Goal: Task Accomplishment & Management: Manage account settings

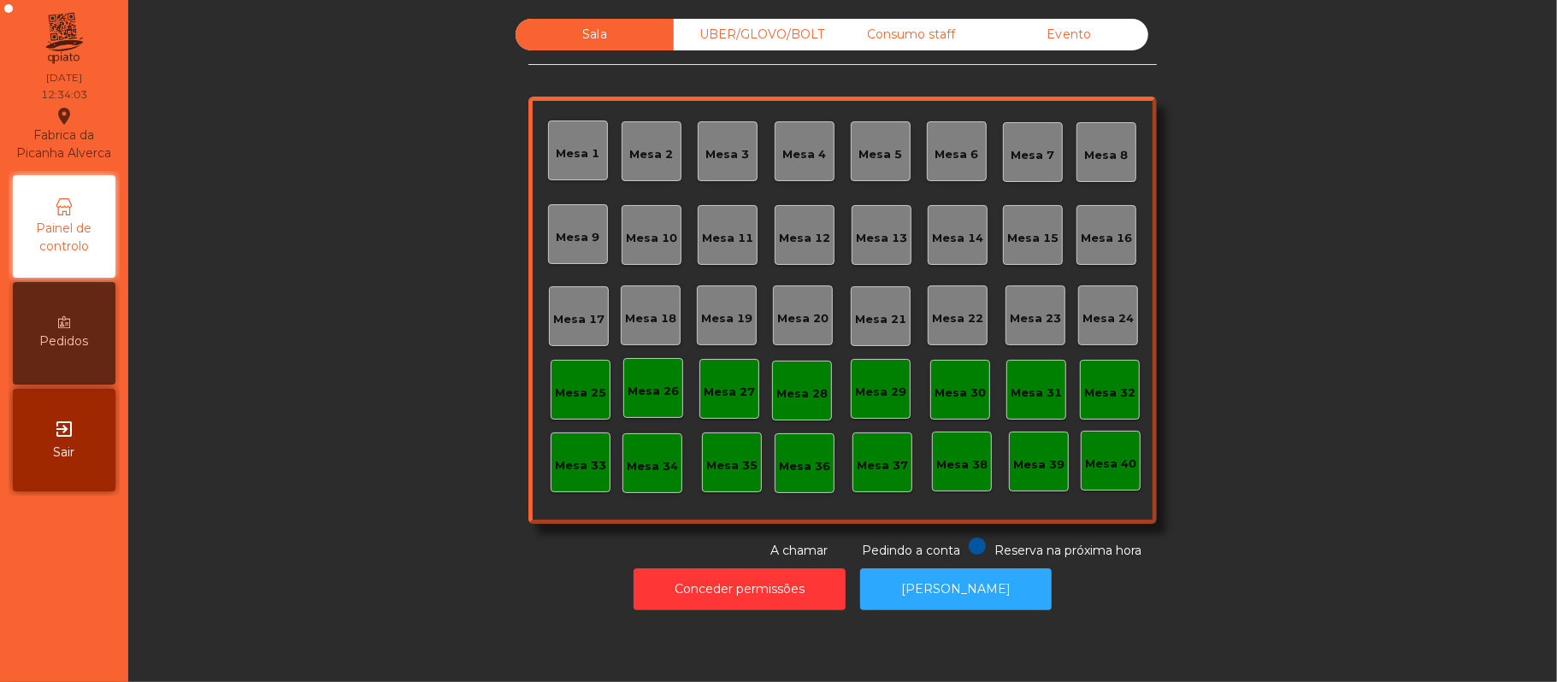
click at [622, 215] on div "Mesa 10" at bounding box center [651, 235] width 60 height 60
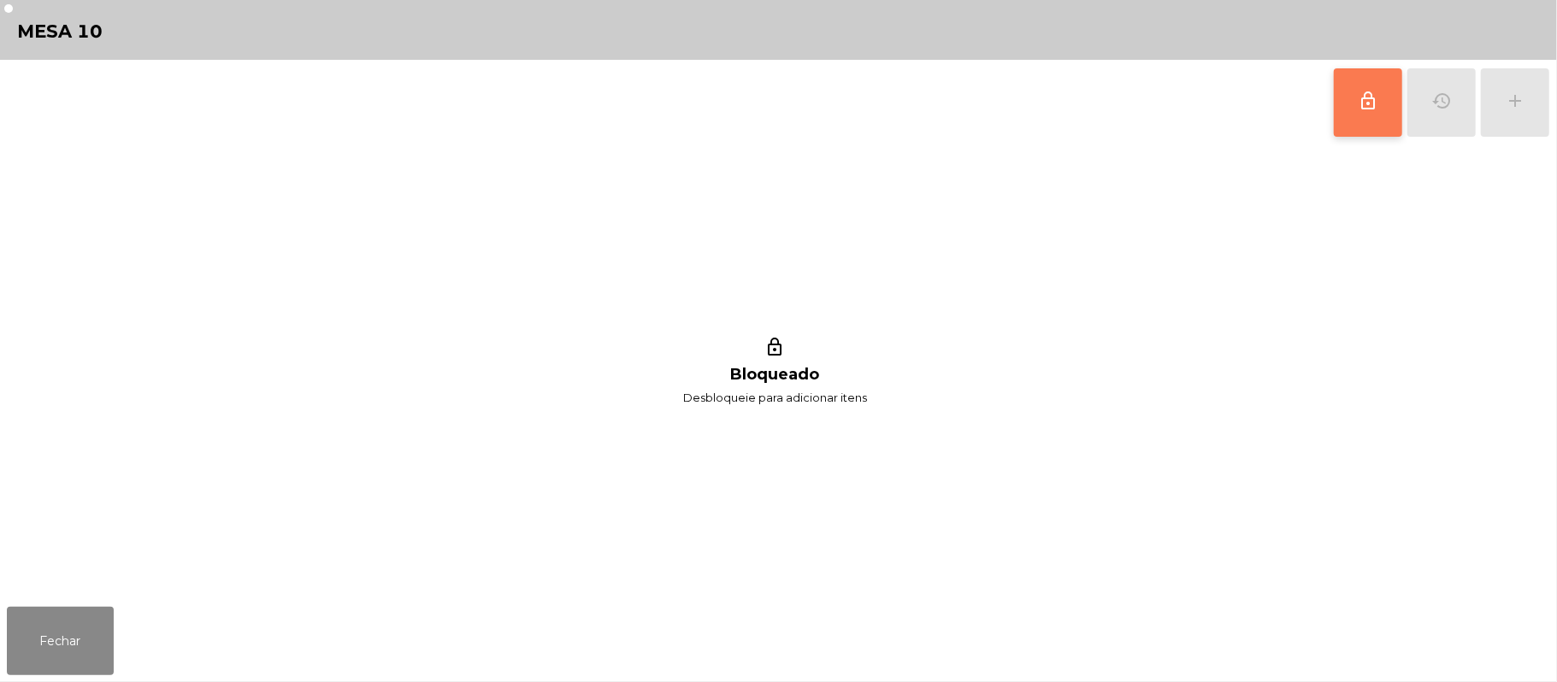
click at [1349, 103] on button "lock_outline" at bounding box center [1368, 102] width 68 height 68
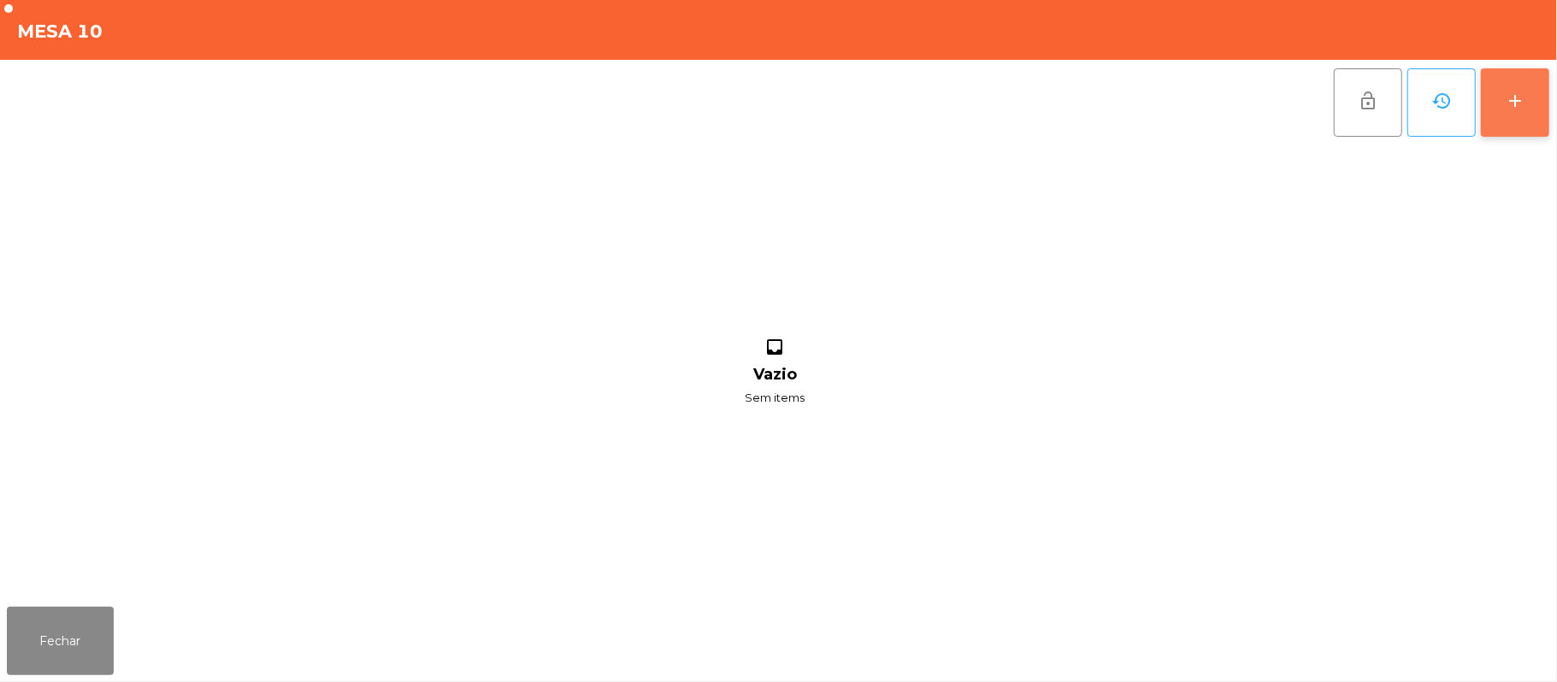
click at [1520, 96] on div "add" at bounding box center [1515, 101] width 21 height 21
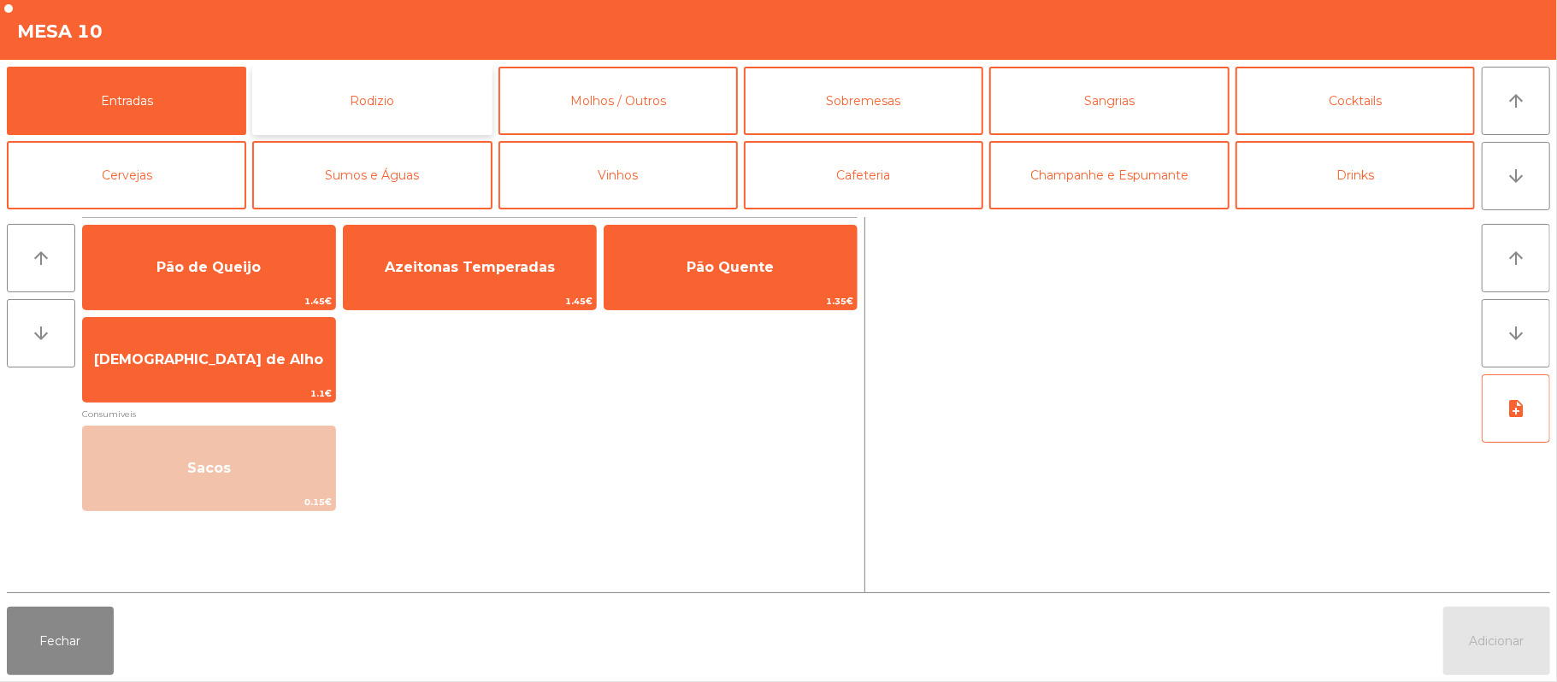
click at [400, 99] on button "Rodizio" at bounding box center [371, 101] width 239 height 68
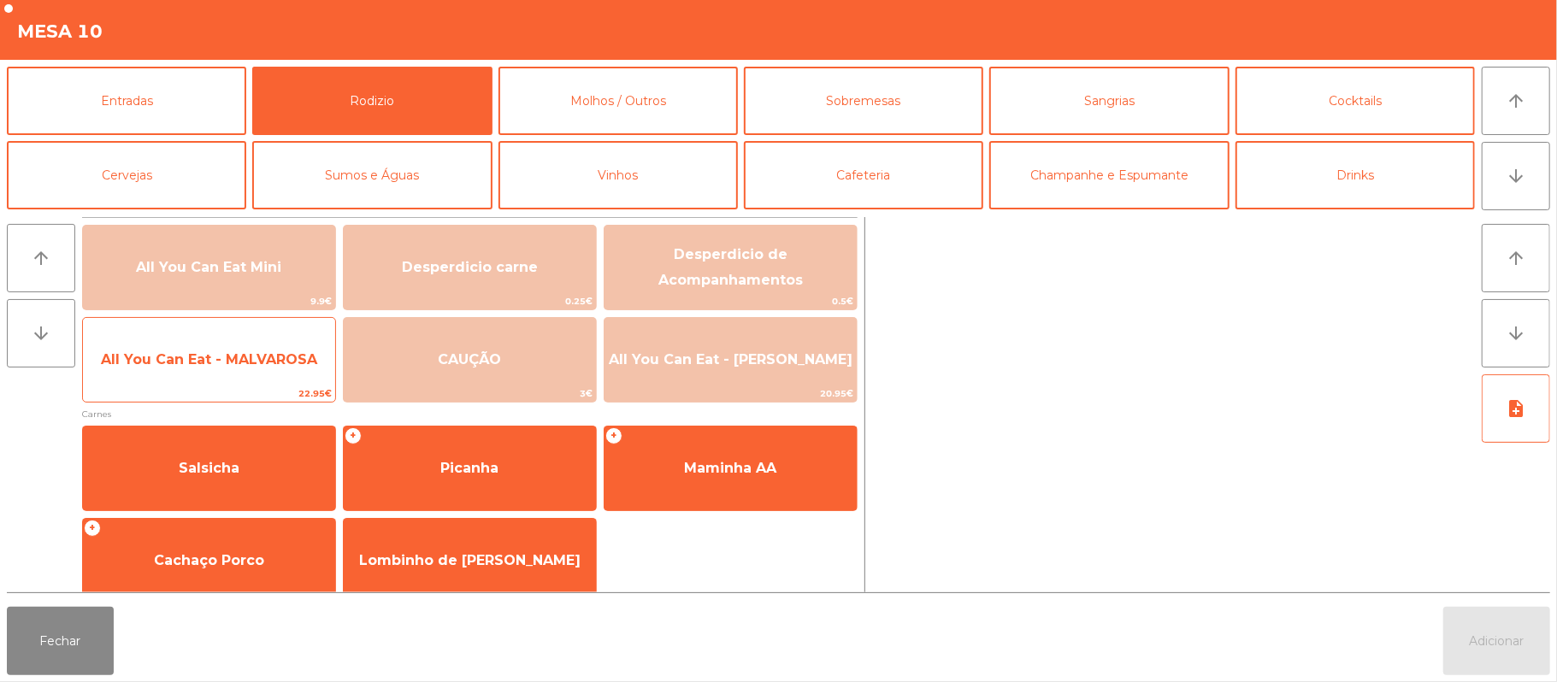
click at [288, 378] on span "All You Can Eat - MALVAROSA" at bounding box center [209, 360] width 252 height 46
click at [284, 384] on div "All You Can Eat - MALVAROSA 22.95€" at bounding box center [209, 359] width 254 height 85
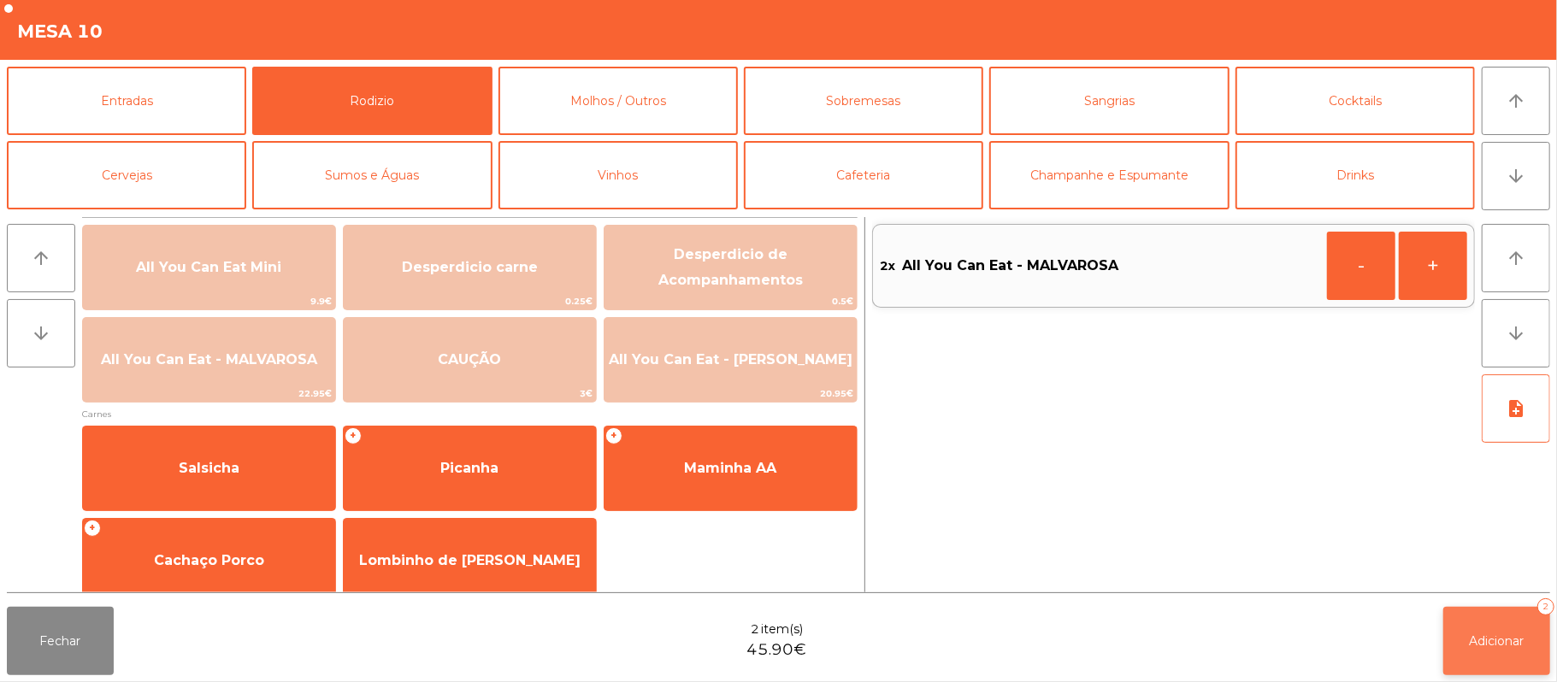
click at [1499, 638] on span "Adicionar" at bounding box center [1496, 640] width 55 height 15
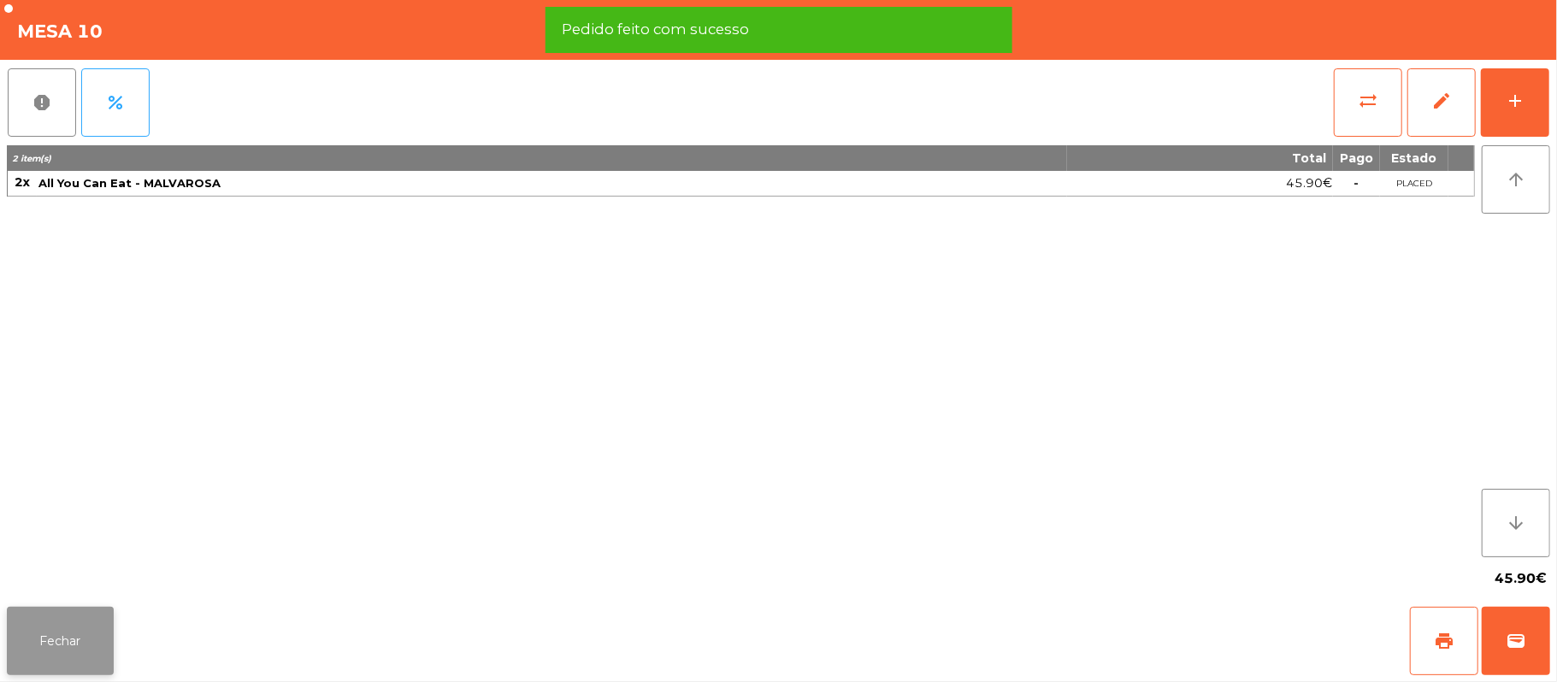
click at [69, 671] on button "Fechar" at bounding box center [60, 641] width 107 height 68
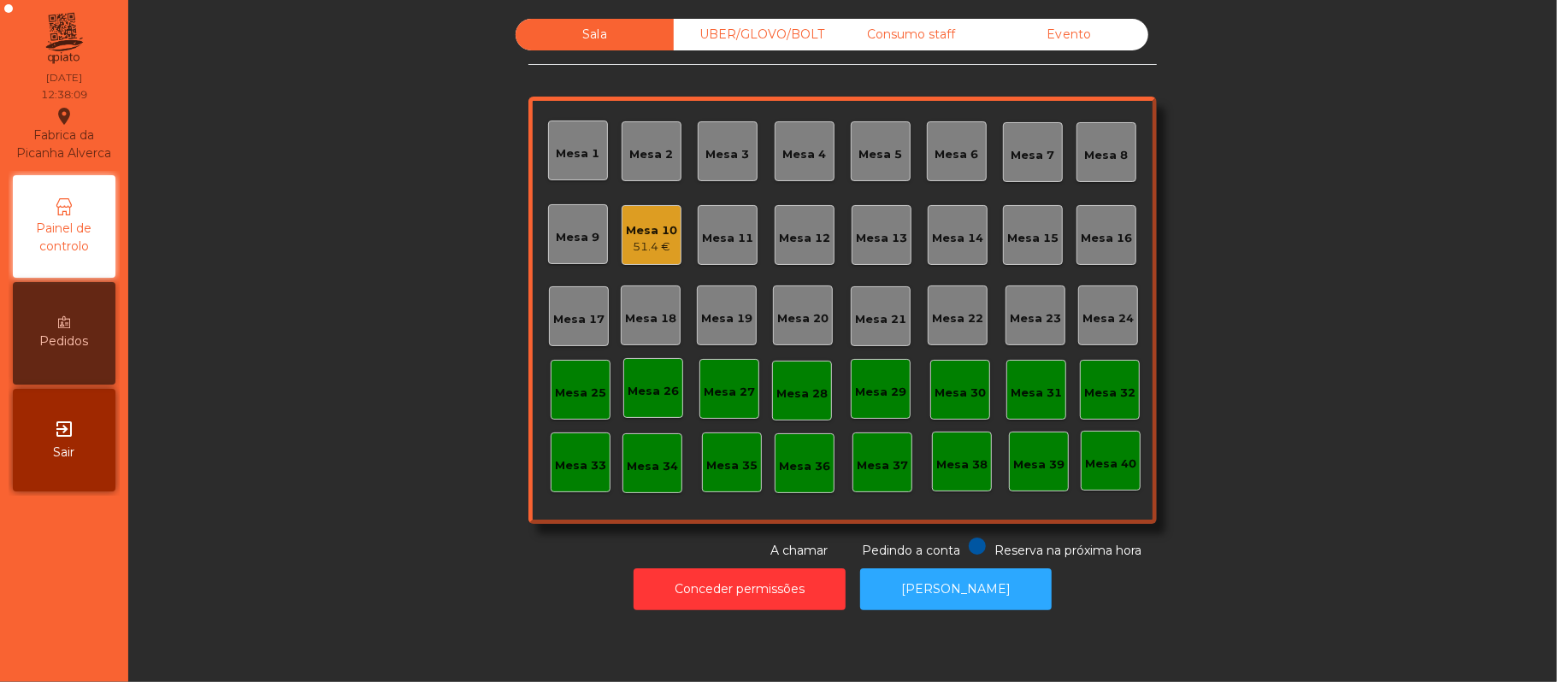
click at [869, 306] on div "Mesa 21" at bounding box center [880, 316] width 51 height 24
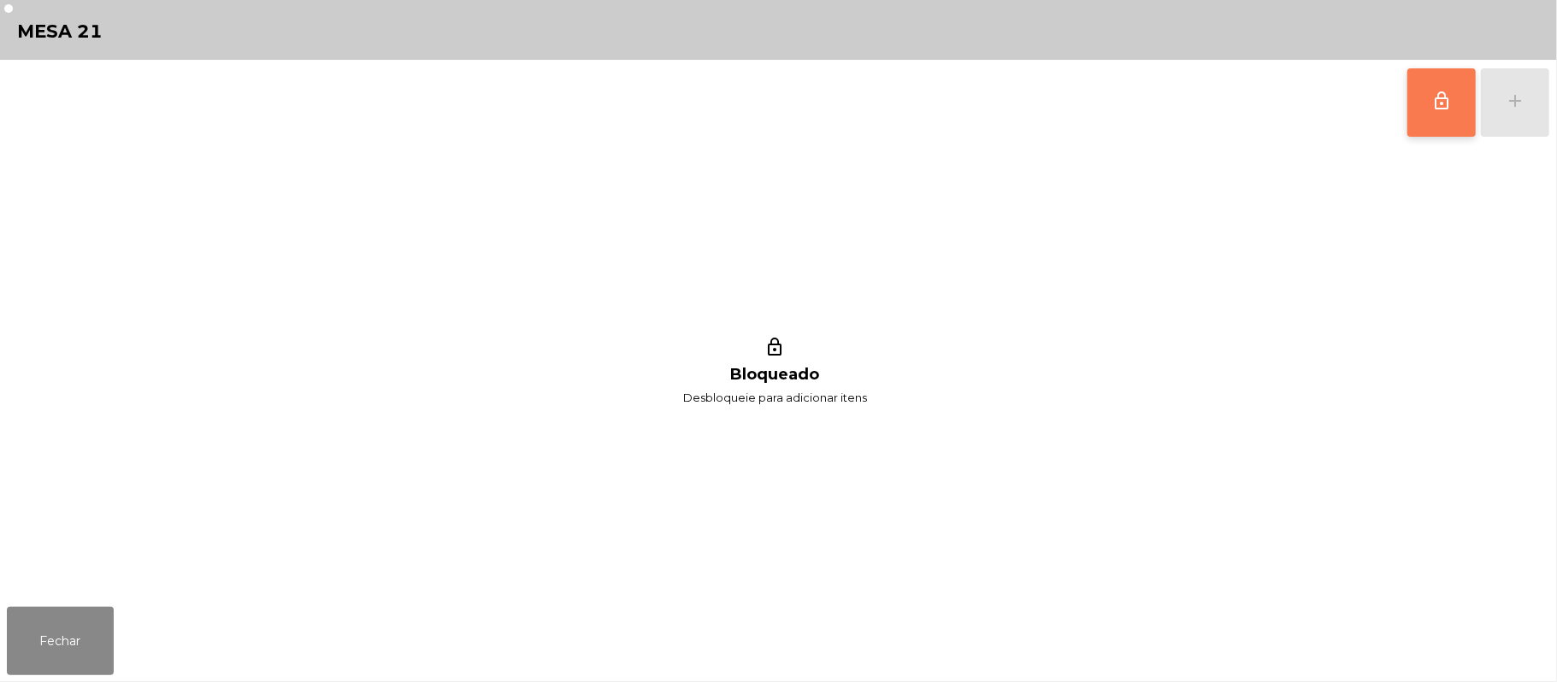
click at [1413, 115] on button "lock_outline" at bounding box center [1441, 102] width 68 height 68
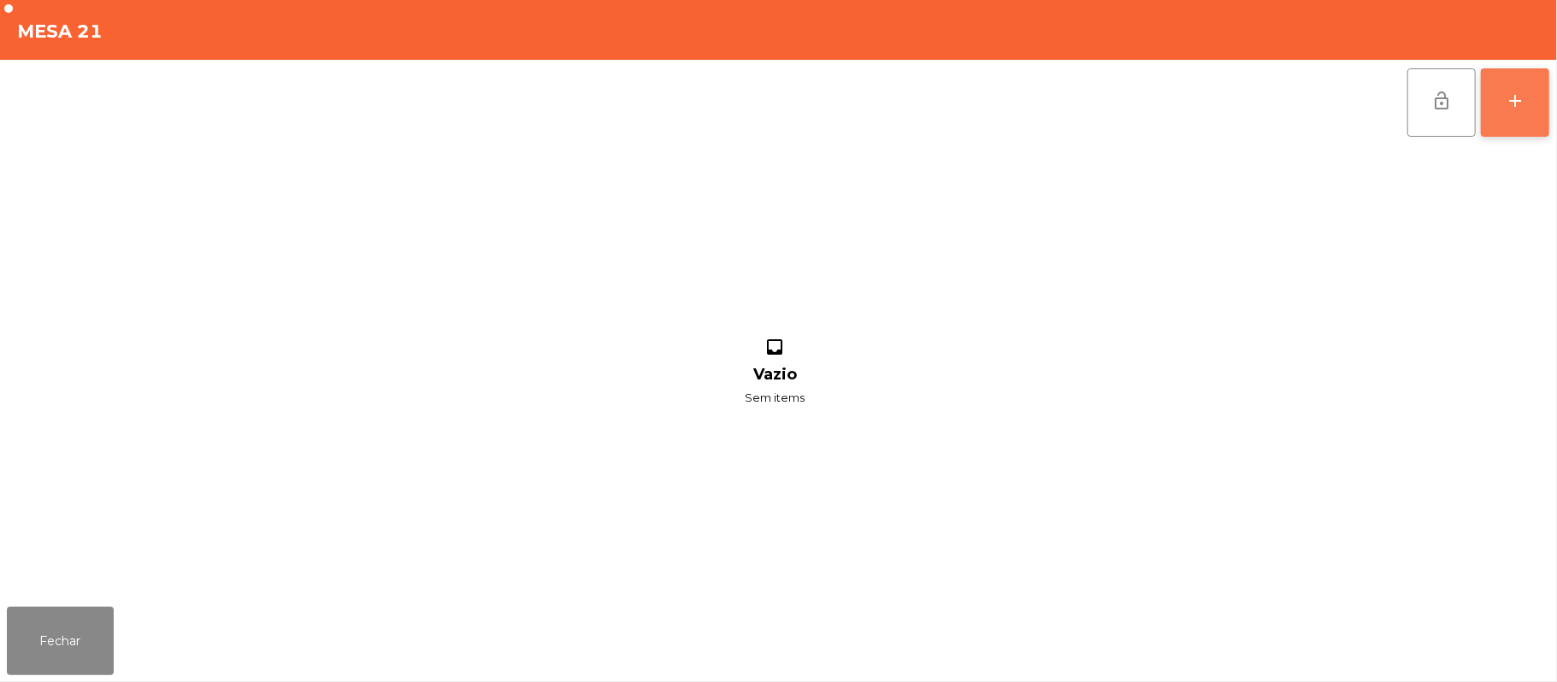
click at [1505, 109] on div "add" at bounding box center [1515, 101] width 21 height 21
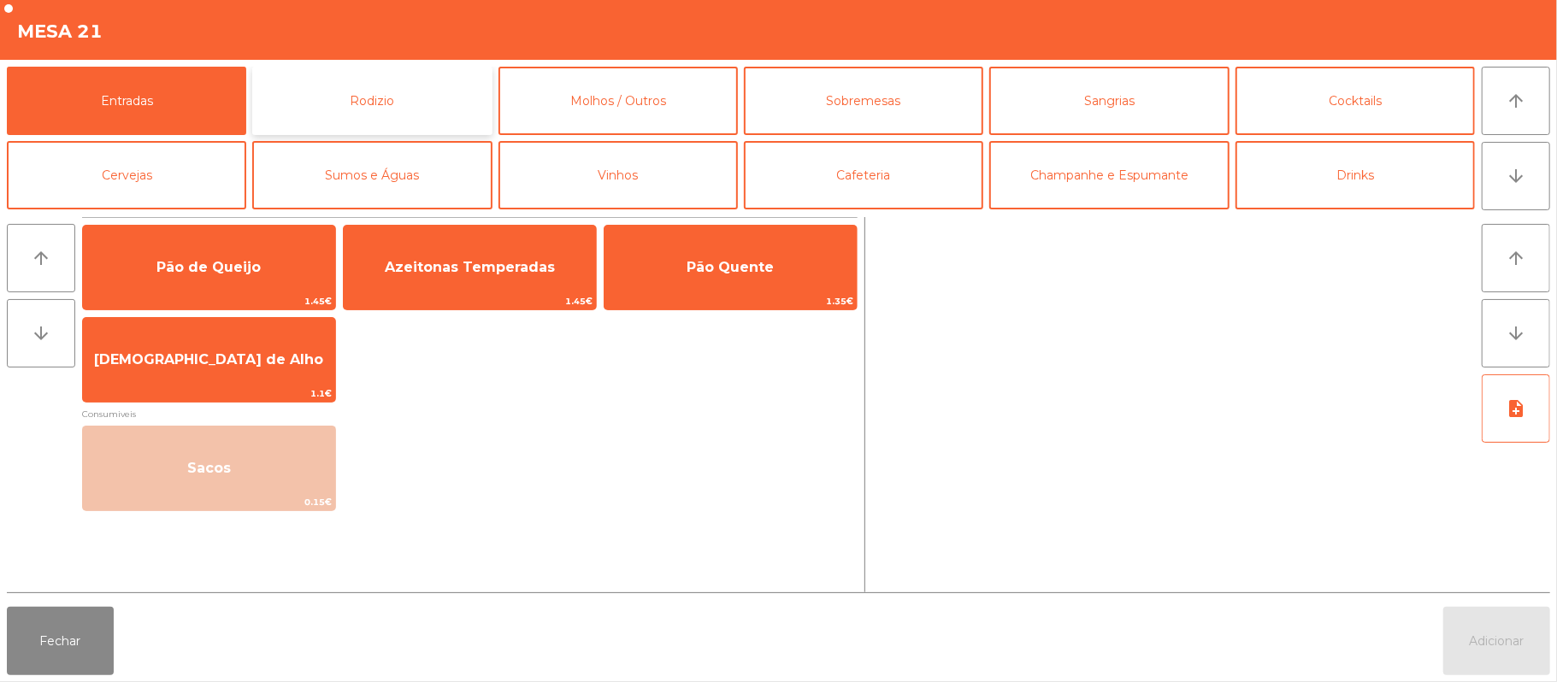
click at [402, 90] on button "Rodizio" at bounding box center [371, 101] width 239 height 68
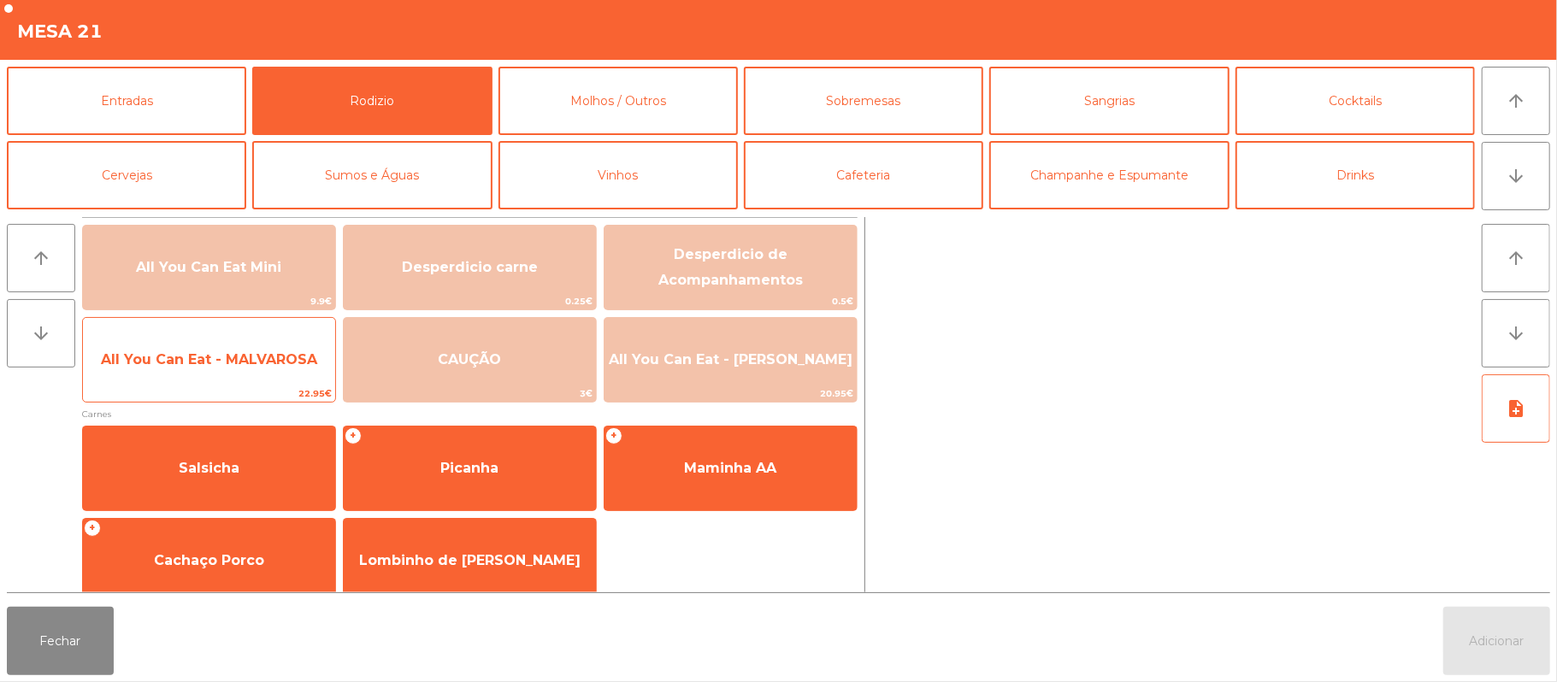
click at [285, 370] on span "All You Can Eat - MALVAROSA" at bounding box center [209, 360] width 252 height 46
click at [285, 367] on span "All You Can Eat - MALVAROSA" at bounding box center [209, 359] width 216 height 16
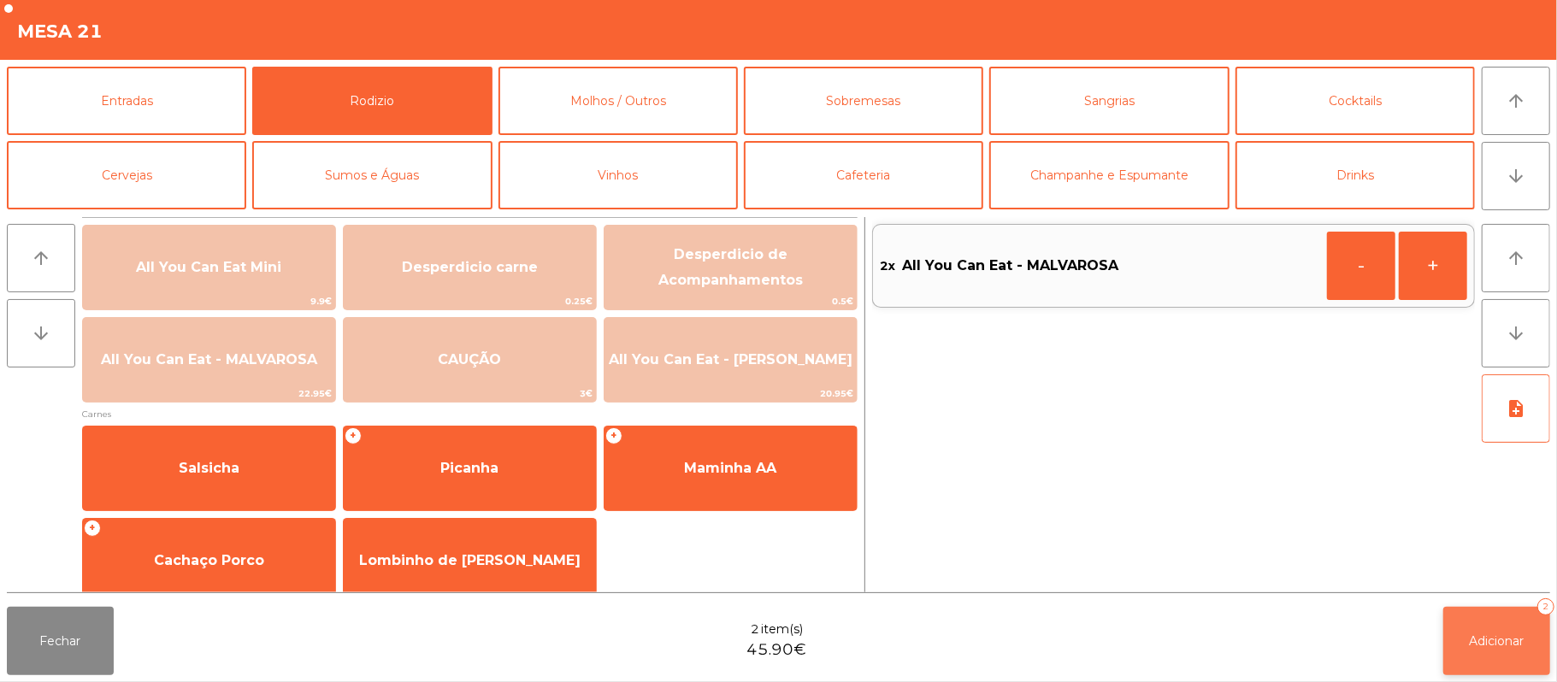
click at [1472, 627] on button "Adicionar 2" at bounding box center [1496, 641] width 107 height 68
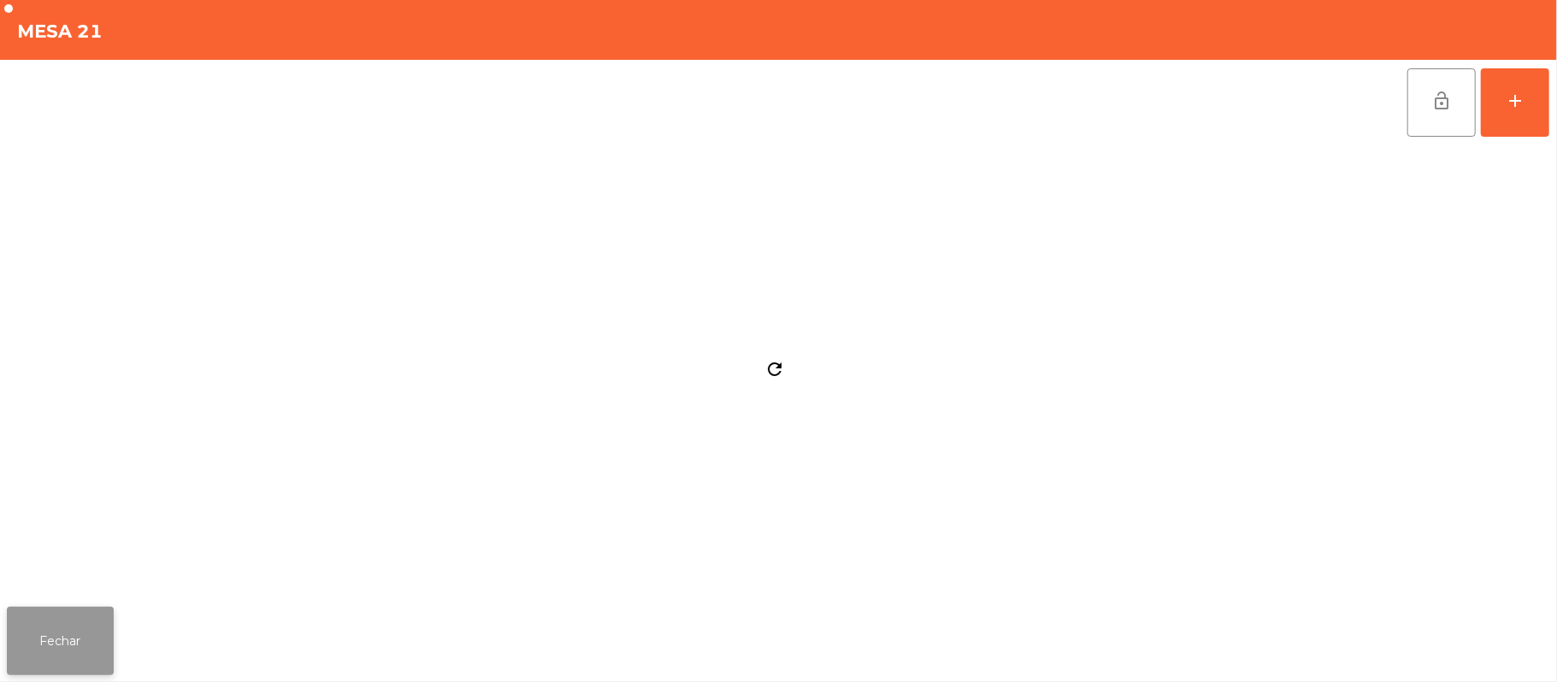
click at [45, 661] on button "Fechar" at bounding box center [60, 641] width 107 height 68
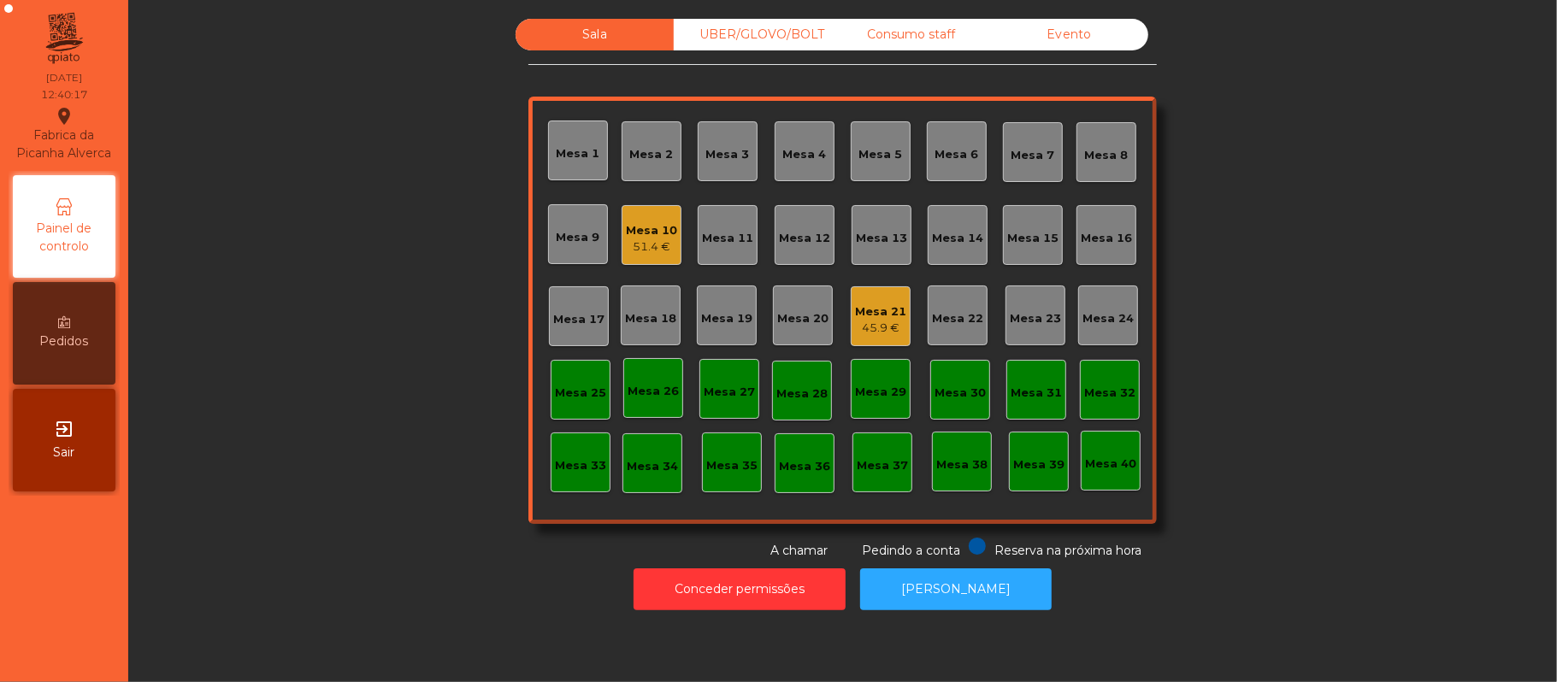
click at [646, 229] on div "Mesa 10" at bounding box center [651, 230] width 51 height 17
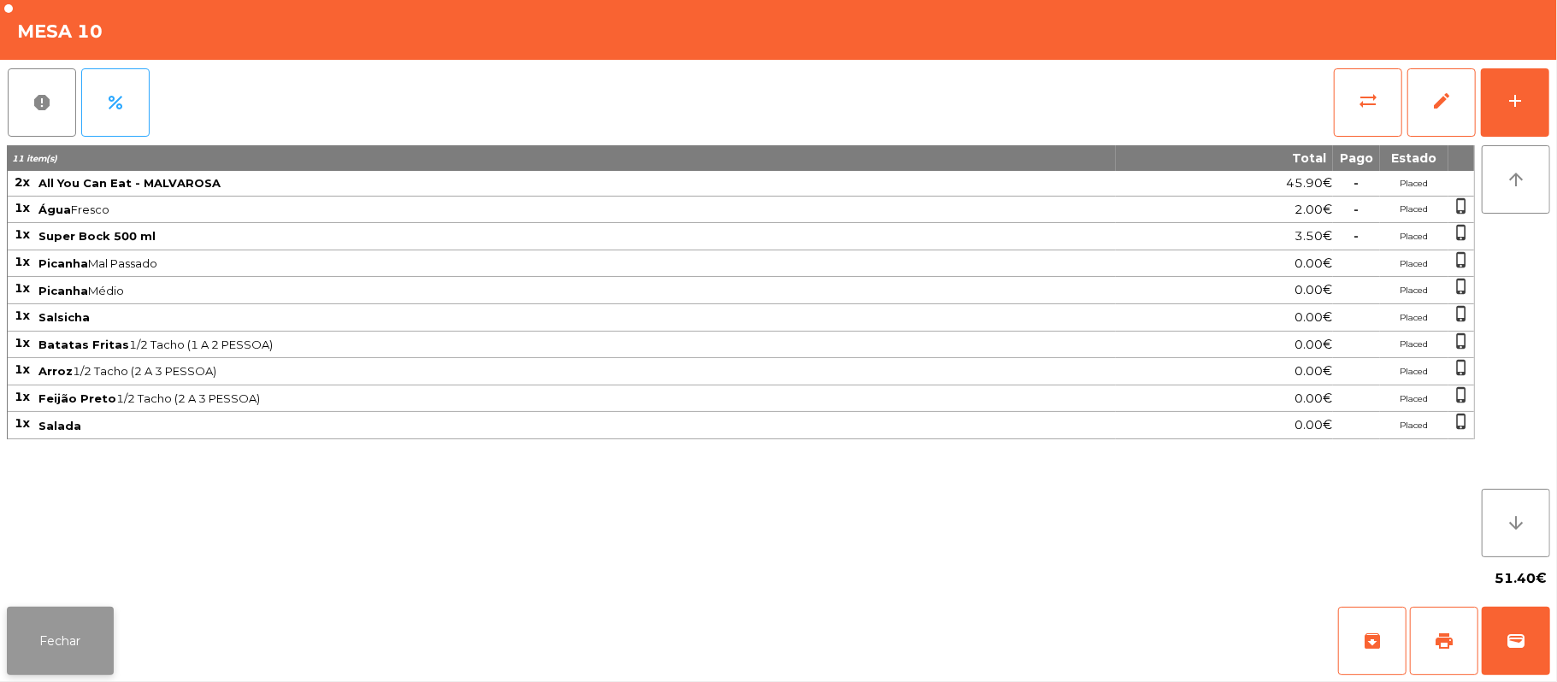
click at [53, 643] on button "Fechar" at bounding box center [60, 641] width 107 height 68
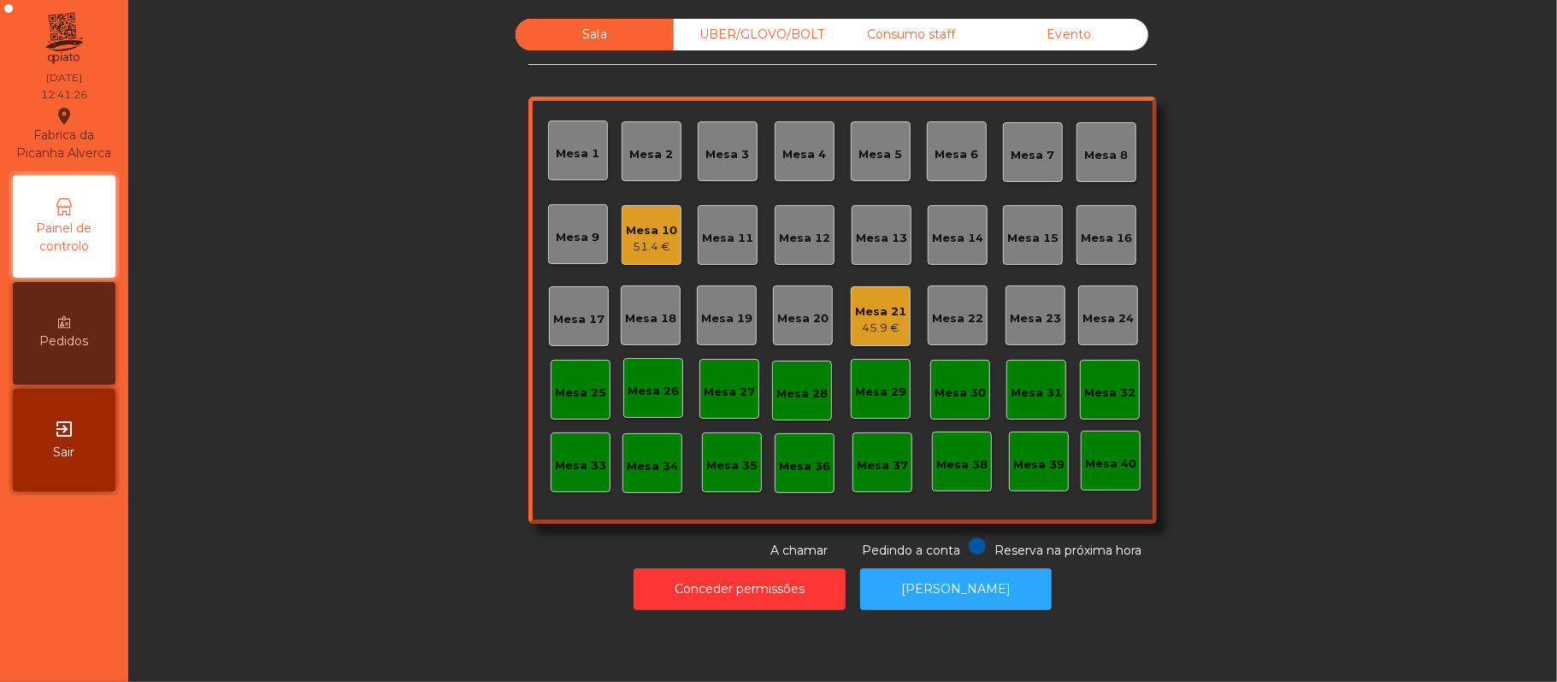
click at [797, 230] on div "Mesa 12" at bounding box center [804, 238] width 51 height 17
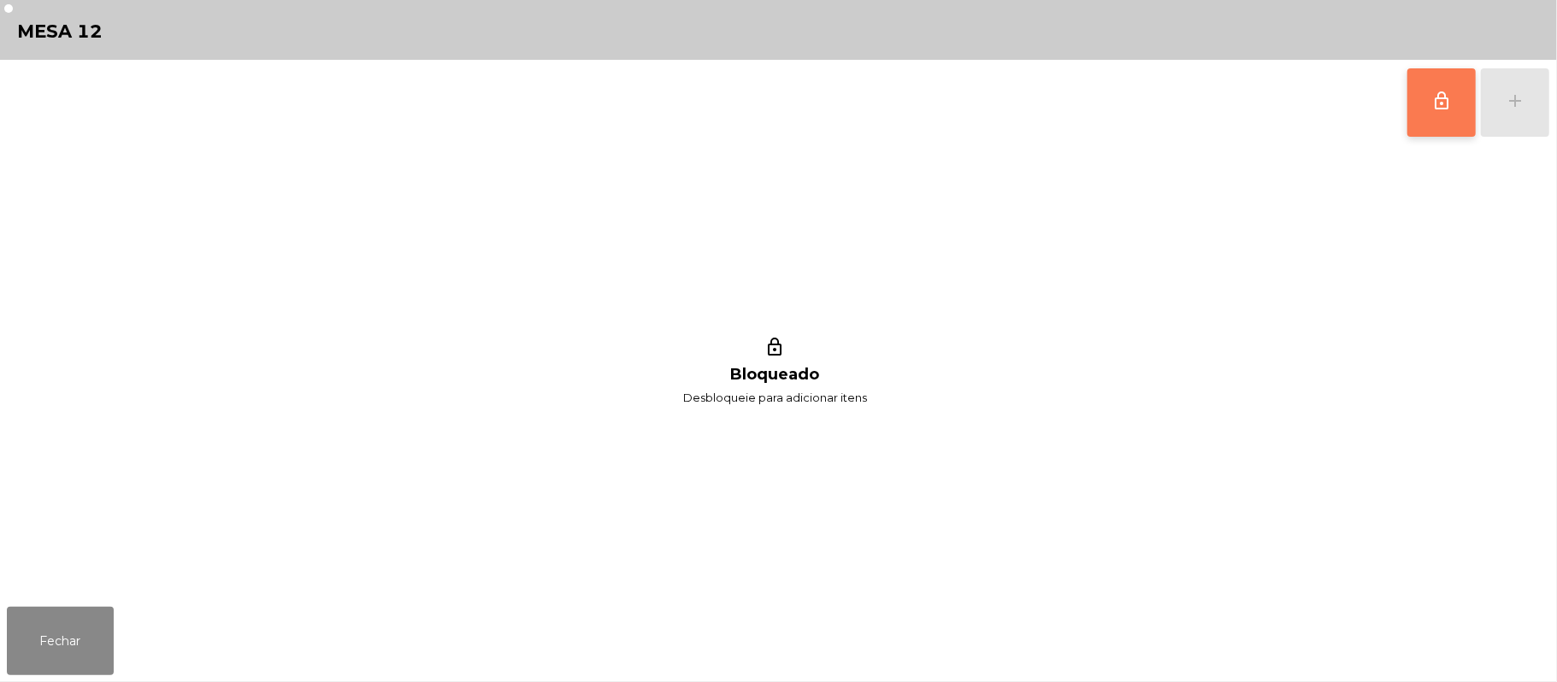
click at [1426, 103] on button "lock_outline" at bounding box center [1441, 102] width 68 height 68
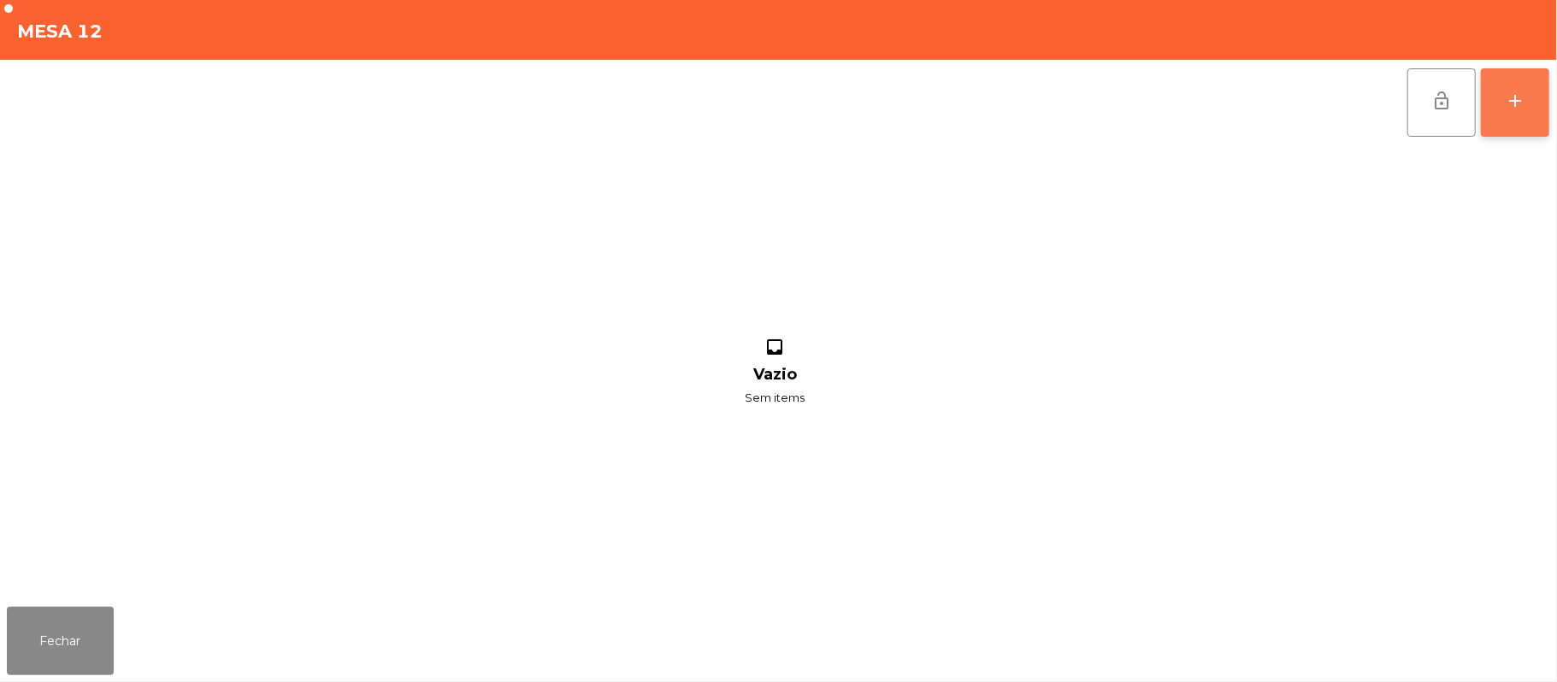
click at [1502, 106] on button "add" at bounding box center [1515, 102] width 68 height 68
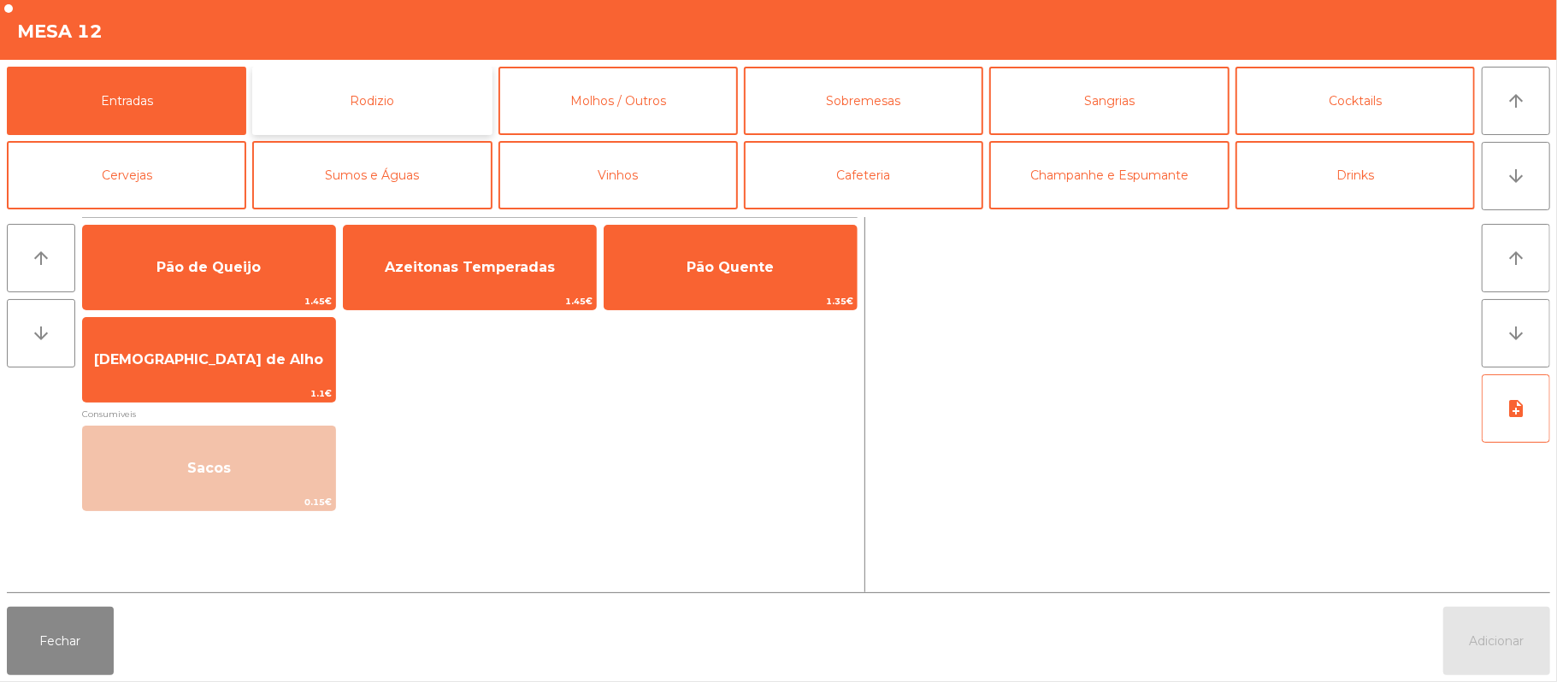
click at [436, 106] on button "Rodizio" at bounding box center [371, 101] width 239 height 68
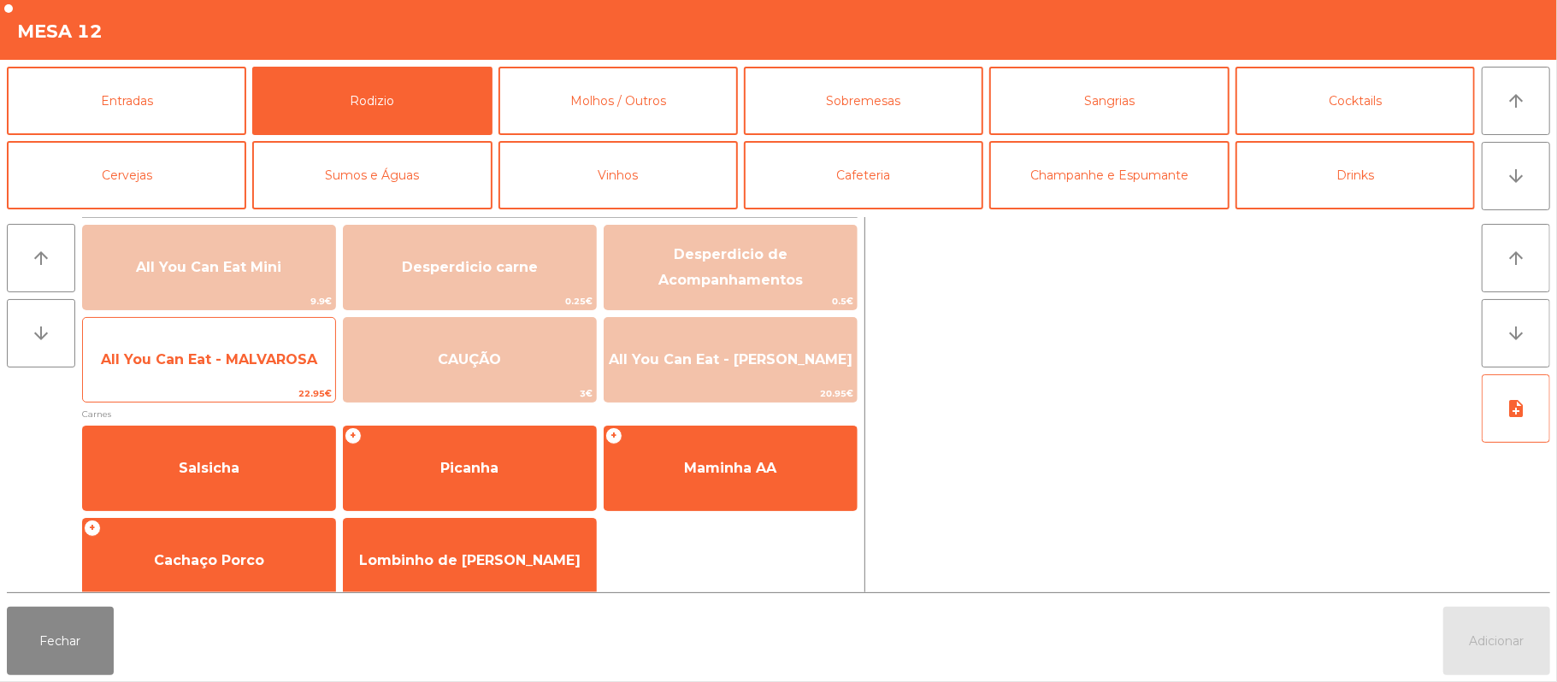
click at [250, 354] on span "All You Can Eat - MALVAROSA" at bounding box center [209, 359] width 216 height 16
click at [247, 359] on span "All You Can Eat - MALVAROSA" at bounding box center [209, 359] width 216 height 16
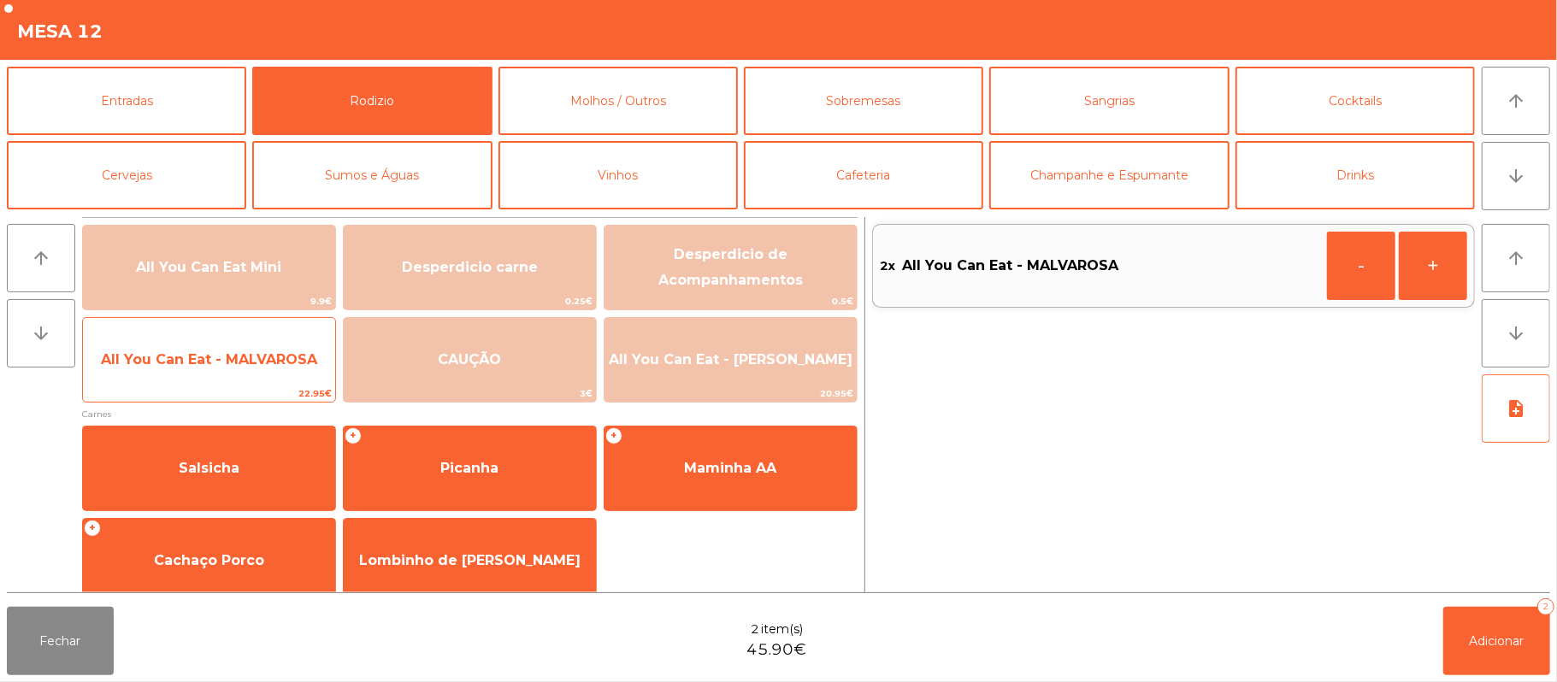
click at [257, 339] on span "All You Can Eat - MALVAROSA" at bounding box center [209, 360] width 252 height 46
click at [251, 343] on span "All You Can Eat - MALVAROSA" at bounding box center [209, 360] width 252 height 46
click at [262, 339] on span "All You Can Eat - MALVAROSA" at bounding box center [209, 360] width 252 height 46
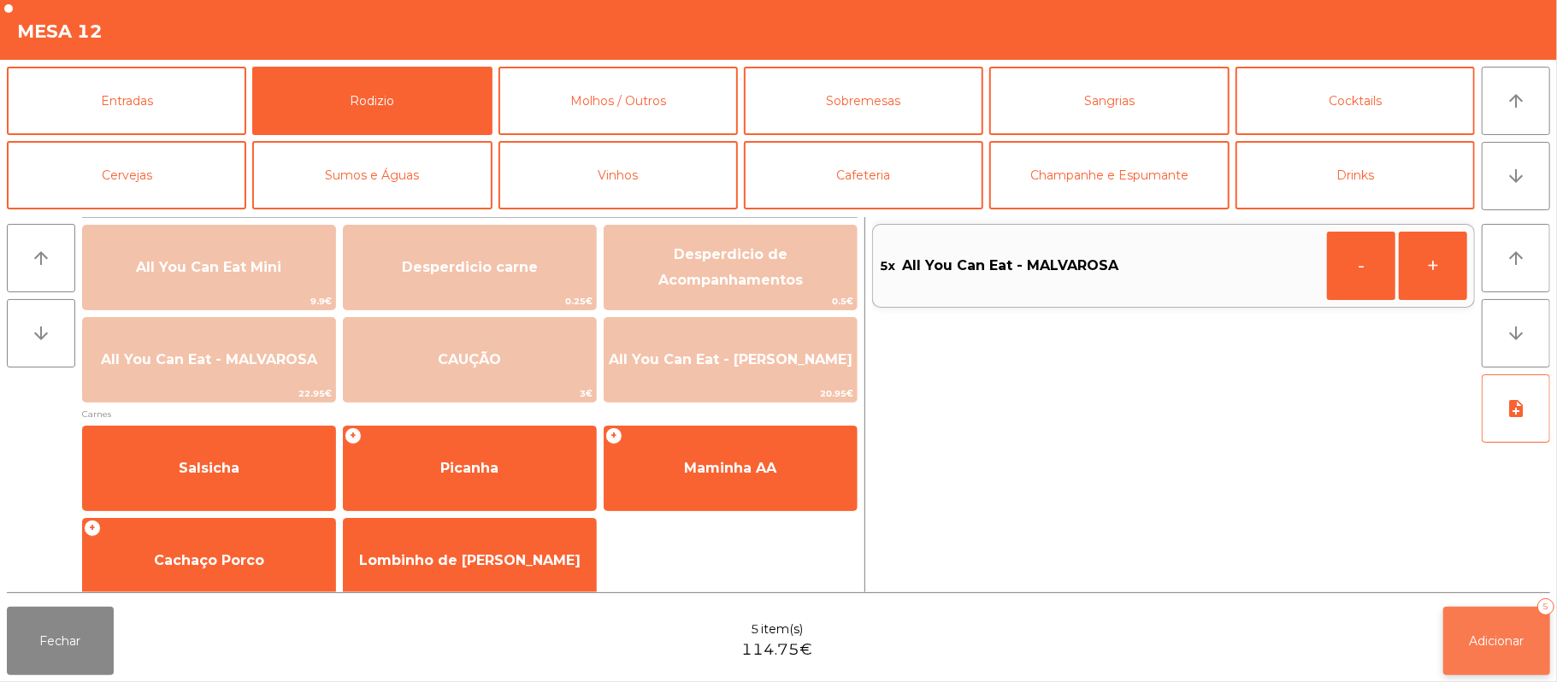
click at [1499, 633] on span "Adicionar" at bounding box center [1496, 640] width 55 height 15
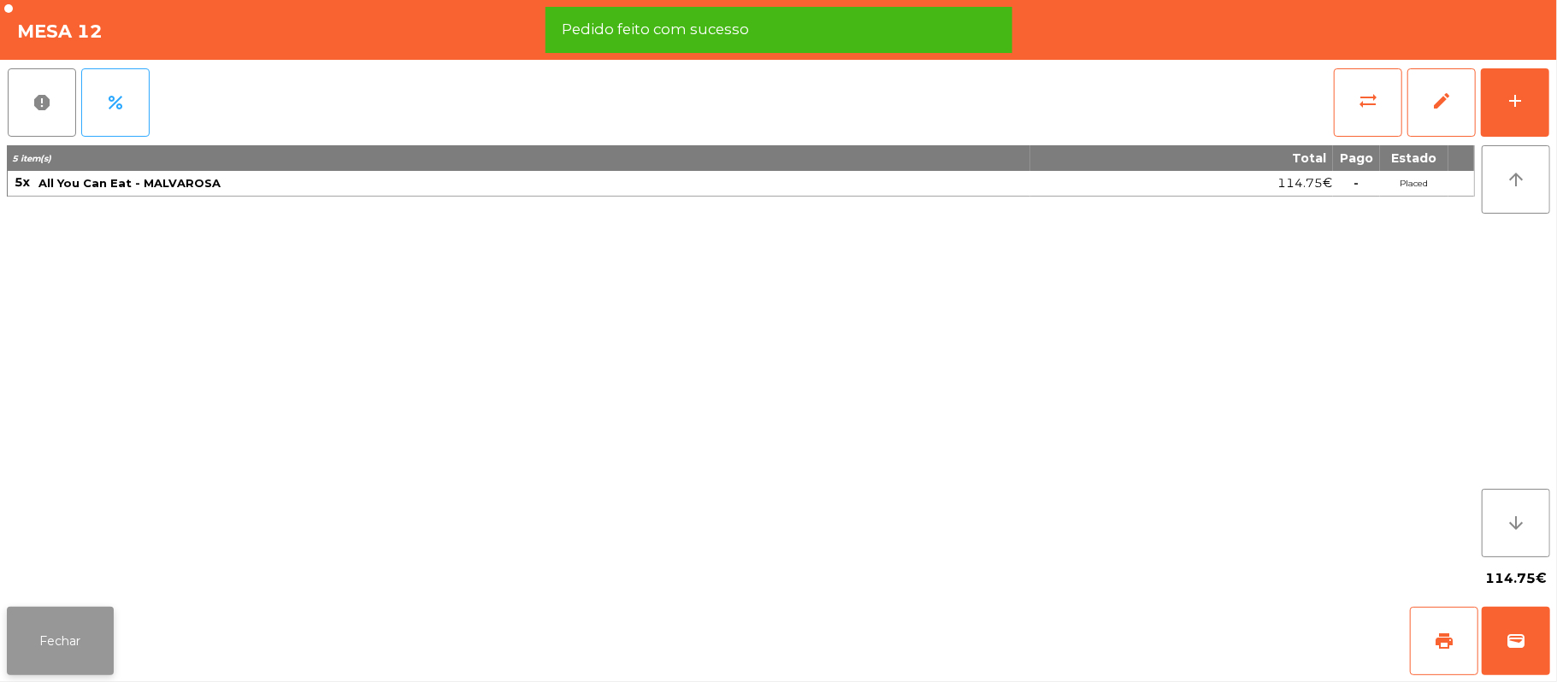
click at [75, 609] on button "Fechar" at bounding box center [60, 641] width 107 height 68
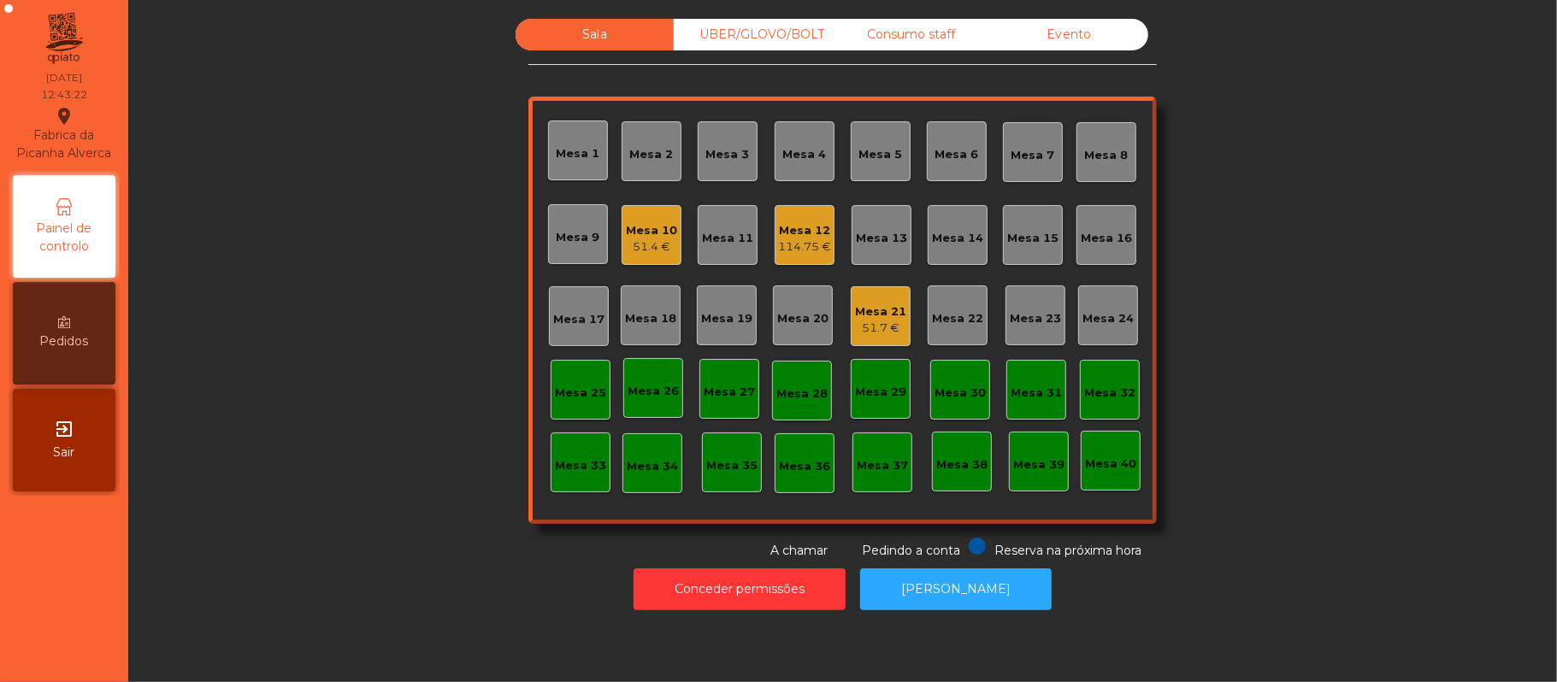
click at [956, 318] on div "Mesa 22" at bounding box center [957, 318] width 51 height 17
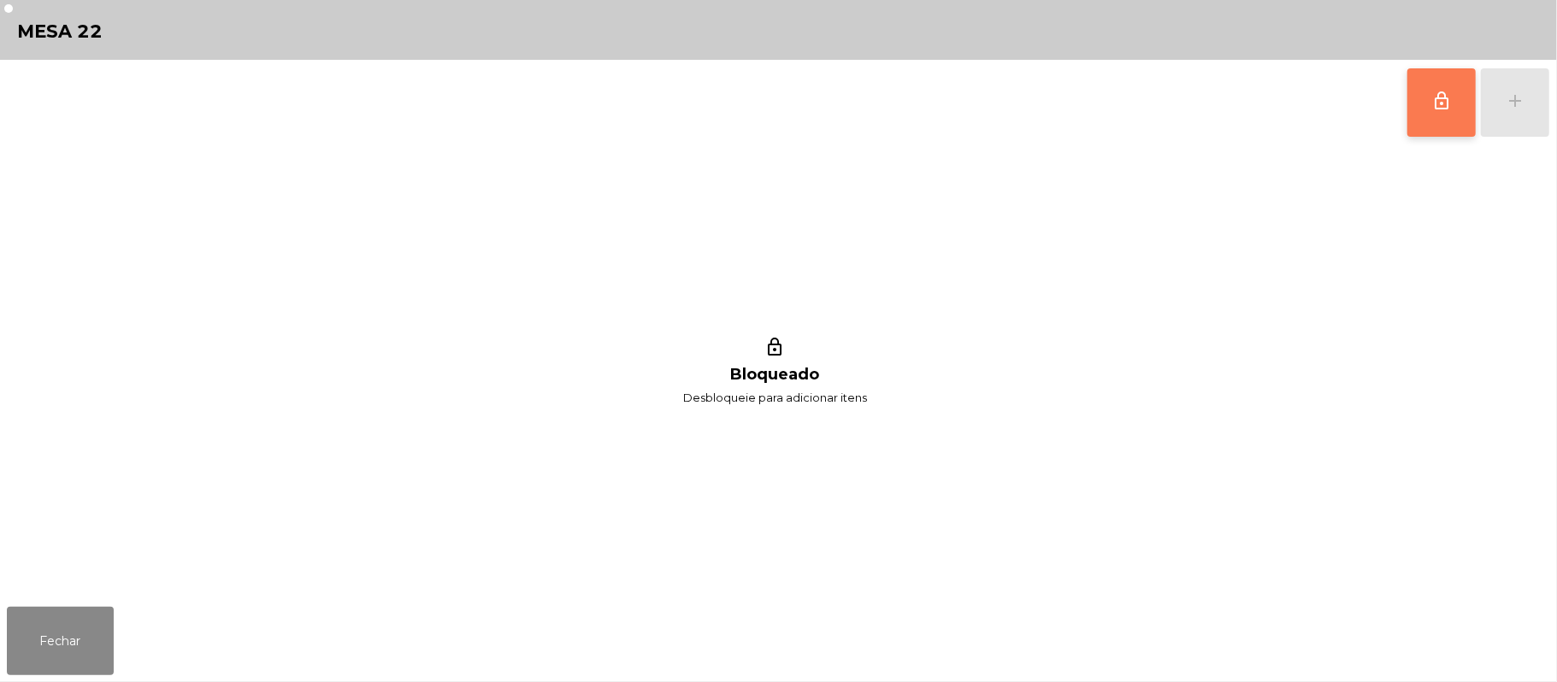
click at [1440, 109] on span "lock_outline" at bounding box center [1441, 101] width 21 height 21
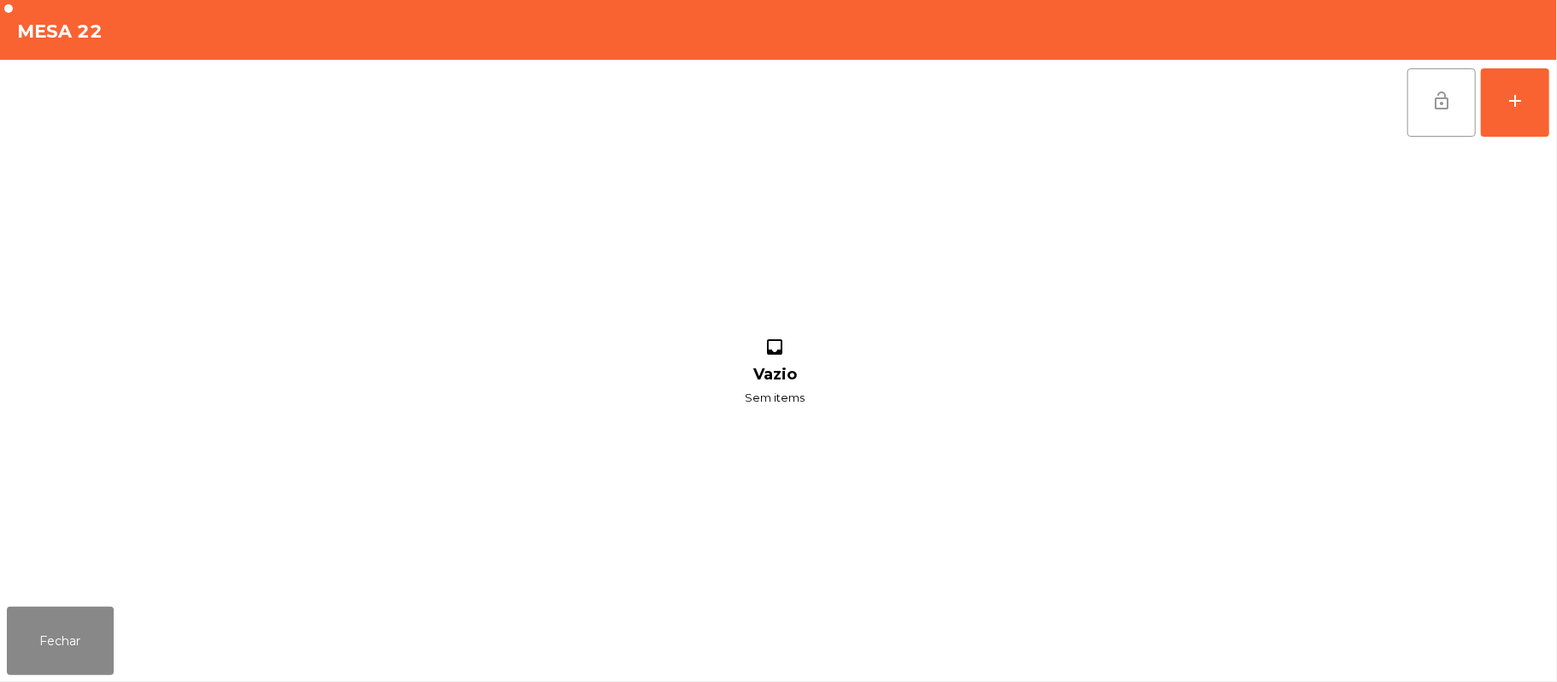
click at [1551, 109] on div "lock_open add inbox Vazio Sem items" at bounding box center [778, 330] width 1557 height 540
click at [1530, 84] on button "add" at bounding box center [1515, 102] width 68 height 68
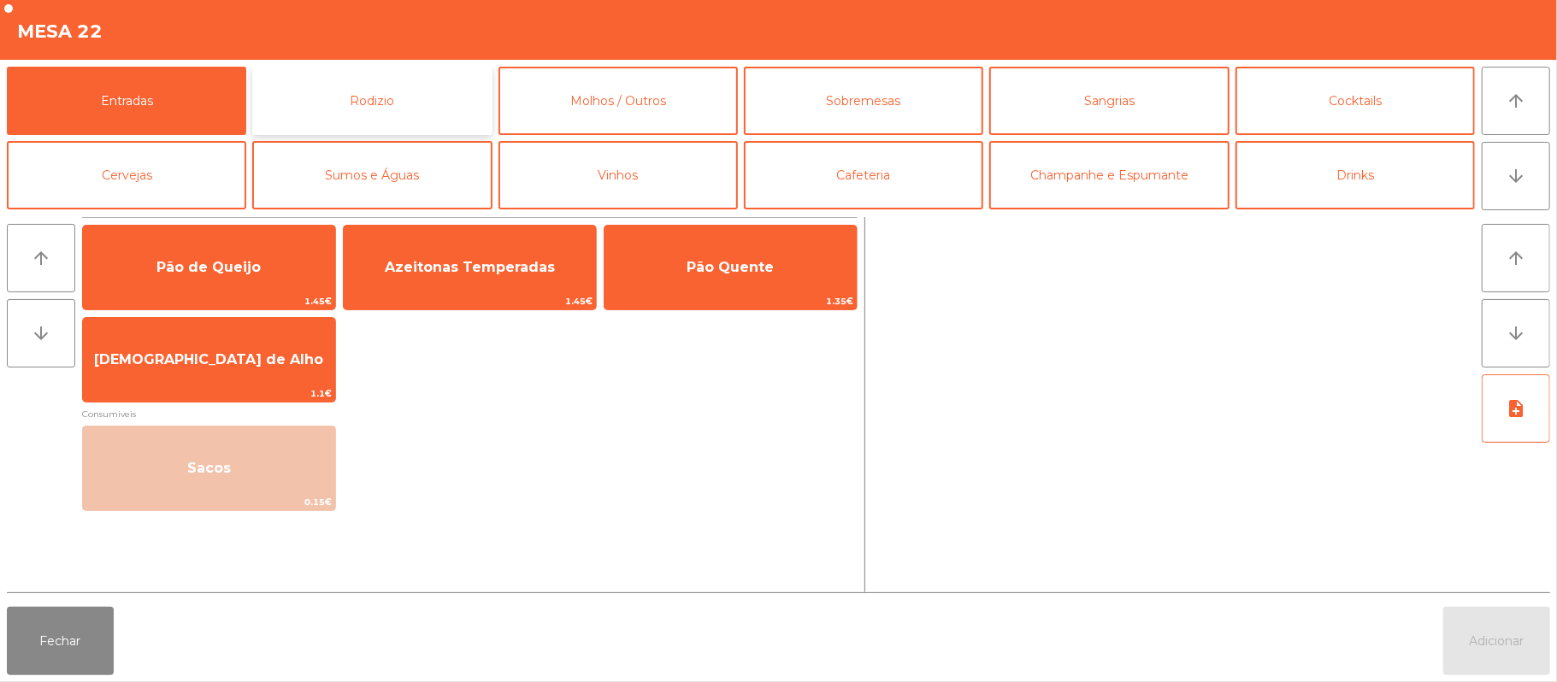
click at [436, 92] on button "Rodizio" at bounding box center [371, 101] width 239 height 68
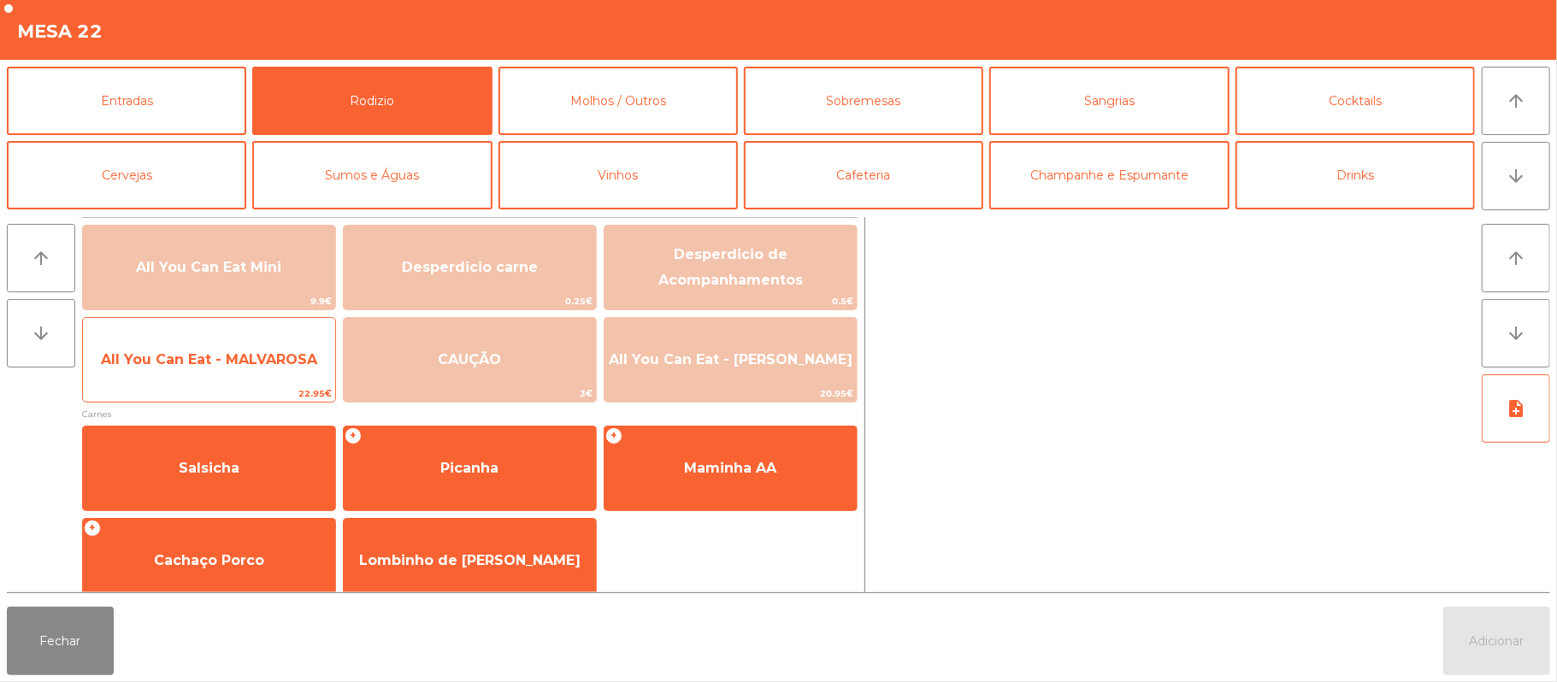
click at [284, 387] on span "22.95€" at bounding box center [209, 394] width 252 height 16
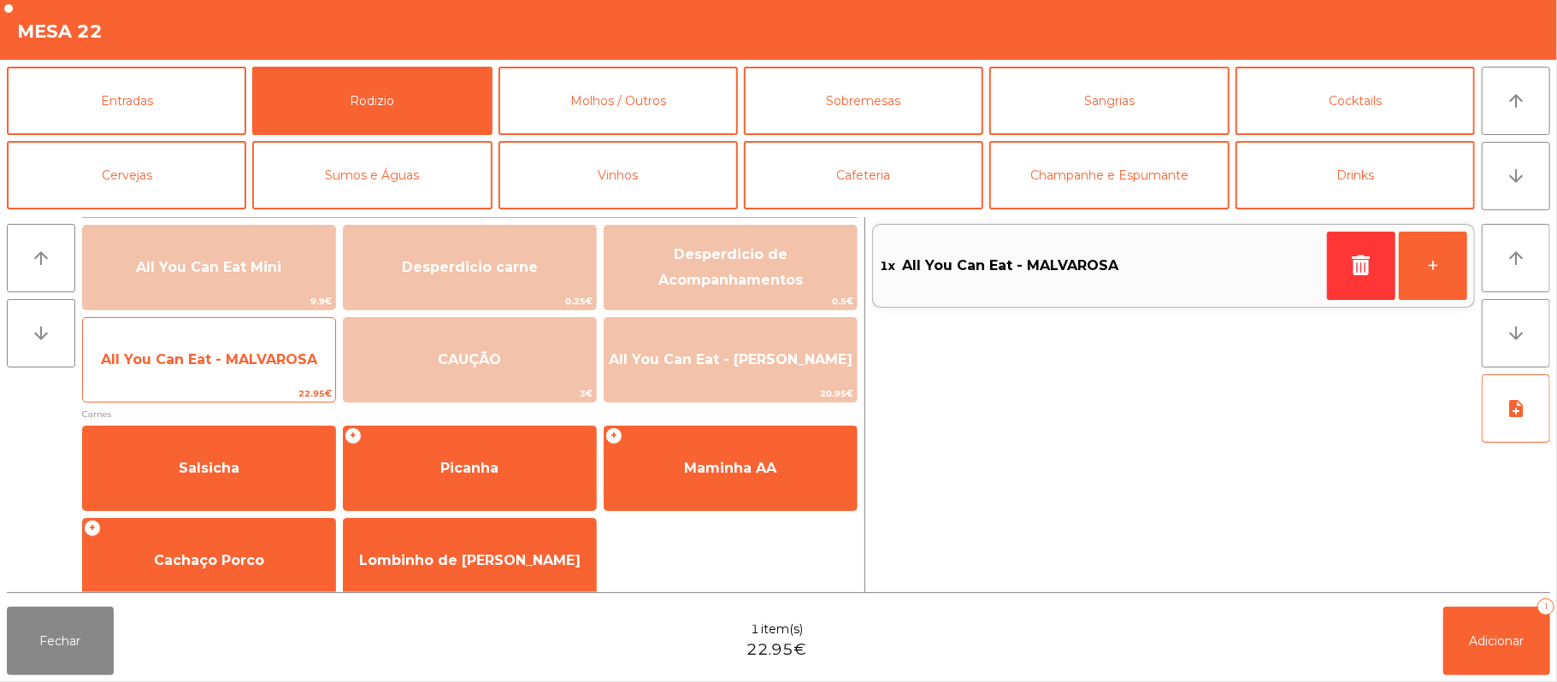
click at [286, 374] on span "All You Can Eat - MALVAROSA" at bounding box center [209, 360] width 252 height 46
click at [297, 363] on span "All You Can Eat - MALVAROSA" at bounding box center [209, 359] width 216 height 16
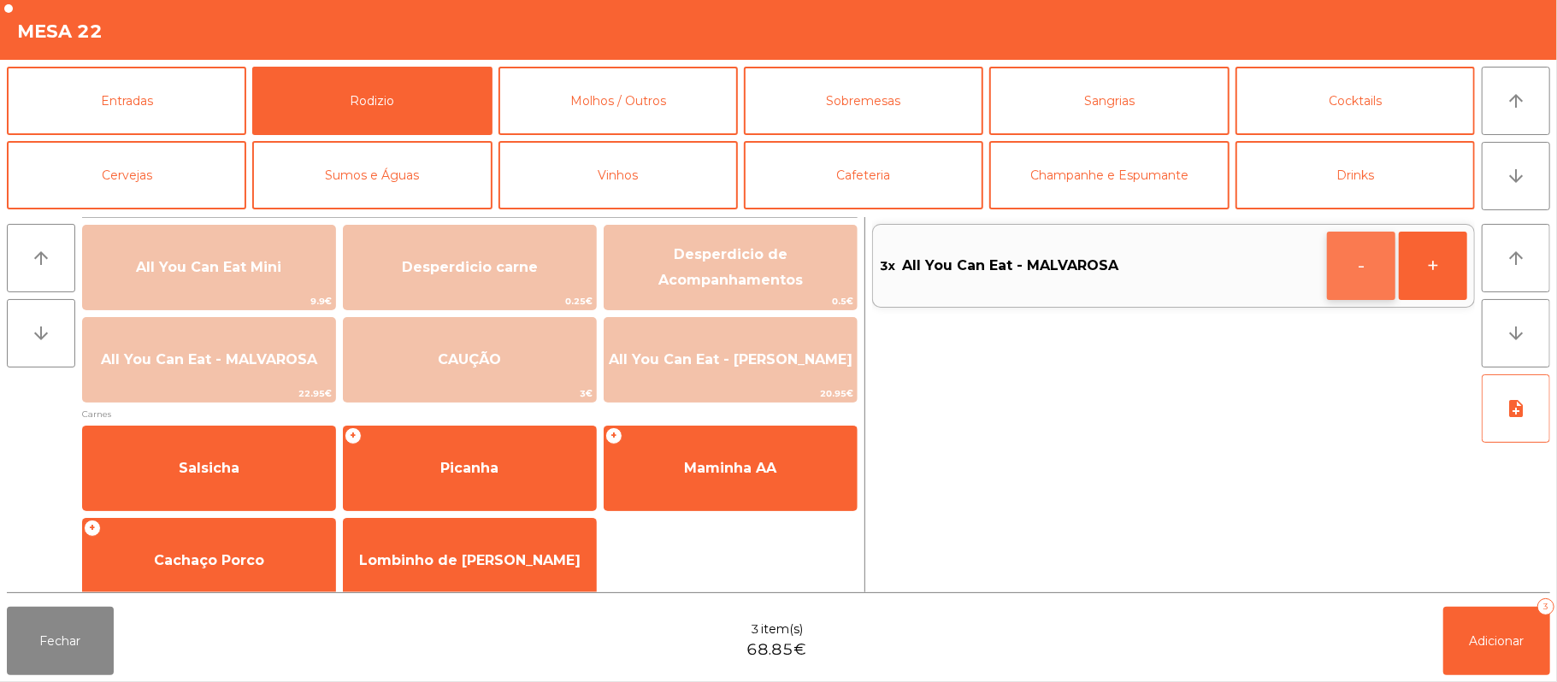
click at [1348, 264] on button "-" at bounding box center [1361, 266] width 68 height 68
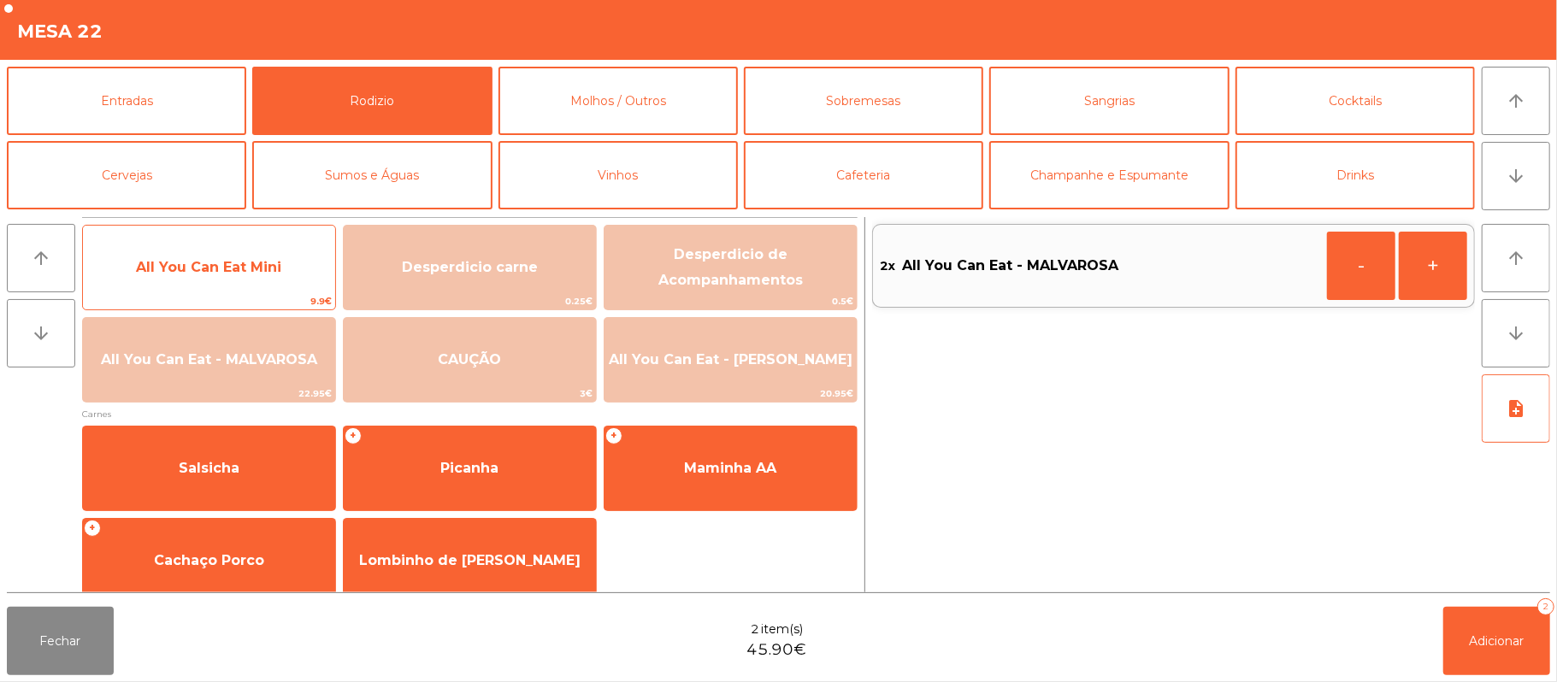
click at [274, 291] on span "All You Can Eat Mini" at bounding box center [209, 267] width 252 height 46
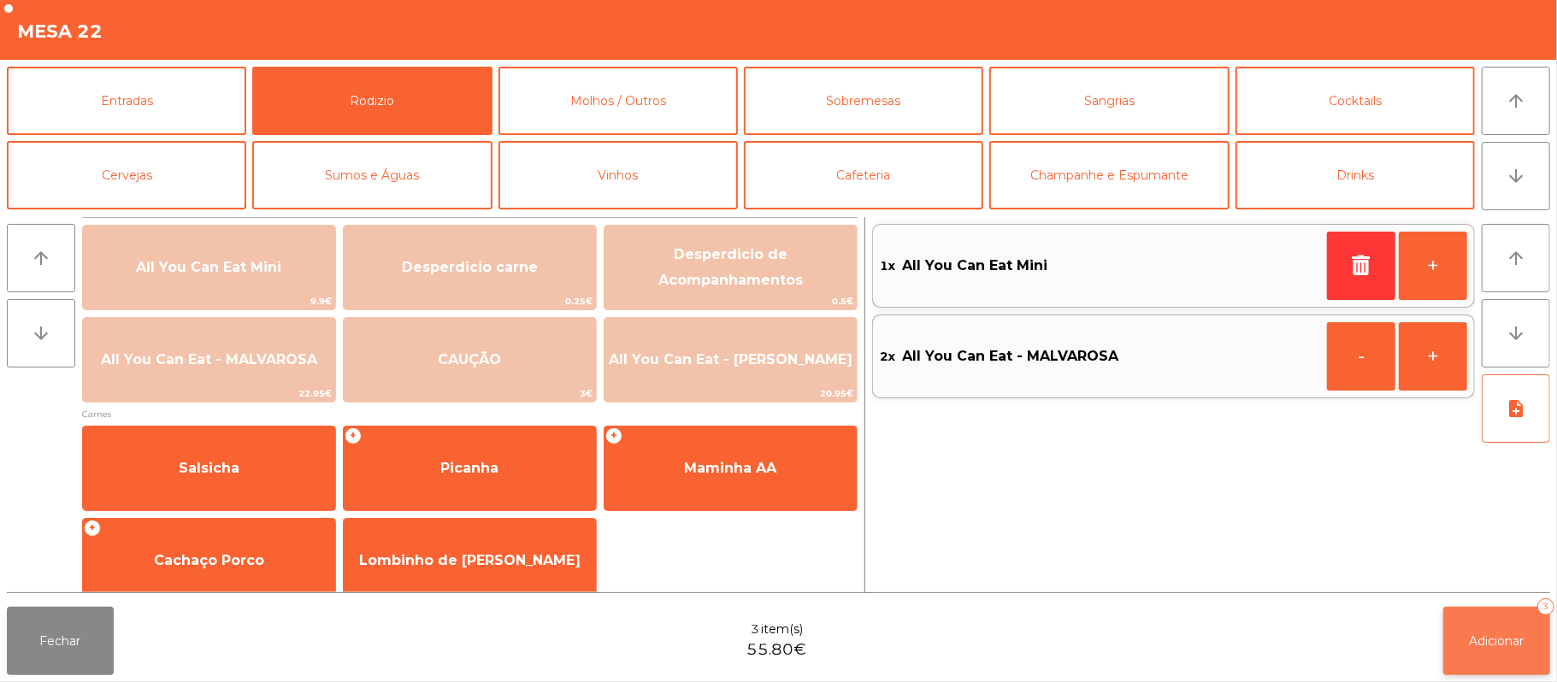
click at [1485, 621] on button "Adicionar 3" at bounding box center [1496, 641] width 107 height 68
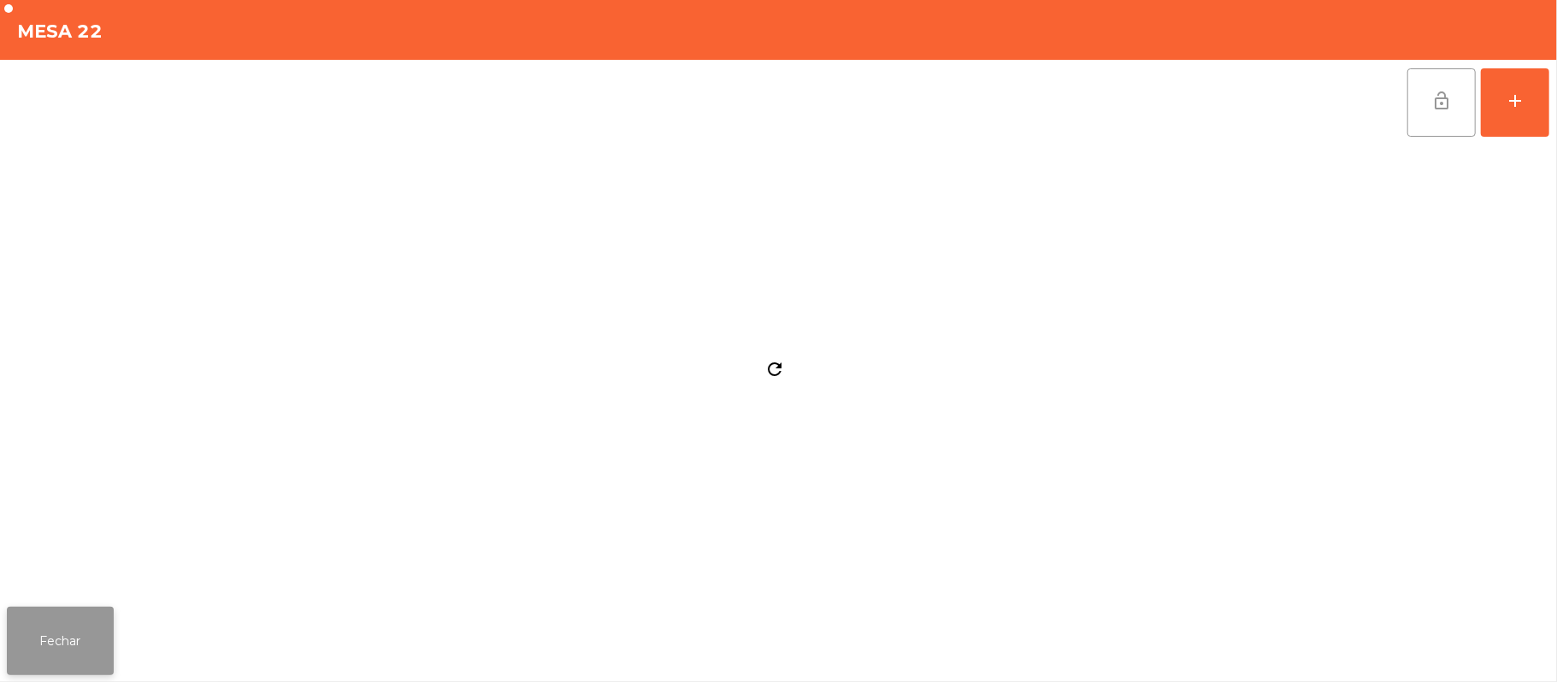
click at [63, 629] on button "Fechar" at bounding box center [60, 641] width 107 height 68
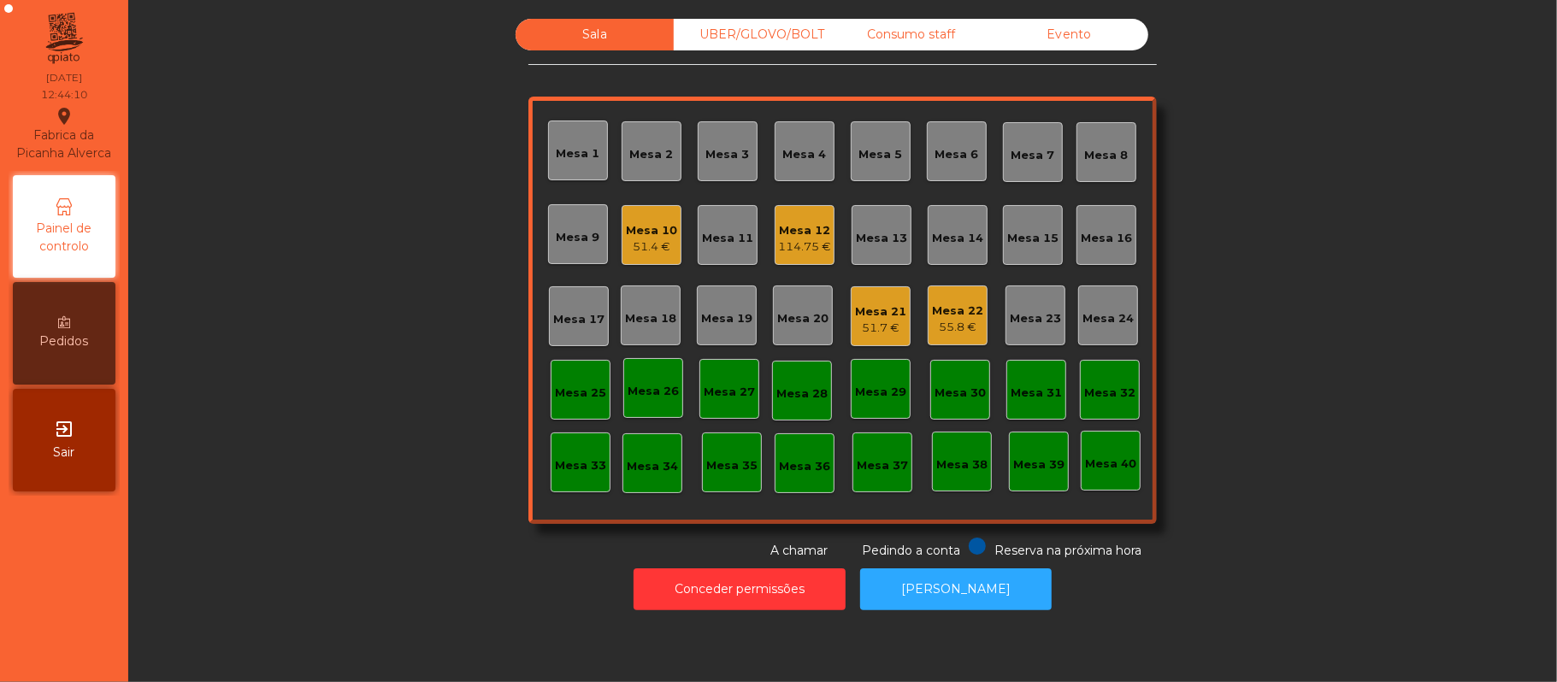
click at [1021, 477] on div "Mesa 39" at bounding box center [1039, 462] width 60 height 60
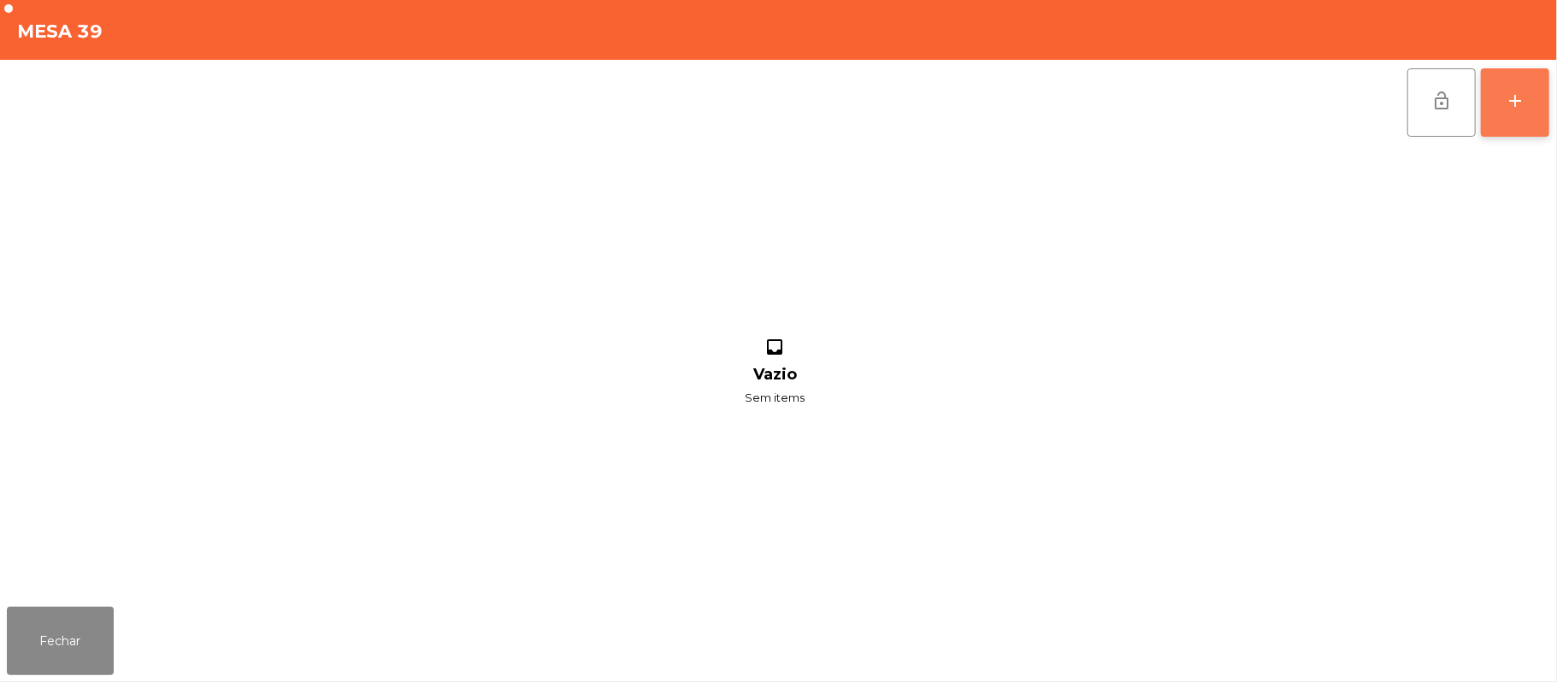
click at [1512, 127] on button "add" at bounding box center [1515, 102] width 68 height 68
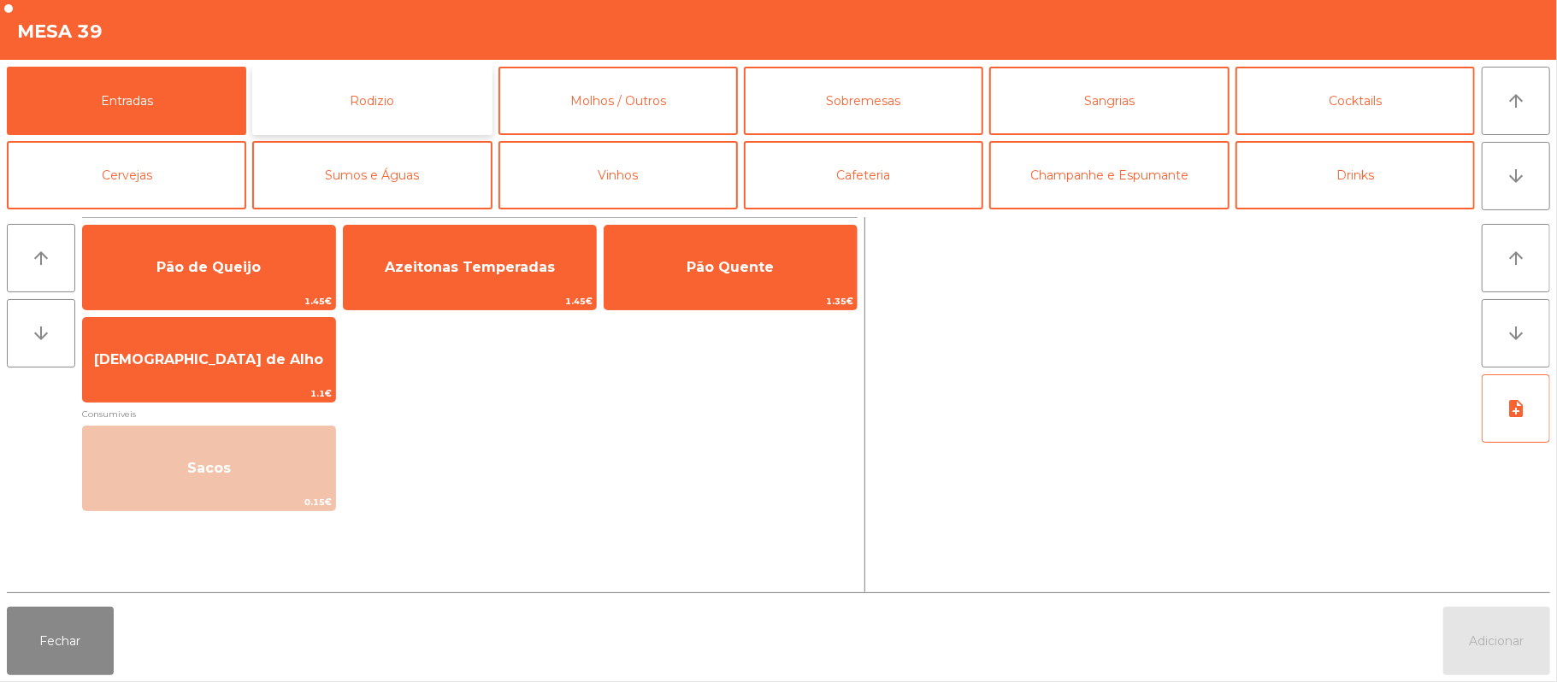
click at [320, 69] on button "Rodizio" at bounding box center [371, 101] width 239 height 68
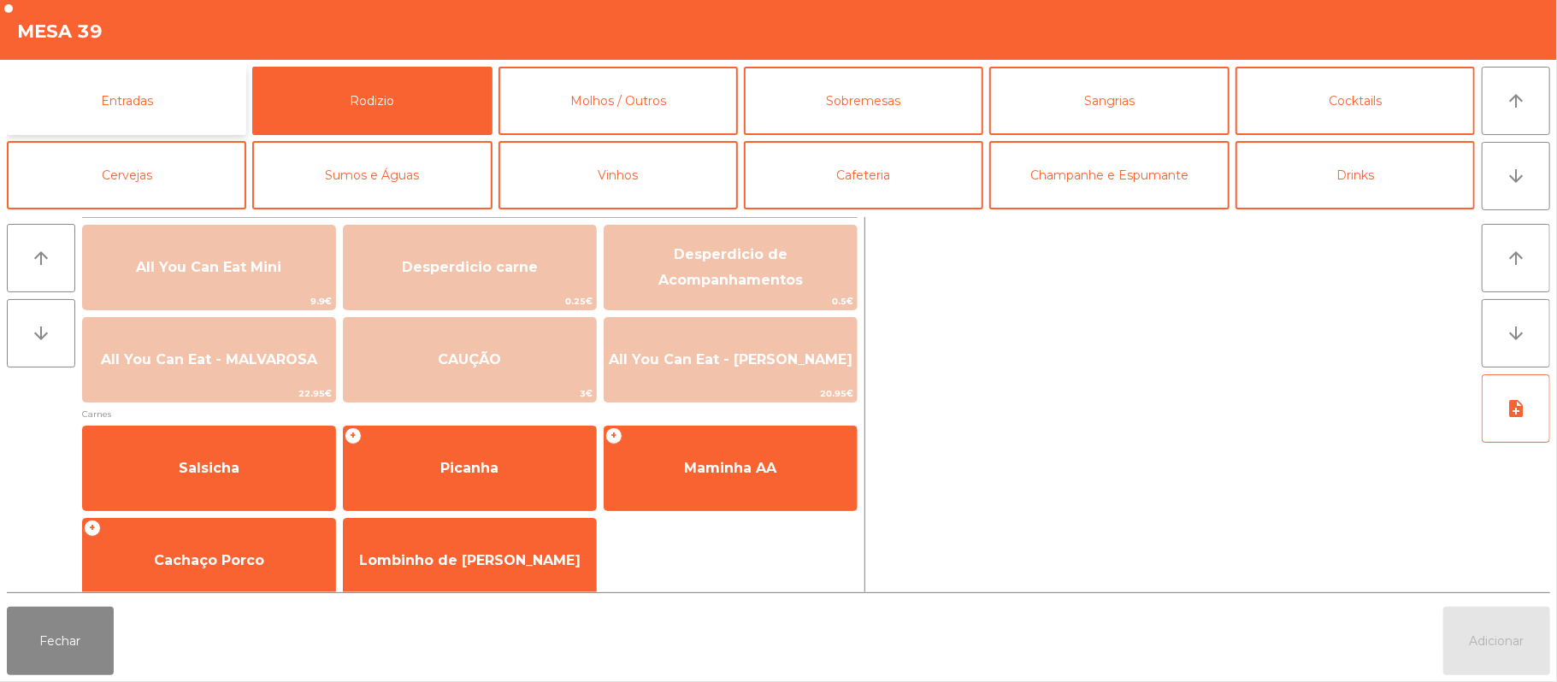
click at [161, 76] on button "Entradas" at bounding box center [126, 101] width 239 height 68
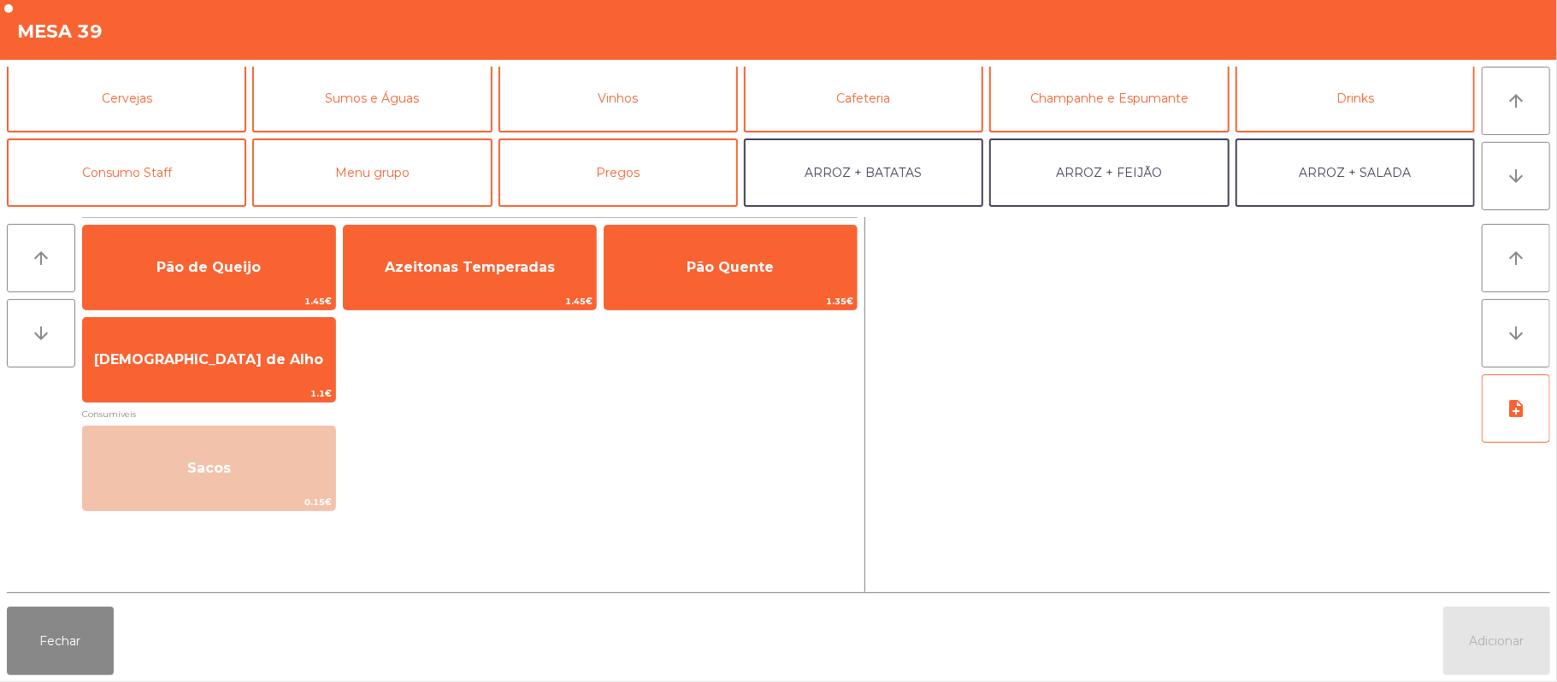
scroll to position [80, 0]
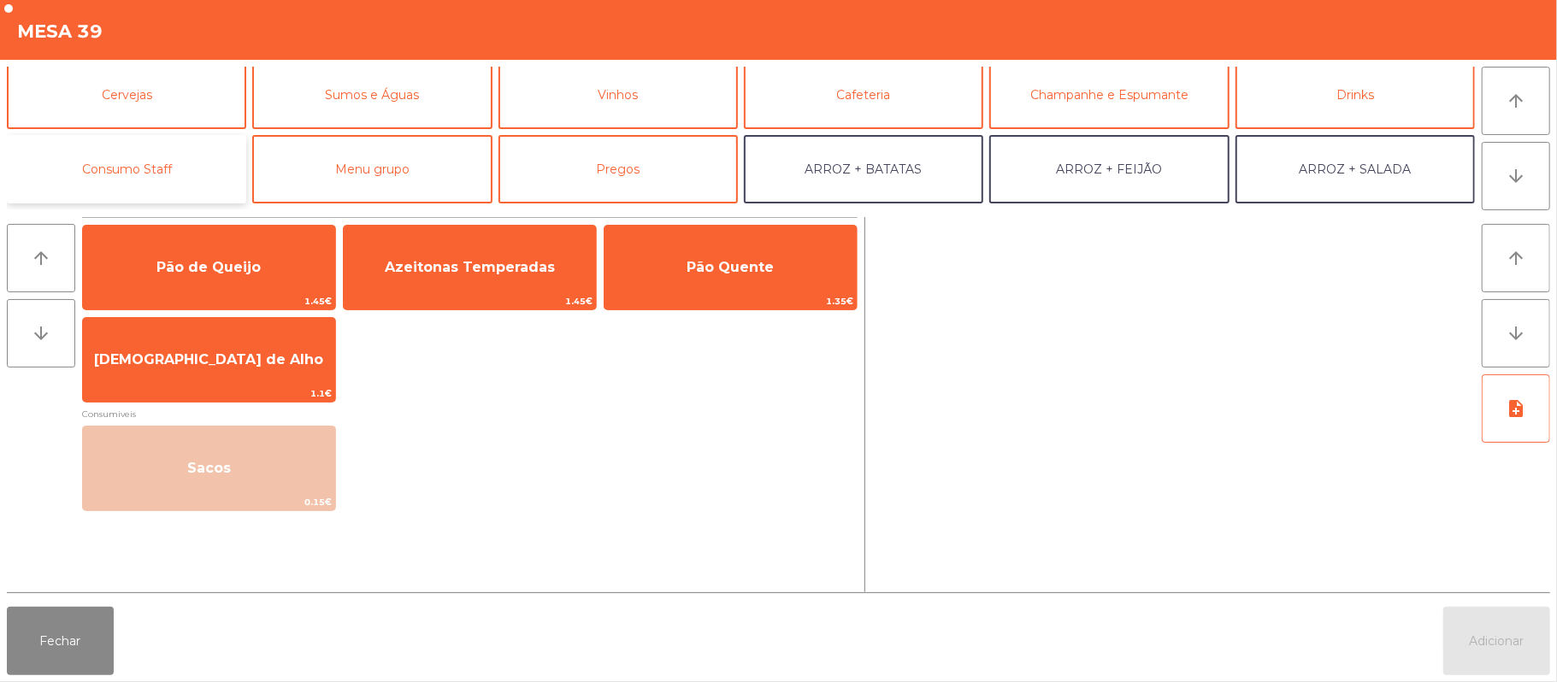
click at [173, 173] on button "Consumo Staff" at bounding box center [126, 169] width 239 height 68
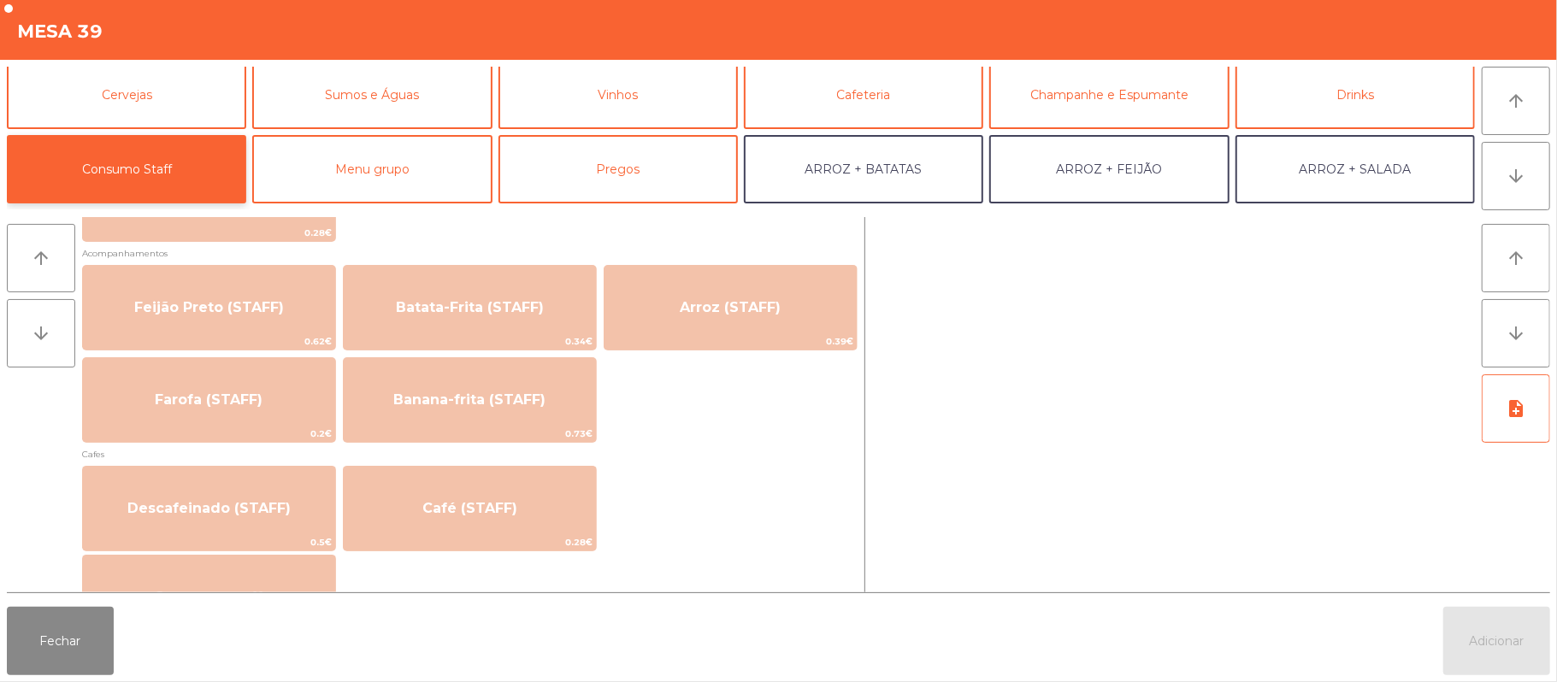
scroll to position [818, 0]
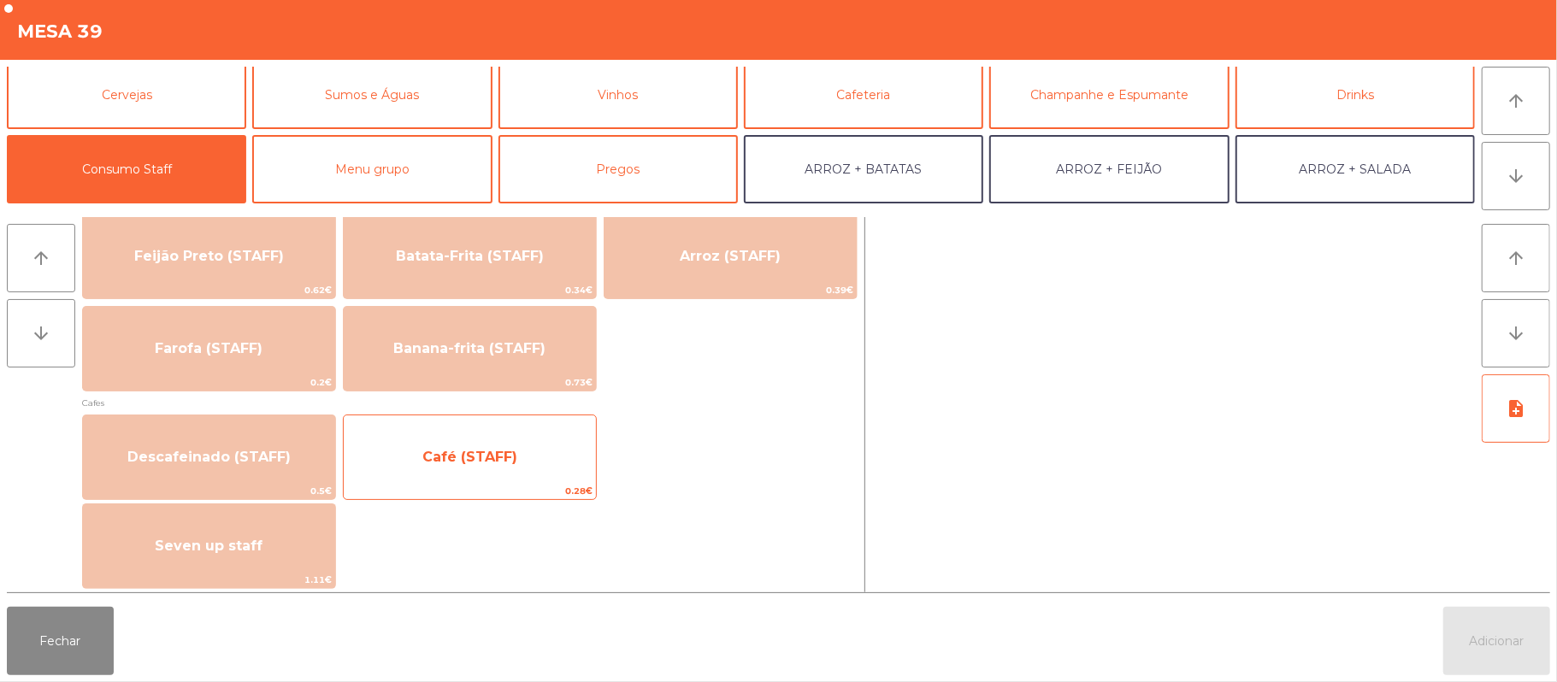
click at [520, 490] on span "0.28€" at bounding box center [470, 491] width 252 height 16
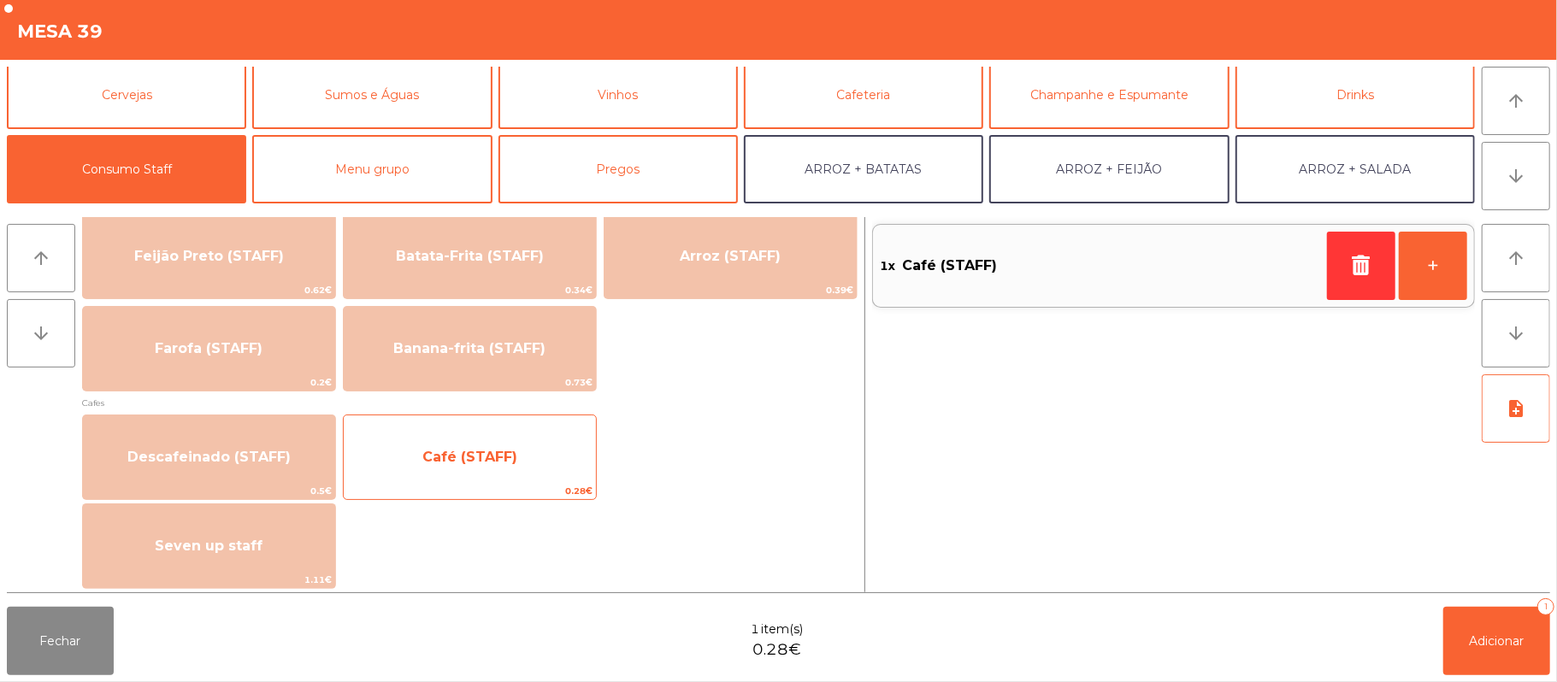
click at [517, 490] on span "0.28€" at bounding box center [470, 491] width 252 height 16
click at [497, 463] on span "Café (STAFF)" at bounding box center [469, 457] width 95 height 16
click at [491, 483] on span "0.28€" at bounding box center [470, 491] width 252 height 16
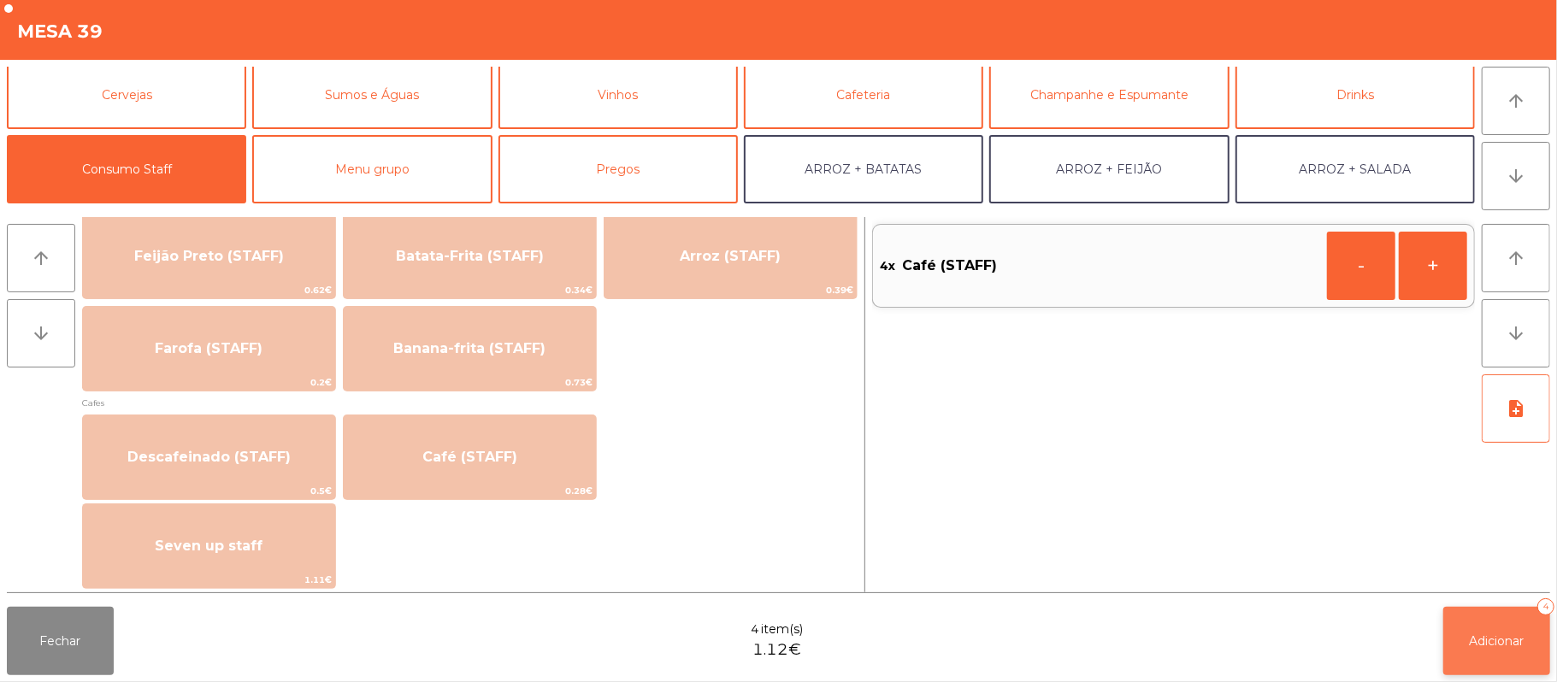
click at [1452, 609] on button "Adicionar 4" at bounding box center [1496, 641] width 107 height 68
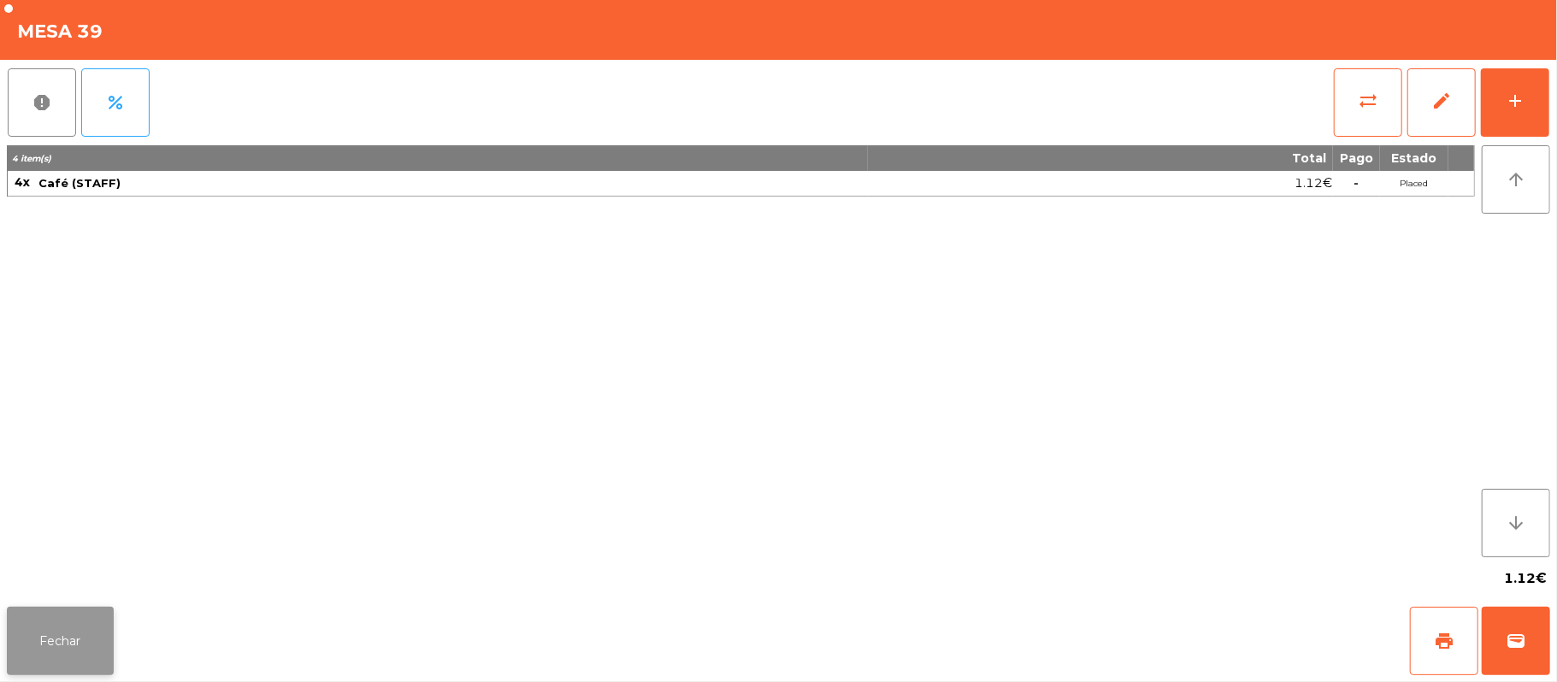
click at [44, 661] on button "Fechar" at bounding box center [60, 641] width 107 height 68
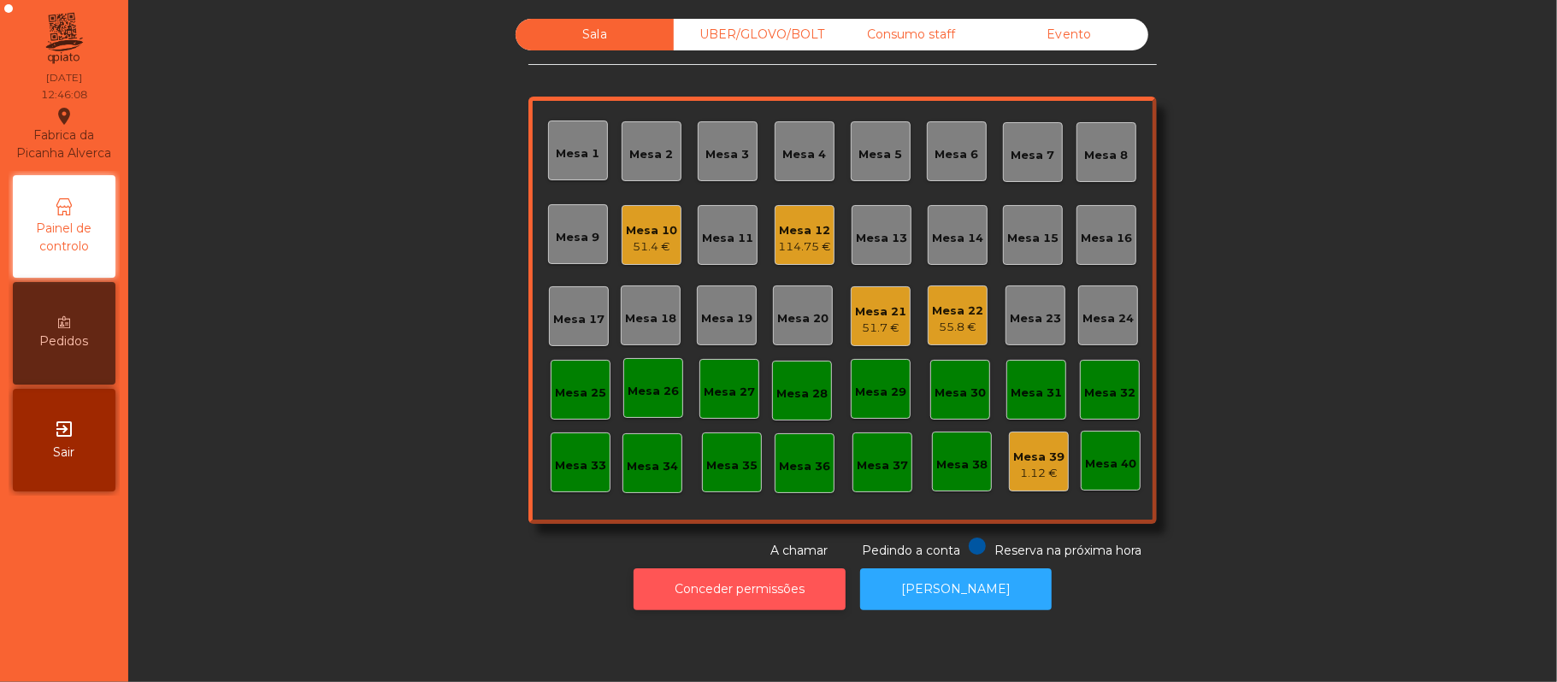
click at [747, 569] on button "Conceder permissões" at bounding box center [739, 589] width 212 height 42
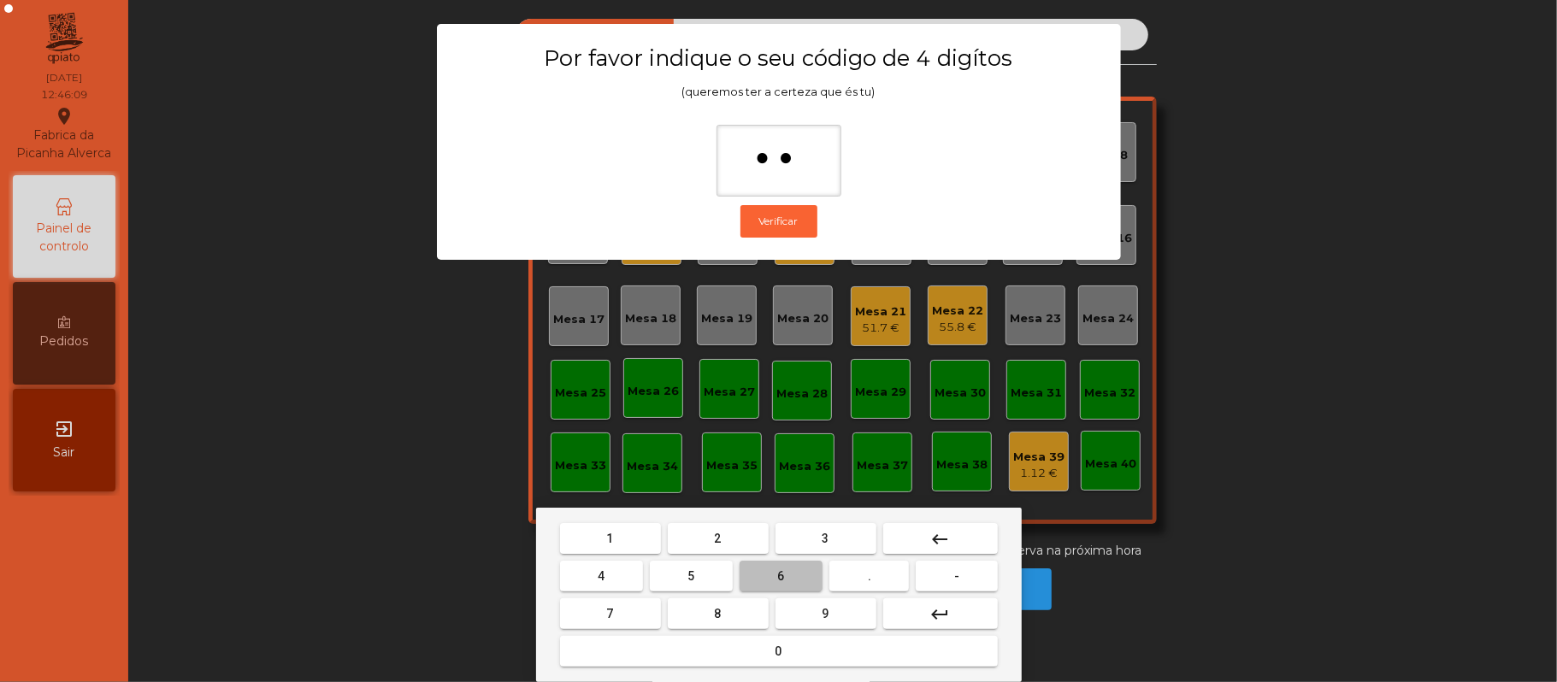
type input "***"
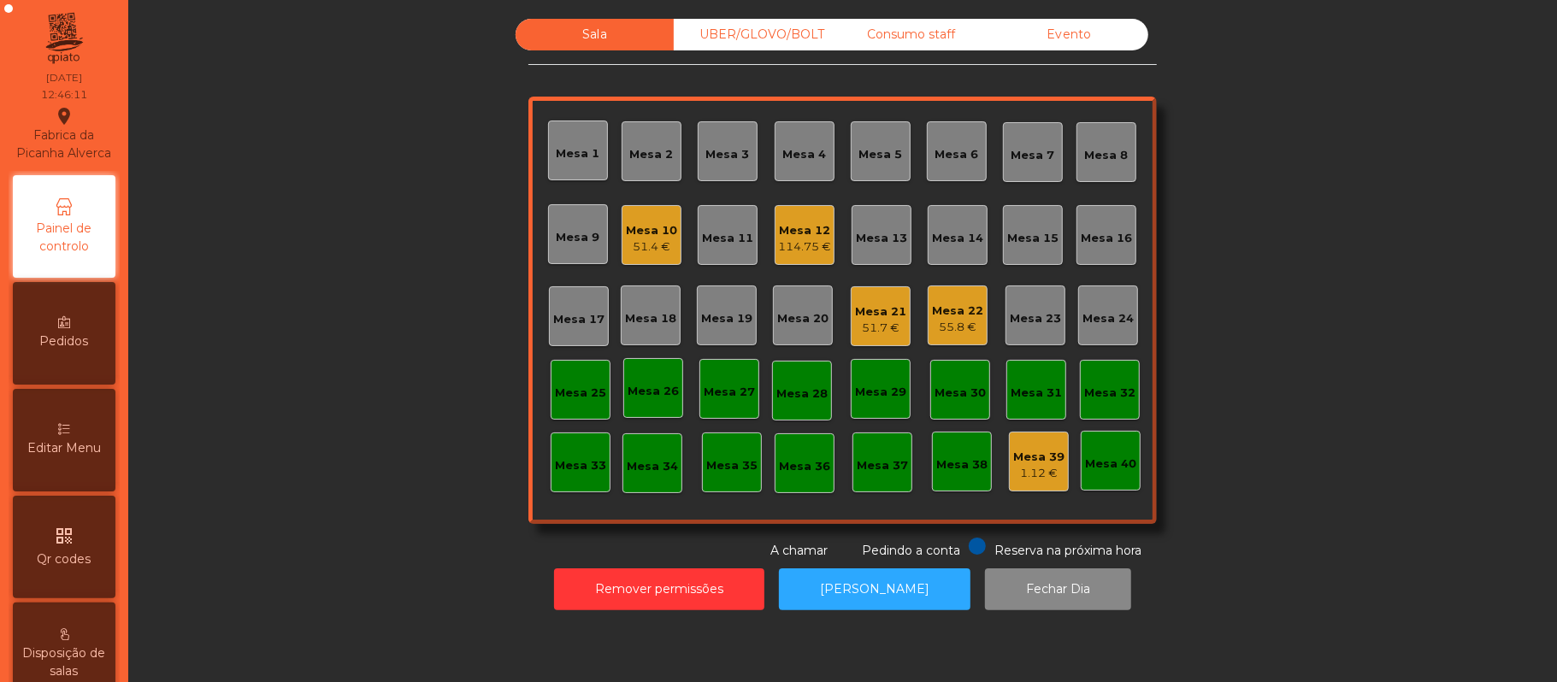
click at [92, 457] on span "Editar Menu" at bounding box center [64, 448] width 74 height 18
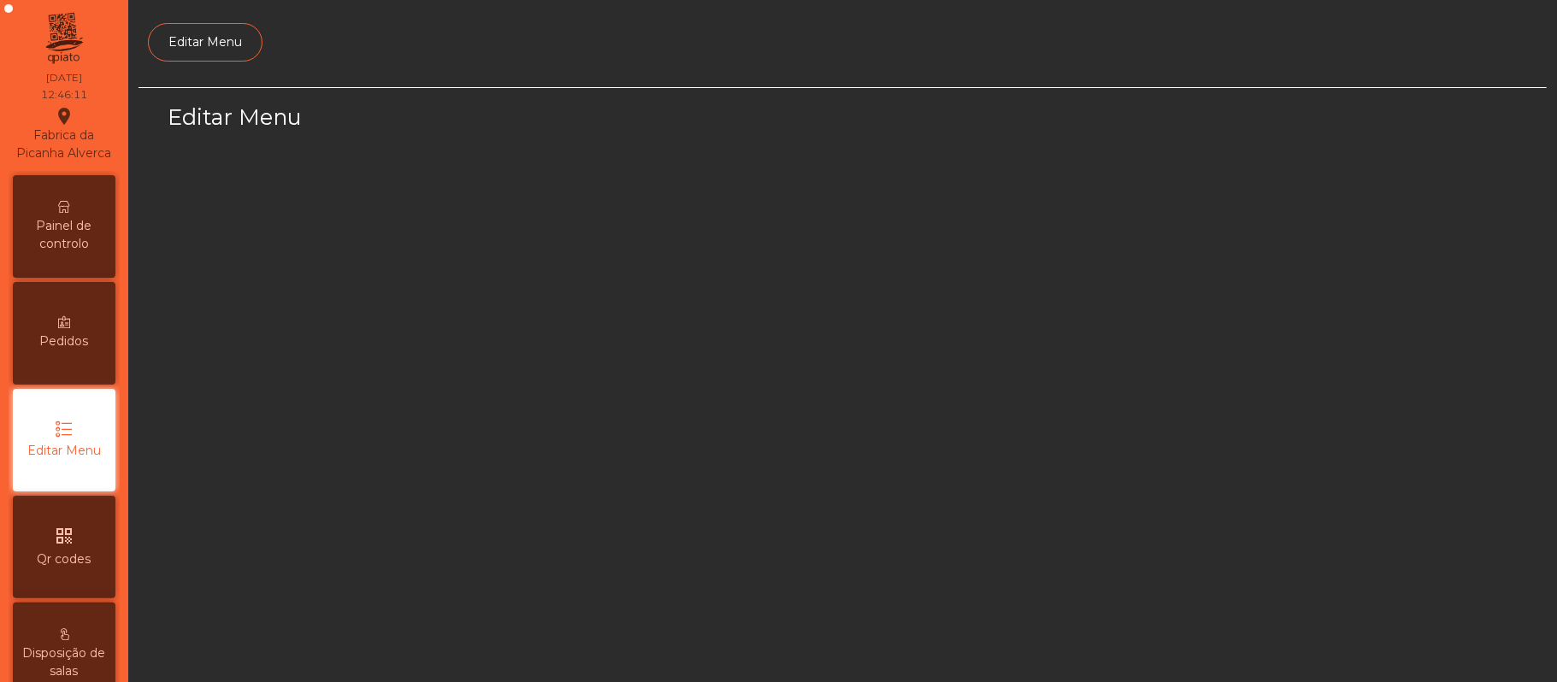
scroll to position [117, 0]
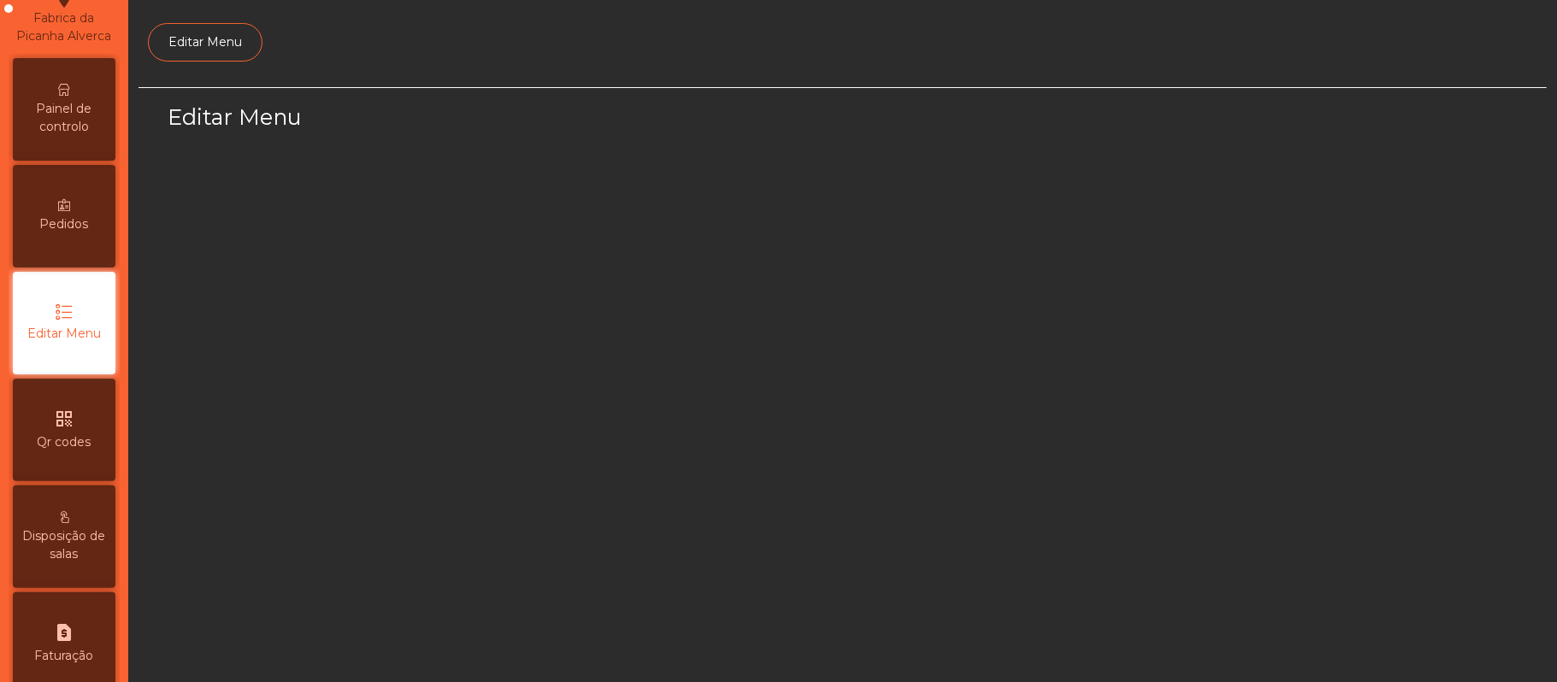
select select "*"
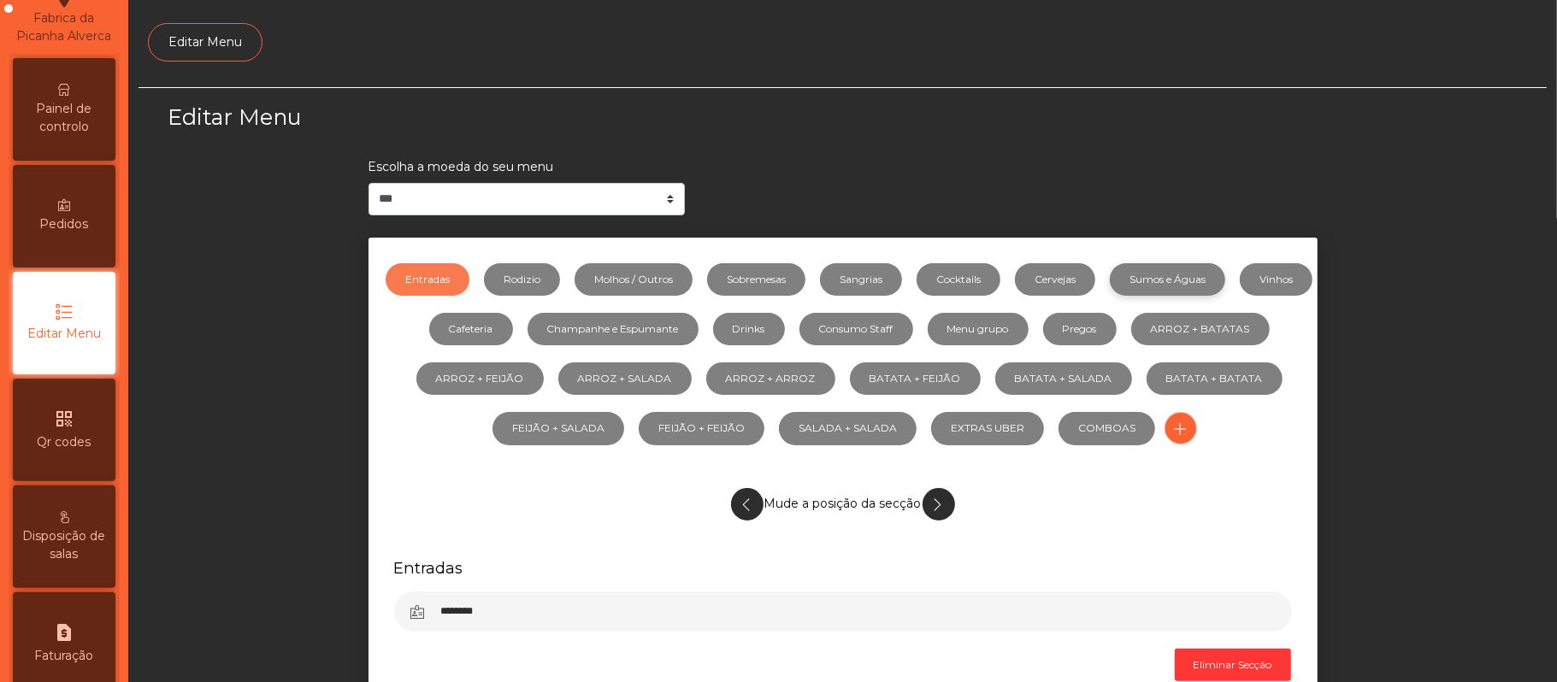
click at [1190, 278] on link "Sumos e Águas" at bounding box center [1167, 279] width 115 height 32
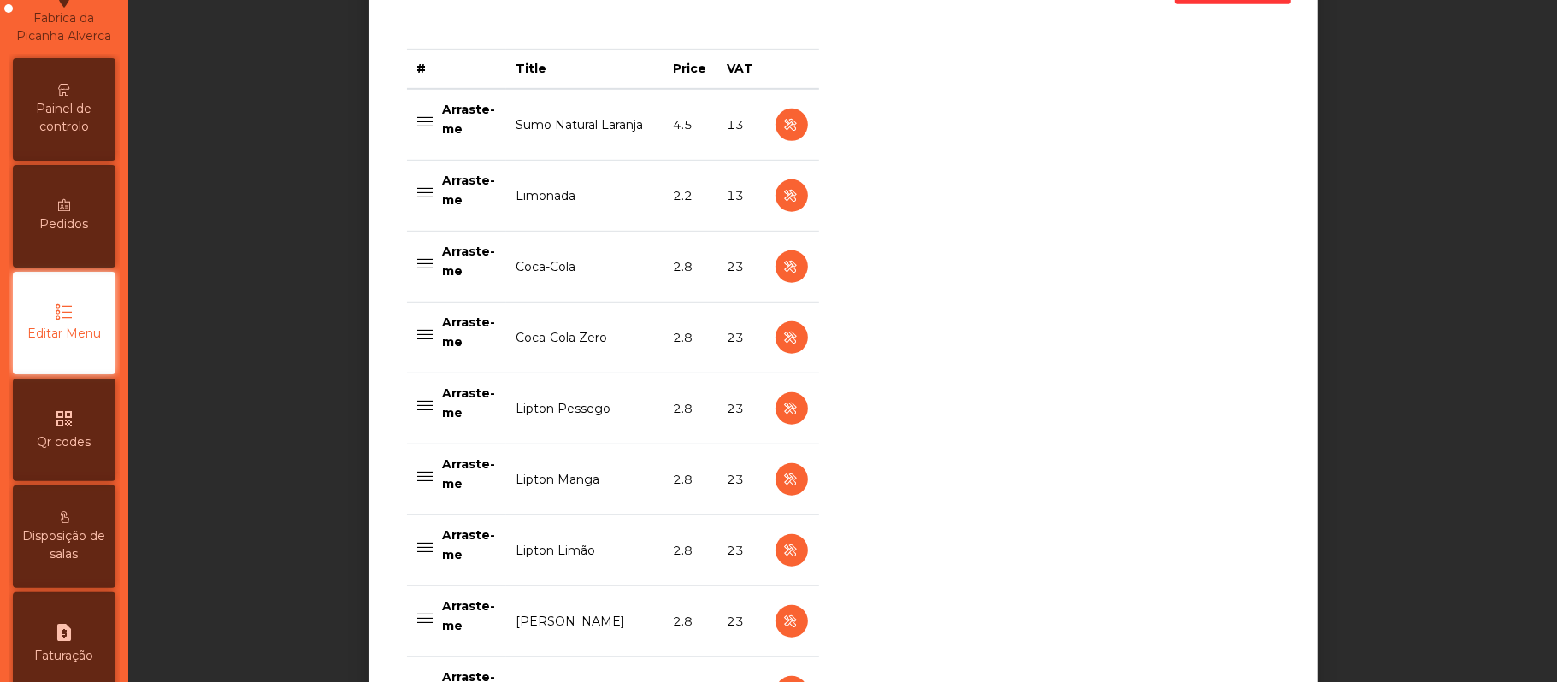
click at [643, 551] on td "Lipton Limão" at bounding box center [584, 550] width 157 height 71
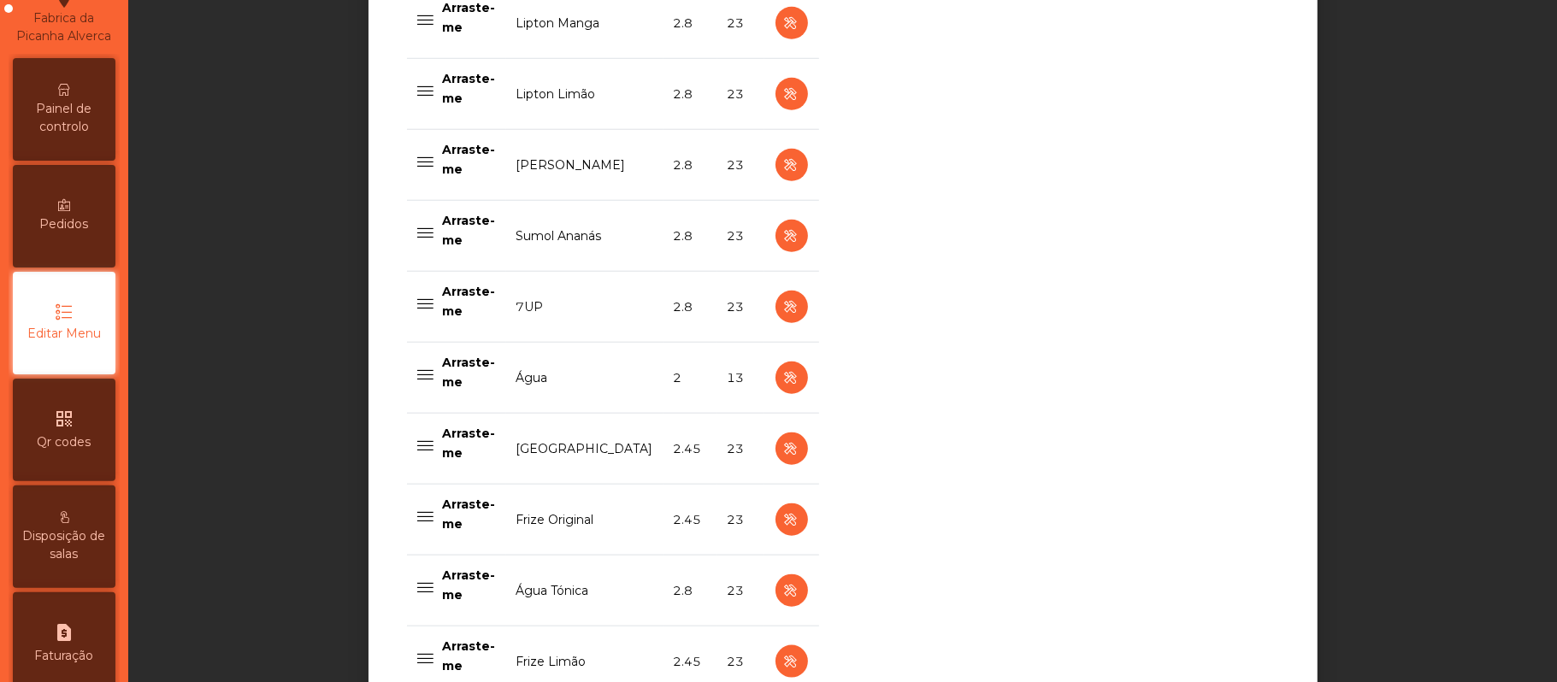
scroll to position [1137, 0]
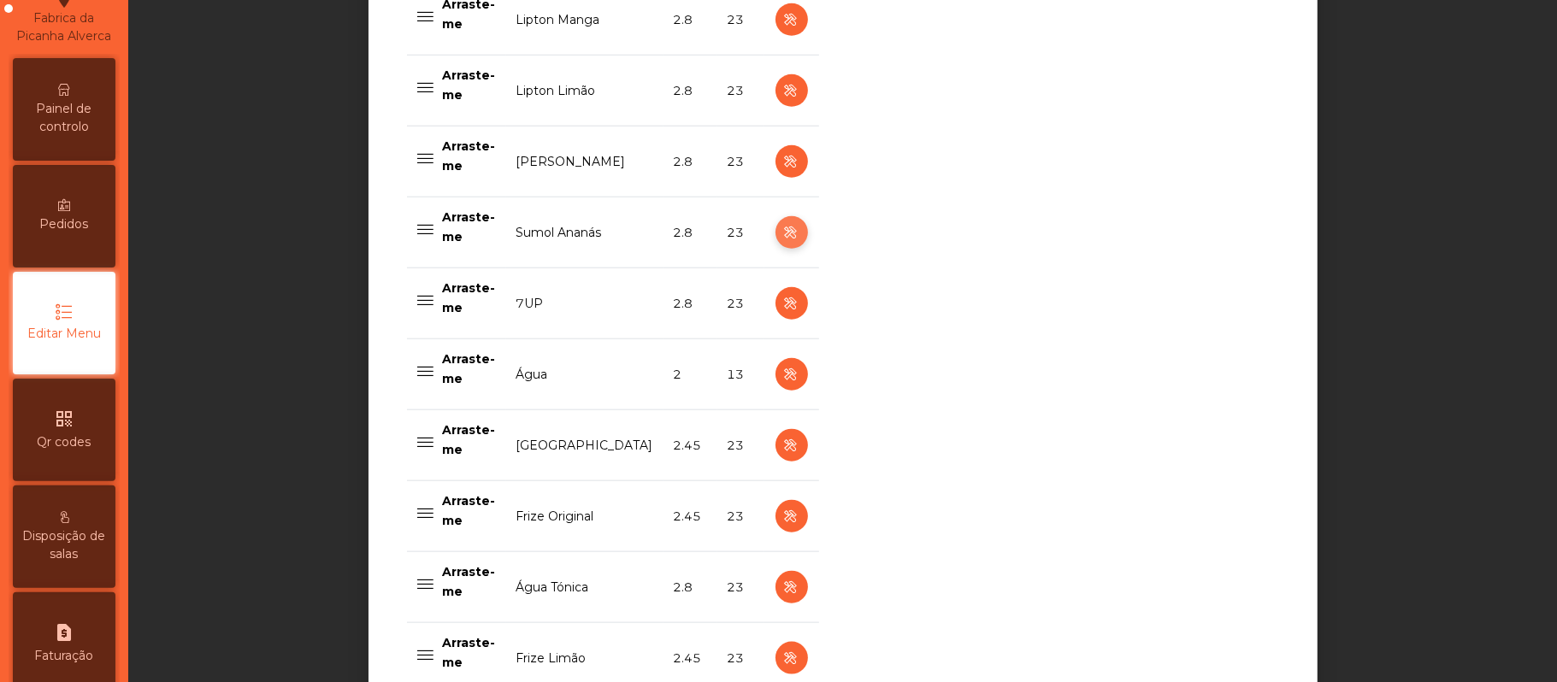
click at [781, 236] on icon "button" at bounding box center [791, 232] width 20 height 21
select select "***"
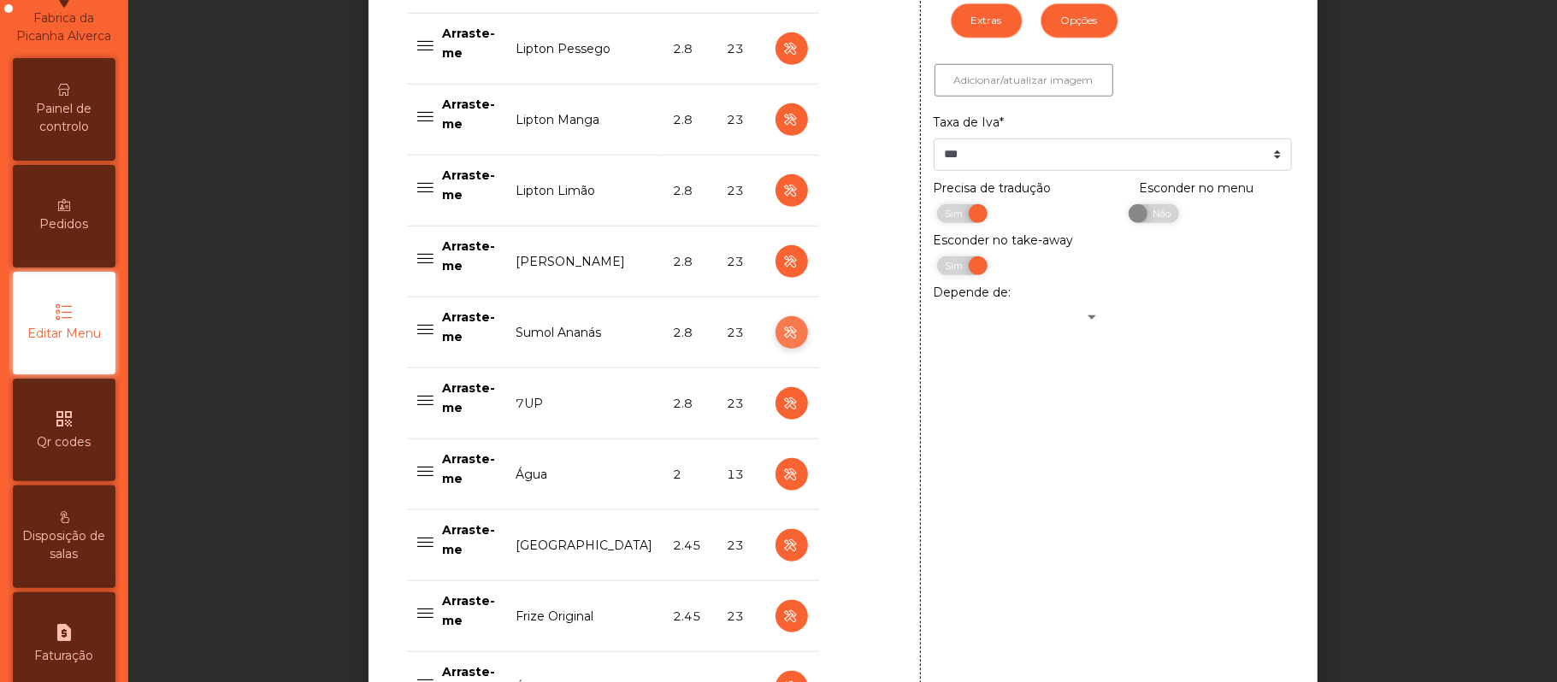
scroll to position [987, 0]
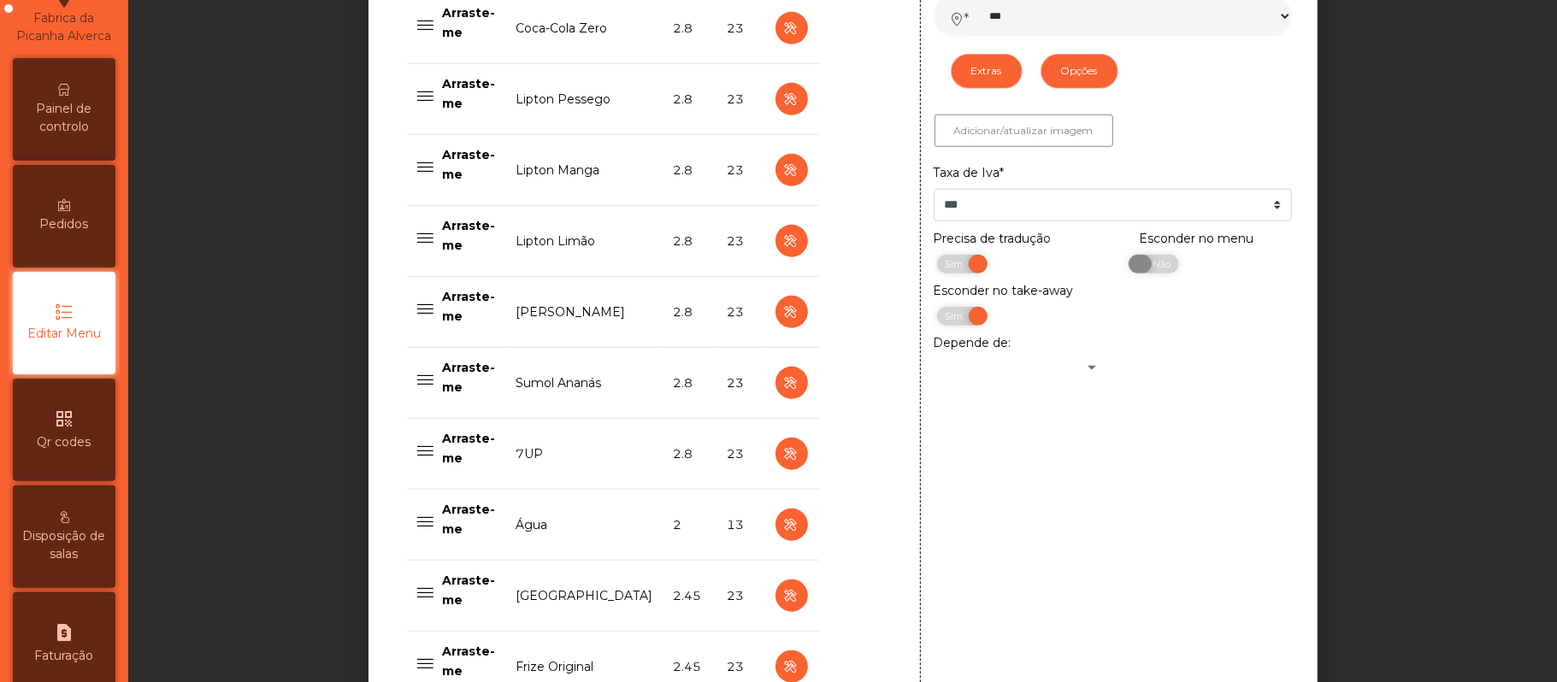
click at [1147, 265] on span "Não" at bounding box center [1159, 264] width 43 height 19
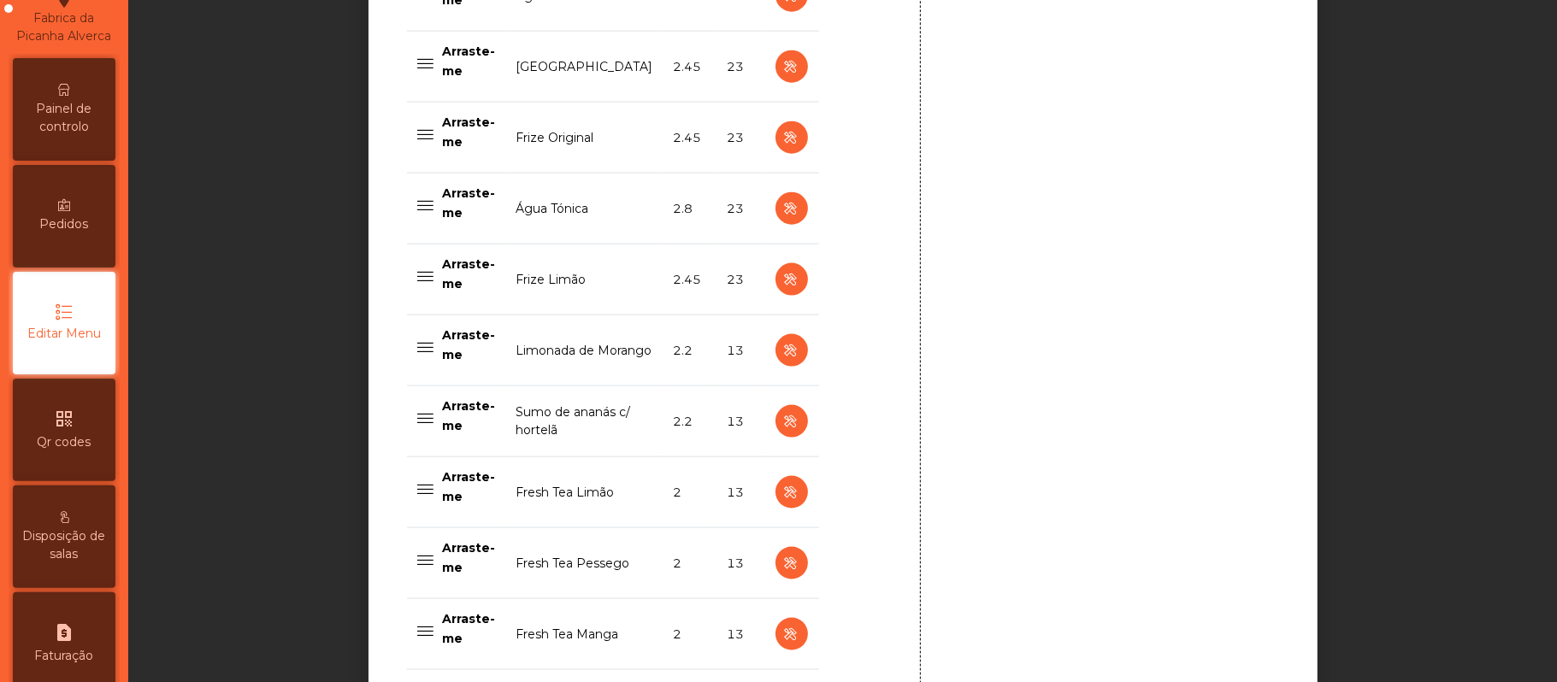
scroll to position [1729, 0]
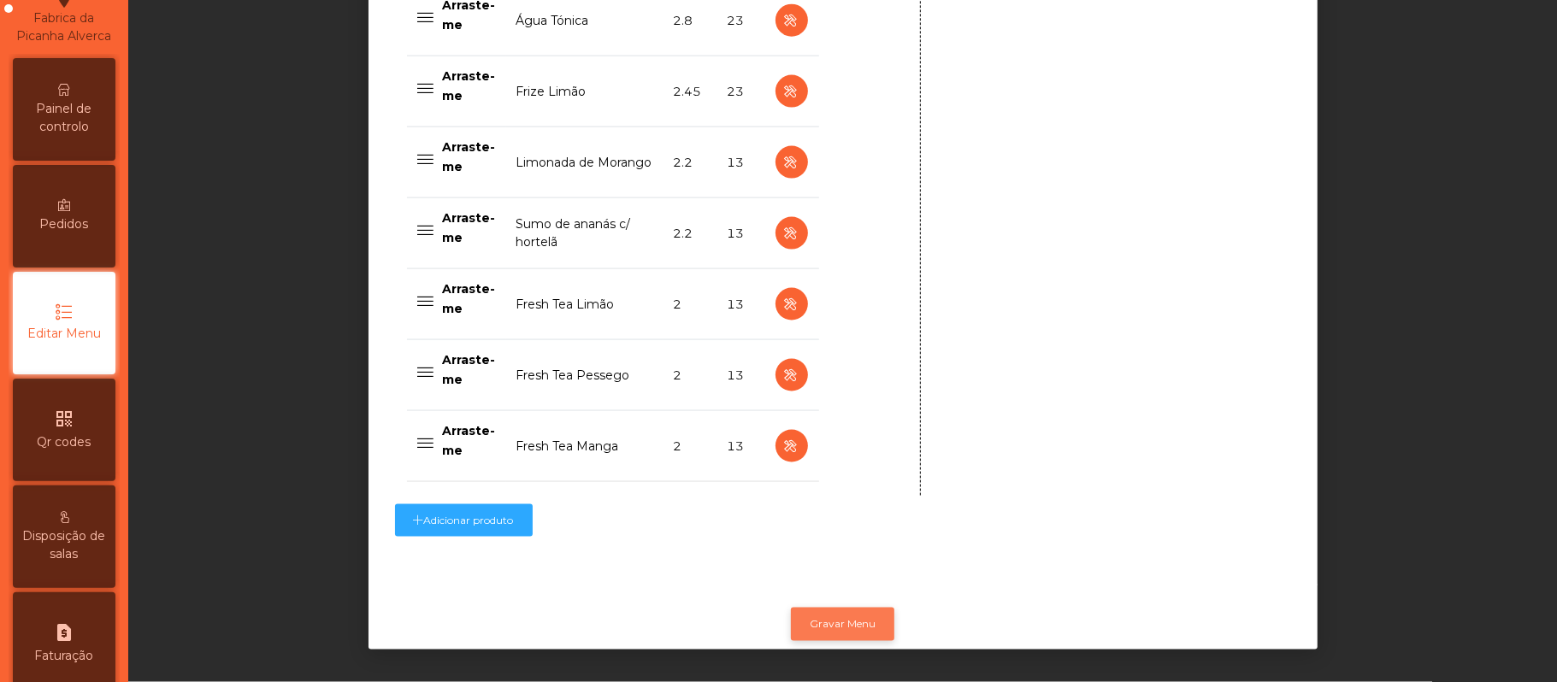
click at [853, 608] on button "Gravar Menu" at bounding box center [842, 624] width 103 height 32
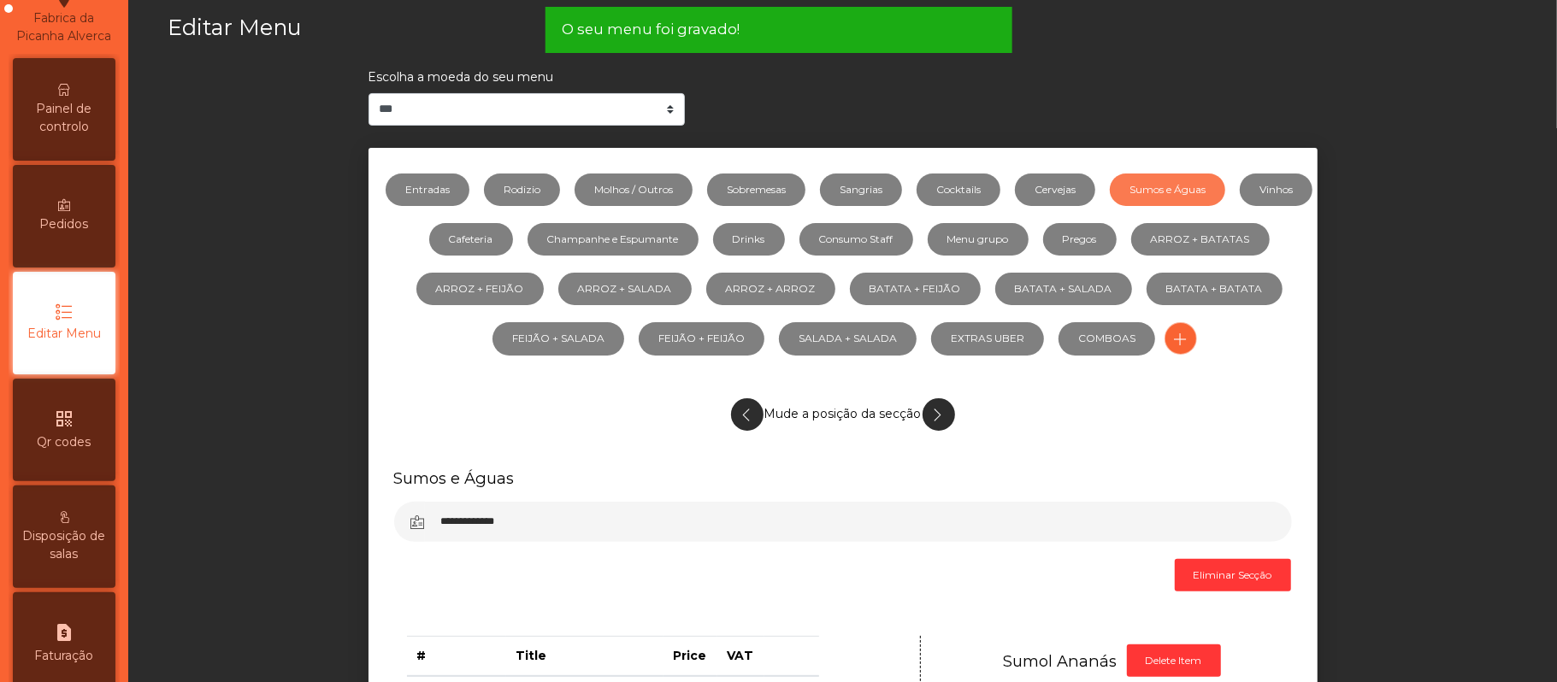
scroll to position [0, 0]
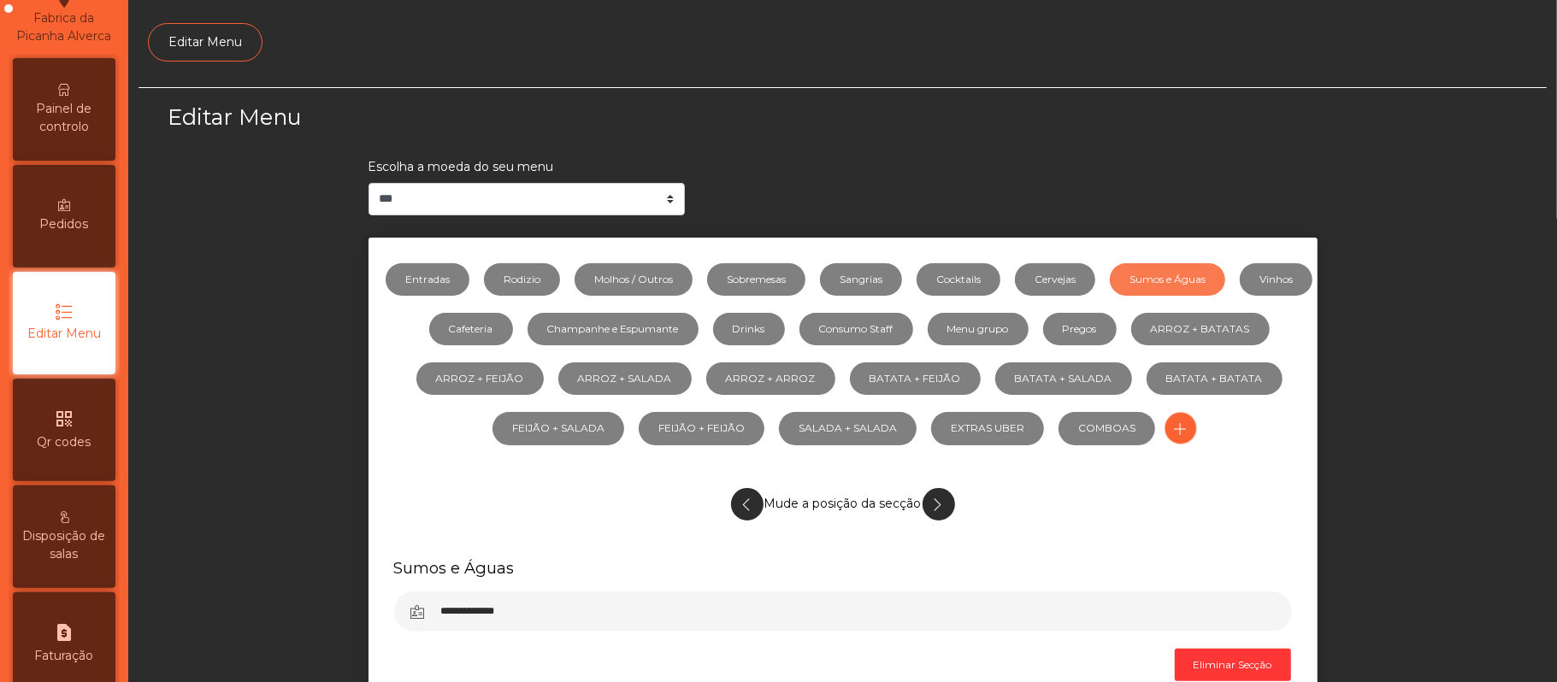
click at [68, 117] on span "Painel de controlo" at bounding box center [64, 118] width 94 height 36
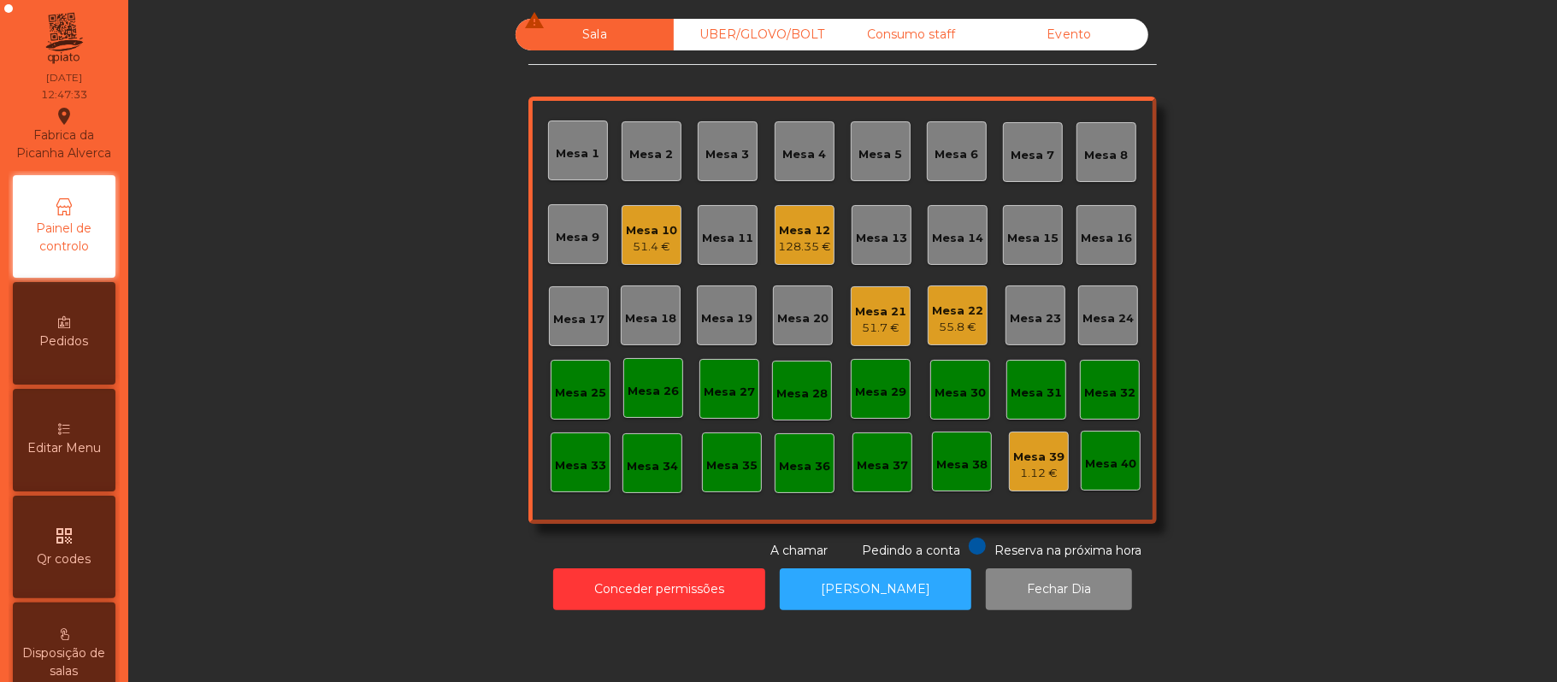
click at [855, 323] on div "51.7 €" at bounding box center [880, 328] width 51 height 17
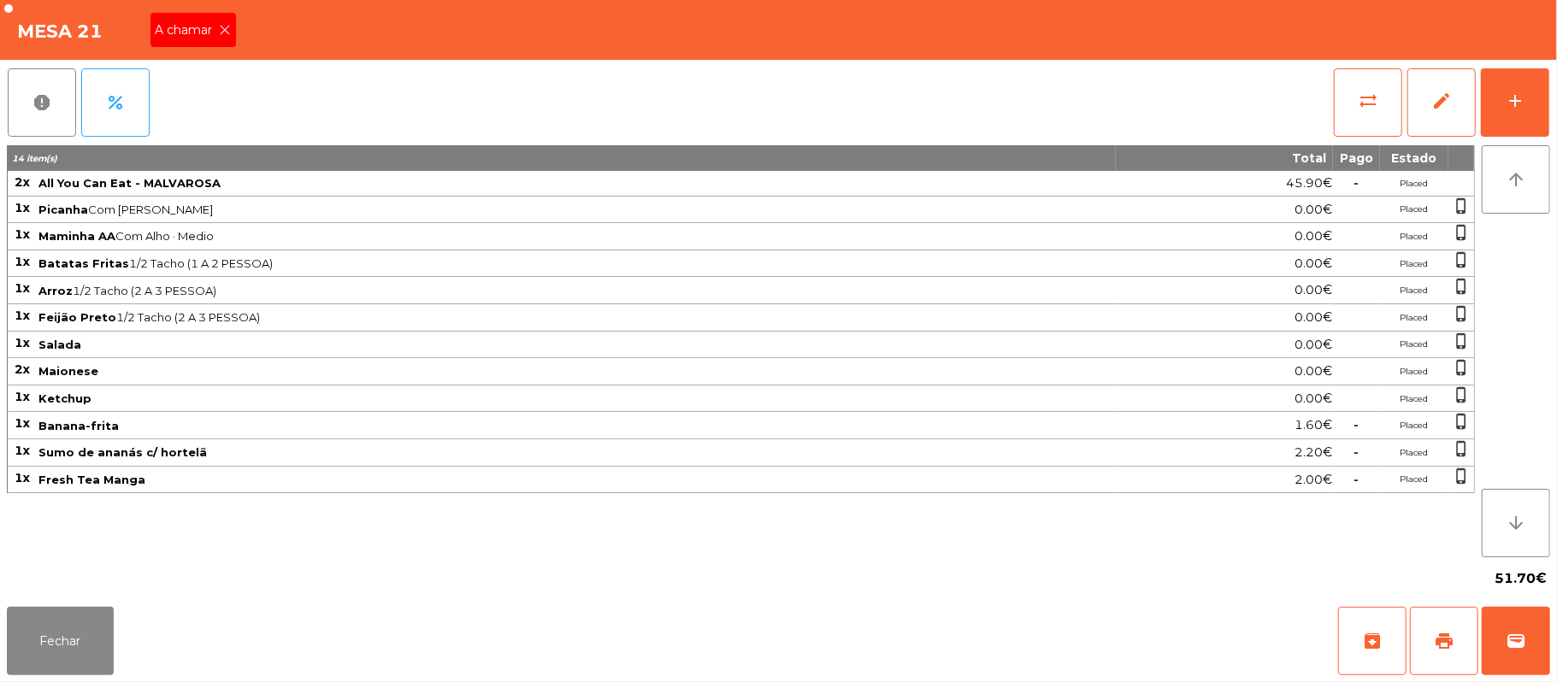
click at [223, 29] on icon at bounding box center [226, 30] width 12 height 12
click at [227, 28] on icon at bounding box center [226, 30] width 12 height 12
click at [227, 28] on div "Mesa 21" at bounding box center [778, 30] width 1557 height 60
click at [236, 25] on div "Mesa 21" at bounding box center [778, 30] width 1557 height 60
click at [12, 670] on button "Fechar" at bounding box center [60, 641] width 107 height 68
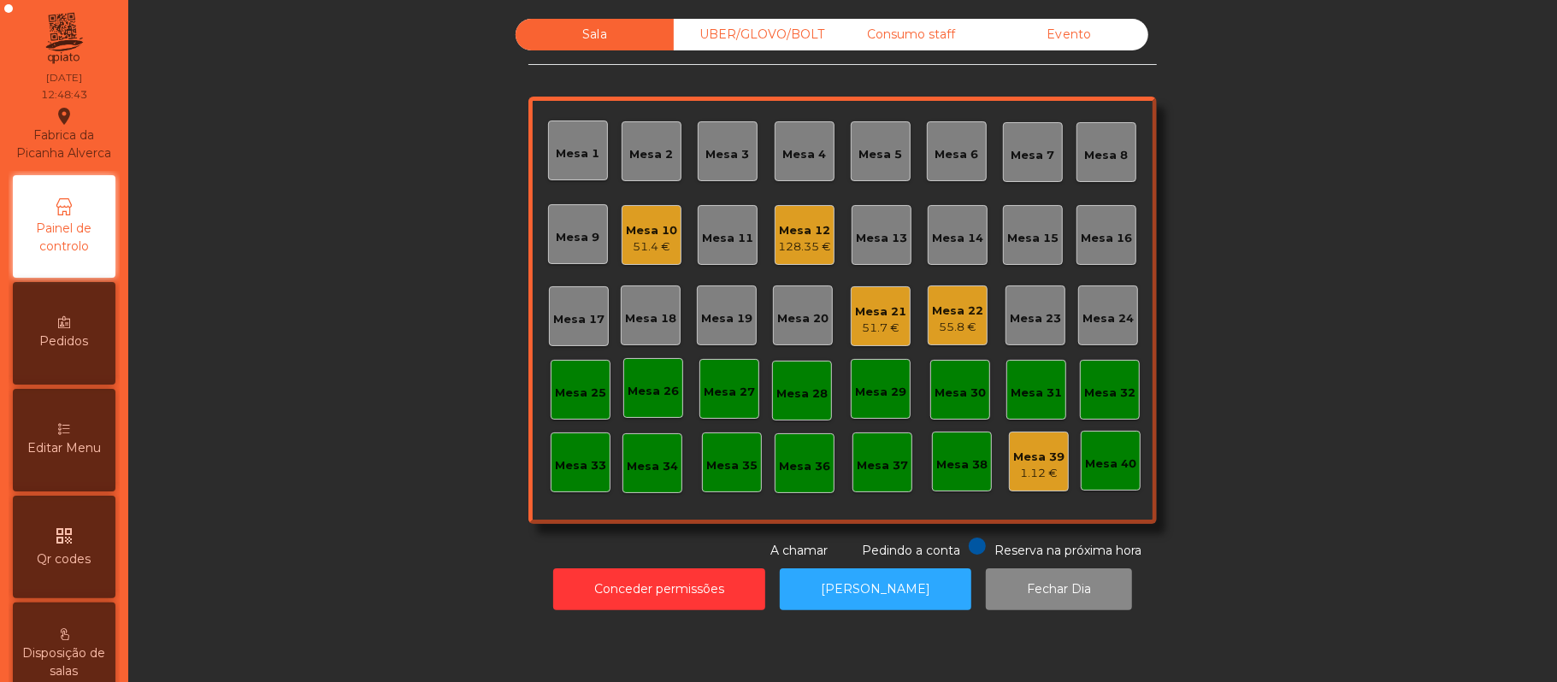
click at [719, 310] on div "Mesa 19" at bounding box center [726, 318] width 51 height 17
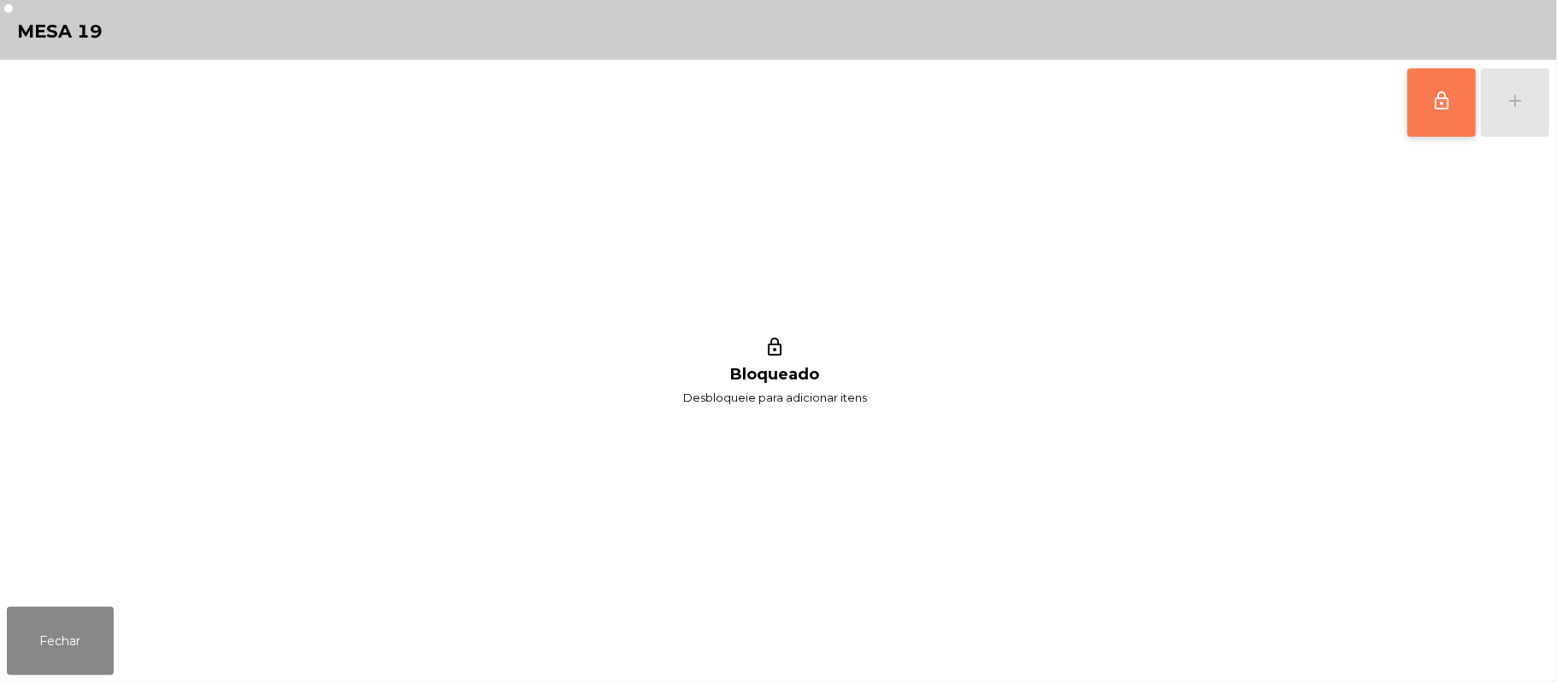
click at [1440, 100] on span "lock_outline" at bounding box center [1441, 101] width 21 height 21
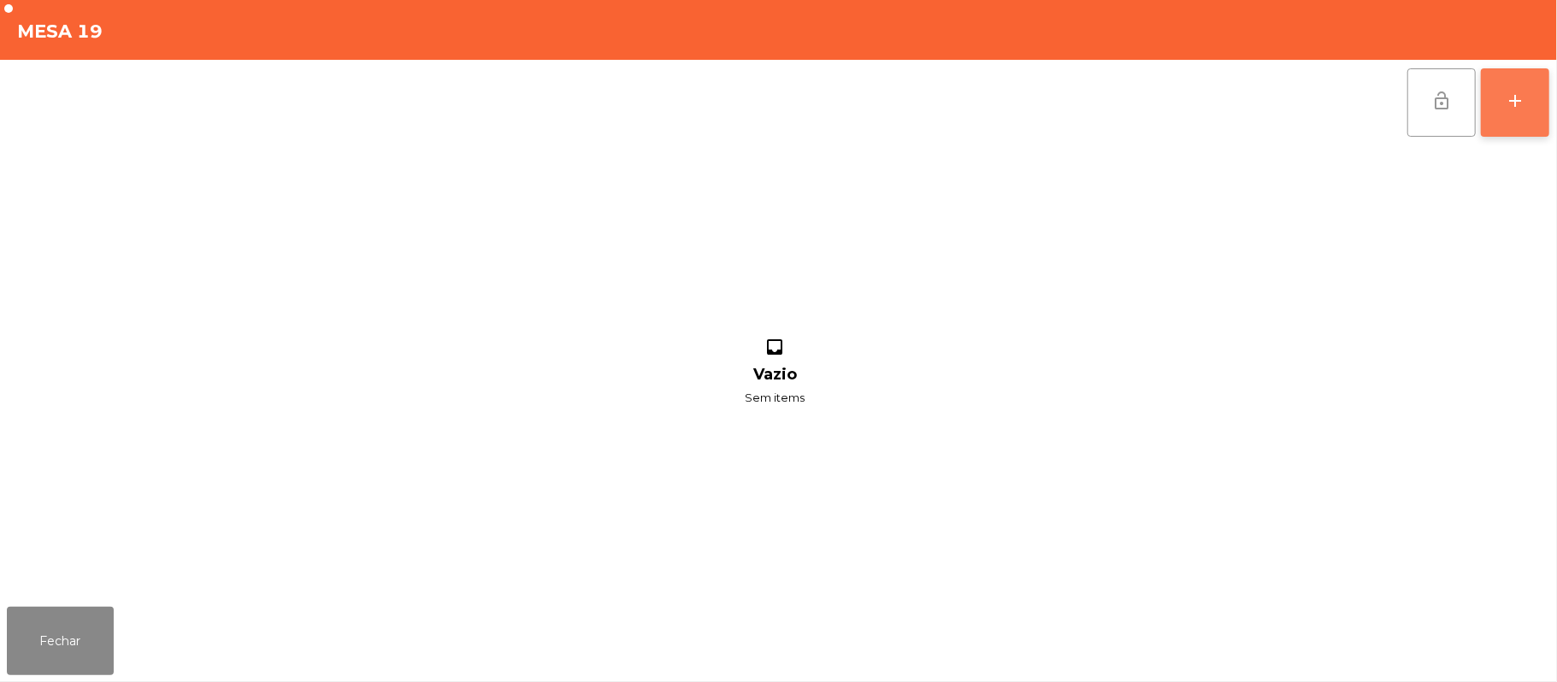
click at [1518, 100] on div "add" at bounding box center [1515, 101] width 21 height 21
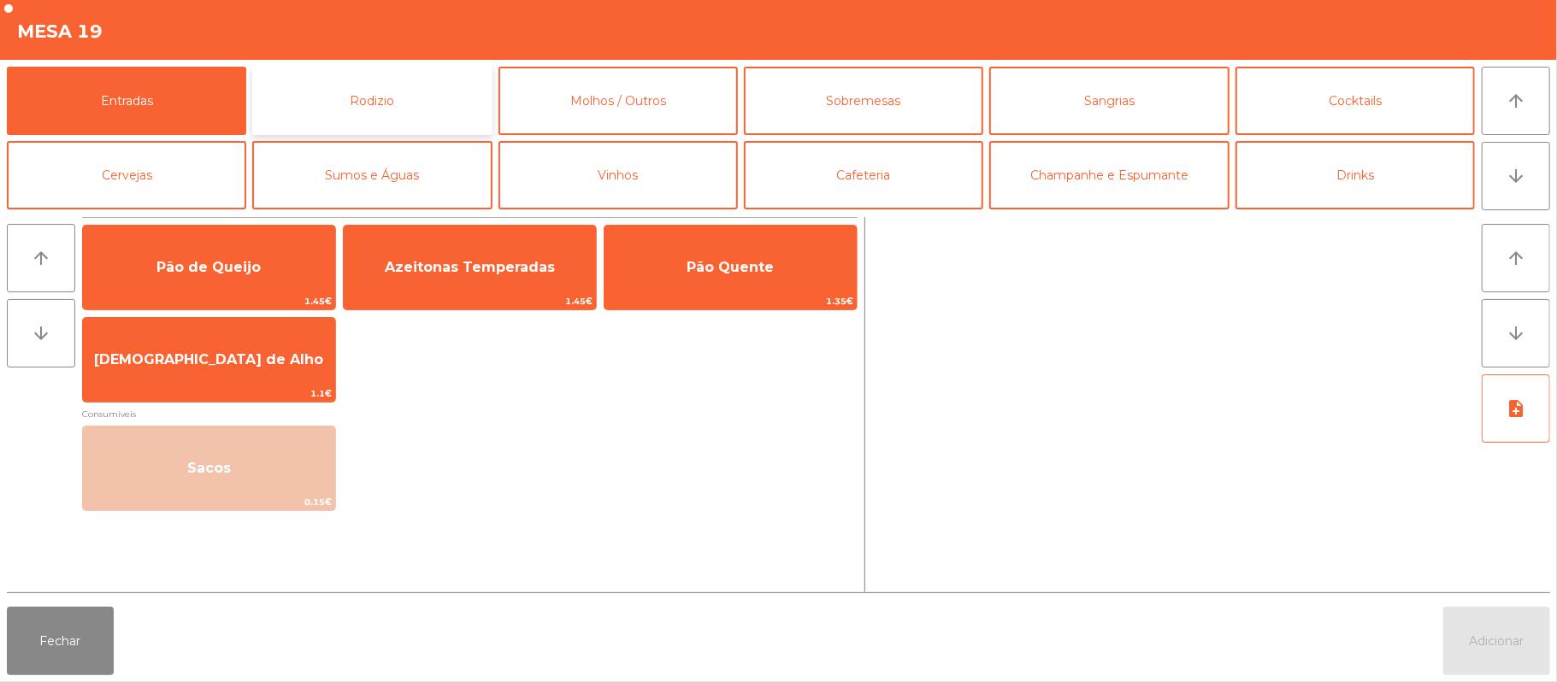
click at [395, 91] on button "Rodizio" at bounding box center [371, 101] width 239 height 68
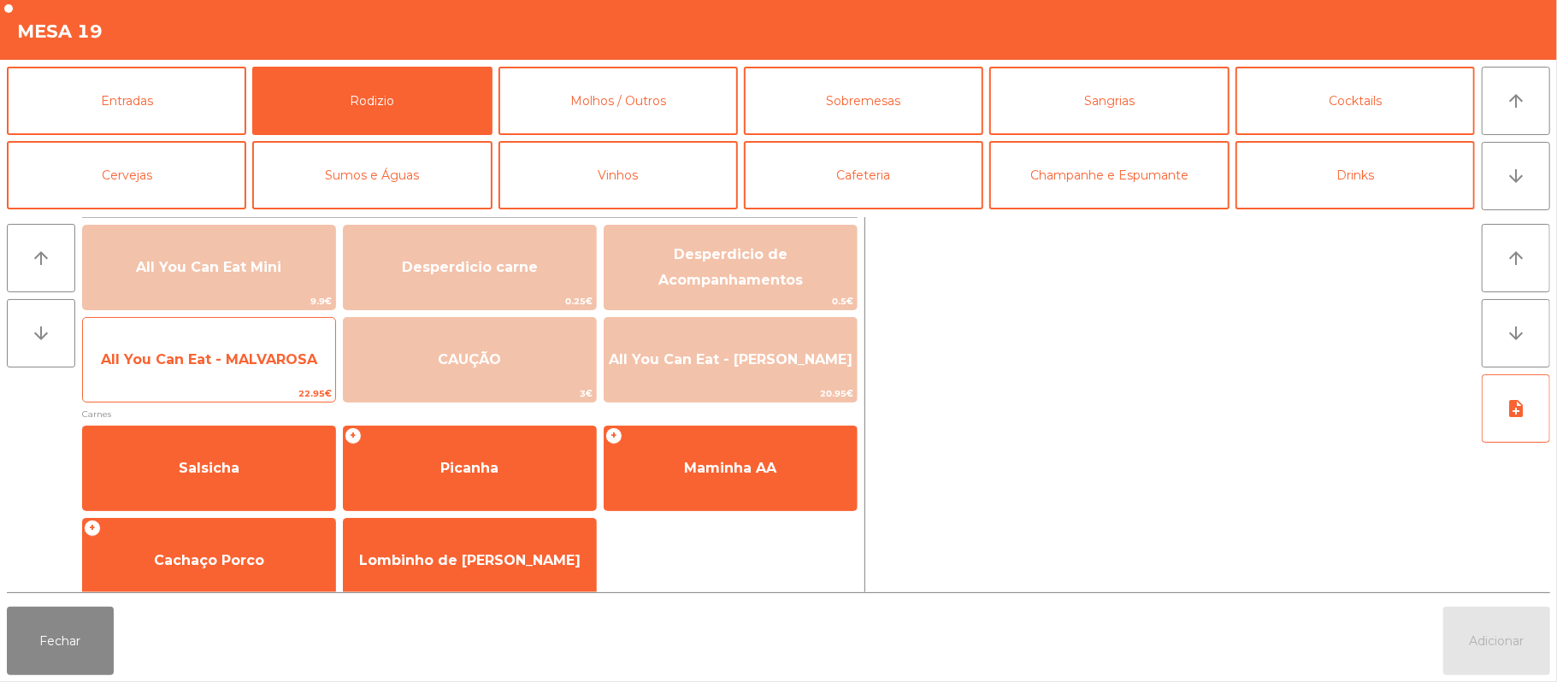
click at [227, 369] on span "All You Can Eat - MALVAROSA" at bounding box center [209, 360] width 252 height 46
click at [236, 361] on span "All You Can Eat - MALVAROSA" at bounding box center [209, 359] width 216 height 16
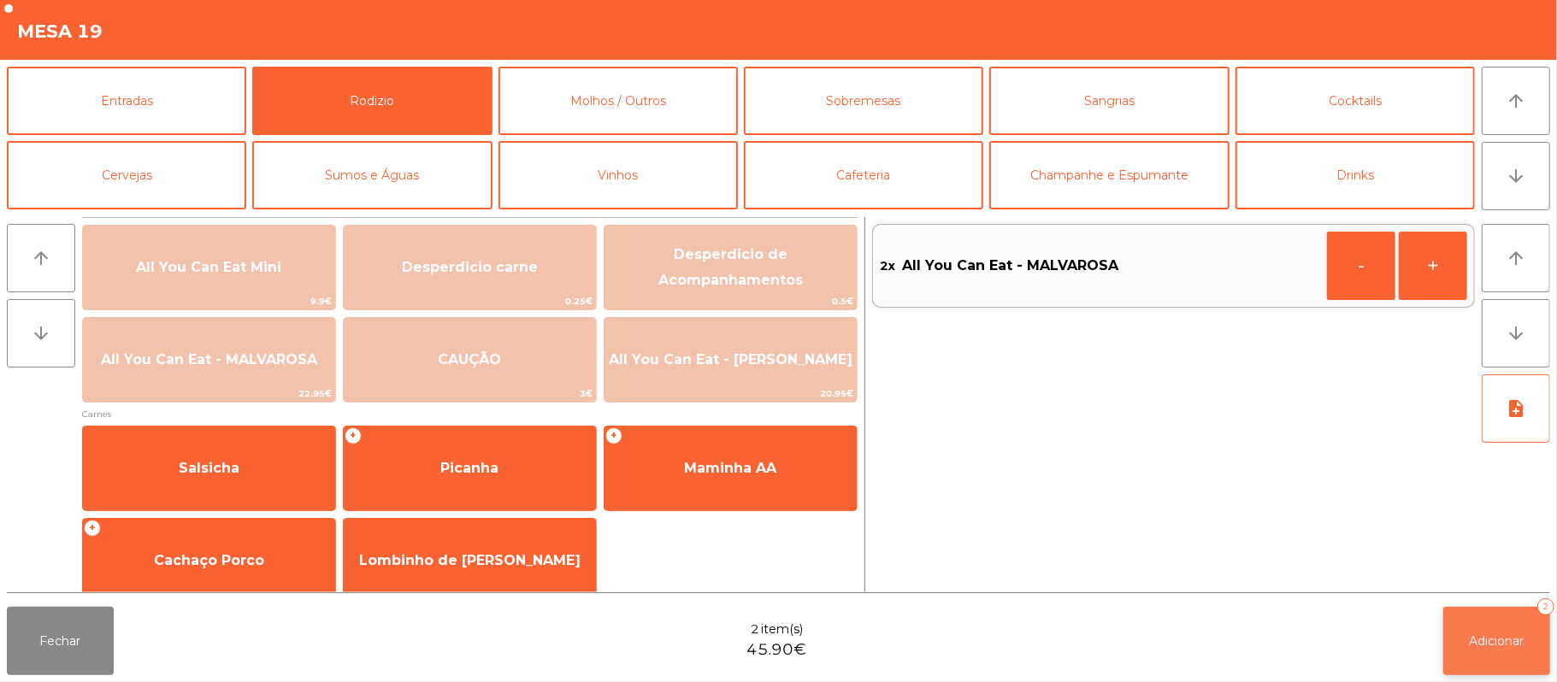
click at [1465, 636] on button "Adicionar 2" at bounding box center [1496, 641] width 107 height 68
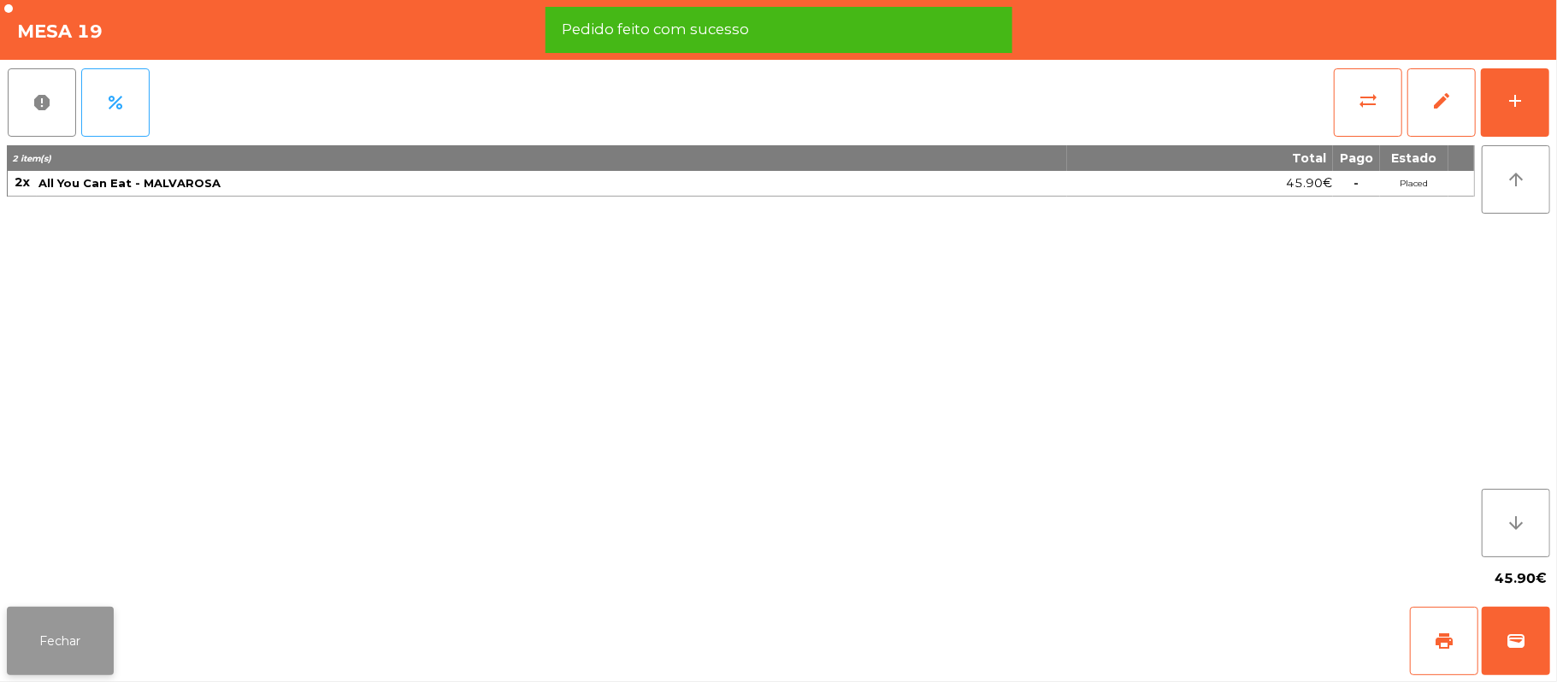
click at [79, 629] on button "Fechar" at bounding box center [60, 641] width 107 height 68
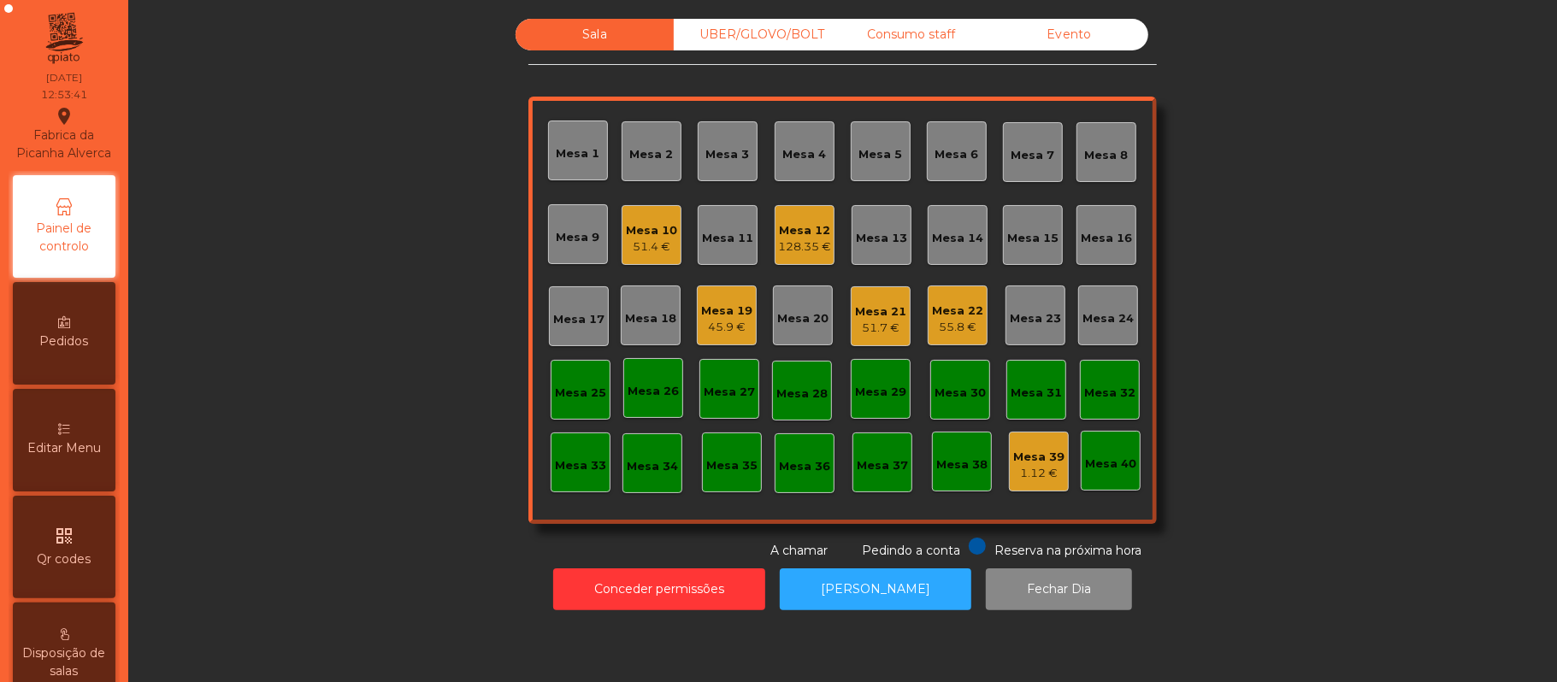
click at [900, 31] on div "Consumo staff" at bounding box center [911, 35] width 158 height 32
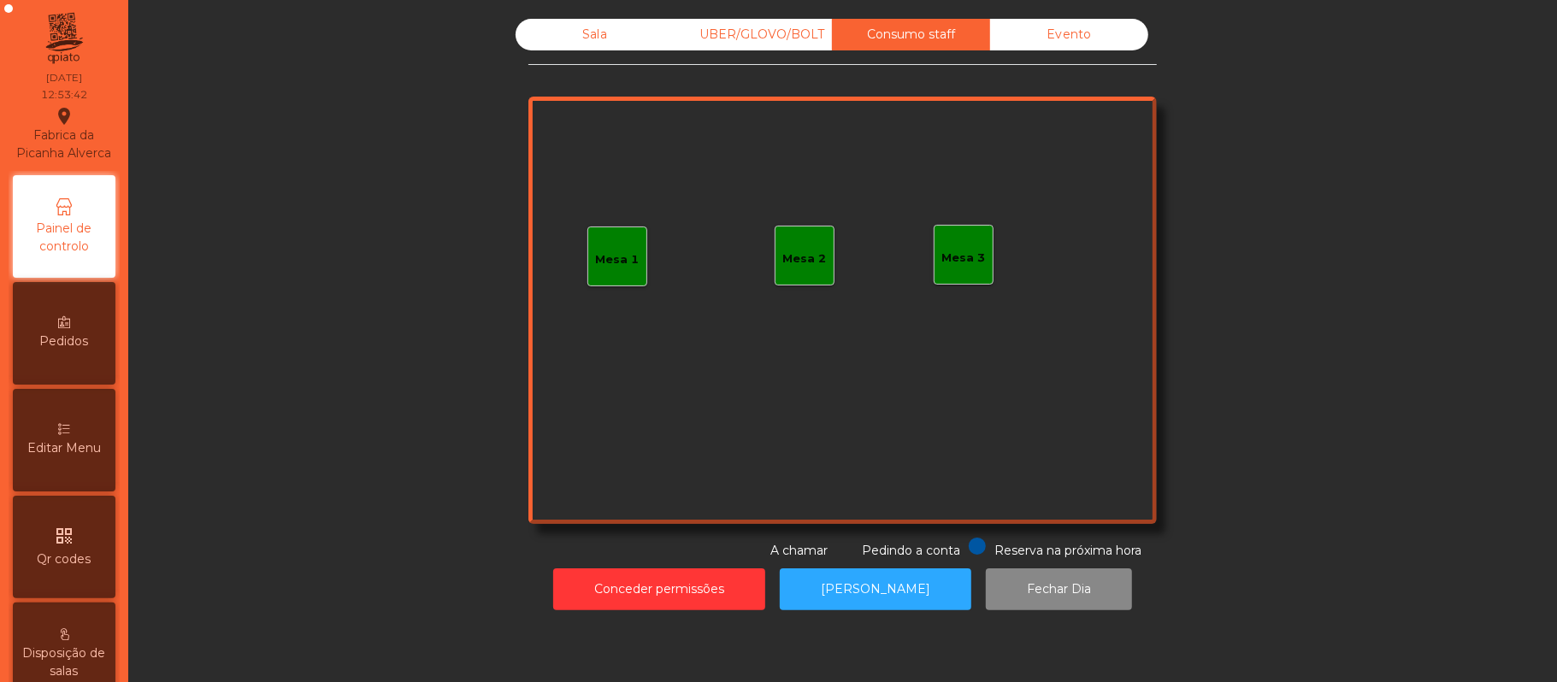
click at [614, 260] on div "Mesa 1" at bounding box center [618, 259] width 44 height 17
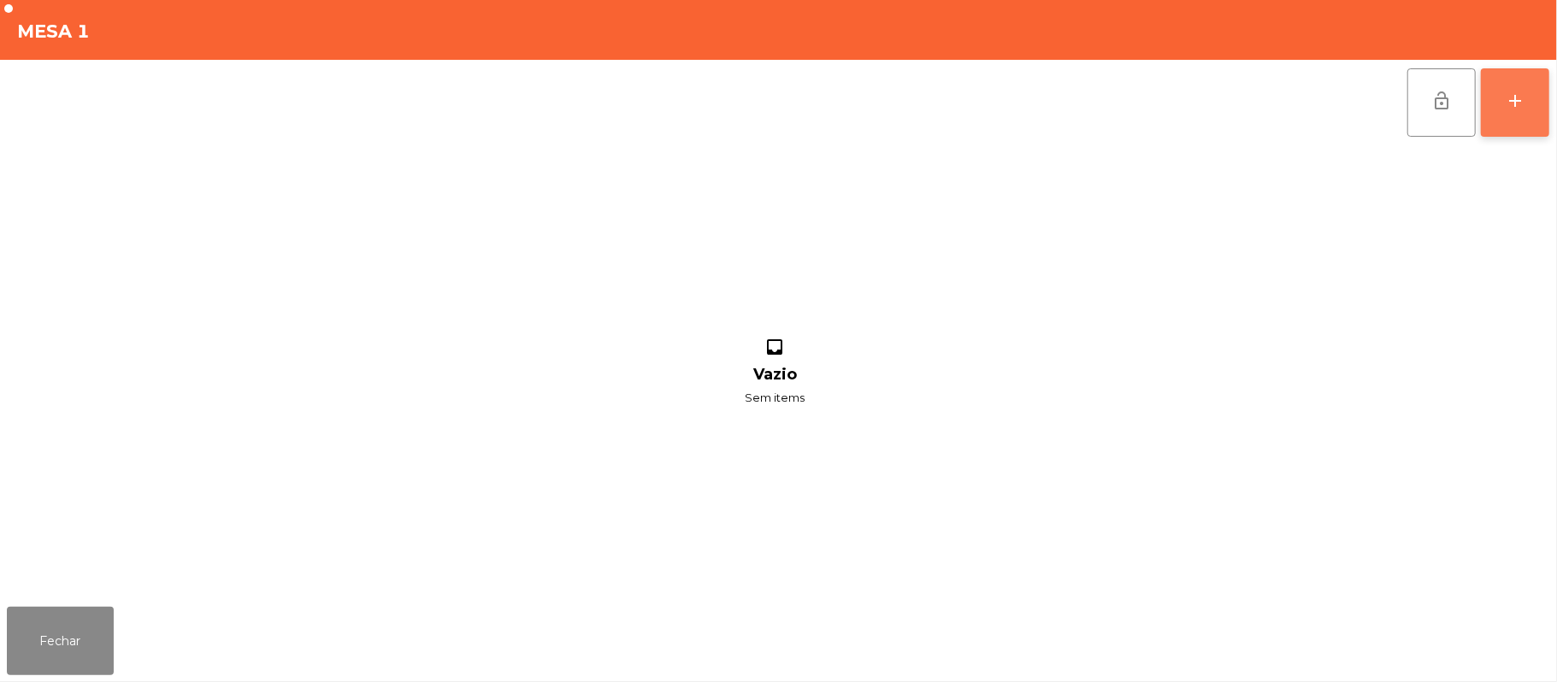
click at [1543, 118] on button "add" at bounding box center [1515, 102] width 68 height 68
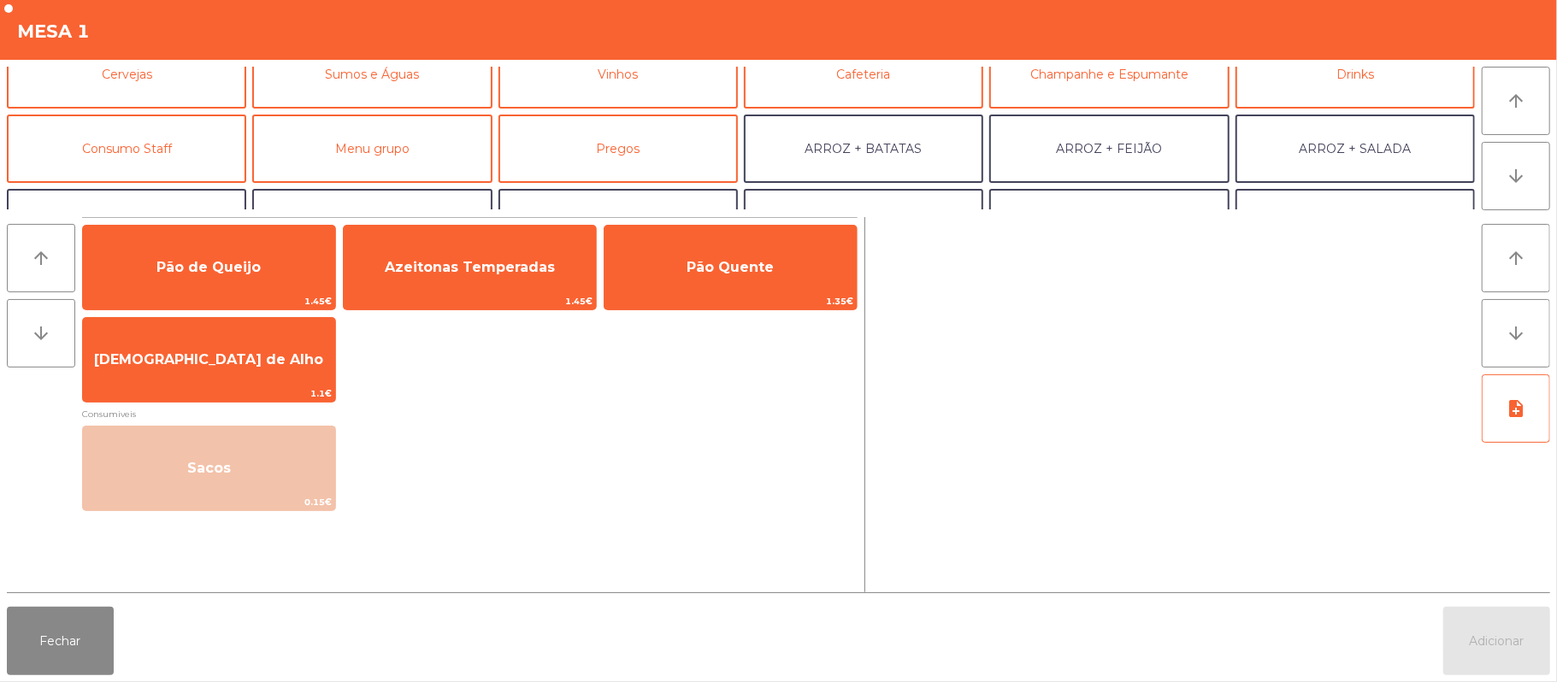
scroll to position [127, 0]
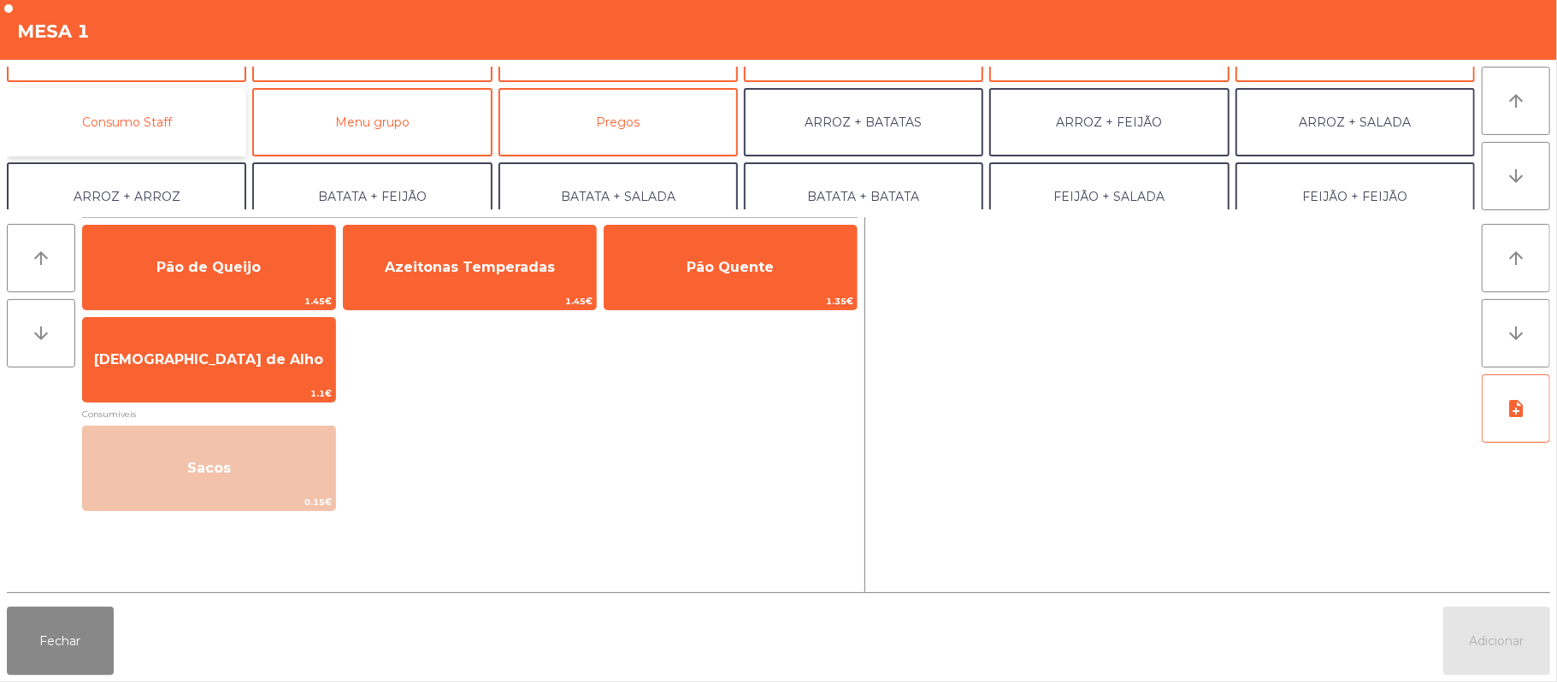
click at [181, 114] on button "Consumo Staff" at bounding box center [126, 122] width 239 height 68
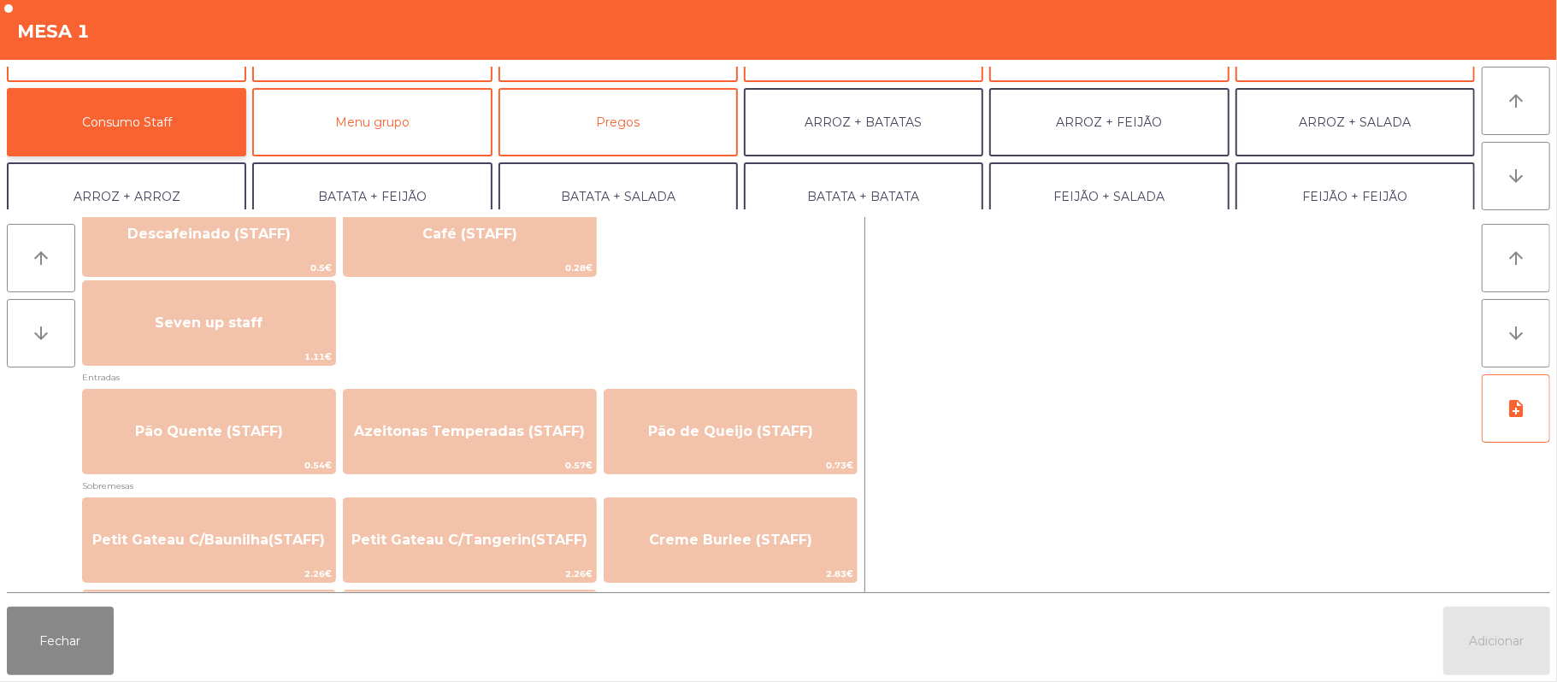
scroll to position [1043, 0]
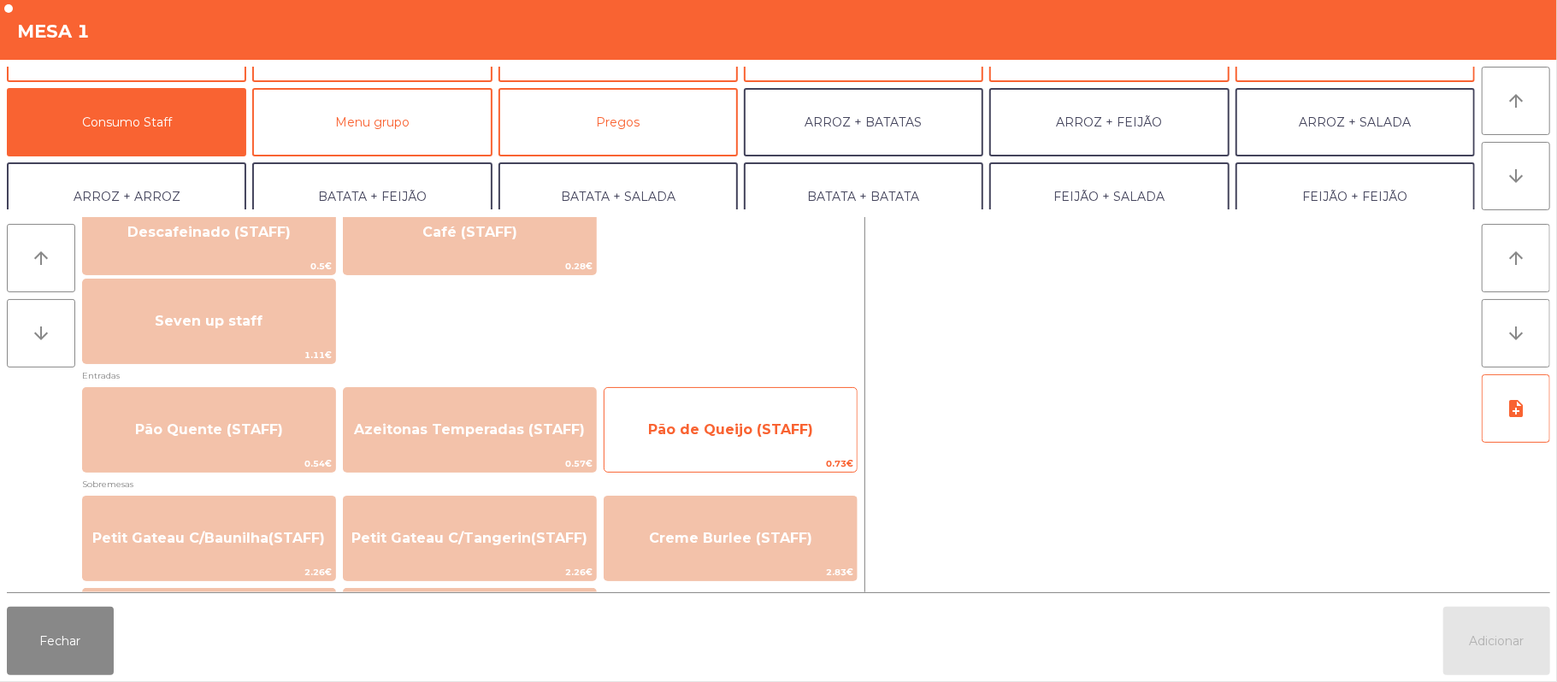
click at [740, 419] on span "Pão de Queijo (STAFF)" at bounding box center [730, 430] width 252 height 46
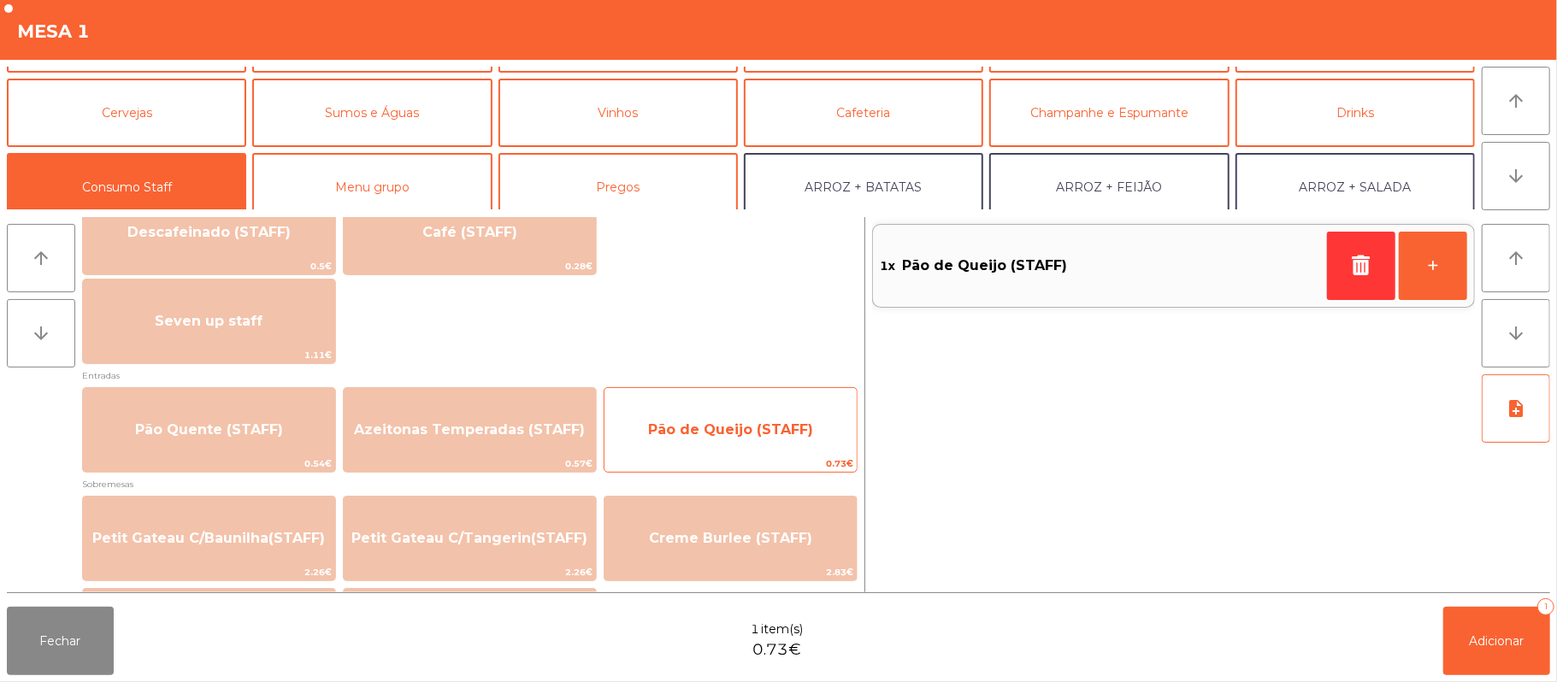
scroll to position [5, 0]
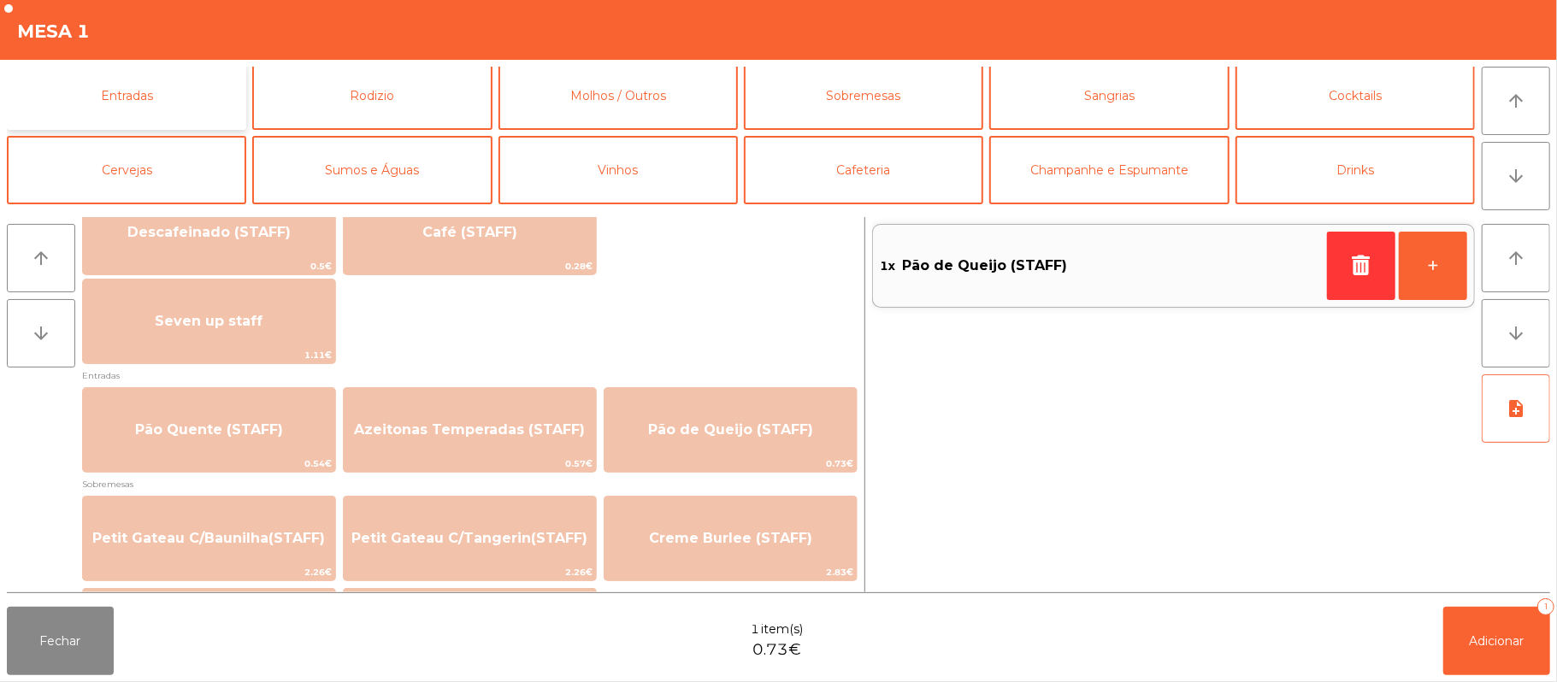
click at [162, 110] on button "Entradas" at bounding box center [126, 96] width 239 height 68
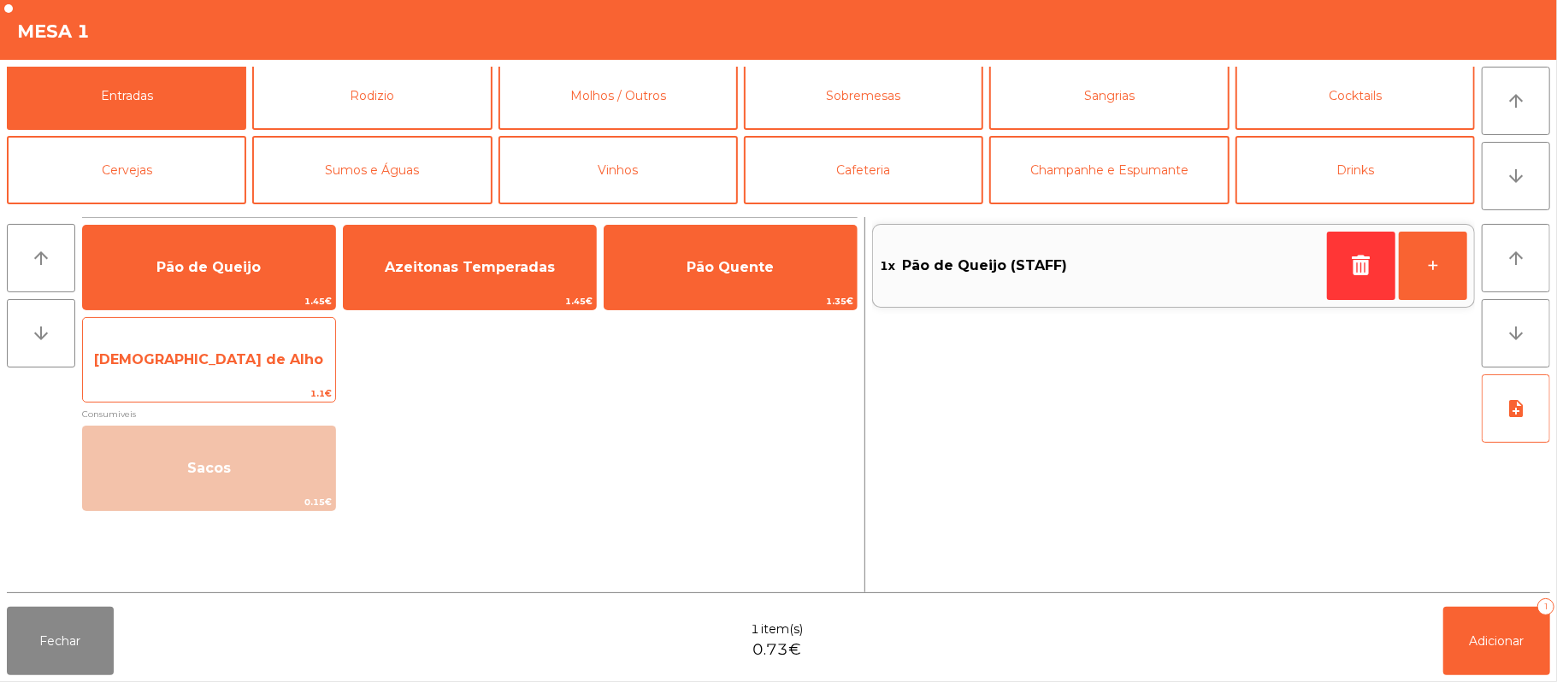
click at [281, 370] on span "[DEMOGRAPHIC_DATA] de Alho" at bounding box center [209, 360] width 252 height 46
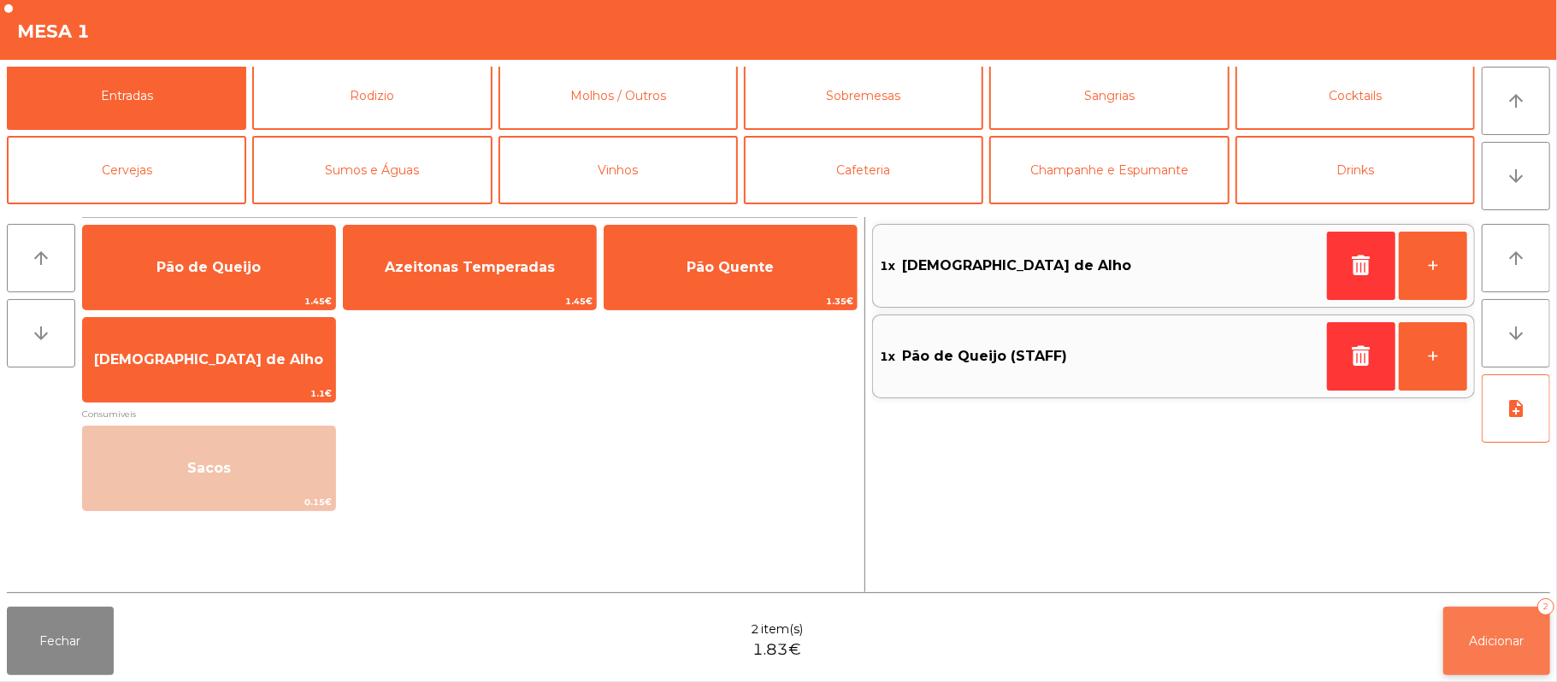
click at [1510, 626] on button "Adicionar 2" at bounding box center [1496, 641] width 107 height 68
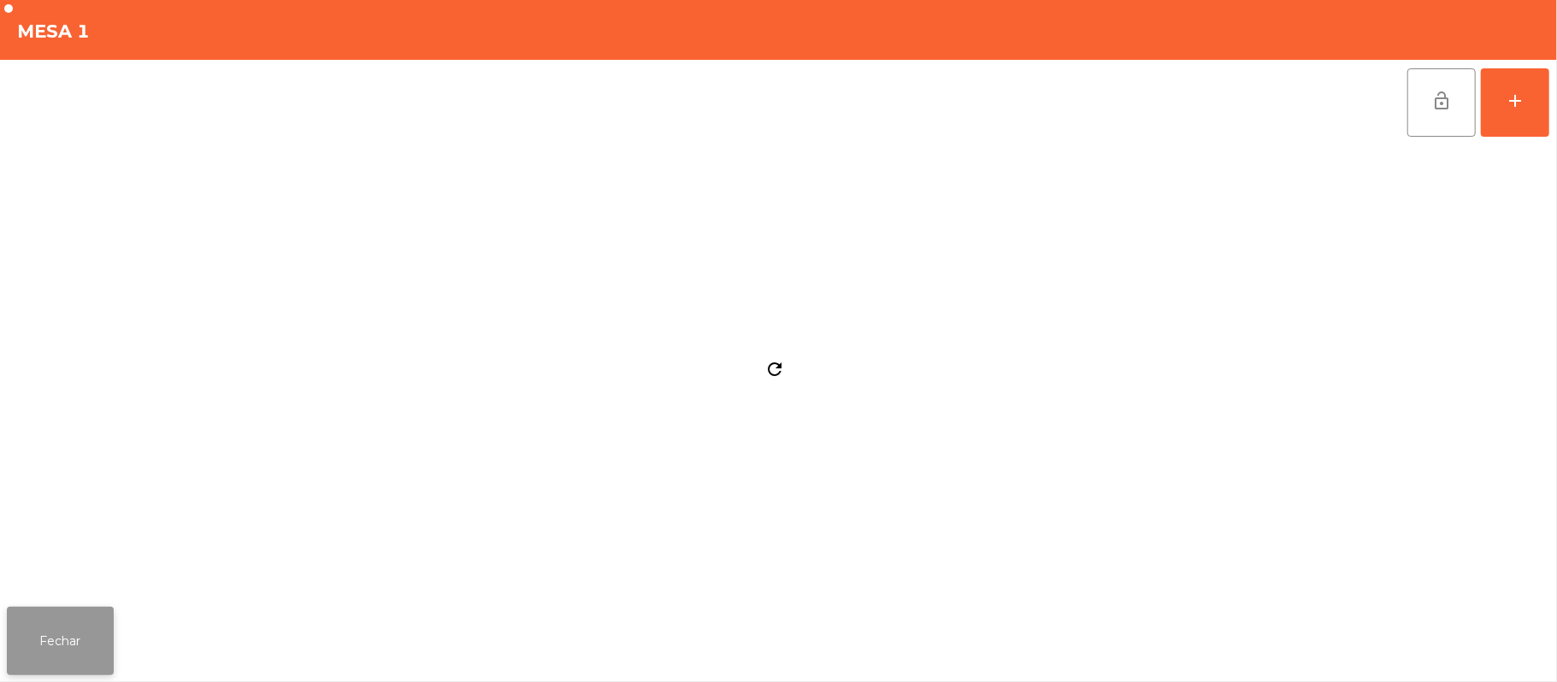
click at [80, 615] on button "Fechar" at bounding box center [60, 641] width 107 height 68
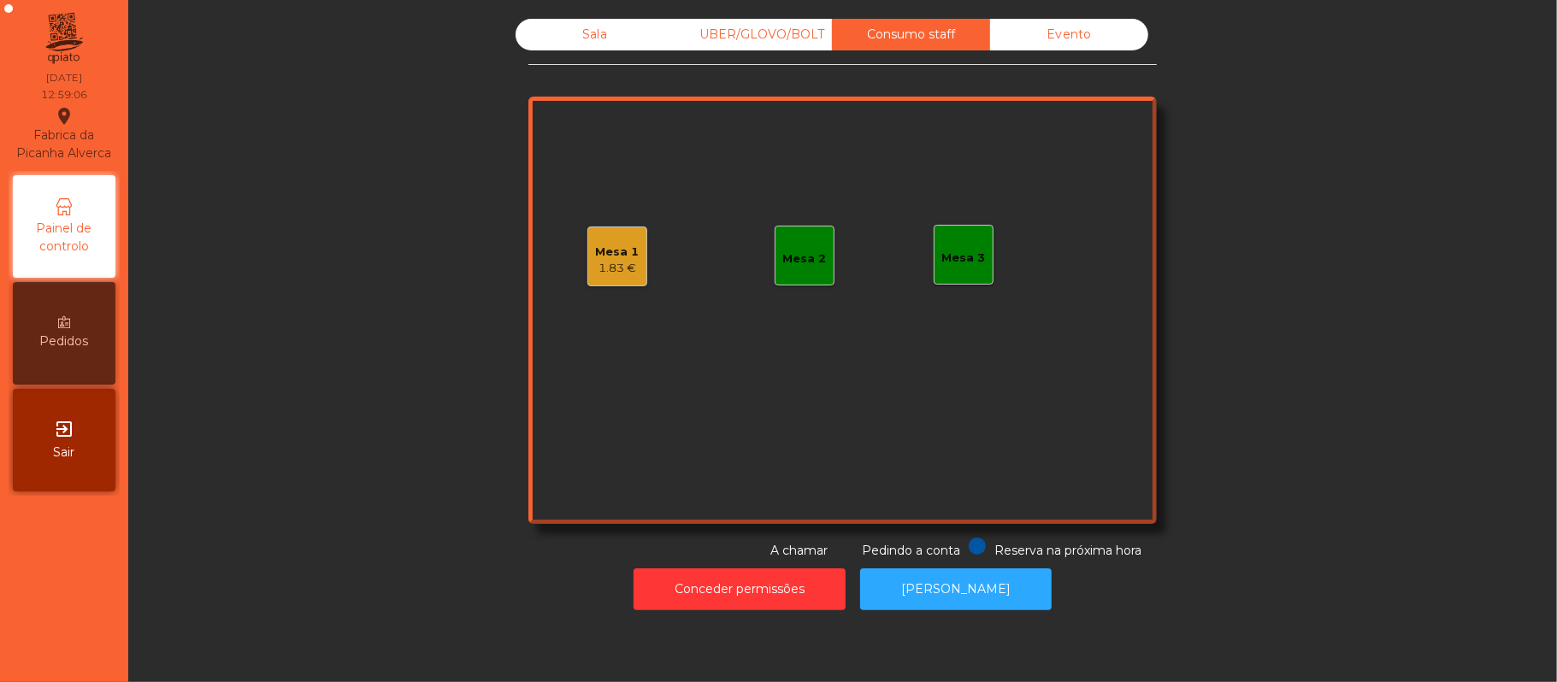
click at [581, 32] on div "Sala" at bounding box center [594, 35] width 158 height 32
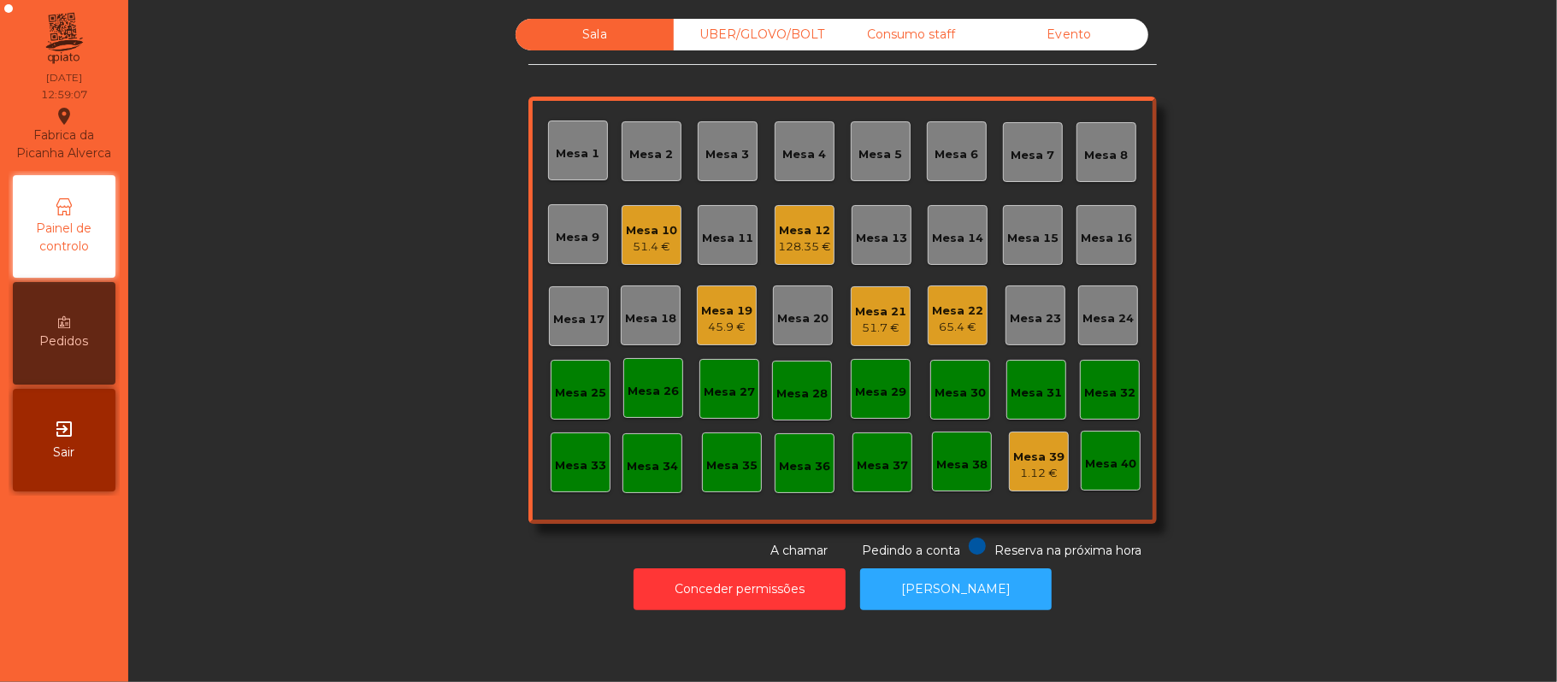
click at [863, 230] on div "Mesa 13" at bounding box center [881, 238] width 51 height 17
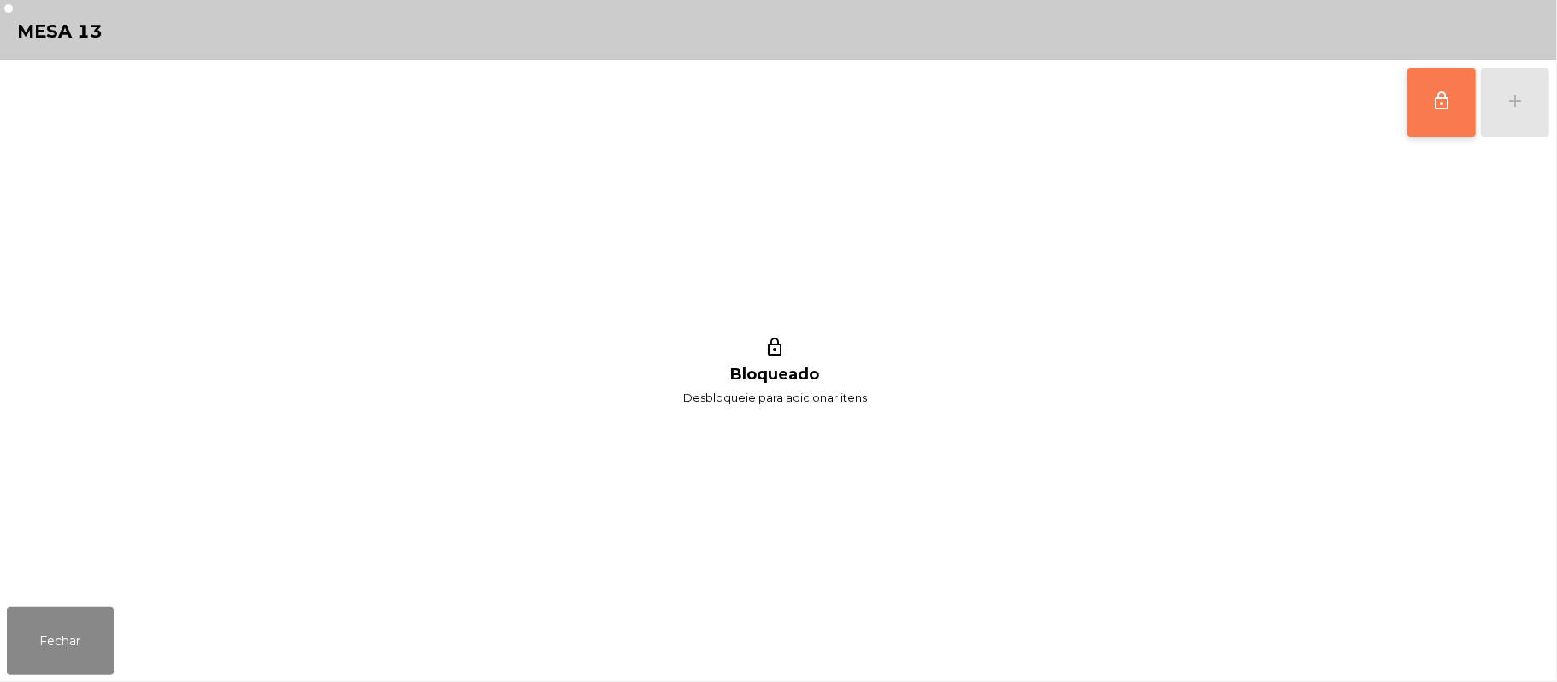
click at [1448, 96] on span "lock_outline" at bounding box center [1441, 101] width 21 height 21
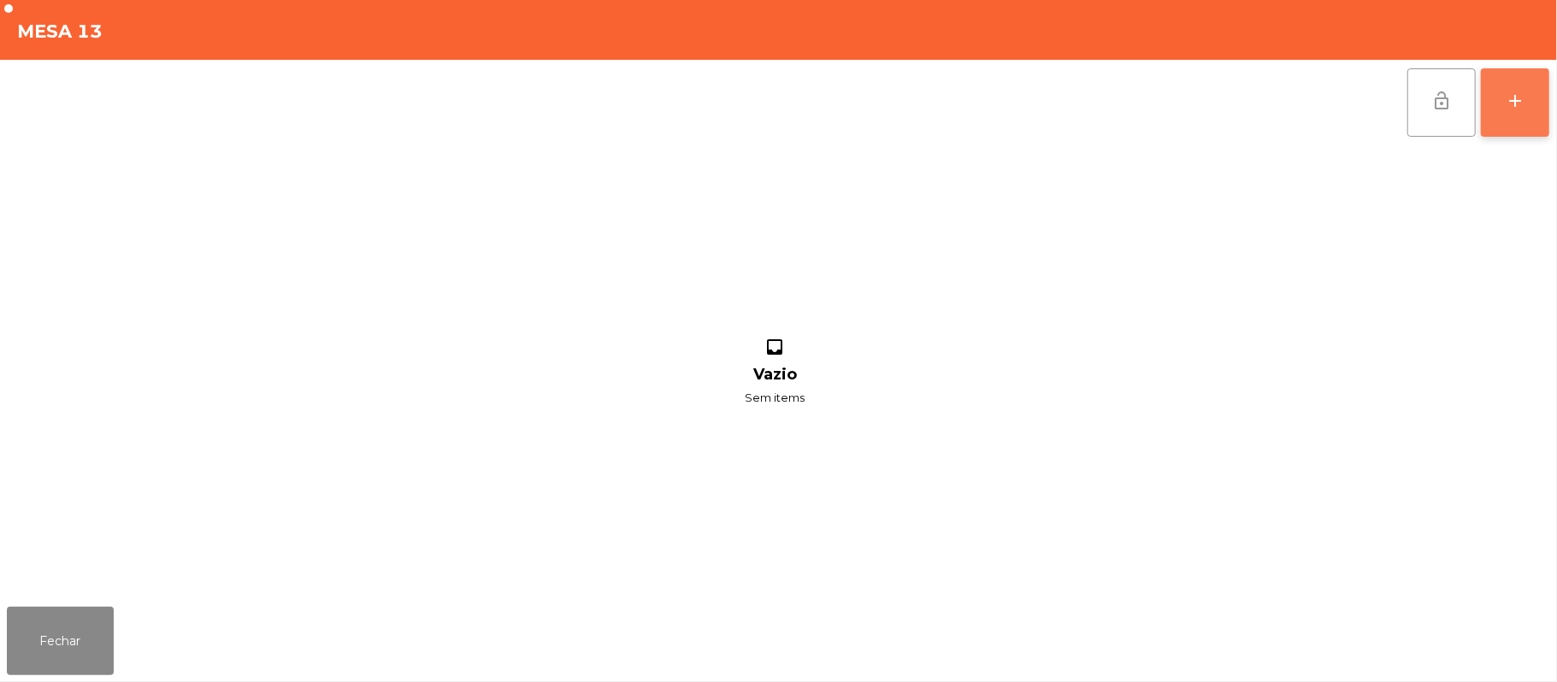
click at [1511, 110] on button "add" at bounding box center [1515, 102] width 68 height 68
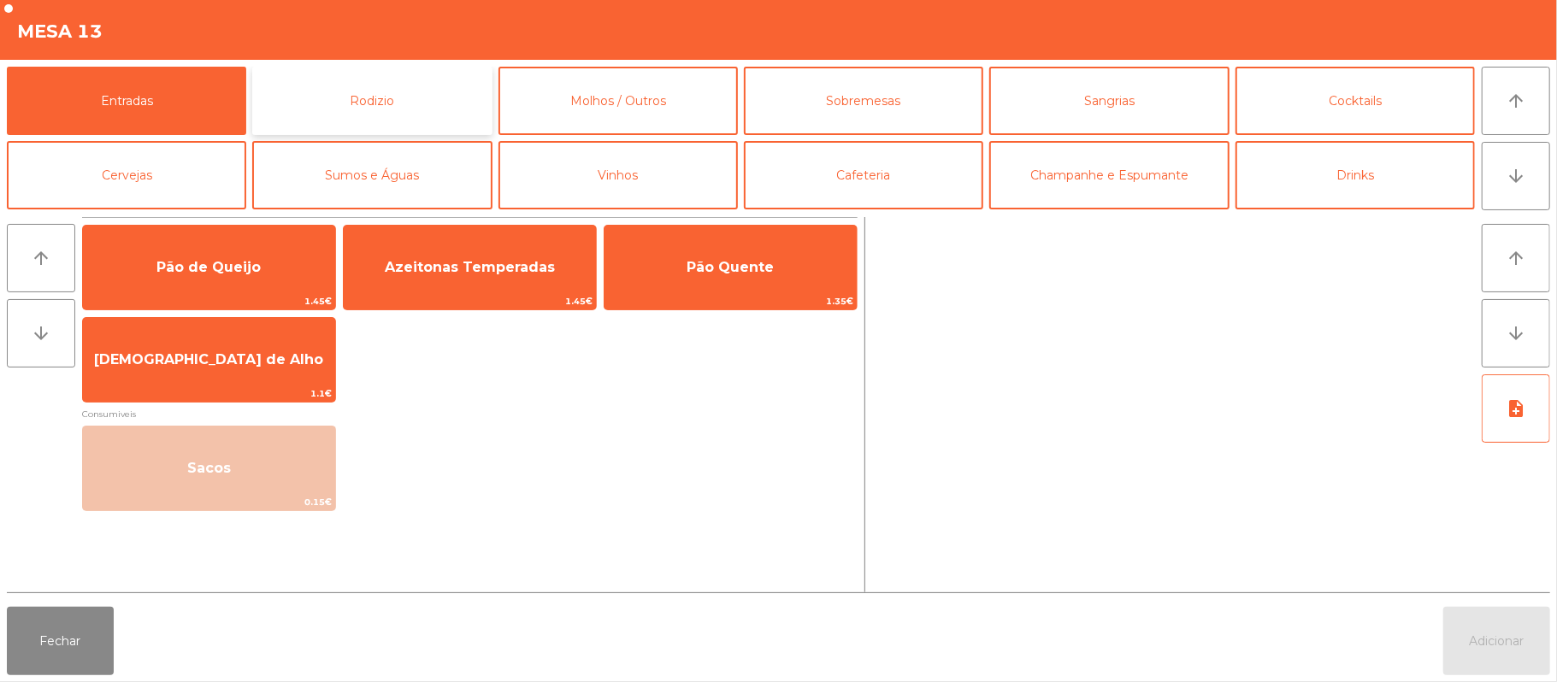
click at [395, 106] on button "Rodizio" at bounding box center [371, 101] width 239 height 68
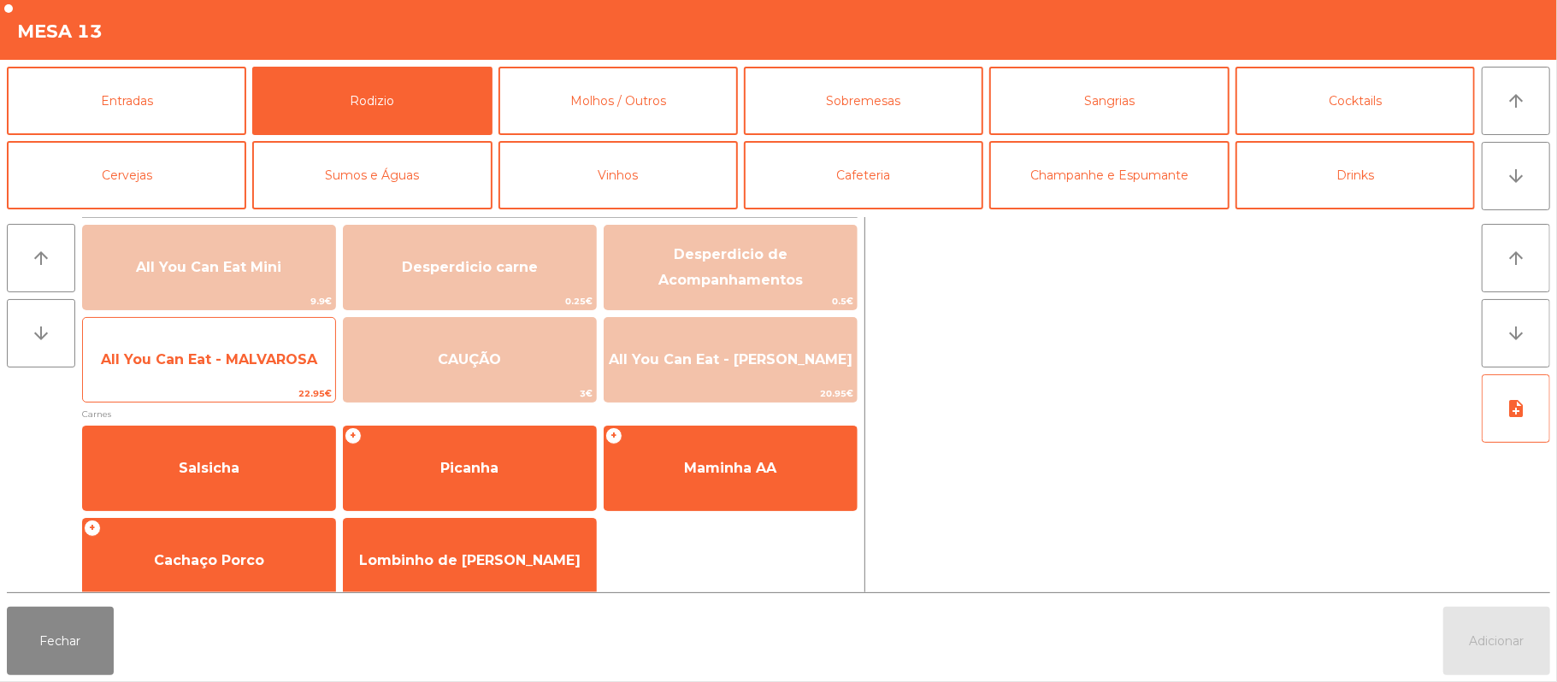
click at [270, 374] on span "All You Can Eat - MALVAROSA" at bounding box center [209, 360] width 252 height 46
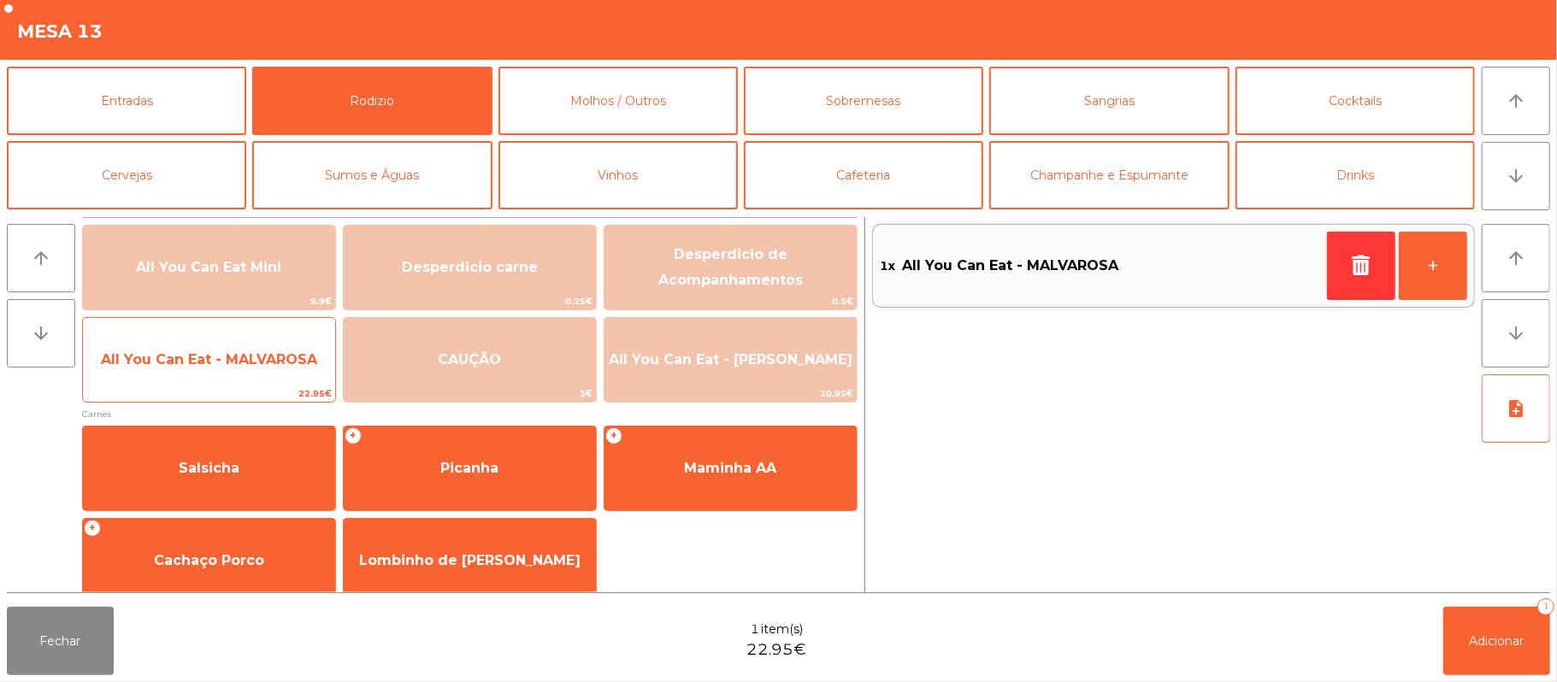
click at [272, 366] on span "All You Can Eat - MALVAROSA" at bounding box center [209, 359] width 216 height 16
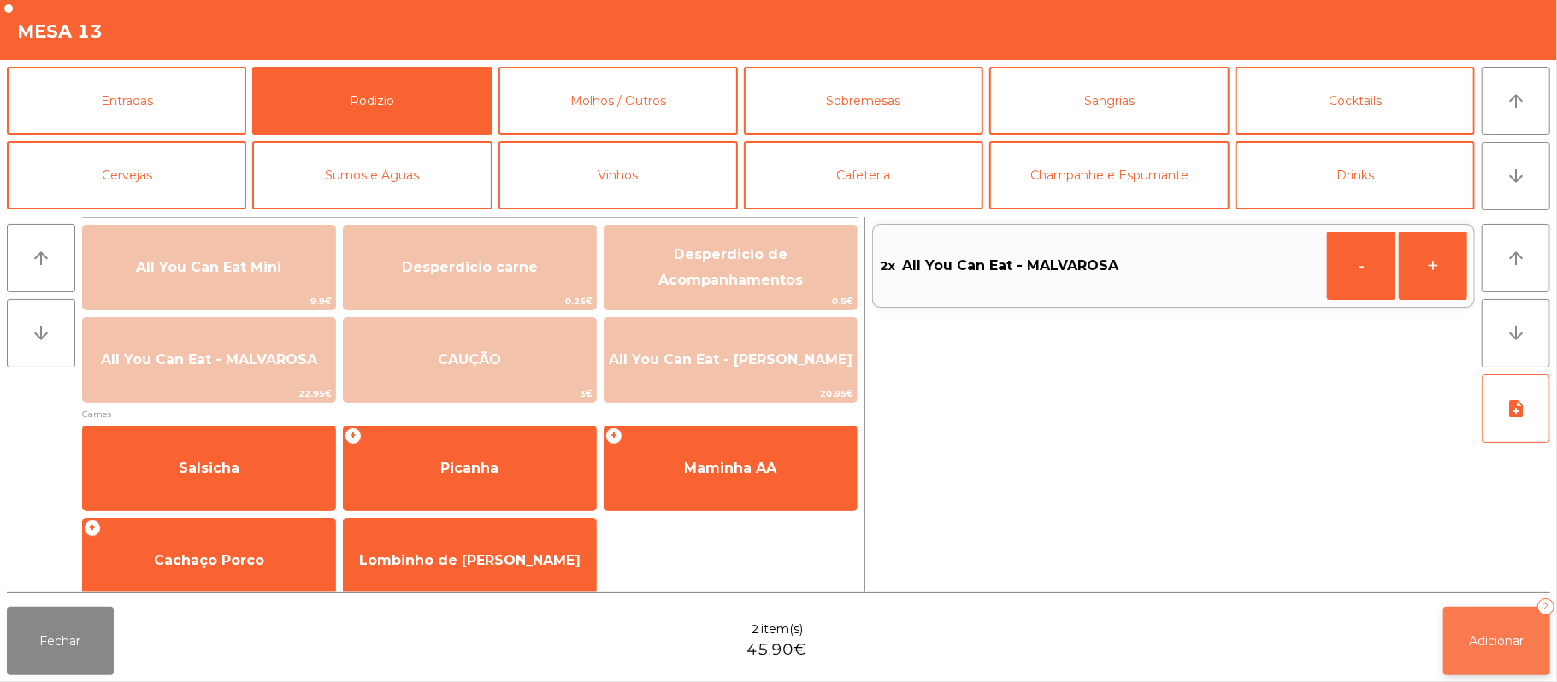
click at [1454, 636] on button "Adicionar 2" at bounding box center [1496, 641] width 107 height 68
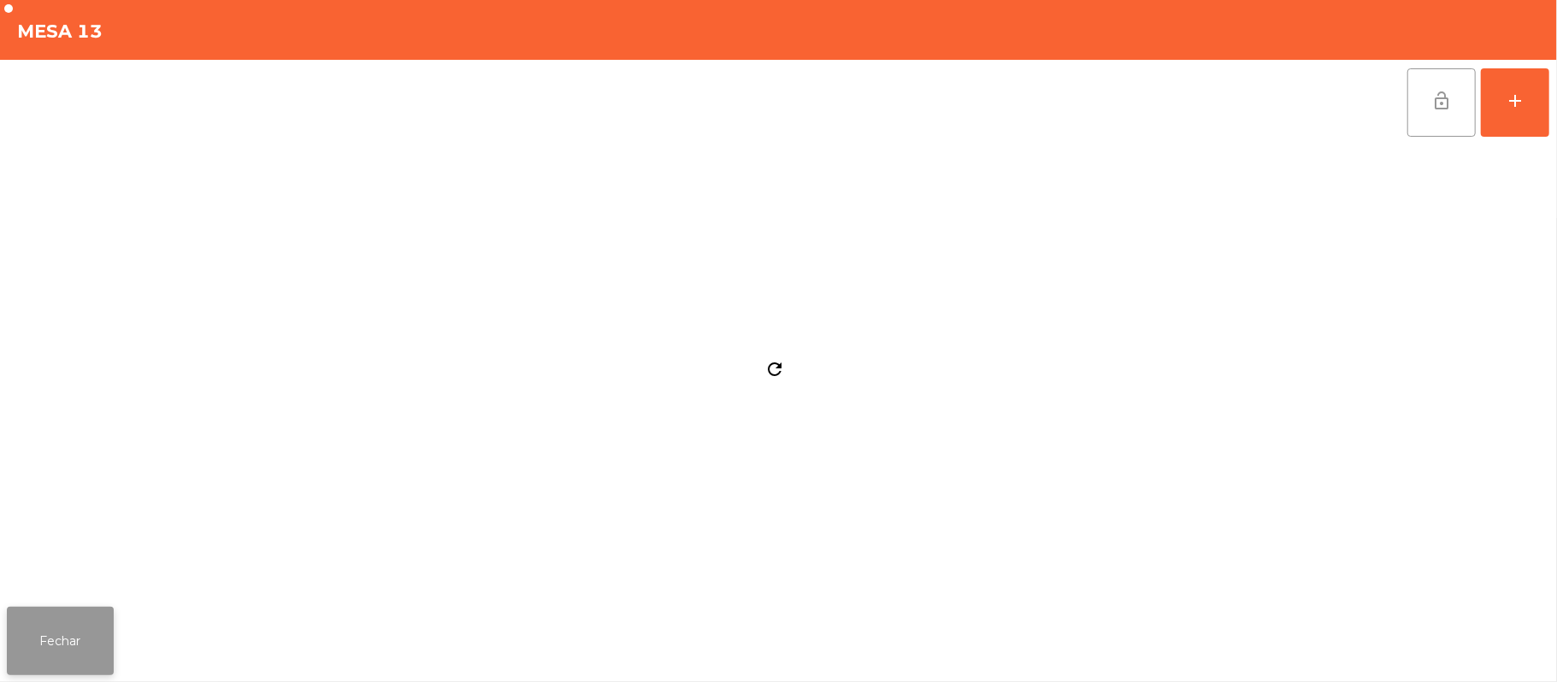
click at [12, 631] on button "Fechar" at bounding box center [60, 641] width 107 height 68
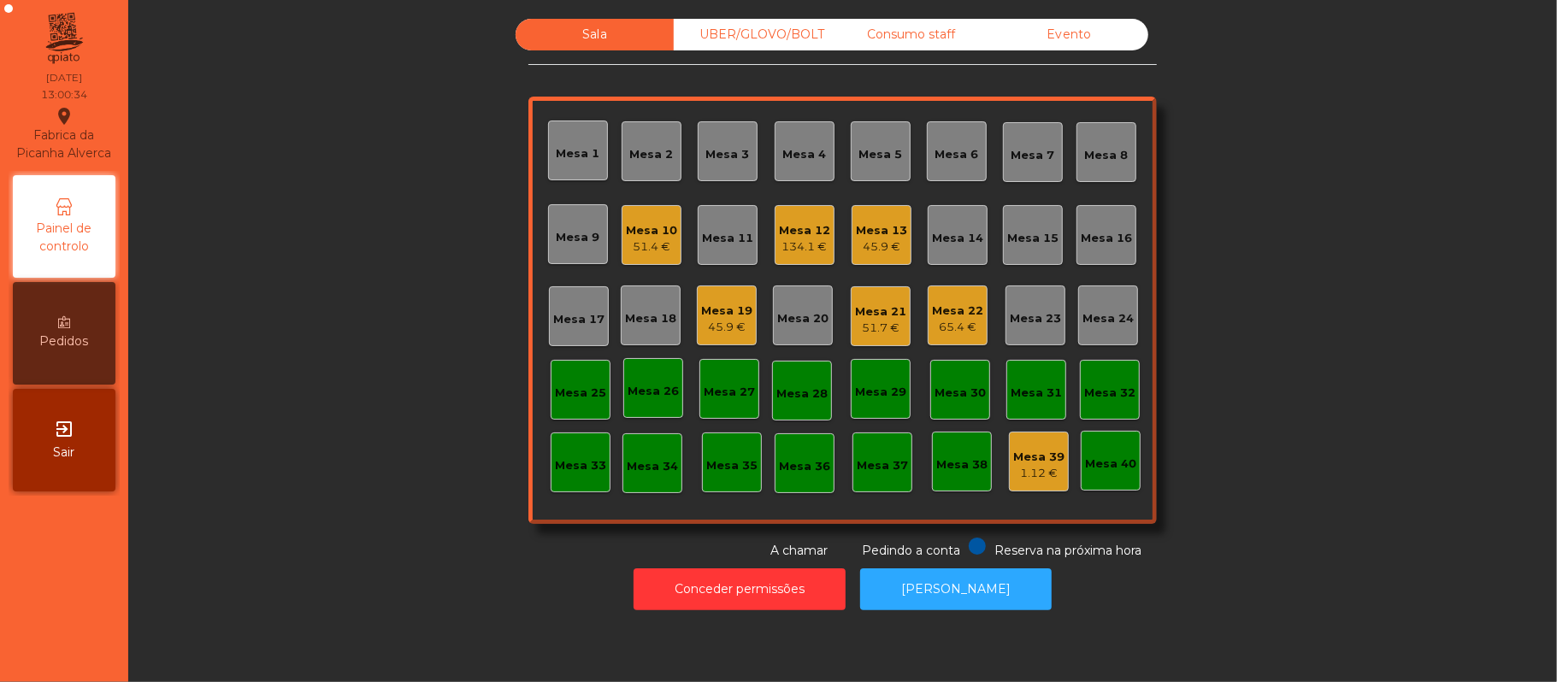
click at [900, 50] on div "Consumo staff" at bounding box center [911, 35] width 158 height 32
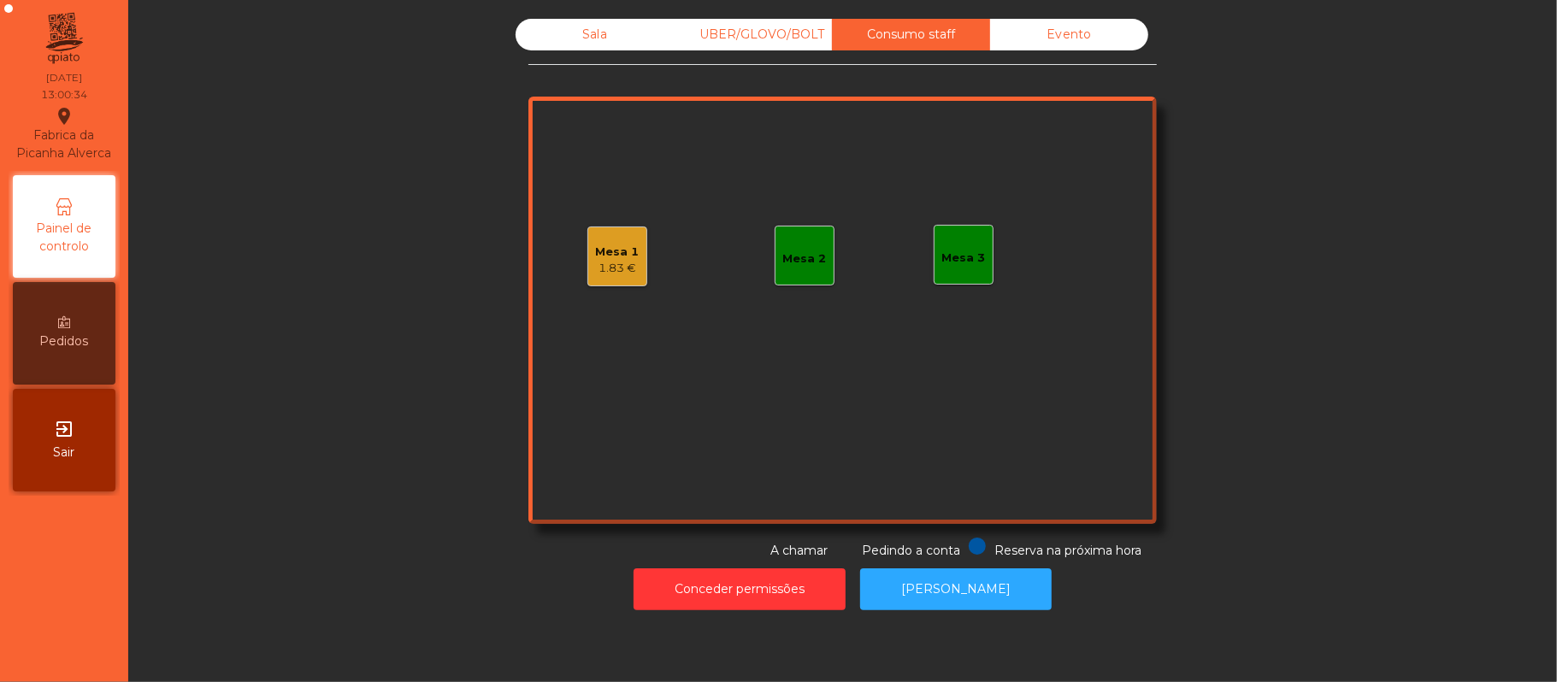
click at [616, 277] on div "Mesa 1 1.83 €" at bounding box center [617, 257] width 60 height 60
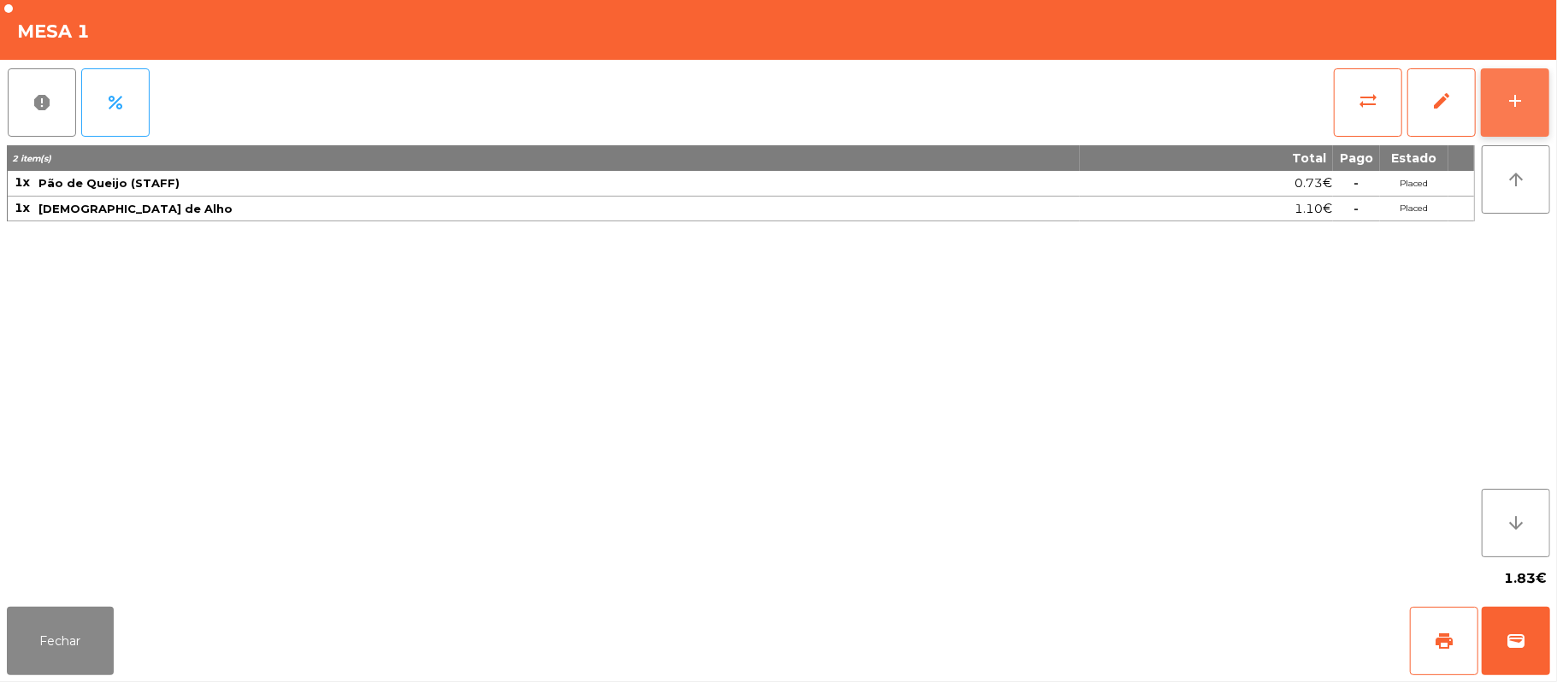
click at [1509, 111] on button "add" at bounding box center [1515, 102] width 68 height 68
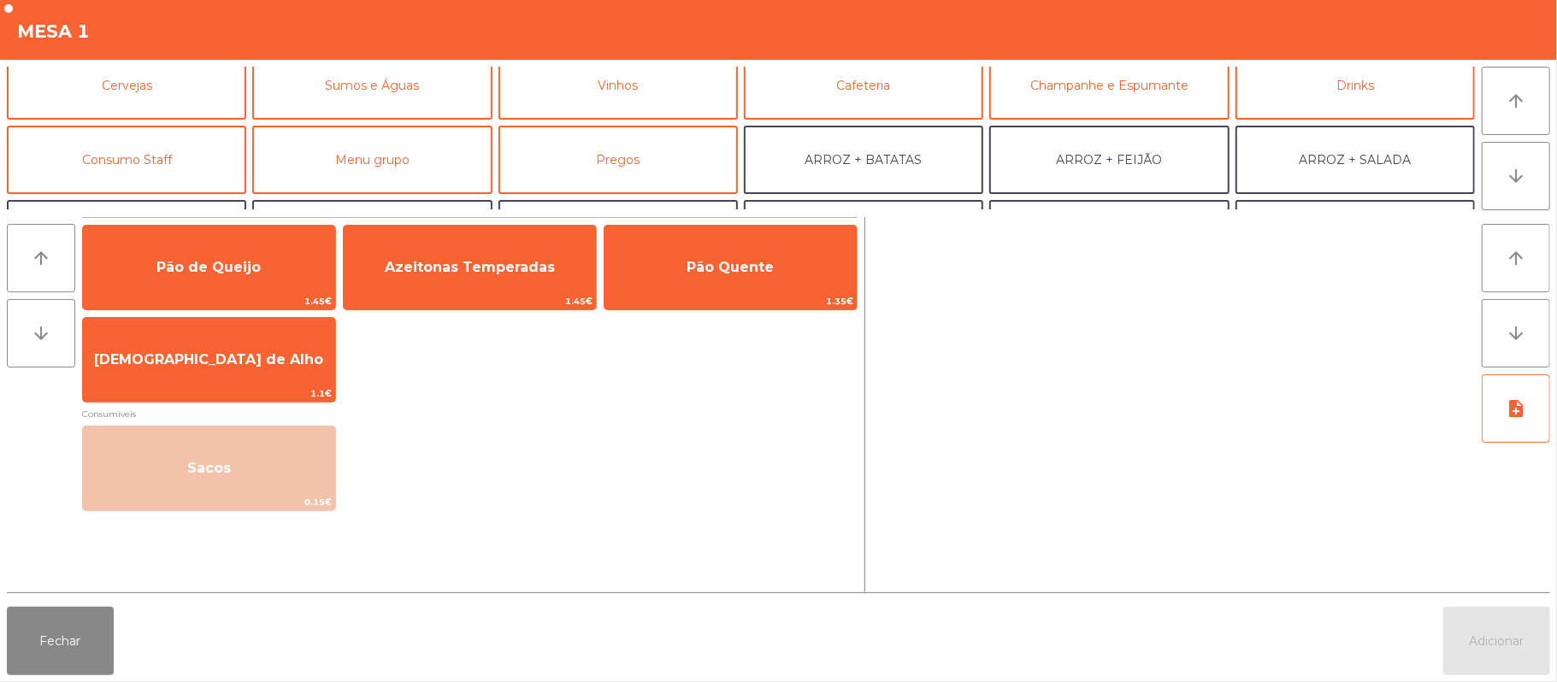
scroll to position [103, 0]
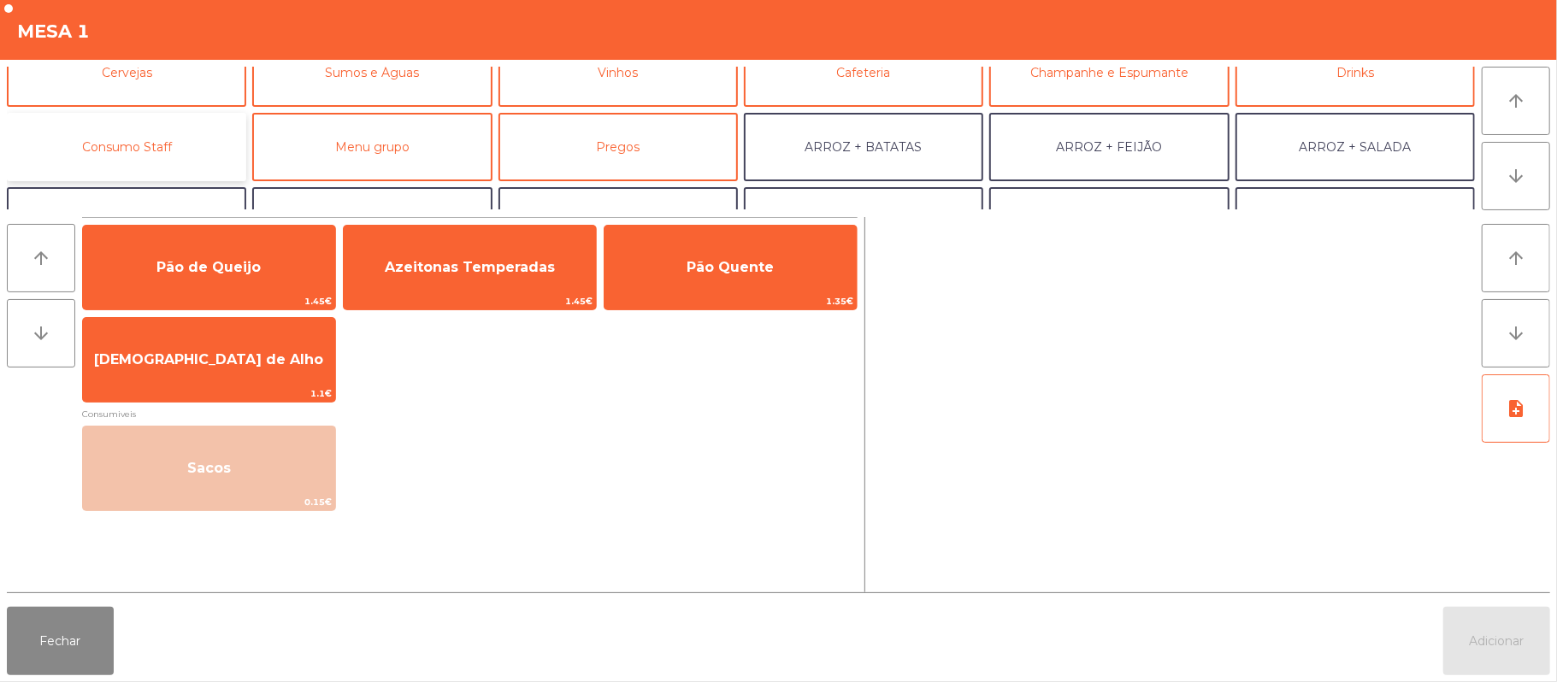
click at [133, 145] on button "Consumo Staff" at bounding box center [126, 147] width 239 height 68
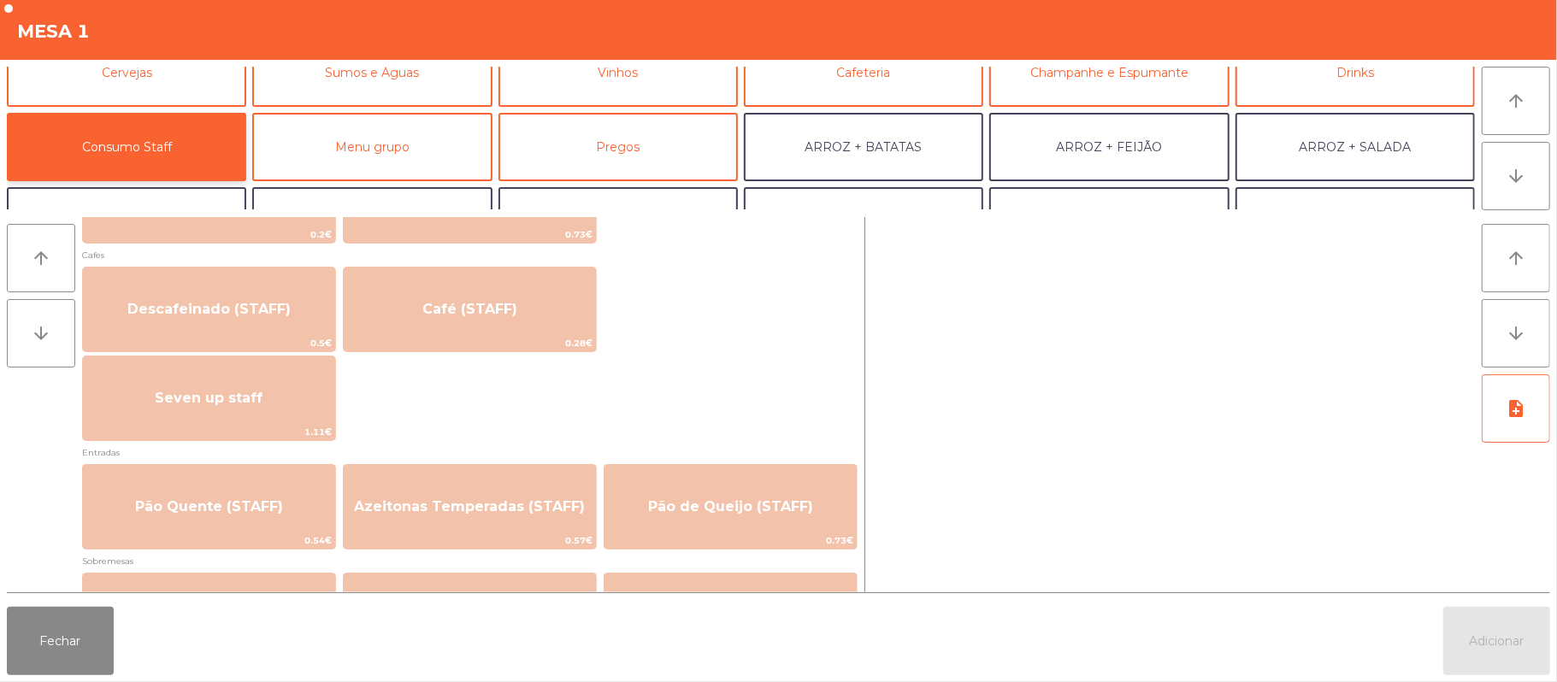
scroll to position [969, 0]
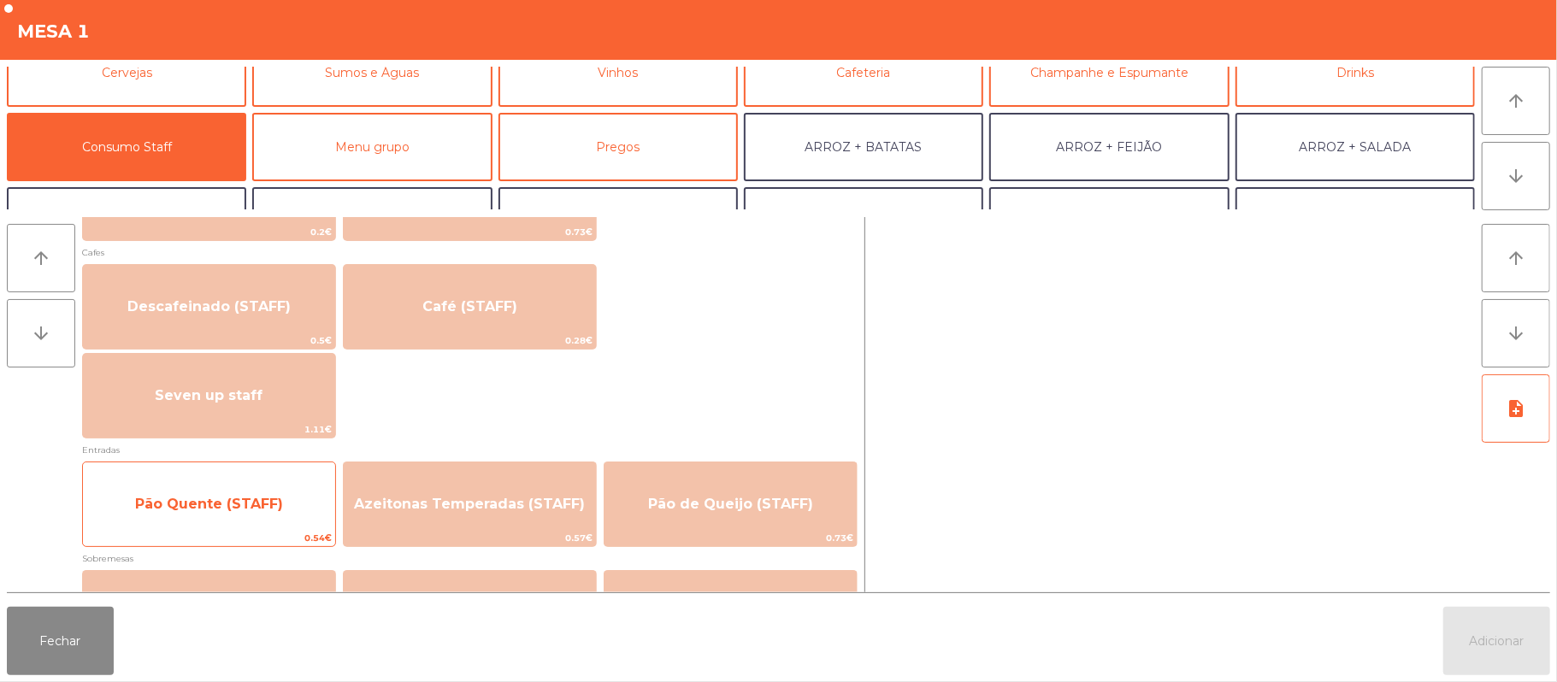
click at [226, 518] on span "Pão Quente (STAFF)" at bounding box center [209, 504] width 252 height 46
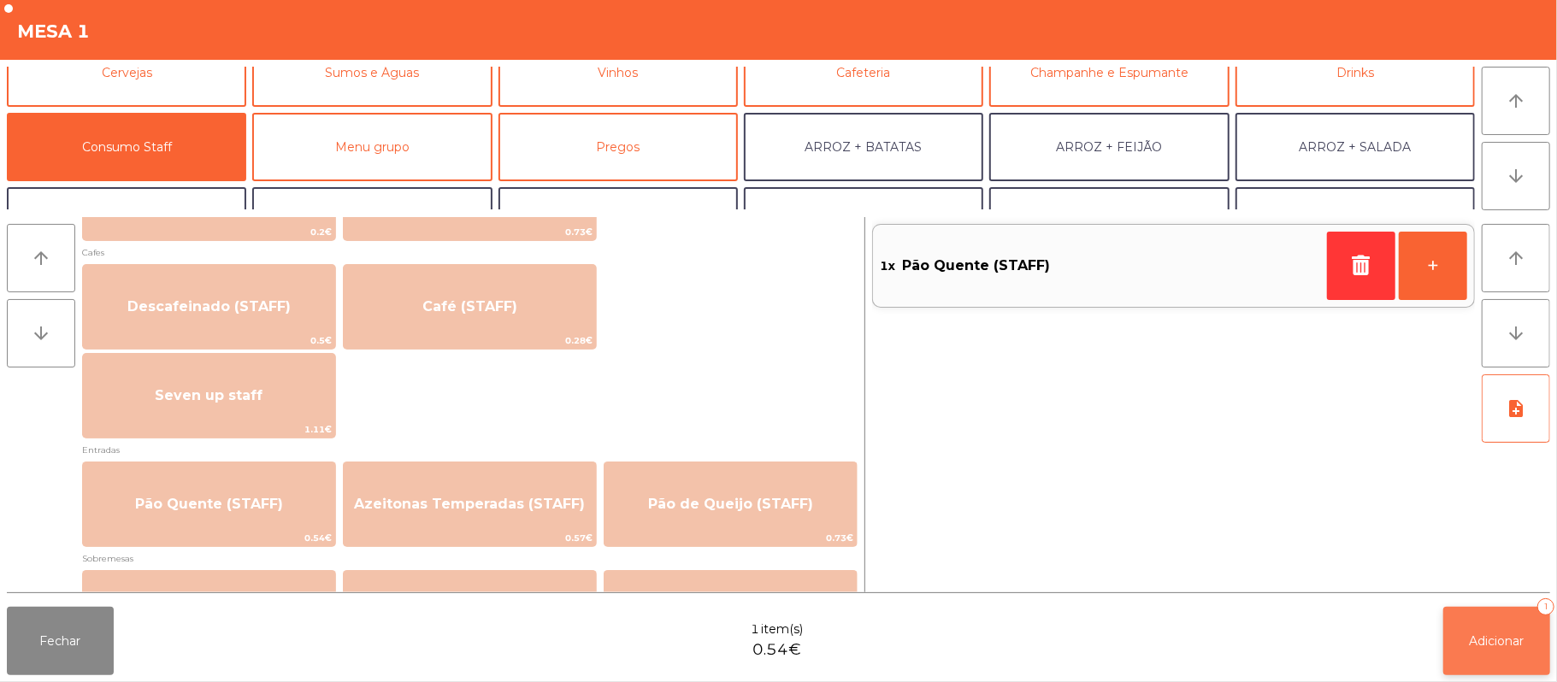
click at [1495, 638] on span "Adicionar" at bounding box center [1496, 640] width 55 height 15
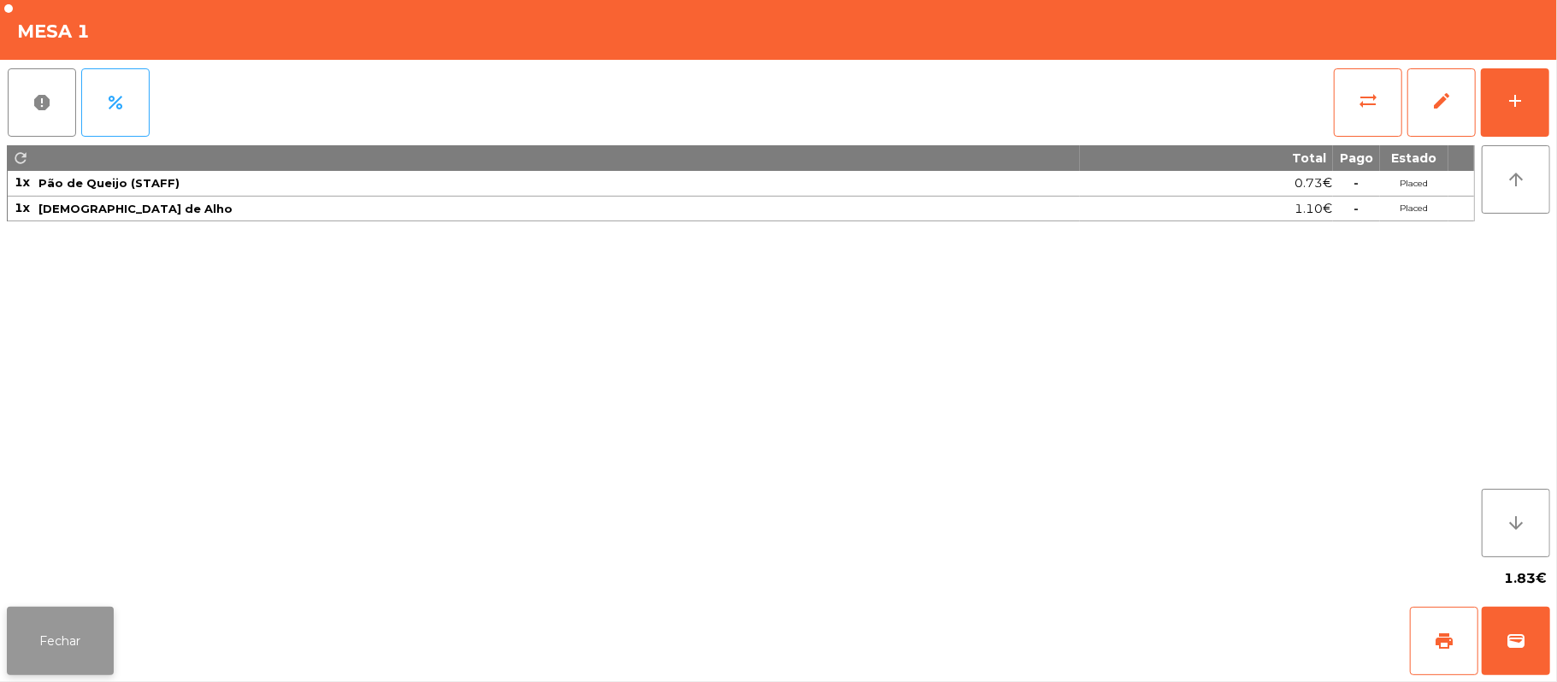
click at [65, 650] on button "Fechar" at bounding box center [60, 641] width 107 height 68
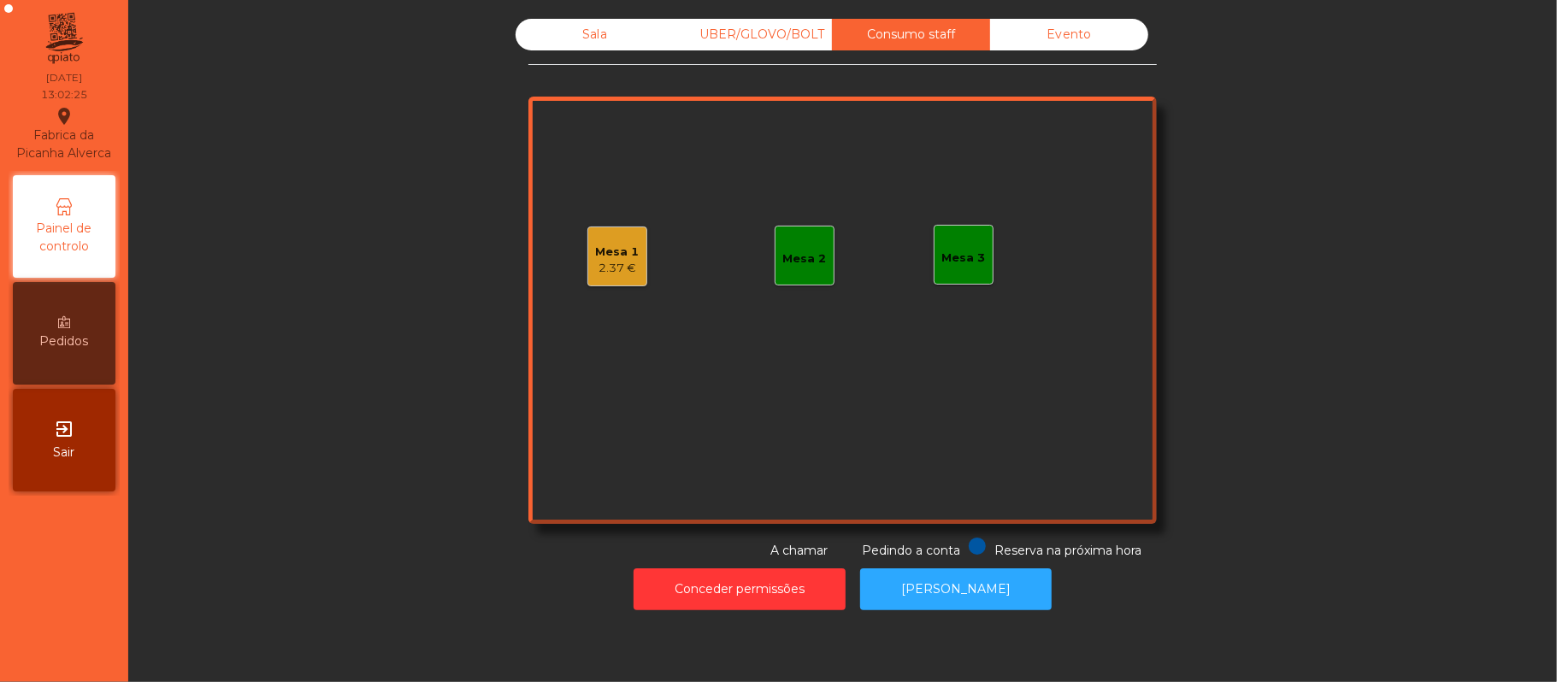
click at [581, 41] on div "Sala" at bounding box center [594, 35] width 158 height 32
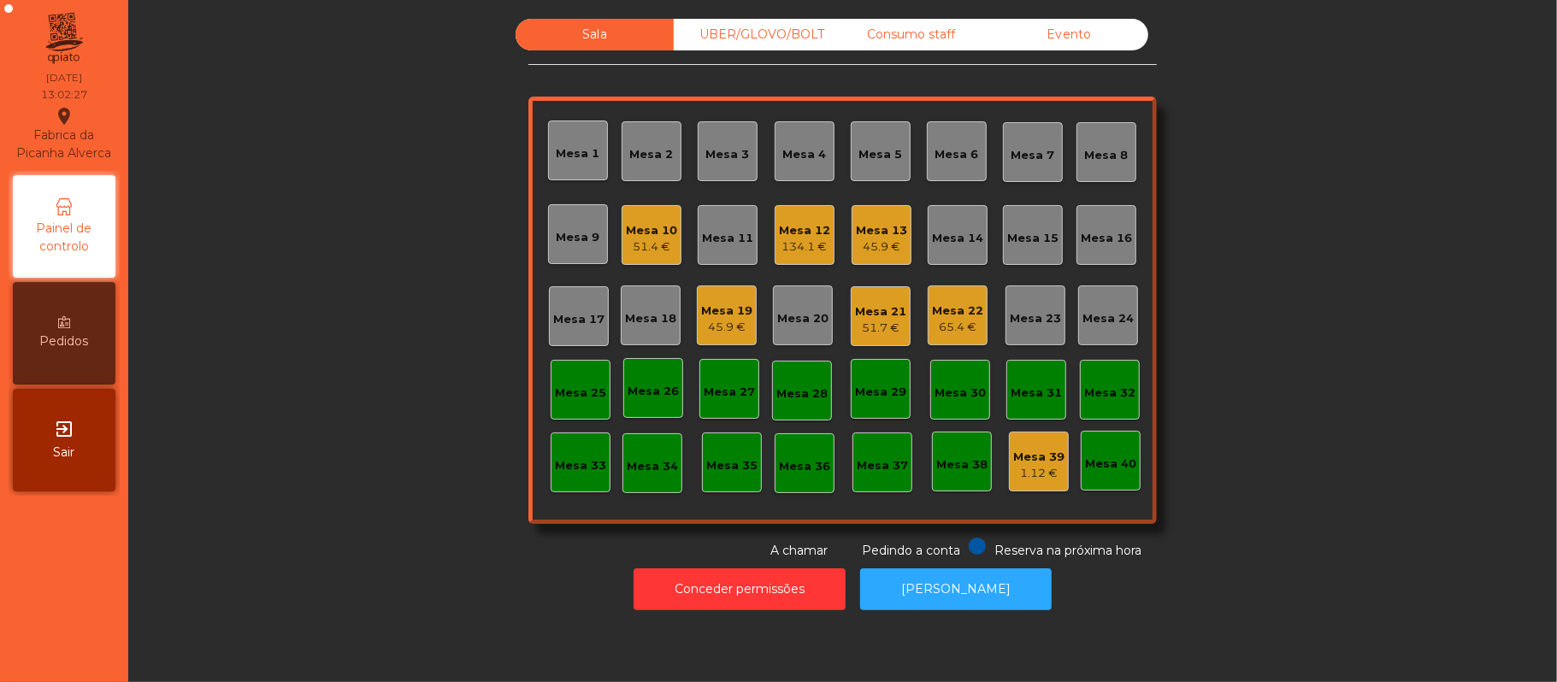
click at [1038, 462] on div "Mesa 39" at bounding box center [1038, 457] width 51 height 17
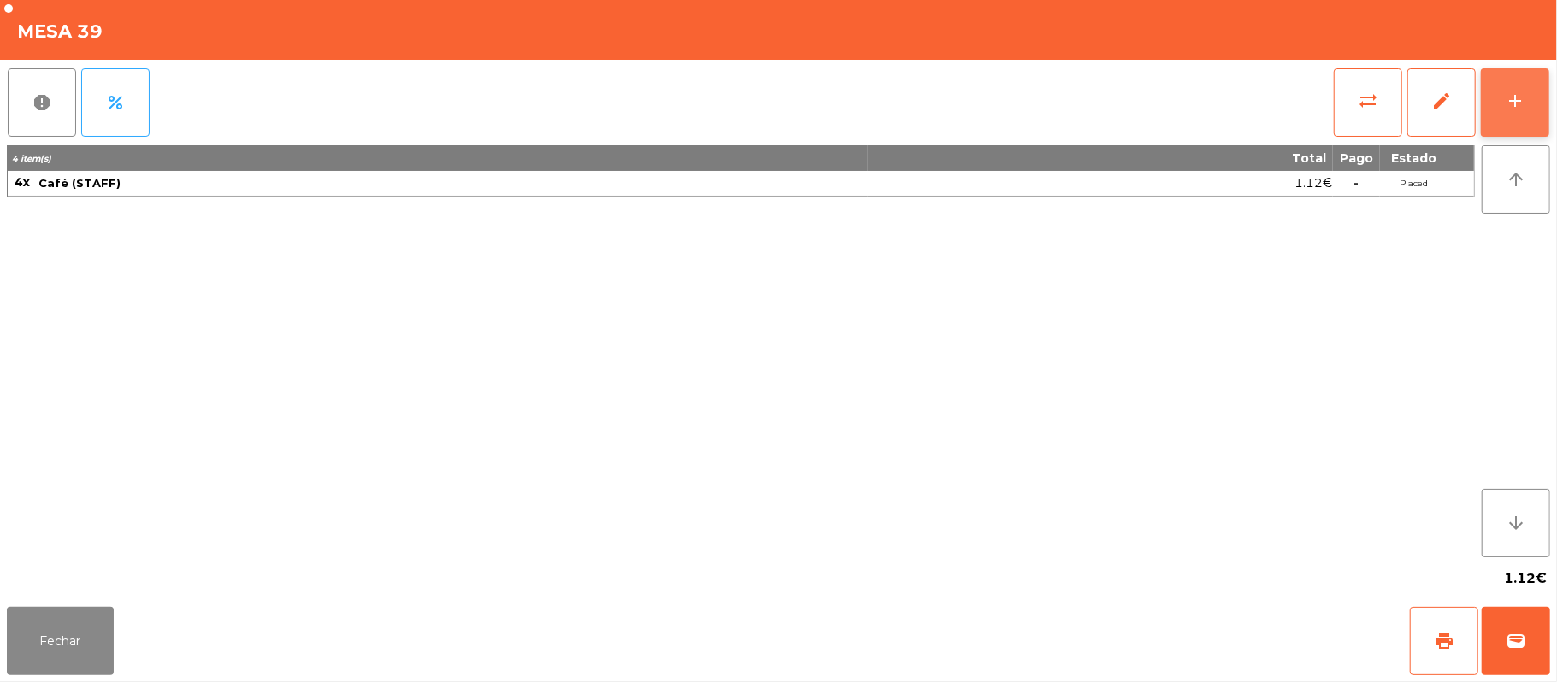
click at [1528, 104] on button "add" at bounding box center [1515, 102] width 68 height 68
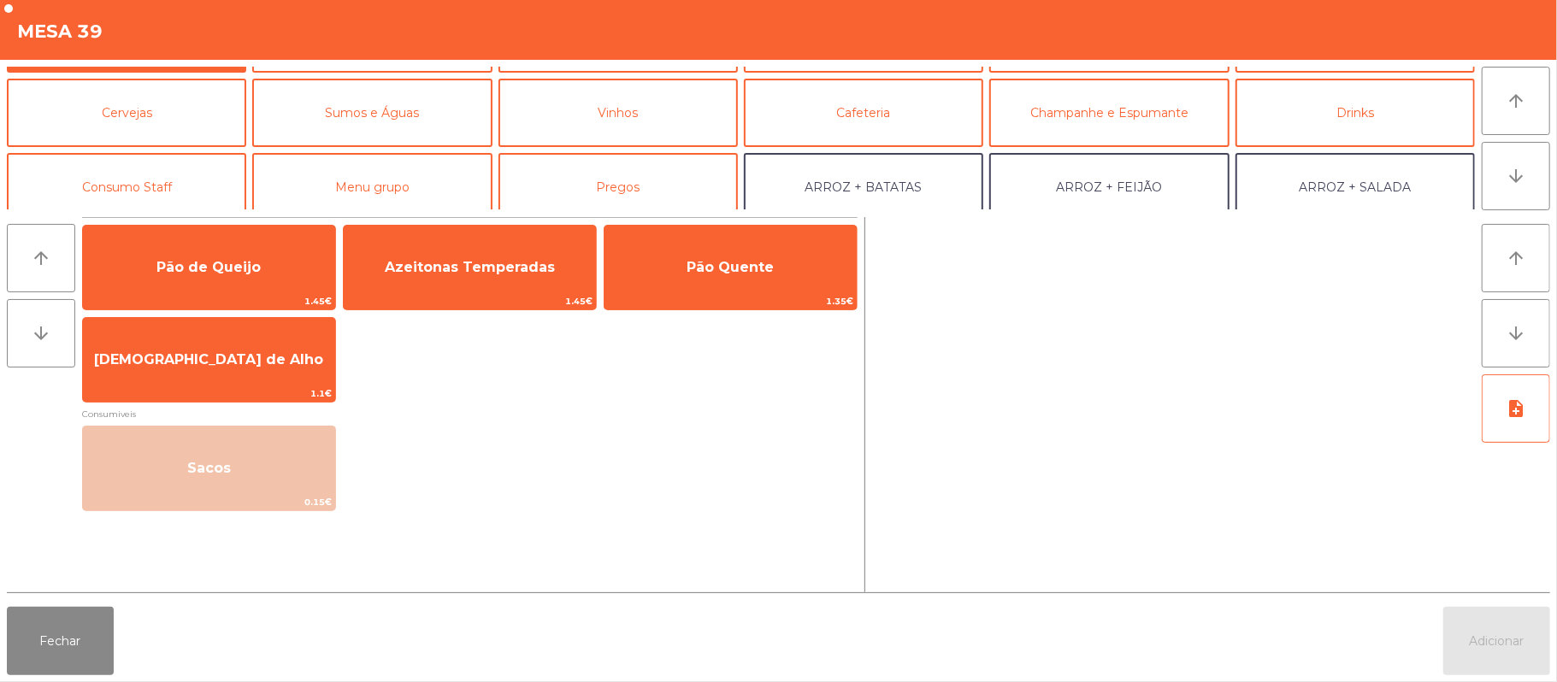
scroll to position [76, 0]
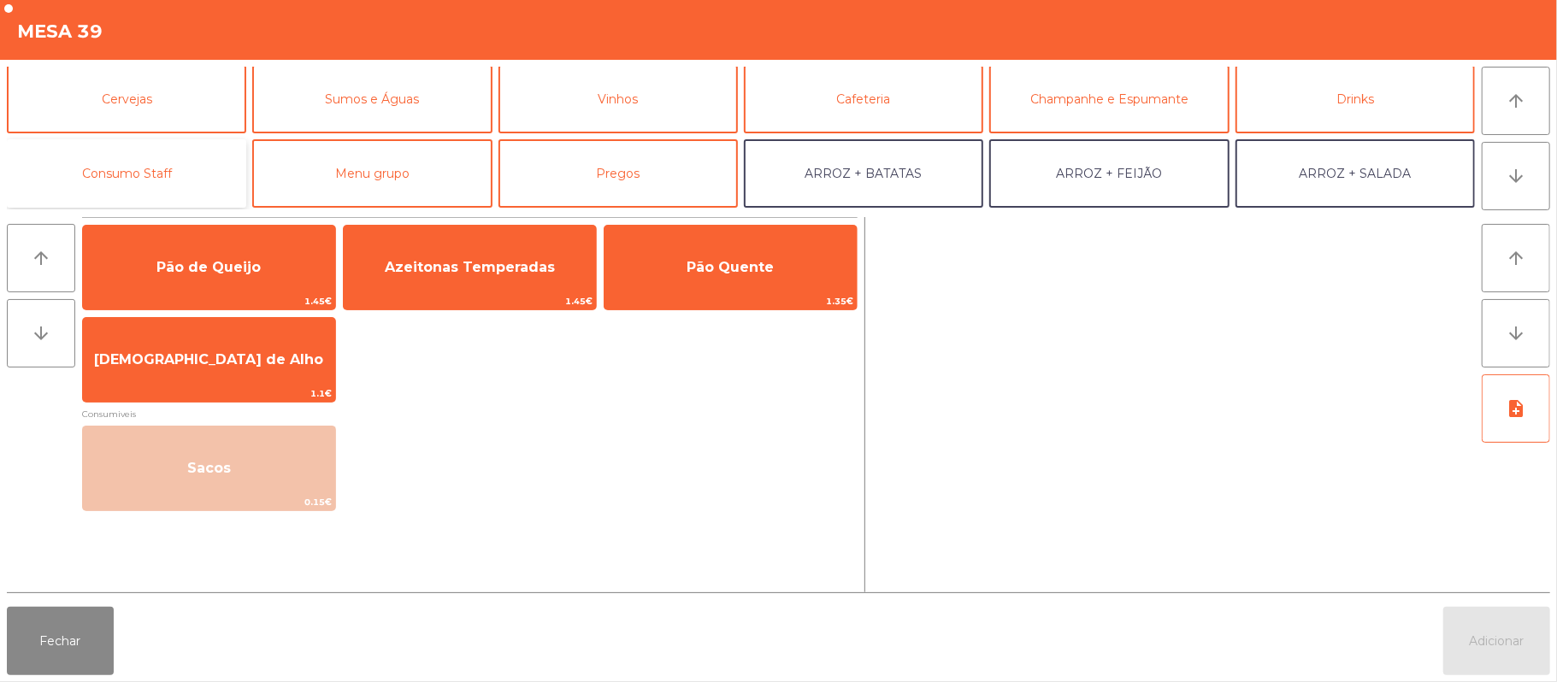
click at [199, 176] on button "Consumo Staff" at bounding box center [126, 173] width 239 height 68
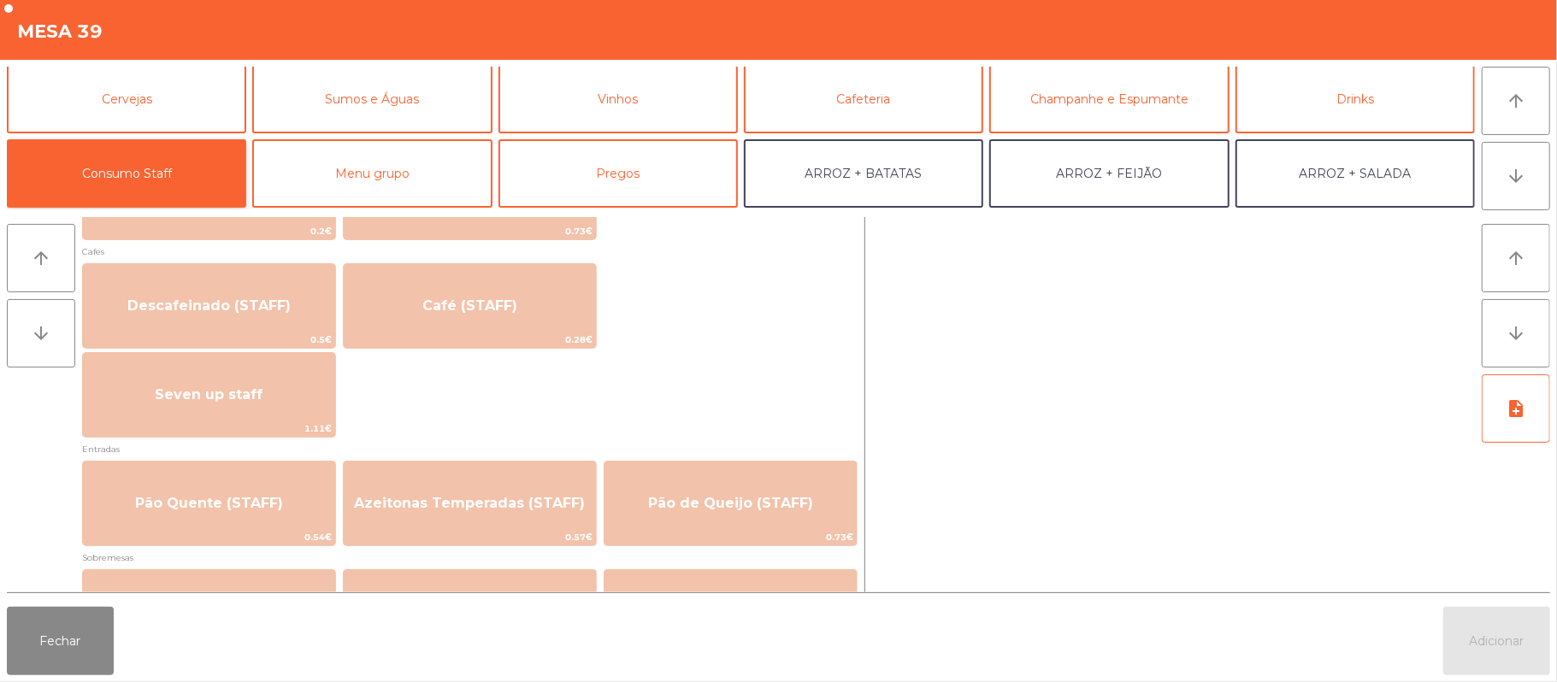
scroll to position [1000, 0]
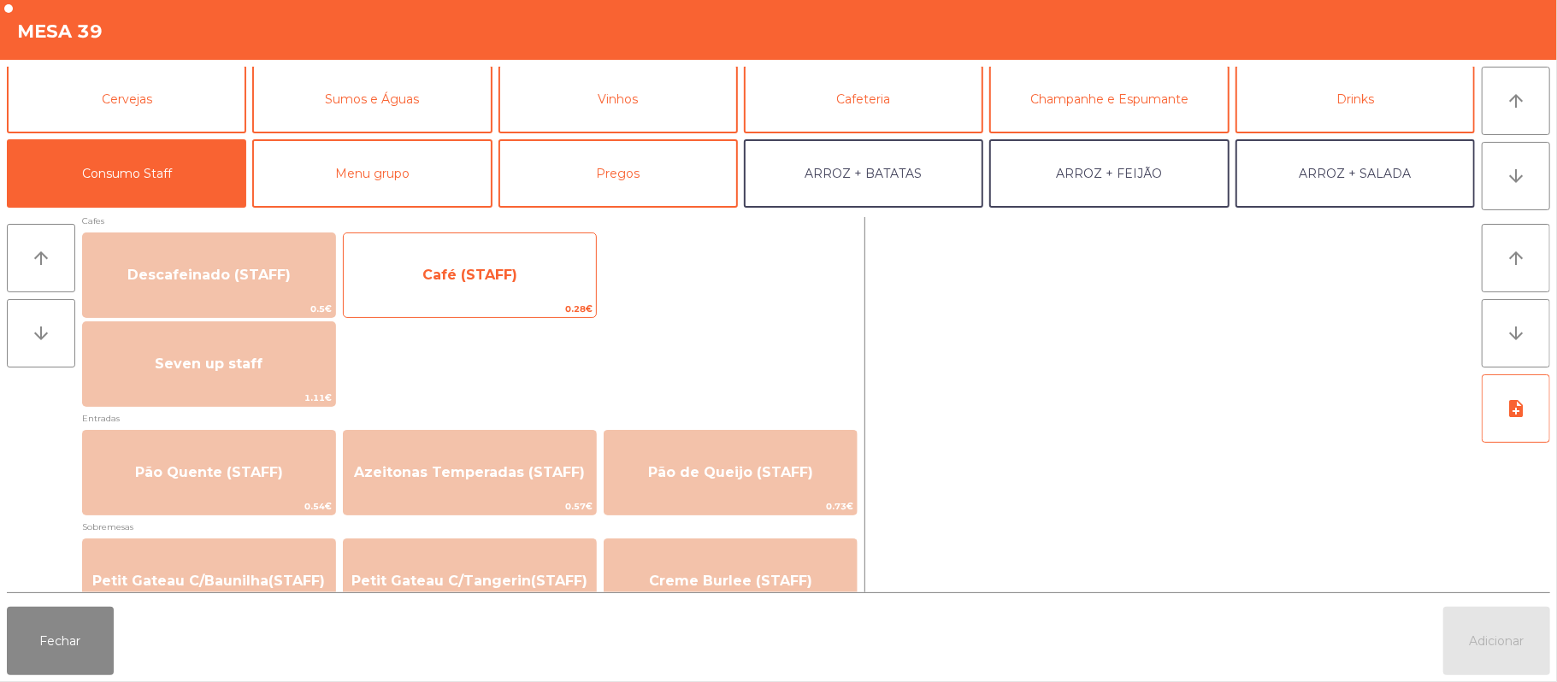
click at [514, 275] on span "Café (STAFF)" at bounding box center [469, 275] width 95 height 16
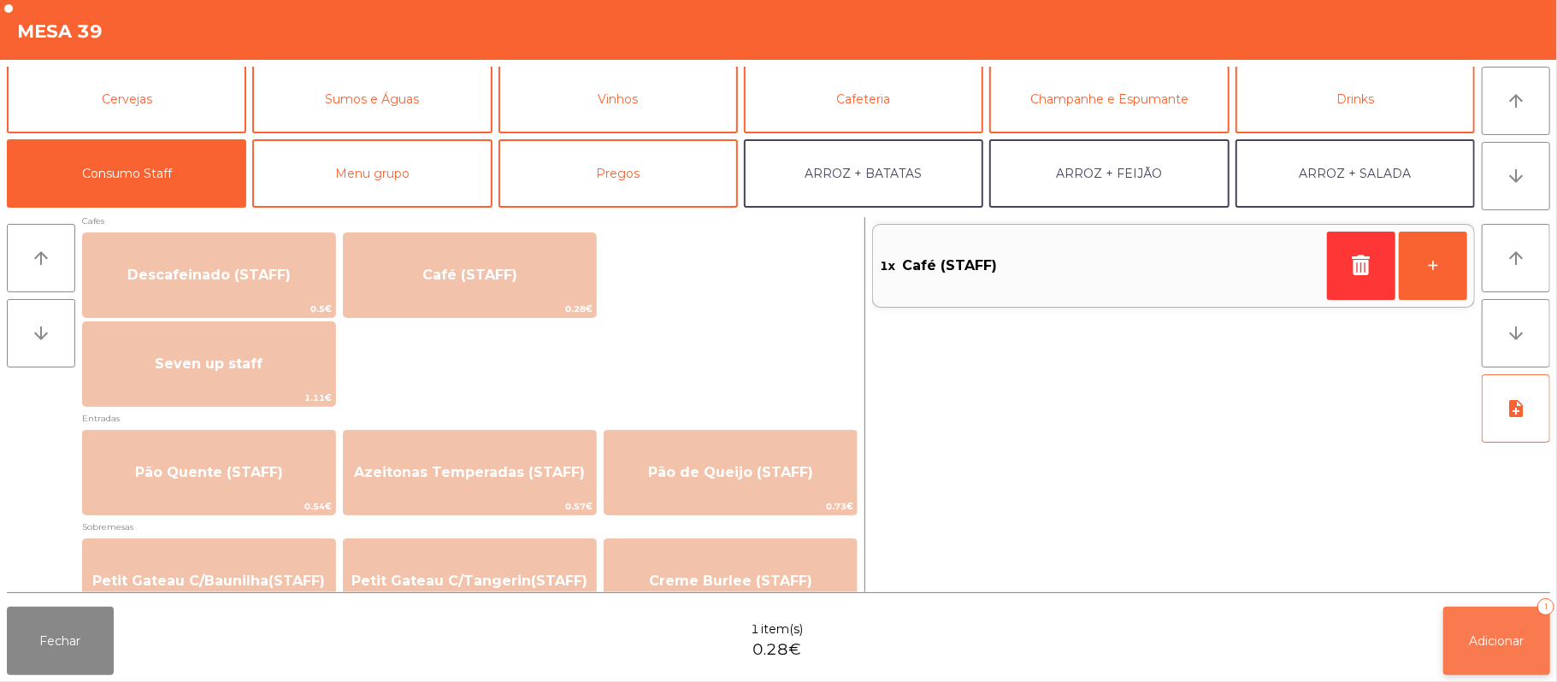
click at [1479, 623] on button "Adicionar 1" at bounding box center [1496, 641] width 107 height 68
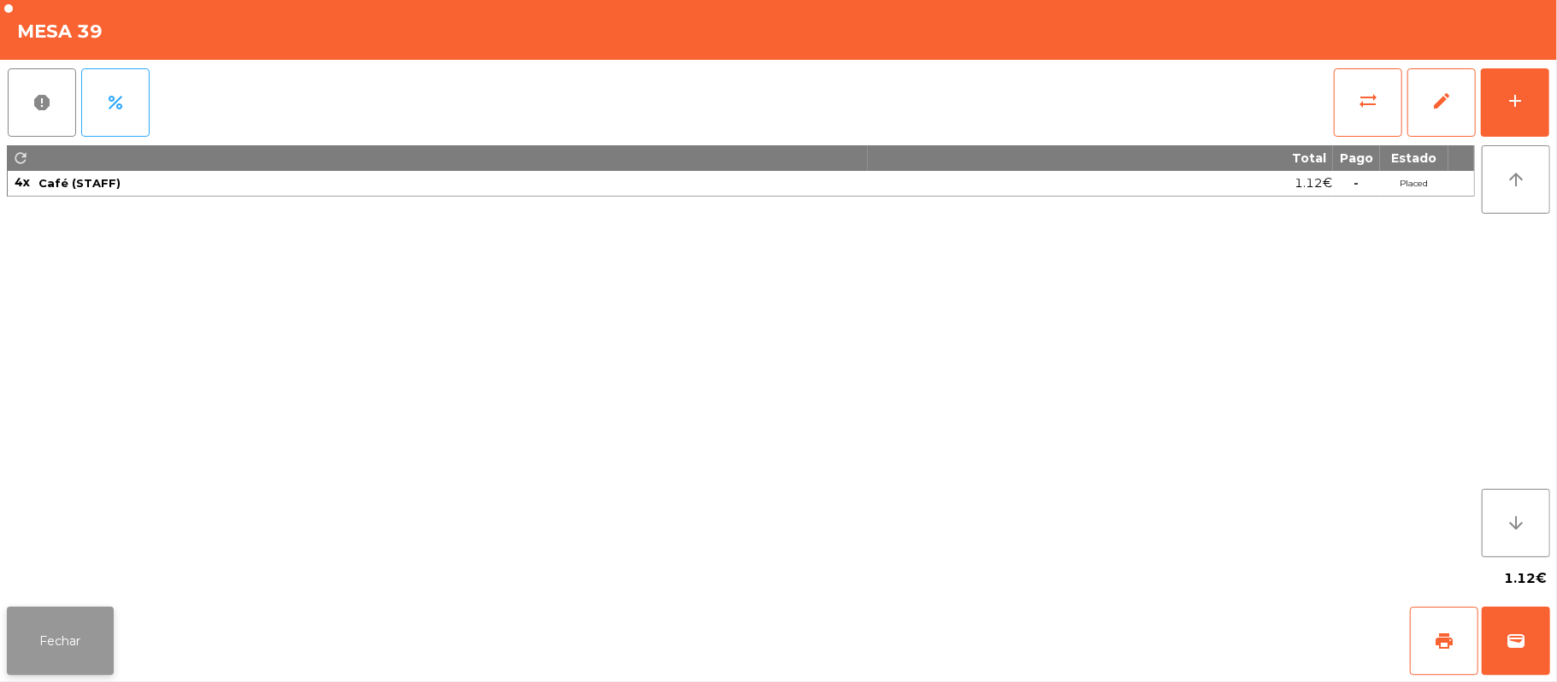
click at [22, 655] on button "Fechar" at bounding box center [60, 641] width 107 height 68
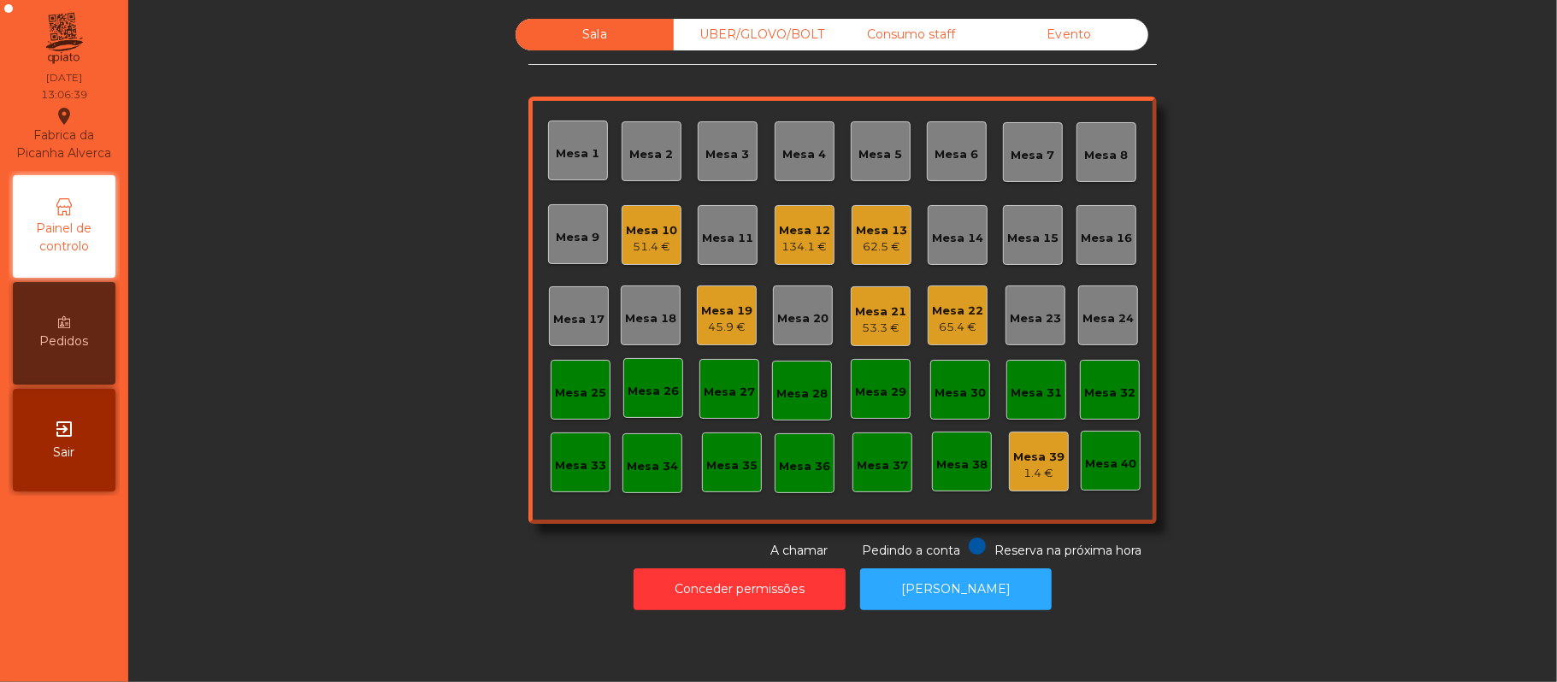
click at [756, 32] on div "UBER/GLOVO/BOLT" at bounding box center [753, 35] width 158 height 32
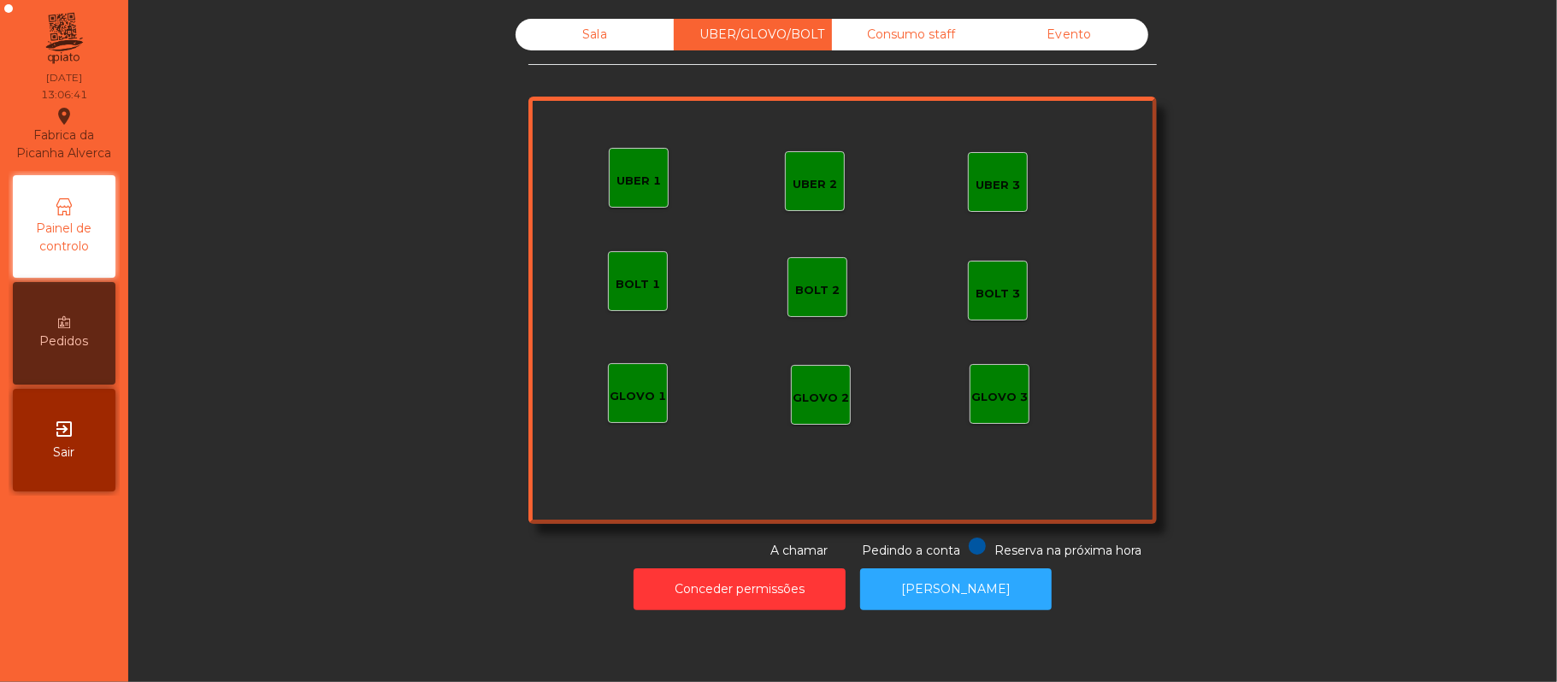
click at [889, 34] on div "Consumo staff" at bounding box center [911, 35] width 158 height 32
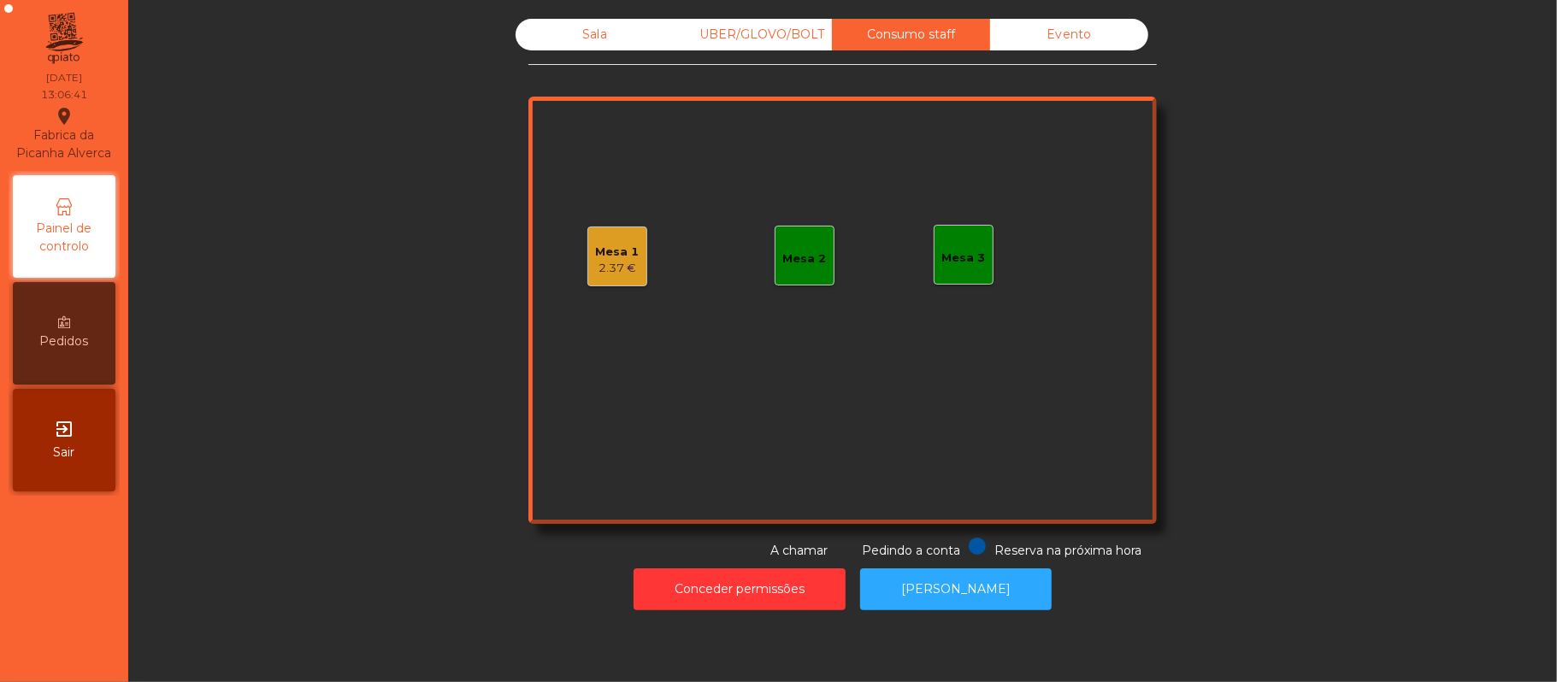
click at [873, 35] on div "Consumo staff" at bounding box center [911, 35] width 158 height 32
click at [745, 38] on div "UBER/GLOVO/BOLT" at bounding box center [753, 35] width 158 height 32
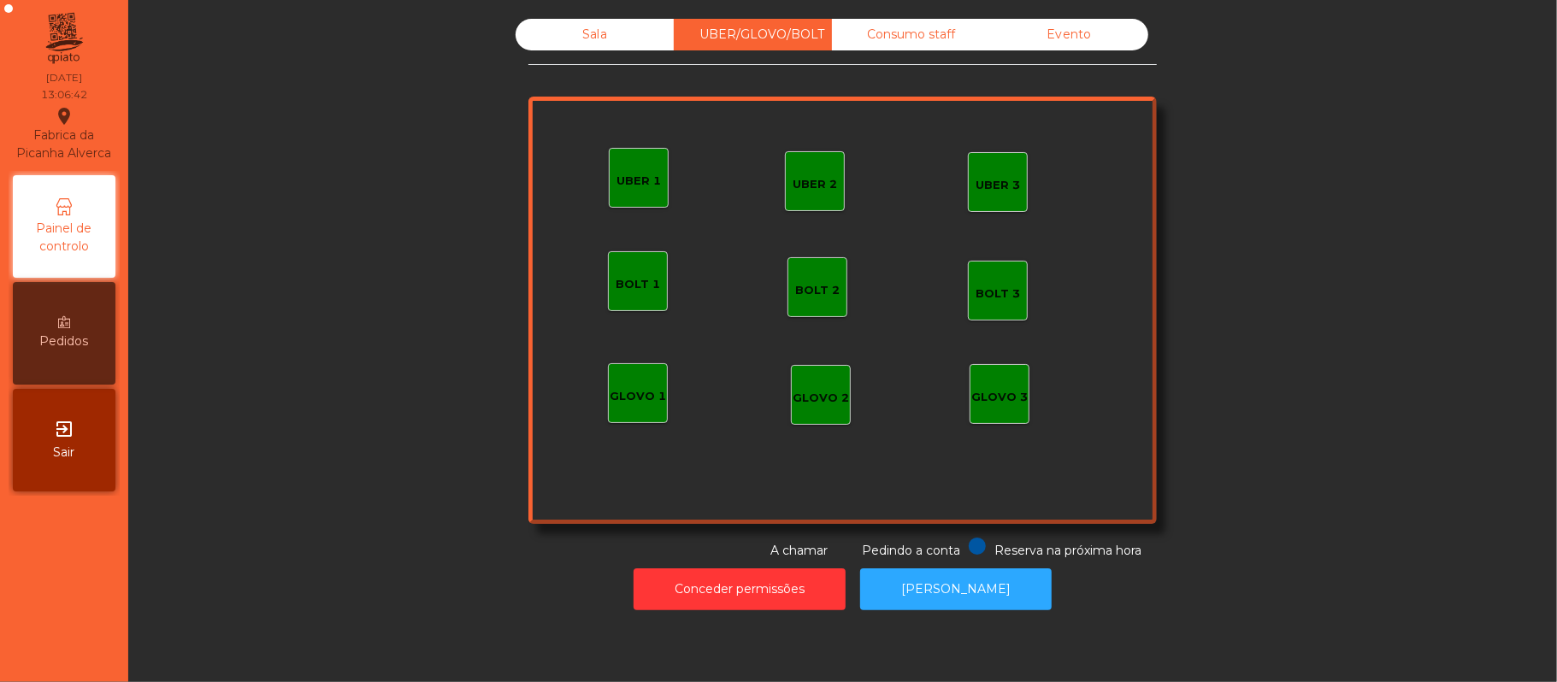
click at [630, 188] on div "UBER 1" at bounding box center [638, 181] width 44 height 17
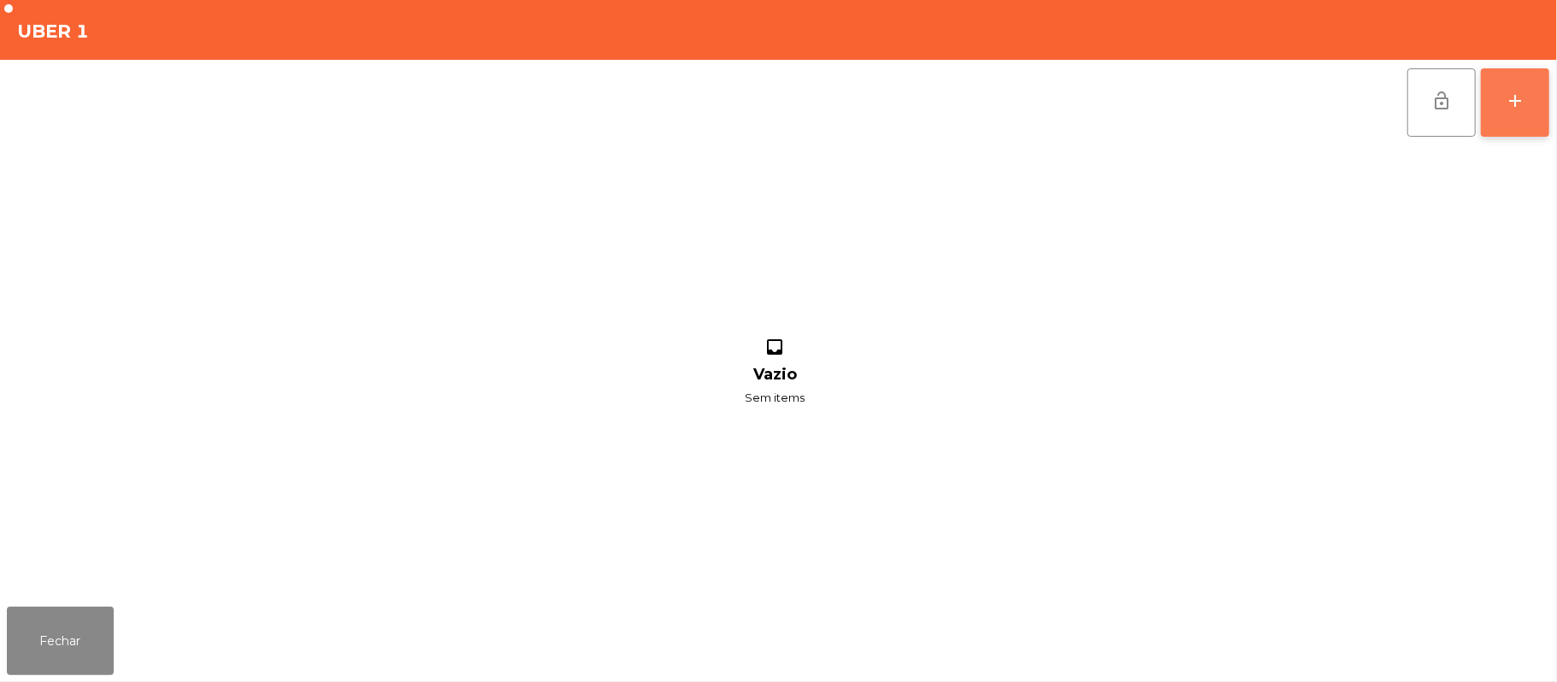
click at [1510, 109] on div "add" at bounding box center [1515, 101] width 21 height 21
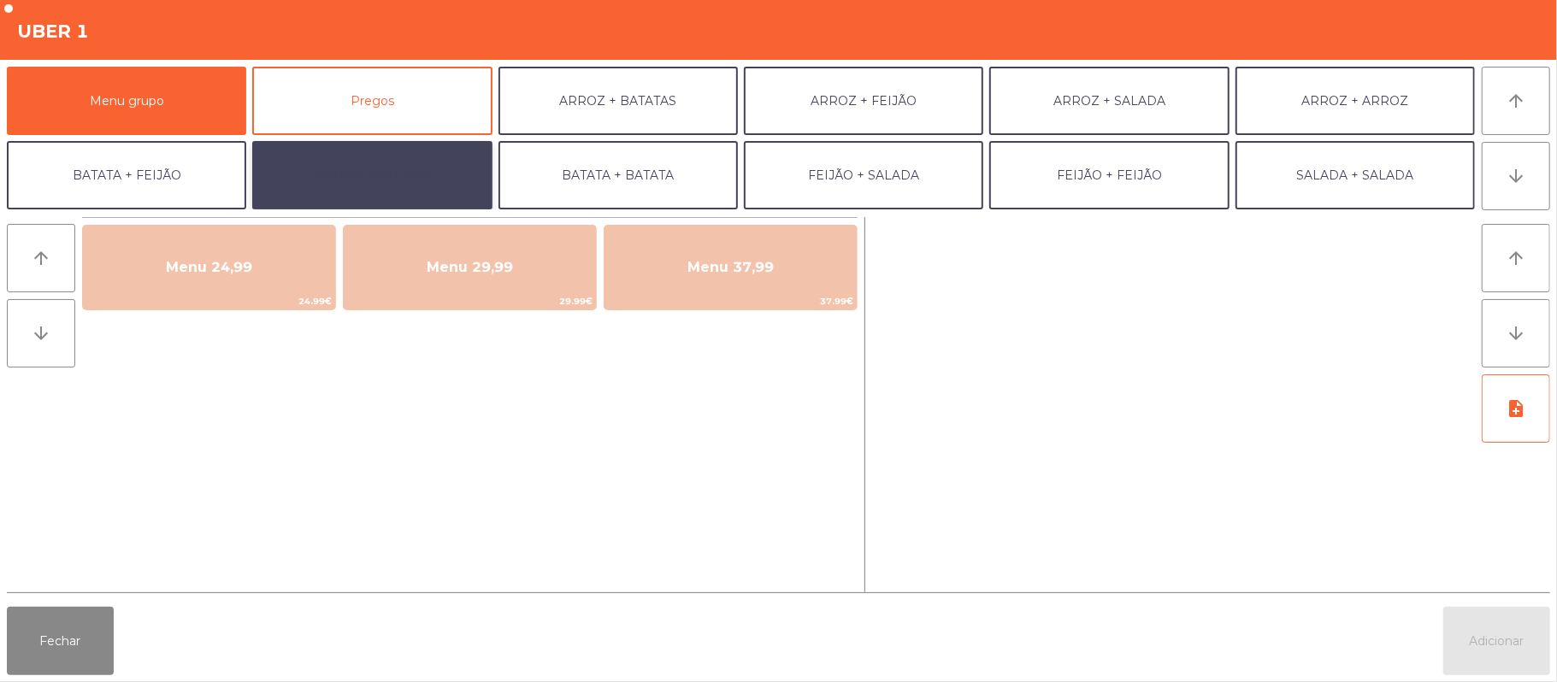
click at [431, 178] on button "BATATA + SALADA" at bounding box center [371, 175] width 239 height 68
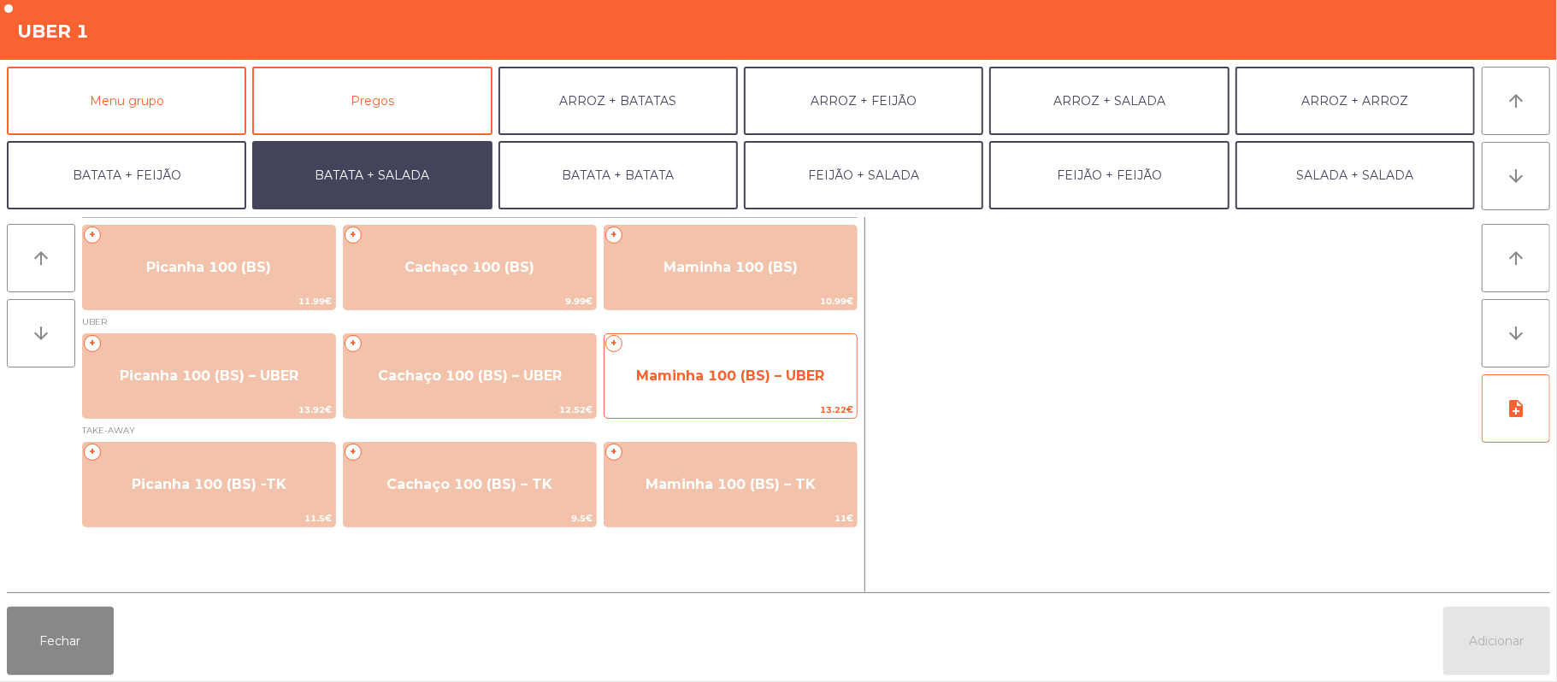
click at [696, 371] on span "Maminha 100 (BS) – UBER" at bounding box center [730, 376] width 188 height 16
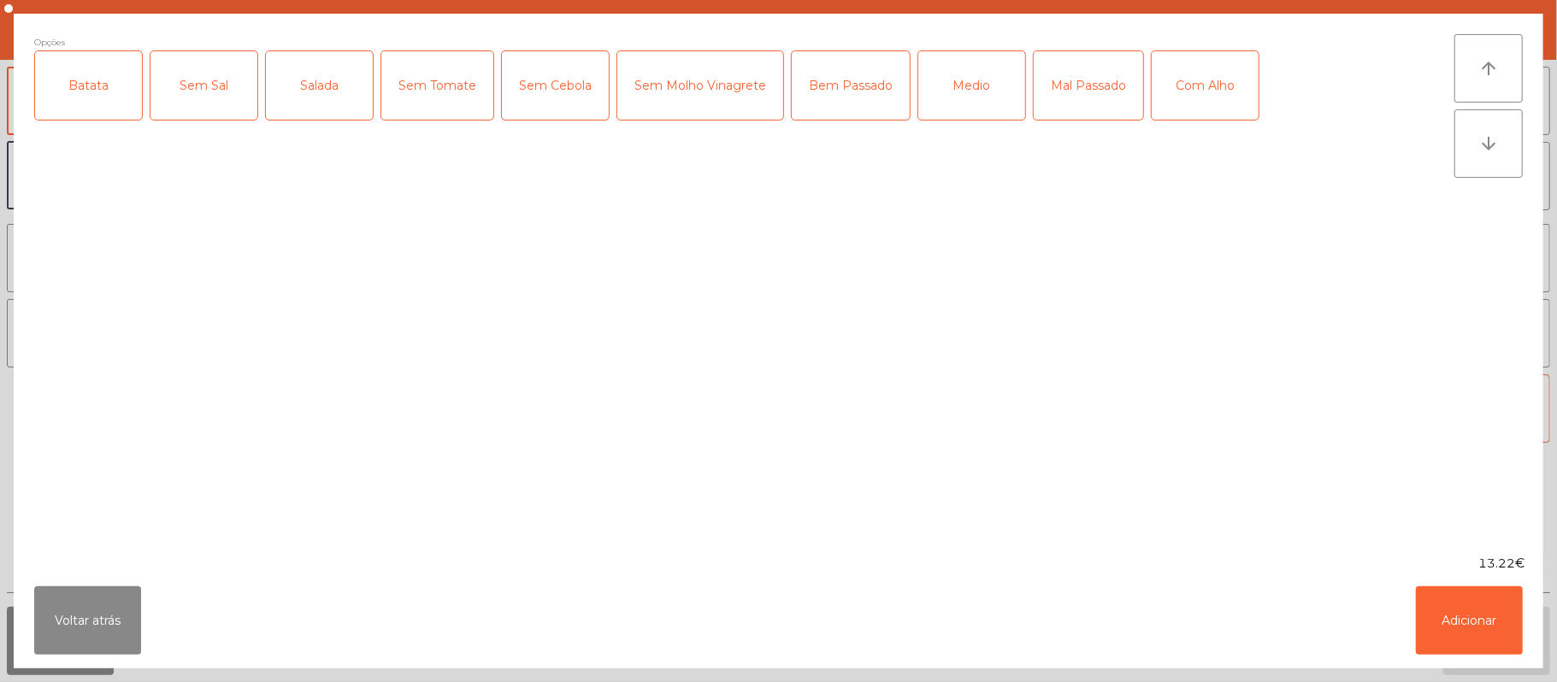
click at [89, 92] on div "Batata" at bounding box center [88, 85] width 107 height 68
click at [354, 111] on div "Salada" at bounding box center [319, 85] width 107 height 68
click at [975, 97] on div "Medio" at bounding box center [971, 85] width 107 height 68
click at [1222, 99] on div "Com Alho" at bounding box center [1204, 85] width 107 height 68
click at [1481, 604] on button "Adicionar" at bounding box center [1469, 620] width 107 height 68
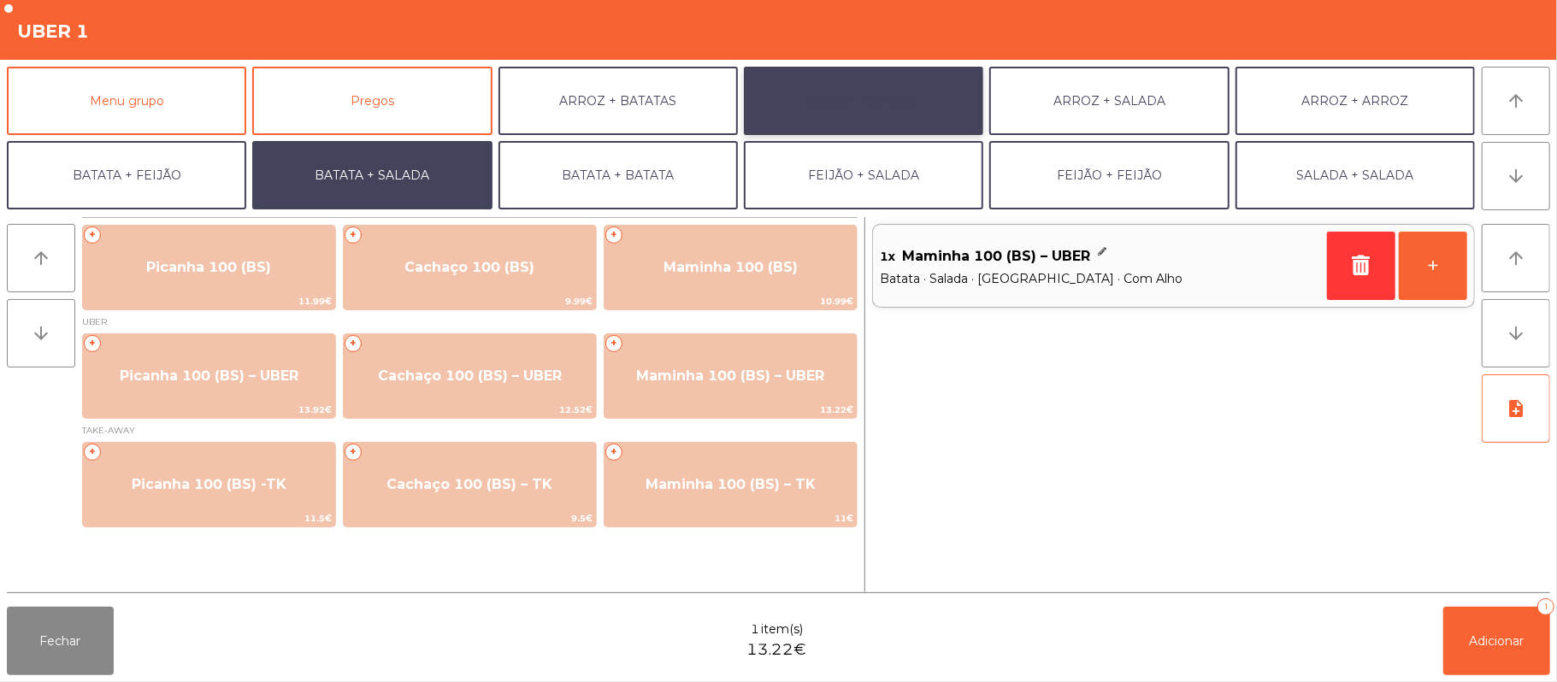
click at [849, 96] on button "ARROZ + FEIJÃO" at bounding box center [863, 101] width 239 height 68
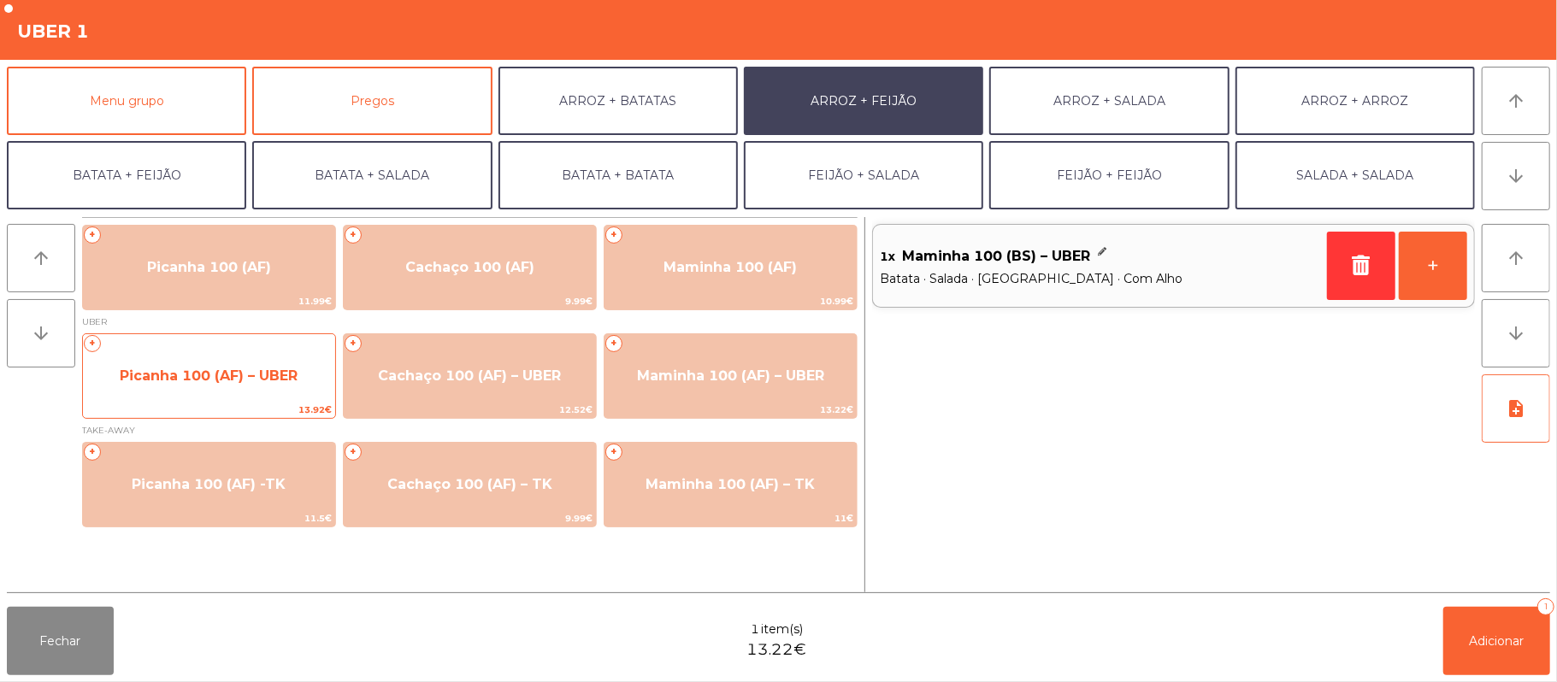
click at [284, 368] on span "Picanha 100 (AF) – UBER" at bounding box center [209, 376] width 178 height 16
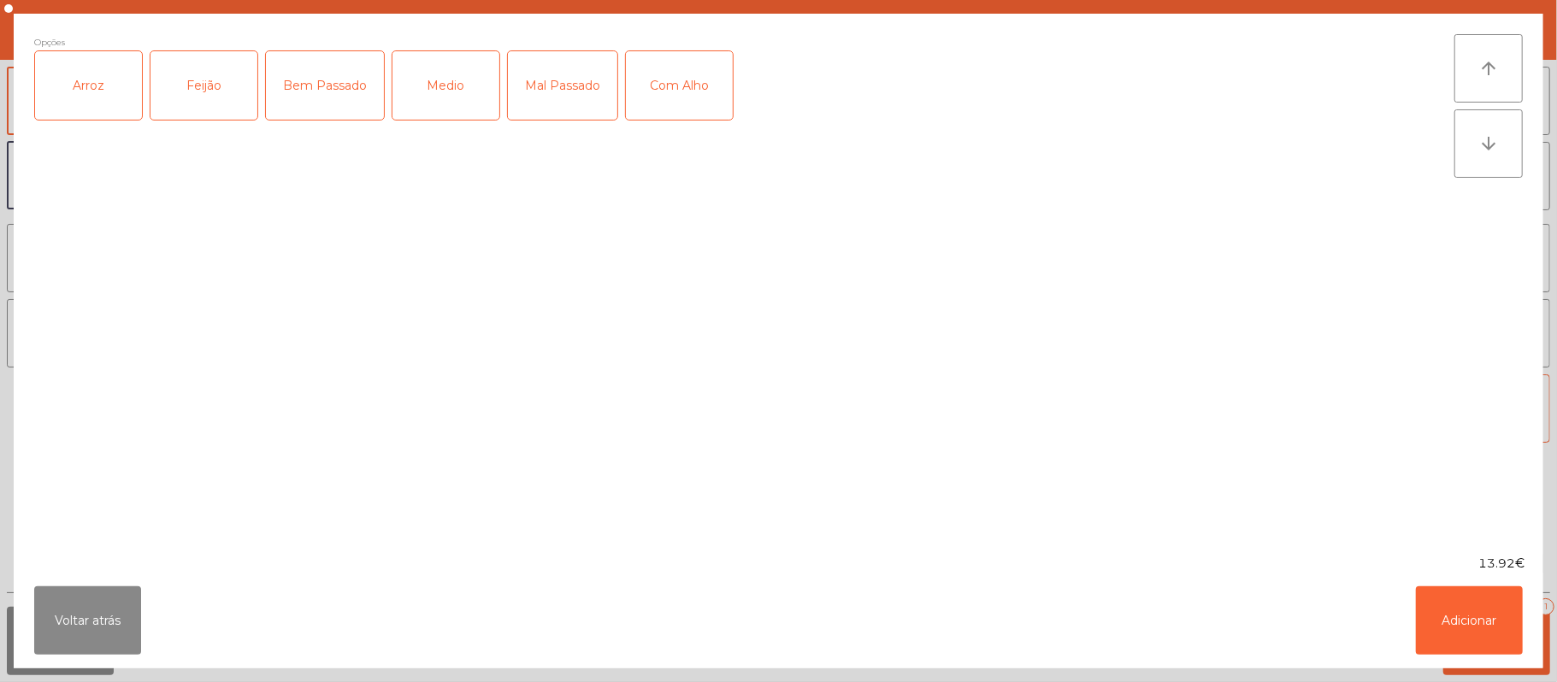
click at [104, 108] on div "Arroz" at bounding box center [88, 85] width 107 height 68
click at [207, 83] on div "Feijão" at bounding box center [203, 85] width 107 height 68
click at [436, 60] on div "Medio" at bounding box center [445, 85] width 107 height 68
click at [1462, 619] on button "Adicionar" at bounding box center [1469, 620] width 107 height 68
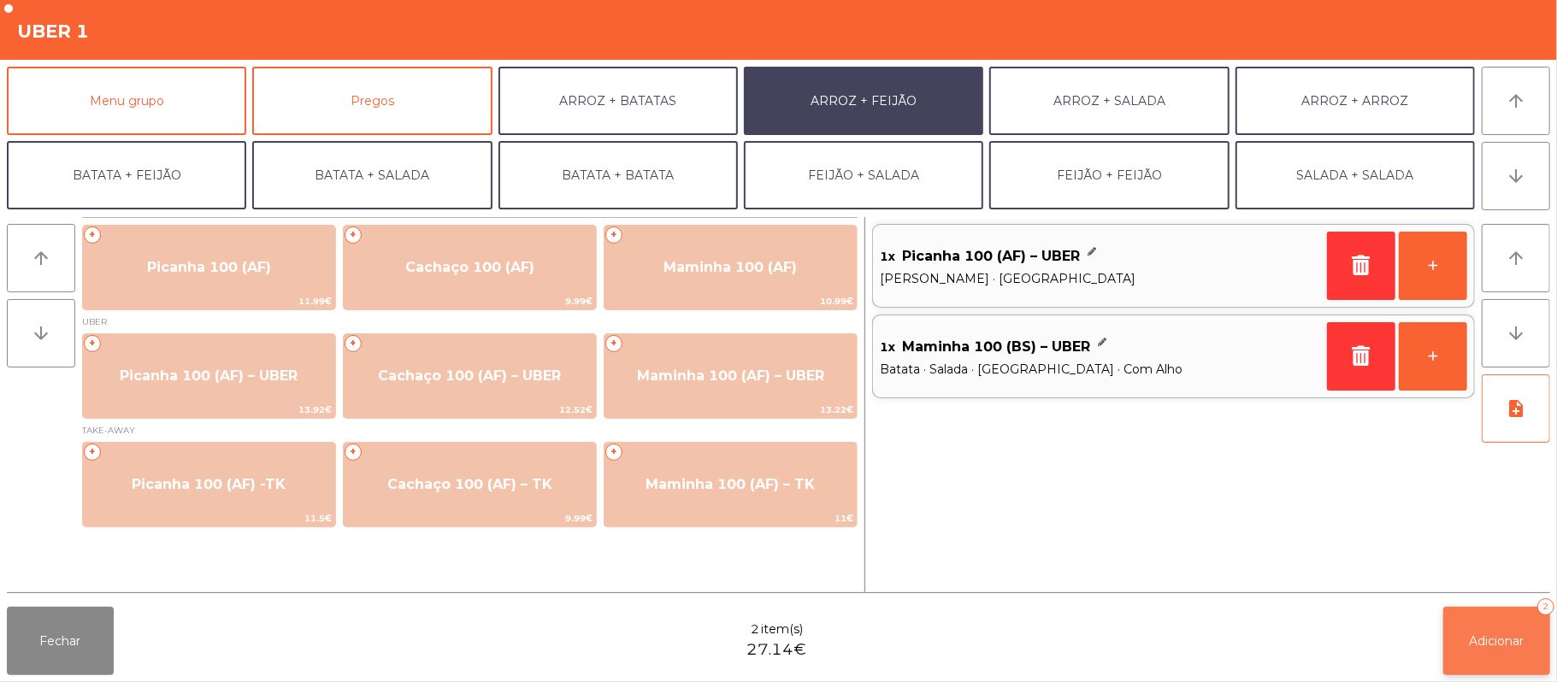
click at [1501, 640] on span "Adicionar" at bounding box center [1496, 640] width 55 height 15
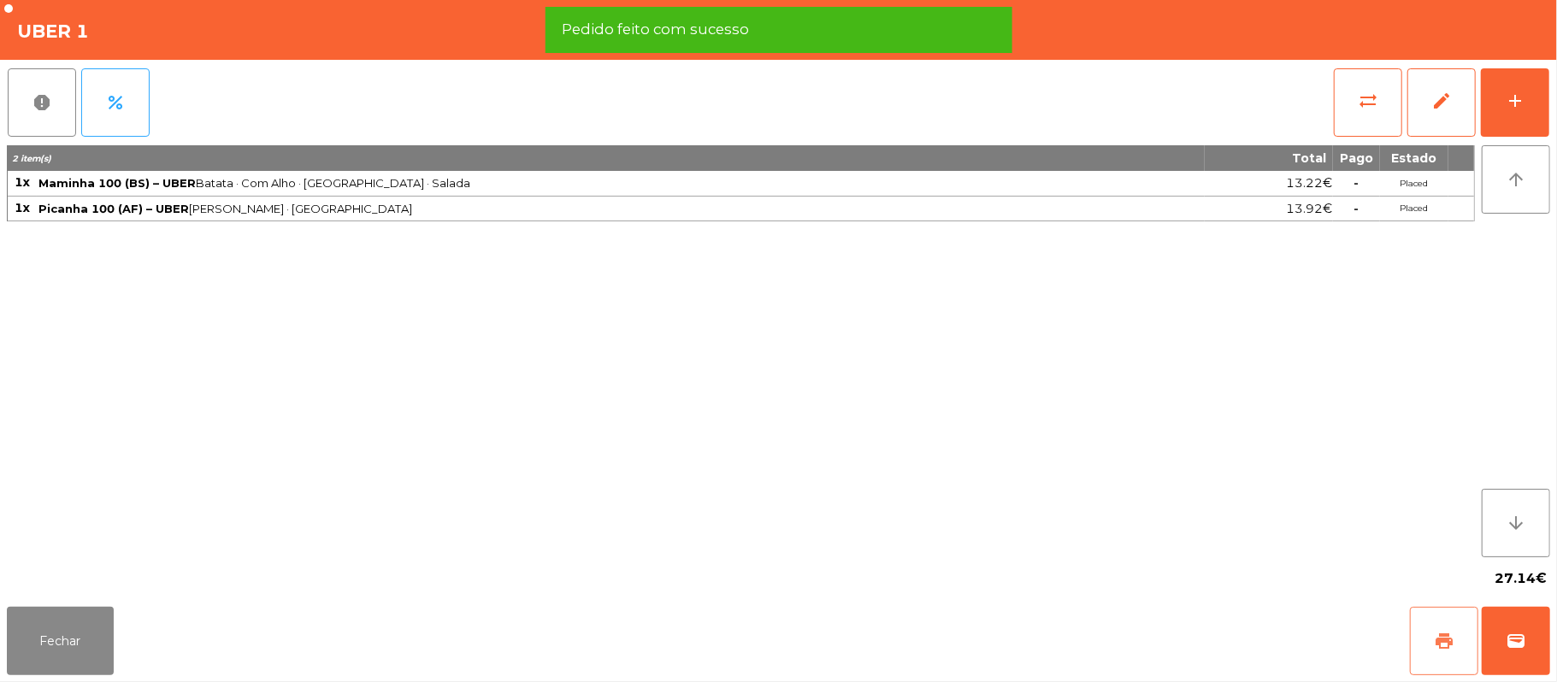
click at [1437, 641] on span "print" at bounding box center [1444, 641] width 21 height 21
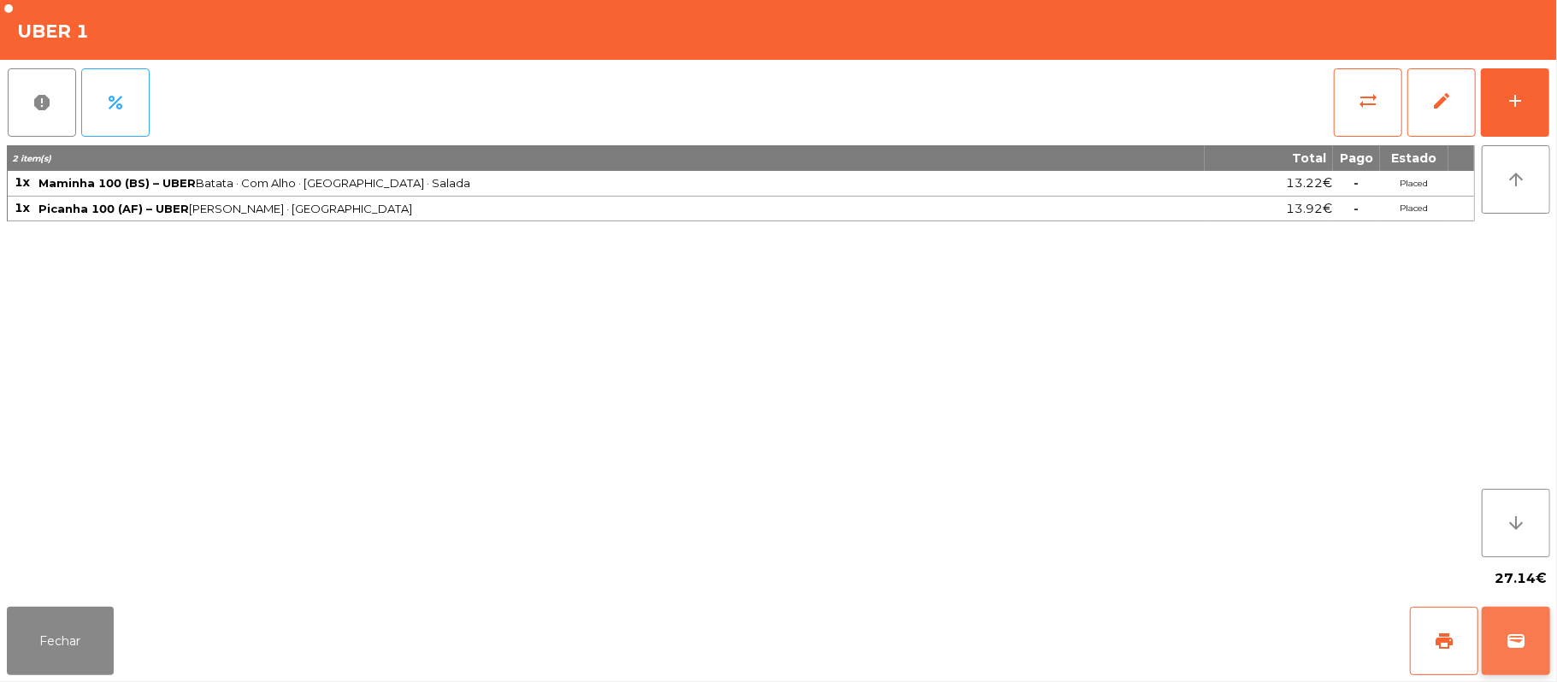
click at [1508, 640] on span "wallet" at bounding box center [1515, 641] width 21 height 21
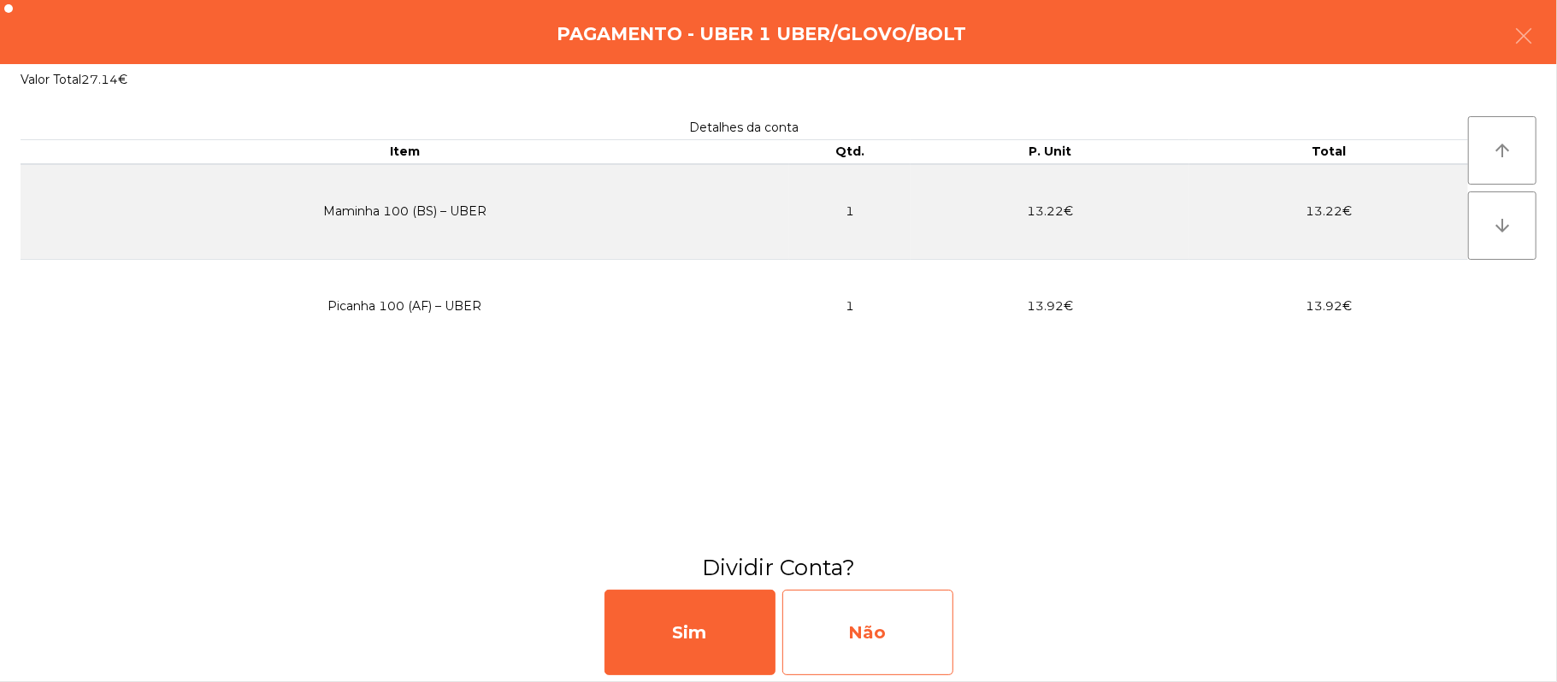
click at [845, 609] on div "Não" at bounding box center [867, 632] width 171 height 85
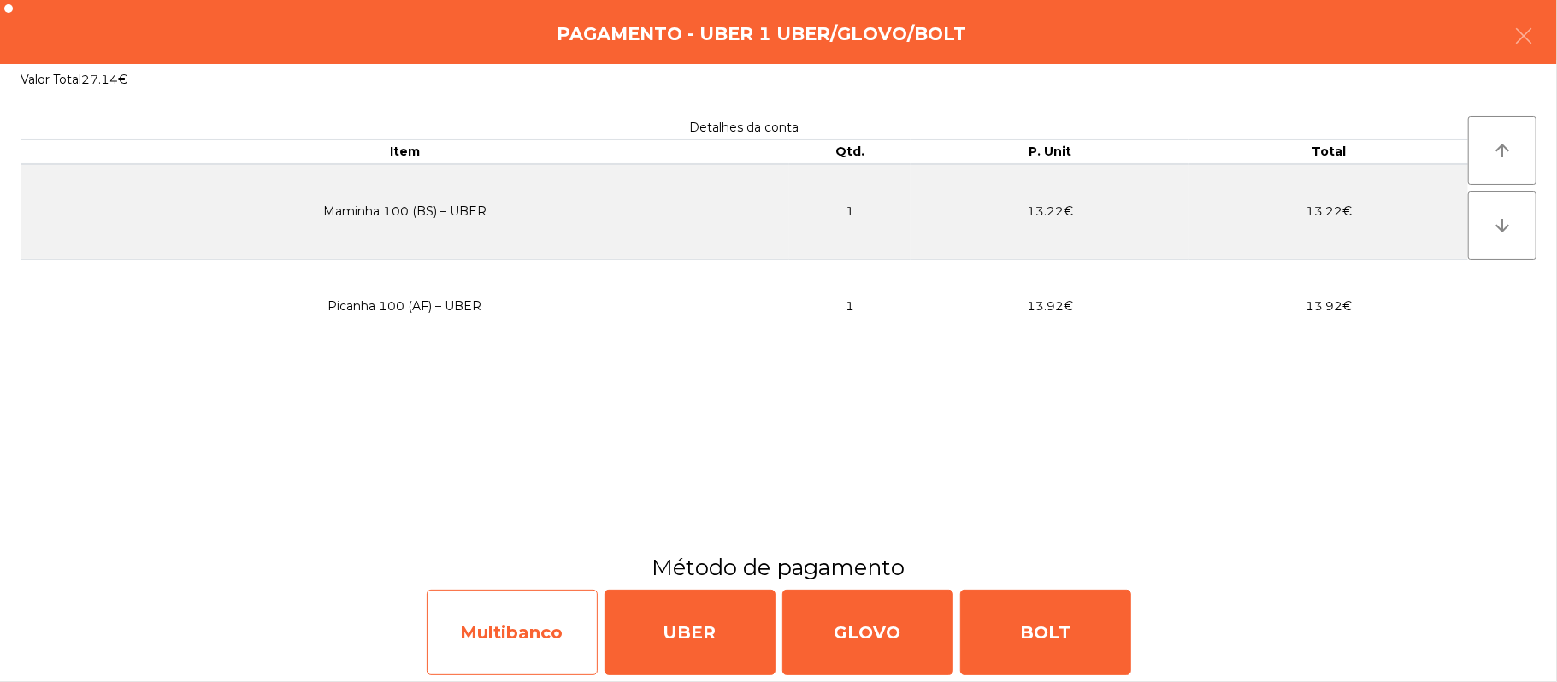
click at [525, 610] on div "Multibanco" at bounding box center [512, 632] width 171 height 85
select select "**"
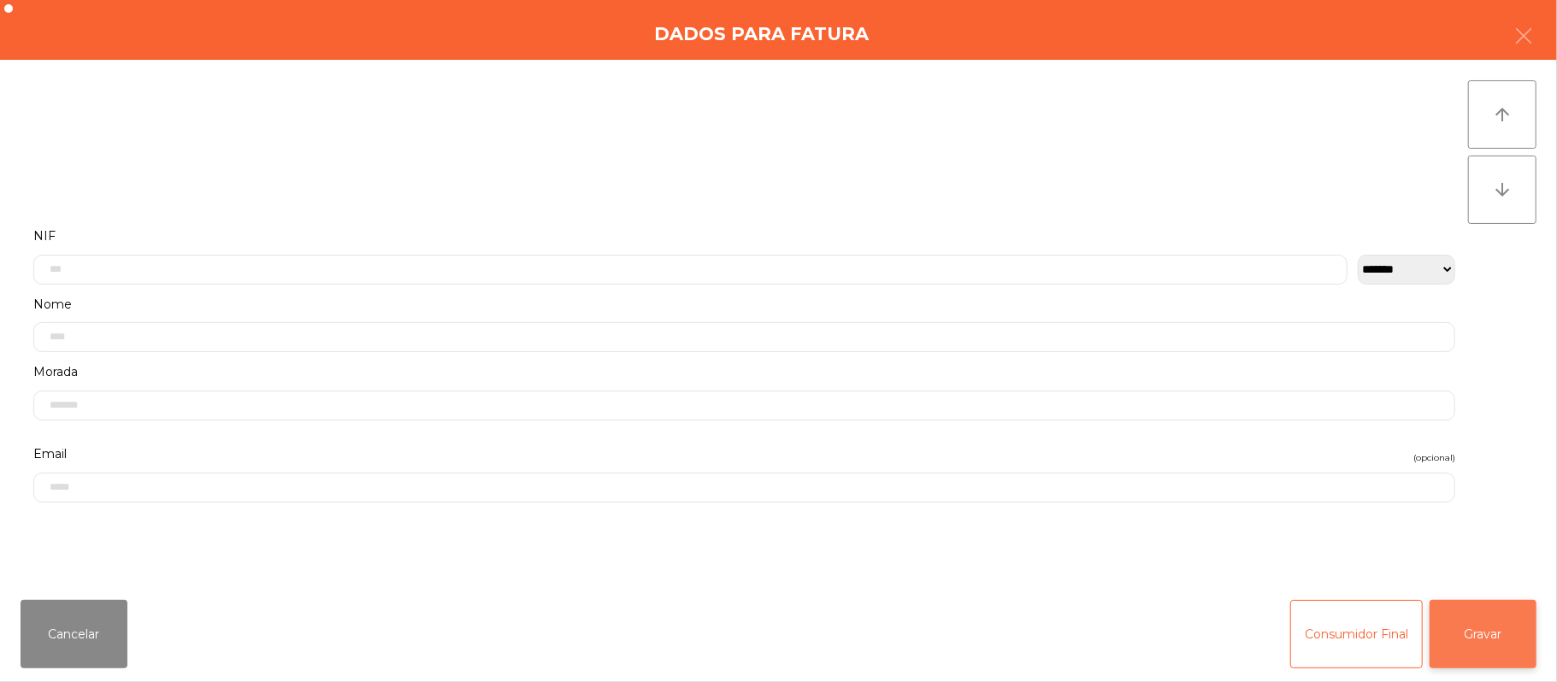
click at [1506, 629] on button "Gravar" at bounding box center [1482, 634] width 107 height 68
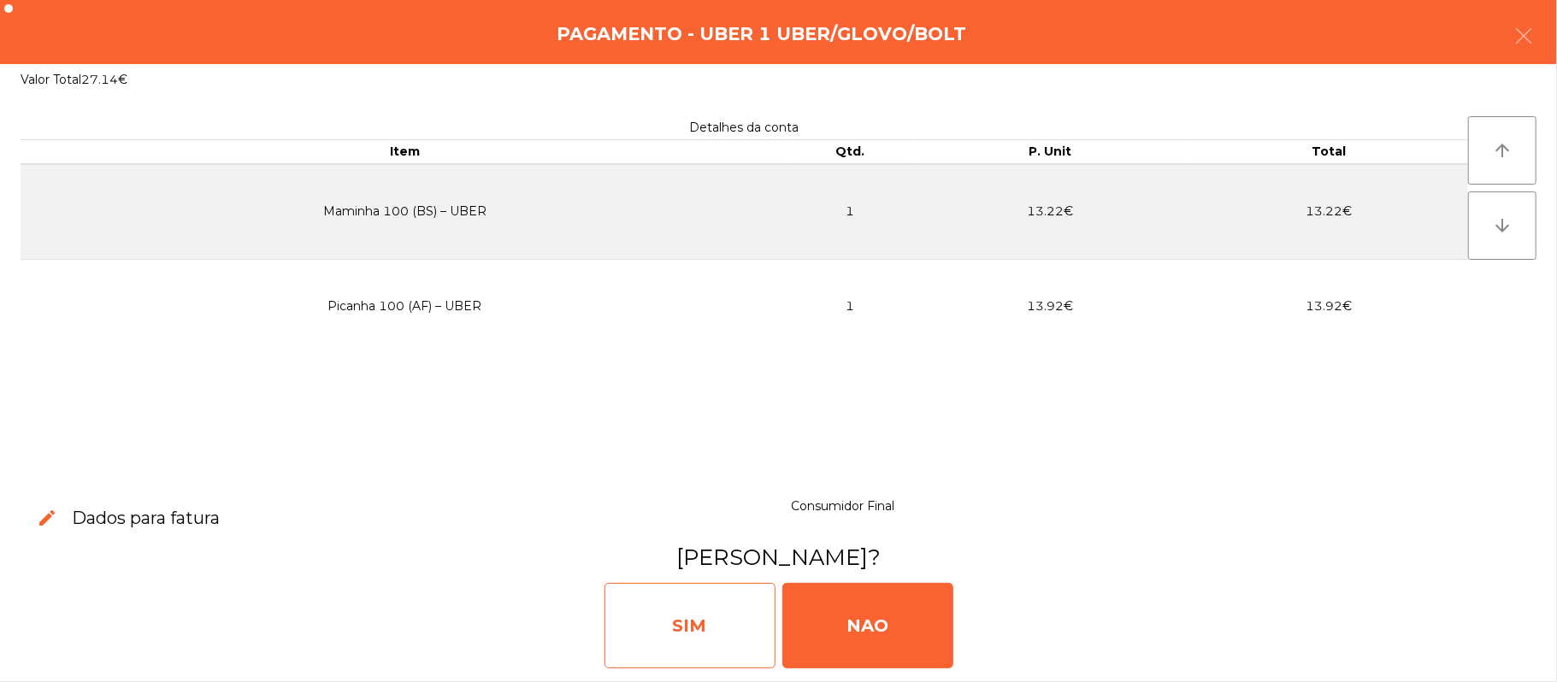
click at [680, 639] on div "SIM" at bounding box center [689, 625] width 171 height 85
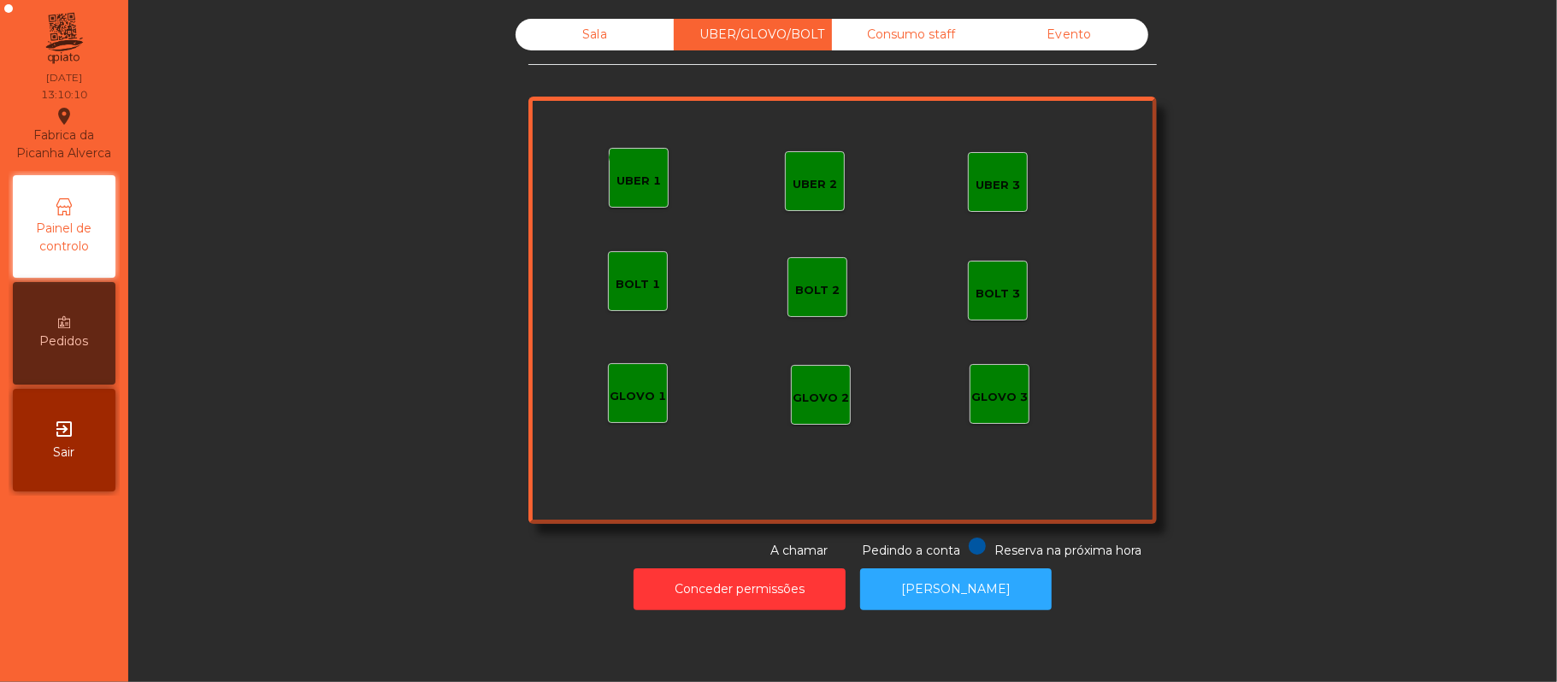
click at [630, 42] on div "Sala" at bounding box center [594, 35] width 158 height 32
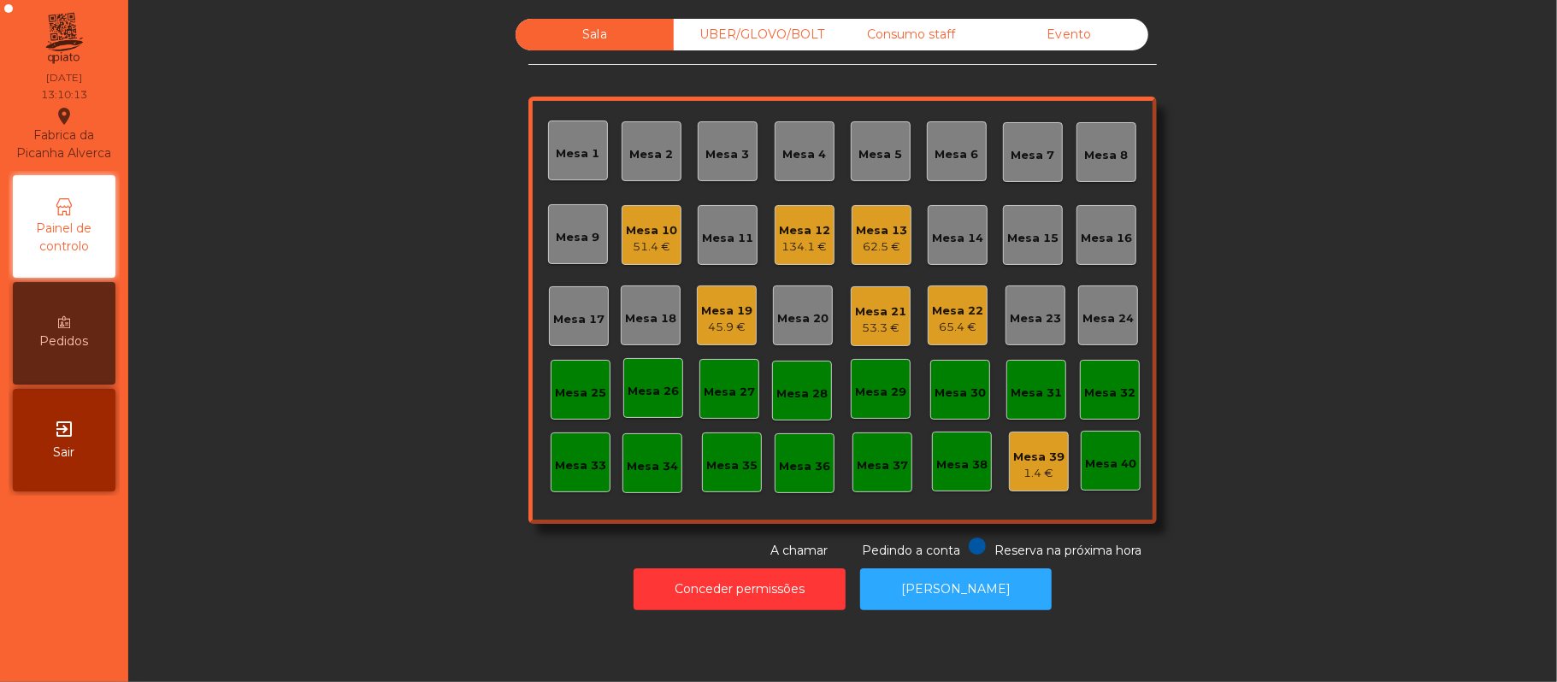
click at [730, 326] on div "45.9 €" at bounding box center [726, 327] width 51 height 17
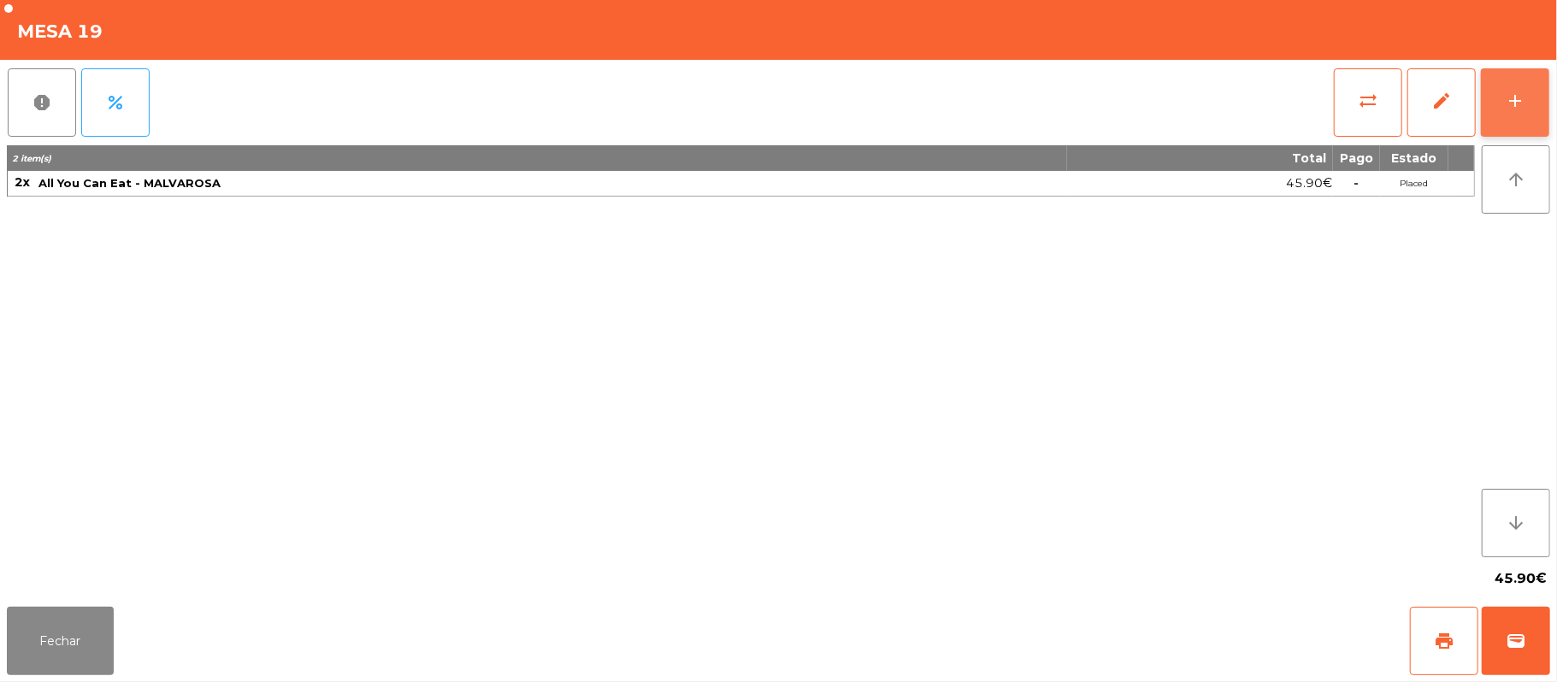
click at [1547, 87] on button "add" at bounding box center [1515, 102] width 68 height 68
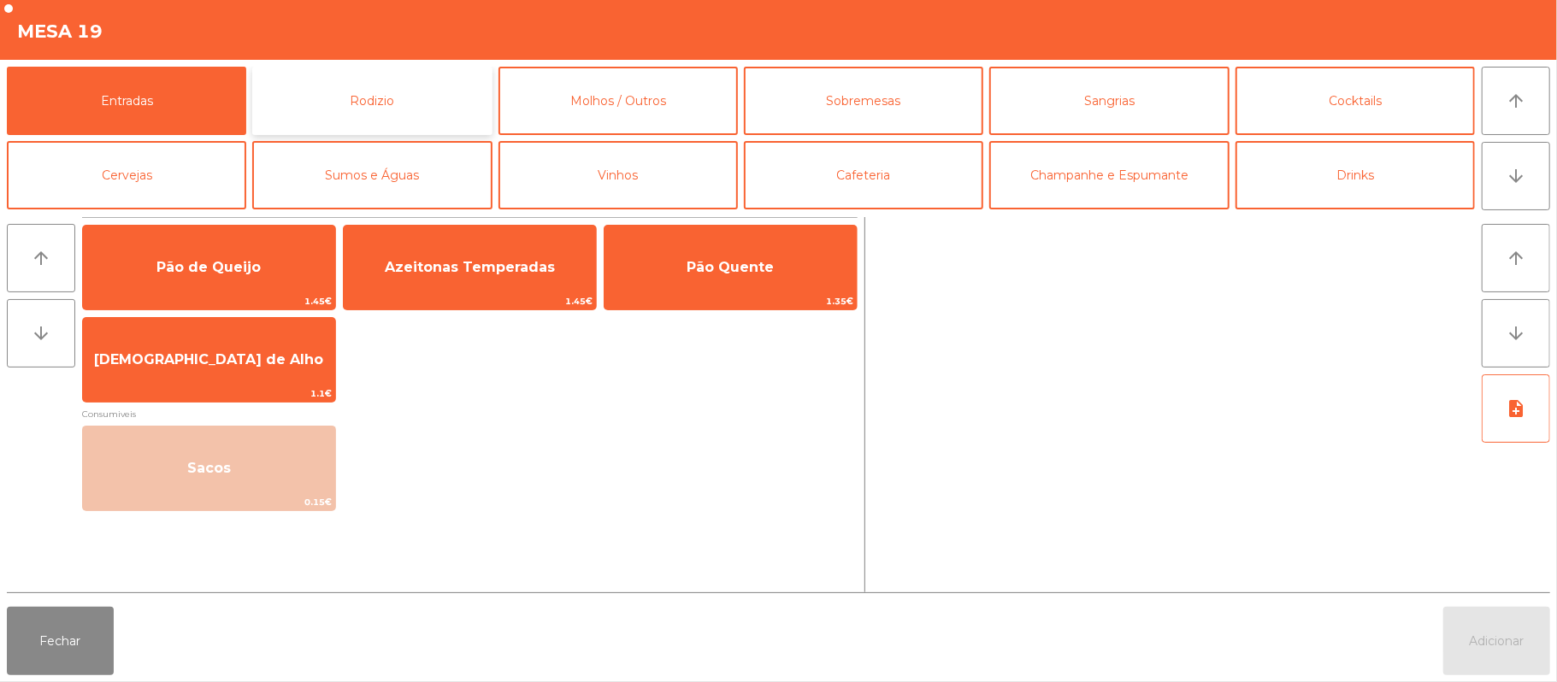
click at [376, 101] on button "Rodizio" at bounding box center [371, 101] width 239 height 68
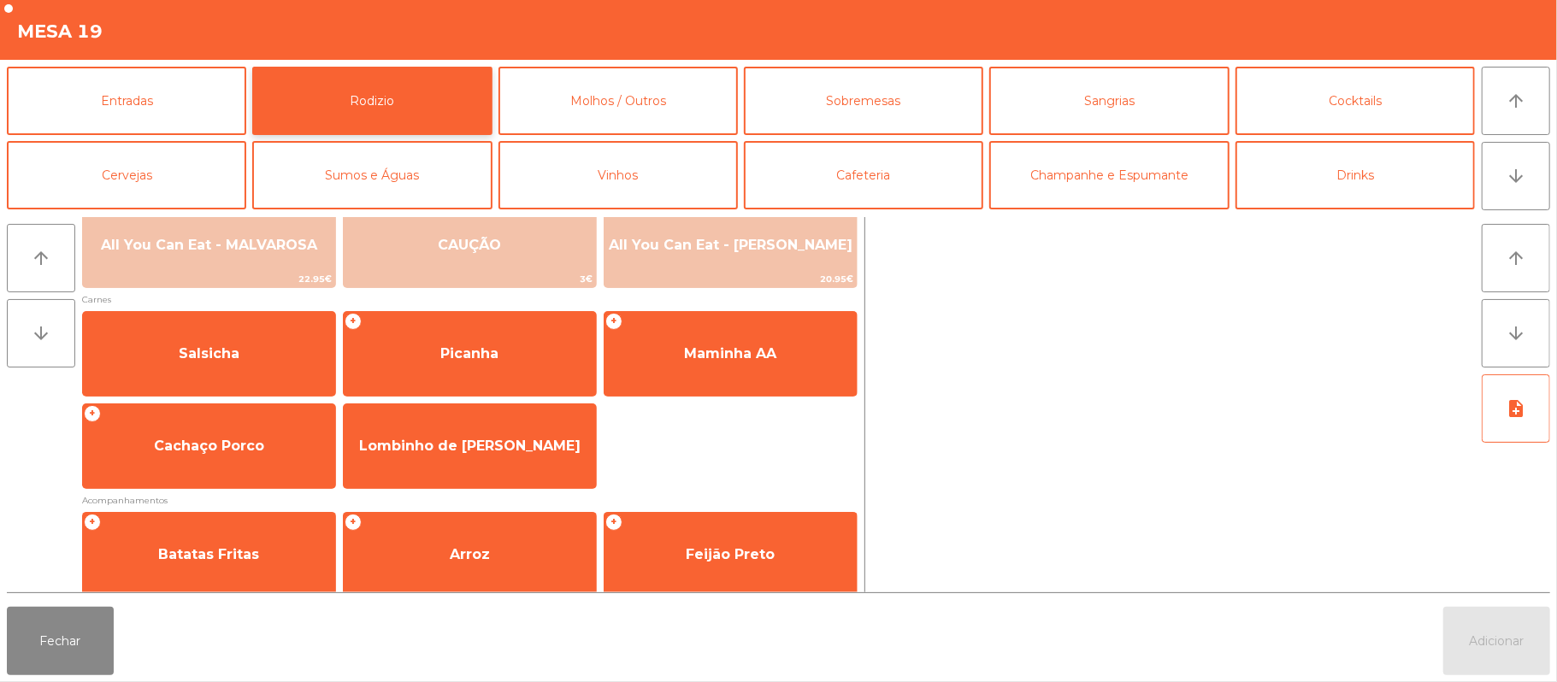
scroll to position [120, 0]
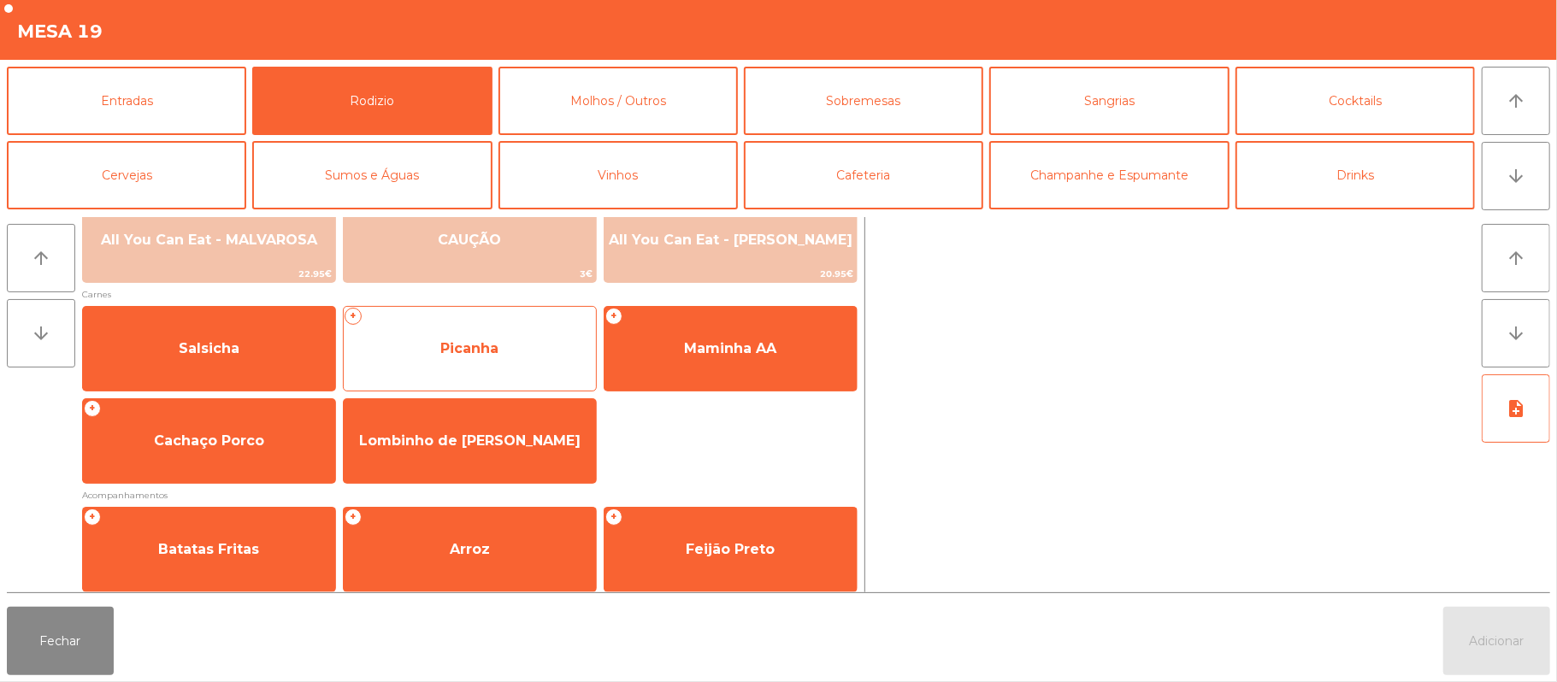
click at [490, 347] on span "Picanha" at bounding box center [469, 348] width 58 height 16
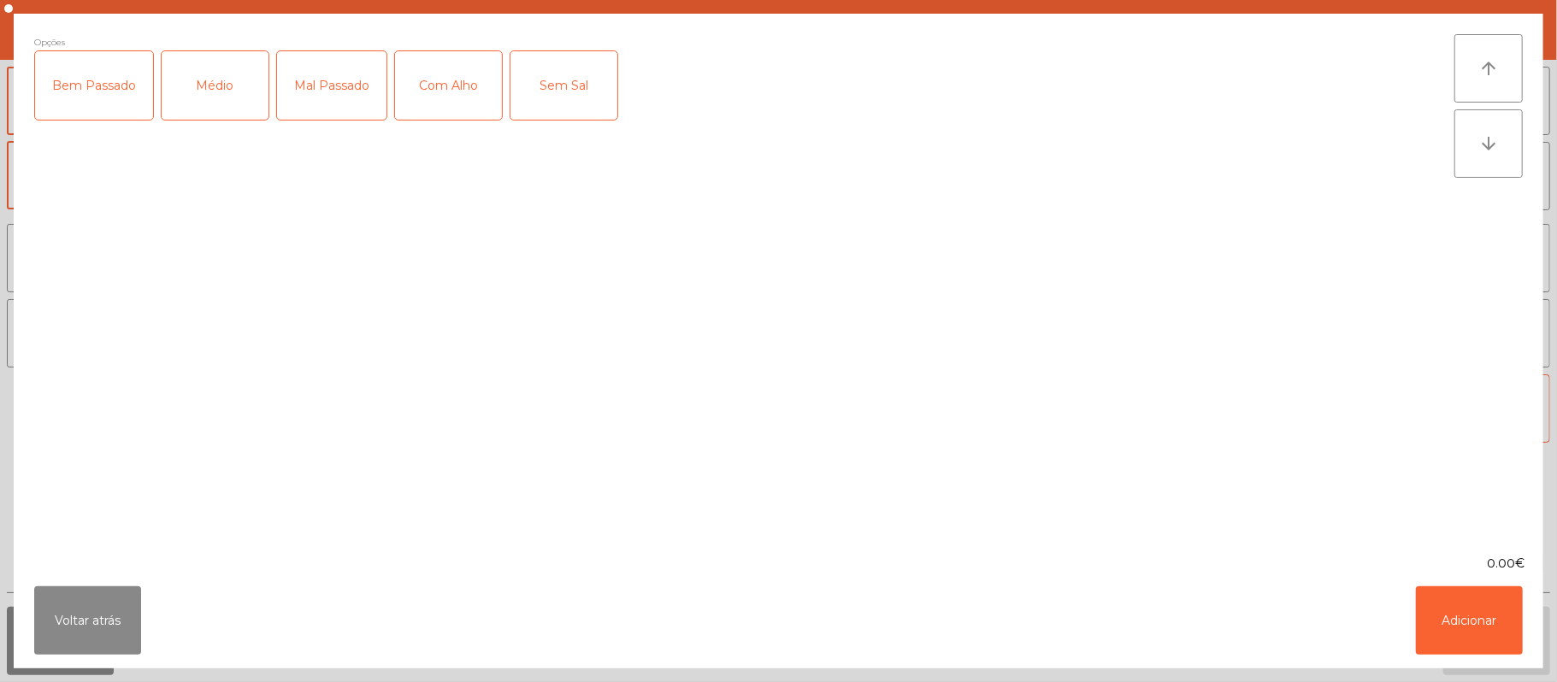
click at [222, 89] on div "Médio" at bounding box center [215, 85] width 107 height 68
click at [468, 109] on div "Com Alho" at bounding box center [448, 85] width 107 height 68
click at [1489, 623] on button "Adicionar" at bounding box center [1469, 620] width 107 height 68
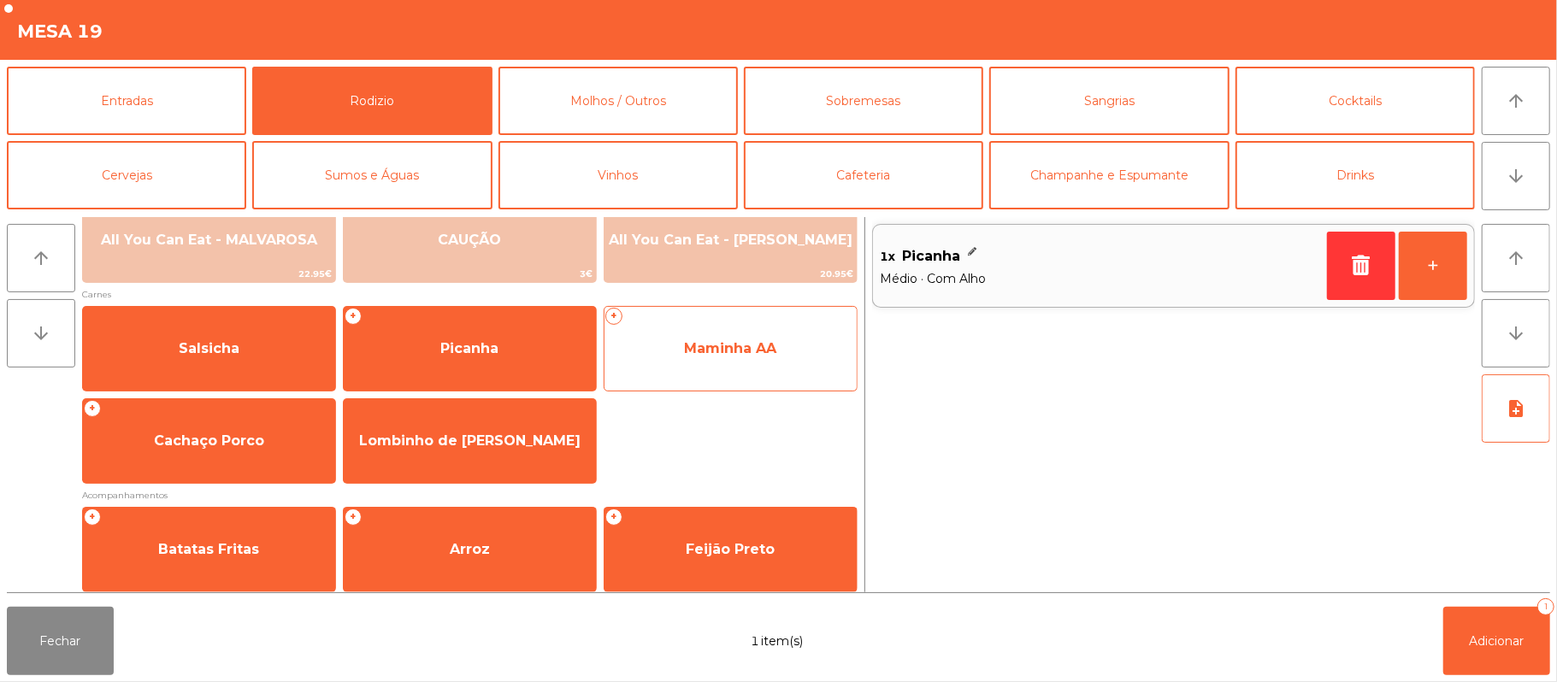
click at [698, 359] on span "Maminha AA" at bounding box center [730, 349] width 252 height 46
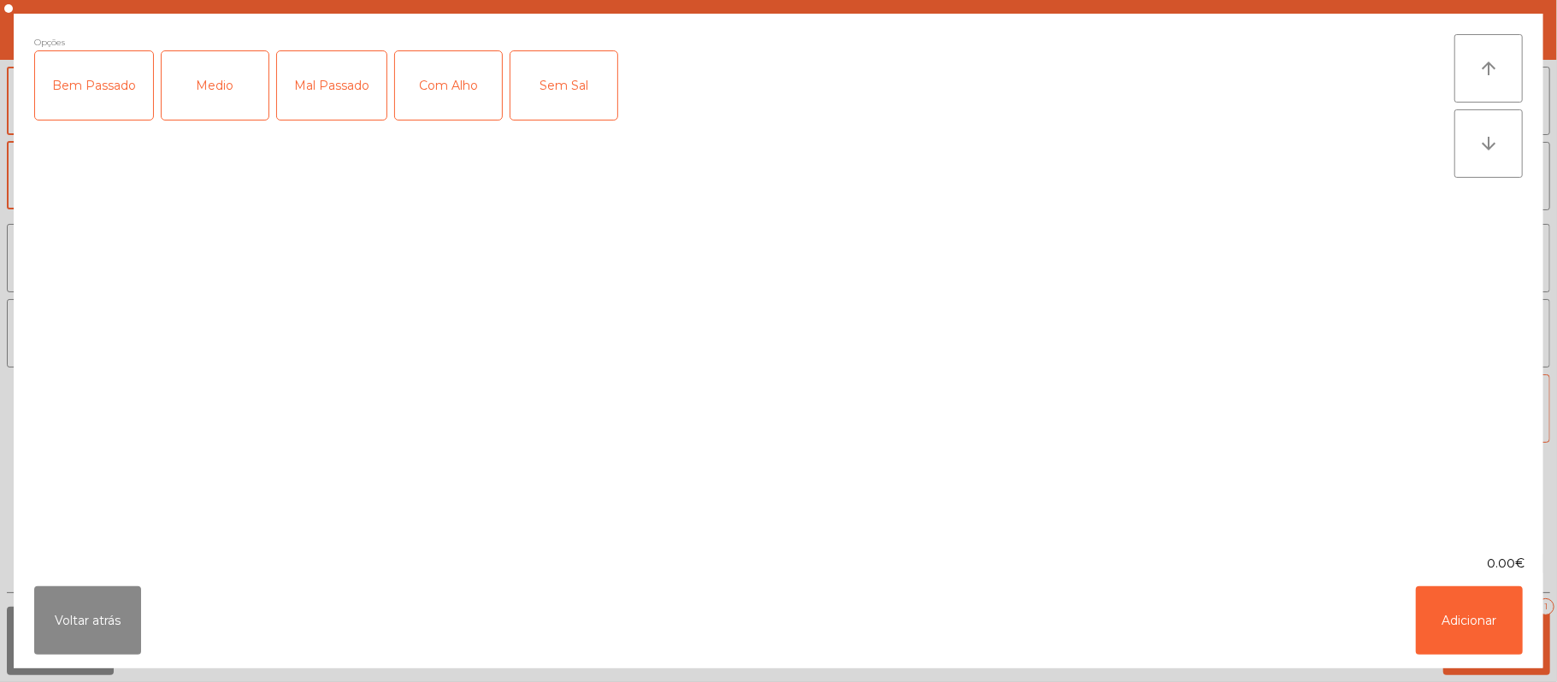
click at [209, 89] on div "Medio" at bounding box center [215, 85] width 107 height 68
click at [441, 92] on div "Com Alho" at bounding box center [448, 85] width 107 height 68
click at [1467, 603] on button "Adicionar" at bounding box center [1469, 620] width 107 height 68
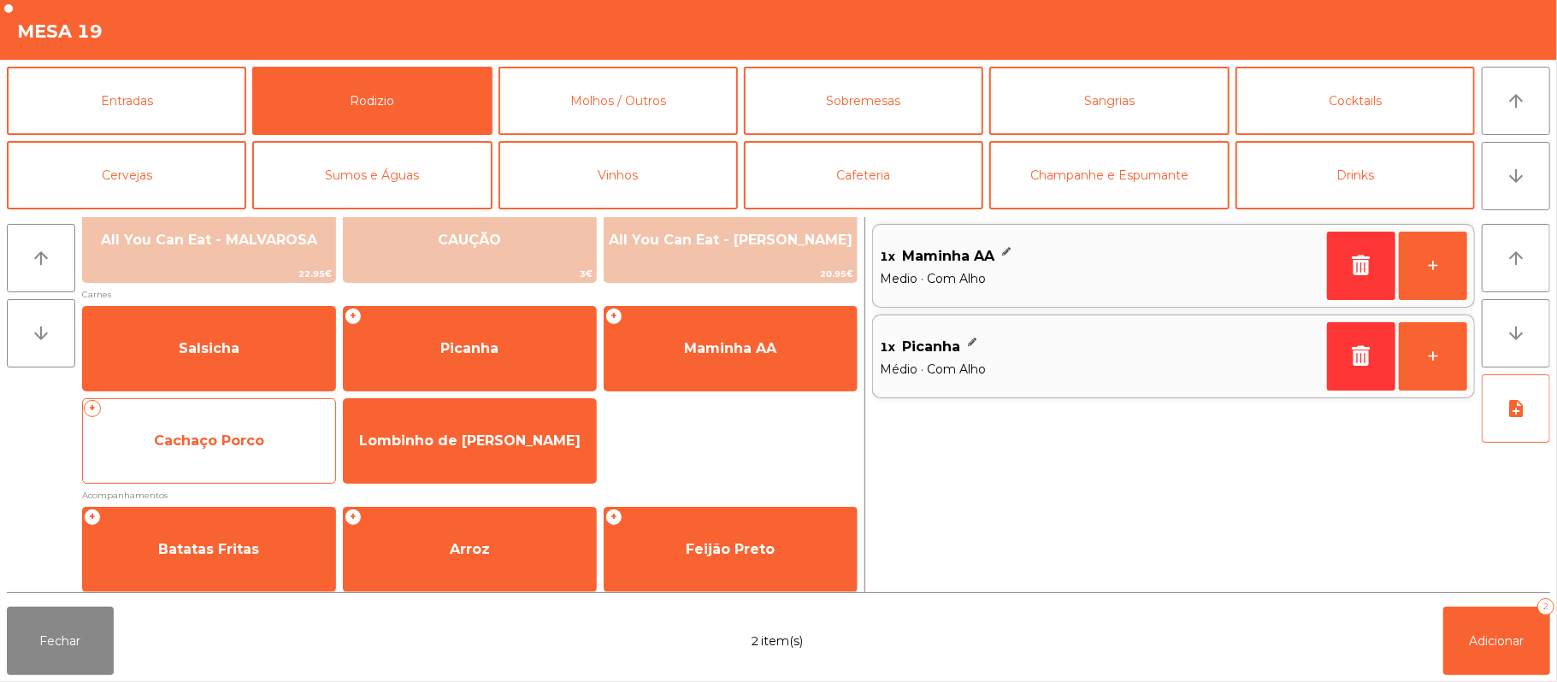
click at [268, 449] on span "Cachaço Porco" at bounding box center [209, 441] width 252 height 46
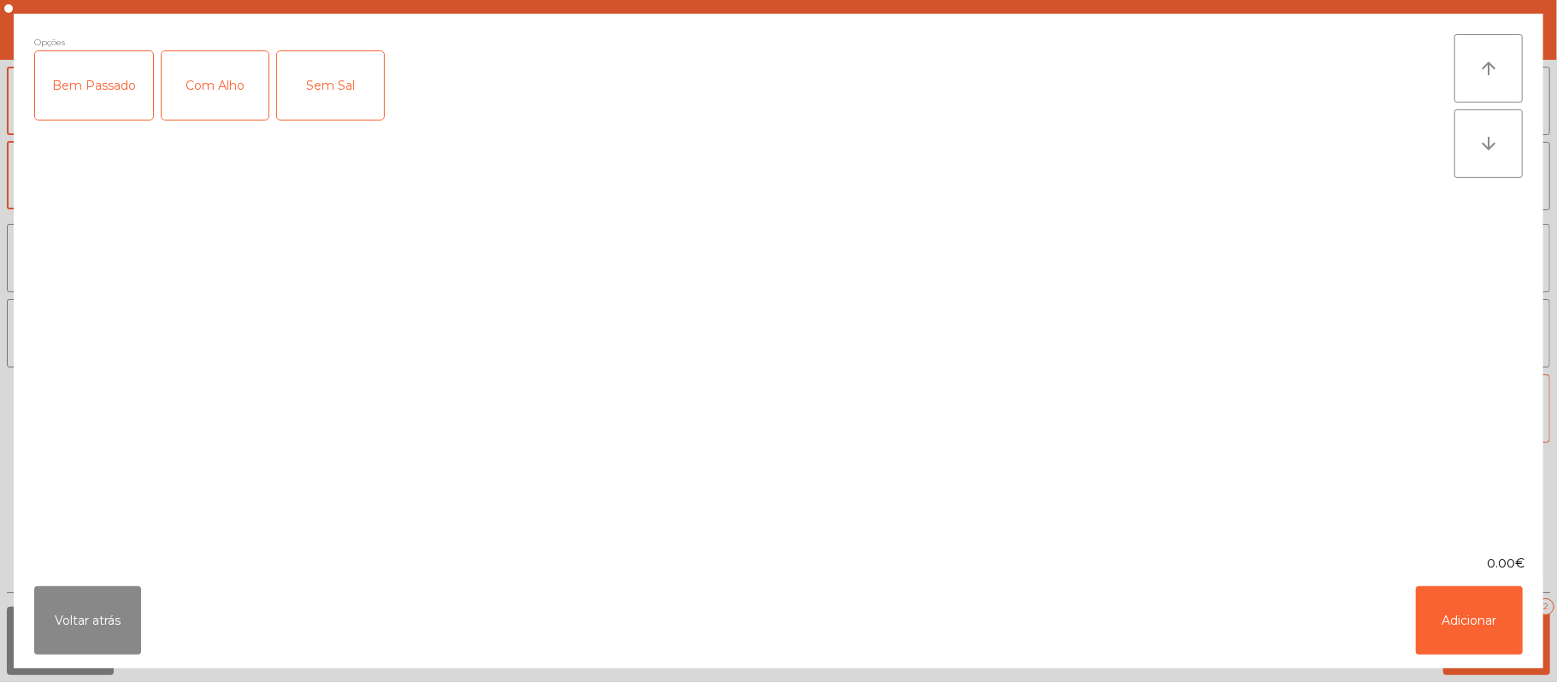
click at [203, 99] on div "Com Alho" at bounding box center [215, 85] width 107 height 68
click at [1464, 606] on button "Adicionar" at bounding box center [1469, 620] width 107 height 68
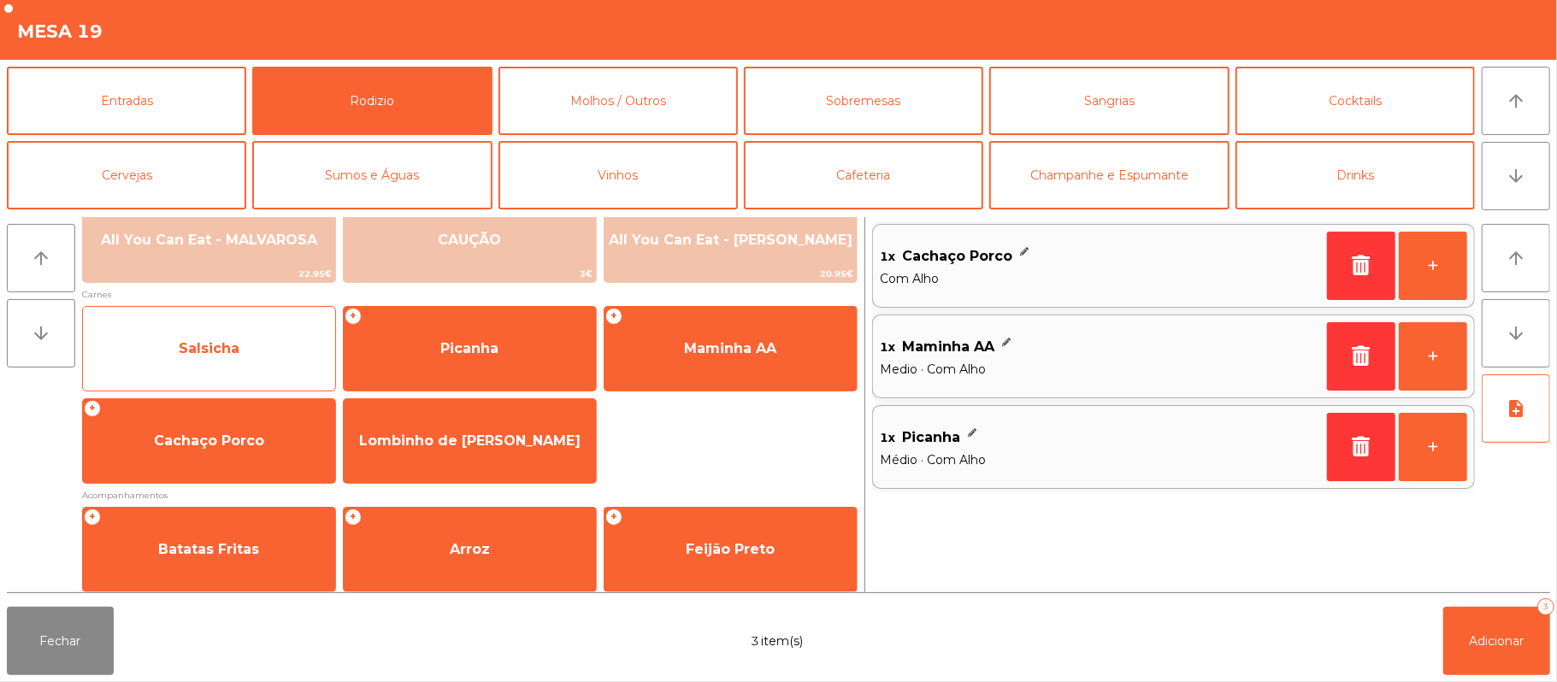
click at [247, 339] on span "Salsicha" at bounding box center [209, 349] width 252 height 46
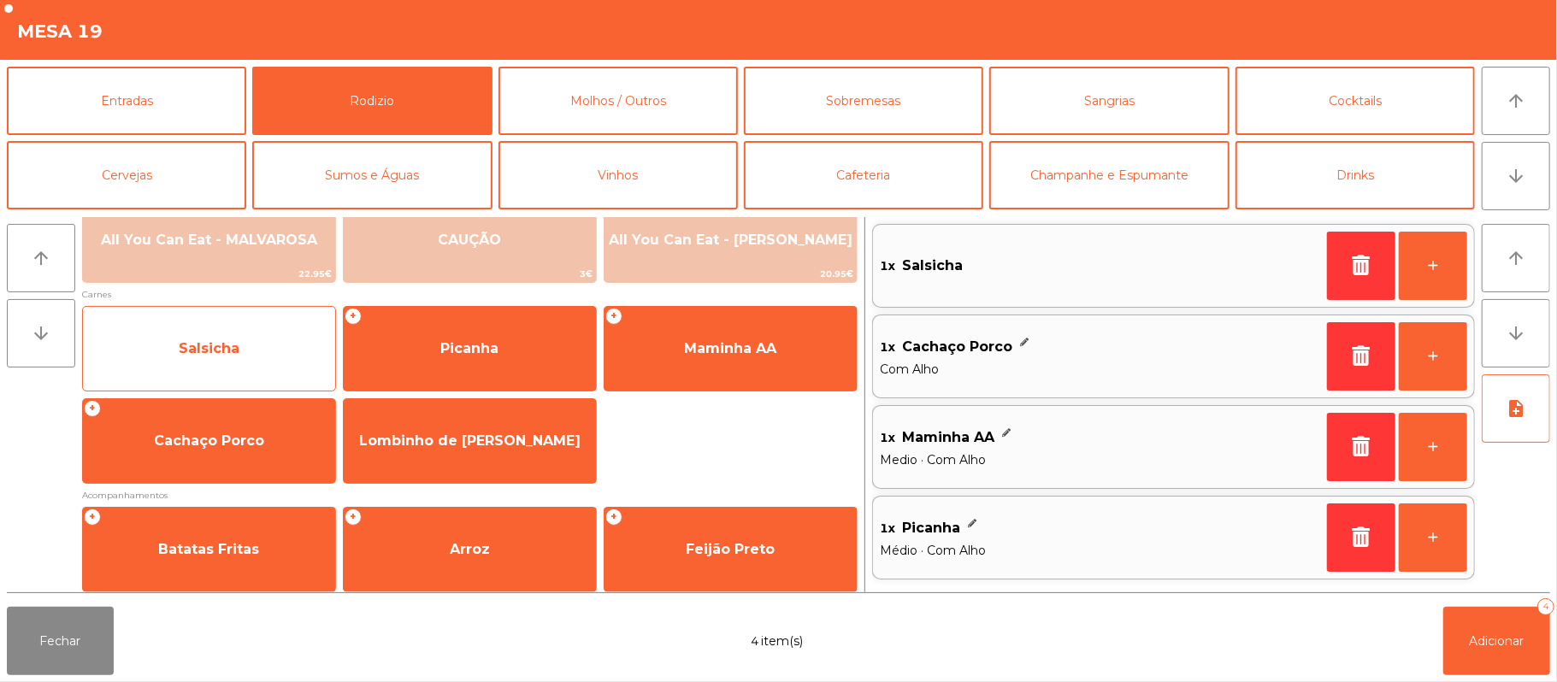
scroll to position [219, 0]
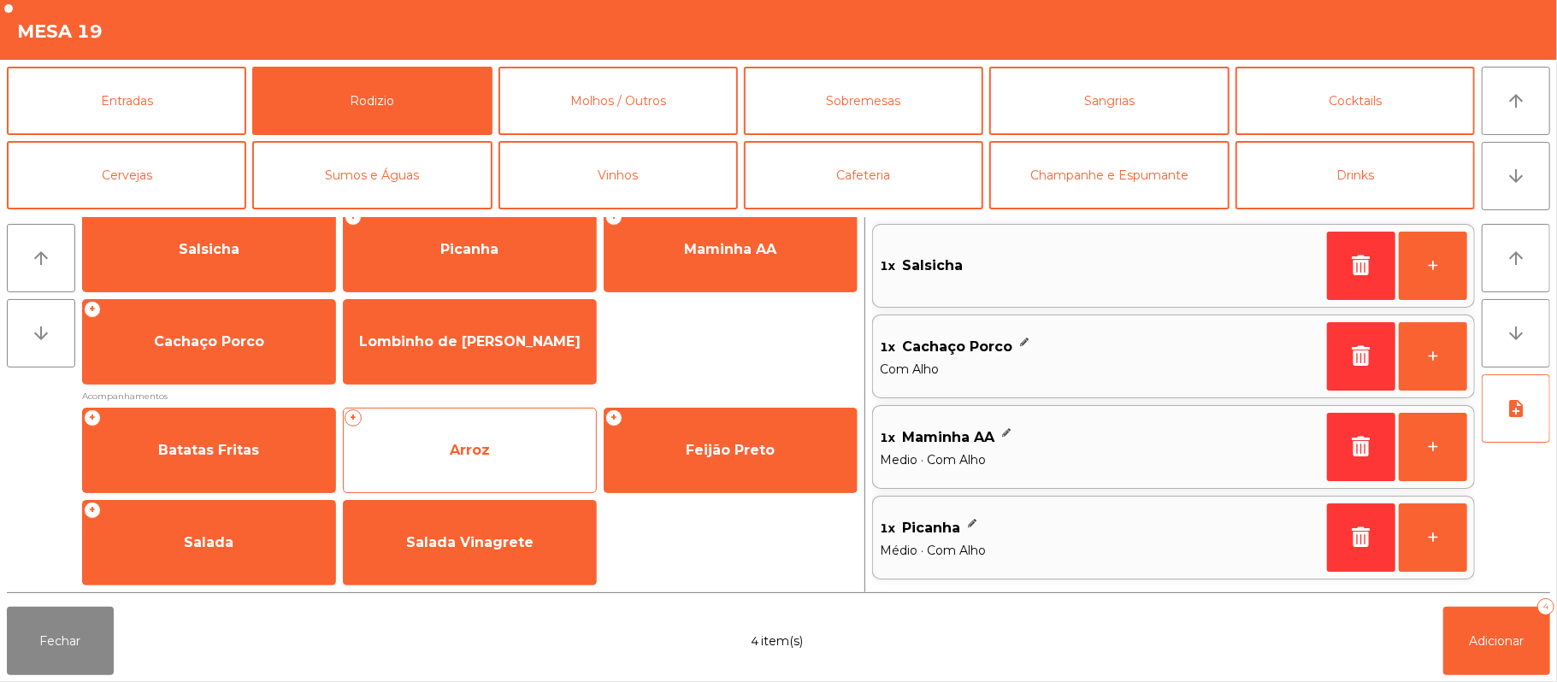
click at [514, 448] on span "Arroz" at bounding box center [470, 450] width 252 height 46
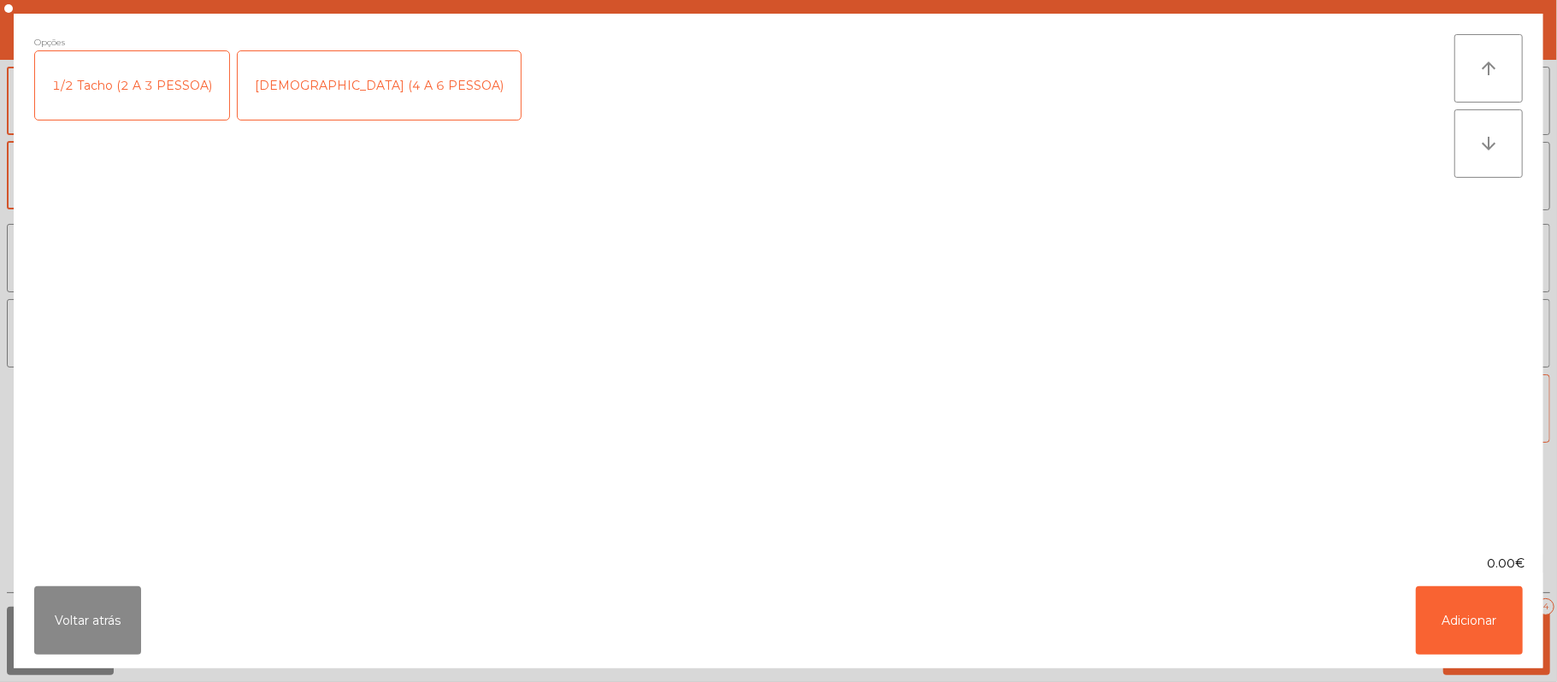
click at [141, 85] on div "1/2 Tacho (2 A 3 PESSOA)" at bounding box center [132, 85] width 194 height 68
click at [1488, 650] on button "Adicionar" at bounding box center [1469, 620] width 107 height 68
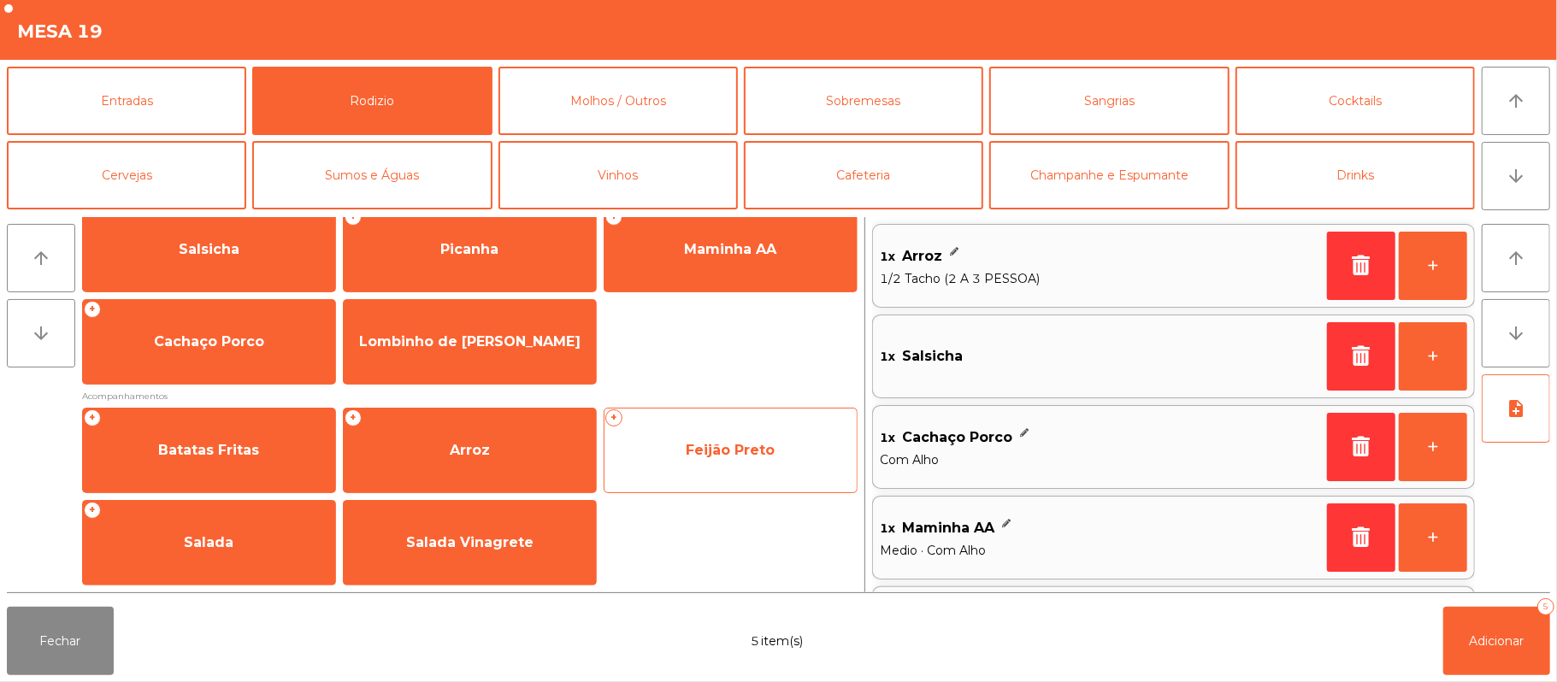
click at [737, 449] on span "Feijão Preto" at bounding box center [730, 450] width 89 height 16
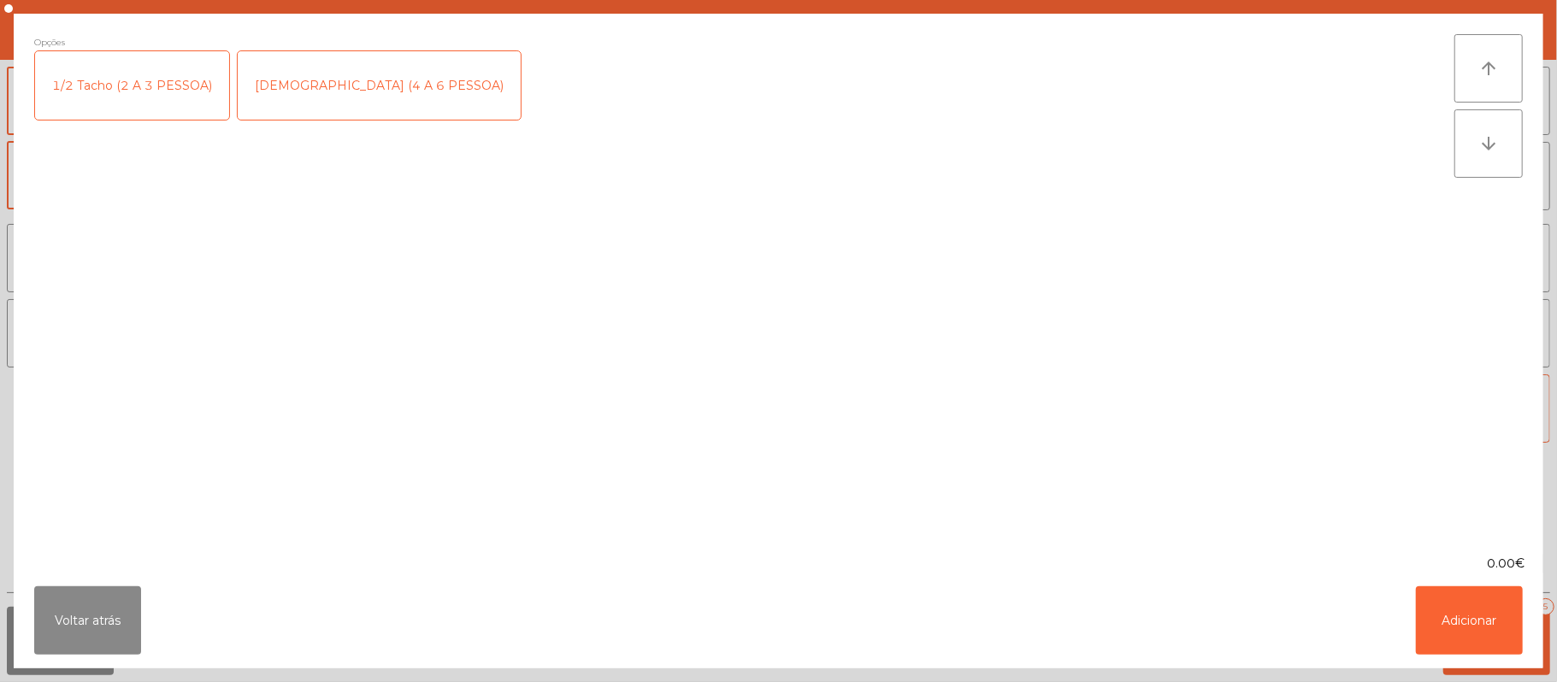
click at [161, 82] on div "1/2 Tacho (2 A 3 PESSOA)" at bounding box center [132, 85] width 194 height 68
click at [1505, 619] on button "Adicionar" at bounding box center [1469, 620] width 107 height 68
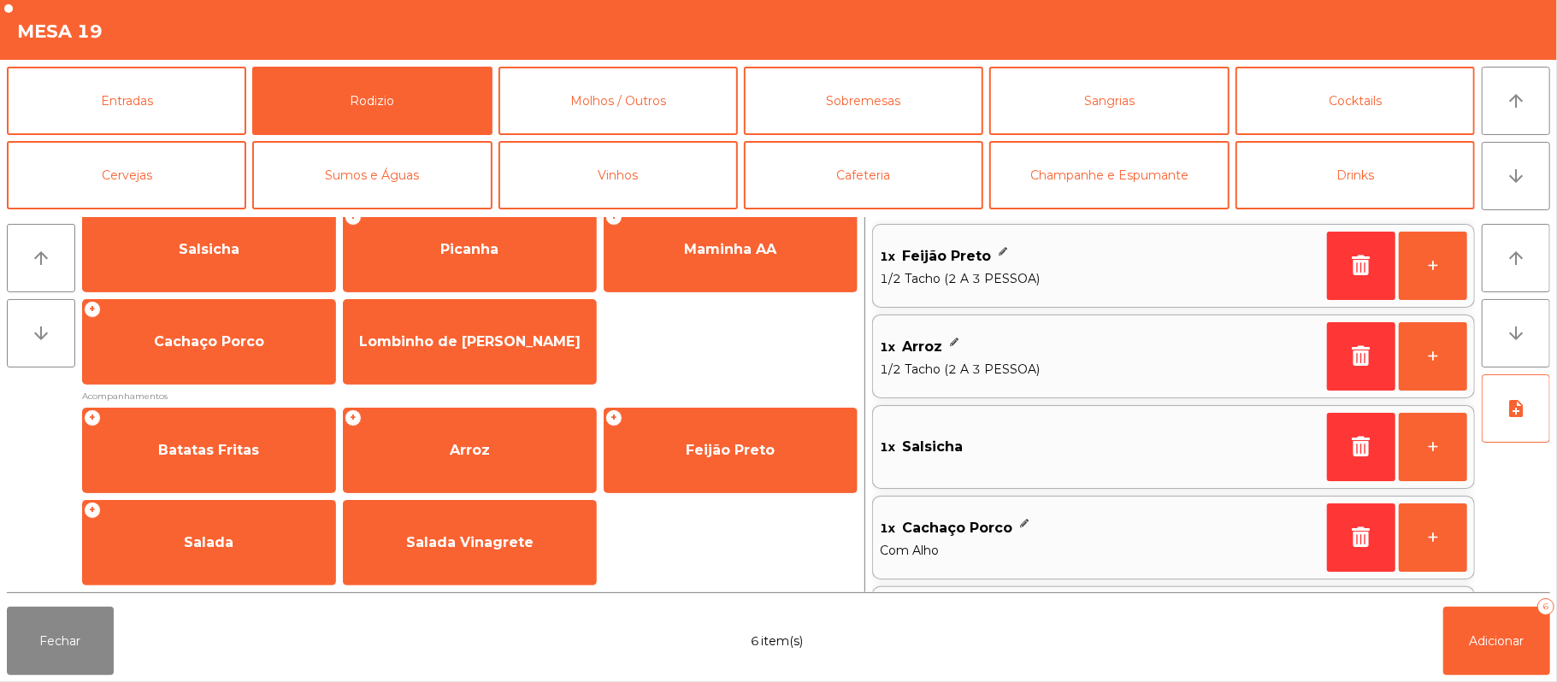
scroll to position [7, 0]
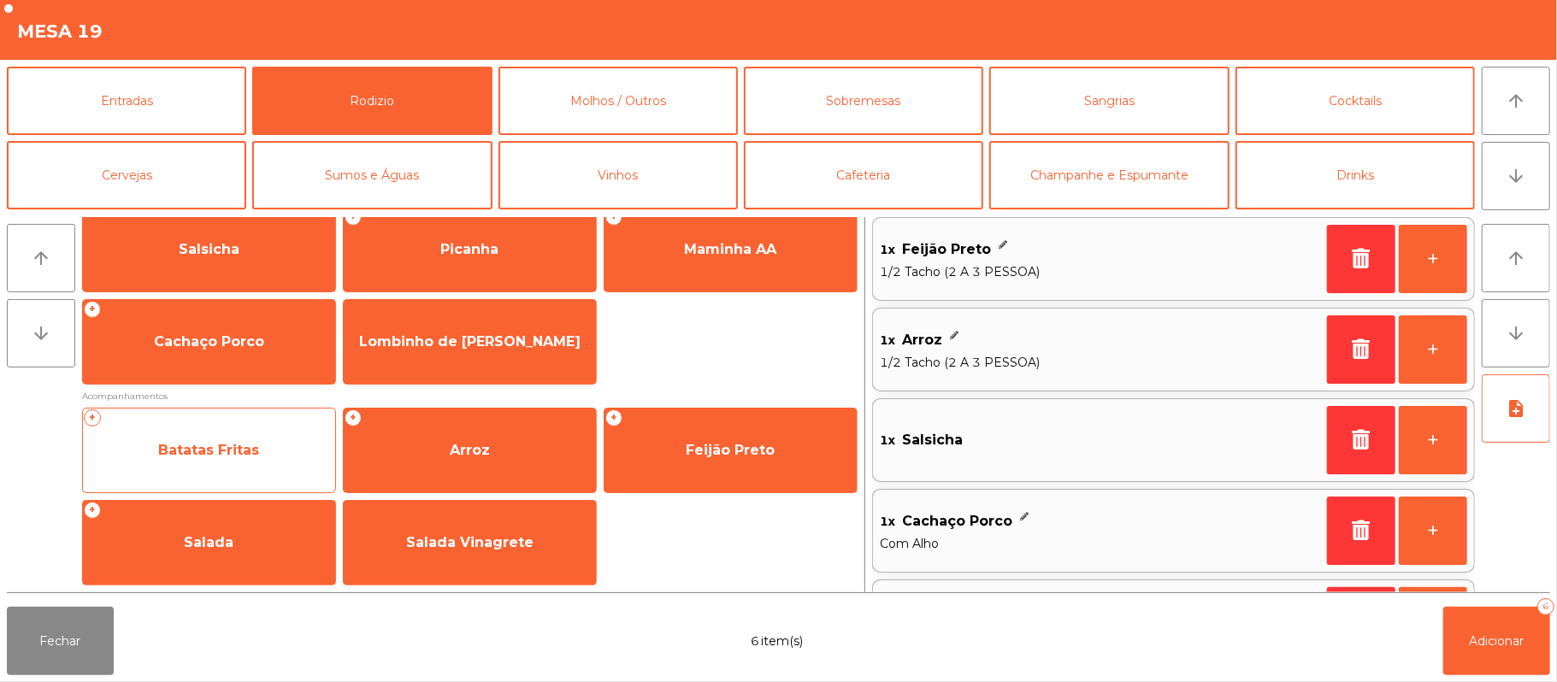
click at [247, 446] on span "Batatas Fritas" at bounding box center [208, 450] width 101 height 16
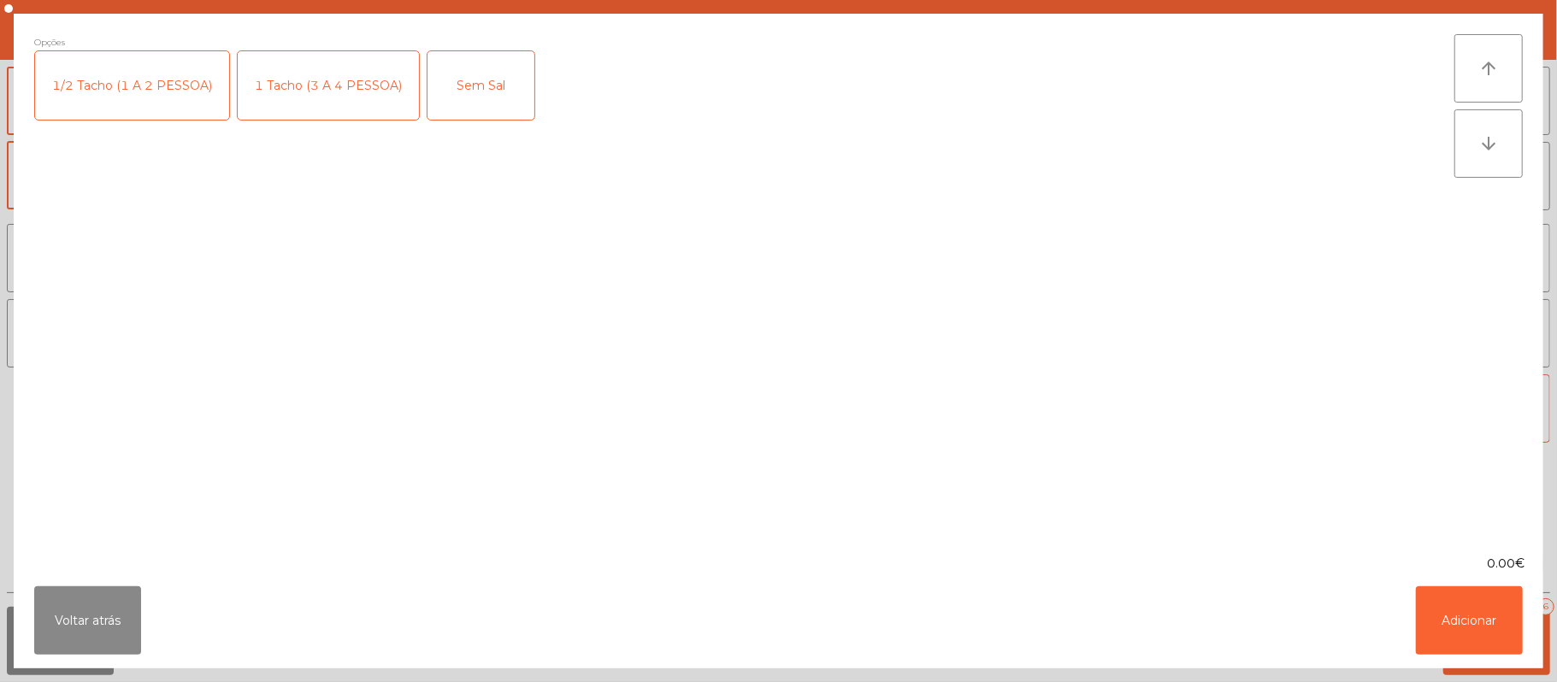
click at [327, 85] on div "1 Tacho (3 A 4 PESSOA)" at bounding box center [328, 85] width 181 height 68
click at [1461, 616] on button "Adicionar" at bounding box center [1469, 620] width 107 height 68
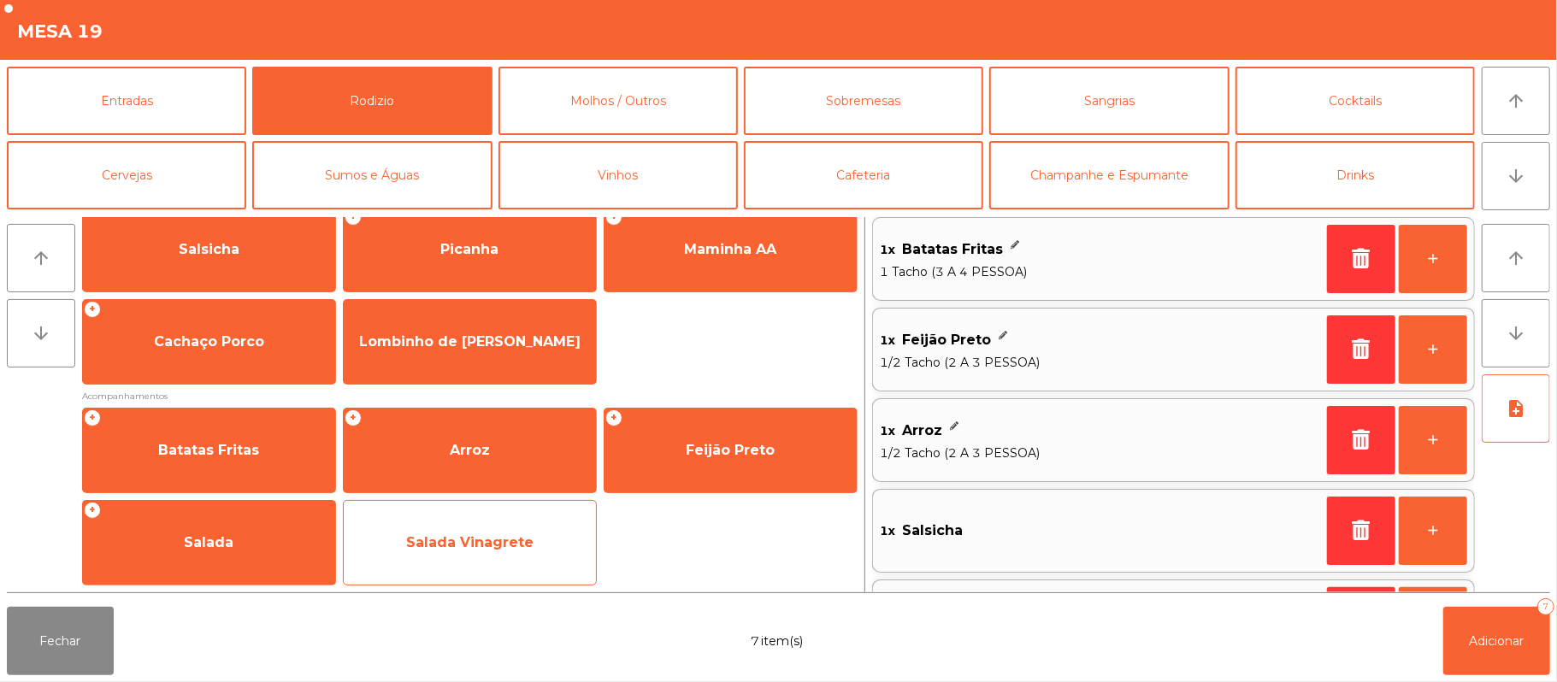
click at [503, 542] on span "Salada Vinagrete" at bounding box center [469, 542] width 127 height 16
click at [433, 523] on span "Salada Vinagrete" at bounding box center [470, 543] width 252 height 46
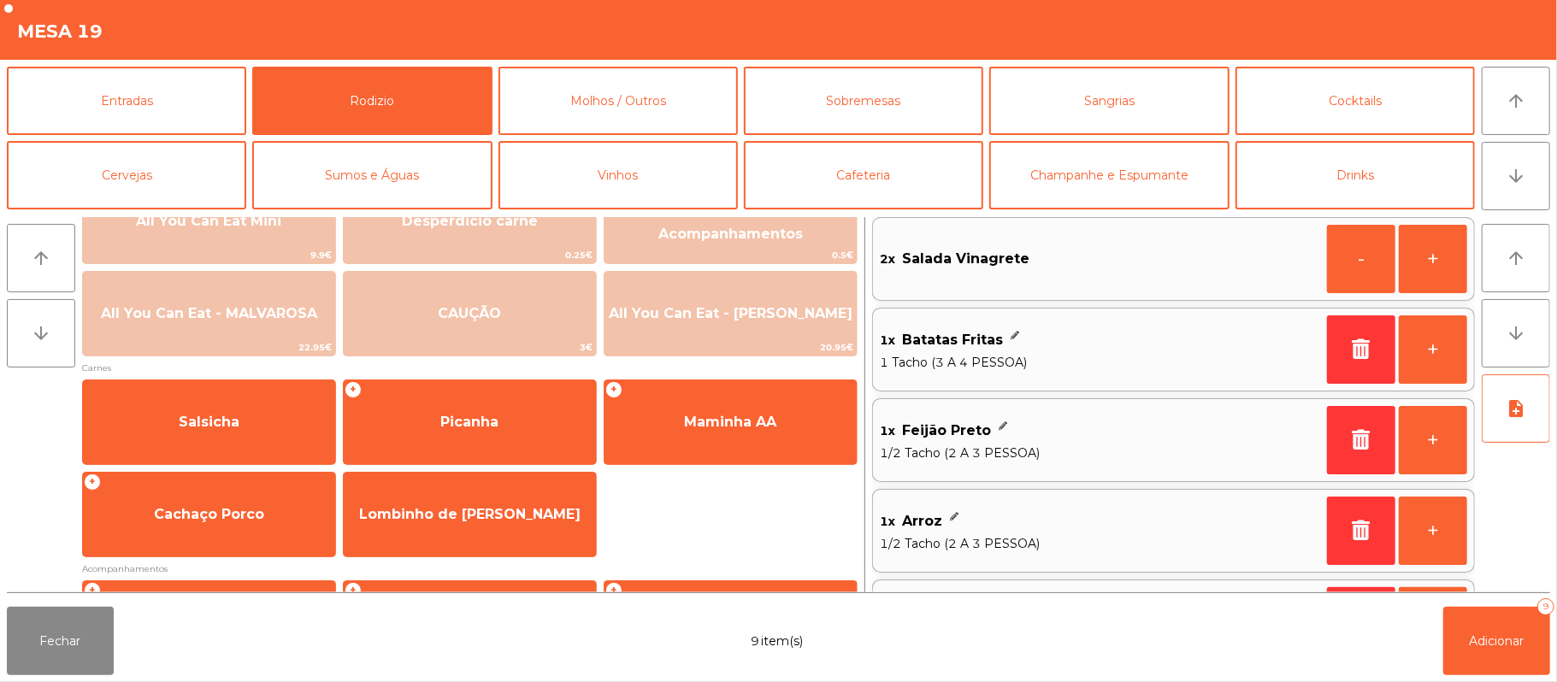
scroll to position [0, 0]
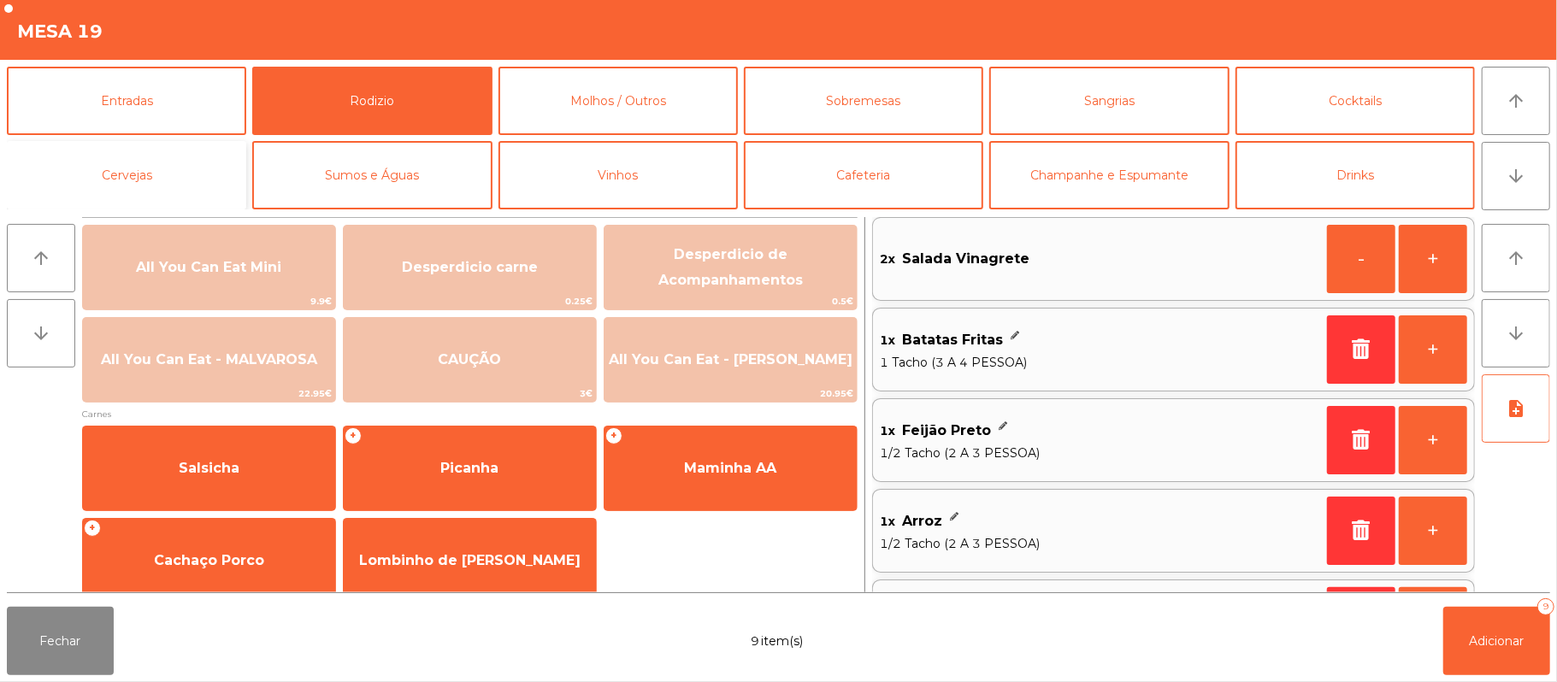
click at [168, 178] on button "Cervejas" at bounding box center [126, 175] width 239 height 68
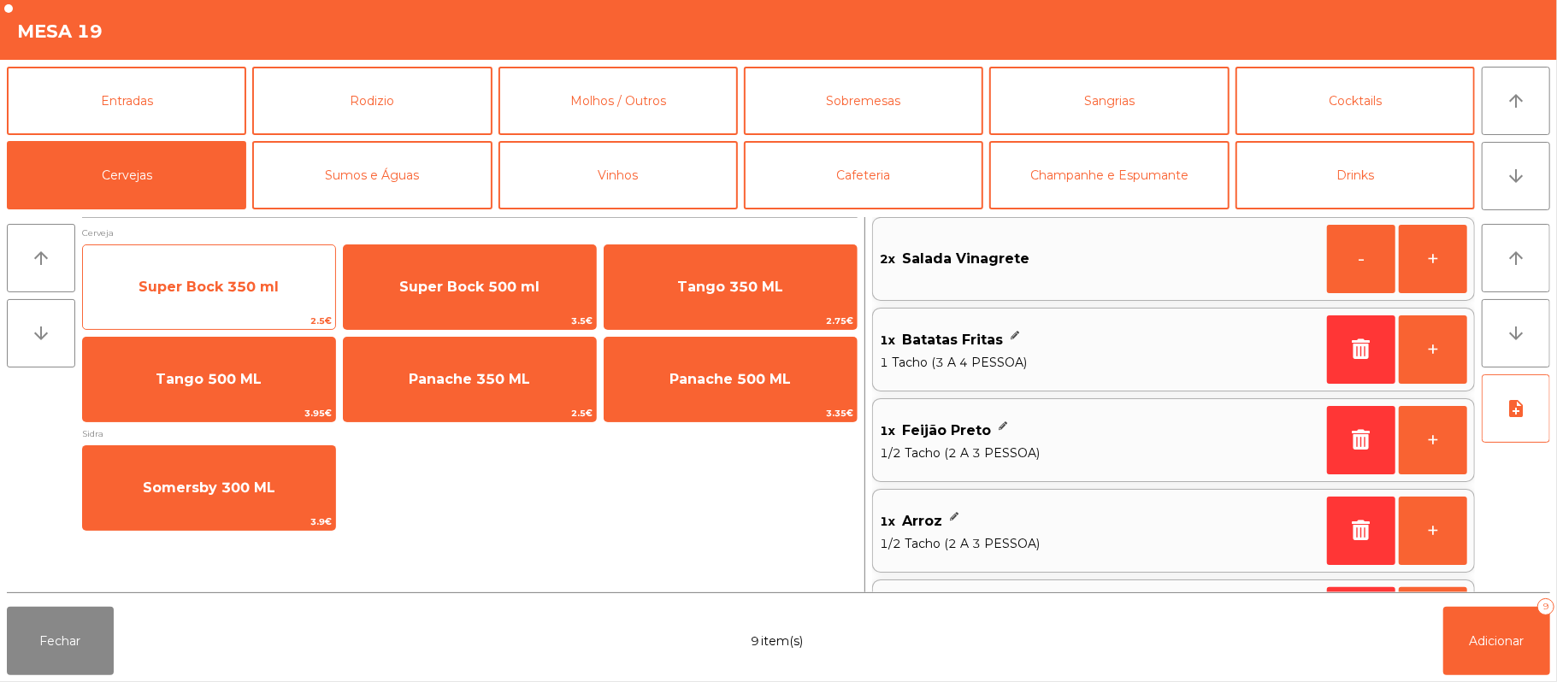
click at [250, 279] on span "Super Bock 350 ml" at bounding box center [208, 287] width 140 height 16
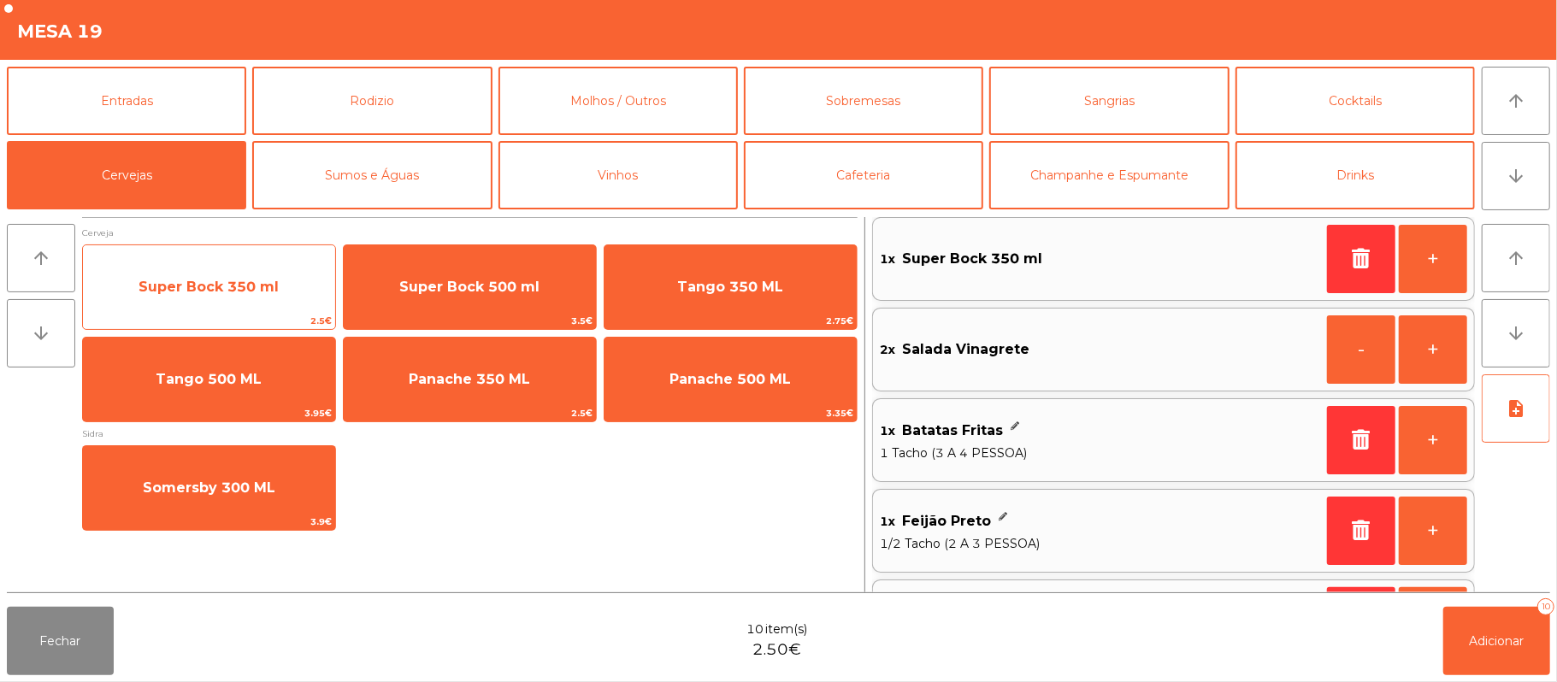
click at [247, 279] on span "Super Bock 350 ml" at bounding box center [208, 287] width 140 height 16
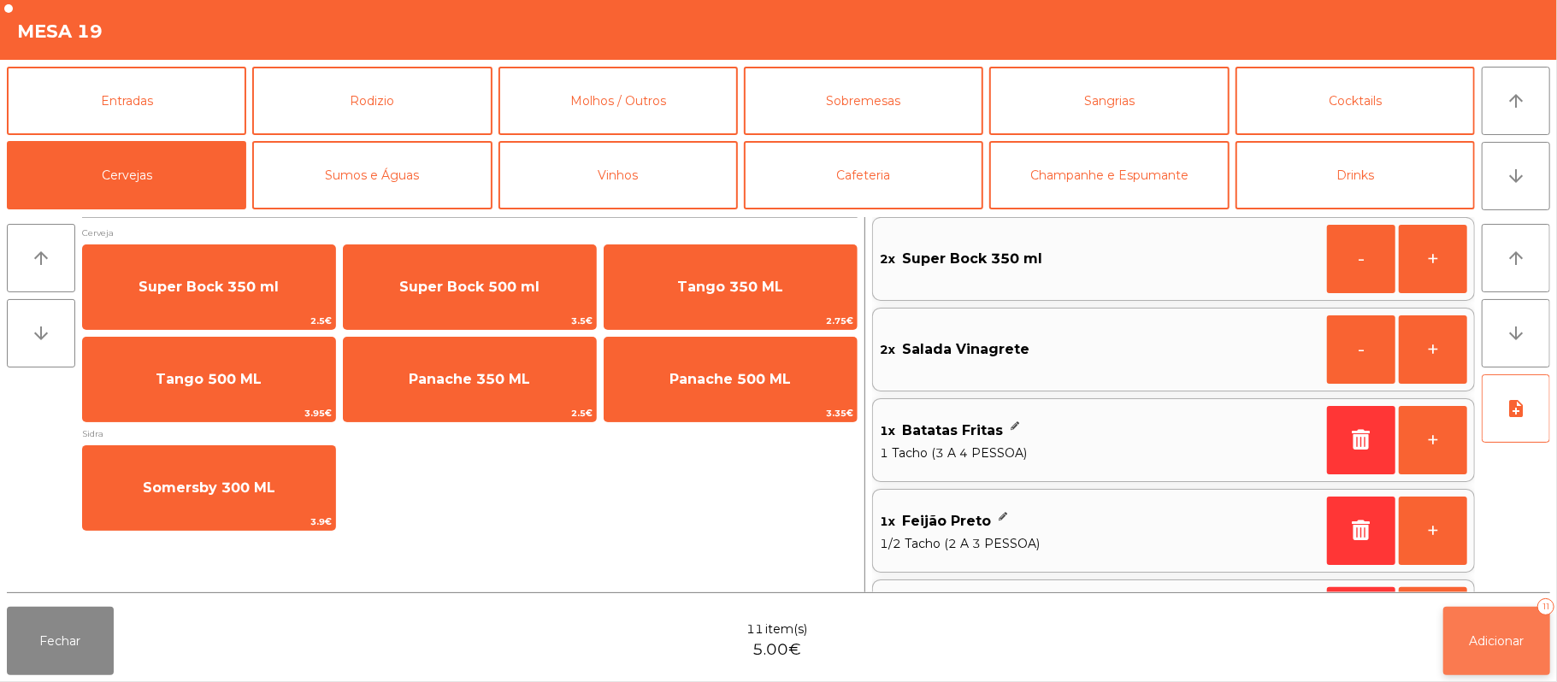
click at [1489, 633] on span "Adicionar" at bounding box center [1496, 640] width 55 height 15
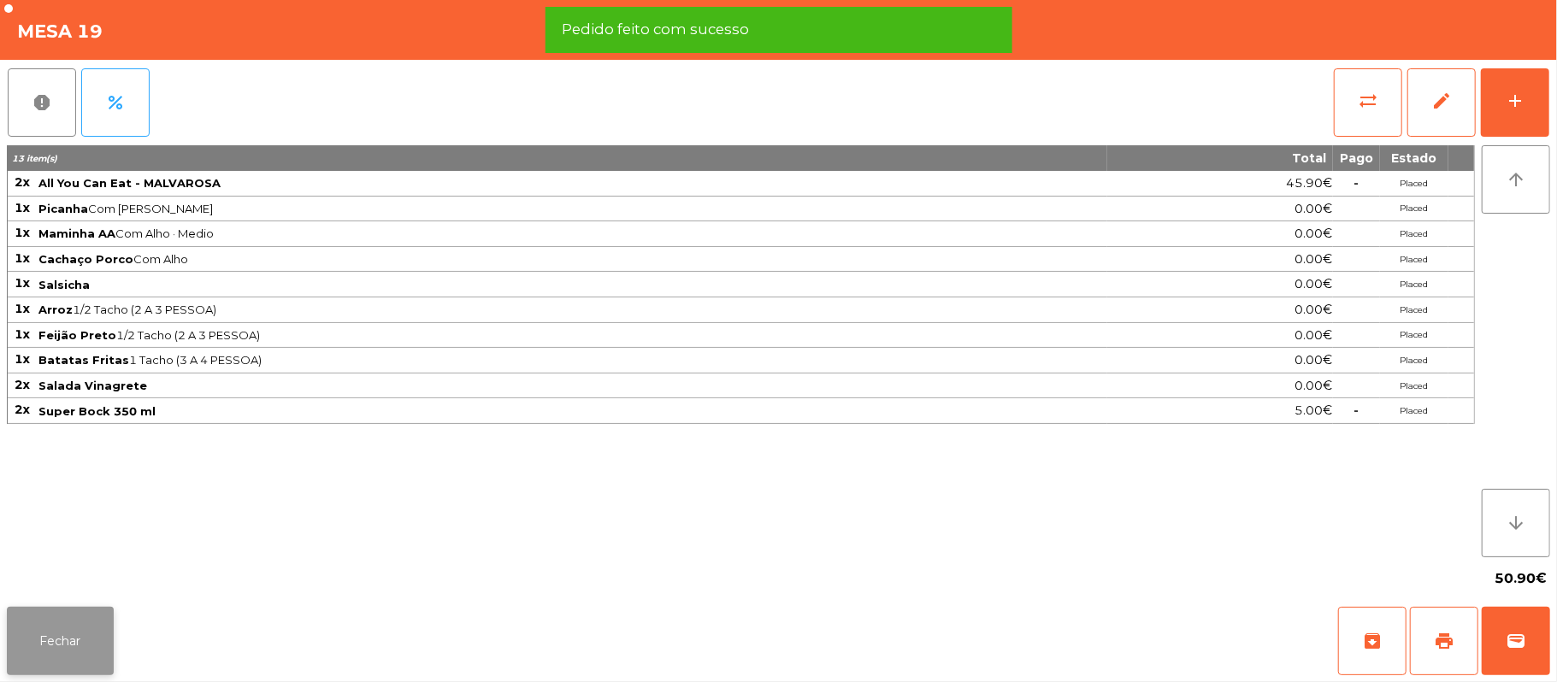
click at [94, 633] on button "Fechar" at bounding box center [60, 641] width 107 height 68
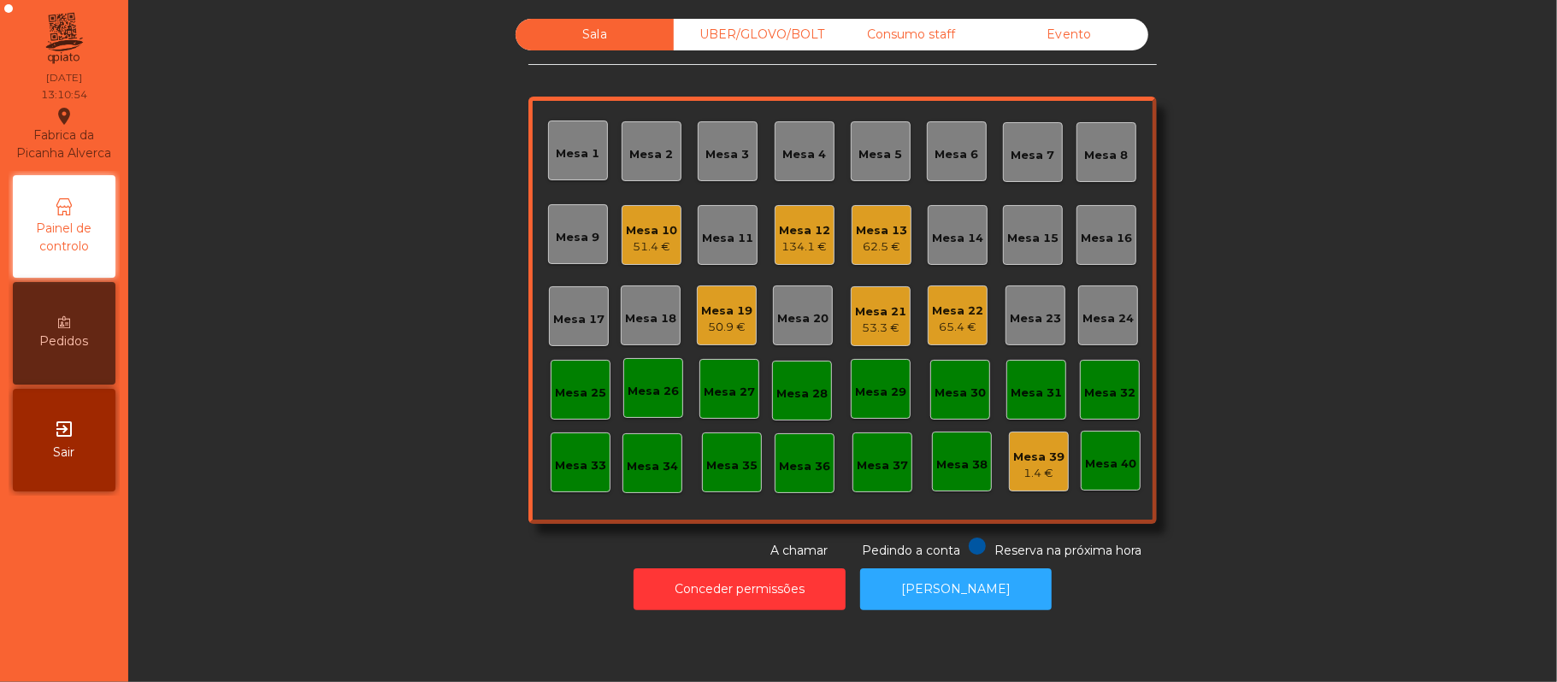
click at [705, 323] on div "50.9 €" at bounding box center [726, 327] width 51 height 17
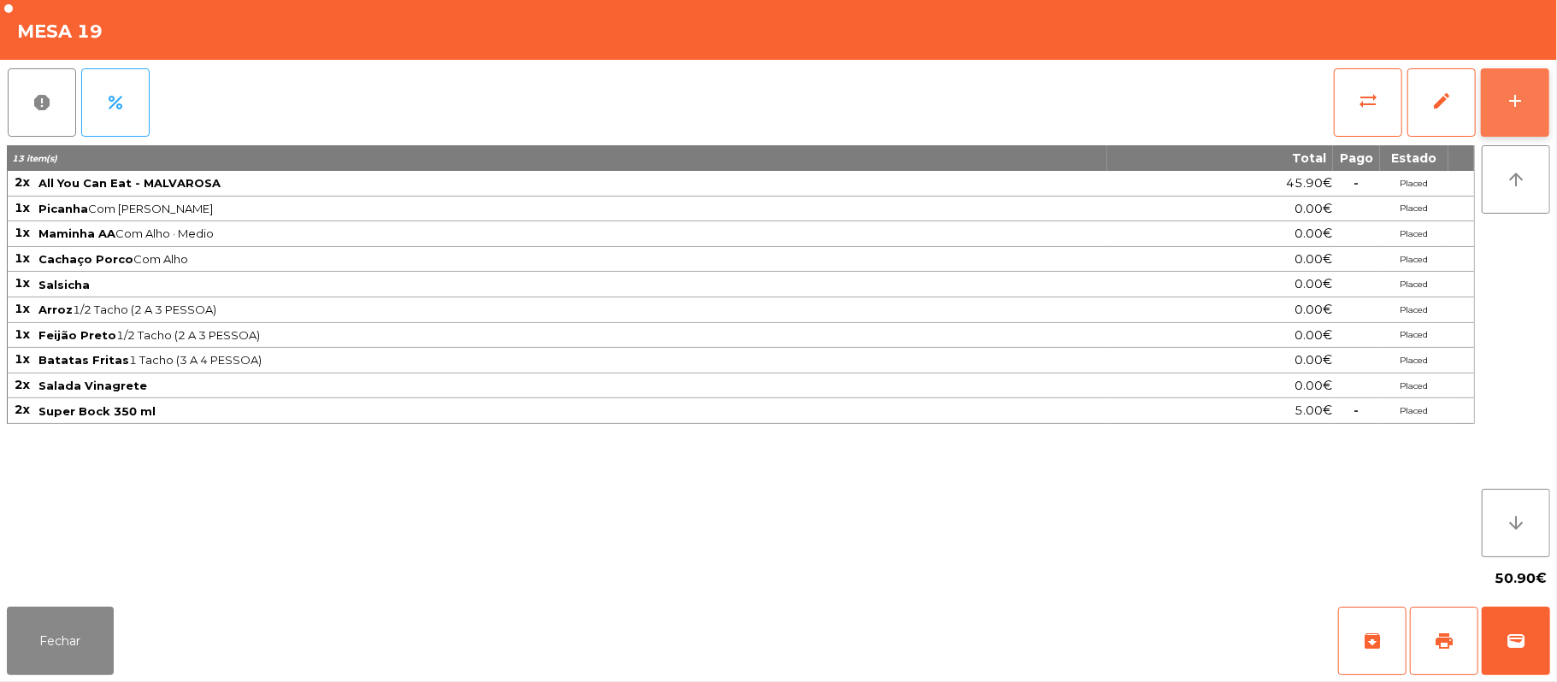
click at [1511, 92] on div "add" at bounding box center [1515, 101] width 21 height 21
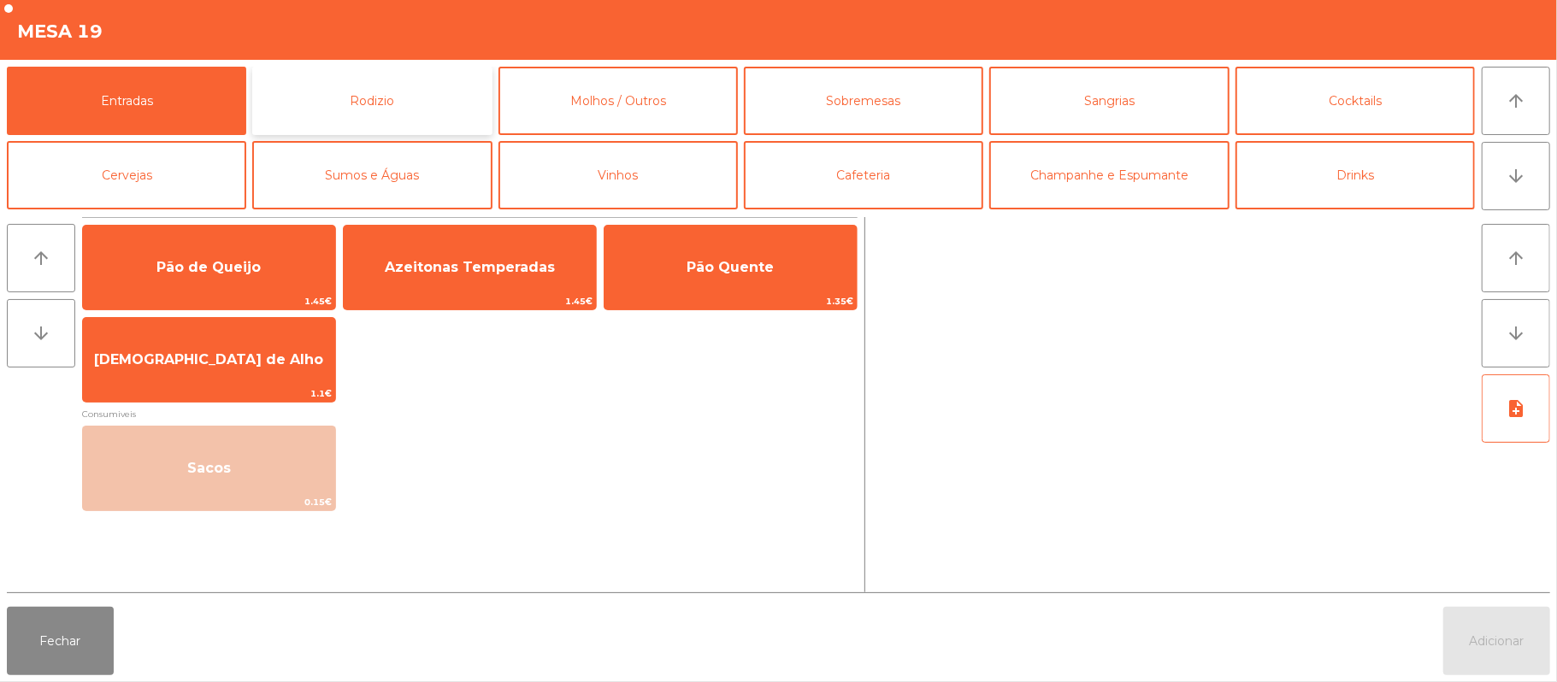
click at [422, 115] on button "Rodizio" at bounding box center [371, 101] width 239 height 68
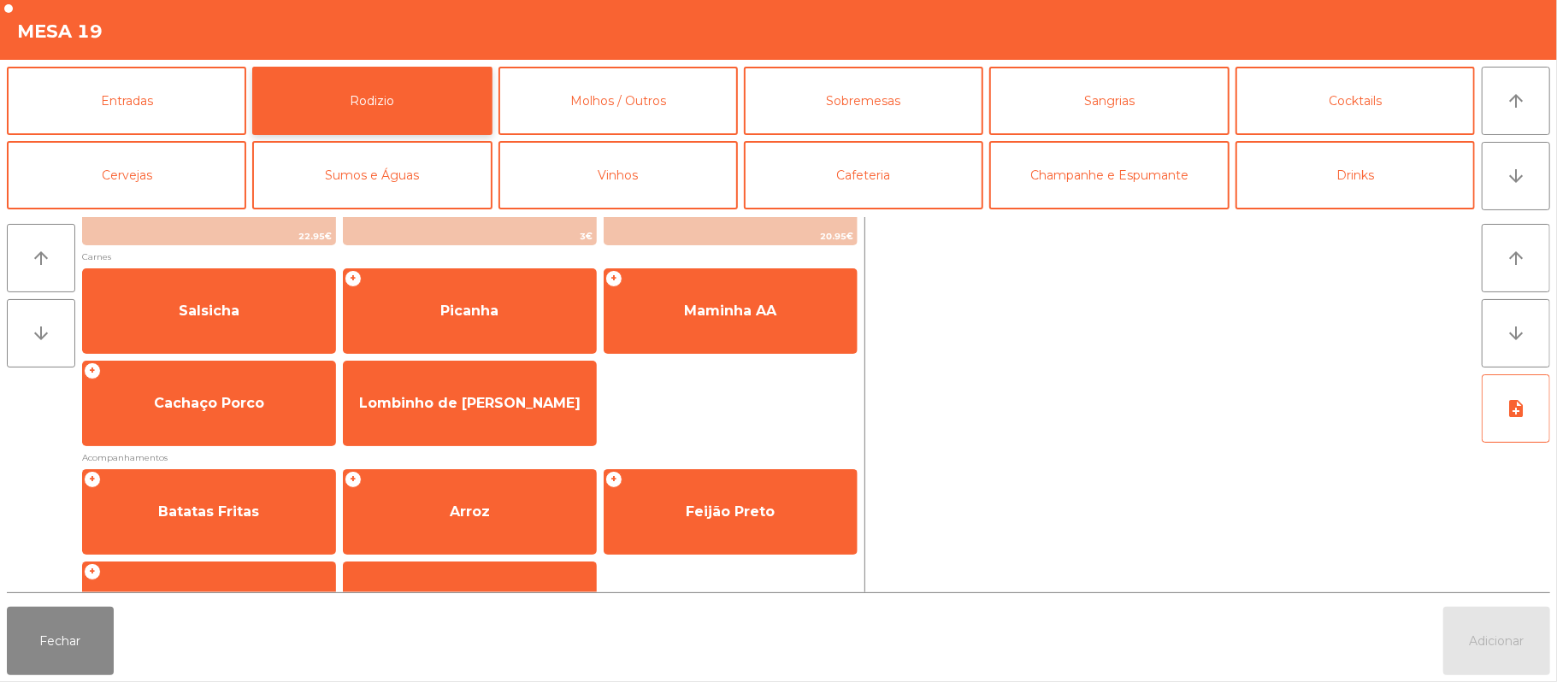
scroll to position [219, 0]
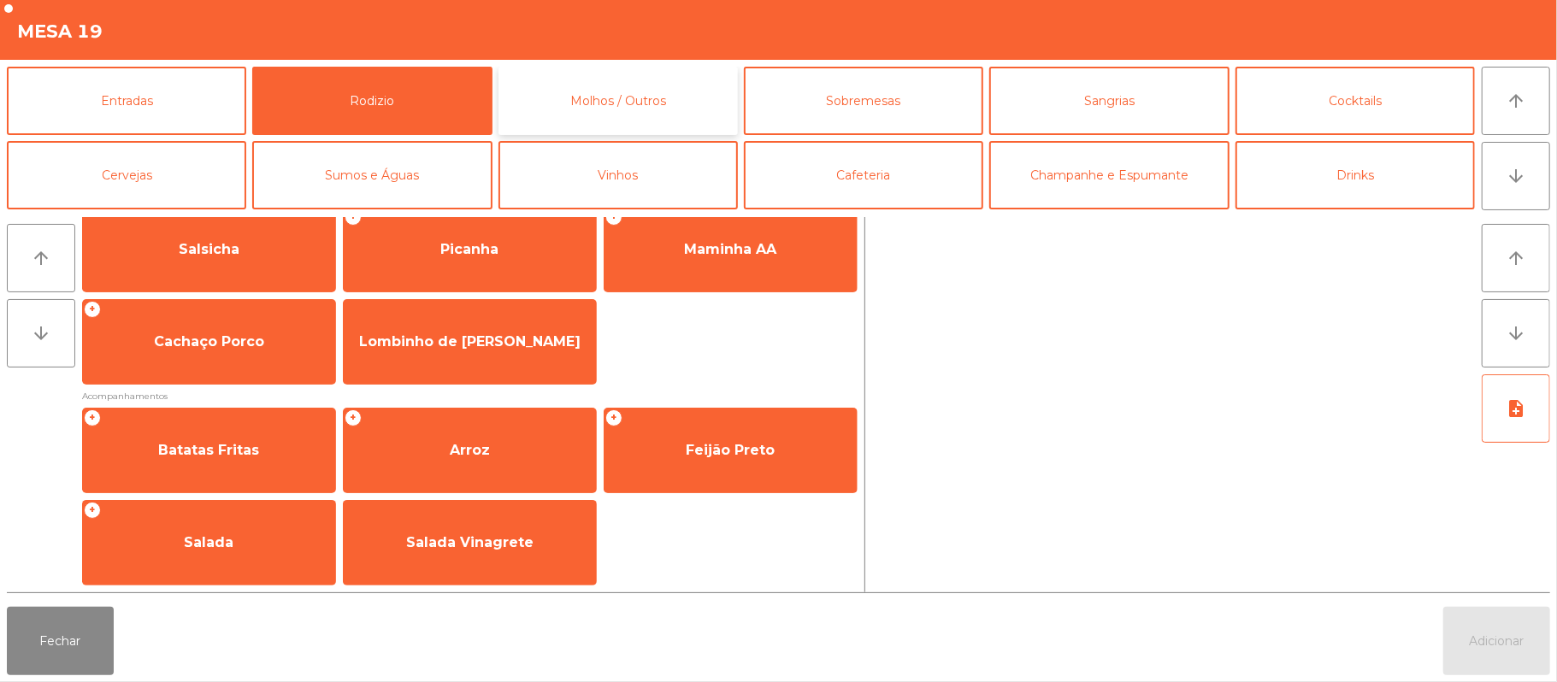
click at [688, 109] on button "Molhos / Outros" at bounding box center [617, 101] width 239 height 68
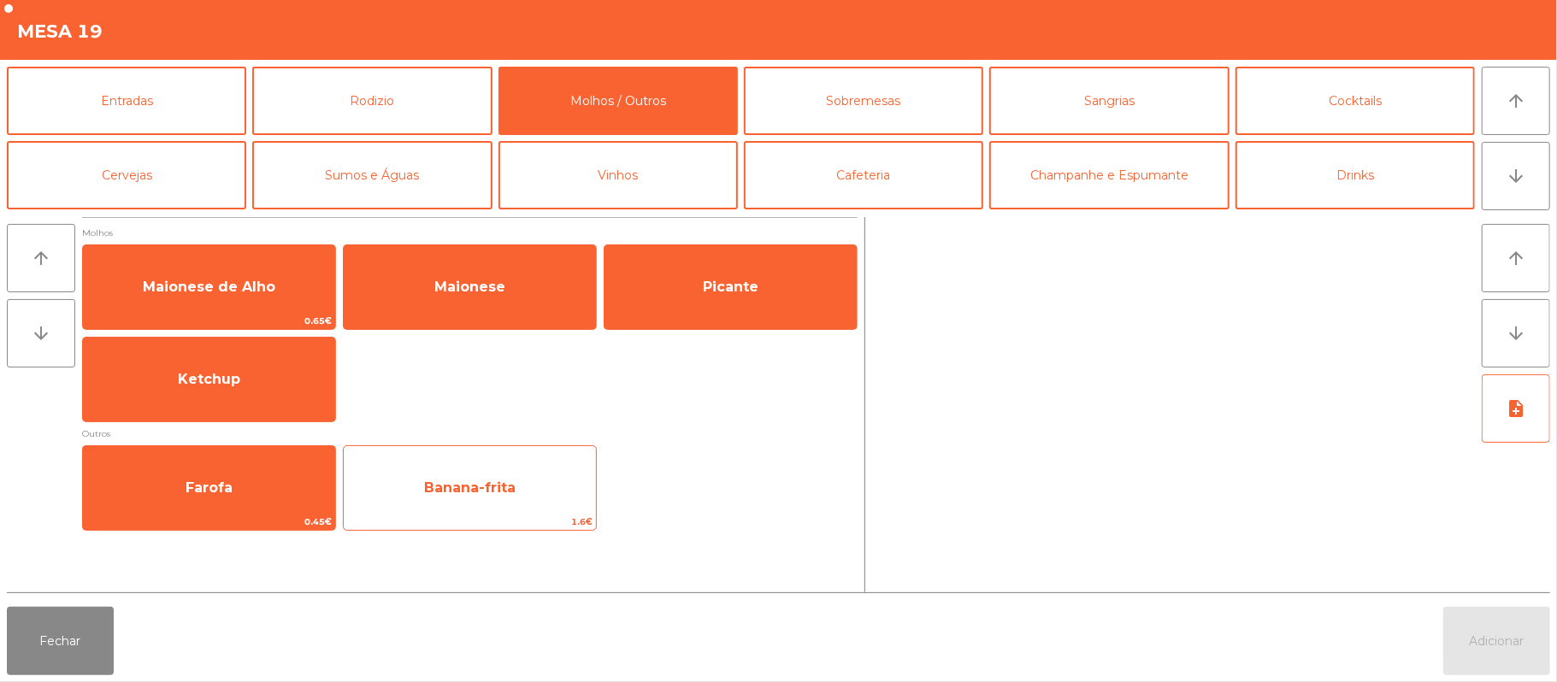
click at [483, 501] on span "Banana-frita" at bounding box center [470, 488] width 252 height 46
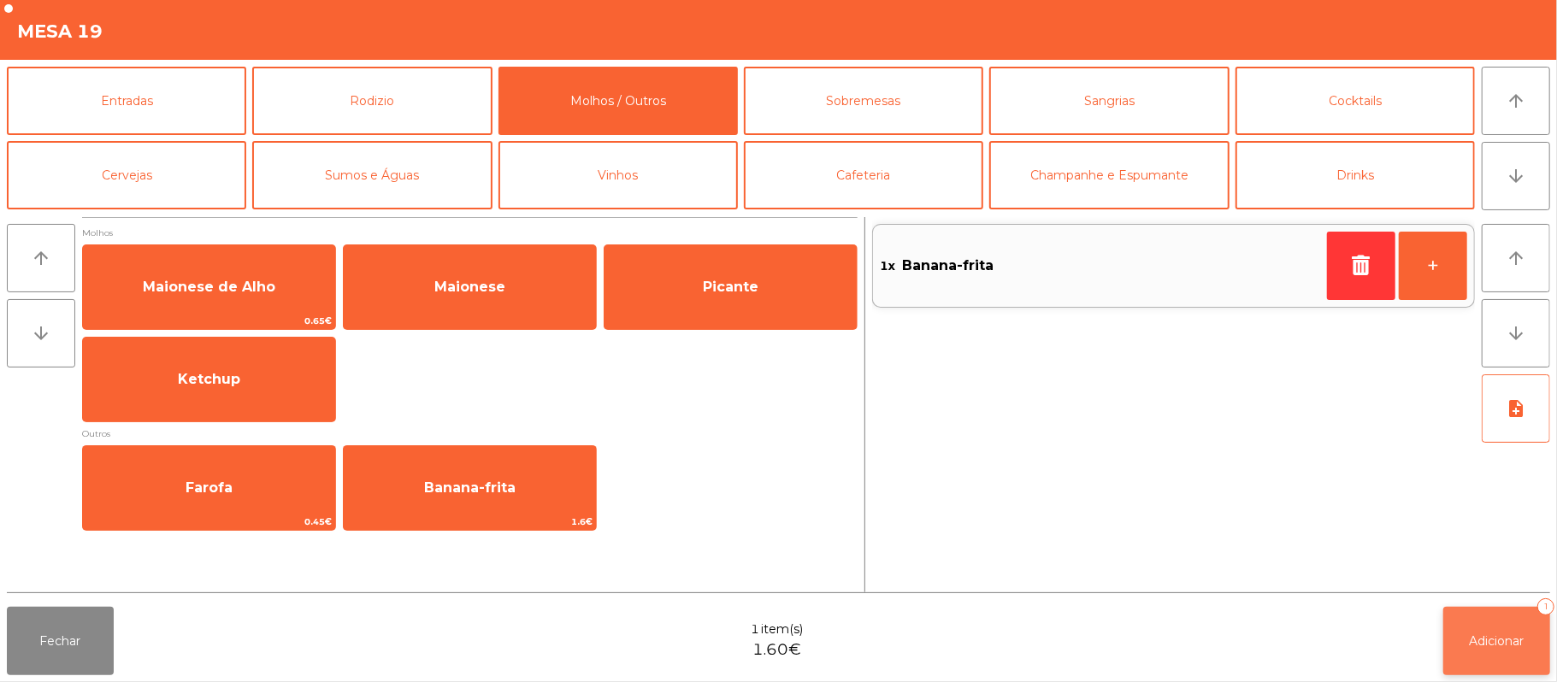
click at [1496, 640] on span "Adicionar" at bounding box center [1496, 640] width 55 height 15
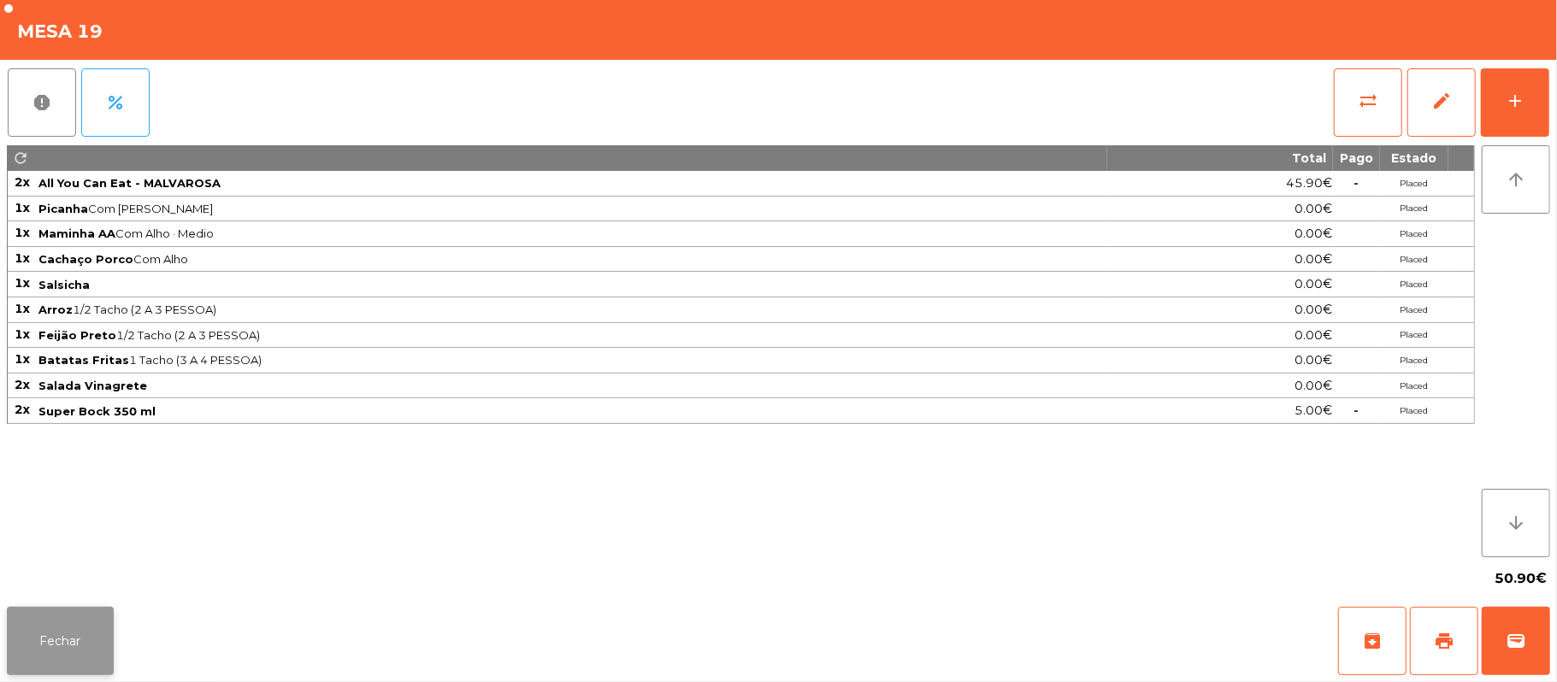
click at [62, 616] on button "Fechar" at bounding box center [60, 641] width 107 height 68
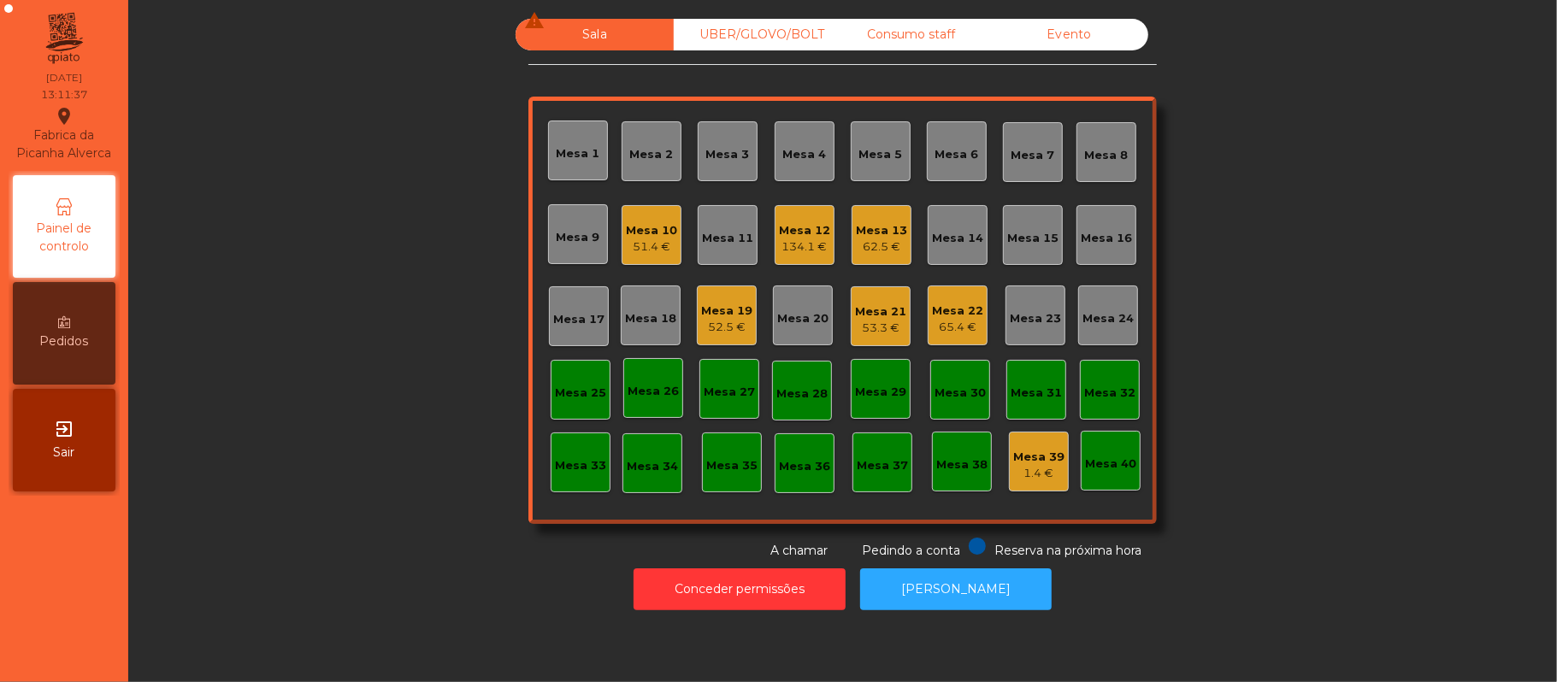
click at [858, 318] on div "Mesa 21" at bounding box center [880, 311] width 51 height 17
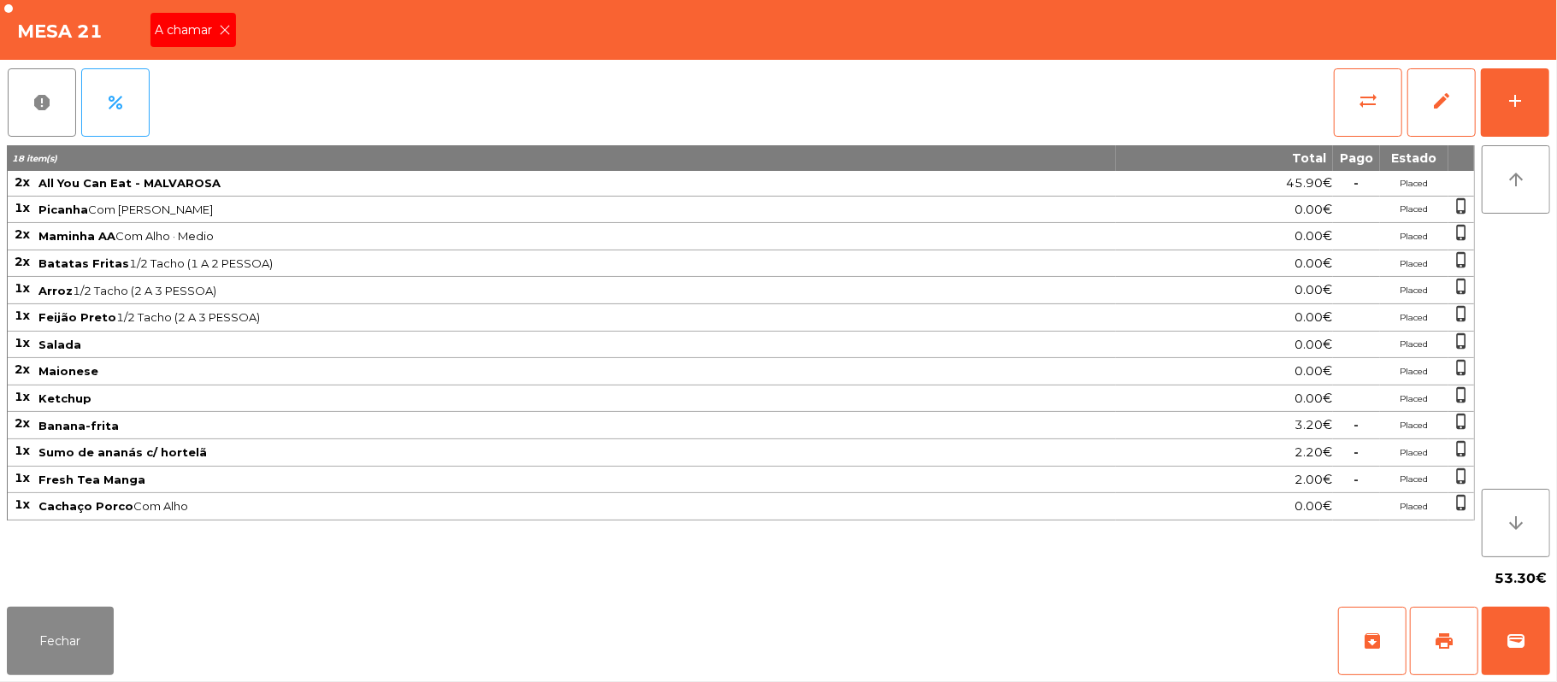
click at [224, 28] on icon at bounding box center [226, 30] width 12 height 12
click at [220, 32] on icon at bounding box center [226, 30] width 12 height 12
click at [62, 640] on button "Fechar" at bounding box center [60, 641] width 107 height 68
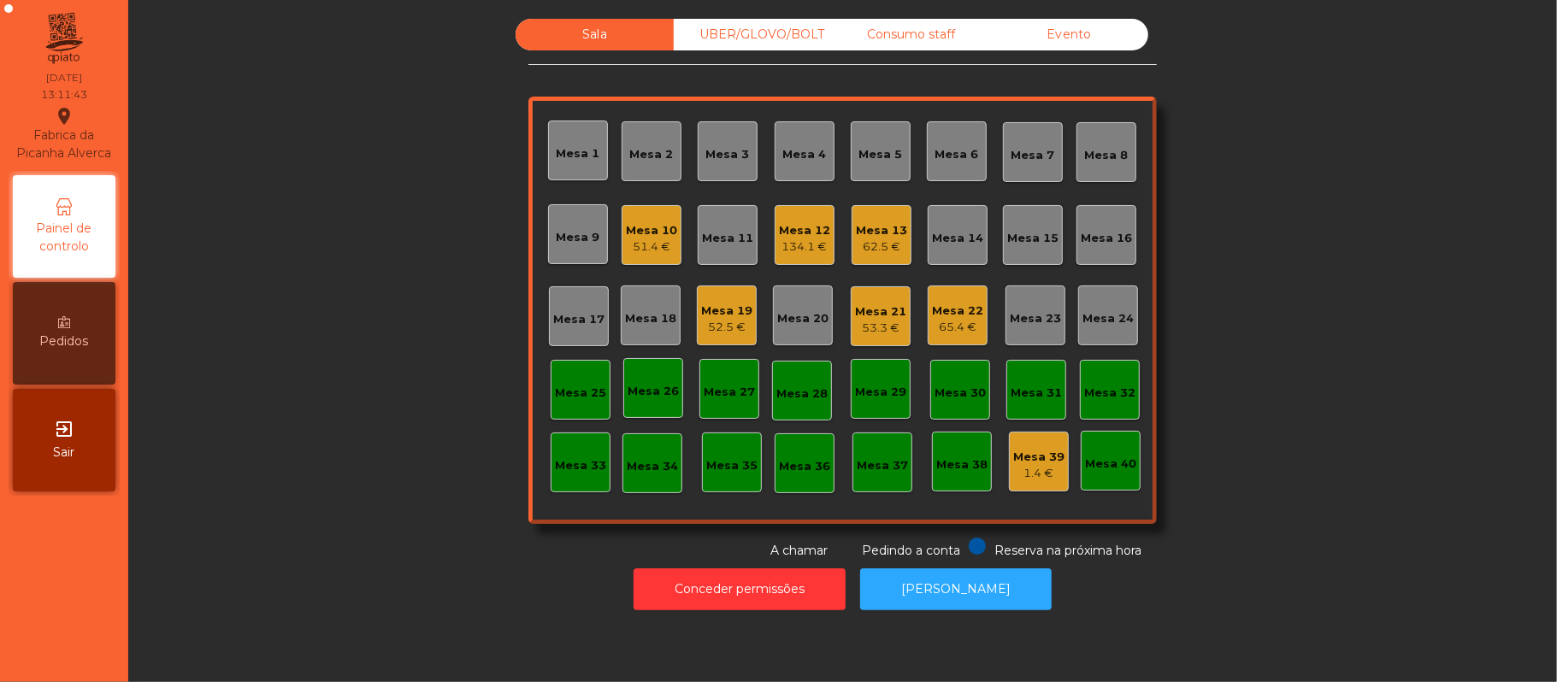
click at [869, 156] on div "Mesa 5" at bounding box center [881, 154] width 44 height 17
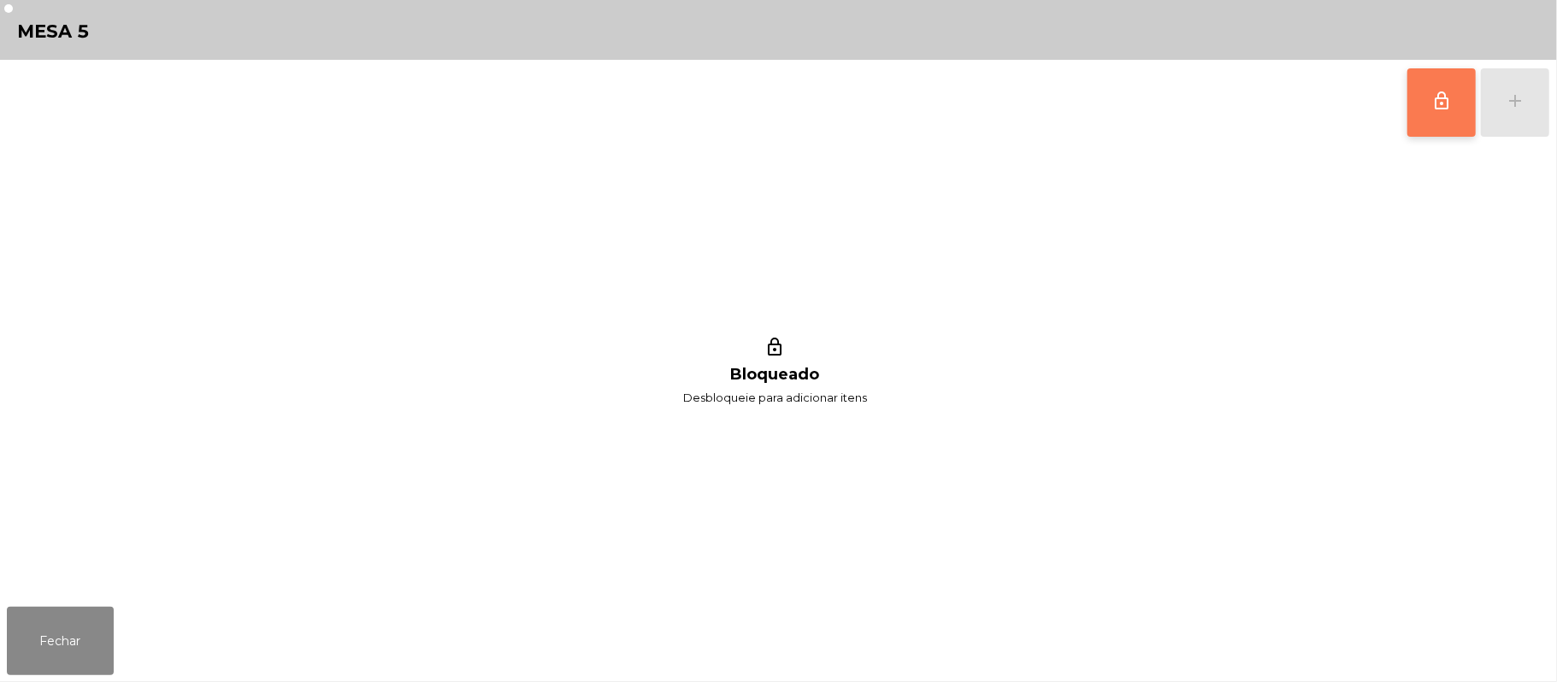
click at [1423, 107] on button "lock_outline" at bounding box center [1441, 102] width 68 height 68
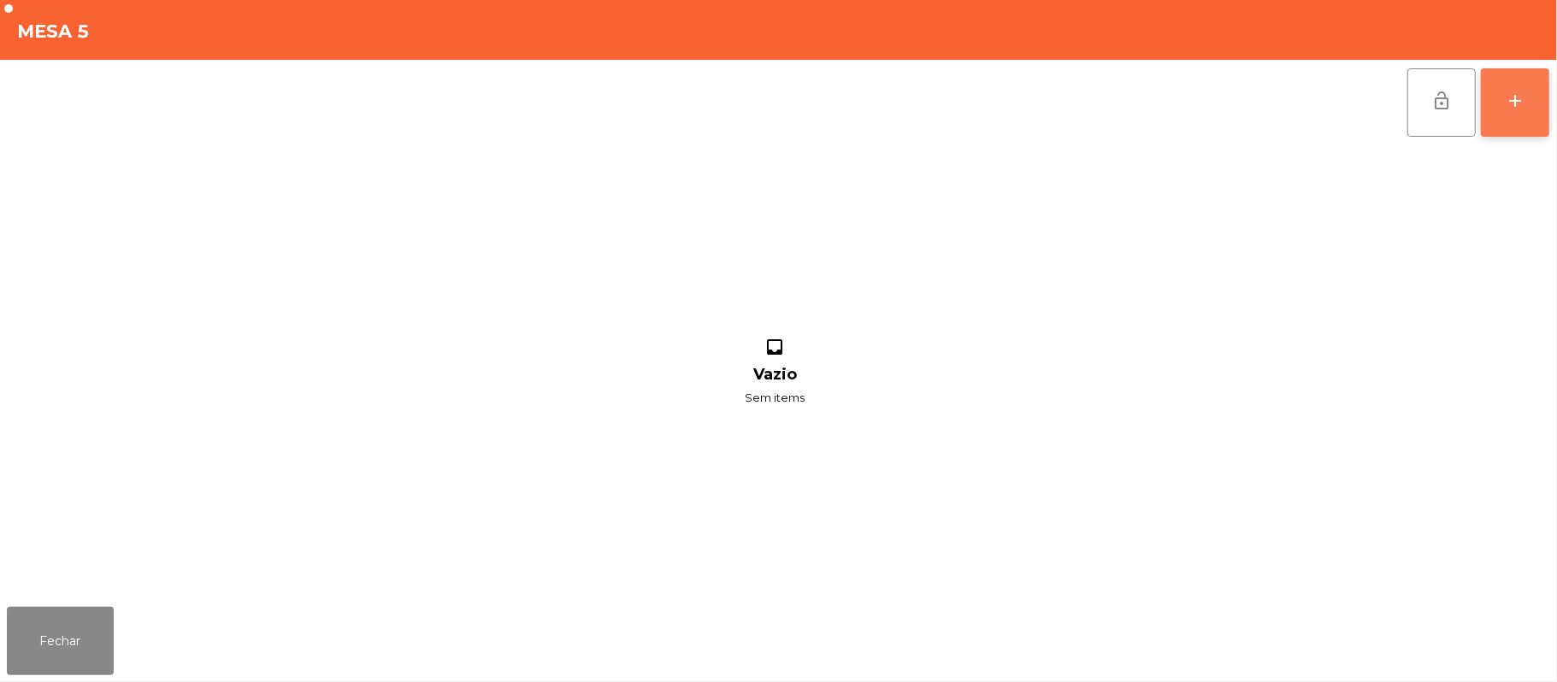
click at [1499, 91] on button "add" at bounding box center [1515, 102] width 68 height 68
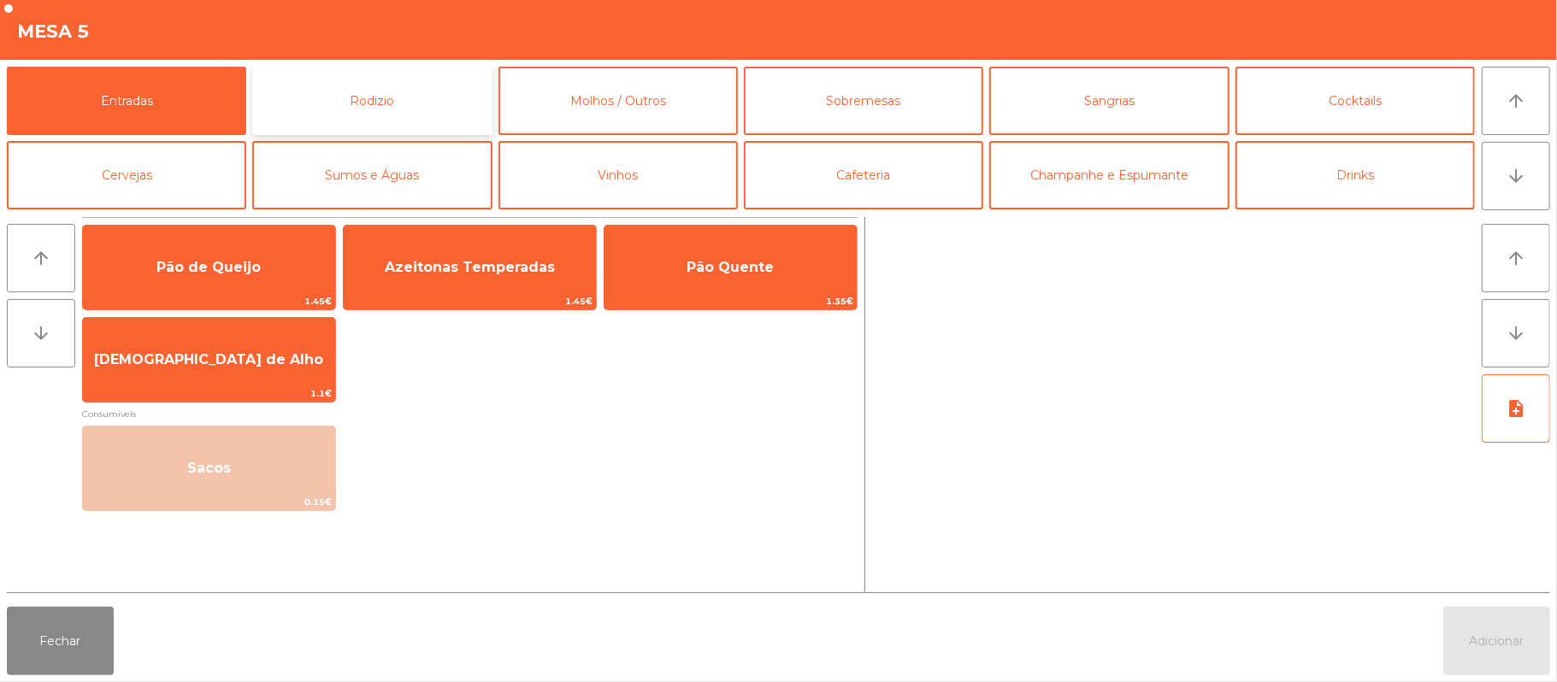
click at [403, 103] on button "Rodizio" at bounding box center [371, 101] width 239 height 68
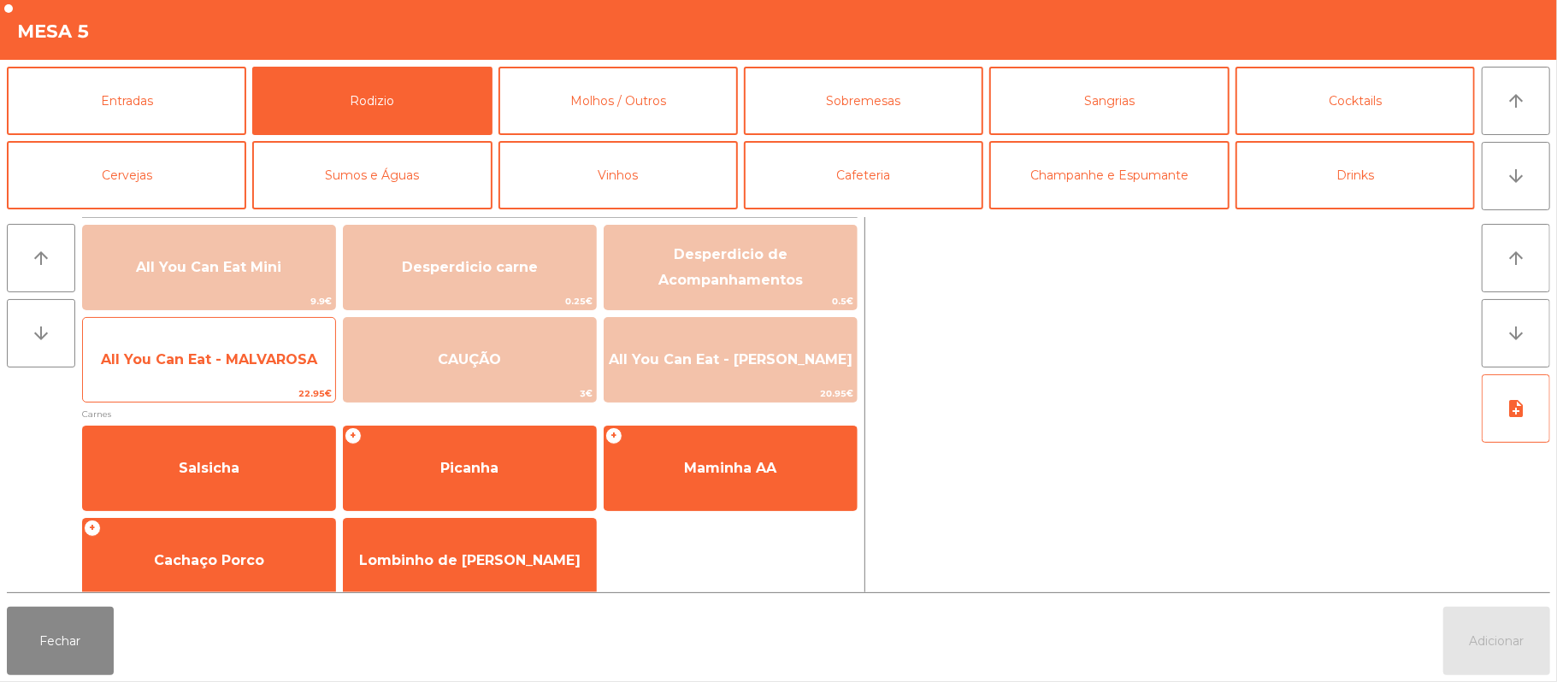
click at [280, 380] on span "All You Can Eat - MALVAROSA" at bounding box center [209, 360] width 252 height 46
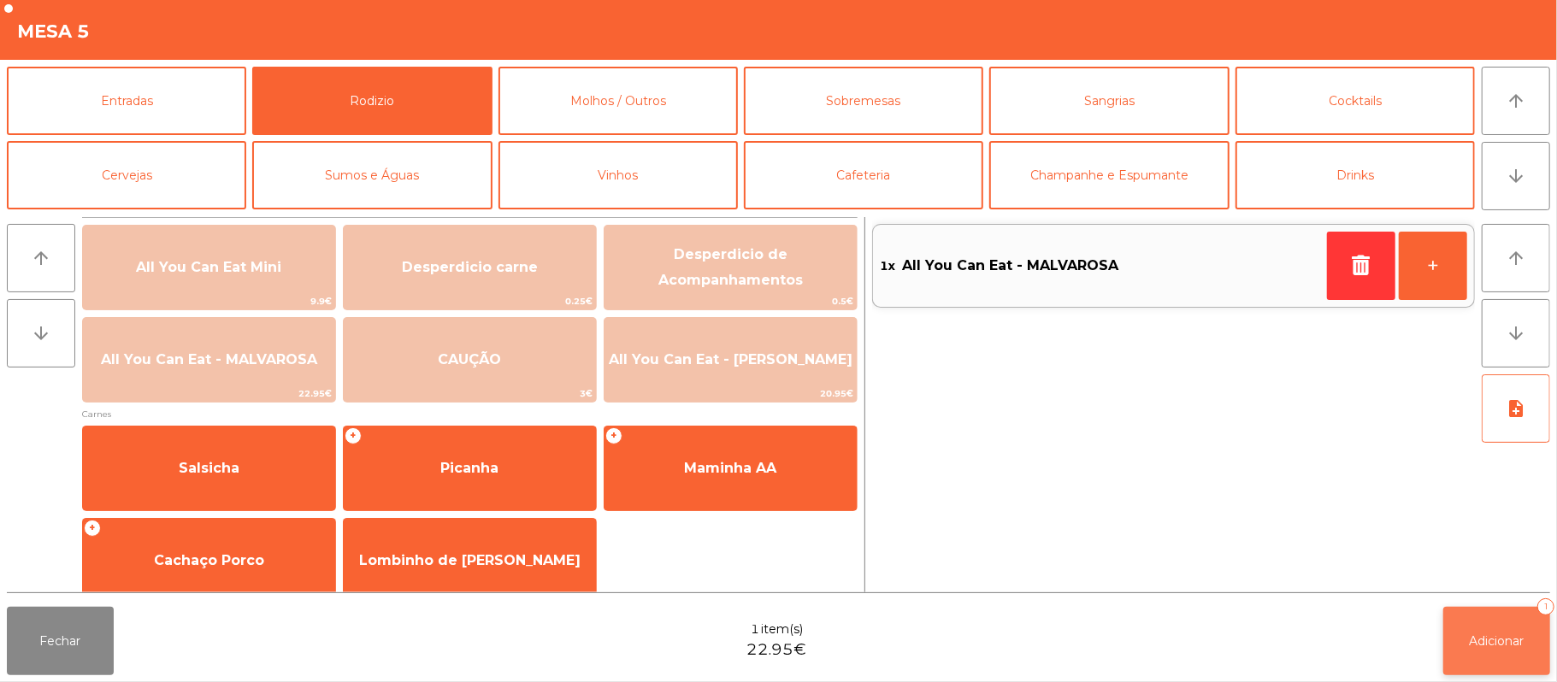
click at [1495, 640] on span "Adicionar" at bounding box center [1496, 640] width 55 height 15
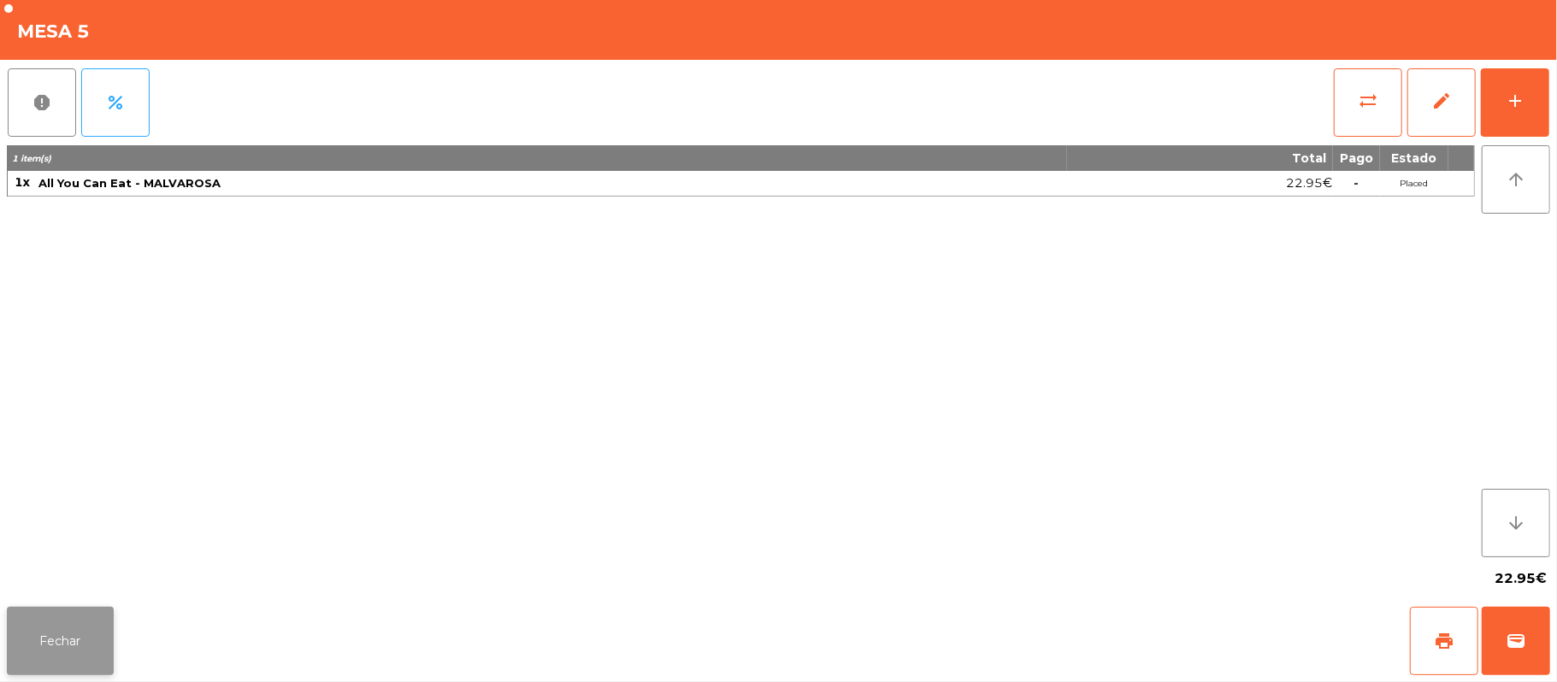
click at [9, 614] on button "Fechar" at bounding box center [60, 641] width 107 height 68
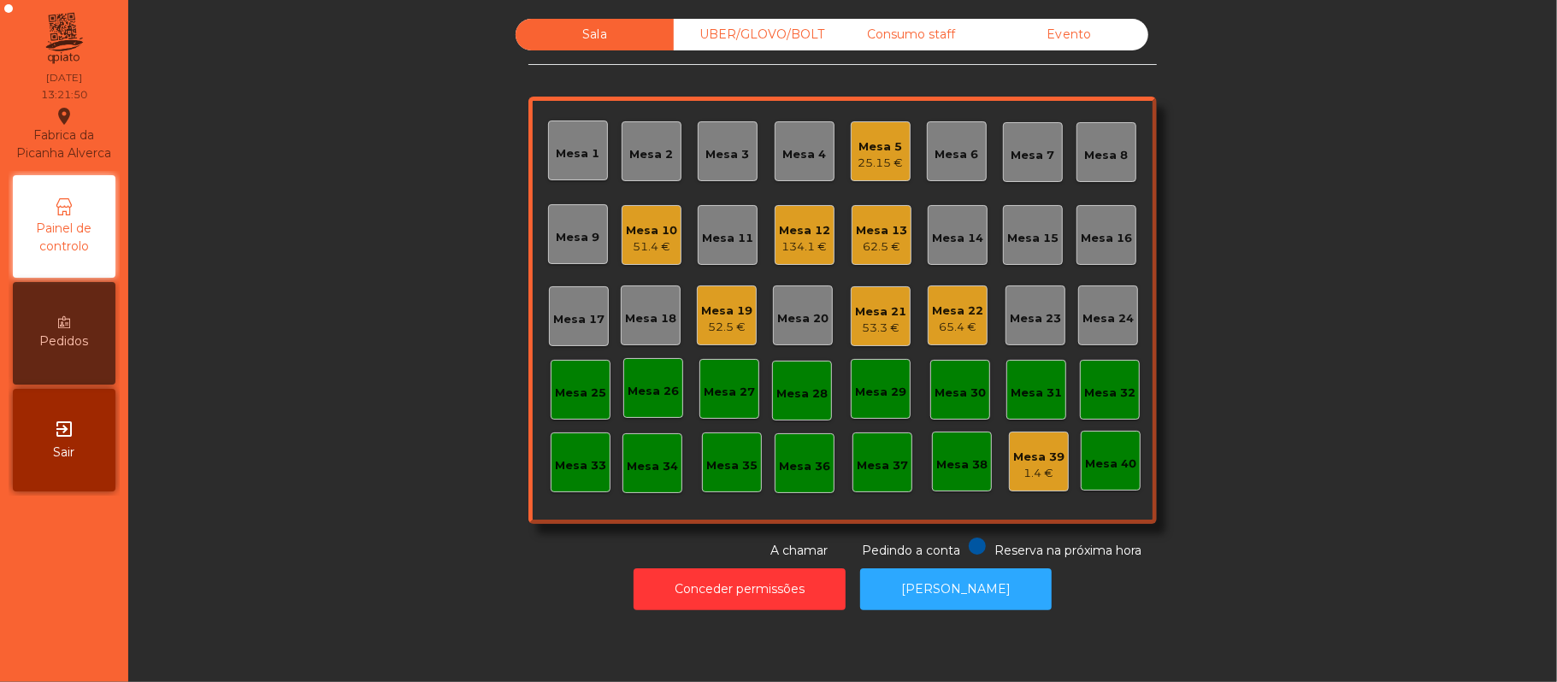
click at [1099, 230] on div "Mesa 16" at bounding box center [1106, 238] width 51 height 17
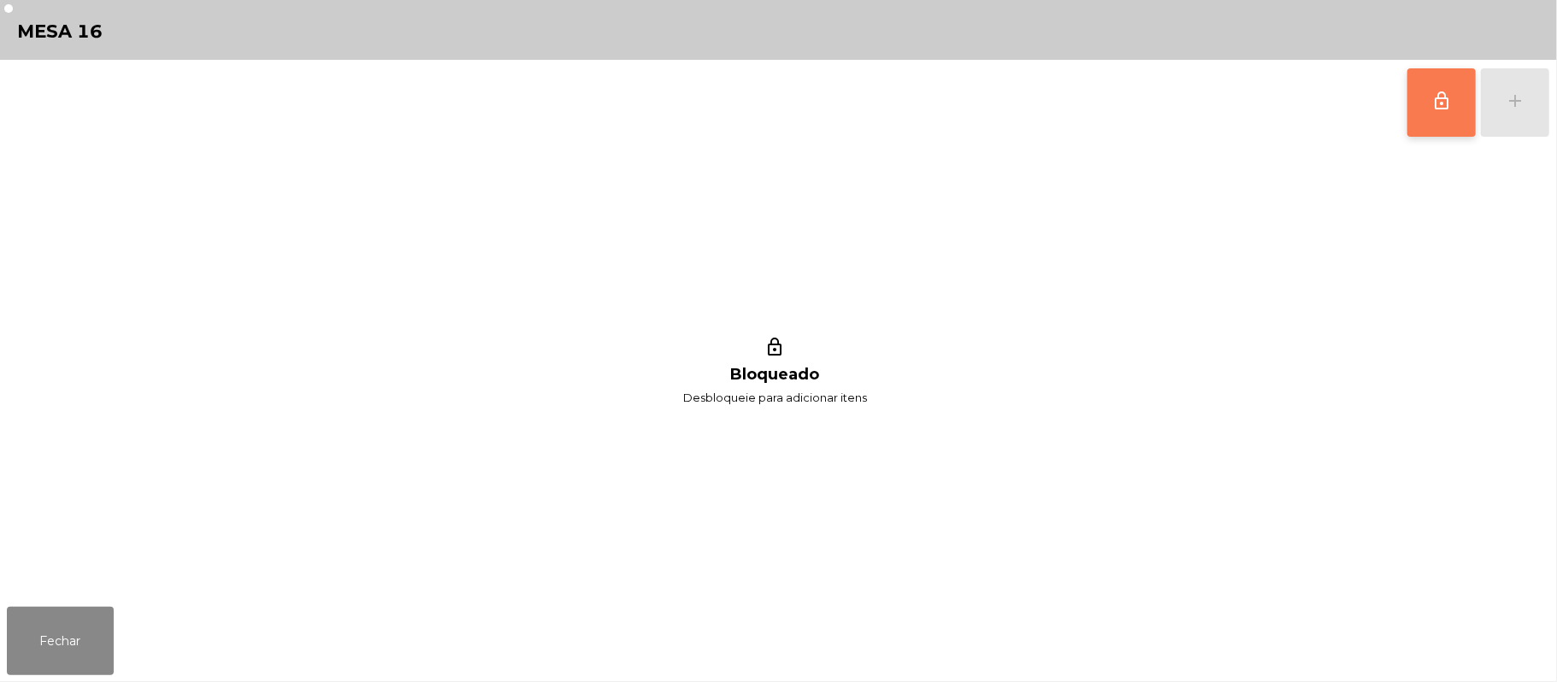
click at [1452, 87] on button "lock_outline" at bounding box center [1441, 102] width 68 height 68
click at [1505, 101] on div "add" at bounding box center [1515, 101] width 21 height 21
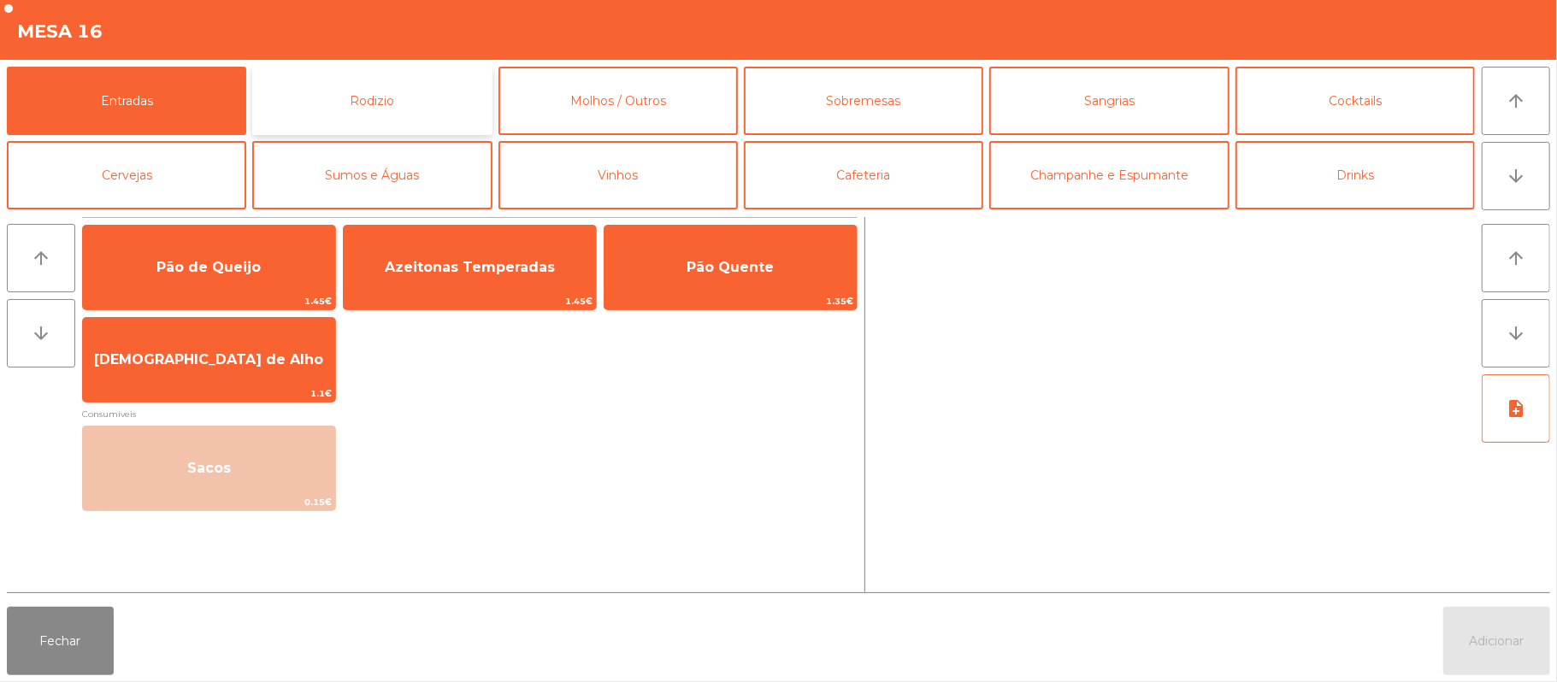
click at [368, 87] on button "Rodizio" at bounding box center [371, 101] width 239 height 68
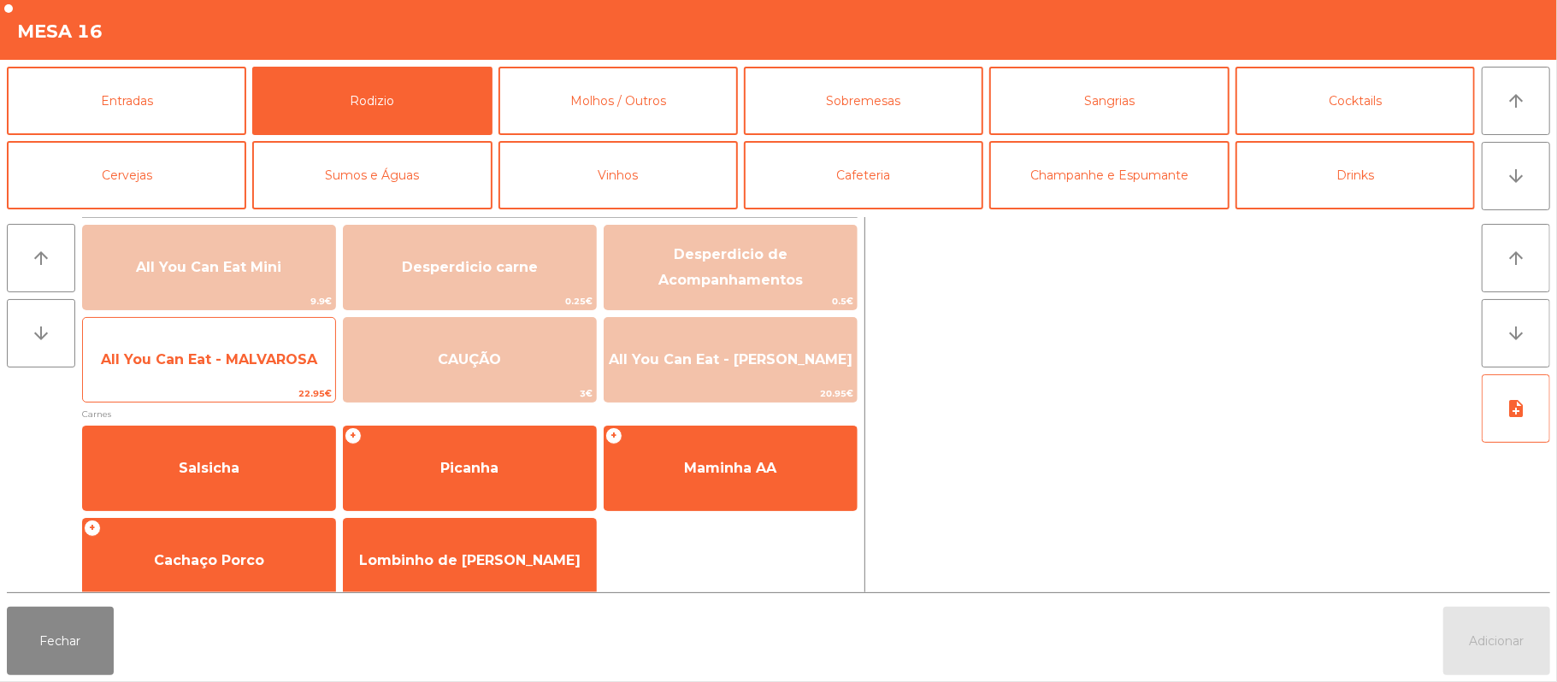
click at [274, 362] on span "All You Can Eat - MALVAROSA" at bounding box center [209, 359] width 216 height 16
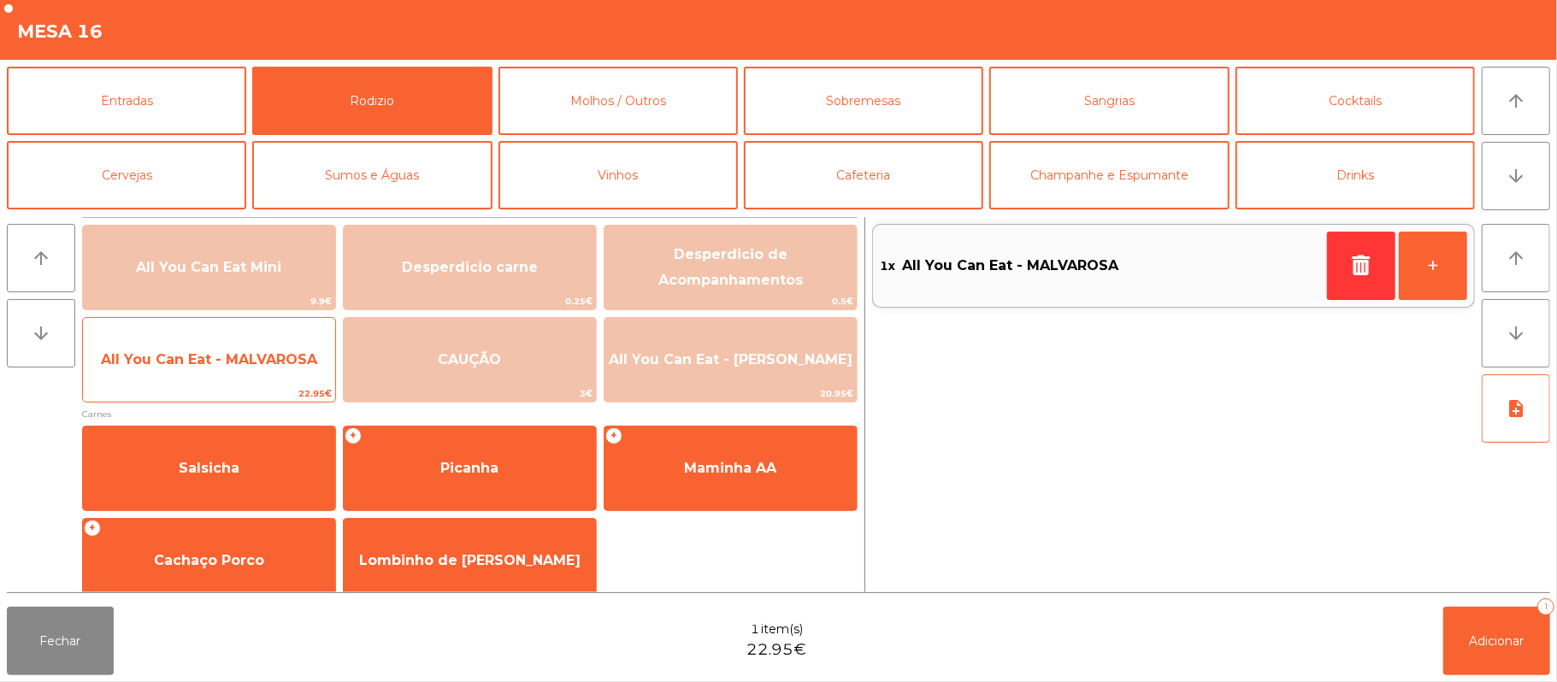
click at [264, 387] on span "22.95€" at bounding box center [209, 394] width 252 height 16
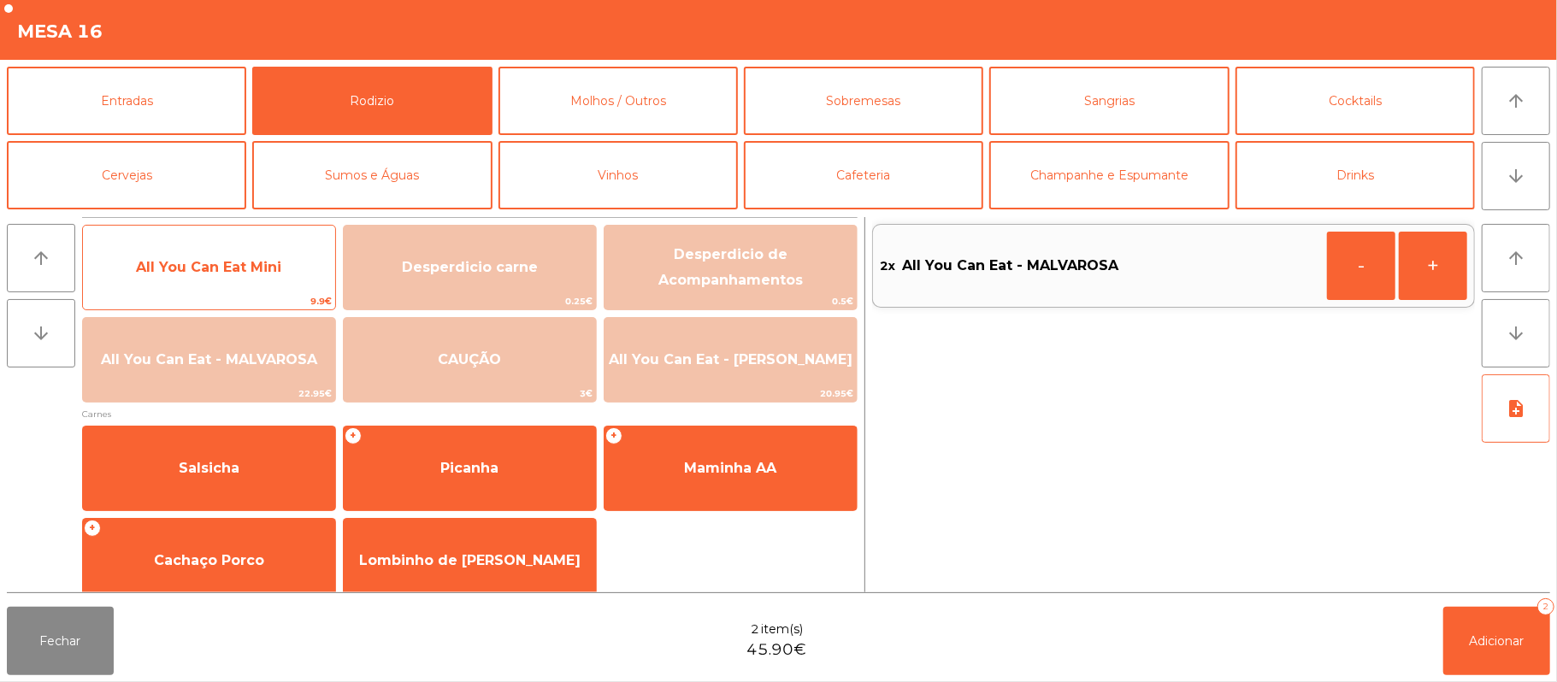
click at [257, 281] on span "All You Can Eat Mini" at bounding box center [209, 267] width 252 height 46
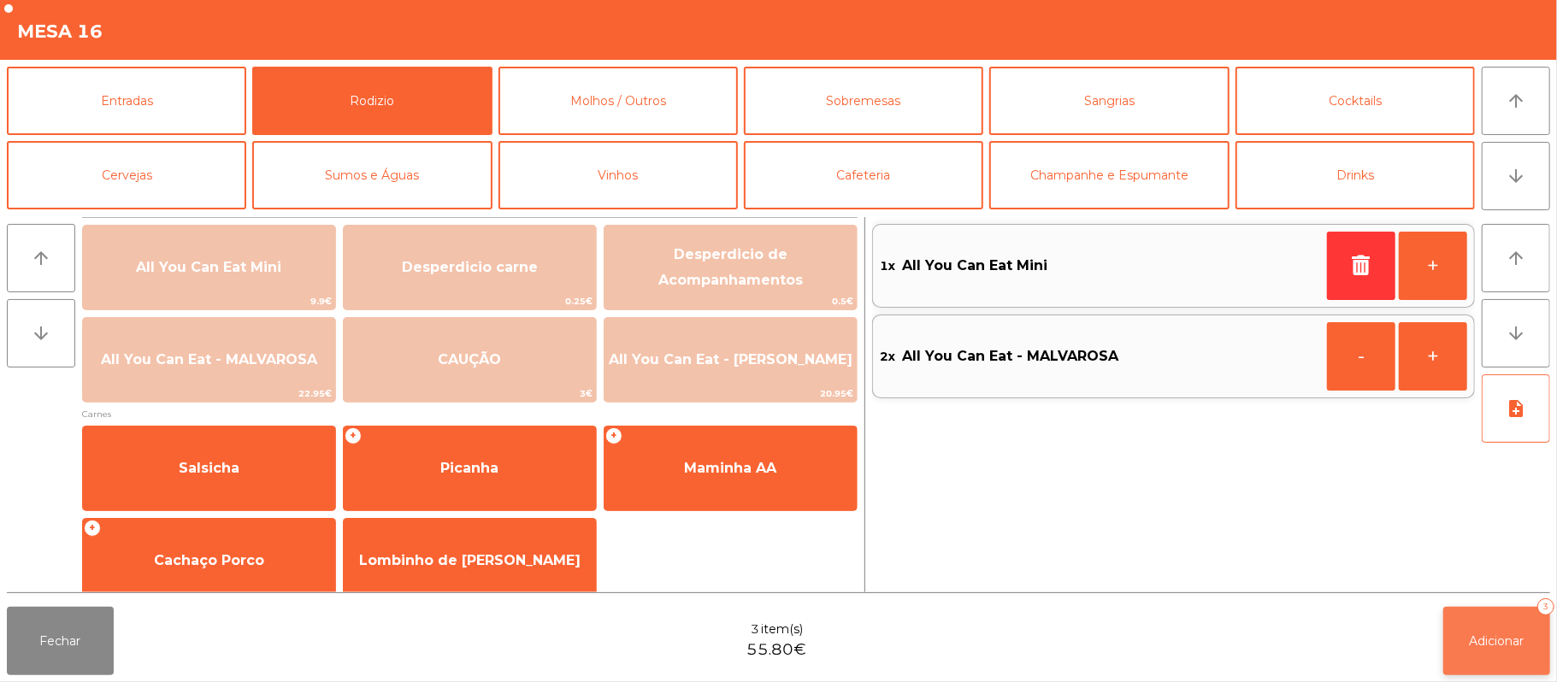
click at [1484, 617] on button "Adicionar 3" at bounding box center [1496, 641] width 107 height 68
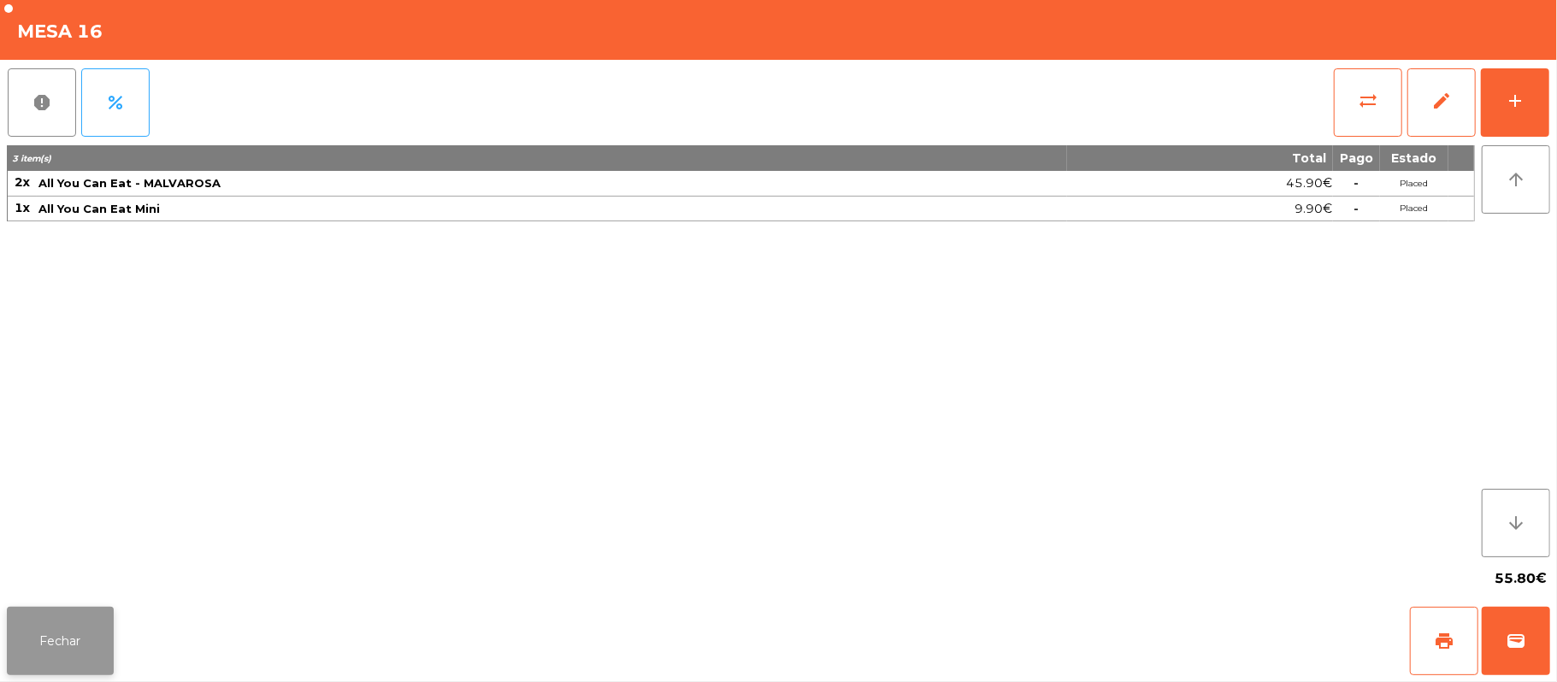
click at [93, 634] on button "Fechar" at bounding box center [60, 641] width 107 height 68
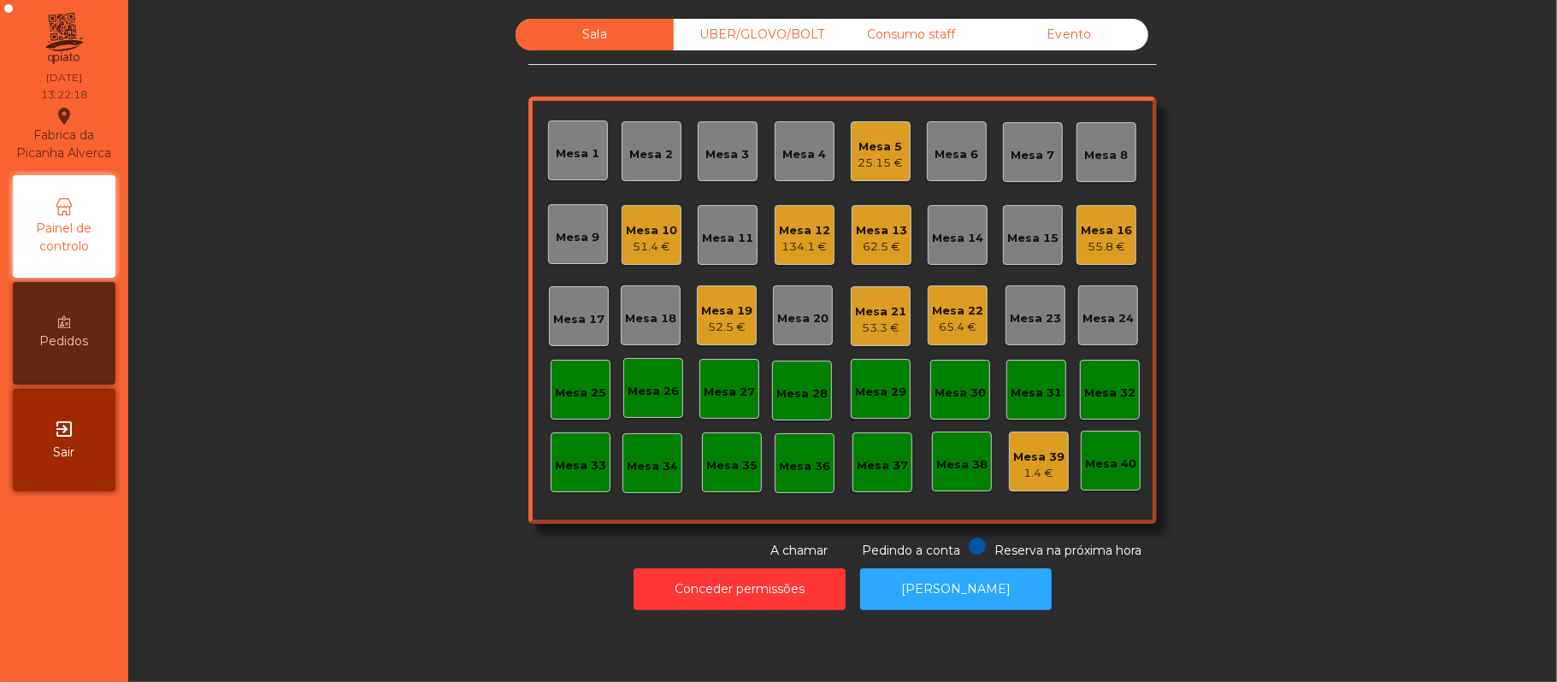
click at [729, 42] on div "UBER/GLOVO/BOLT" at bounding box center [753, 35] width 158 height 32
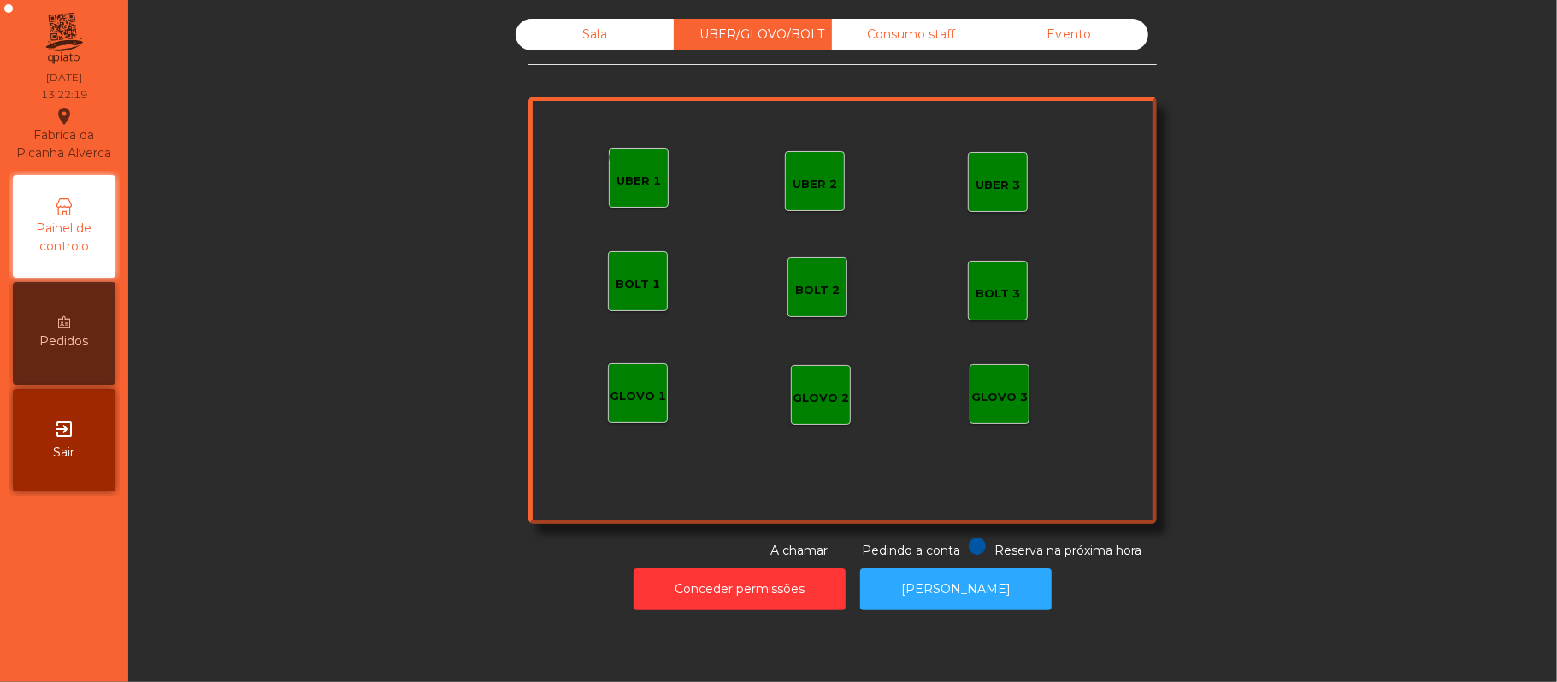
click at [616, 181] on div "UBER 1" at bounding box center [638, 181] width 44 height 17
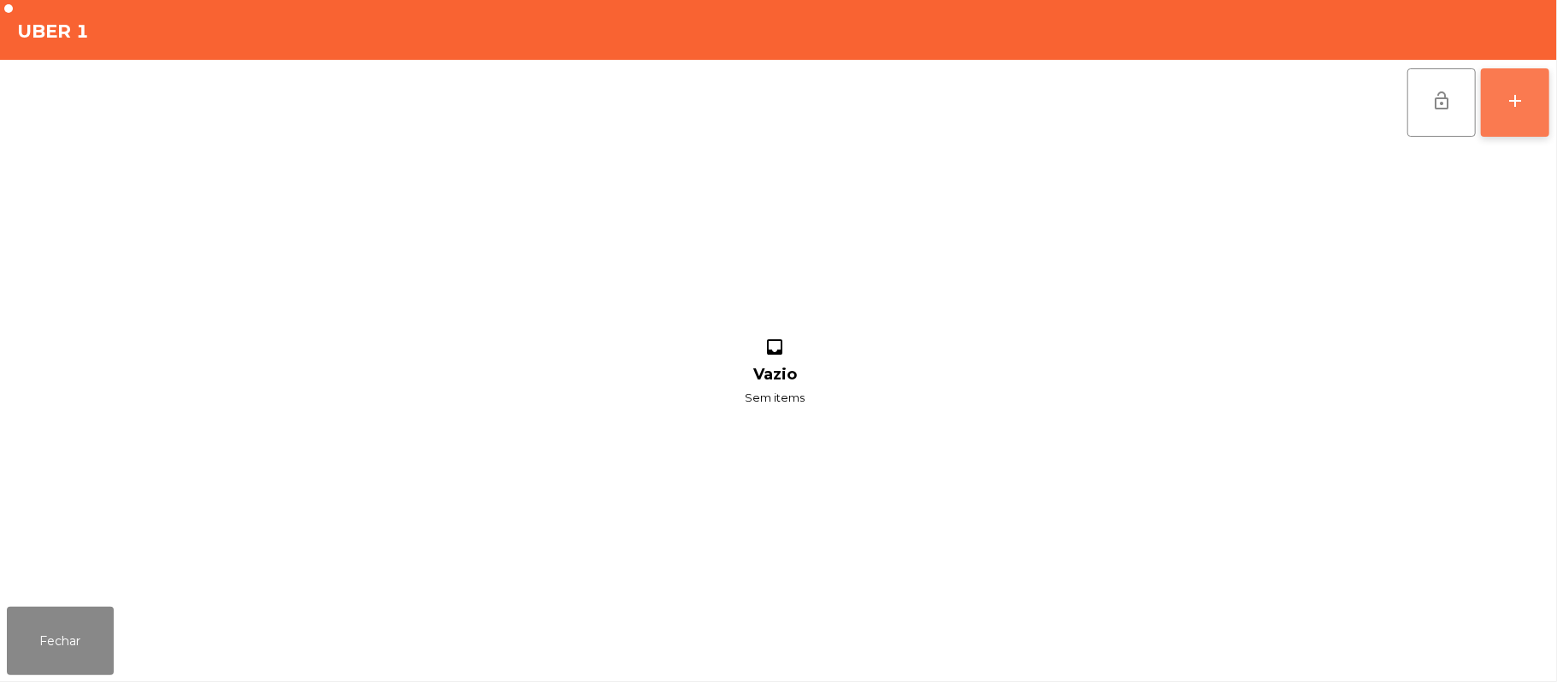
click at [1518, 79] on button "add" at bounding box center [1515, 102] width 68 height 68
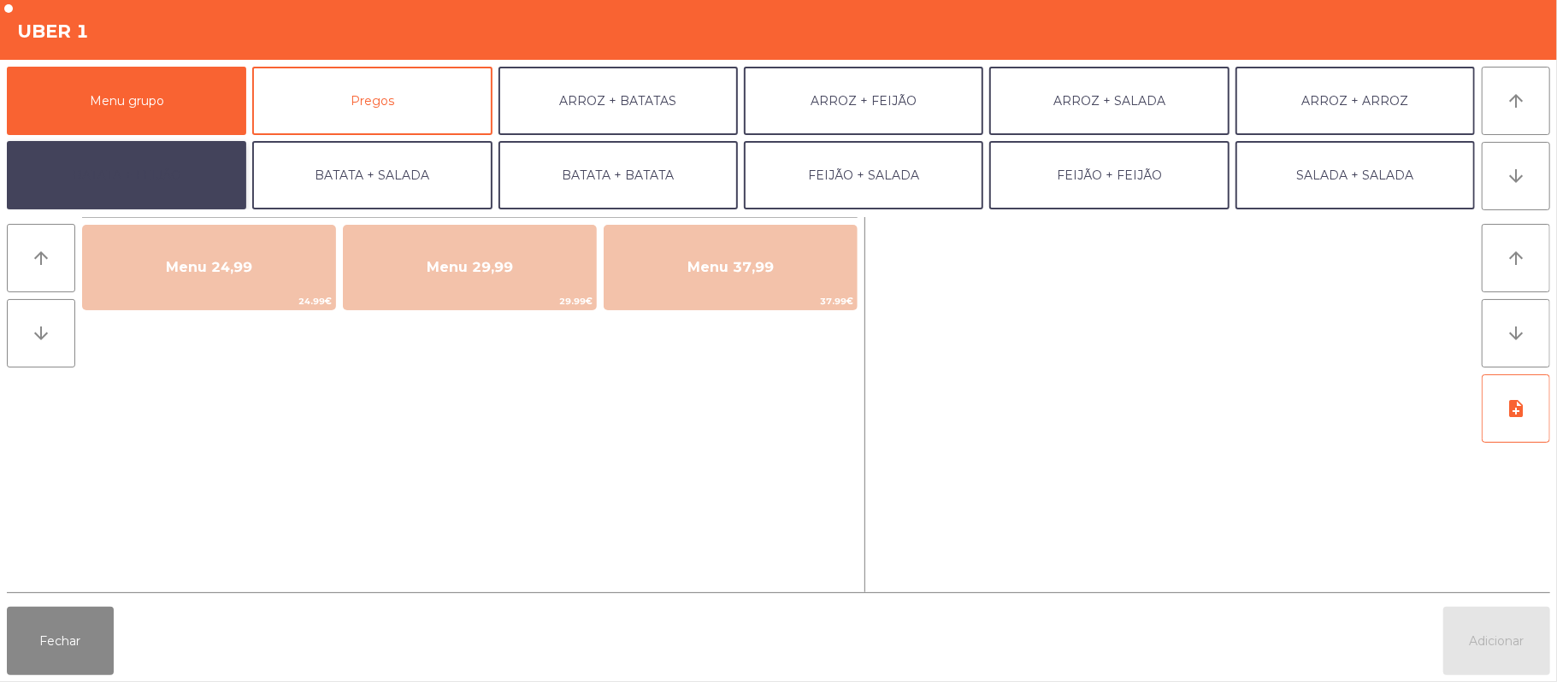
click at [199, 174] on button "BATATA + FEIJÃO" at bounding box center [126, 175] width 239 height 68
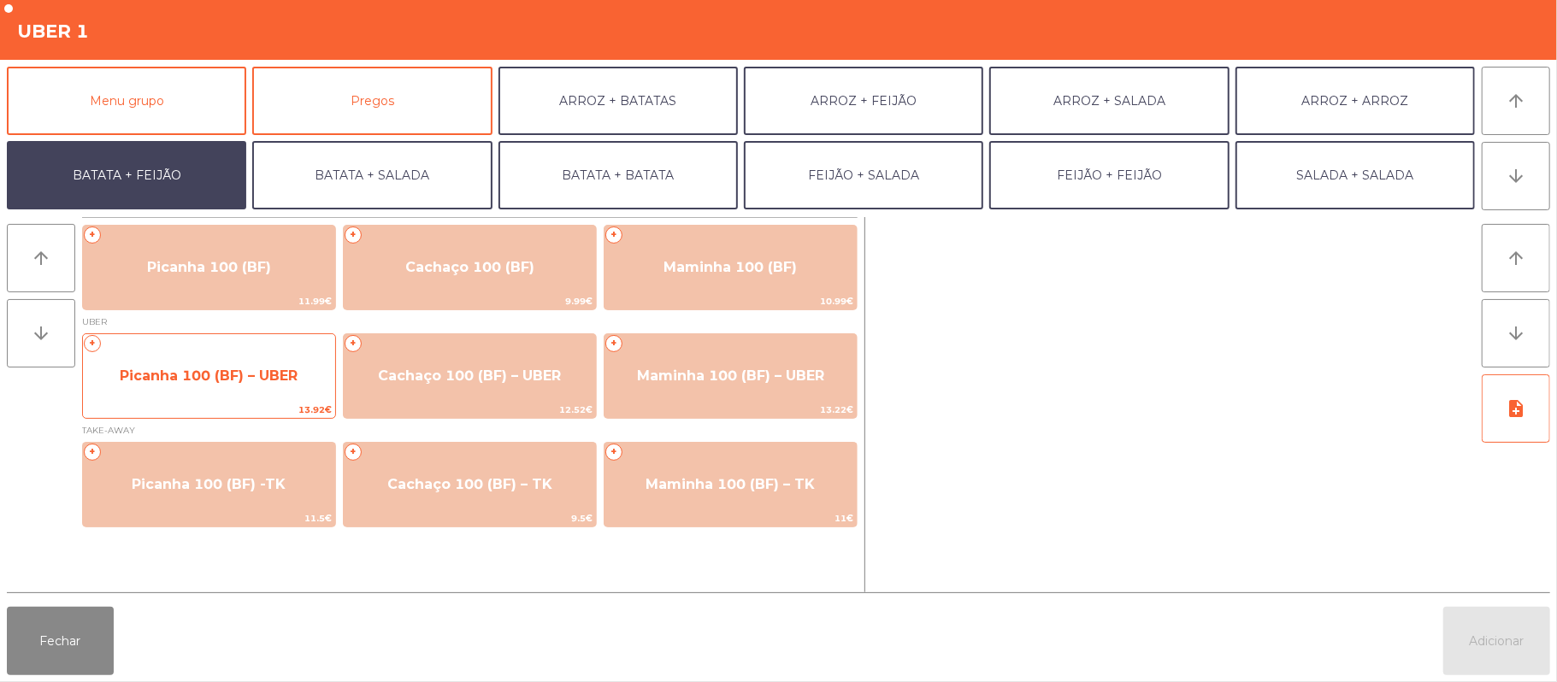
click at [216, 402] on span "13.92€" at bounding box center [209, 410] width 252 height 16
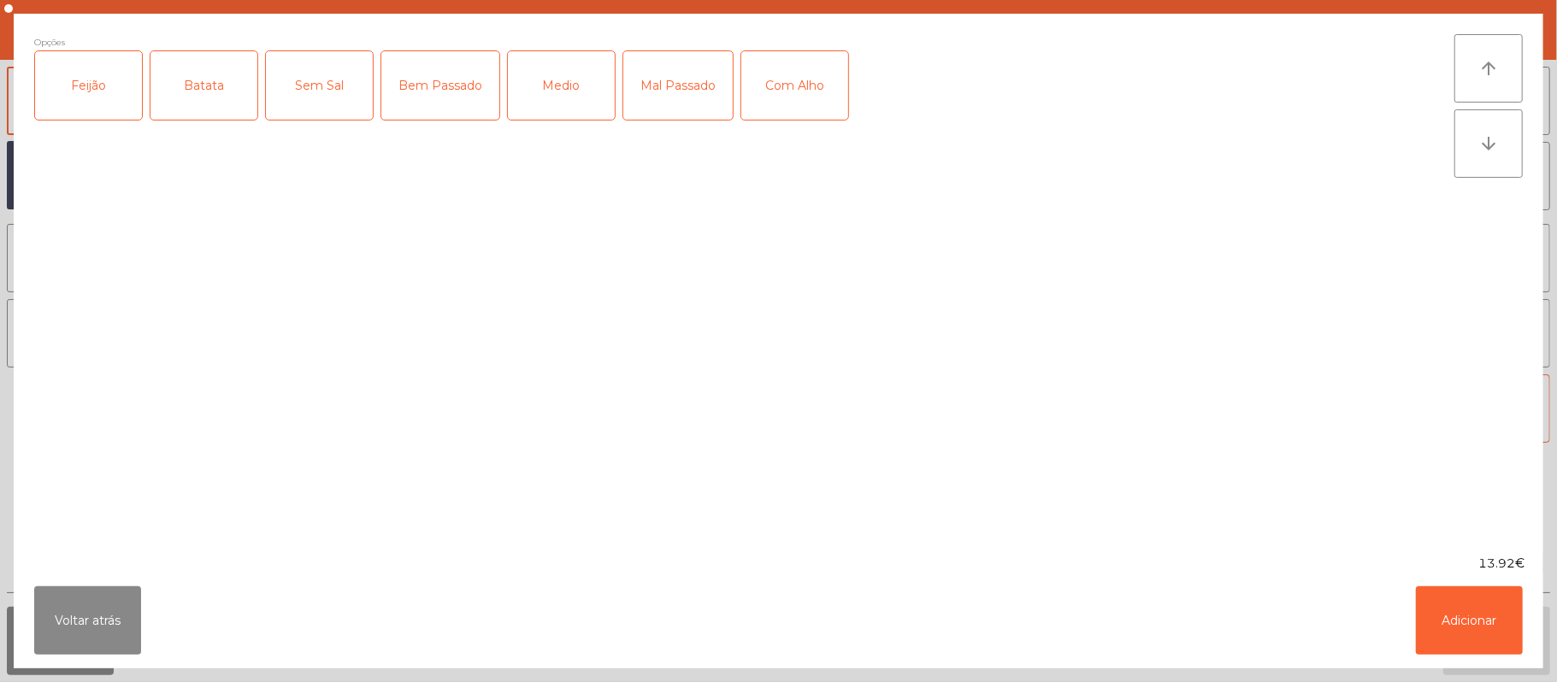
click at [94, 89] on div "Feijão" at bounding box center [88, 85] width 107 height 68
click at [216, 104] on div "Batata" at bounding box center [203, 85] width 107 height 68
click at [557, 97] on div "Medio" at bounding box center [561, 85] width 107 height 68
click at [776, 68] on div "Com Alho" at bounding box center [794, 85] width 107 height 68
click at [1475, 600] on button "Adicionar" at bounding box center [1469, 620] width 107 height 68
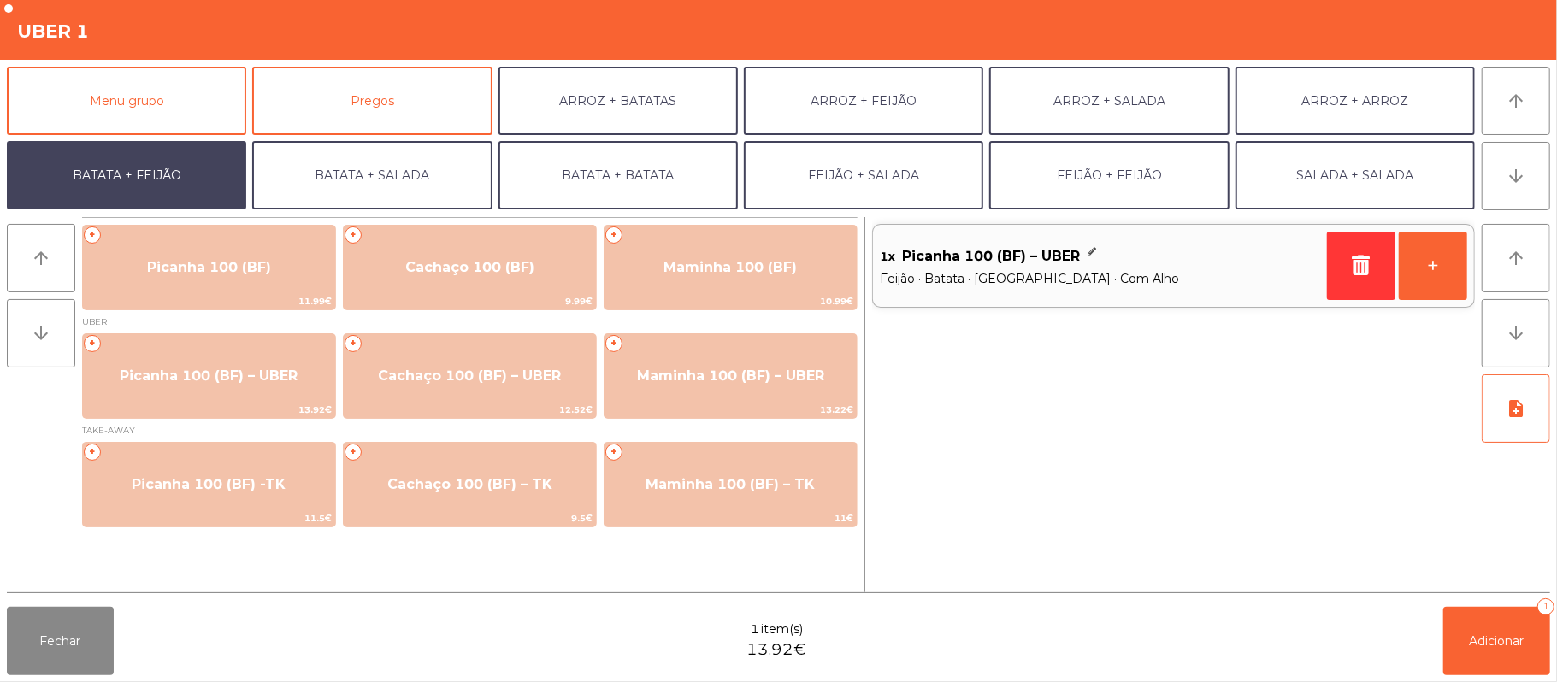
scroll to position [74, 0]
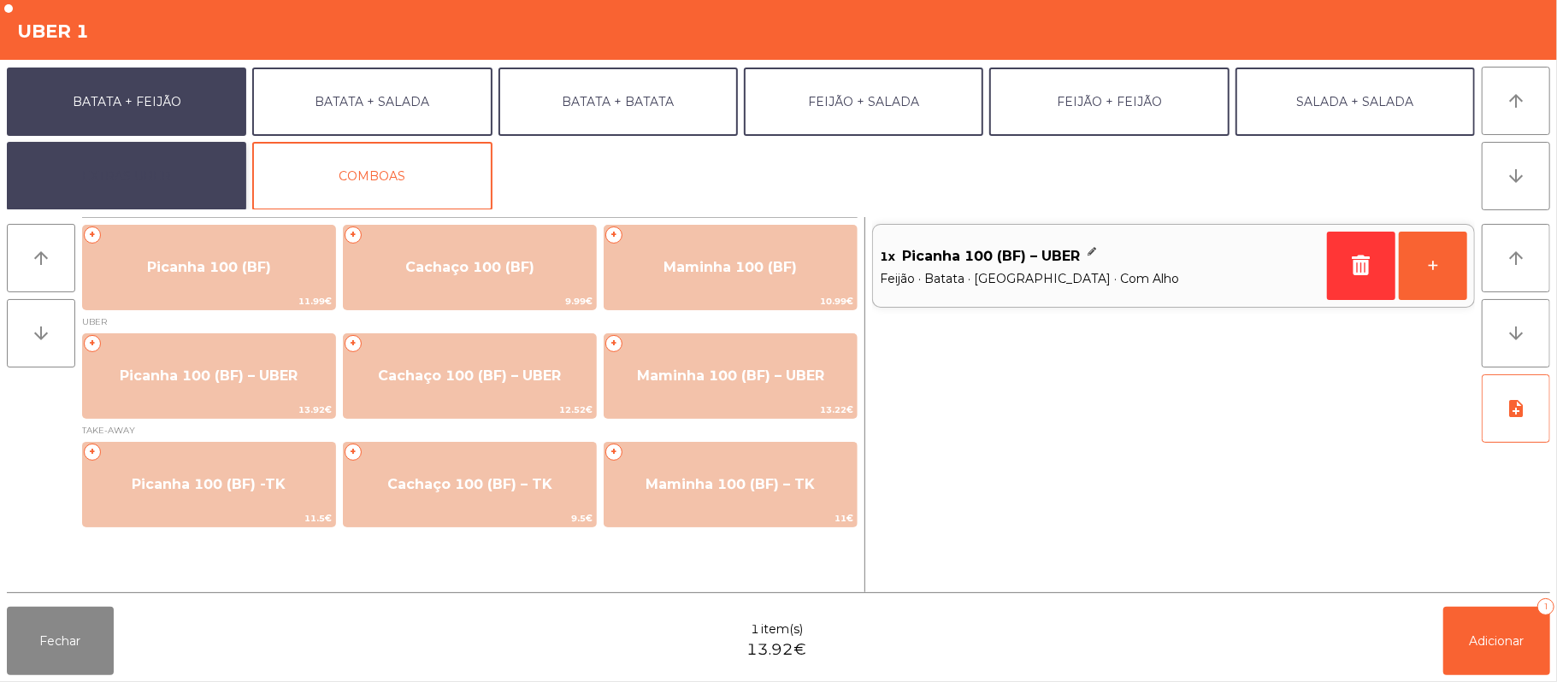
click at [162, 171] on button "EXTRAS UBER" at bounding box center [126, 176] width 239 height 68
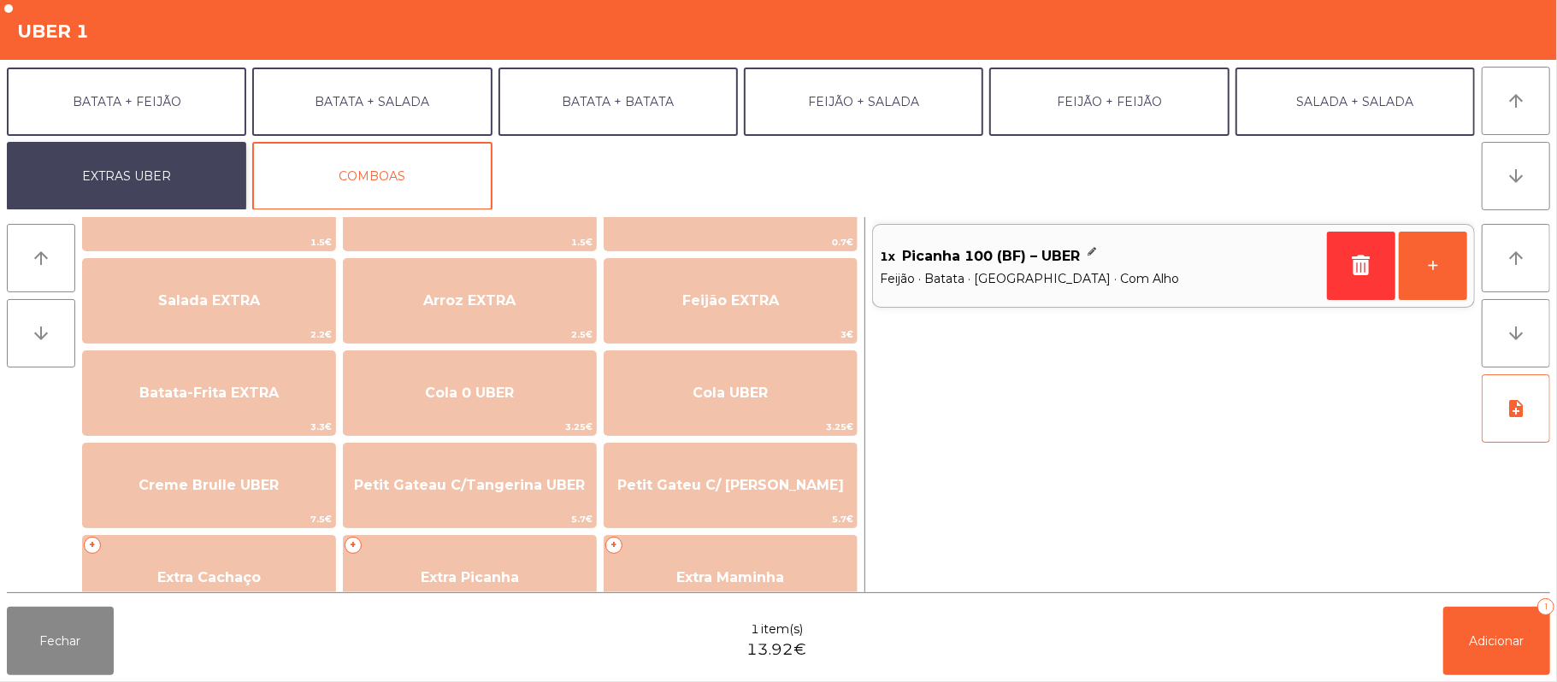
scroll to position [168, 0]
click at [69, 653] on button "Fechar" at bounding box center [60, 641] width 107 height 68
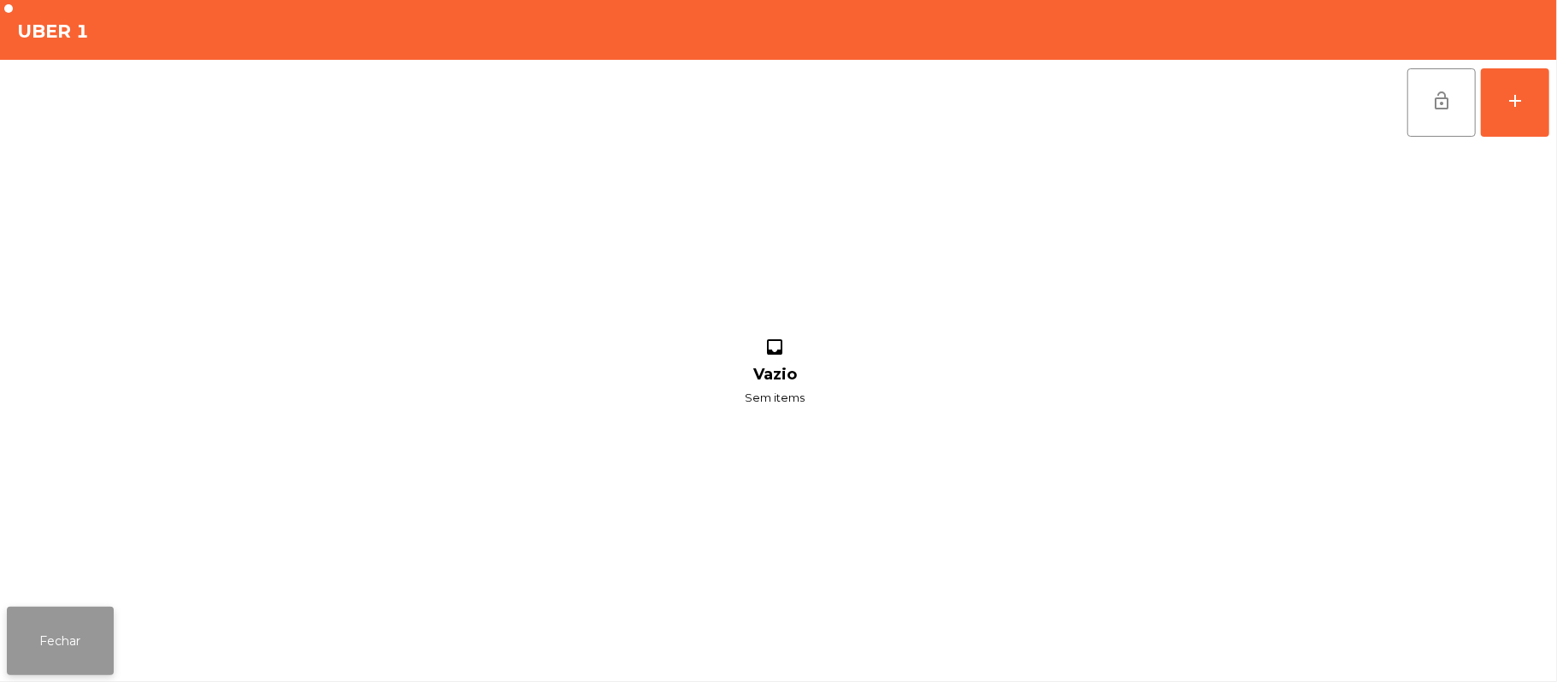
click at [73, 637] on button "Fechar" at bounding box center [60, 641] width 107 height 68
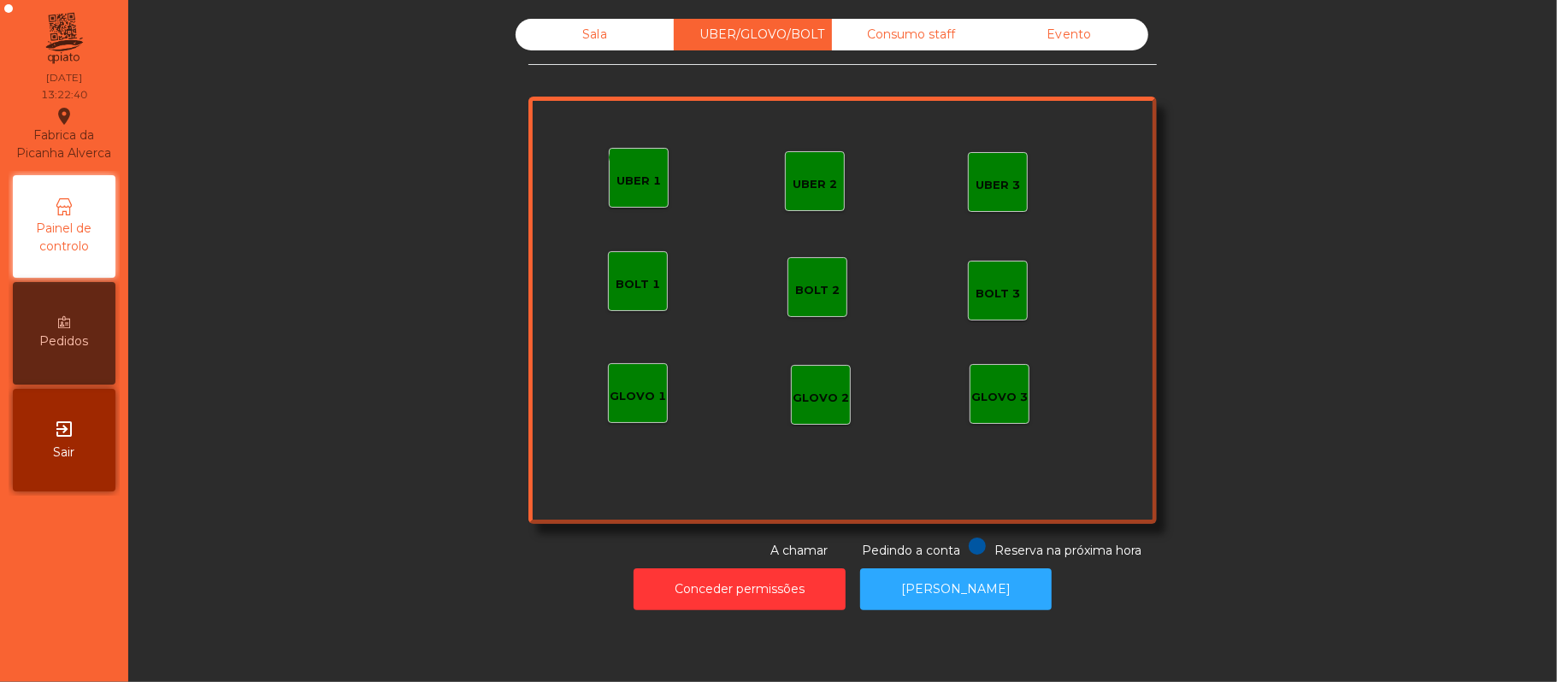
click at [622, 395] on div "GLOVO 1" at bounding box center [638, 396] width 56 height 17
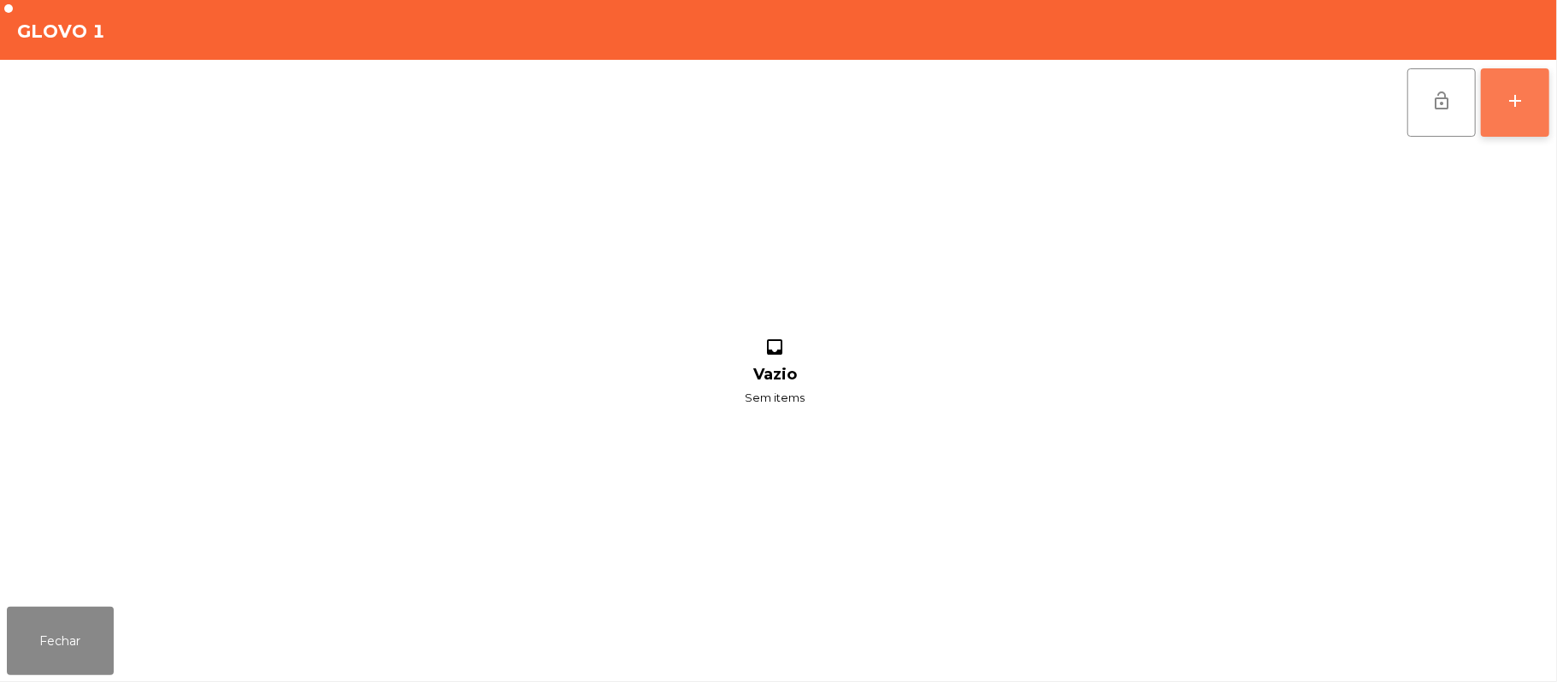
click at [1502, 111] on button "add" at bounding box center [1515, 102] width 68 height 68
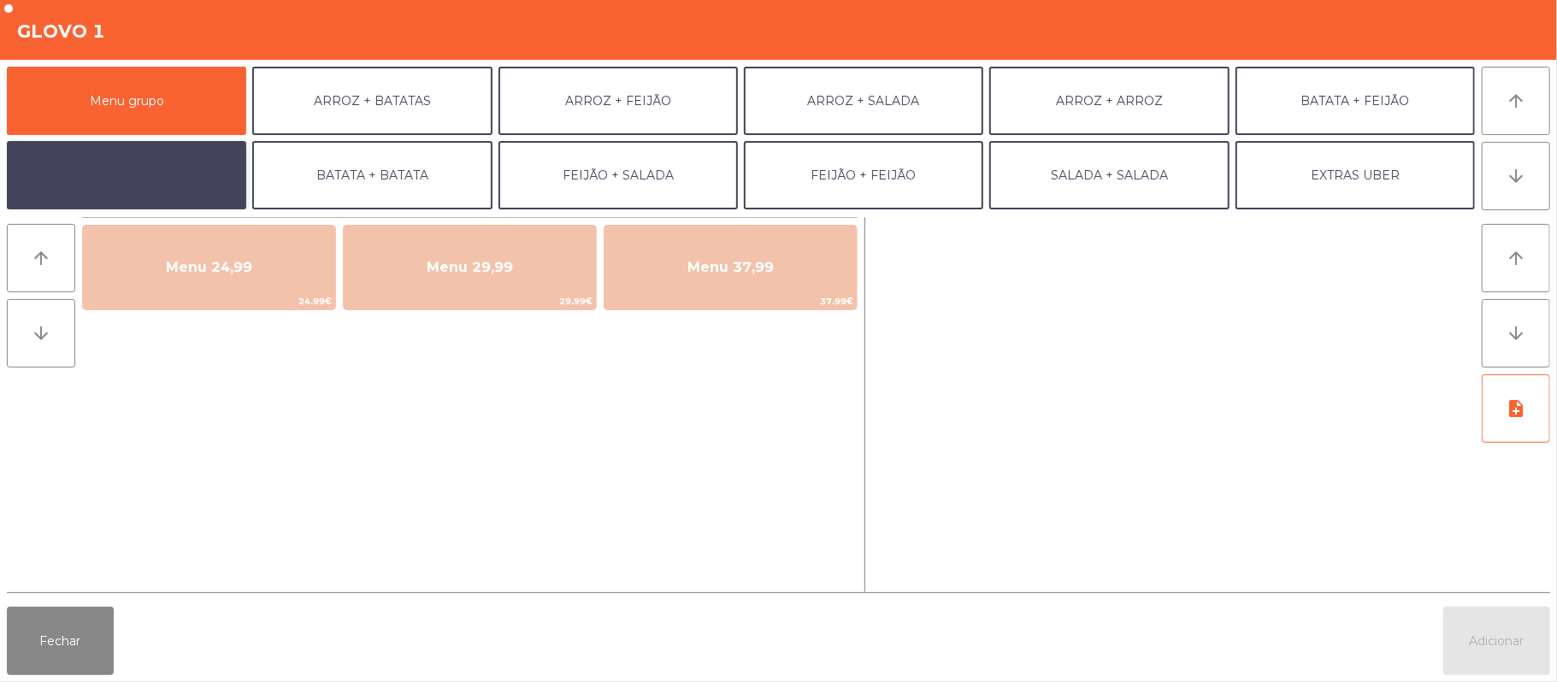
click at [199, 199] on button "BATATA + SALADA" at bounding box center [126, 175] width 239 height 68
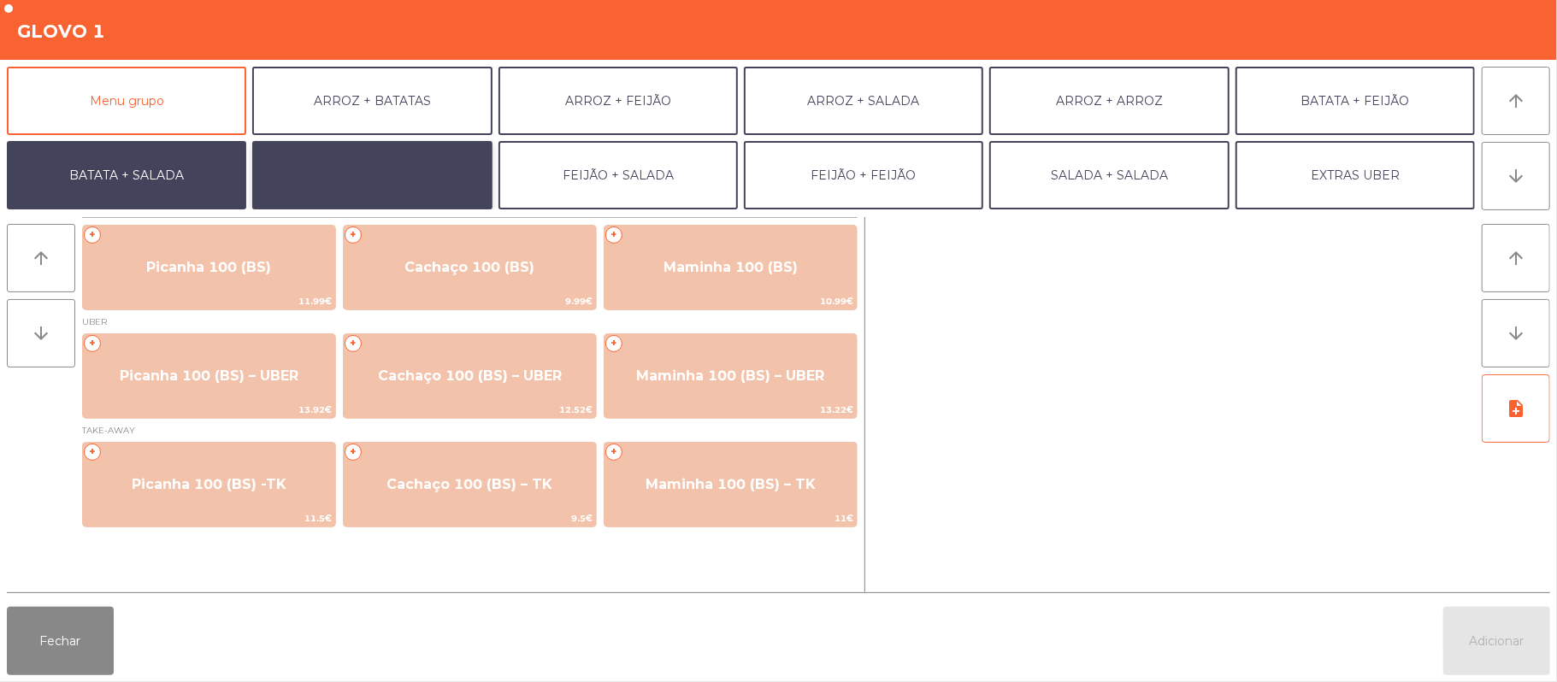
click at [408, 174] on button "BATATA + BATATA" at bounding box center [371, 175] width 239 height 68
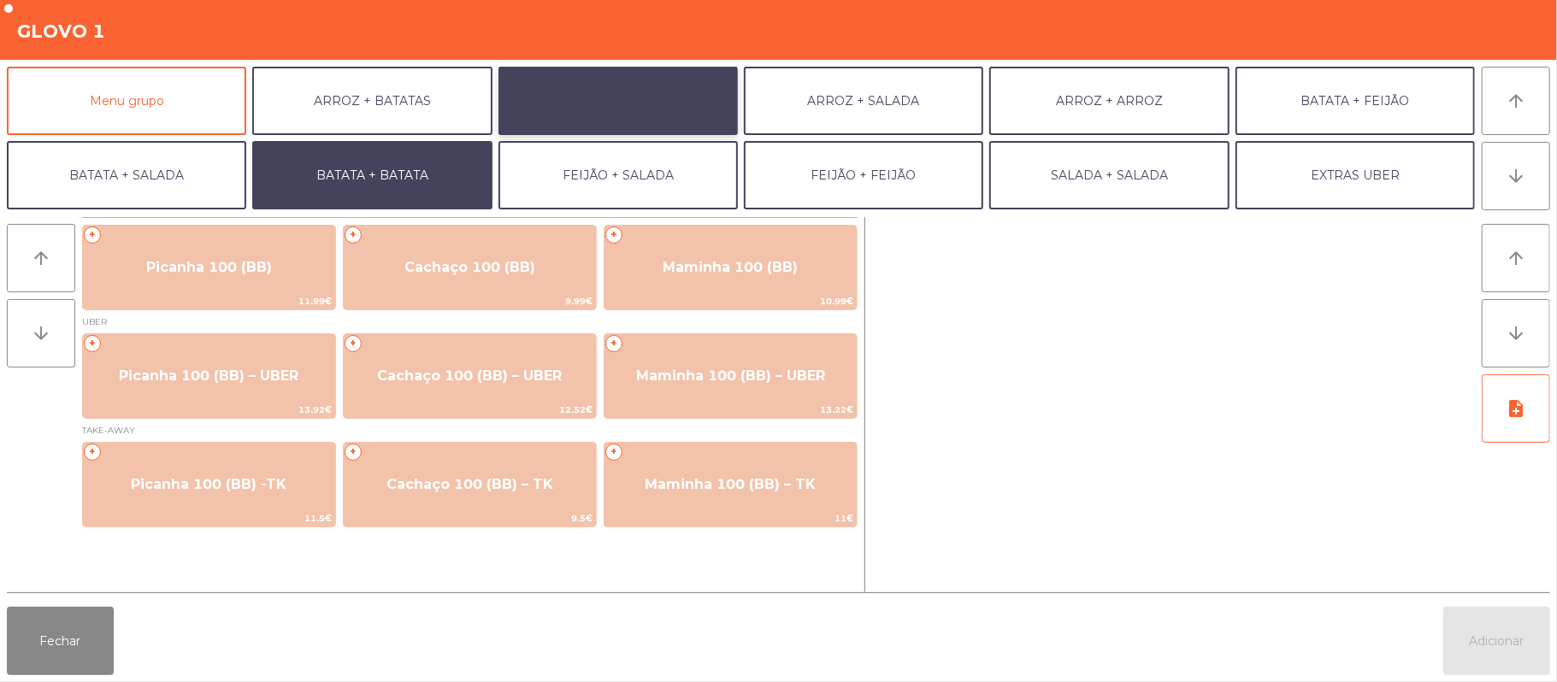
click at [668, 127] on button "ARROZ + FEIJÃO" at bounding box center [617, 101] width 239 height 68
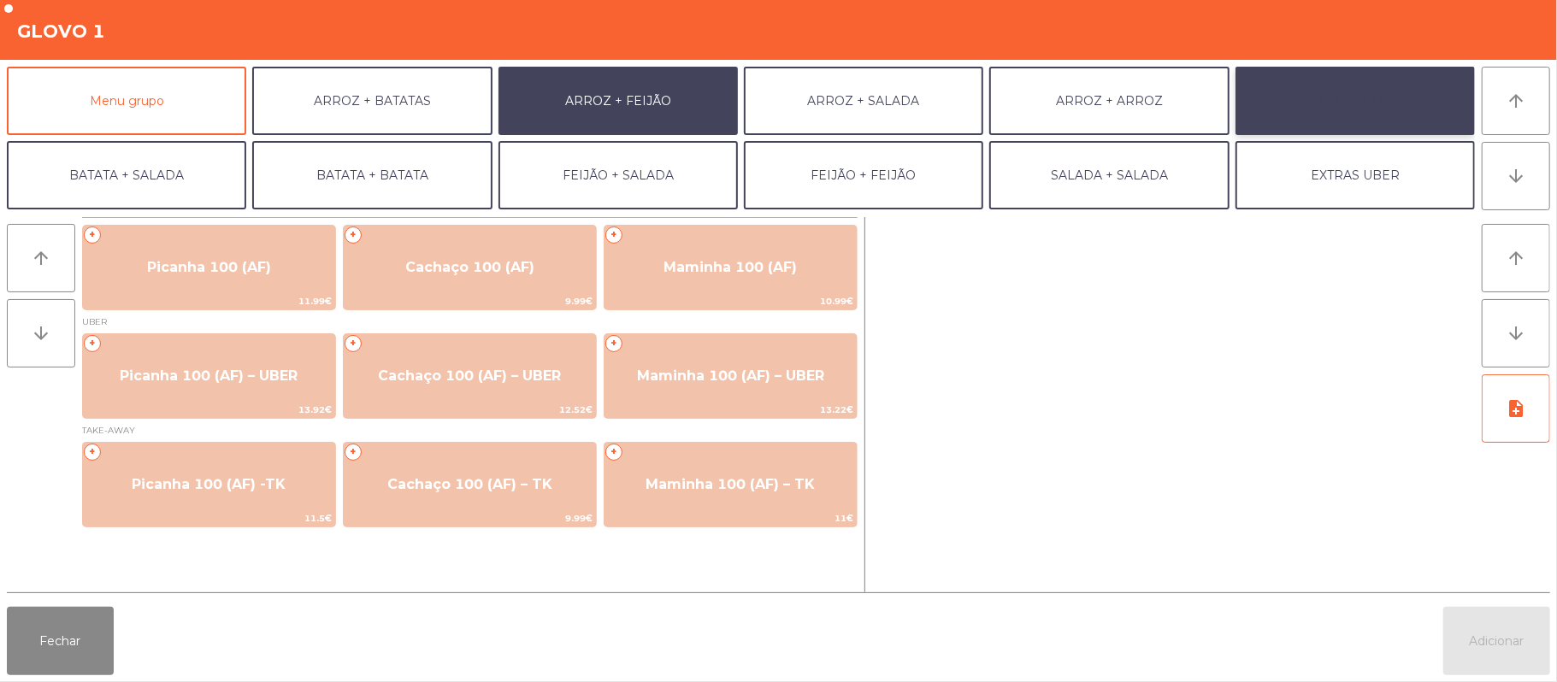
click at [1290, 111] on button "BATATA + FEIJÃO" at bounding box center [1354, 101] width 239 height 68
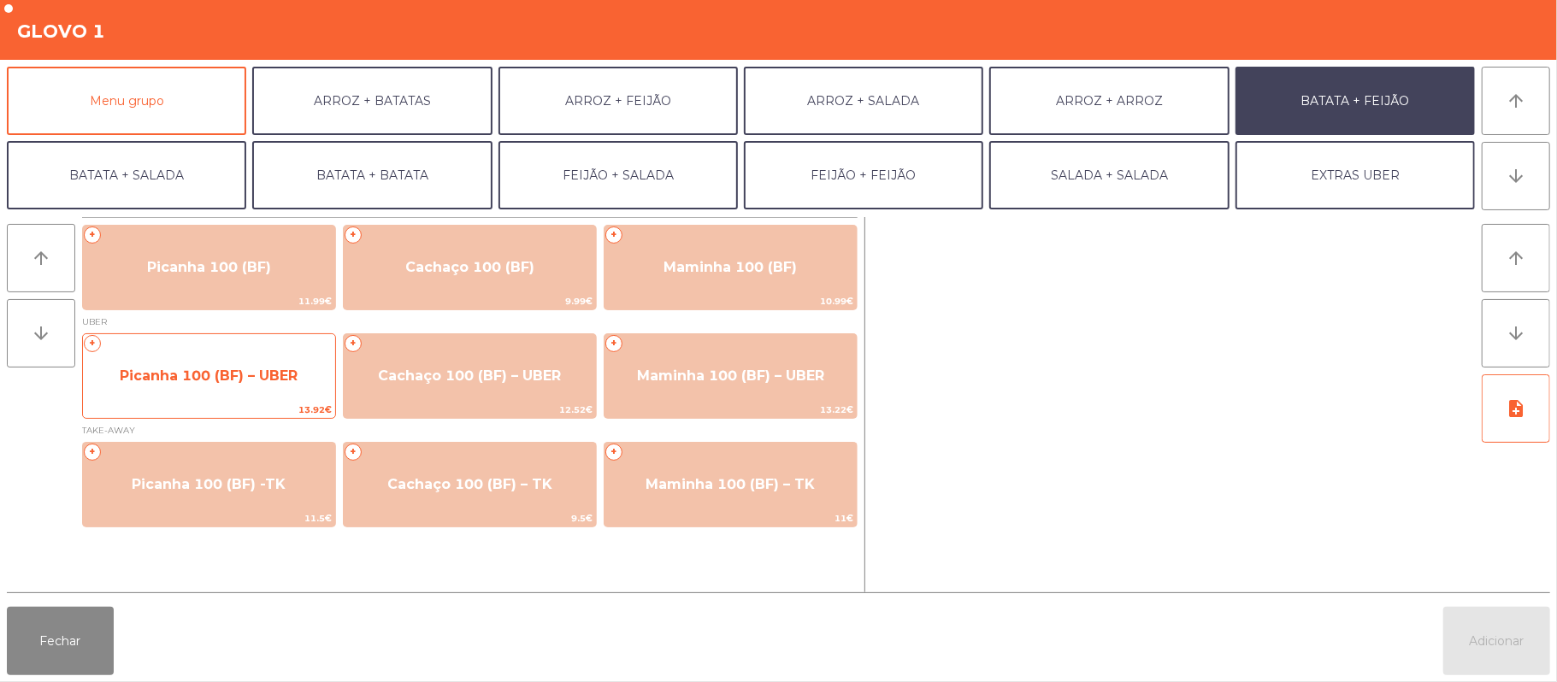
click at [309, 410] on span "13.92€" at bounding box center [209, 410] width 252 height 16
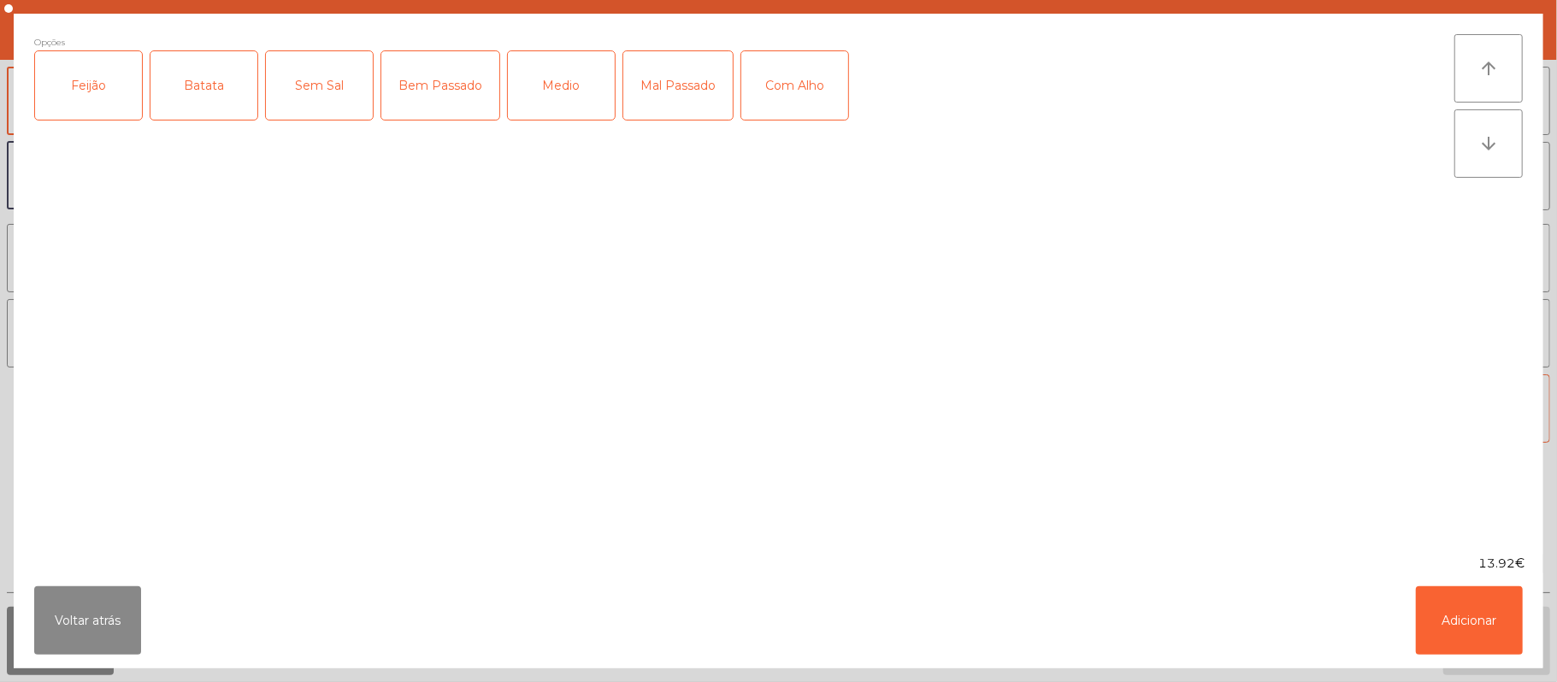
click at [97, 111] on div "Feijão" at bounding box center [88, 85] width 107 height 68
click at [205, 94] on div "Batata" at bounding box center [203, 85] width 107 height 68
click at [551, 97] on div "Medio" at bounding box center [561, 85] width 107 height 68
click at [785, 97] on div "Com Alho" at bounding box center [794, 85] width 107 height 68
click at [1434, 603] on button "Adicionar" at bounding box center [1469, 620] width 107 height 68
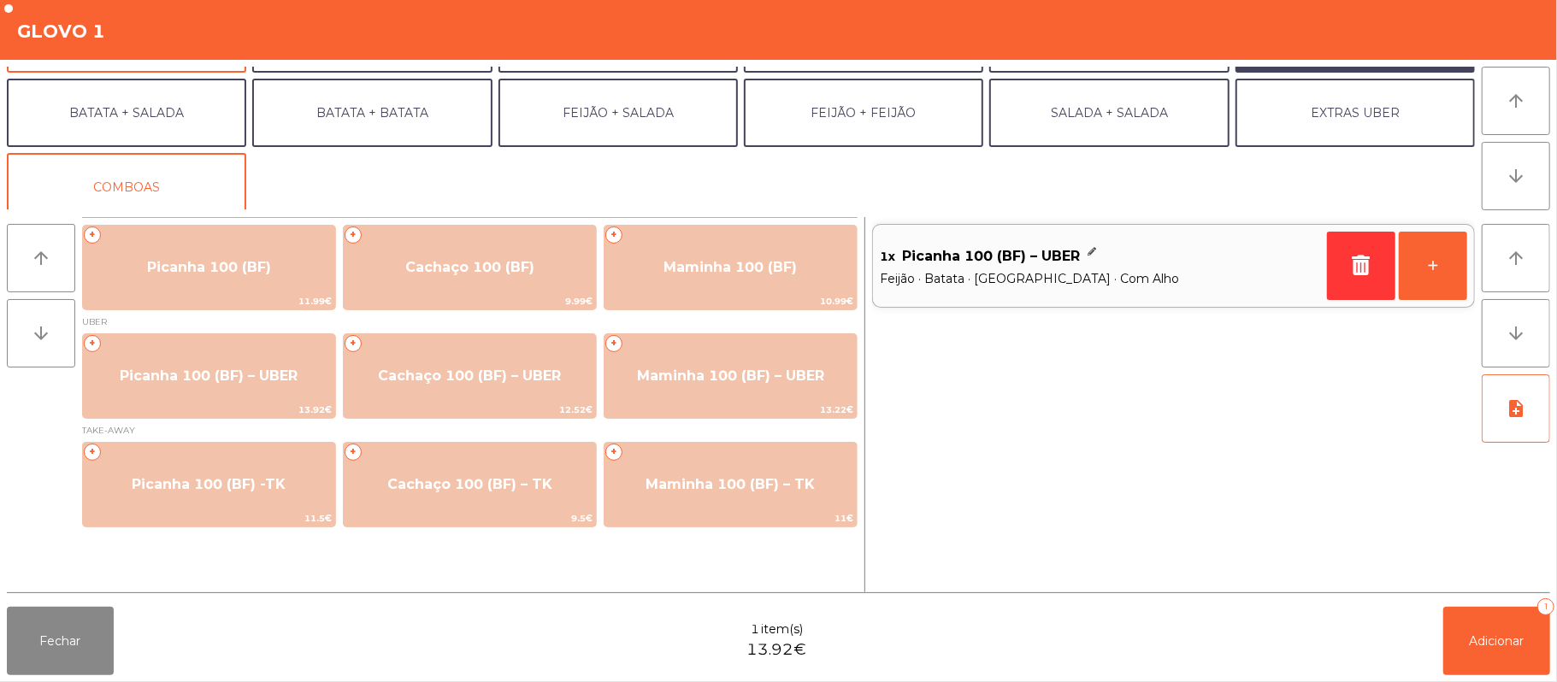
scroll to position [65, 0]
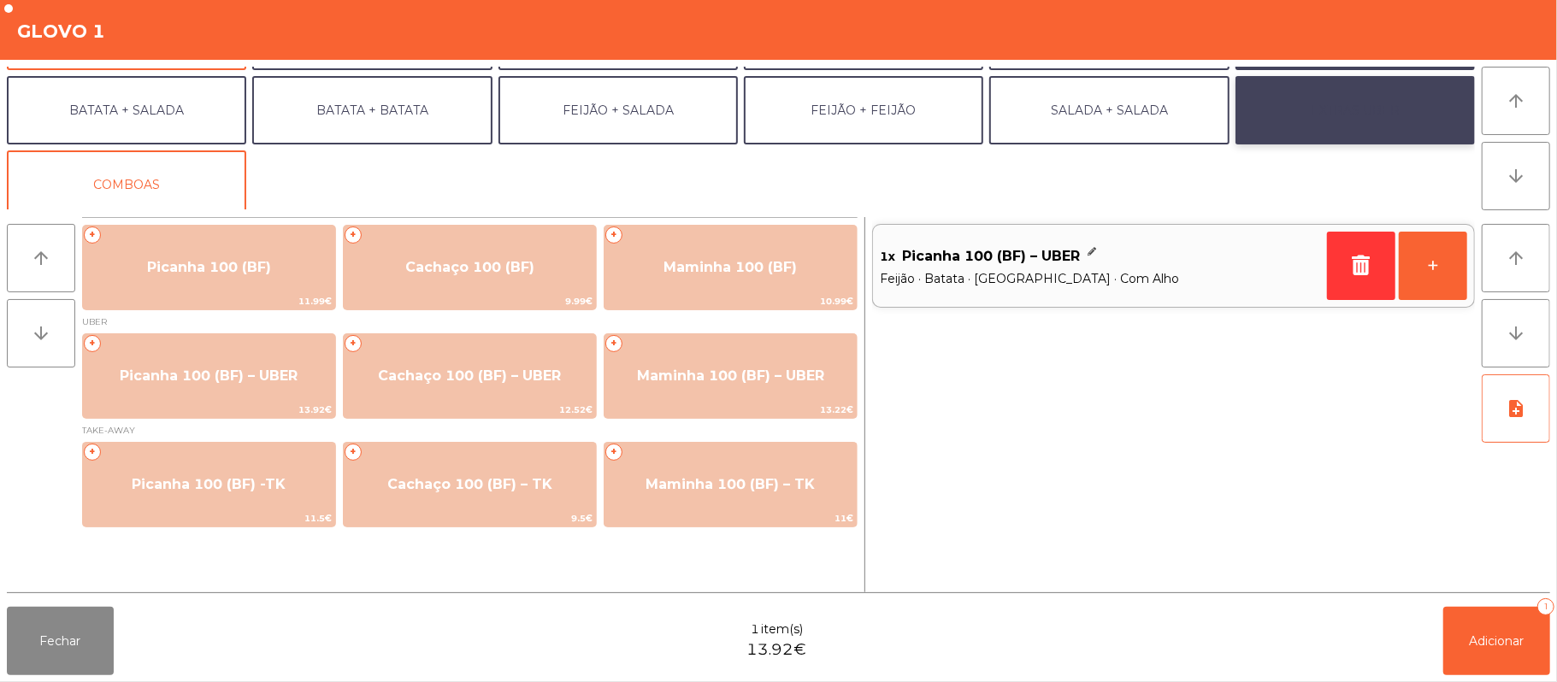
click at [1313, 113] on button "EXTRAS UBER" at bounding box center [1354, 110] width 239 height 68
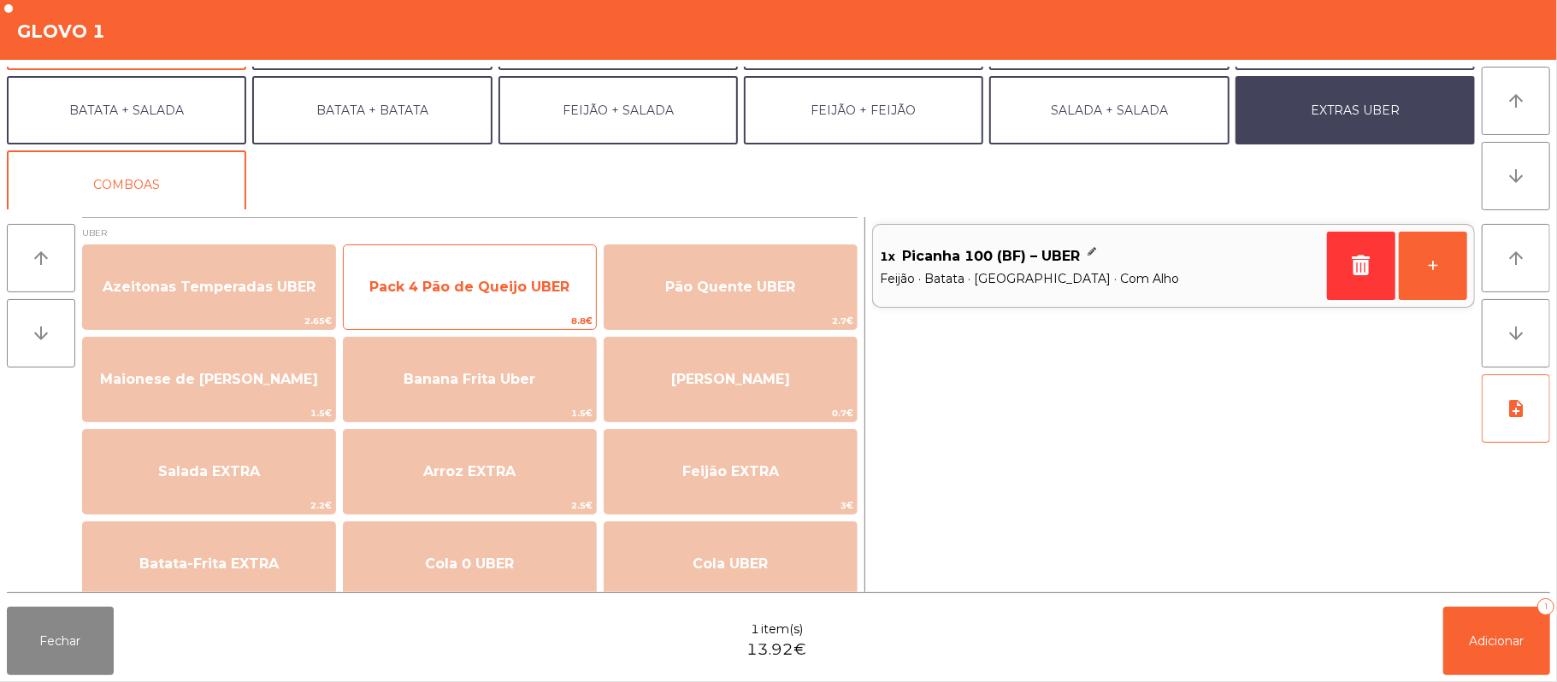
click at [551, 279] on span "Pack 4 Pão de Queijo UBER" at bounding box center [469, 287] width 200 height 16
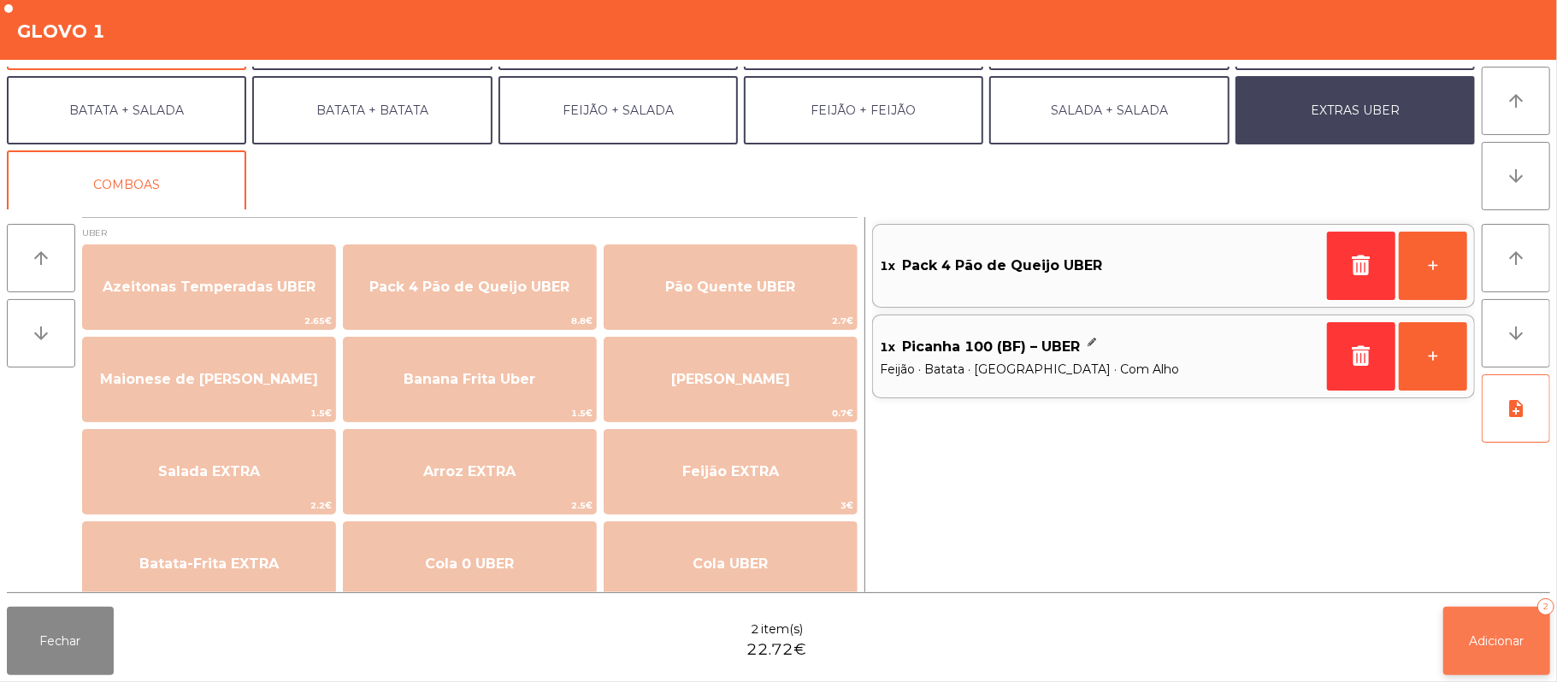
click at [1501, 644] on span "Adicionar" at bounding box center [1496, 640] width 55 height 15
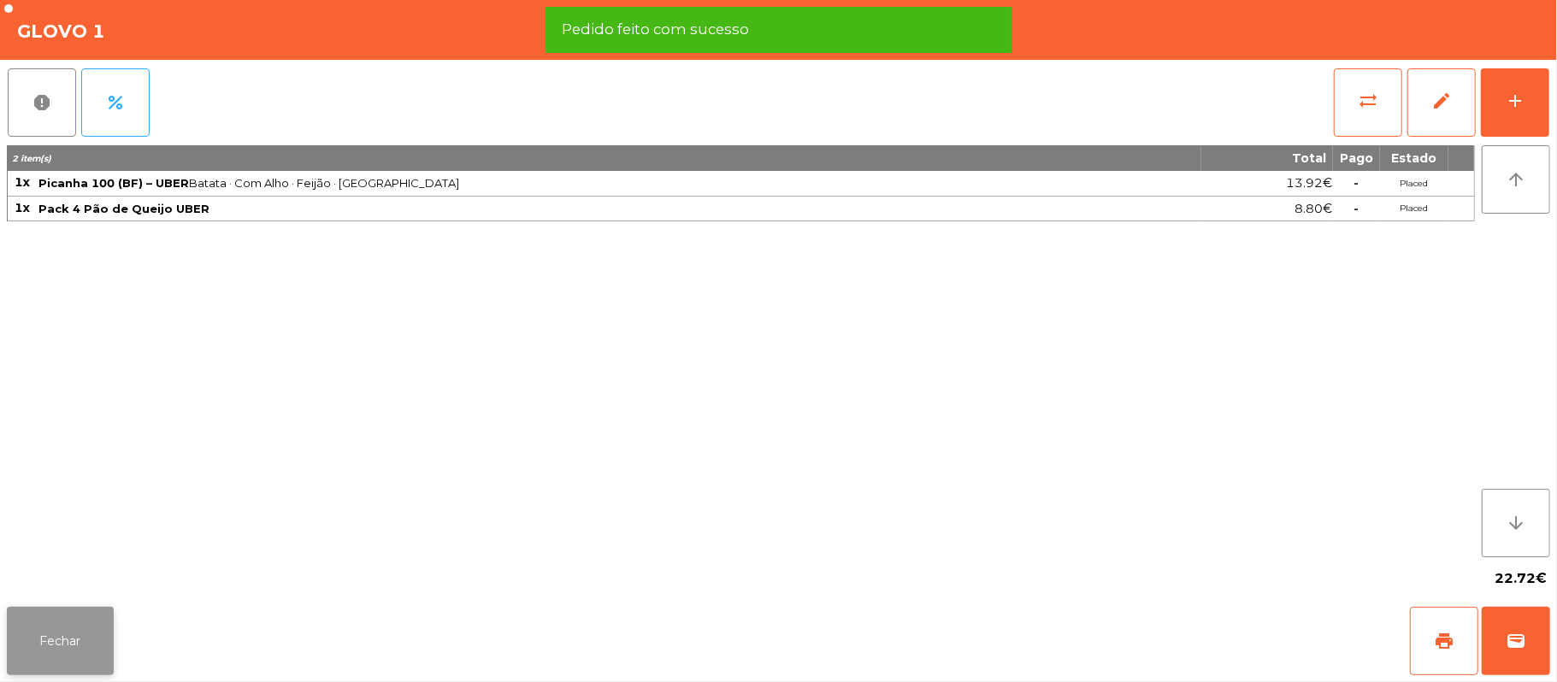
click at [56, 647] on button "Fechar" at bounding box center [60, 641] width 107 height 68
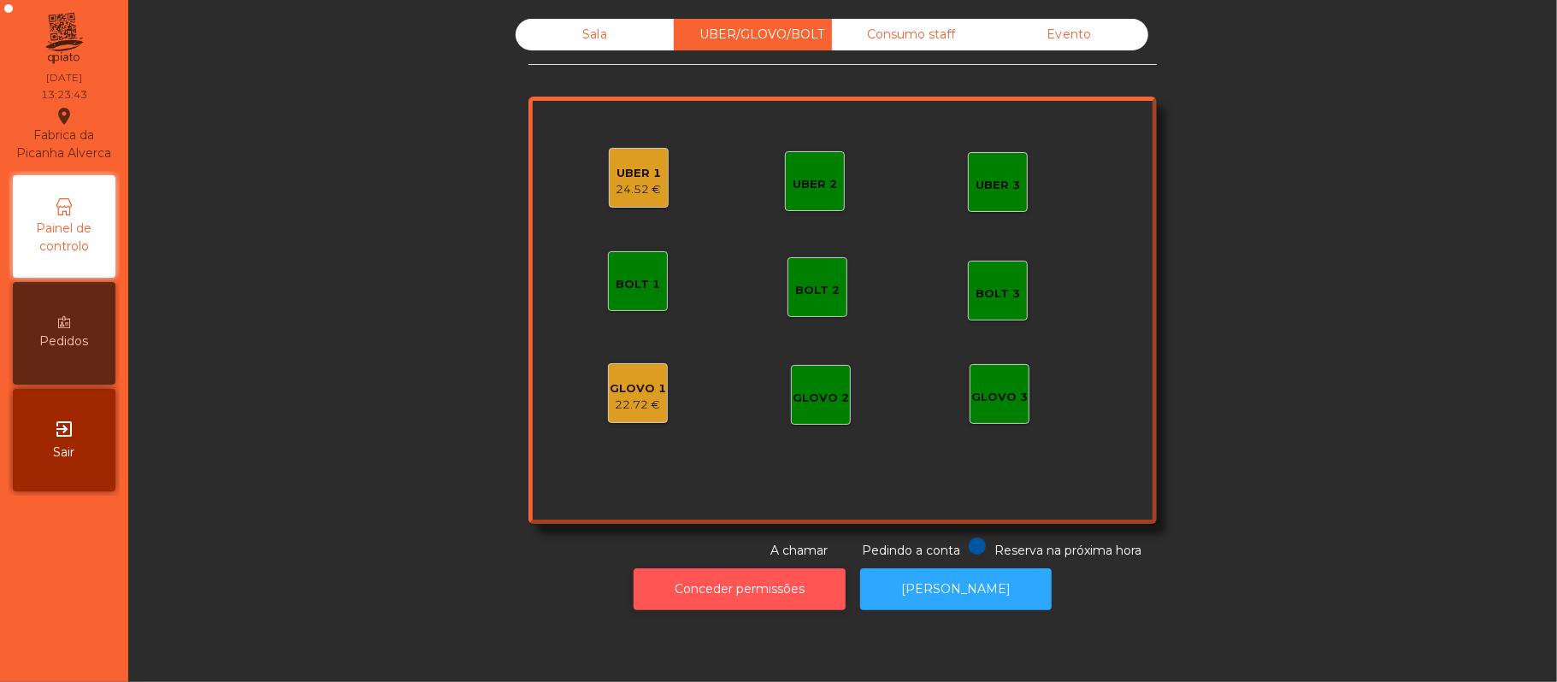
click at [743, 596] on button "Conceder permissões" at bounding box center [739, 589] width 212 height 42
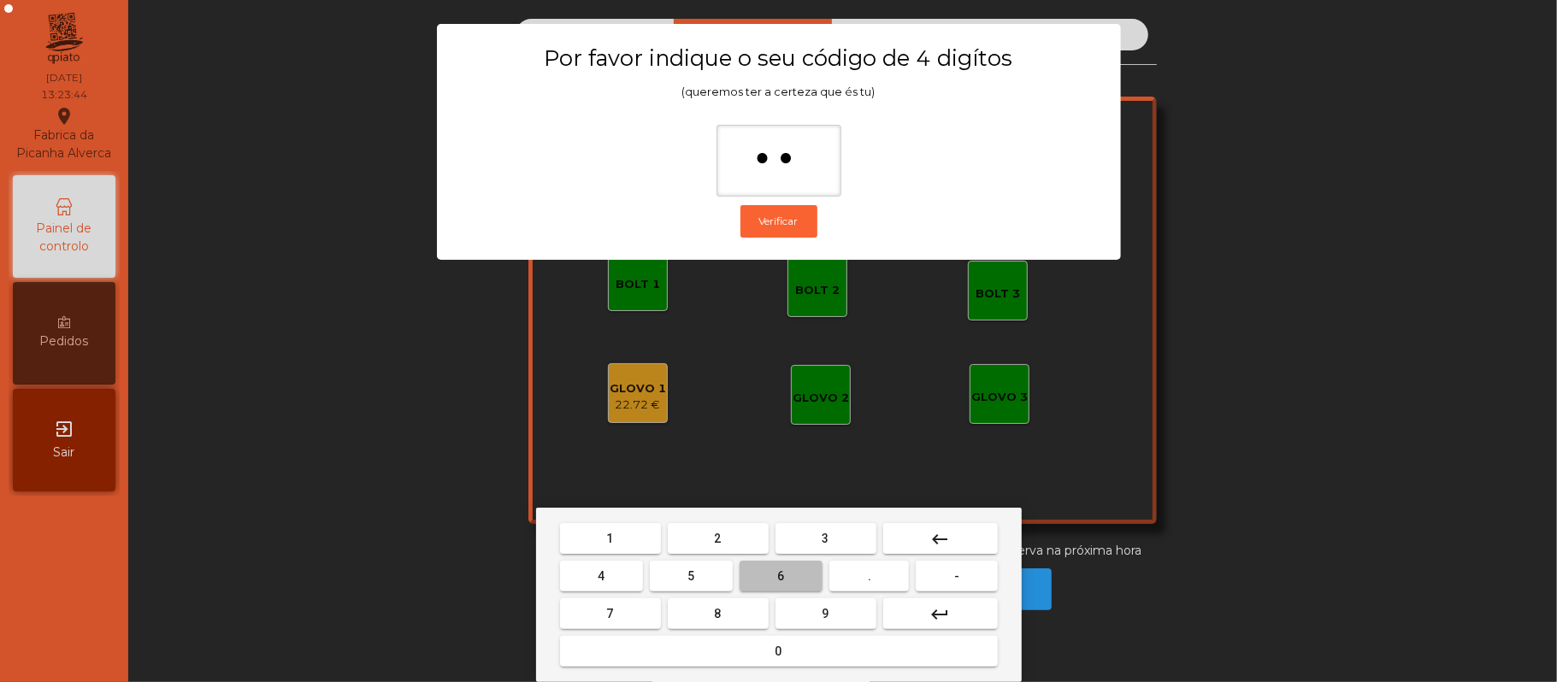
type input "***"
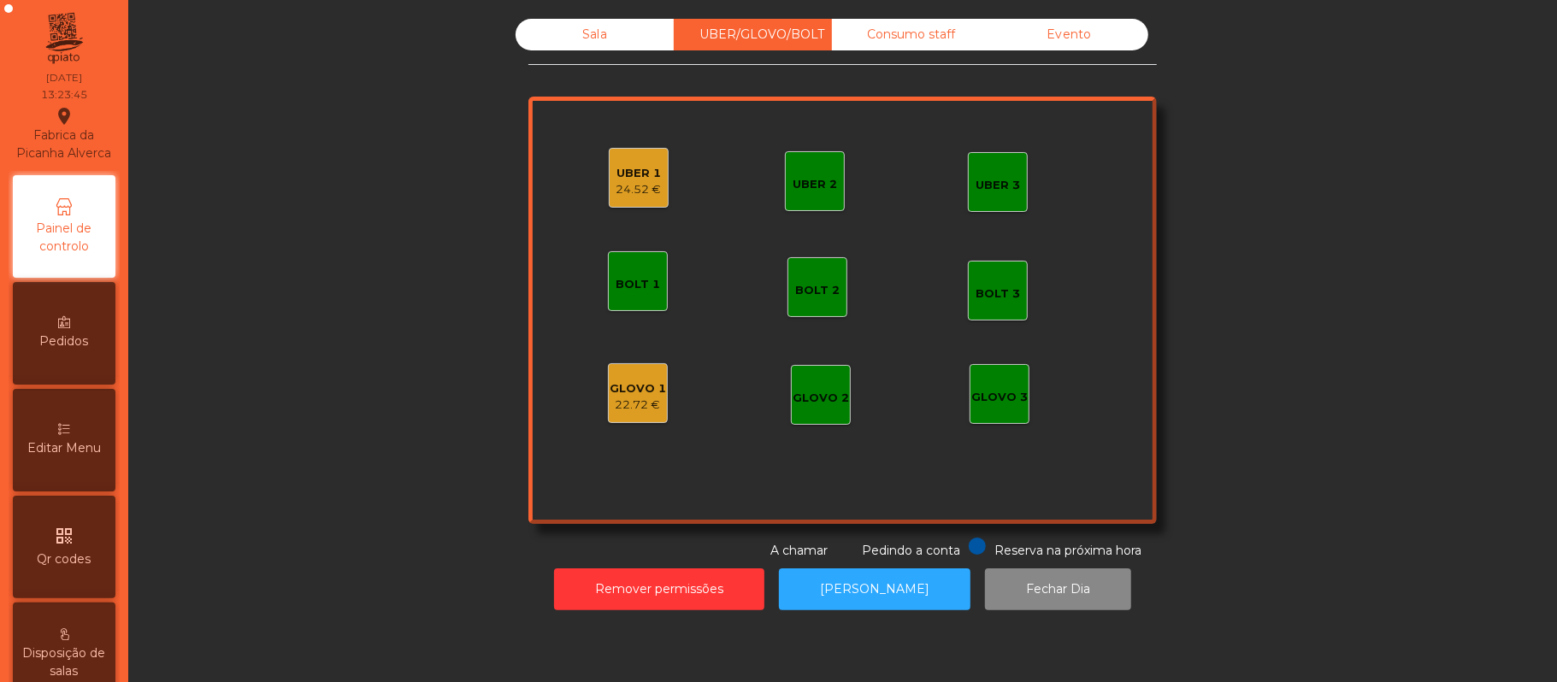
click at [610, 408] on div "22.72 €" at bounding box center [638, 405] width 56 height 17
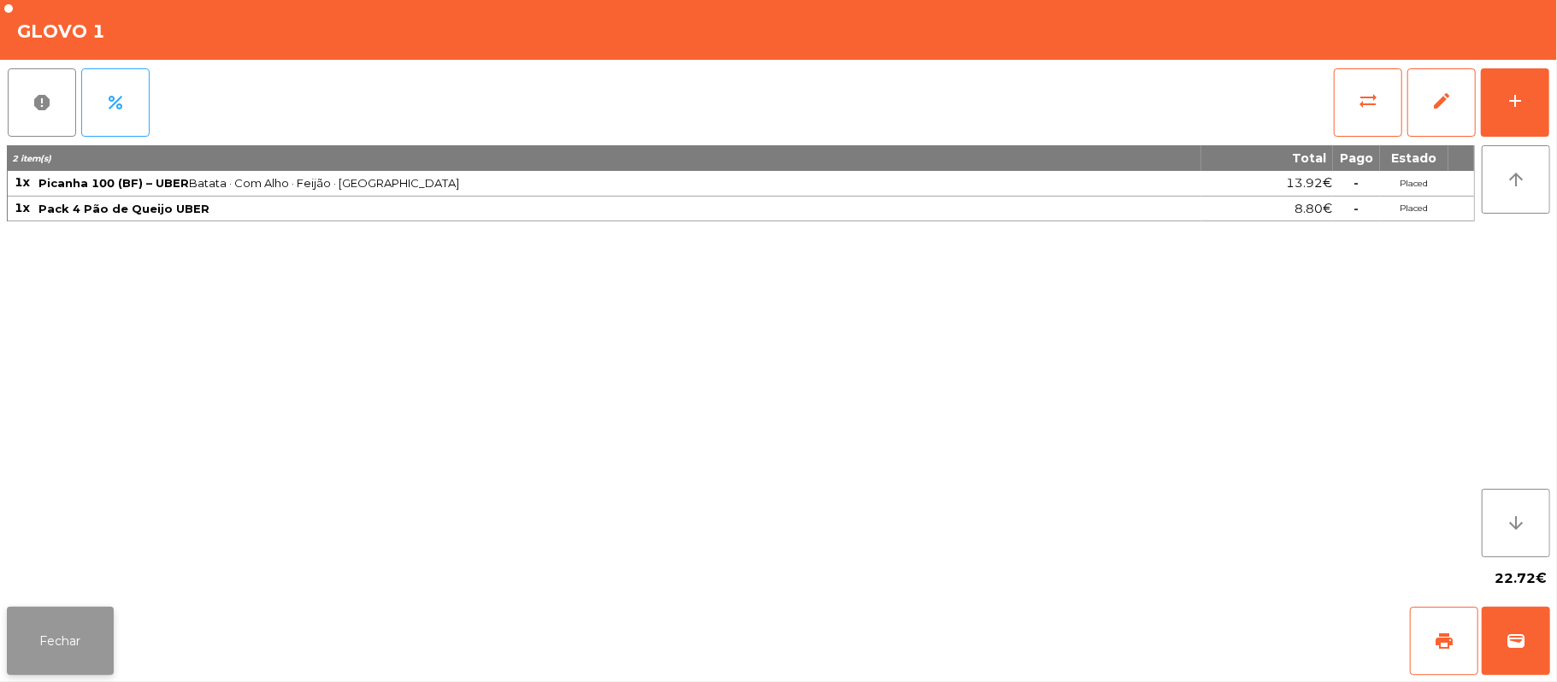
click at [29, 674] on button "Fechar" at bounding box center [60, 641] width 107 height 68
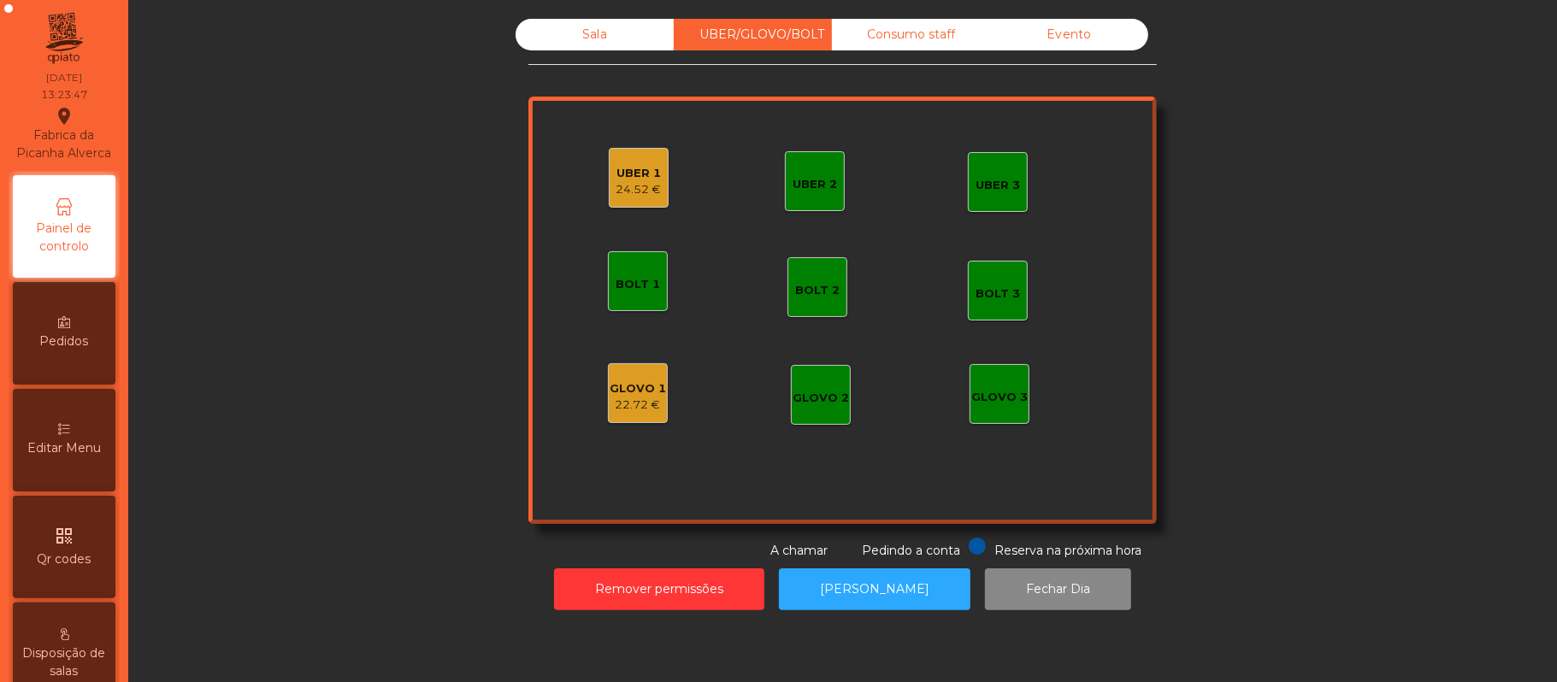
click at [637, 186] on div "24.52 €" at bounding box center [638, 189] width 45 height 17
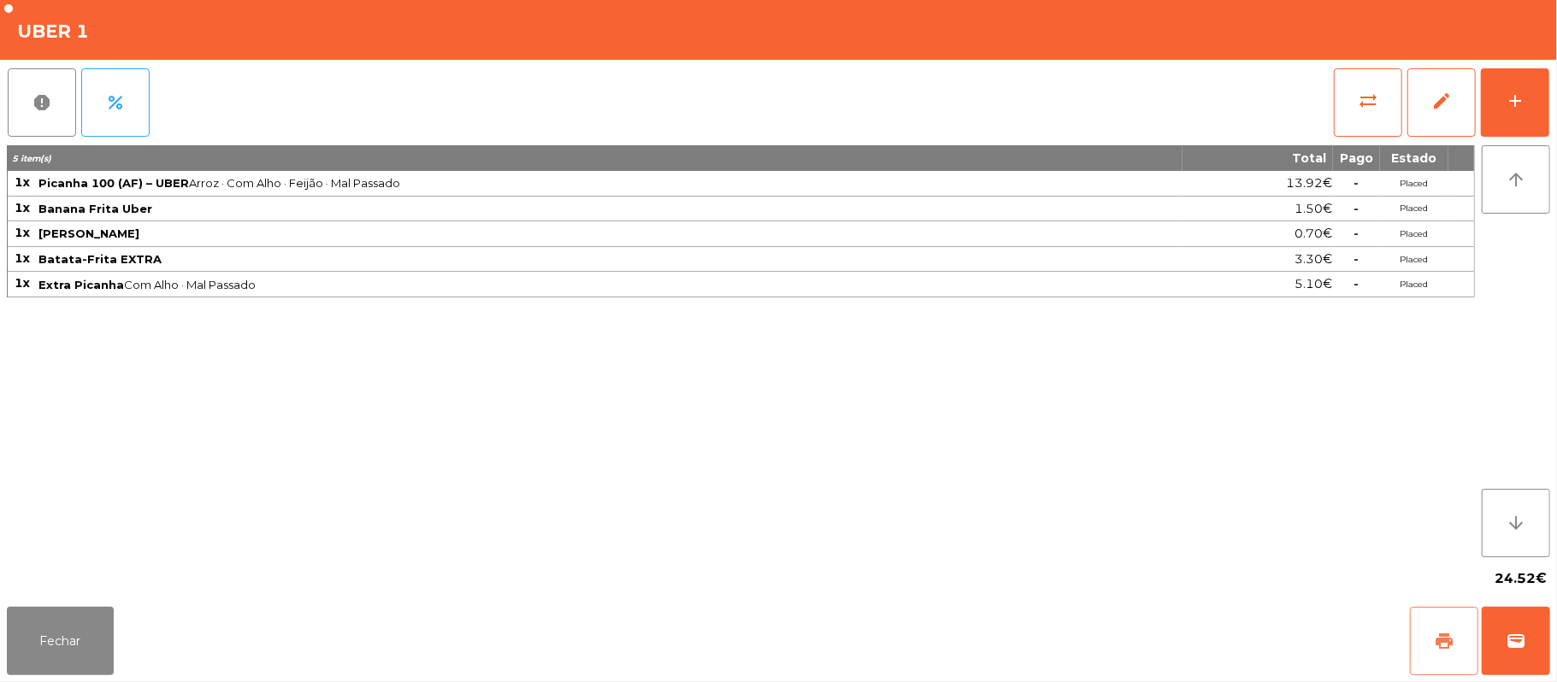
click at [1431, 620] on button "print" at bounding box center [1444, 641] width 68 height 68
click at [1525, 648] on span "wallet" at bounding box center [1515, 641] width 21 height 21
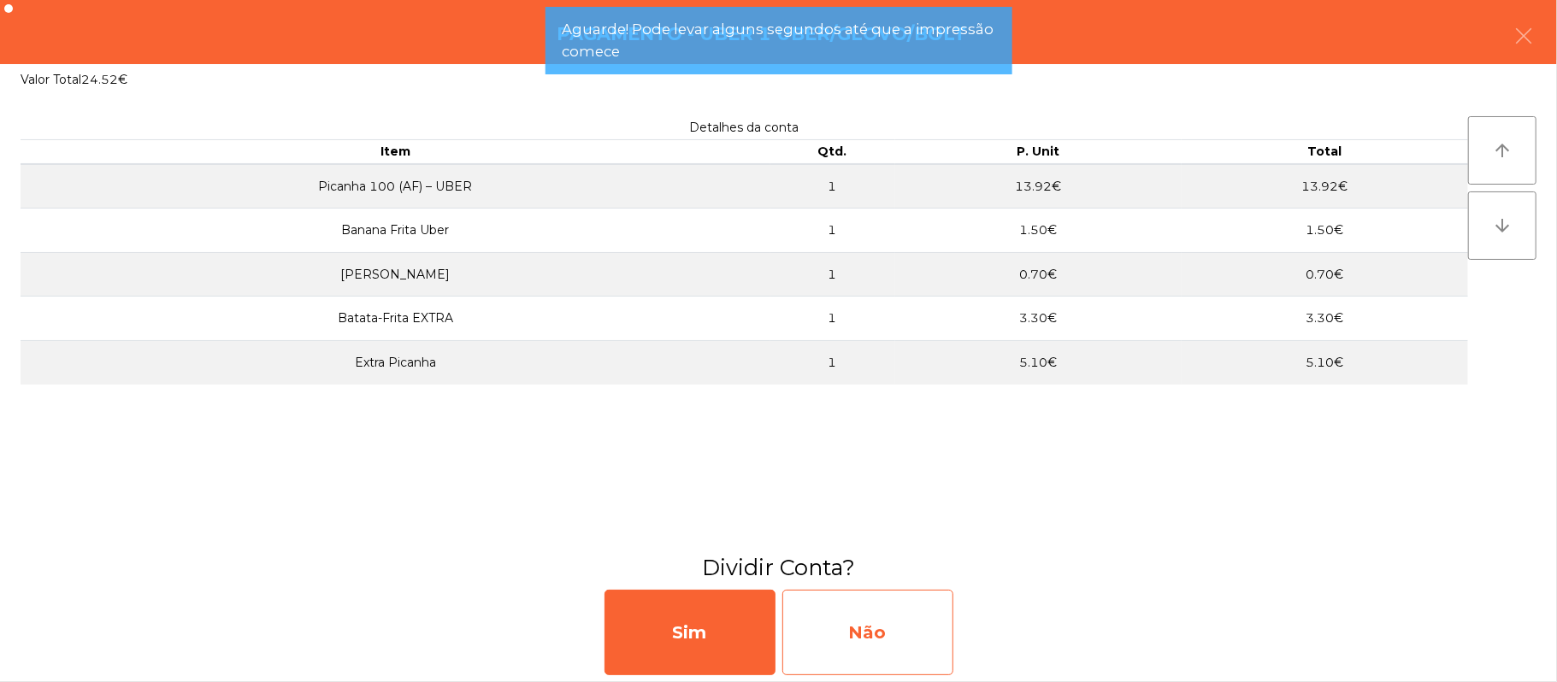
click at [874, 643] on div "Não" at bounding box center [867, 632] width 171 height 85
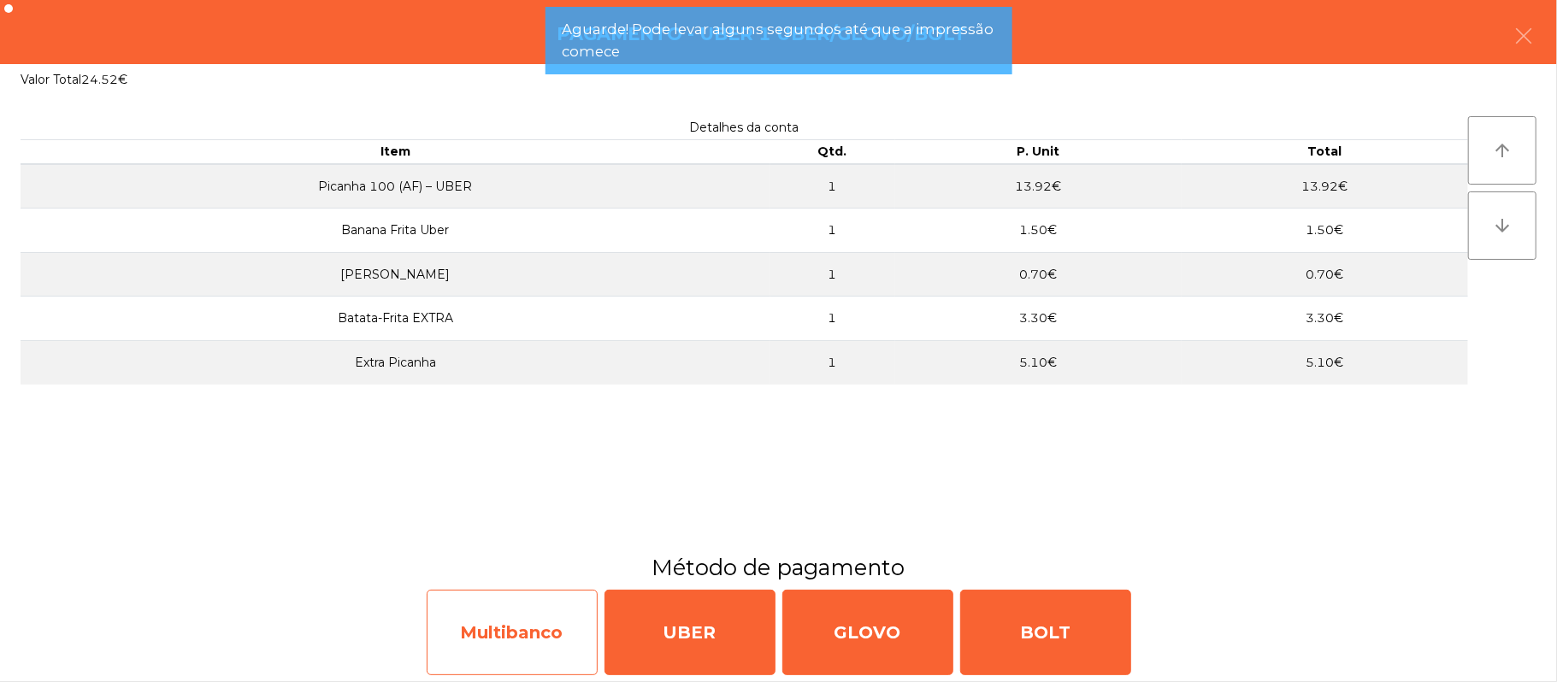
click at [517, 619] on div "Multibanco" at bounding box center [512, 632] width 171 height 85
select select "**"
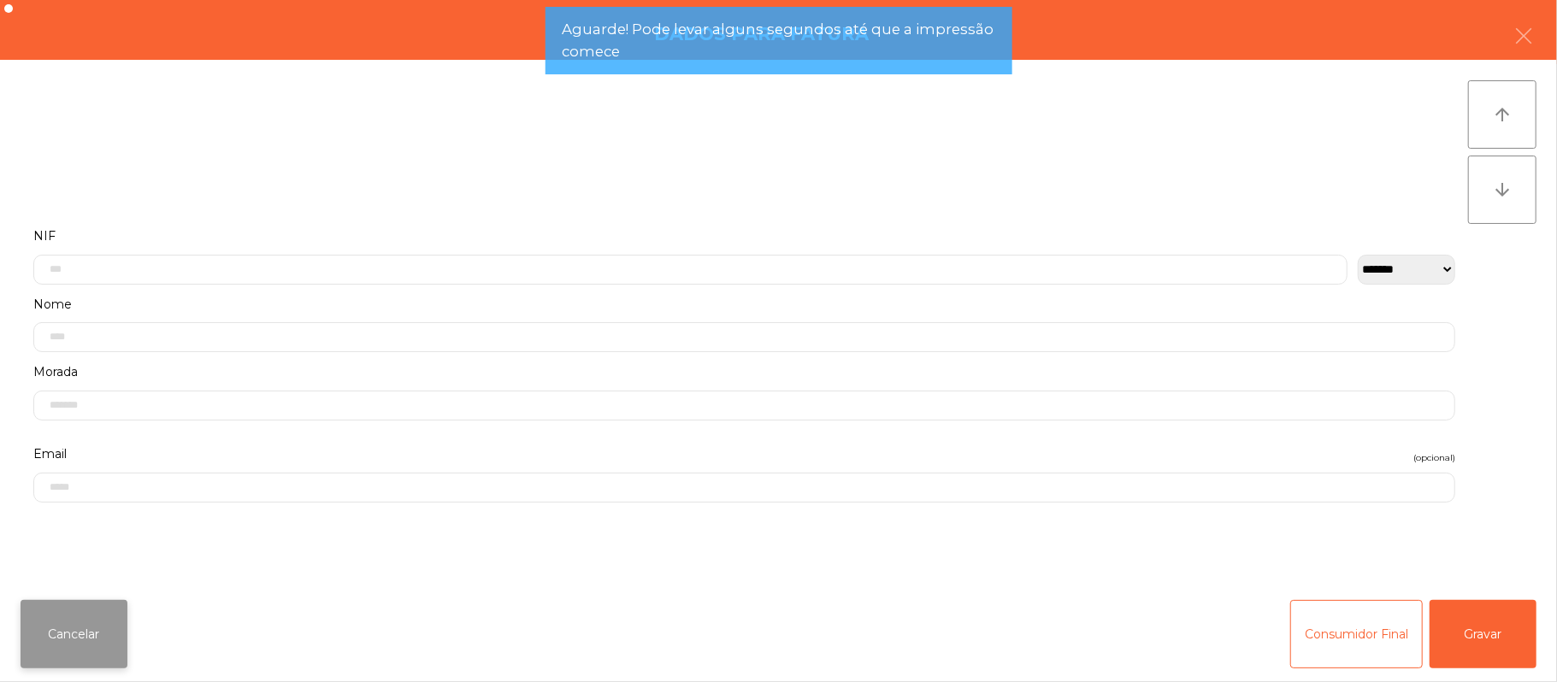
click at [93, 616] on button "Cancelar" at bounding box center [74, 634] width 107 height 68
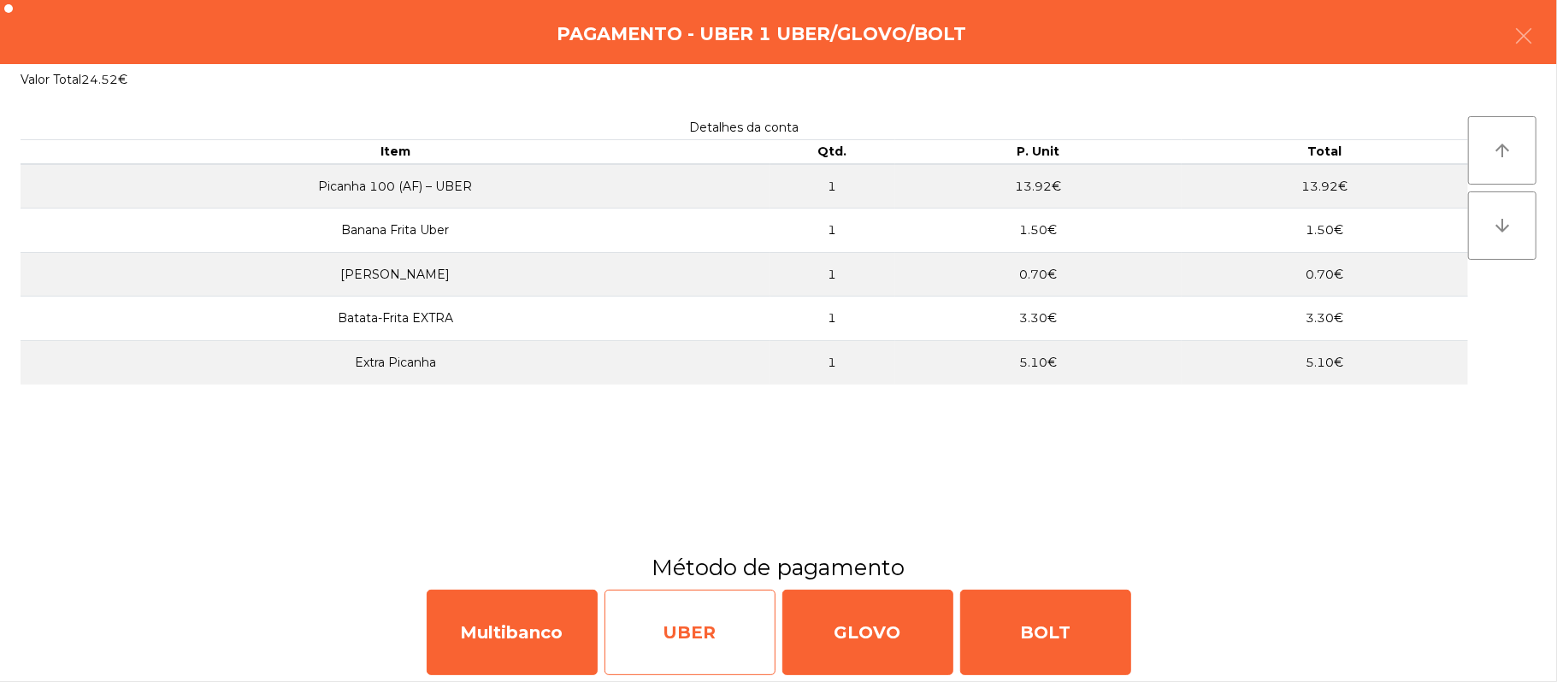
click at [708, 644] on div "UBER" at bounding box center [689, 632] width 171 height 85
select select "**"
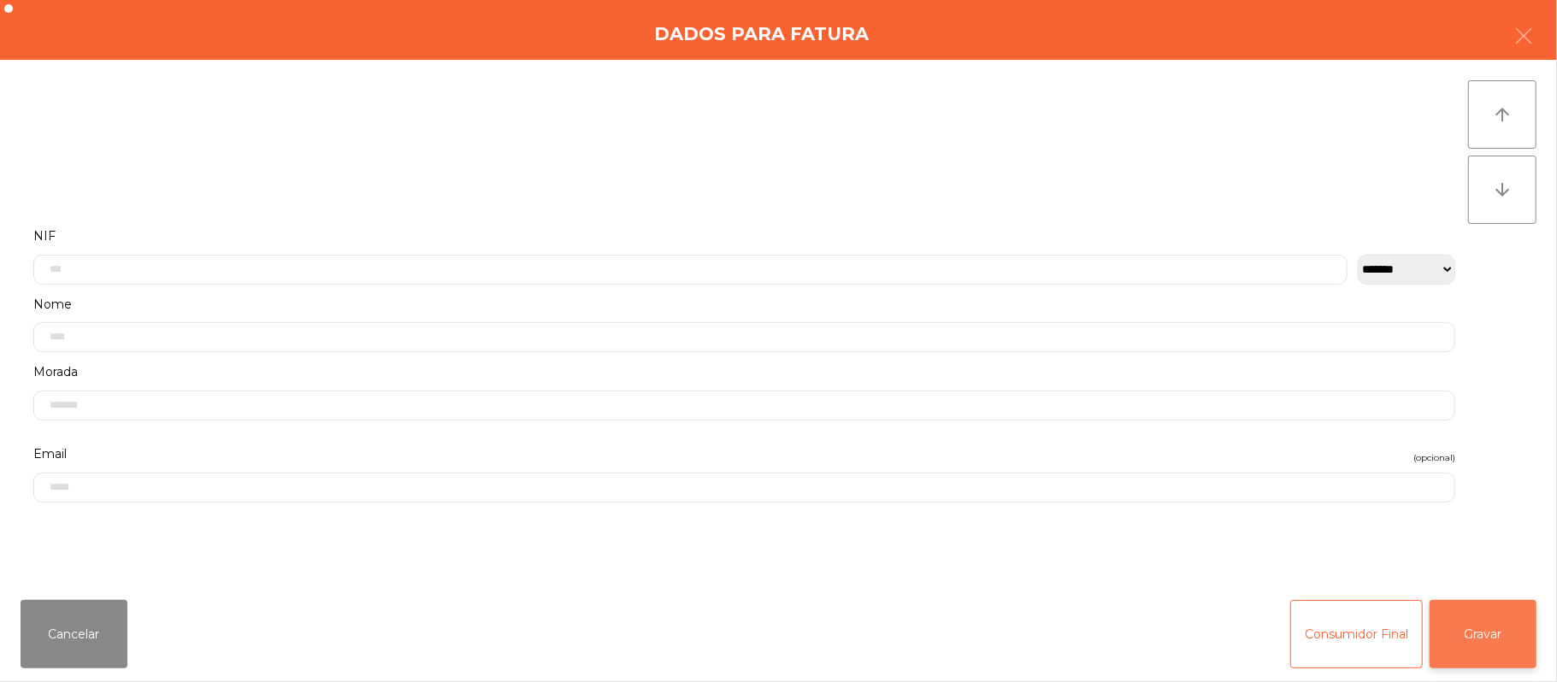
click at [1502, 654] on button "Gravar" at bounding box center [1482, 634] width 107 height 68
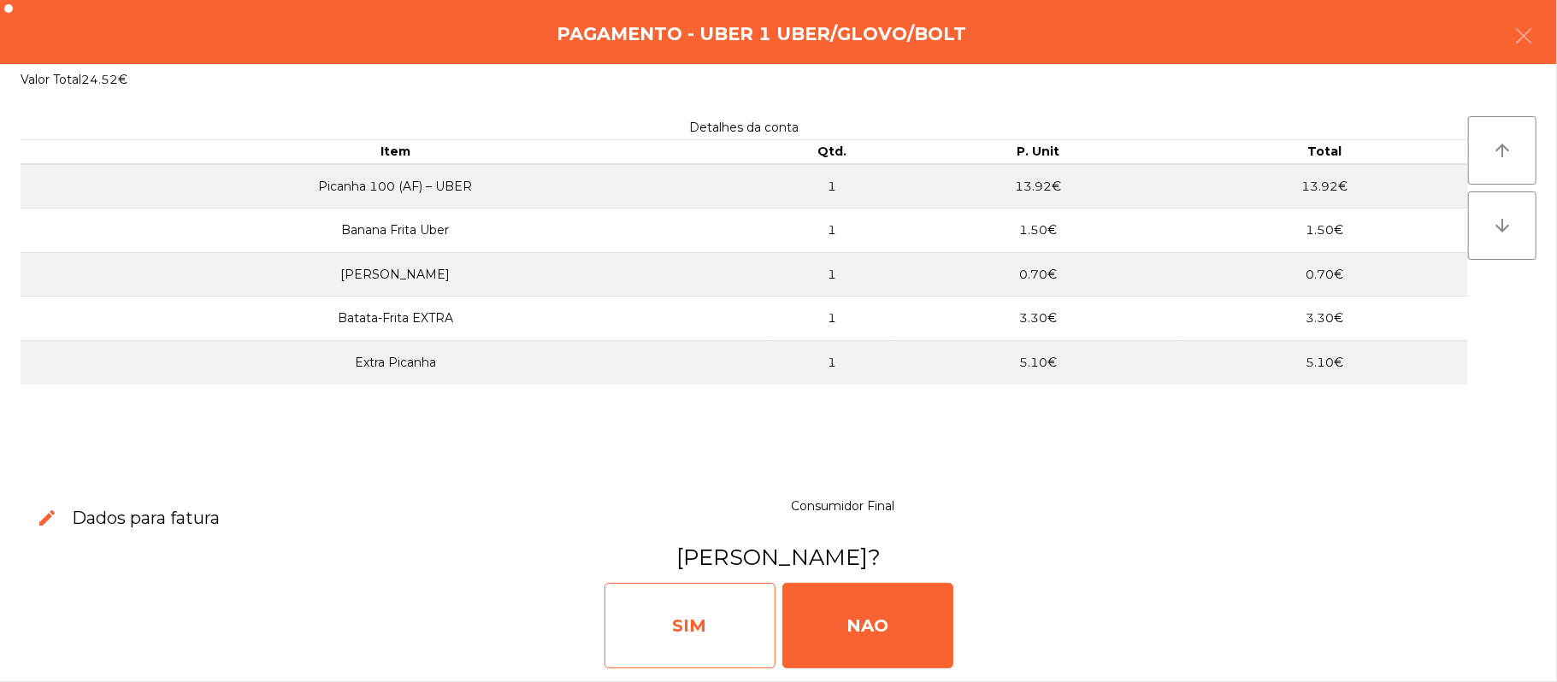
click at [662, 622] on div "SIM" at bounding box center [689, 625] width 171 height 85
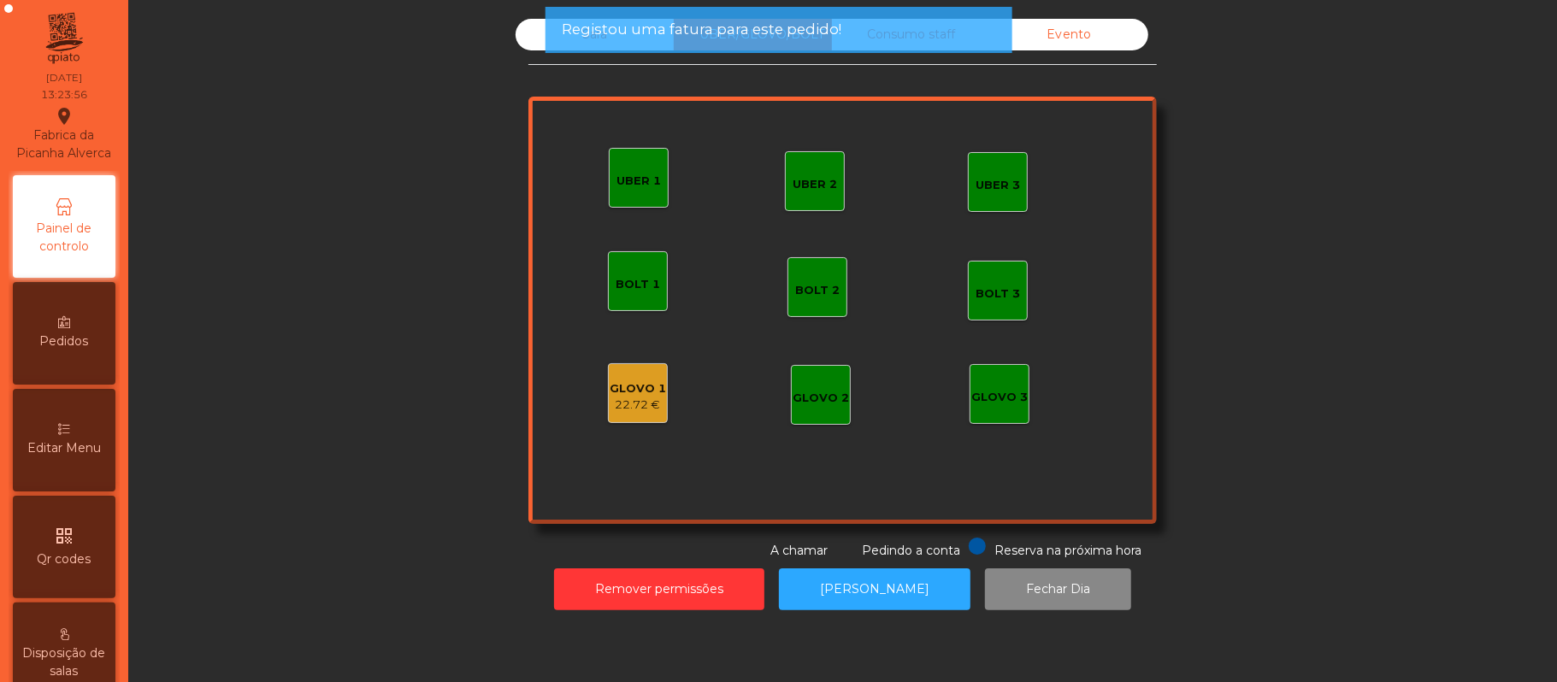
click at [636, 404] on div "22.72 €" at bounding box center [638, 405] width 56 height 17
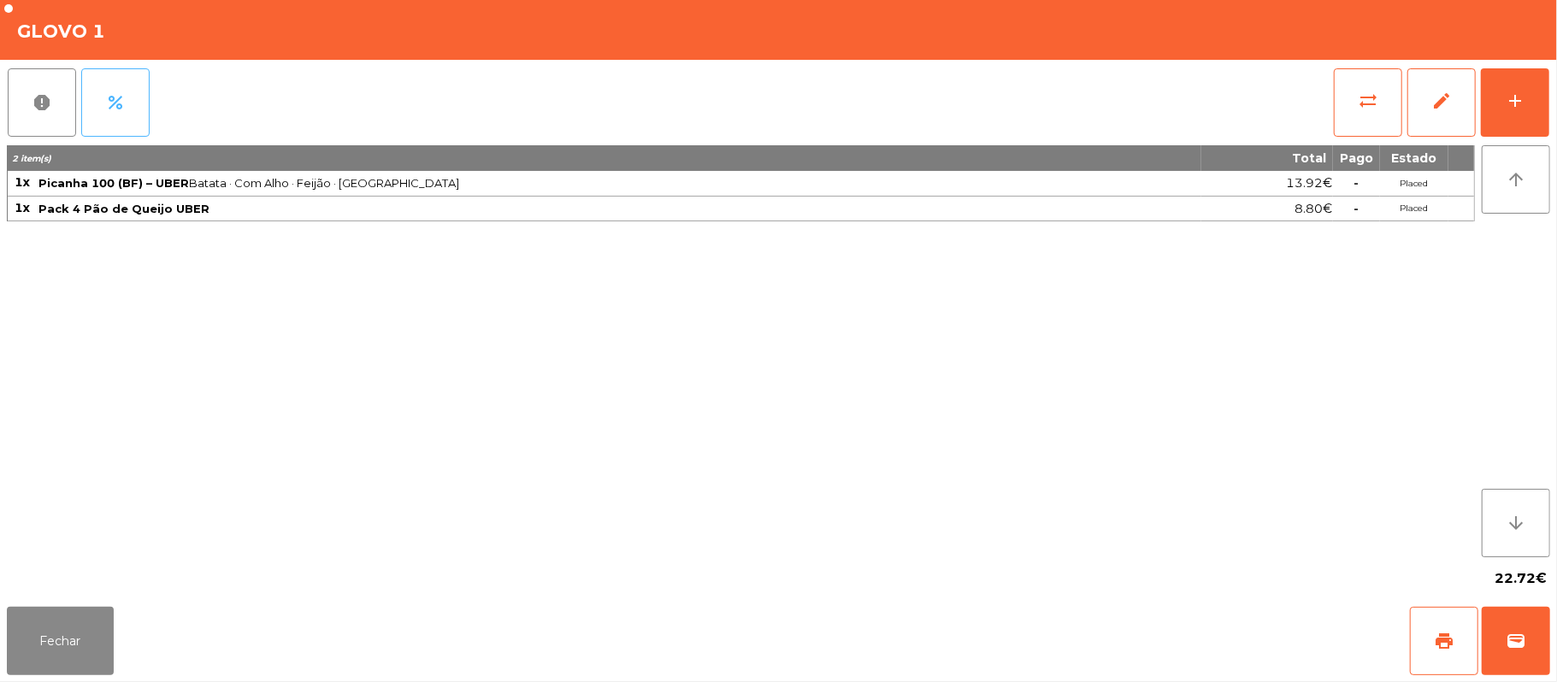
click at [138, 106] on button "percent" at bounding box center [115, 102] width 68 height 68
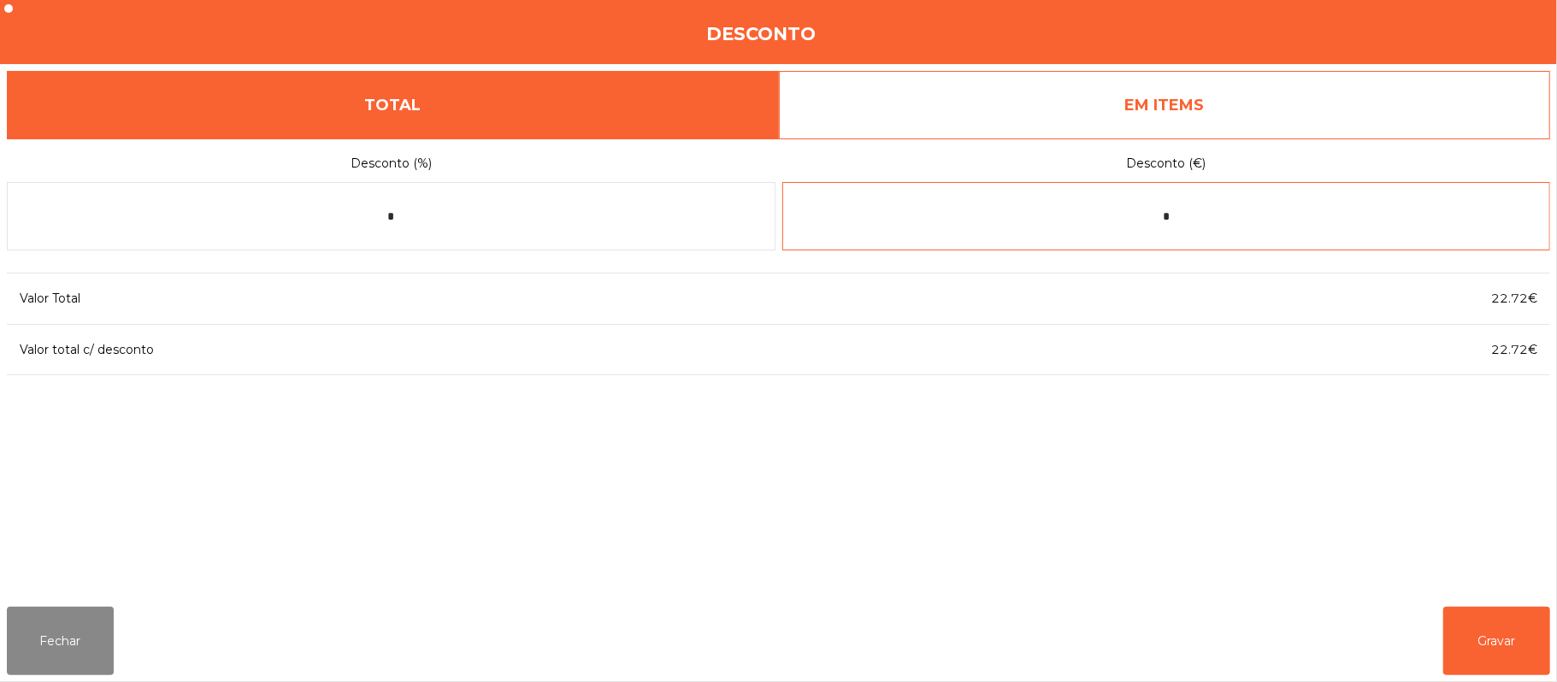
click at [1147, 217] on input "*" at bounding box center [1166, 216] width 769 height 68
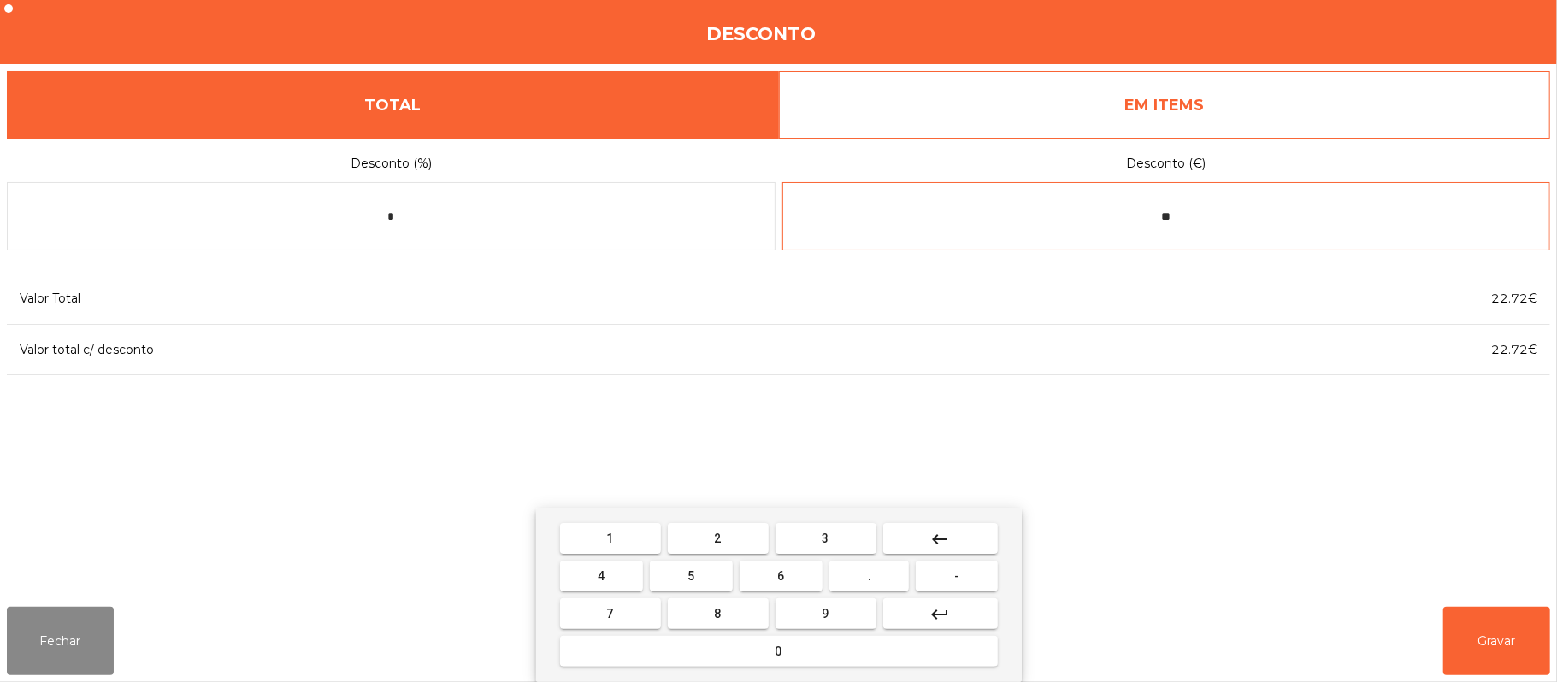
type input "*"
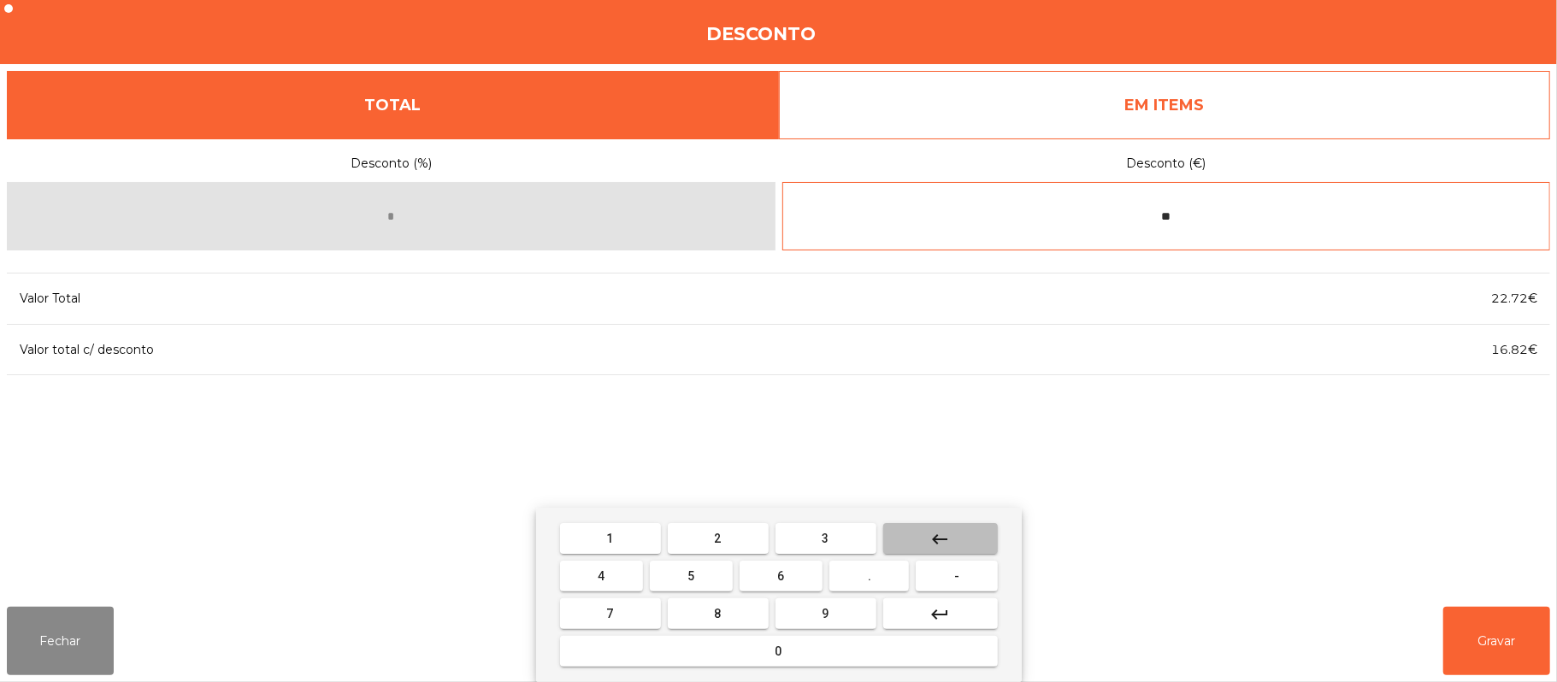
type input "*"
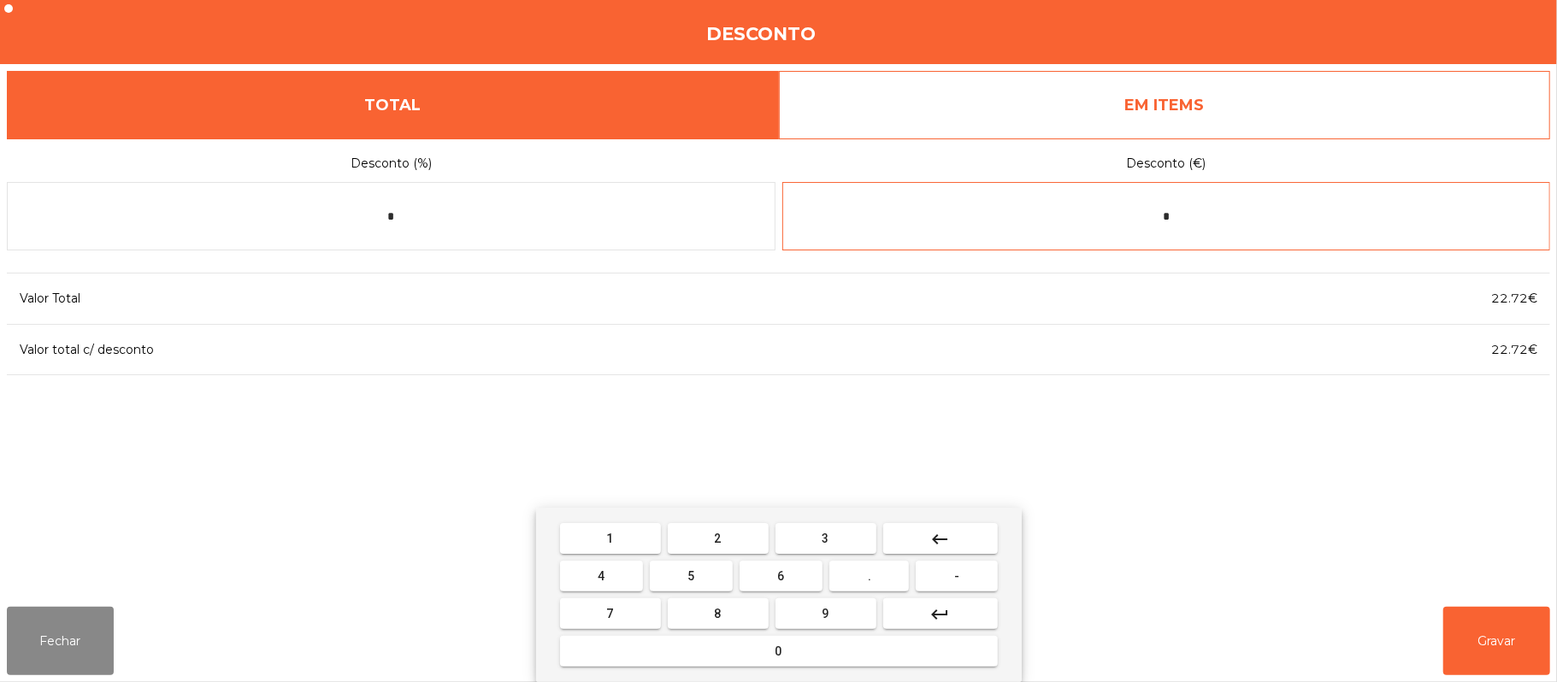
click at [1232, 209] on input "*" at bounding box center [1166, 216] width 769 height 68
type input "*"
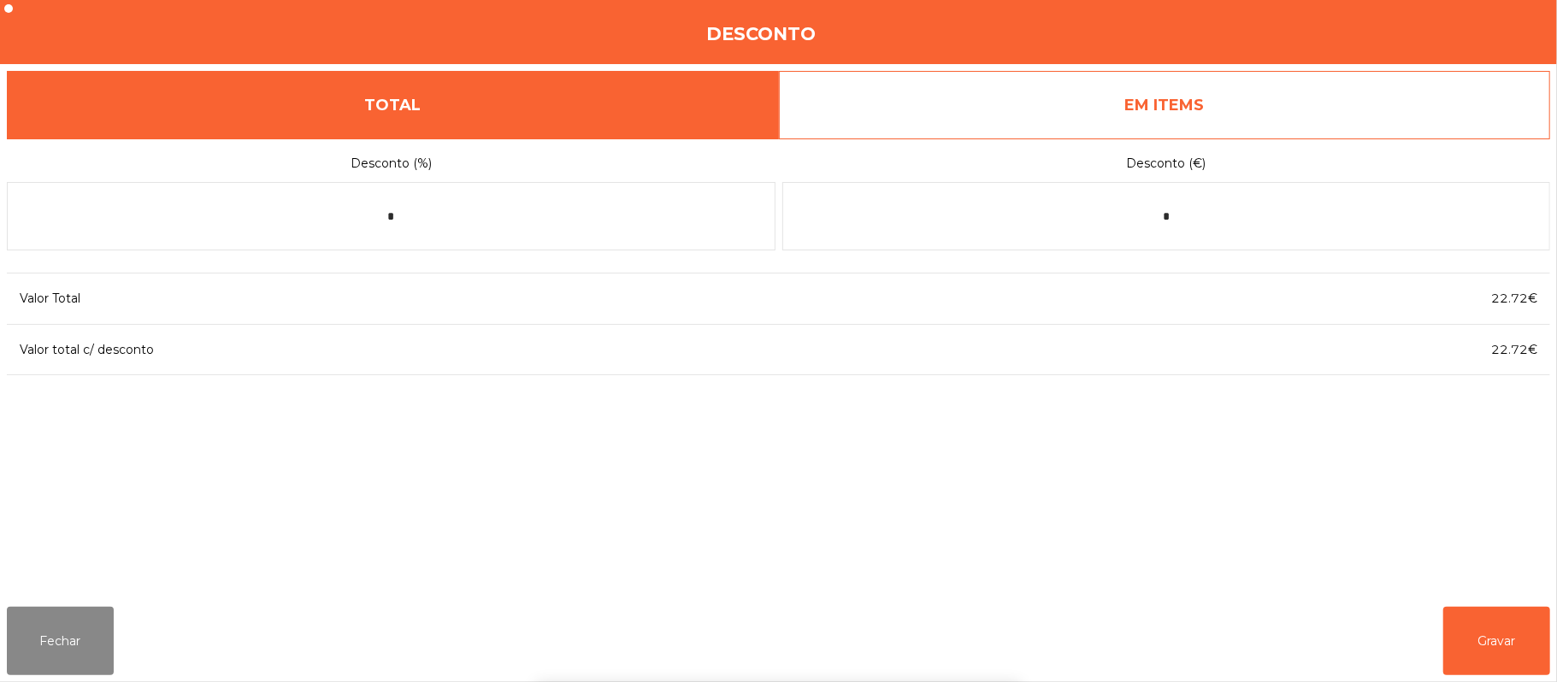
click at [1211, 530] on div "1 2 3 keyboard_backspace 4 5 6 . - 7 8 9 keyboard_return 0" at bounding box center [778, 595] width 1557 height 174
click at [1265, 219] on input "*" at bounding box center [1166, 216] width 769 height 68
click at [1290, 504] on div "Desconto (%) * Desconto (€) * Valor Total 22.72€ Valor total c/ desconto 22.72€" at bounding box center [778, 365] width 1543 height 455
click at [1241, 210] on input "*" at bounding box center [1166, 216] width 769 height 68
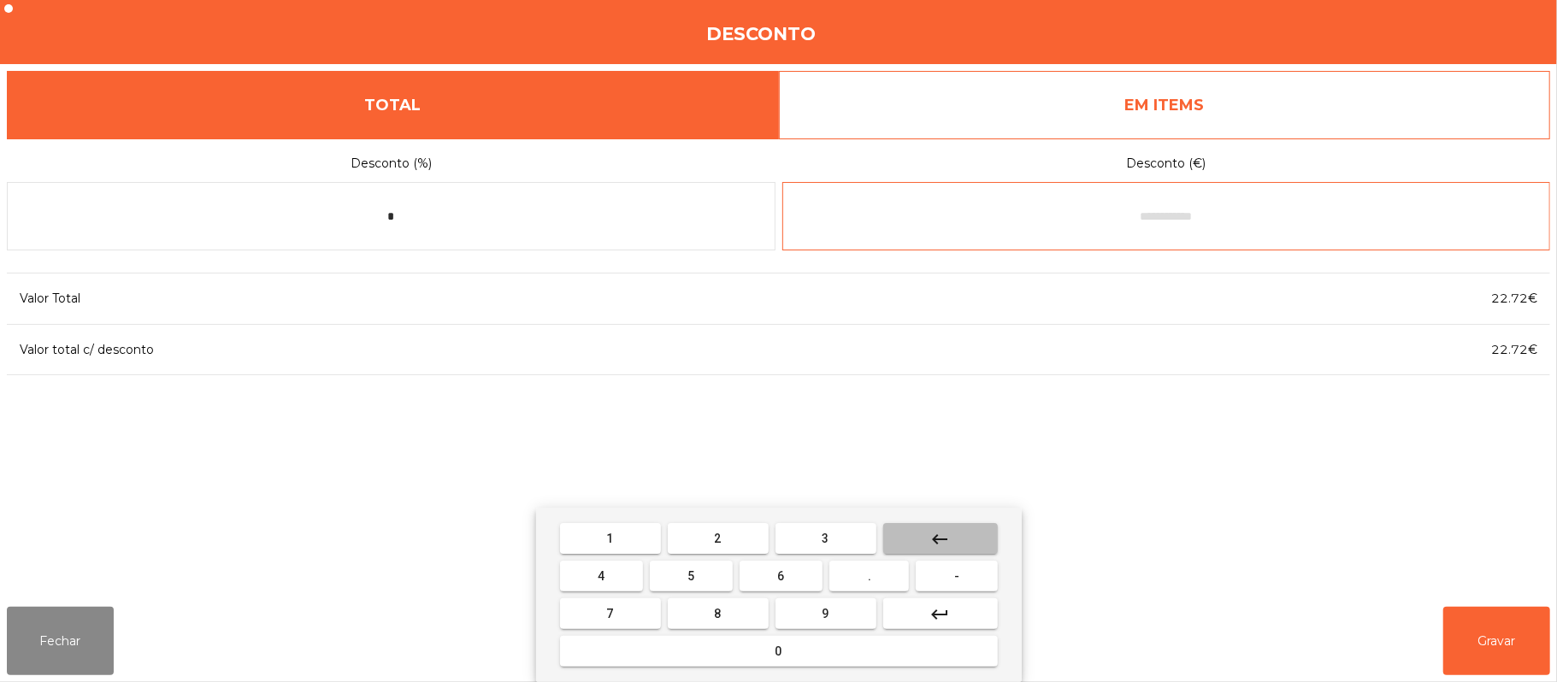
type input "*"
click at [711, 572] on button "5" at bounding box center [691, 576] width 83 height 31
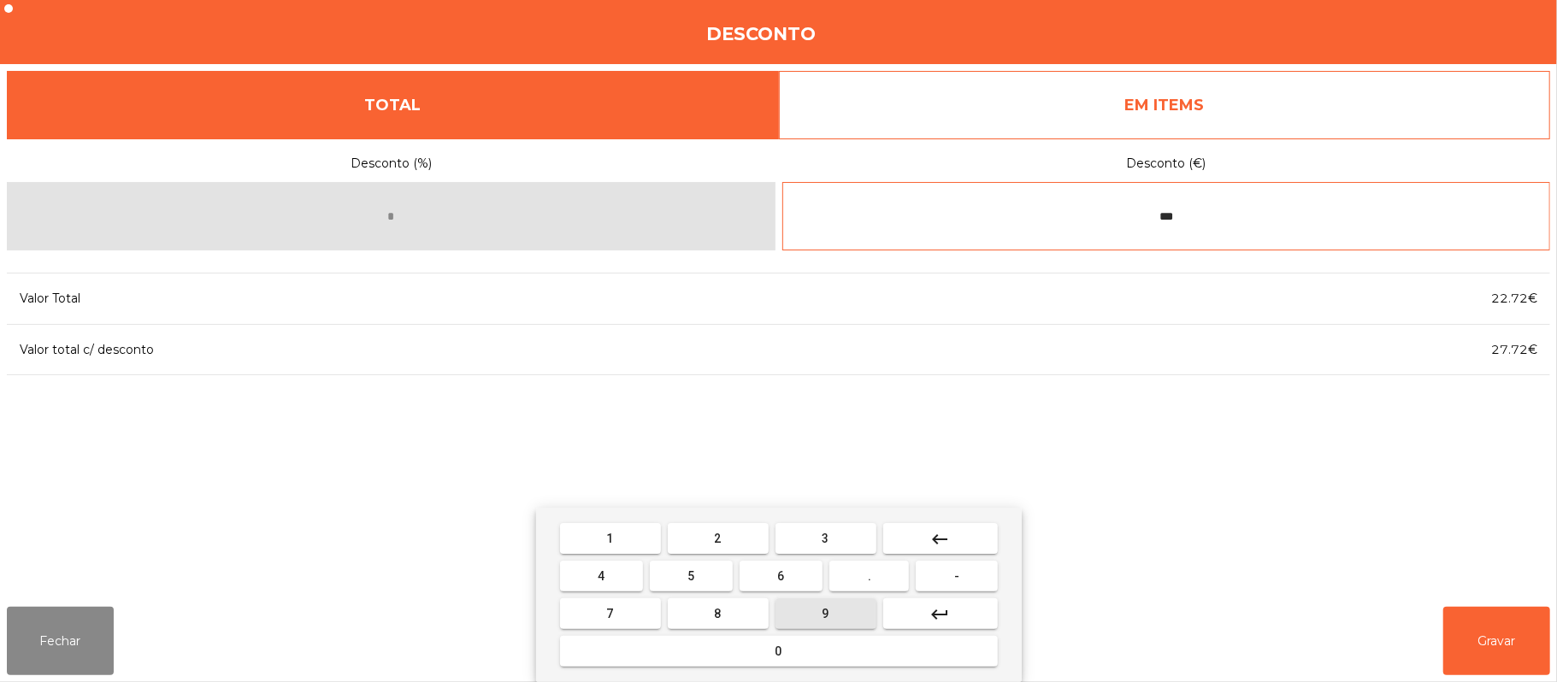
click at [828, 609] on span "9" at bounding box center [825, 614] width 7 height 14
click at [791, 575] on button "6" at bounding box center [780, 576] width 83 height 31
type input "*****"
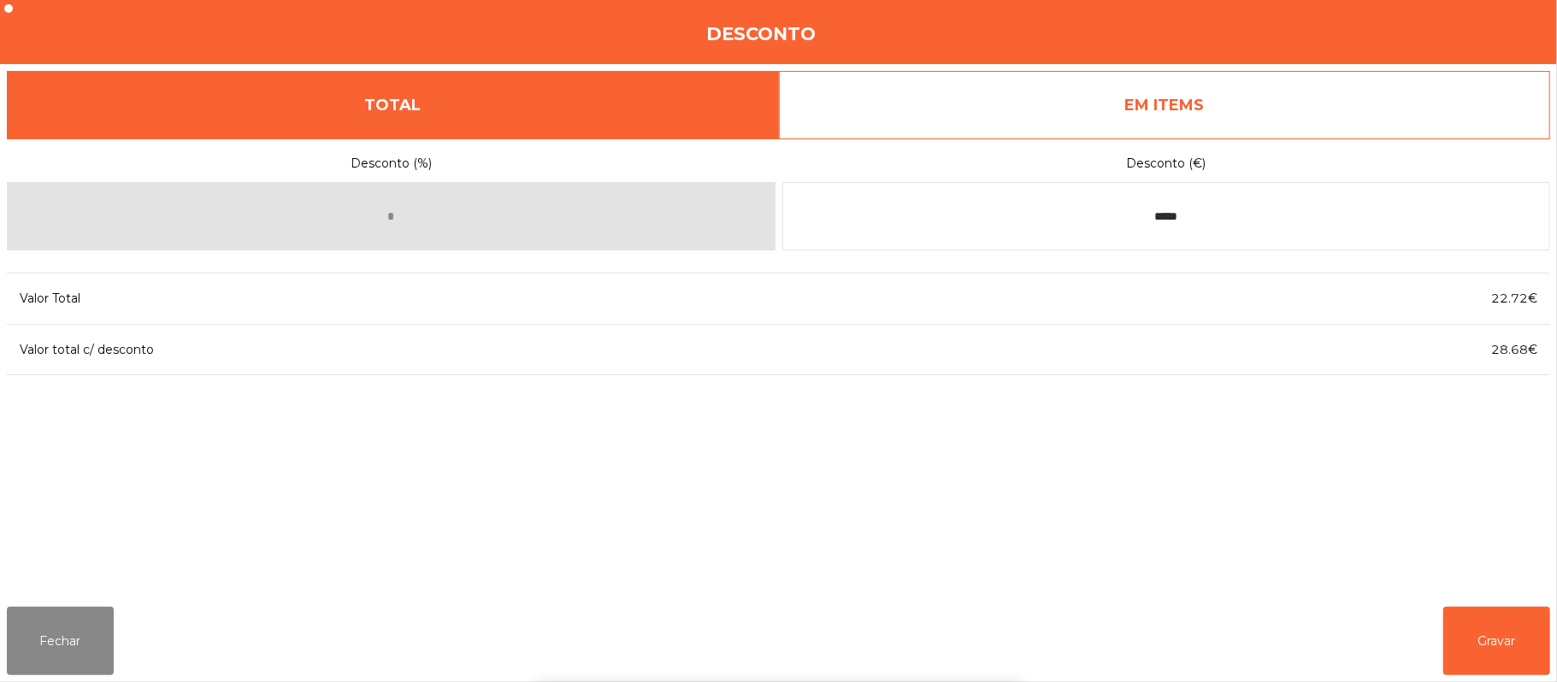
click at [1501, 615] on div "1 2 3 keyboard_backspace 4 5 6 . - 7 8 9 keyboard_return 0" at bounding box center [778, 595] width 1557 height 174
click at [1506, 619] on button "Gravar" at bounding box center [1496, 641] width 107 height 68
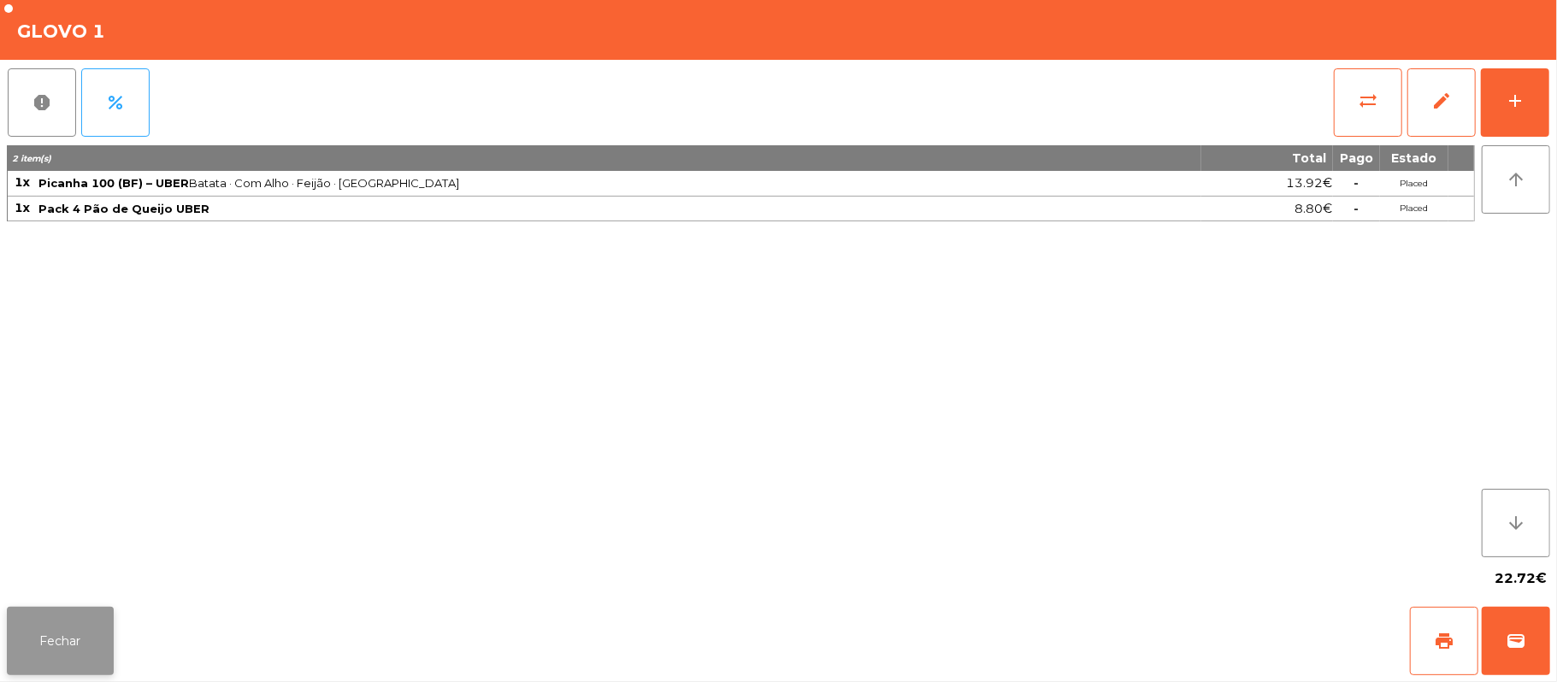
click at [55, 634] on button "Fechar" at bounding box center [60, 641] width 107 height 68
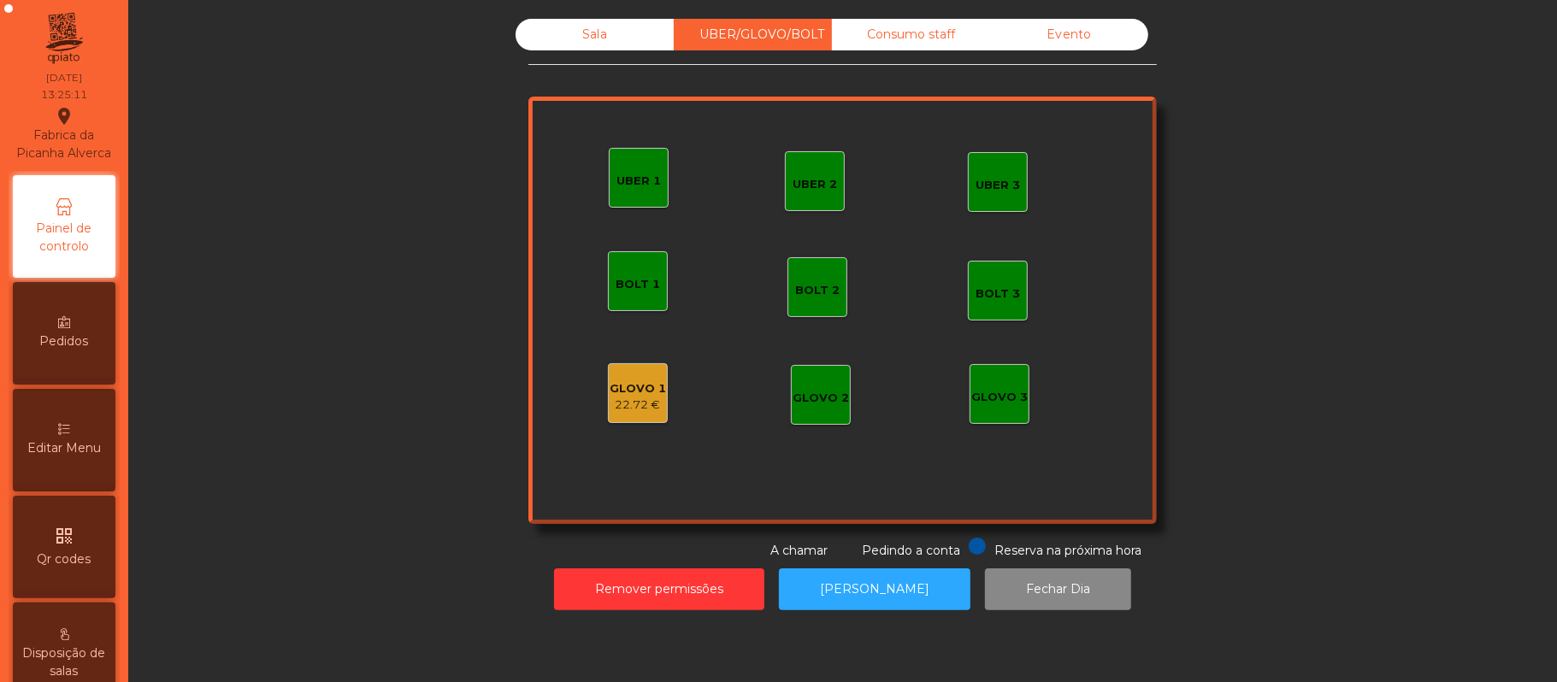
click at [626, 400] on div "22.72 €" at bounding box center [638, 405] width 56 height 17
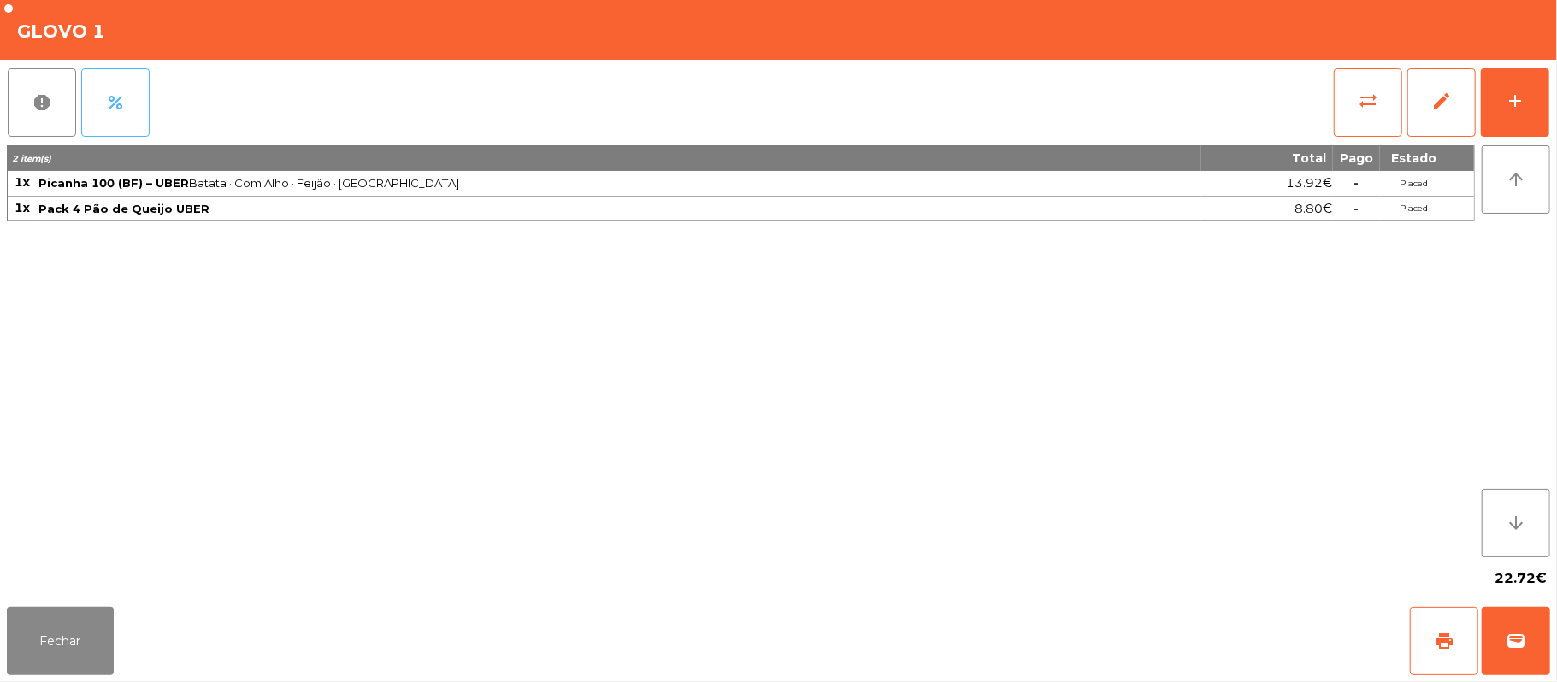
click at [127, 104] on button "percent" at bounding box center [115, 102] width 68 height 68
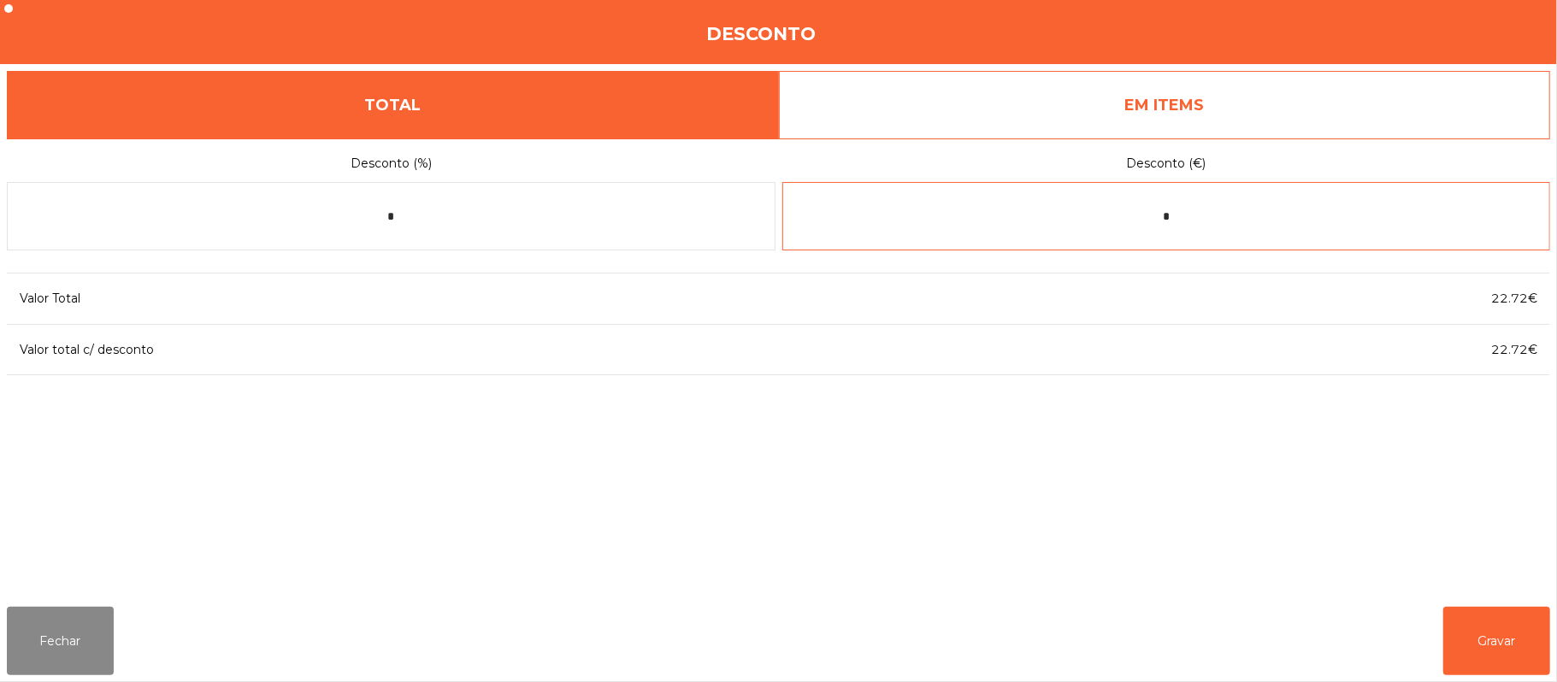
click at [1289, 216] on input "*" at bounding box center [1166, 216] width 769 height 68
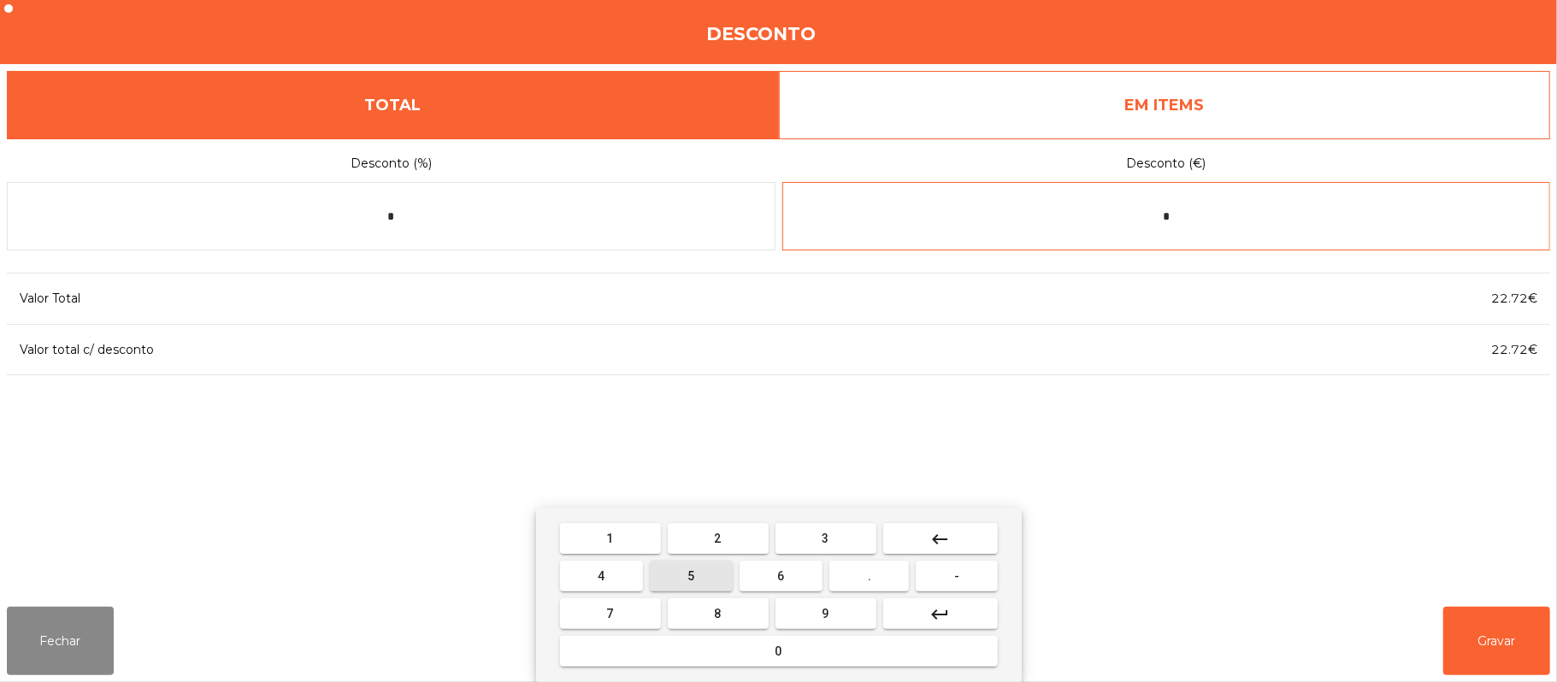
click at [703, 561] on button "5" at bounding box center [691, 576] width 83 height 31
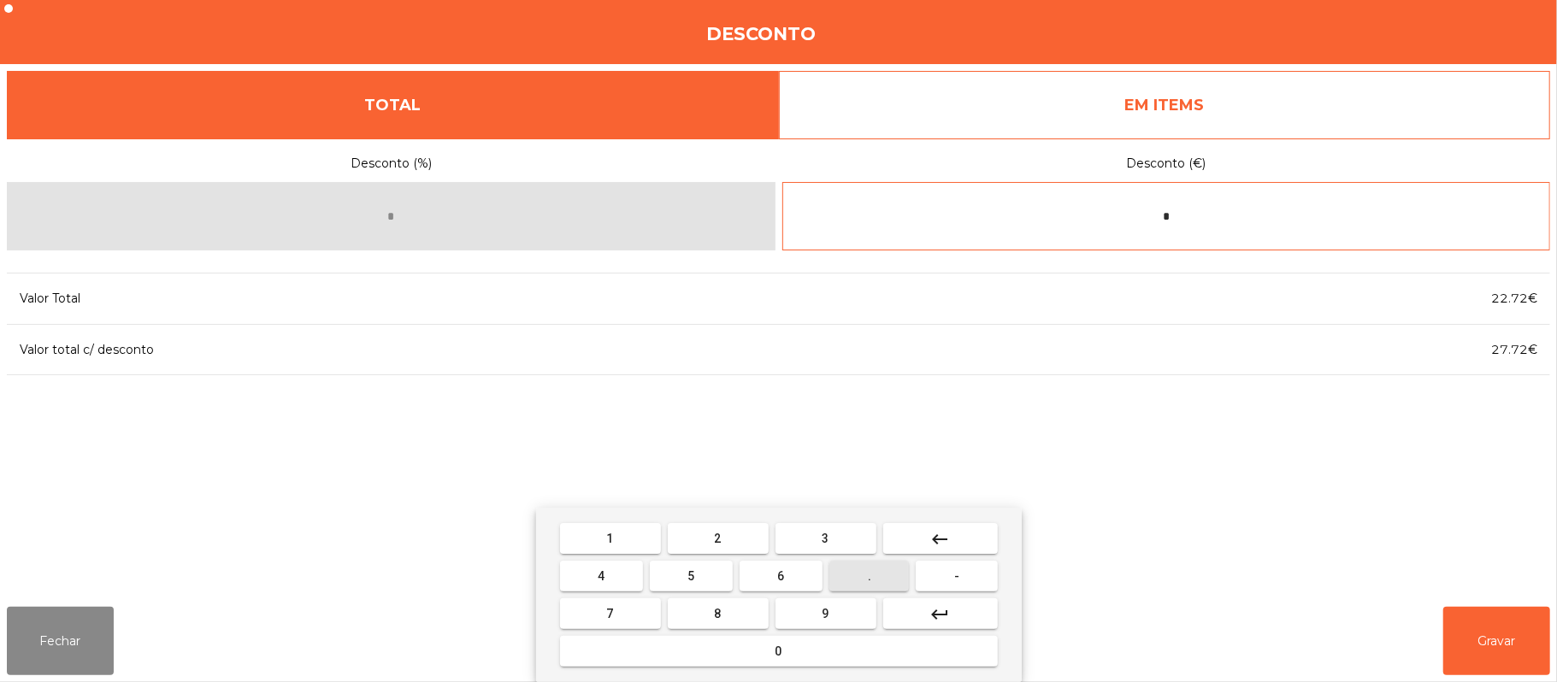
click at [860, 579] on button "." at bounding box center [869, 576] width 80 height 31
click at [822, 607] on span "9" at bounding box center [825, 614] width 7 height 14
click at [780, 576] on span "6" at bounding box center [781, 576] width 7 height 14
type input "*****"
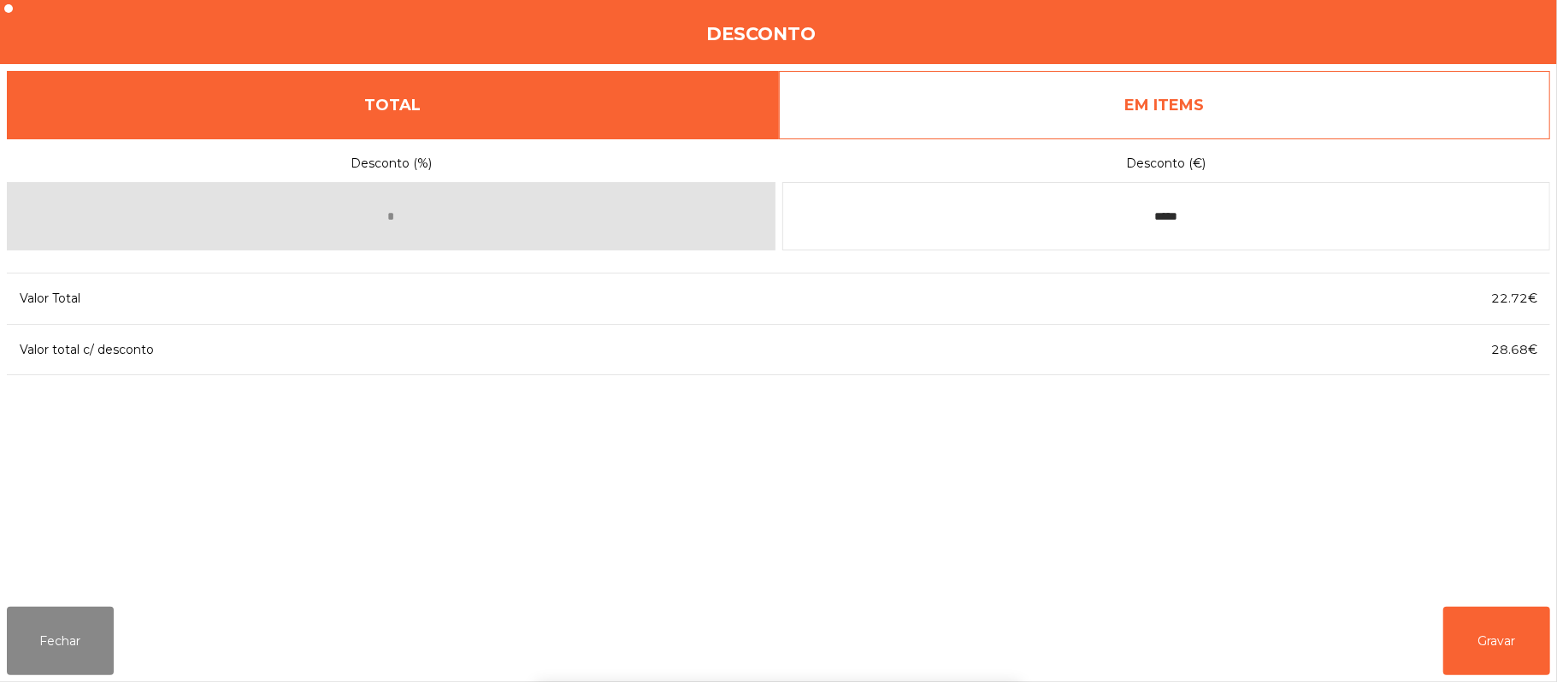
click at [1505, 633] on div "1 2 3 keyboard_backspace 4 5 6 . - 7 8 9 keyboard_return 0" at bounding box center [778, 595] width 1557 height 174
click at [1523, 641] on button "Gravar" at bounding box center [1496, 641] width 107 height 68
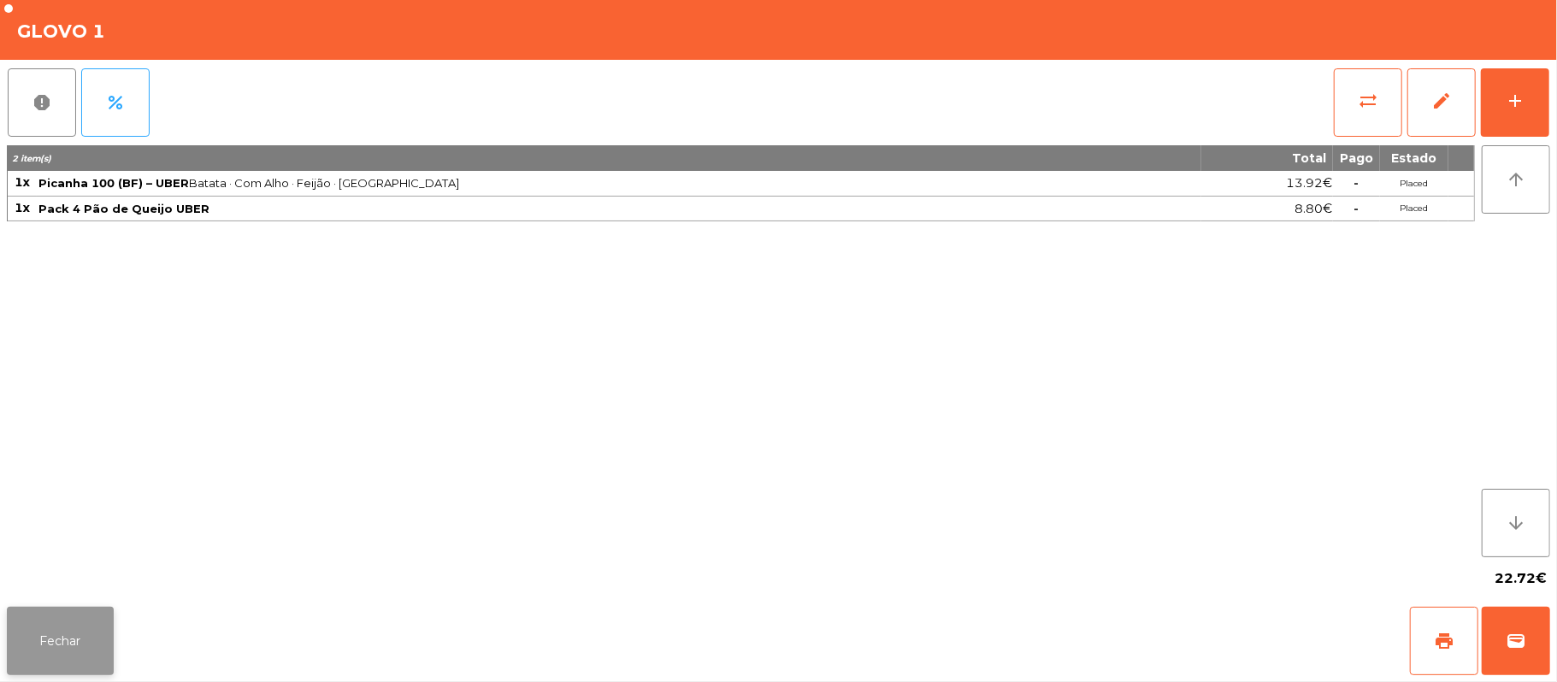
click at [72, 657] on button "Fechar" at bounding box center [60, 641] width 107 height 68
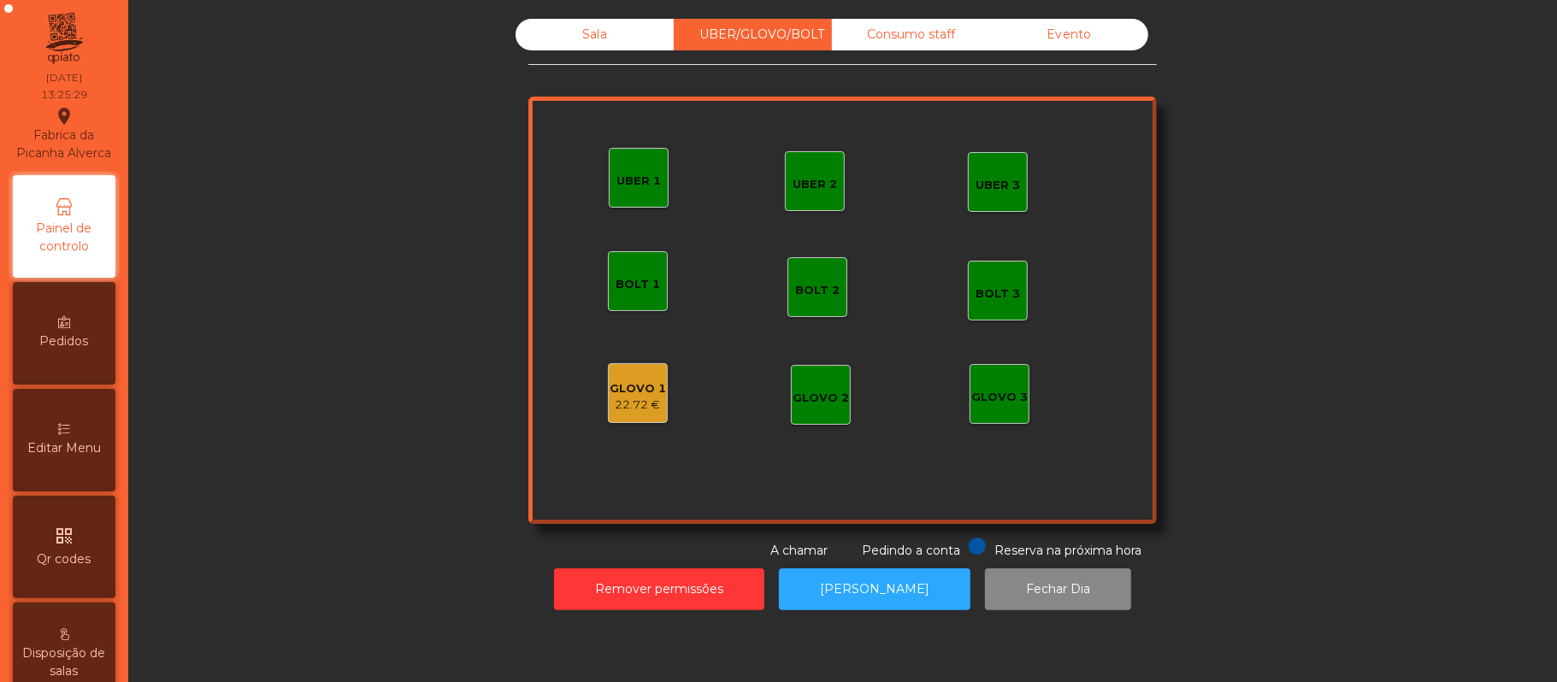
click at [637, 385] on div "GLOVO 1" at bounding box center [638, 388] width 56 height 17
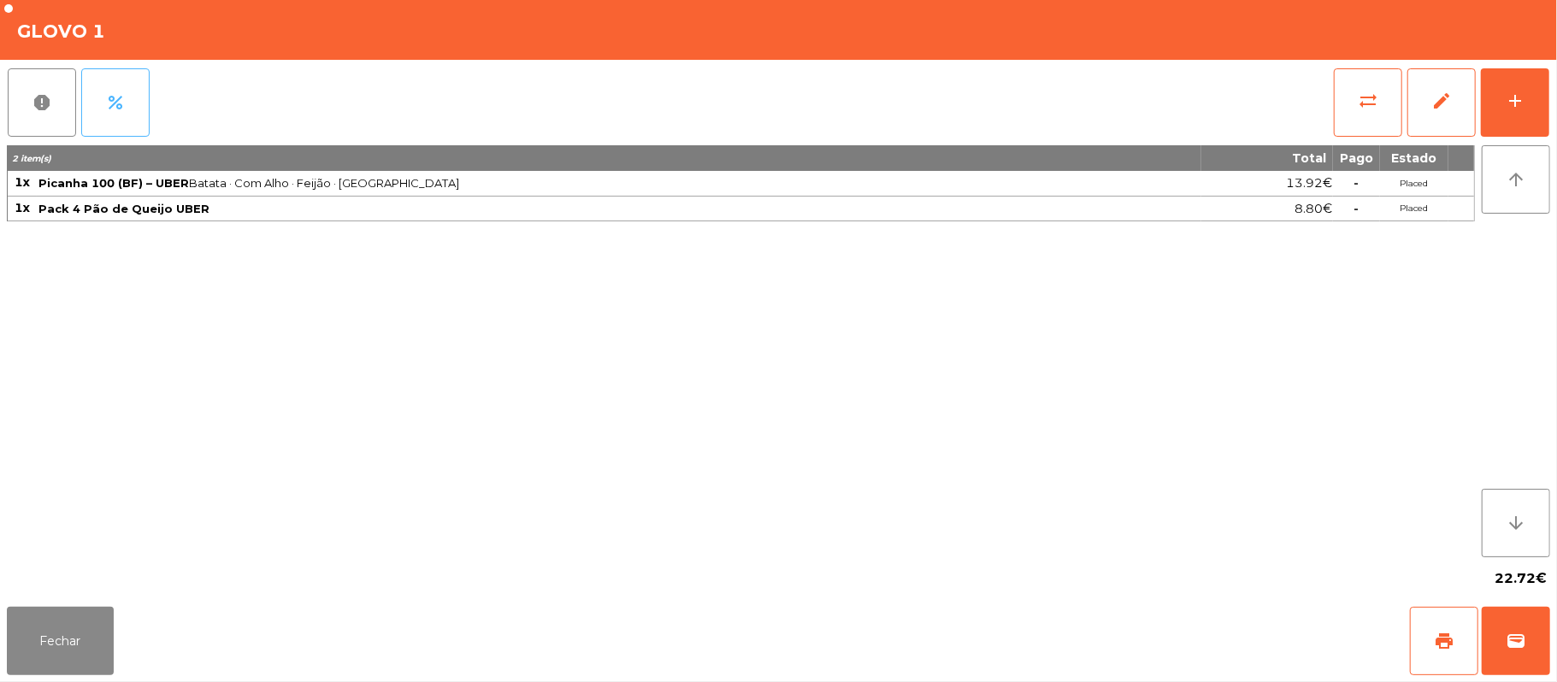
click at [132, 87] on button "percent" at bounding box center [115, 102] width 68 height 68
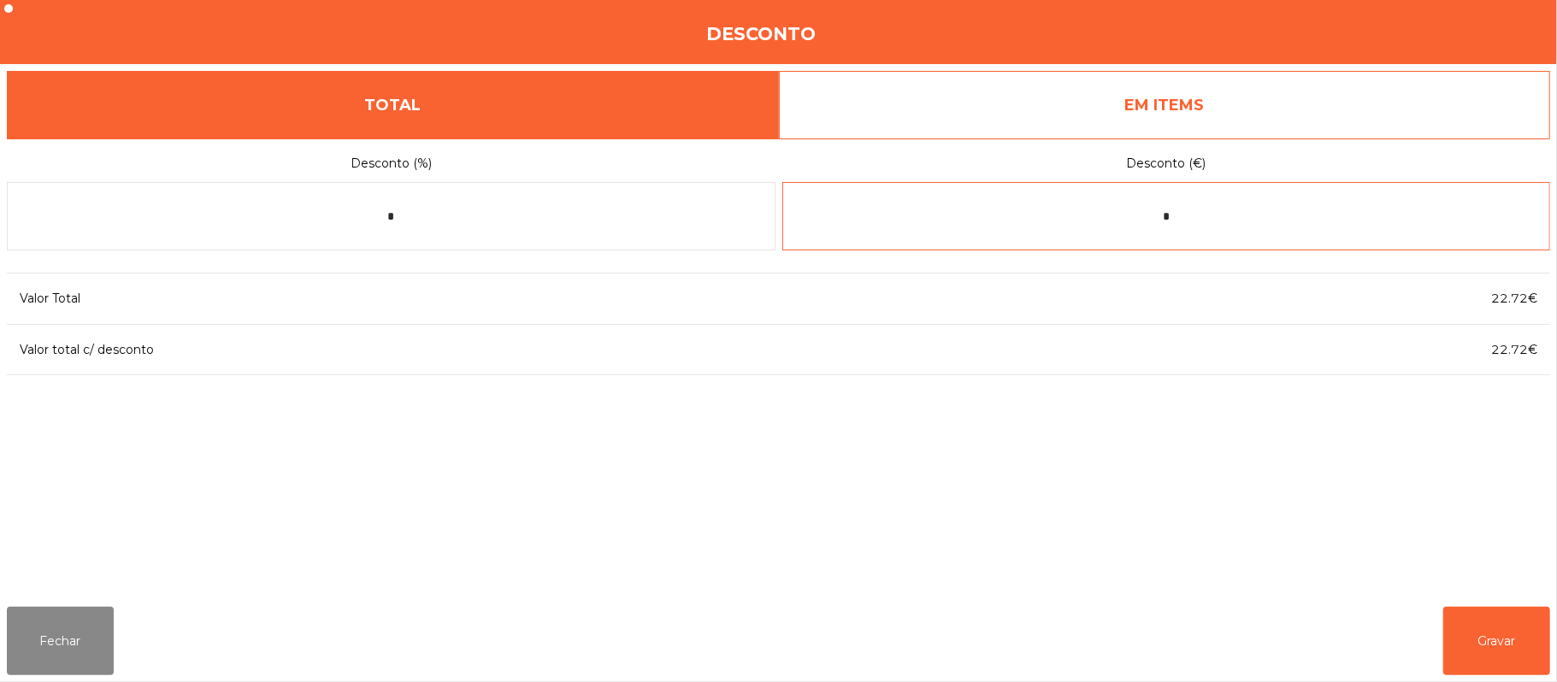
click at [1235, 219] on input "*" at bounding box center [1166, 216] width 769 height 68
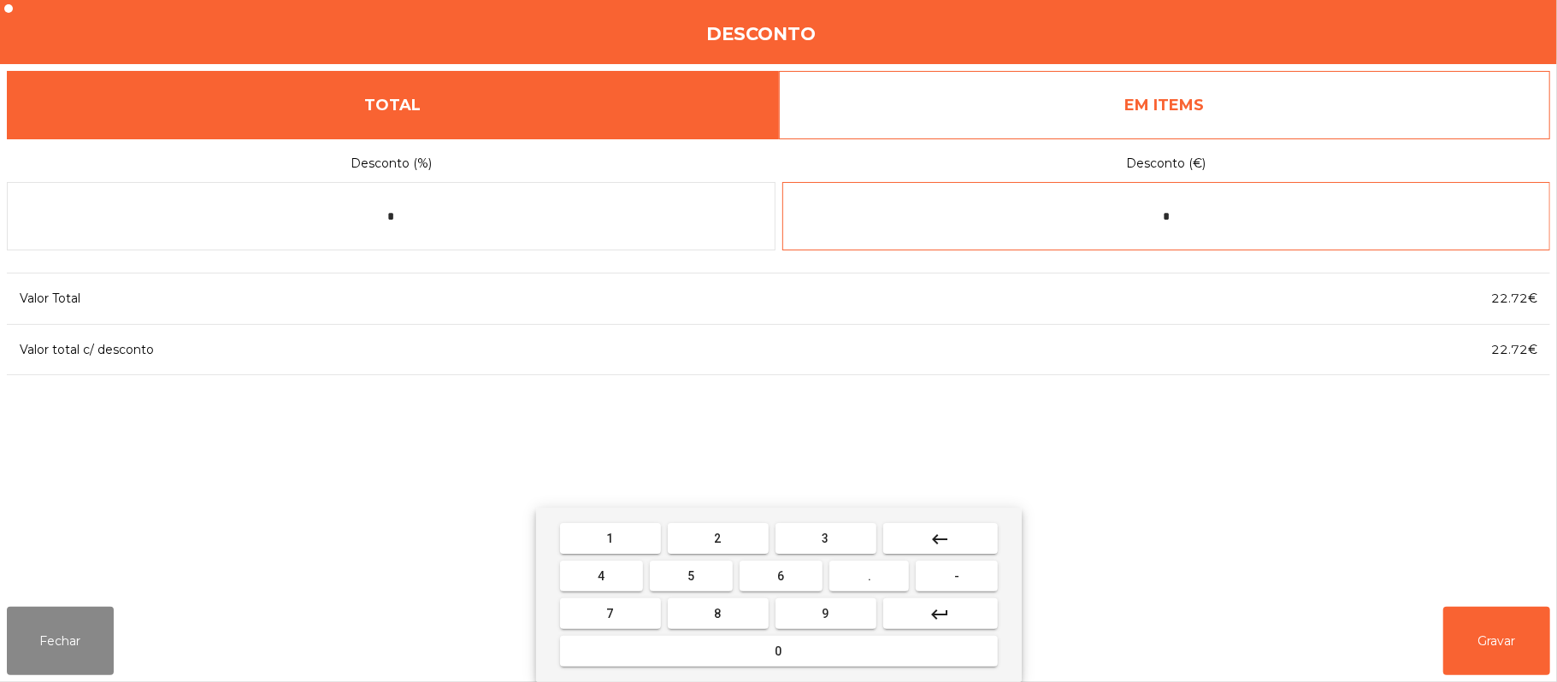
click at [696, 579] on button "5" at bounding box center [691, 576] width 83 height 31
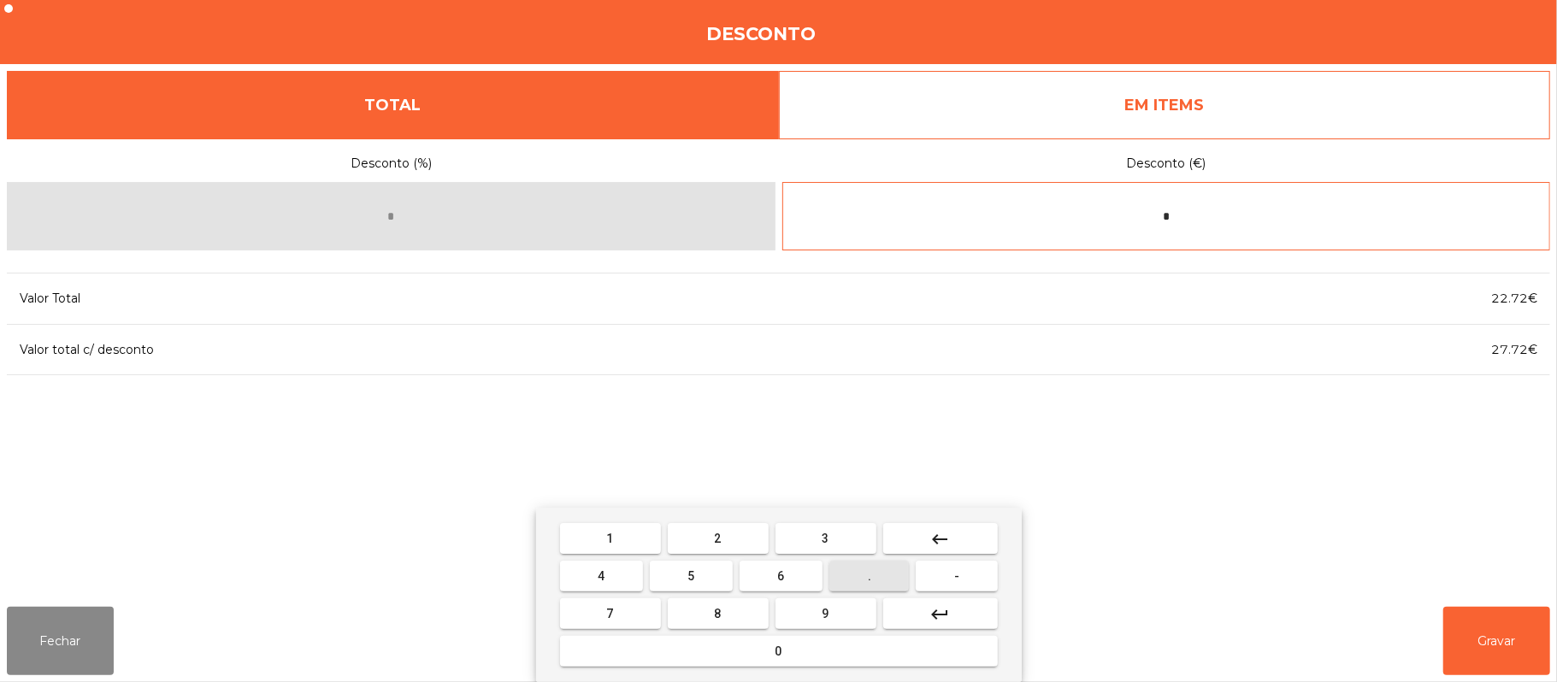
click at [859, 574] on button "." at bounding box center [869, 576] width 80 height 31
click at [825, 614] on span "9" at bounding box center [825, 614] width 7 height 14
click at [780, 576] on span "6" at bounding box center [781, 576] width 7 height 14
type input "*****"
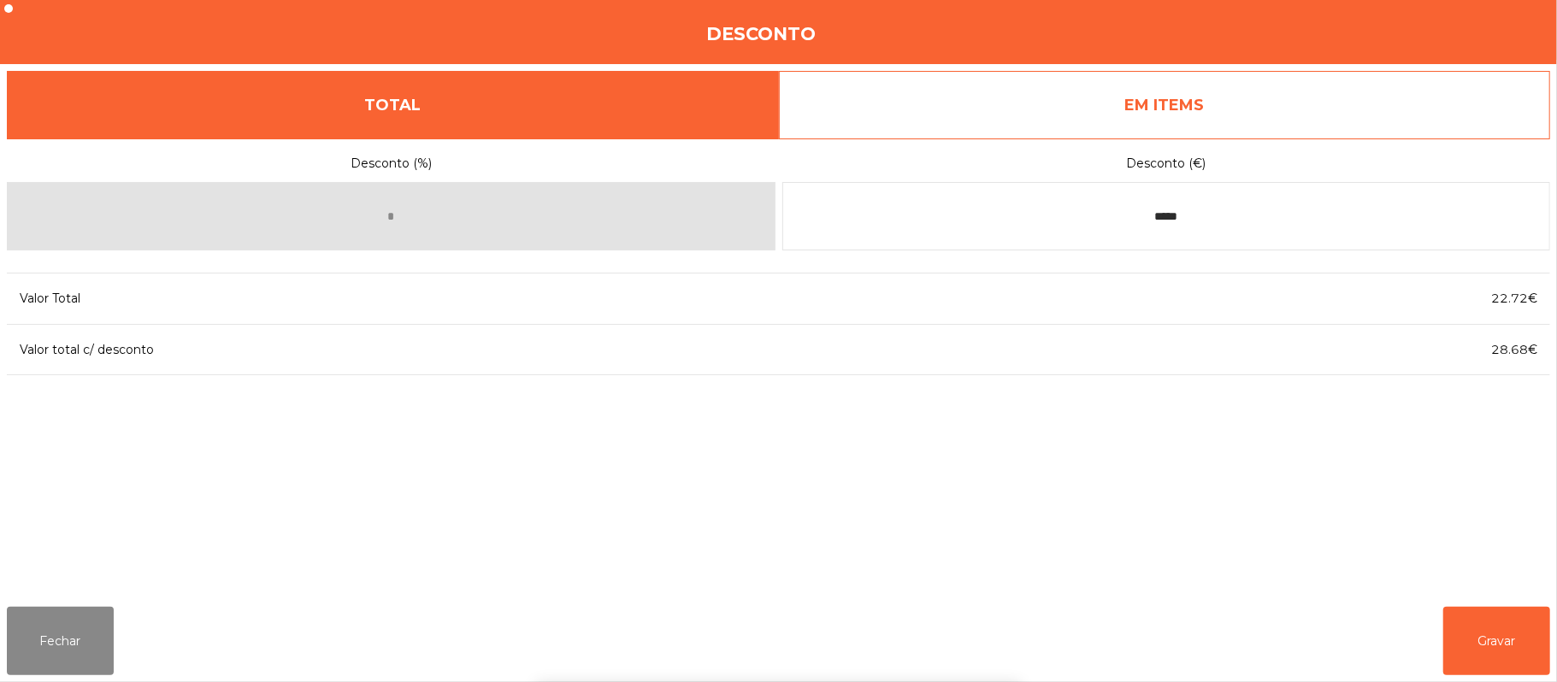
click at [1502, 644] on div "1 2 3 keyboard_backspace 4 5 6 . - 7 8 9 keyboard_return 0" at bounding box center [778, 595] width 1557 height 174
click at [1505, 629] on button "Gravar" at bounding box center [1496, 641] width 107 height 68
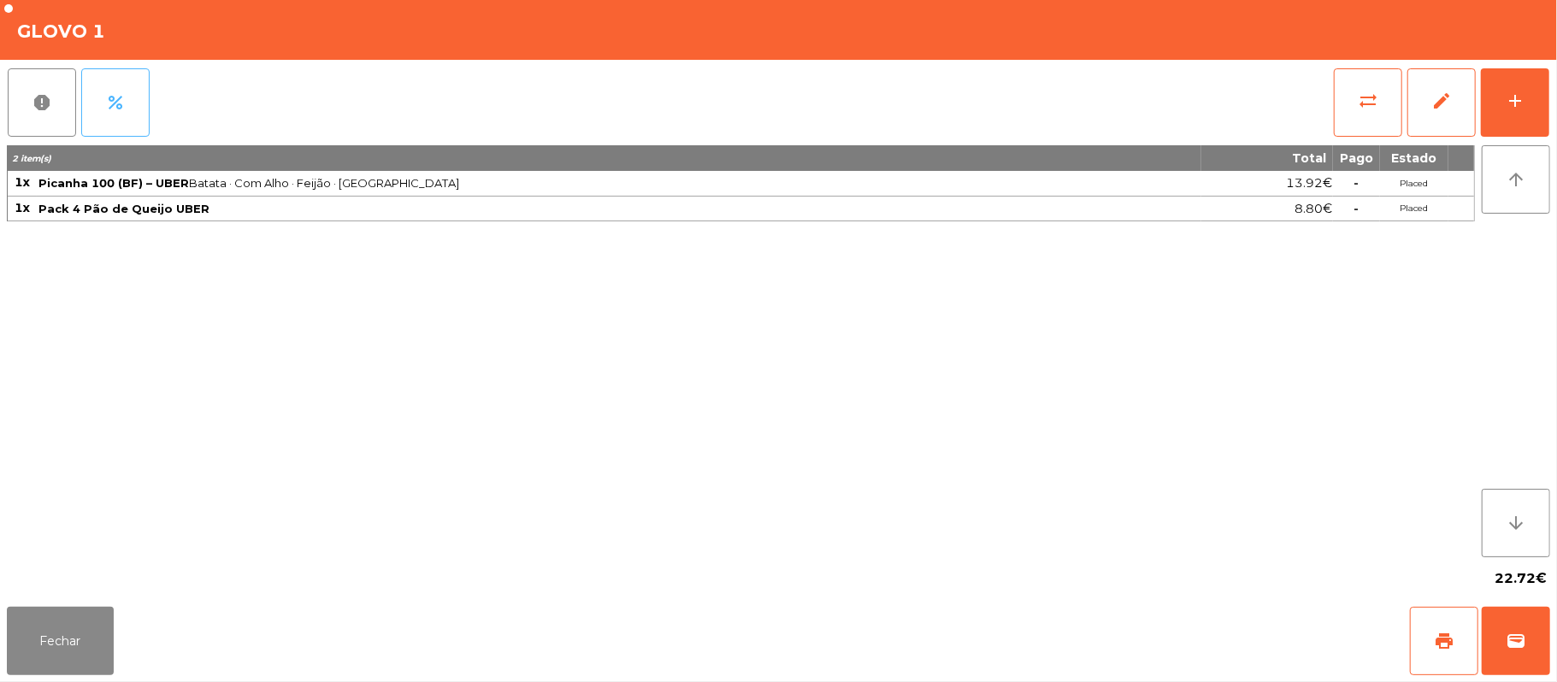
click at [135, 90] on button "percent" at bounding box center [115, 102] width 68 height 68
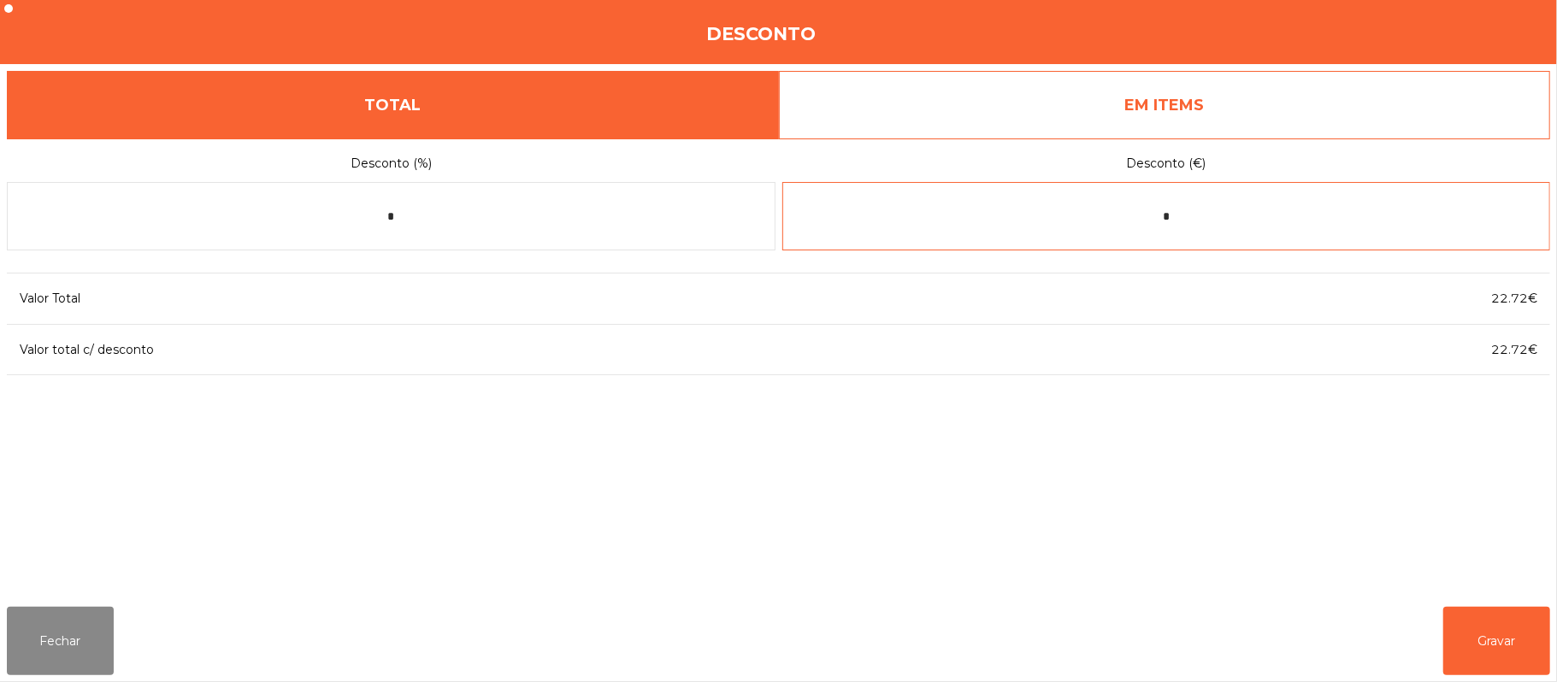
click at [1239, 221] on input "*" at bounding box center [1166, 216] width 769 height 68
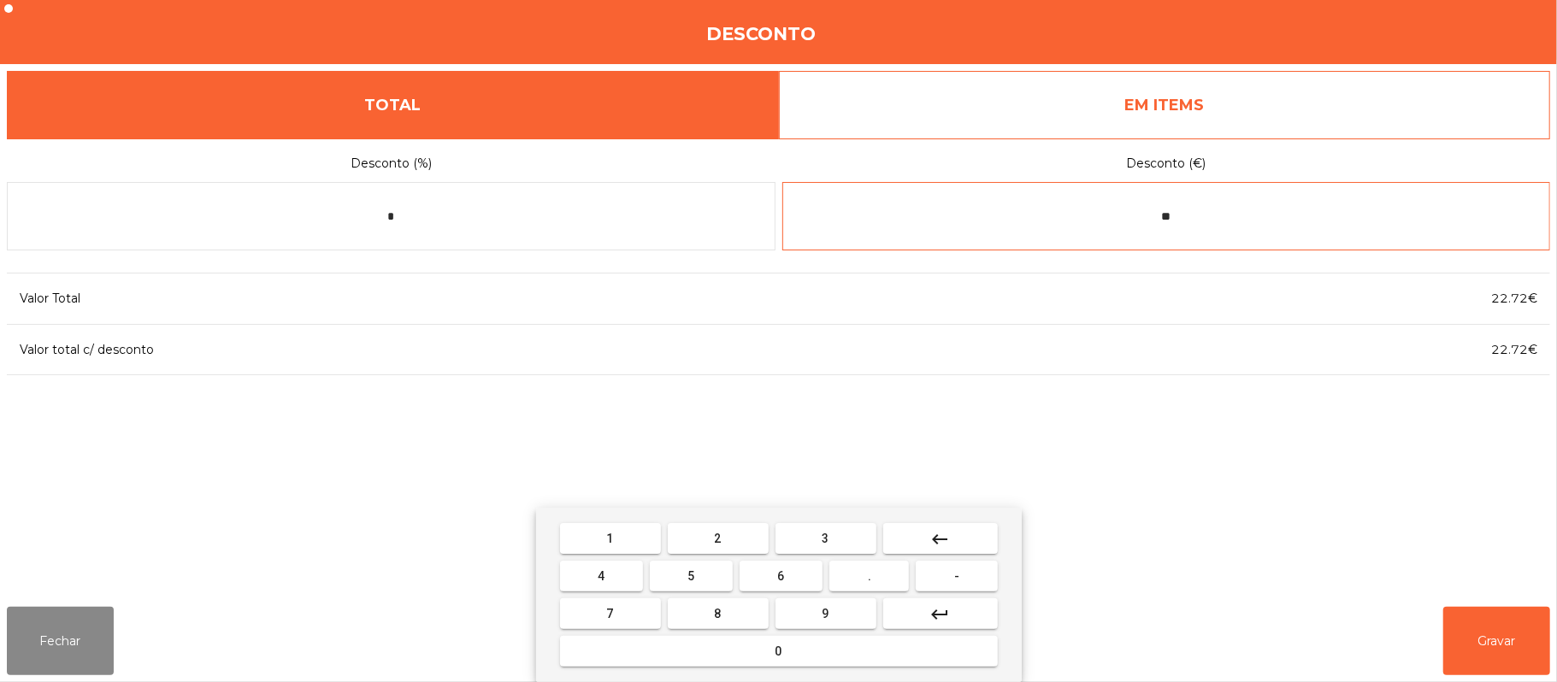
type input "*"
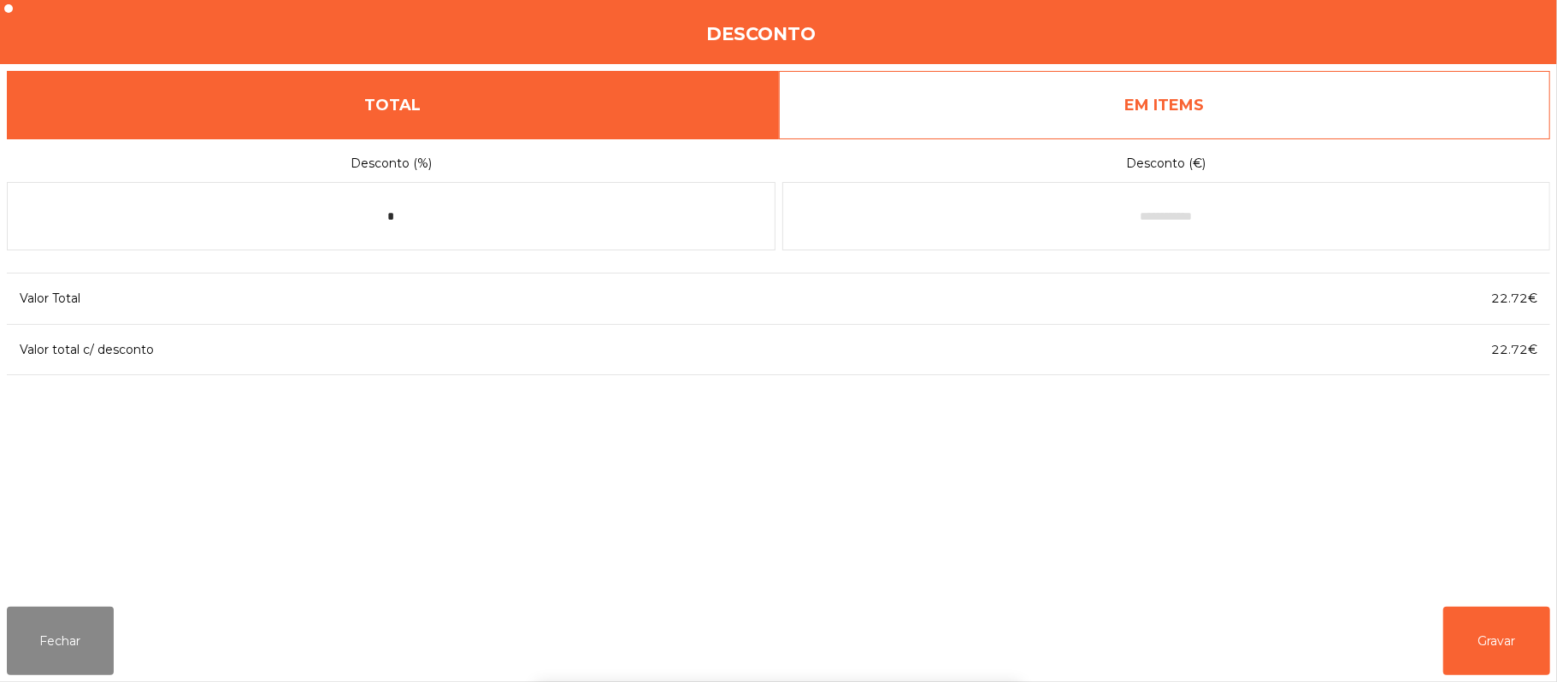
click at [1188, 85] on link "EM ITEMS" at bounding box center [1165, 105] width 772 height 68
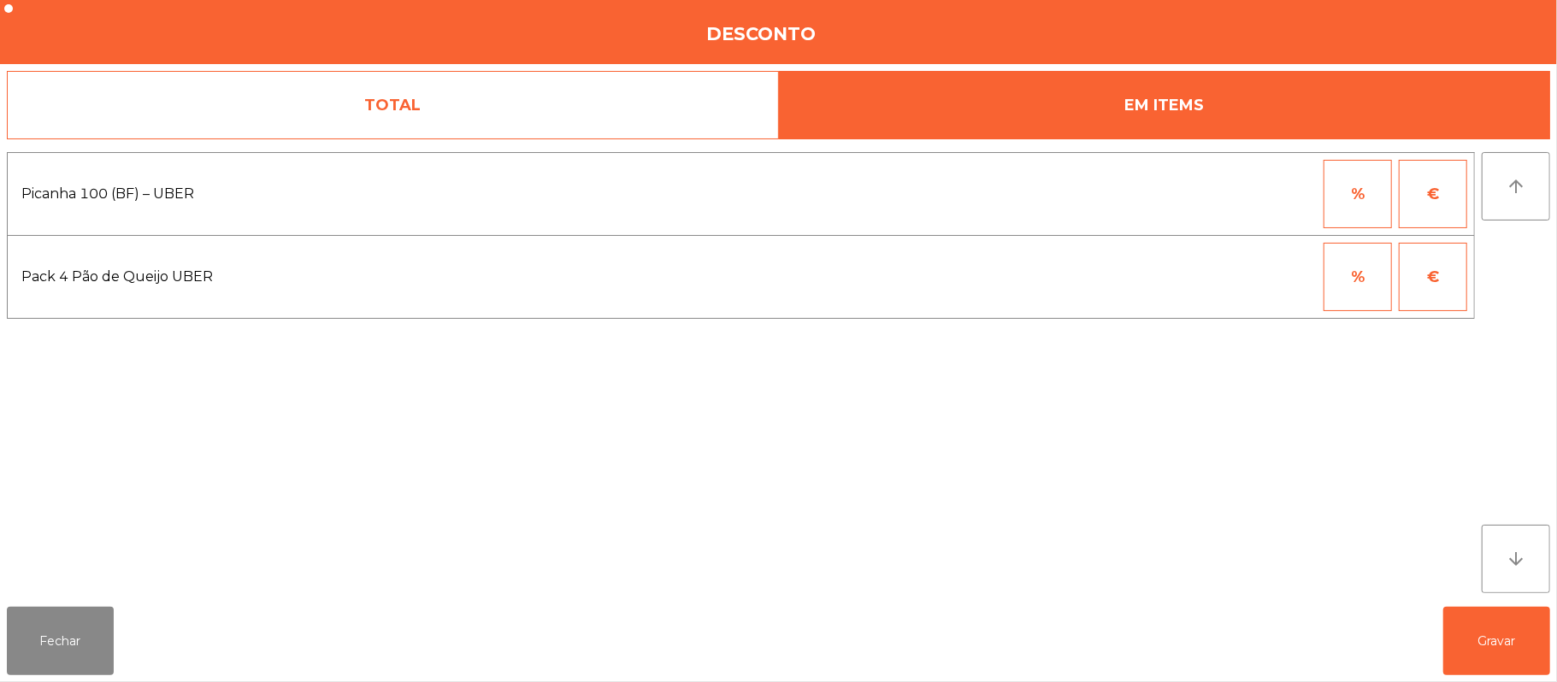
click at [1438, 186] on button "€" at bounding box center [1433, 194] width 68 height 68
click at [1269, 193] on input "*" at bounding box center [1273, 194] width 85 height 68
click at [70, 620] on div "1 2 3 keyboard_backspace 4 5 6 . - 7 8 9 keyboard_return 0" at bounding box center [778, 595] width 1557 height 174
click at [86, 613] on button "Fechar" at bounding box center [60, 641] width 107 height 68
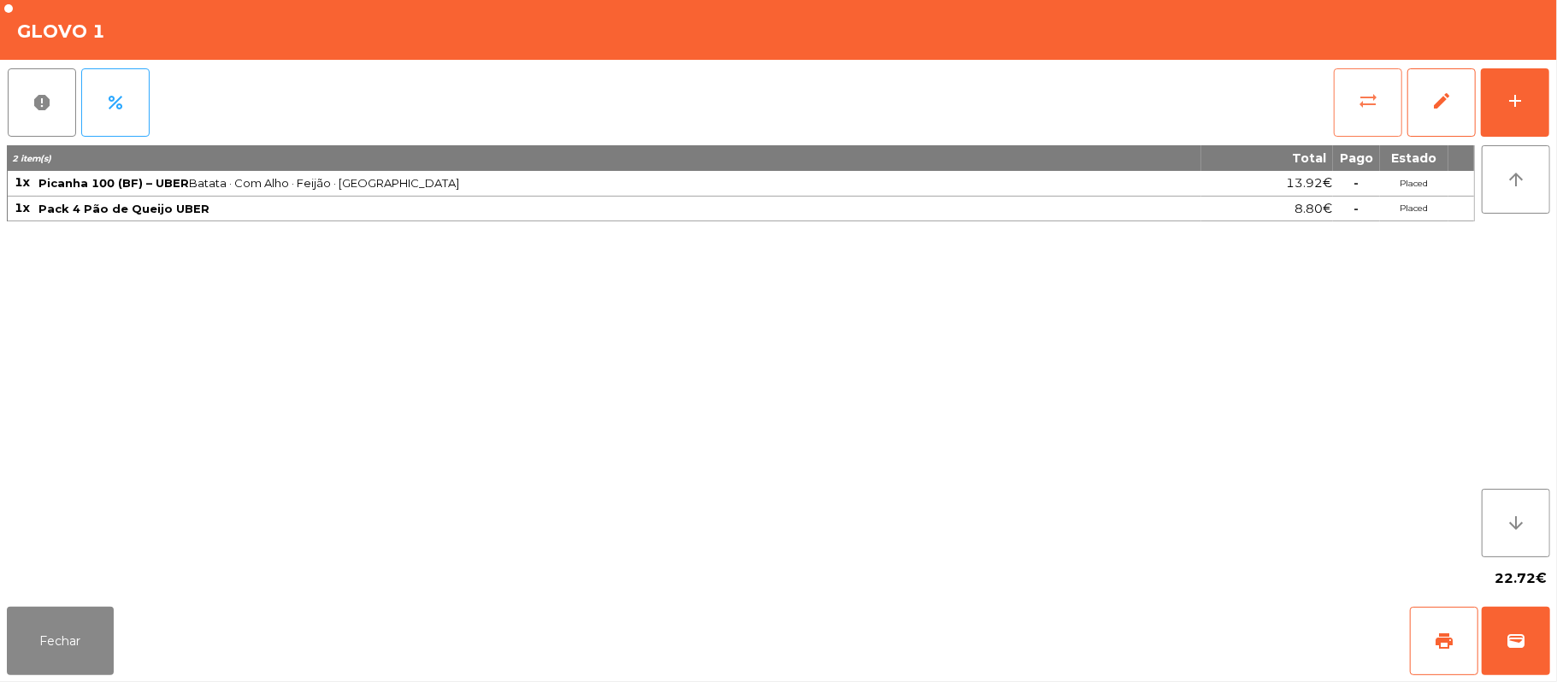
click at [1358, 114] on button "sync_alt" at bounding box center [1368, 102] width 68 height 68
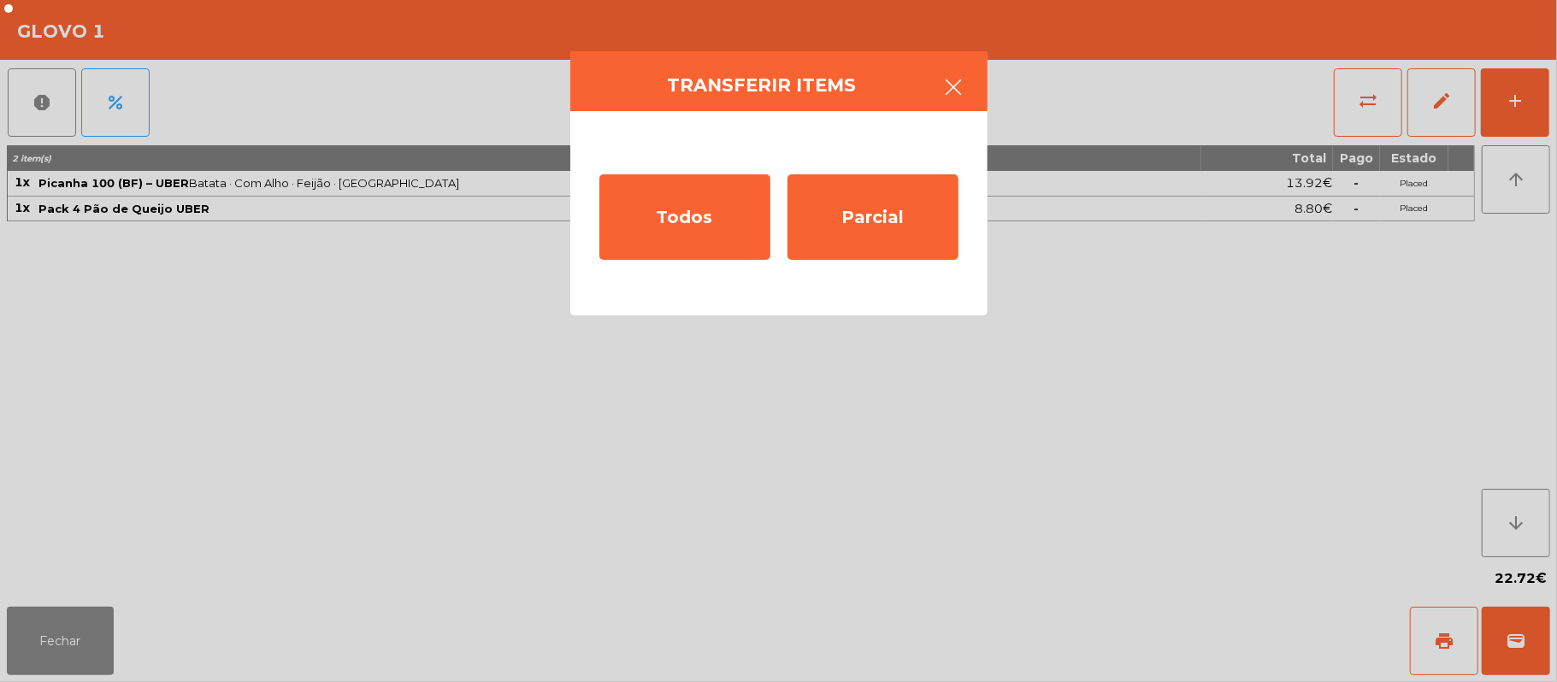
click at [962, 97] on icon "button" at bounding box center [954, 87] width 21 height 21
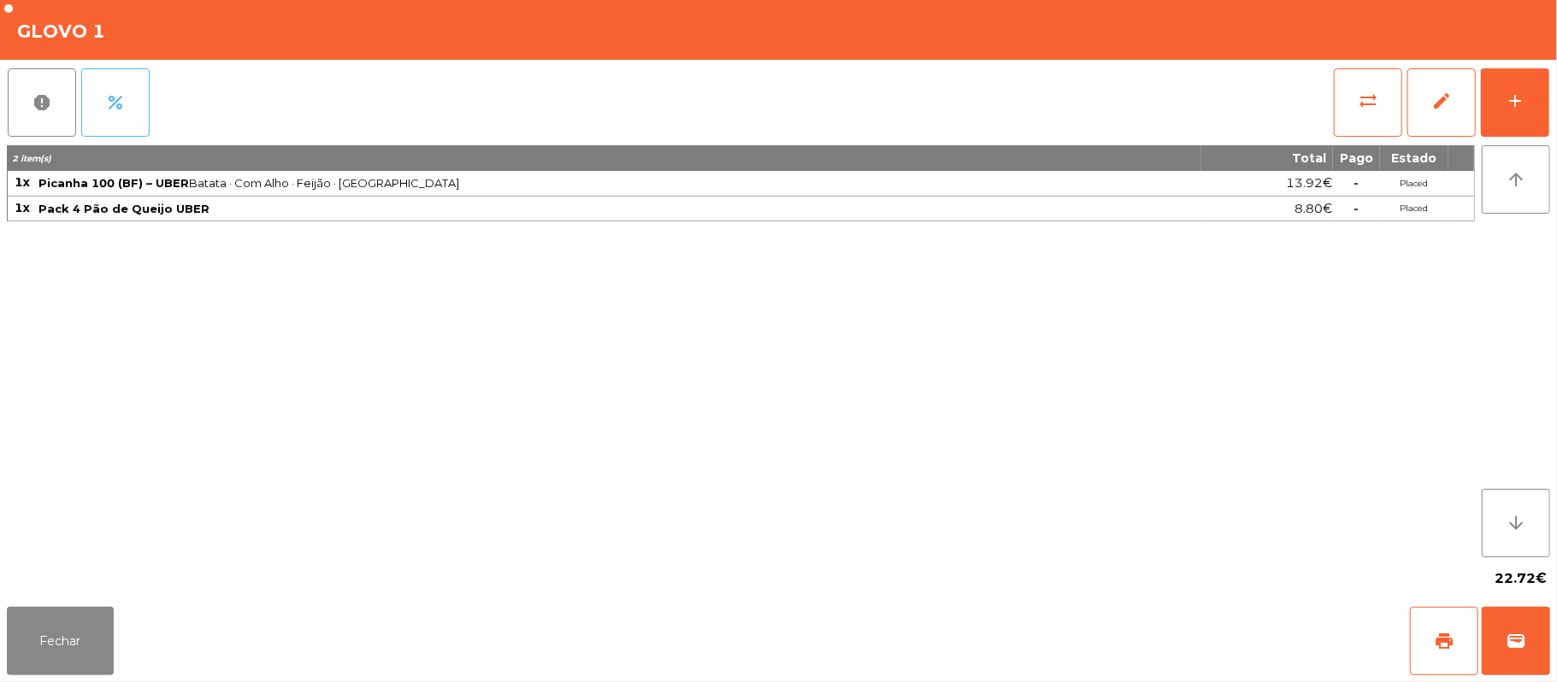
click at [118, 80] on button "percent" at bounding box center [115, 102] width 68 height 68
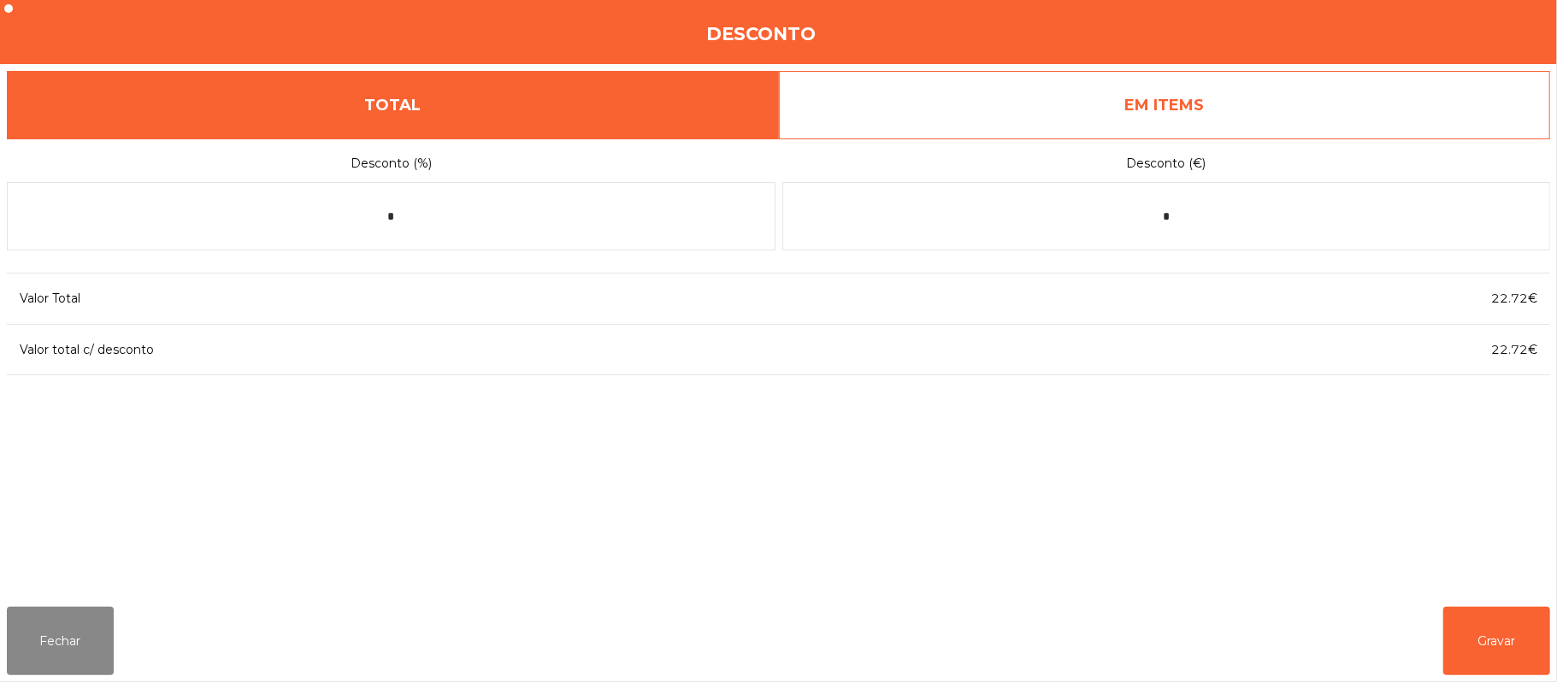
click at [1245, 86] on link "EM ITEMS" at bounding box center [1165, 105] width 772 height 68
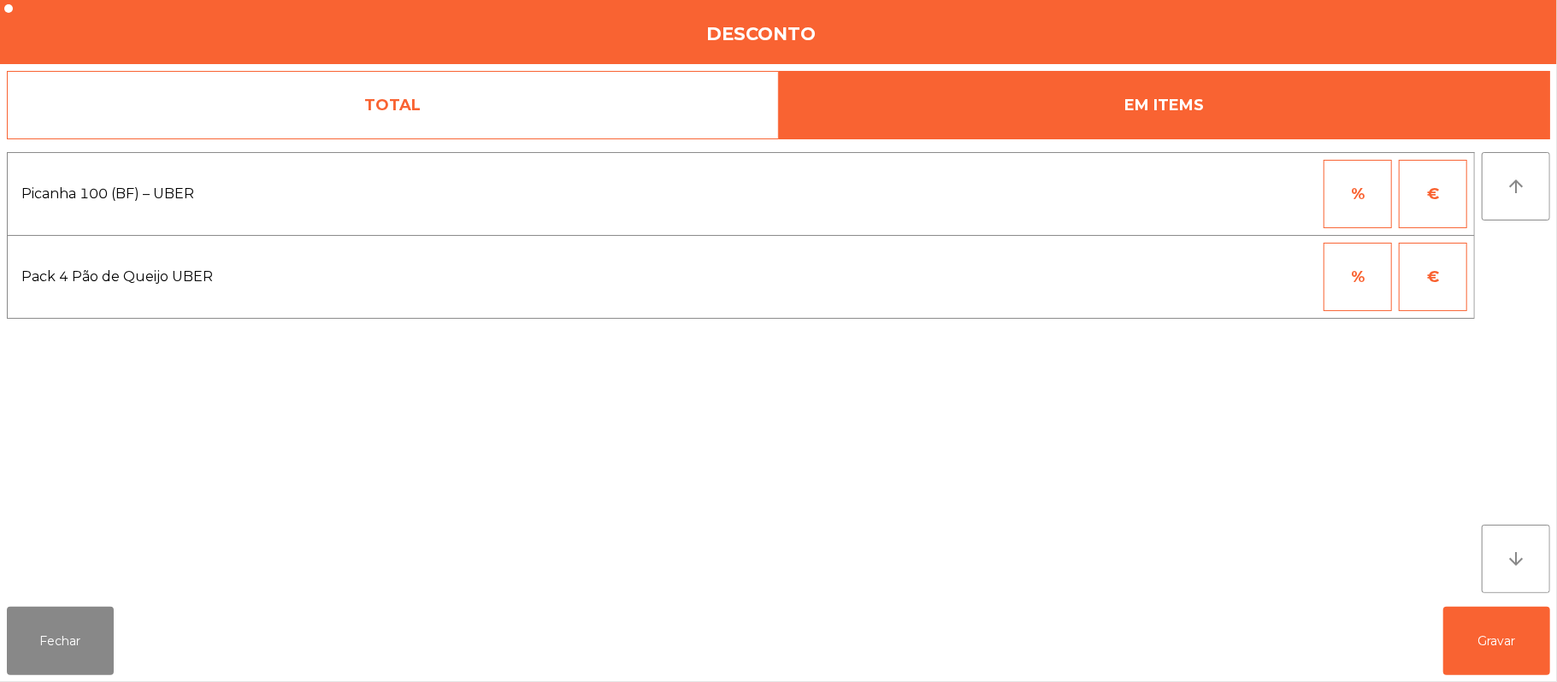
click at [1444, 192] on button "€" at bounding box center [1433, 194] width 68 height 68
click at [1269, 188] on input "*" at bounding box center [1273, 194] width 85 height 68
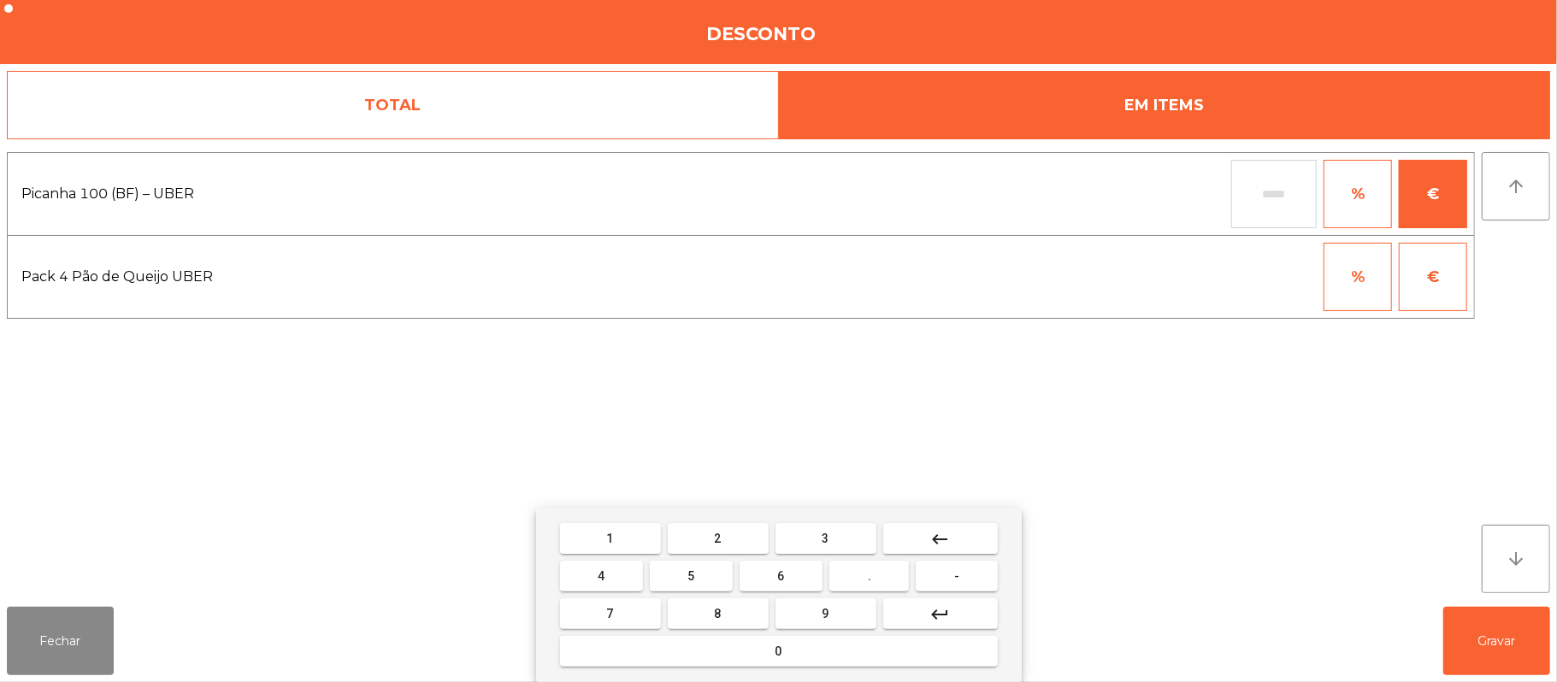
click at [966, 573] on button "-" at bounding box center [956, 576] width 81 height 31
click at [702, 578] on button "5" at bounding box center [691, 576] width 83 height 31
click at [883, 579] on button "." at bounding box center [869, 576] width 80 height 31
click at [843, 617] on button "9" at bounding box center [825, 613] width 101 height 31
click at [809, 579] on button "6" at bounding box center [780, 576] width 83 height 31
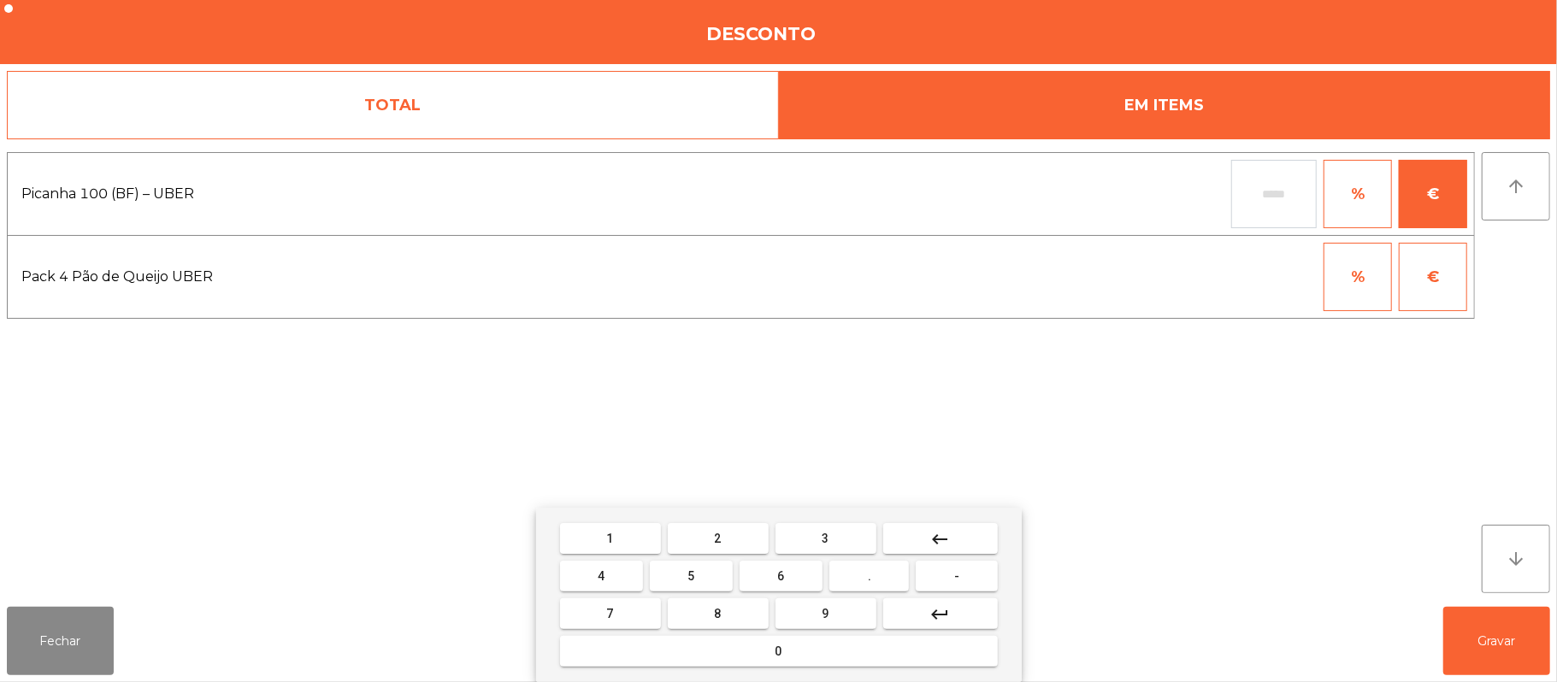
type input "*****"
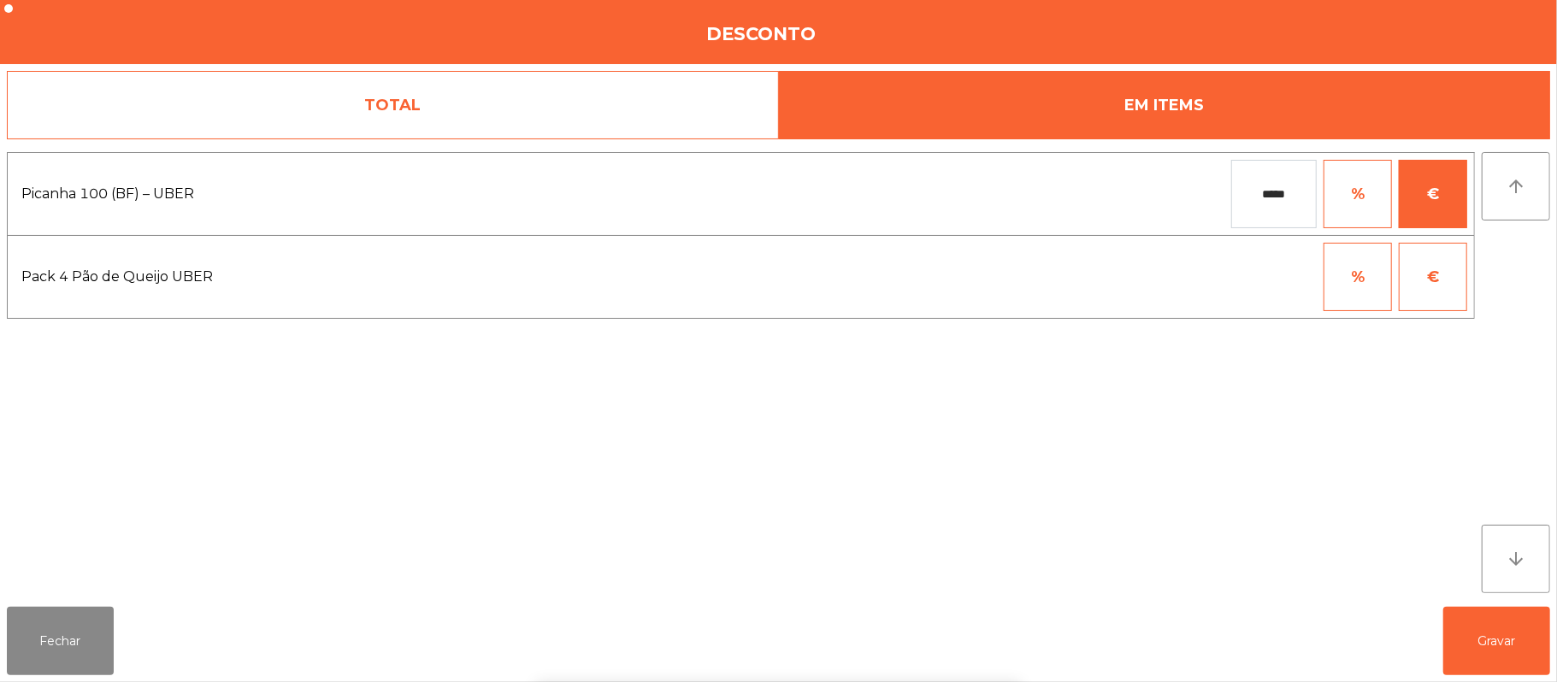
click at [1205, 466] on div "Picanha 100 (BF) – UBER ***** % € Pack 4 Pão de Queijo UBER % €" at bounding box center [741, 372] width 1468 height 441
click at [1199, 527] on div "Picanha 100 (BF) – UBER ***** % € Pack 4 Pão de Queijo UBER % €" at bounding box center [741, 372] width 1468 height 441
click at [1474, 638] on button "Gravar" at bounding box center [1496, 641] width 107 height 68
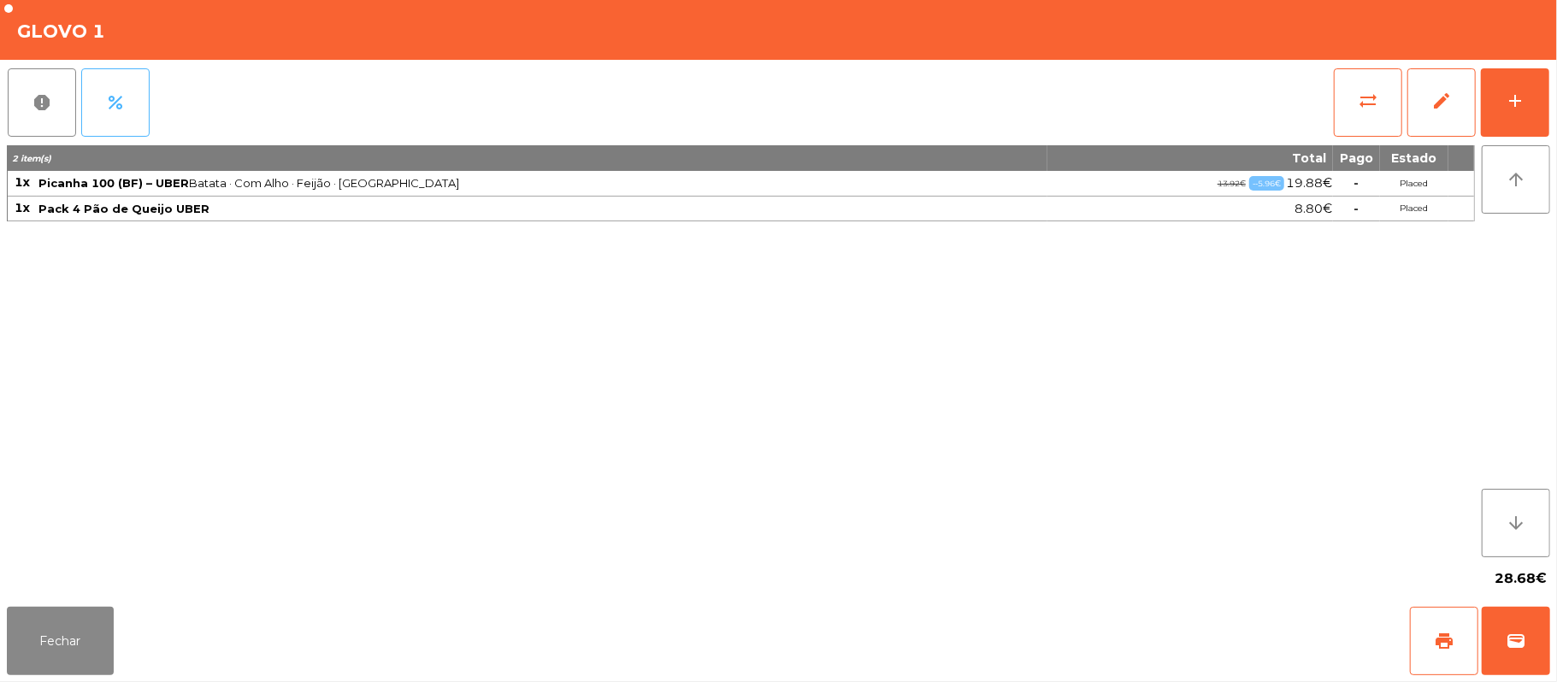
click at [99, 97] on button "percent" at bounding box center [115, 102] width 68 height 68
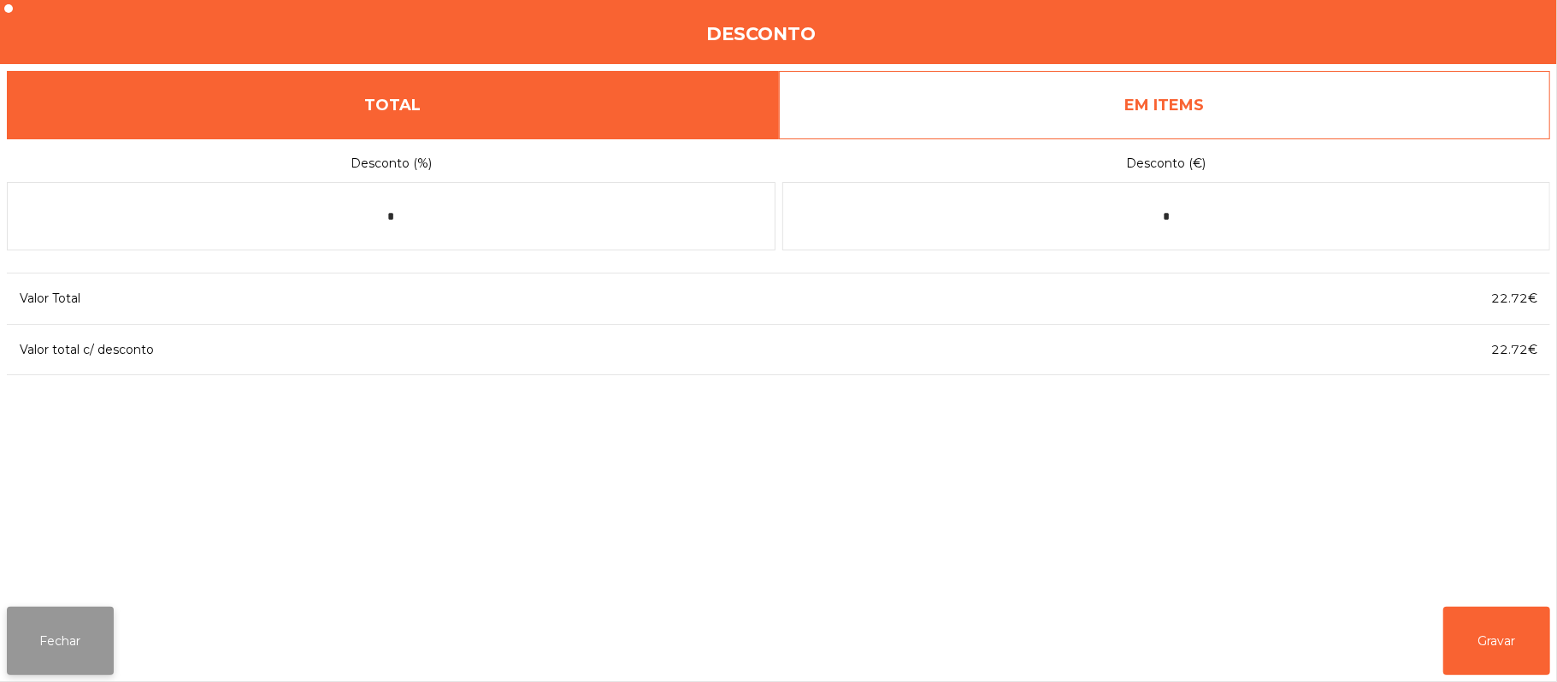
click at [76, 636] on button "Fechar" at bounding box center [60, 641] width 107 height 68
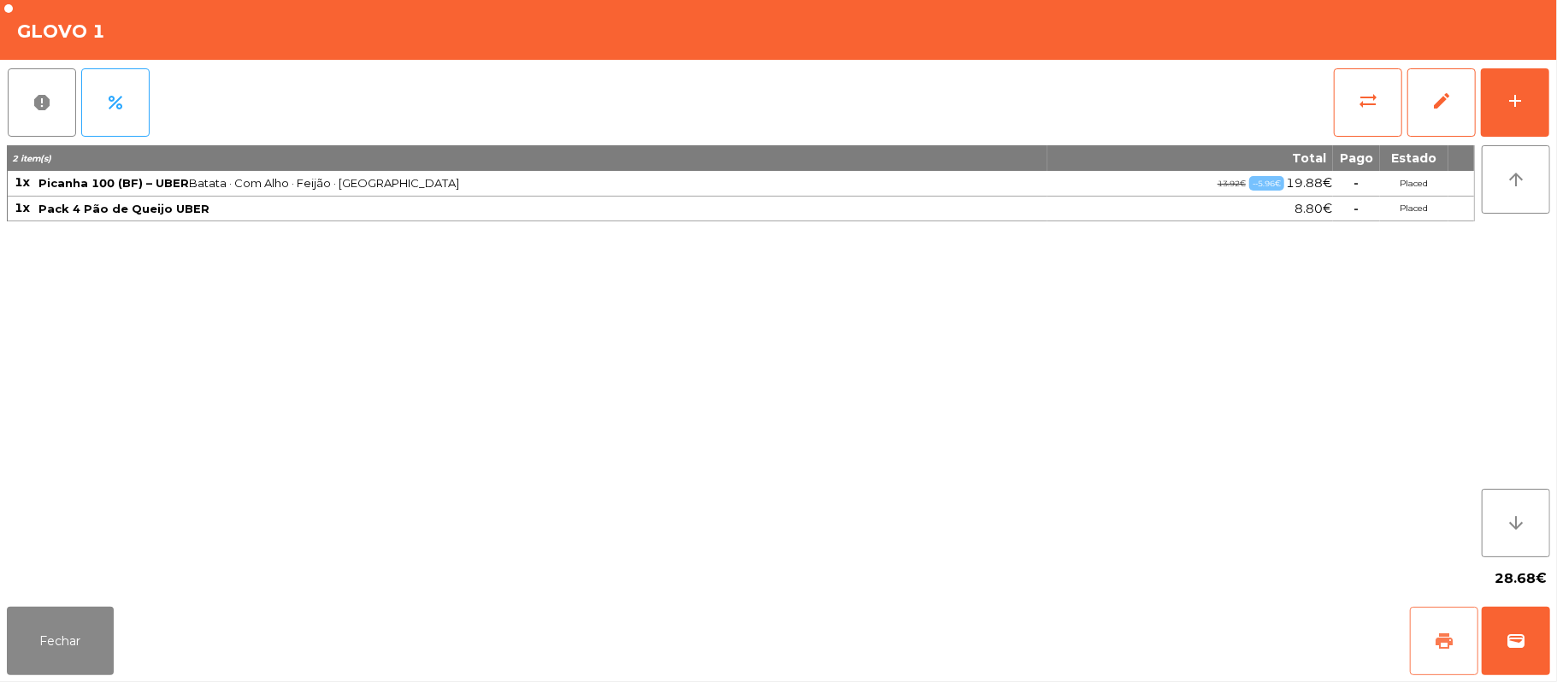
click at [1417, 629] on button "print" at bounding box center [1444, 641] width 68 height 68
click at [1511, 633] on span "wallet" at bounding box center [1515, 641] width 21 height 21
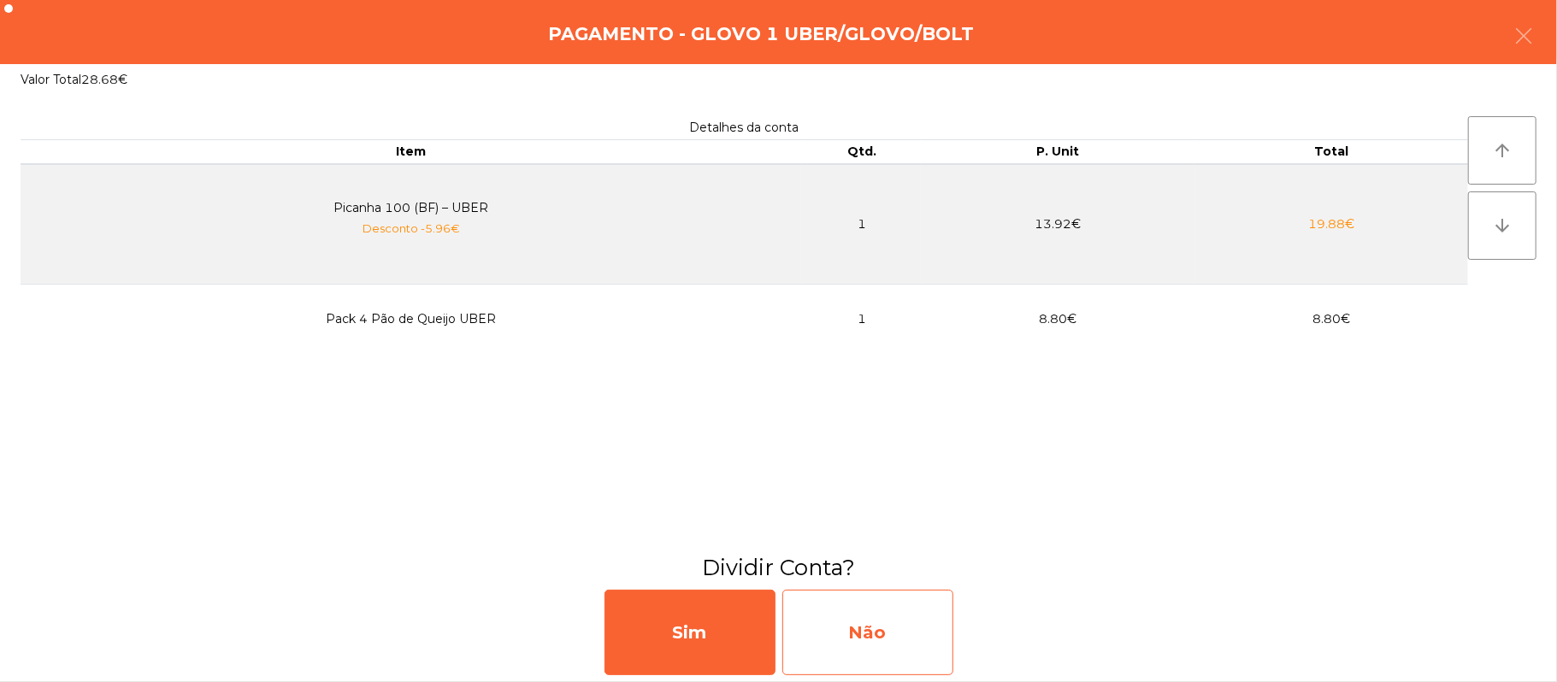
click at [853, 600] on div "Não" at bounding box center [867, 632] width 171 height 85
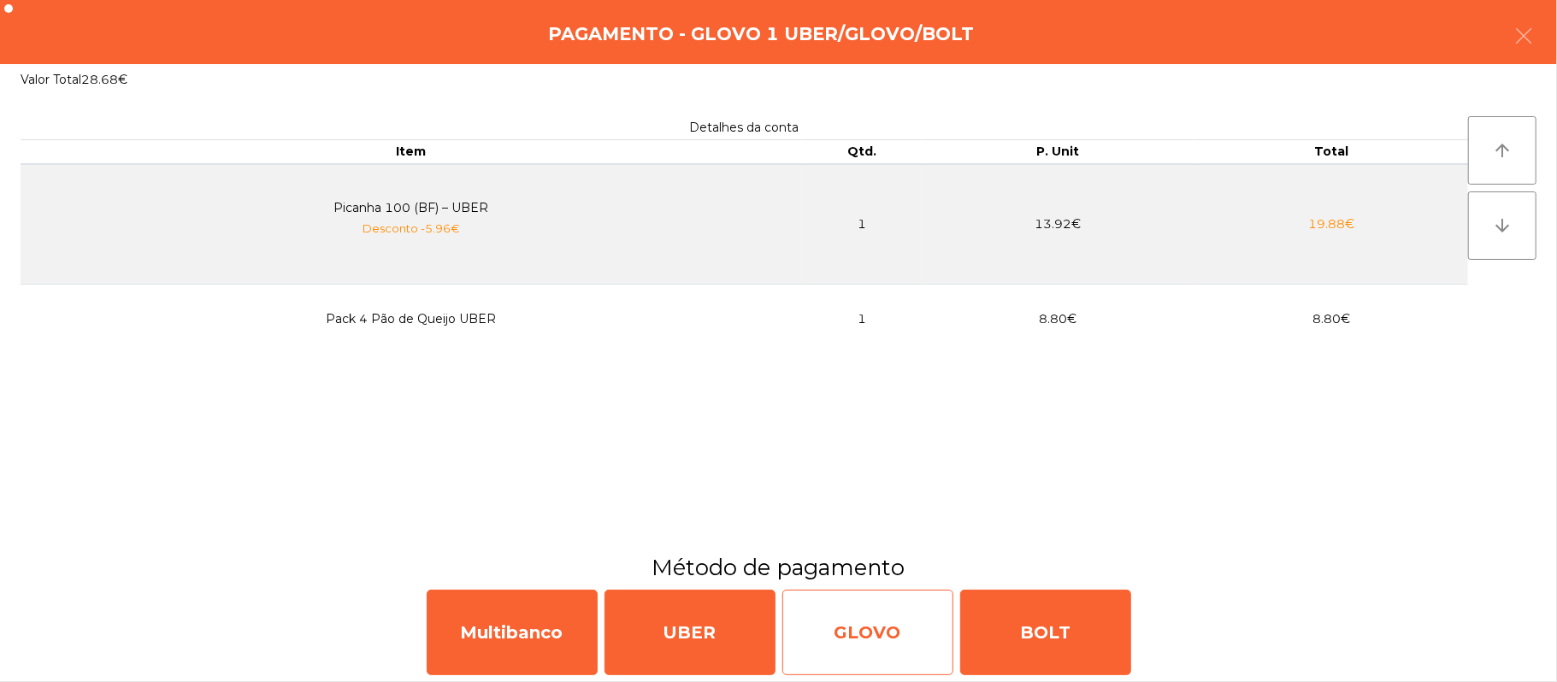
click at [873, 634] on div "GLOVO" at bounding box center [867, 632] width 171 height 85
select select "**"
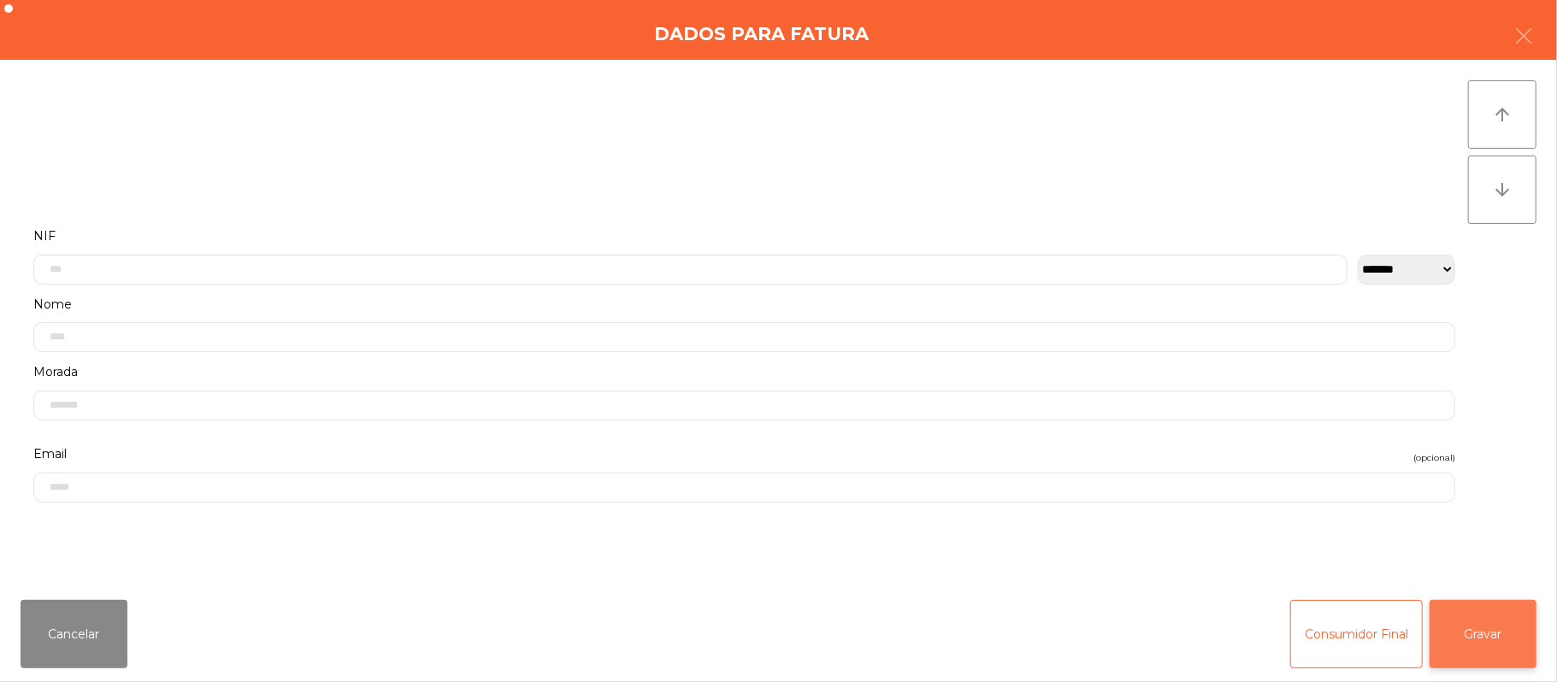
click at [1495, 620] on button "Gravar" at bounding box center [1482, 634] width 107 height 68
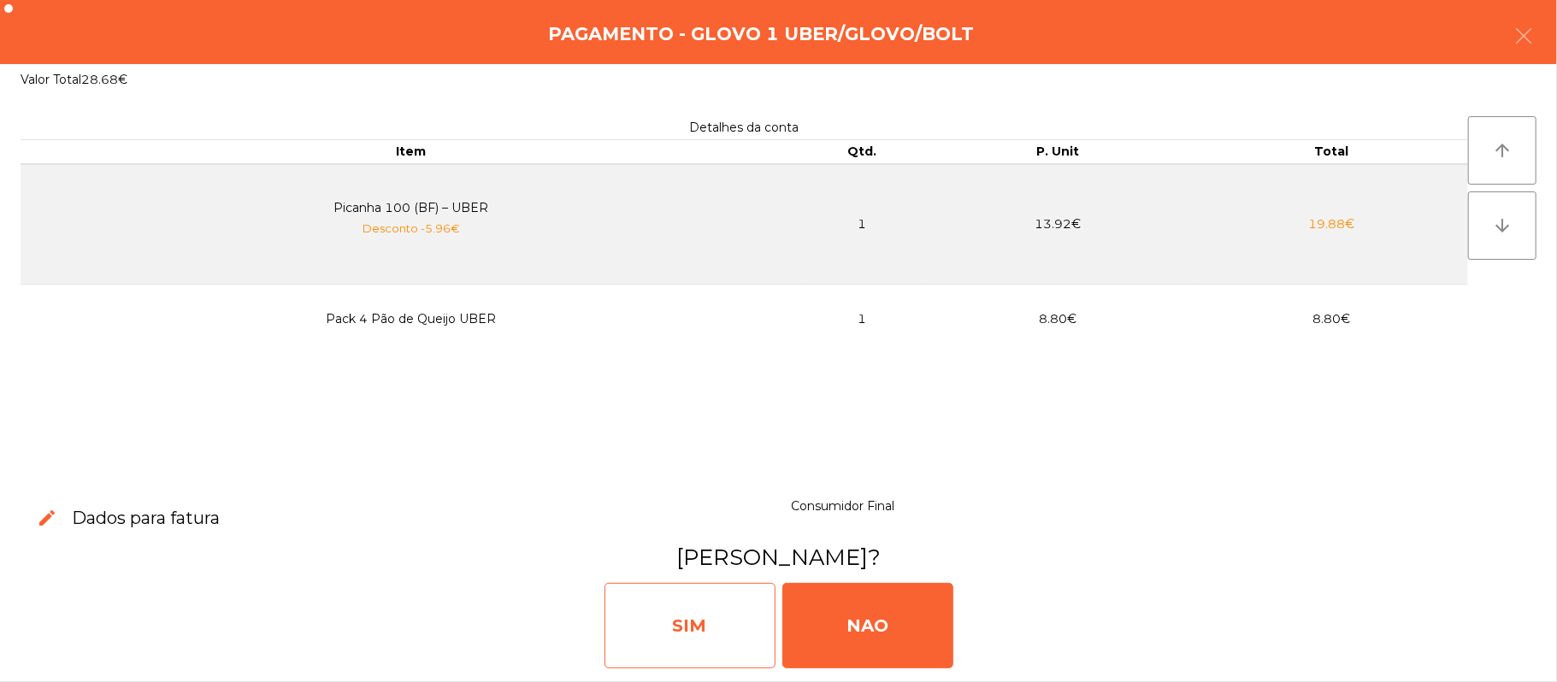
click at [696, 639] on div "SIM" at bounding box center [689, 625] width 171 height 85
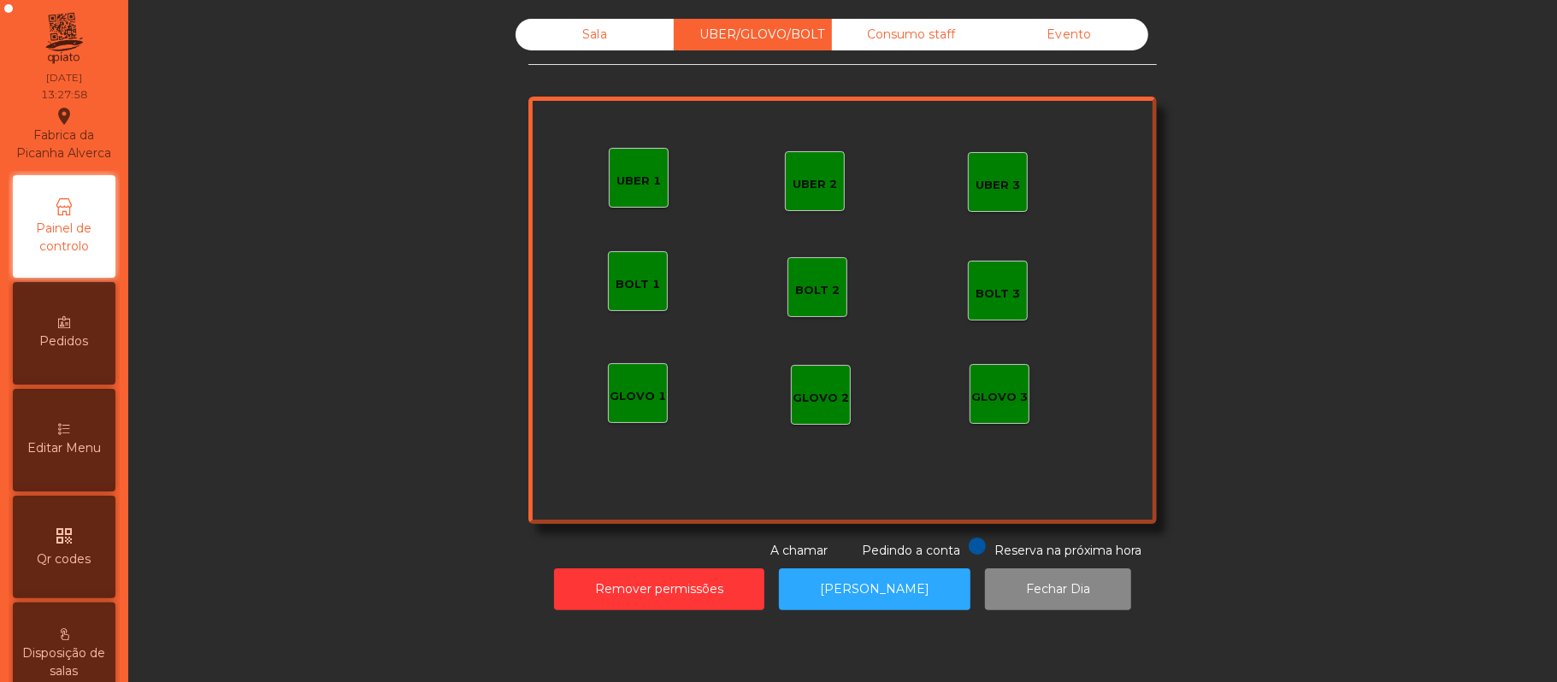
click at [614, 74] on div "Sala UBER/GLOVO/BOLT Consumo staff Evento UBER 2 UBER 3 BOLT 1 BOLT 2 BOLT 3 GL…" at bounding box center [842, 289] width 628 height 541
click at [629, 34] on div "Sala" at bounding box center [594, 35] width 158 height 32
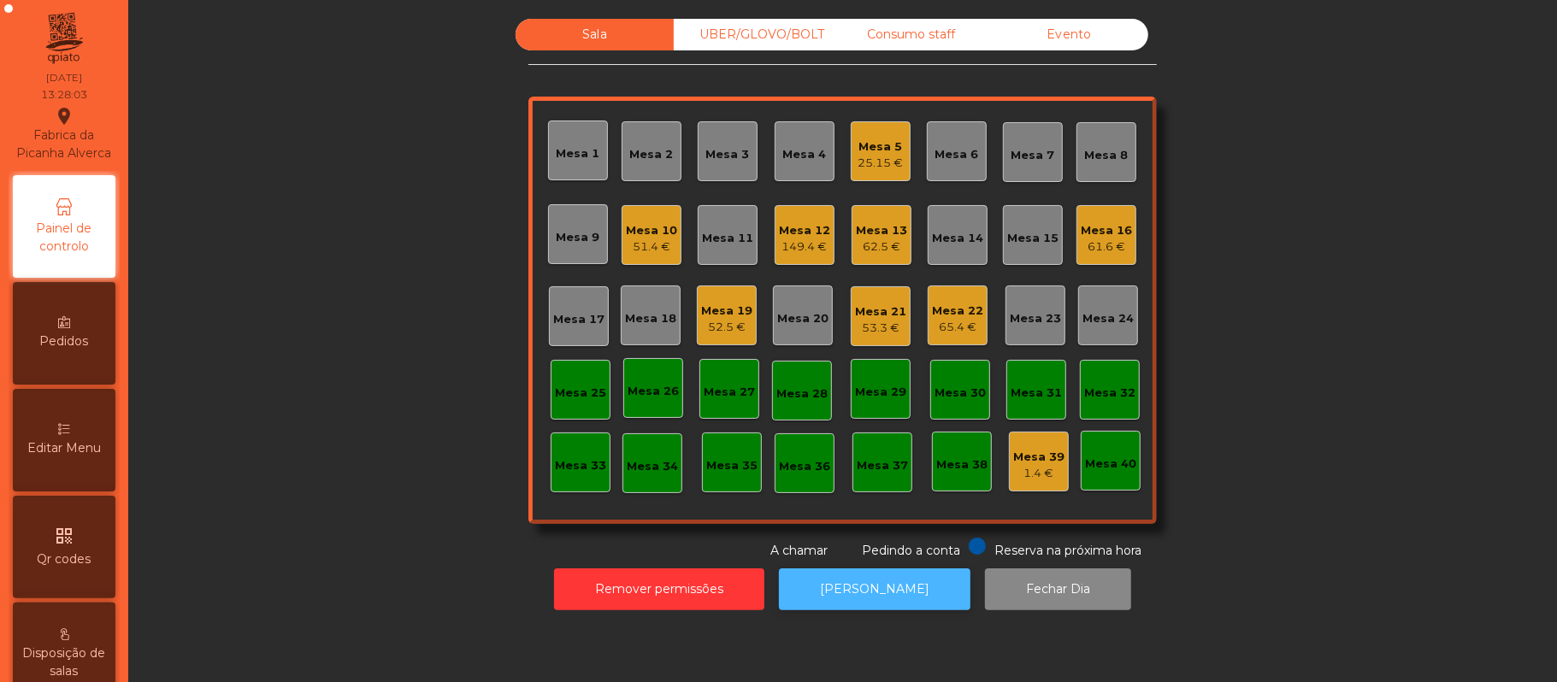
click at [883, 610] on button "[PERSON_NAME]" at bounding box center [874, 589] width 191 height 42
click at [809, 310] on div "Mesa 20" at bounding box center [802, 318] width 51 height 17
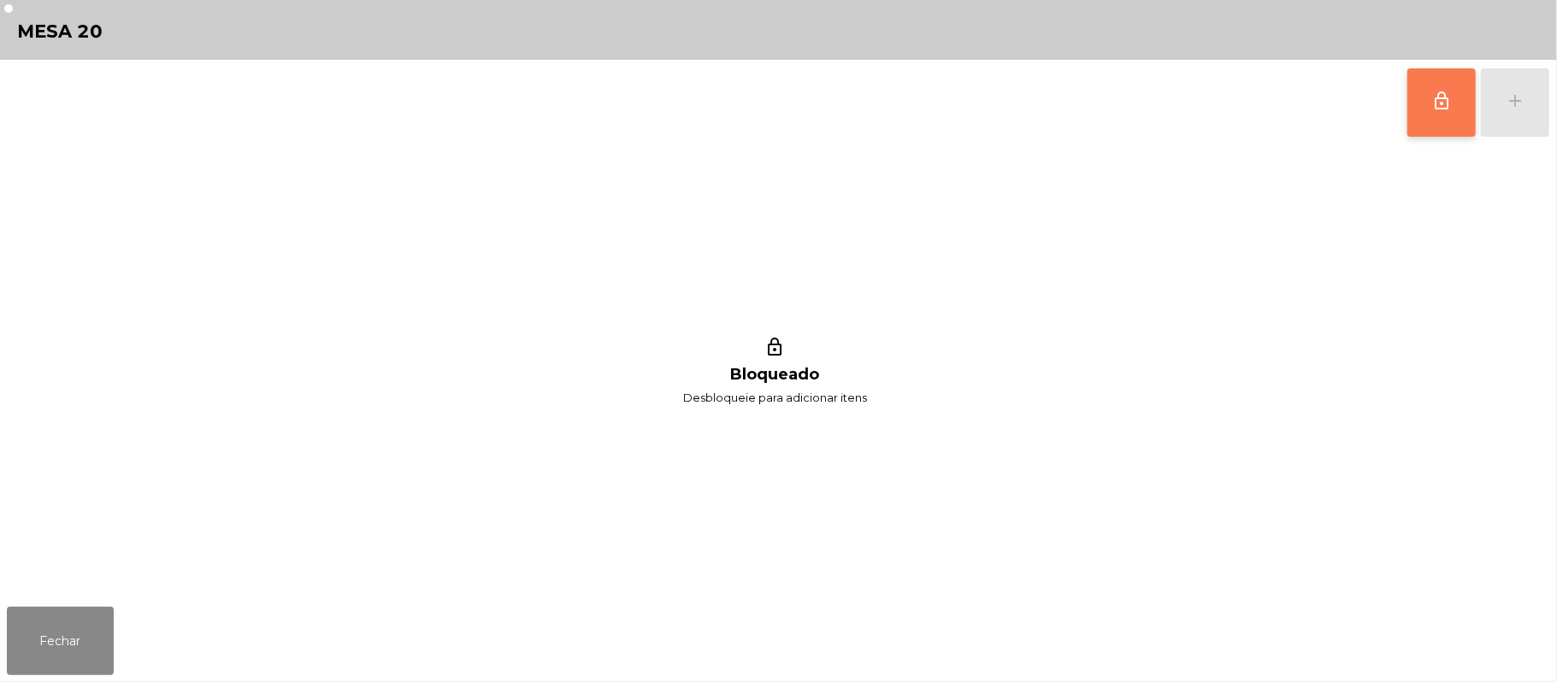
click at [1428, 103] on button "lock_outline" at bounding box center [1441, 102] width 68 height 68
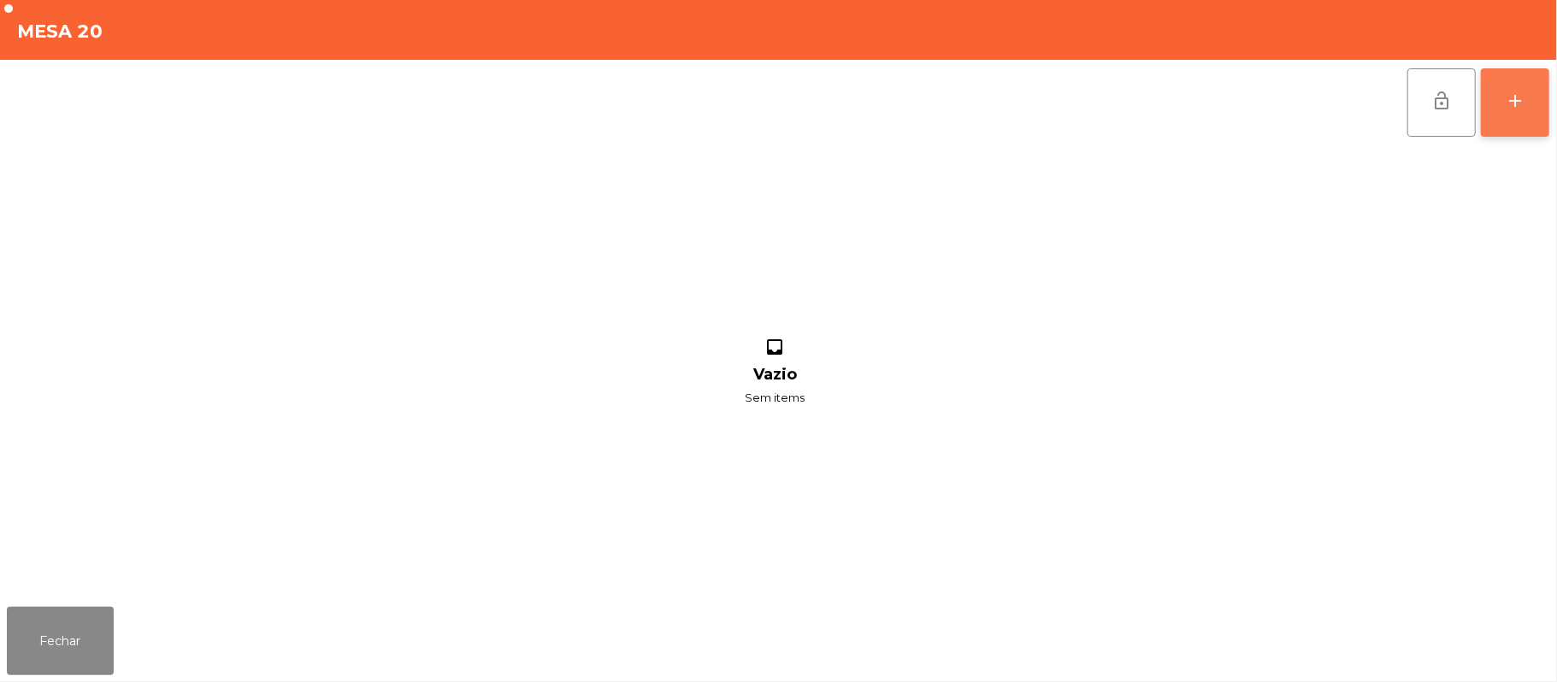
click at [1544, 89] on button "add" at bounding box center [1515, 102] width 68 height 68
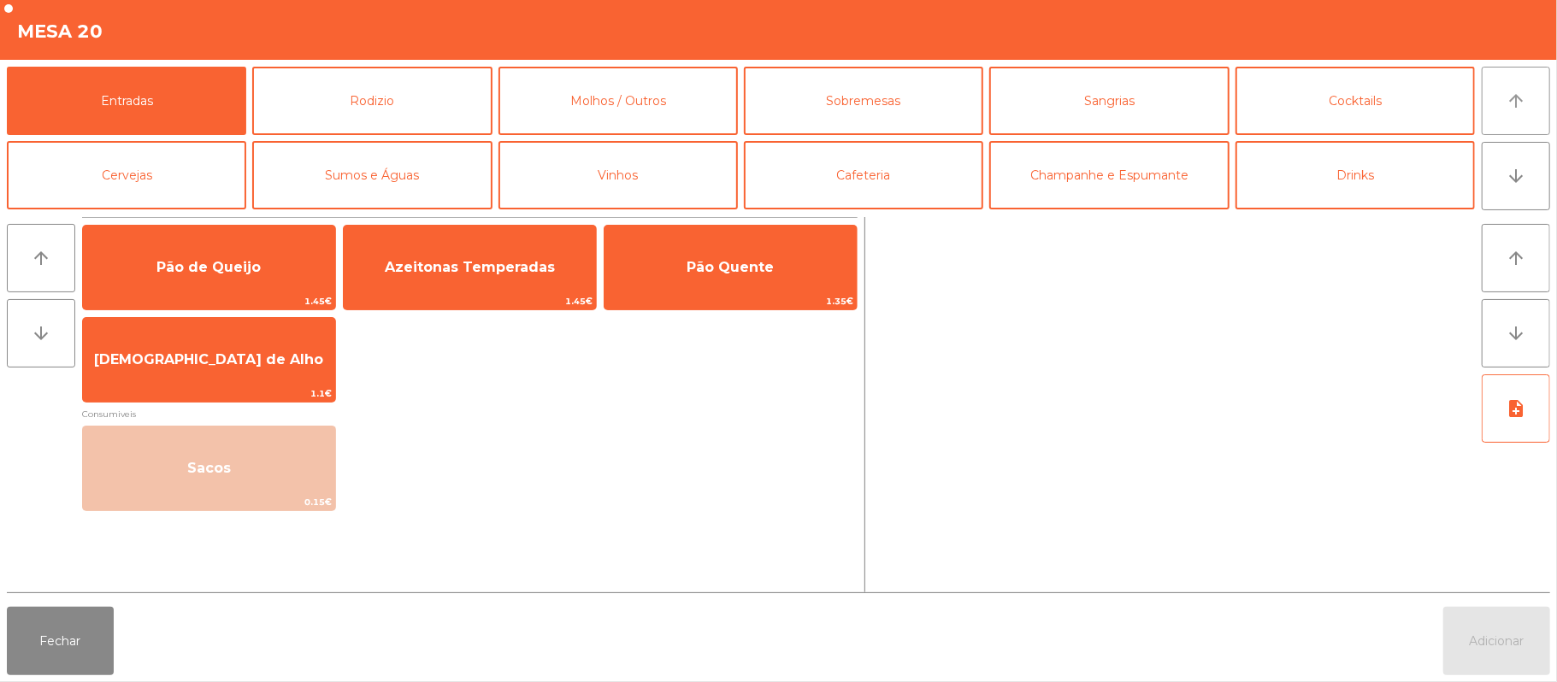
click at [1505, 97] on button "arrow_upward" at bounding box center [1515, 101] width 68 height 68
click at [415, 73] on button "Rodizio" at bounding box center [371, 101] width 239 height 68
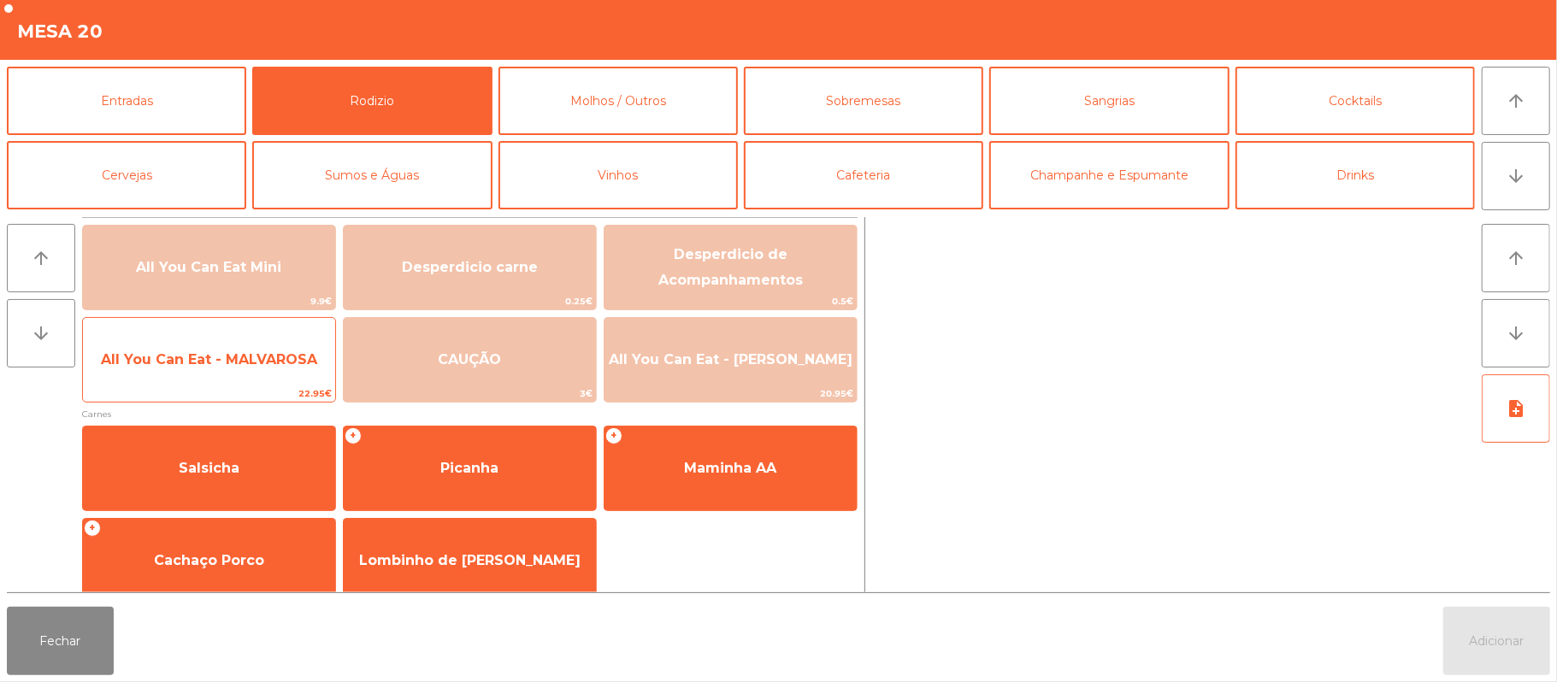
click at [247, 381] on span "All You Can Eat - MALVAROSA" at bounding box center [209, 360] width 252 height 46
click at [243, 370] on span "All You Can Eat - MALVAROSA" at bounding box center [209, 360] width 252 height 46
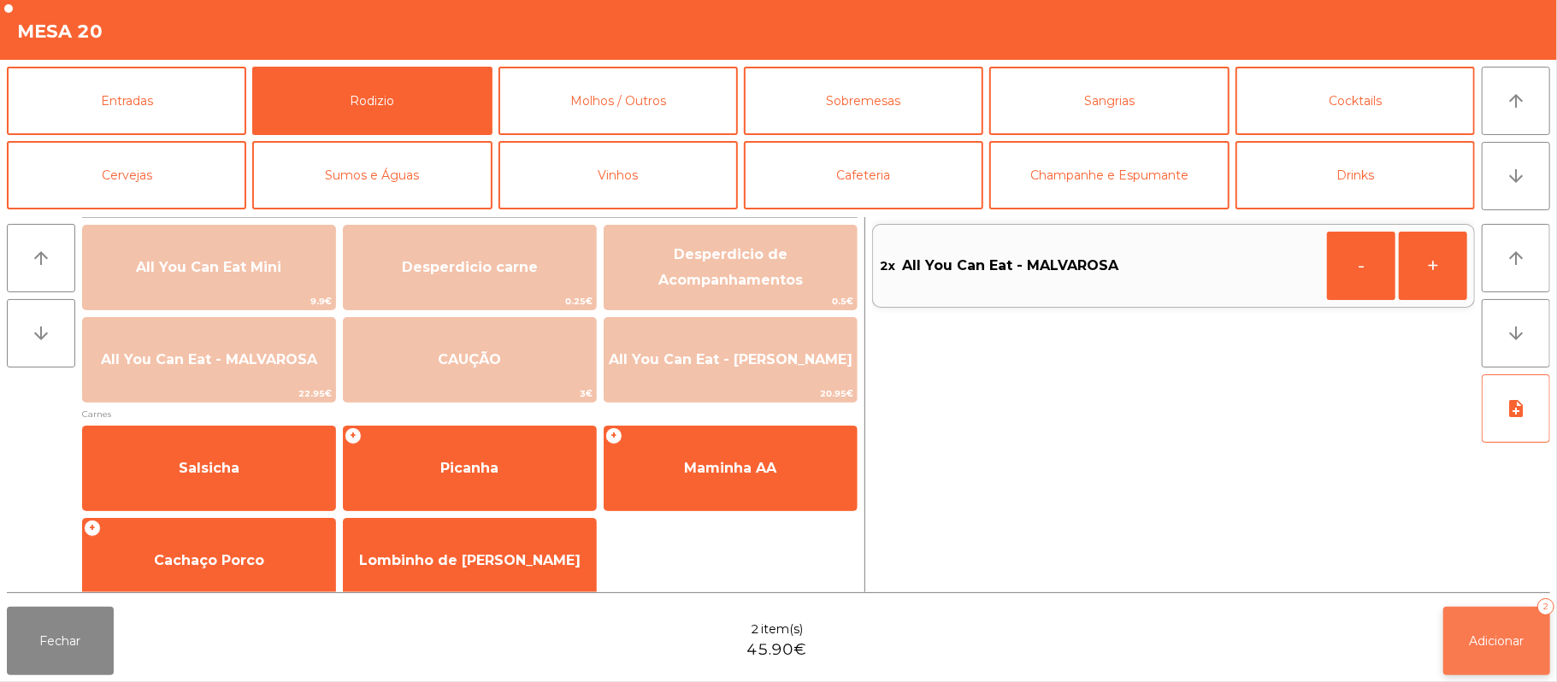
click at [1510, 665] on button "Adicionar 2" at bounding box center [1496, 641] width 107 height 68
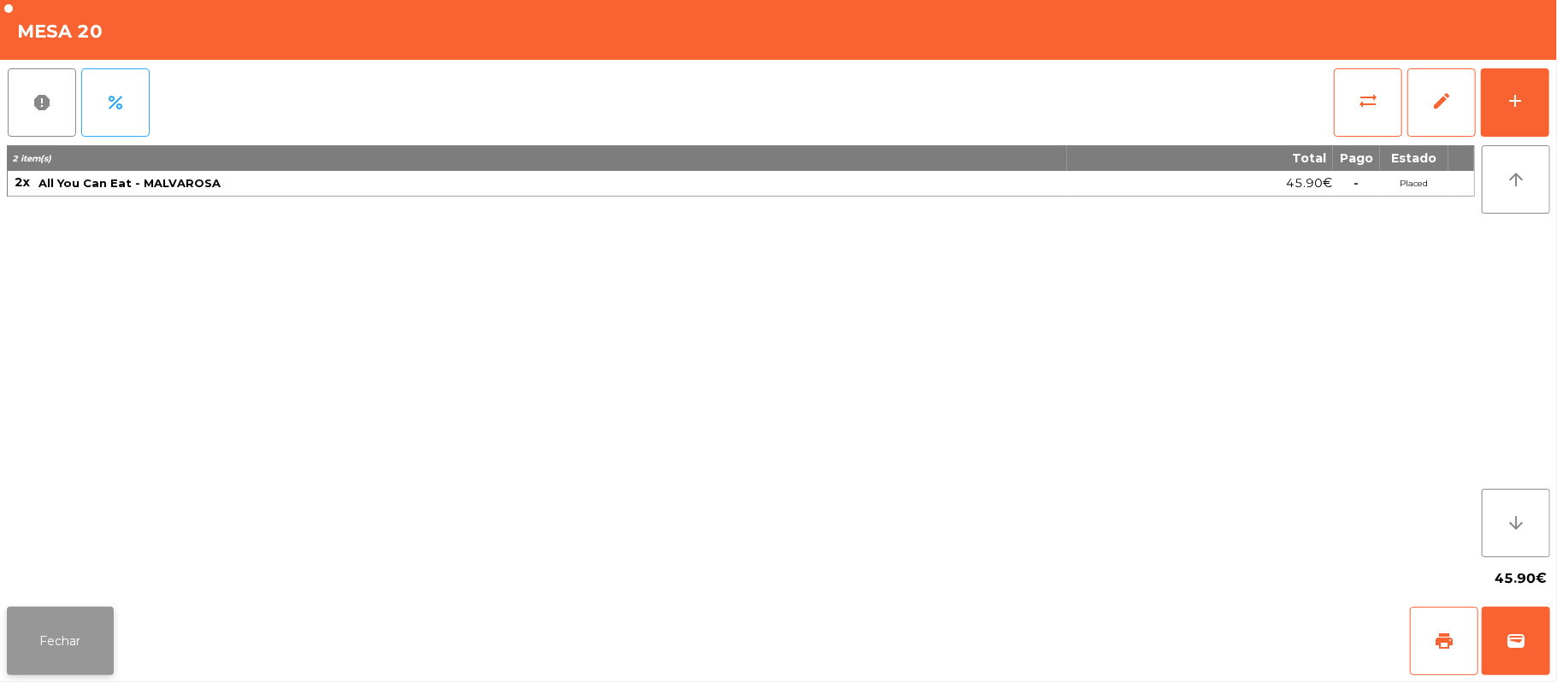
click at [50, 615] on button "Fechar" at bounding box center [60, 641] width 107 height 68
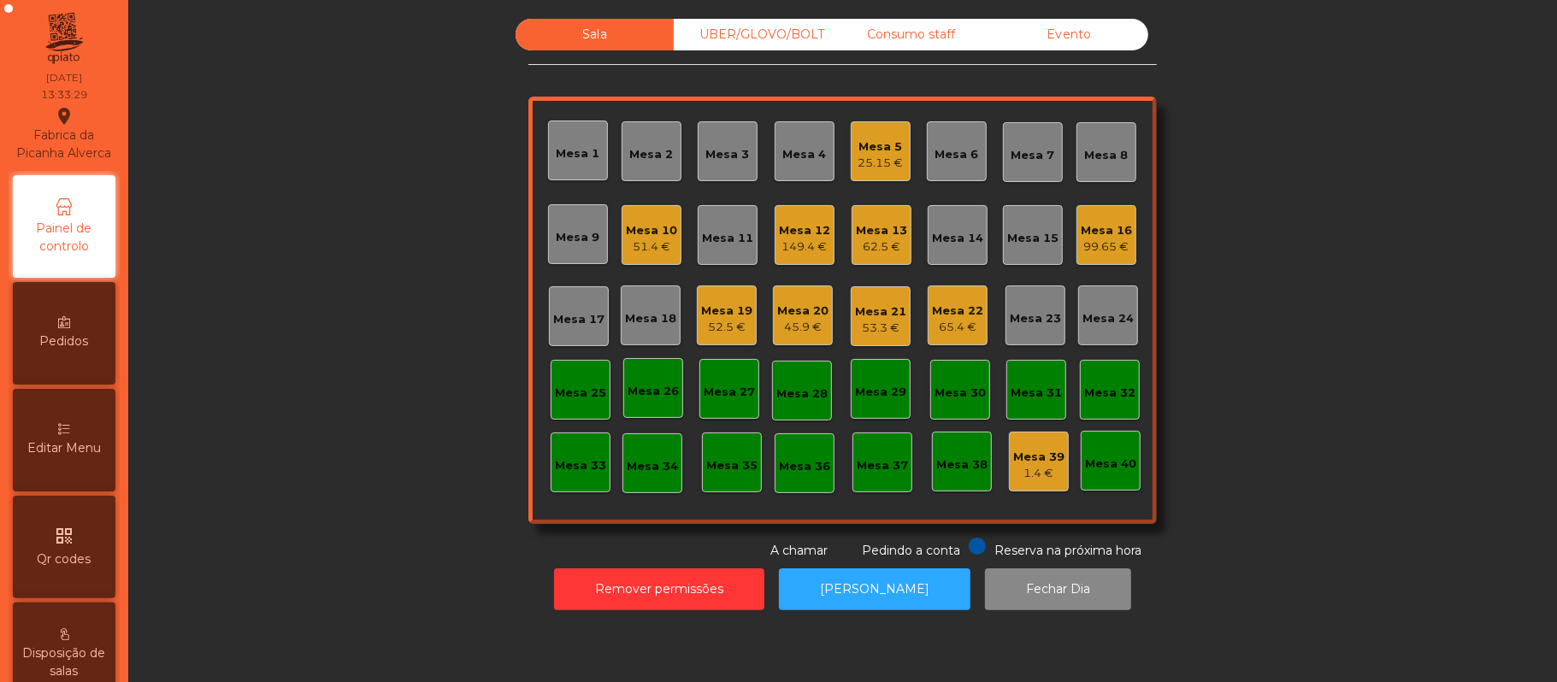
click at [811, 320] on div "45.9 €" at bounding box center [802, 327] width 51 height 17
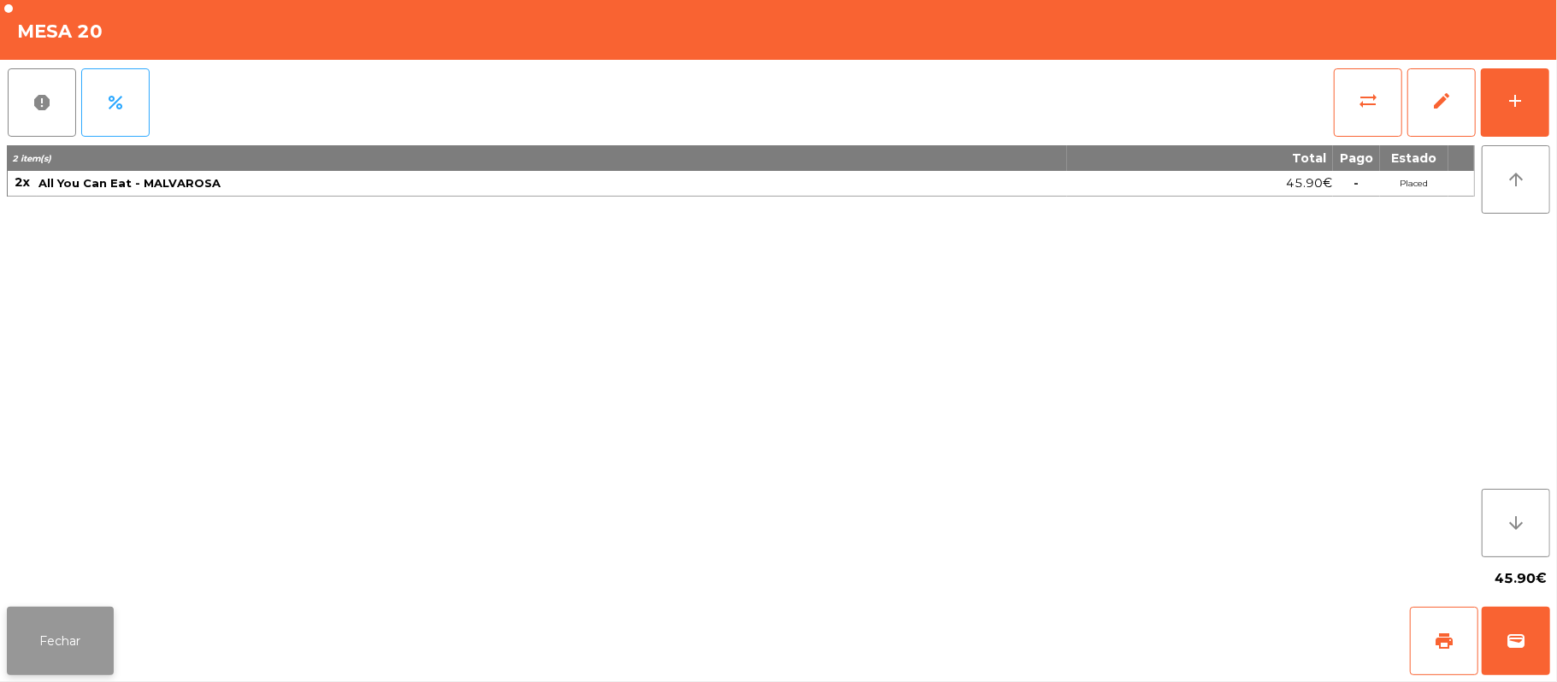
click at [79, 651] on button "Fechar" at bounding box center [60, 641] width 107 height 68
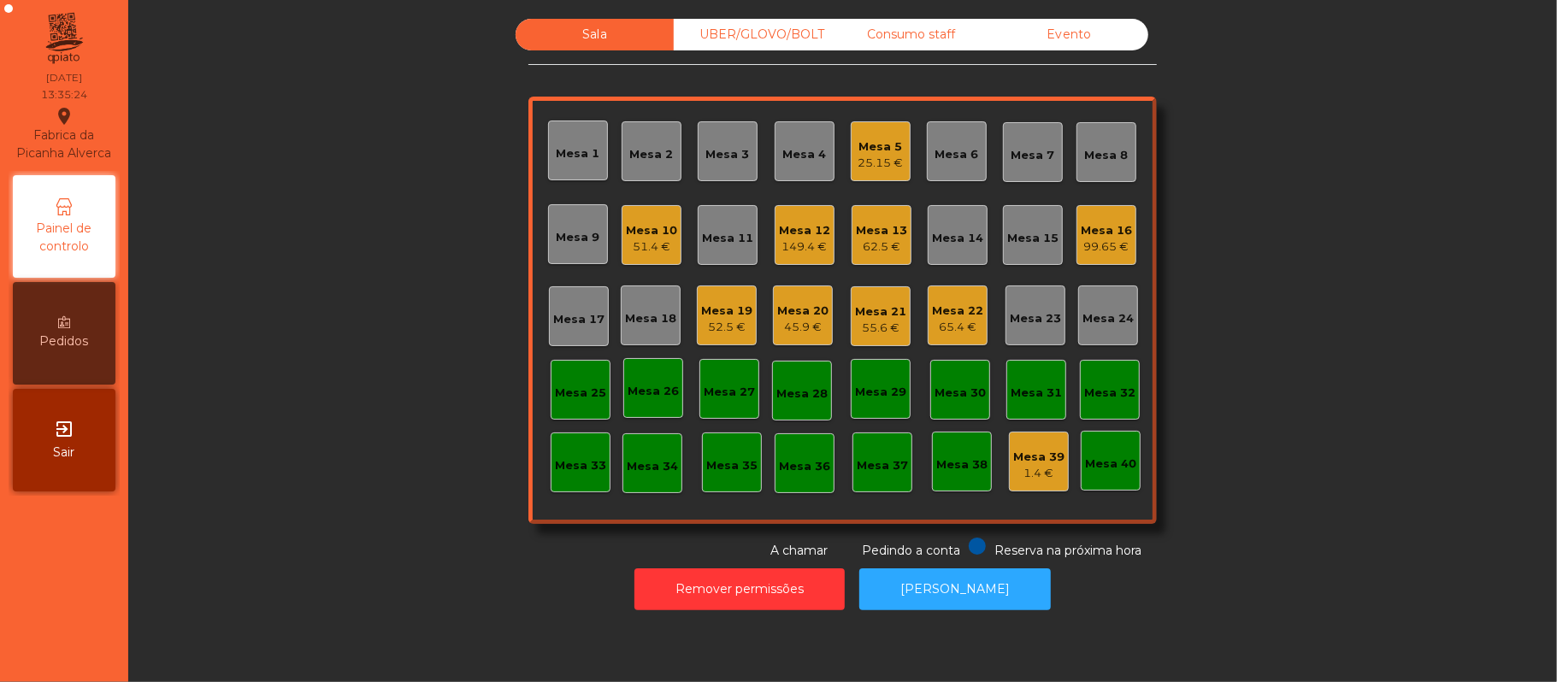
click at [1046, 164] on div "Mesa 7" at bounding box center [1033, 152] width 60 height 60
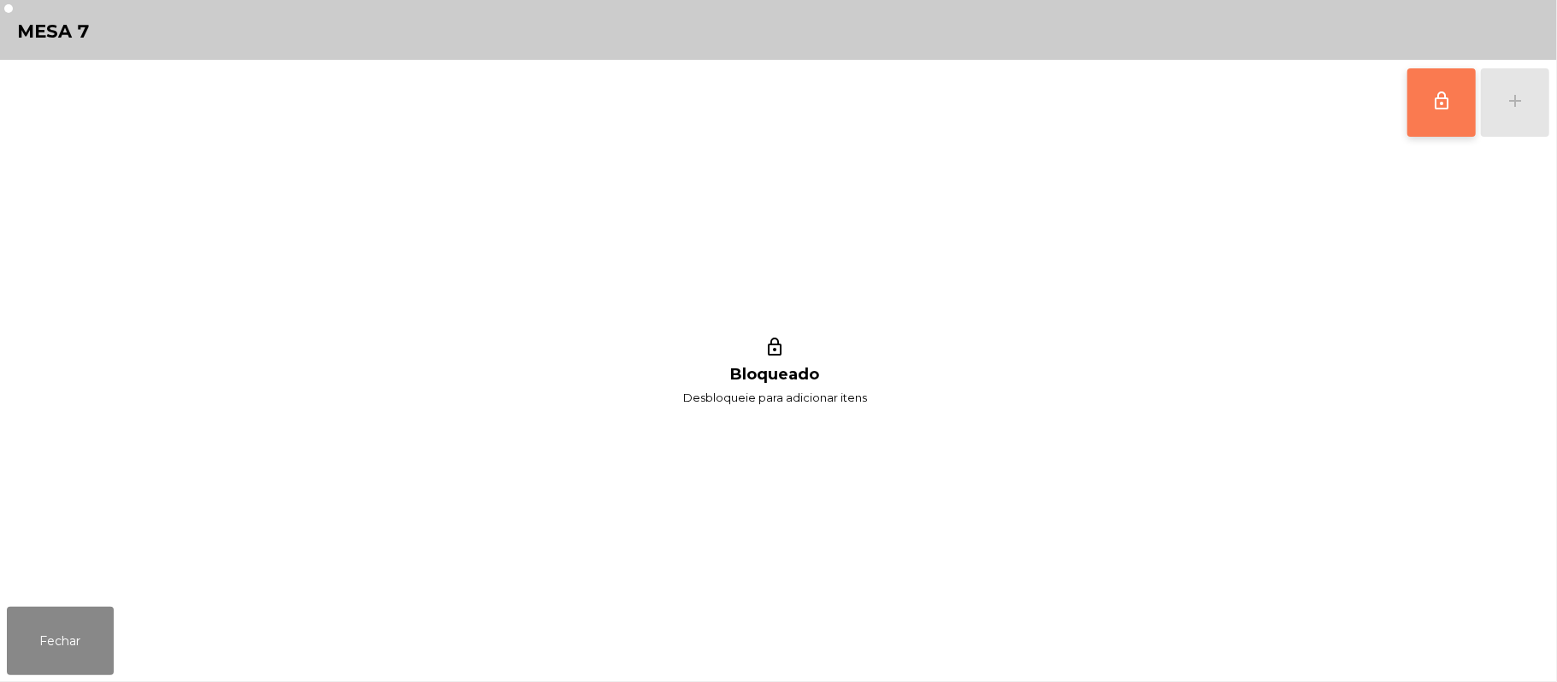
click at [1430, 114] on button "lock_outline" at bounding box center [1441, 102] width 68 height 68
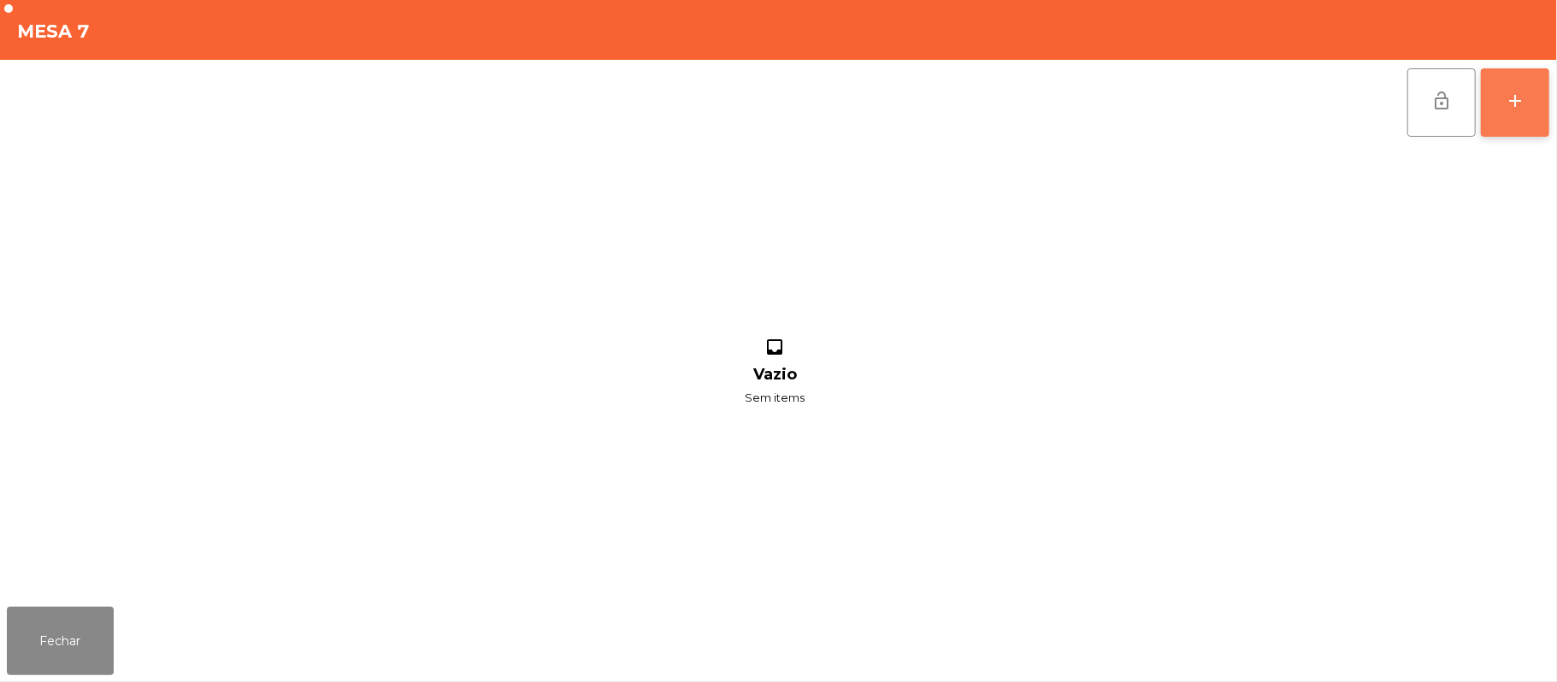
click at [1503, 100] on button "add" at bounding box center [1515, 102] width 68 height 68
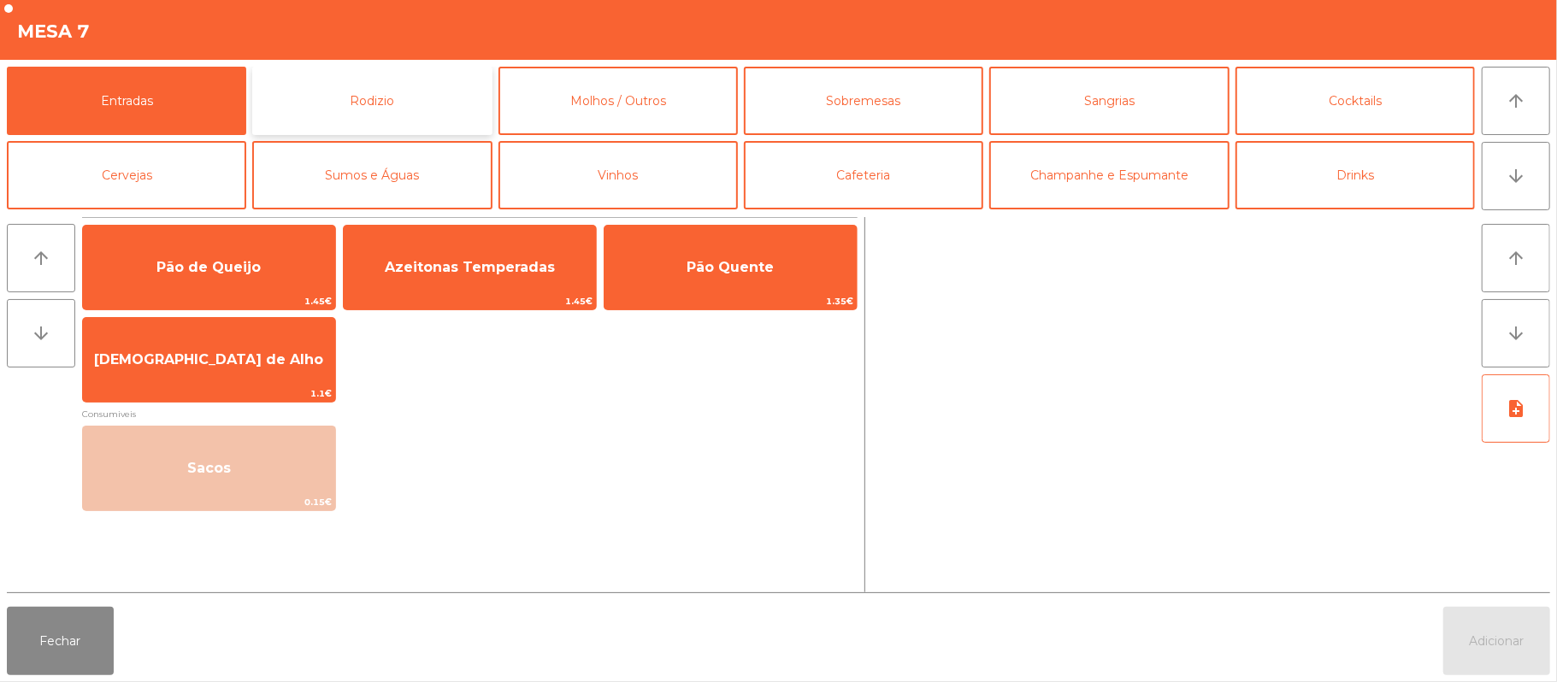
click at [414, 103] on button "Rodizio" at bounding box center [371, 101] width 239 height 68
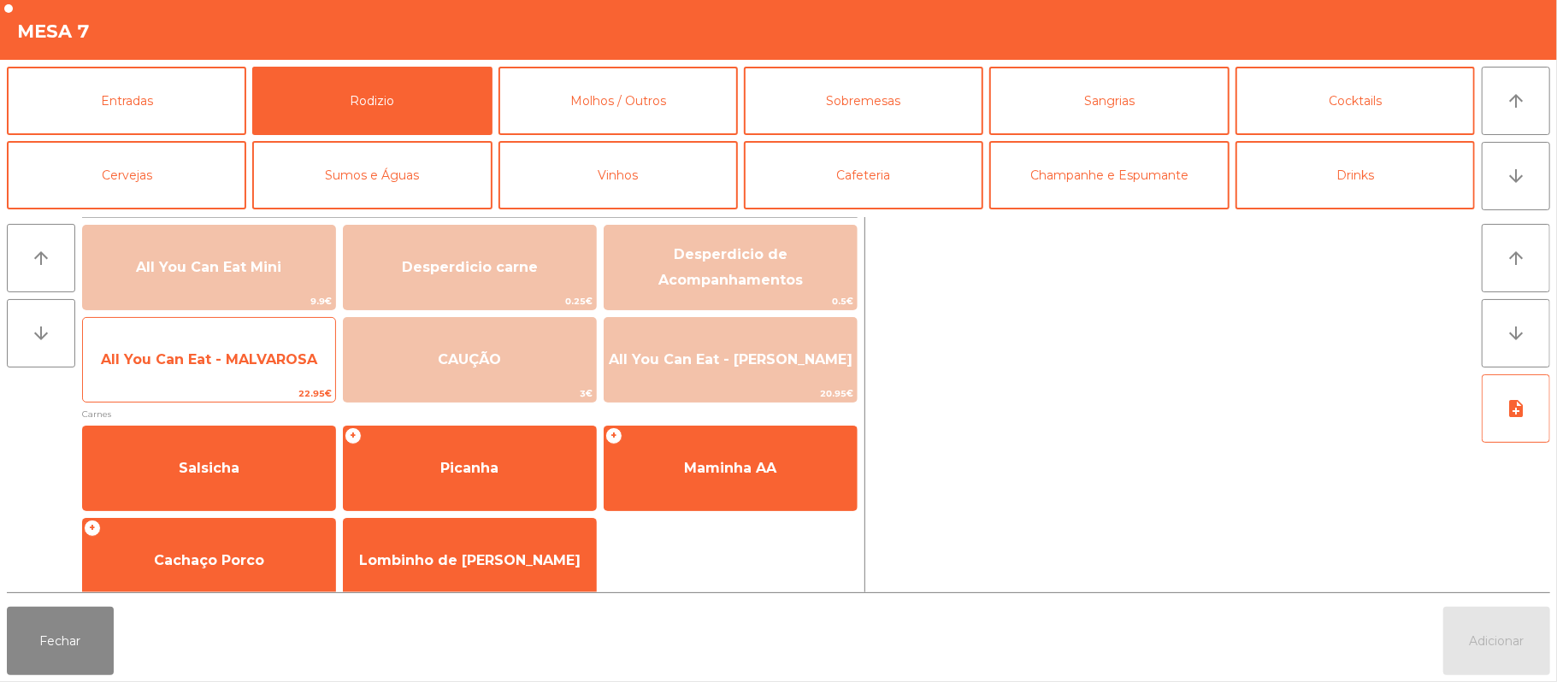
click at [255, 352] on span "All You Can Eat - MALVAROSA" at bounding box center [209, 359] width 216 height 16
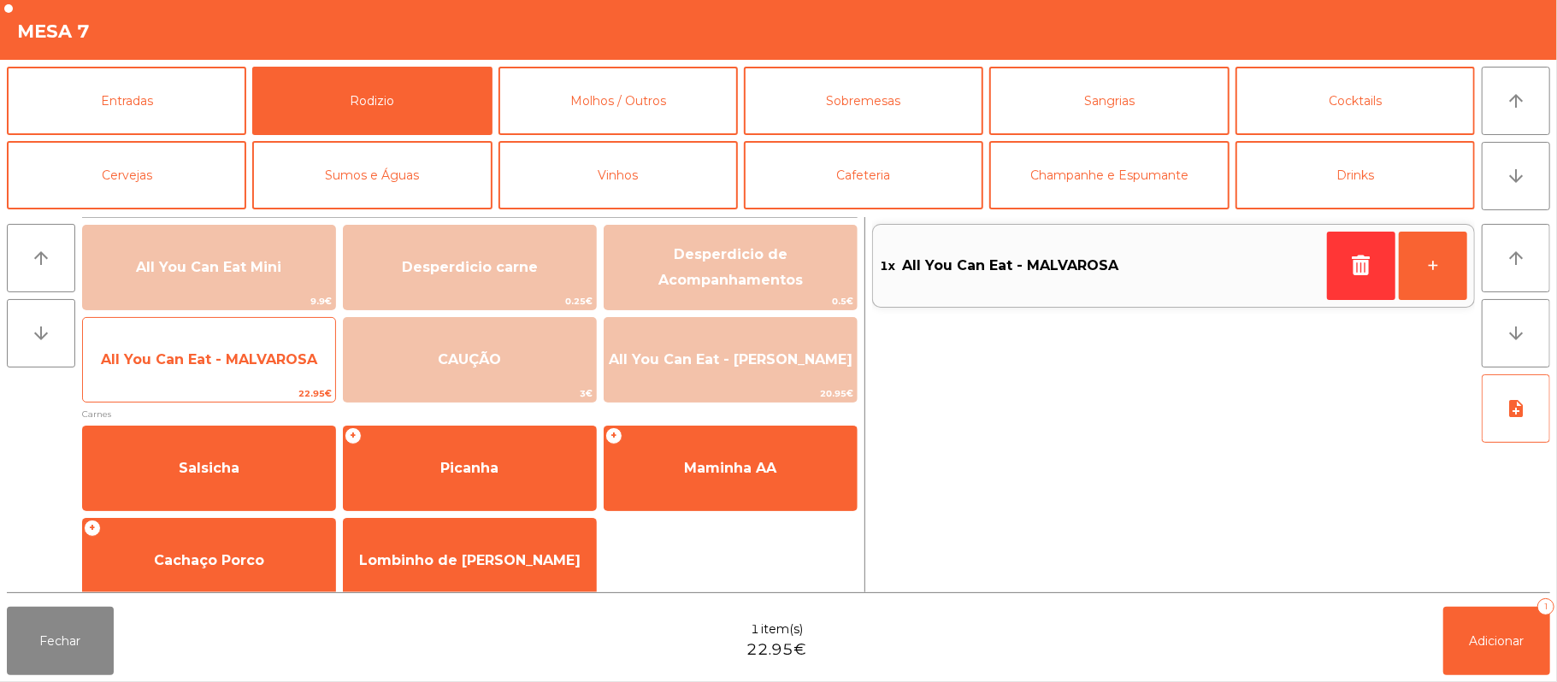
click at [244, 364] on span "All You Can Eat - MALVAROSA" at bounding box center [209, 359] width 216 height 16
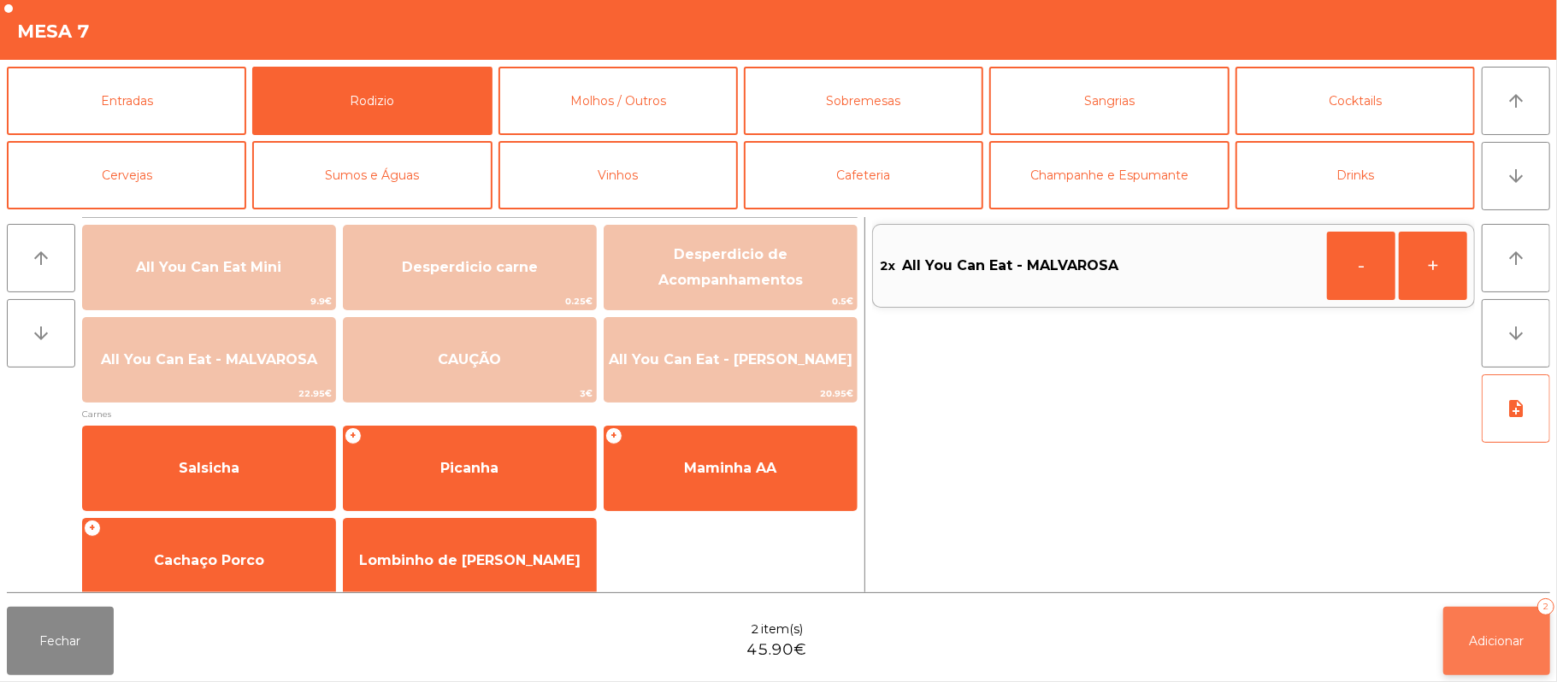
click at [1481, 629] on button "Adicionar 2" at bounding box center [1496, 641] width 107 height 68
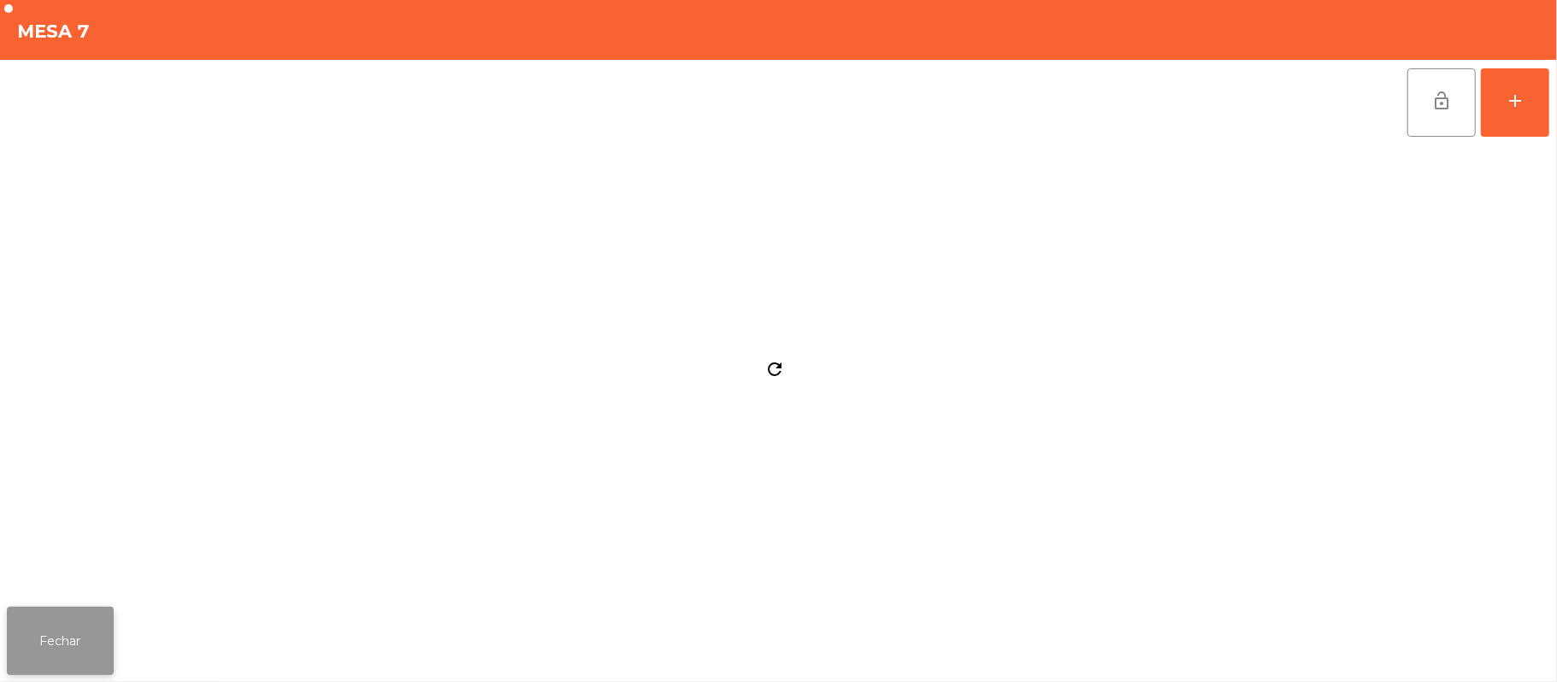
click at [60, 607] on button "Fechar" at bounding box center [60, 641] width 107 height 68
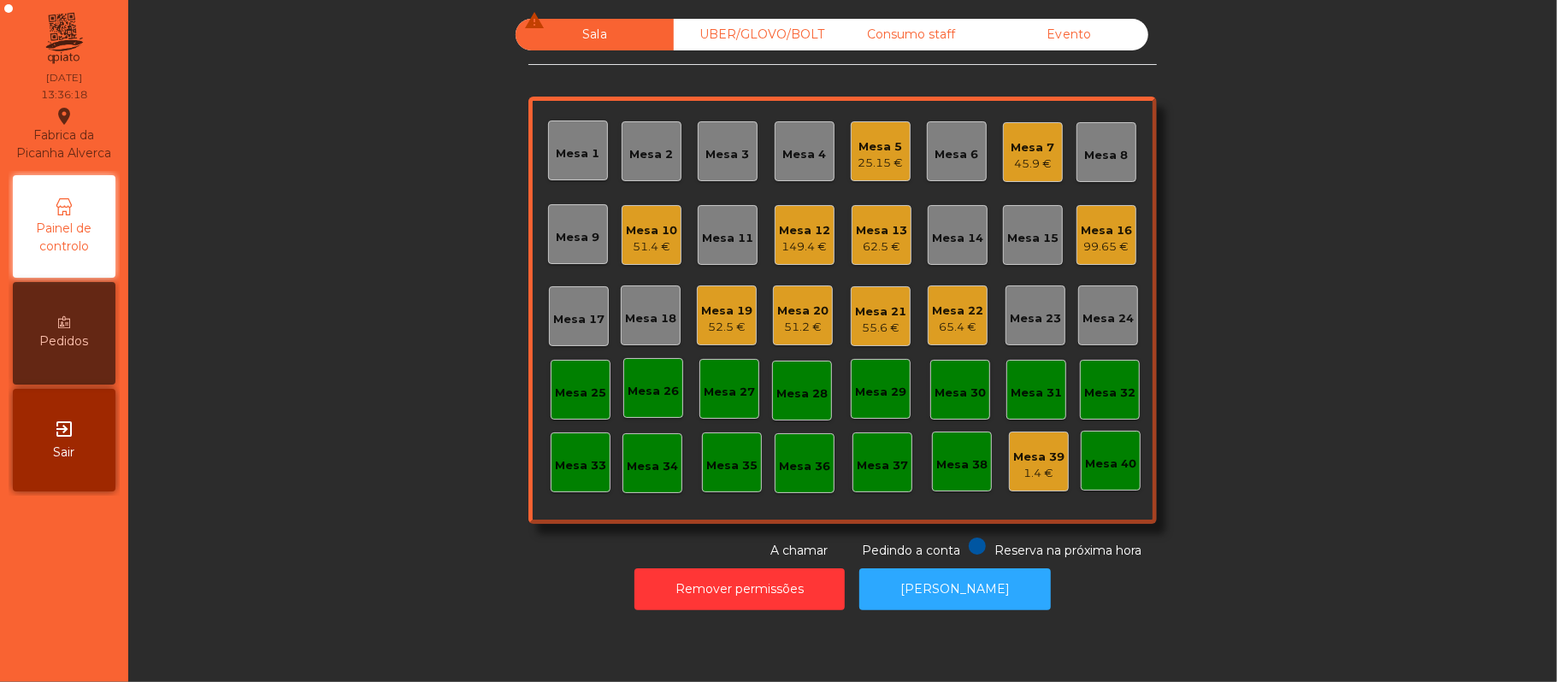
click at [942, 237] on div "Mesa 14" at bounding box center [957, 238] width 51 height 17
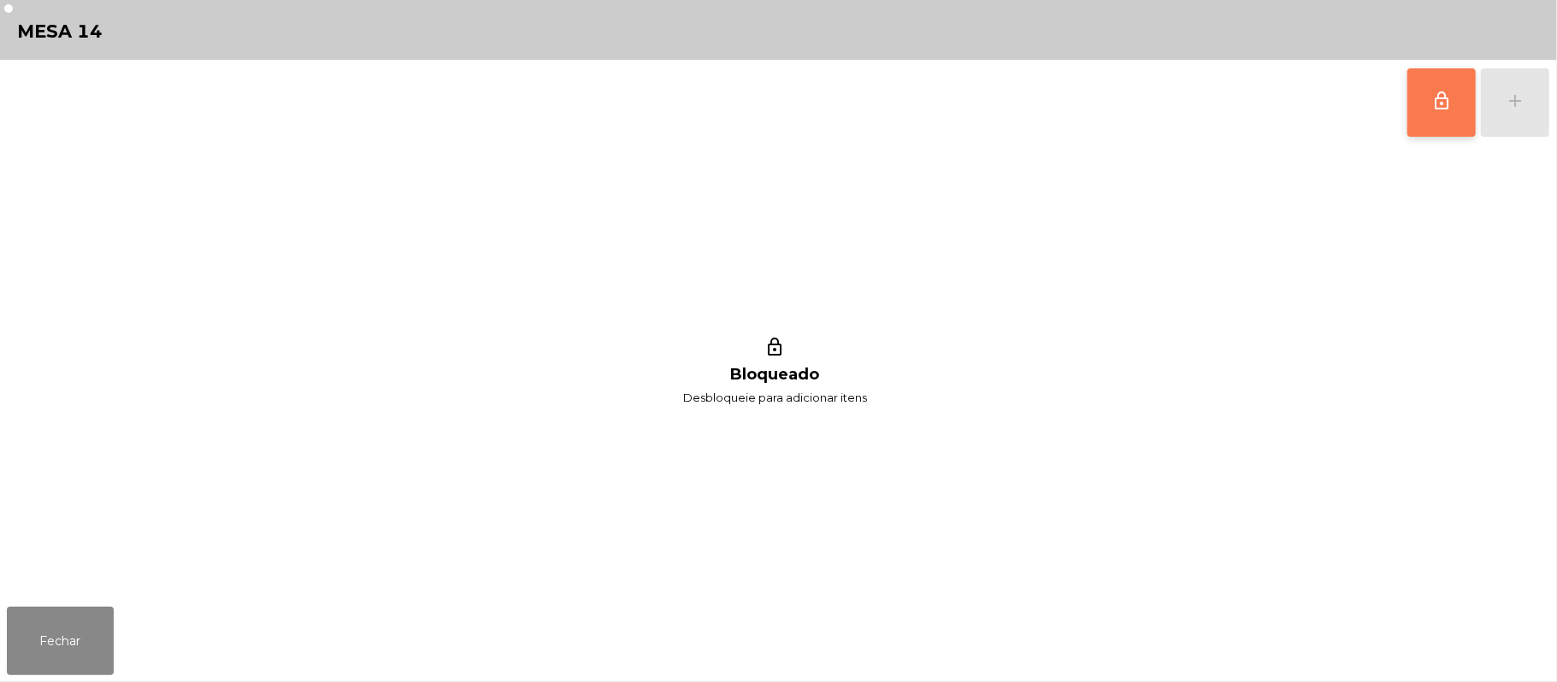
click at [1426, 99] on button "lock_outline" at bounding box center [1441, 102] width 68 height 68
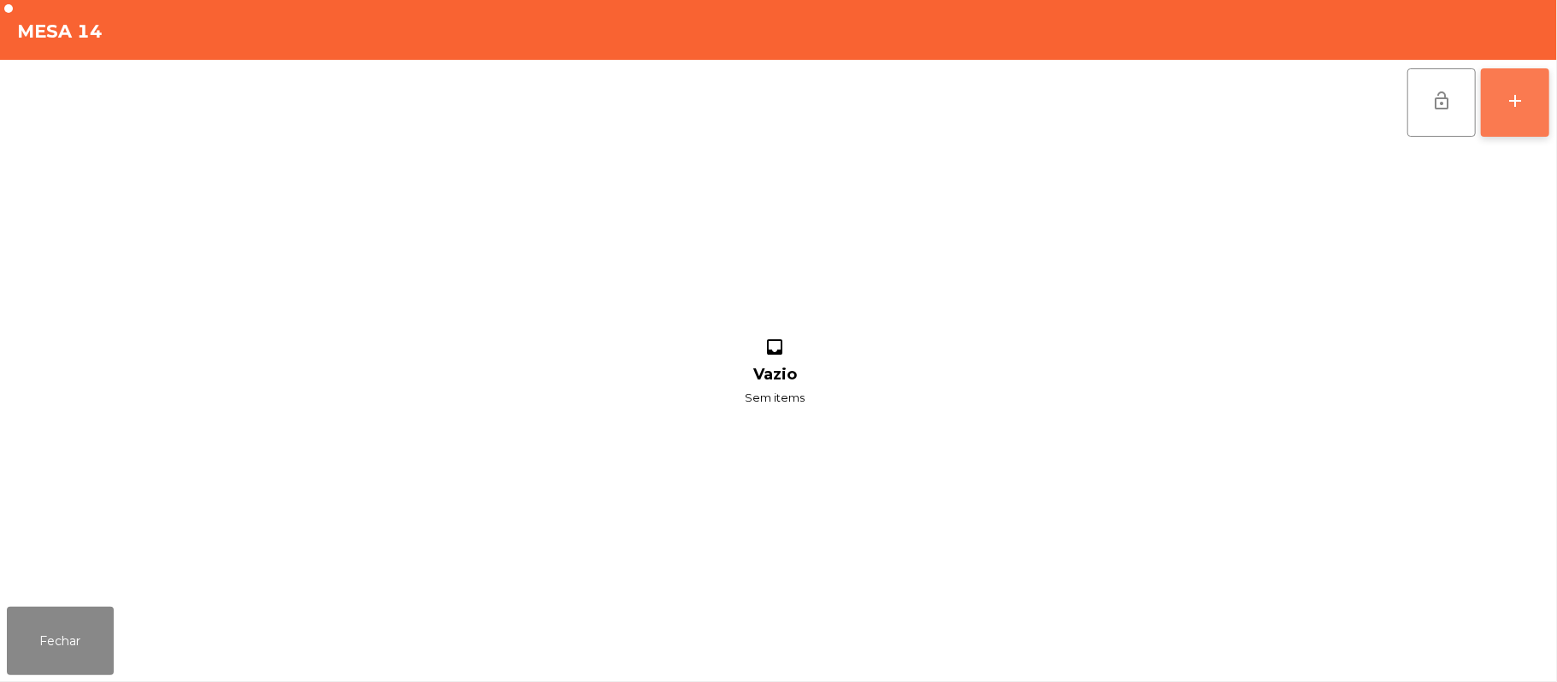
click at [1512, 86] on button "add" at bounding box center [1515, 102] width 68 height 68
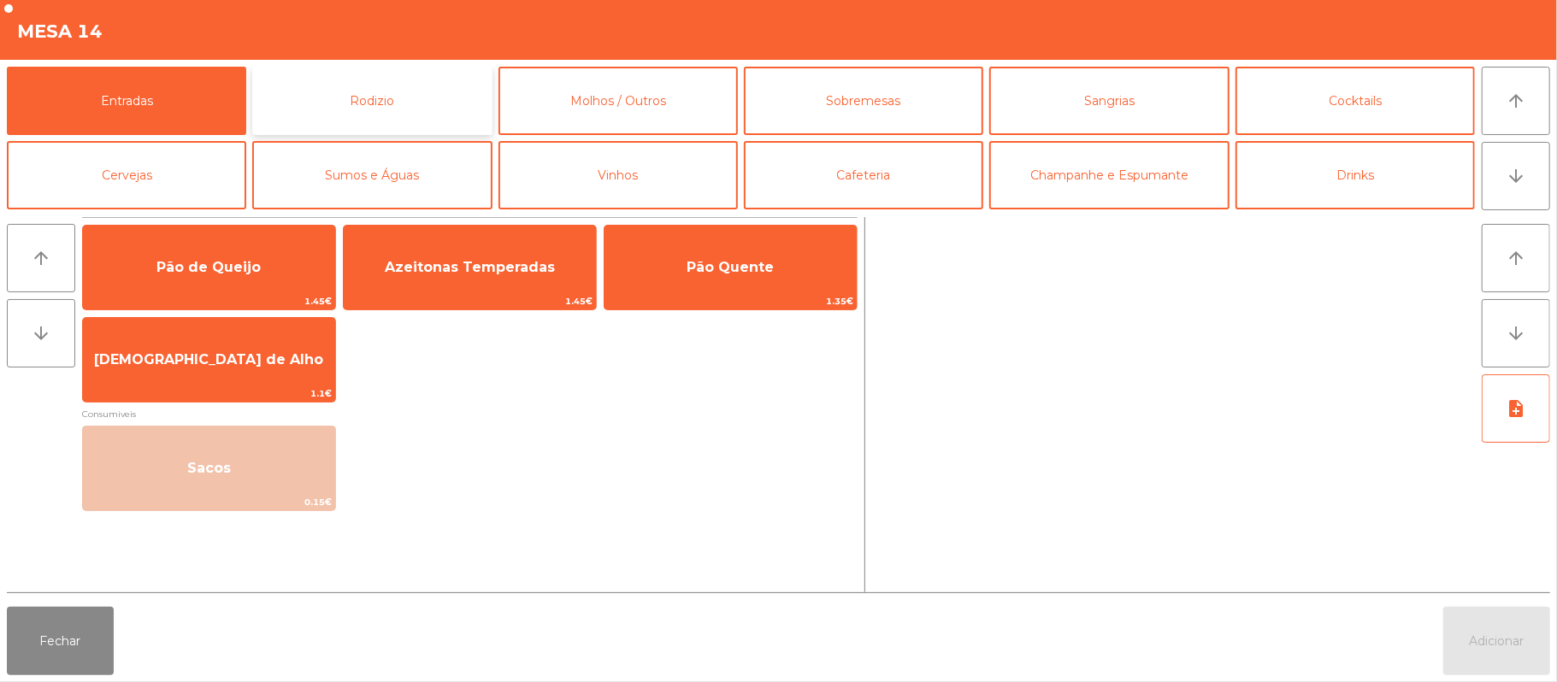
click at [376, 100] on button "Rodizio" at bounding box center [371, 101] width 239 height 68
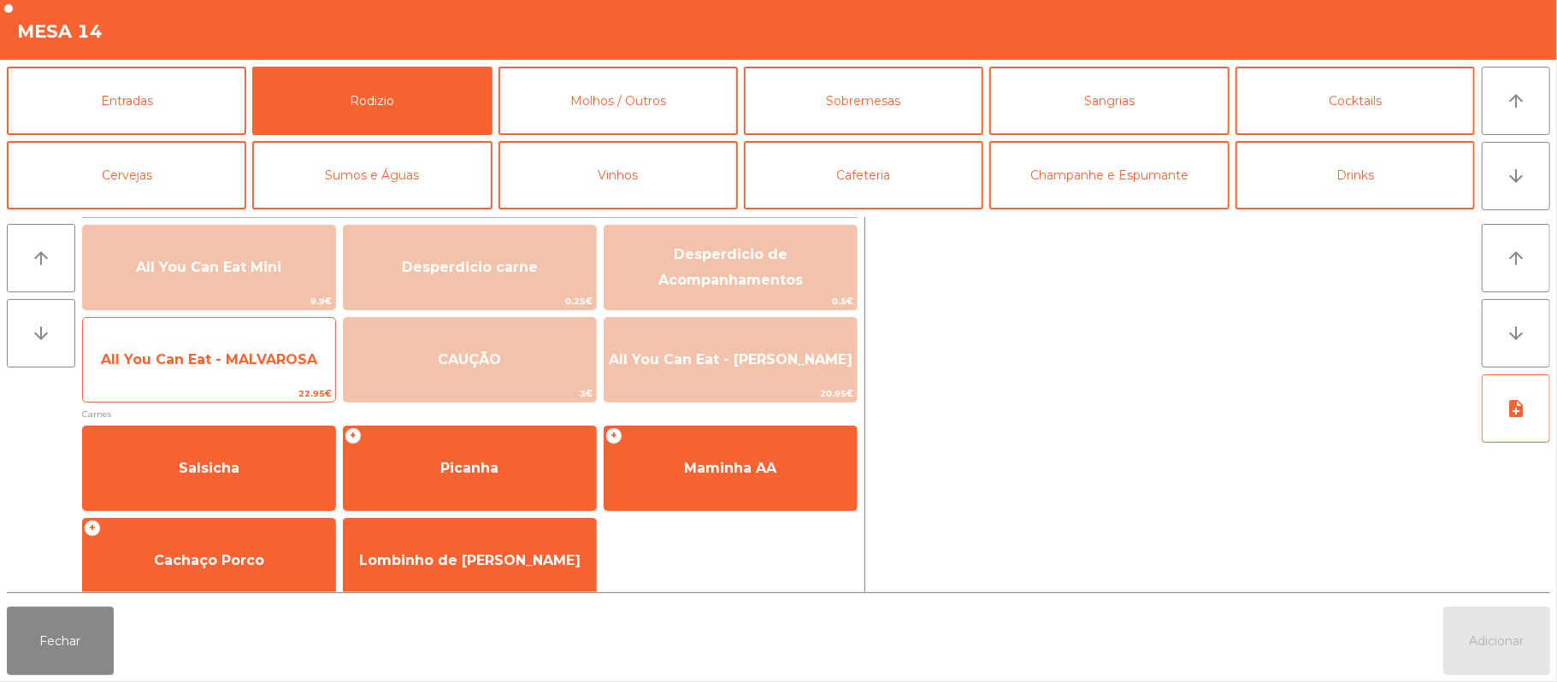
click at [247, 369] on span "All You Can Eat - MALVAROSA" at bounding box center [209, 360] width 252 height 46
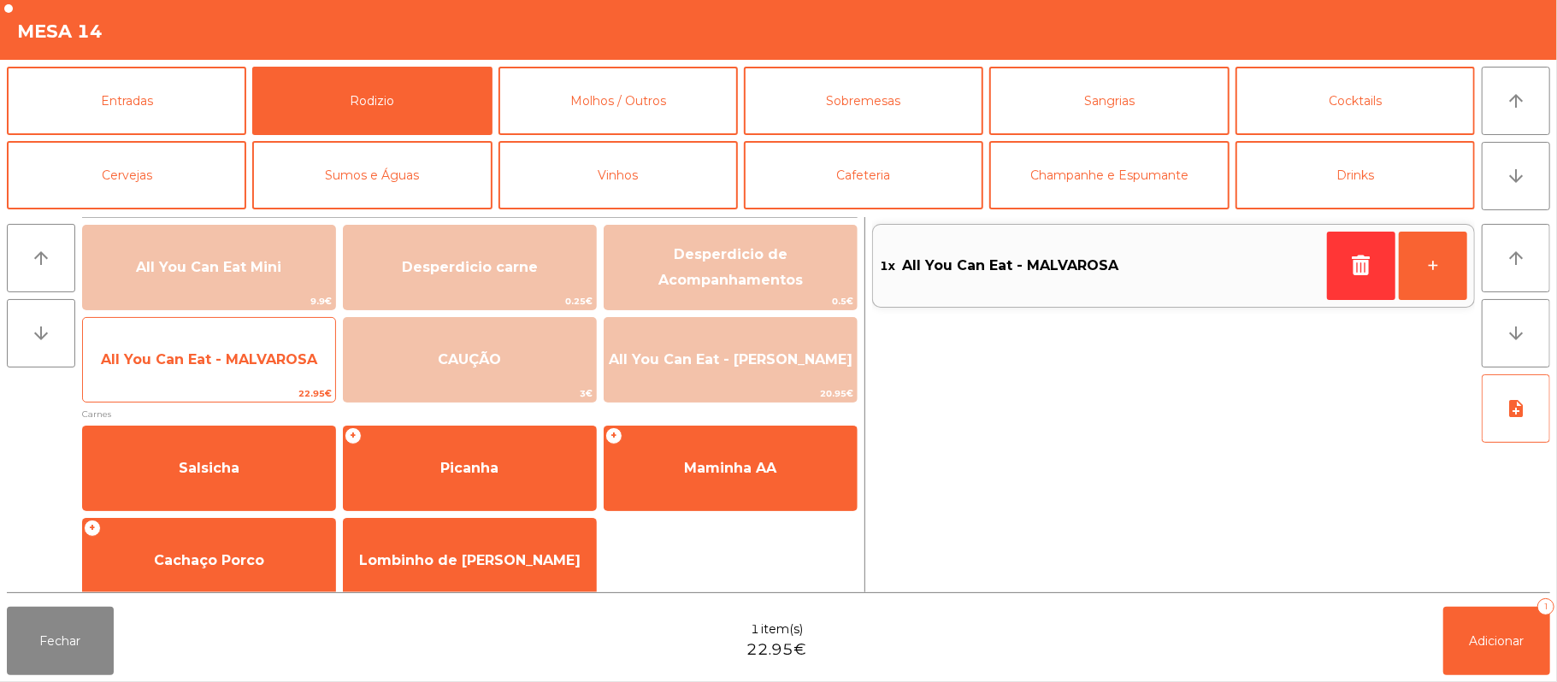
click at [244, 367] on span "All You Can Eat - MALVAROSA" at bounding box center [209, 359] width 216 height 16
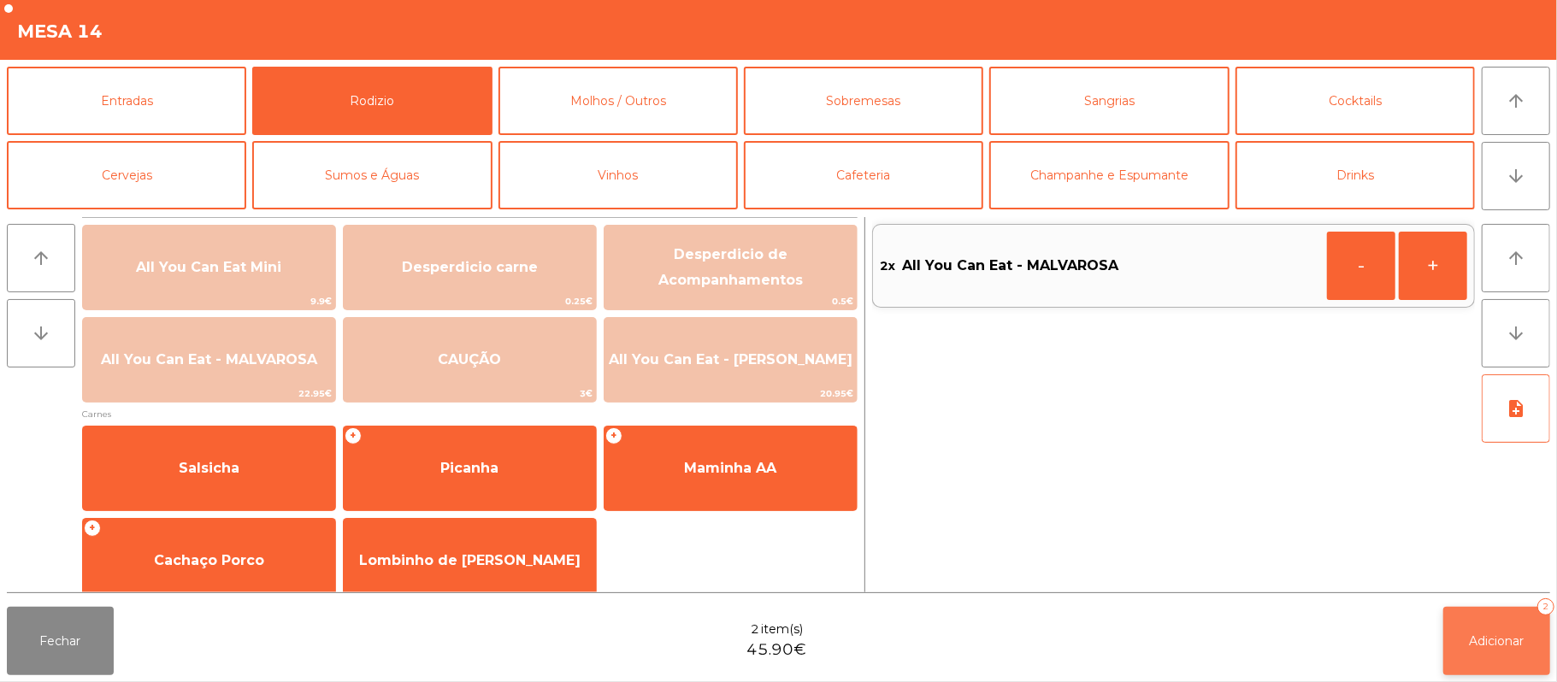
click at [1496, 637] on span "Adicionar" at bounding box center [1496, 640] width 55 height 15
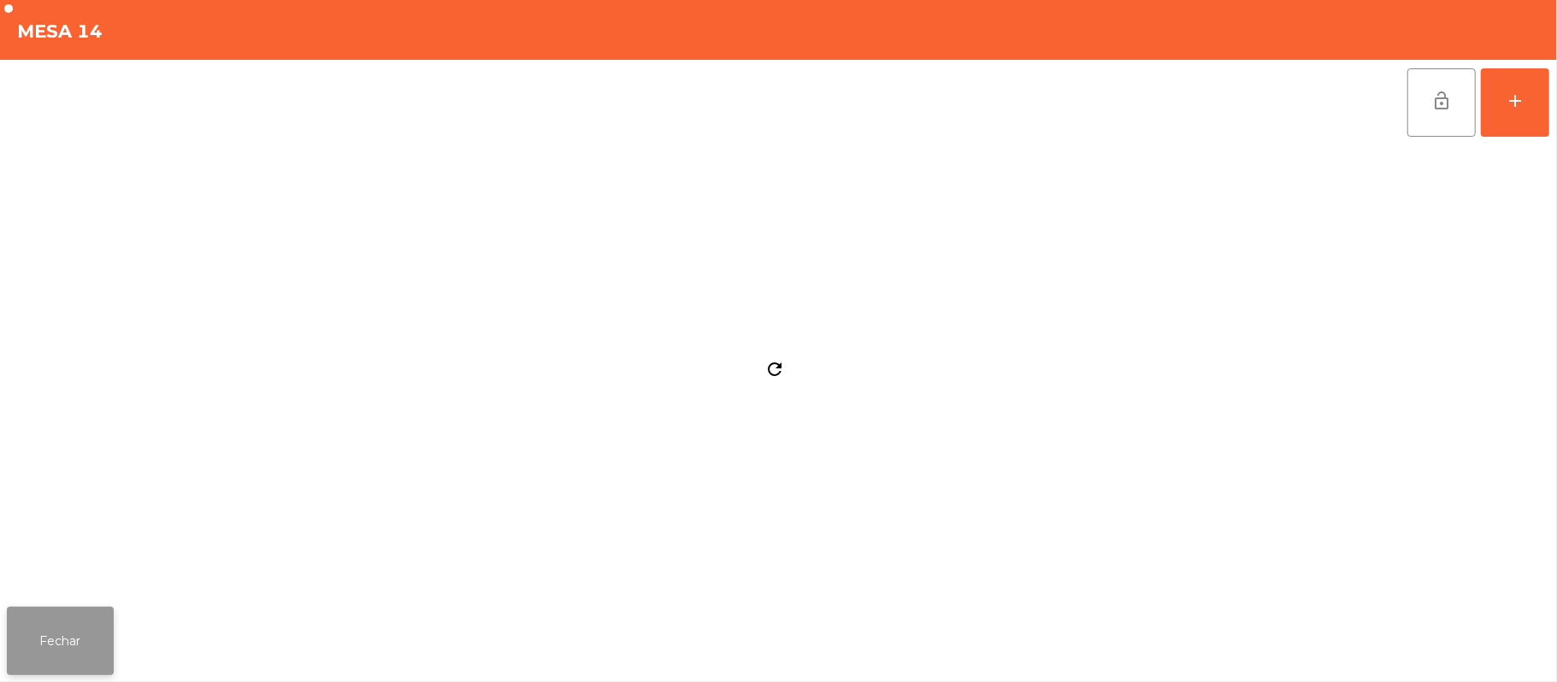
click at [66, 612] on button "Fechar" at bounding box center [60, 641] width 107 height 68
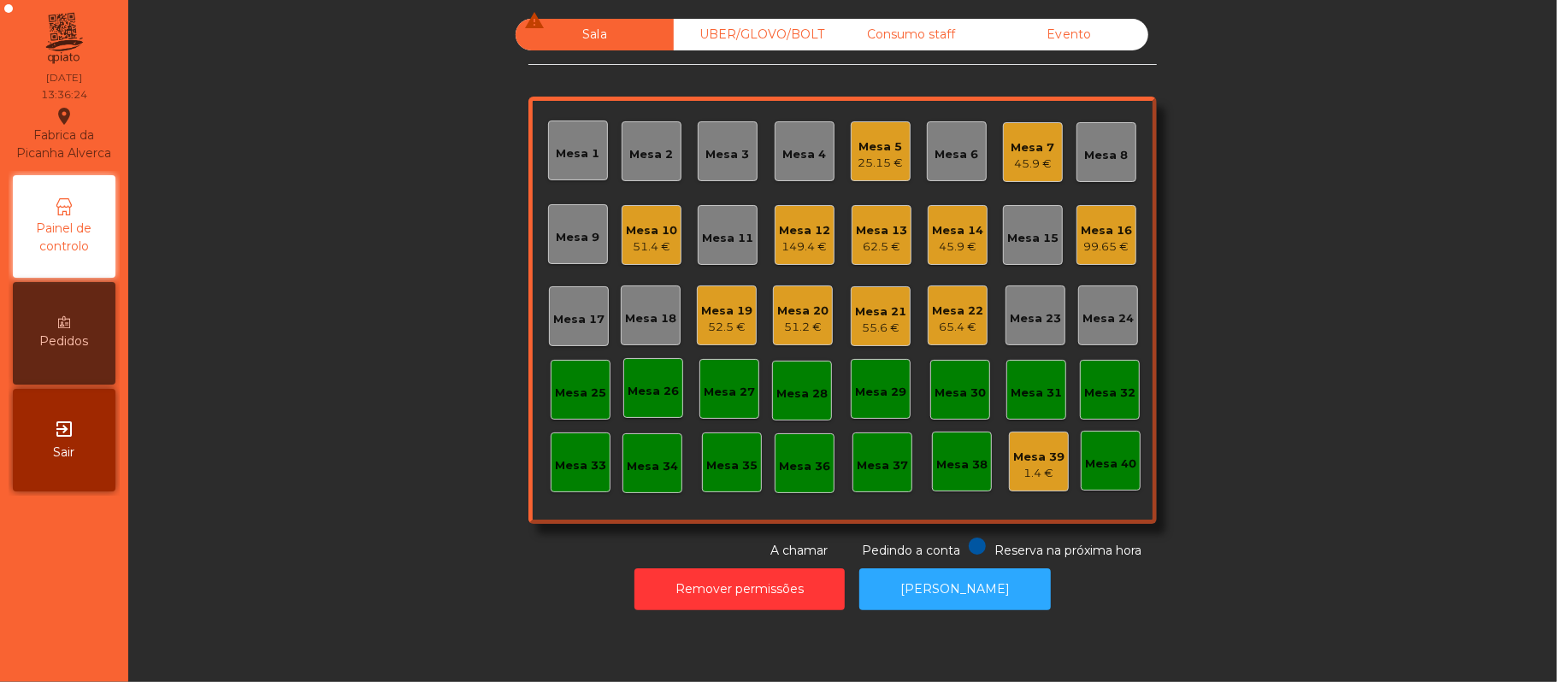
click at [969, 333] on div "65.4 €" at bounding box center [957, 327] width 51 height 17
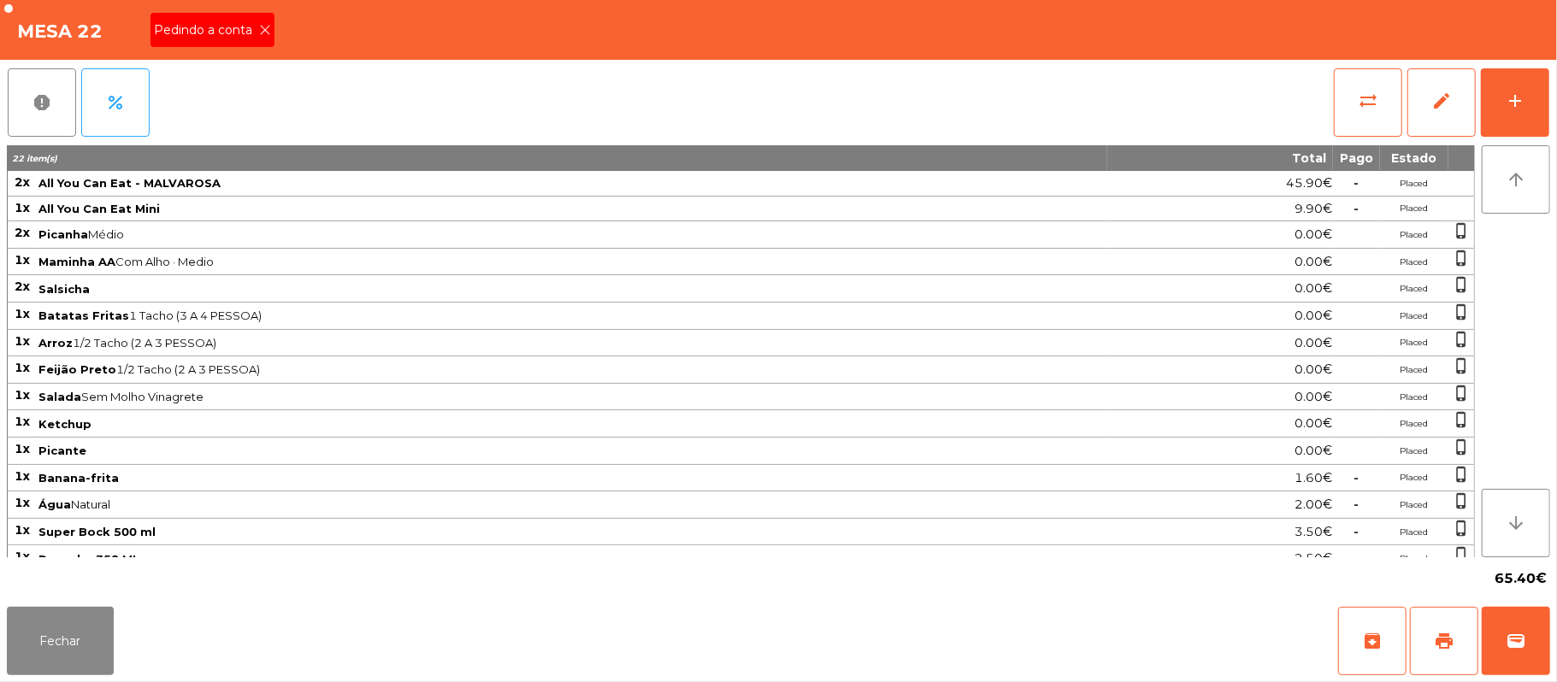
click at [243, 31] on span "Pedindo a conta" at bounding box center [206, 30] width 105 height 18
click at [48, 654] on button "Fechar" at bounding box center [60, 641] width 107 height 68
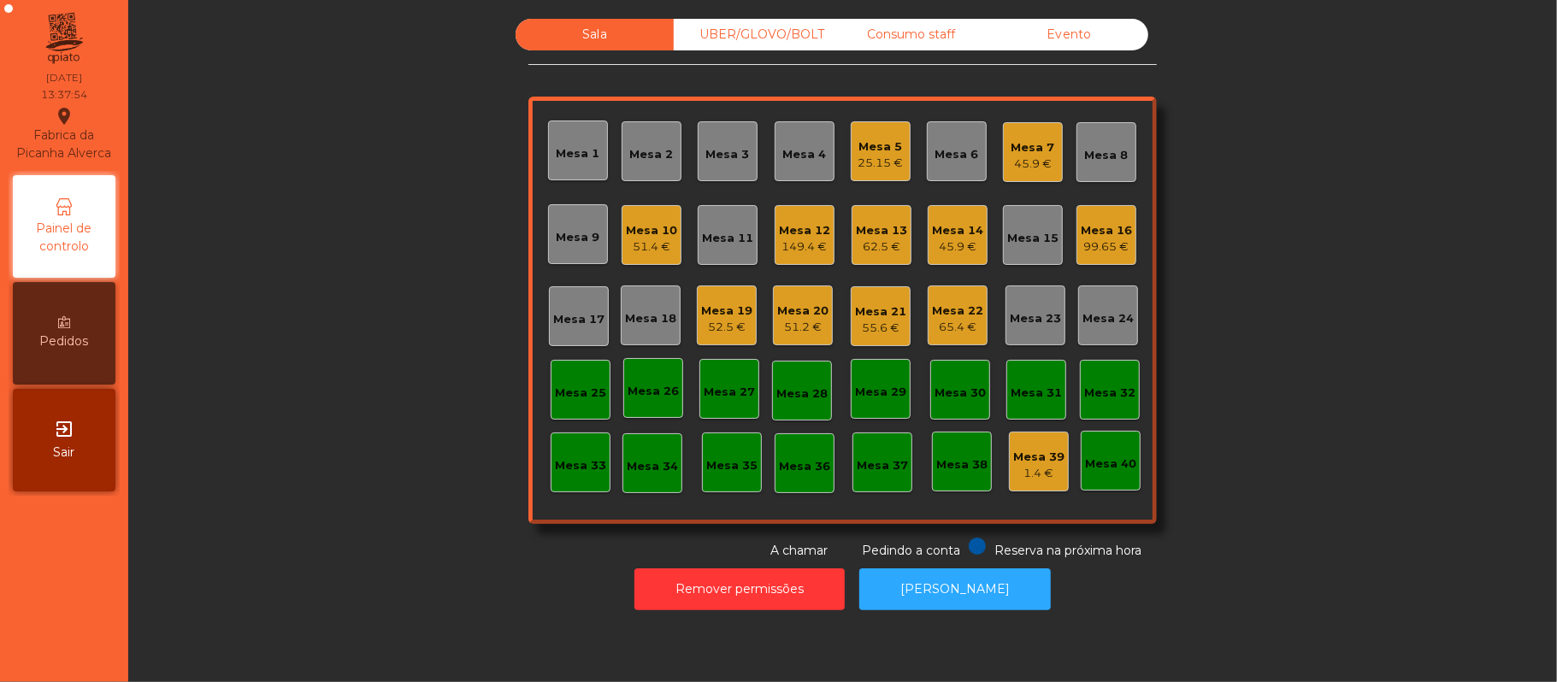
click at [1037, 144] on div "Mesa 7" at bounding box center [1033, 147] width 44 height 17
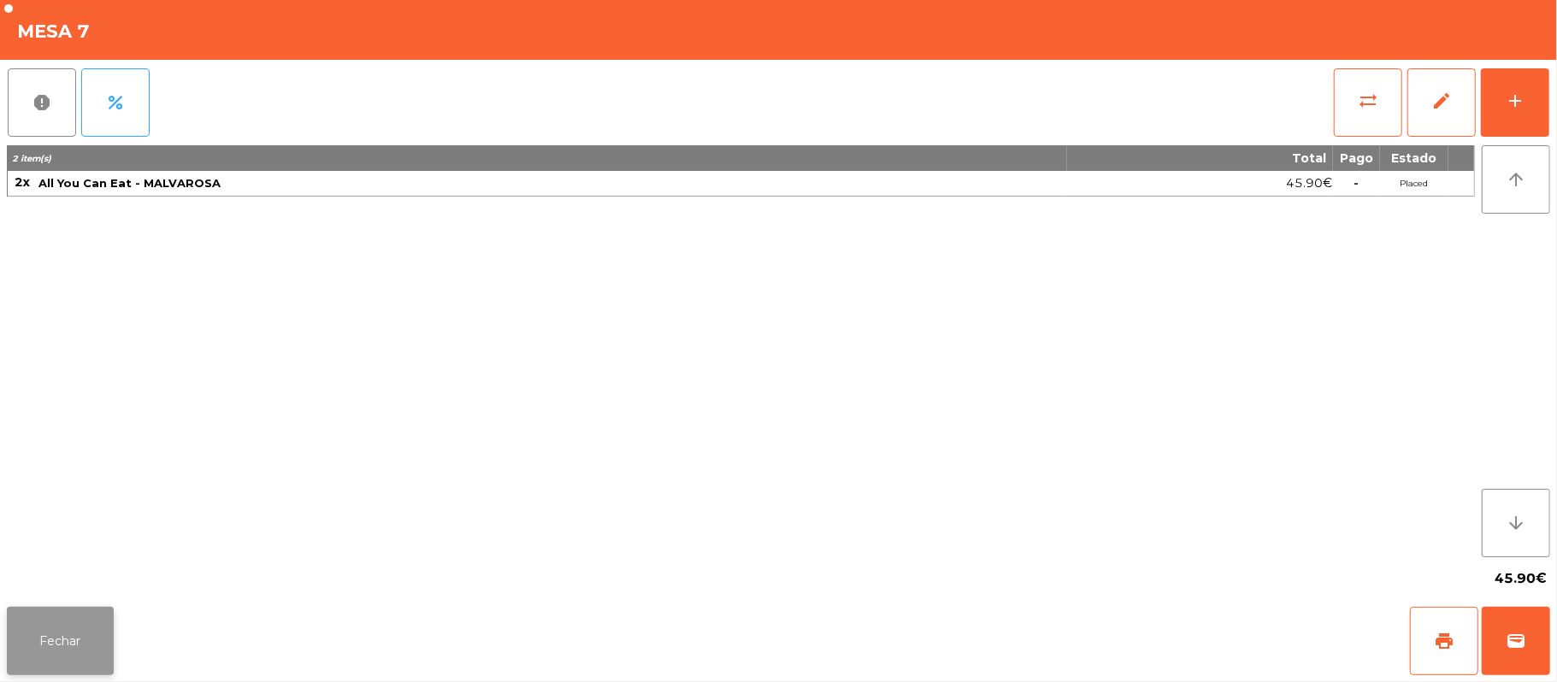
click at [39, 655] on button "Fechar" at bounding box center [60, 641] width 107 height 68
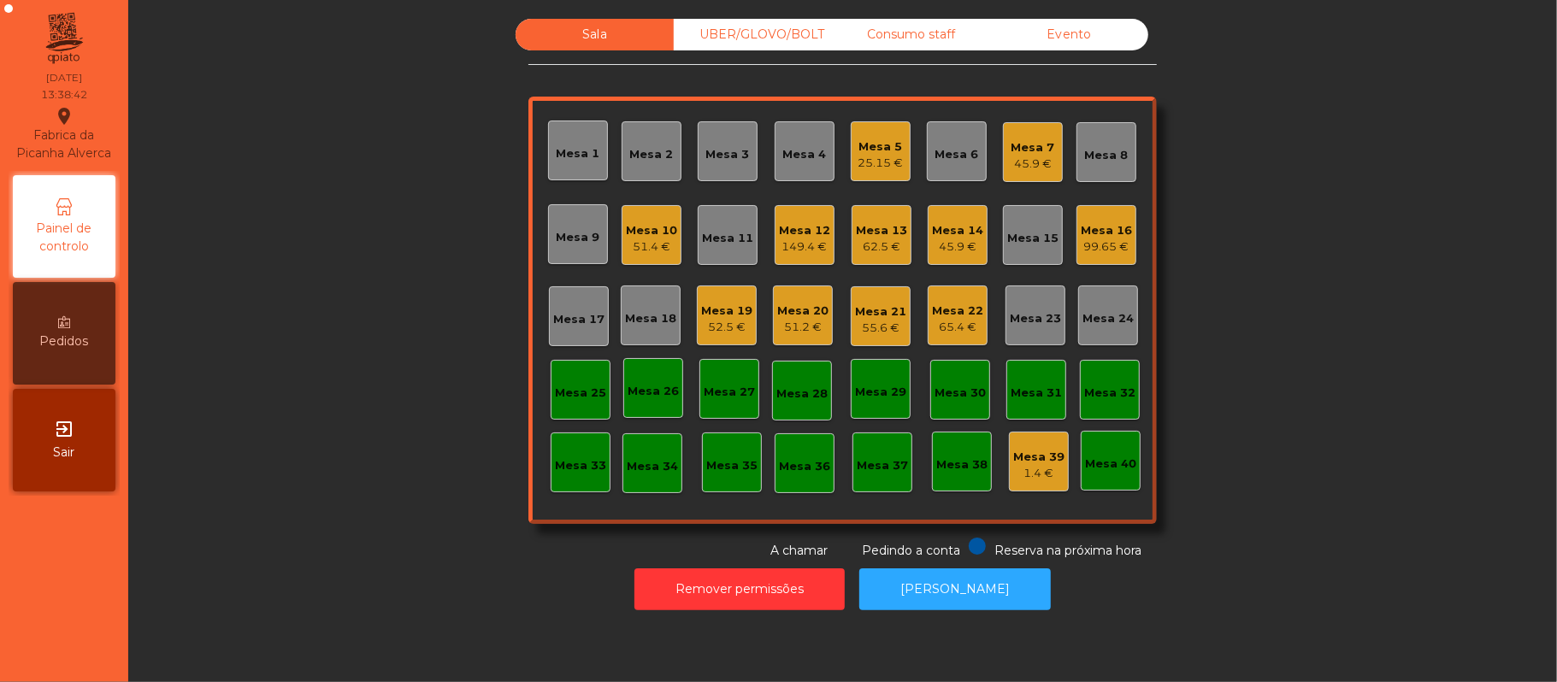
click at [963, 292] on div "Mesa 22 65.4 €" at bounding box center [958, 316] width 60 height 60
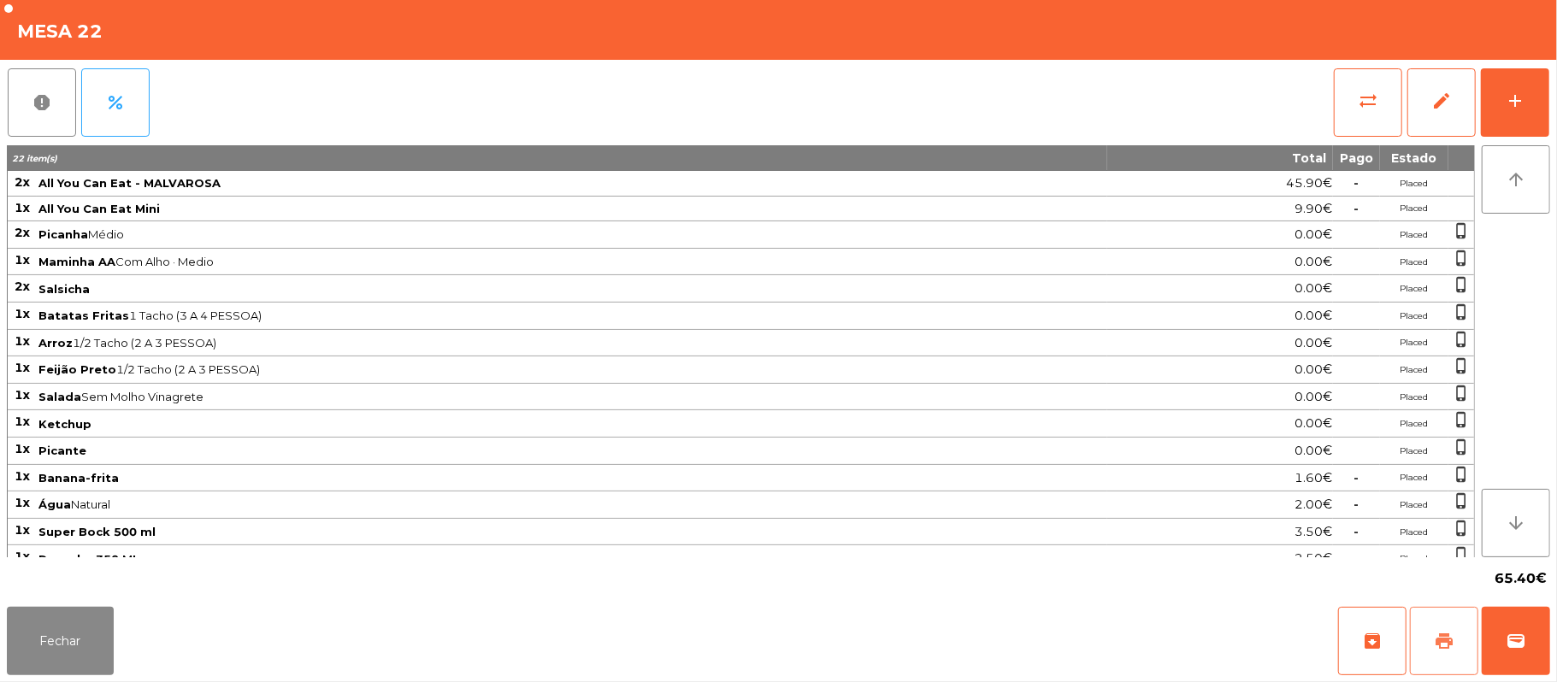
click at [1429, 634] on button "print" at bounding box center [1444, 641] width 68 height 68
click at [9, 639] on button "Fechar" at bounding box center [60, 641] width 107 height 68
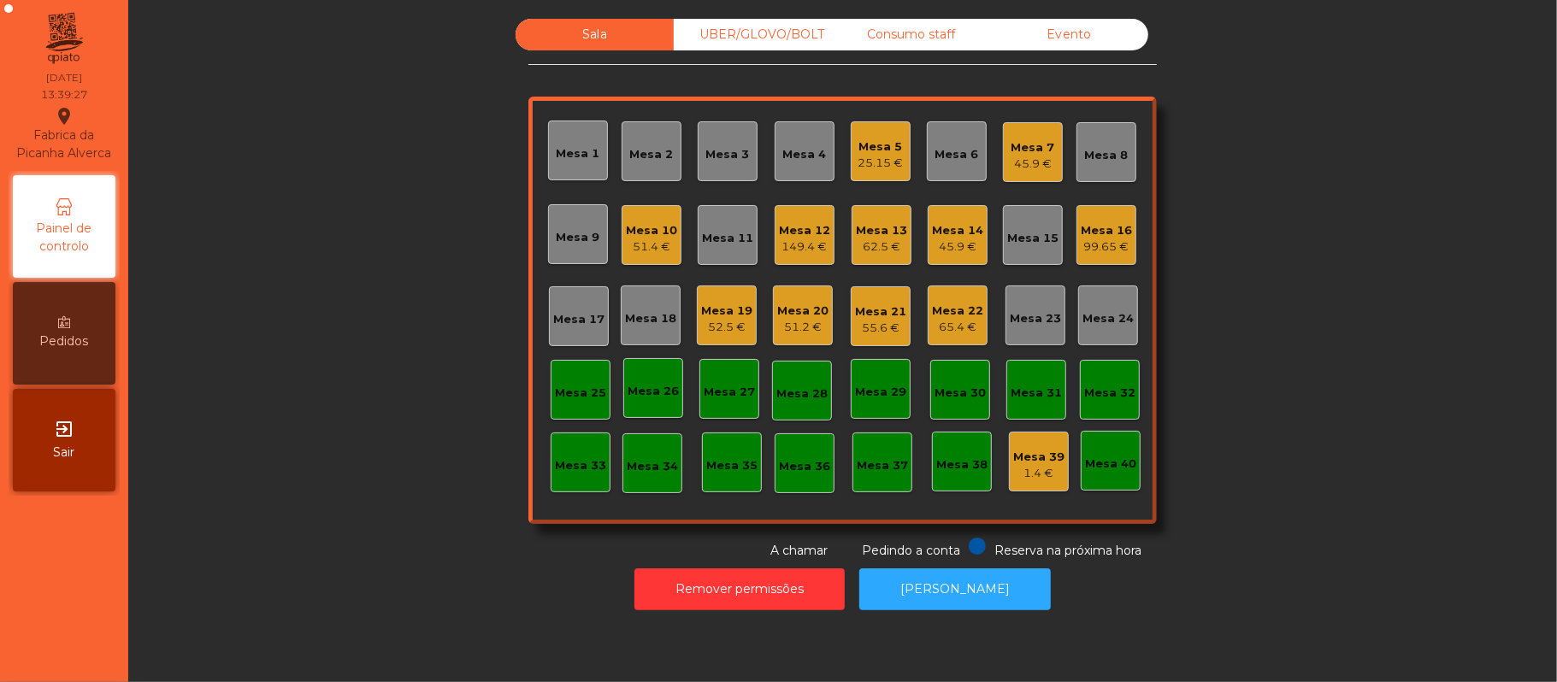
click at [962, 239] on div "45.9 €" at bounding box center [957, 247] width 51 height 17
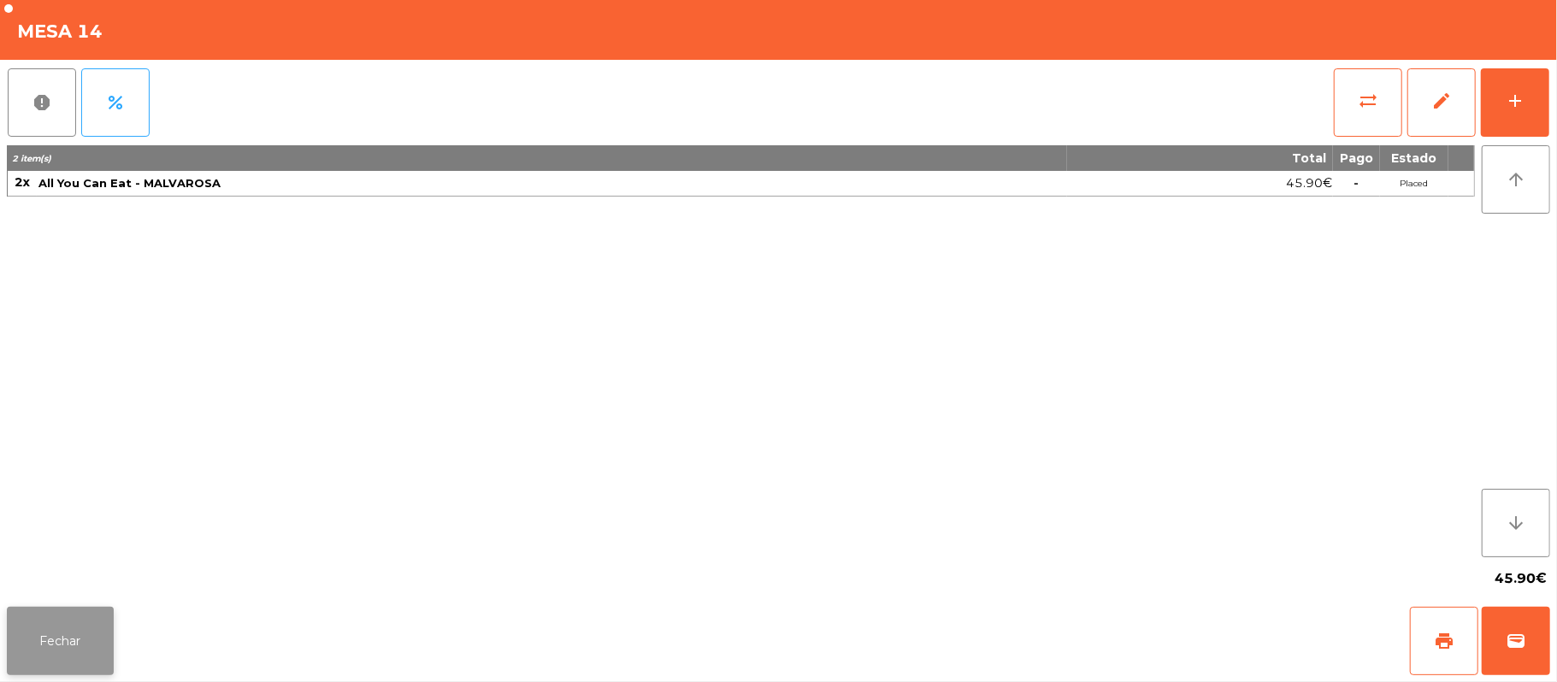
click at [74, 638] on button "Fechar" at bounding box center [60, 641] width 107 height 68
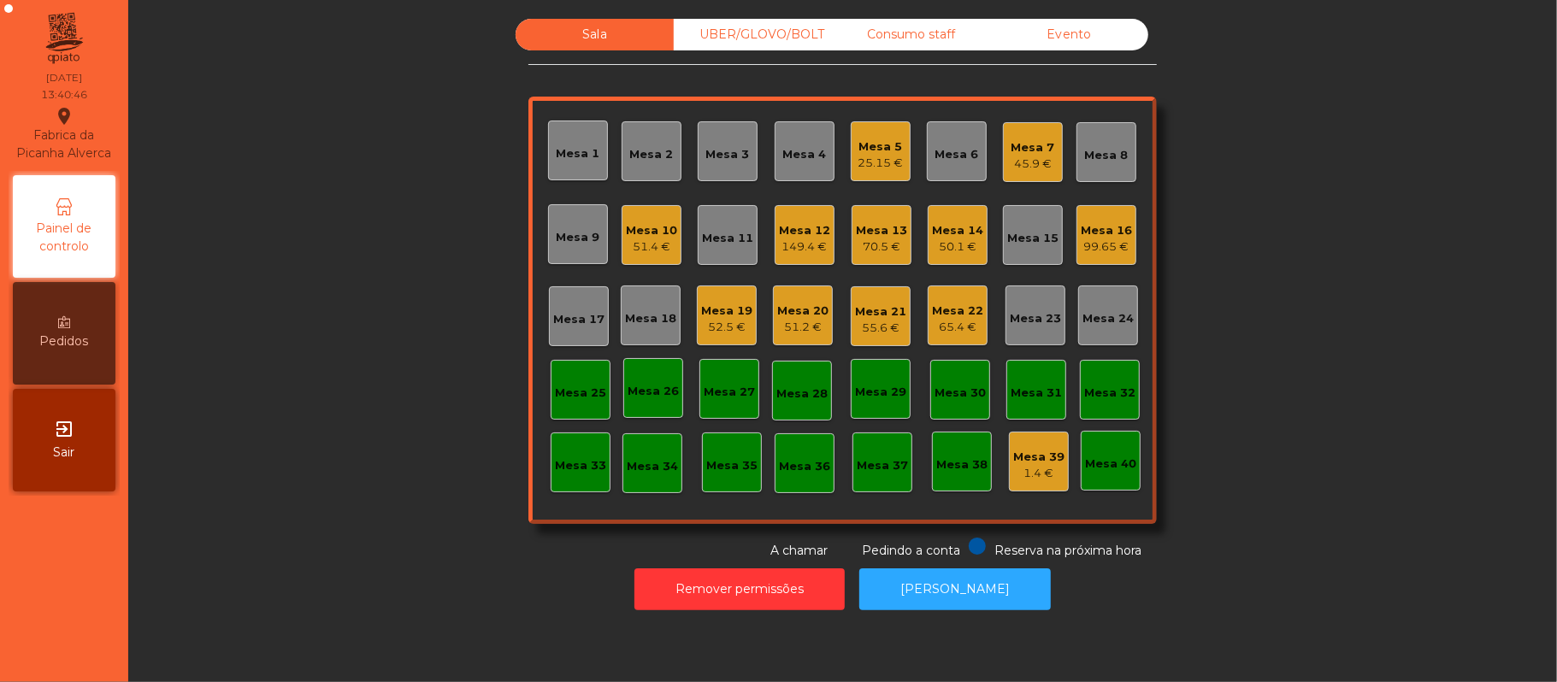
click at [963, 325] on div "65.4 €" at bounding box center [957, 327] width 51 height 17
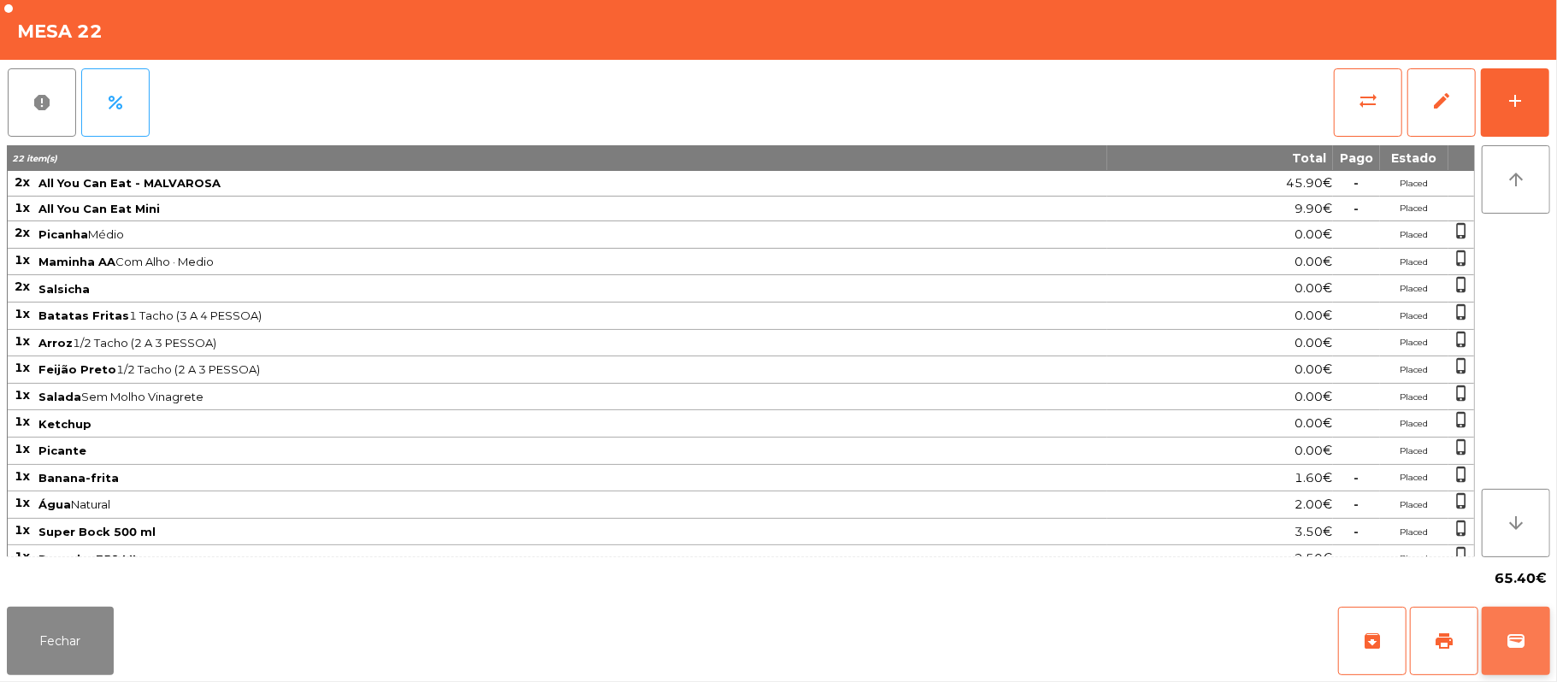
click at [1547, 639] on button "wallet" at bounding box center [1515, 641] width 68 height 68
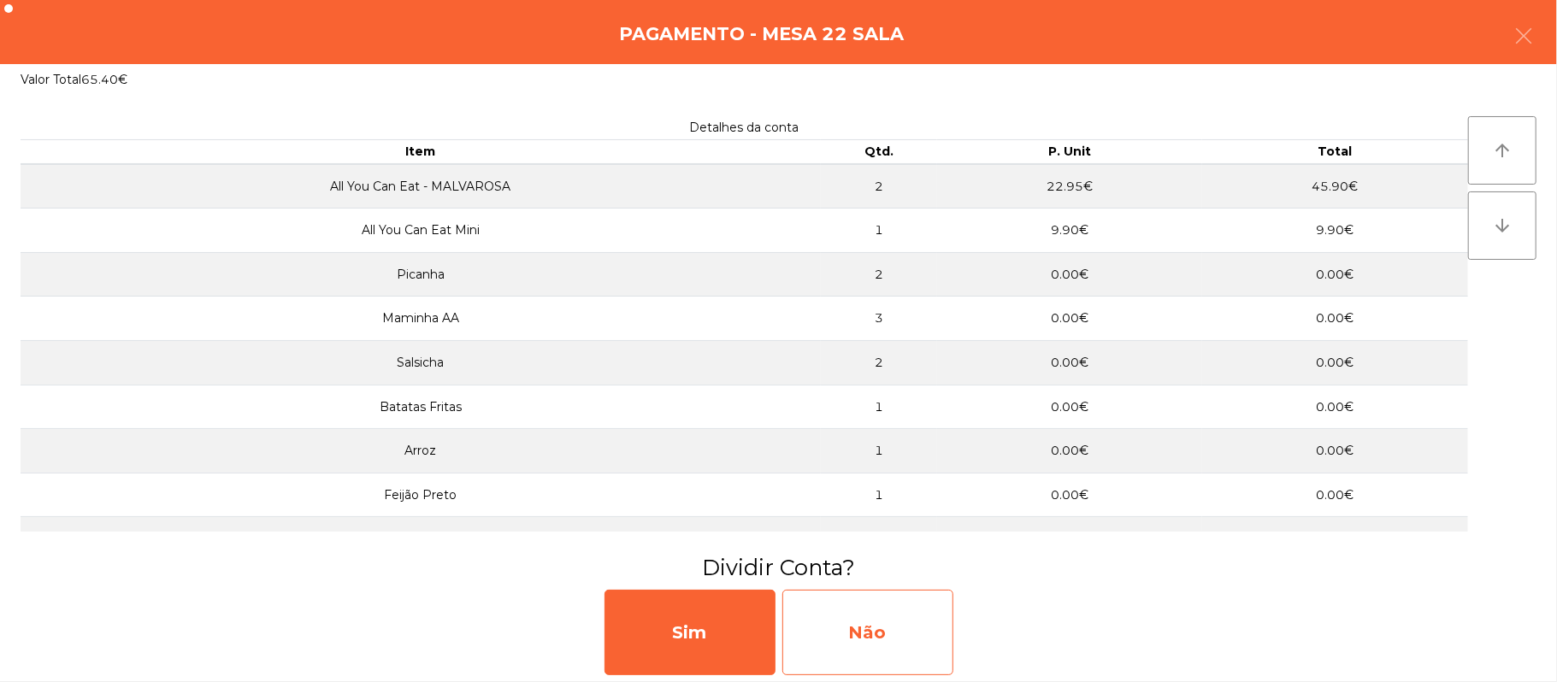
click at [852, 633] on div "Não" at bounding box center [867, 632] width 171 height 85
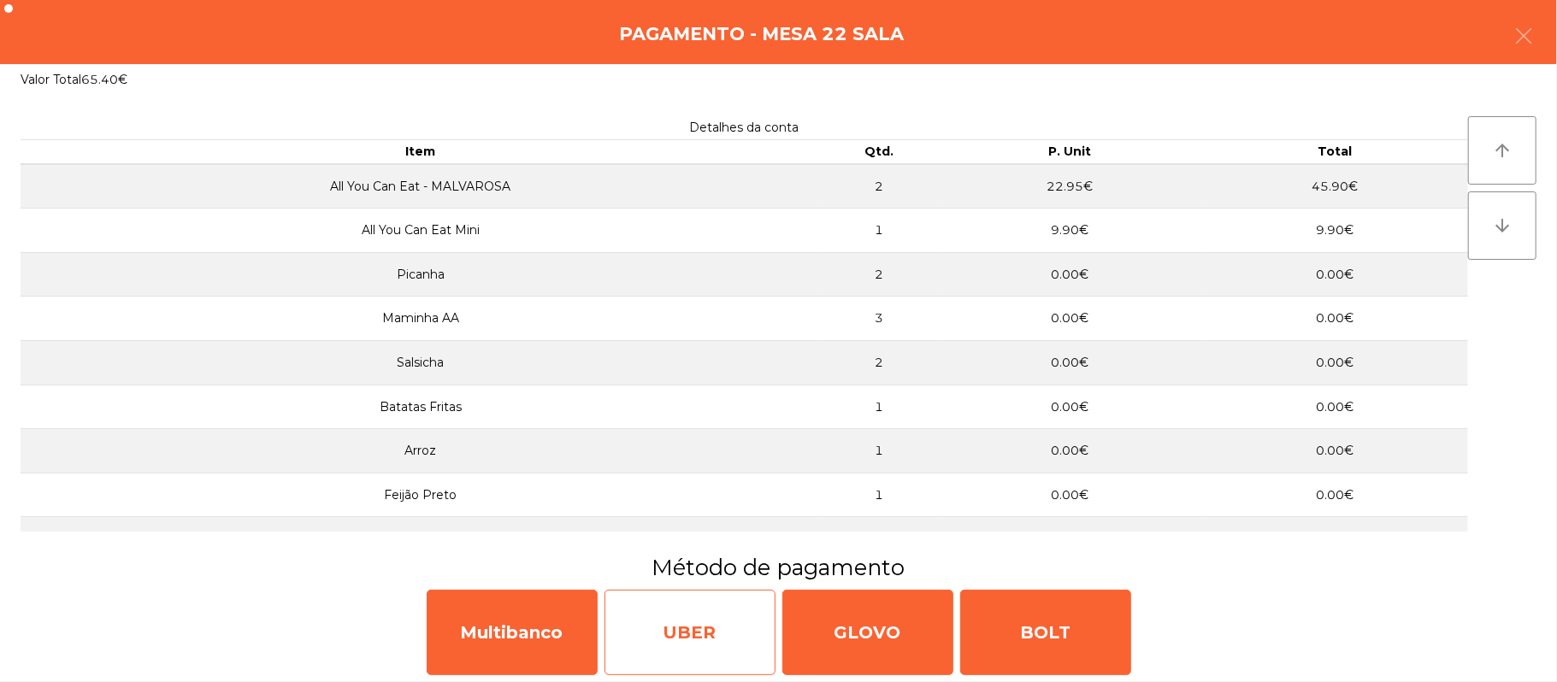
click at [624, 616] on div "UBER" at bounding box center [689, 632] width 171 height 85
select select "**"
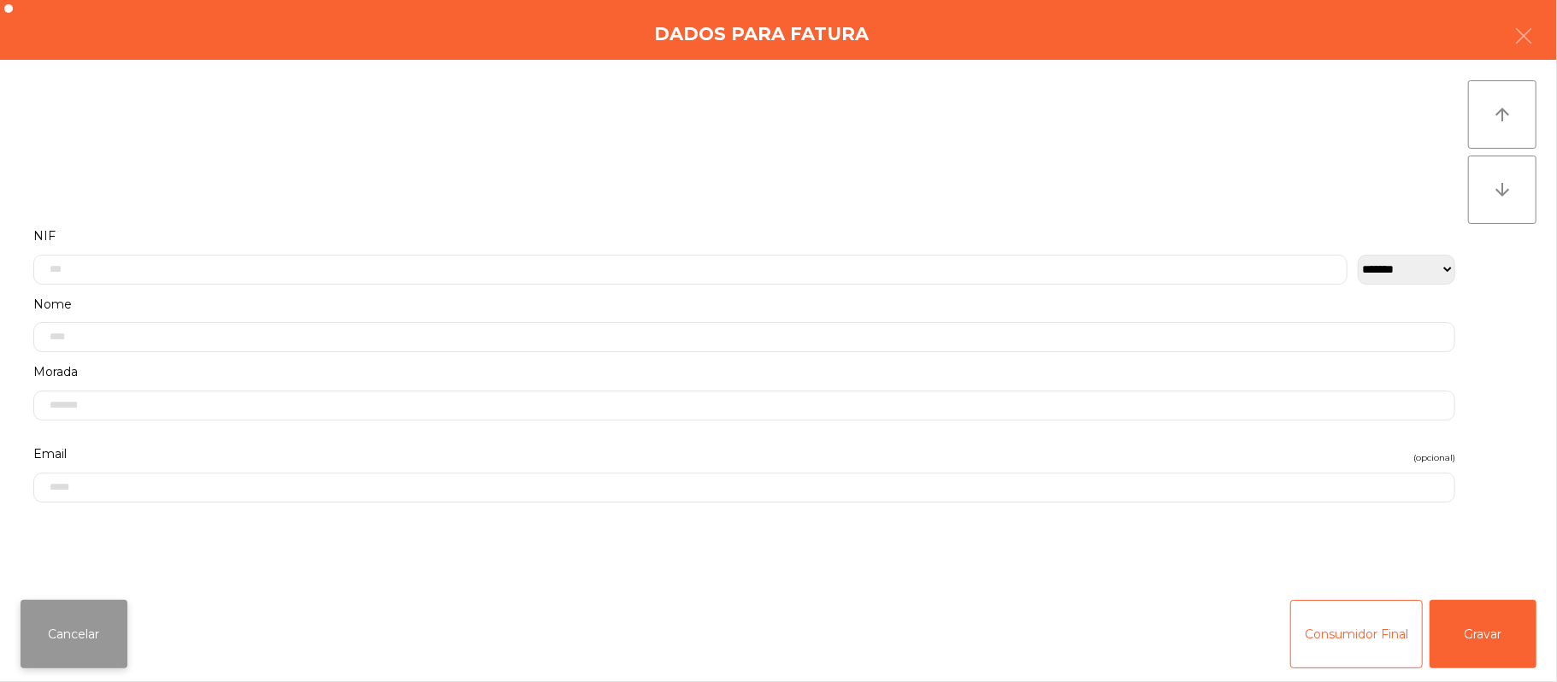
click at [103, 622] on button "Cancelar" at bounding box center [74, 634] width 107 height 68
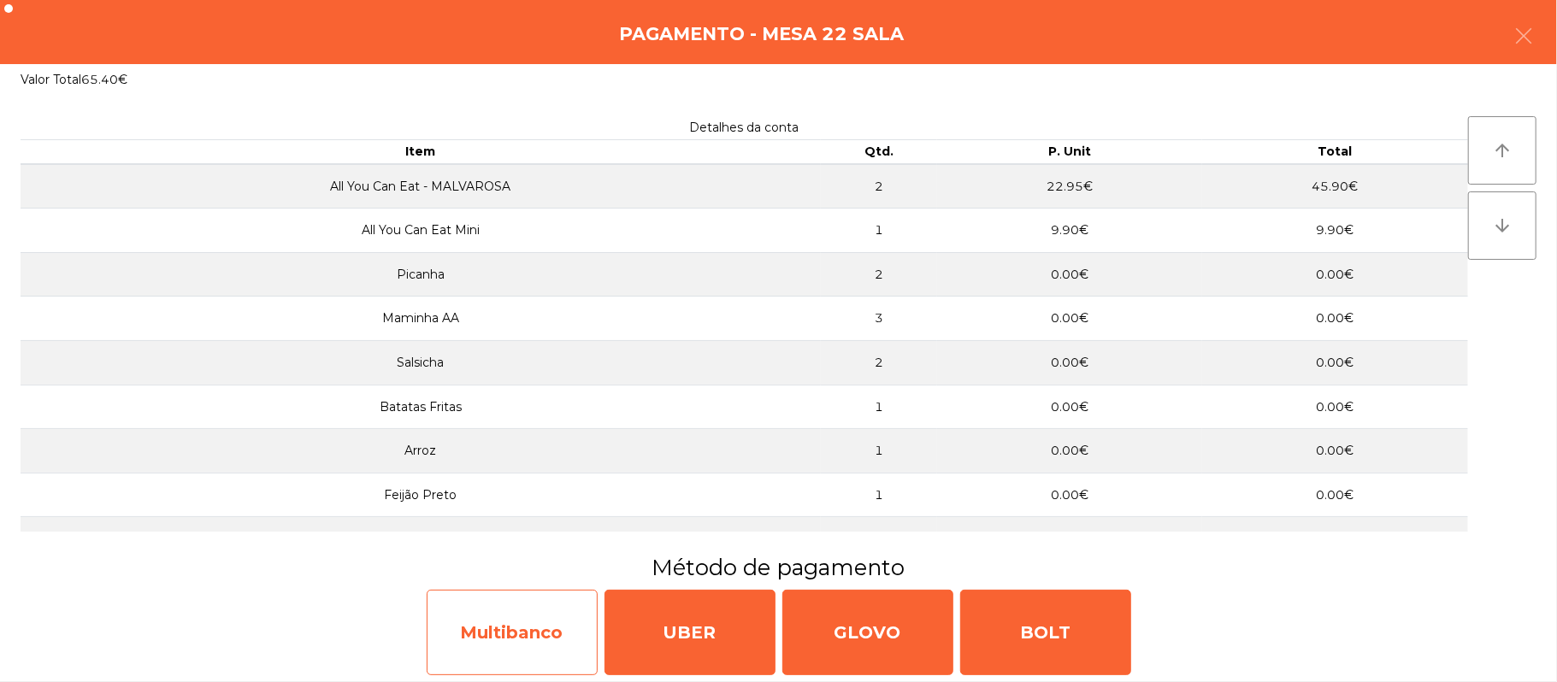
click at [509, 620] on div "Multibanco" at bounding box center [512, 632] width 171 height 85
select select "**"
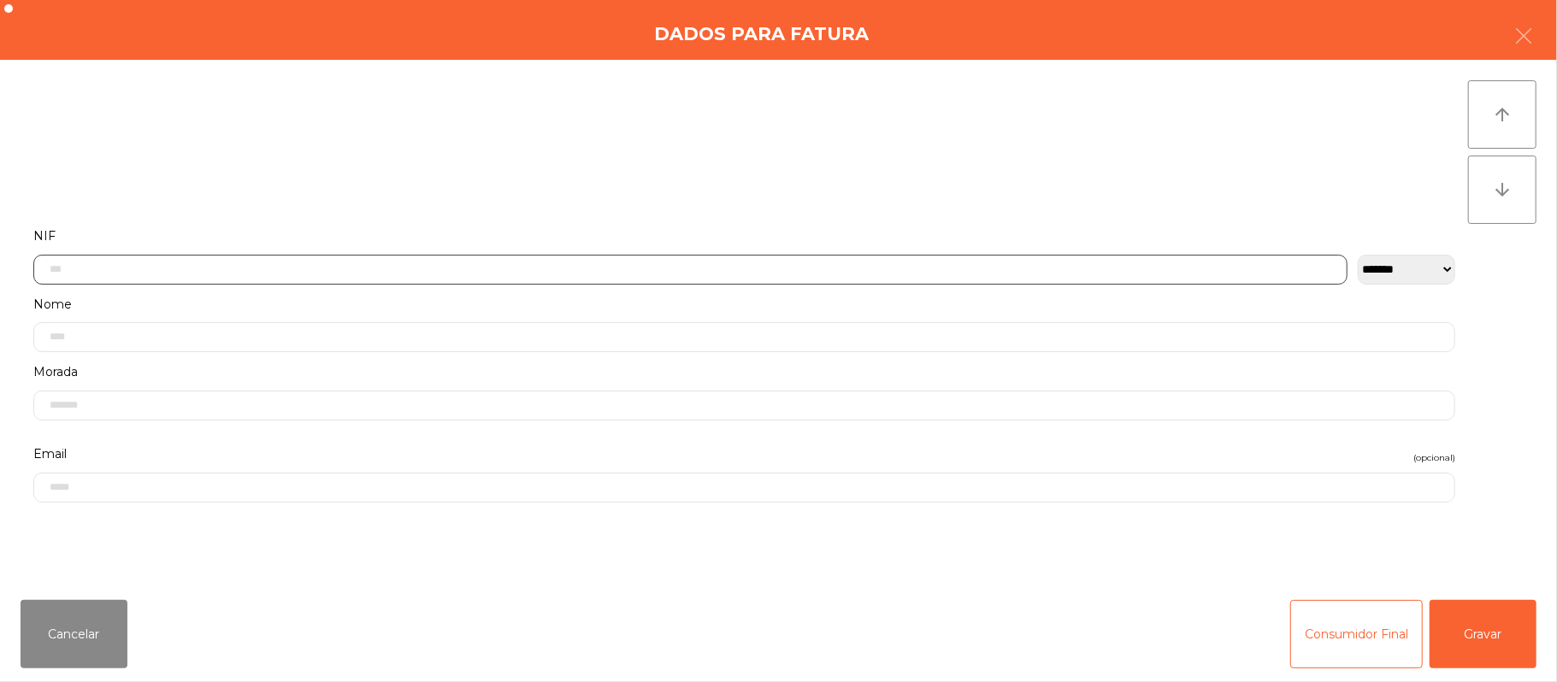
click at [356, 268] on input "text" at bounding box center [690, 270] width 1314 height 30
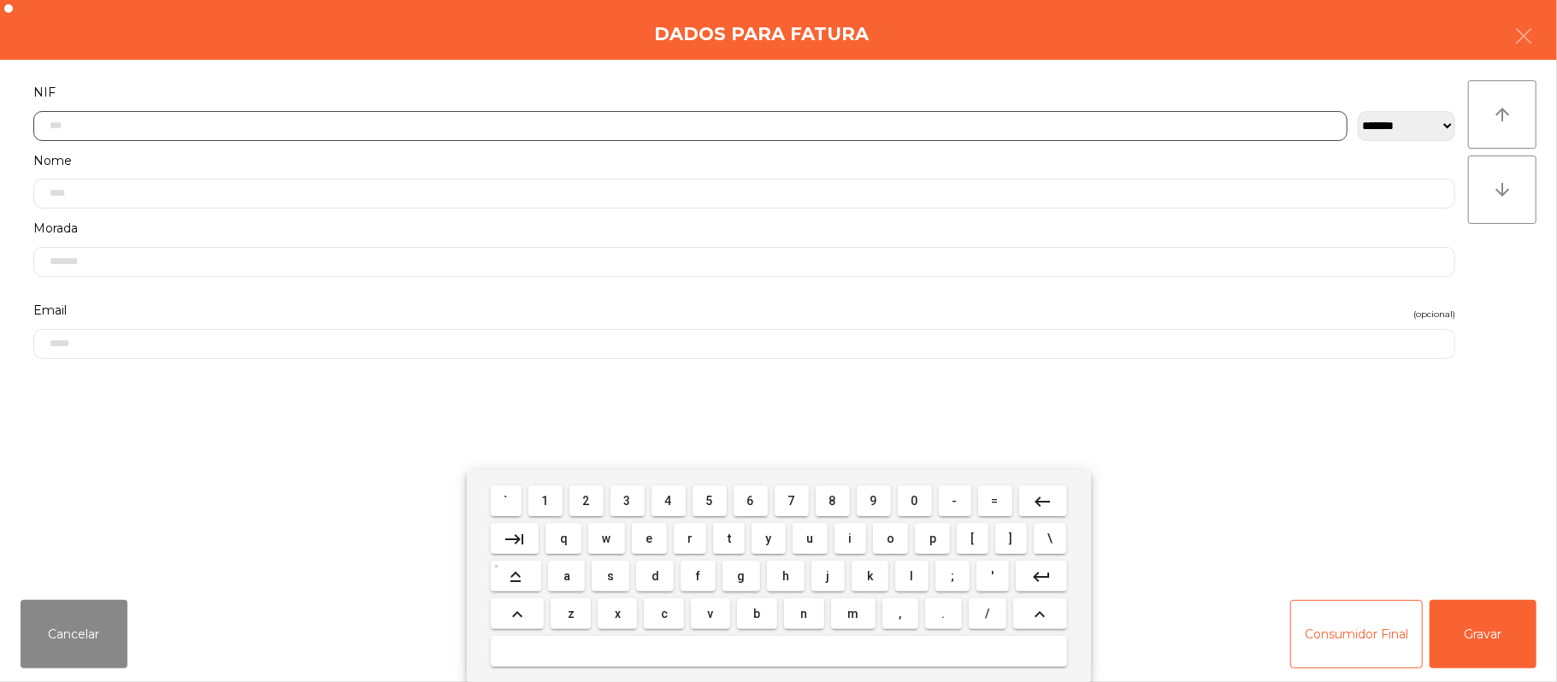
scroll to position [0, 0]
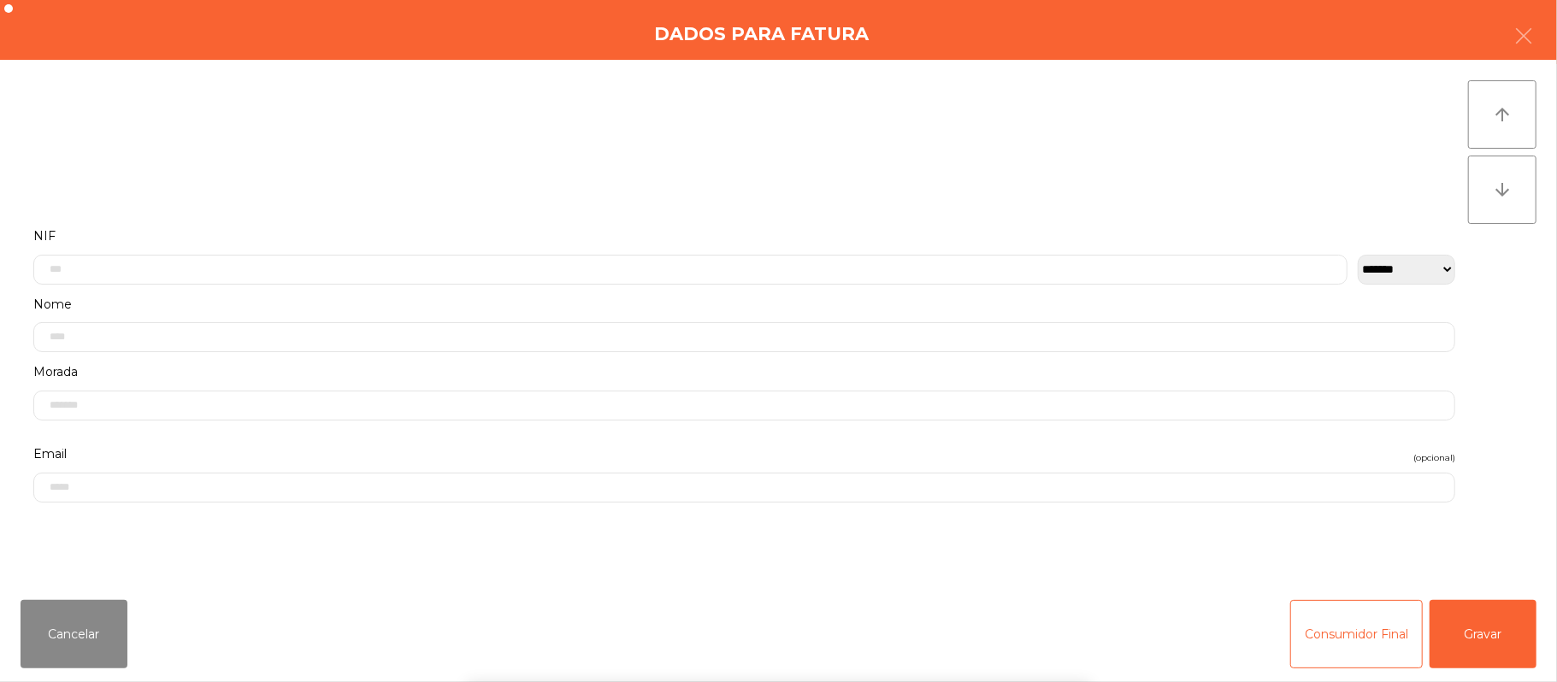
click at [1488, 641] on div "` 1 2 3 4 5 6 7 8 9 0 - = keyboard_backspace keyboard_tab q w e r t y u i o p […" at bounding box center [778, 576] width 1557 height 212
click at [1475, 633] on button "Gravar" at bounding box center [1482, 634] width 107 height 68
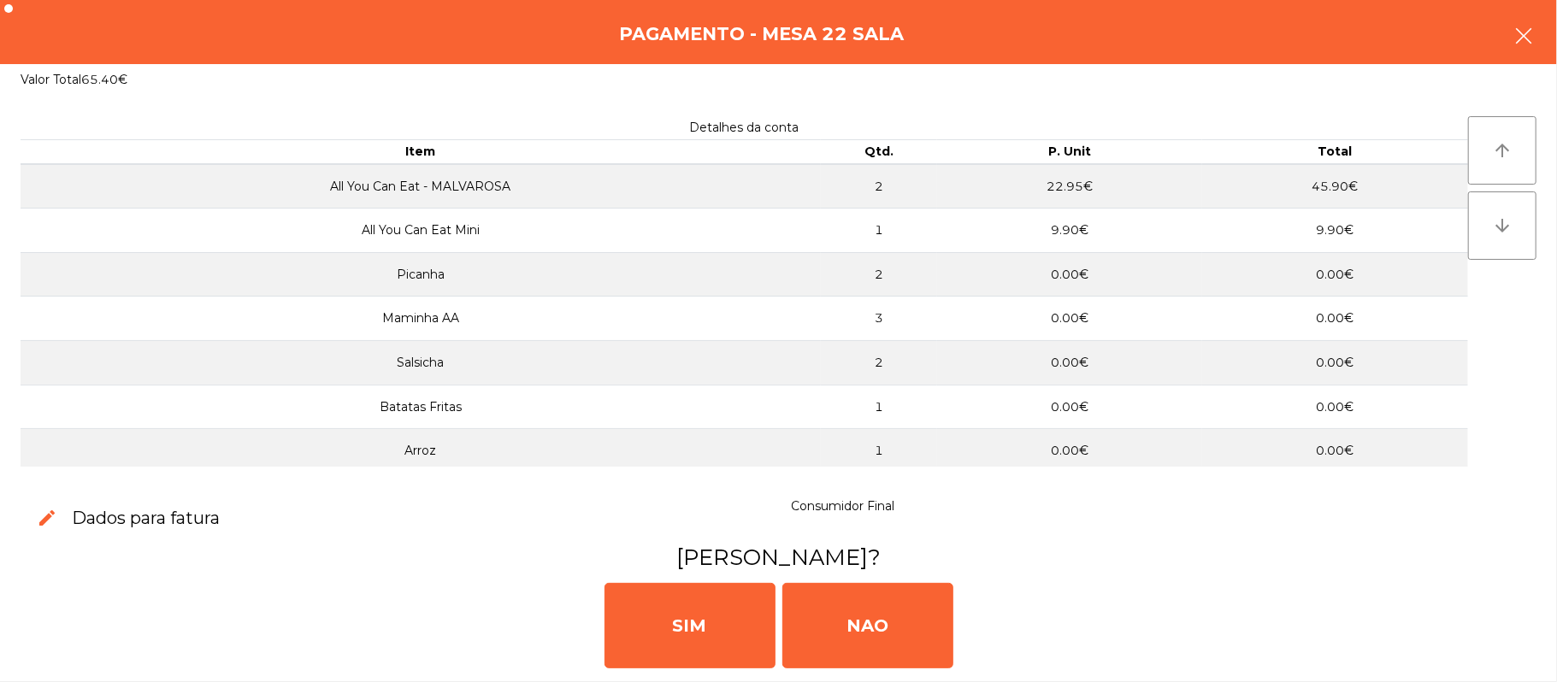
click at [1506, 39] on button "button" at bounding box center [1523, 37] width 48 height 51
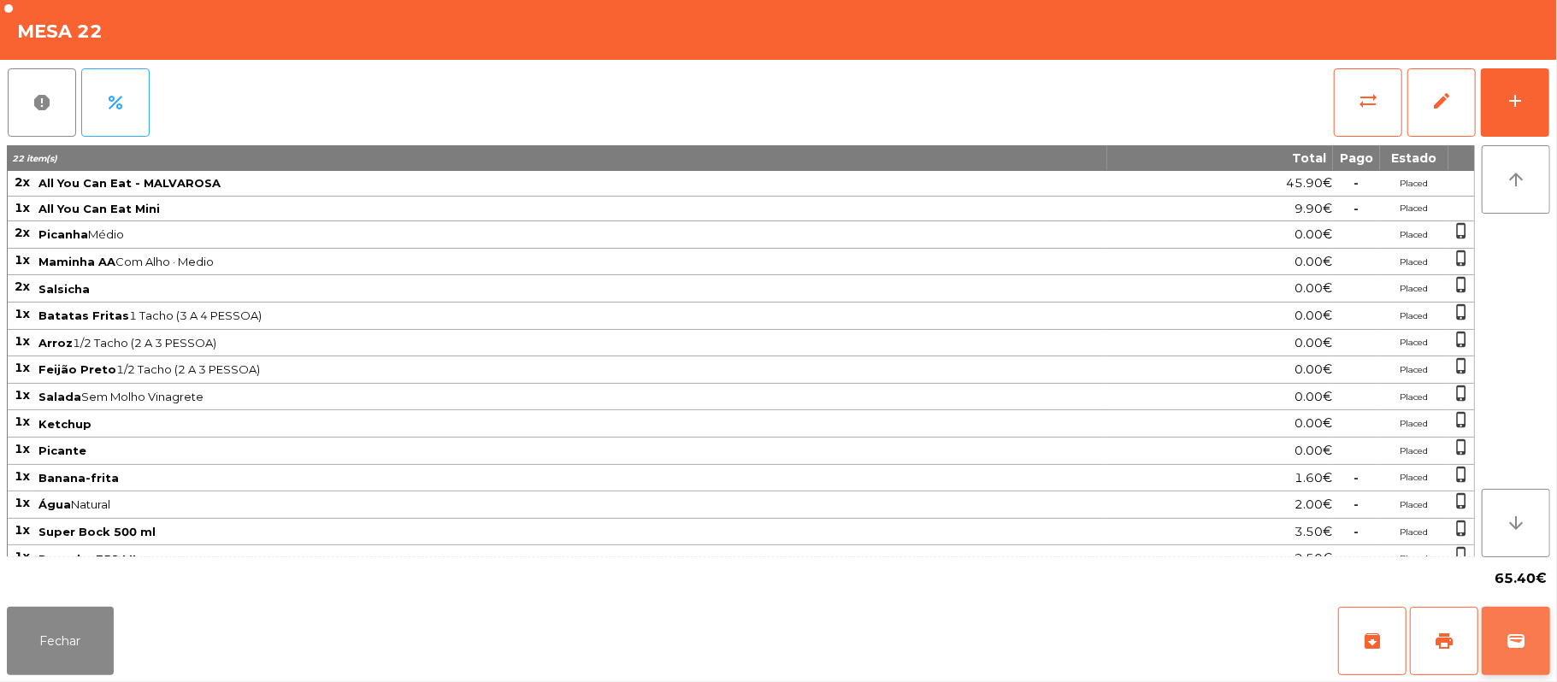
click at [1515, 639] on span "wallet" at bounding box center [1515, 641] width 21 height 21
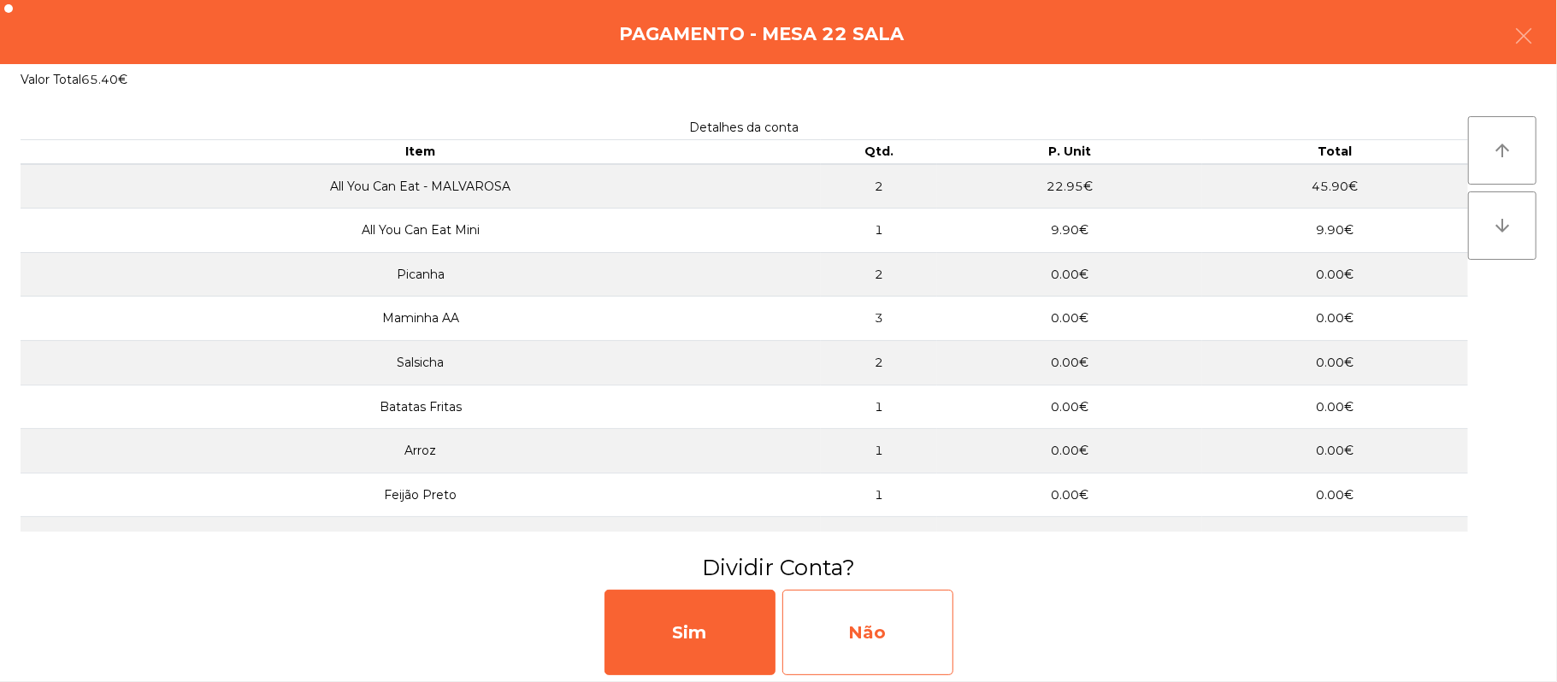
click at [867, 624] on div "Não" at bounding box center [867, 632] width 171 height 85
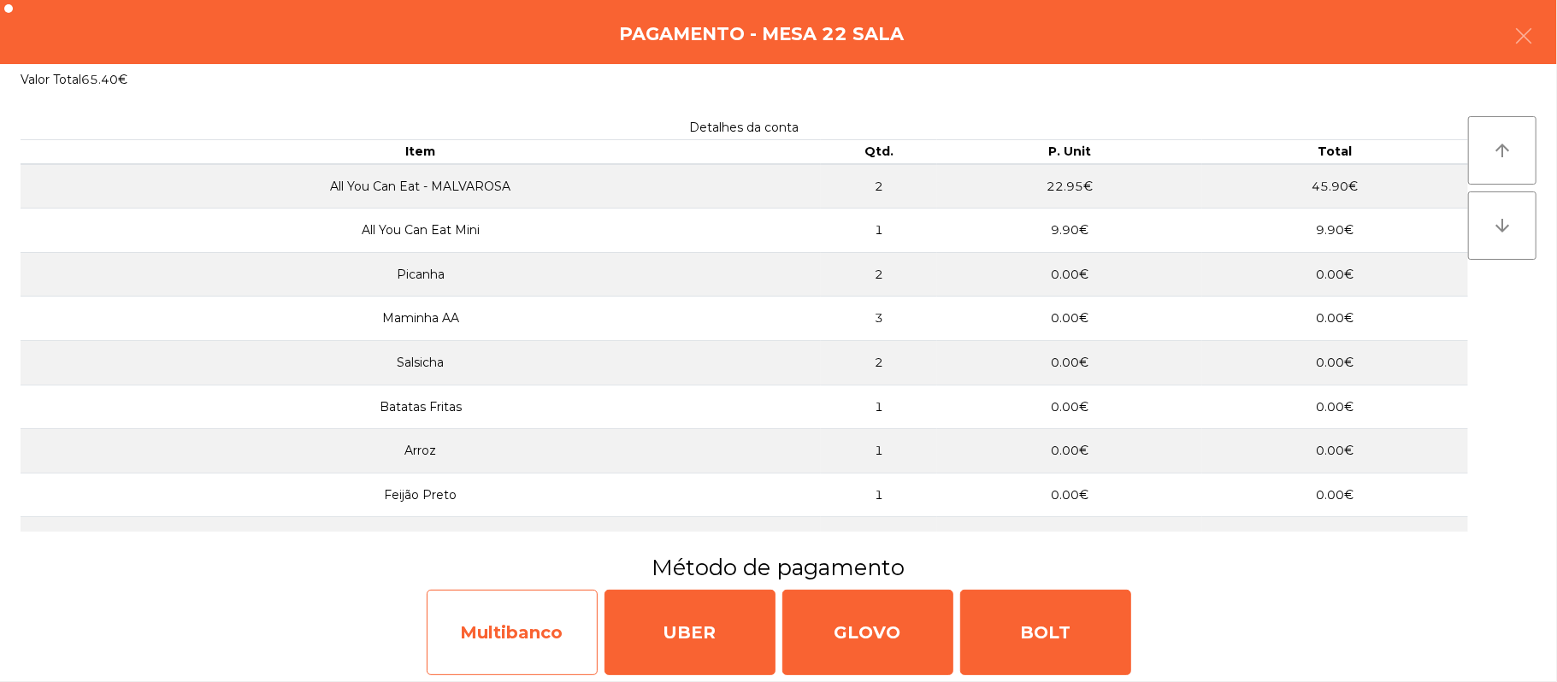
click at [507, 626] on div "Multibanco" at bounding box center [512, 632] width 171 height 85
select select "**"
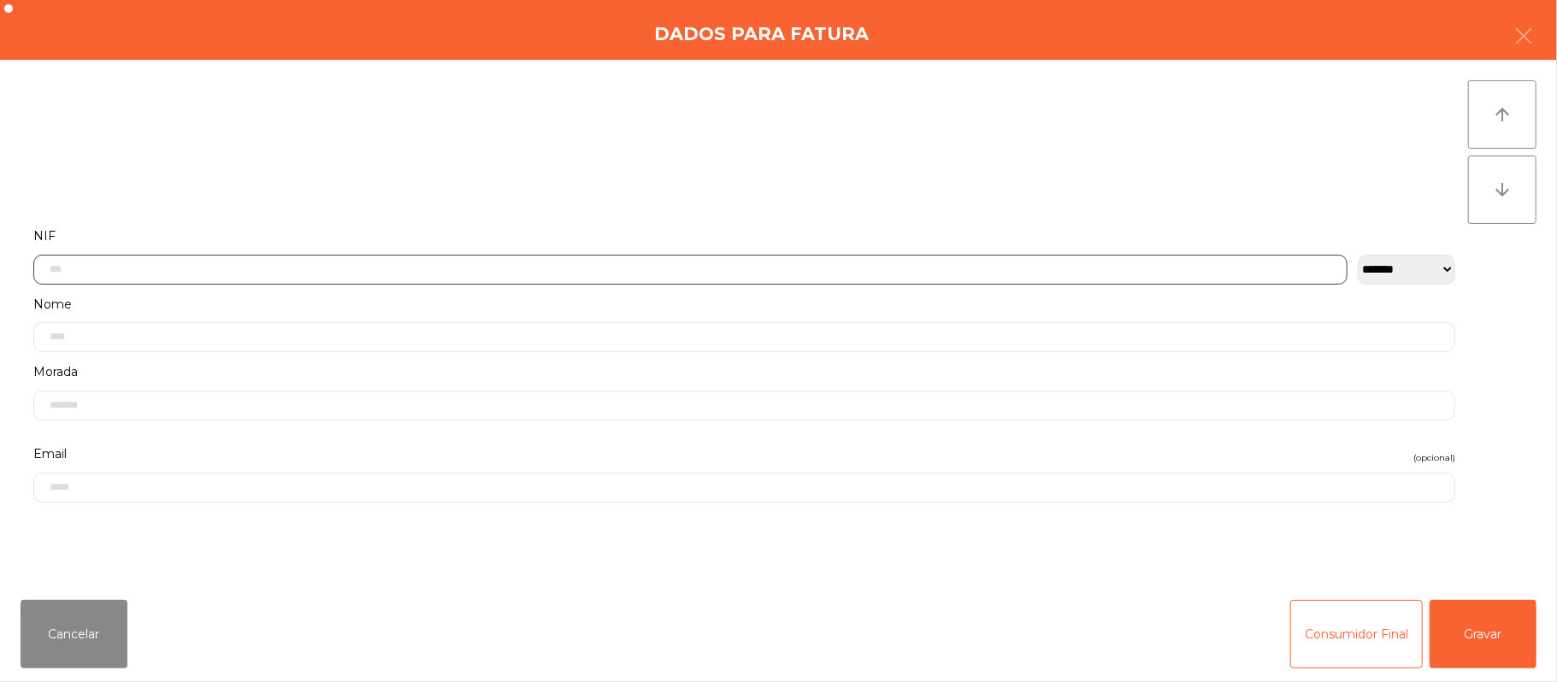
click at [427, 268] on input "text" at bounding box center [690, 270] width 1314 height 30
click at [1487, 607] on div "` 1 2 3 4 5 6 7 8 9 0 - = keyboard_backspace keyboard_tab q w e r t y u i o p […" at bounding box center [778, 576] width 1557 height 212
click at [449, 264] on input "text" at bounding box center [690, 270] width 1314 height 30
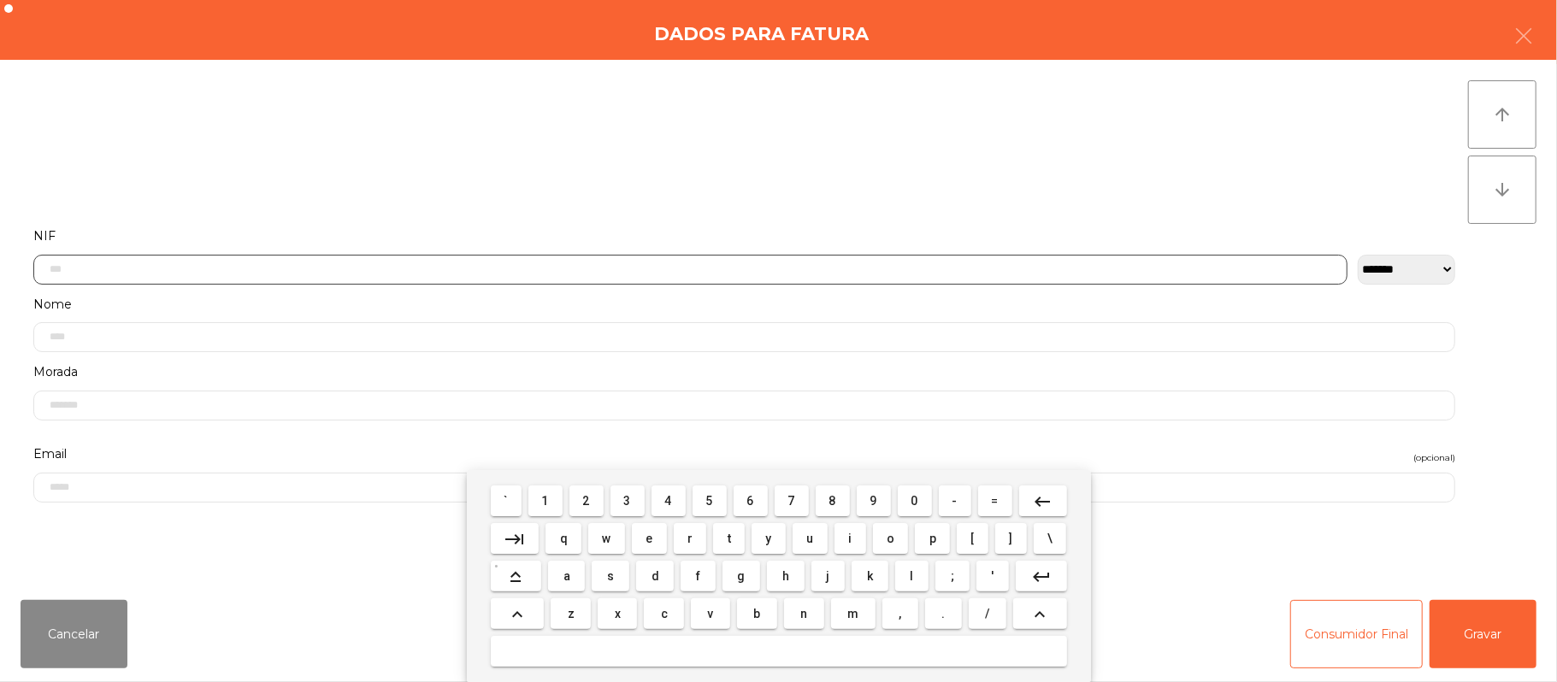
scroll to position [144, 0]
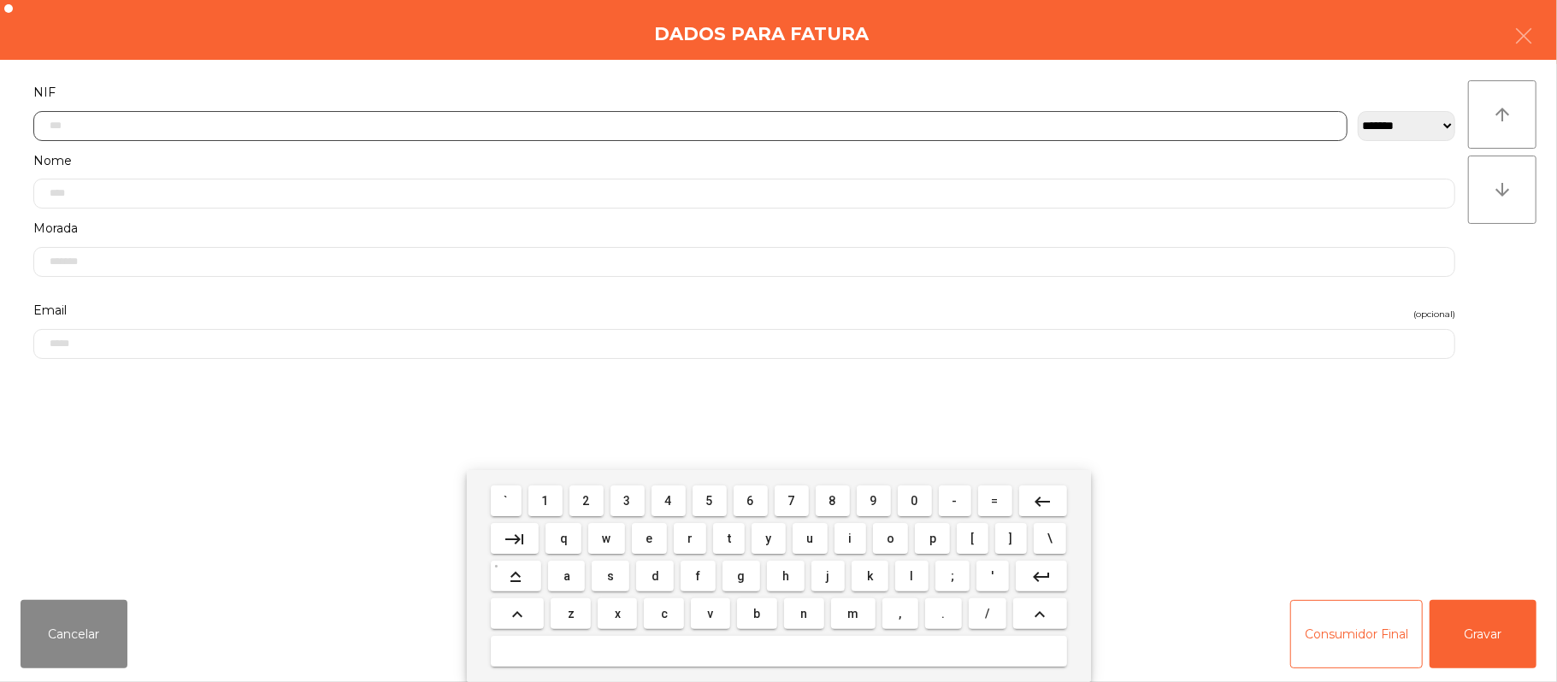
type input "*"
type input "*********"
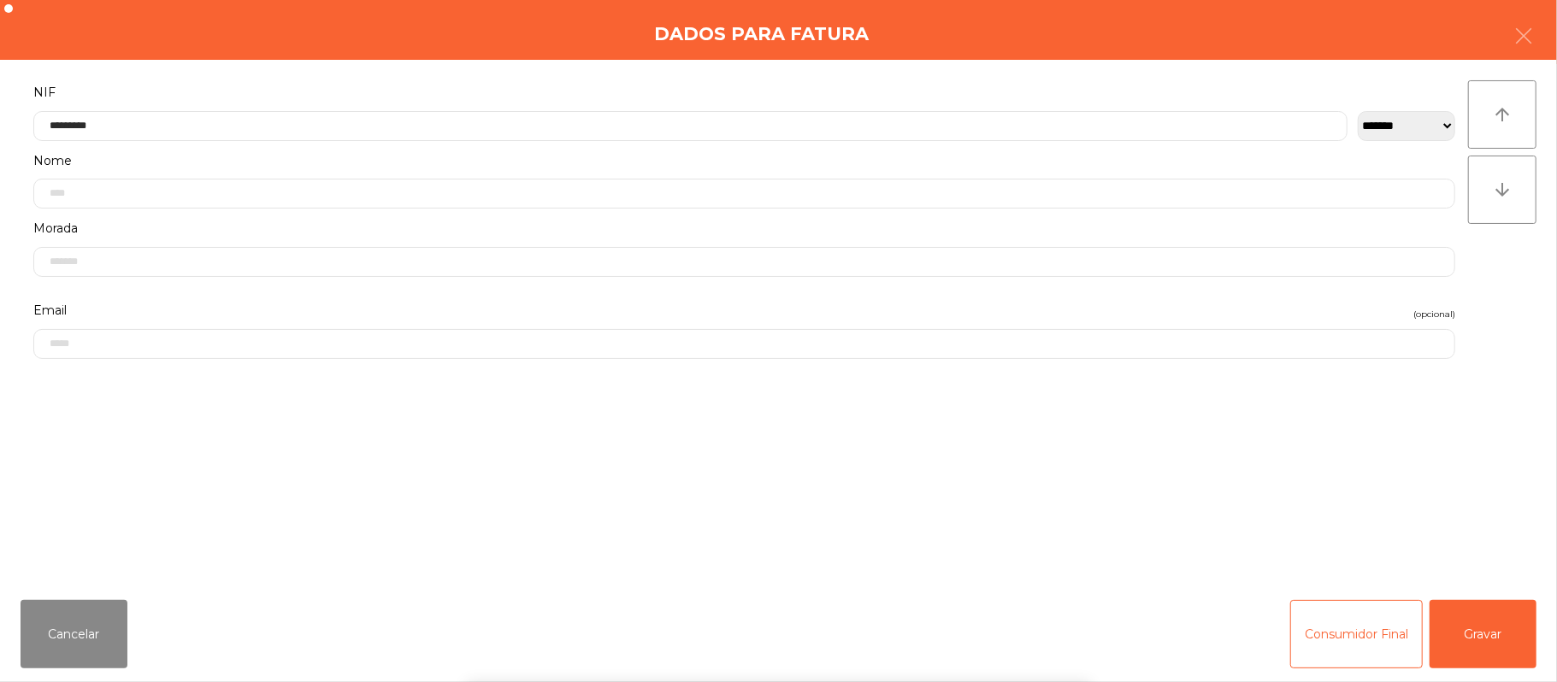
click at [1474, 636] on div "` 1 2 3 4 5 6 7 8 9 0 - = keyboard_backspace keyboard_tab q w e r t y u i o p […" at bounding box center [778, 576] width 1557 height 212
click at [1489, 633] on button "Gravar" at bounding box center [1482, 634] width 107 height 68
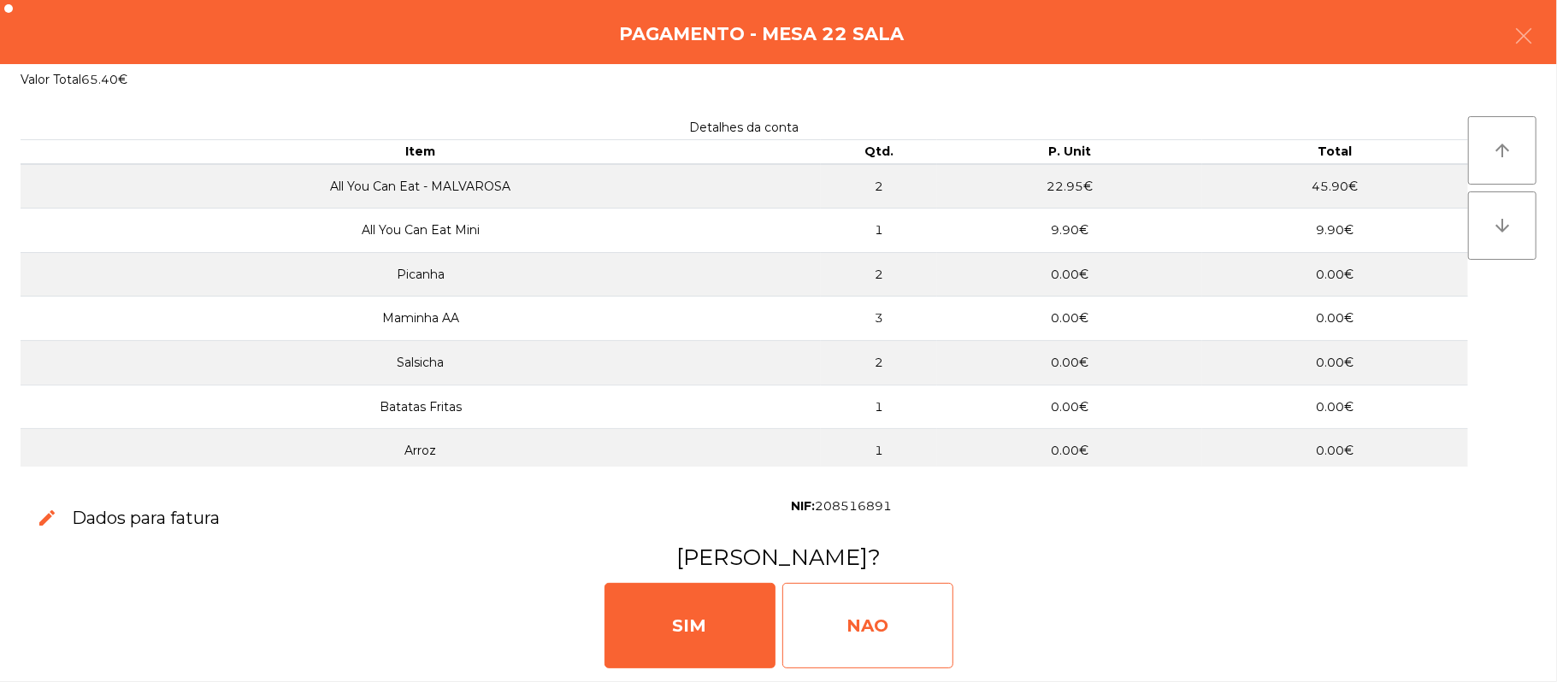
click at [889, 626] on div "NAO" at bounding box center [867, 625] width 171 height 85
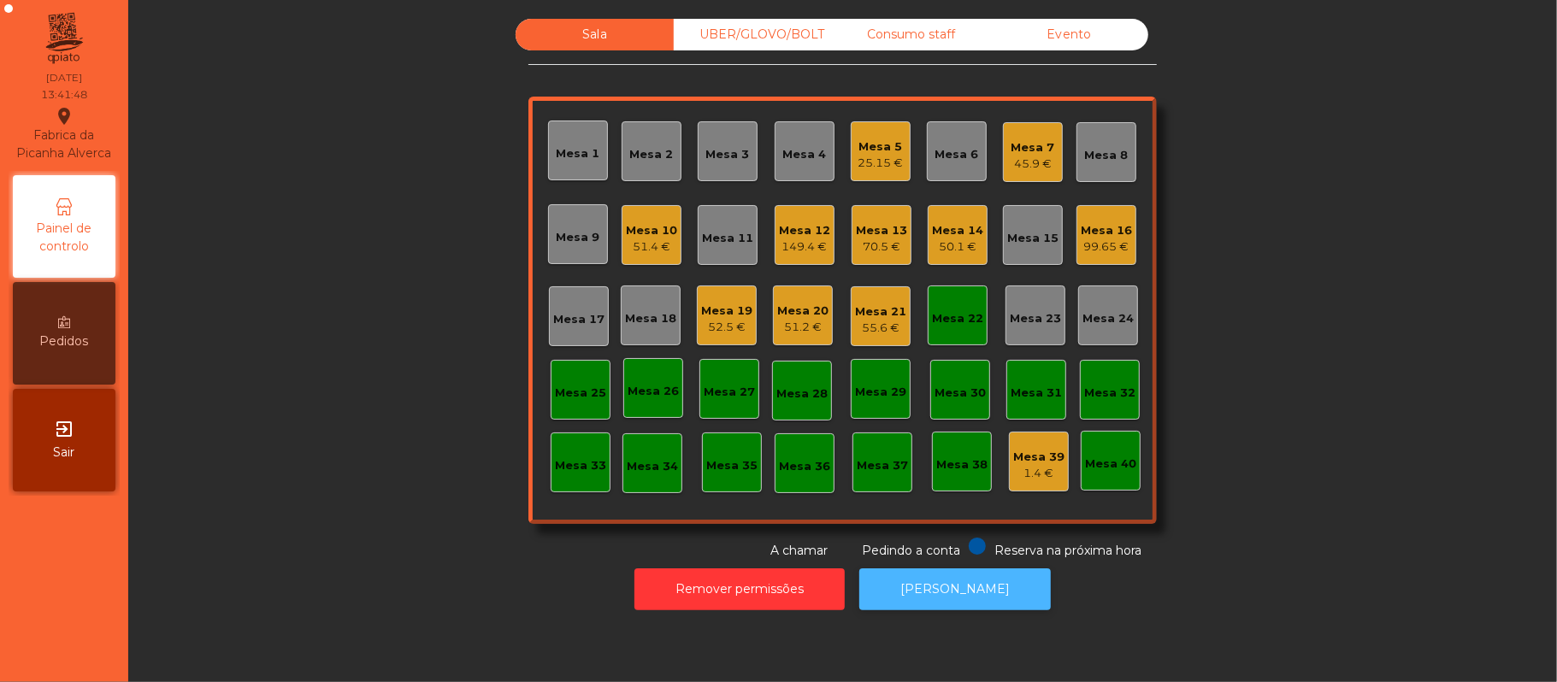
click at [973, 589] on button "[PERSON_NAME]" at bounding box center [954, 589] width 191 height 42
click at [581, 320] on div "Mesa 17" at bounding box center [578, 319] width 51 height 17
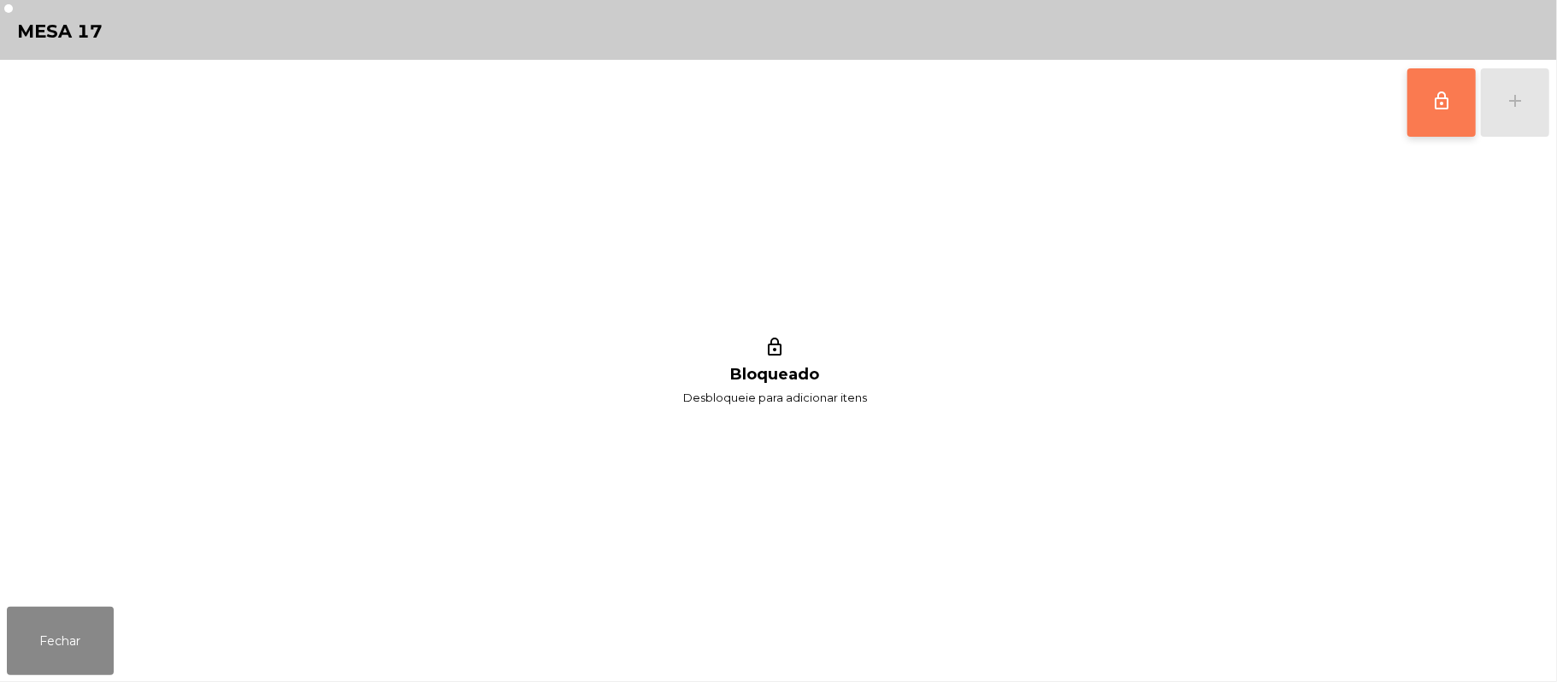
click at [1434, 115] on button "lock_outline" at bounding box center [1441, 102] width 68 height 68
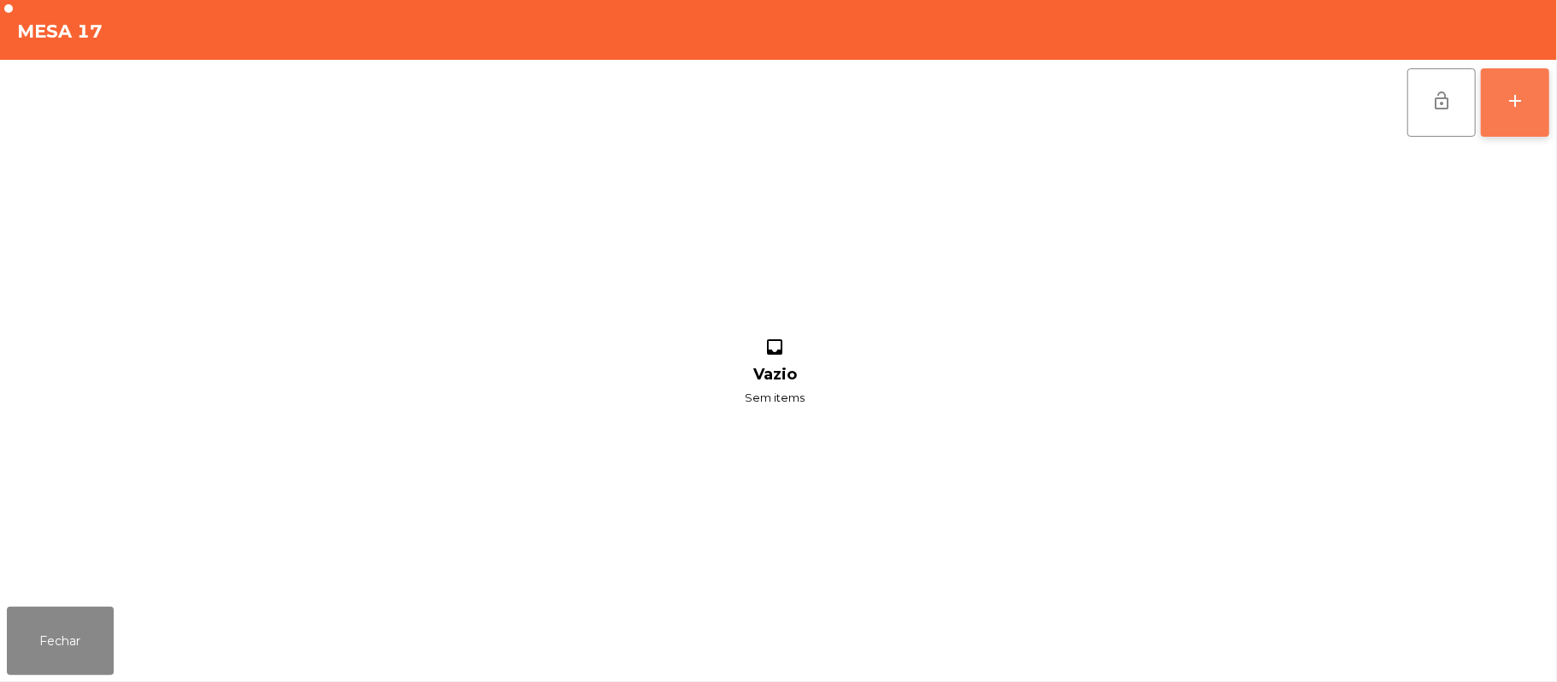
click at [1518, 111] on button "add" at bounding box center [1515, 102] width 68 height 68
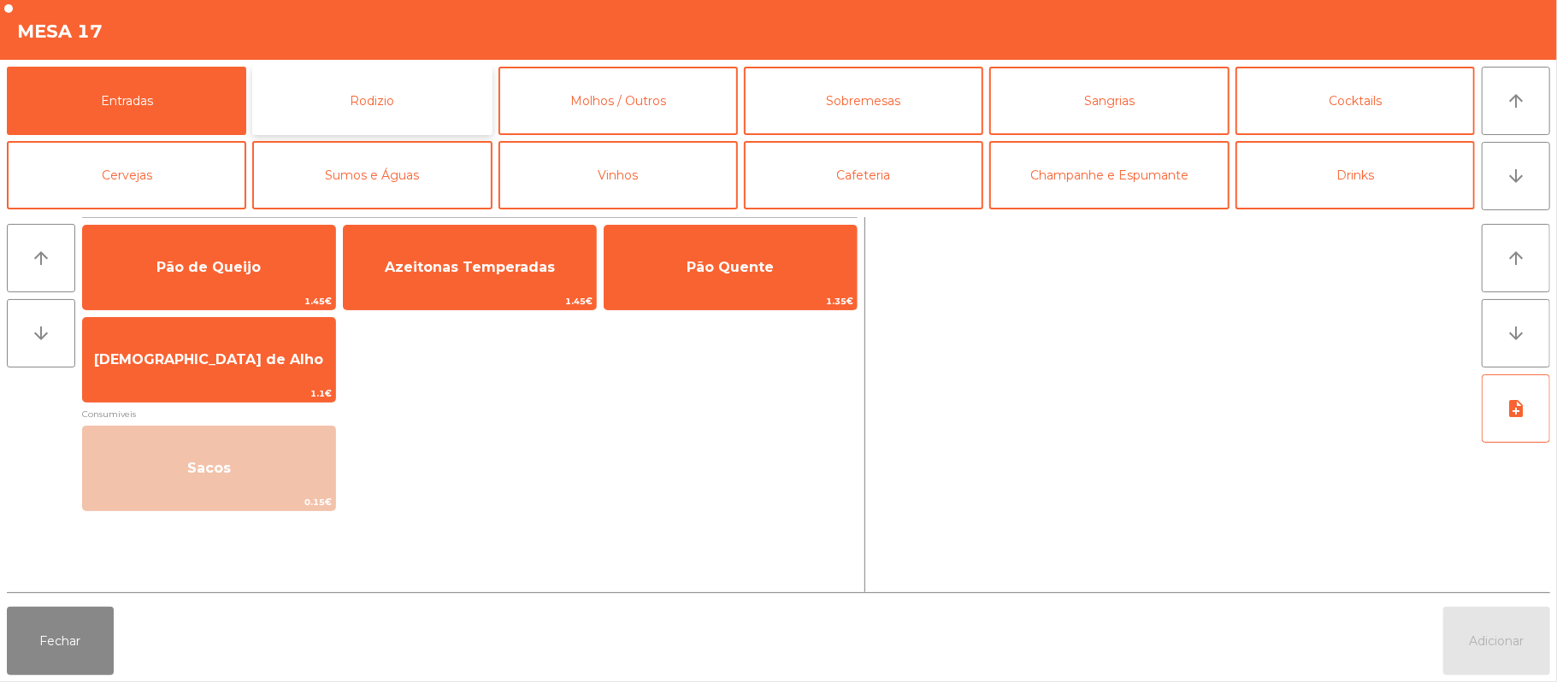
click at [402, 106] on button "Rodizio" at bounding box center [371, 101] width 239 height 68
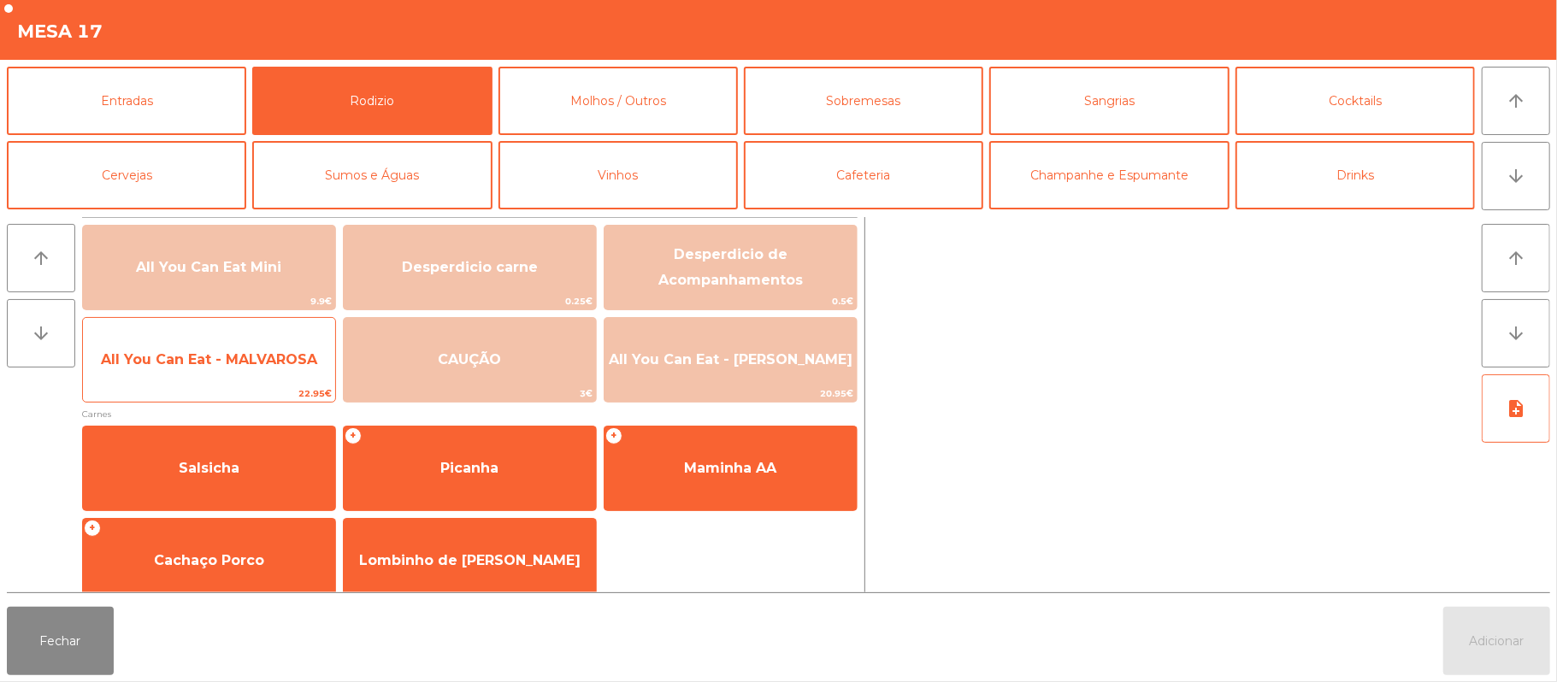
click at [268, 371] on span "All You Can Eat - MALVAROSA" at bounding box center [209, 360] width 252 height 46
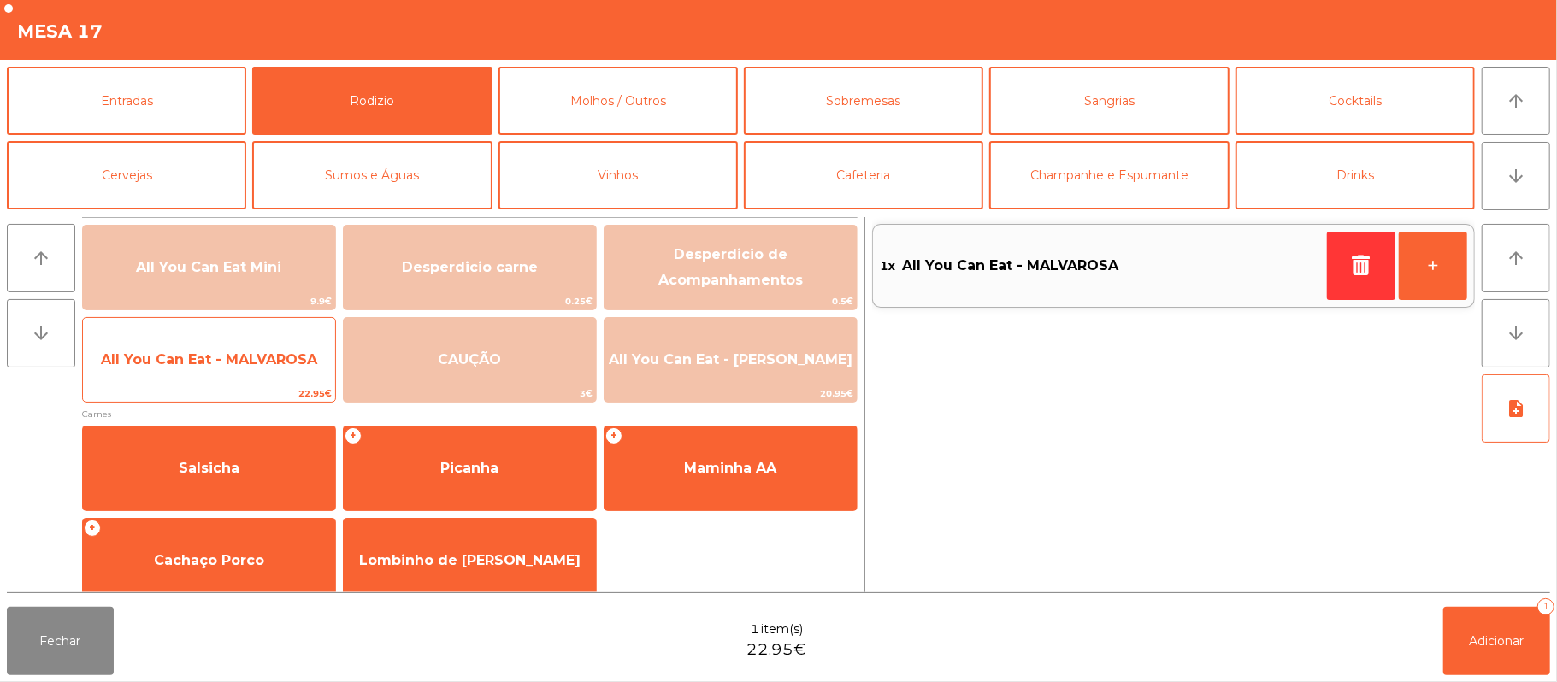
click at [260, 369] on span "All You Can Eat - MALVAROSA" at bounding box center [209, 360] width 252 height 46
click at [268, 373] on span "All You Can Eat - MALVAROSA" at bounding box center [209, 360] width 252 height 46
click at [262, 359] on span "All You Can Eat - MALVAROSA" at bounding box center [209, 359] width 216 height 16
click at [258, 374] on span "All You Can Eat - MALVAROSA" at bounding box center [209, 360] width 252 height 46
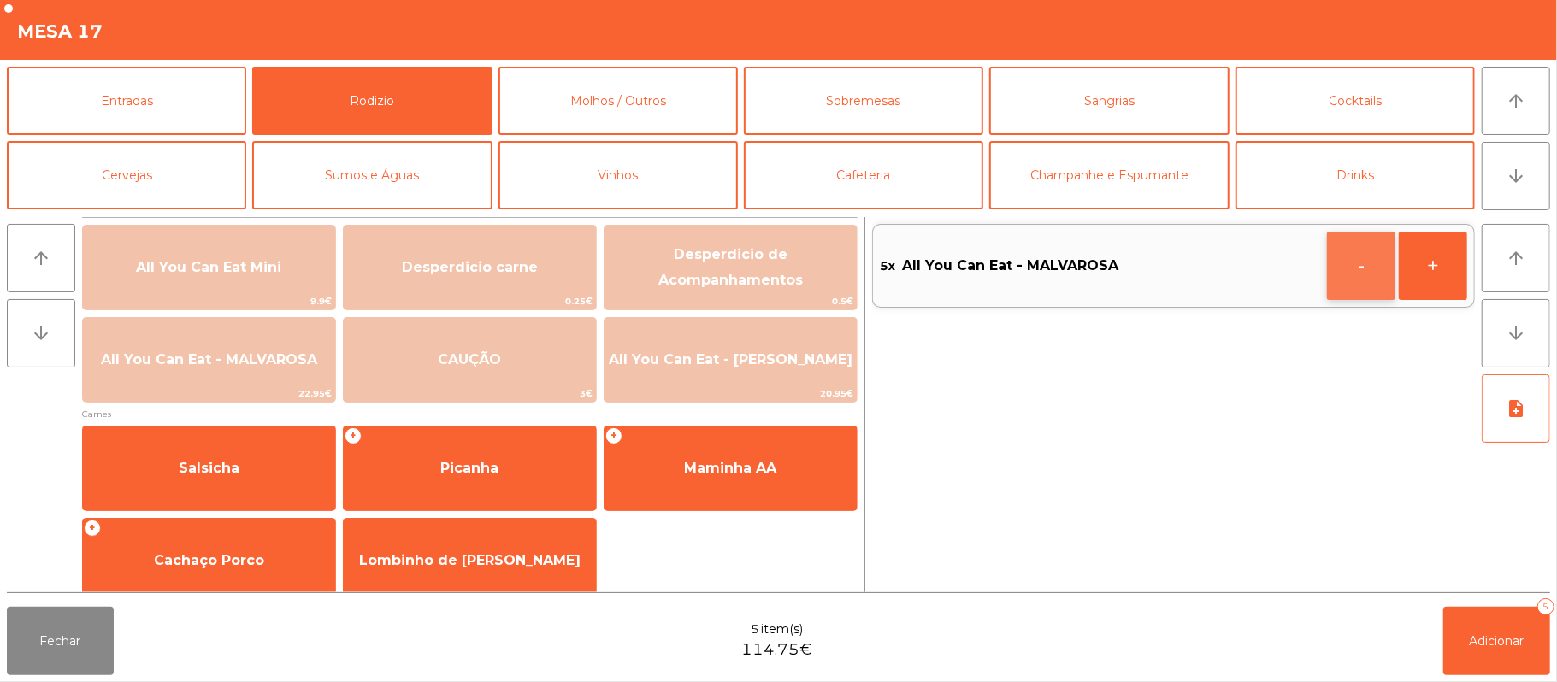
click at [1372, 255] on button "-" at bounding box center [1361, 266] width 68 height 68
click at [1526, 643] on button "Adicionar 4" at bounding box center [1496, 641] width 107 height 68
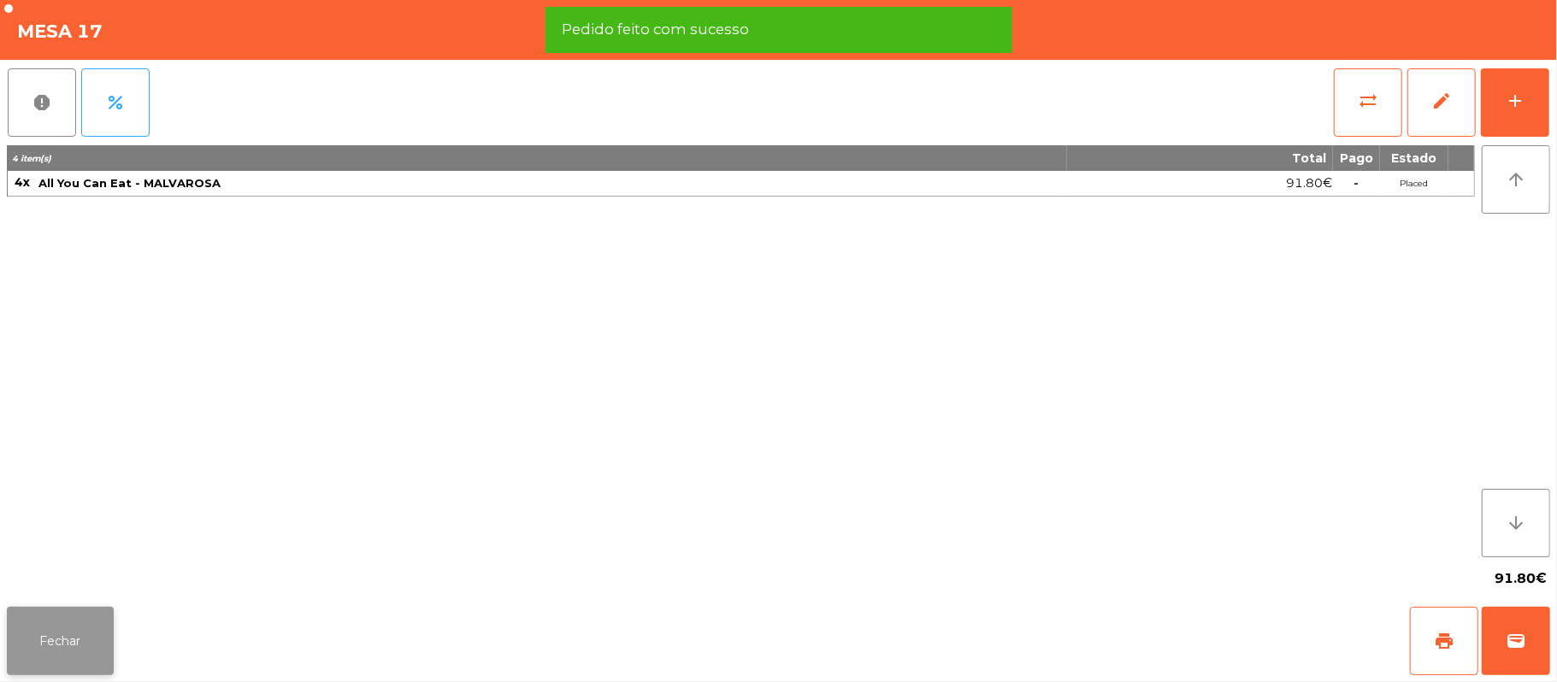
click at [92, 651] on button "Fechar" at bounding box center [60, 641] width 107 height 68
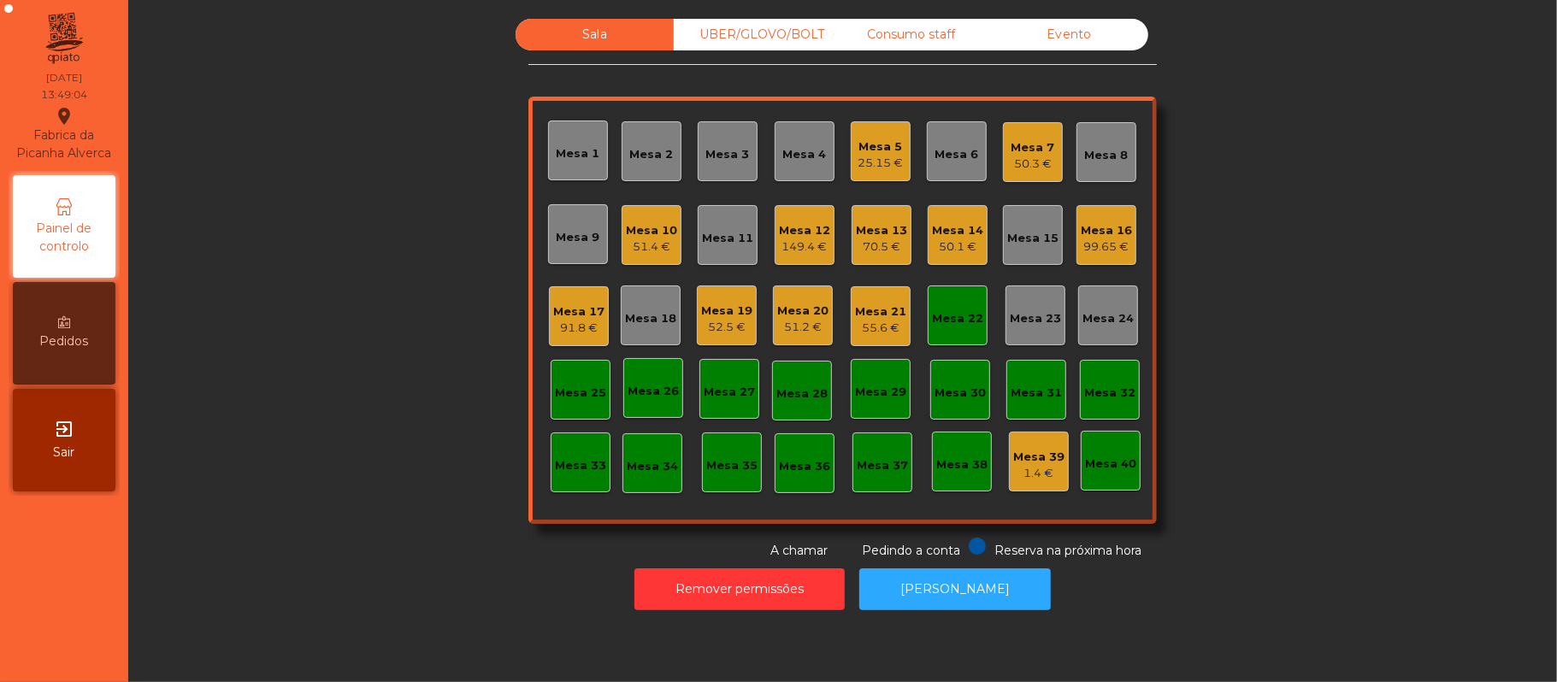
click at [968, 328] on div "Mesa 22" at bounding box center [958, 316] width 60 height 60
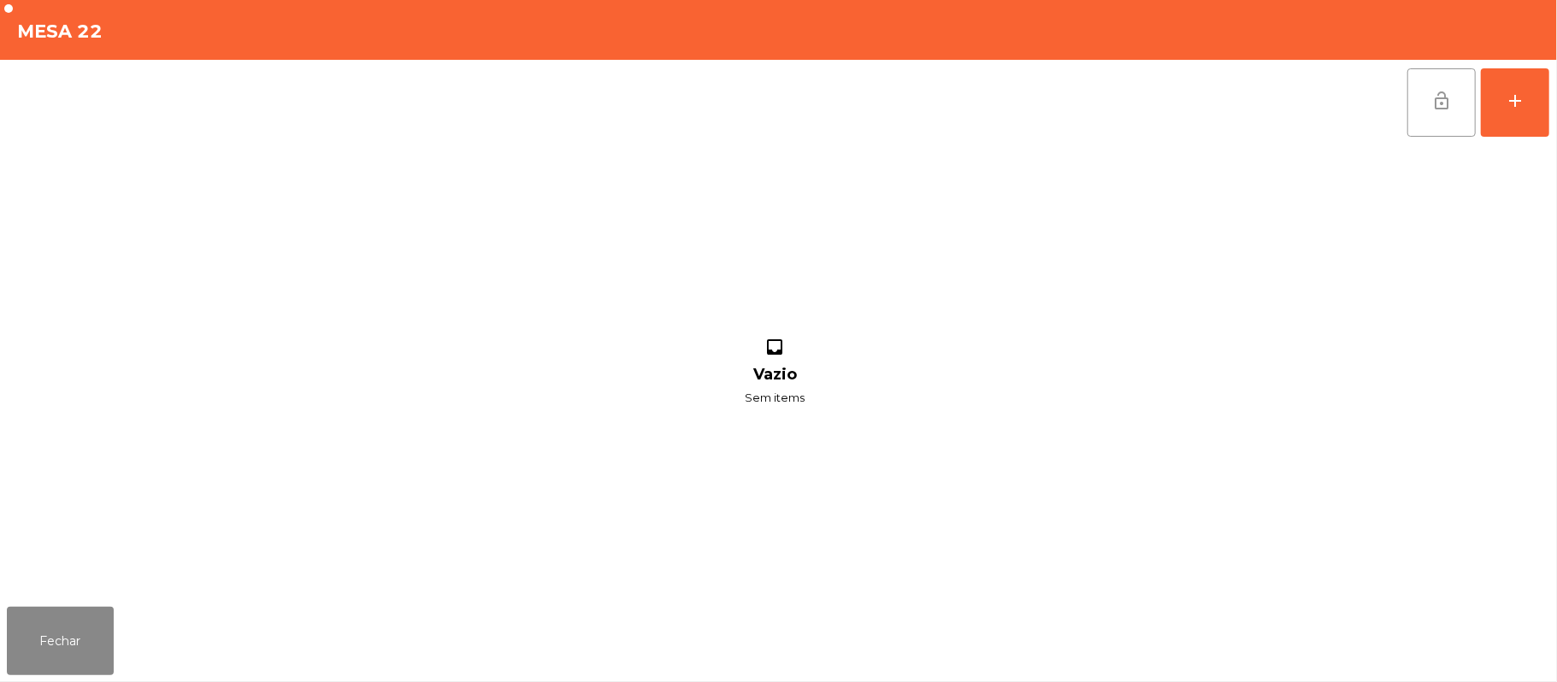
click at [1422, 111] on button "lock_open" at bounding box center [1441, 102] width 68 height 68
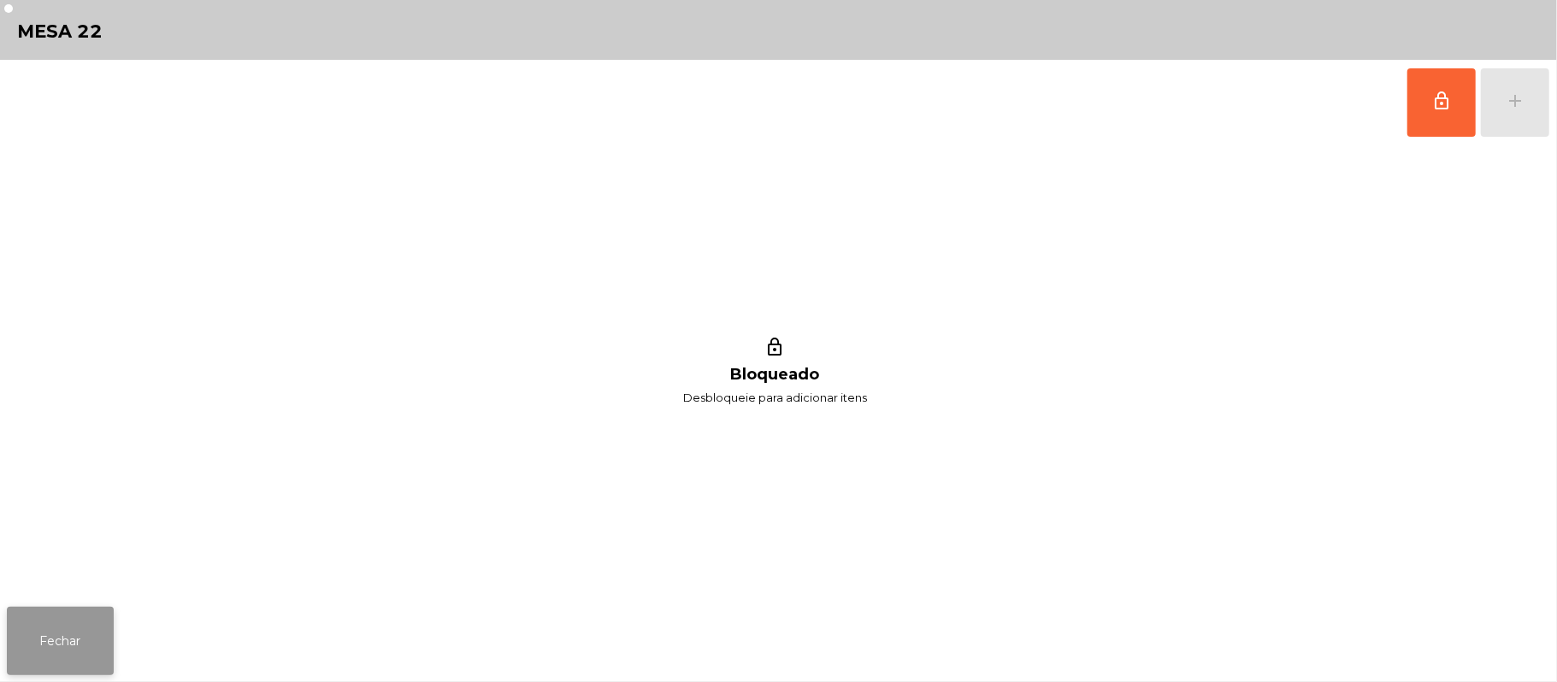
click at [90, 644] on button "Fechar" at bounding box center [60, 641] width 107 height 68
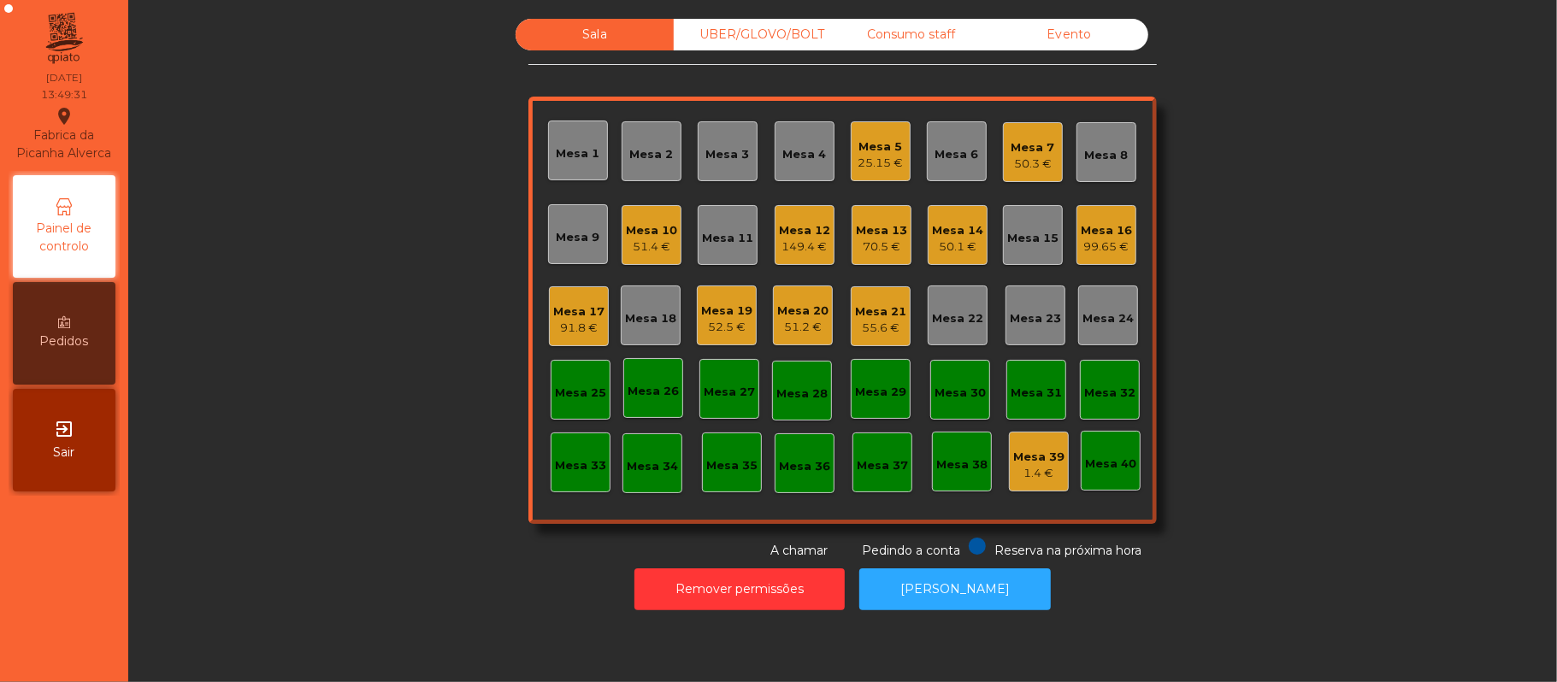
click at [749, 36] on div "UBER/GLOVO/BOLT" at bounding box center [753, 35] width 158 height 32
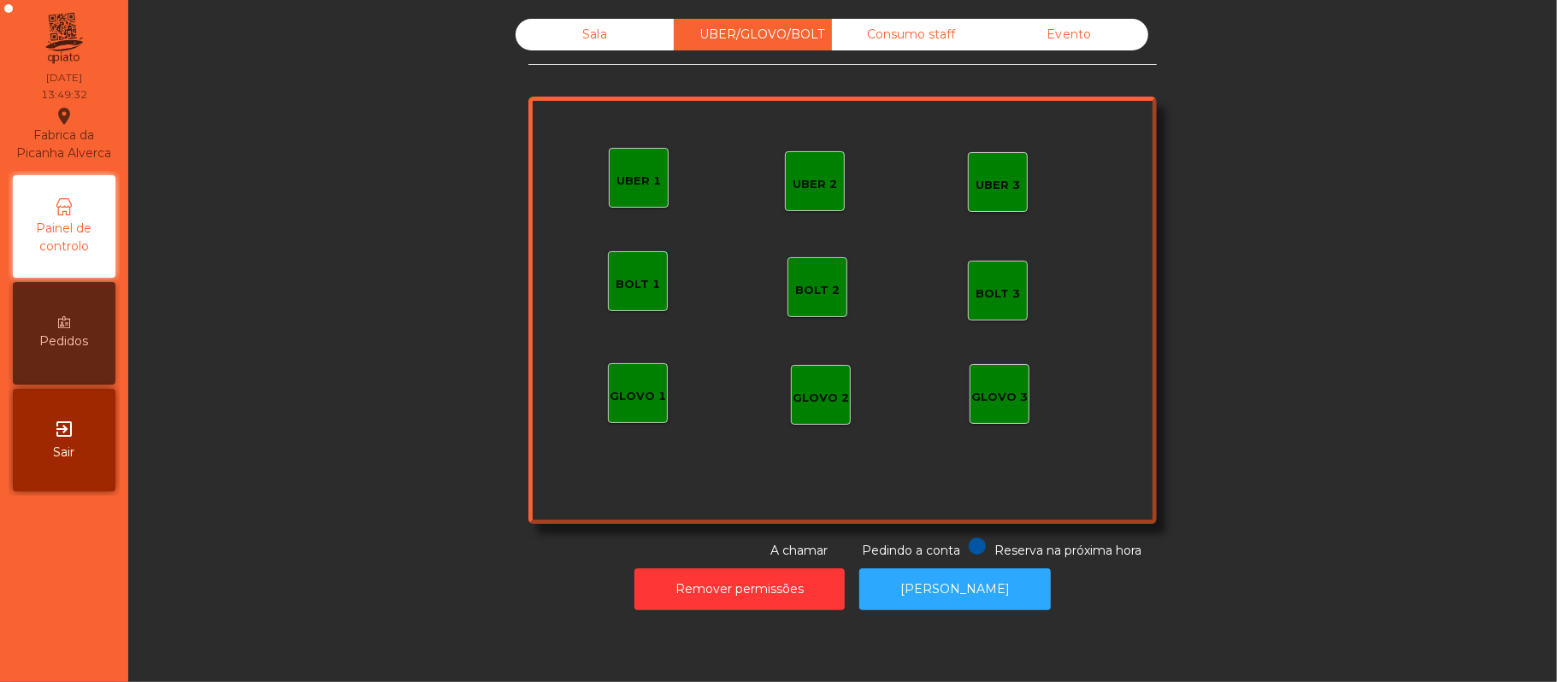
click at [619, 200] on div "UBER 1" at bounding box center [639, 178] width 60 height 60
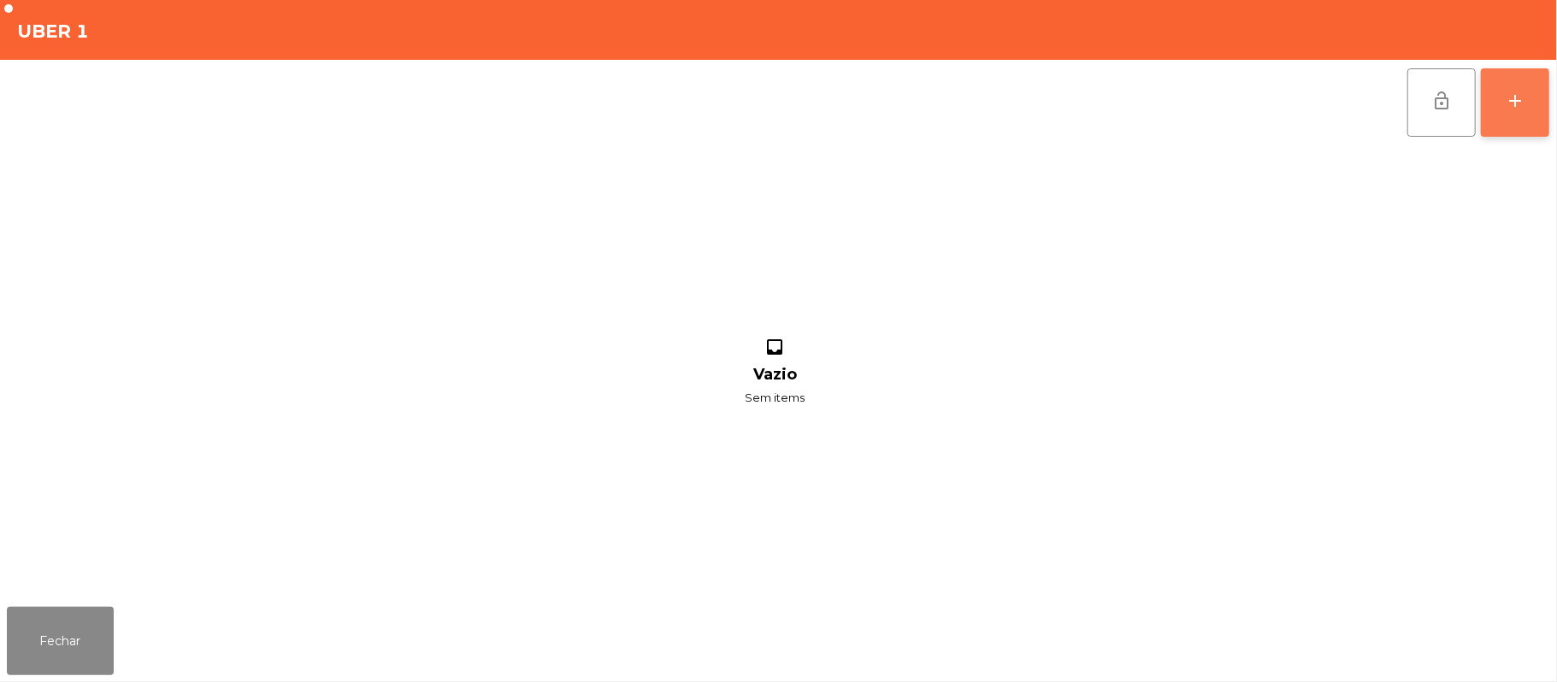
click at [1502, 101] on button "add" at bounding box center [1515, 102] width 68 height 68
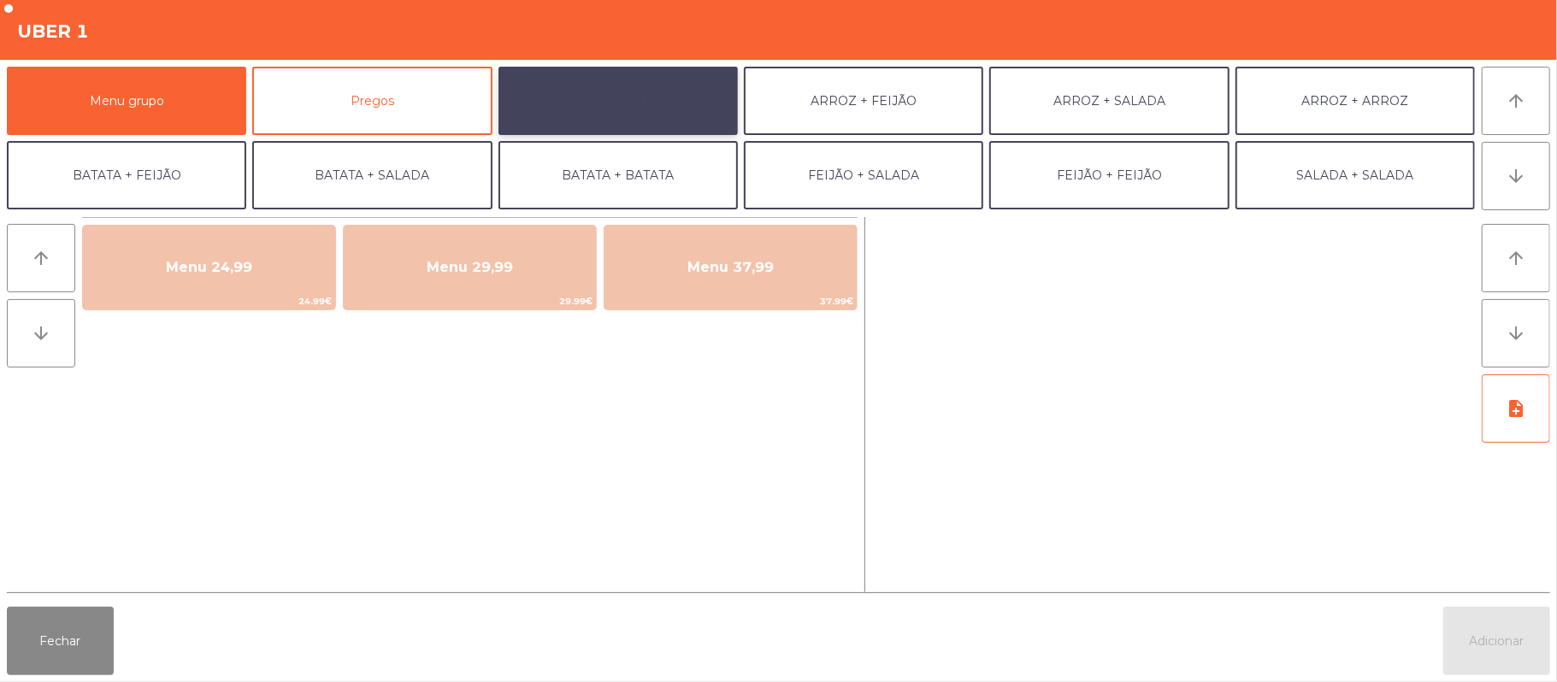
click at [633, 84] on button "ARROZ + BATATAS" at bounding box center [617, 101] width 239 height 68
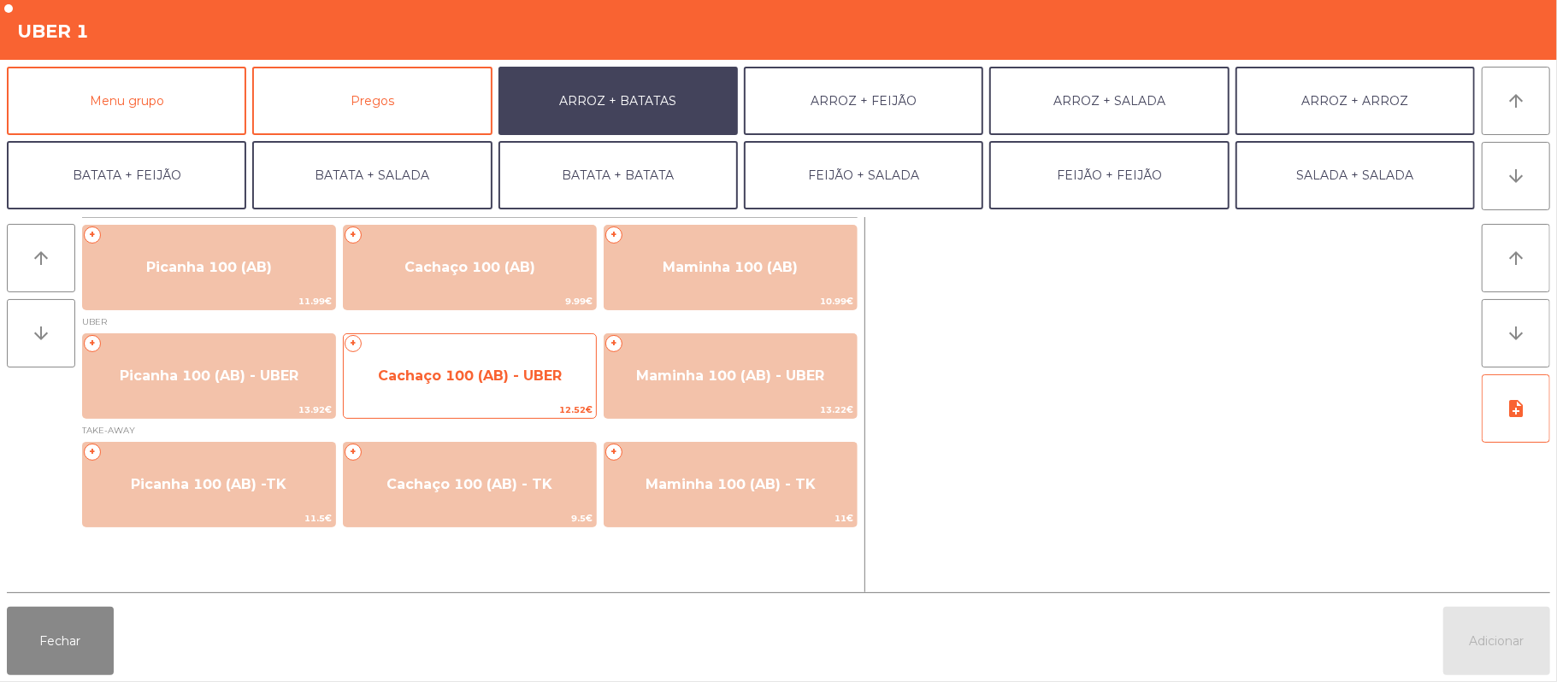
click at [477, 383] on span "Cachaço 100 (AB) - UBER" at bounding box center [470, 376] width 184 height 16
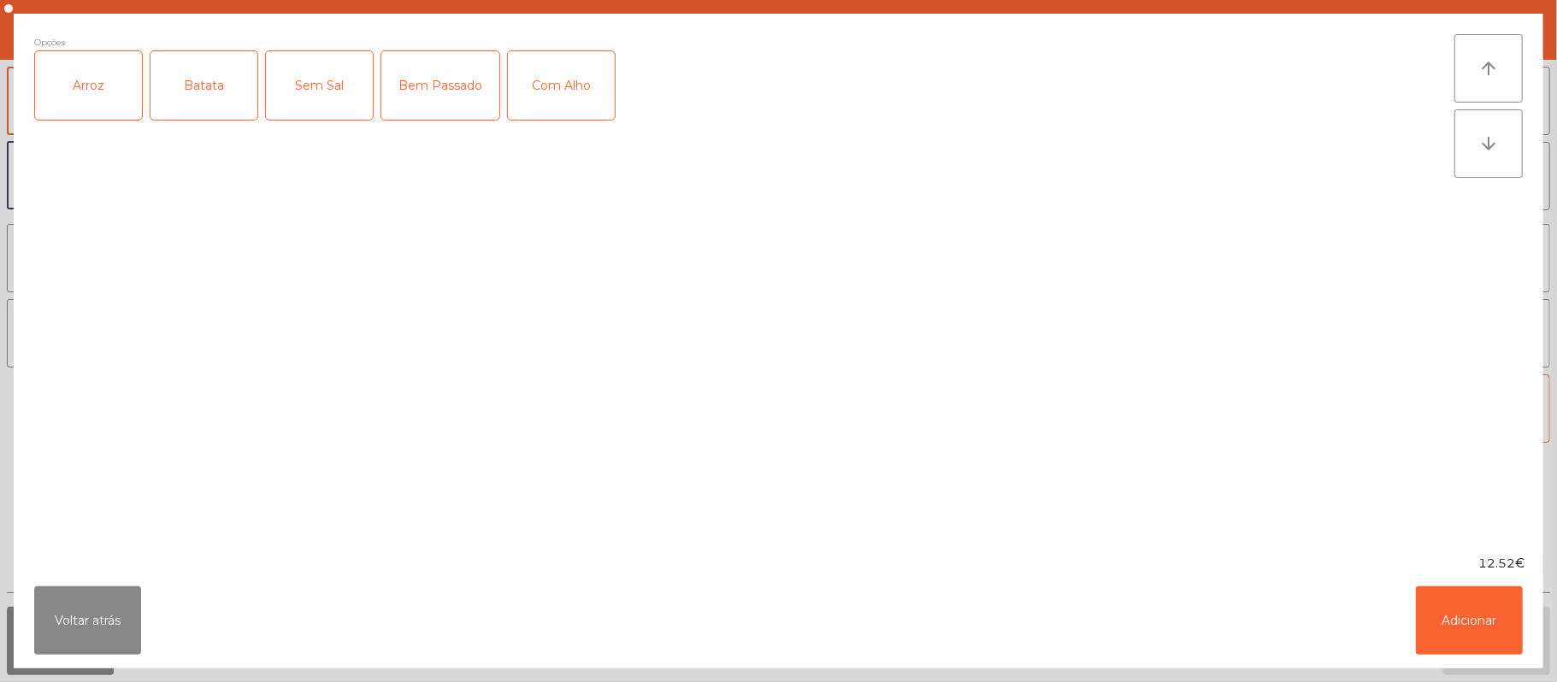
click at [91, 109] on div "Arroz" at bounding box center [88, 85] width 107 height 68
click at [197, 106] on div "Batata" at bounding box center [203, 85] width 107 height 68
click at [434, 108] on div "Bem Passado" at bounding box center [440, 85] width 118 height 68
click at [1495, 609] on button "Adicionar" at bounding box center [1469, 620] width 107 height 68
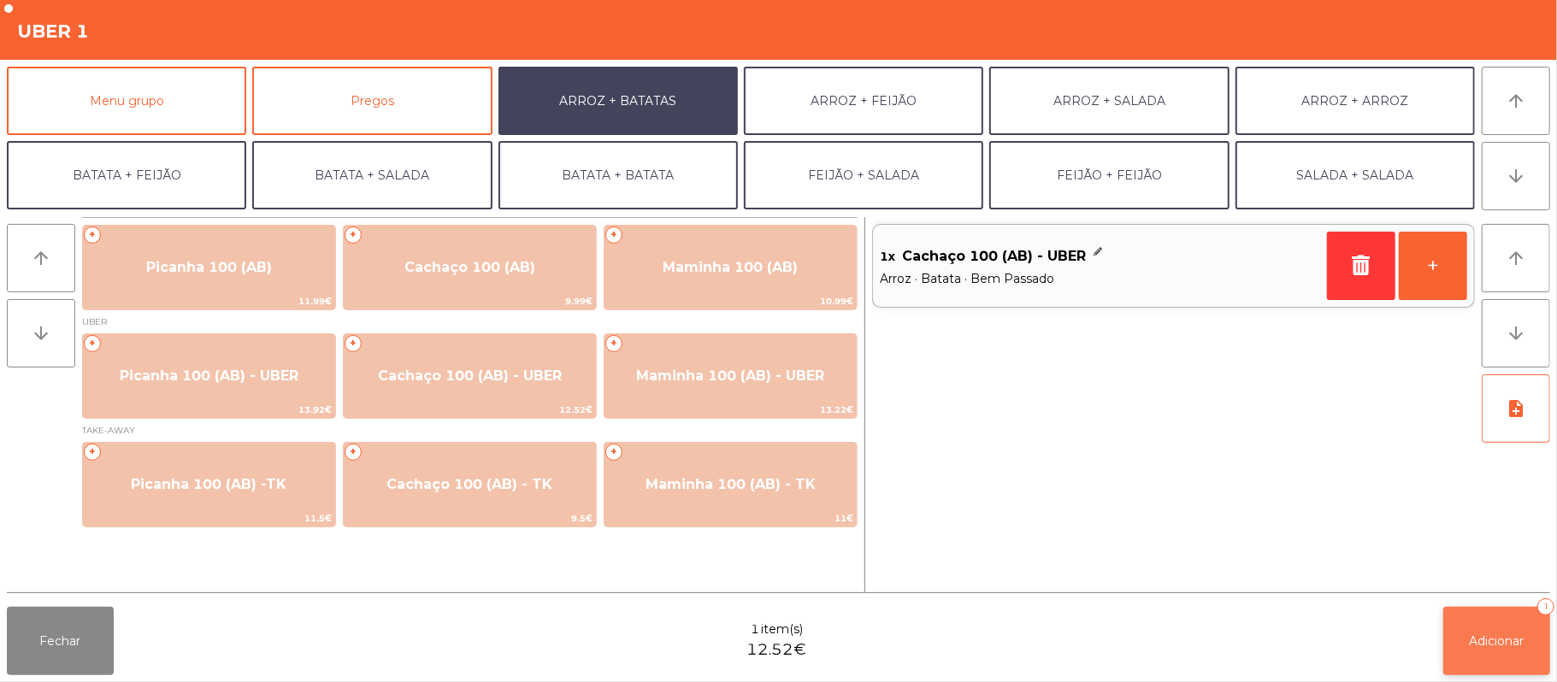
click at [1501, 641] on span "Adicionar" at bounding box center [1496, 640] width 55 height 15
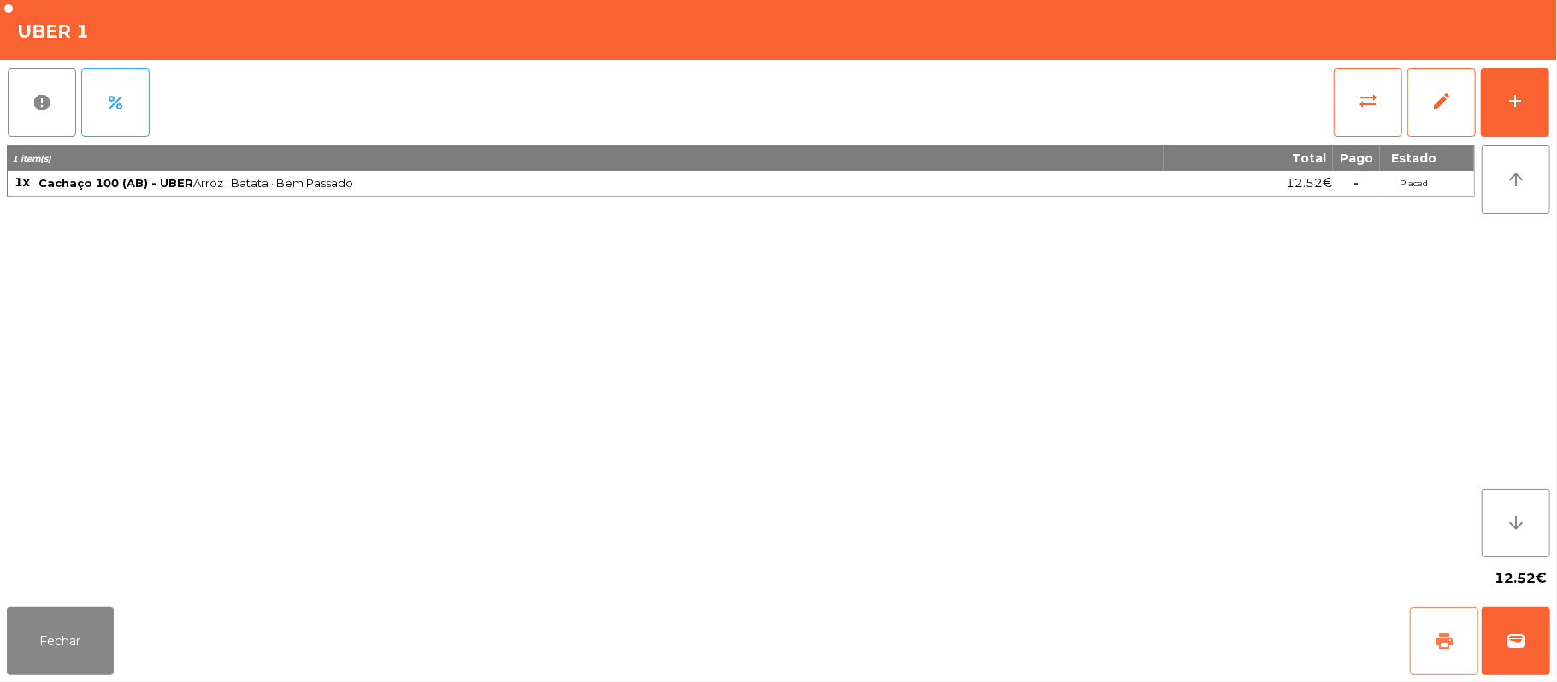
click at [1445, 633] on span "print" at bounding box center [1444, 641] width 21 height 21
click at [1537, 629] on button "wallet" at bounding box center [1515, 641] width 68 height 68
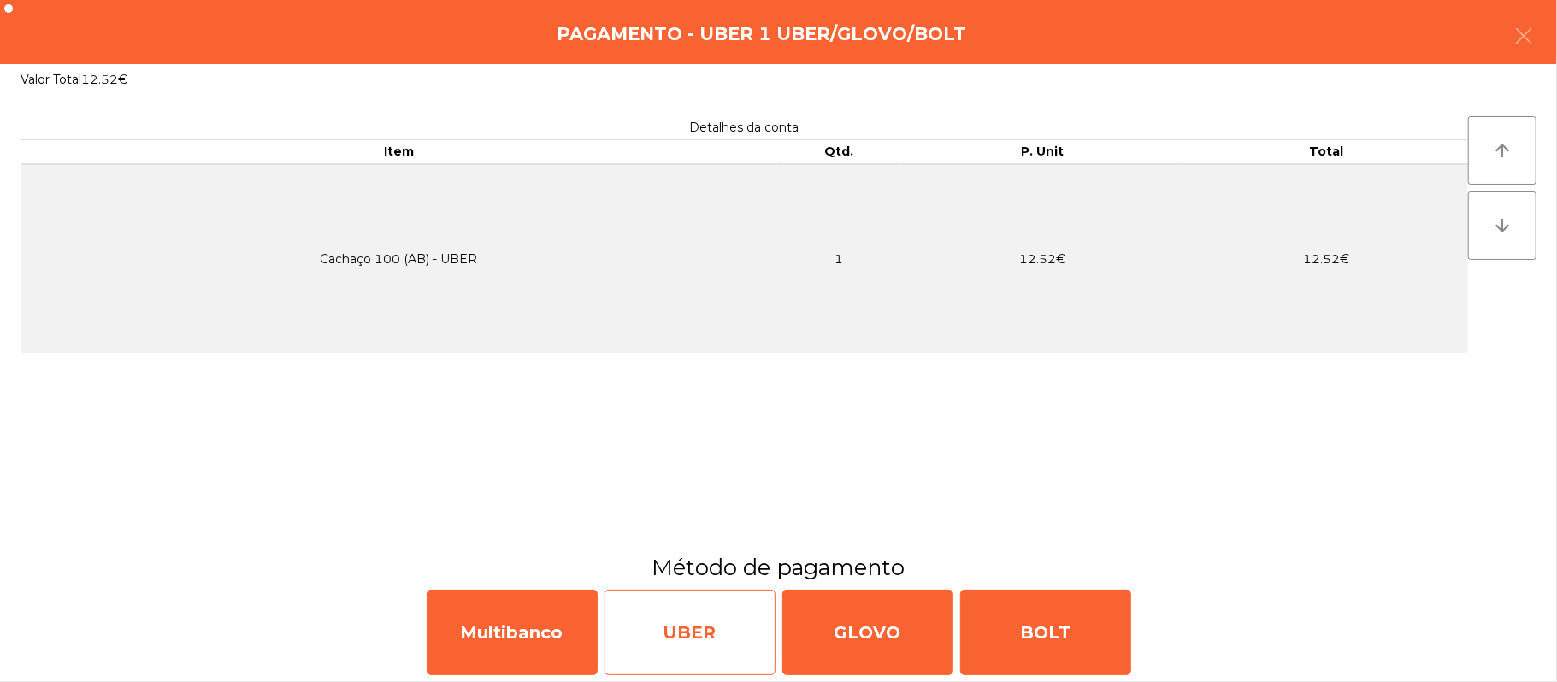
click at [688, 643] on div "UBER" at bounding box center [689, 632] width 171 height 85
select select "**"
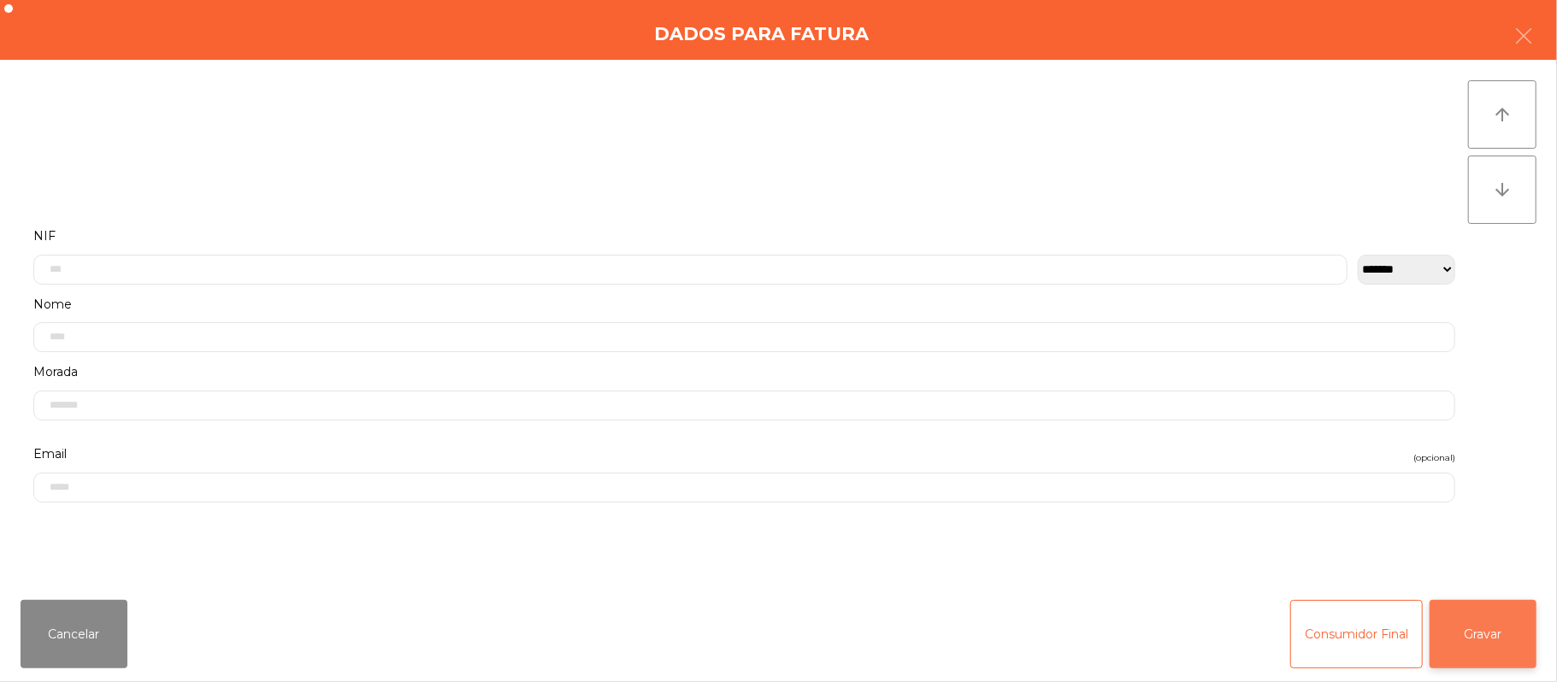
click at [1513, 629] on button "Gravar" at bounding box center [1482, 634] width 107 height 68
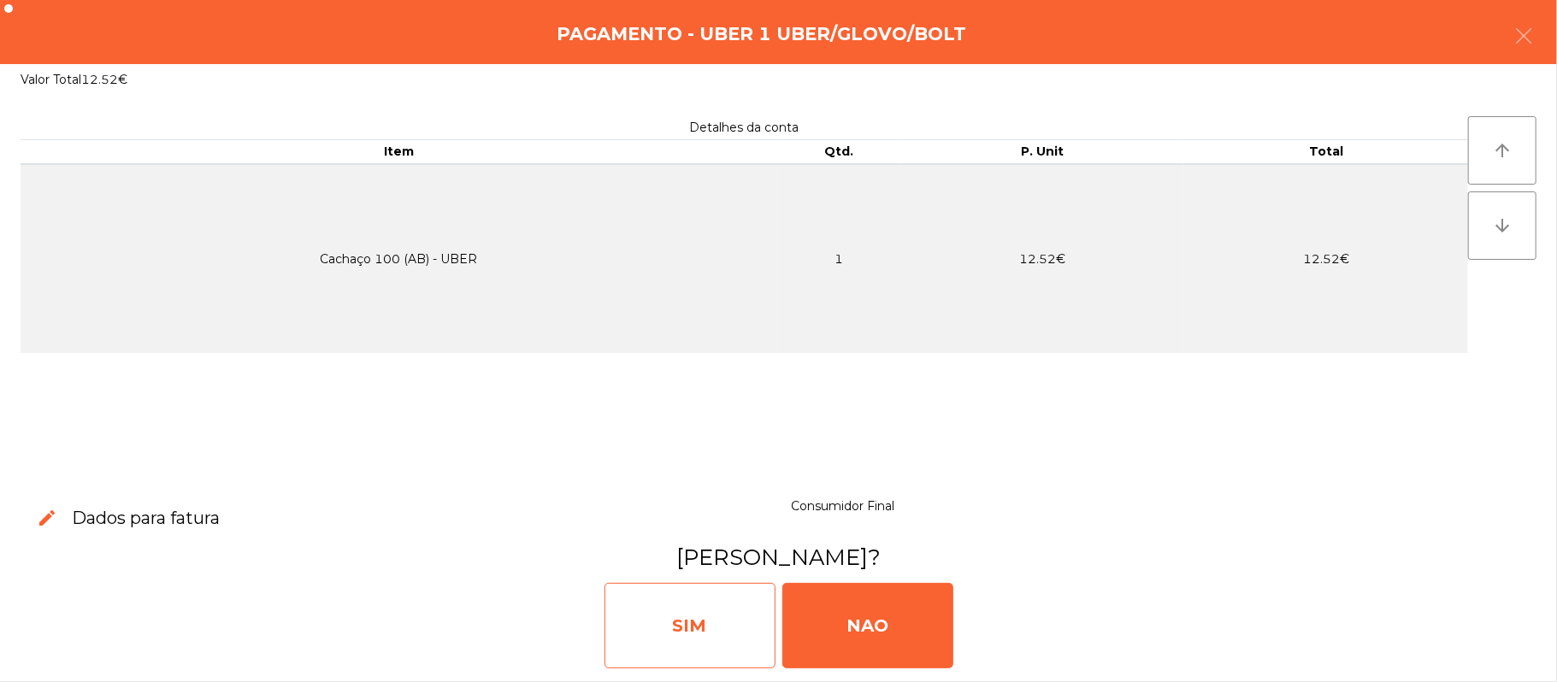
click at [671, 619] on div "SIM" at bounding box center [689, 625] width 171 height 85
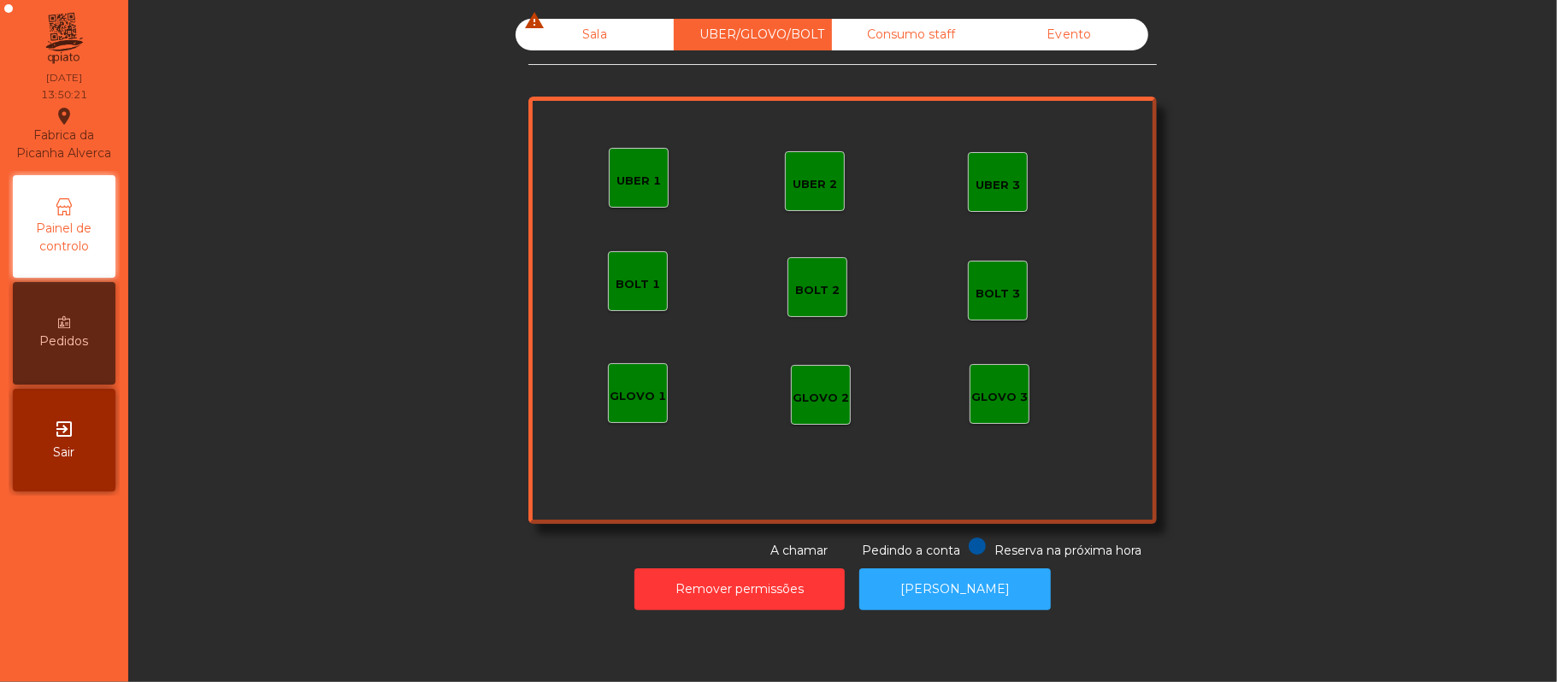
click at [555, 50] on div "Sala warning" at bounding box center [594, 35] width 158 height 32
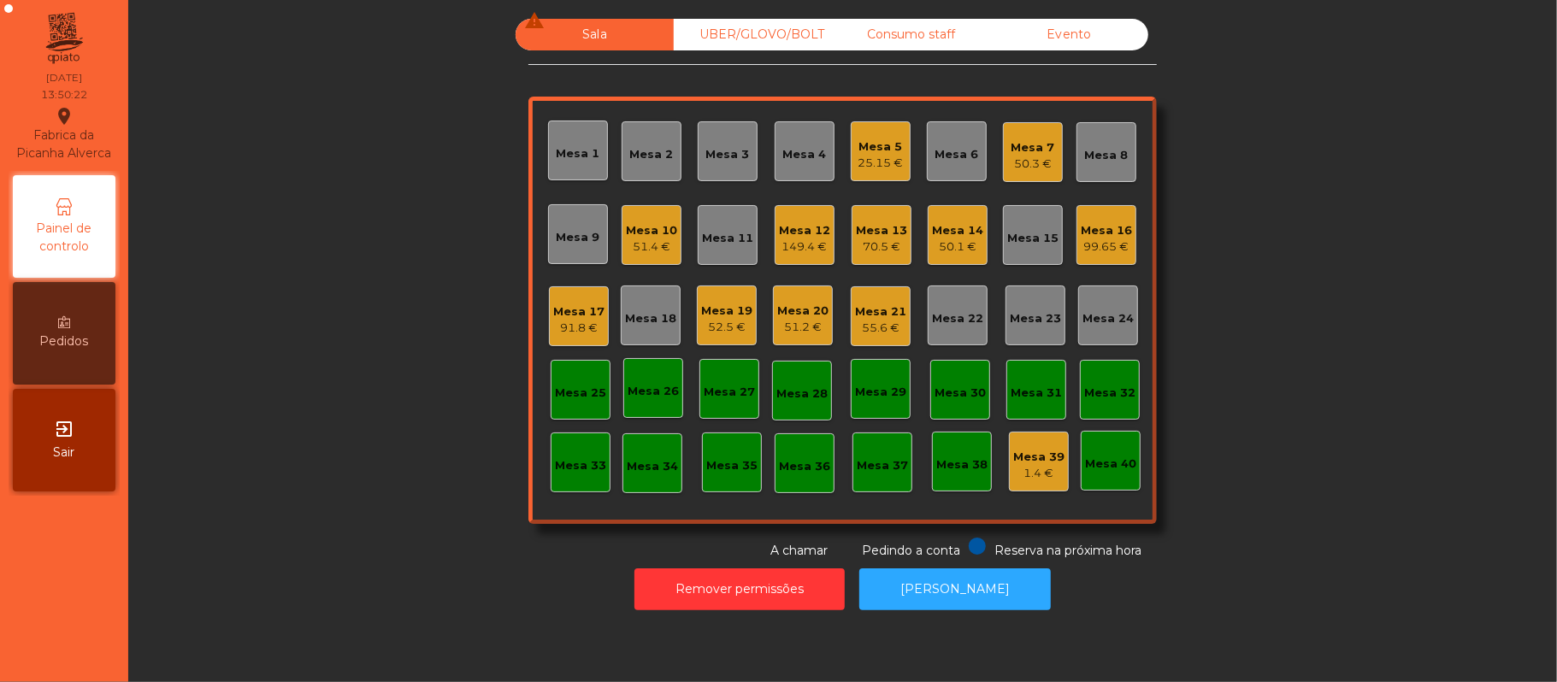
click at [880, 311] on div "Mesa 21" at bounding box center [880, 311] width 51 height 17
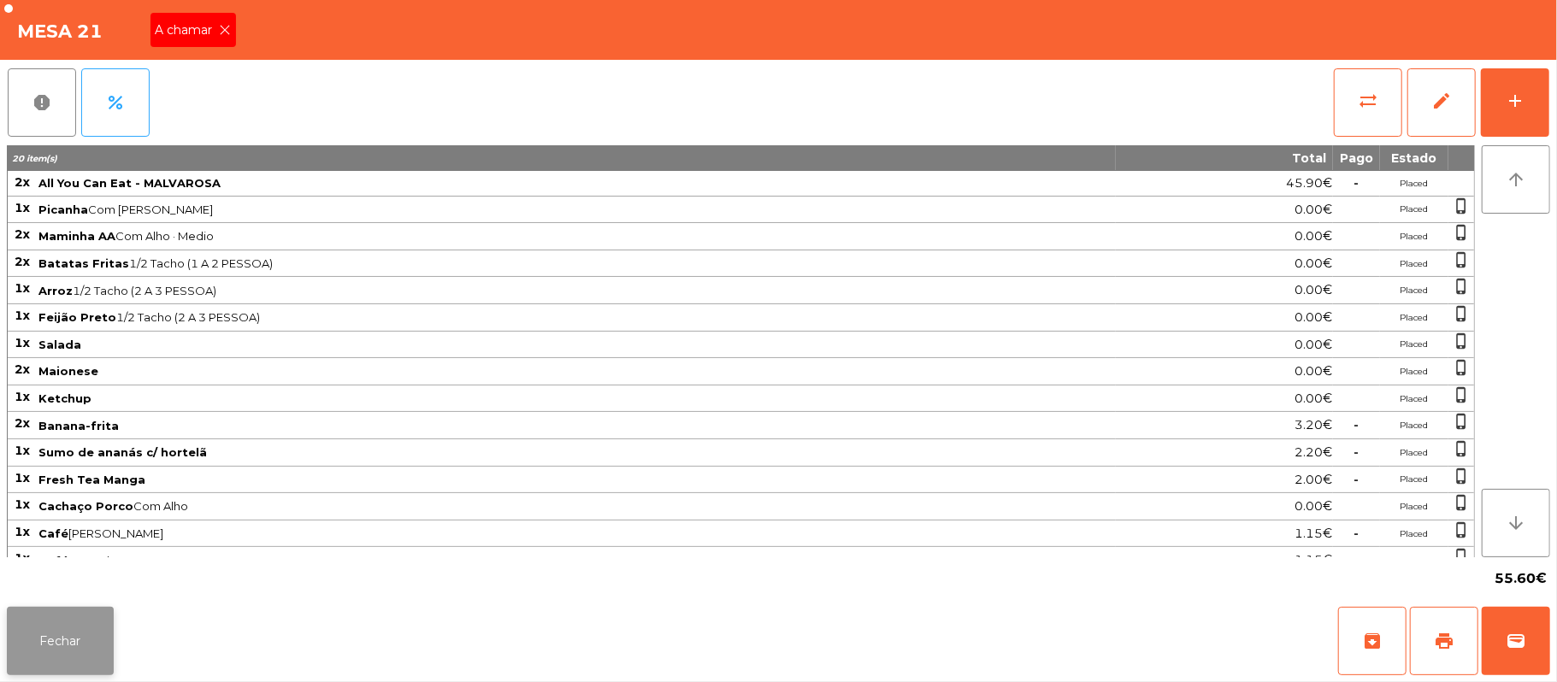
click at [62, 645] on button "Fechar" at bounding box center [60, 641] width 107 height 68
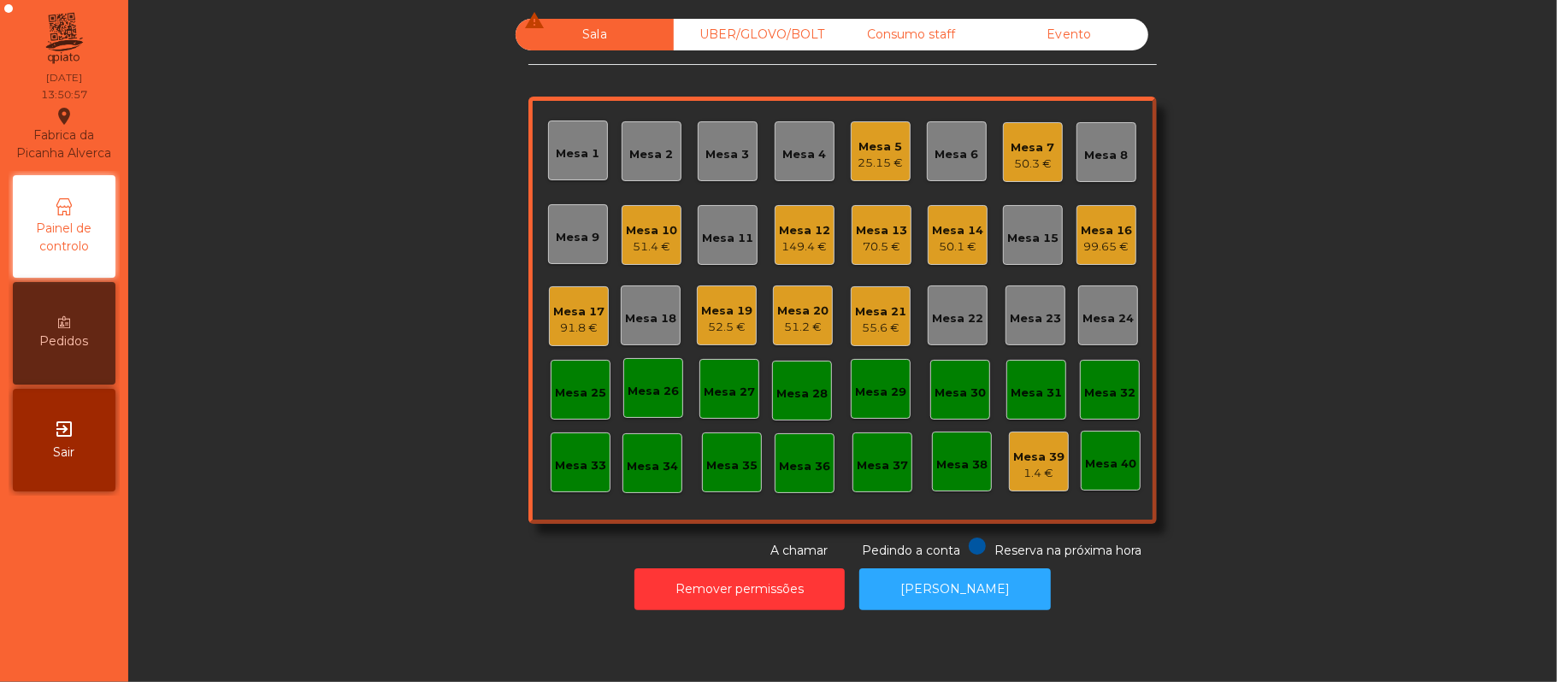
click at [863, 326] on div "55.6 €" at bounding box center [880, 328] width 51 height 17
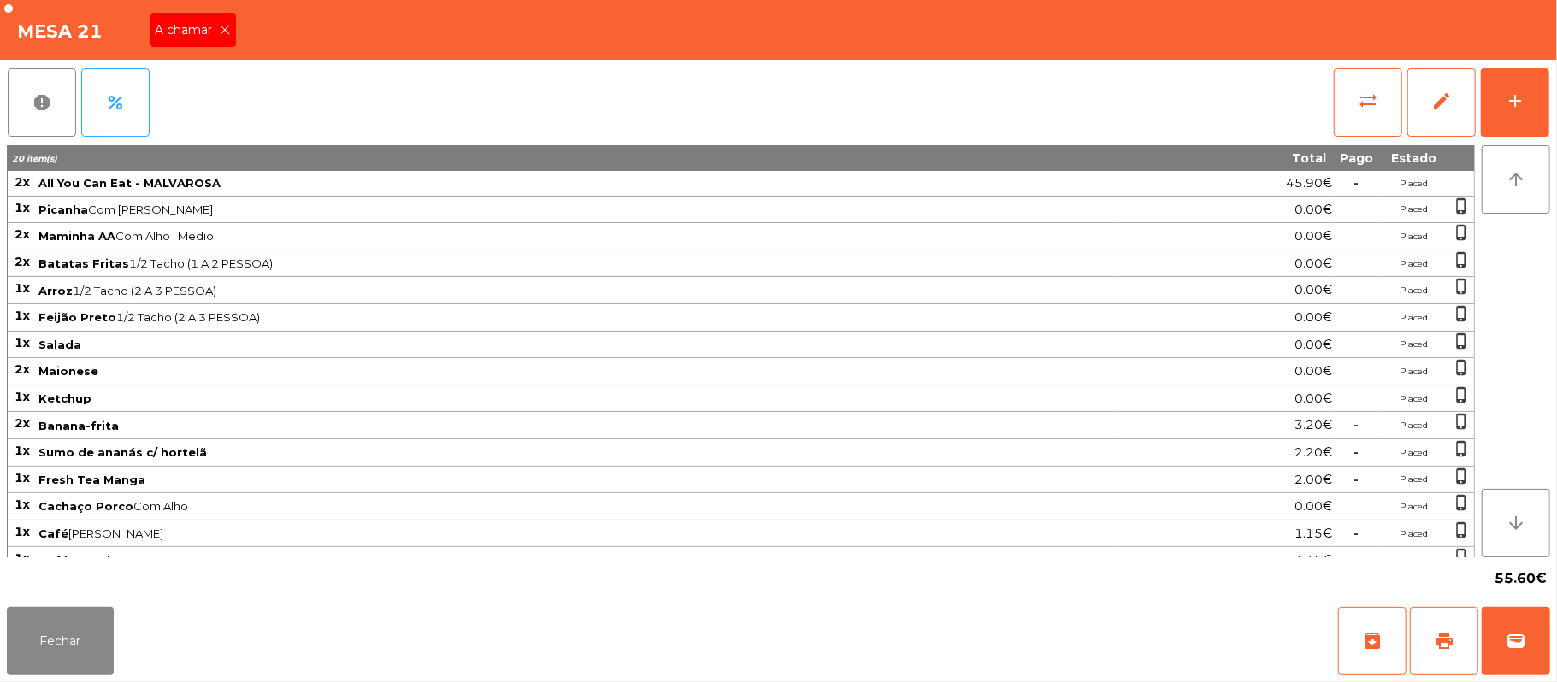
click at [210, 27] on span "A chamar" at bounding box center [188, 30] width 64 height 18
click at [56, 648] on button "Fechar" at bounding box center [60, 641] width 107 height 68
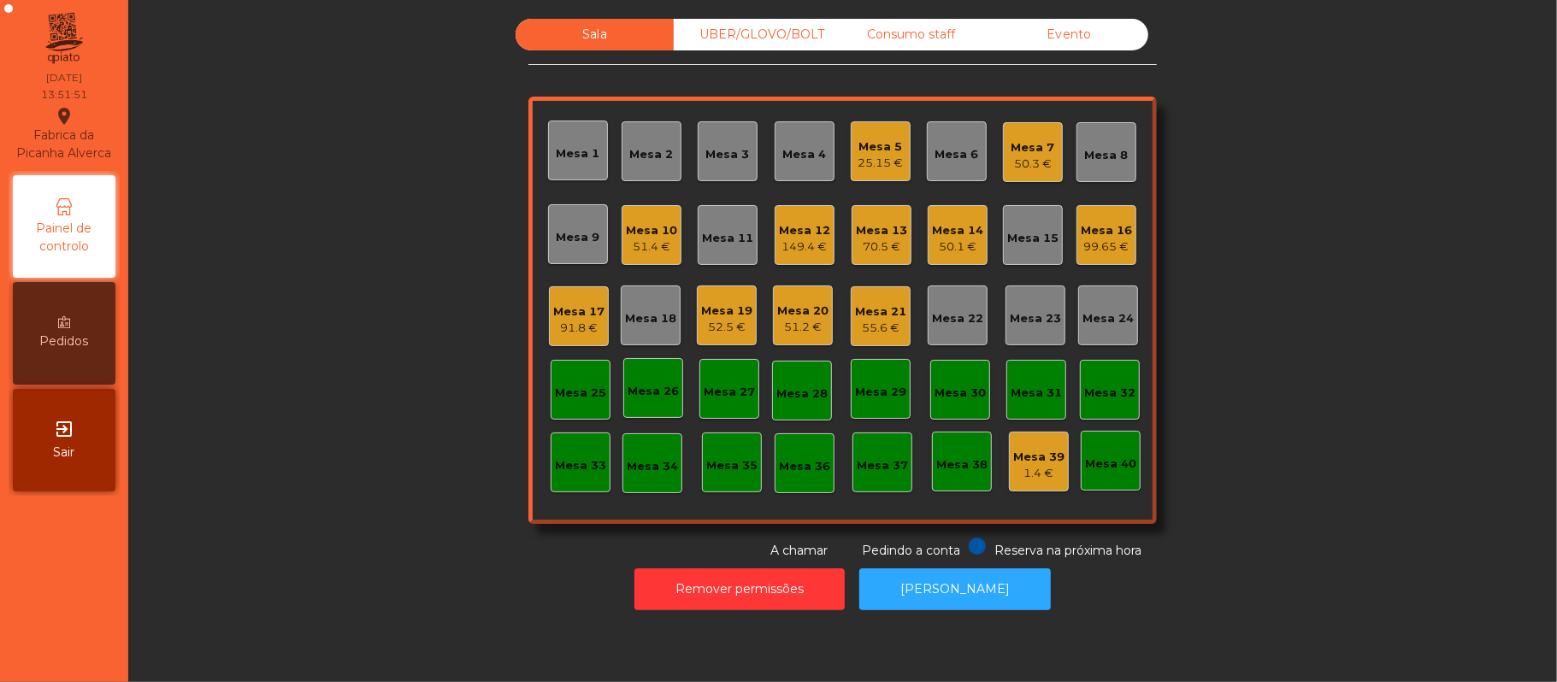
click at [913, 44] on div "Consumo staff" at bounding box center [911, 35] width 158 height 32
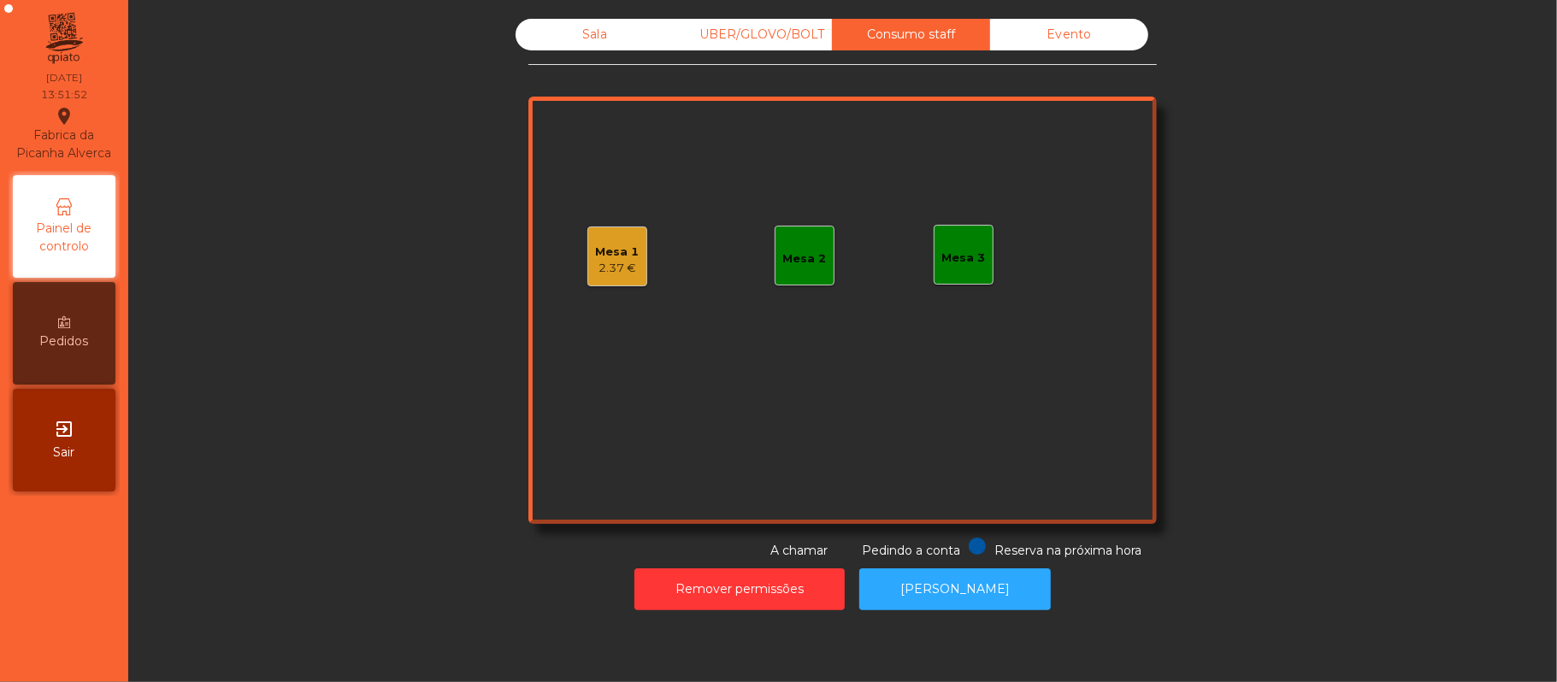
click at [749, 46] on div "UBER/GLOVO/BOLT" at bounding box center [753, 35] width 158 height 32
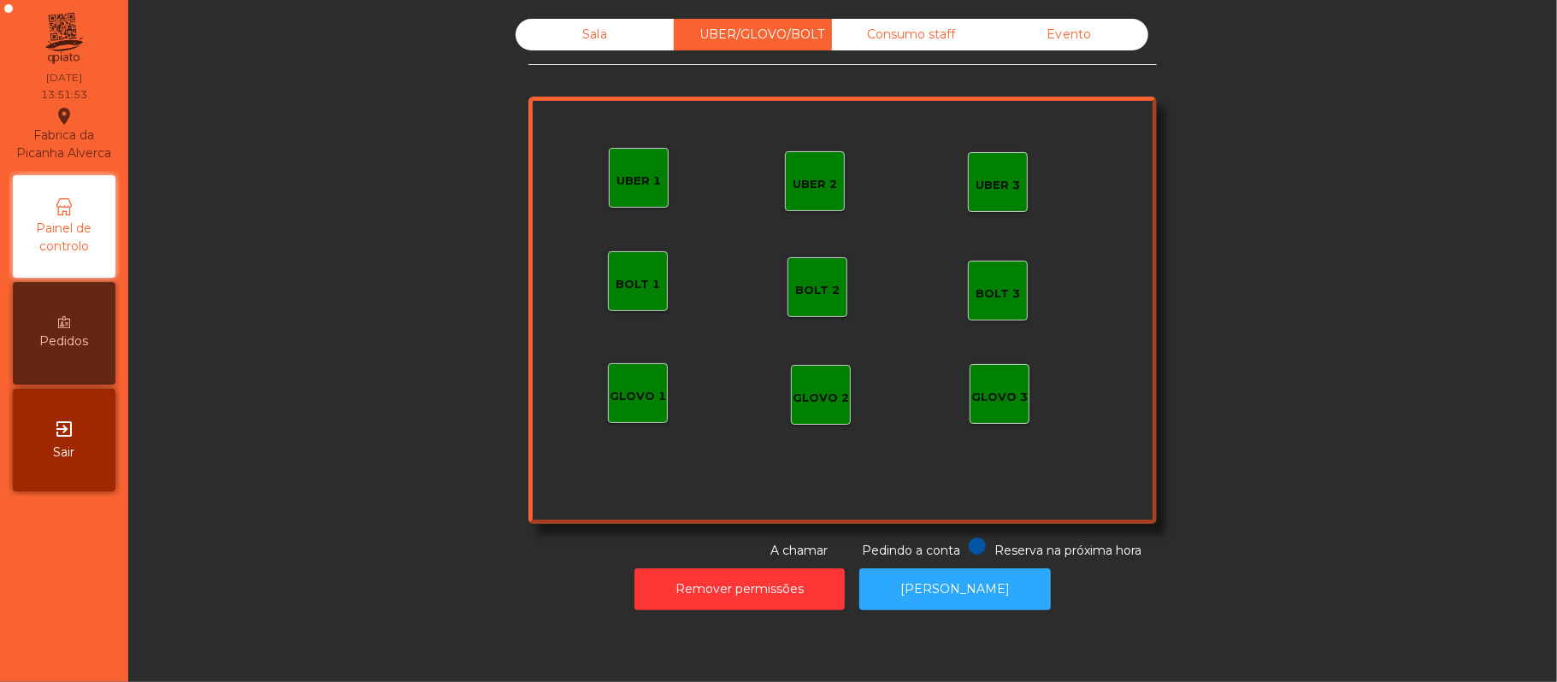
click at [818, 189] on div "UBER 2" at bounding box center [814, 184] width 44 height 17
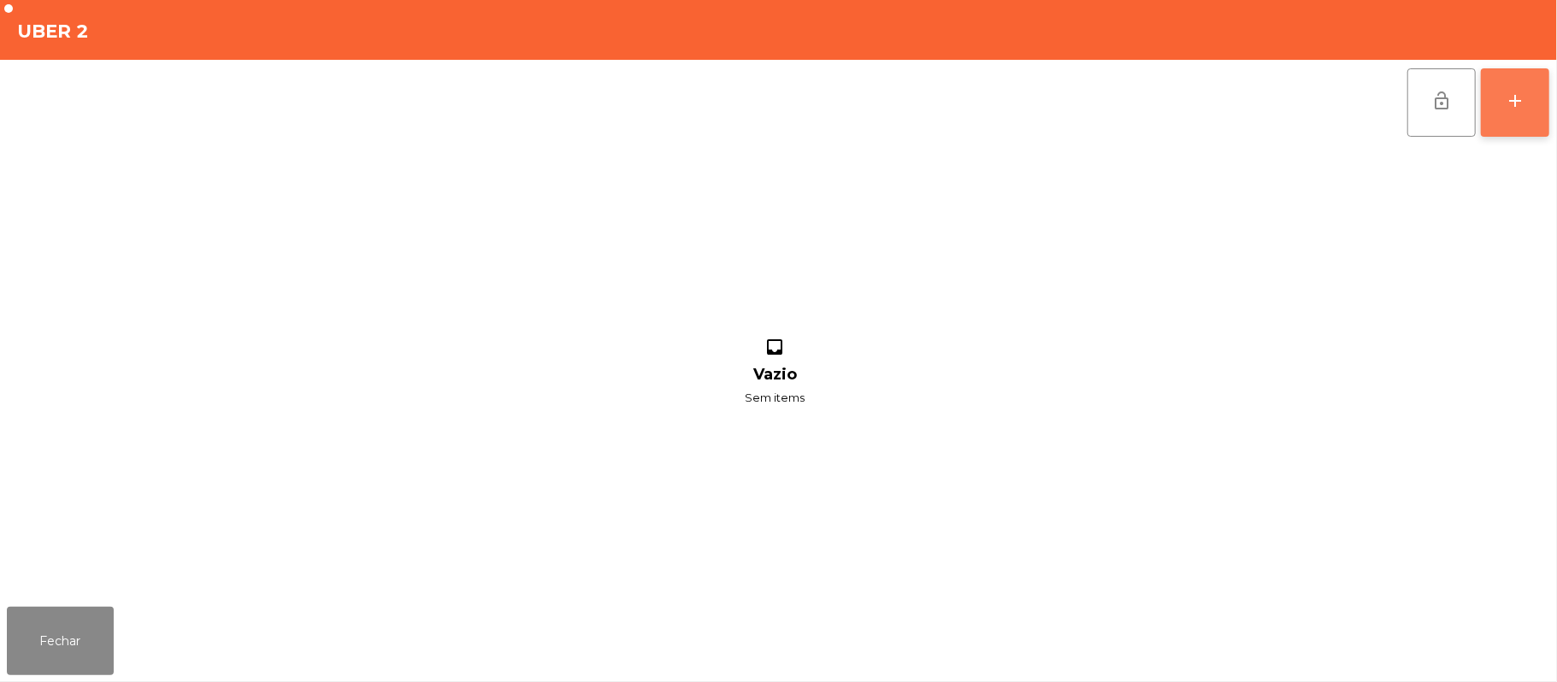
click at [1508, 106] on div "add" at bounding box center [1515, 101] width 21 height 21
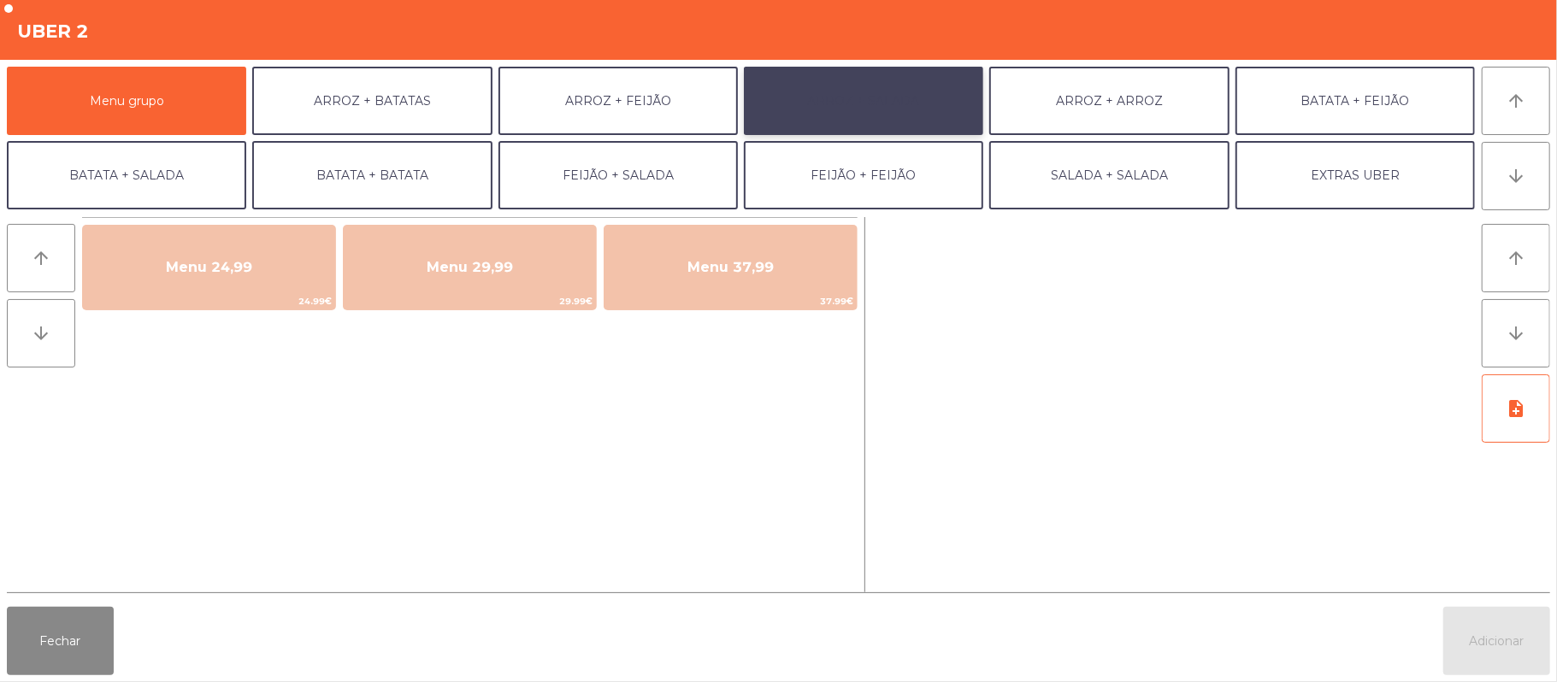
click at [897, 110] on button "ARROZ + SALADA" at bounding box center [863, 101] width 239 height 68
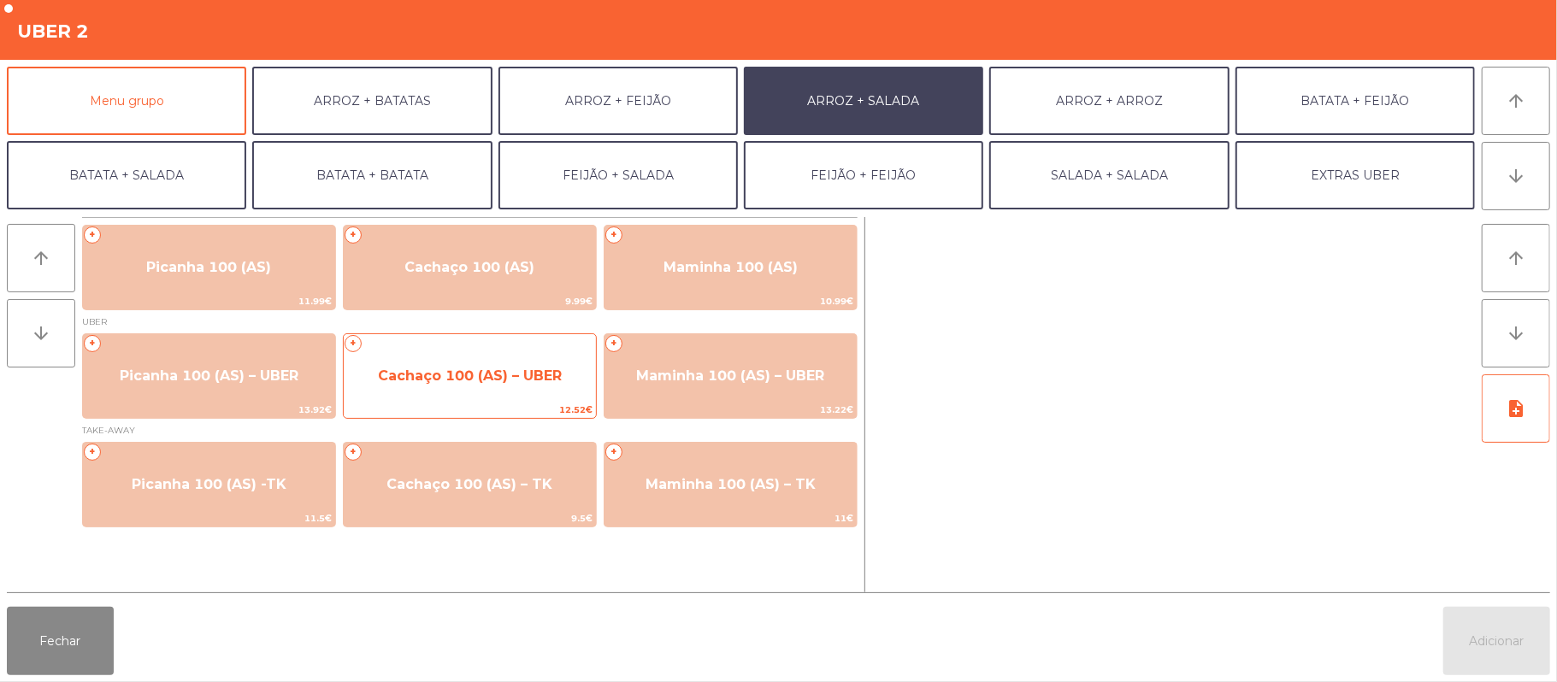
click at [498, 390] on span "Cachaço 100 (AS) – UBER" at bounding box center [470, 376] width 252 height 46
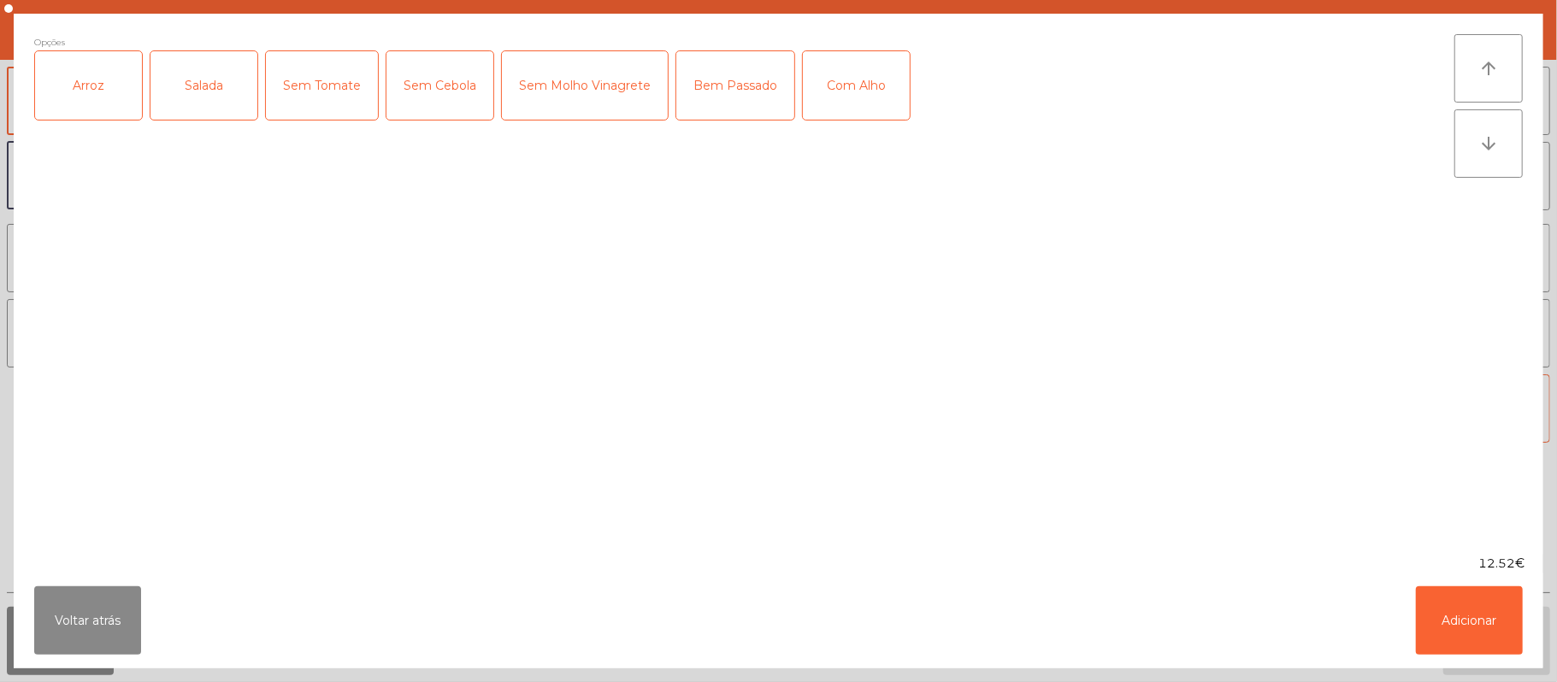
click at [75, 85] on div "Arroz" at bounding box center [88, 85] width 107 height 68
click at [186, 86] on div "Salada" at bounding box center [203, 85] width 107 height 68
click at [703, 94] on div "Bem Passado" at bounding box center [735, 85] width 118 height 68
click at [1471, 613] on button "Adicionar" at bounding box center [1469, 620] width 107 height 68
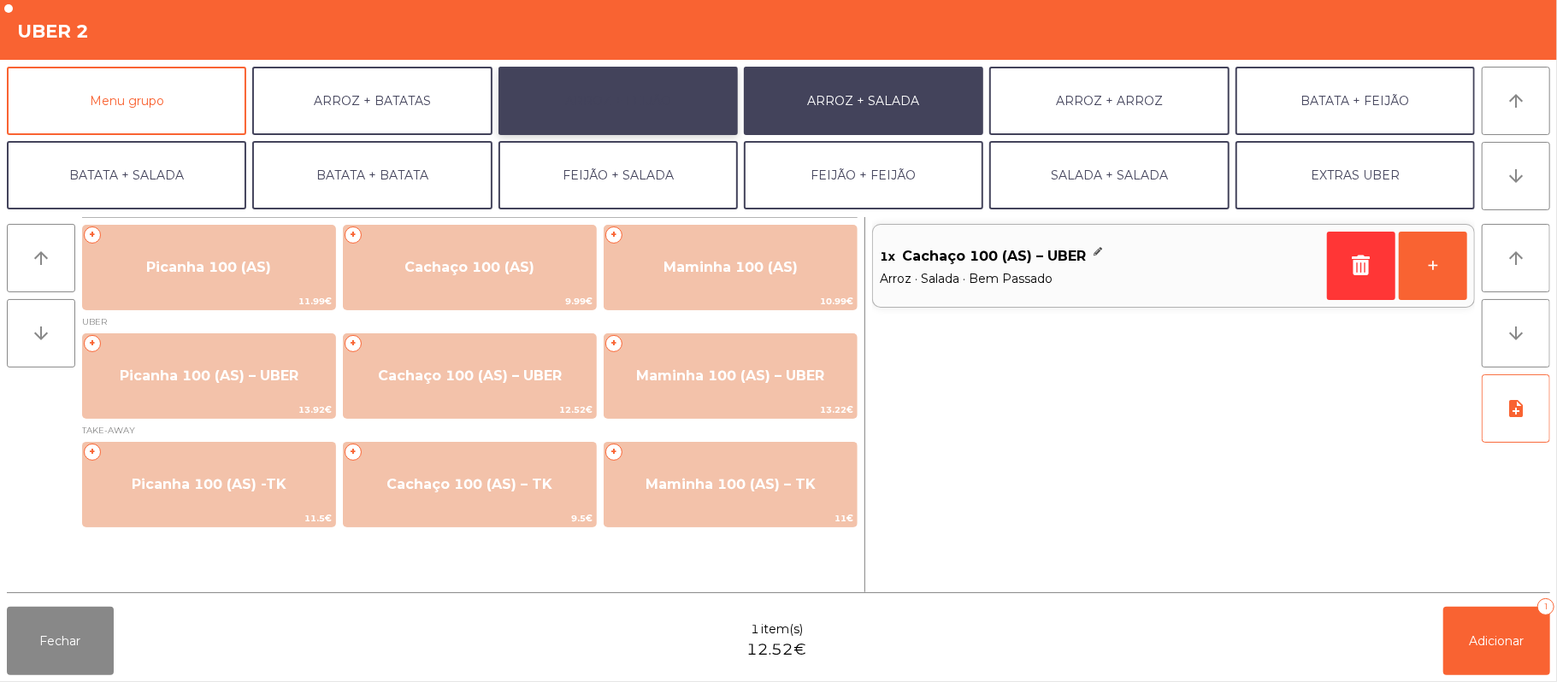
click at [592, 100] on button "ARROZ + FEIJÃO" at bounding box center [617, 101] width 239 height 68
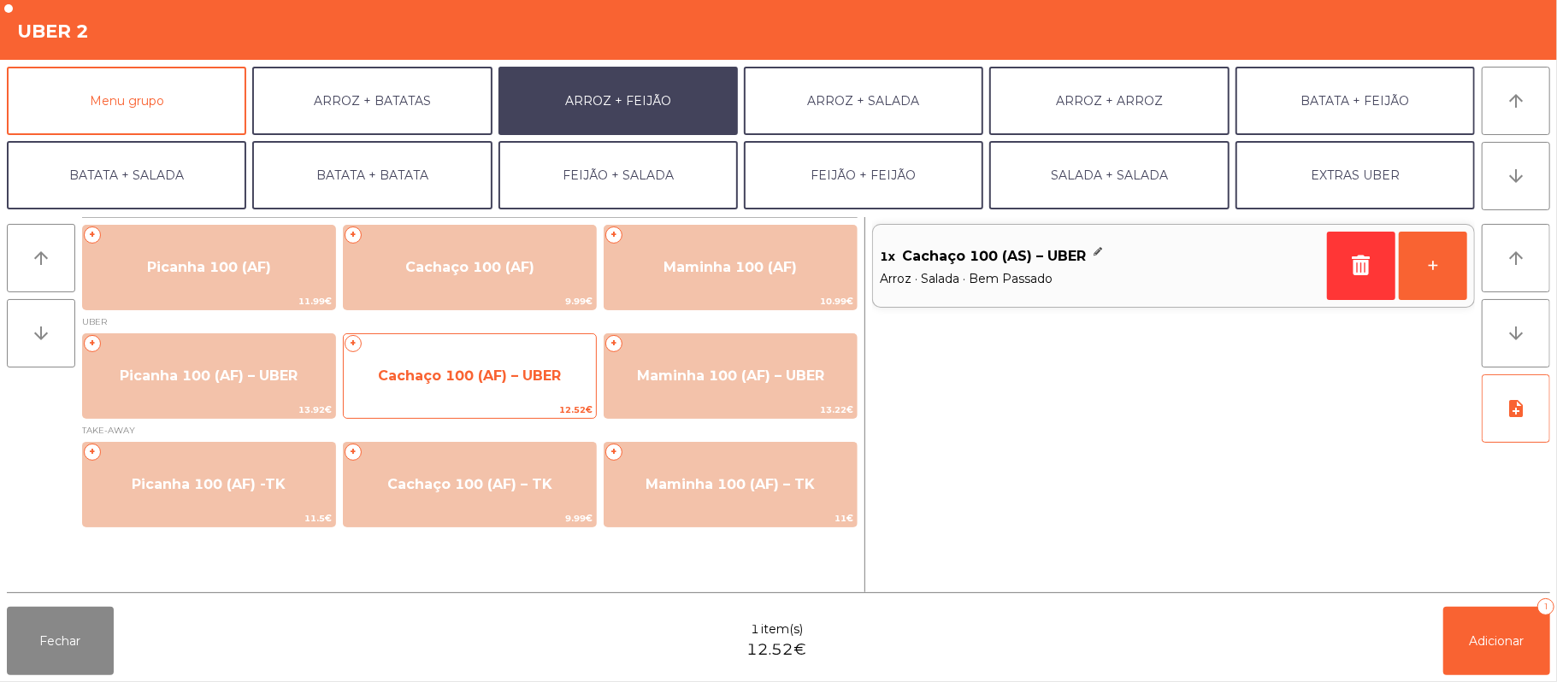
click at [501, 380] on span "Cachaço 100 (AF) – UBER" at bounding box center [469, 376] width 183 height 16
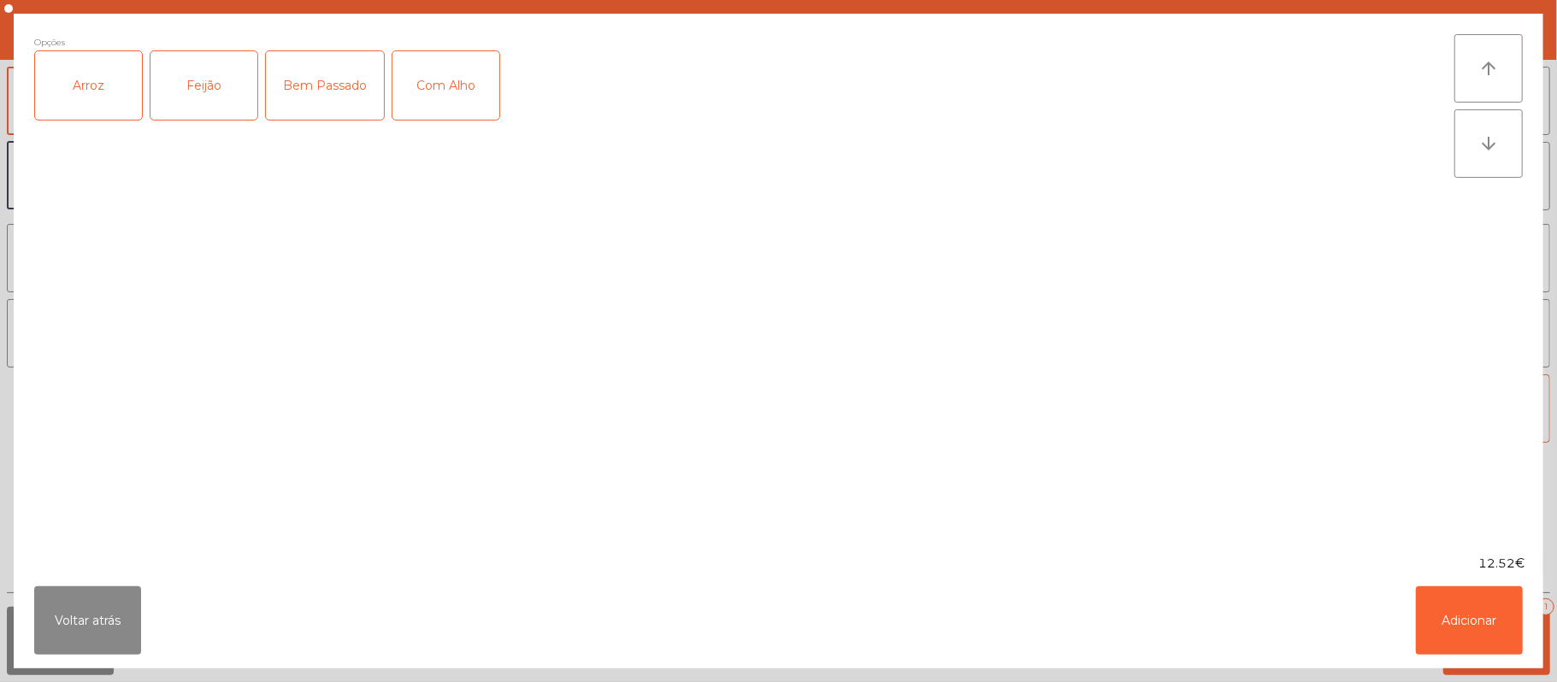
click at [62, 99] on div "Arroz" at bounding box center [88, 85] width 107 height 68
click at [210, 80] on div "Feijão" at bounding box center [203, 85] width 107 height 68
click at [313, 90] on div "Bem Passado" at bounding box center [325, 85] width 118 height 68
click at [1499, 592] on button "Adicionar" at bounding box center [1469, 620] width 107 height 68
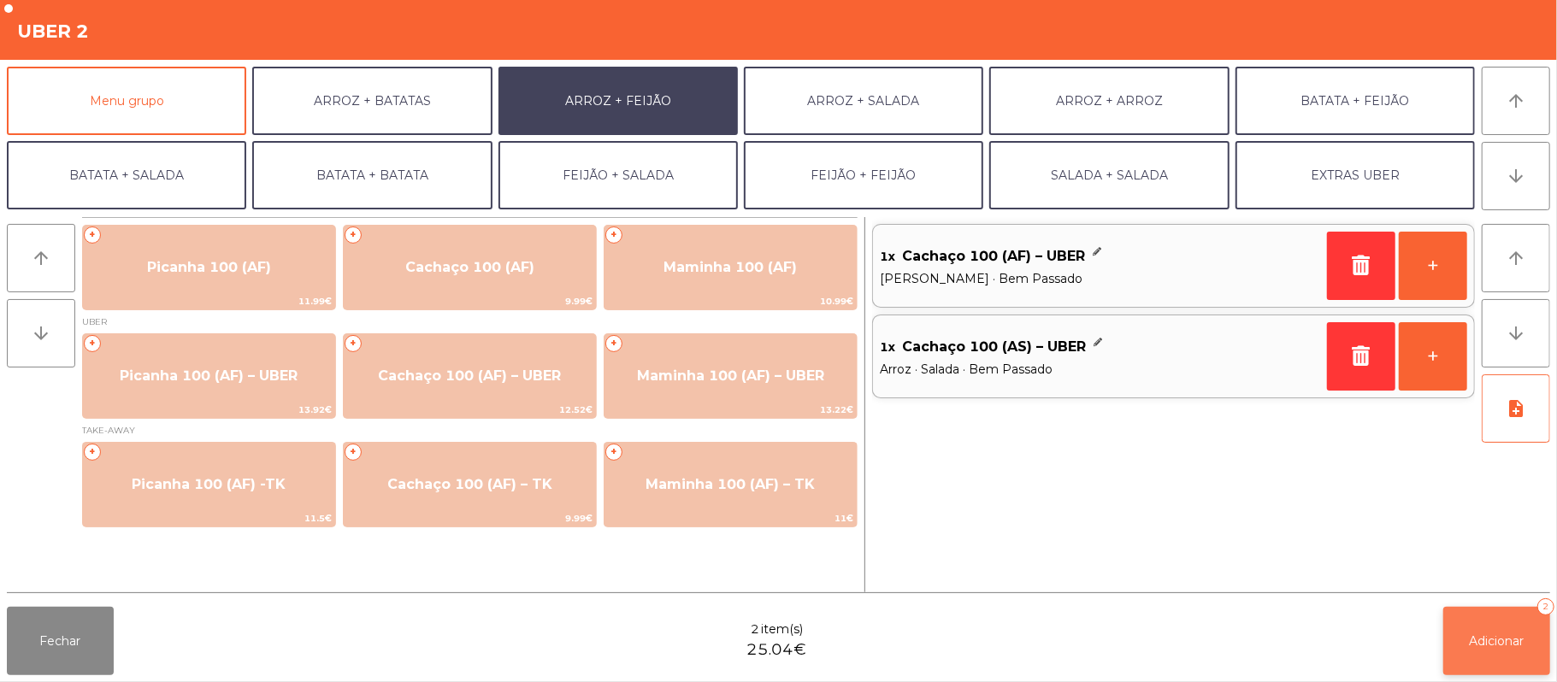
click at [1508, 653] on button "Adicionar 2" at bounding box center [1496, 641] width 107 height 68
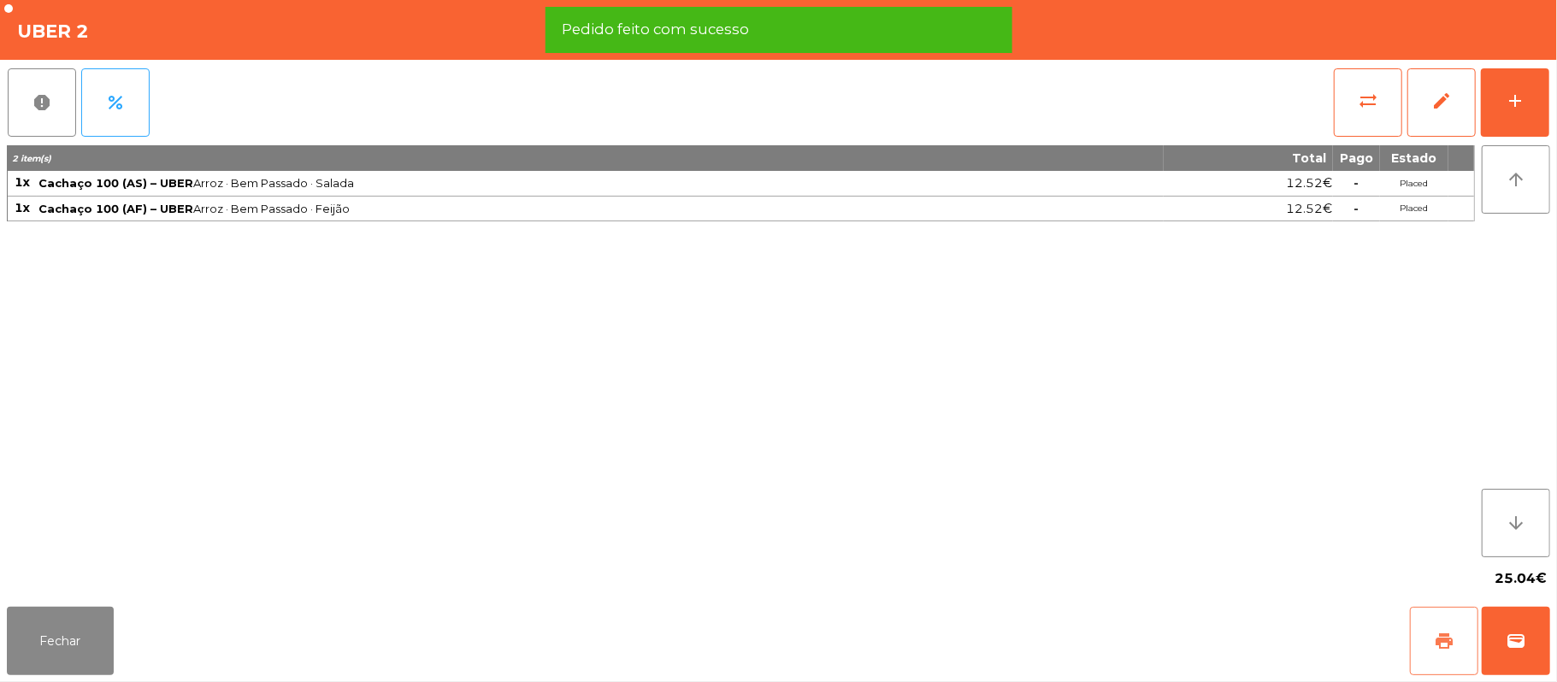
click at [1434, 623] on button "print" at bounding box center [1444, 641] width 68 height 68
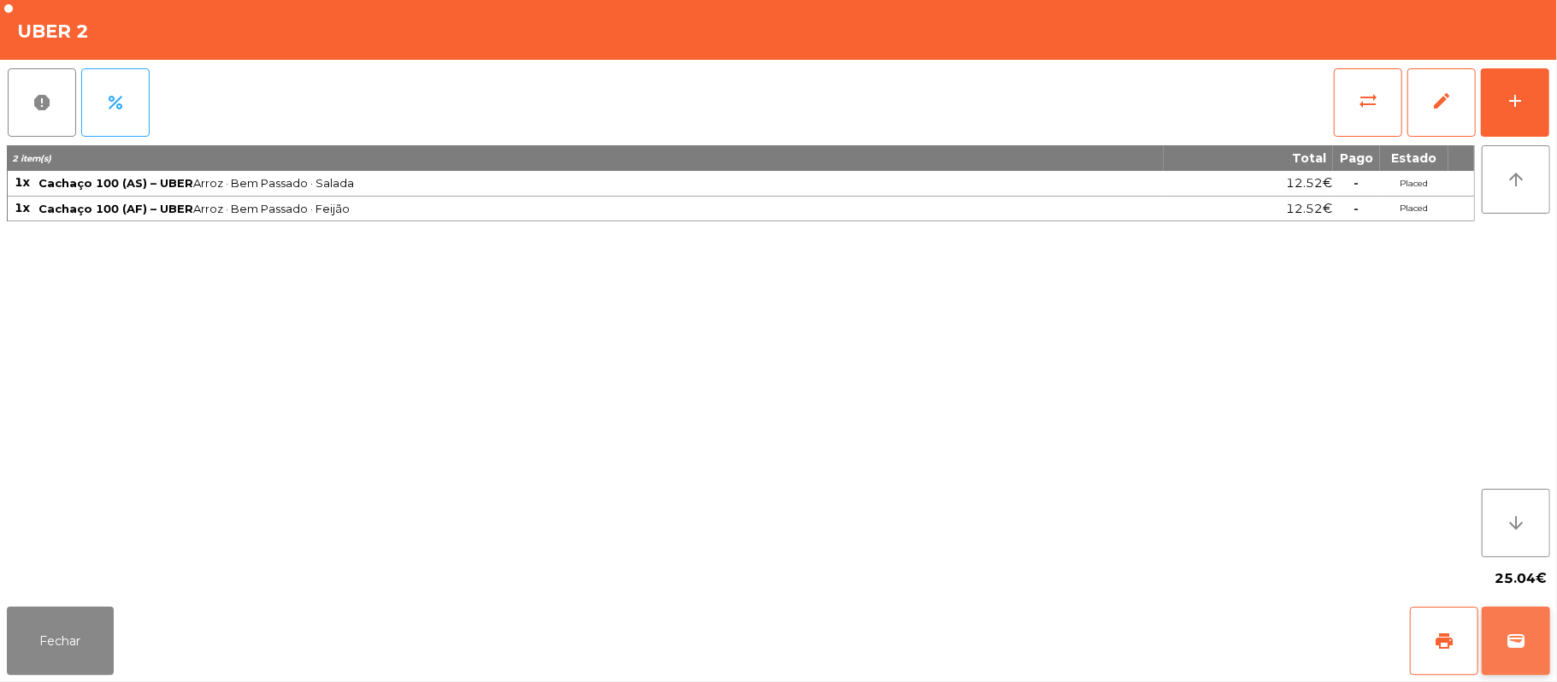
click at [1544, 636] on button "wallet" at bounding box center [1515, 641] width 68 height 68
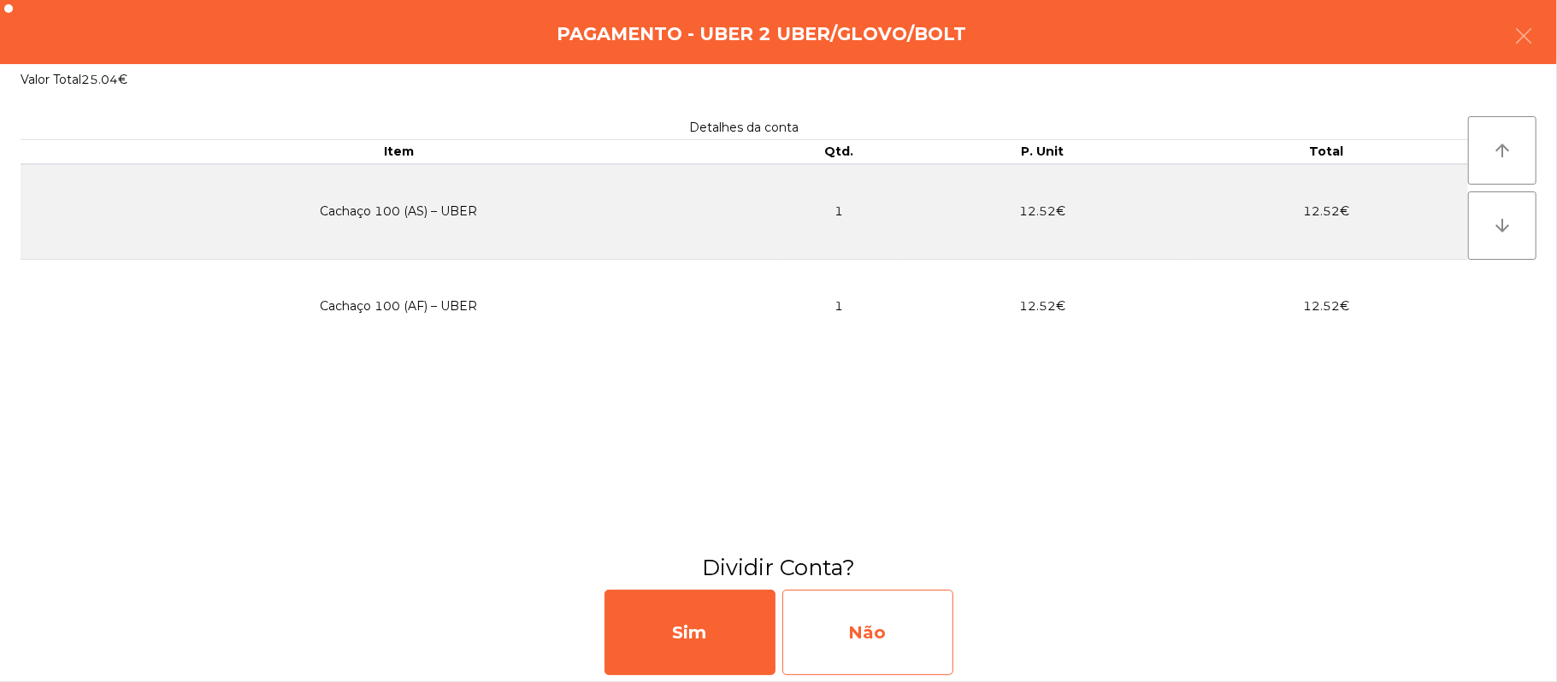
click at [858, 617] on div "Não" at bounding box center [867, 632] width 171 height 85
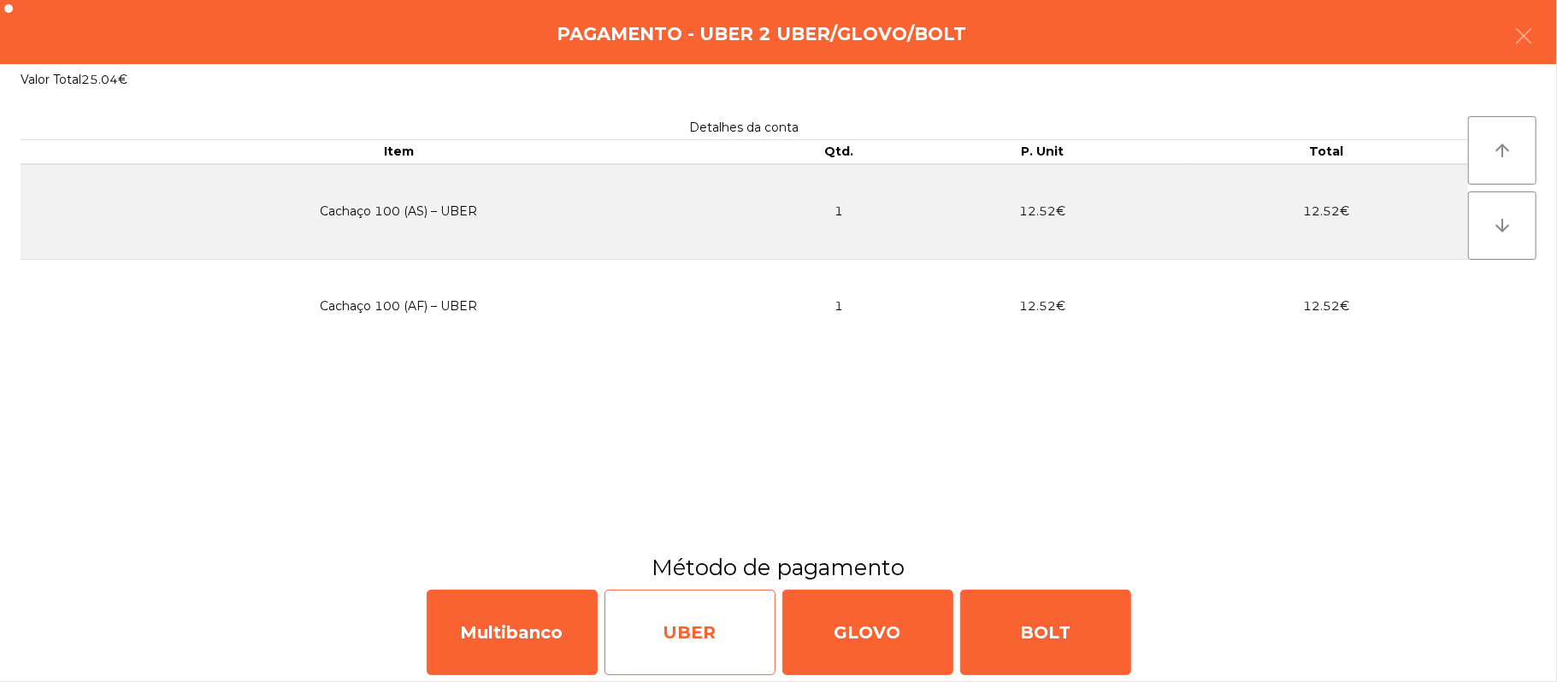
click at [695, 630] on div "UBER" at bounding box center [689, 632] width 171 height 85
select select "**"
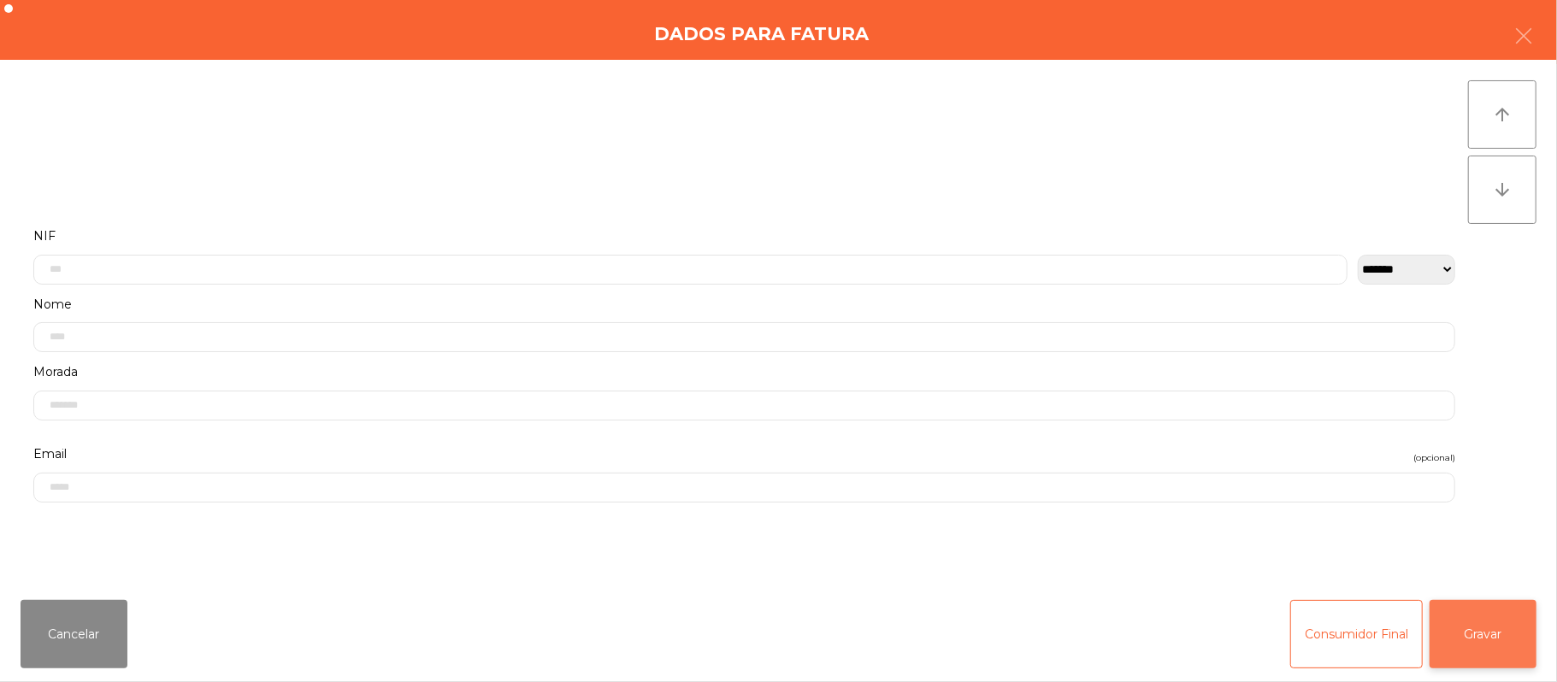
click at [1528, 639] on button "Gravar" at bounding box center [1482, 634] width 107 height 68
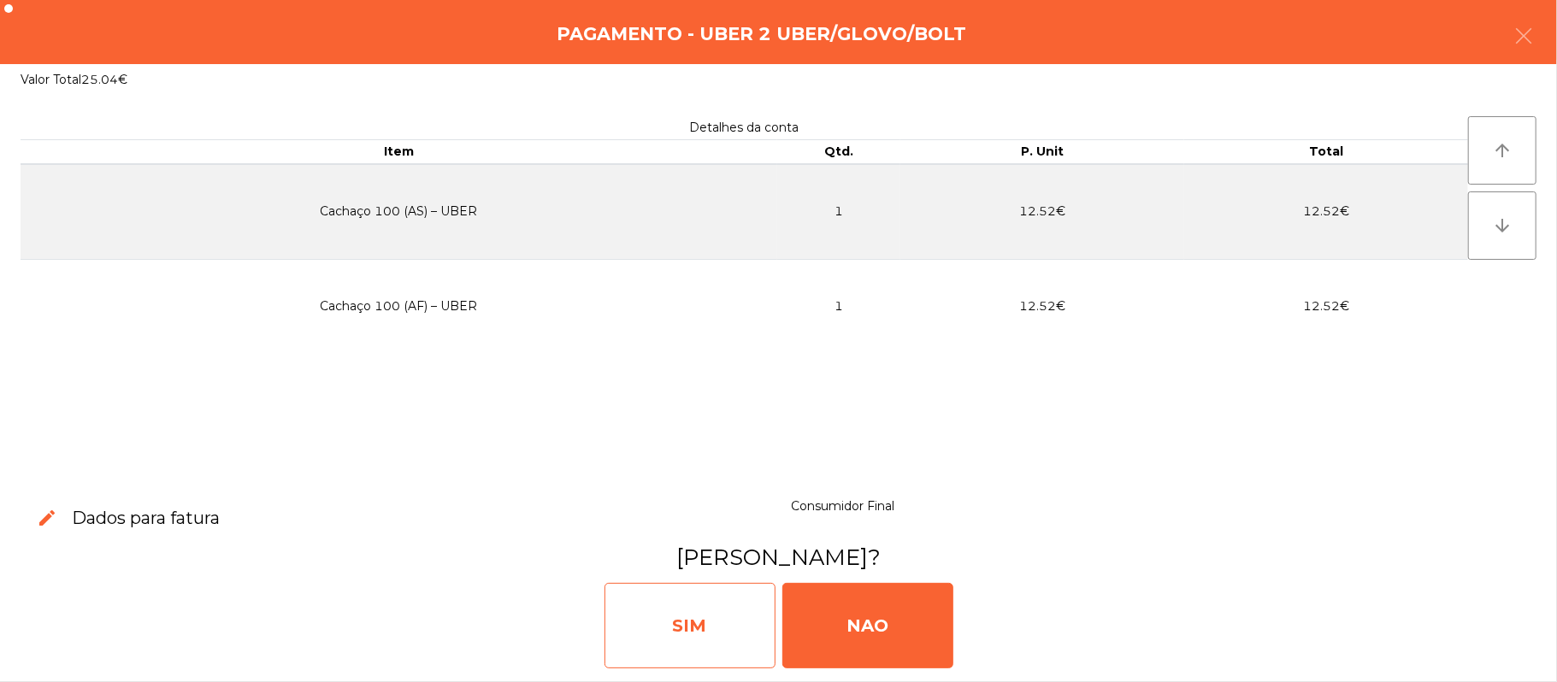
click at [713, 621] on div "SIM" at bounding box center [689, 625] width 171 height 85
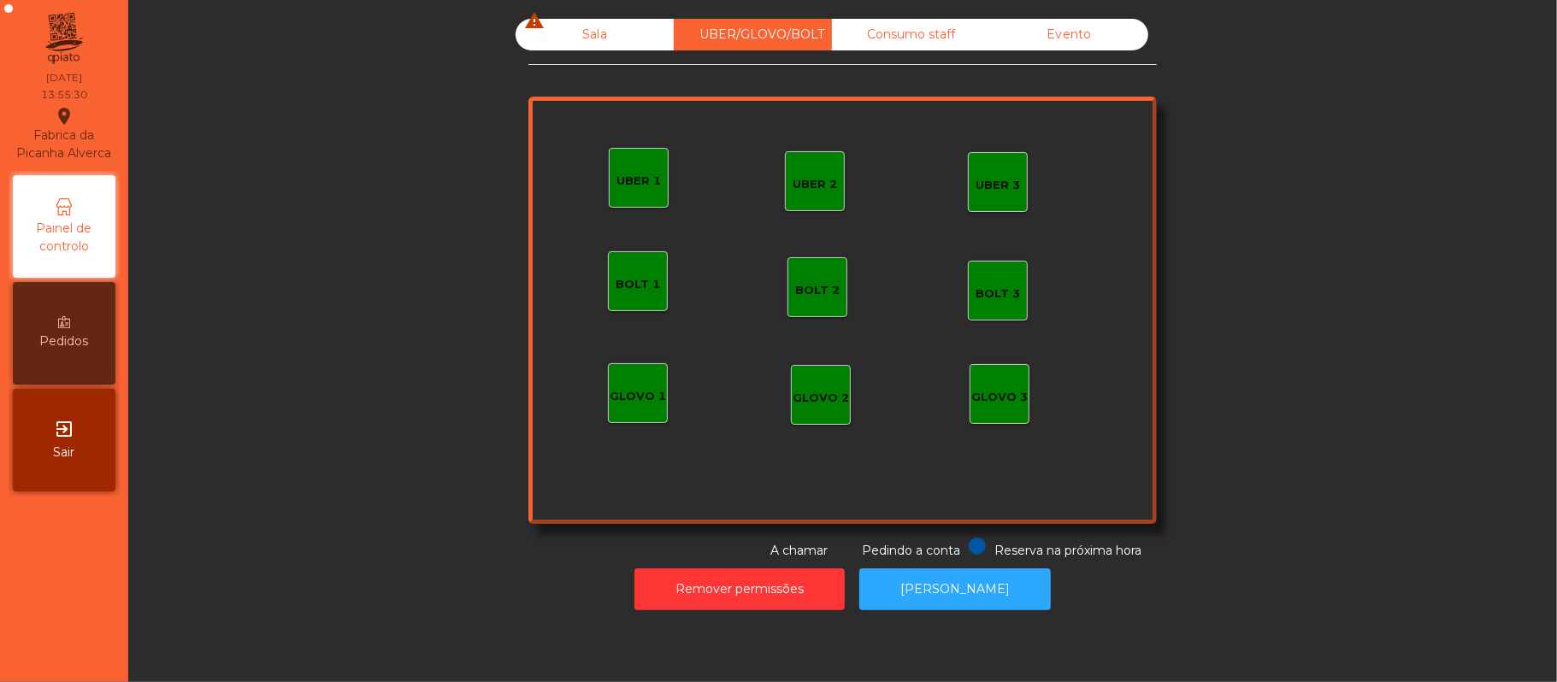
click at [590, 38] on div "Sala warning" at bounding box center [594, 35] width 158 height 32
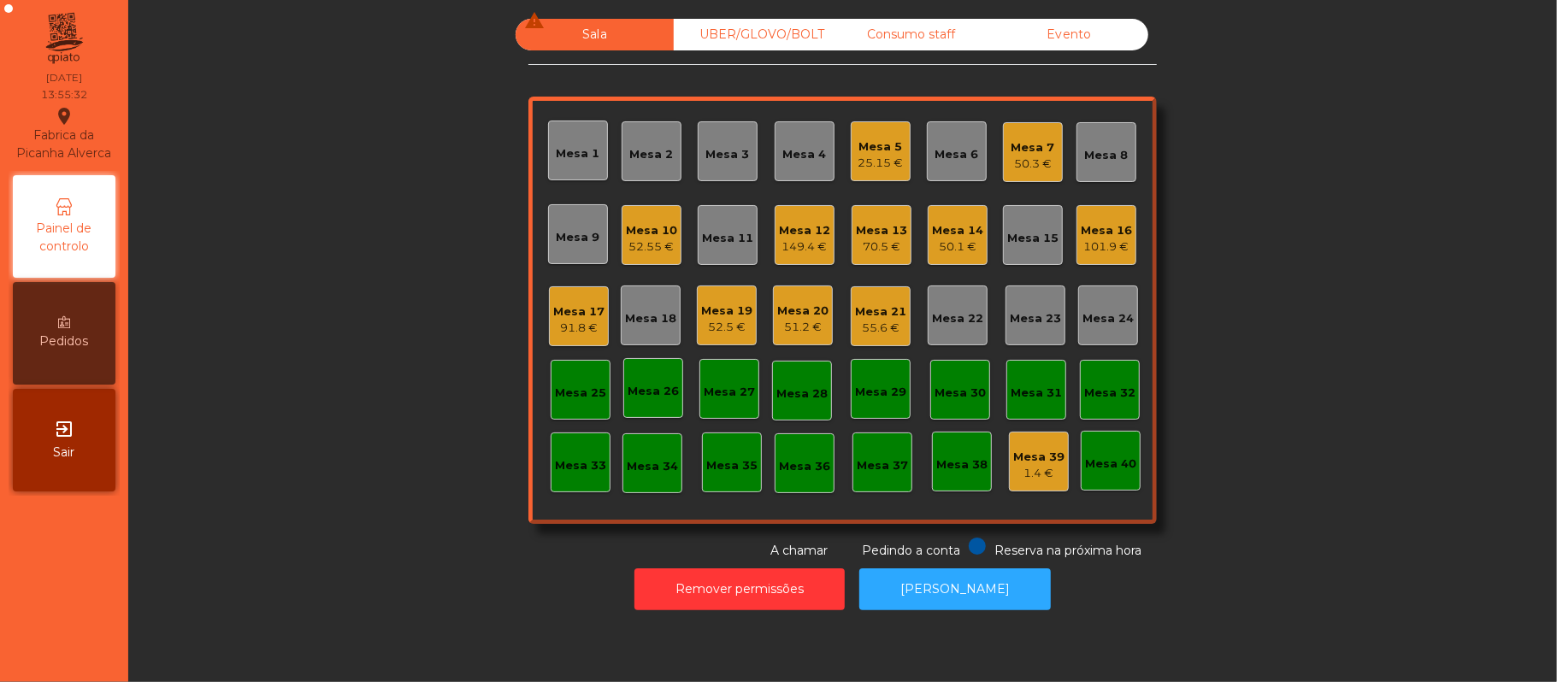
click at [892, 148] on div "Mesa 5" at bounding box center [880, 146] width 45 height 17
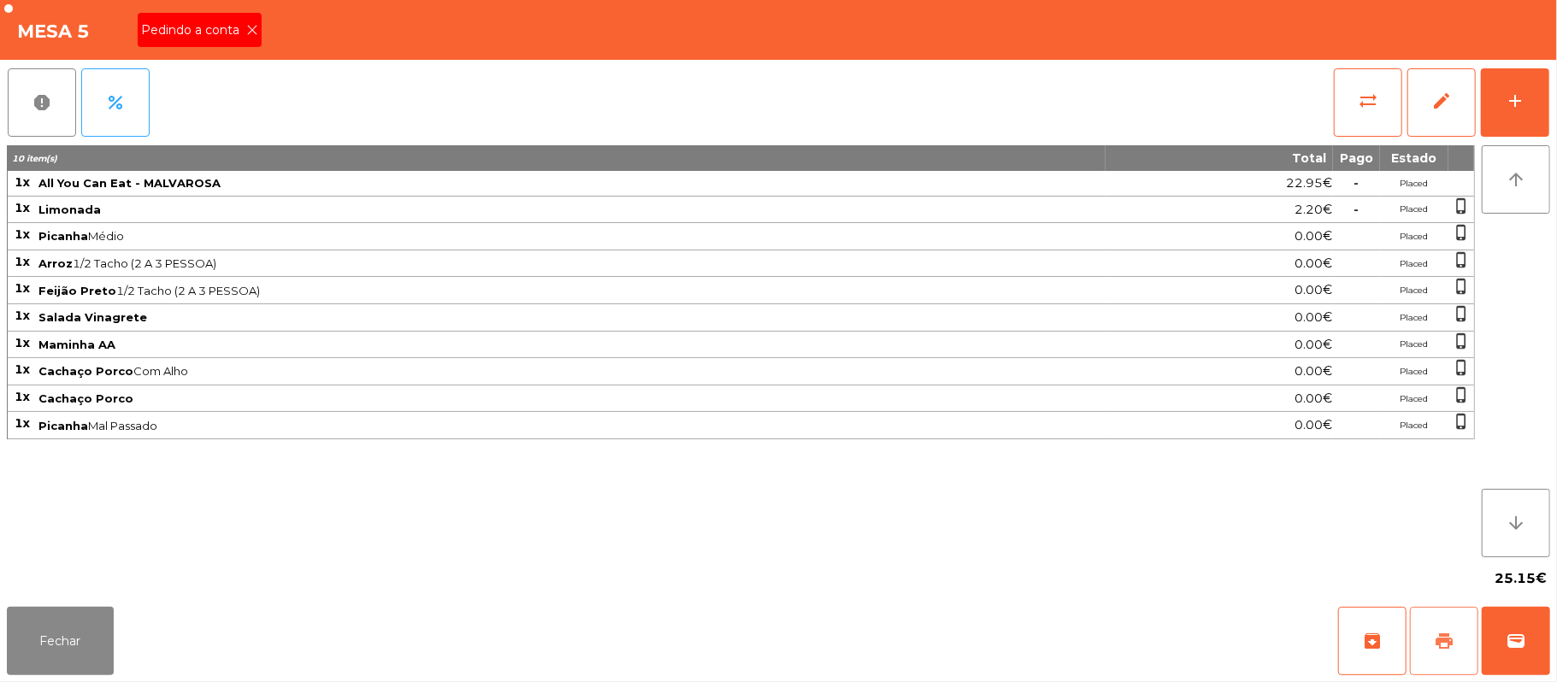
click at [1431, 636] on button "print" at bounding box center [1444, 641] width 68 height 68
click at [247, 31] on icon at bounding box center [252, 30] width 12 height 12
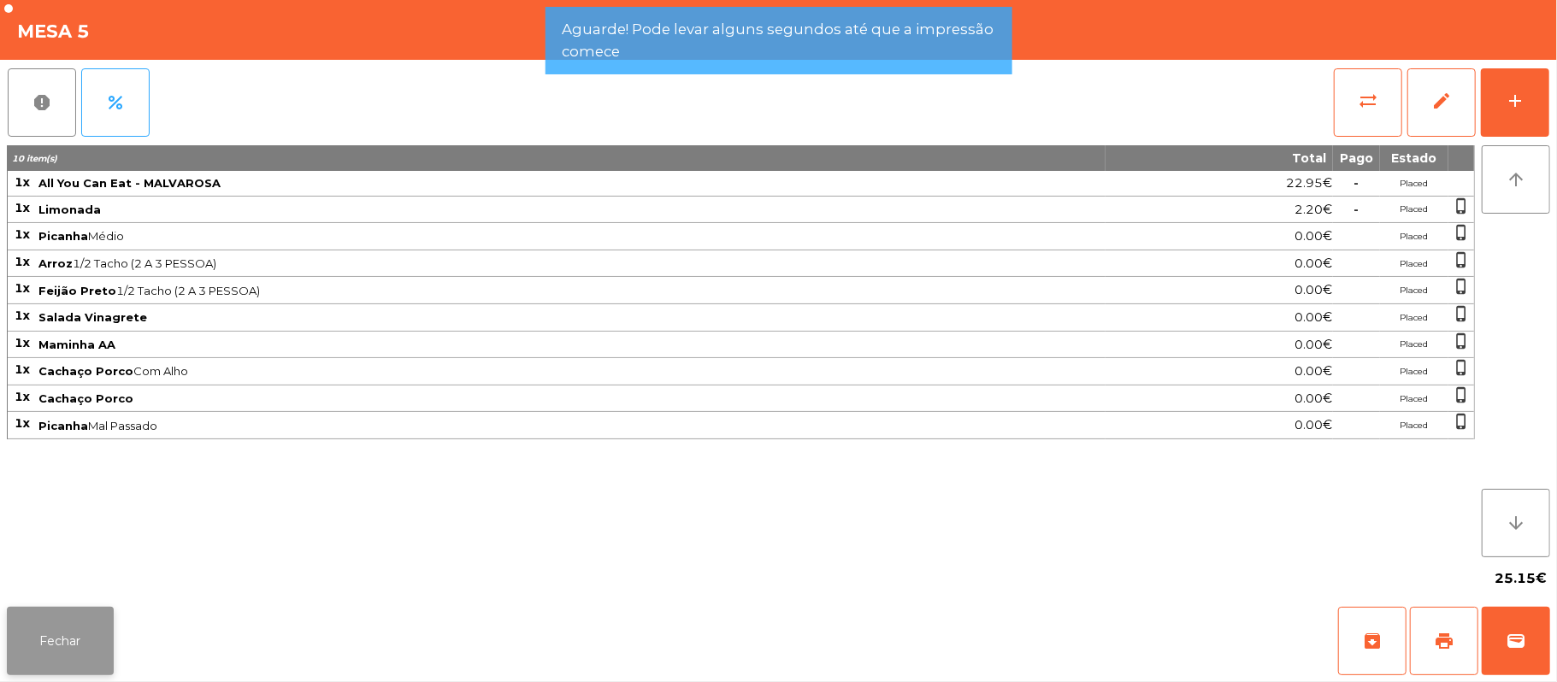
click at [68, 609] on button "Fechar" at bounding box center [60, 641] width 107 height 68
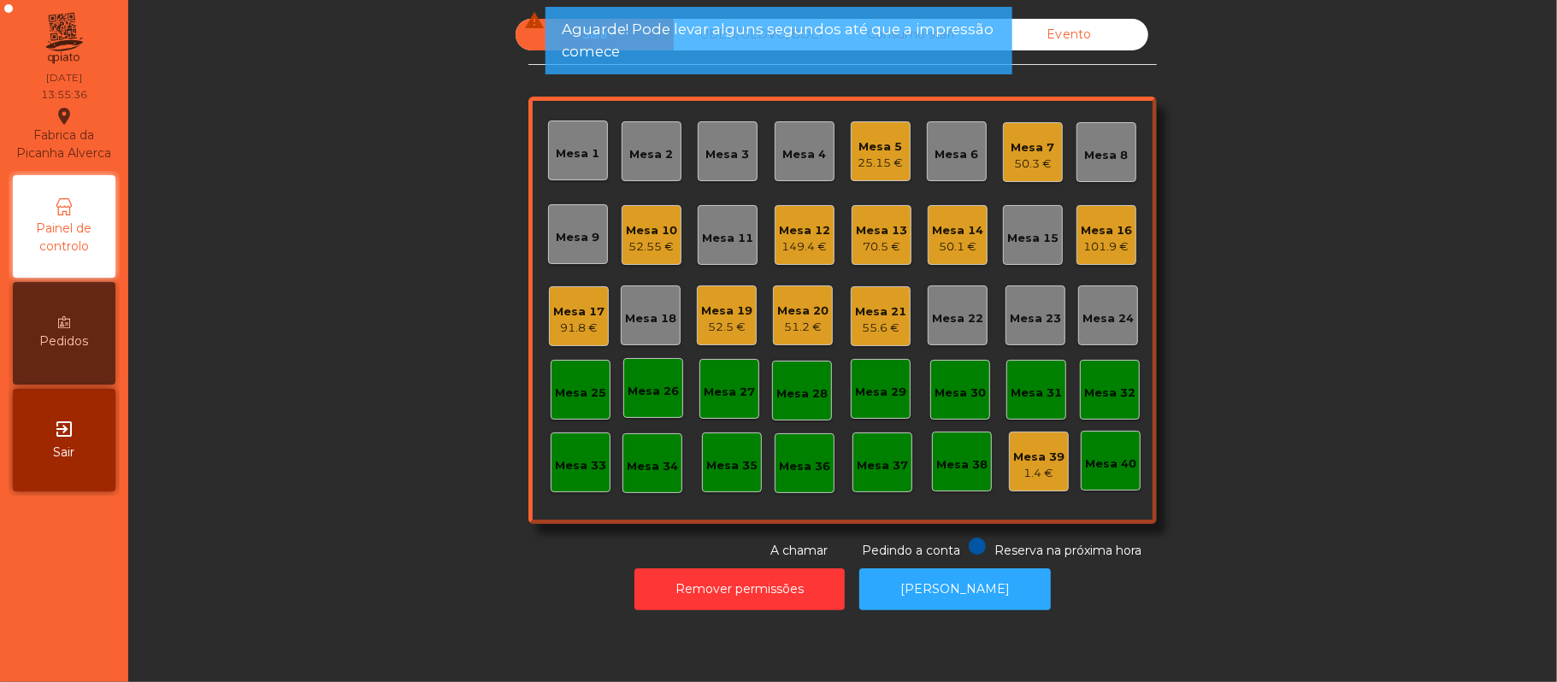
click at [877, 309] on div "Mesa 21" at bounding box center [880, 311] width 51 height 17
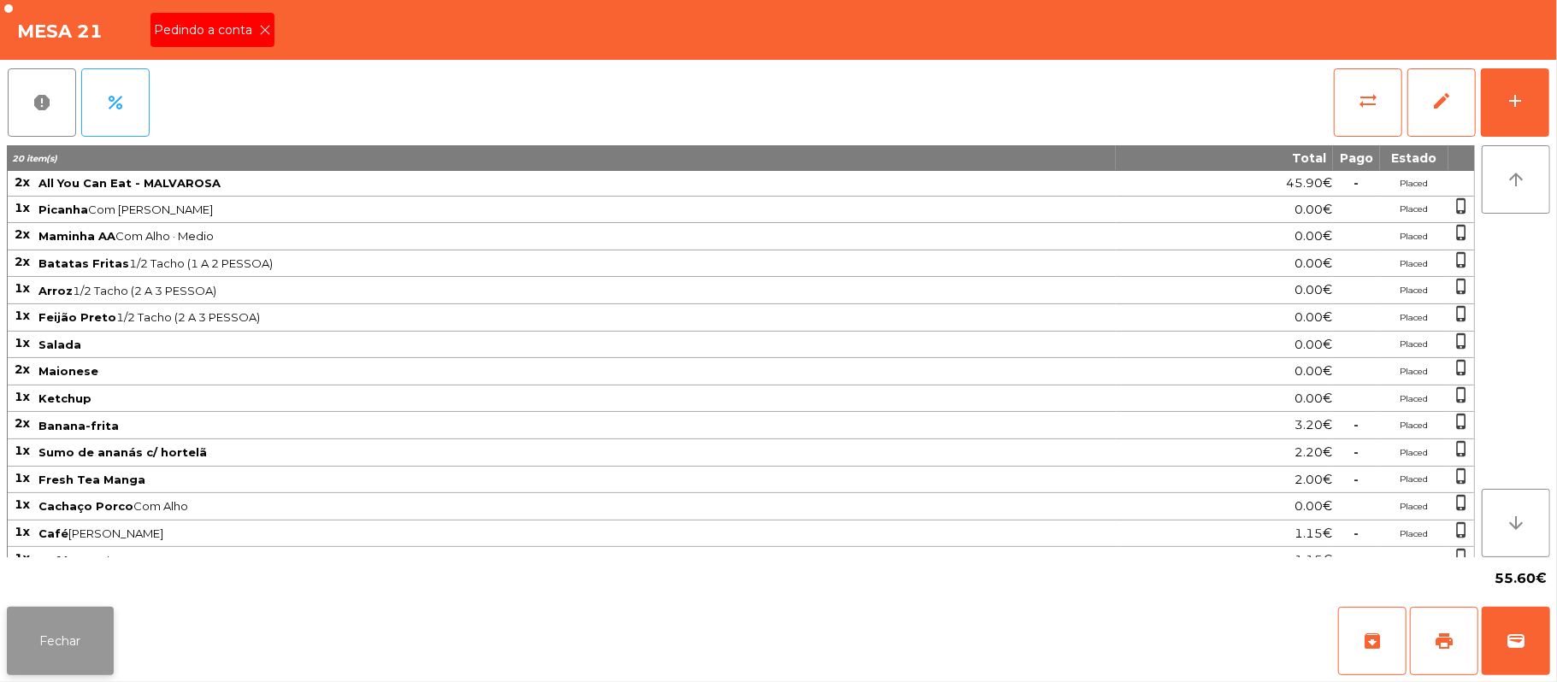
click at [32, 645] on button "Fechar" at bounding box center [60, 641] width 107 height 68
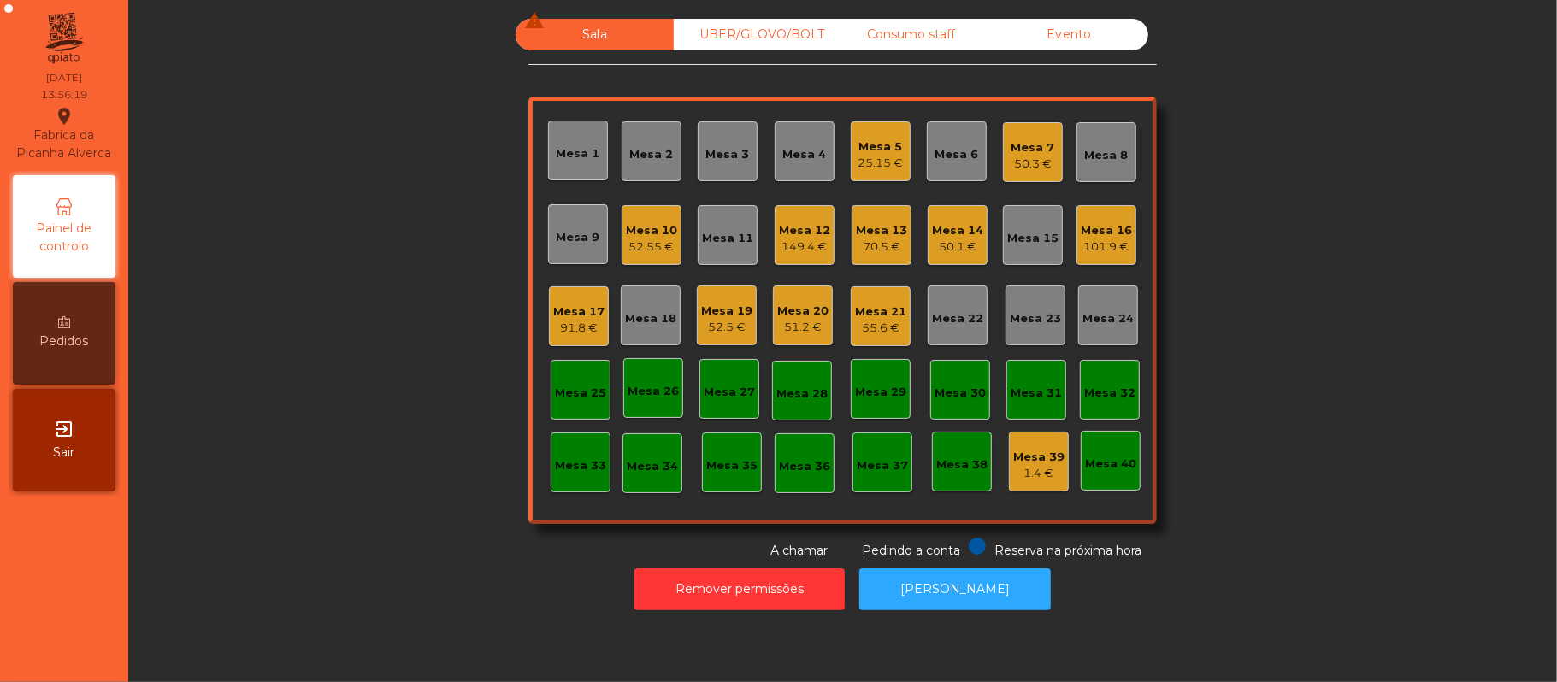
click at [858, 155] on div "25.15 €" at bounding box center [880, 163] width 45 height 17
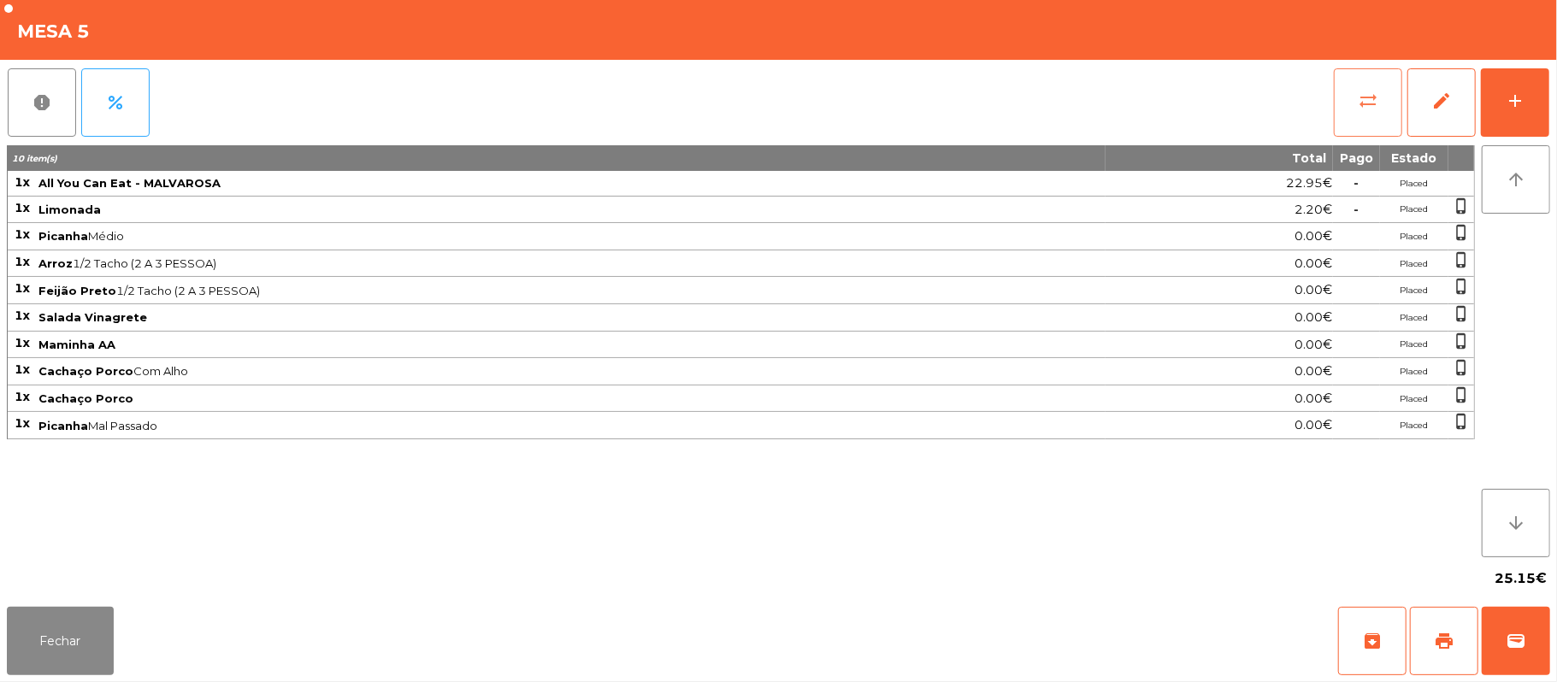
click at [1352, 118] on button "sync_alt" at bounding box center [1368, 102] width 68 height 68
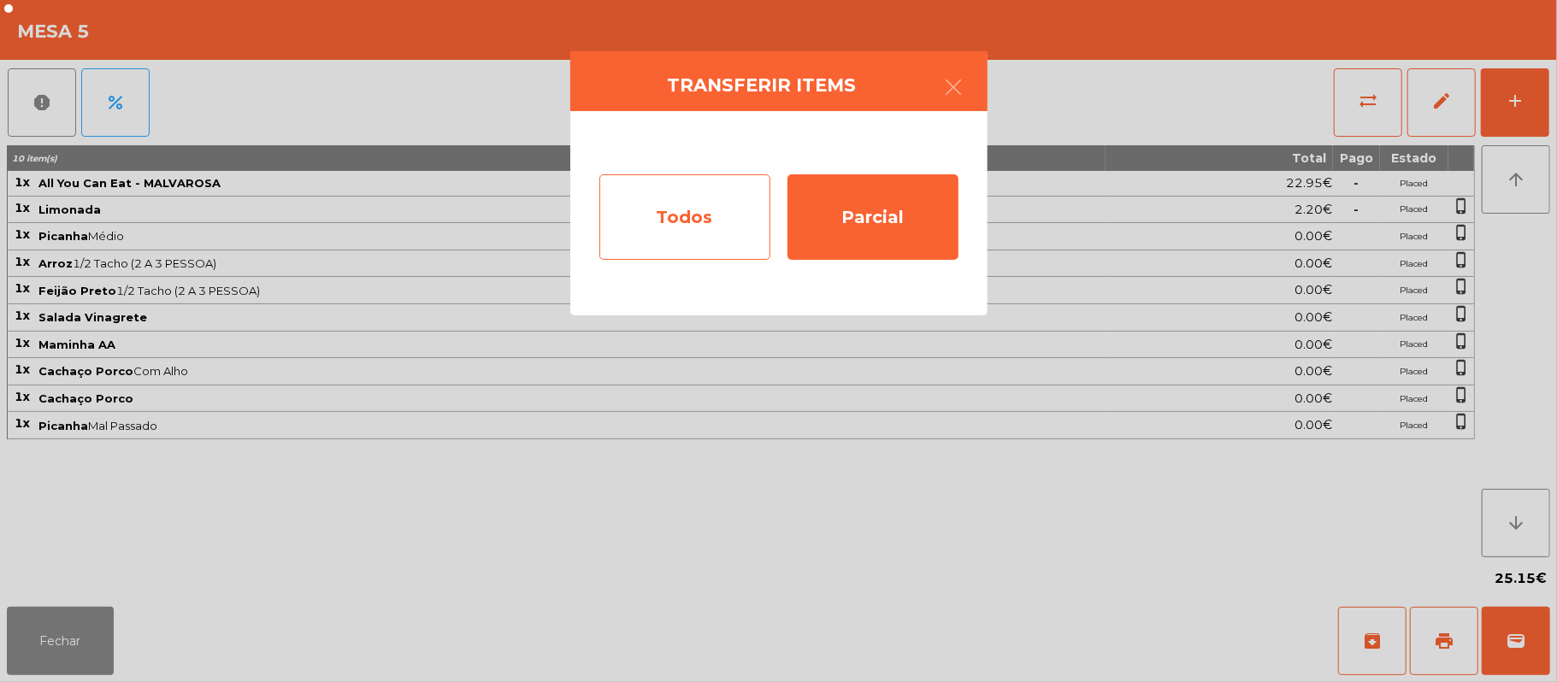
click at [664, 227] on div "Todos" at bounding box center [684, 216] width 171 height 85
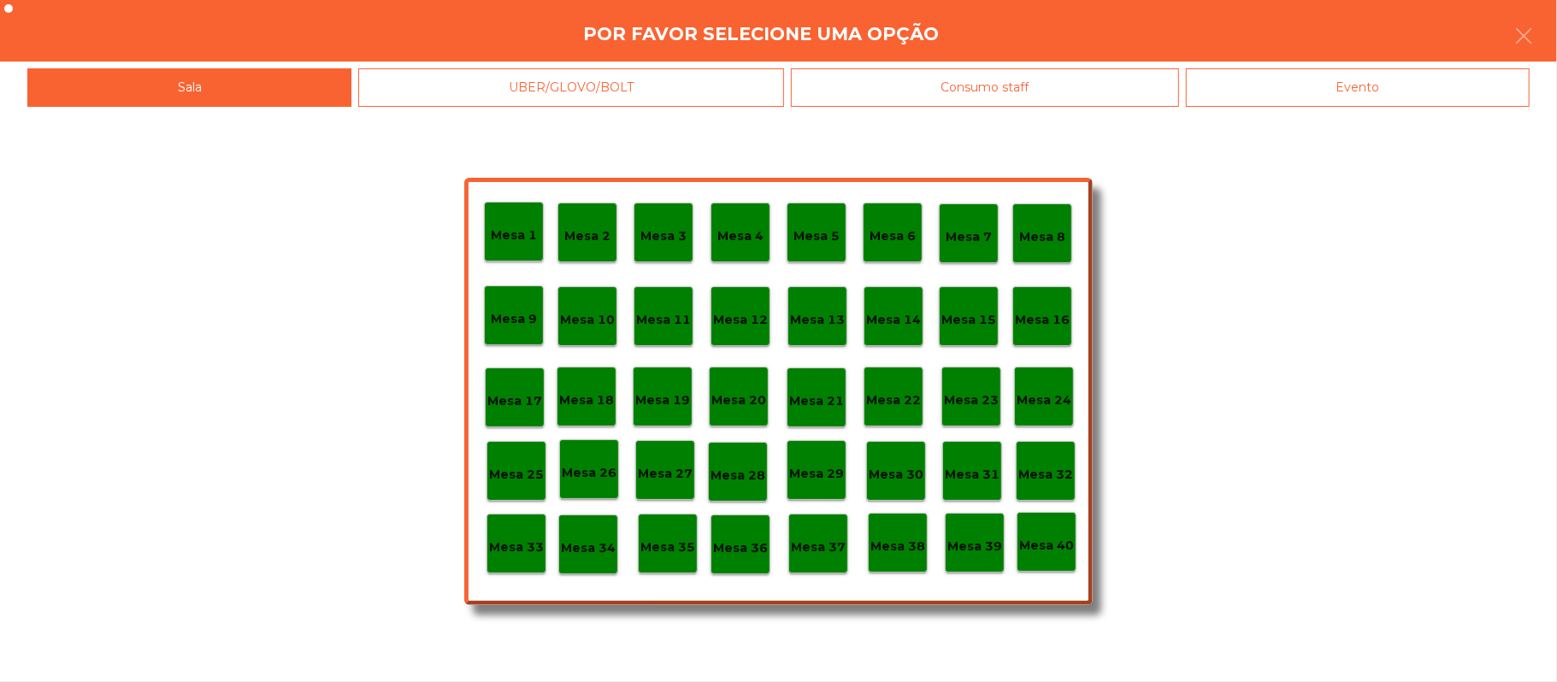
click at [1342, 86] on div "Evento" at bounding box center [1358, 87] width 344 height 38
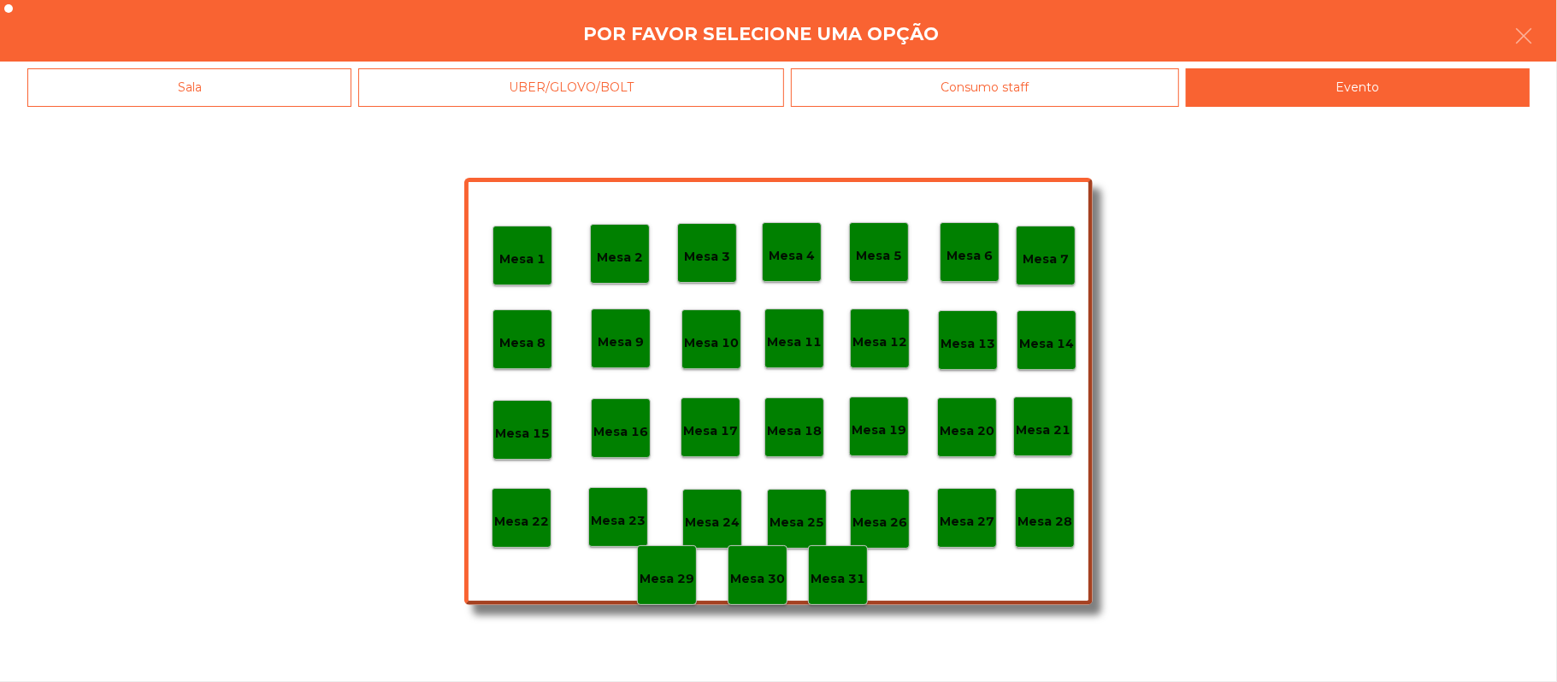
click at [1047, 532] on div "Mesa 28" at bounding box center [1045, 518] width 60 height 60
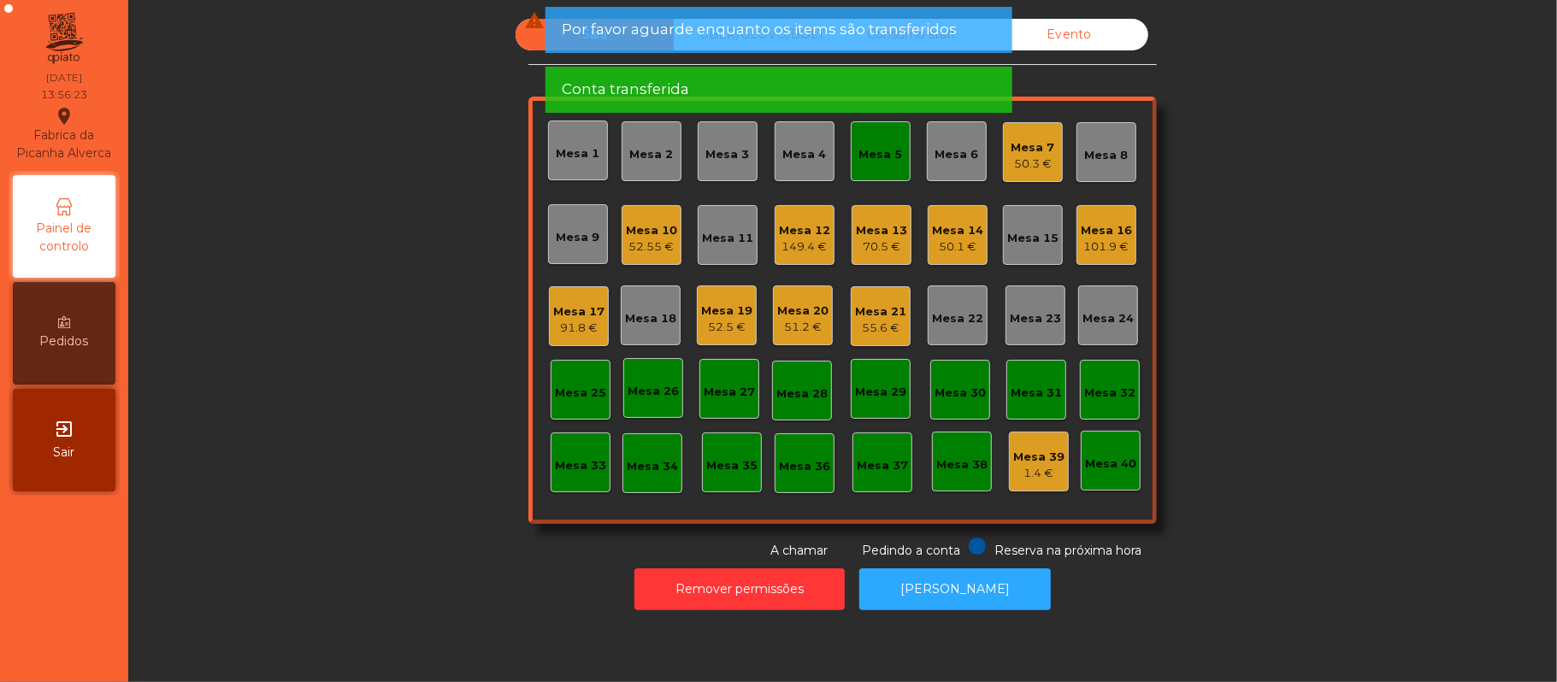
click at [866, 149] on div "Mesa 5" at bounding box center [881, 154] width 44 height 17
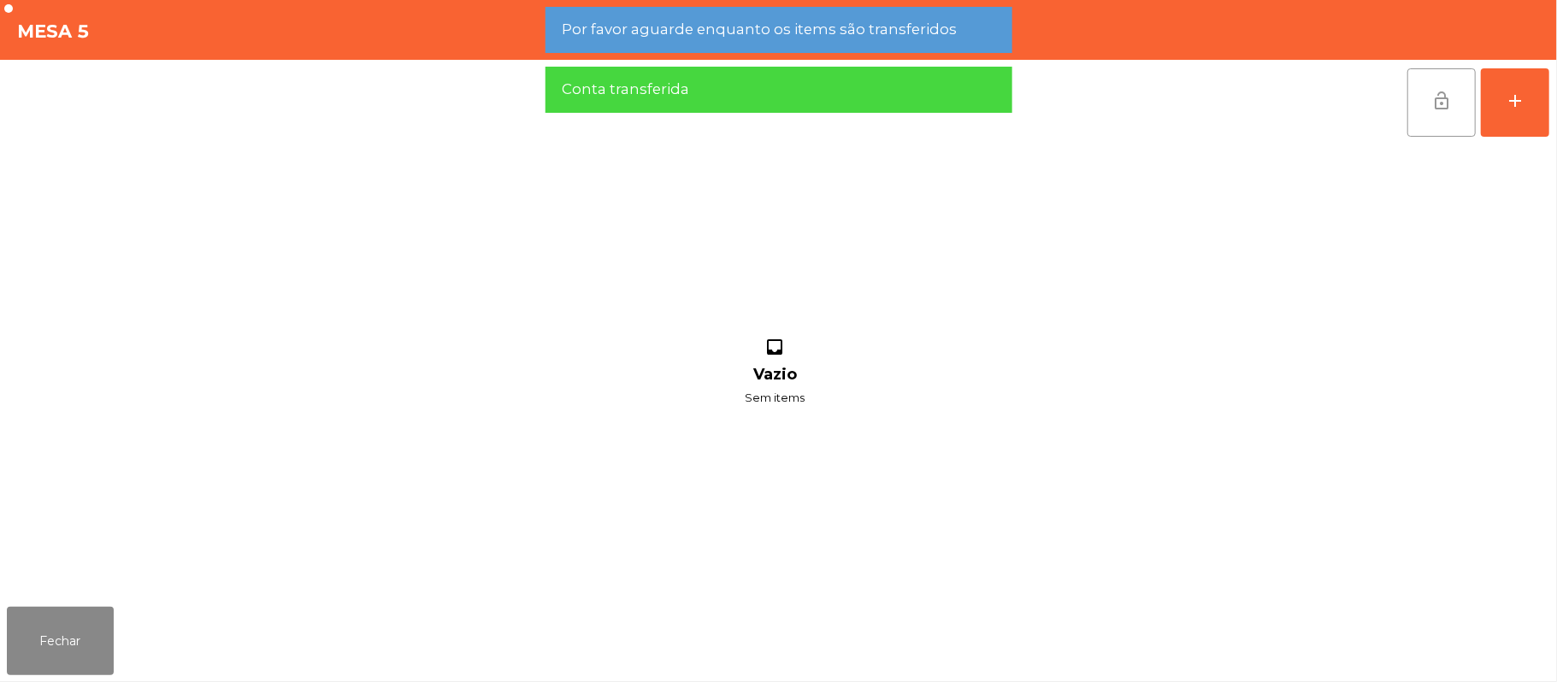
click at [1416, 97] on button "lock_open" at bounding box center [1441, 102] width 68 height 68
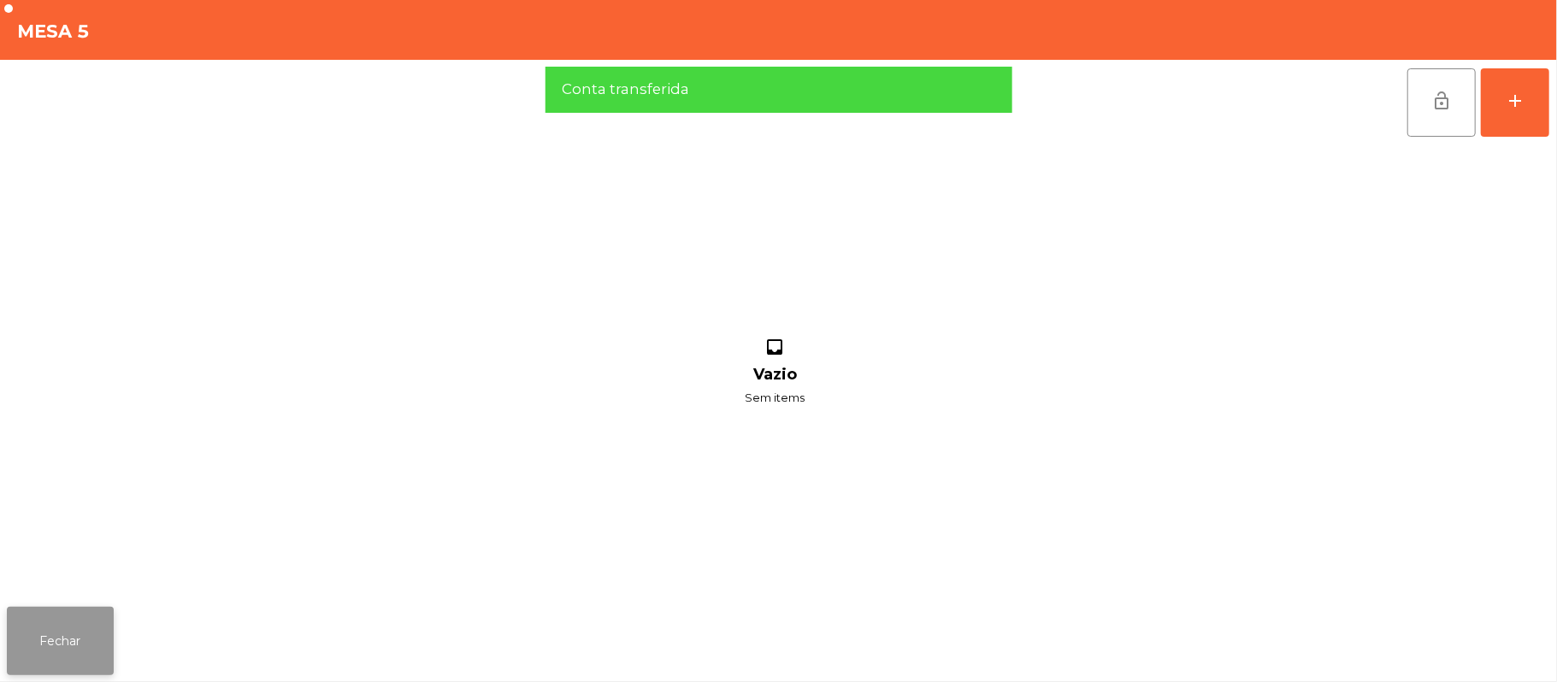
click at [66, 630] on button "Fechar" at bounding box center [60, 641] width 107 height 68
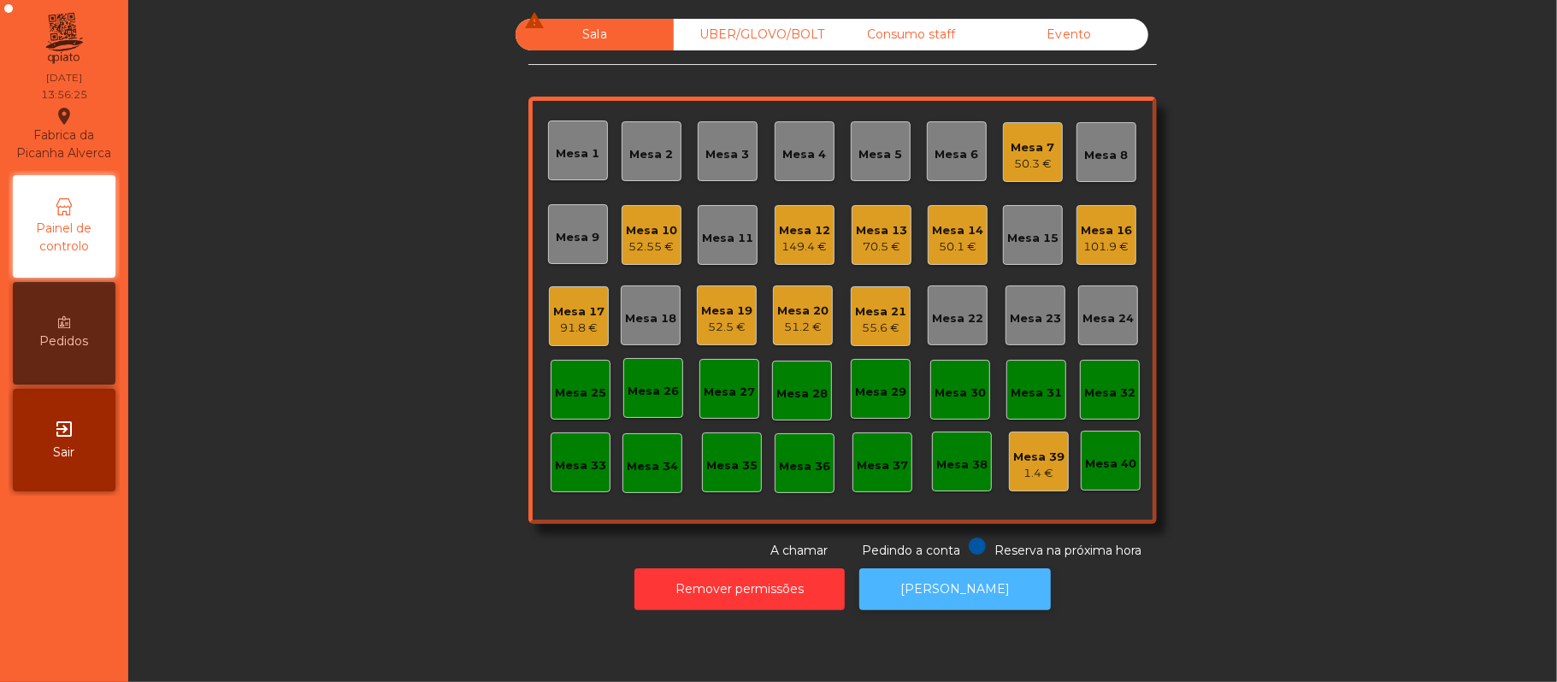
click at [939, 605] on button "[PERSON_NAME]" at bounding box center [954, 589] width 191 height 42
click at [890, 309] on div "Mesa 21" at bounding box center [880, 311] width 51 height 17
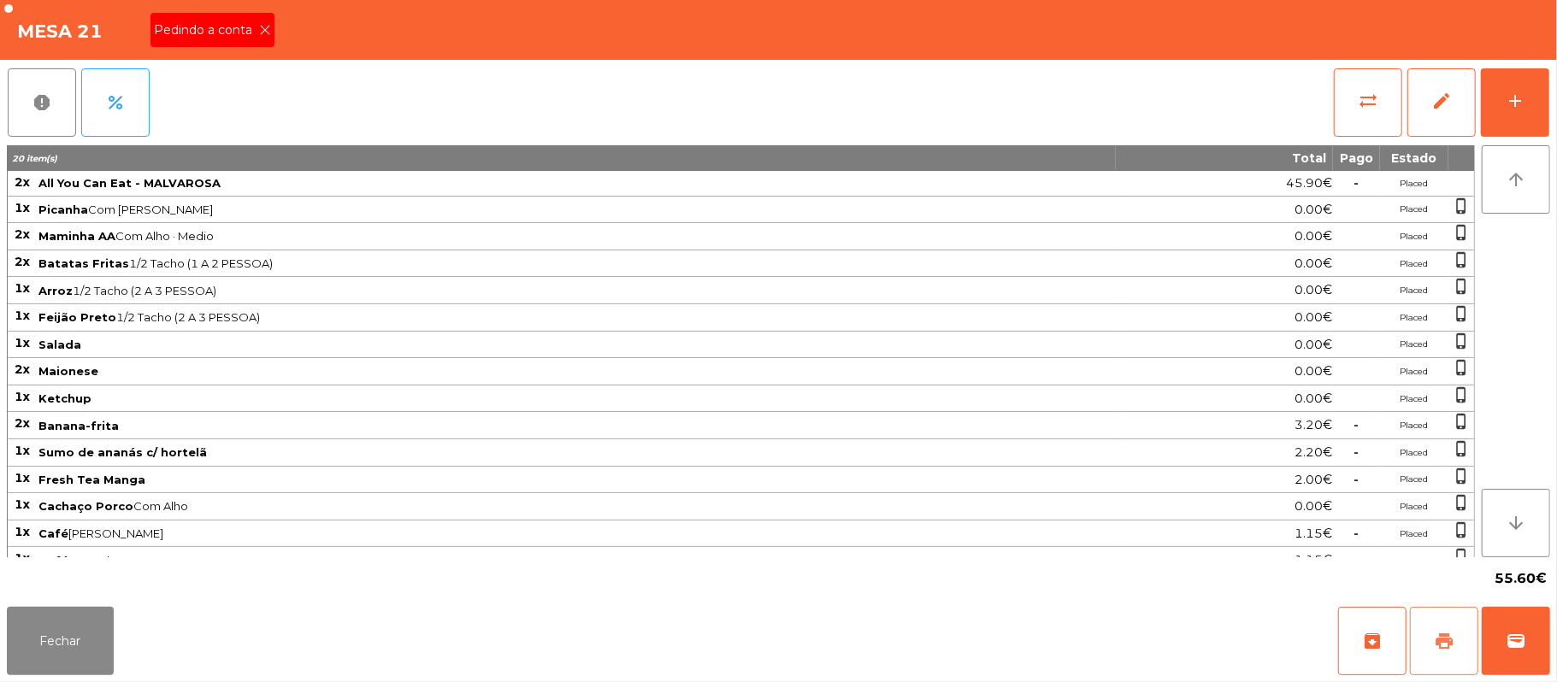
click at [1437, 633] on span "print" at bounding box center [1444, 641] width 21 height 21
click at [272, 41] on div "Pedindo a conta" at bounding box center [212, 30] width 124 height 34
click at [262, 34] on icon at bounding box center [265, 30] width 12 height 12
click at [1543, 660] on button "wallet" at bounding box center [1515, 641] width 68 height 68
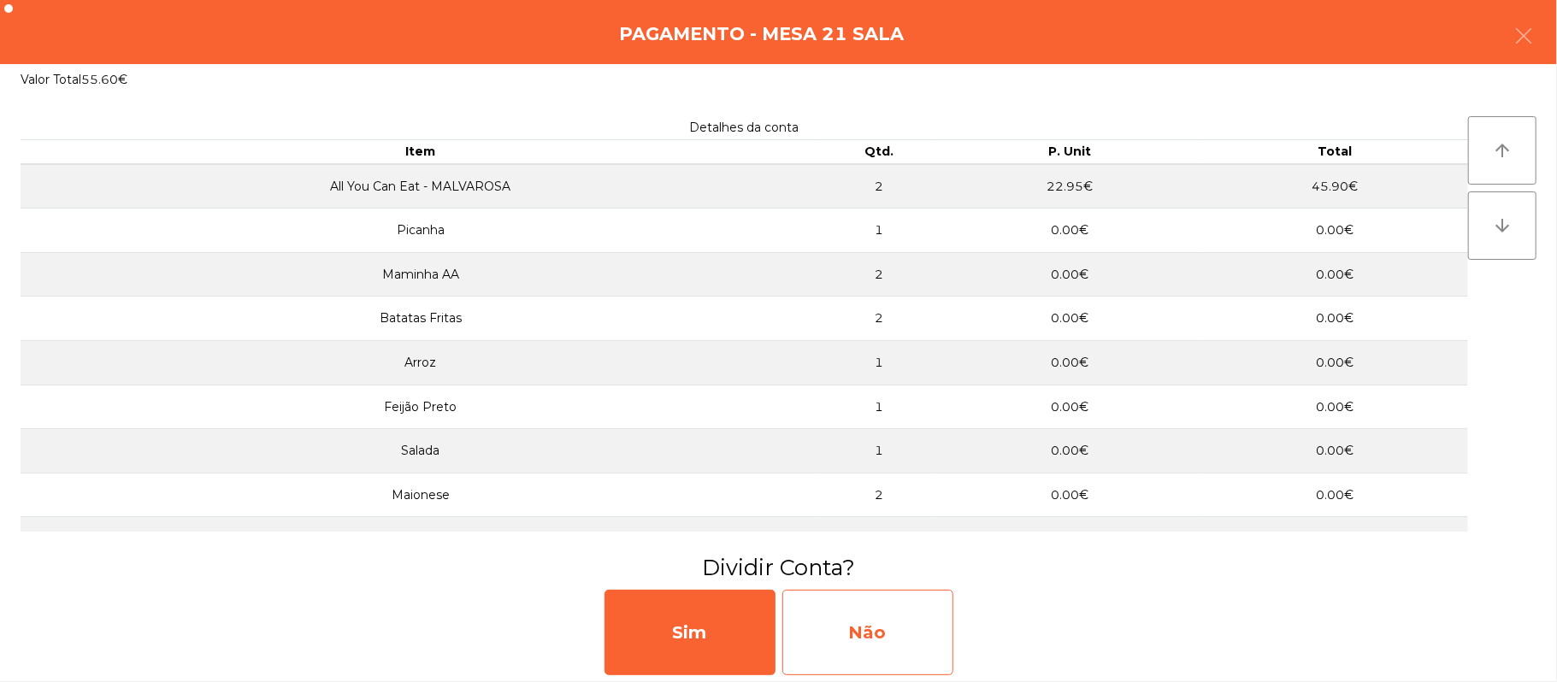
click at [876, 636] on div "Não" at bounding box center [867, 632] width 171 height 85
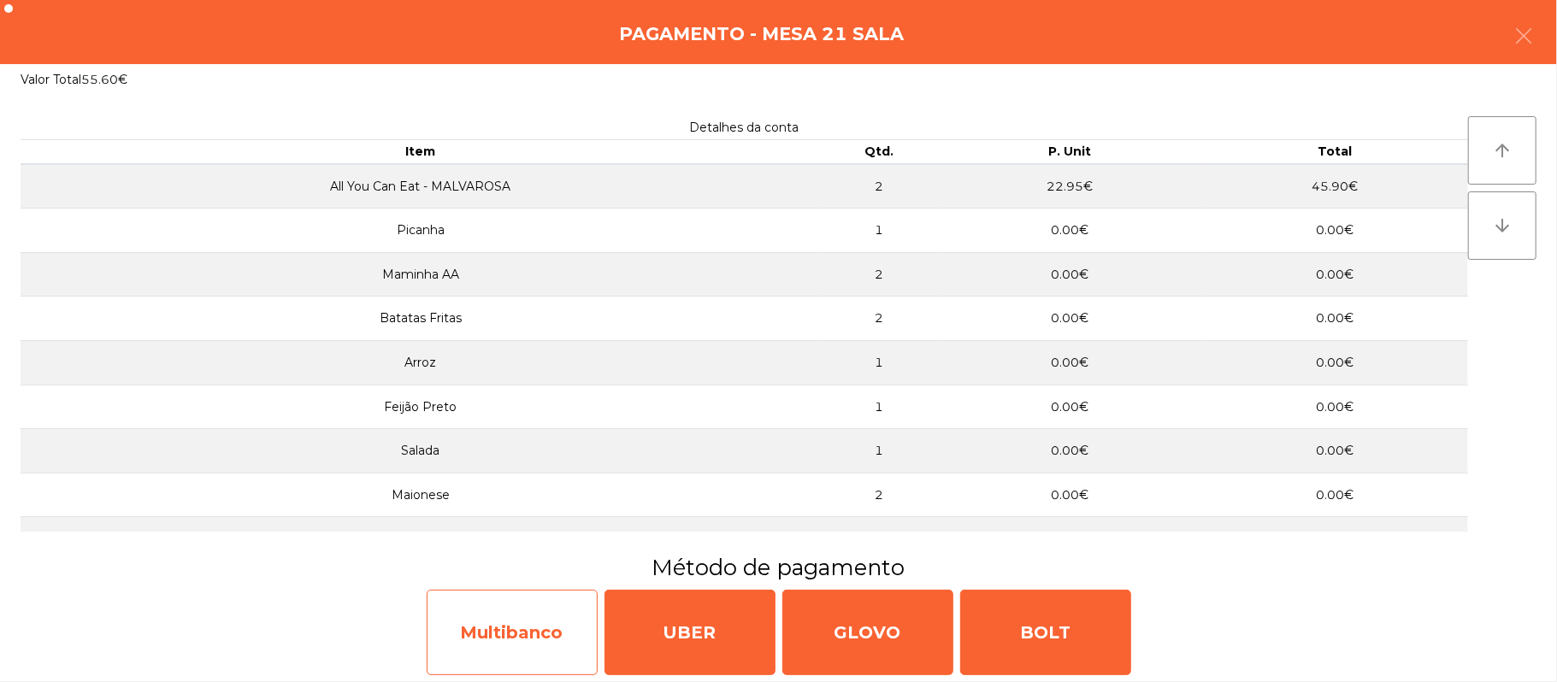
click at [534, 606] on div "Multibanco" at bounding box center [512, 632] width 171 height 85
select select "**"
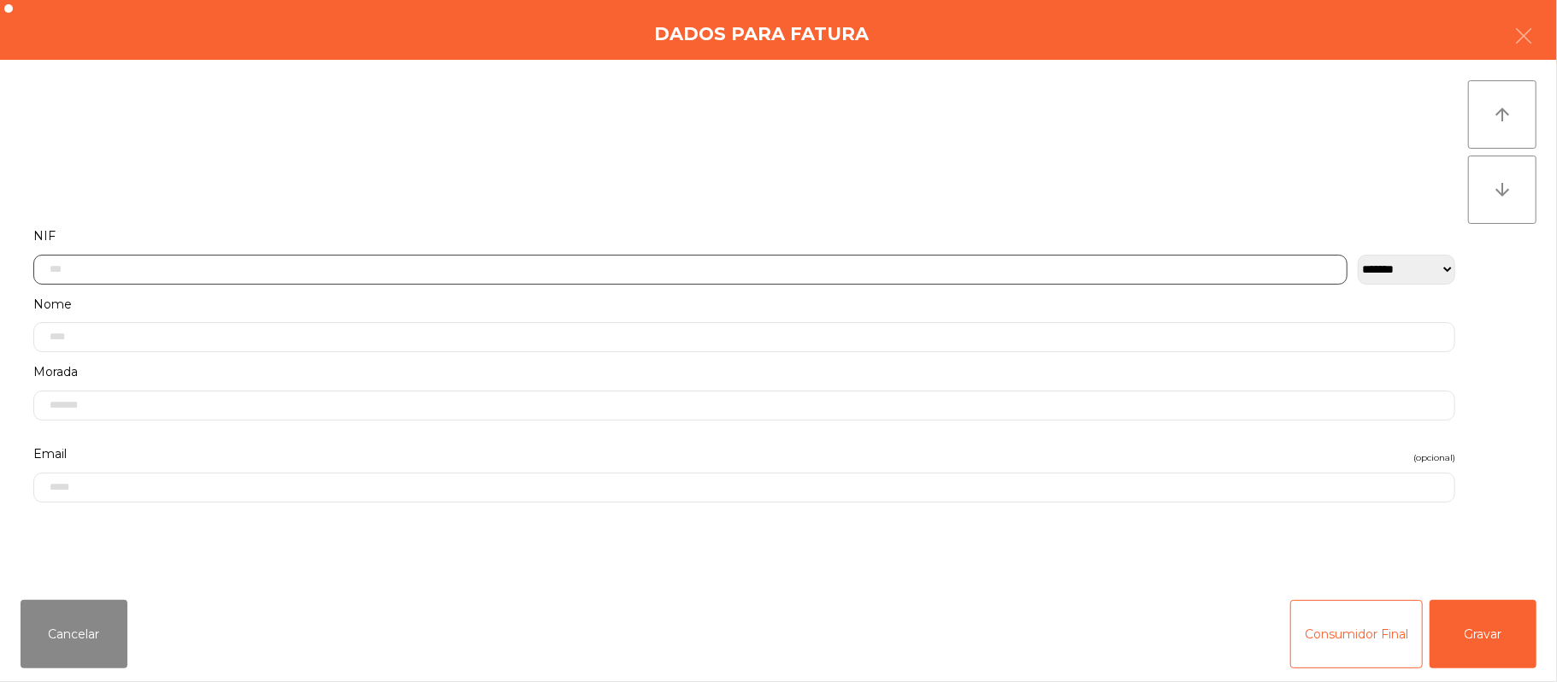
click at [809, 268] on input "text" at bounding box center [690, 270] width 1314 height 30
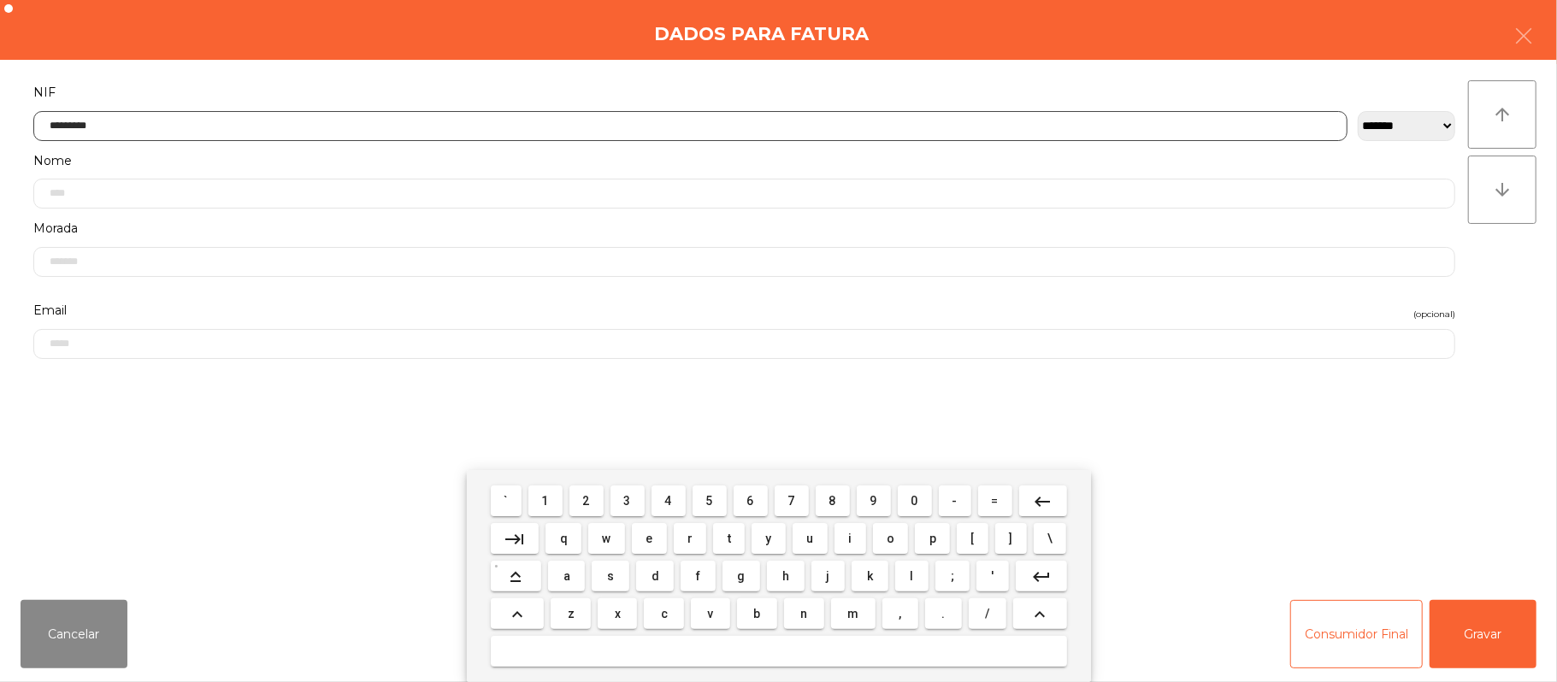
type input "*********"
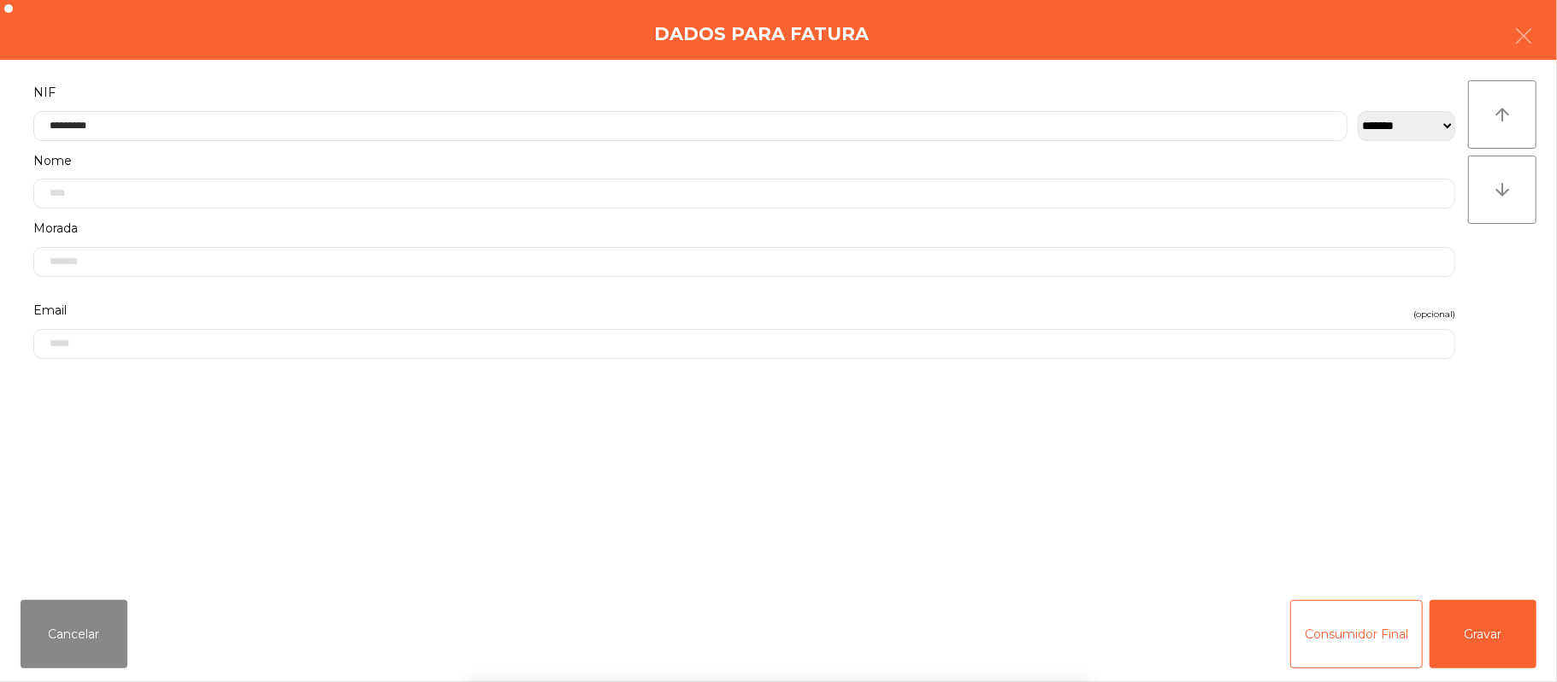
click at [1464, 640] on div "` 1 2 3 4 5 6 7 8 9 0 - = keyboard_backspace keyboard_tab q w e r t y u i o p […" at bounding box center [778, 576] width 1557 height 212
click at [1501, 643] on button "Gravar" at bounding box center [1482, 634] width 107 height 68
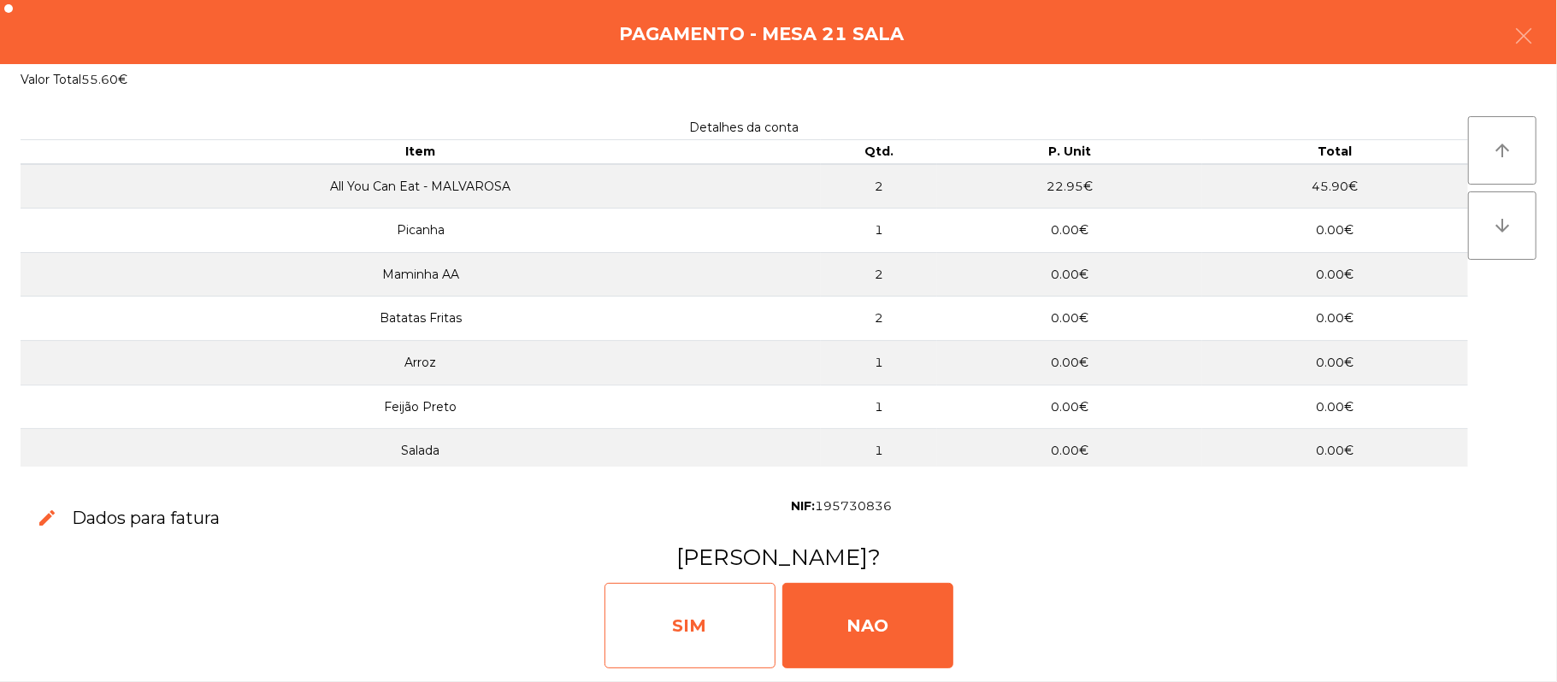
click at [702, 619] on div "SIM" at bounding box center [689, 625] width 171 height 85
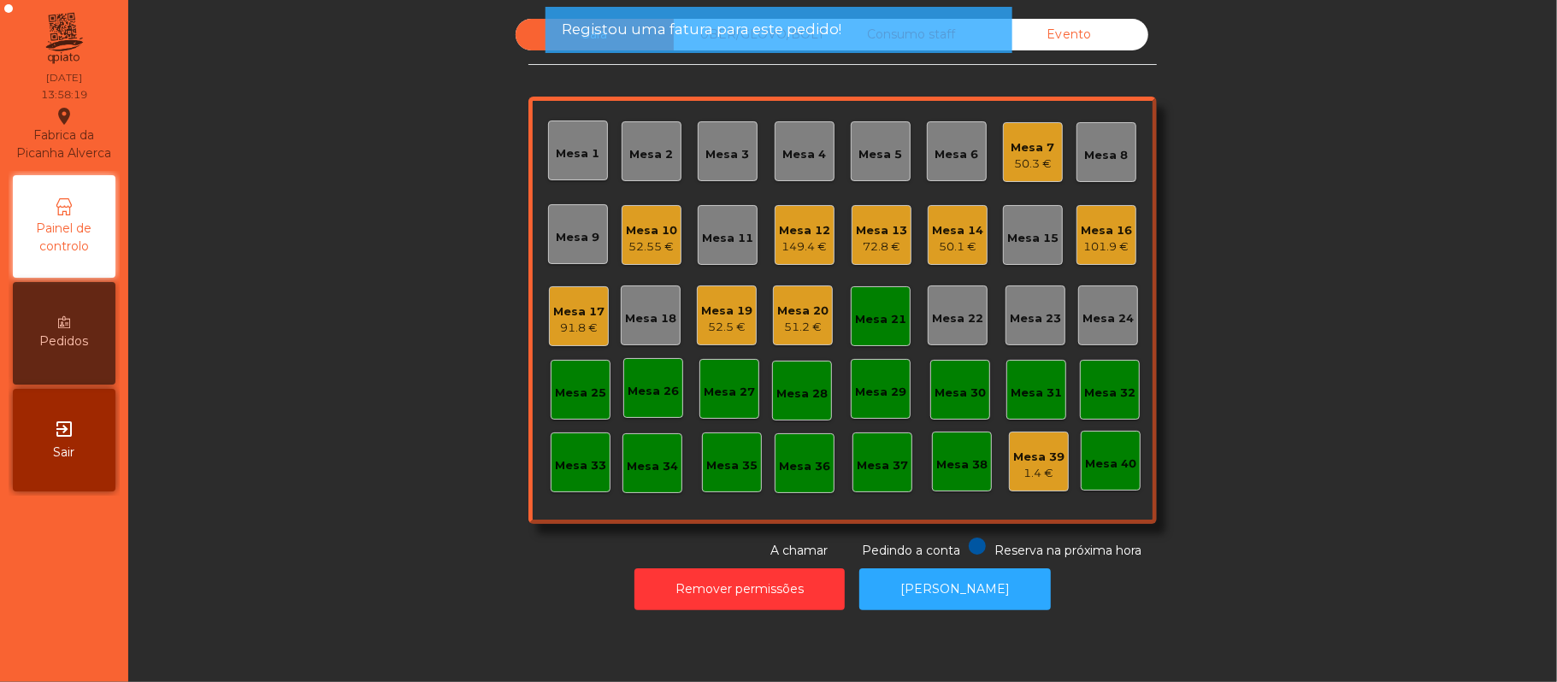
click at [719, 219] on div "Mesa 11" at bounding box center [728, 235] width 60 height 60
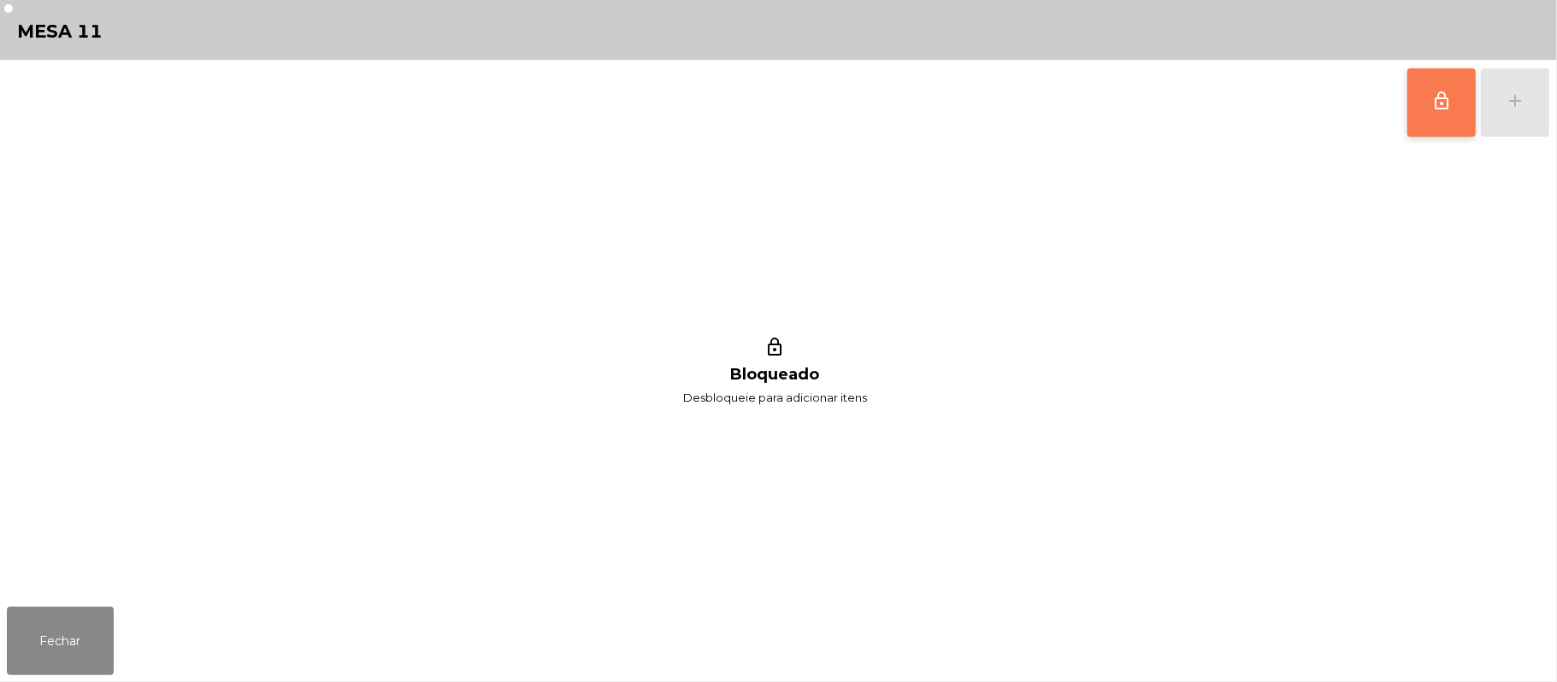
click at [1426, 133] on button "lock_outline" at bounding box center [1441, 102] width 68 height 68
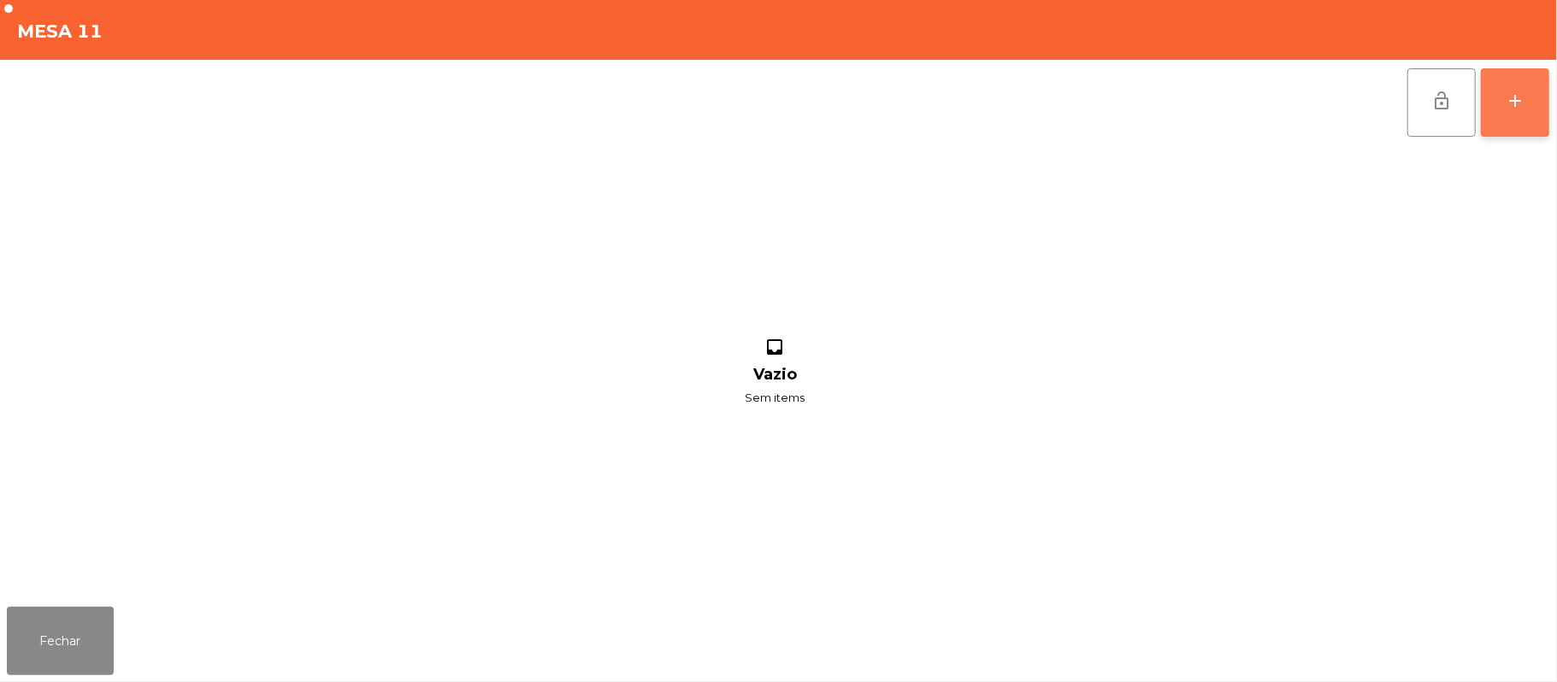
click at [1543, 123] on button "add" at bounding box center [1515, 102] width 68 height 68
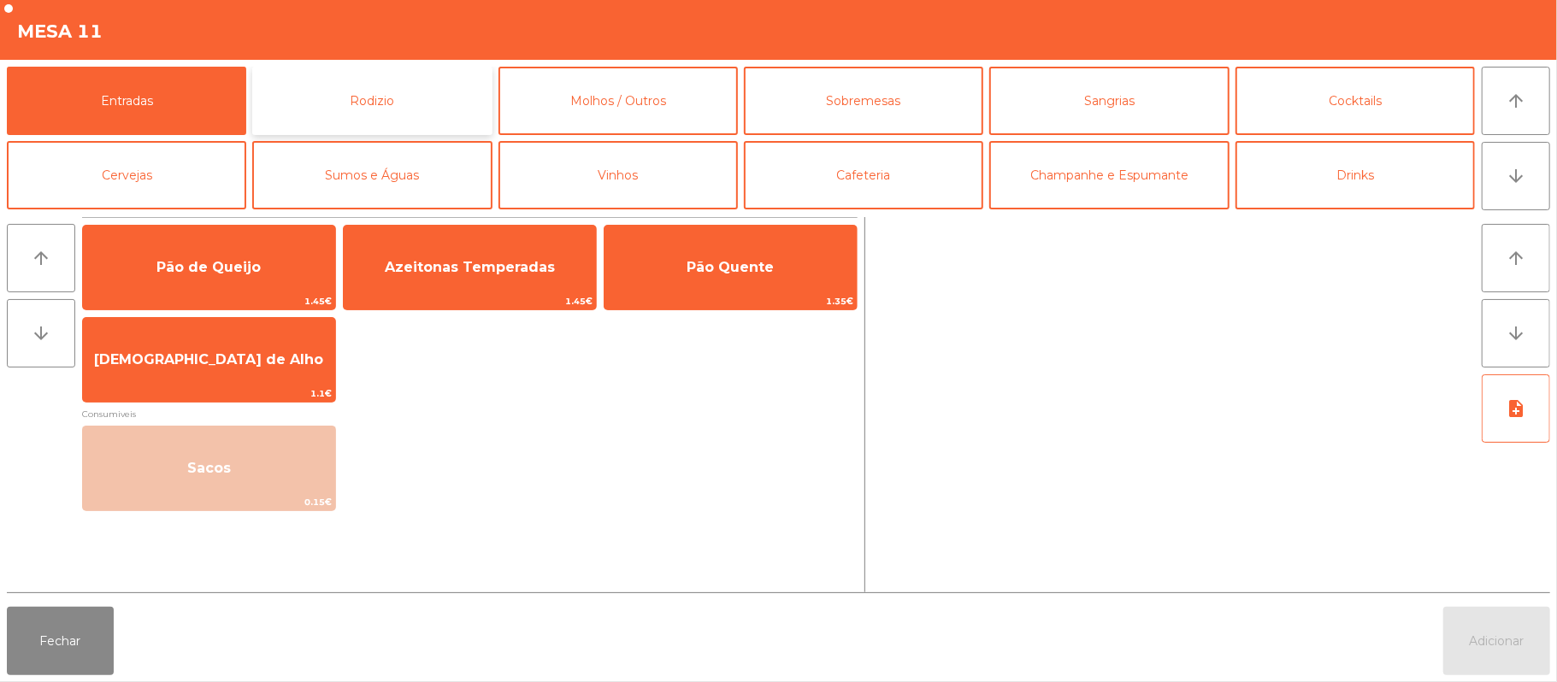
click at [432, 94] on button "Rodizio" at bounding box center [371, 101] width 239 height 68
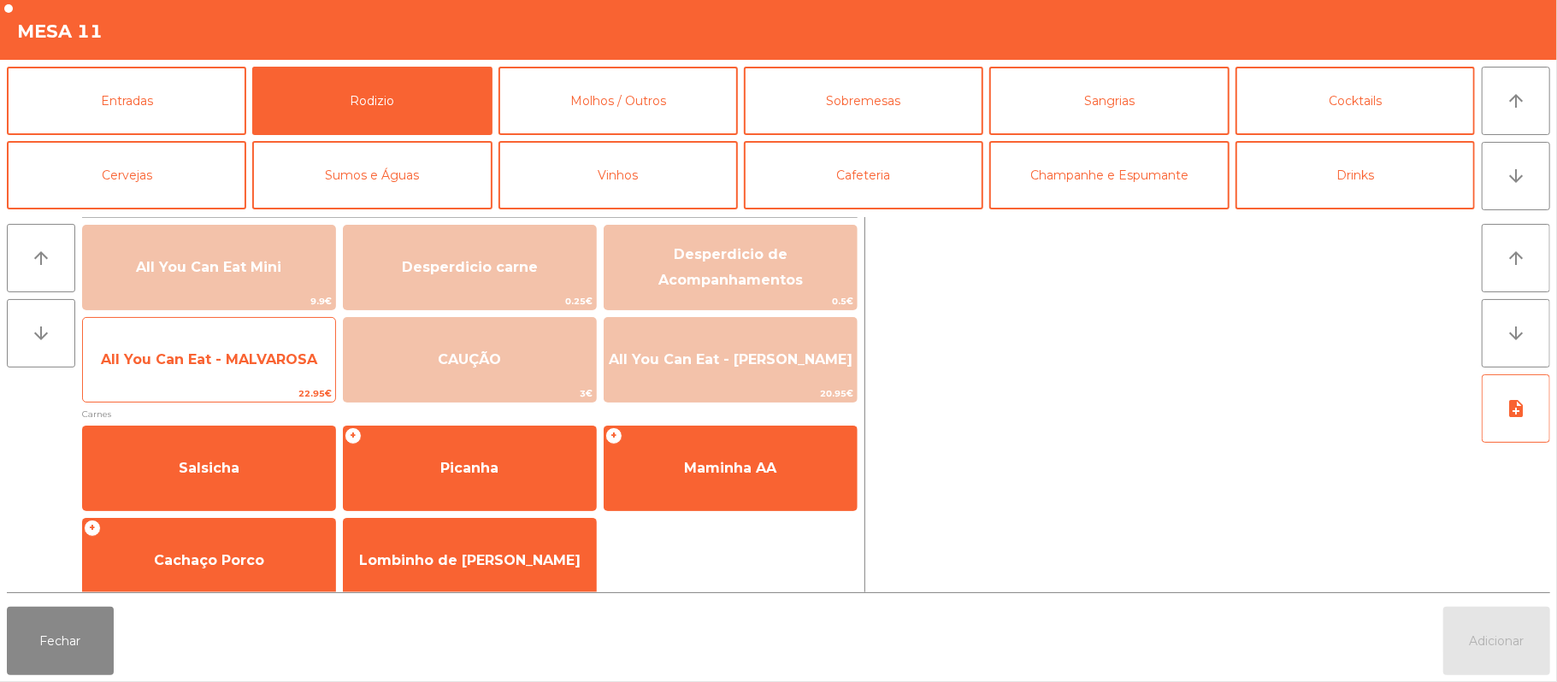
click at [233, 374] on span "All You Can Eat - MALVAROSA" at bounding box center [209, 360] width 252 height 46
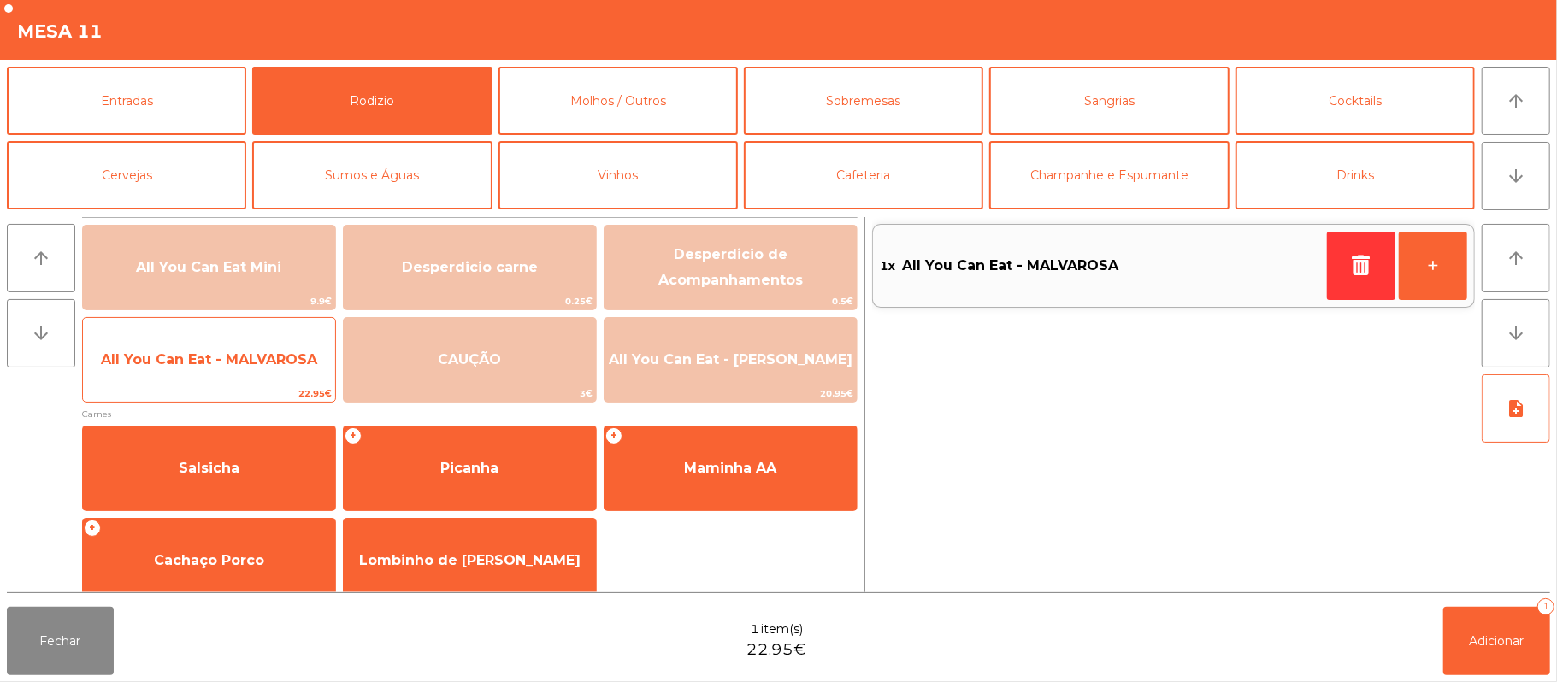
click at [233, 371] on span "All You Can Eat - MALVAROSA" at bounding box center [209, 360] width 252 height 46
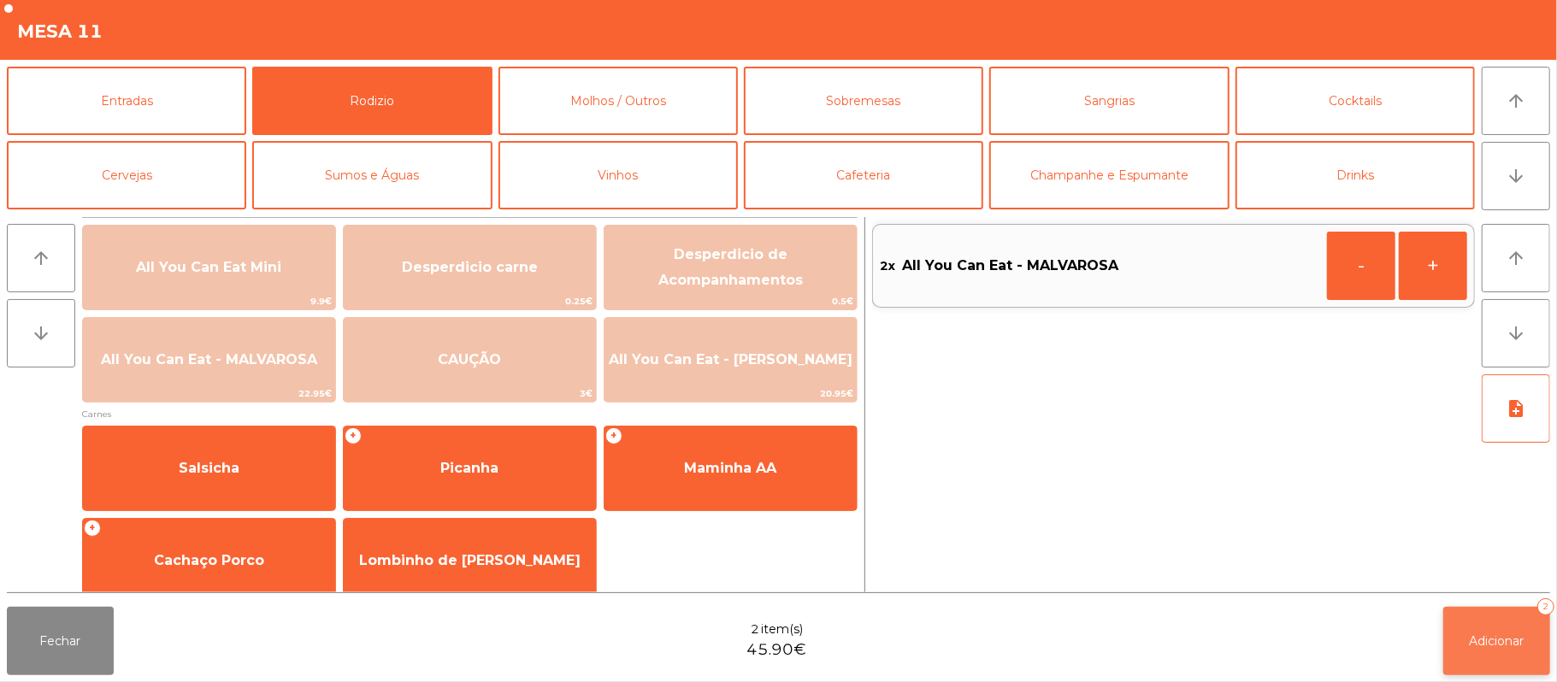
click at [1494, 639] on span "Adicionar" at bounding box center [1496, 640] width 55 height 15
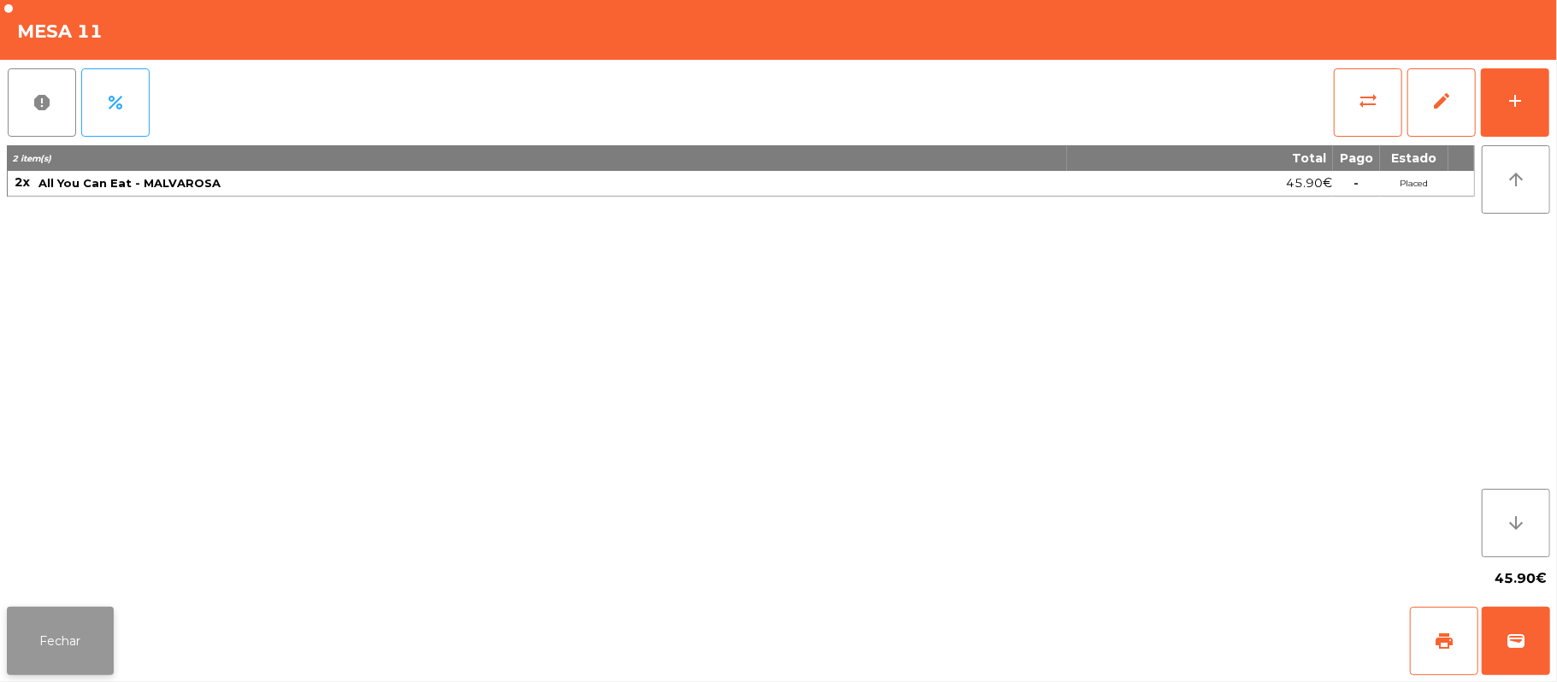
click at [104, 612] on button "Fechar" at bounding box center [60, 641] width 107 height 68
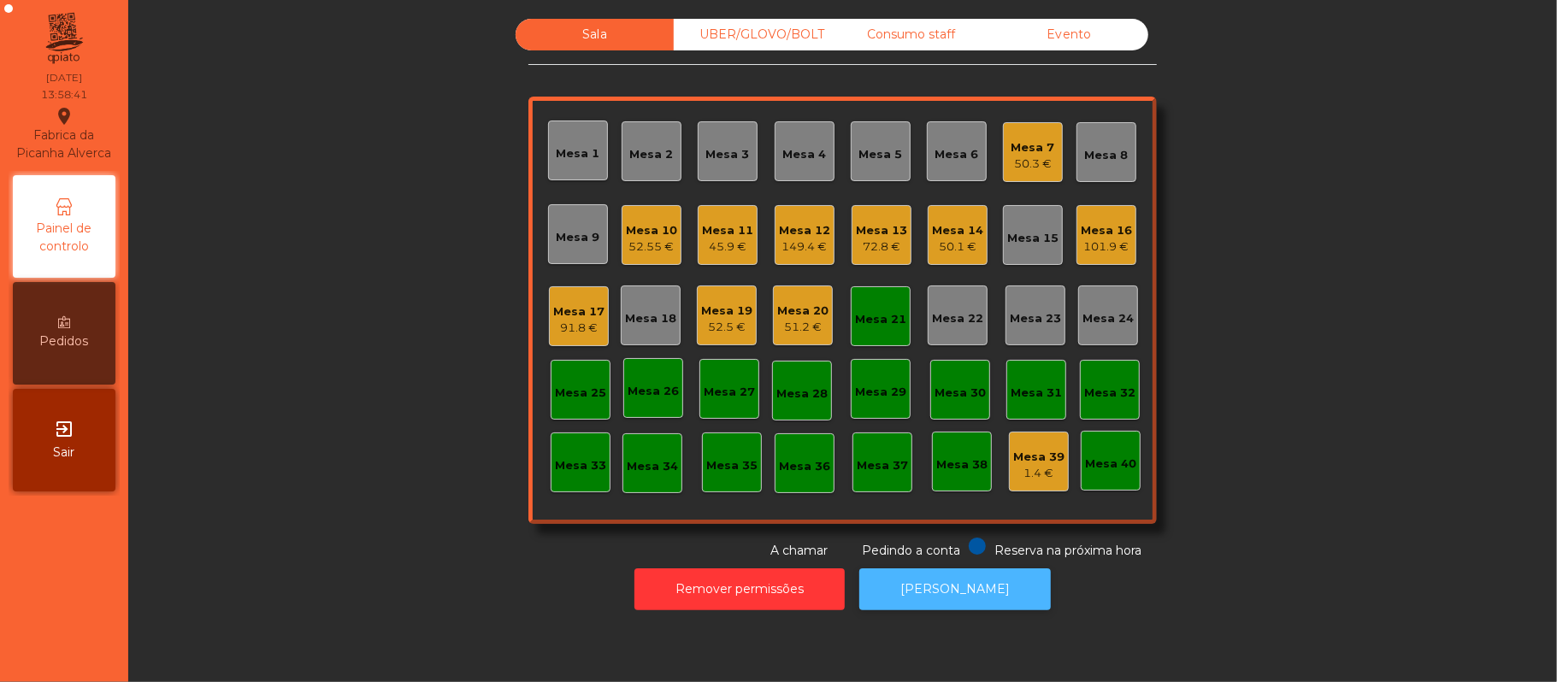
click at [968, 589] on button "[PERSON_NAME]" at bounding box center [954, 589] width 191 height 42
click at [869, 315] on div "Mesa 21" at bounding box center [880, 319] width 51 height 17
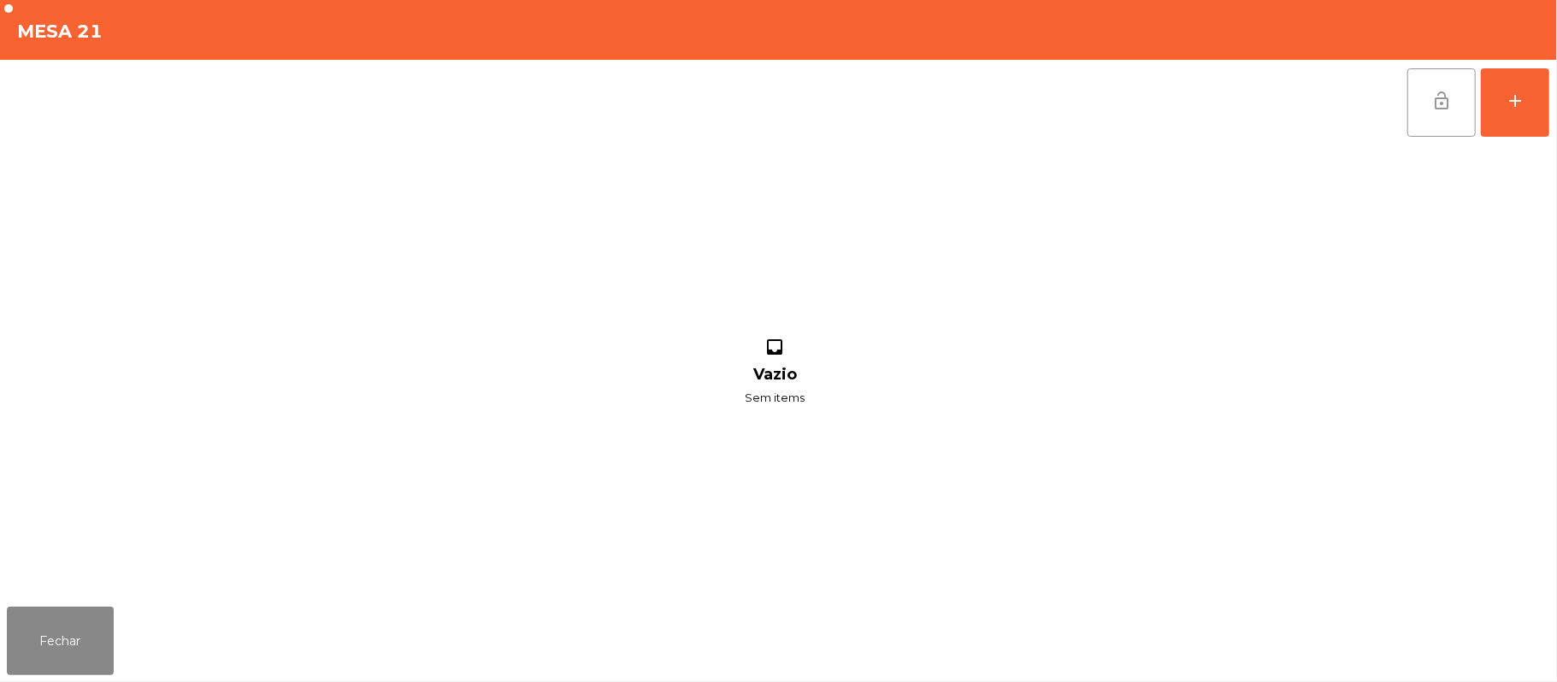
click at [1420, 99] on button "lock_open" at bounding box center [1441, 102] width 68 height 68
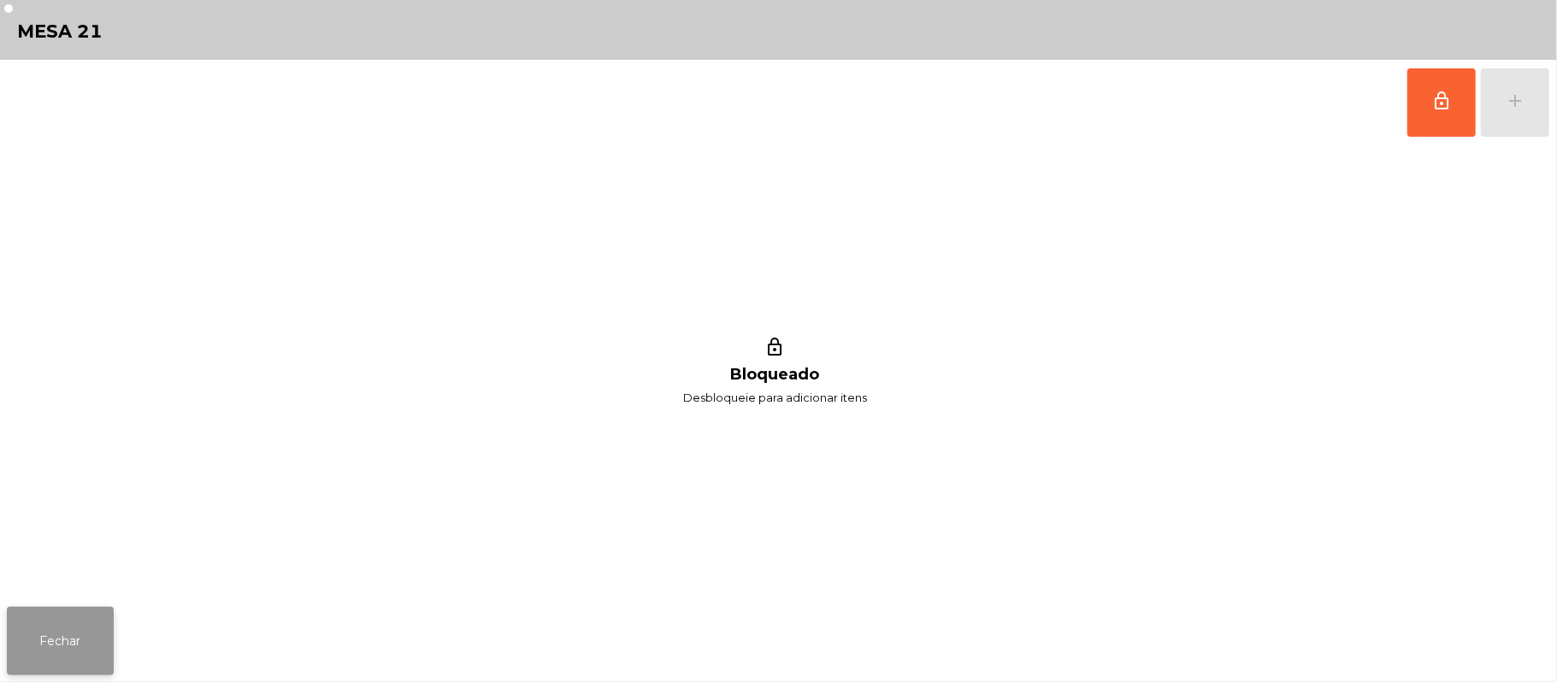
click at [84, 643] on button "Fechar" at bounding box center [60, 641] width 107 height 68
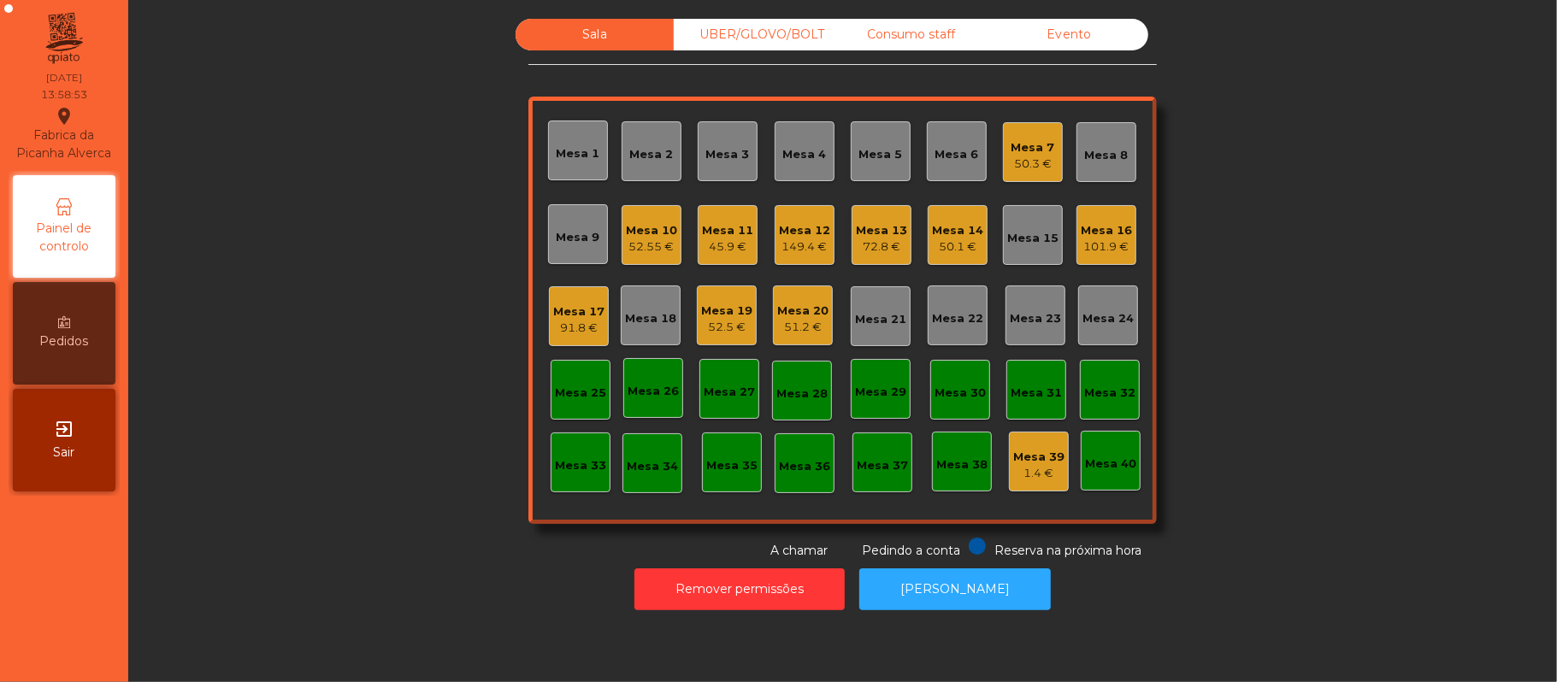
click at [723, 325] on div "52.5 €" at bounding box center [726, 327] width 51 height 17
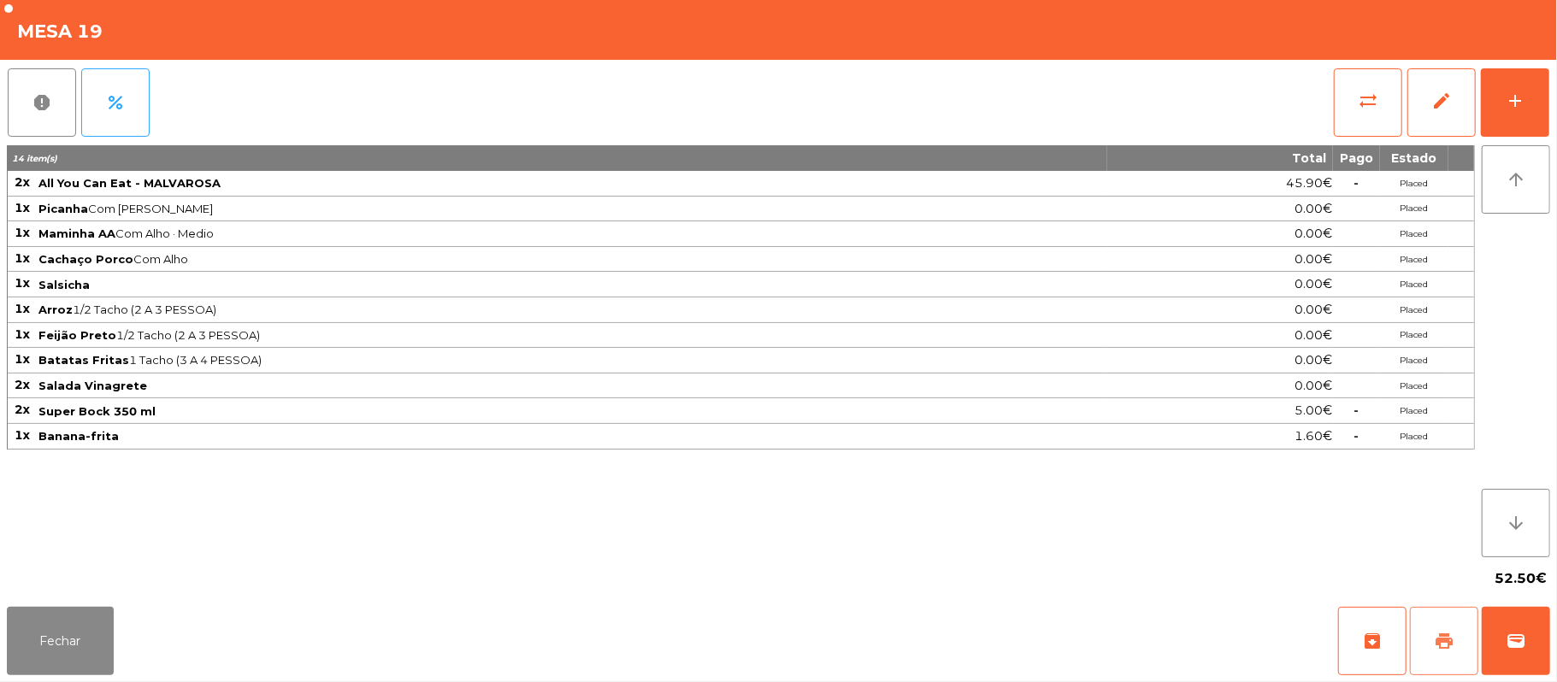
click at [1453, 619] on button "print" at bounding box center [1444, 641] width 68 height 68
click at [1510, 623] on button "wallet" at bounding box center [1515, 641] width 68 height 68
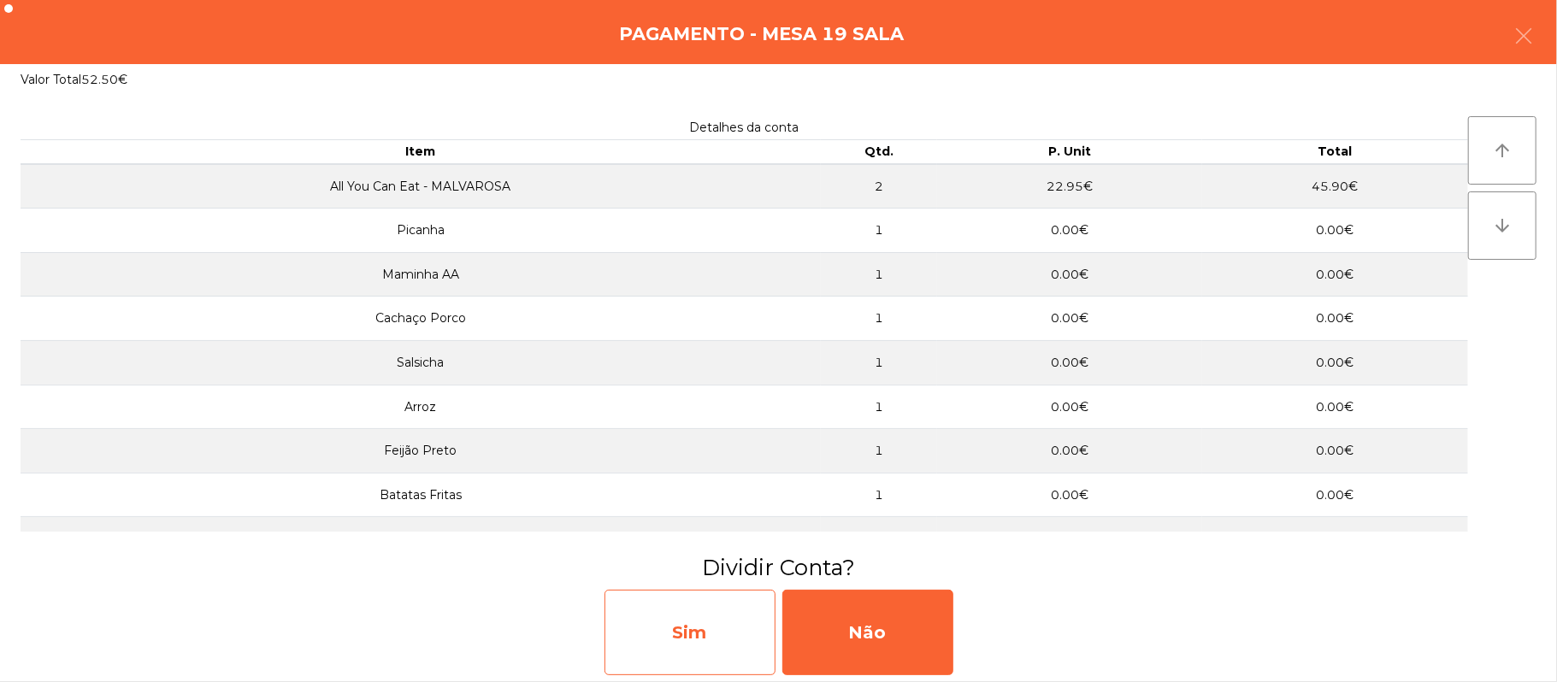
click at [705, 637] on div "Sim" at bounding box center [689, 632] width 171 height 85
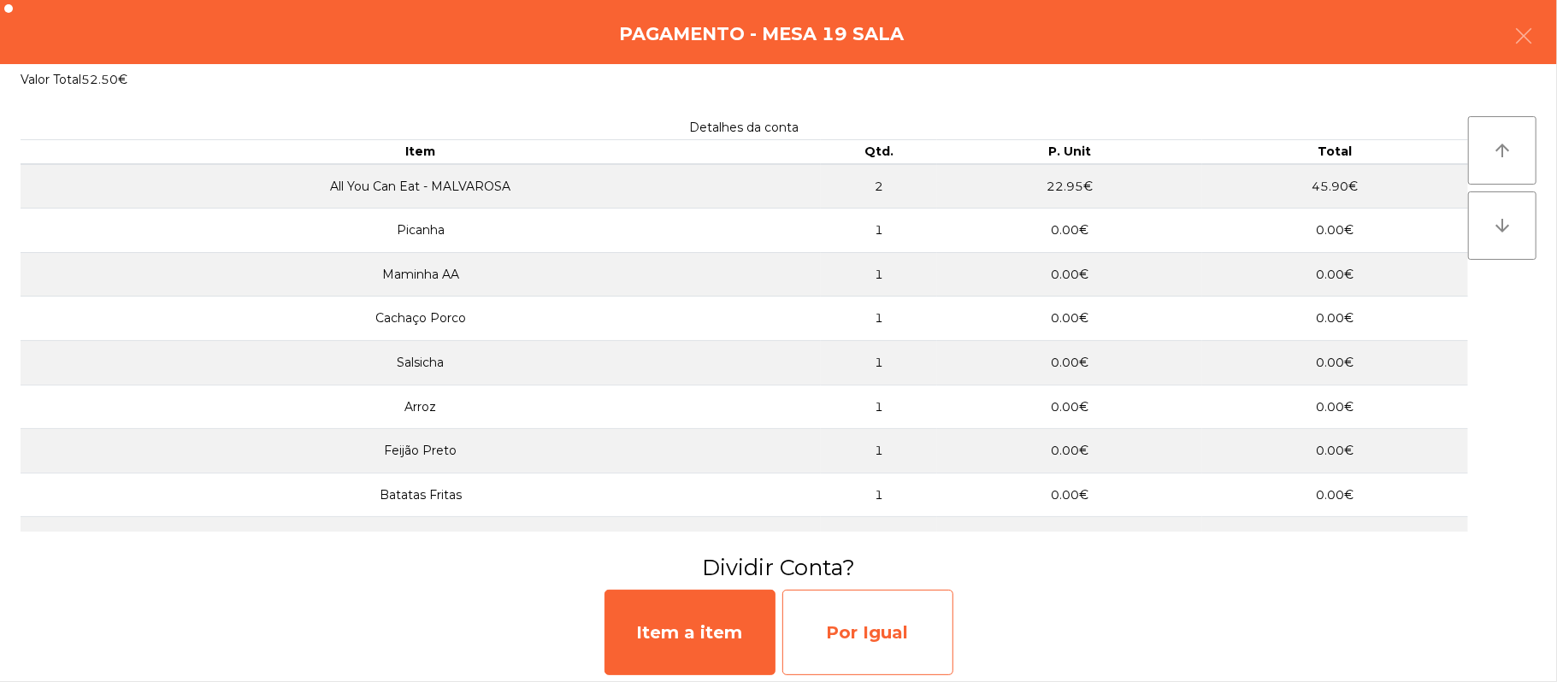
click at [858, 622] on div "Por Igual" at bounding box center [867, 632] width 171 height 85
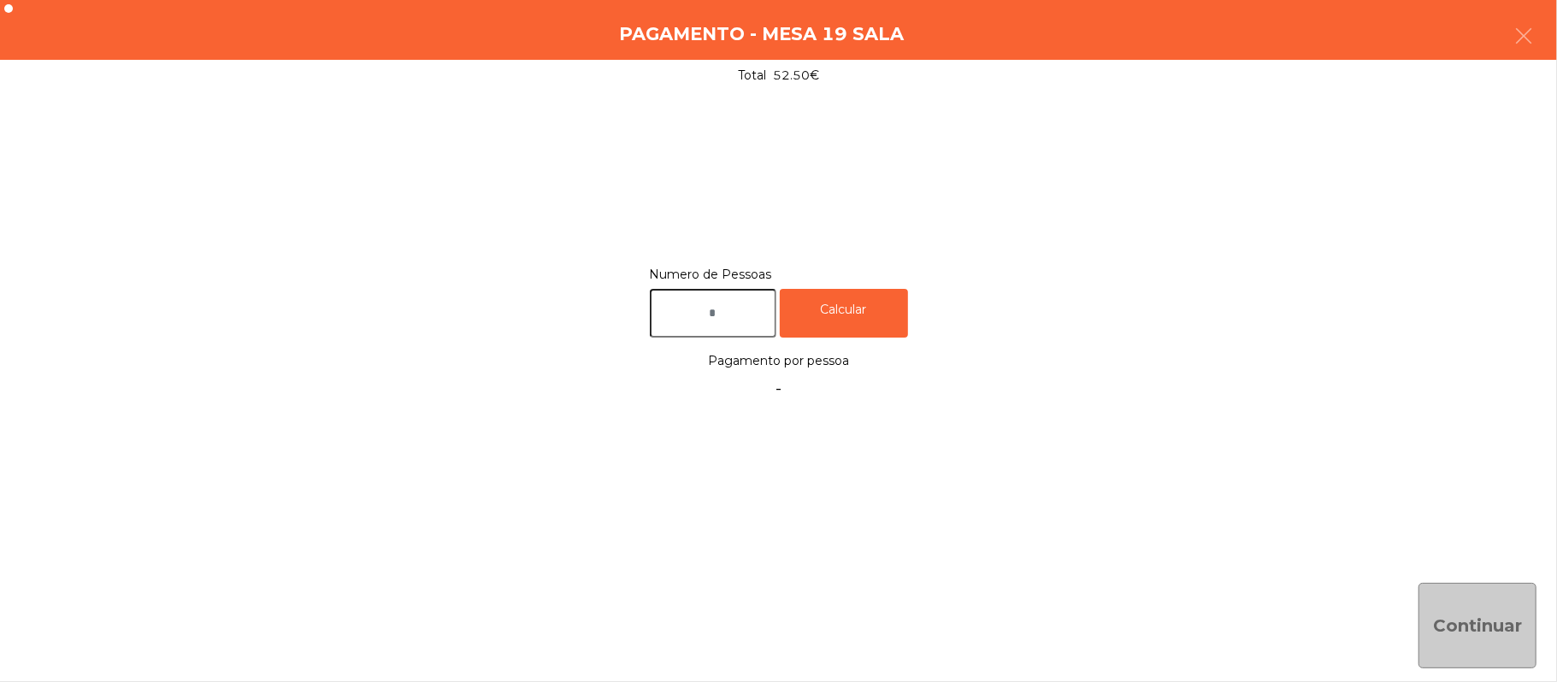
click at [739, 315] on input "text" at bounding box center [713, 313] width 127 height 49
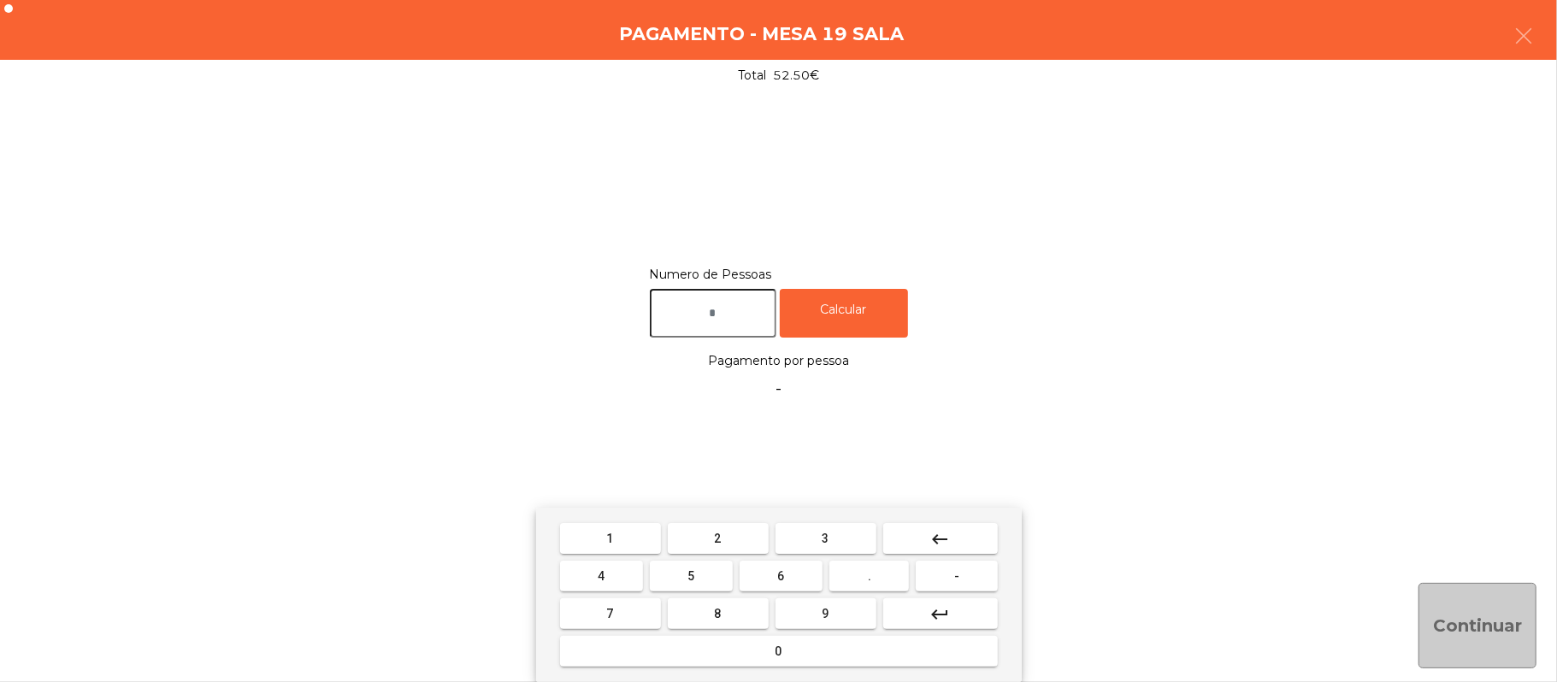
type input "*"
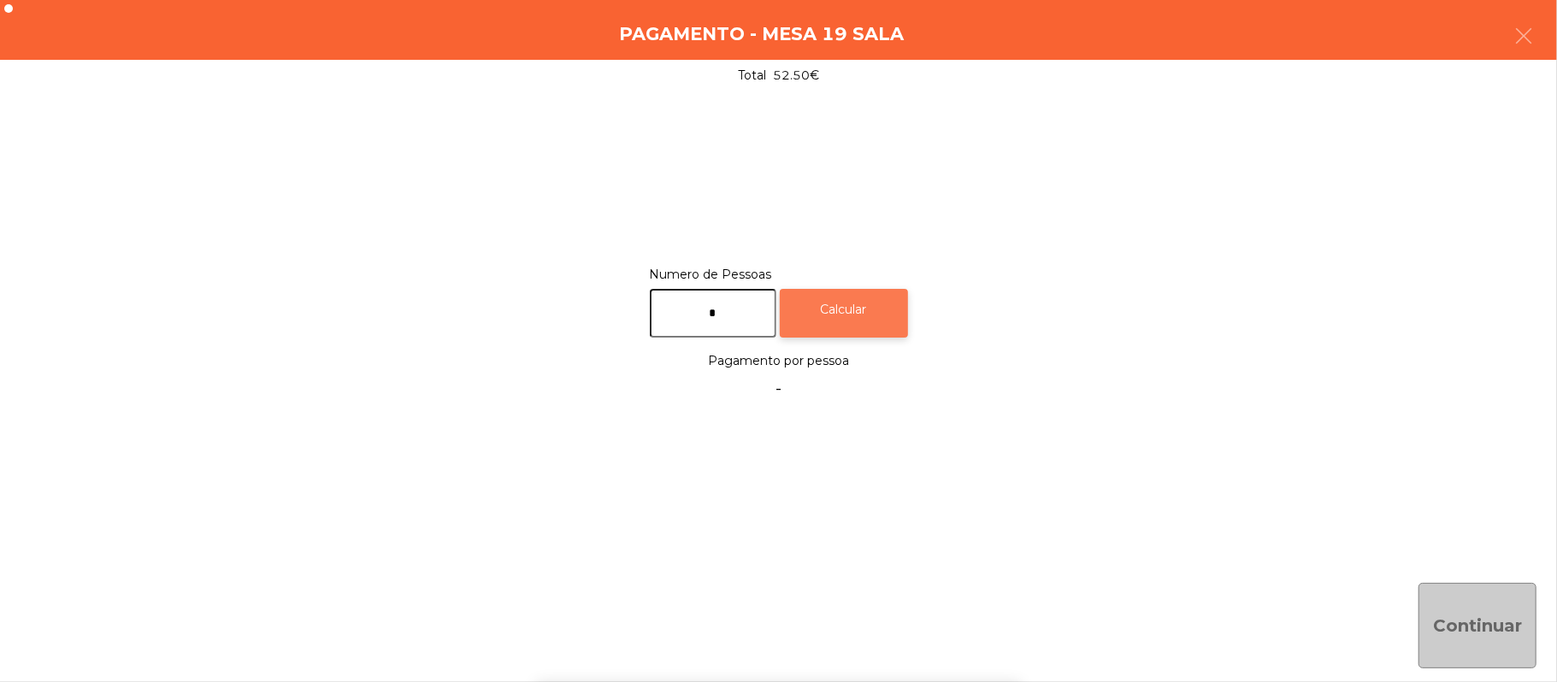
click at [891, 321] on div "Calcular" at bounding box center [844, 313] width 128 height 49
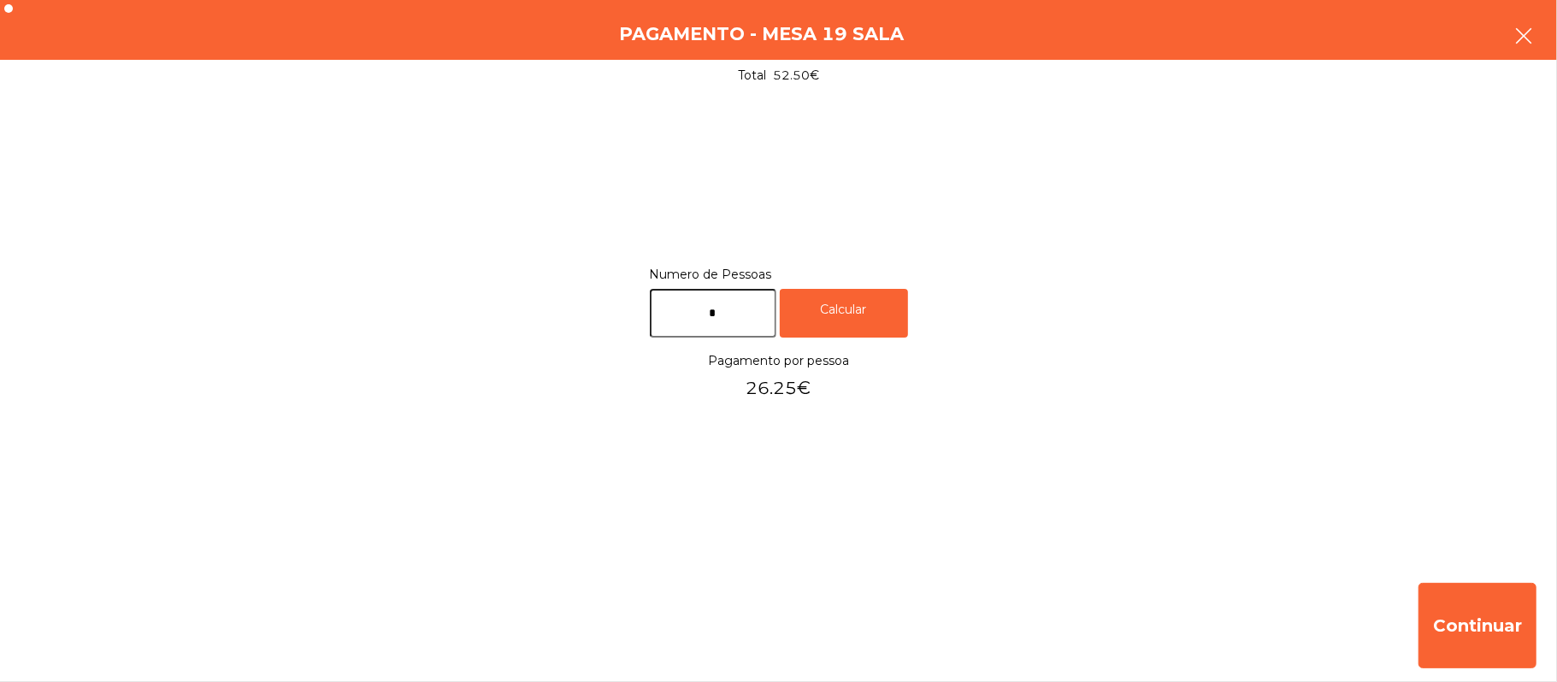
click at [1525, 35] on icon "button" at bounding box center [1523, 36] width 21 height 21
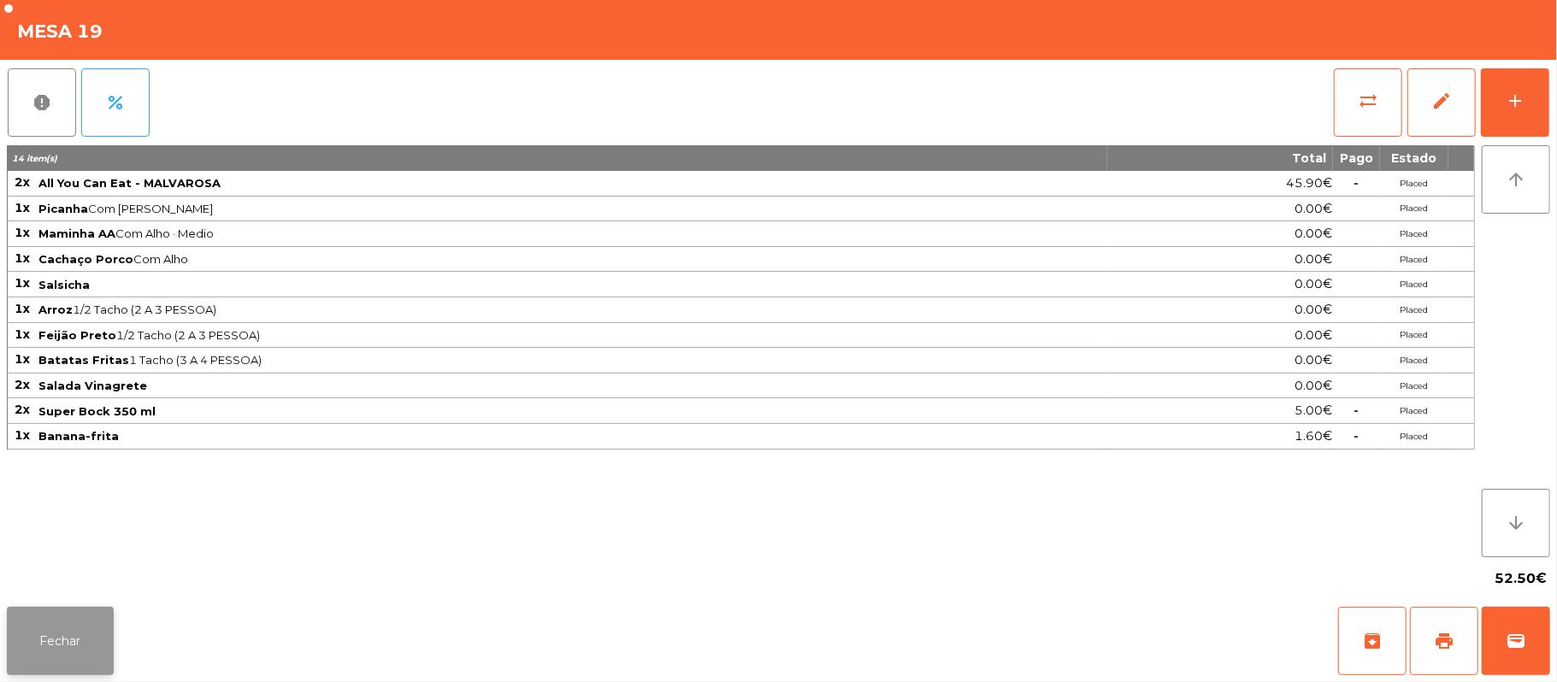
click at [99, 607] on button "Fechar" at bounding box center [60, 641] width 107 height 68
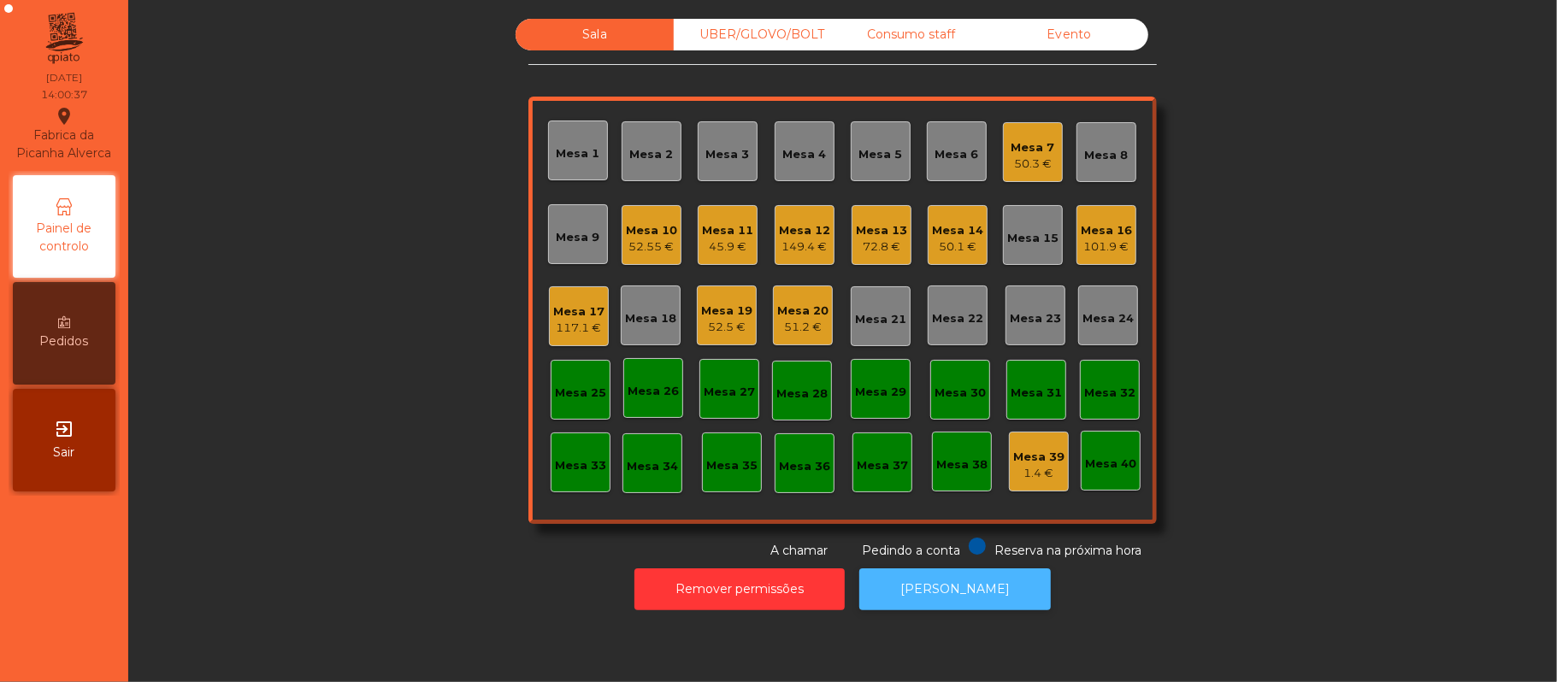
click at [934, 586] on button "[PERSON_NAME]" at bounding box center [954, 589] width 191 height 42
click at [725, 319] on div "52.5 €" at bounding box center [726, 327] width 51 height 17
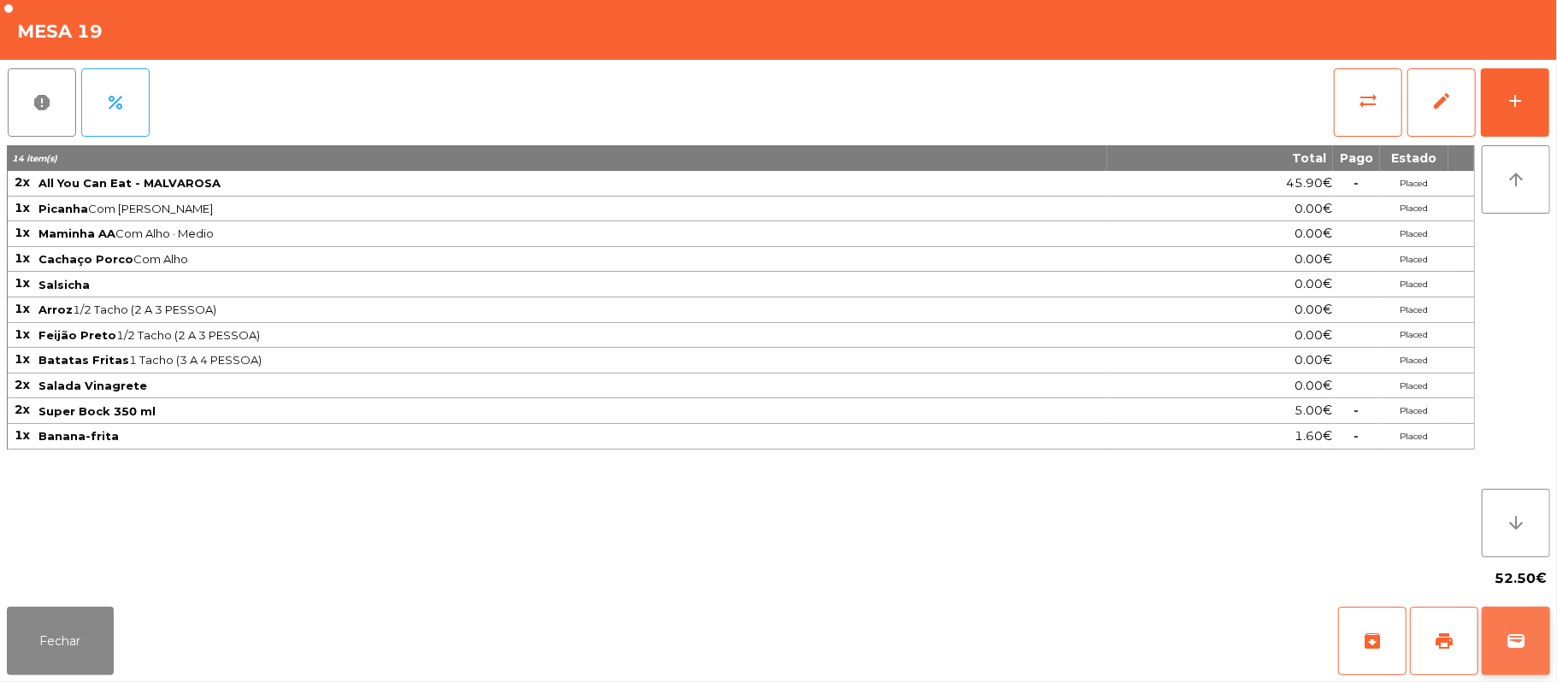
click at [1543, 647] on button "wallet" at bounding box center [1515, 641] width 68 height 68
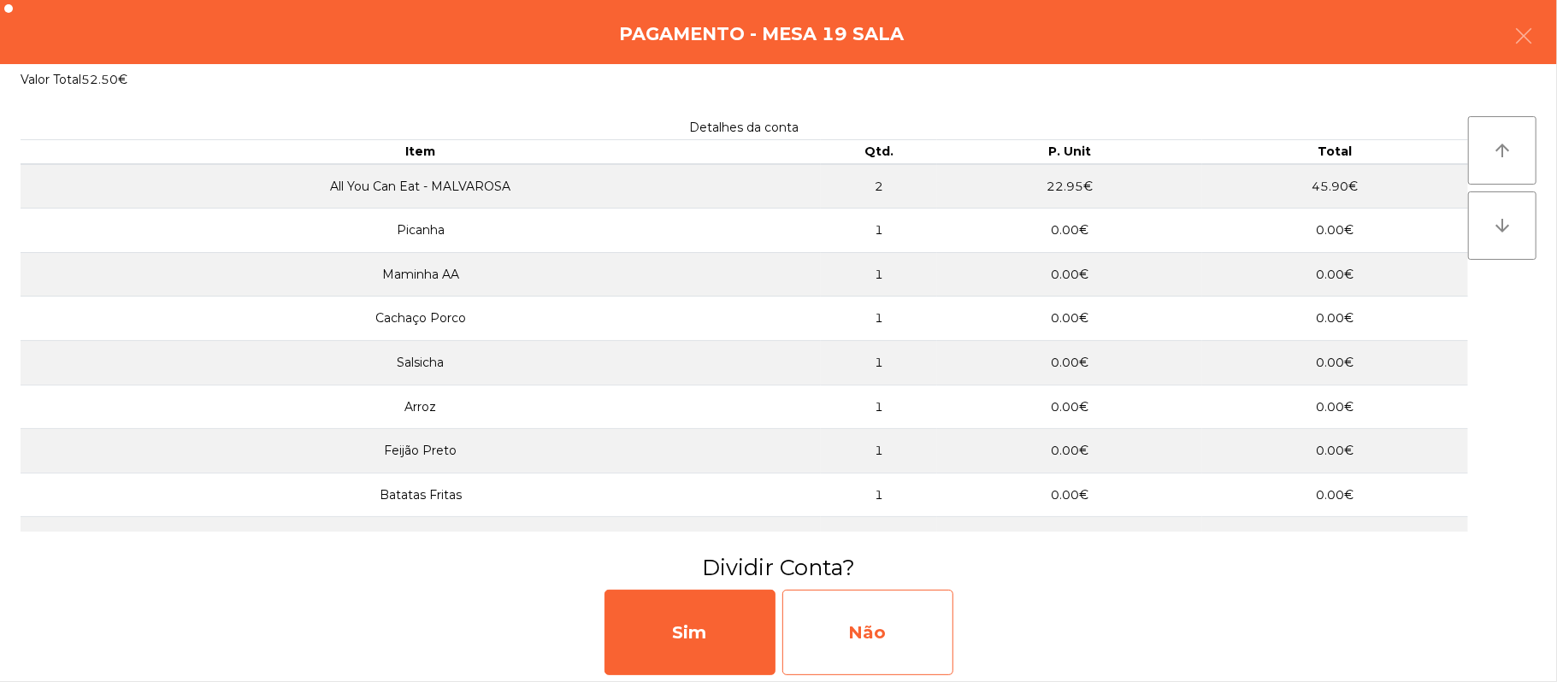
click at [879, 613] on div "Não" at bounding box center [867, 632] width 171 height 85
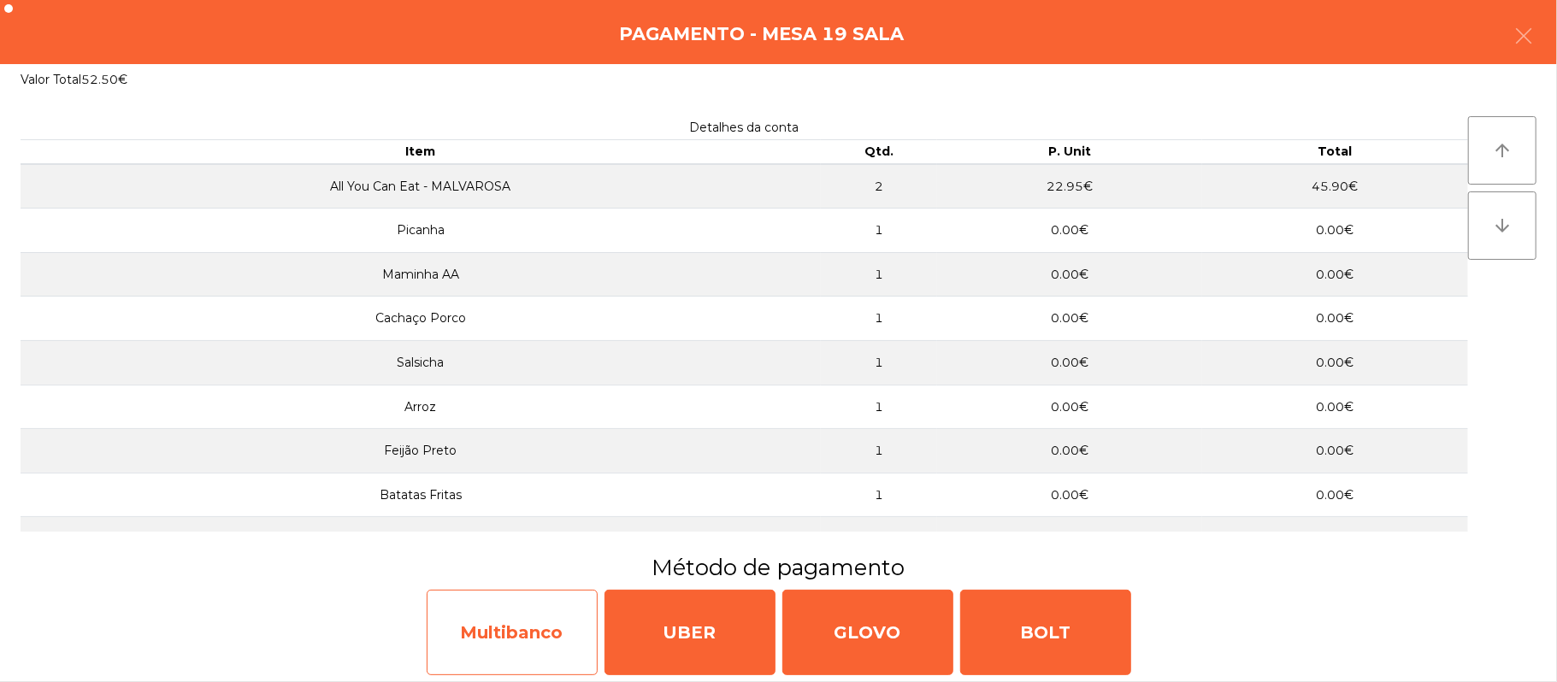
click at [521, 621] on div "Multibanco" at bounding box center [512, 632] width 171 height 85
select select "**"
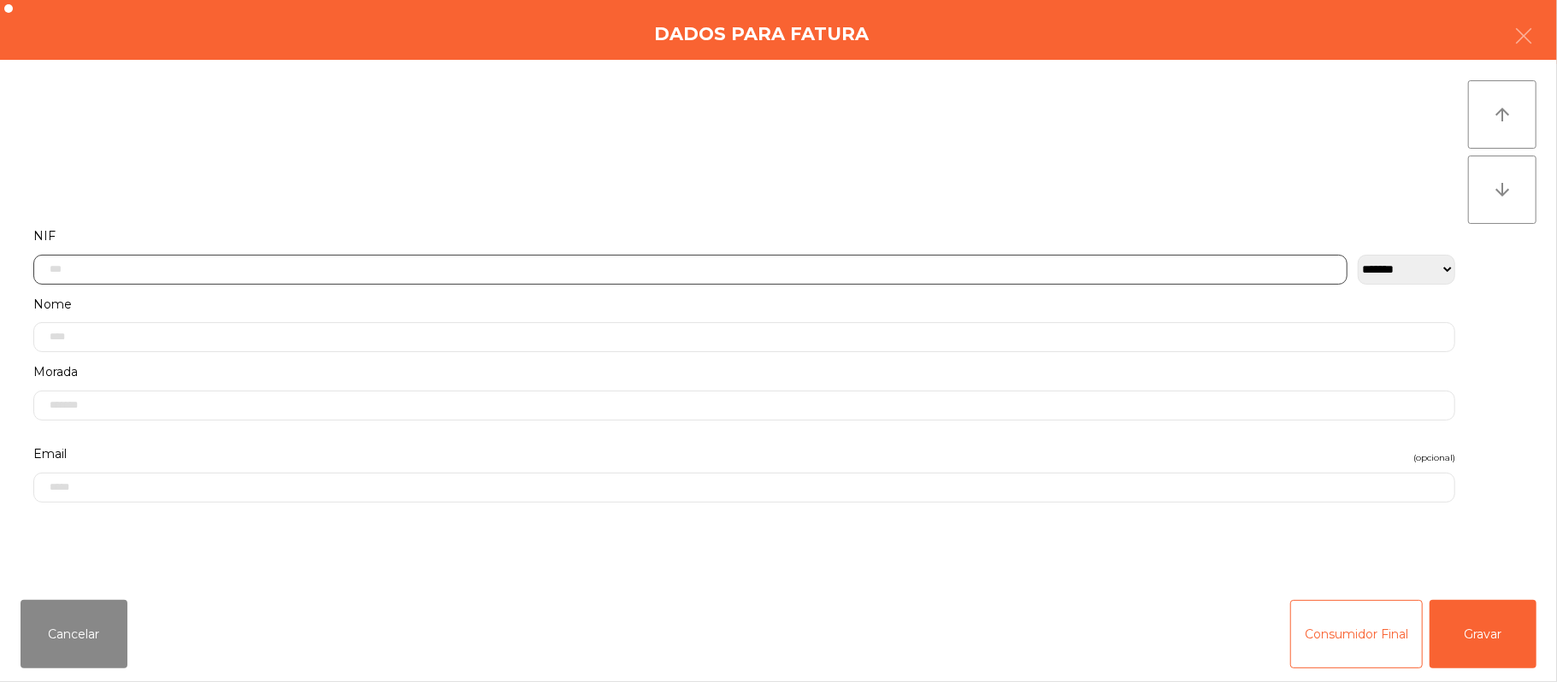
click at [564, 274] on input "text" at bounding box center [690, 270] width 1314 height 30
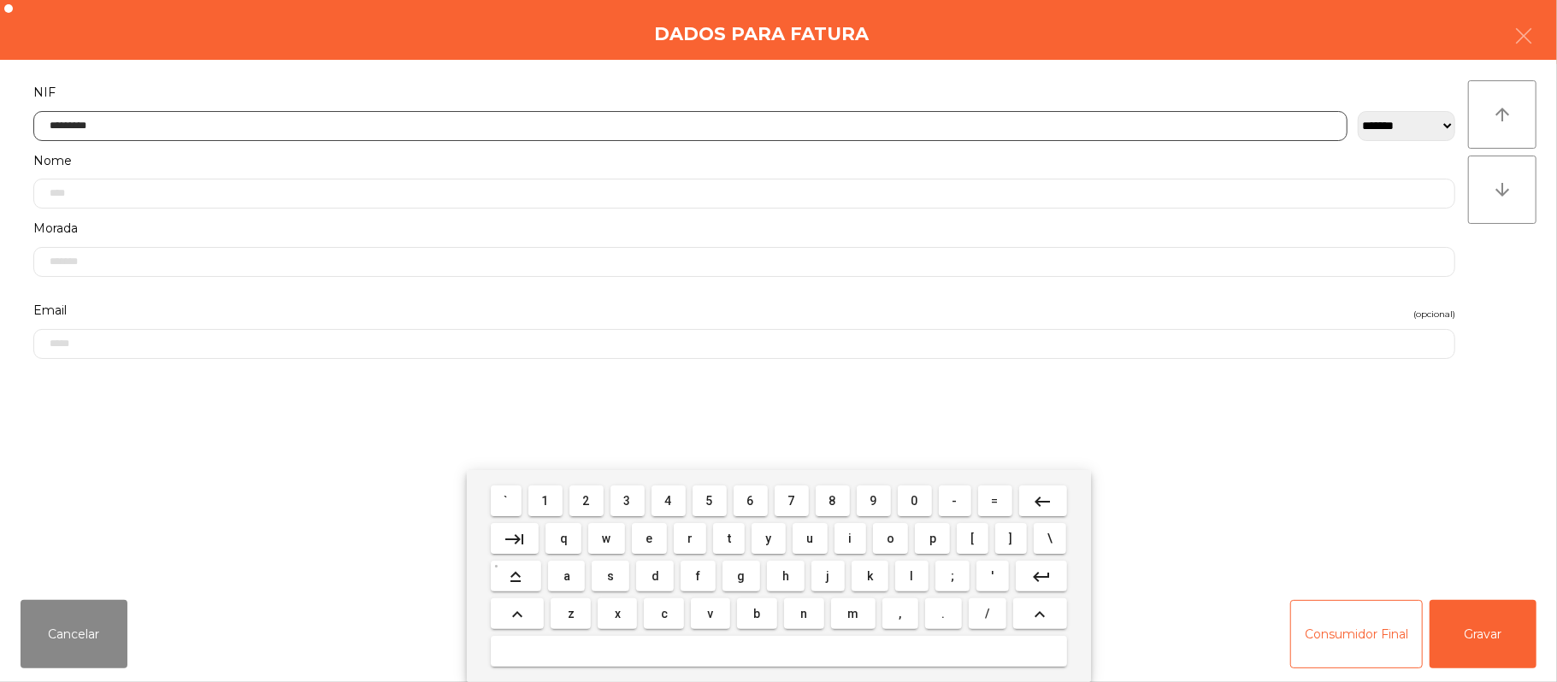
type input "*********"
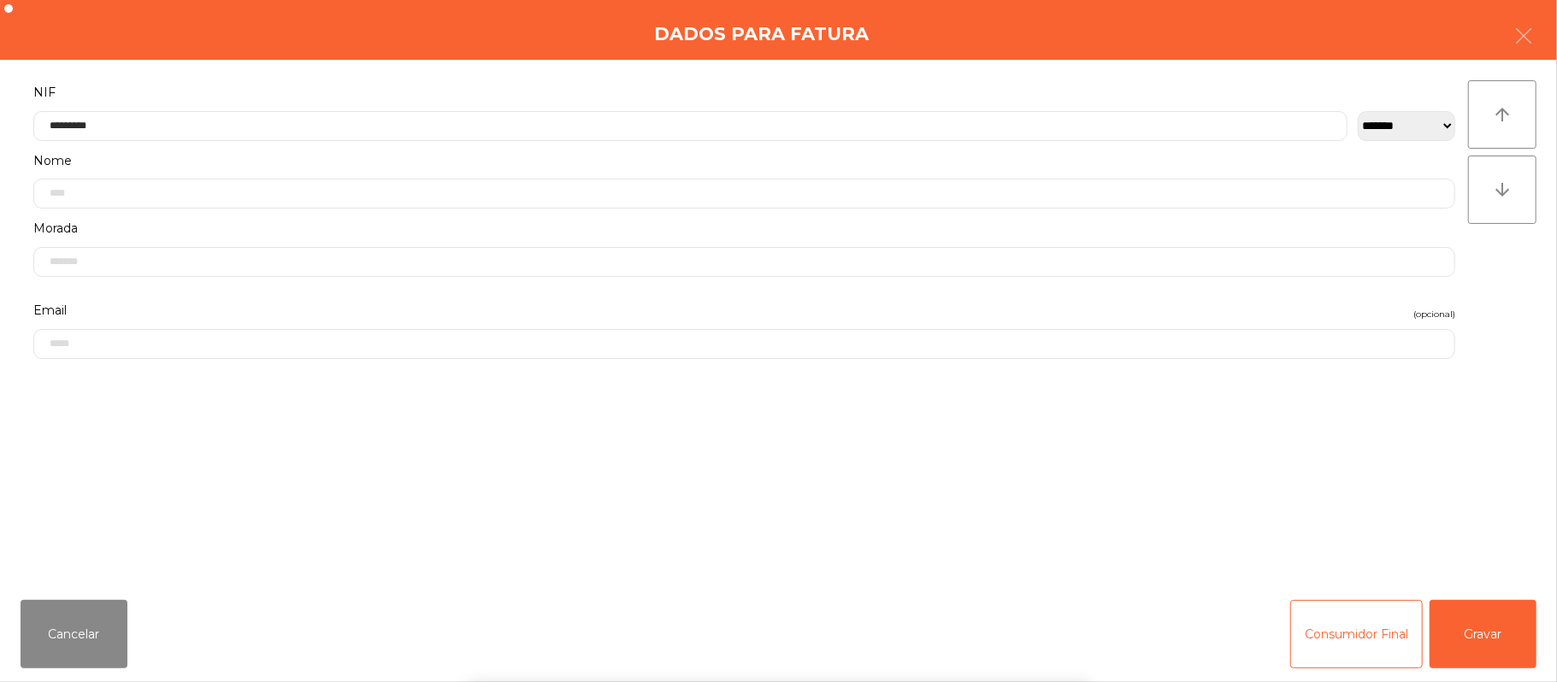
click at [1479, 629] on div "` 1 2 3 4 5 6 7 8 9 0 - = keyboard_backspace keyboard_tab q w e r t y u i o p […" at bounding box center [778, 576] width 1557 height 212
click at [1467, 610] on button "Gravar" at bounding box center [1482, 634] width 107 height 68
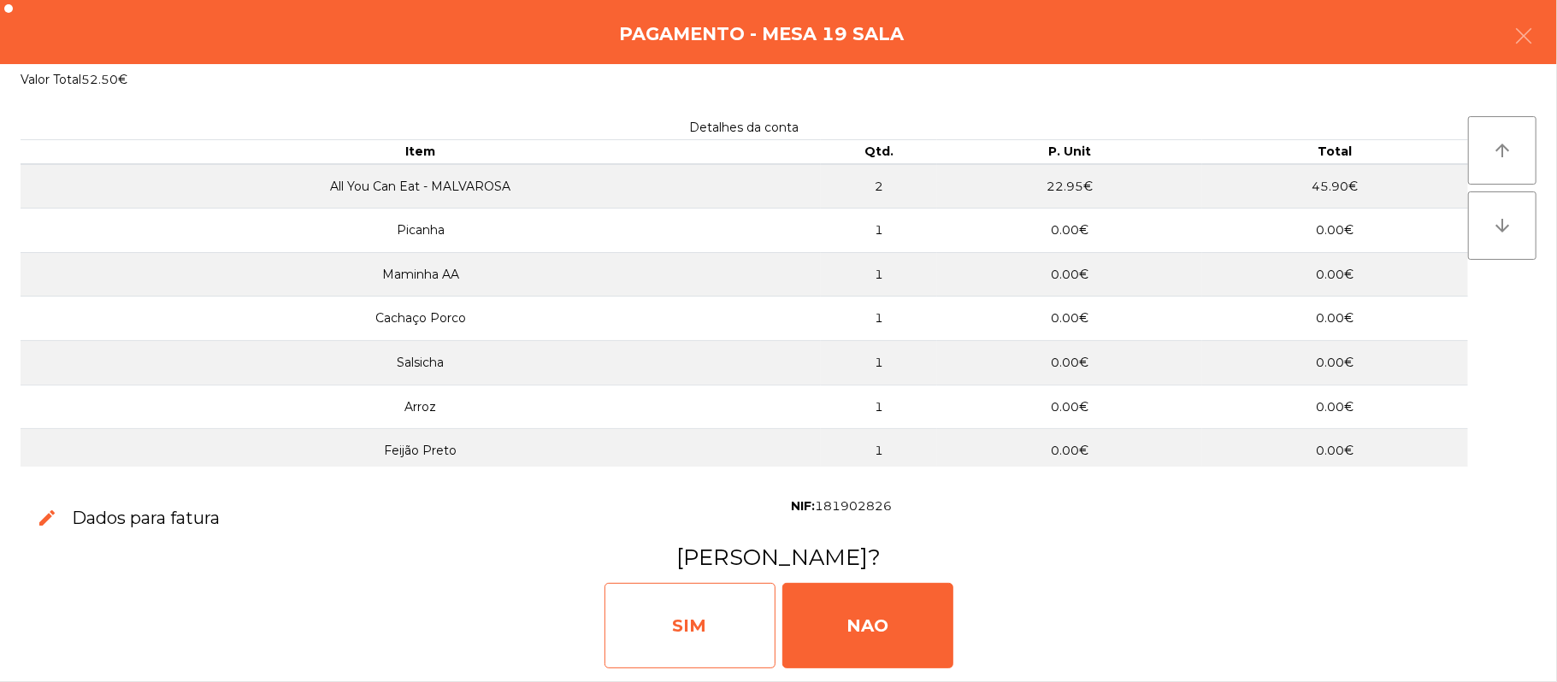
click at [695, 623] on div "SIM" at bounding box center [689, 625] width 171 height 85
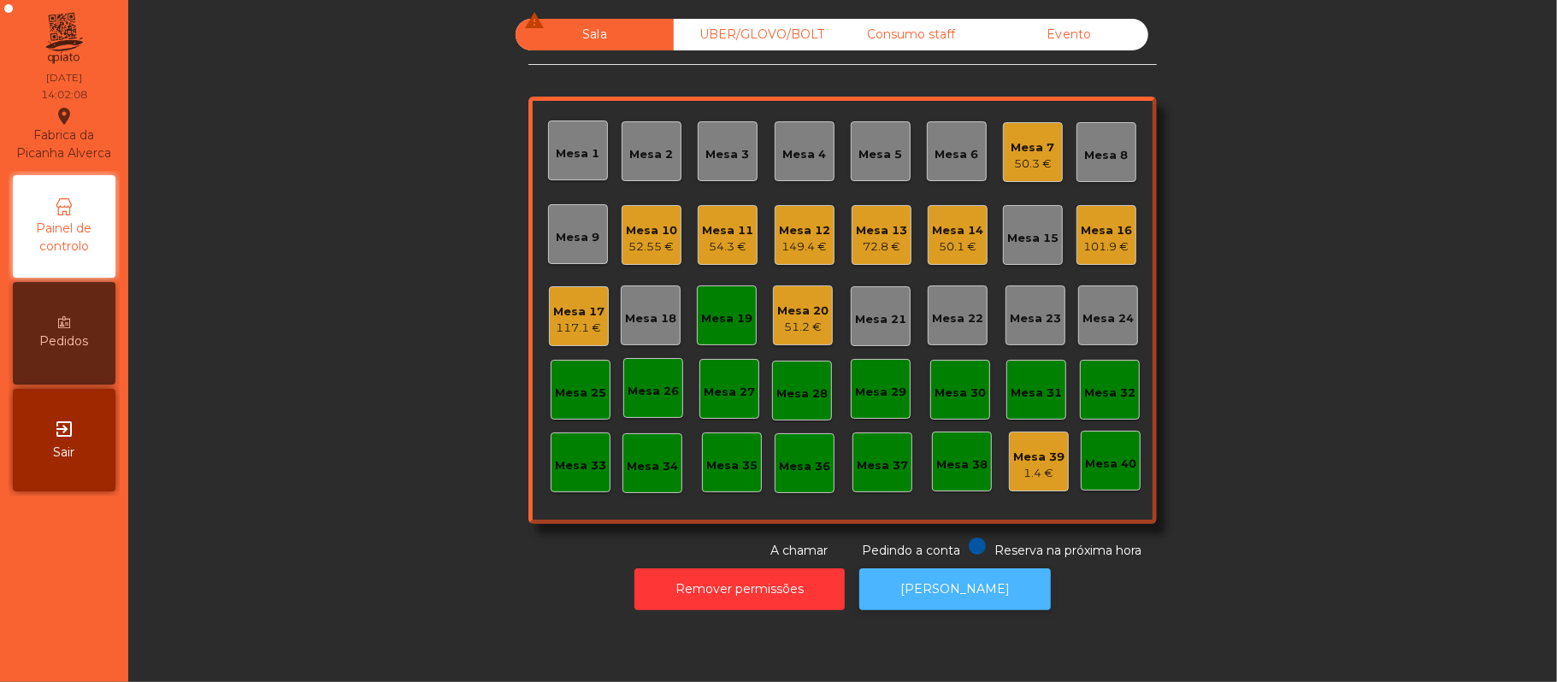
click at [964, 589] on button "[PERSON_NAME]" at bounding box center [954, 589] width 191 height 42
click at [626, 244] on div "52.55 €" at bounding box center [651, 247] width 51 height 17
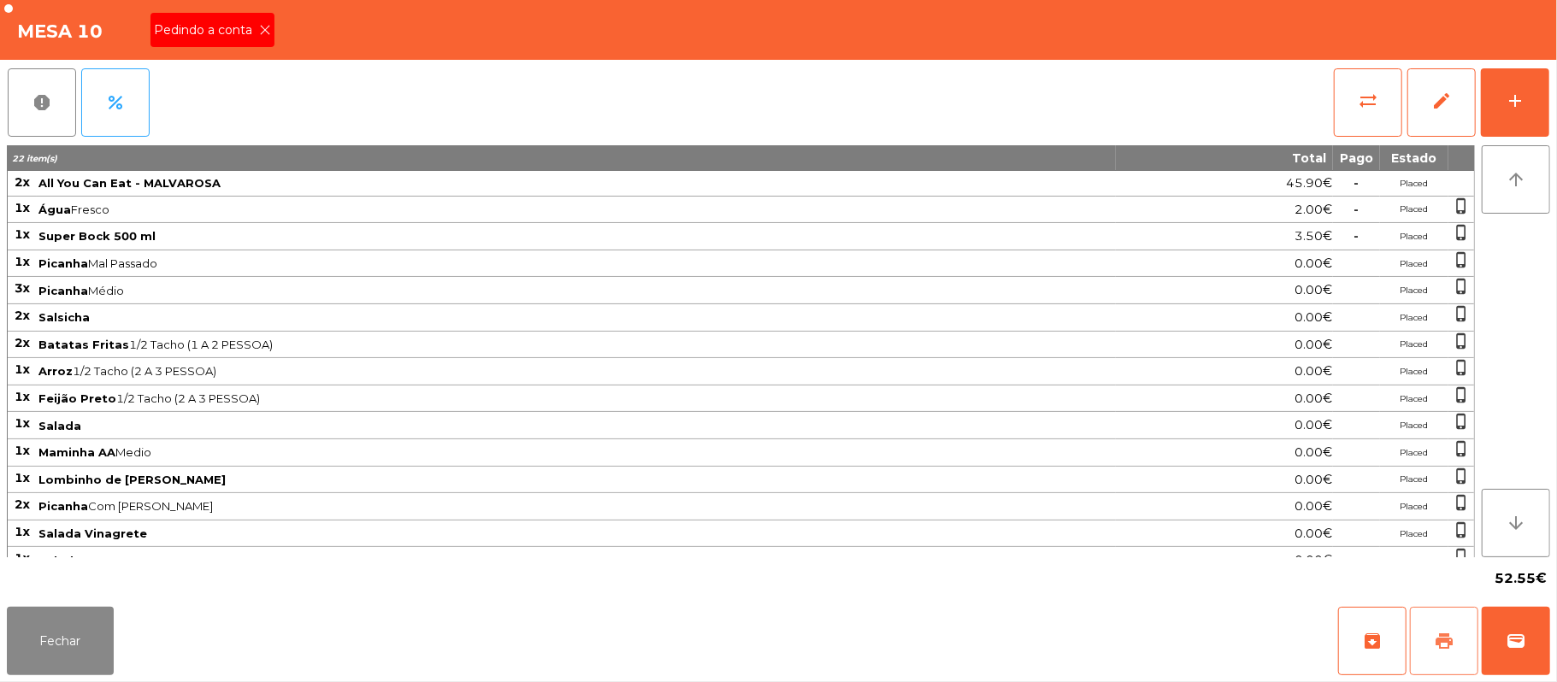
click at [1445, 647] on span "print" at bounding box center [1444, 641] width 21 height 21
click at [265, 28] on icon at bounding box center [265, 30] width 12 height 12
click at [45, 624] on button "Fechar" at bounding box center [60, 641] width 107 height 68
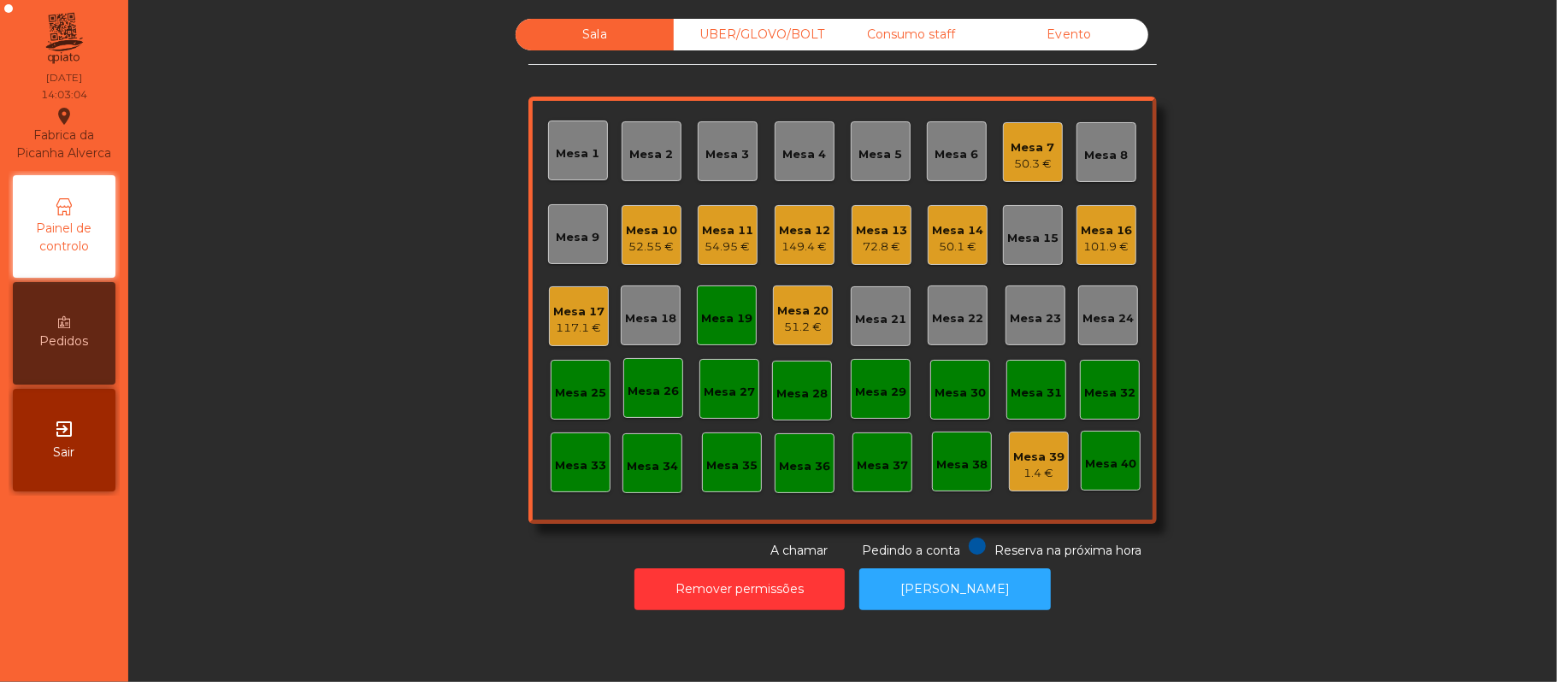
click at [716, 330] on div "Mesa 19" at bounding box center [727, 316] width 60 height 60
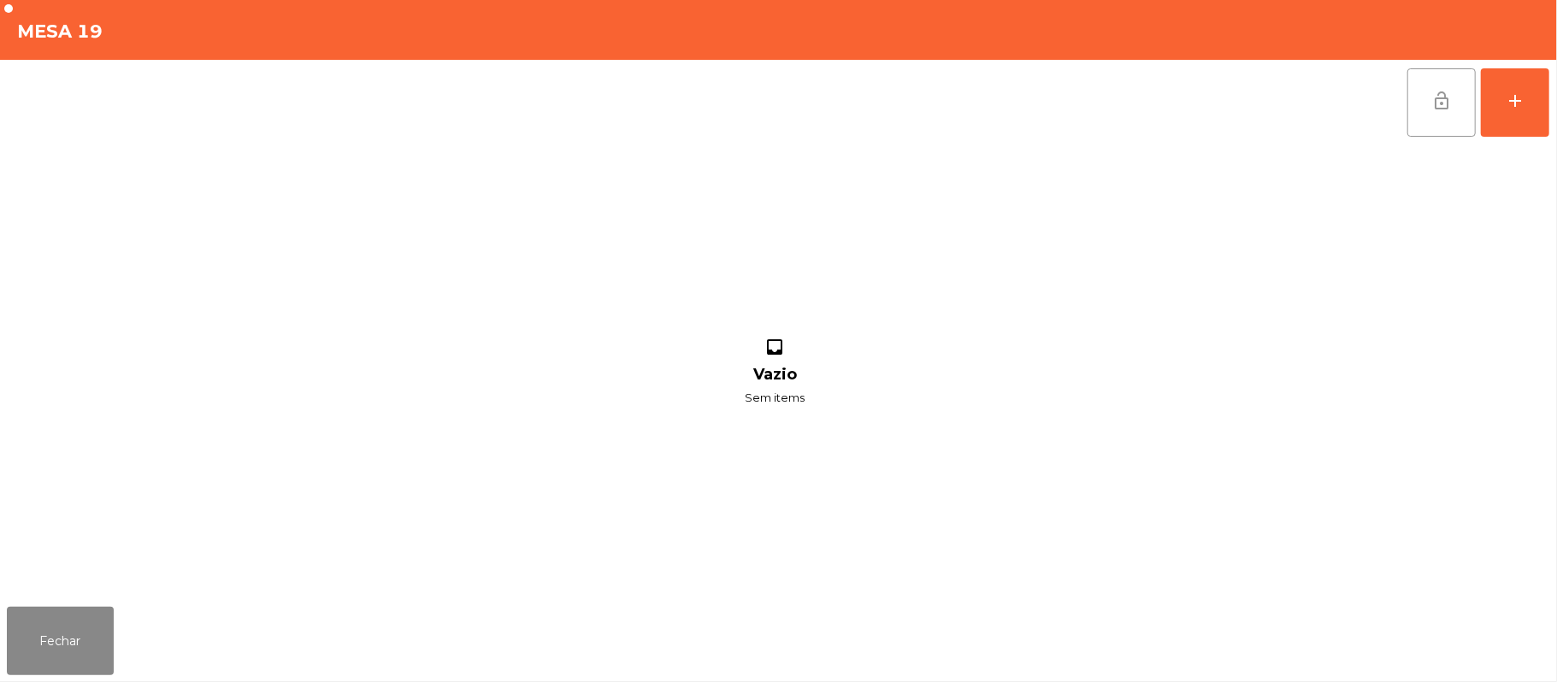
click at [1426, 84] on button "lock_open" at bounding box center [1441, 102] width 68 height 68
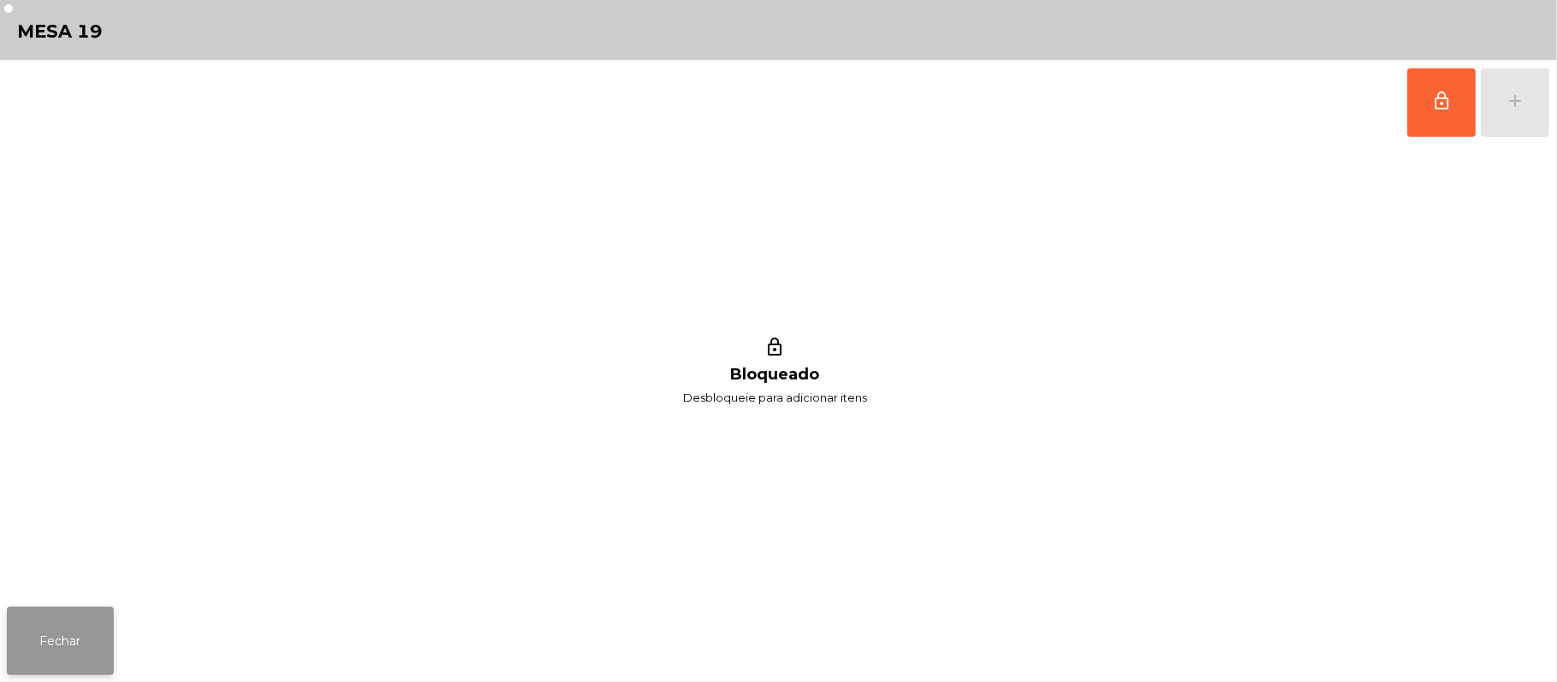
click at [22, 653] on button "Fechar" at bounding box center [60, 641] width 107 height 68
click at [1420, 90] on button "lock_outline" at bounding box center [1441, 102] width 68 height 68
click at [1505, 106] on div "lock_outline add" at bounding box center [1478, 102] width 144 height 85
click at [1431, 106] on span "lock_outline" at bounding box center [1441, 101] width 21 height 21
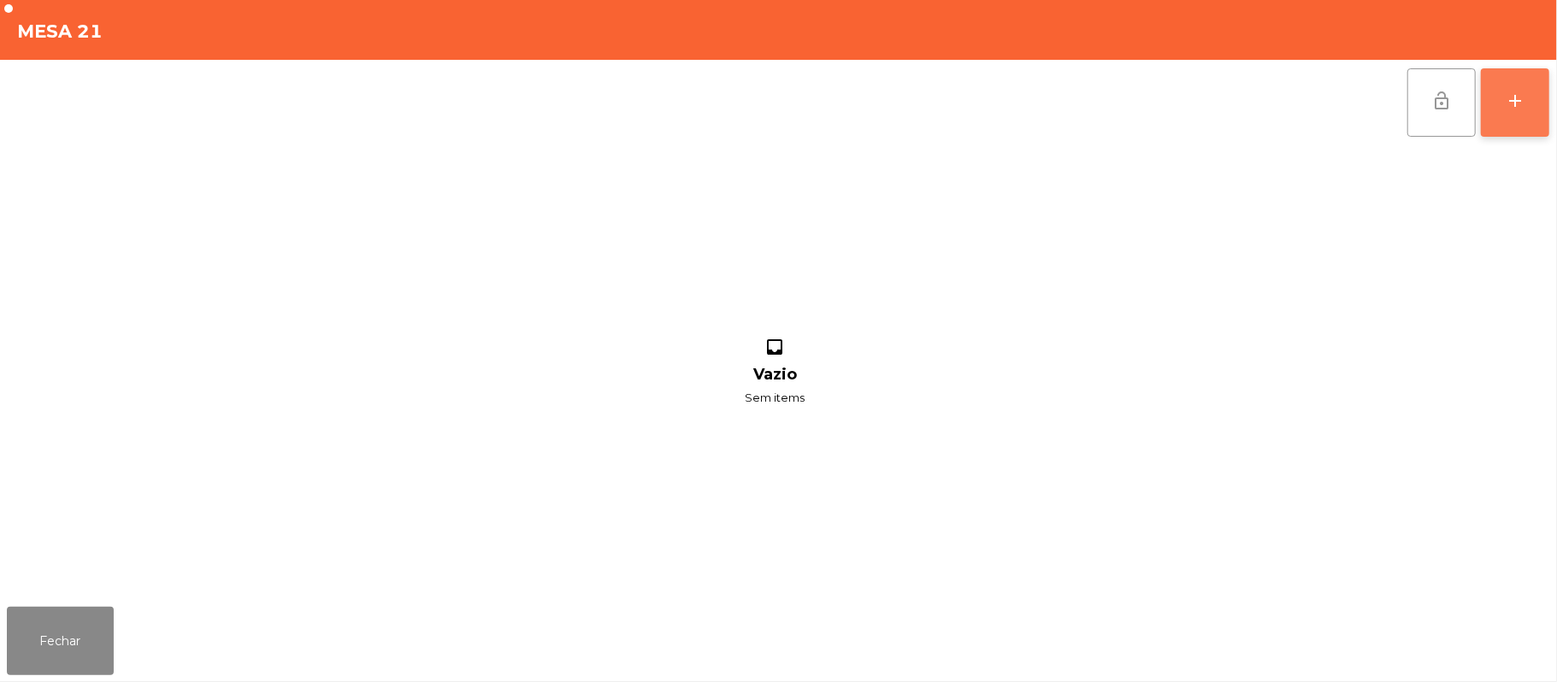
click at [1518, 118] on button "add" at bounding box center [1515, 102] width 68 height 68
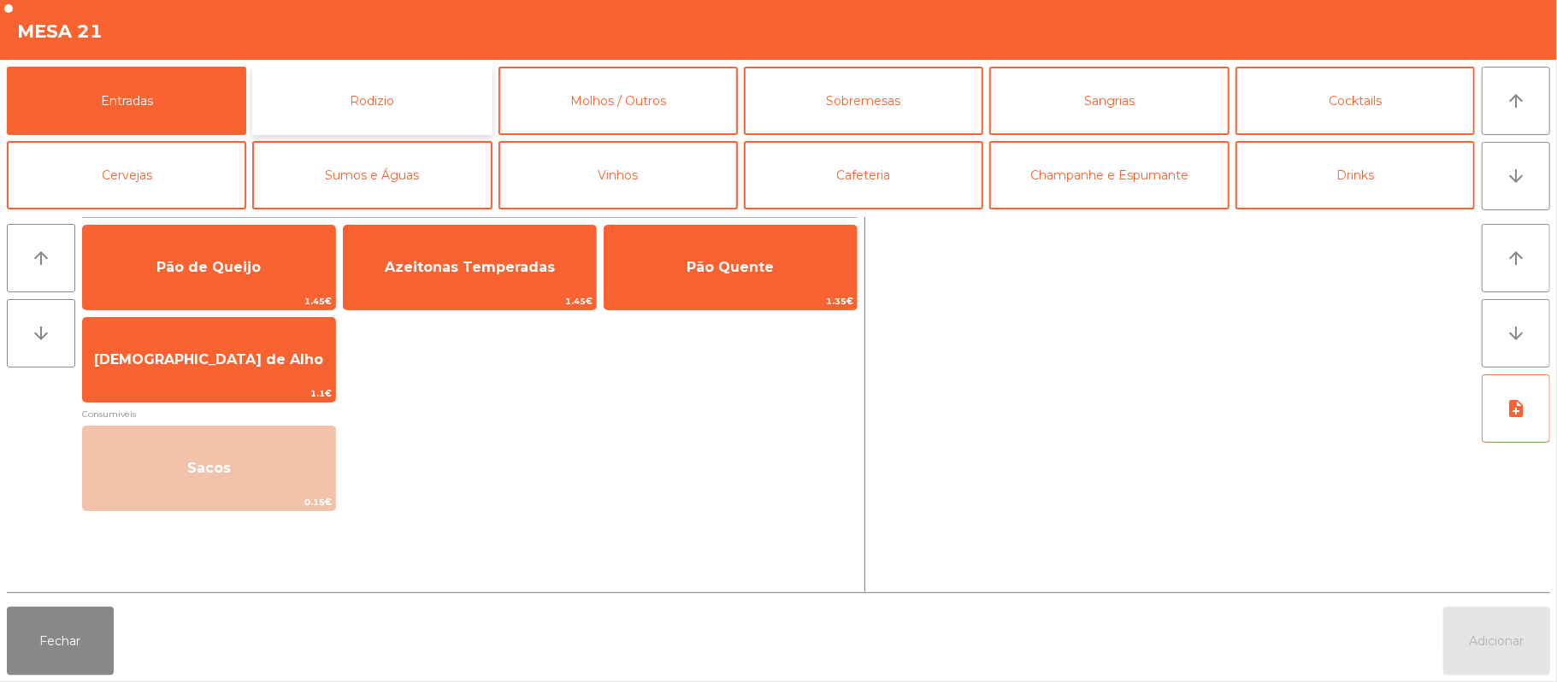
click at [394, 74] on button "Rodizio" at bounding box center [371, 101] width 239 height 68
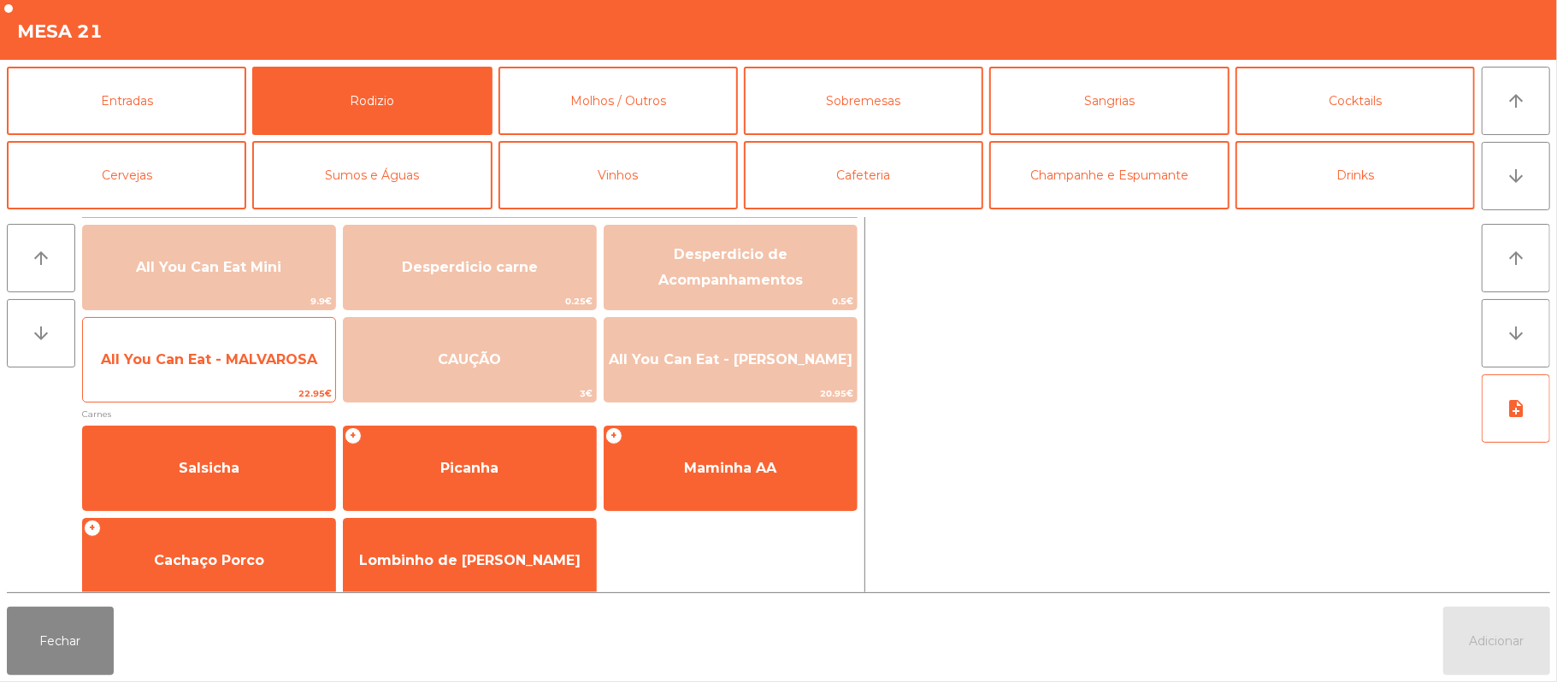
click at [286, 359] on span "All You Can Eat - MALVAROSA" at bounding box center [209, 359] width 216 height 16
click at [285, 367] on span "All You Can Eat - MALVAROSA" at bounding box center [209, 359] width 216 height 16
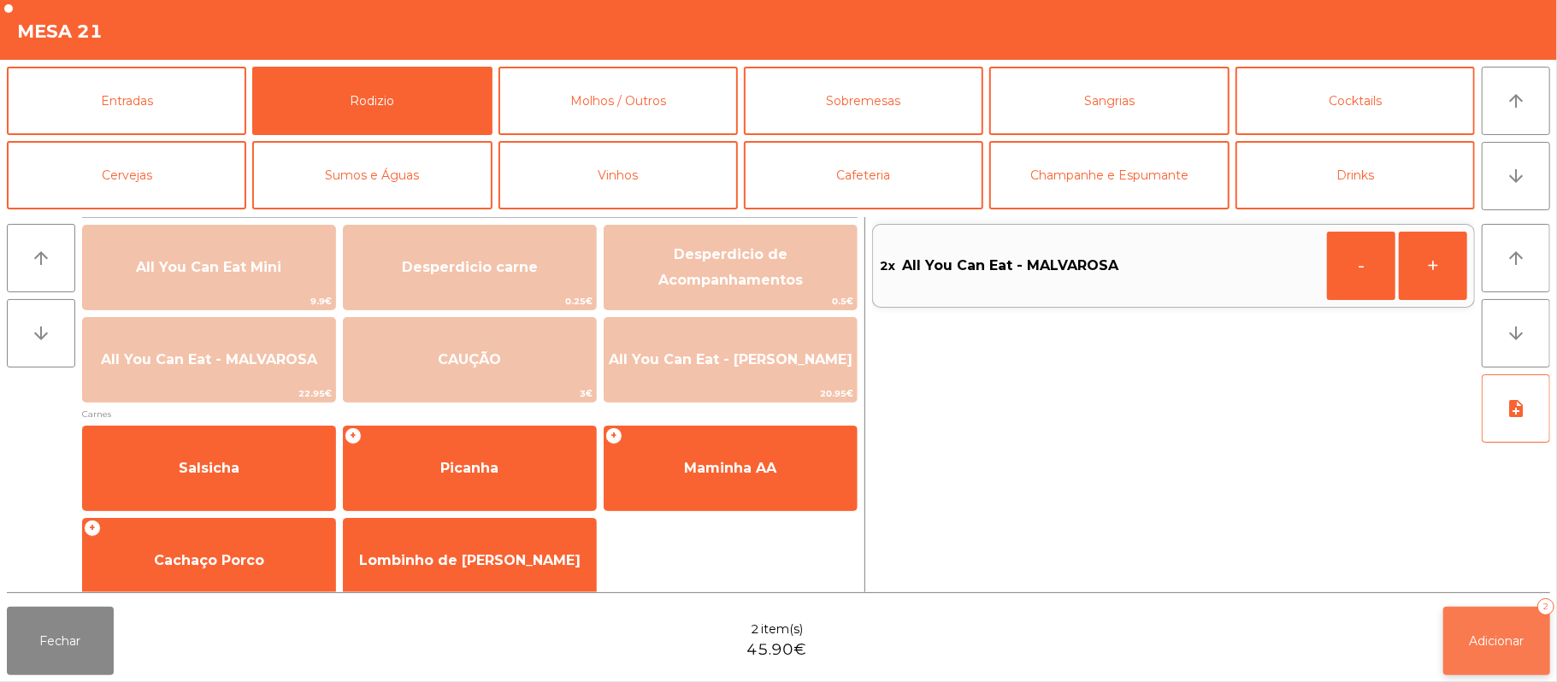
click at [1474, 651] on button "Adicionar 2" at bounding box center [1496, 641] width 107 height 68
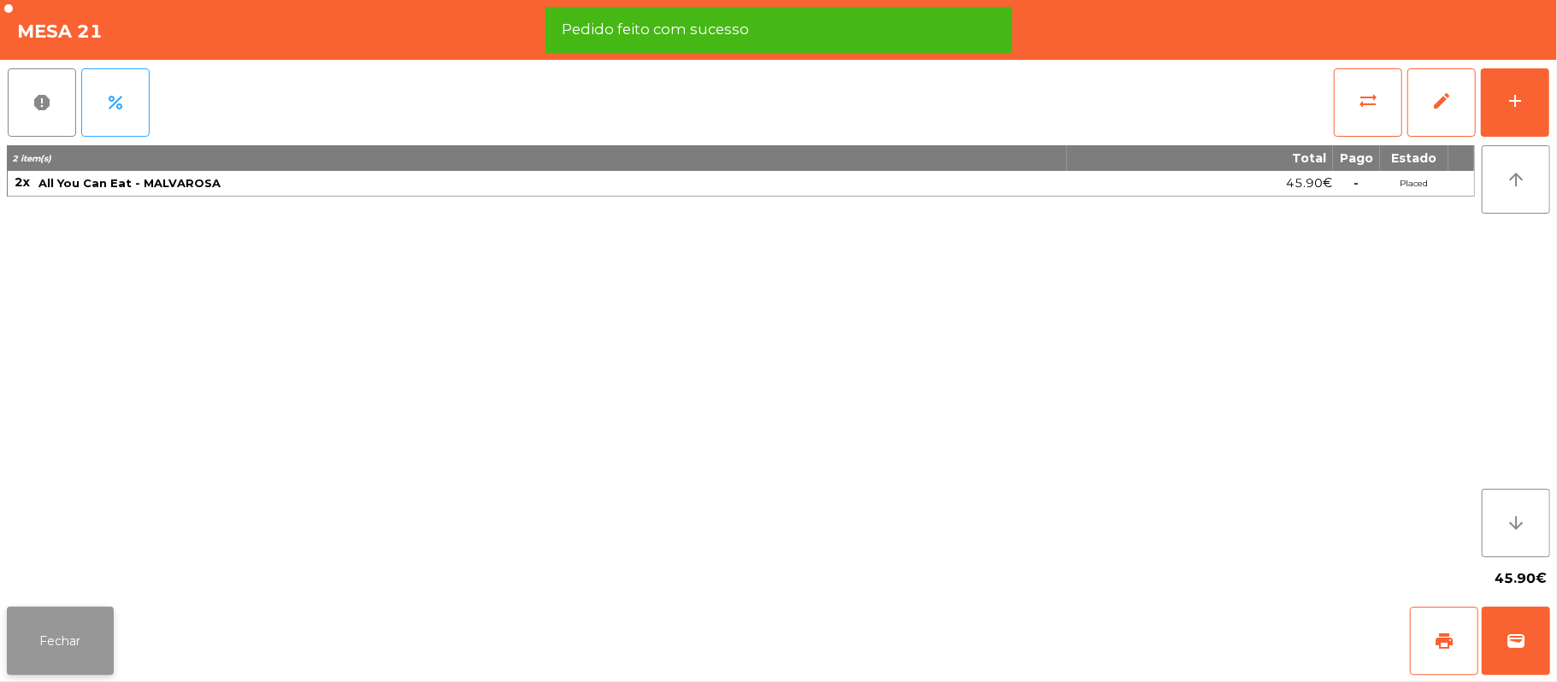
click at [92, 639] on button "Fechar" at bounding box center [60, 641] width 107 height 68
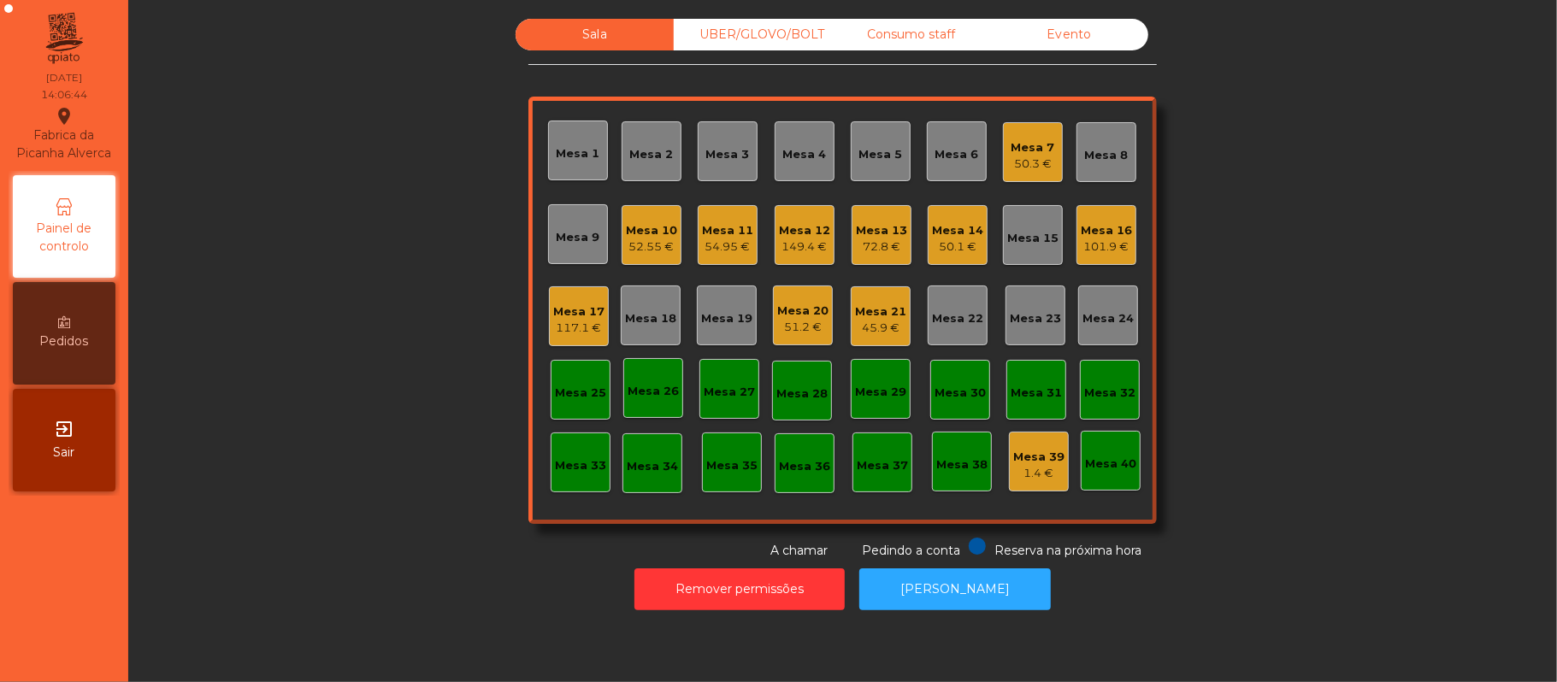
click at [660, 250] on div "52.55 €" at bounding box center [651, 247] width 51 height 17
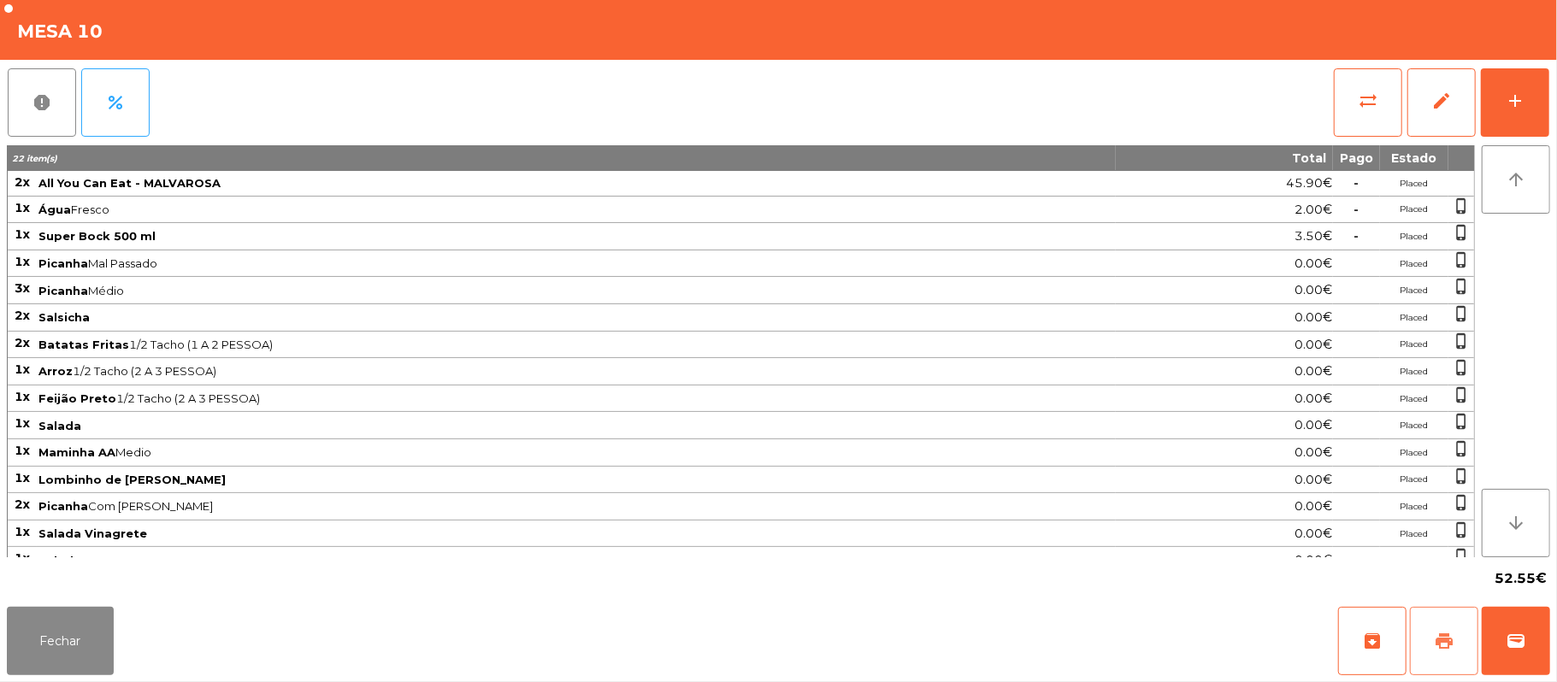
click at [1450, 623] on button "print" at bounding box center [1444, 641] width 68 height 68
click at [79, 630] on button "Fechar" at bounding box center [60, 641] width 107 height 68
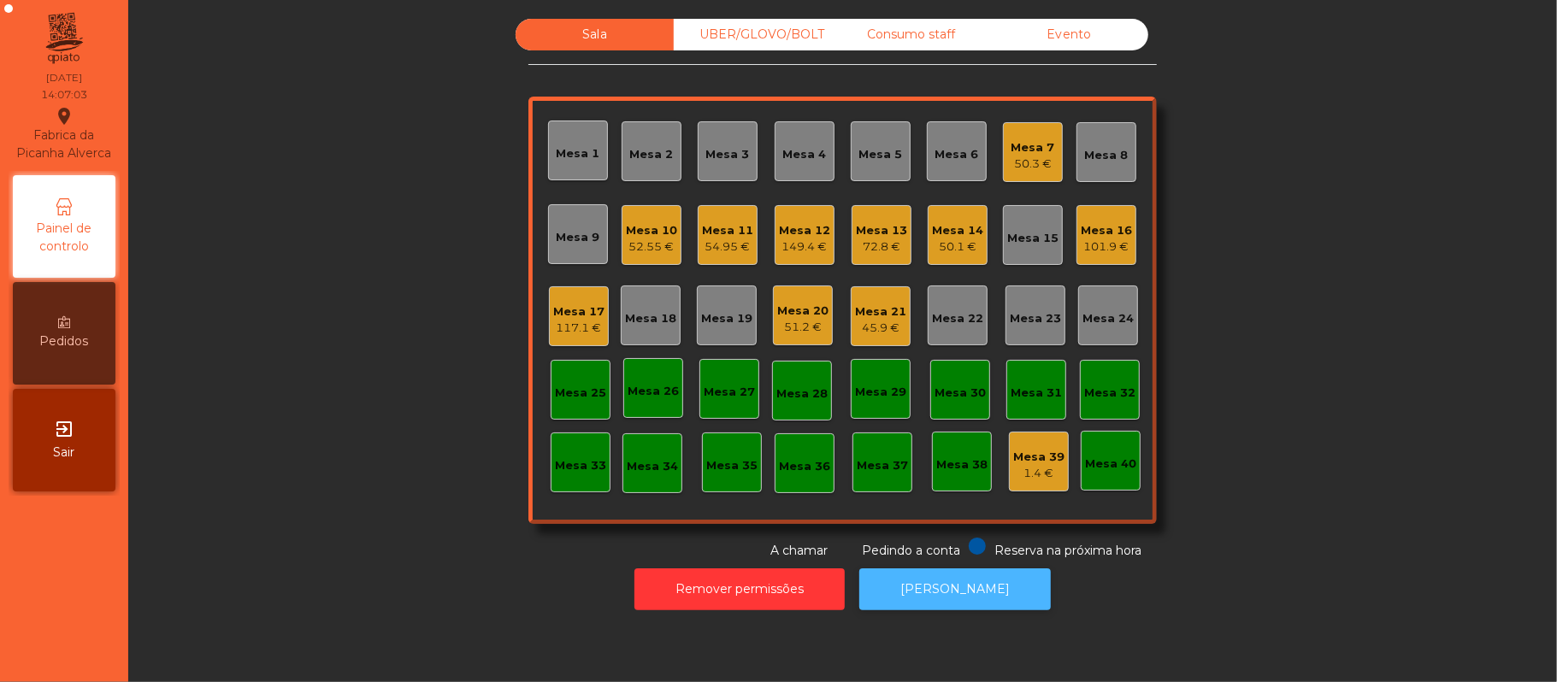
click at [965, 592] on button "[PERSON_NAME]" at bounding box center [954, 589] width 191 height 42
click at [657, 230] on div "Mesa 10" at bounding box center [651, 230] width 51 height 17
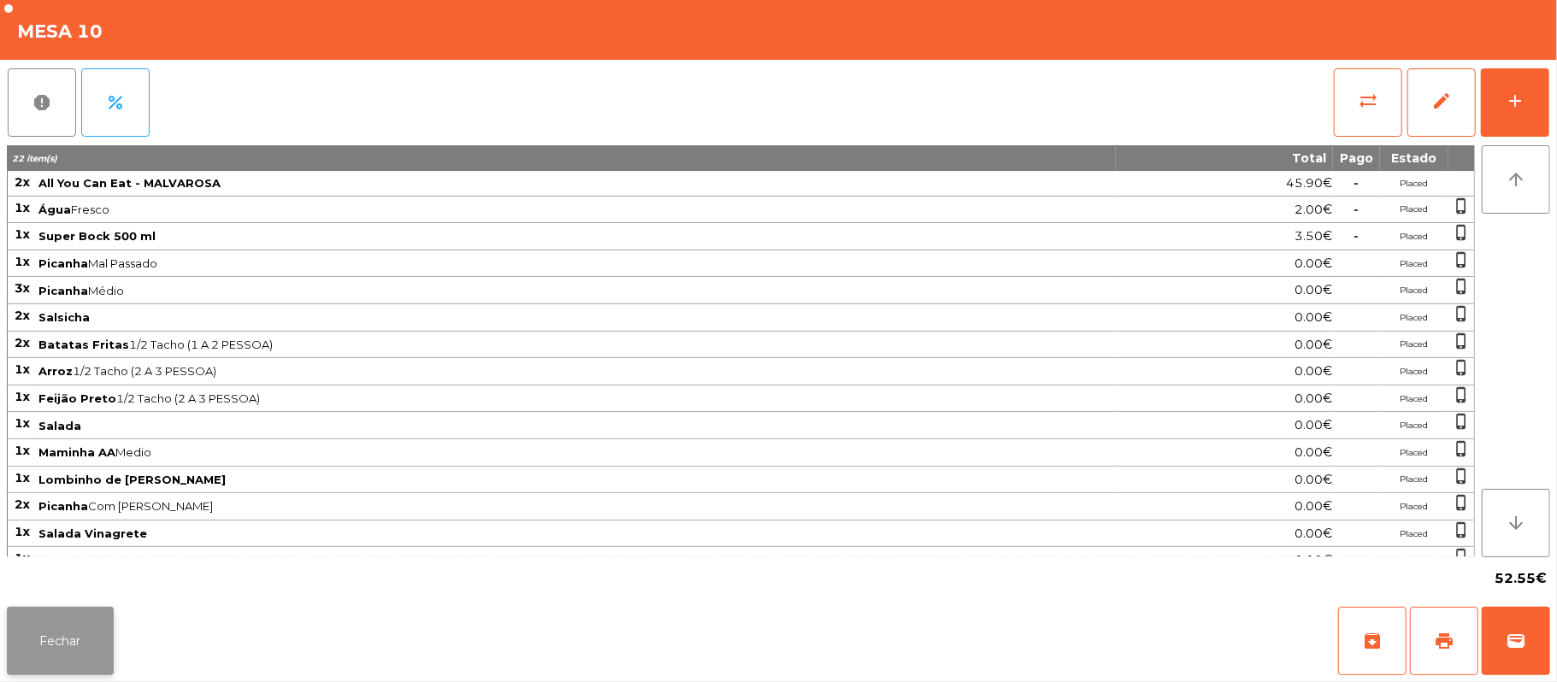
click at [82, 627] on button "Fechar" at bounding box center [60, 641] width 107 height 68
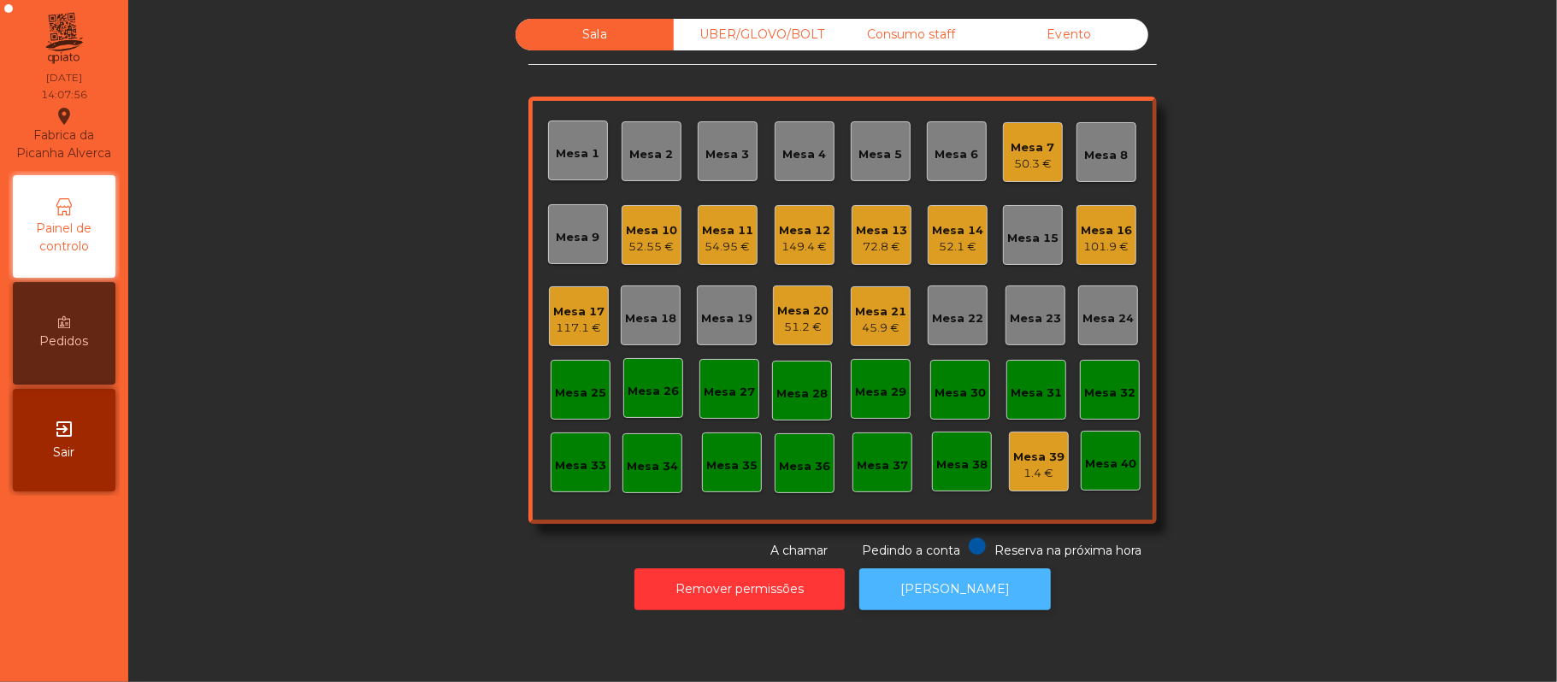
click at [963, 589] on button "[PERSON_NAME]" at bounding box center [954, 589] width 191 height 42
click at [633, 239] on div "52.55 €" at bounding box center [651, 247] width 51 height 17
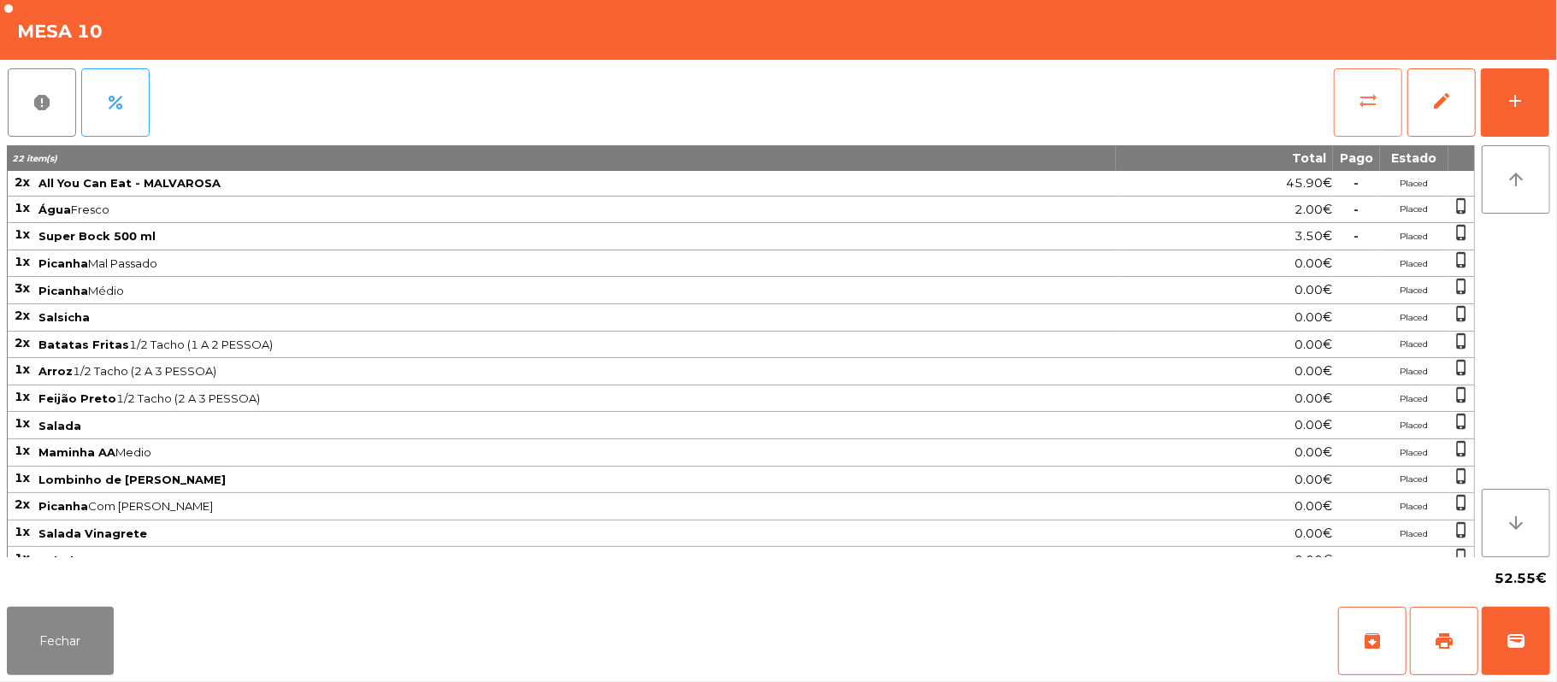
click at [1355, 103] on button "sync_alt" at bounding box center [1368, 102] width 68 height 68
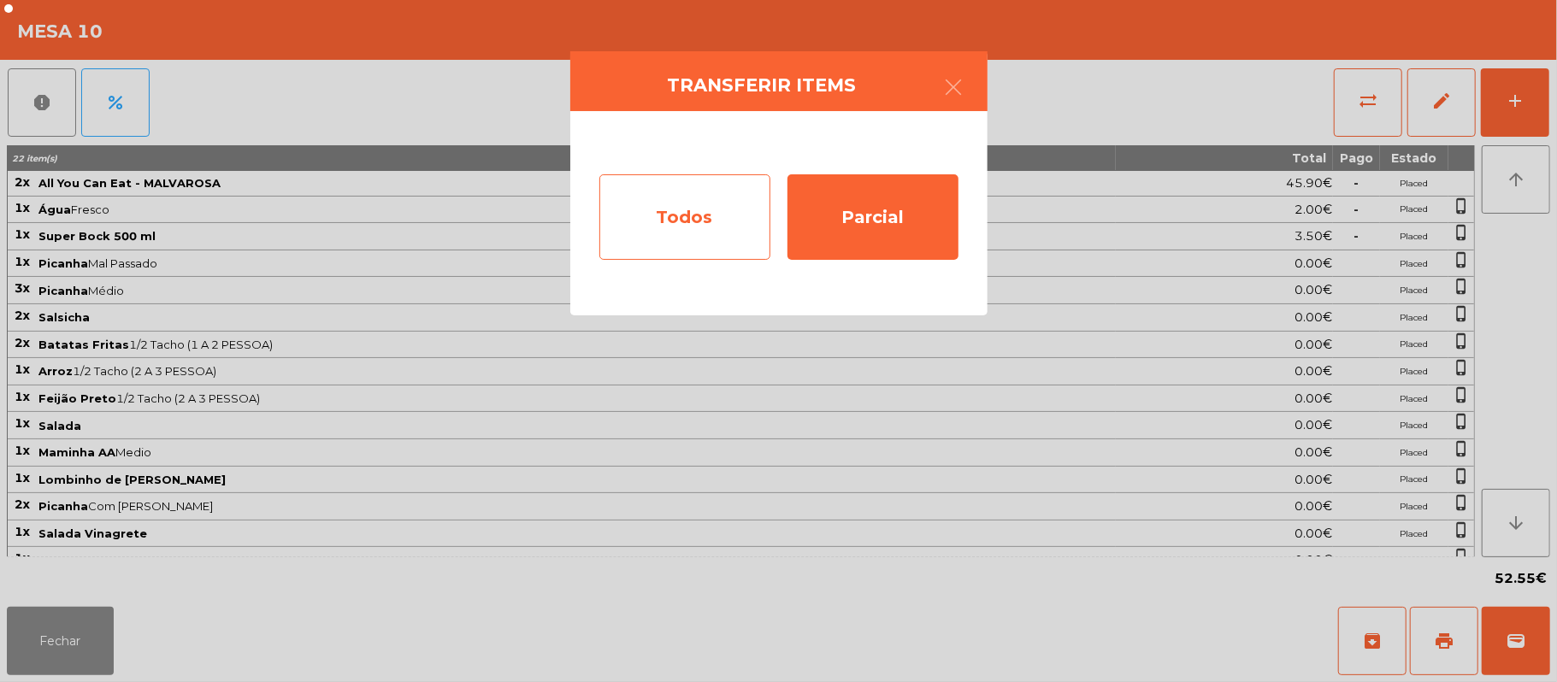
click at [701, 216] on div "Todos" at bounding box center [684, 216] width 171 height 85
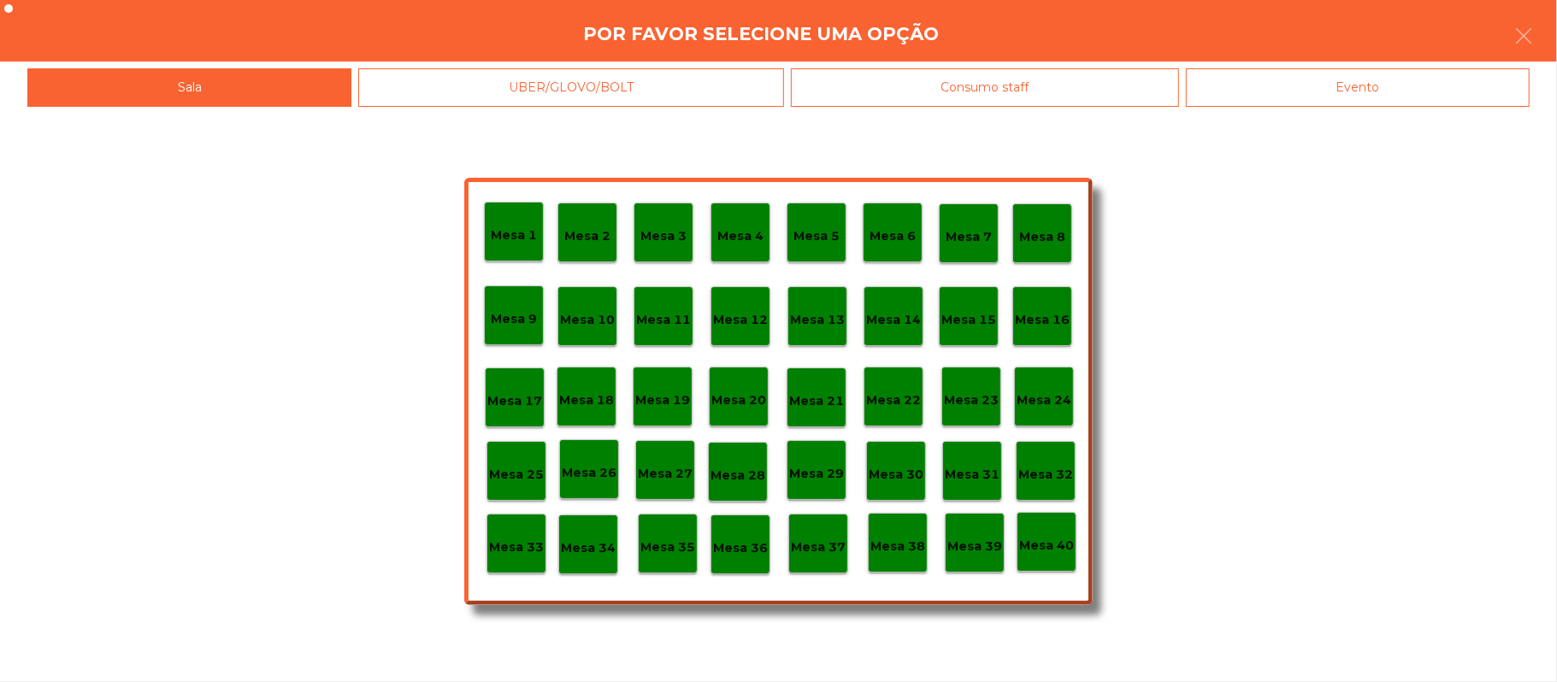
click at [1395, 84] on div "Evento" at bounding box center [1358, 87] width 344 height 38
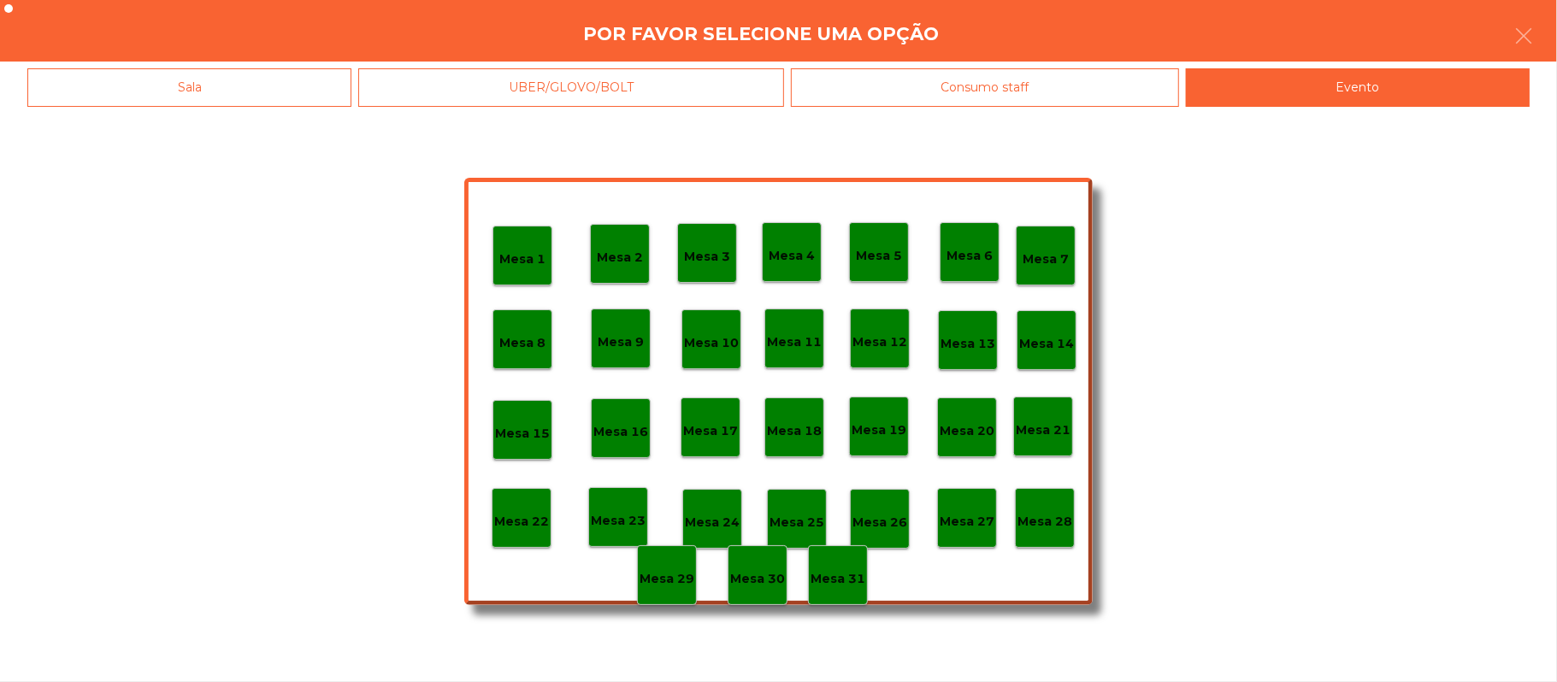
click at [1047, 527] on p "Mesa 28" at bounding box center [1044, 522] width 55 height 20
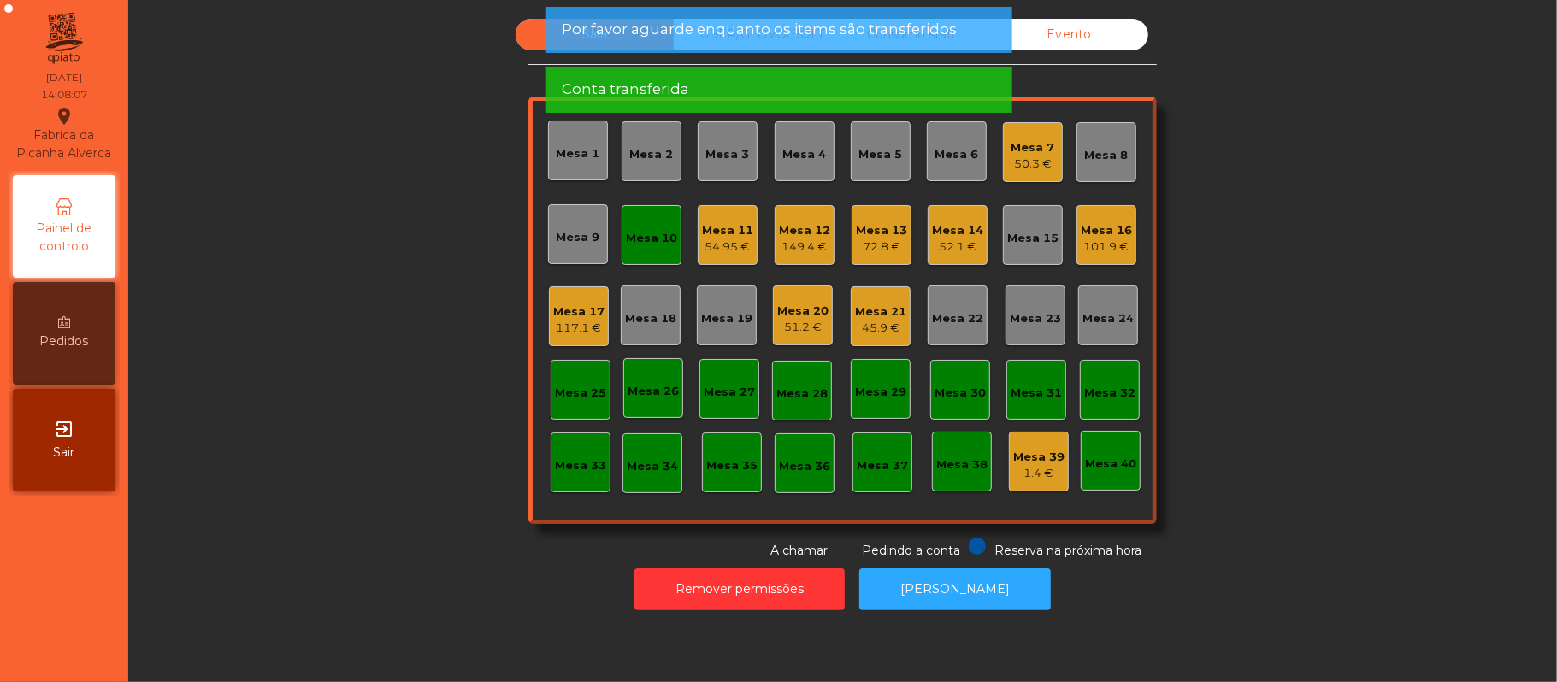
click at [651, 248] on div "Mesa 10" at bounding box center [651, 235] width 60 height 60
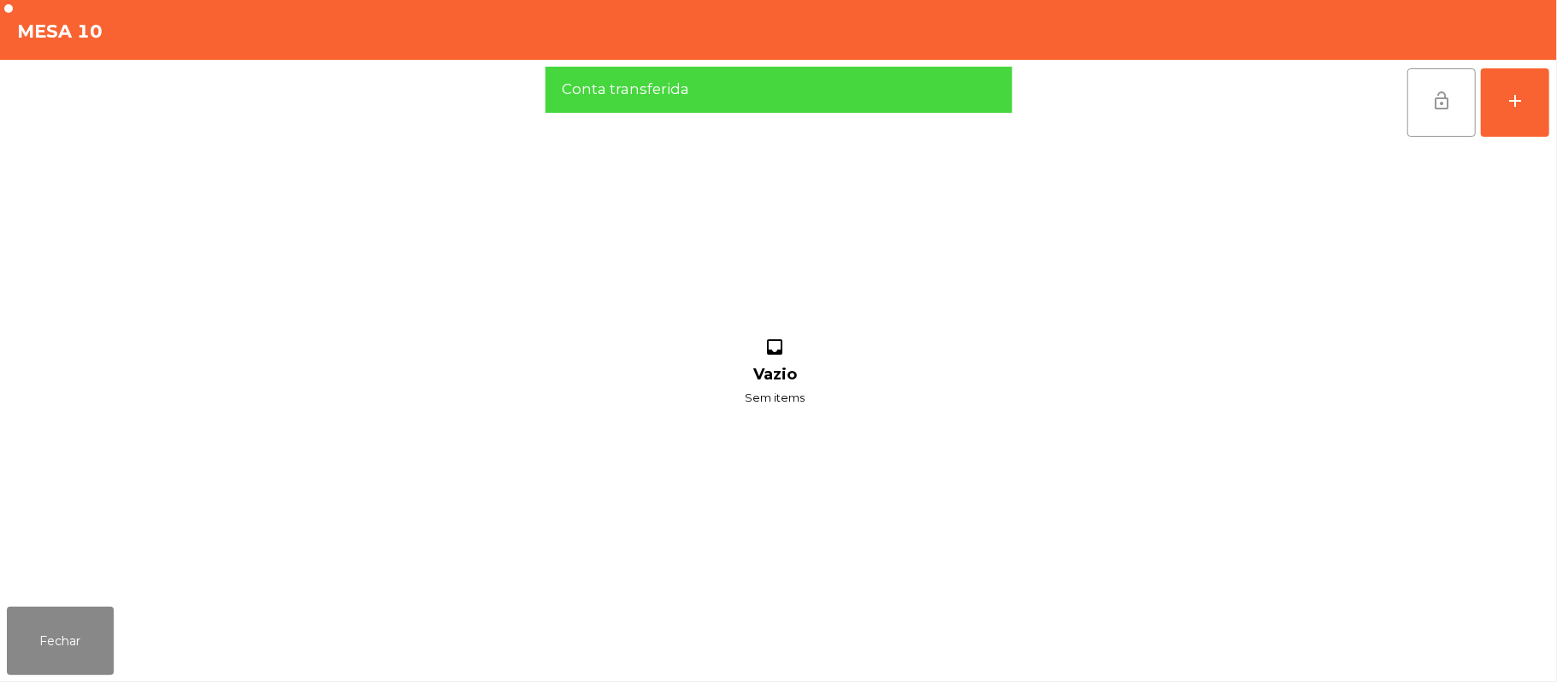
click at [1416, 103] on button "lock_open" at bounding box center [1441, 102] width 68 height 68
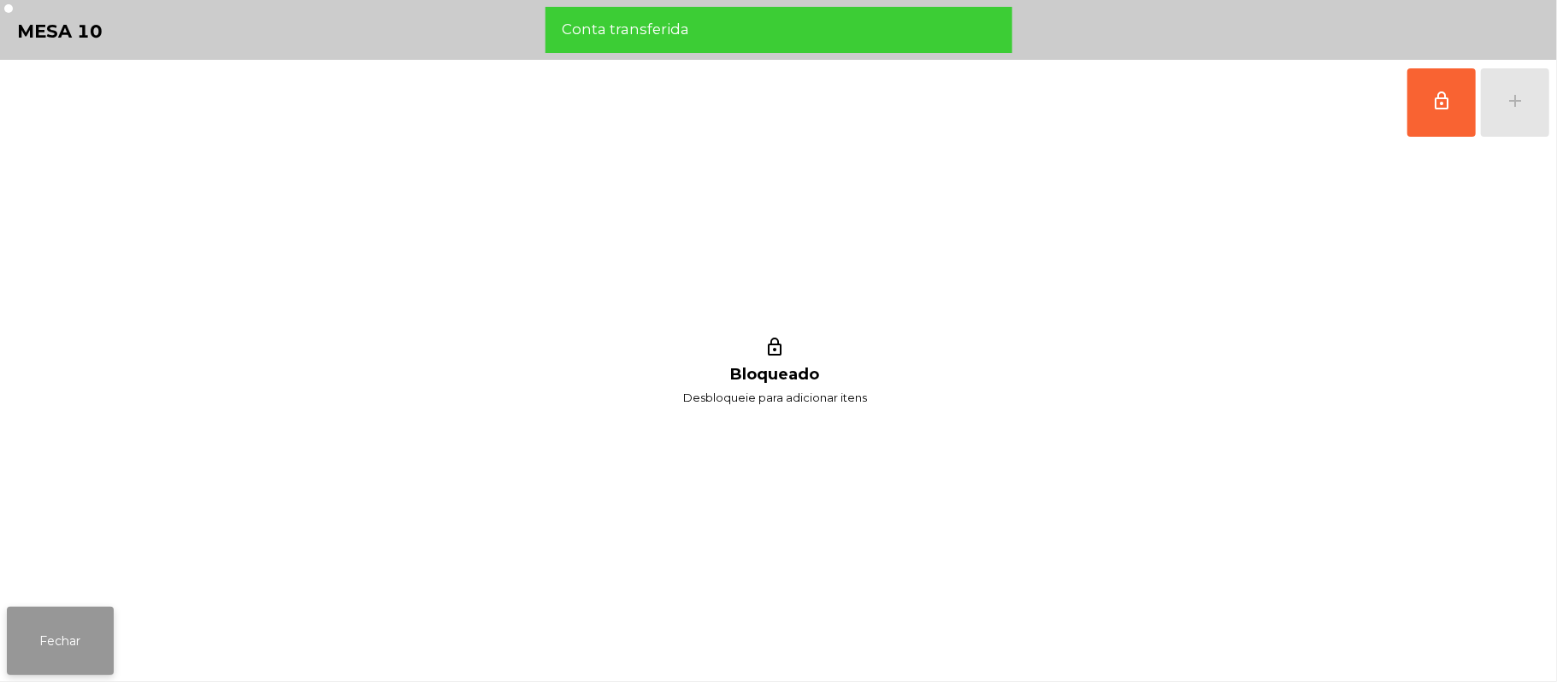
click at [56, 620] on button "Fechar" at bounding box center [60, 641] width 107 height 68
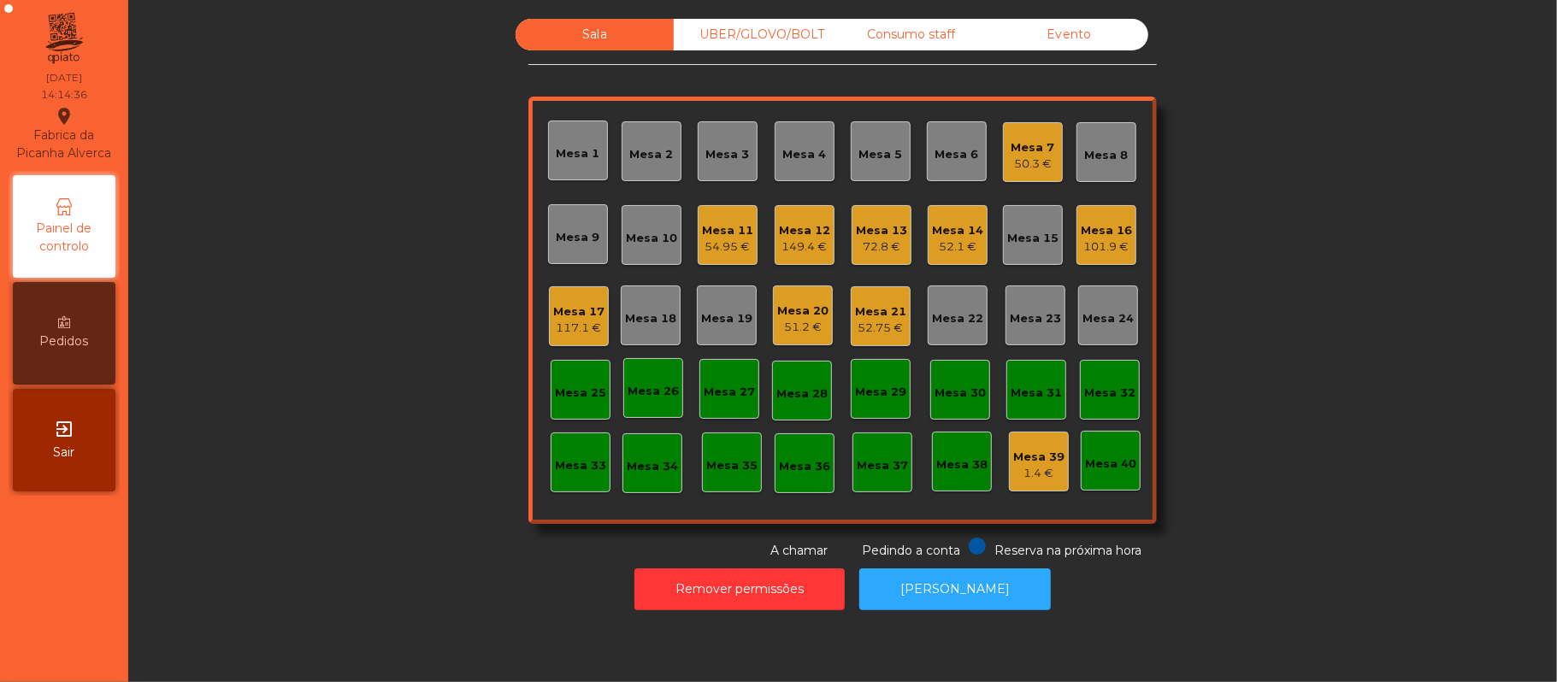
click at [704, 321] on div "Mesa 19" at bounding box center [726, 318] width 51 height 17
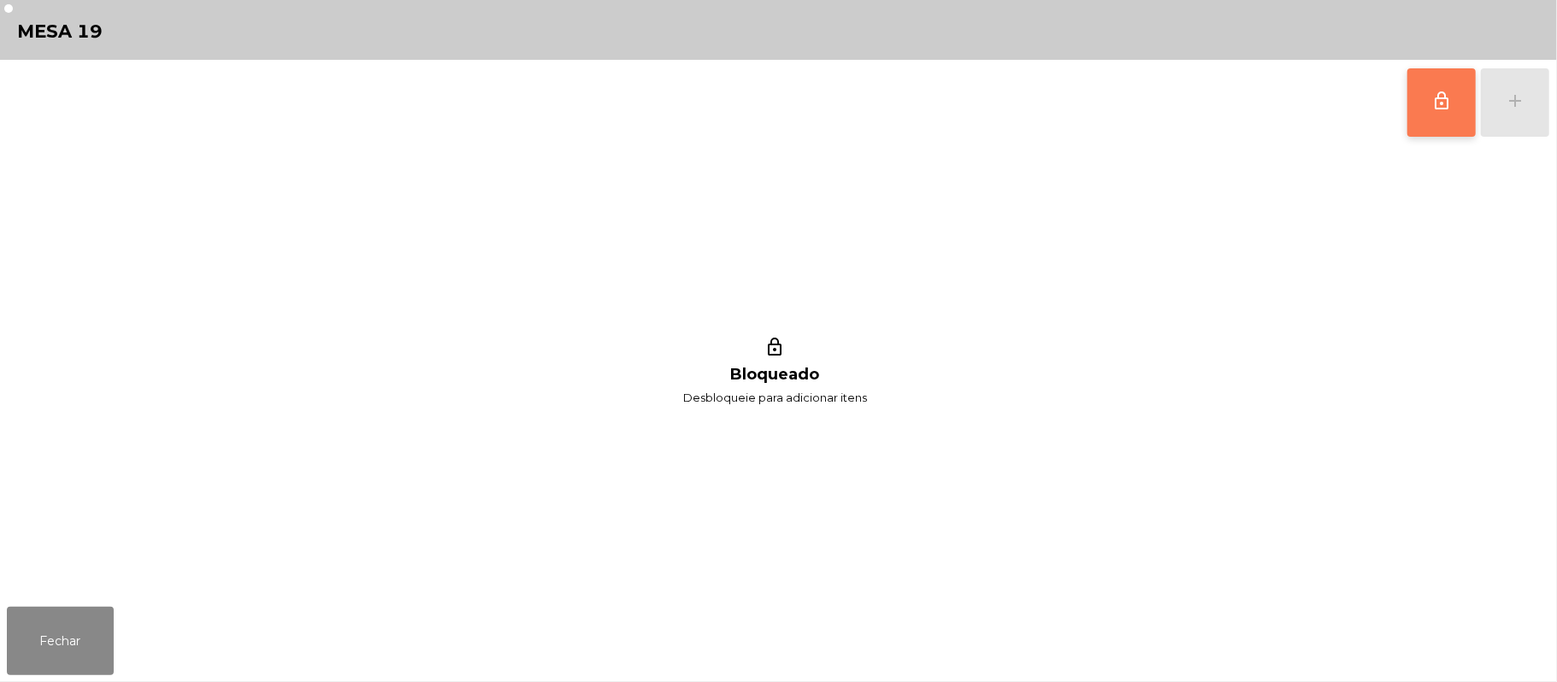
click at [1426, 100] on button "lock_outline" at bounding box center [1441, 102] width 68 height 68
click at [1544, 94] on button "add" at bounding box center [1515, 102] width 68 height 68
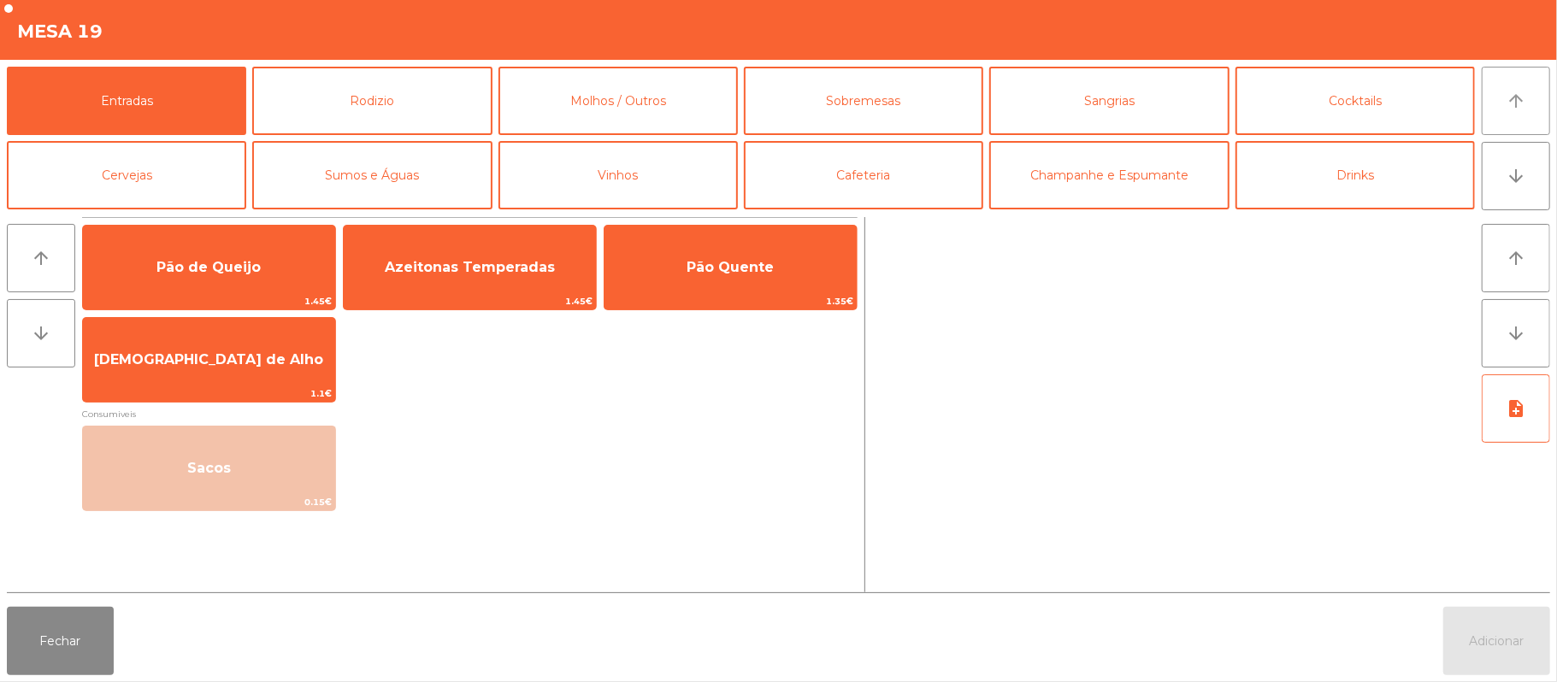
click at [1512, 107] on icon "arrow_upward" at bounding box center [1515, 101] width 21 height 21
click at [397, 101] on button "Rodizio" at bounding box center [371, 101] width 239 height 68
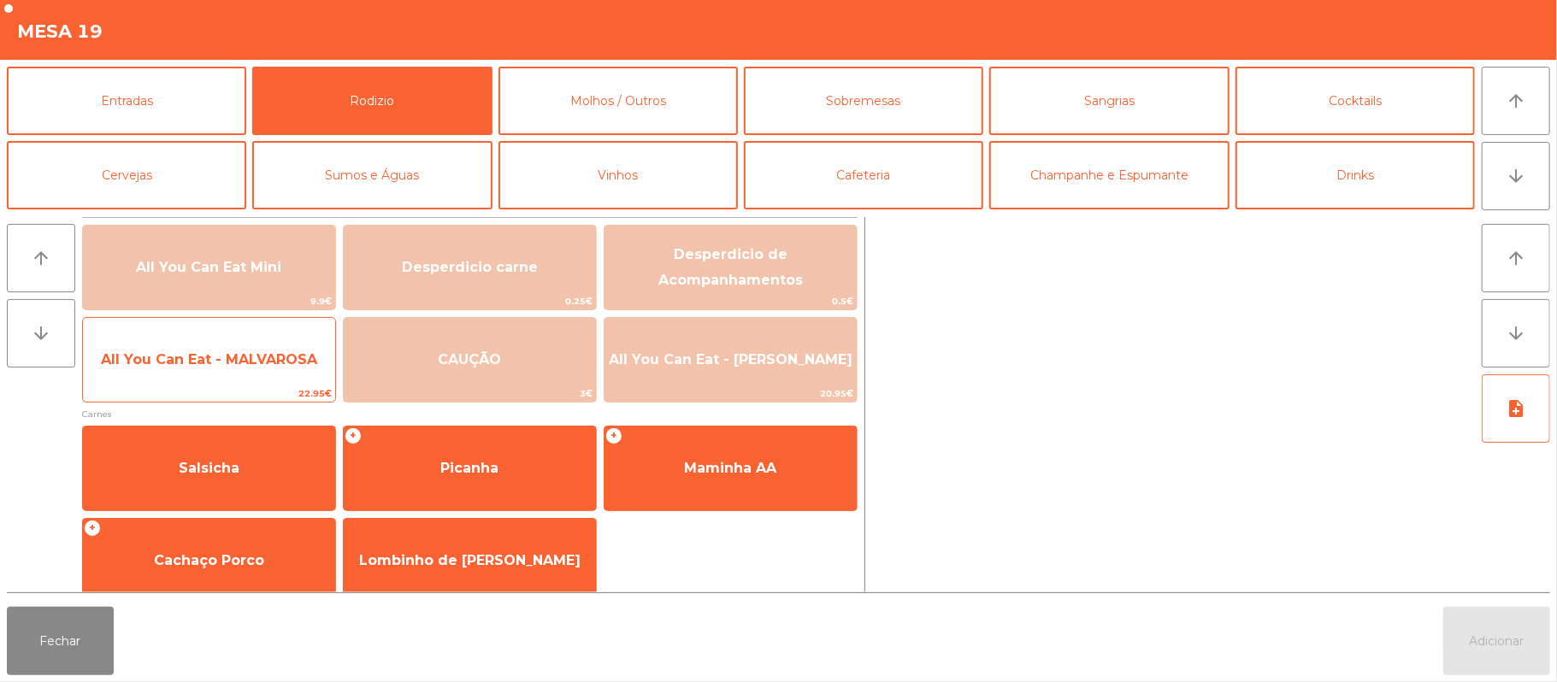
click at [239, 361] on span "All You Can Eat - MALVAROSA" at bounding box center [209, 359] width 216 height 16
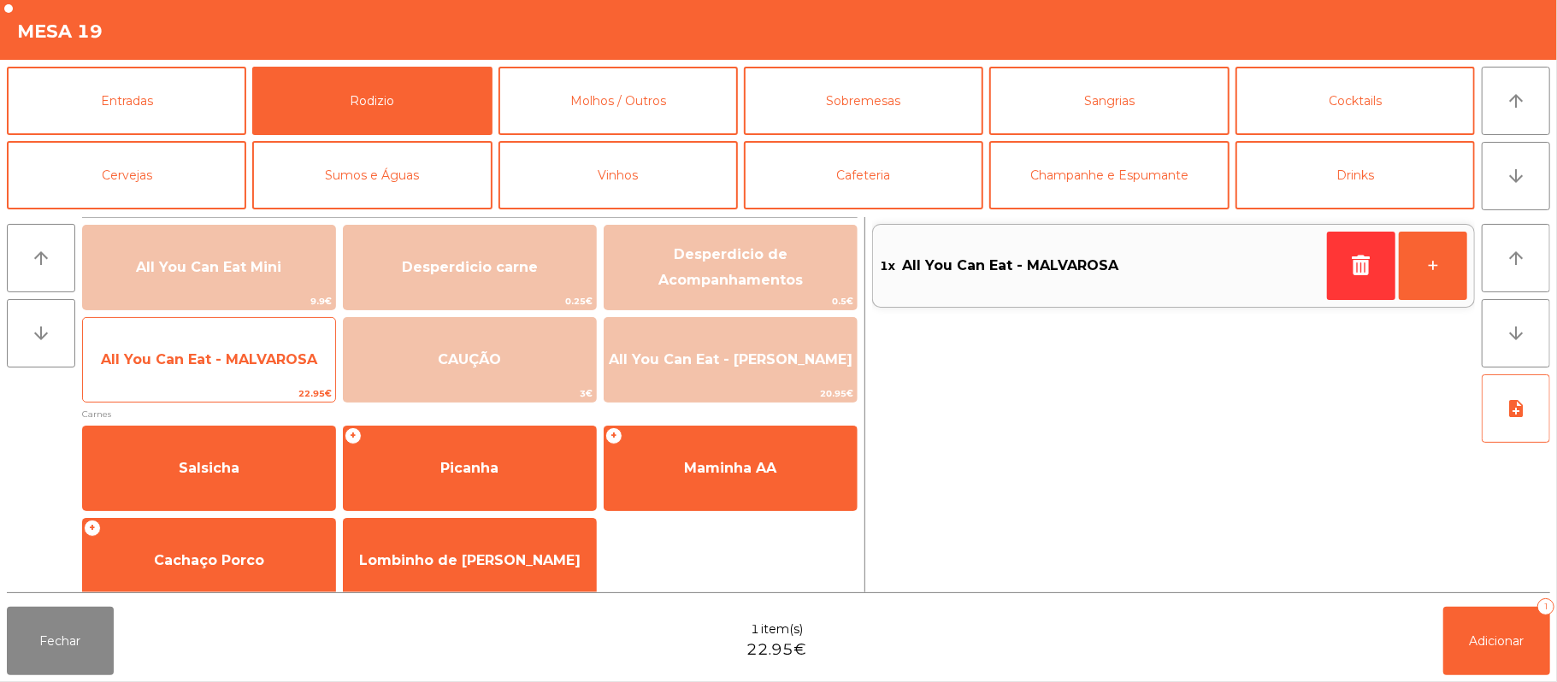
click at [255, 376] on span "All You Can Eat - MALVAROSA" at bounding box center [209, 360] width 252 height 46
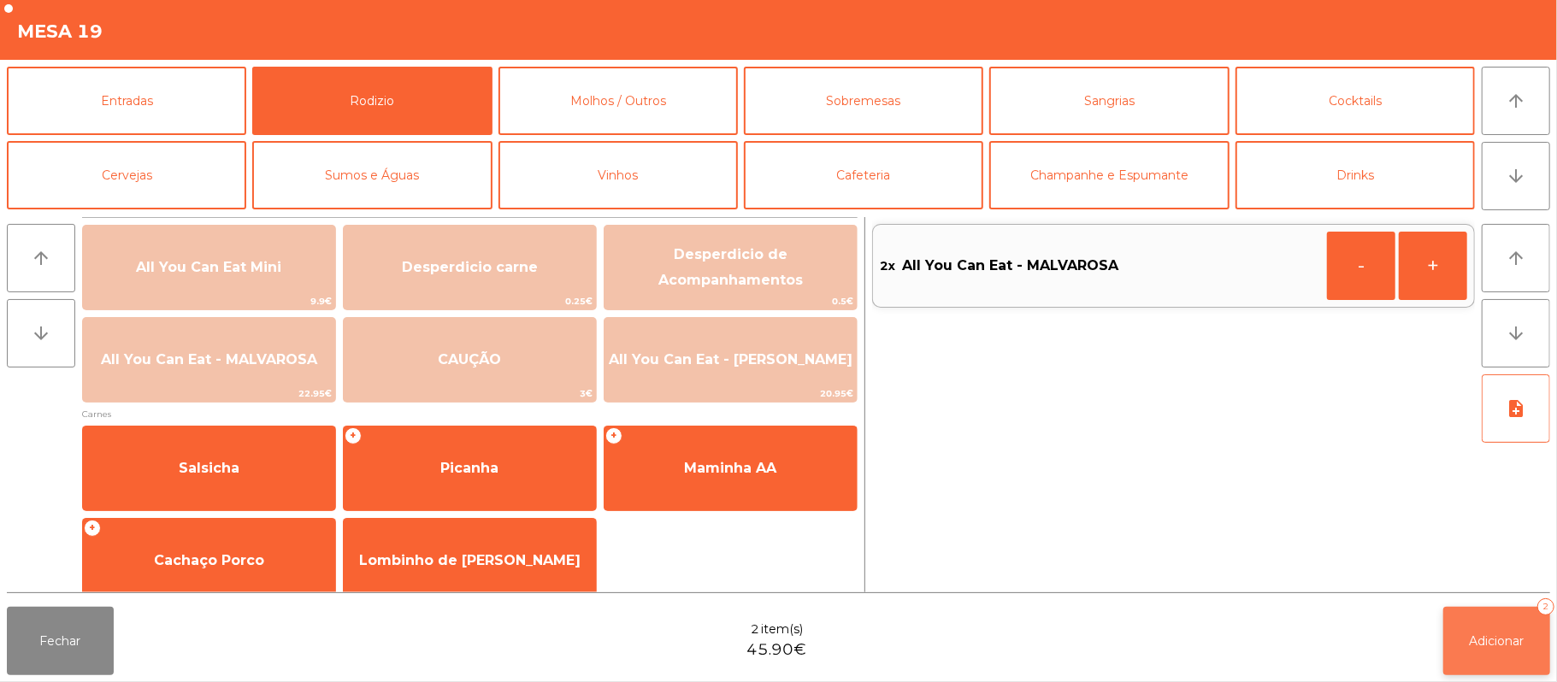
click at [1469, 646] on span "Adicionar" at bounding box center [1496, 640] width 55 height 15
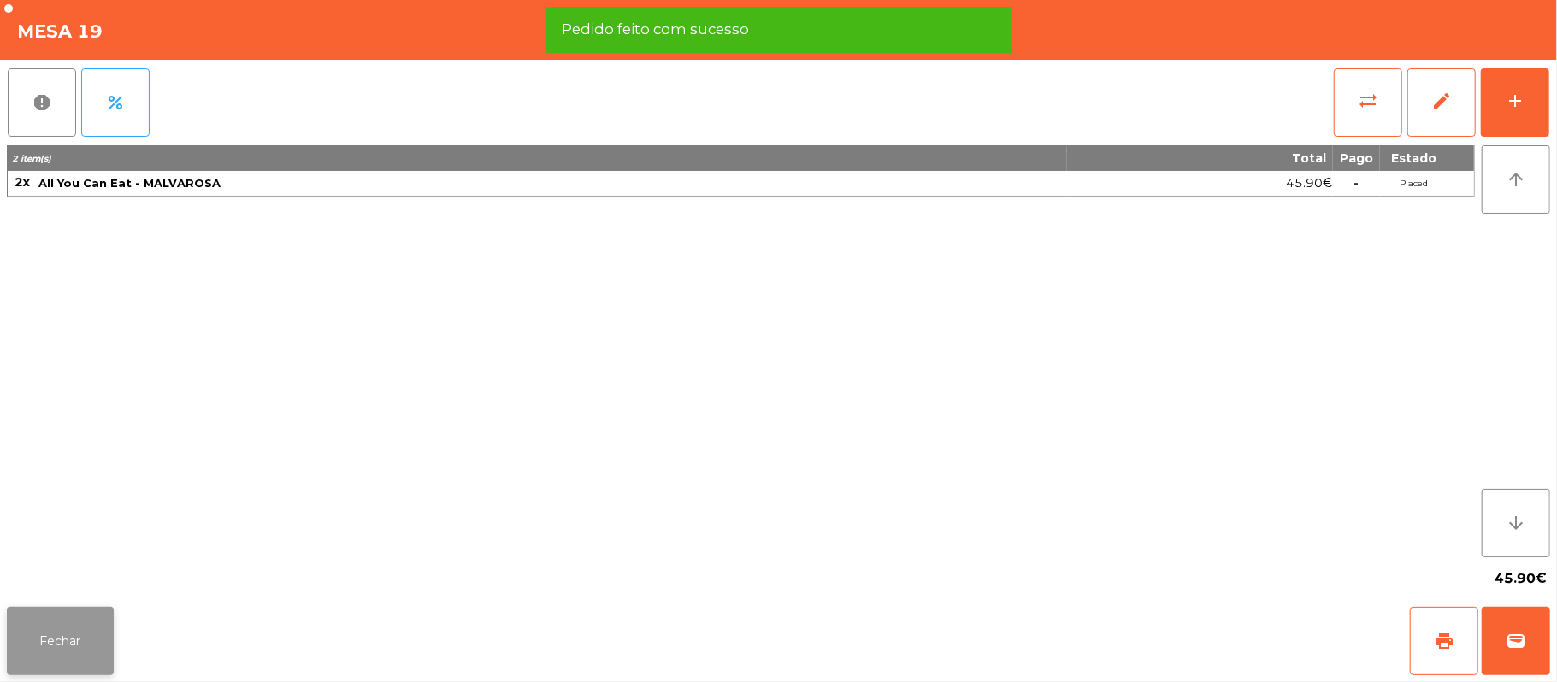
click at [56, 627] on button "Fechar" at bounding box center [60, 641] width 107 height 68
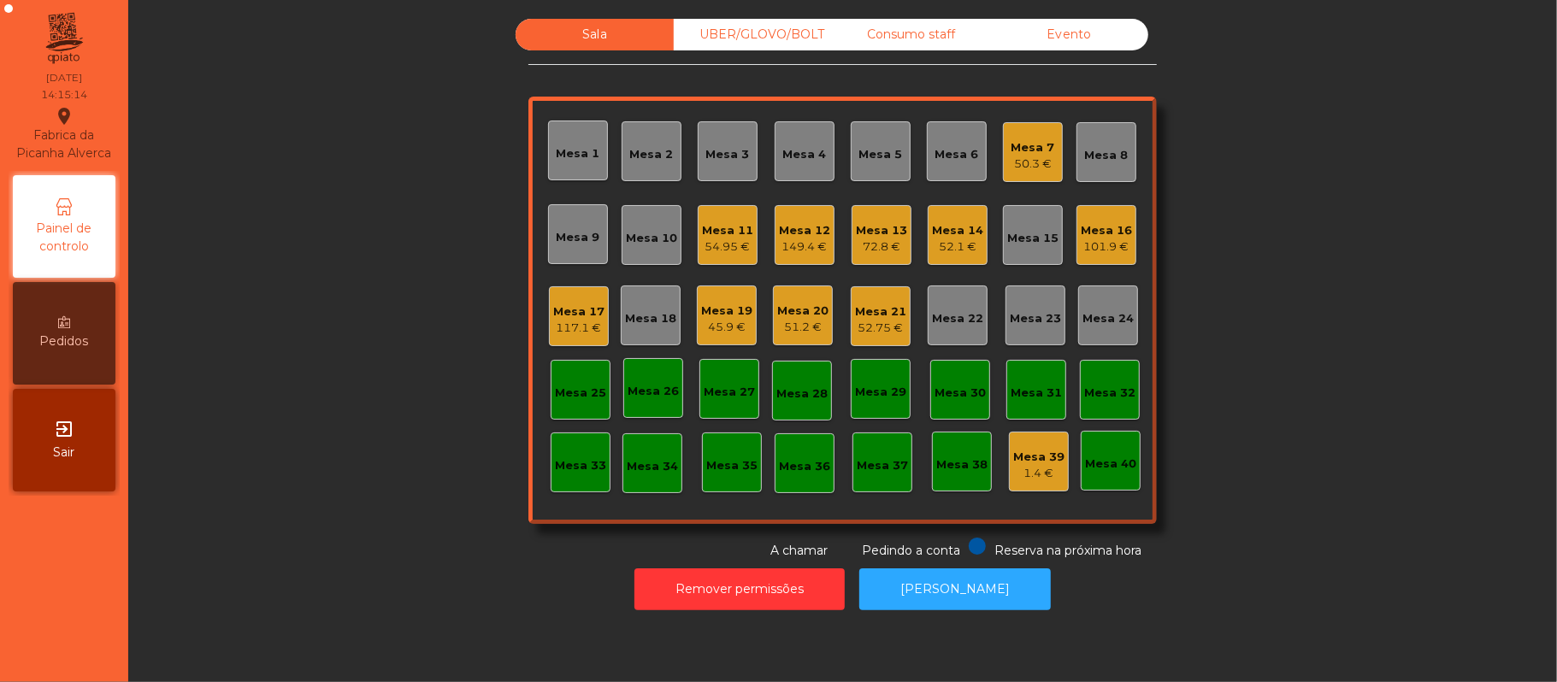
click at [880, 246] on div "72.8 €" at bounding box center [881, 247] width 51 height 17
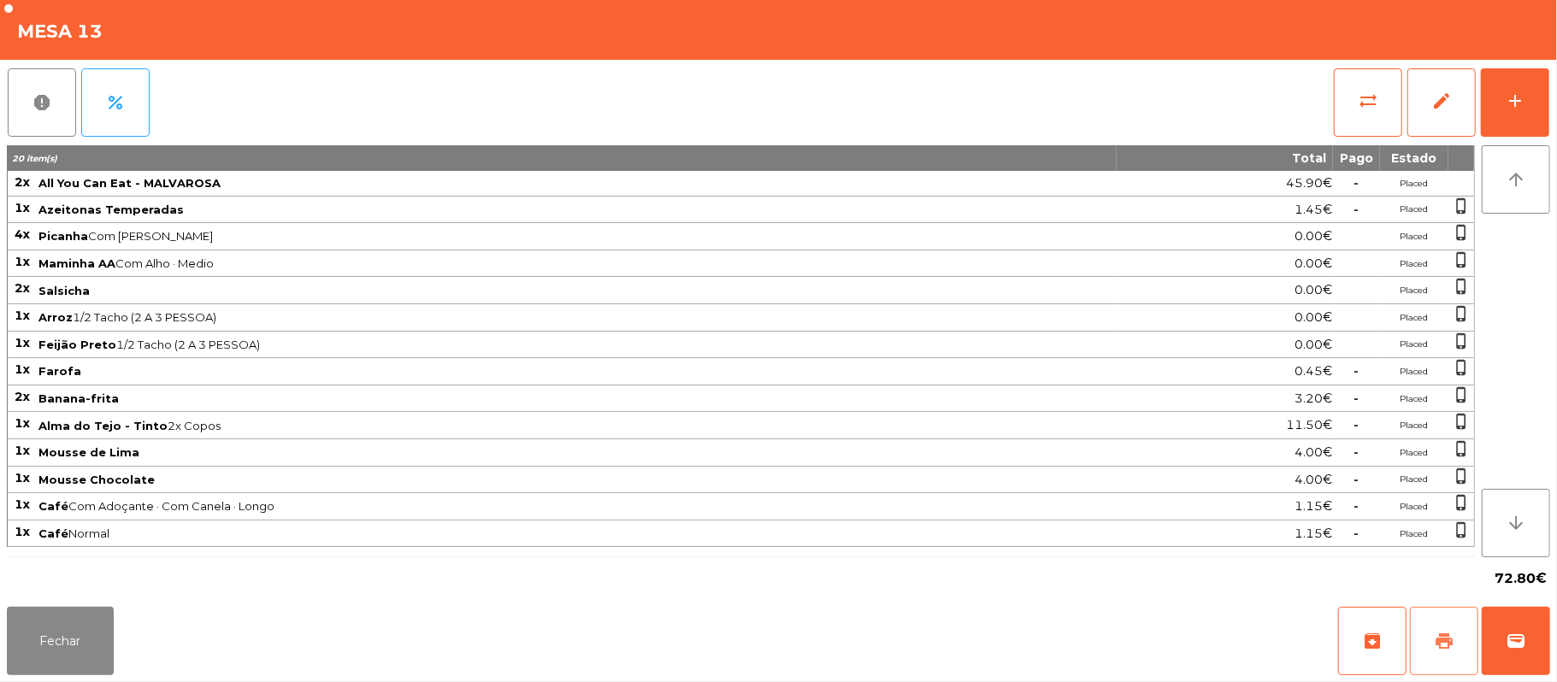
click at [1438, 633] on span "print" at bounding box center [1444, 641] width 21 height 21
click at [1518, 644] on span "wallet" at bounding box center [1515, 641] width 21 height 21
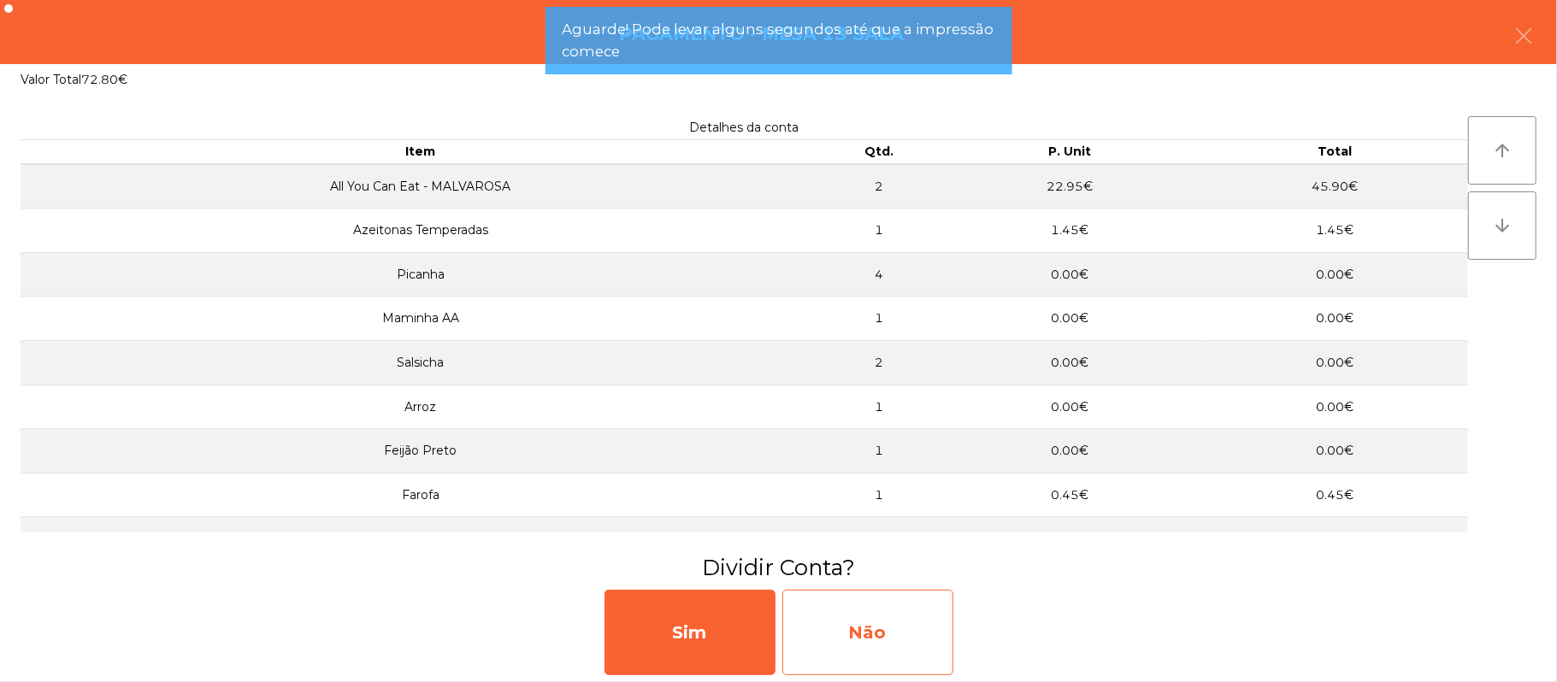
click at [850, 648] on div "Não" at bounding box center [867, 632] width 171 height 85
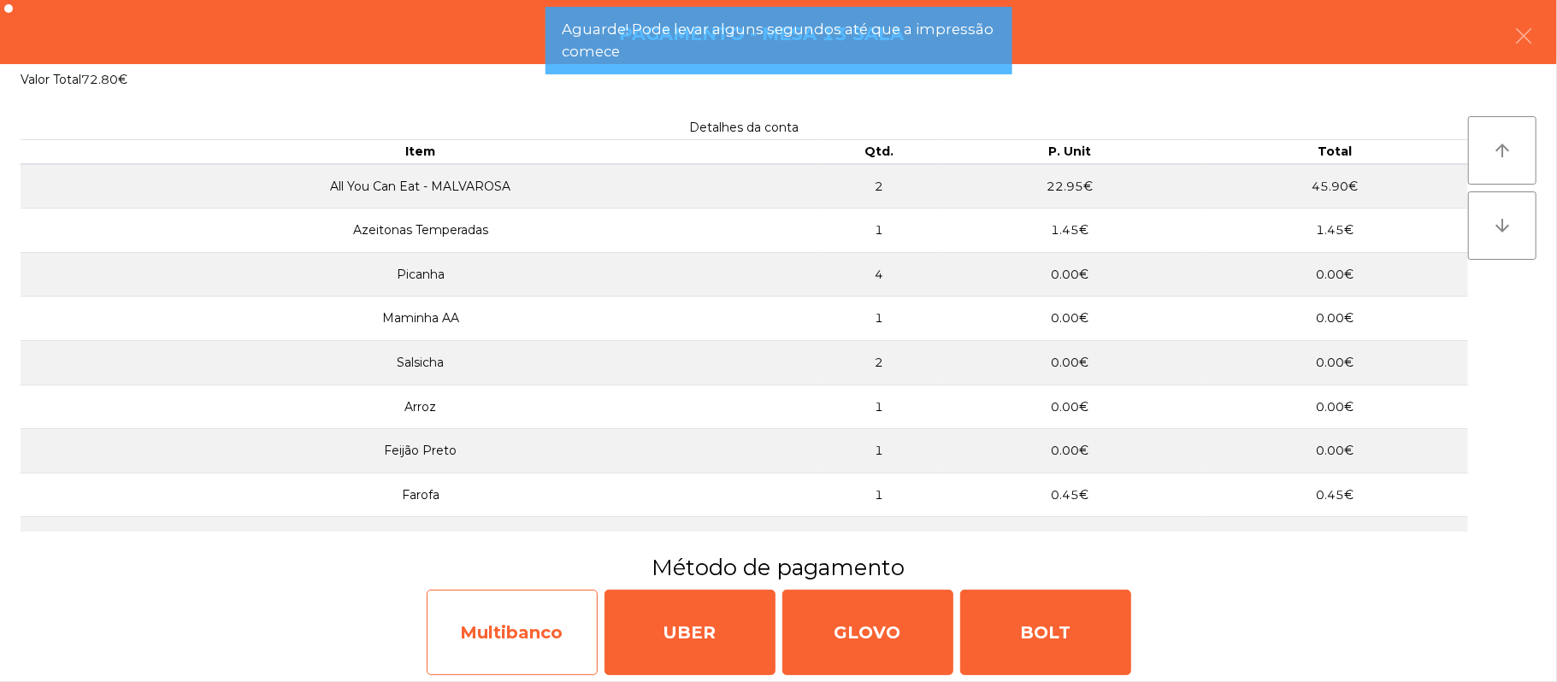
click at [521, 627] on div "Multibanco" at bounding box center [512, 632] width 171 height 85
select select "**"
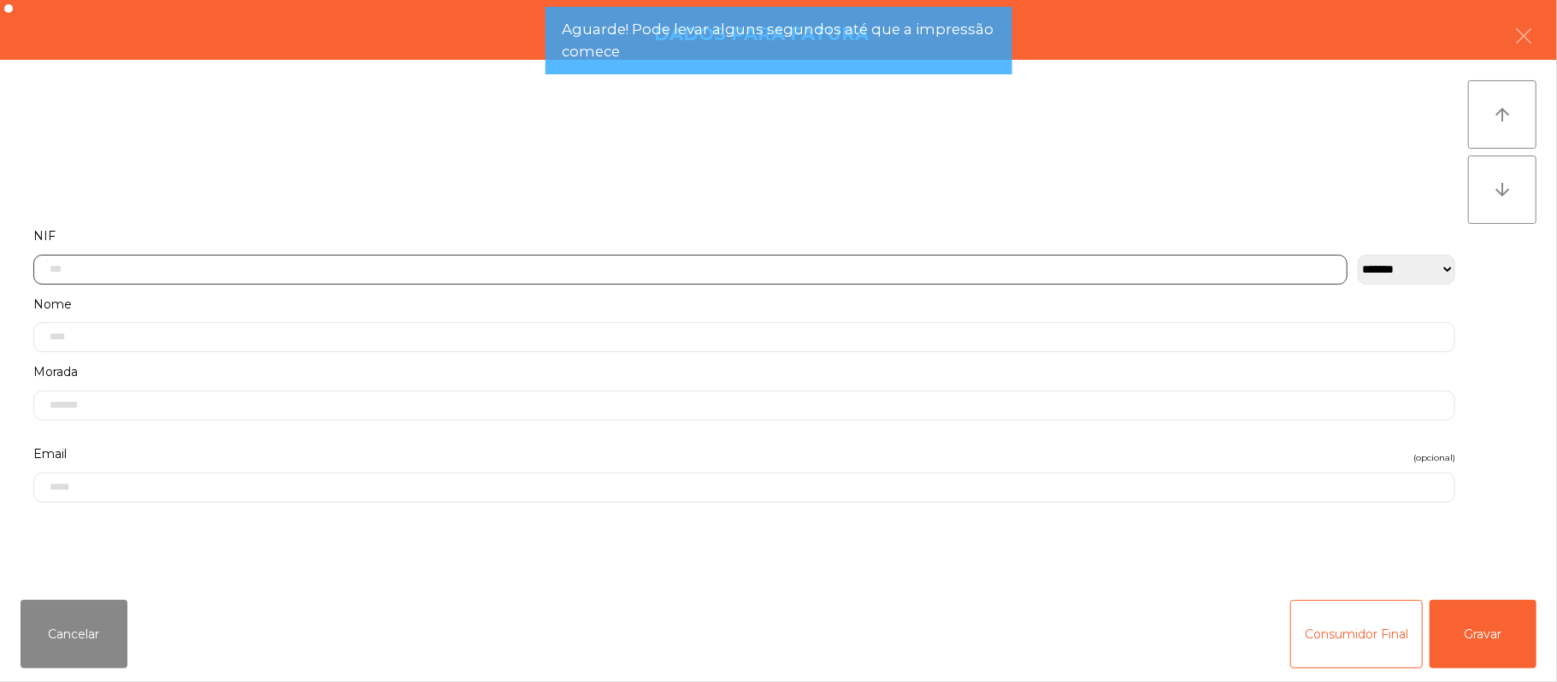
click at [578, 262] on input "text" at bounding box center [690, 270] width 1314 height 30
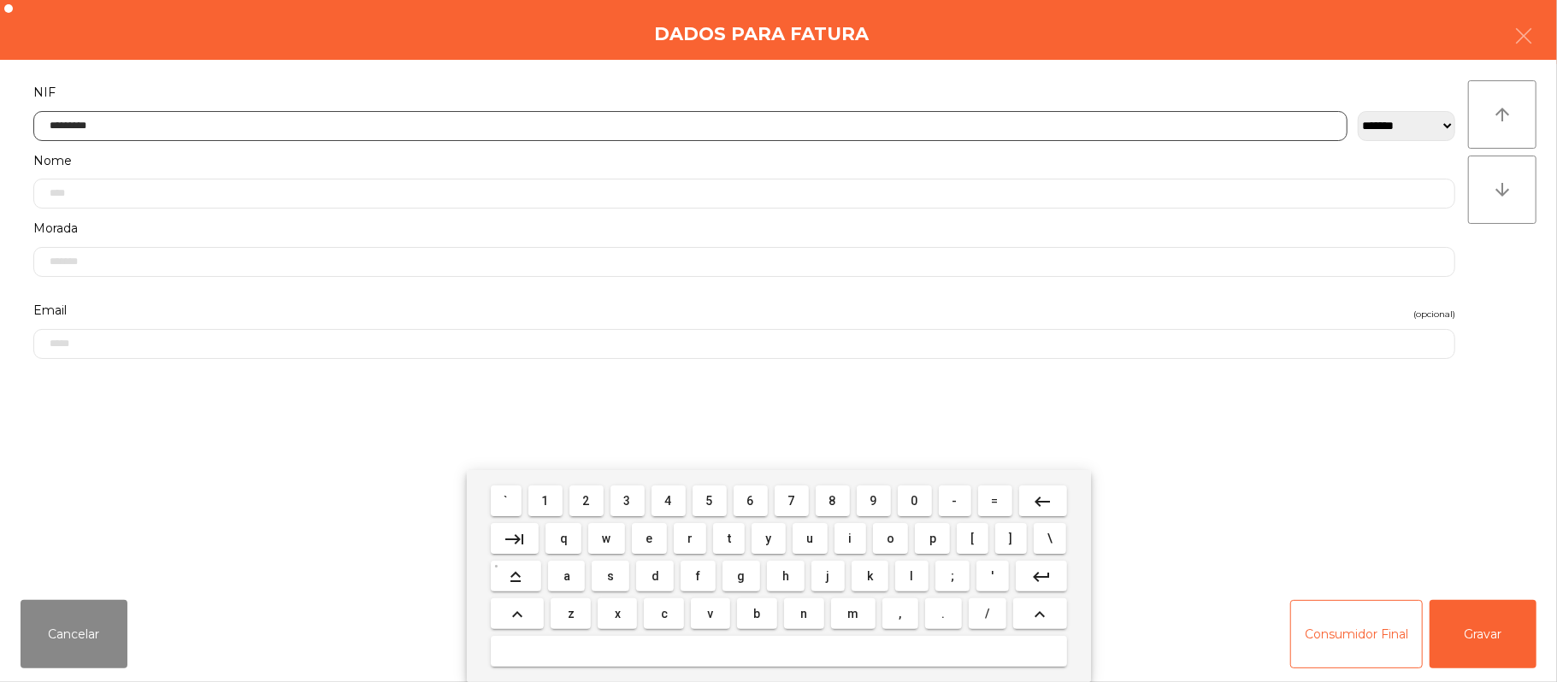
type input "*********"
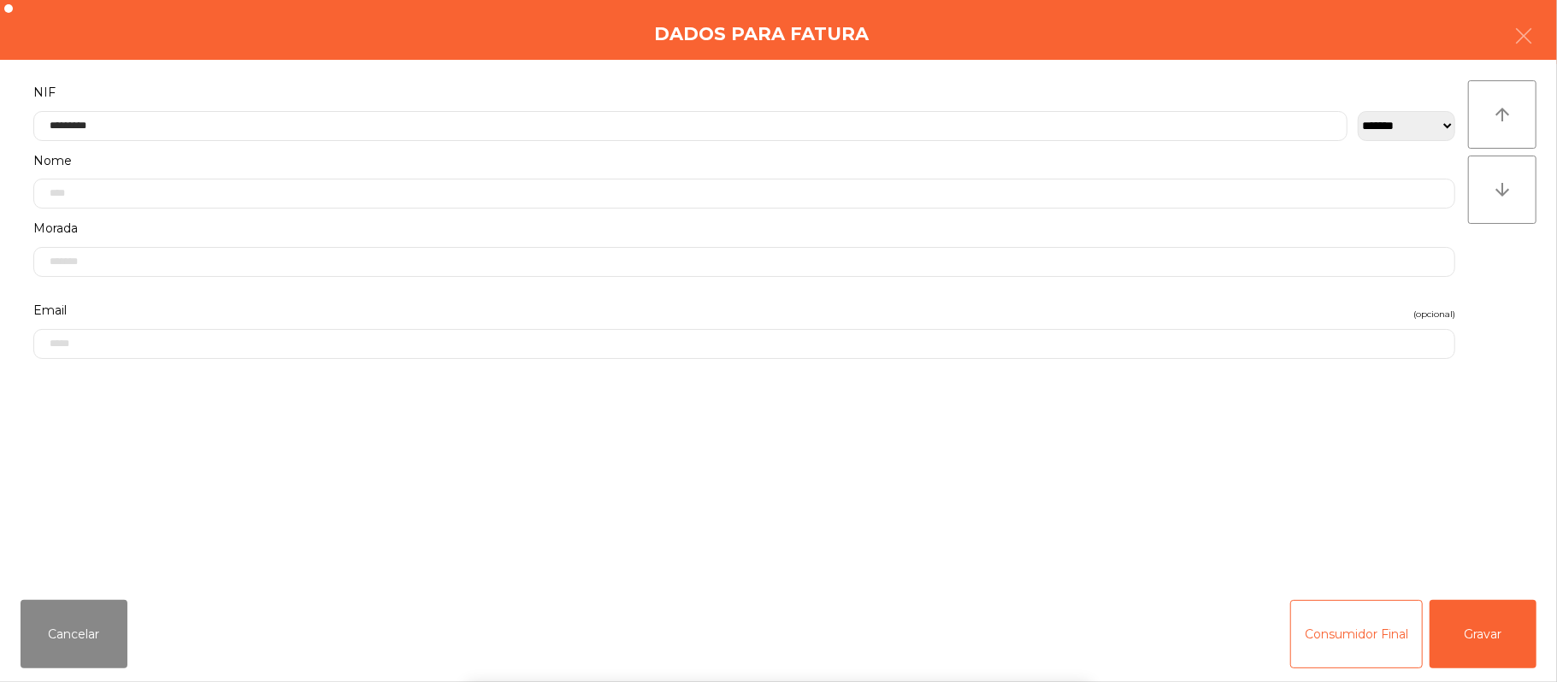
click at [1460, 629] on div "` 1 2 3 4 5 6 7 8 9 0 - = keyboard_backspace keyboard_tab q w e r t y u i o p […" at bounding box center [778, 576] width 1557 height 212
click at [1485, 634] on button "Gravar" at bounding box center [1482, 634] width 107 height 68
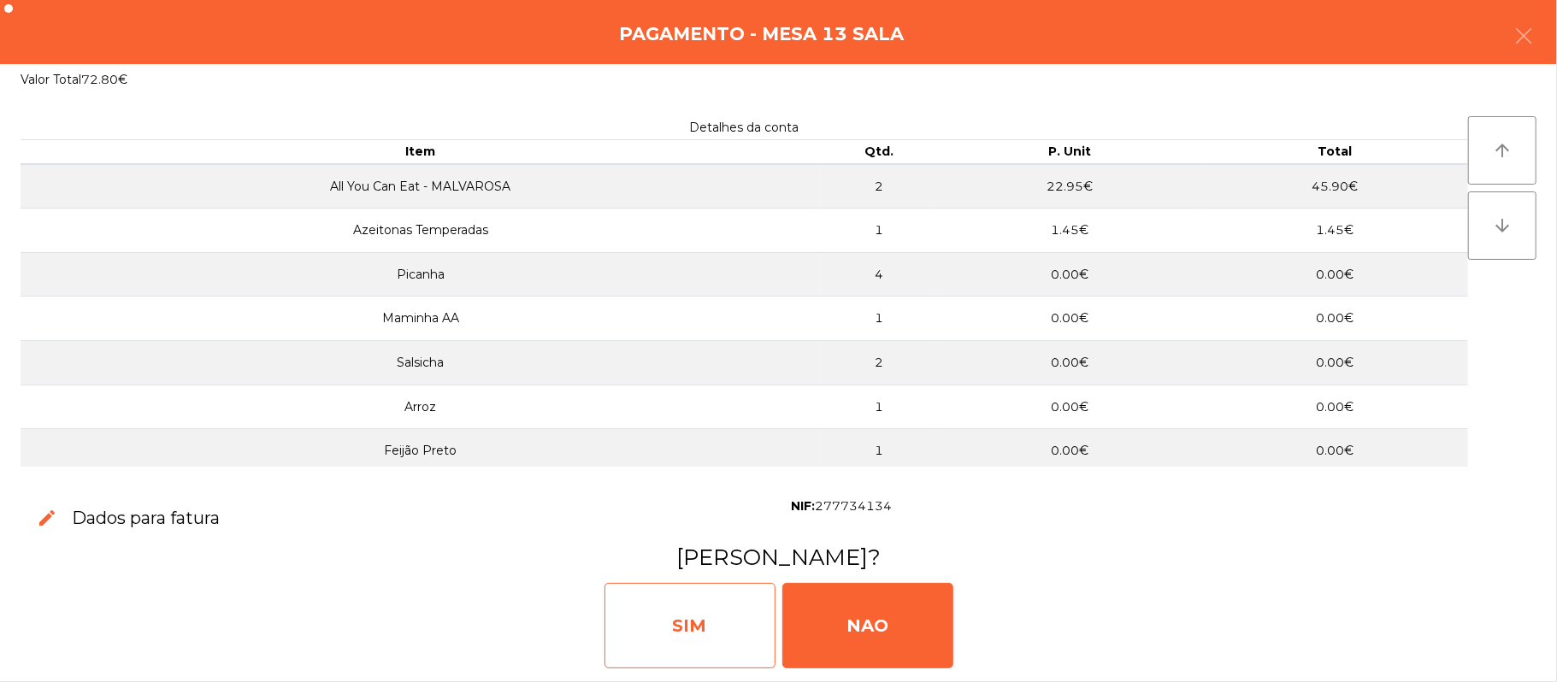
click at [674, 633] on div "SIM" at bounding box center [689, 625] width 171 height 85
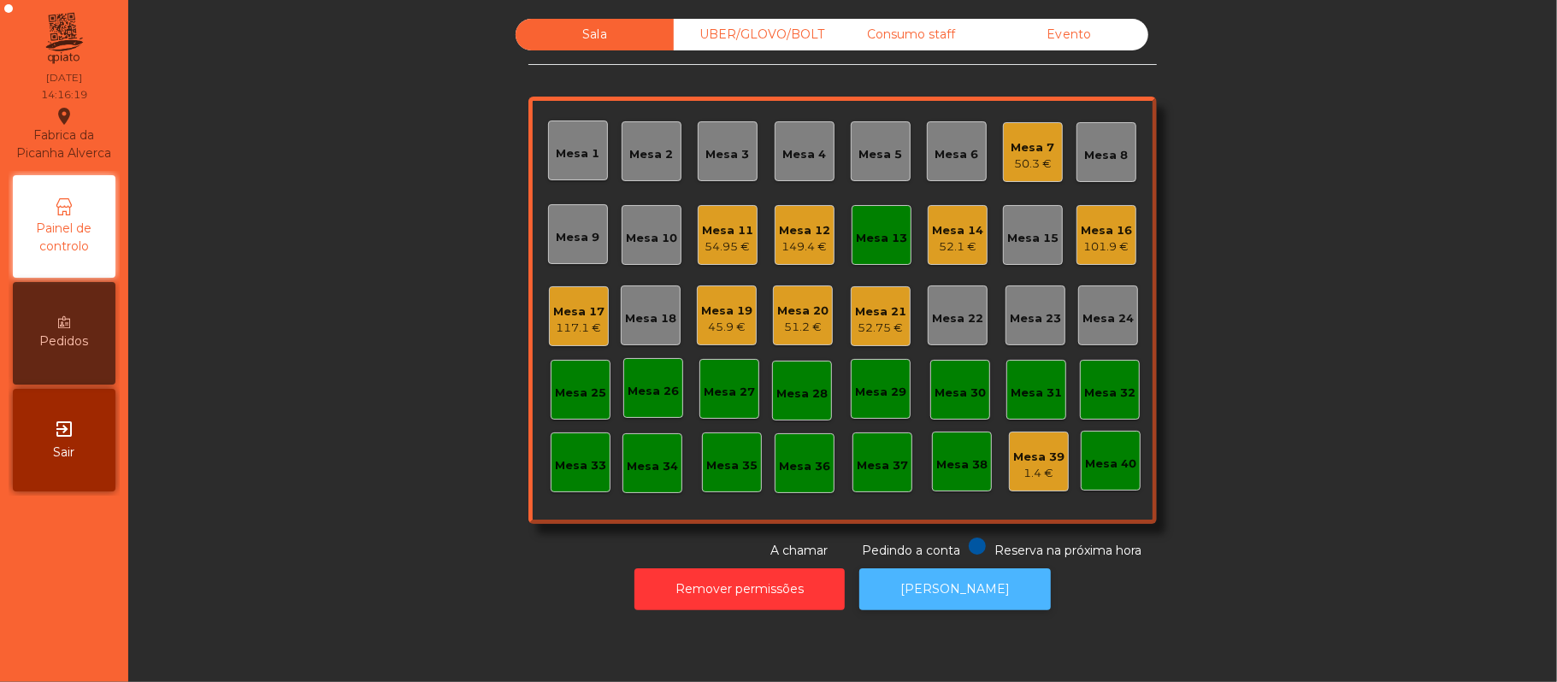
click at [951, 606] on button "[PERSON_NAME]" at bounding box center [954, 589] width 191 height 42
click at [886, 241] on div "Mesa 13" at bounding box center [881, 238] width 51 height 17
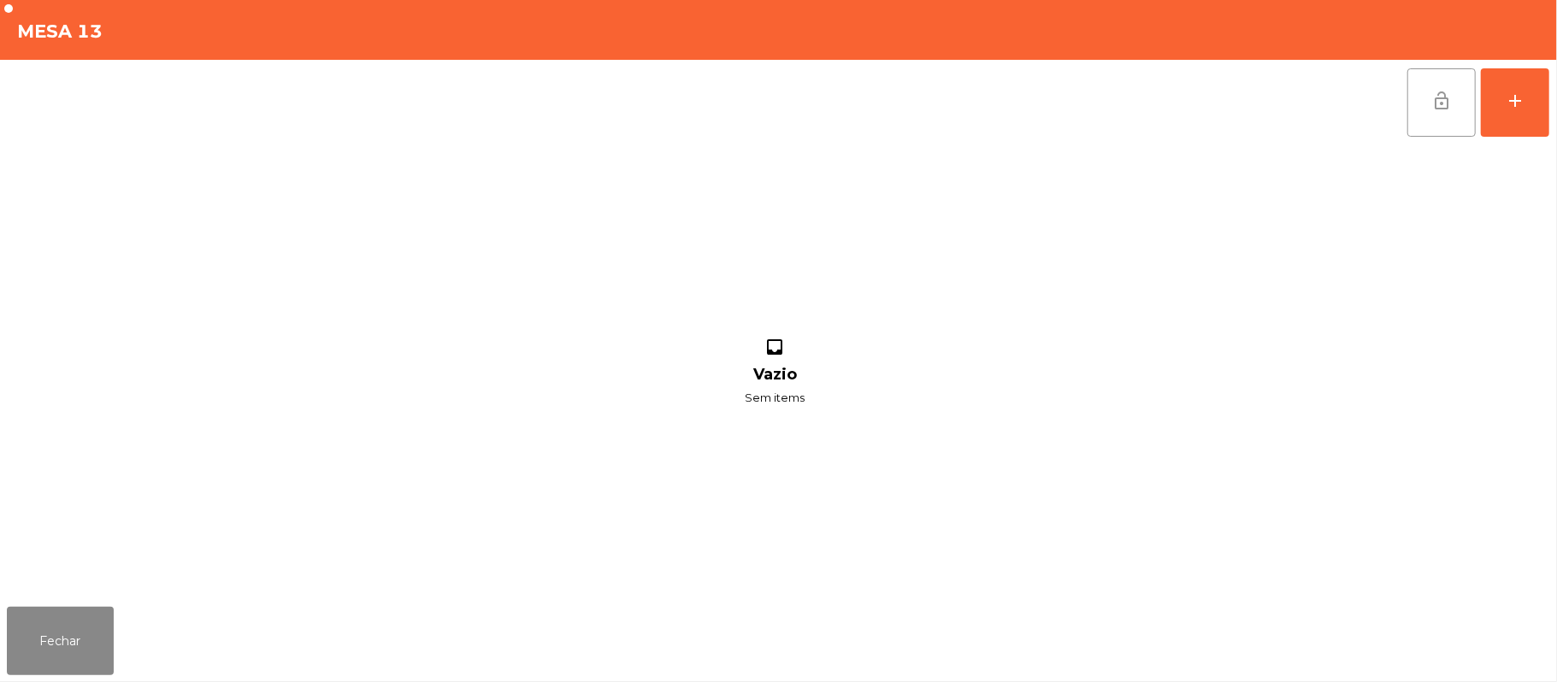
click at [1421, 121] on button "lock_open" at bounding box center [1441, 102] width 68 height 68
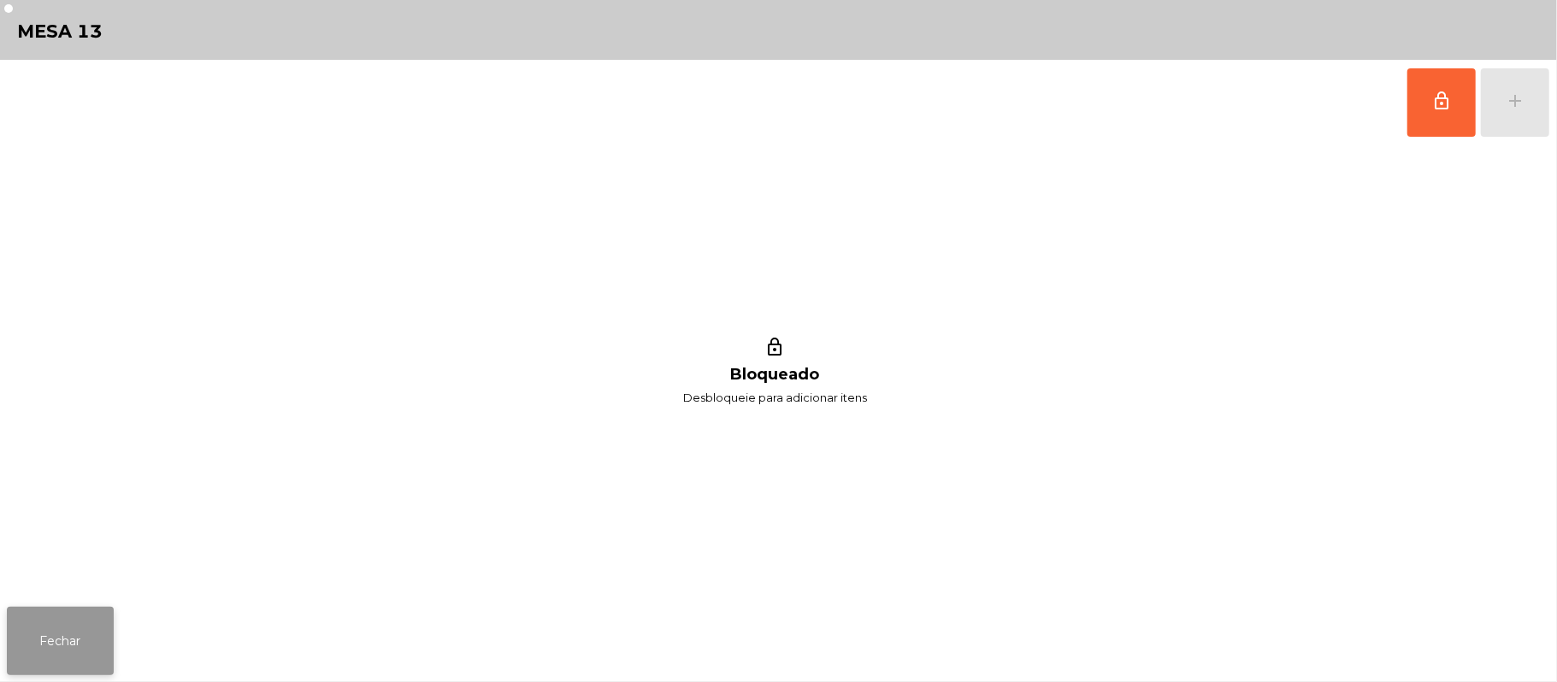
click at [68, 653] on button "Fechar" at bounding box center [60, 641] width 107 height 68
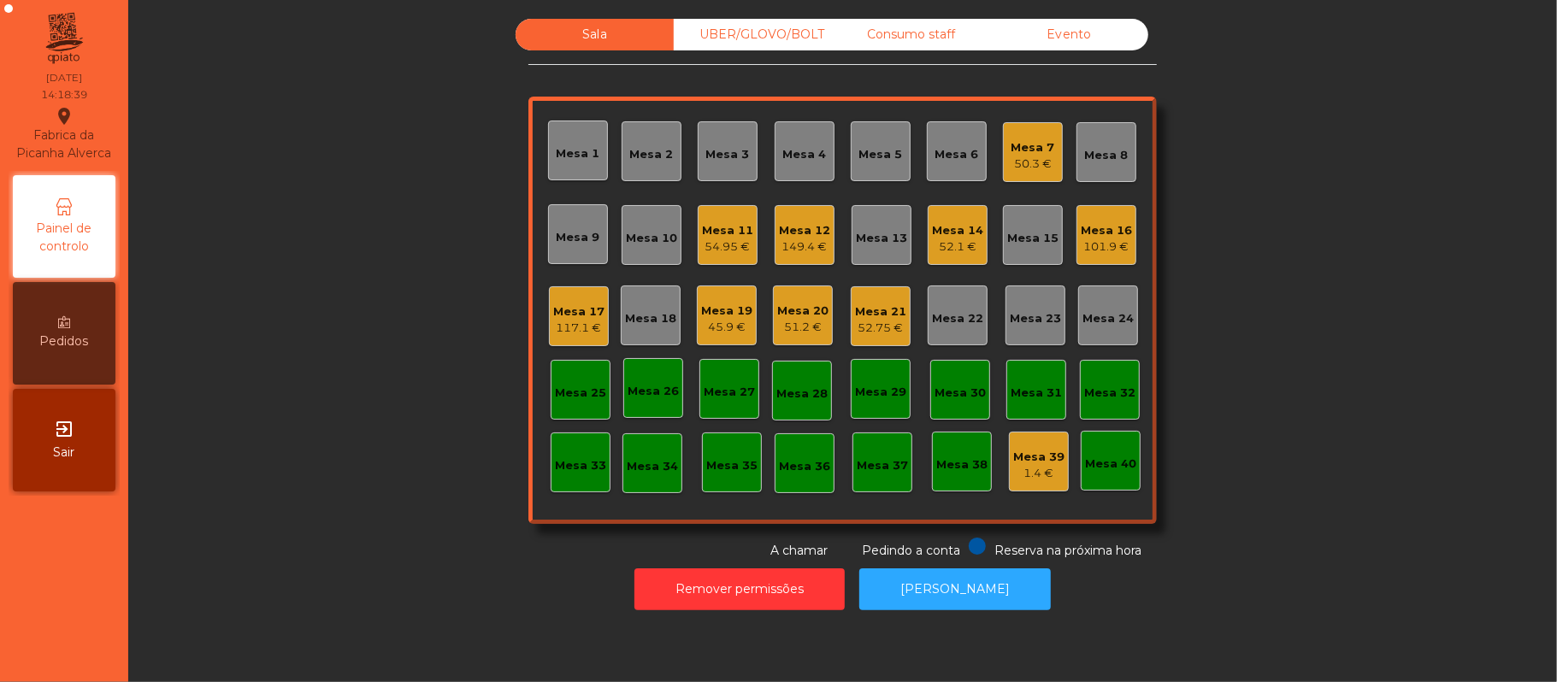
click at [897, 38] on div "Consumo staff" at bounding box center [911, 35] width 158 height 32
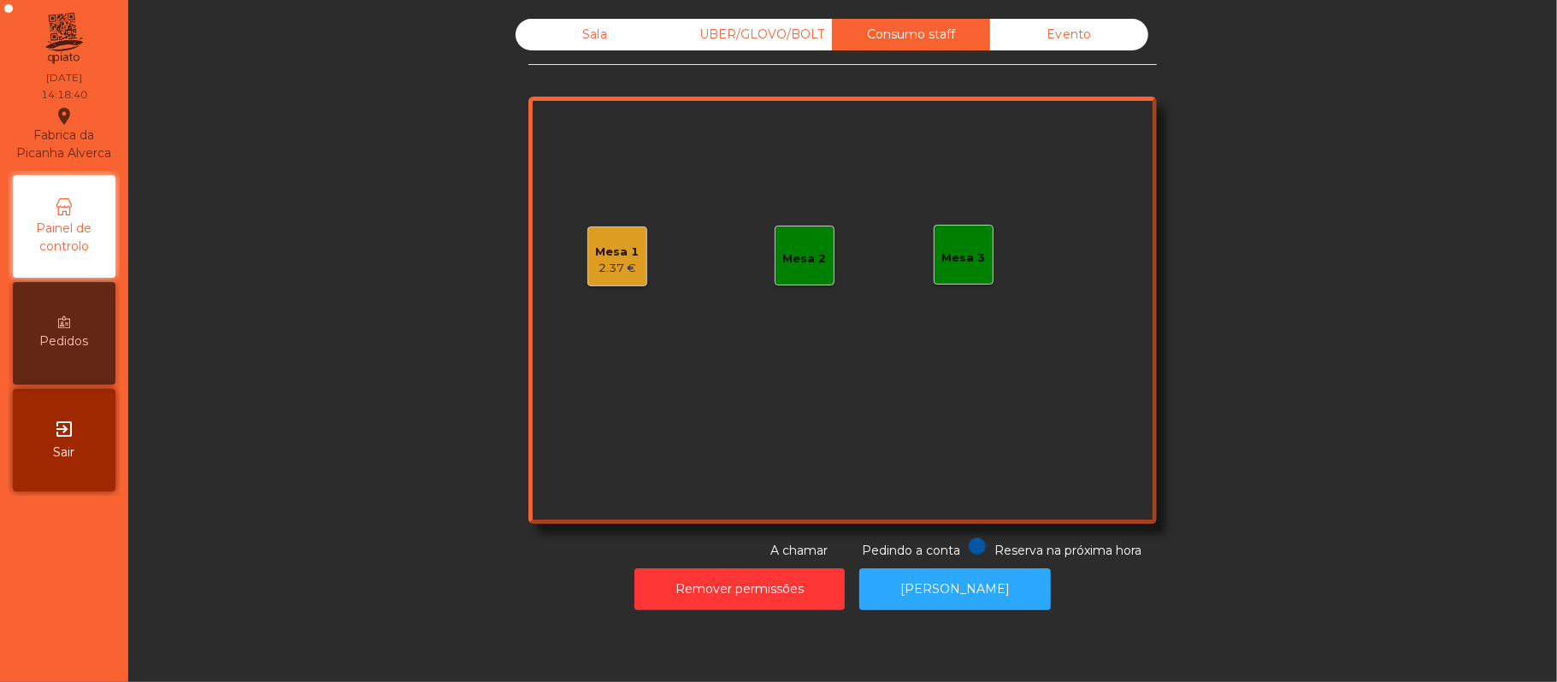
click at [955, 250] on div "Mesa 3" at bounding box center [964, 258] width 44 height 17
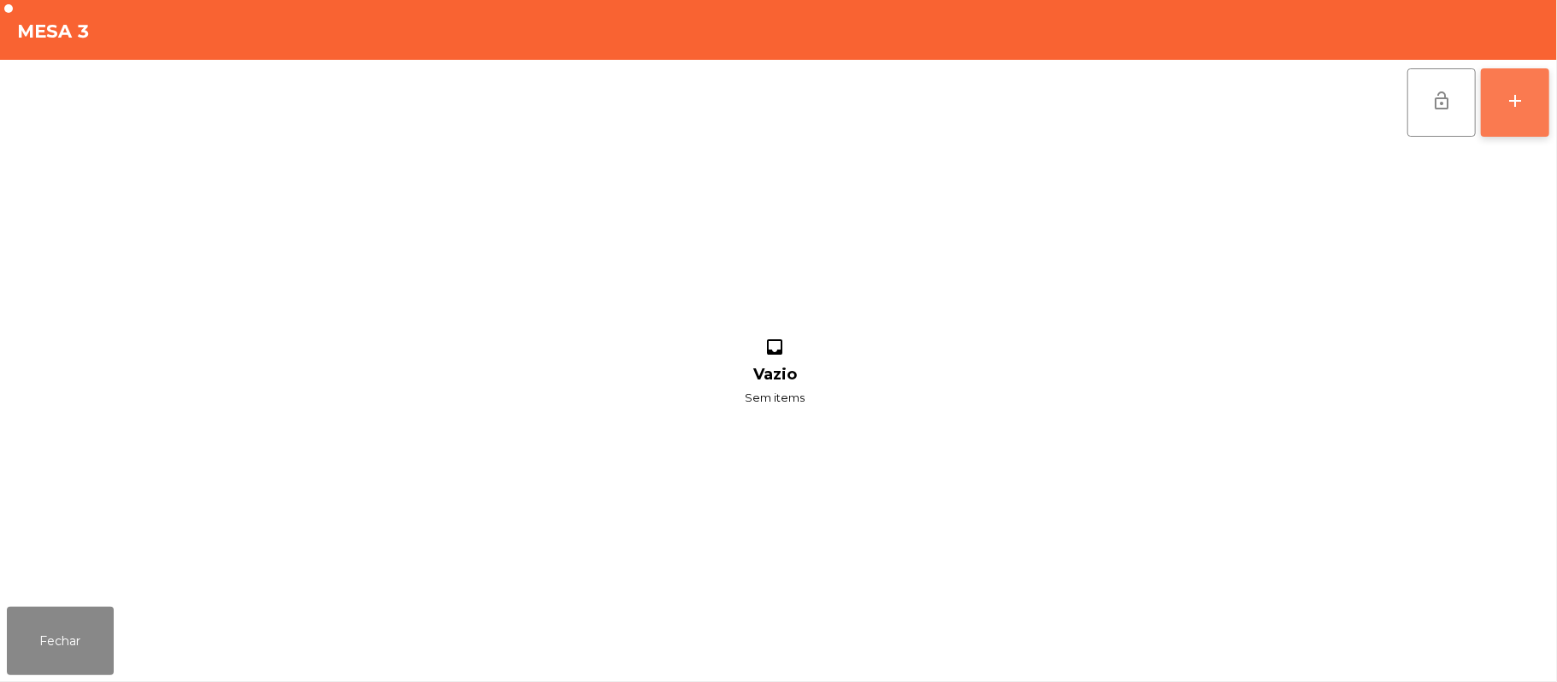
click at [1513, 97] on div "add" at bounding box center [1515, 101] width 21 height 21
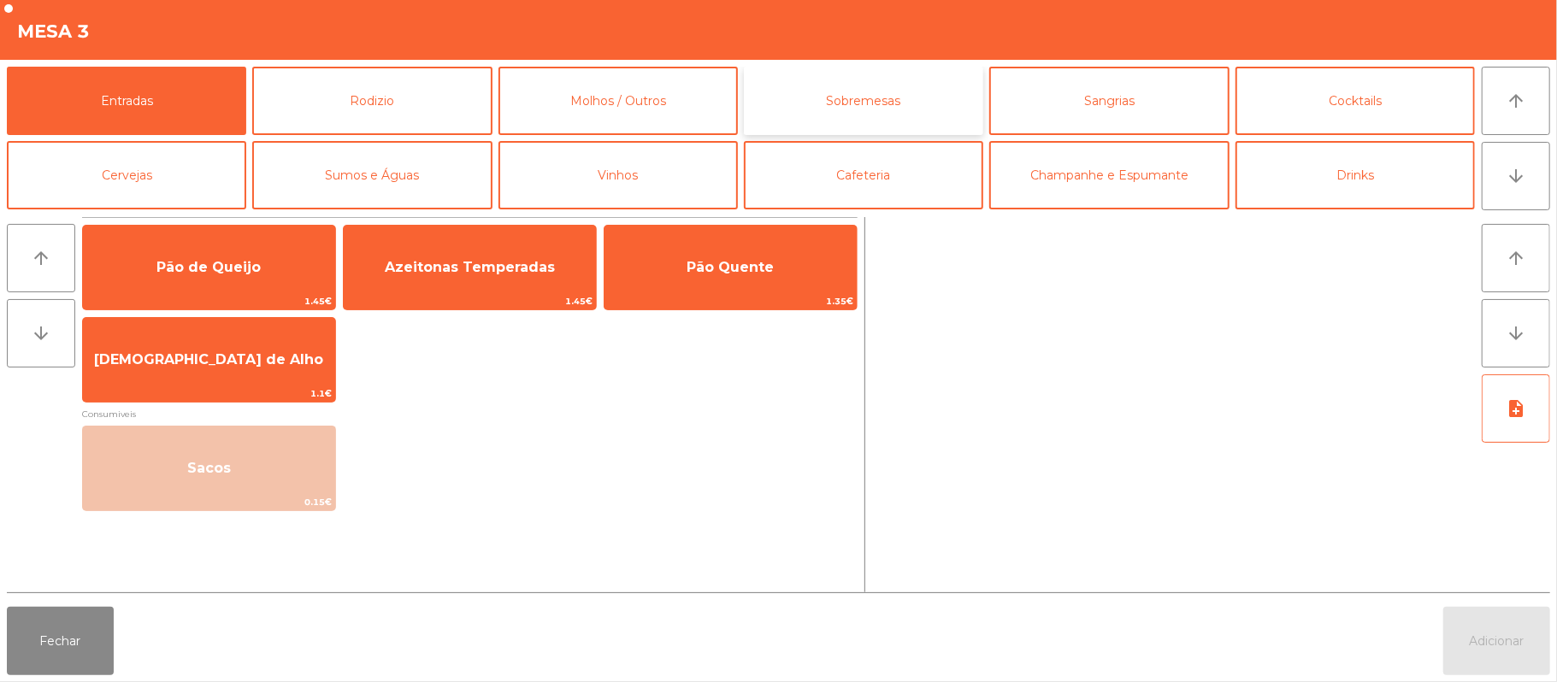
click at [896, 97] on button "Sobremesas" at bounding box center [863, 101] width 239 height 68
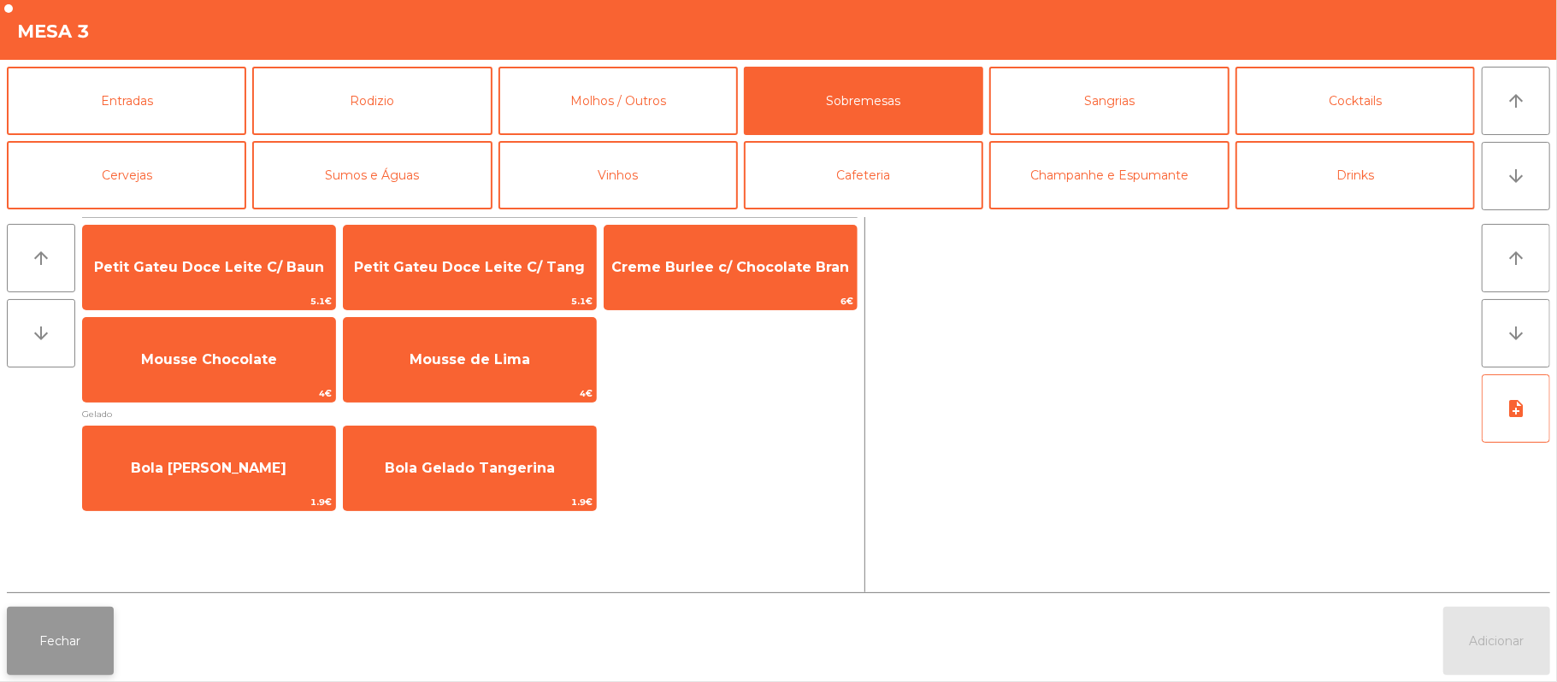
click at [55, 667] on button "Fechar" at bounding box center [60, 641] width 107 height 68
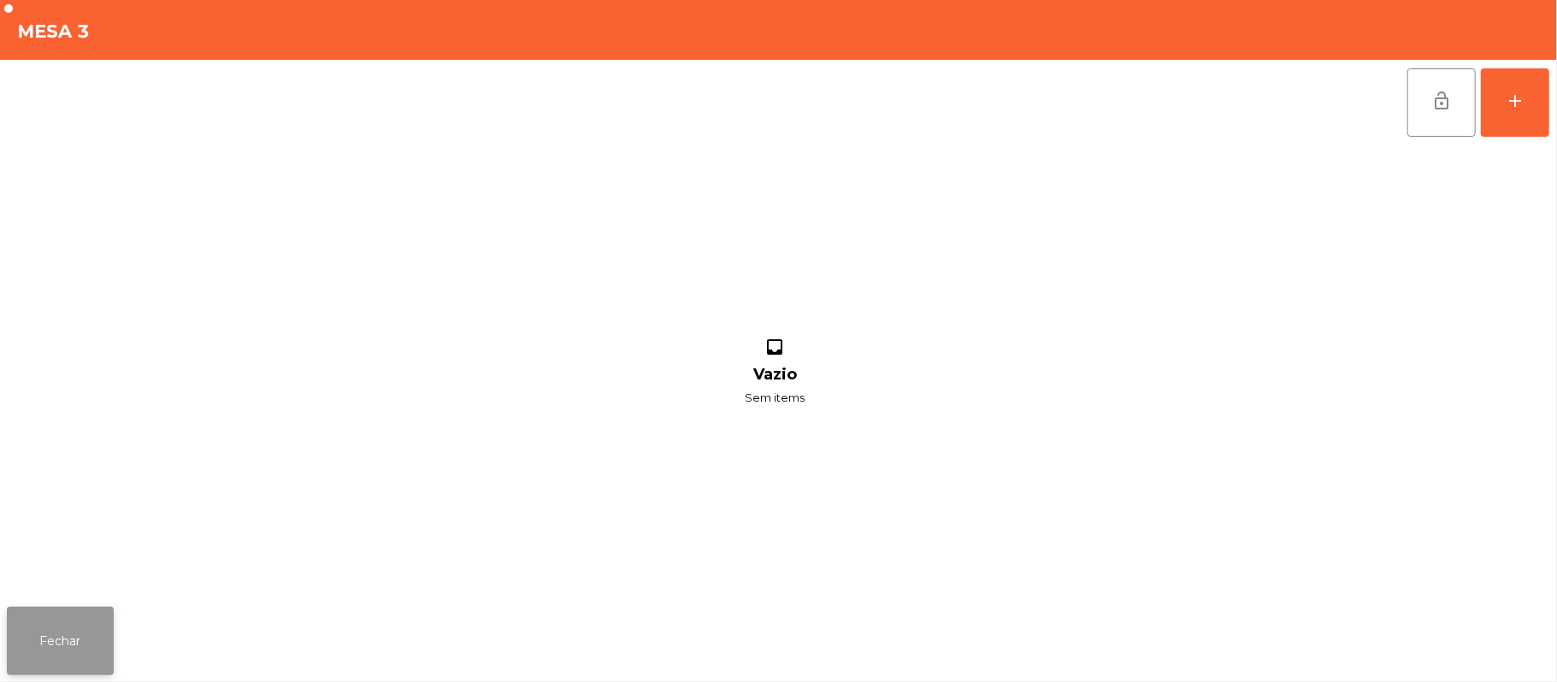
click at [39, 654] on button "Fechar" at bounding box center [60, 641] width 107 height 68
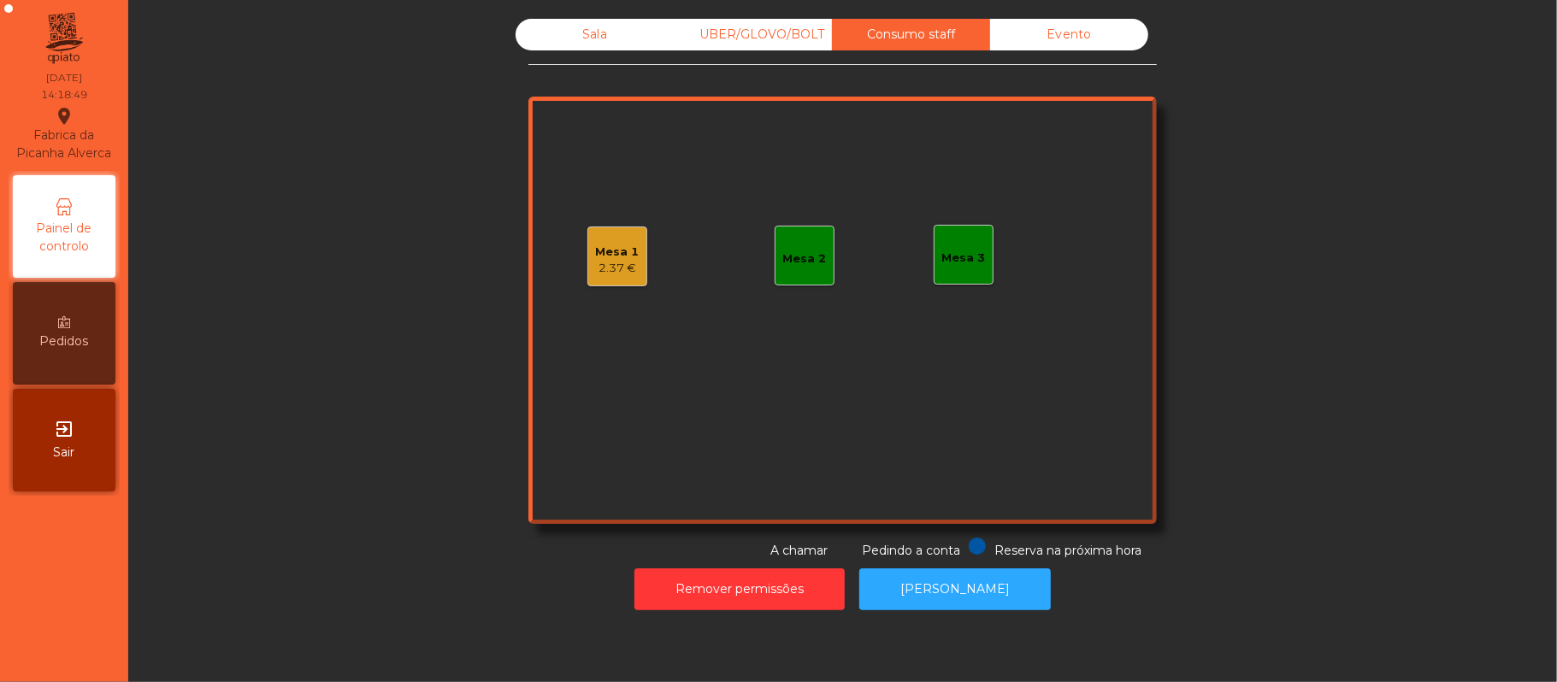
click at [556, 45] on div "Sala" at bounding box center [594, 35] width 158 height 32
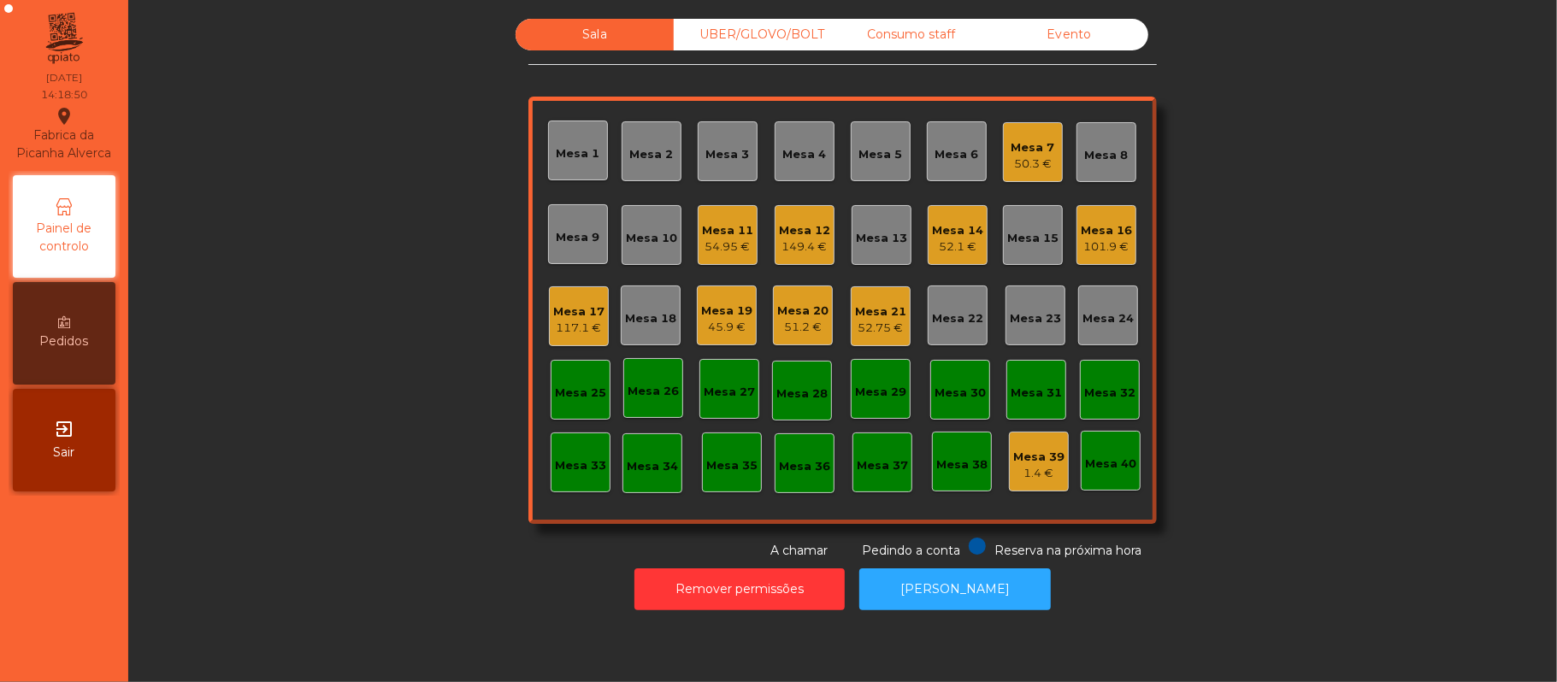
click at [552, 45] on div "Sala" at bounding box center [594, 35] width 158 height 32
click at [798, 244] on div "149.4 €" at bounding box center [804, 247] width 51 height 17
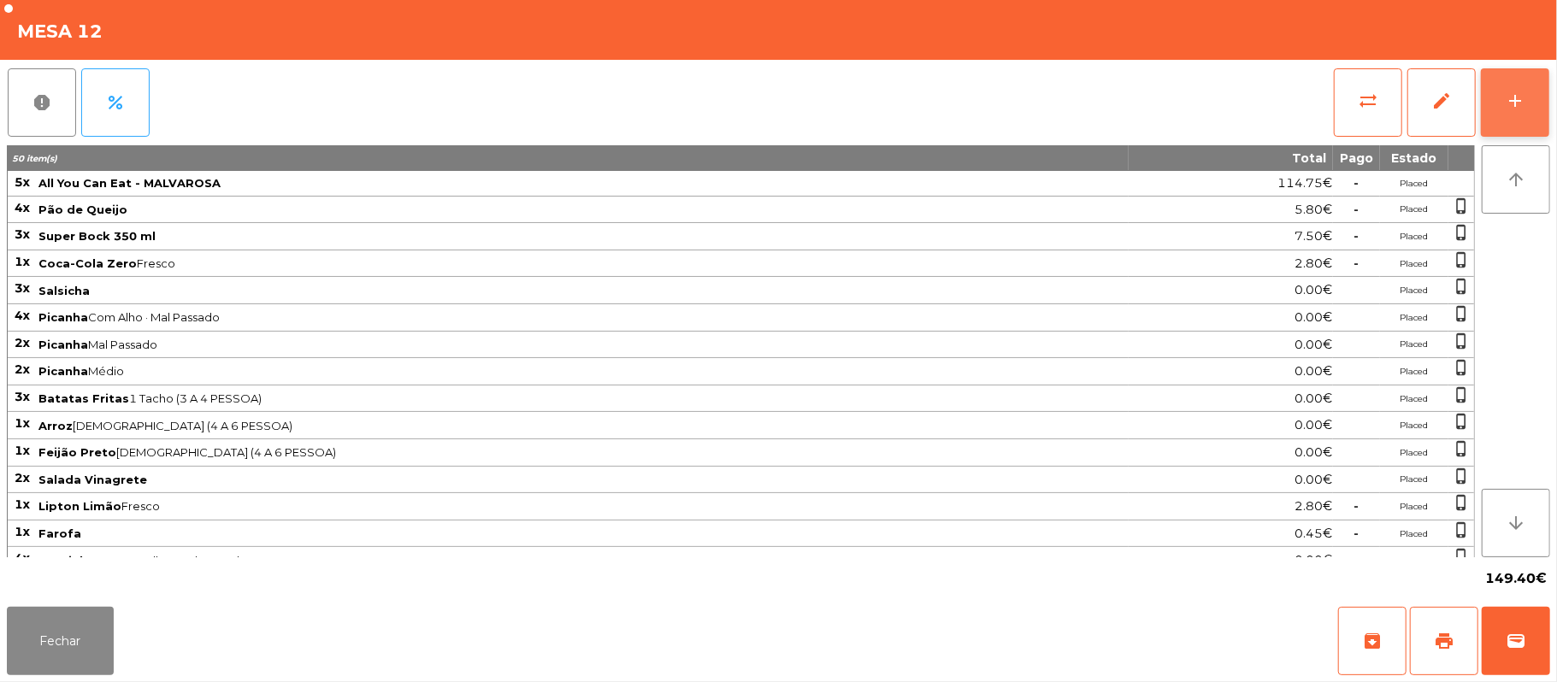
click at [1502, 111] on button "add" at bounding box center [1515, 102] width 68 height 68
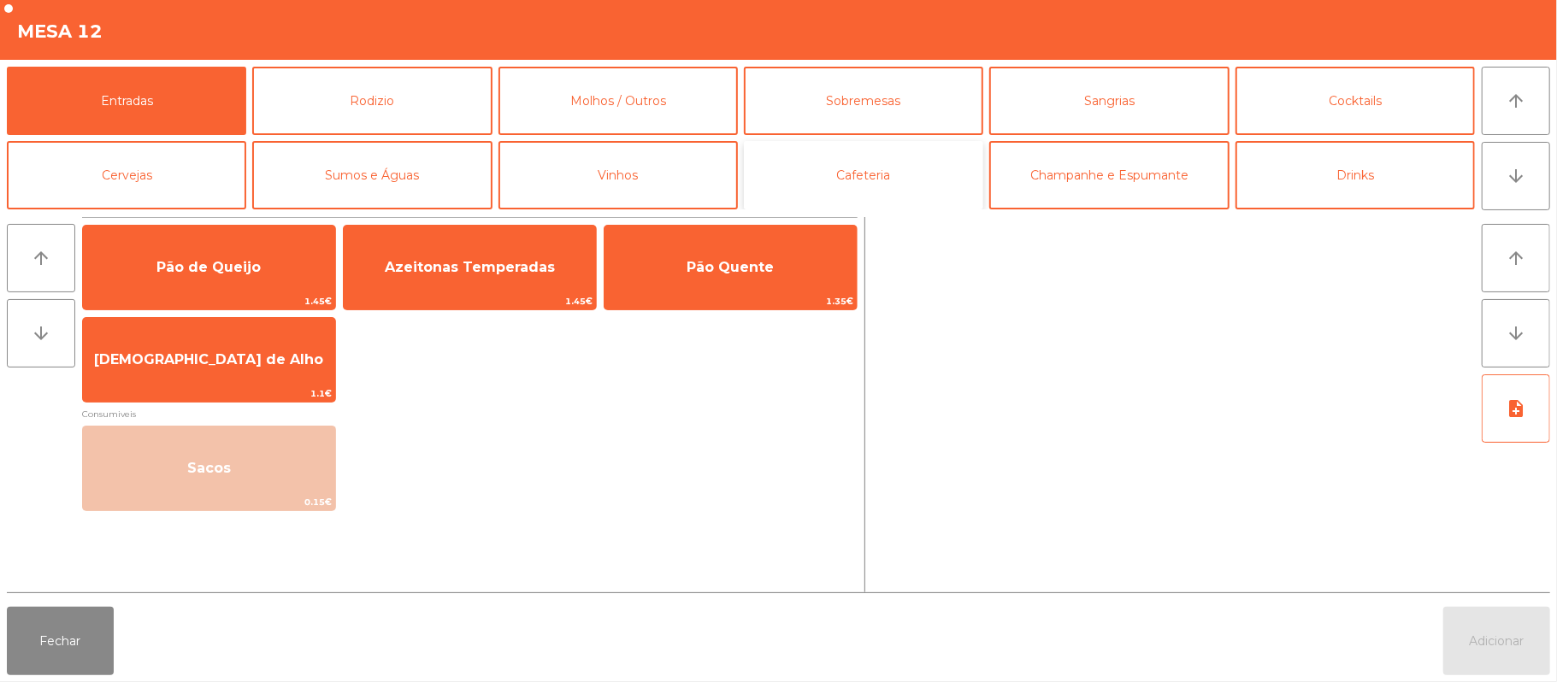
click at [896, 173] on button "Cafeteria" at bounding box center [863, 175] width 239 height 68
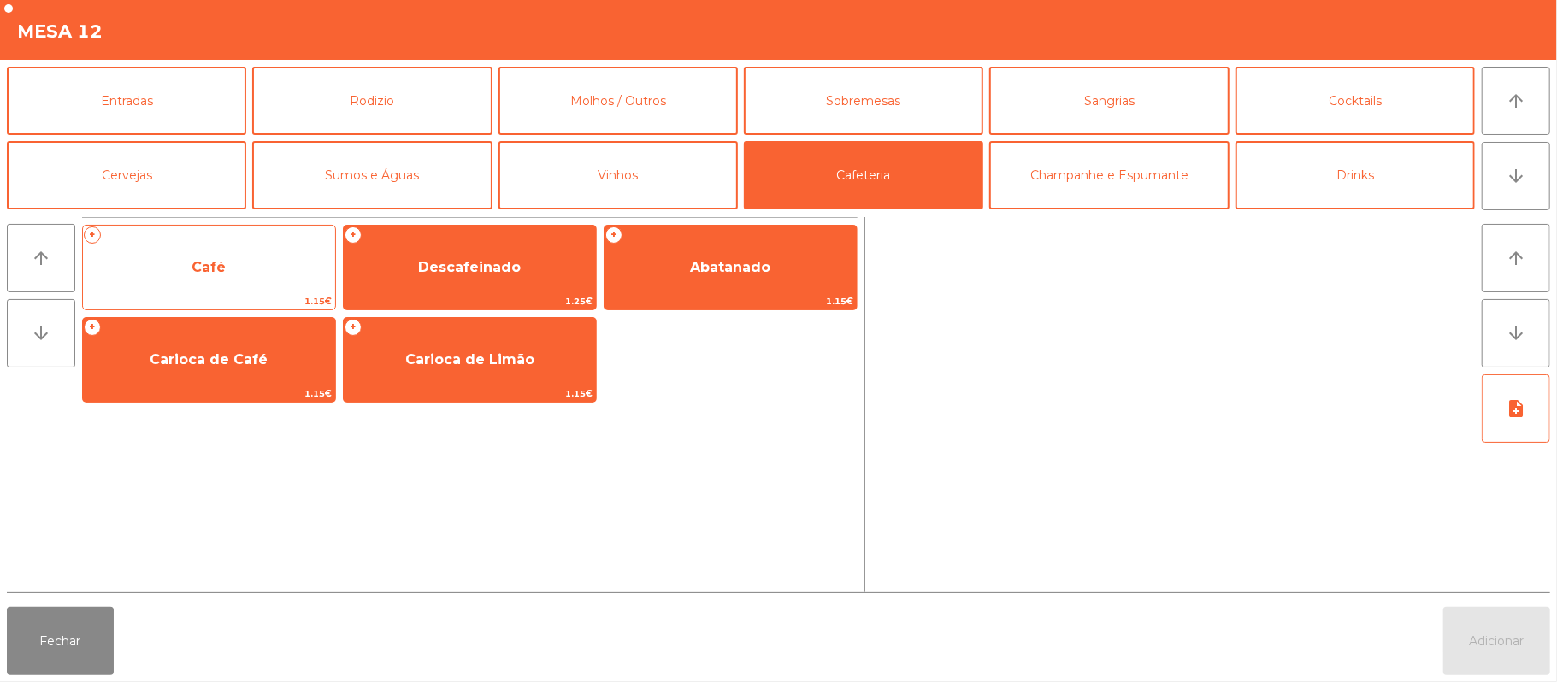
click at [221, 274] on span "Café" at bounding box center [208, 267] width 34 height 16
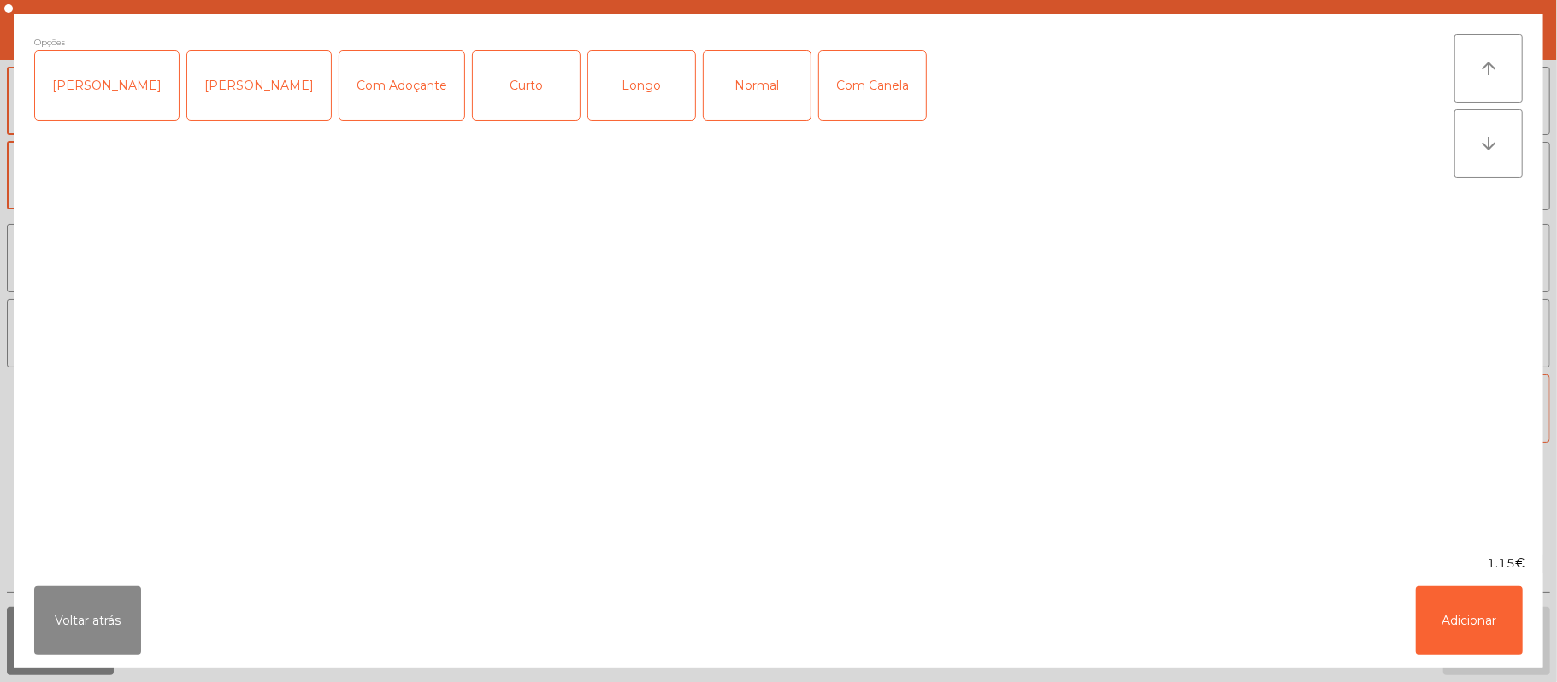
click at [737, 87] on div "Normal" at bounding box center [757, 85] width 107 height 68
click at [1468, 614] on button "Adicionar" at bounding box center [1469, 620] width 107 height 68
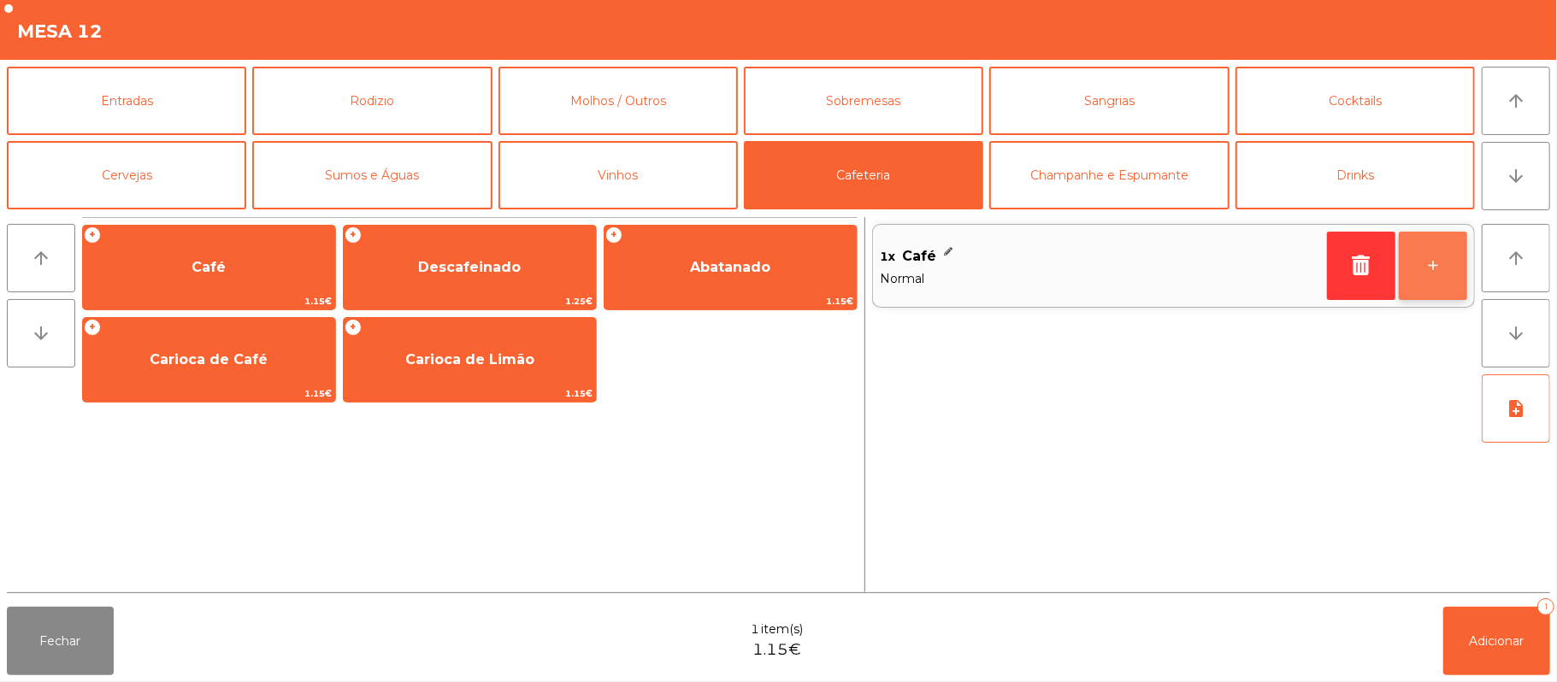
click at [1420, 270] on button "+" at bounding box center [1433, 266] width 68 height 68
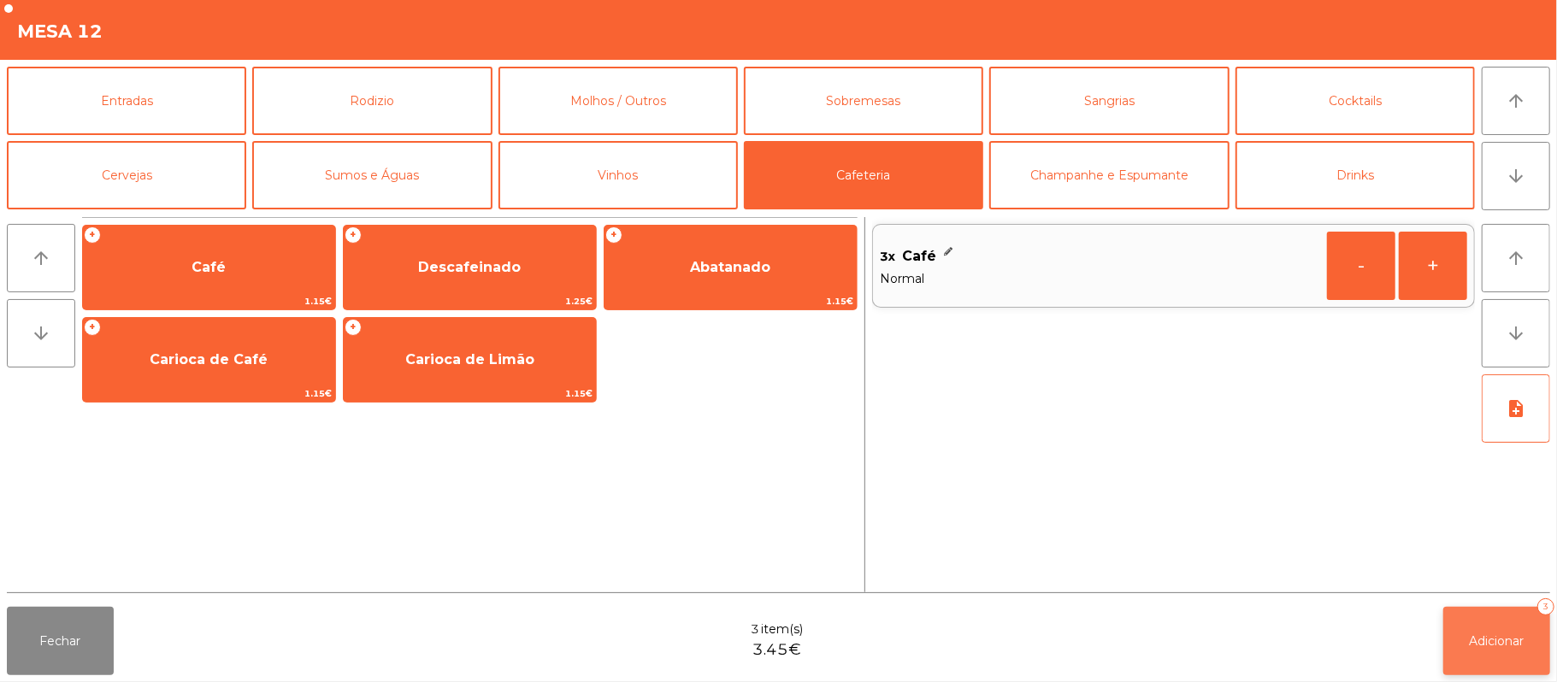
click at [1512, 648] on button "Adicionar 3" at bounding box center [1496, 641] width 107 height 68
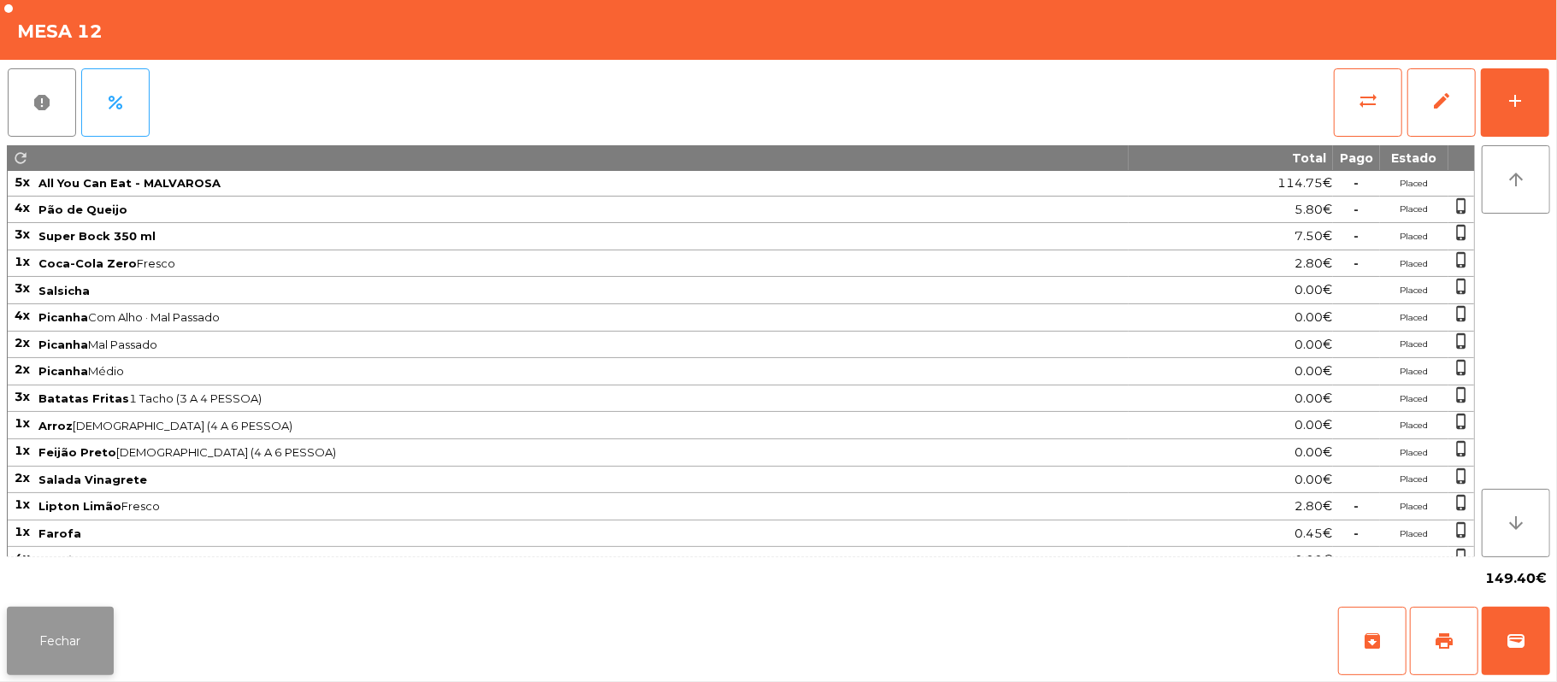
click at [48, 629] on button "Fechar" at bounding box center [60, 641] width 107 height 68
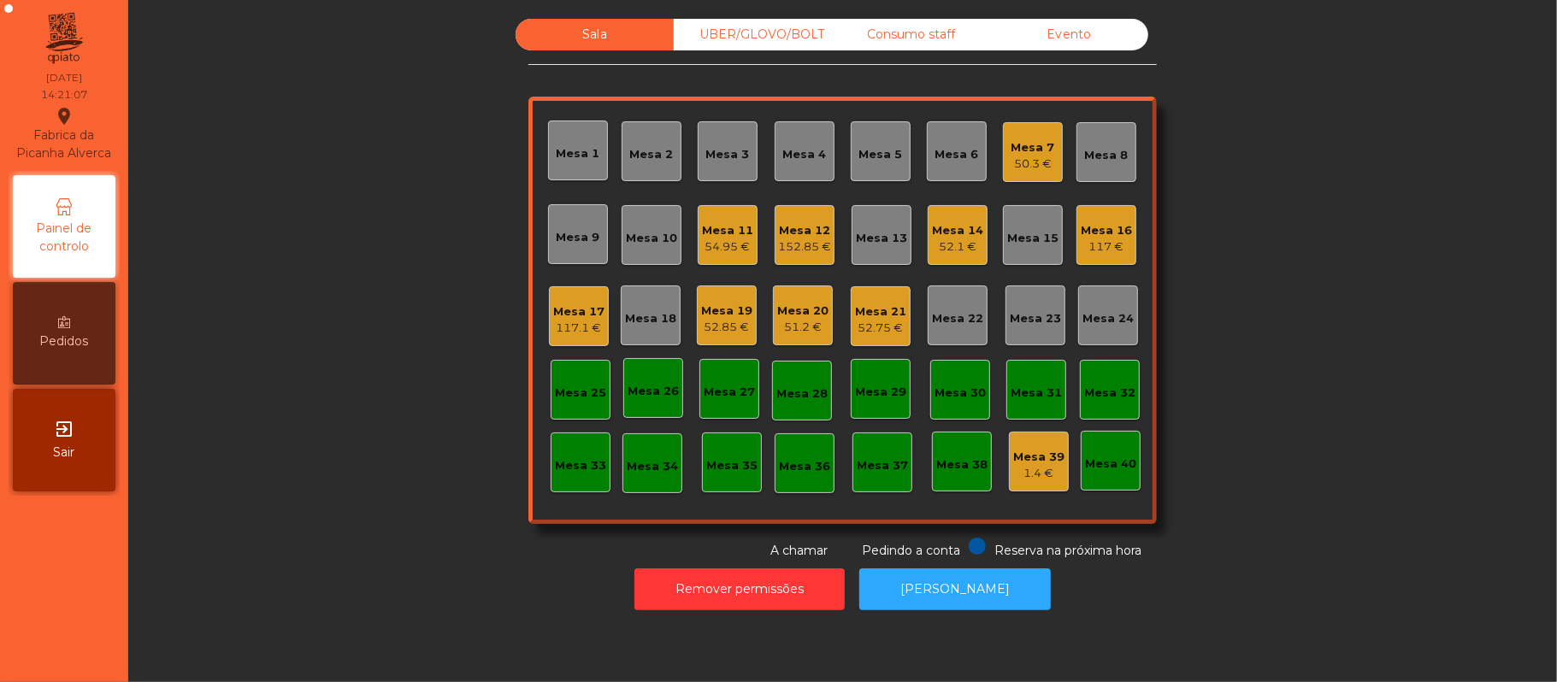
click at [728, 333] on div "52.85 €" at bounding box center [726, 327] width 51 height 17
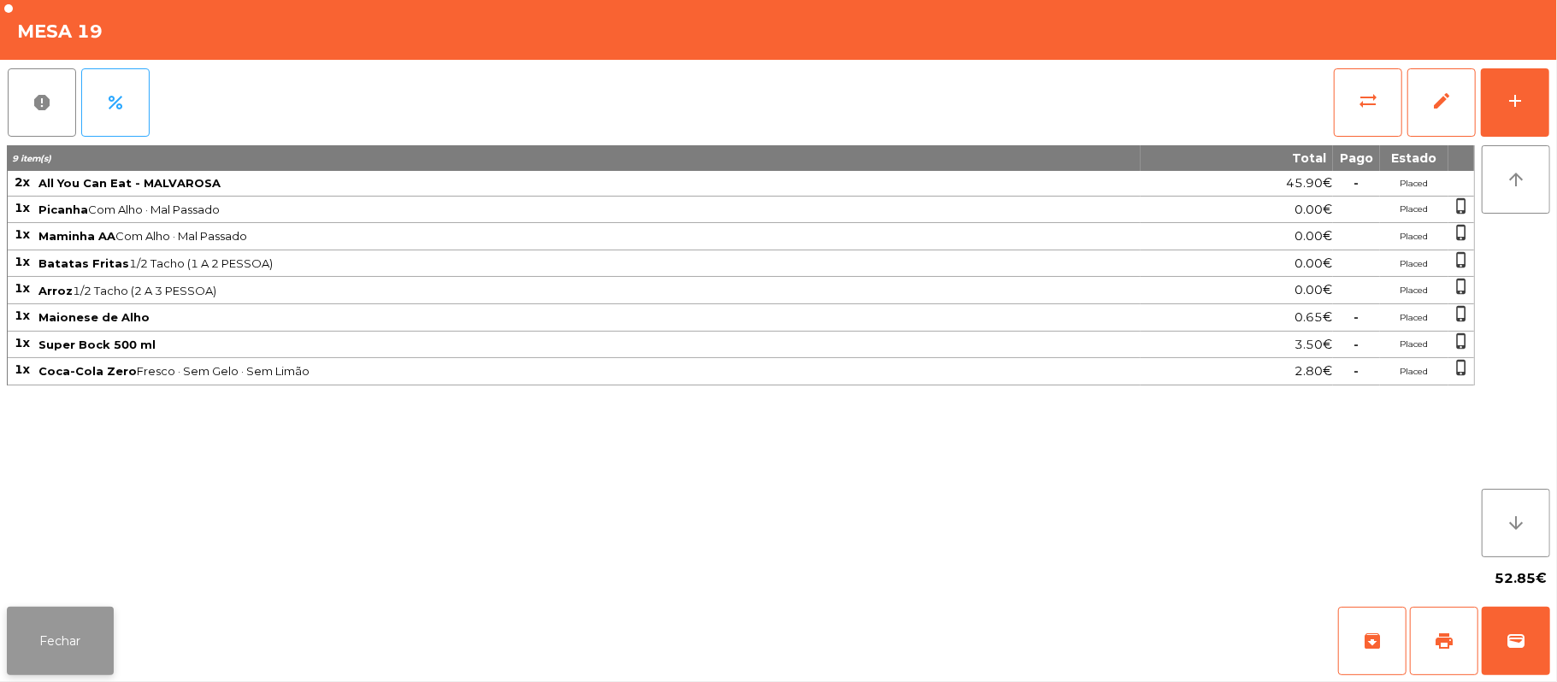
click at [52, 623] on button "Fechar" at bounding box center [60, 641] width 107 height 68
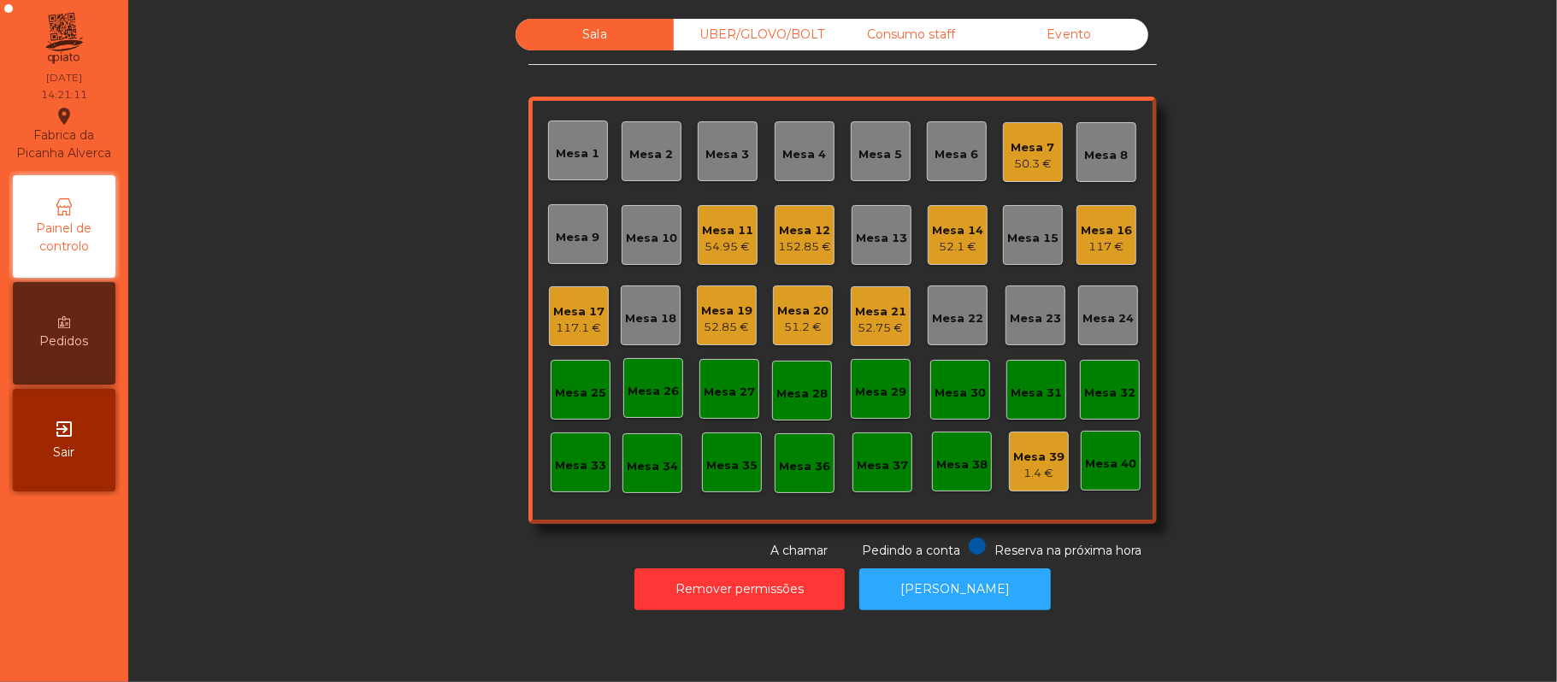
click at [701, 316] on div "Mesa 19" at bounding box center [726, 311] width 51 height 17
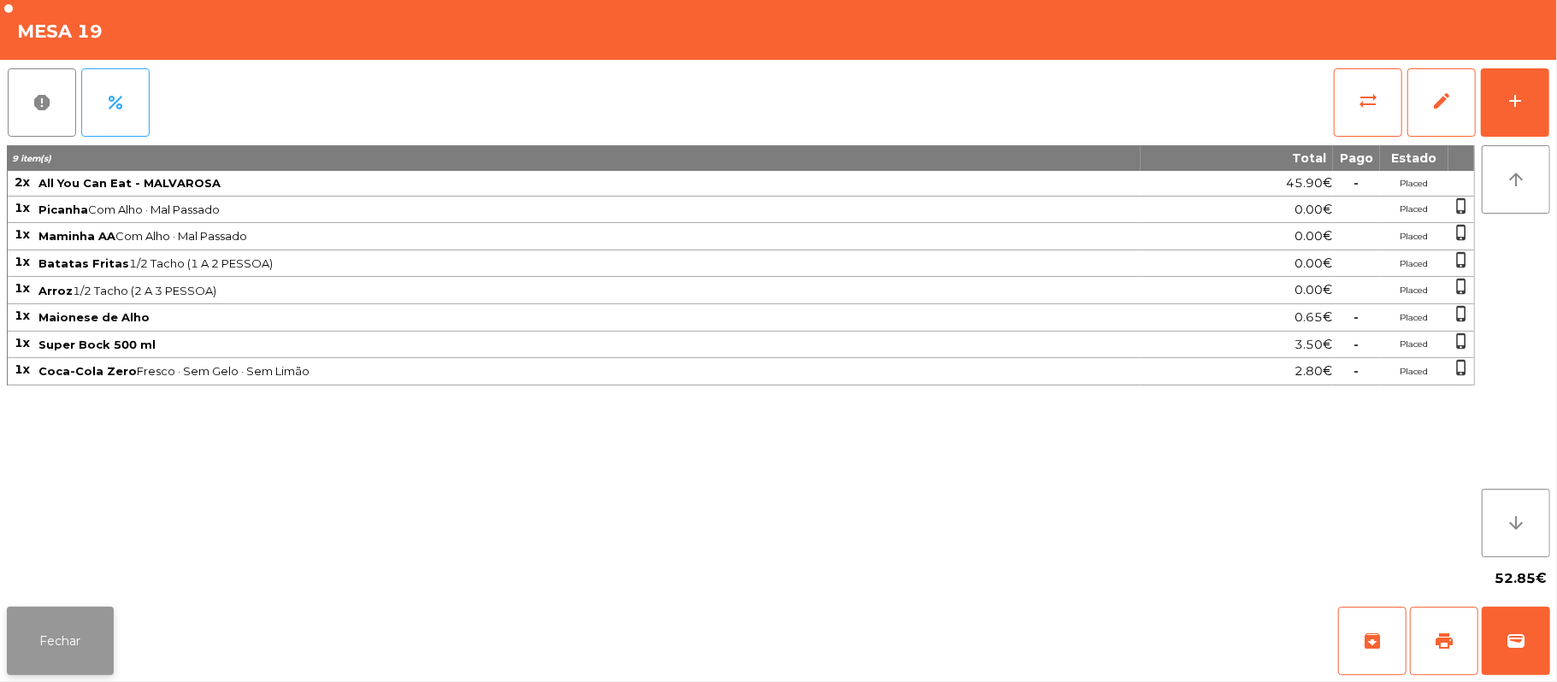
click at [50, 646] on button "Fechar" at bounding box center [60, 641] width 107 height 68
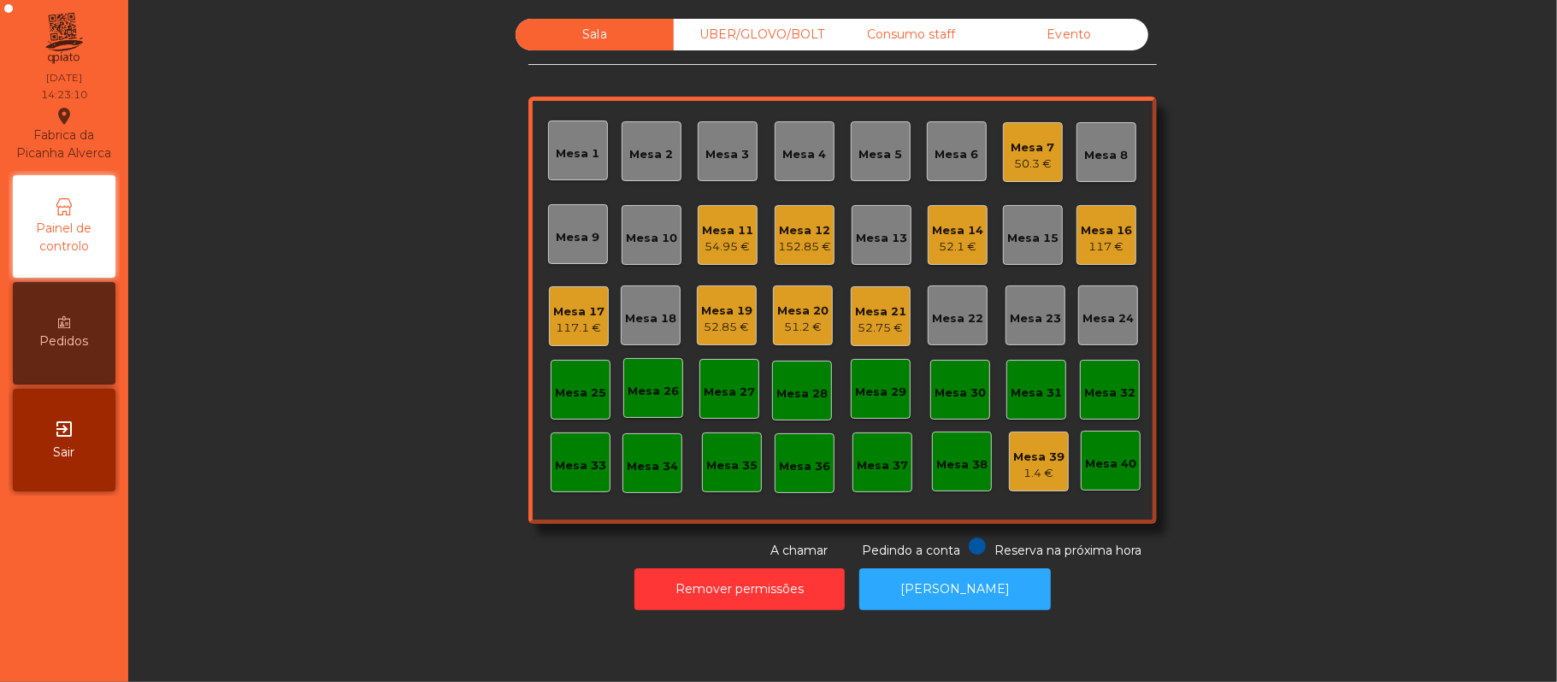
click at [737, 38] on div "UBER/GLOVO/BOLT" at bounding box center [753, 35] width 158 height 32
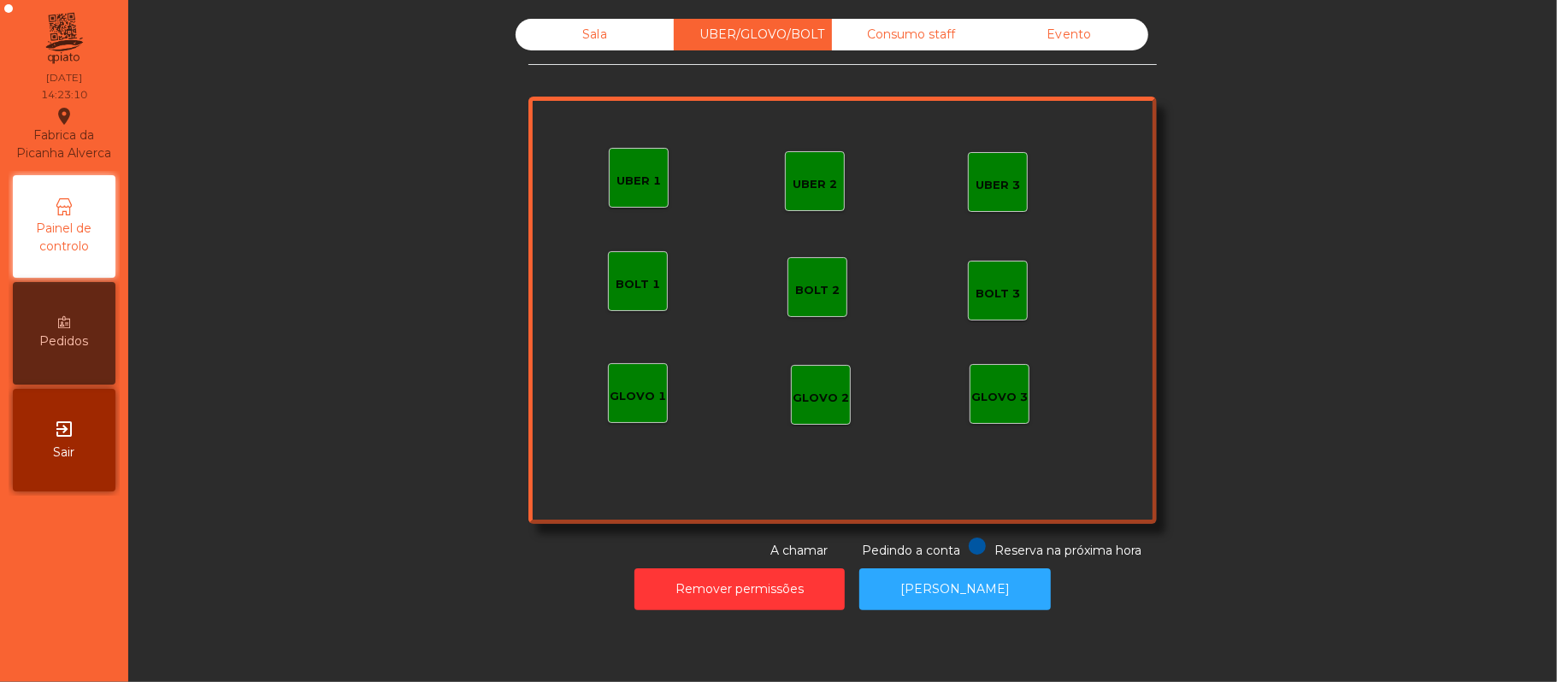
click at [792, 182] on div "UBER 2" at bounding box center [814, 184] width 44 height 17
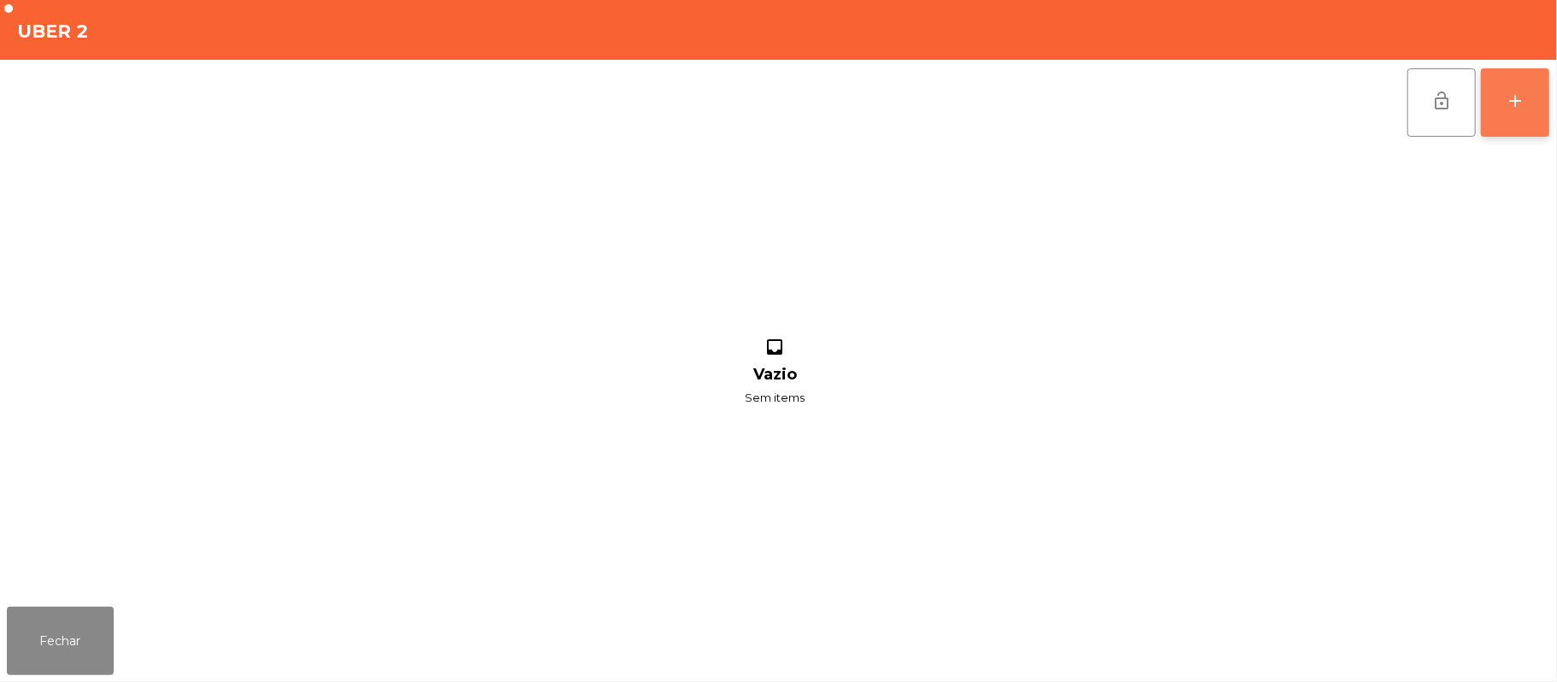
click at [1510, 93] on div "add" at bounding box center [1515, 101] width 21 height 21
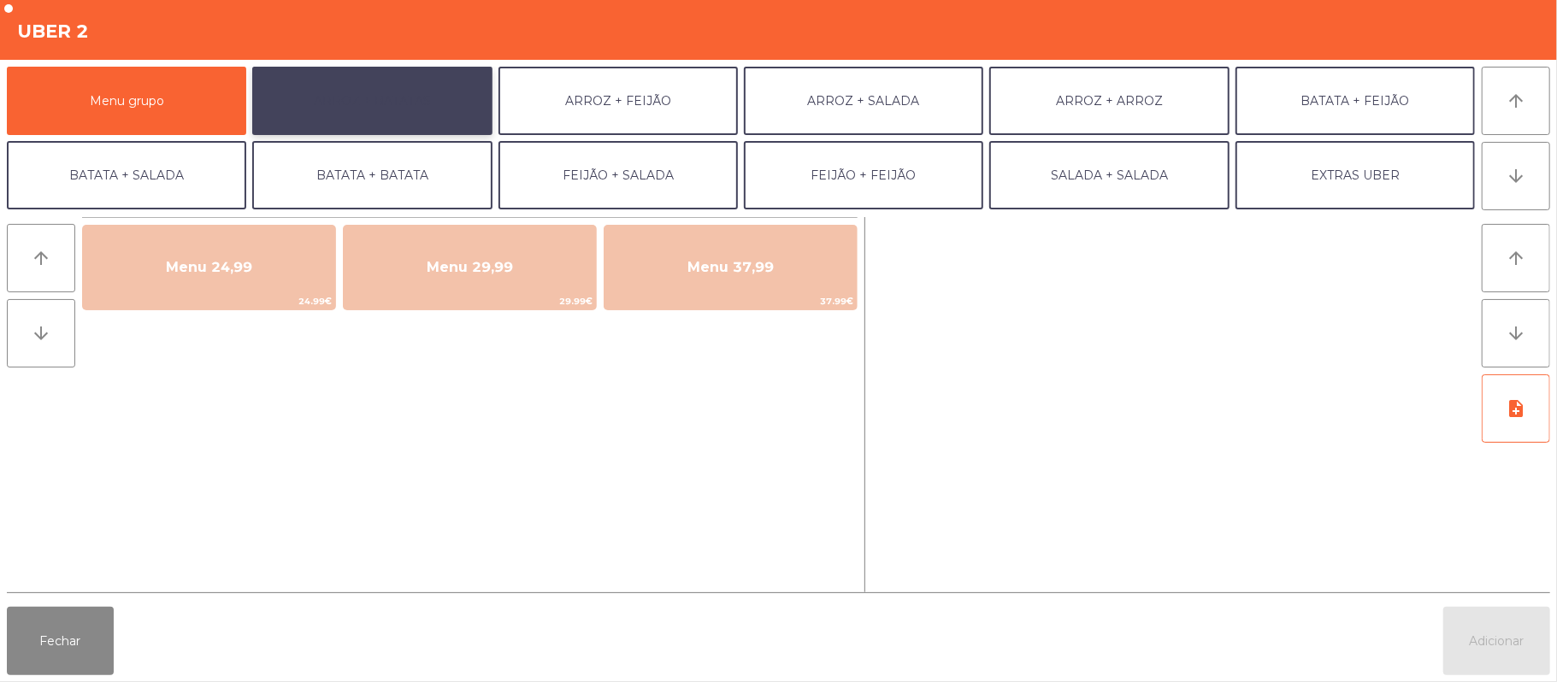
click at [451, 97] on button "ARROZ + BATATAS" at bounding box center [371, 101] width 239 height 68
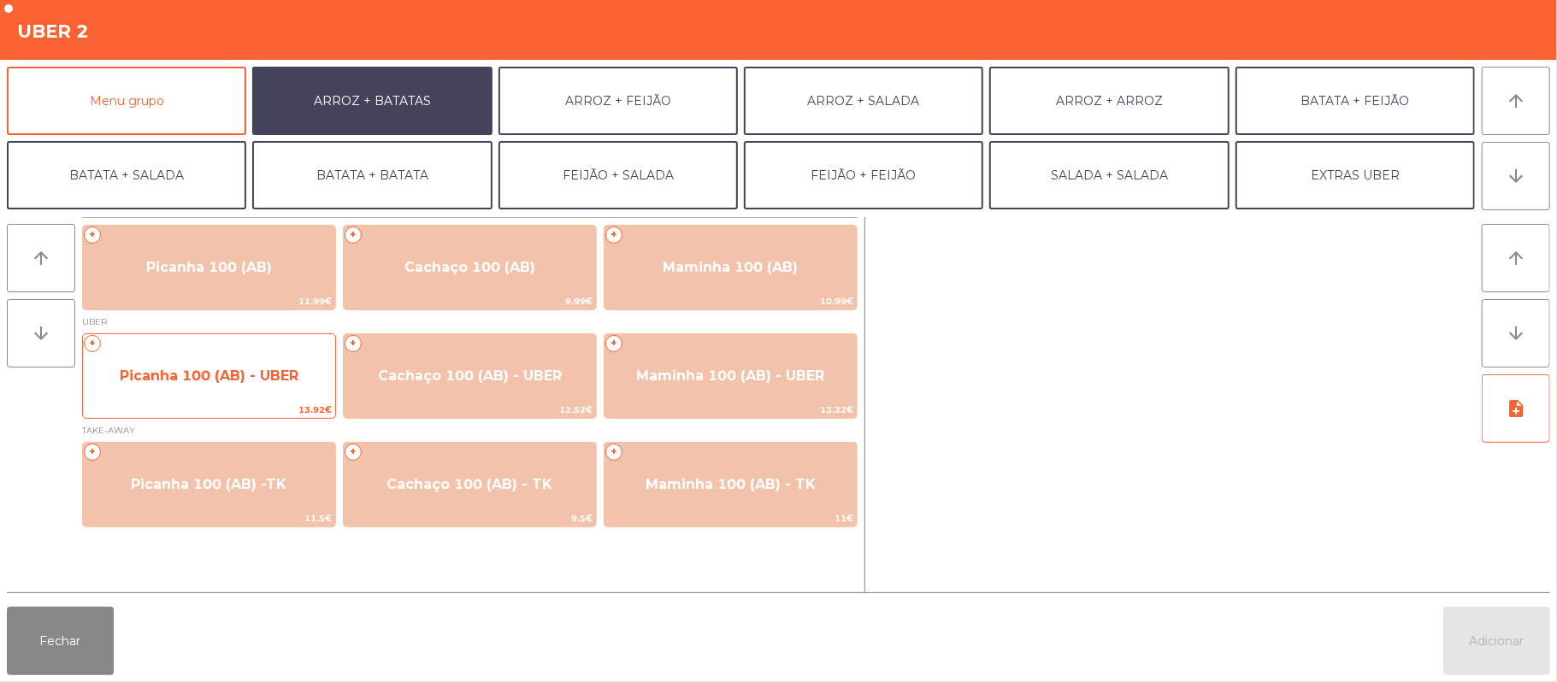
click at [243, 402] on span "13.92€" at bounding box center [209, 410] width 252 height 16
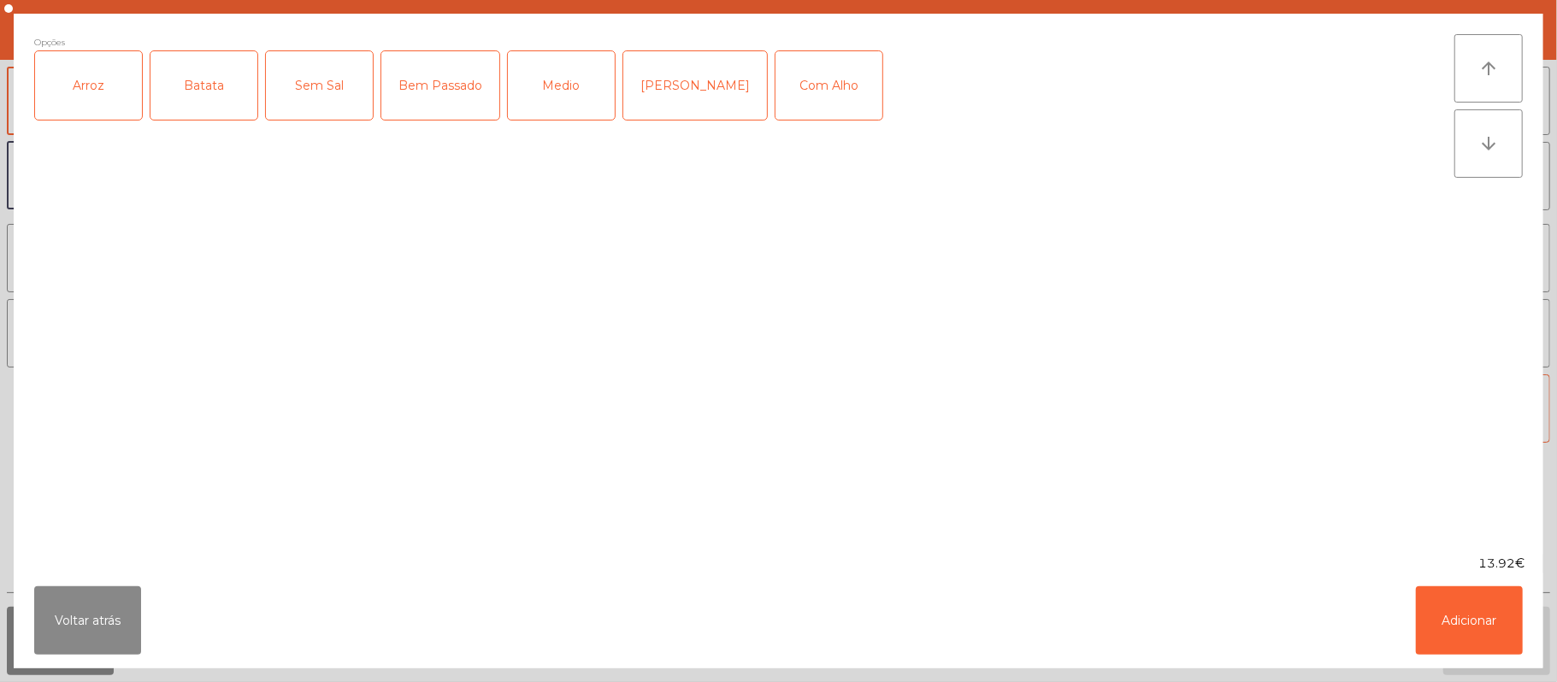
click at [110, 97] on div "Arroz" at bounding box center [88, 85] width 107 height 68
click at [212, 103] on div "Batata" at bounding box center [203, 85] width 107 height 68
click at [468, 115] on div "Bem Passado" at bounding box center [440, 85] width 118 height 68
click at [798, 106] on div "Com Alho" at bounding box center [828, 85] width 107 height 68
click at [1468, 605] on button "Adicionar" at bounding box center [1469, 620] width 107 height 68
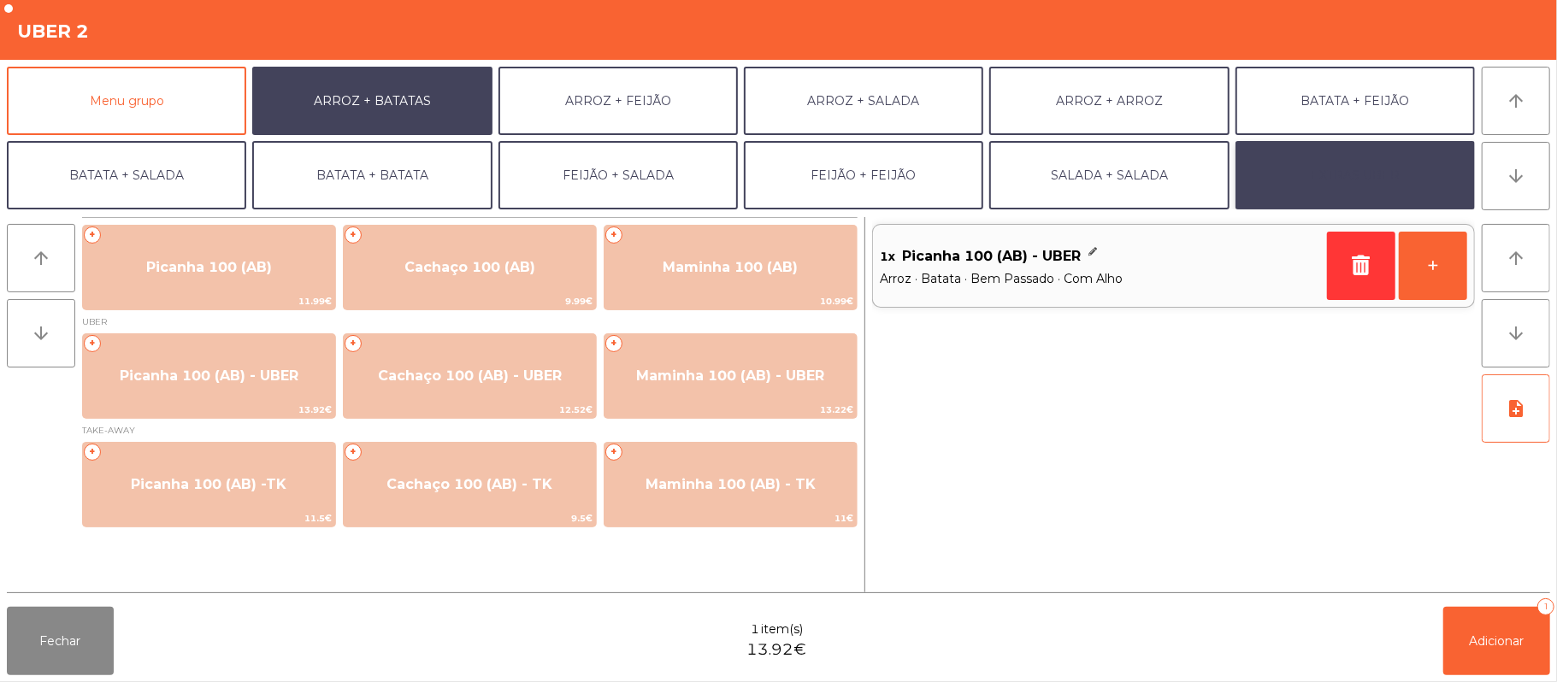
click at [1323, 180] on button "EXTRAS UBER" at bounding box center [1354, 175] width 239 height 68
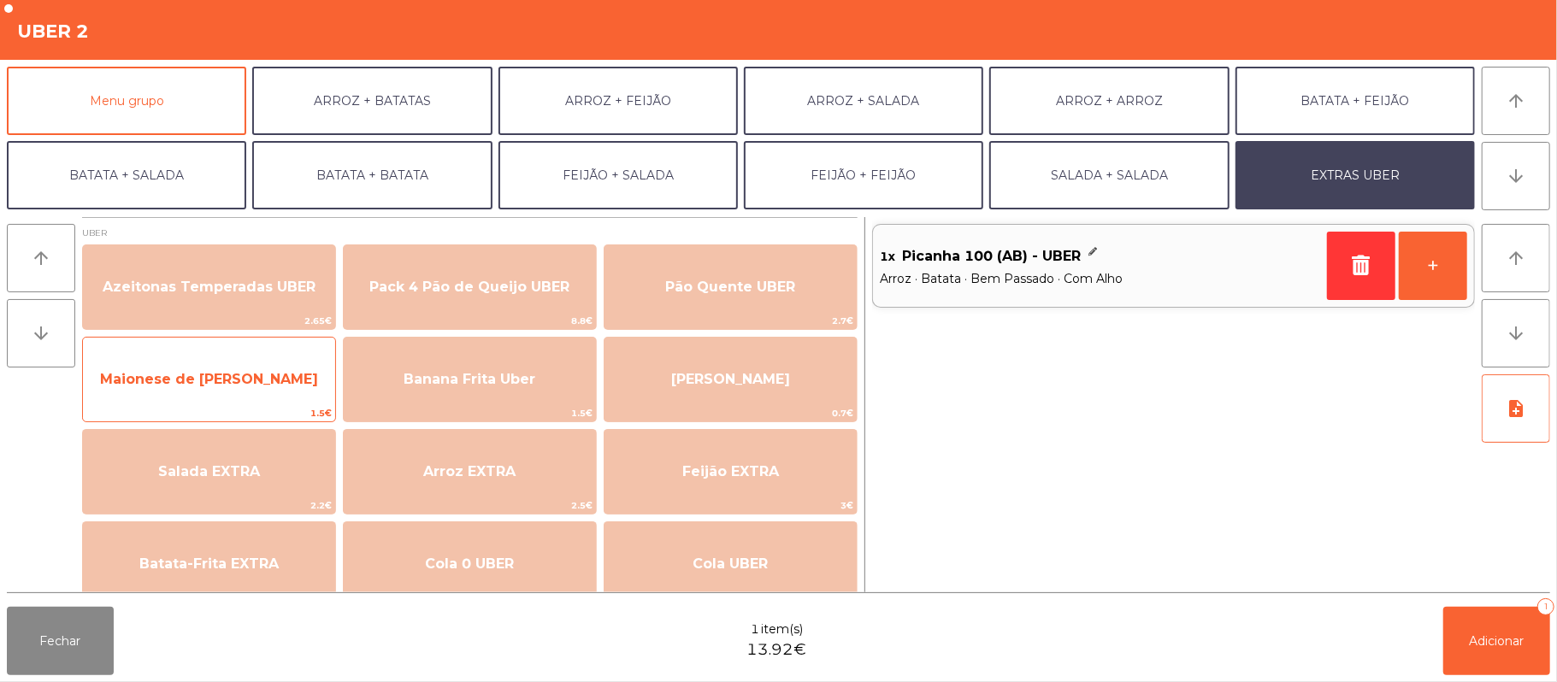
click at [272, 407] on span "1.5€" at bounding box center [209, 413] width 252 height 16
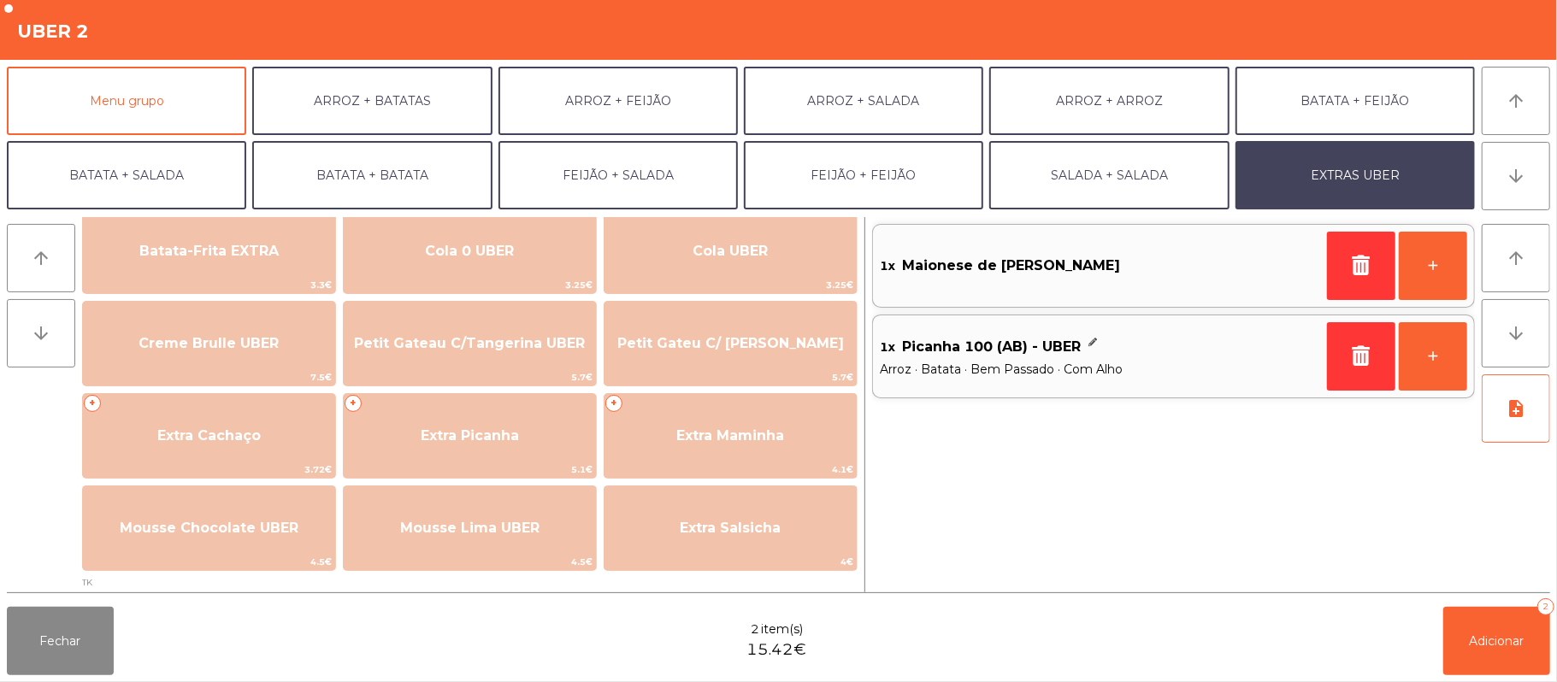
scroll to position [312, 0]
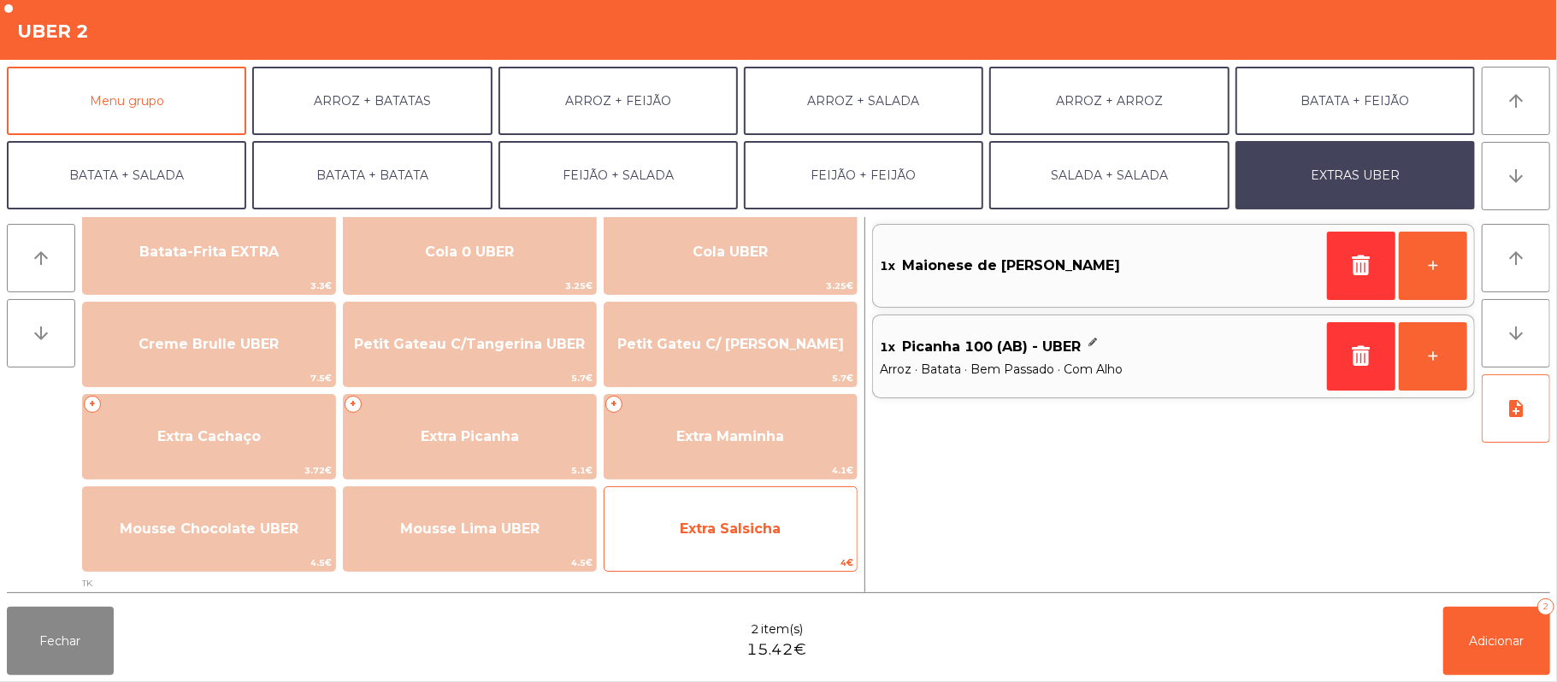
click at [769, 527] on span "Extra Salsicha" at bounding box center [730, 529] width 101 height 16
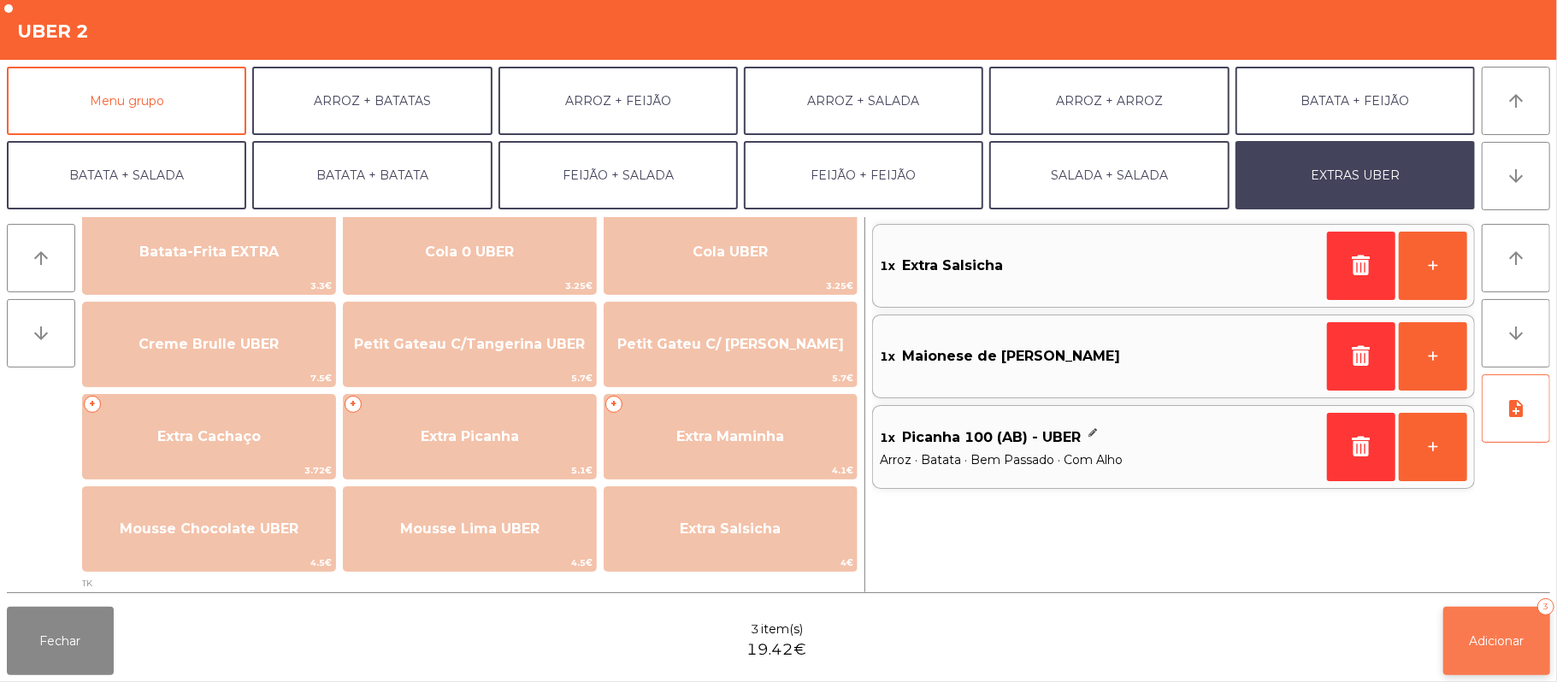
click at [1495, 630] on button "Adicionar 3" at bounding box center [1496, 641] width 107 height 68
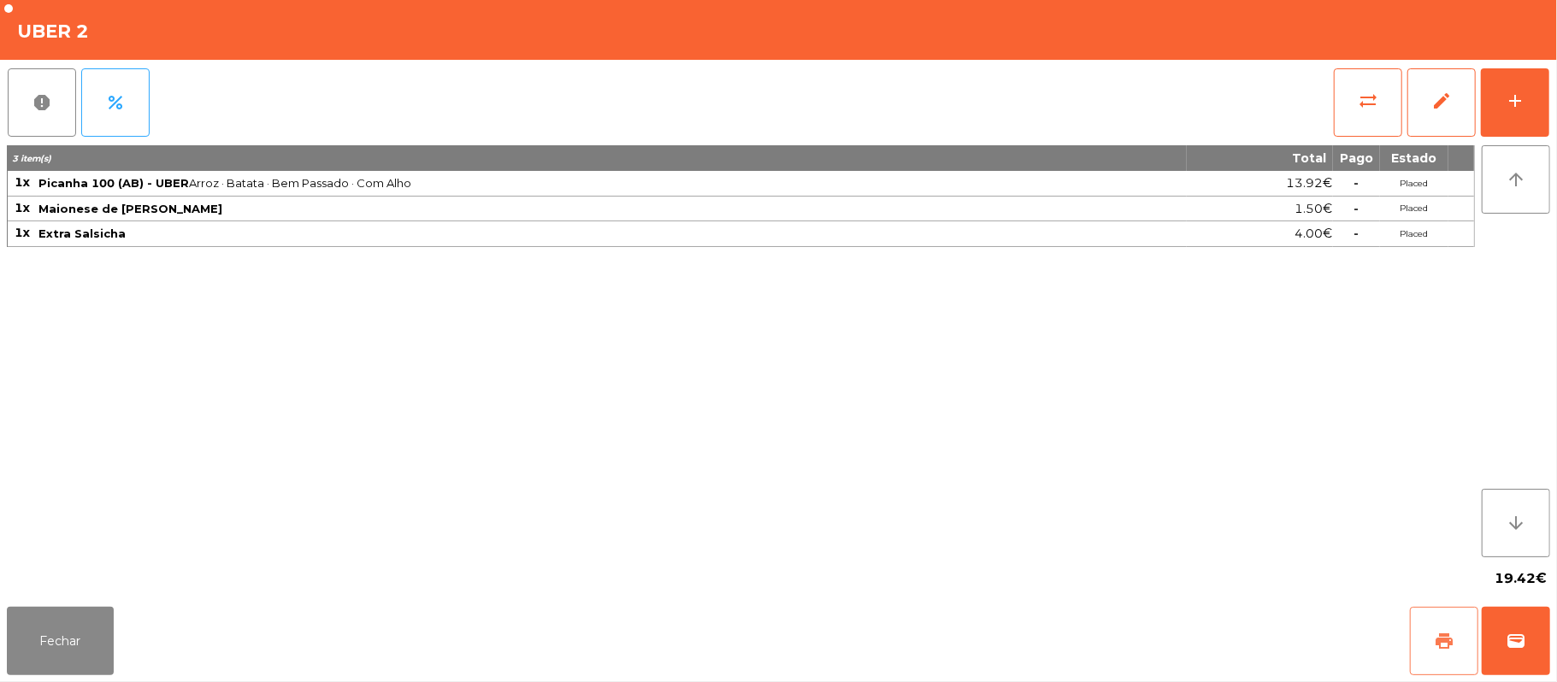
click at [1458, 622] on button "print" at bounding box center [1444, 641] width 68 height 68
click at [1509, 623] on button "wallet" at bounding box center [1515, 641] width 68 height 68
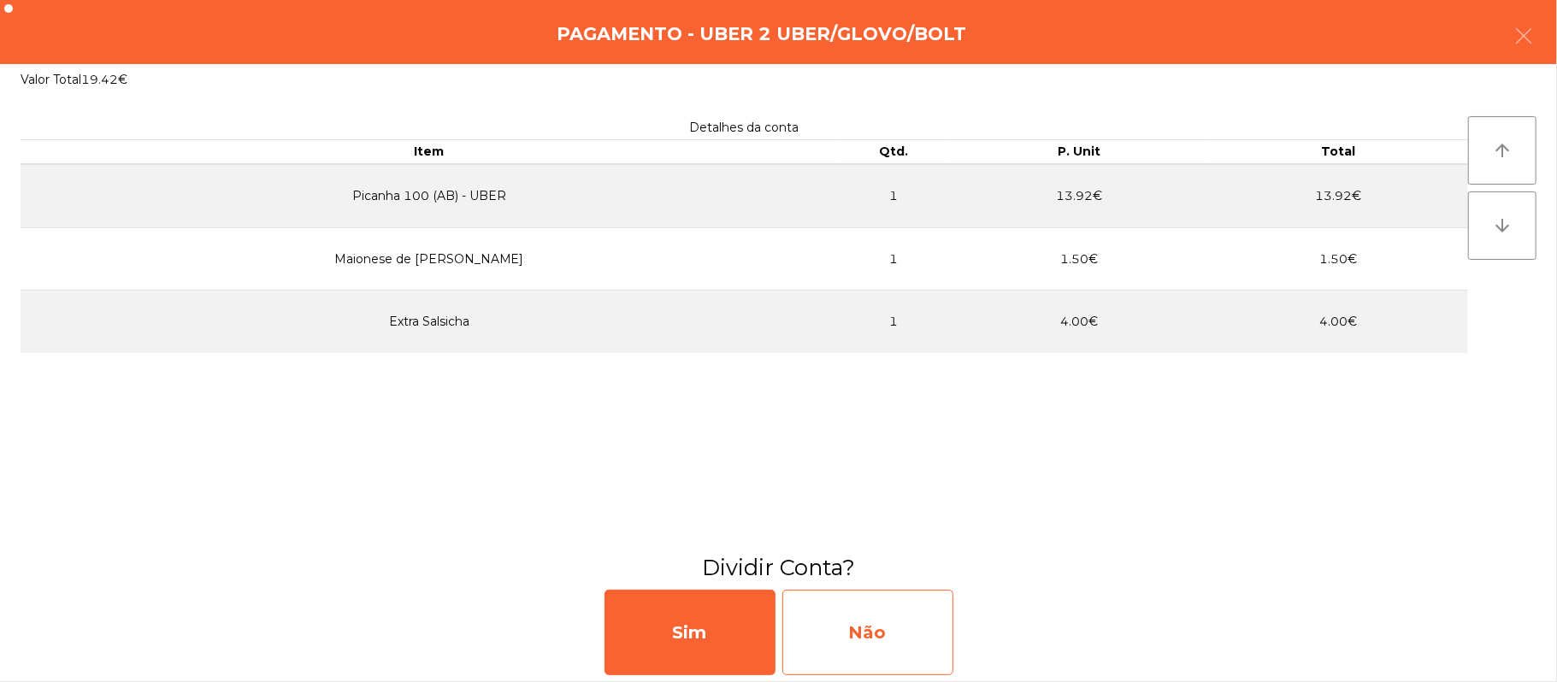
click at [845, 599] on div "Não" at bounding box center [867, 632] width 171 height 85
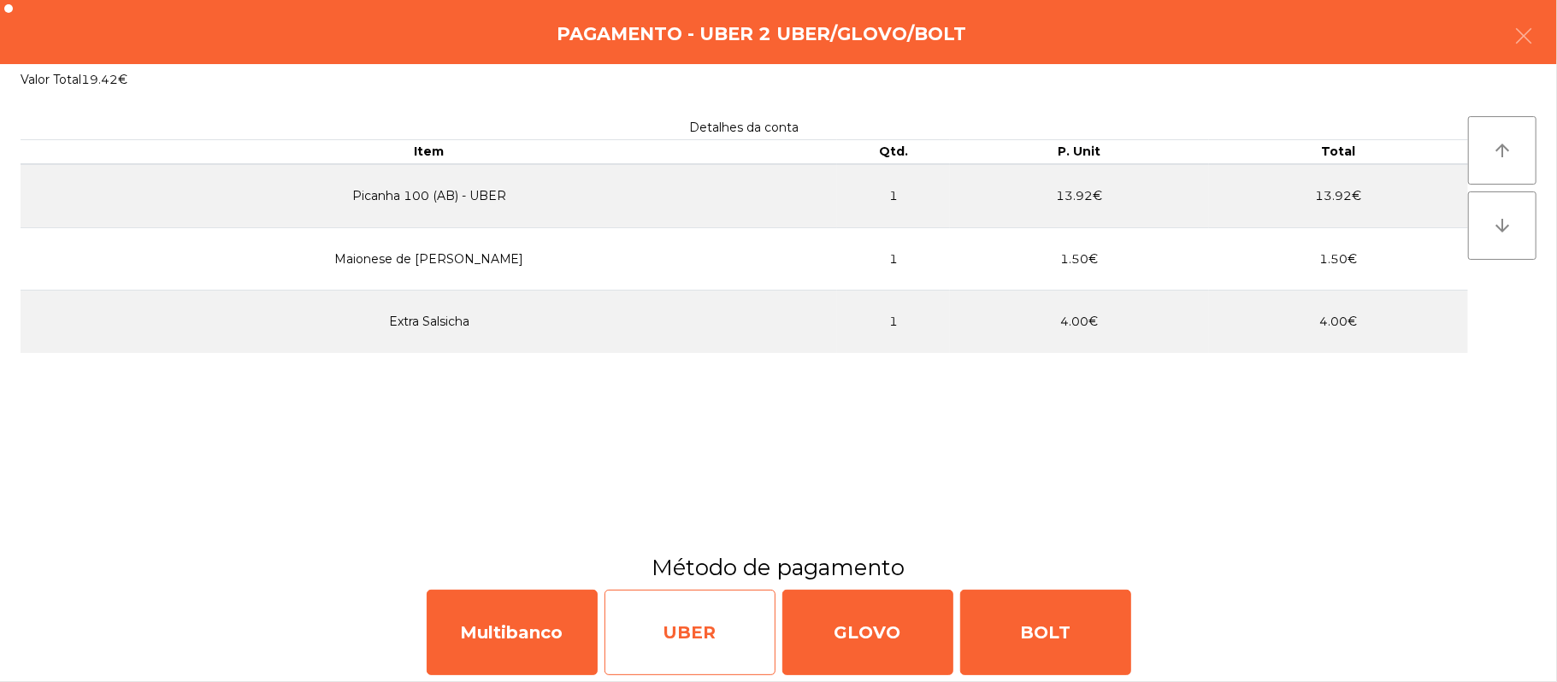
click at [698, 636] on div "UBER" at bounding box center [689, 632] width 171 height 85
select select "**"
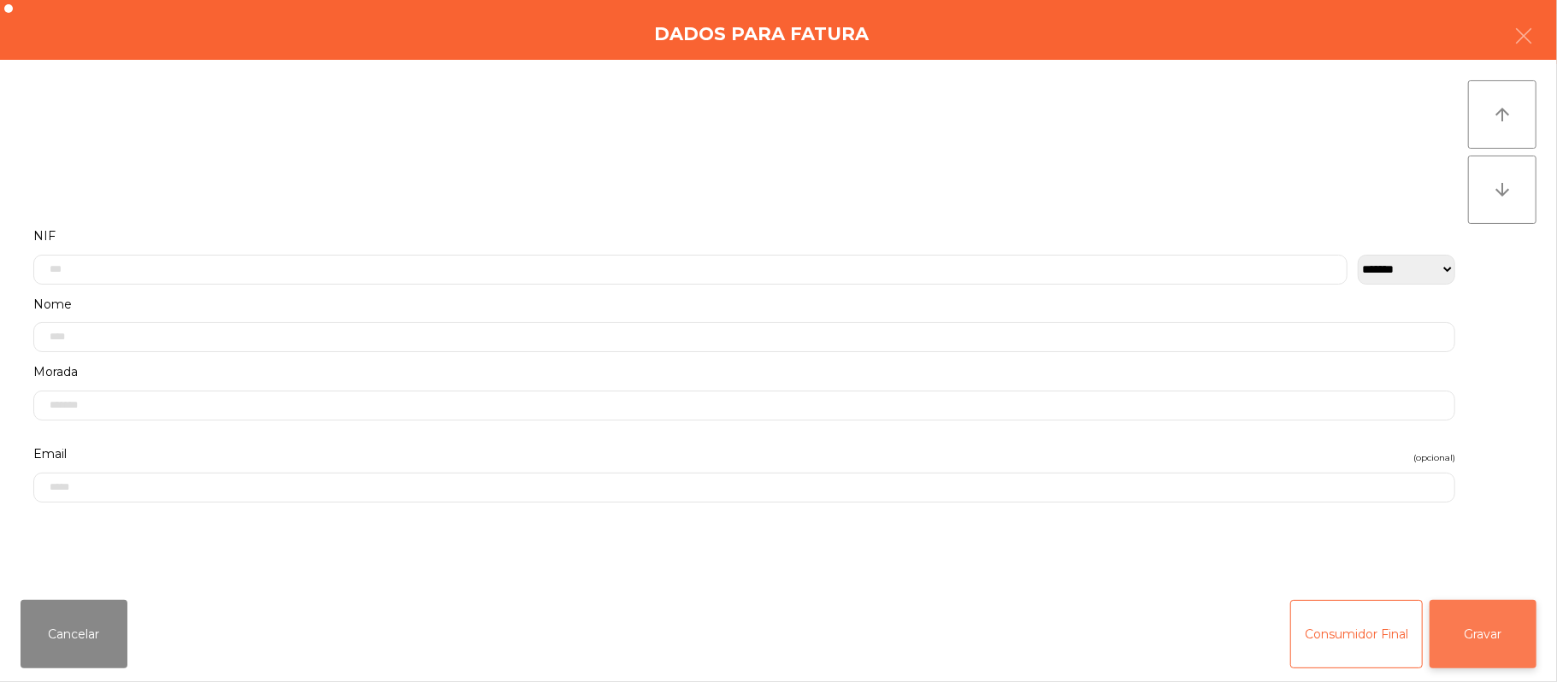
click at [1493, 623] on button "Gravar" at bounding box center [1482, 634] width 107 height 68
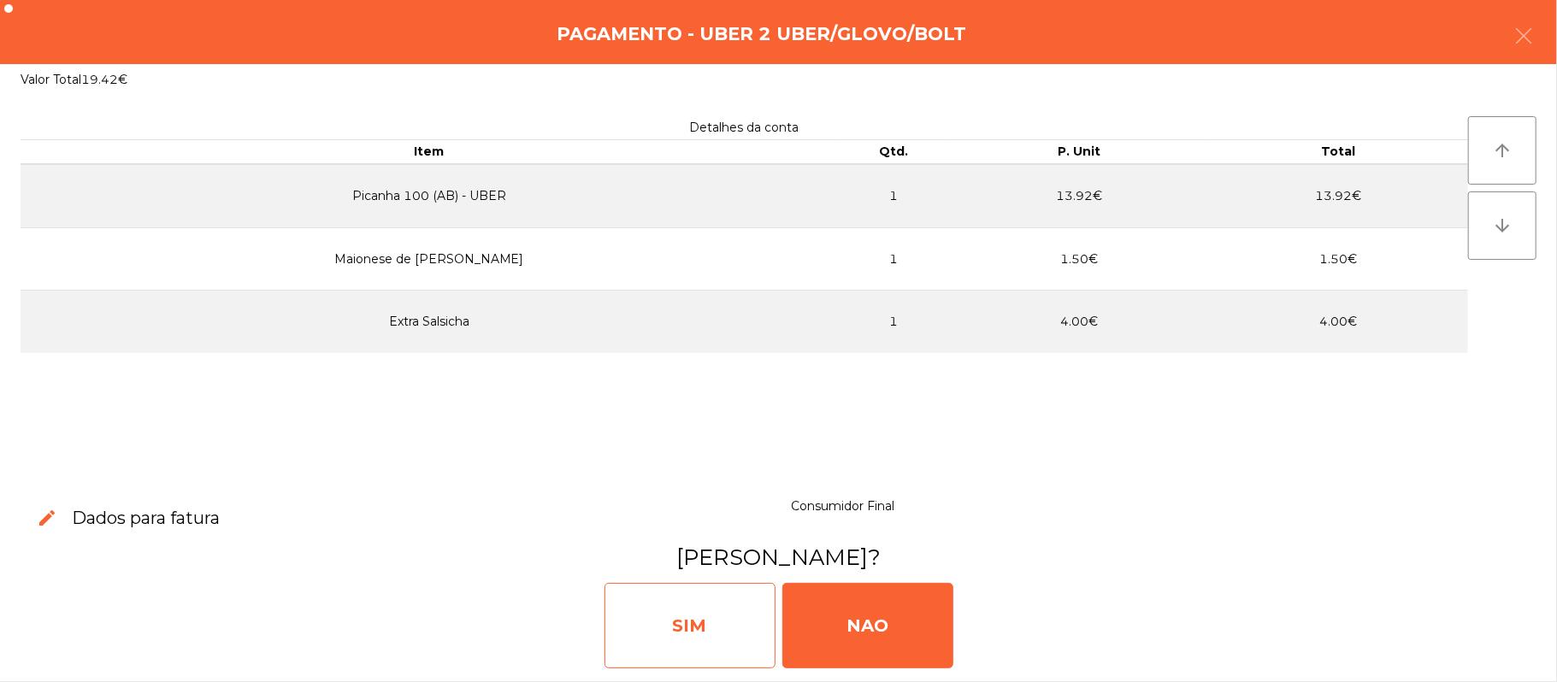
click at [668, 610] on div "SIM" at bounding box center [689, 625] width 171 height 85
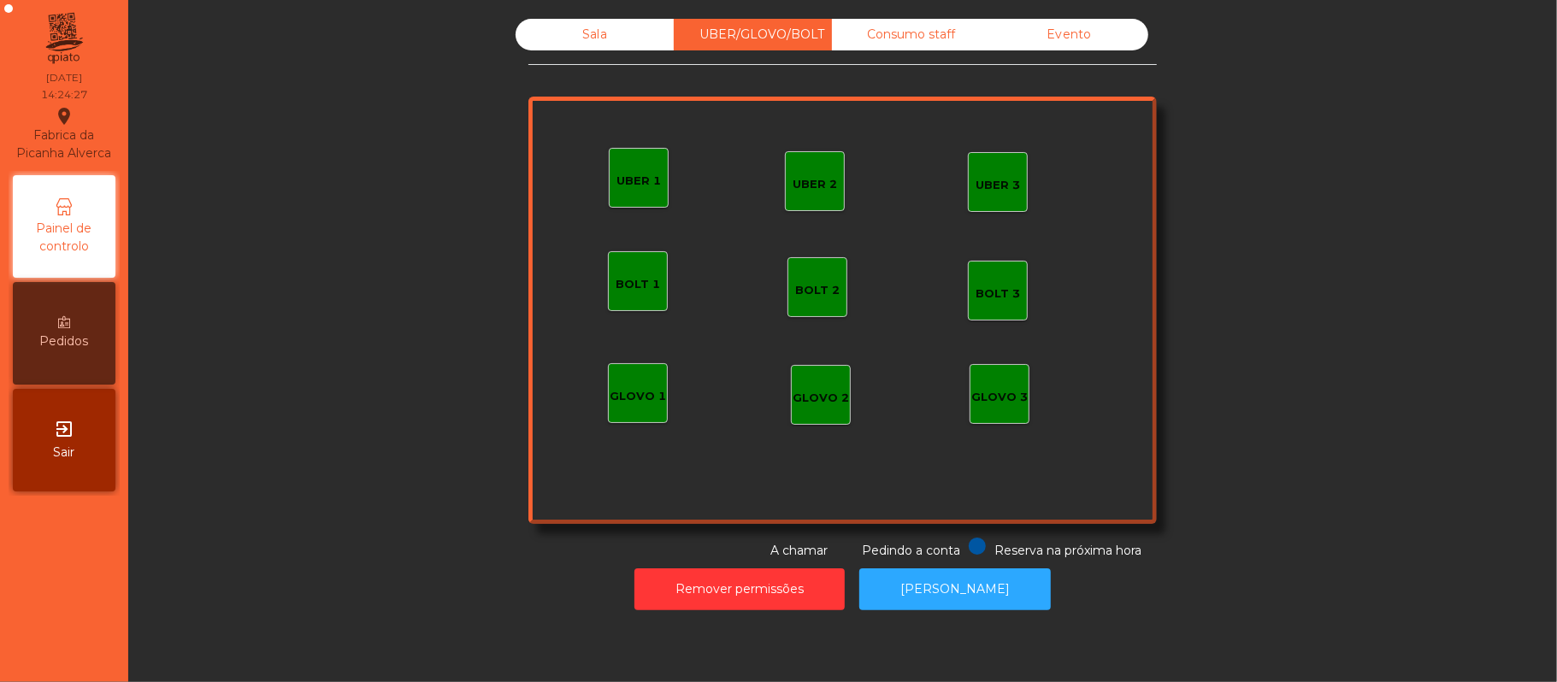
click at [588, 41] on div "Sala" at bounding box center [594, 35] width 158 height 32
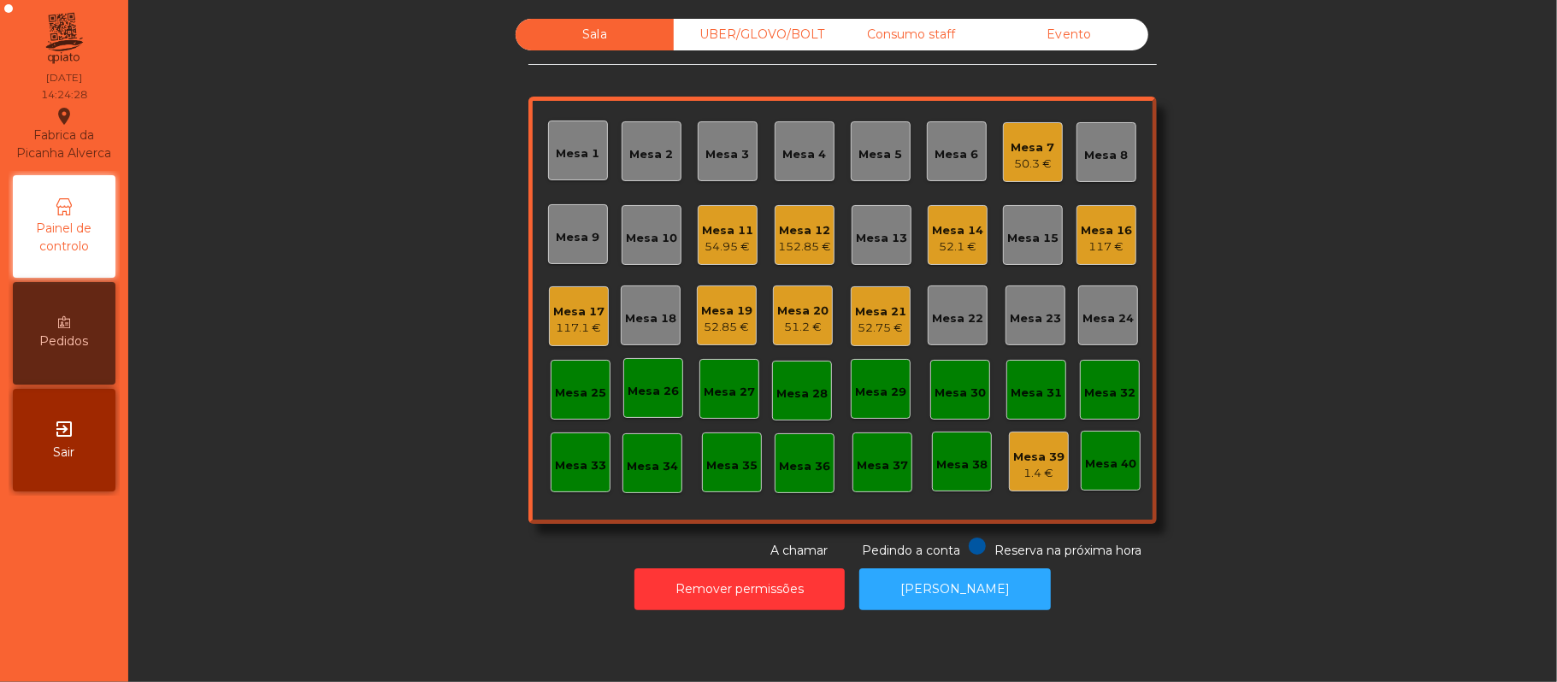
click at [633, 223] on div "Mesa 10" at bounding box center [651, 235] width 51 height 24
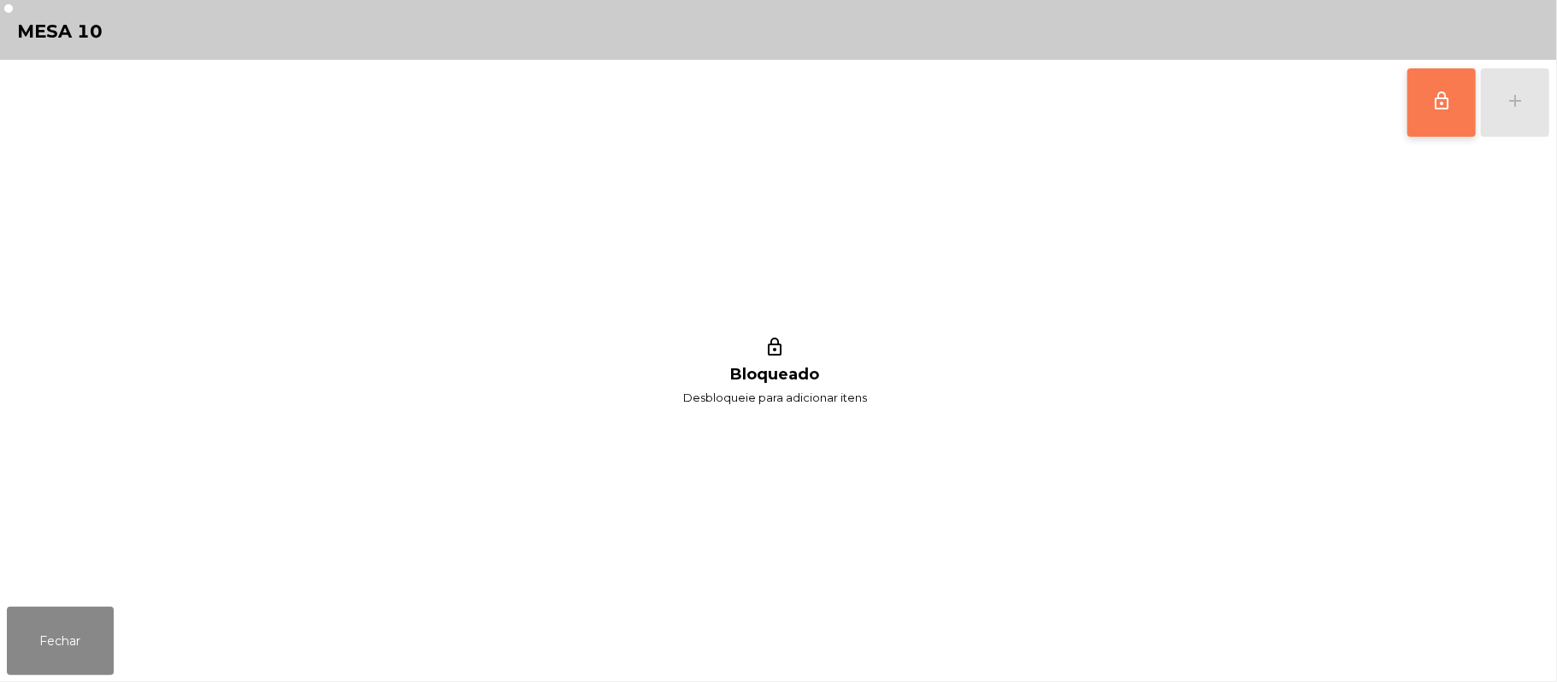
click at [1475, 83] on button "lock_outline" at bounding box center [1441, 102] width 68 height 68
click at [1455, 89] on button "lock_outline" at bounding box center [1441, 102] width 68 height 68
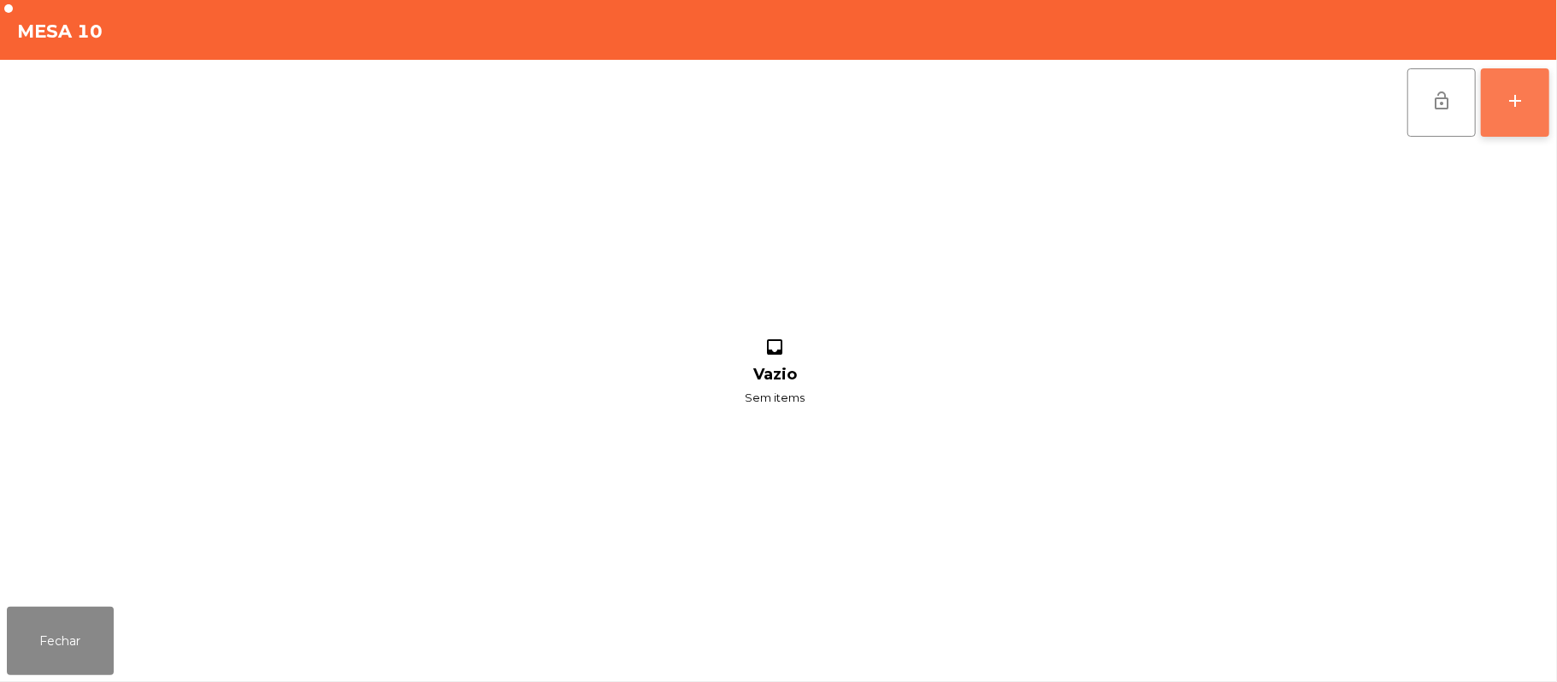
click at [1509, 97] on div "add" at bounding box center [1515, 101] width 21 height 21
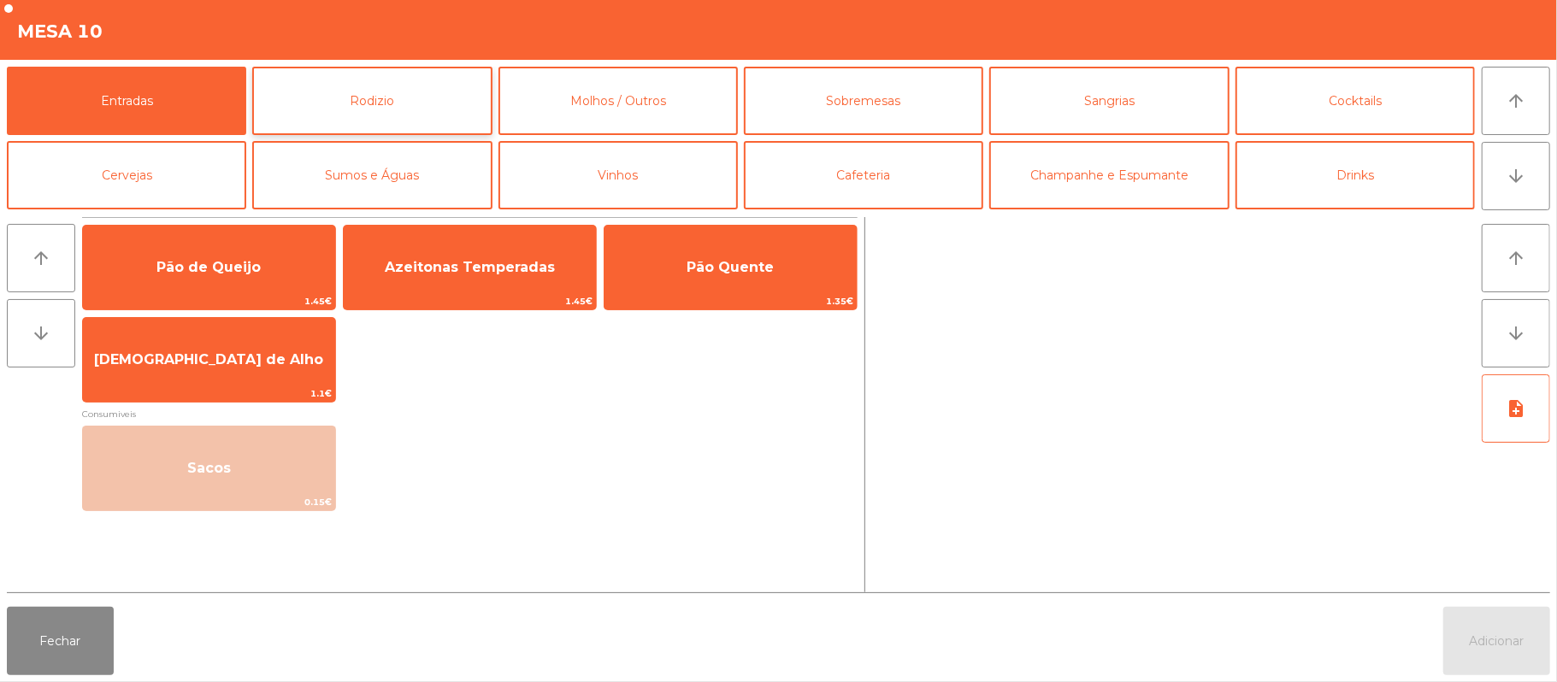
click at [450, 104] on button "Rodizio" at bounding box center [371, 101] width 239 height 68
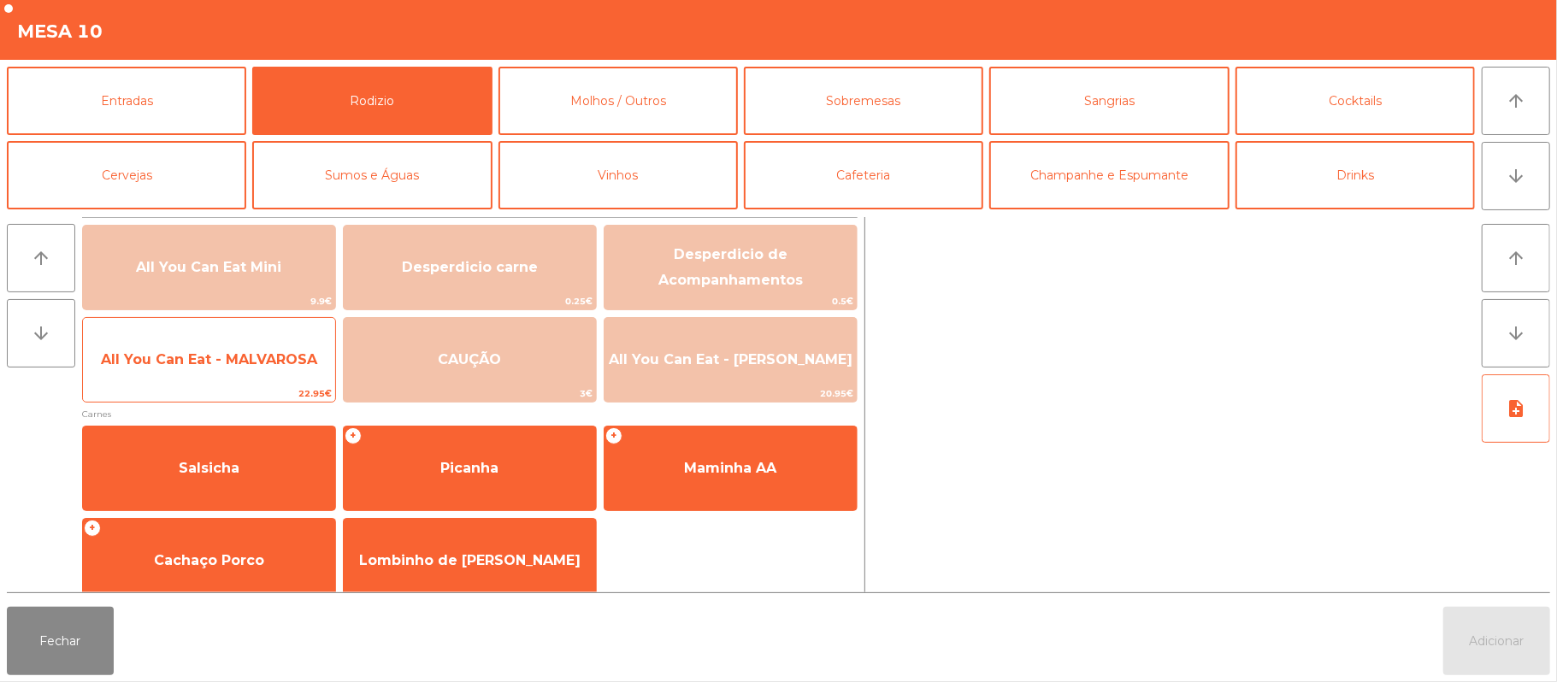
click at [285, 363] on span "All You Can Eat - MALVAROSA" at bounding box center [209, 359] width 216 height 16
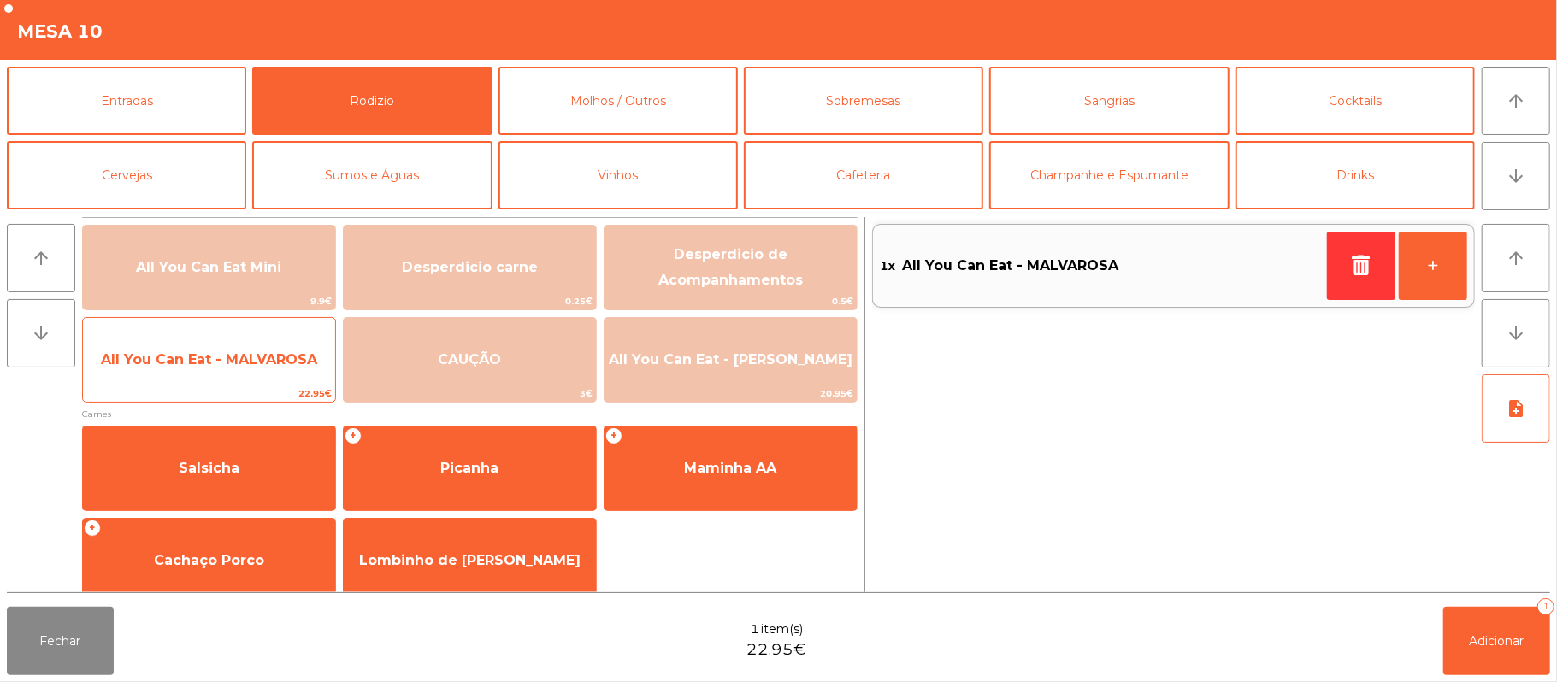
click at [274, 352] on span "All You Can Eat - MALVAROSA" at bounding box center [209, 359] width 216 height 16
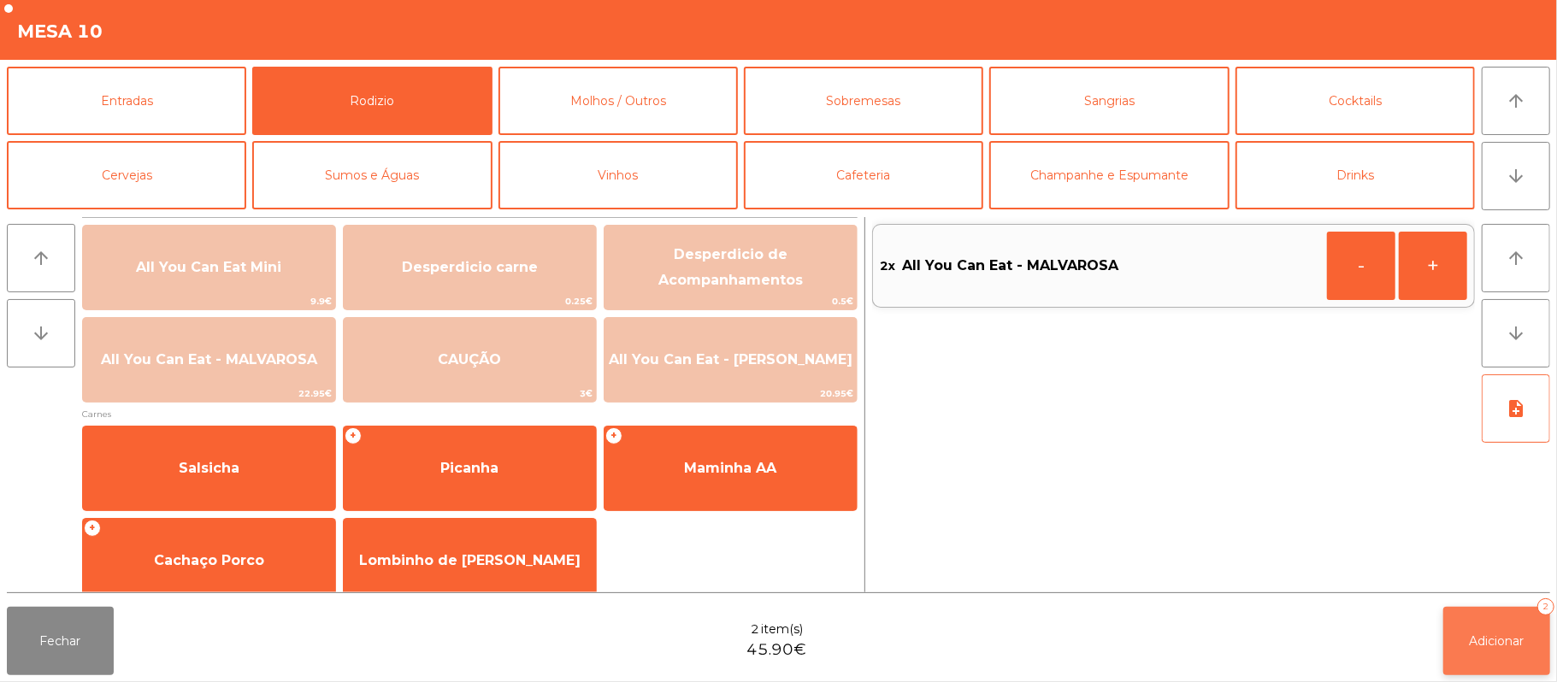
click at [1481, 644] on span "Adicionar" at bounding box center [1496, 640] width 55 height 15
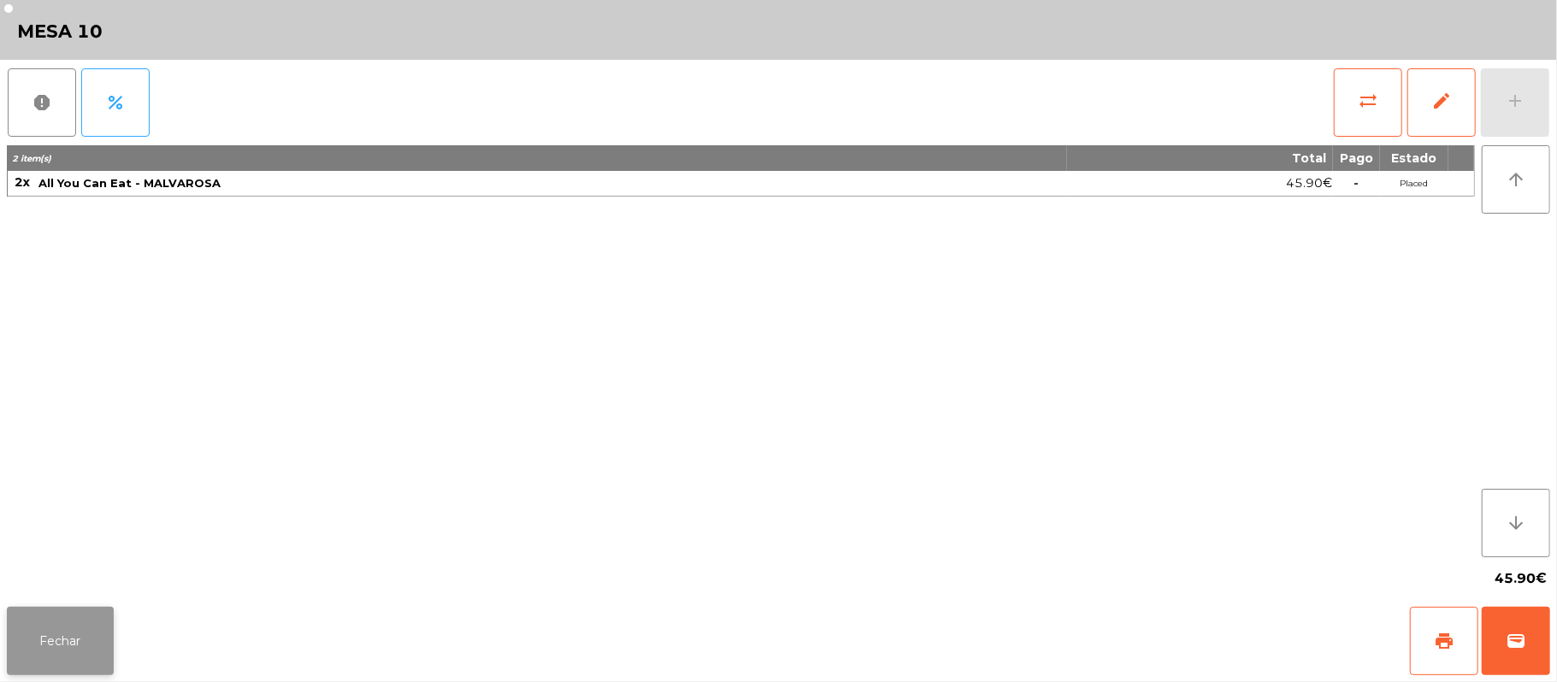
click at [86, 650] on button "Fechar" at bounding box center [60, 641] width 107 height 68
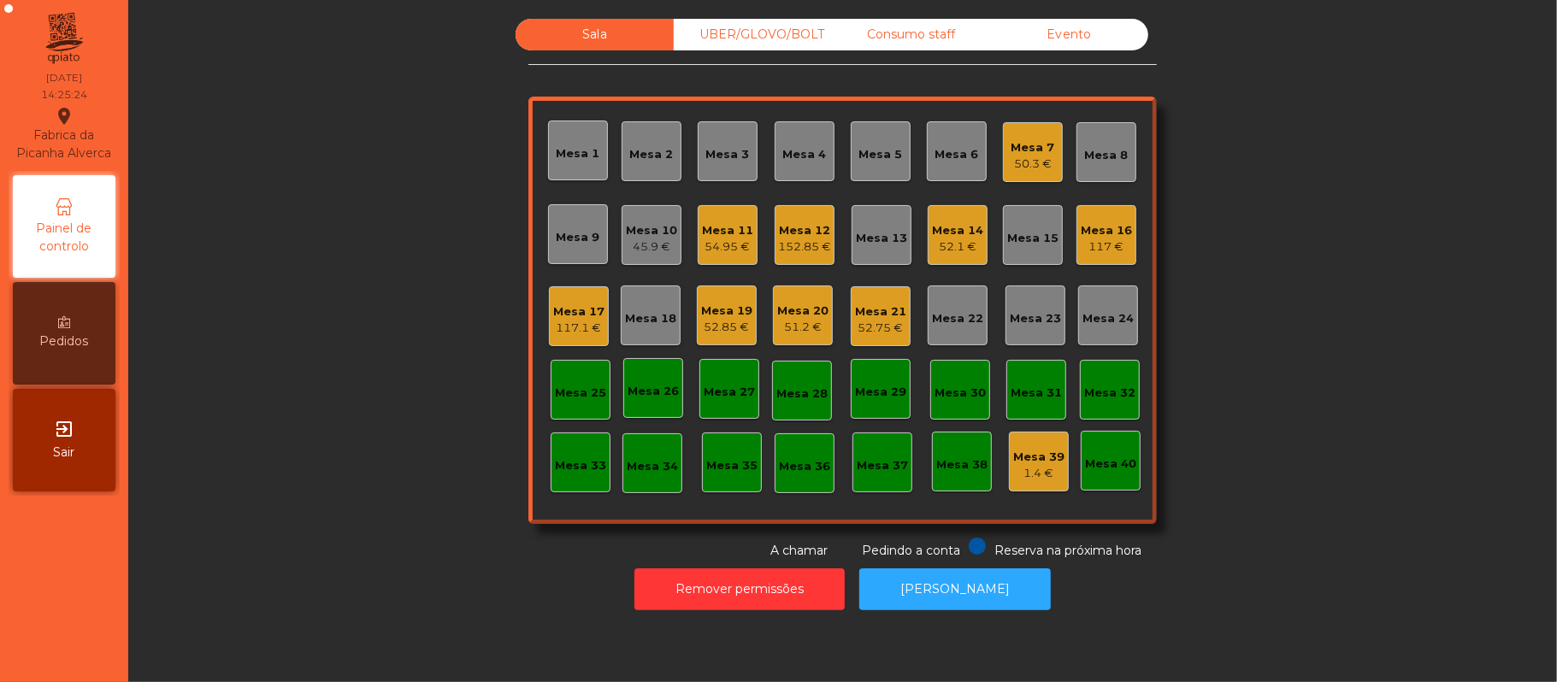
click at [651, 220] on div "Mesa 10 45.9 €" at bounding box center [651, 235] width 51 height 40
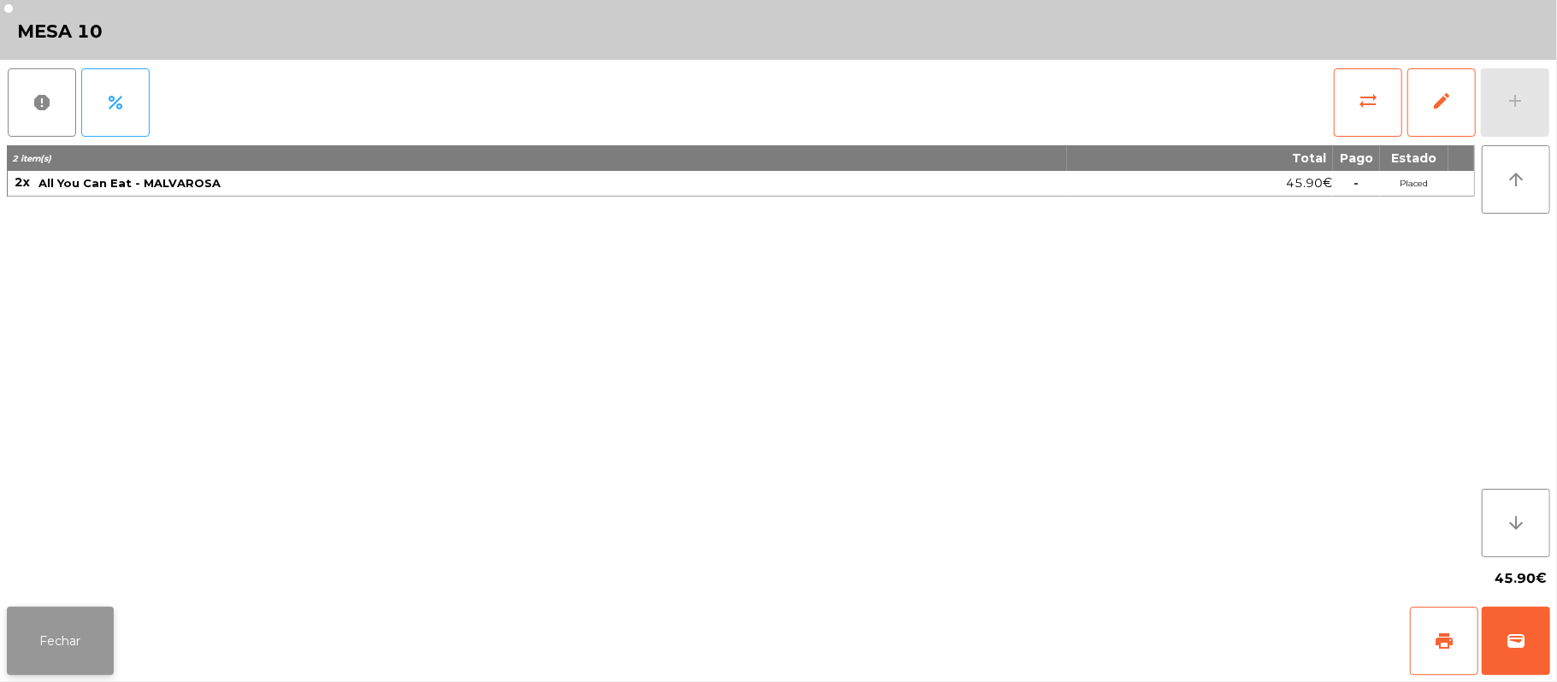
click at [100, 633] on button "Fechar" at bounding box center [60, 641] width 107 height 68
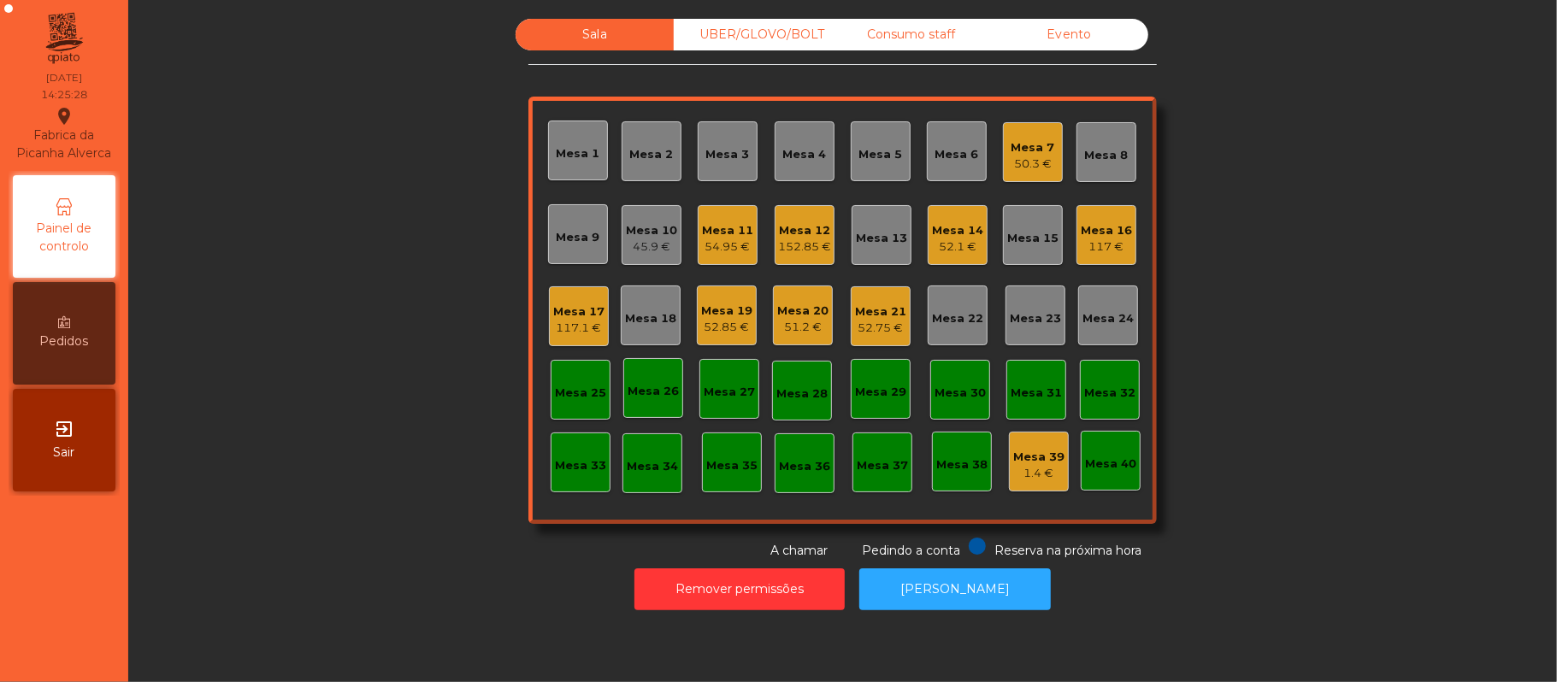
click at [657, 220] on div "Mesa 10 45.9 €" at bounding box center [651, 235] width 51 height 40
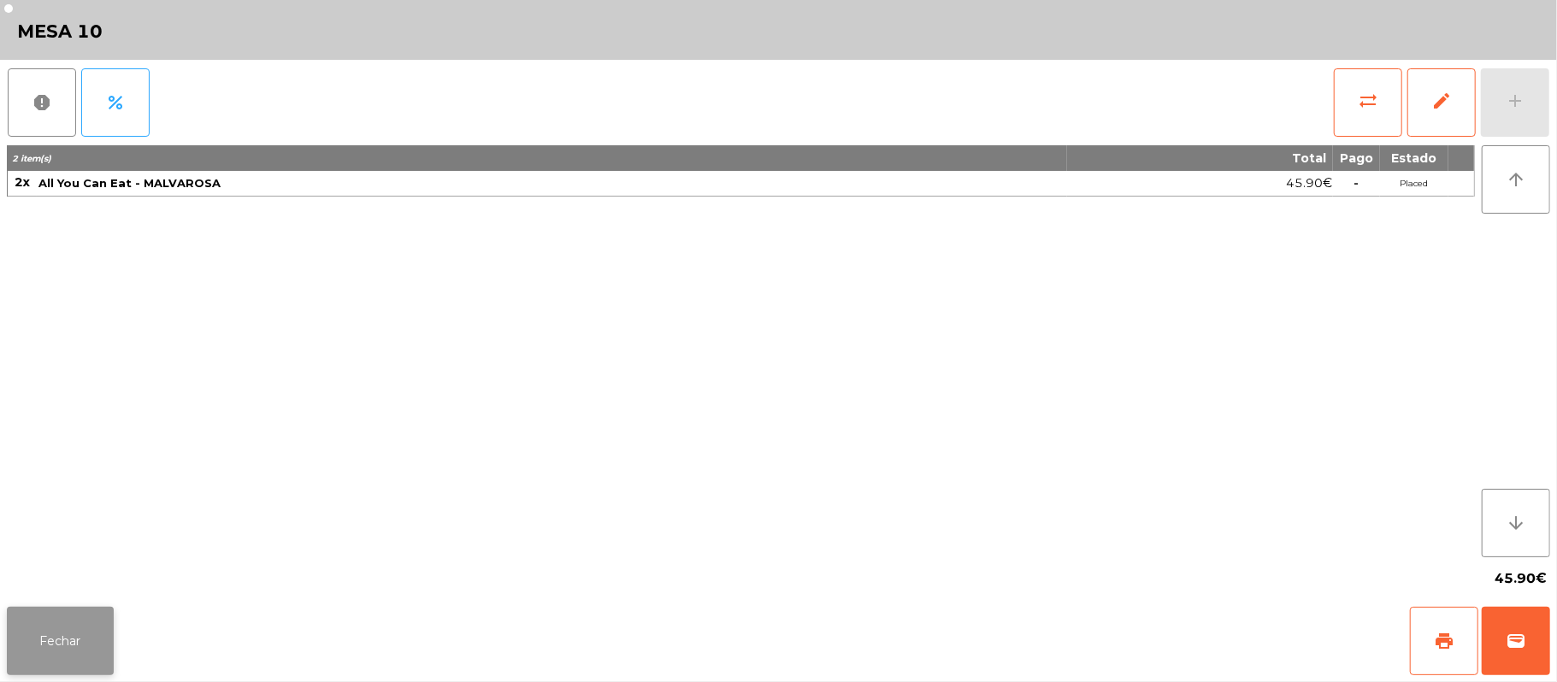
click at [56, 626] on button "Fechar" at bounding box center [60, 641] width 107 height 68
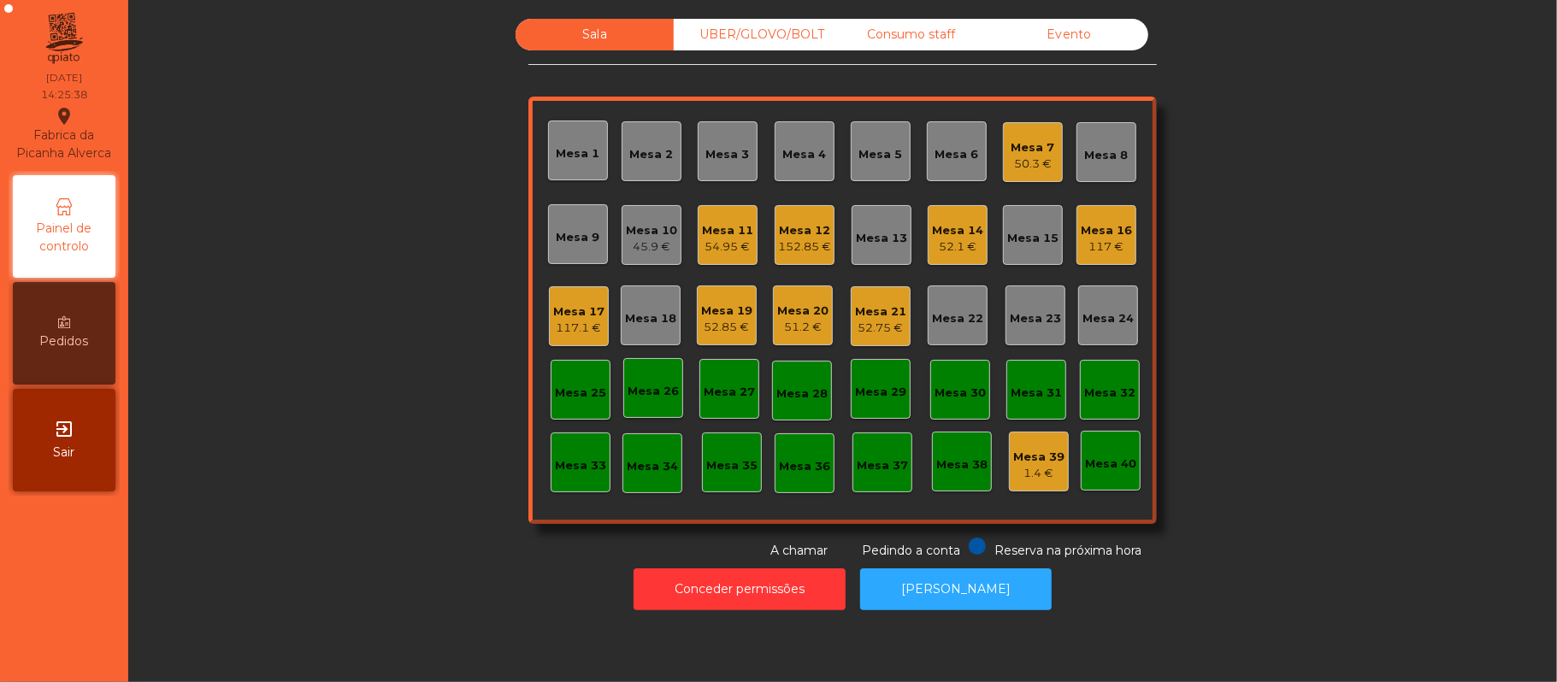
click at [661, 229] on div "Mesa 10" at bounding box center [651, 230] width 51 height 17
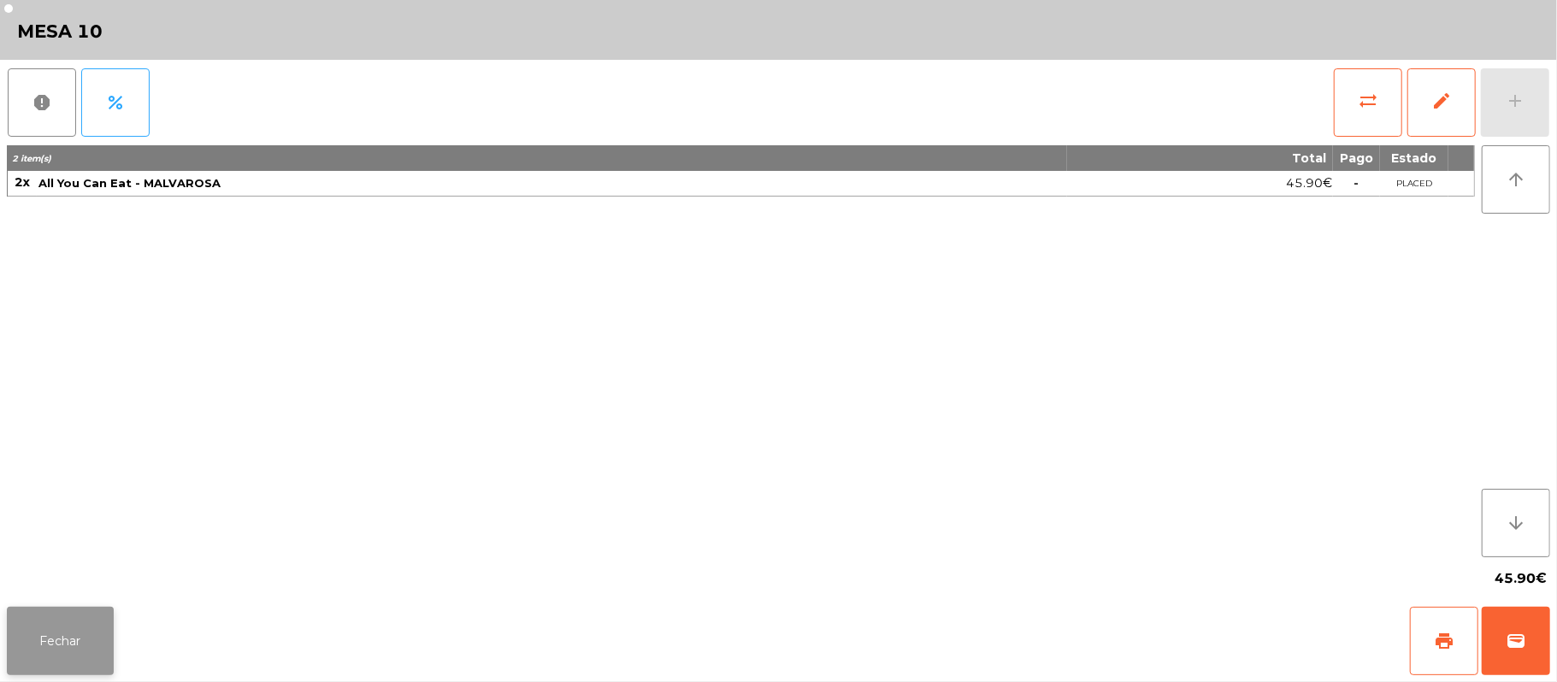
click at [56, 623] on button "Fechar" at bounding box center [60, 641] width 107 height 68
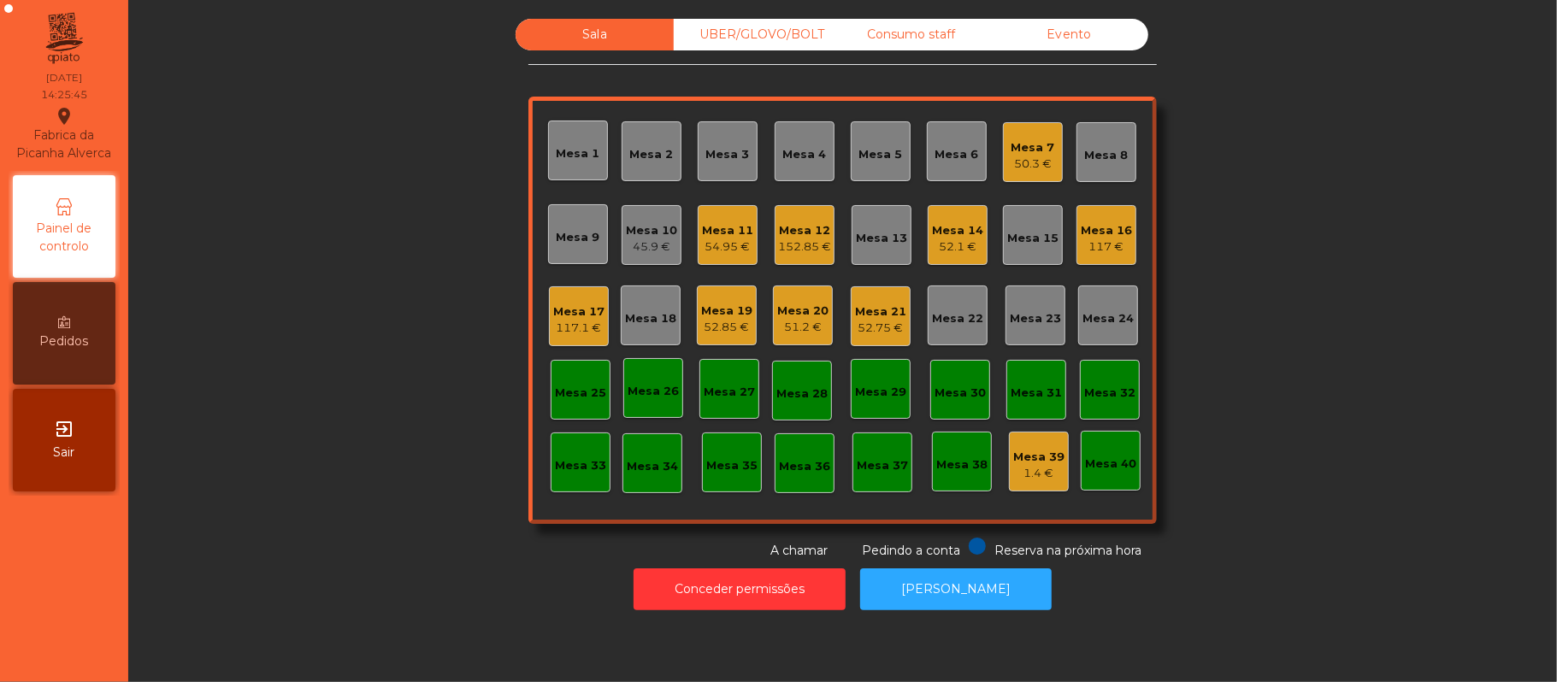
click at [657, 227] on div "Mesa 10" at bounding box center [651, 230] width 51 height 17
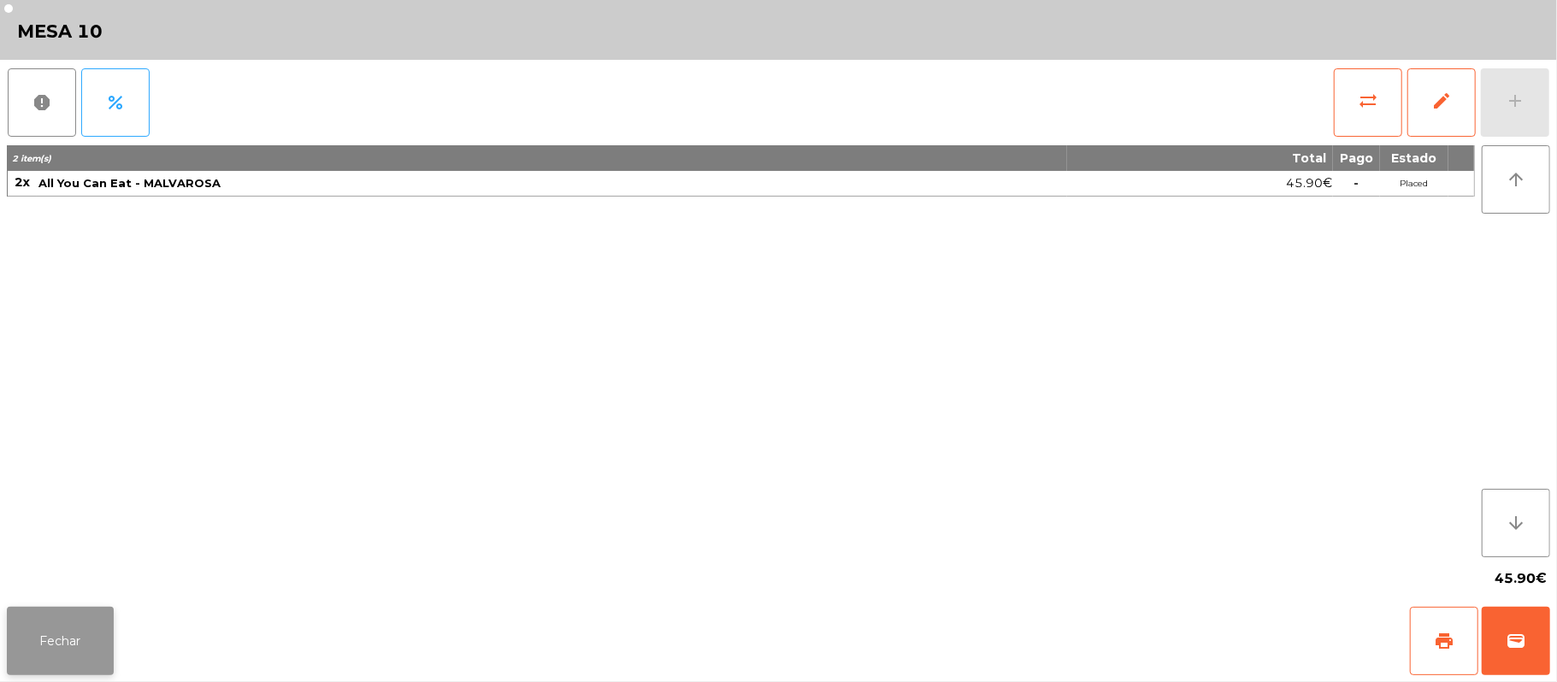
click at [50, 640] on button "Fechar" at bounding box center [60, 641] width 107 height 68
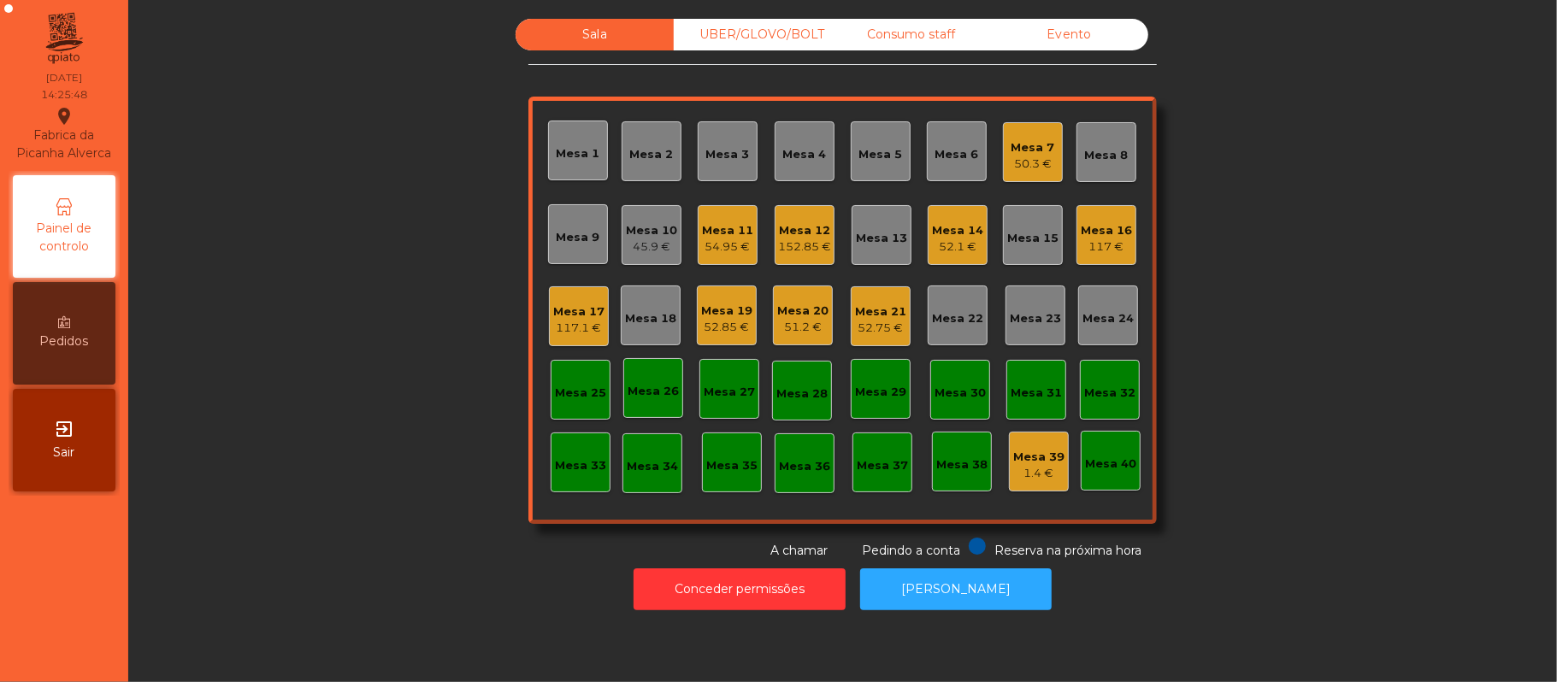
click at [644, 247] on div "45.9 €" at bounding box center [651, 247] width 51 height 17
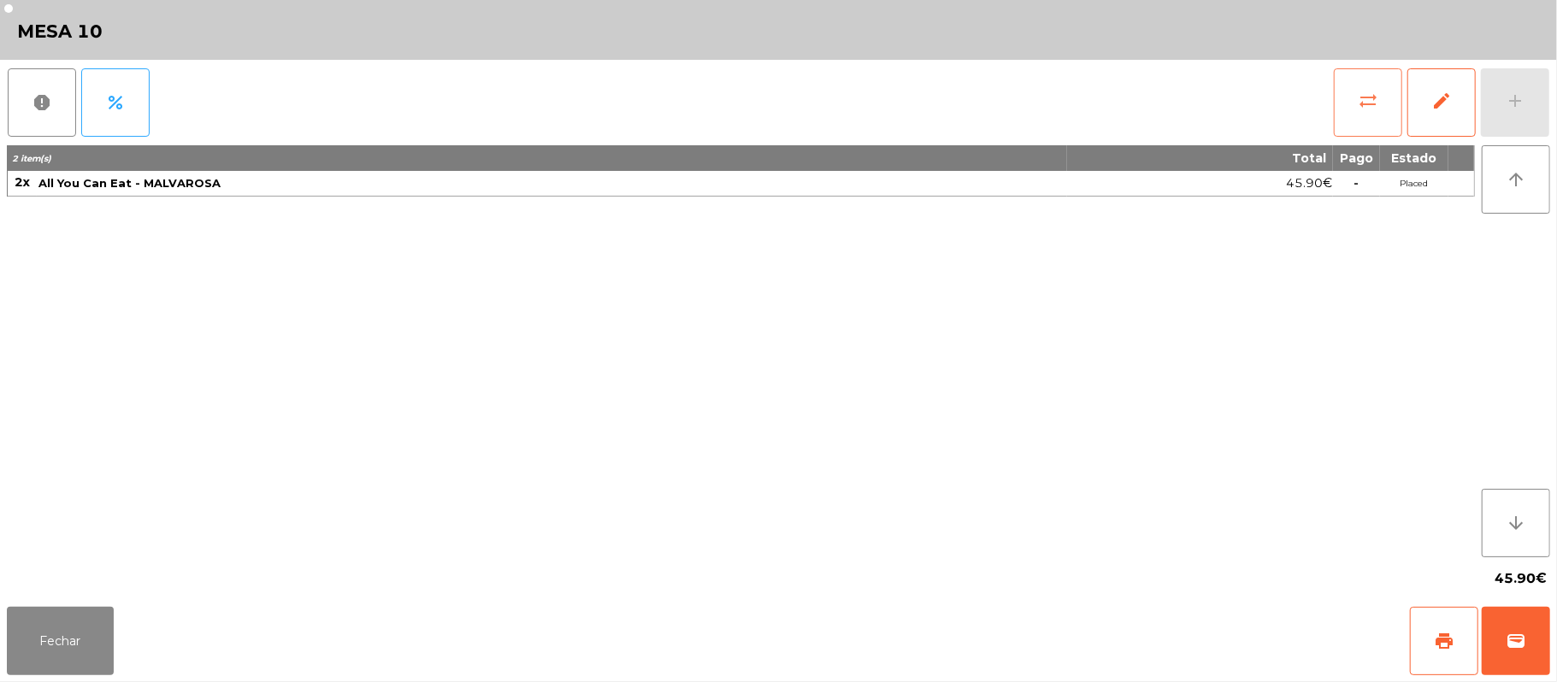
click at [1352, 109] on button "sync_alt" at bounding box center [1368, 102] width 68 height 68
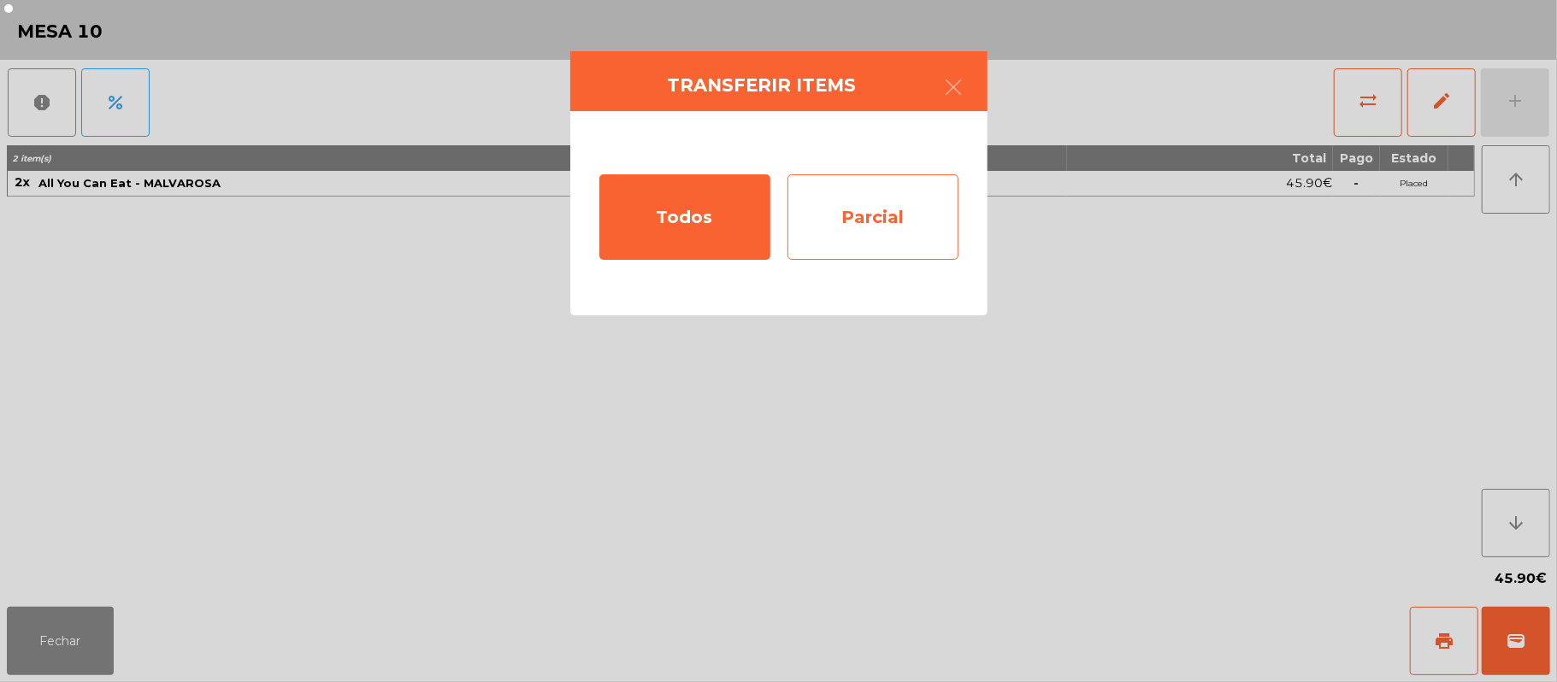
click at [886, 195] on div "Parcial" at bounding box center [872, 216] width 171 height 85
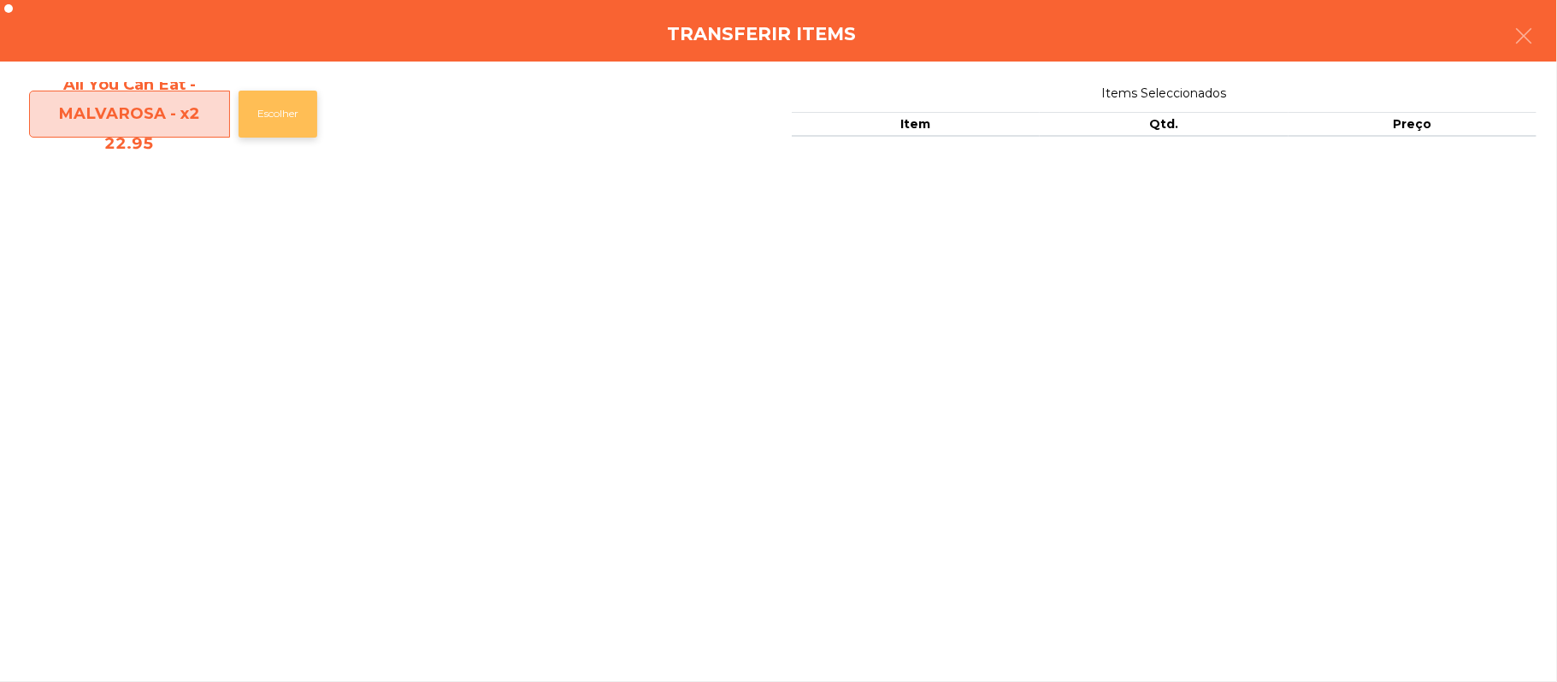
click at [284, 114] on button "Escolher" at bounding box center [278, 114] width 79 height 47
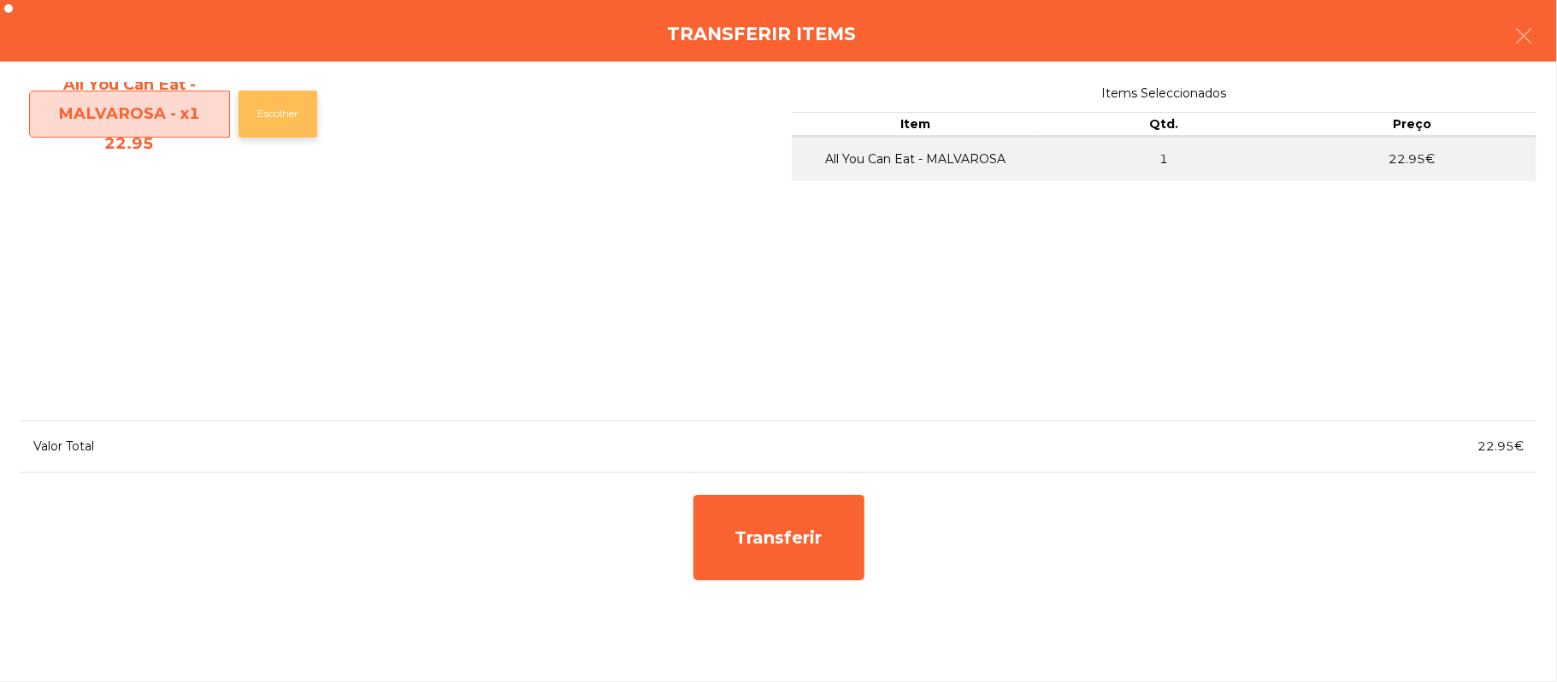
click at [285, 114] on button "Escolher" at bounding box center [278, 114] width 79 height 47
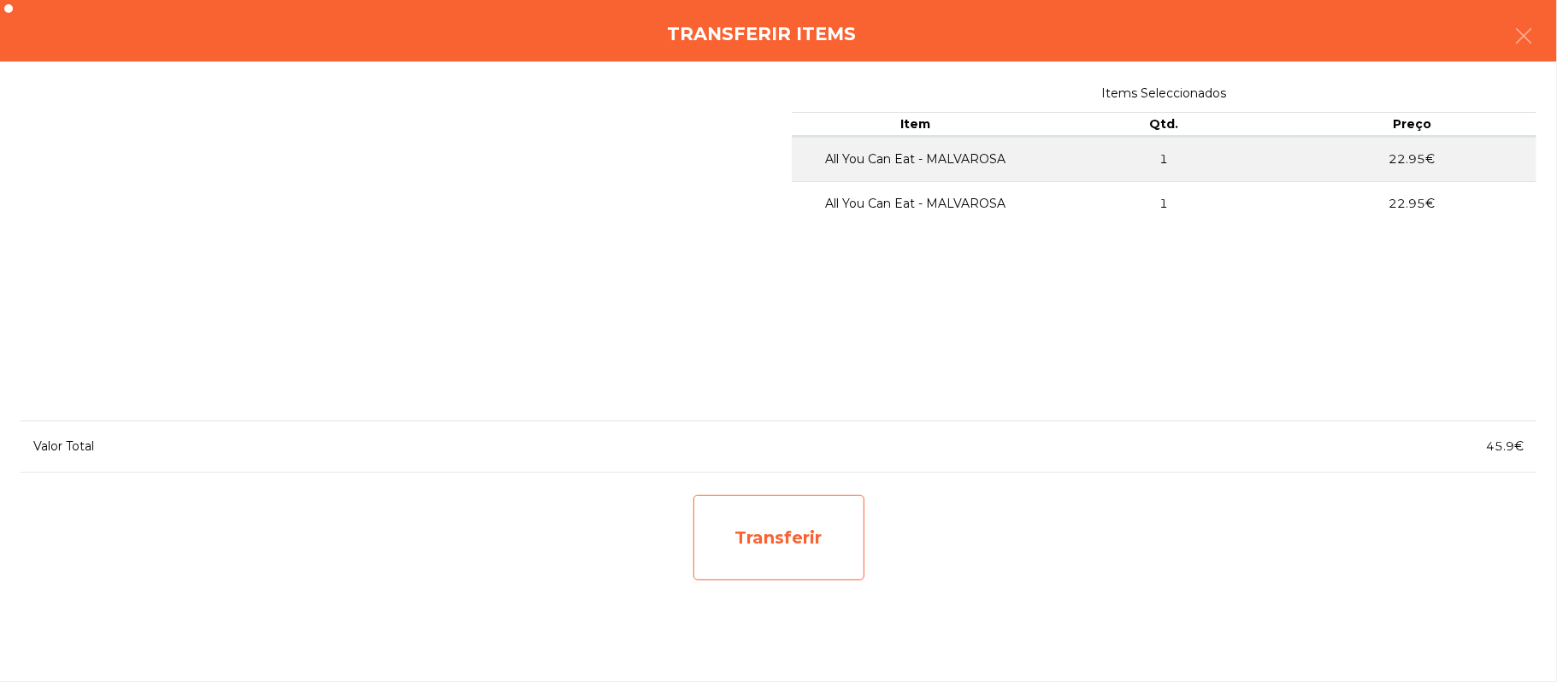
click at [773, 538] on div "Transferir" at bounding box center [778, 537] width 171 height 85
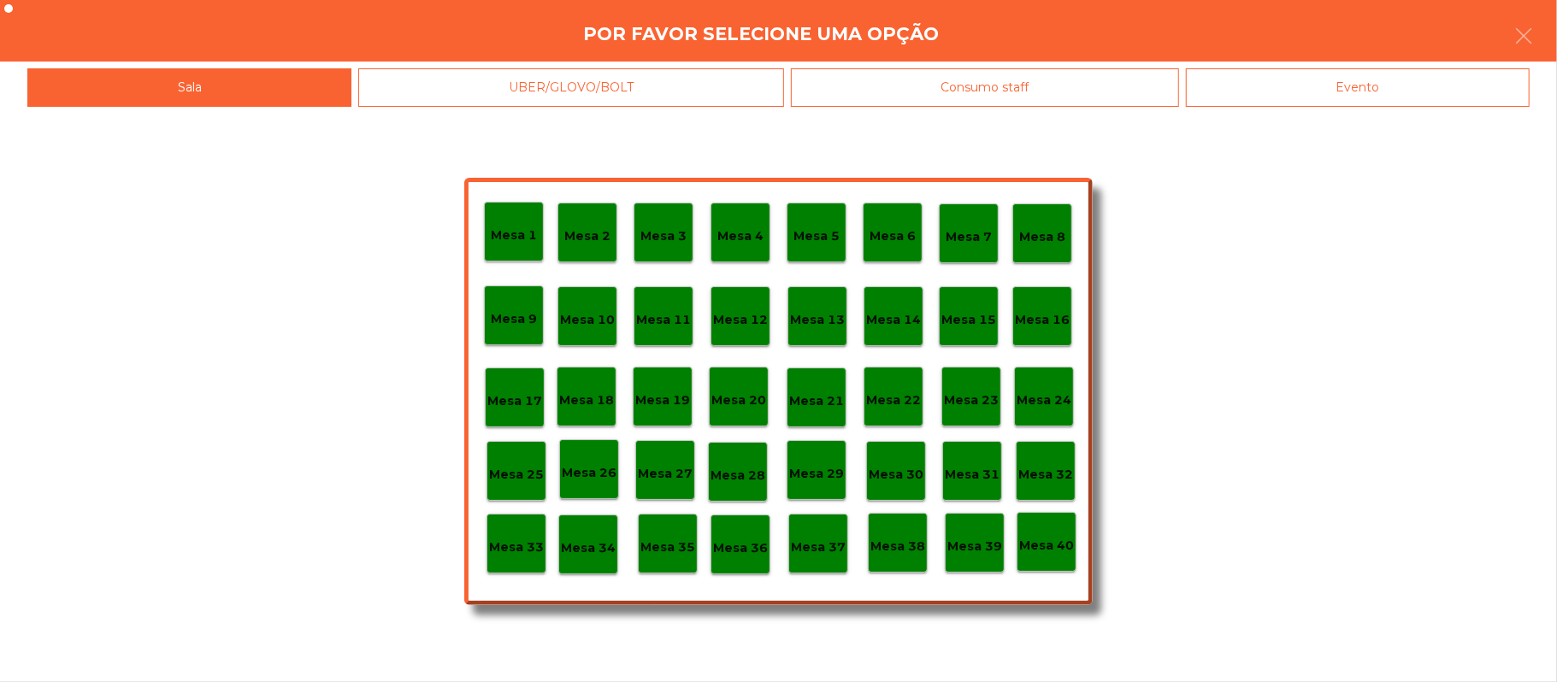
click at [517, 482] on p "Mesa 25" at bounding box center [516, 475] width 55 height 20
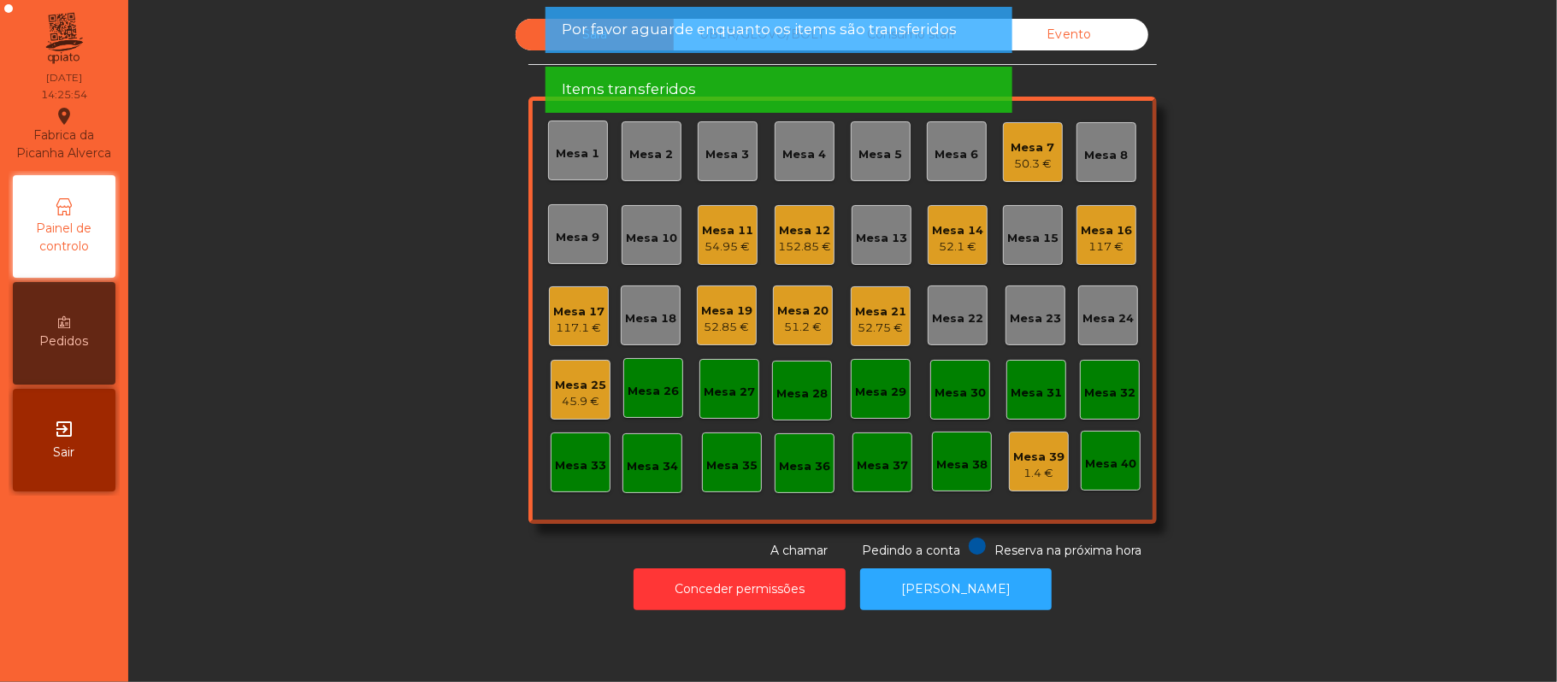
click at [655, 230] on div "Mesa 10" at bounding box center [651, 238] width 51 height 17
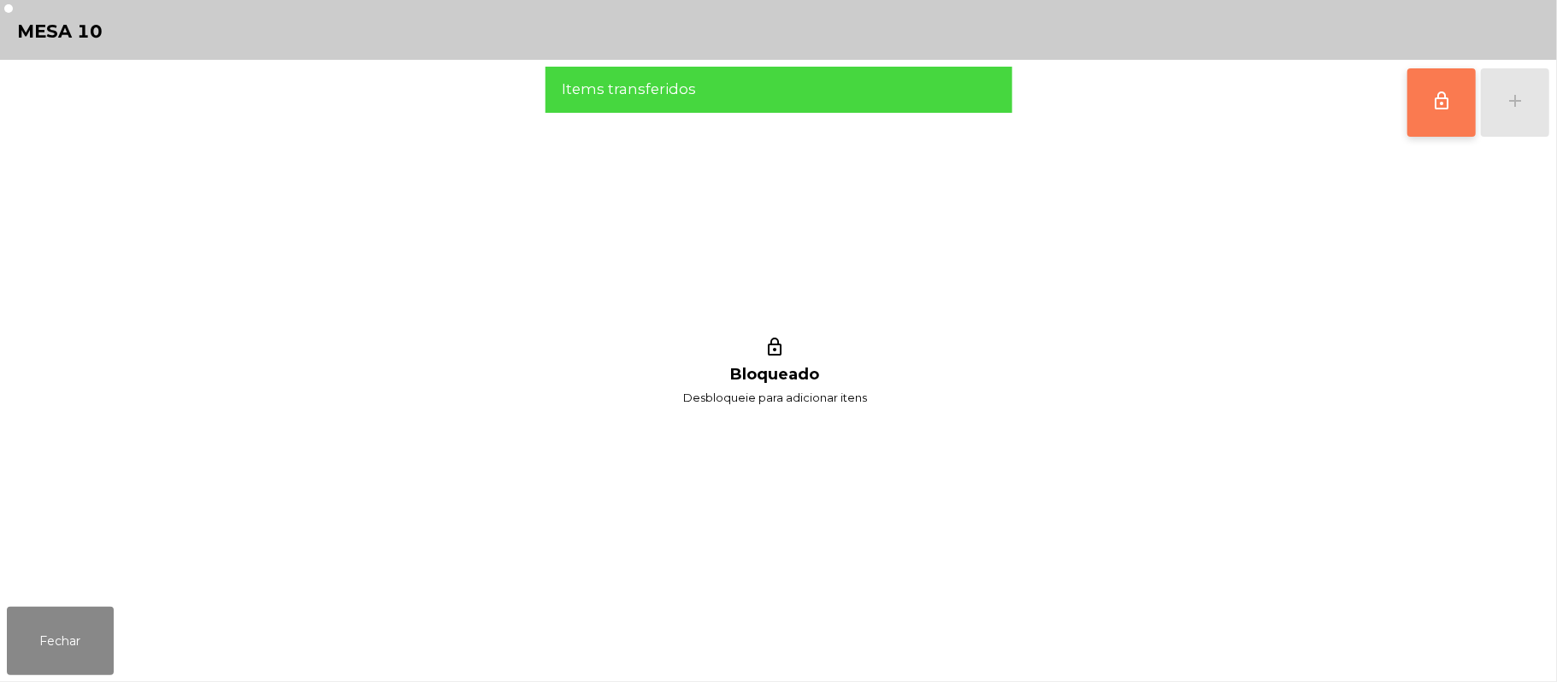
click at [1412, 84] on button "lock_outline" at bounding box center [1441, 102] width 68 height 68
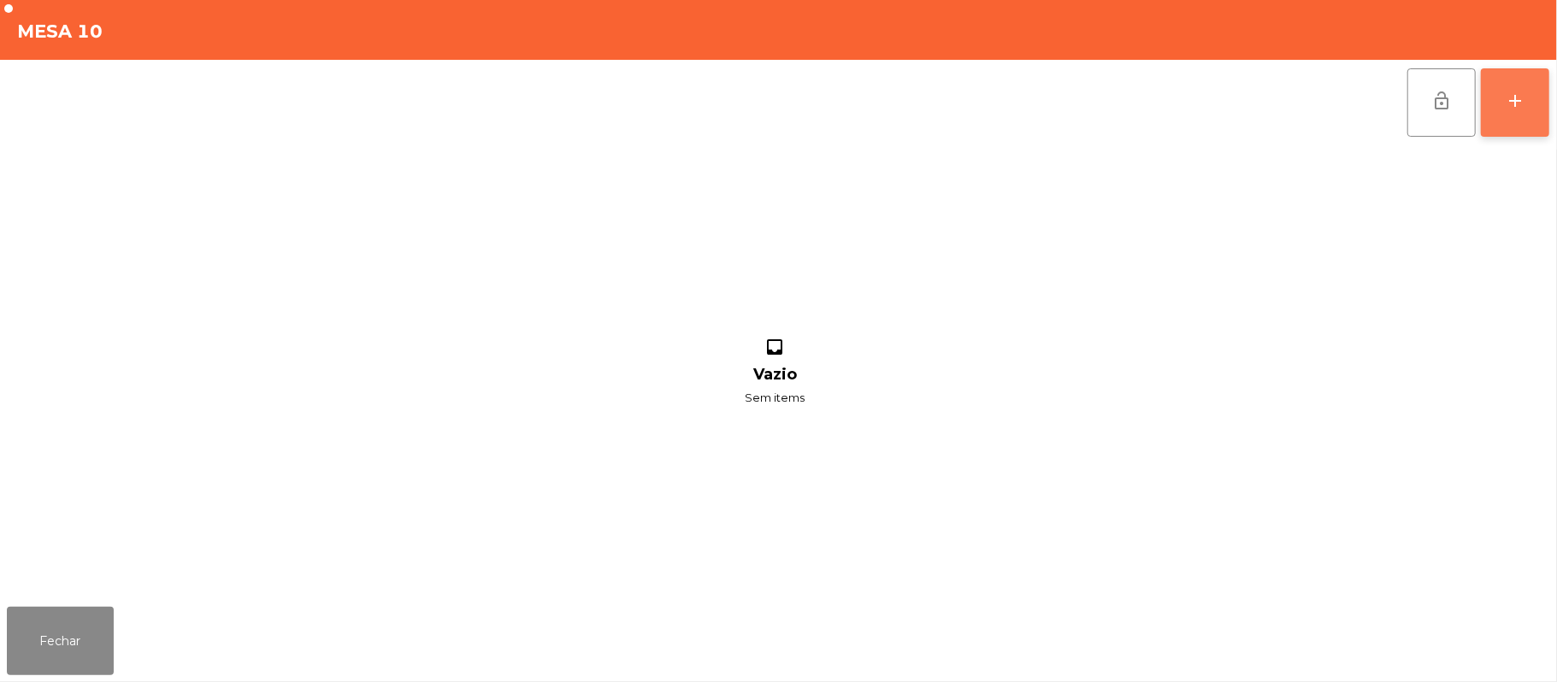
click at [1509, 97] on div "add" at bounding box center [1515, 101] width 21 height 21
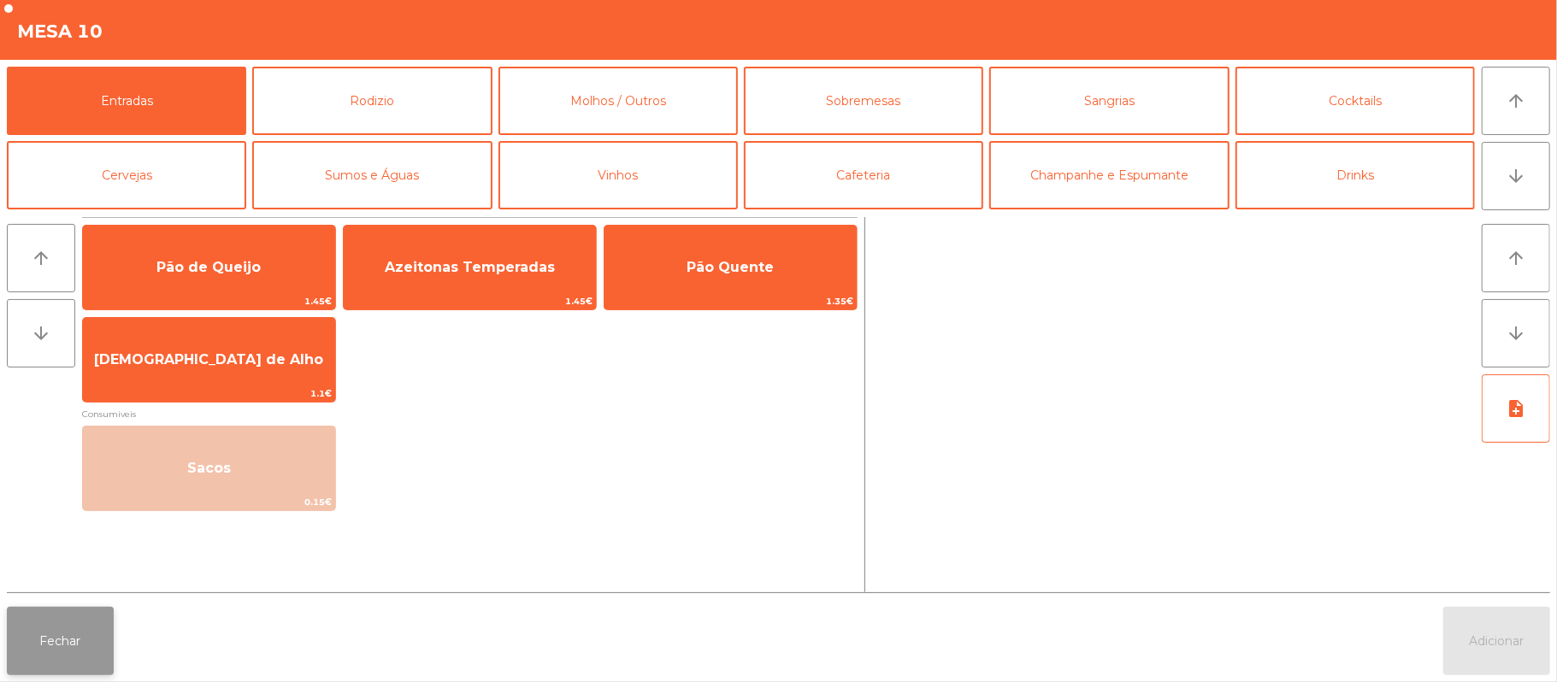
click at [56, 650] on button "Fechar" at bounding box center [60, 641] width 107 height 68
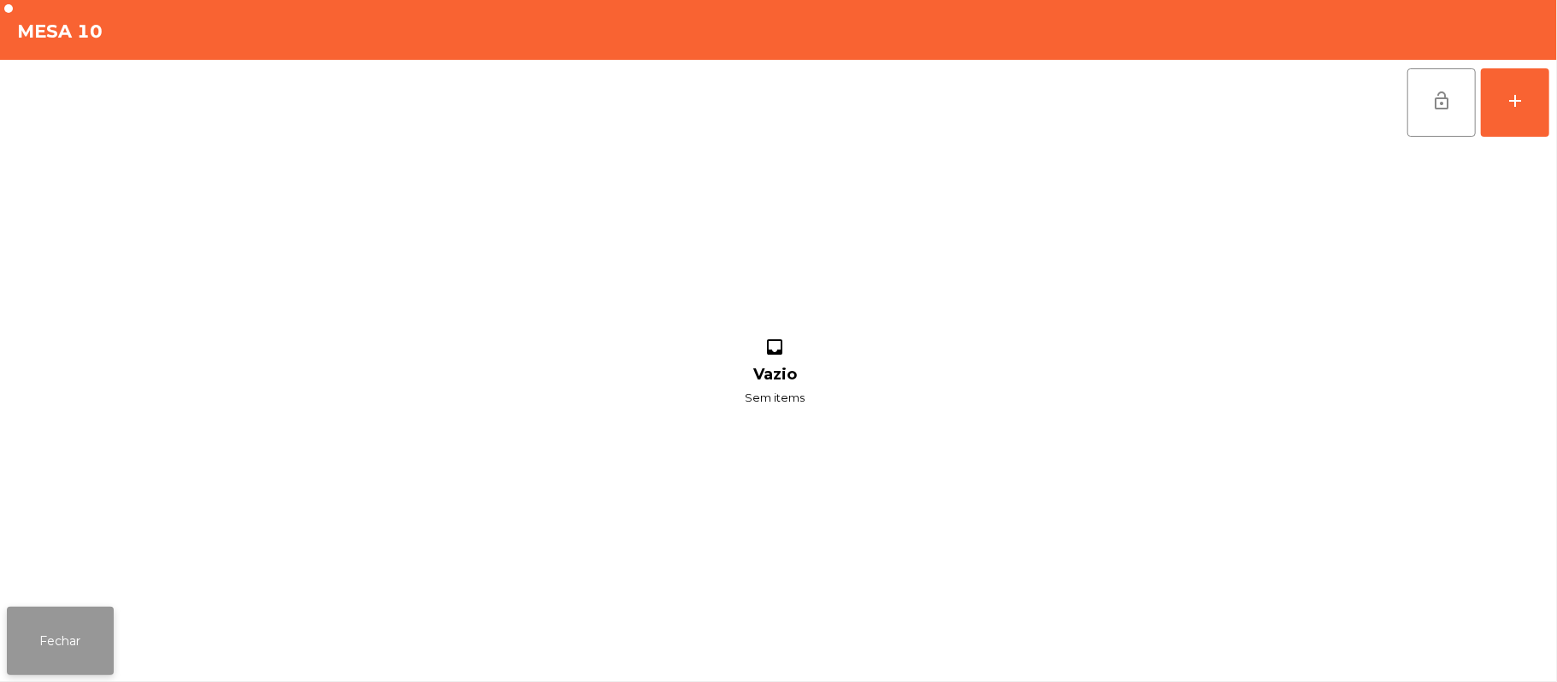
click at [42, 648] on button "Fechar" at bounding box center [60, 641] width 107 height 68
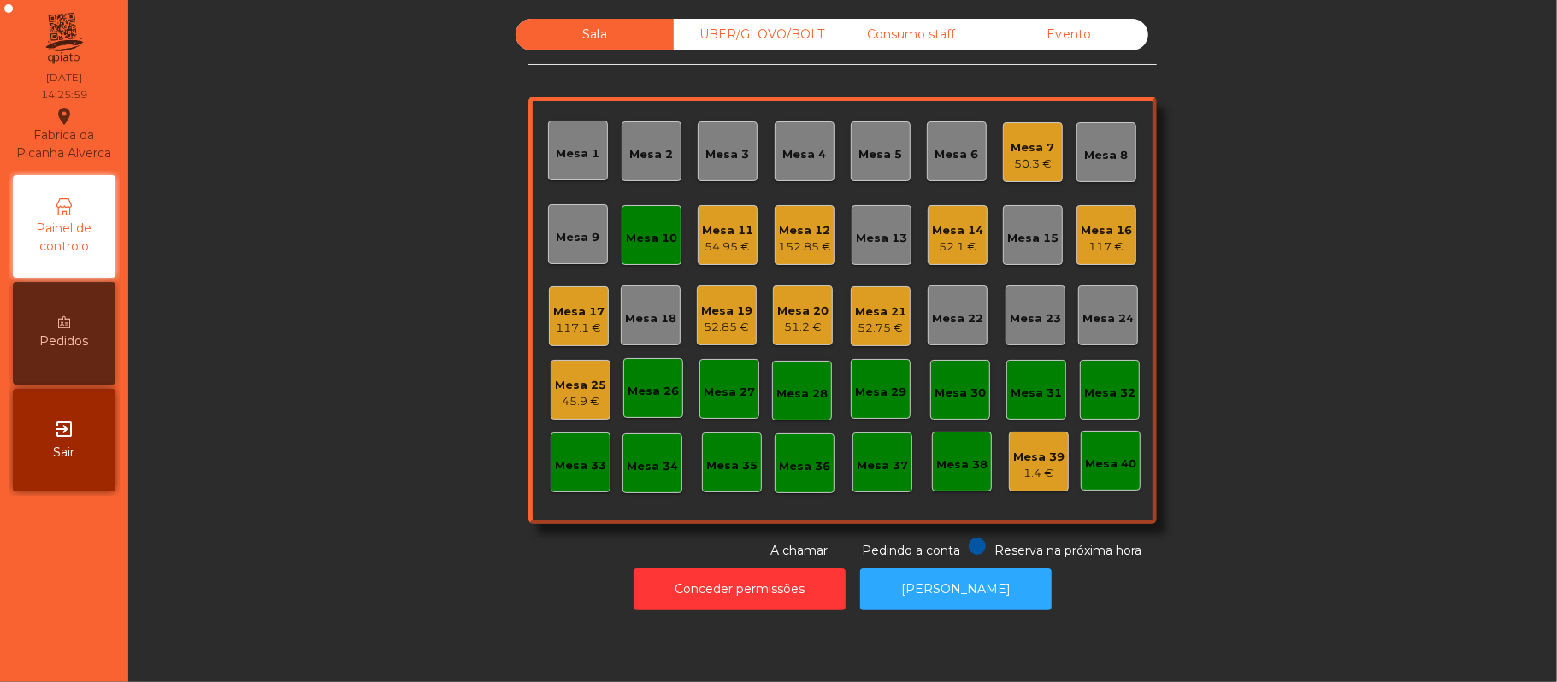
click at [576, 308] on div "Mesa 17" at bounding box center [578, 311] width 51 height 17
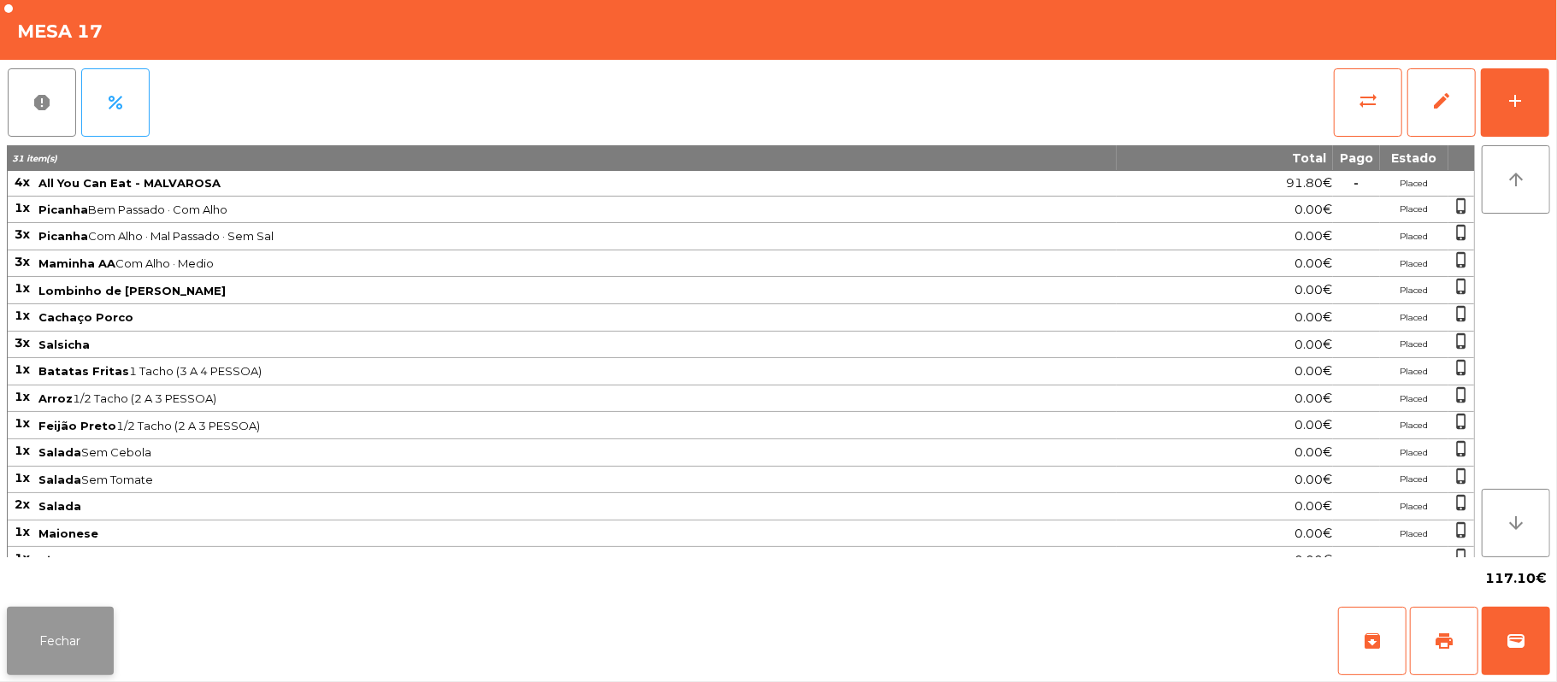
click at [55, 646] on button "Fechar" at bounding box center [60, 641] width 107 height 68
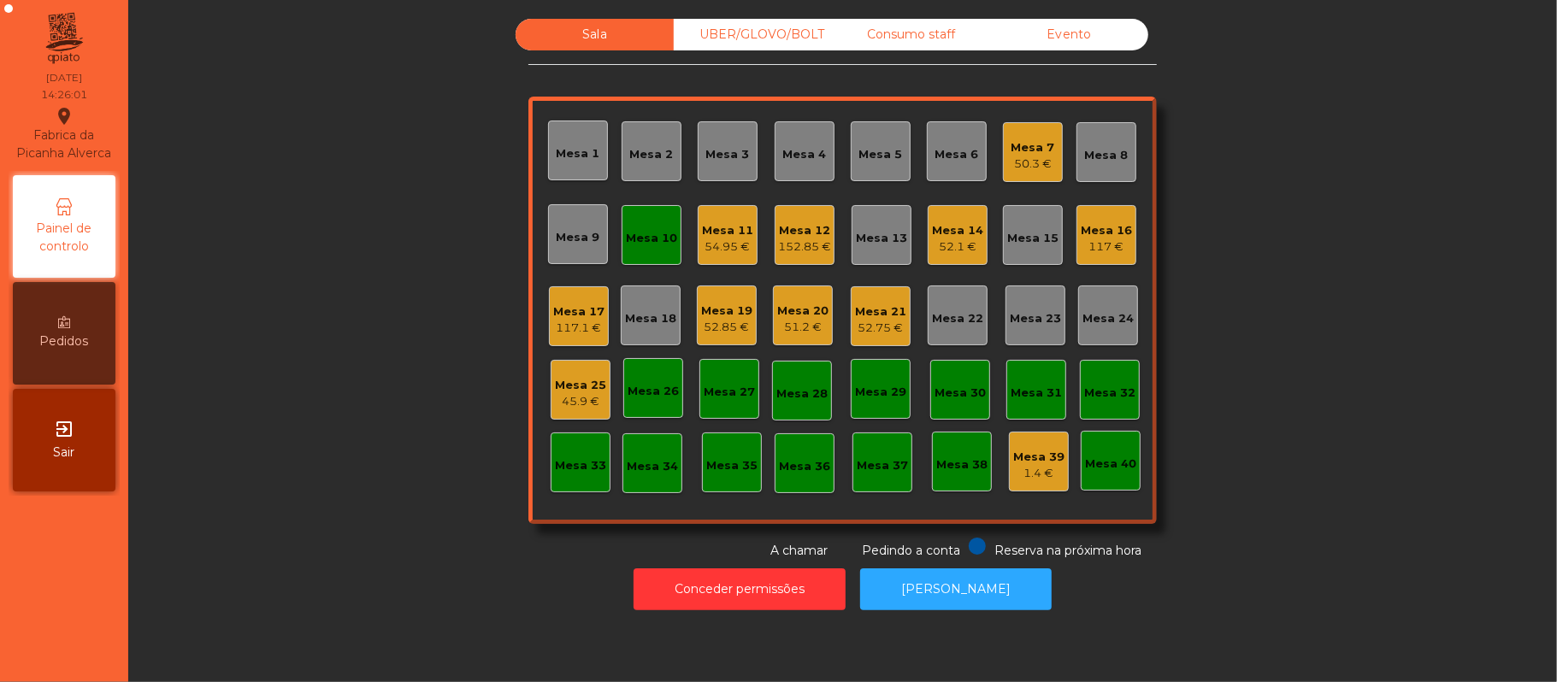
click at [555, 400] on div "45.9 €" at bounding box center [580, 401] width 51 height 17
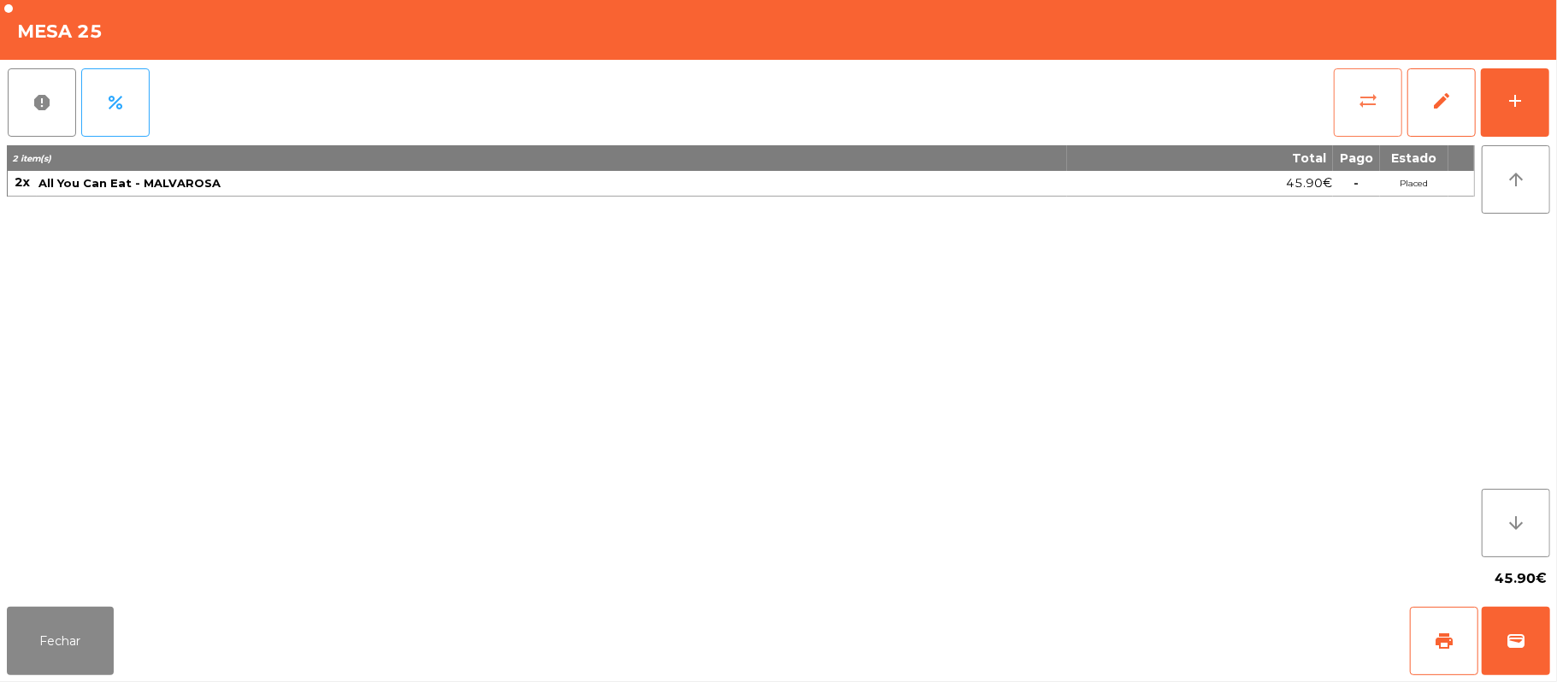
click at [1345, 108] on button "sync_alt" at bounding box center [1368, 102] width 68 height 68
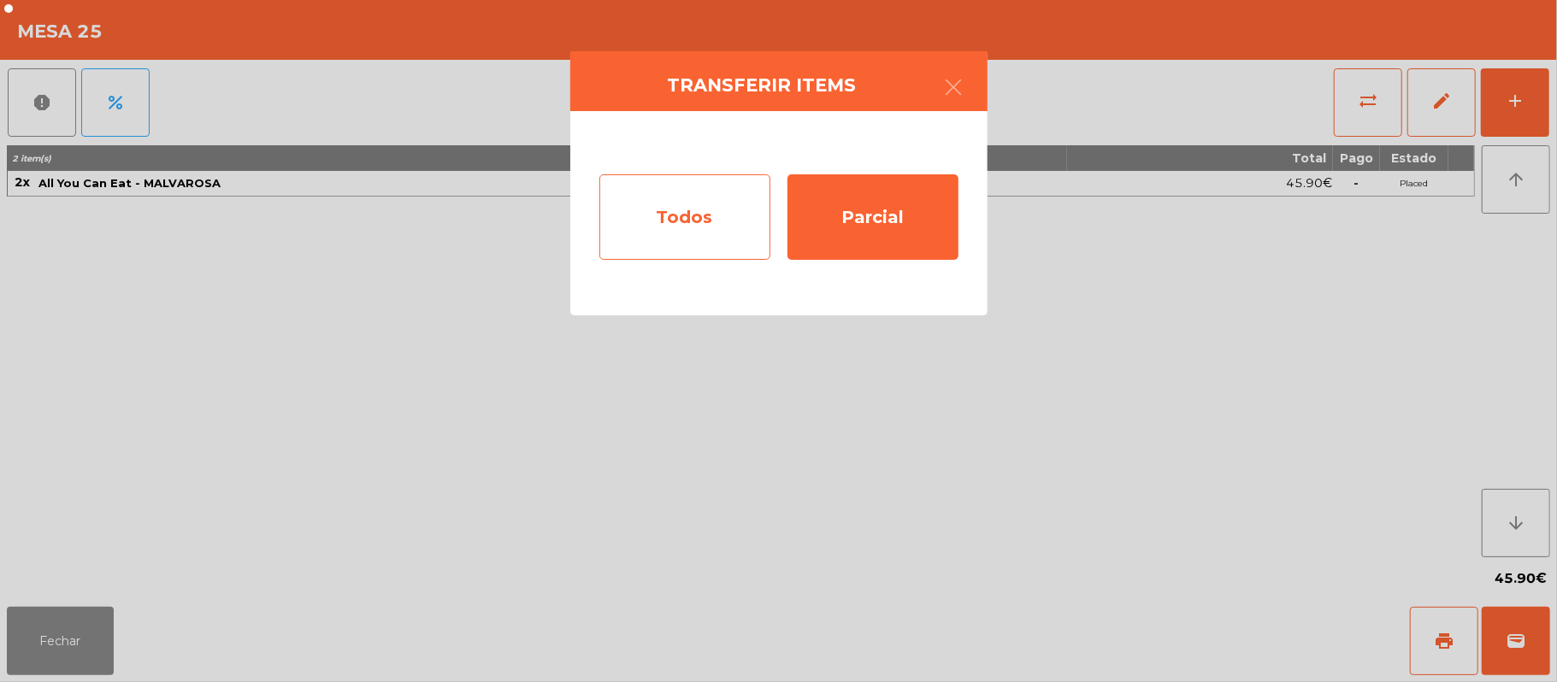
click at [694, 223] on div "Todos" at bounding box center [684, 216] width 171 height 85
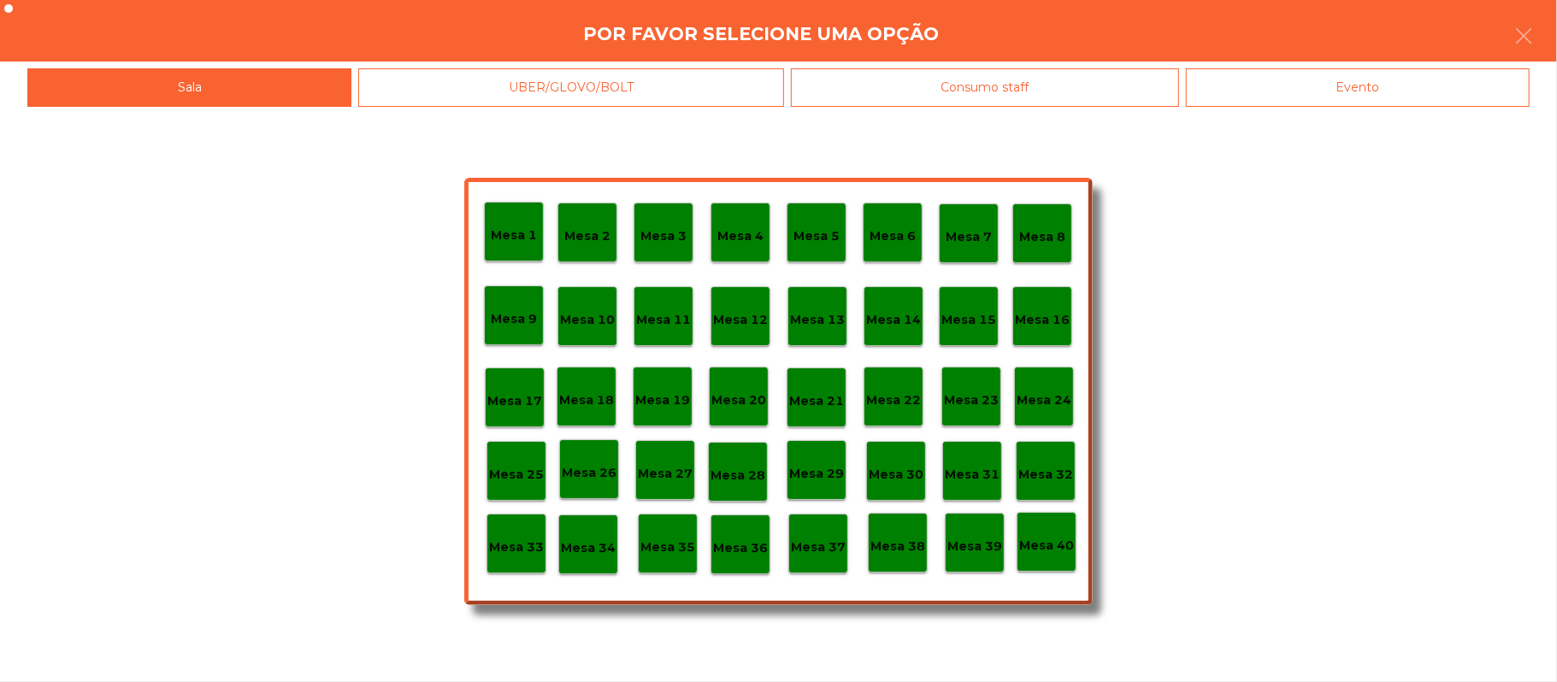
click at [588, 311] on p "Mesa 10" at bounding box center [587, 320] width 55 height 20
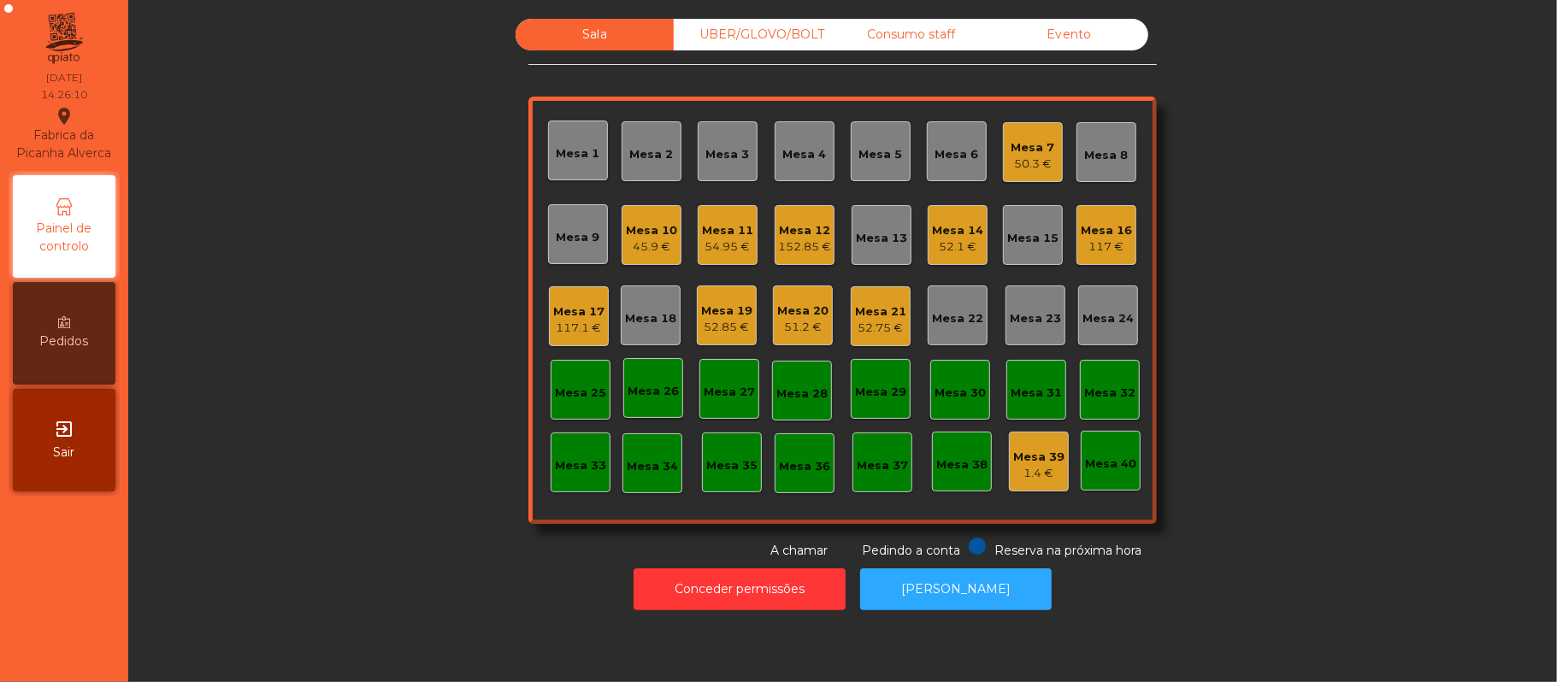
click at [935, 147] on div "Mesa 6" at bounding box center [957, 154] width 44 height 17
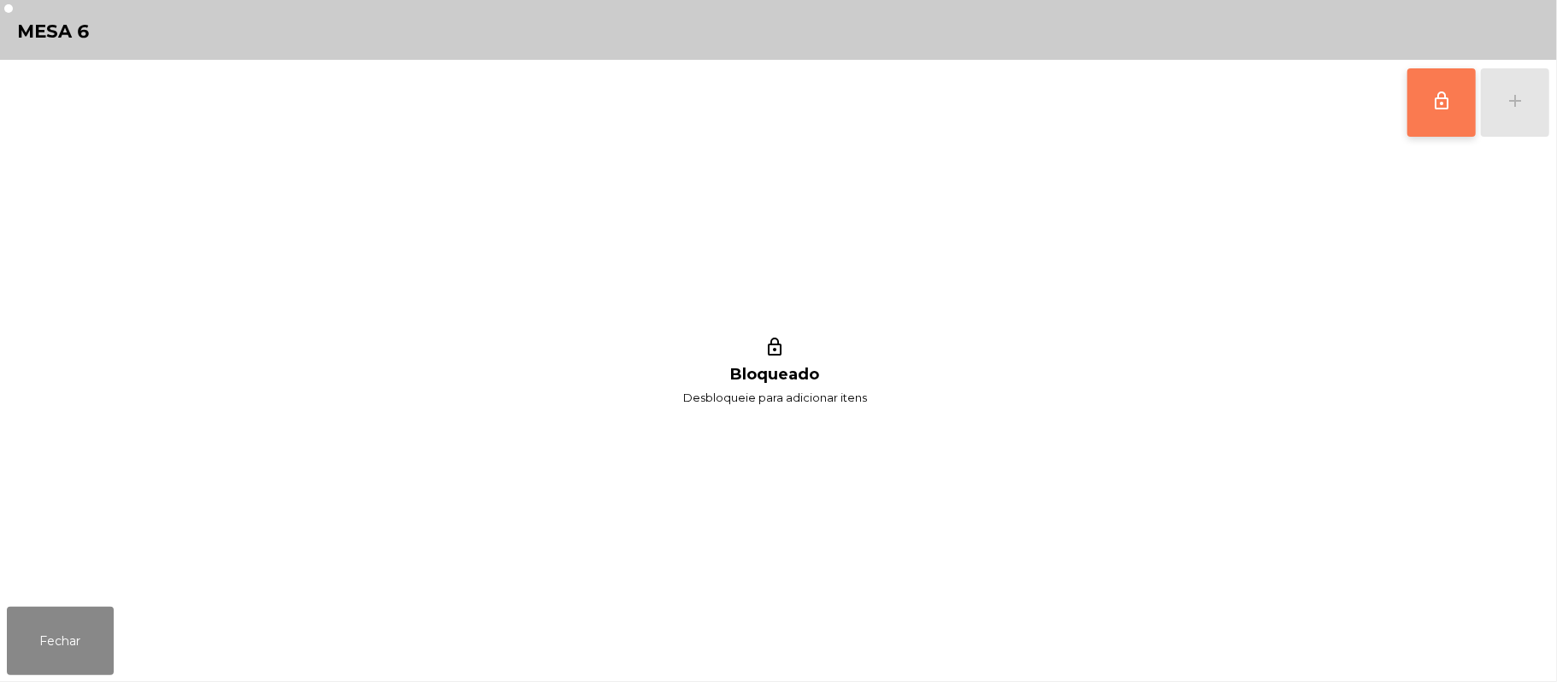
click at [1421, 107] on button "lock_outline" at bounding box center [1441, 102] width 68 height 68
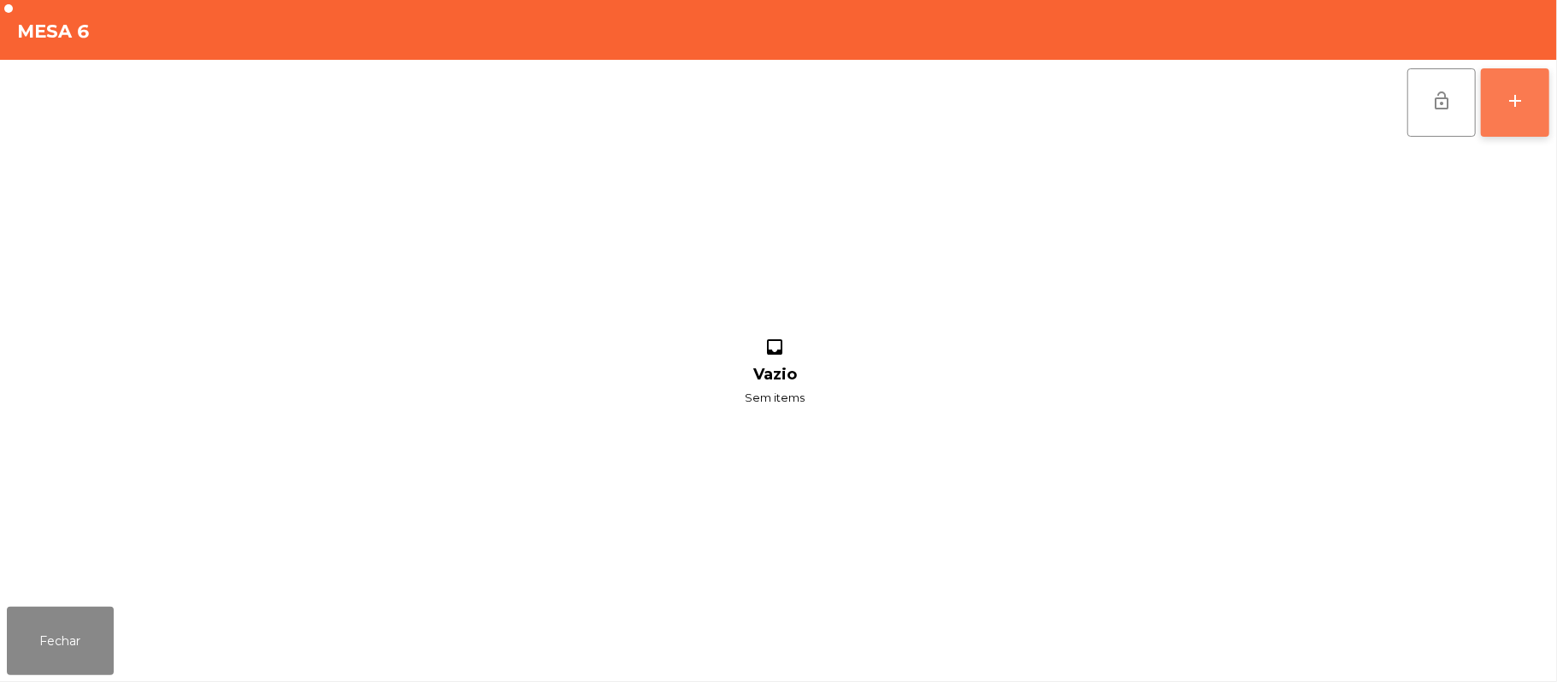
click at [1549, 108] on button "add" at bounding box center [1515, 102] width 68 height 68
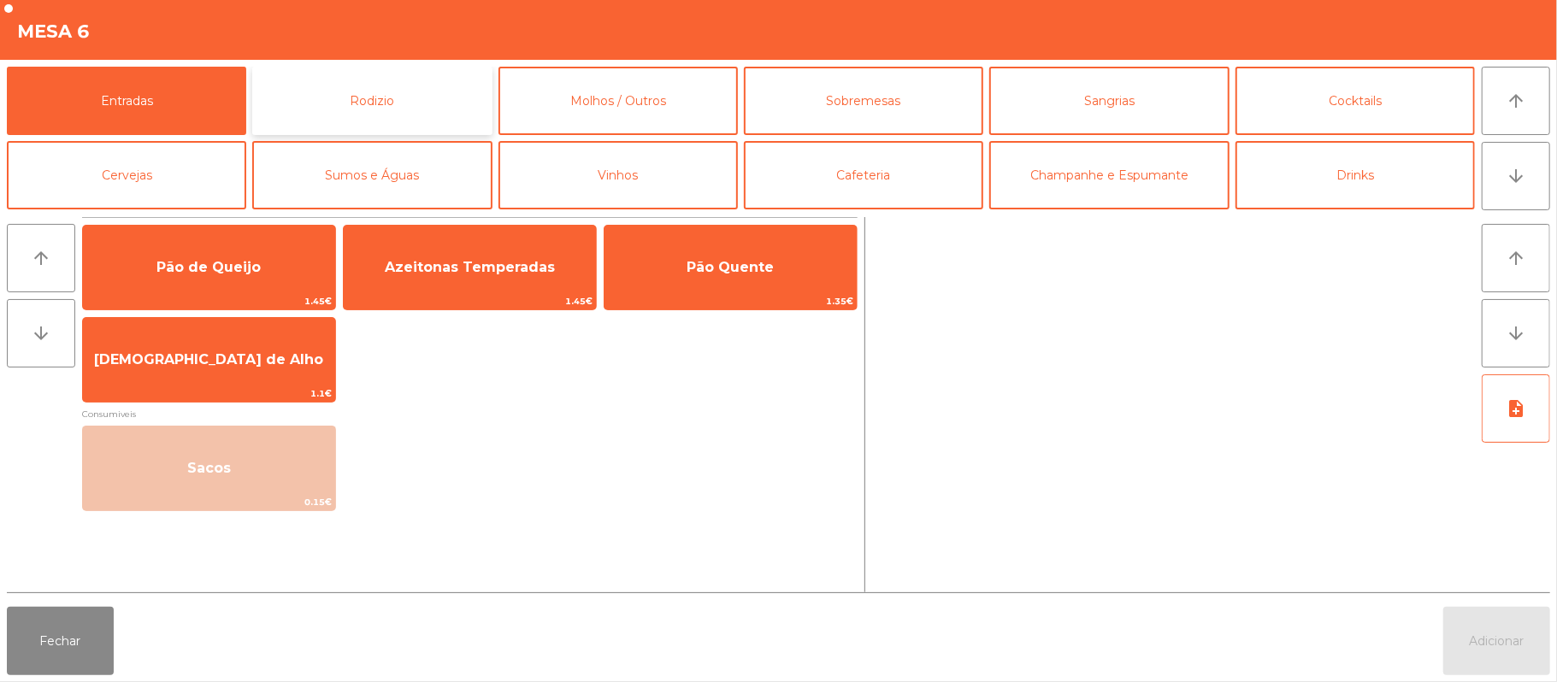
click at [412, 103] on button "Rodizio" at bounding box center [371, 101] width 239 height 68
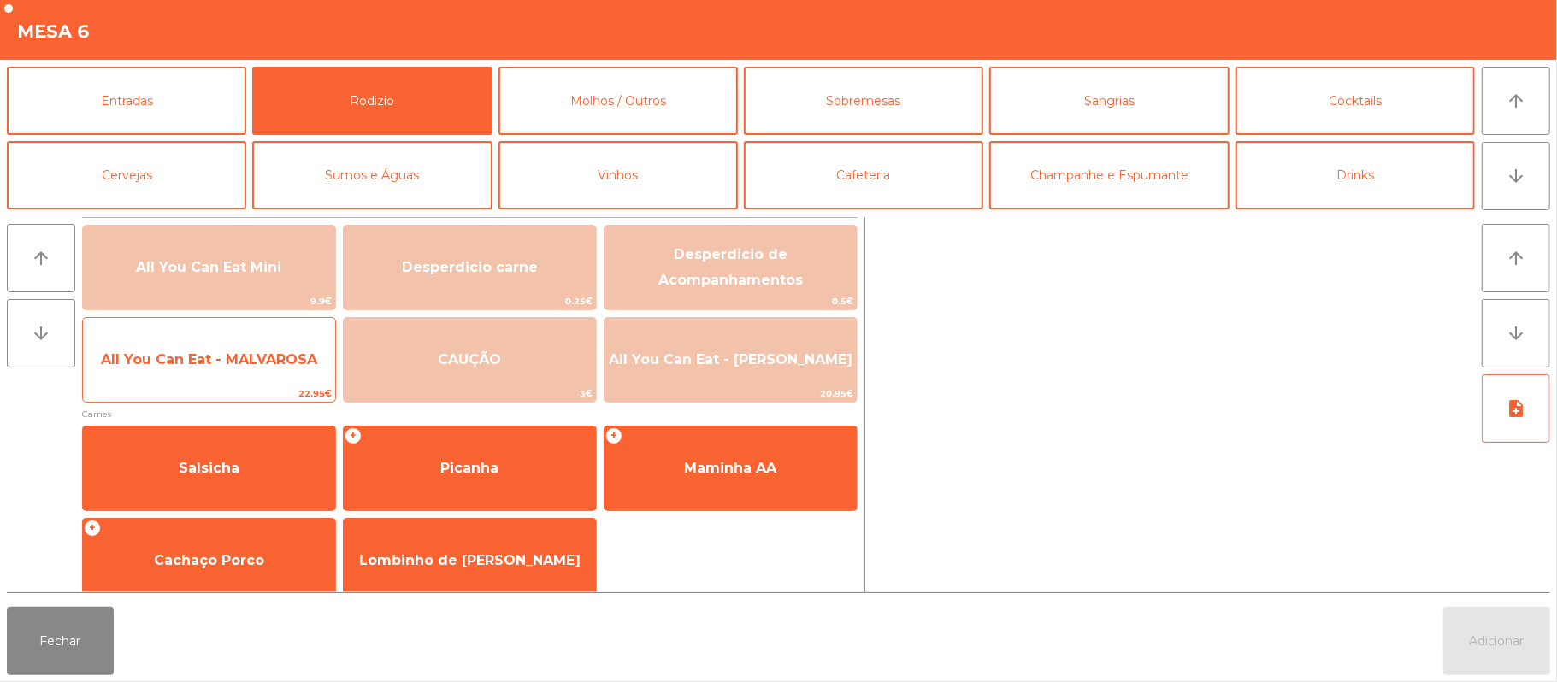
click at [244, 352] on span "All You Can Eat - MALVAROSA" at bounding box center [209, 359] width 216 height 16
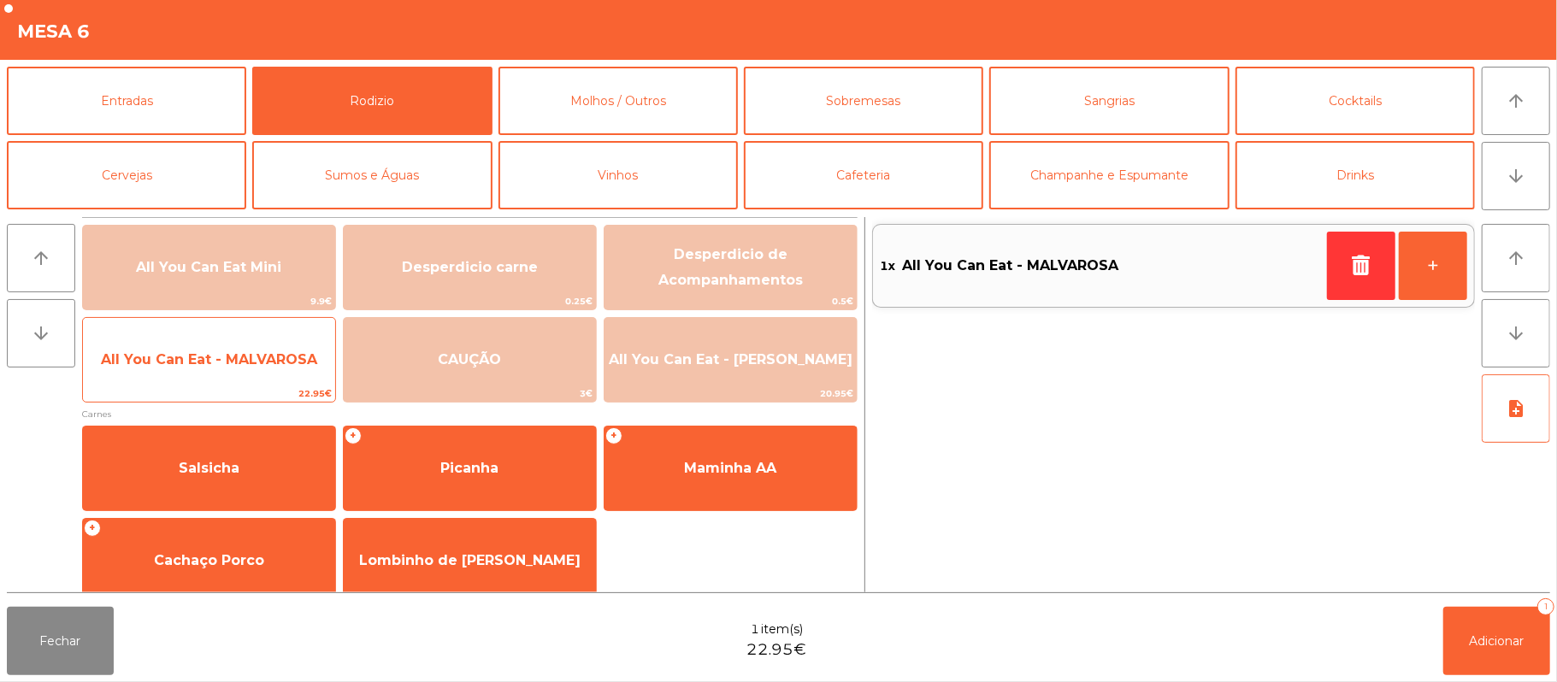
click at [240, 357] on span "All You Can Eat - MALVAROSA" at bounding box center [209, 359] width 216 height 16
click at [240, 363] on span "All You Can Eat - MALVAROSA" at bounding box center [209, 359] width 216 height 16
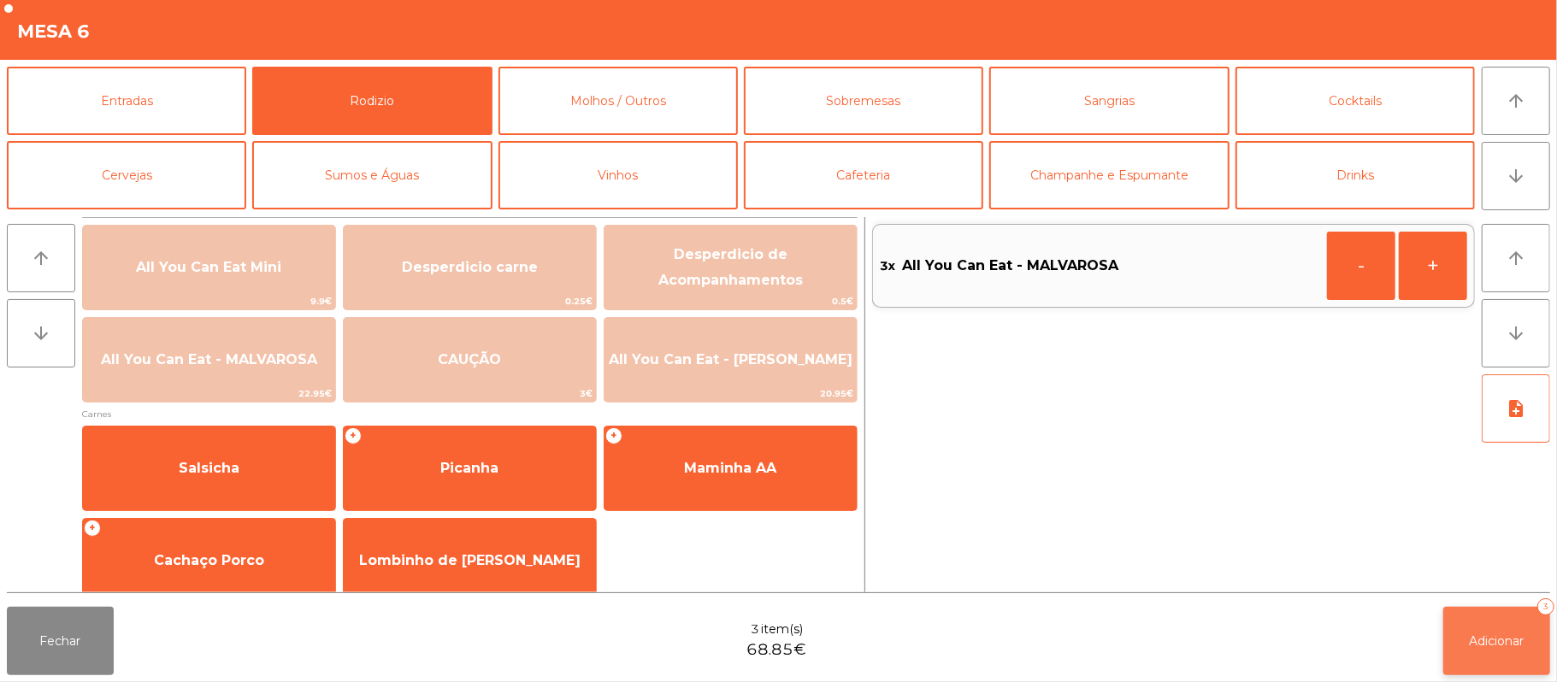
click at [1496, 653] on button "Adicionar 3" at bounding box center [1496, 641] width 107 height 68
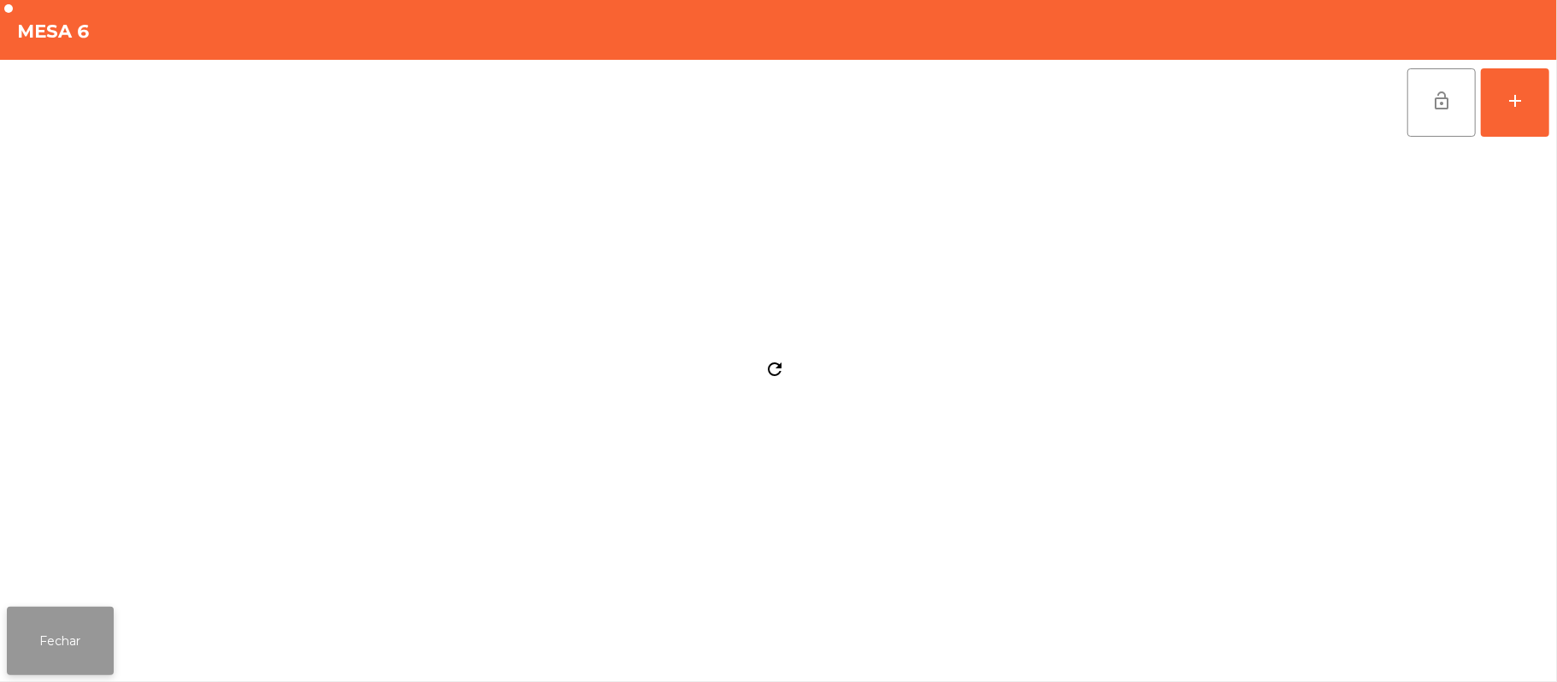
click at [96, 637] on button "Fechar" at bounding box center [60, 641] width 107 height 68
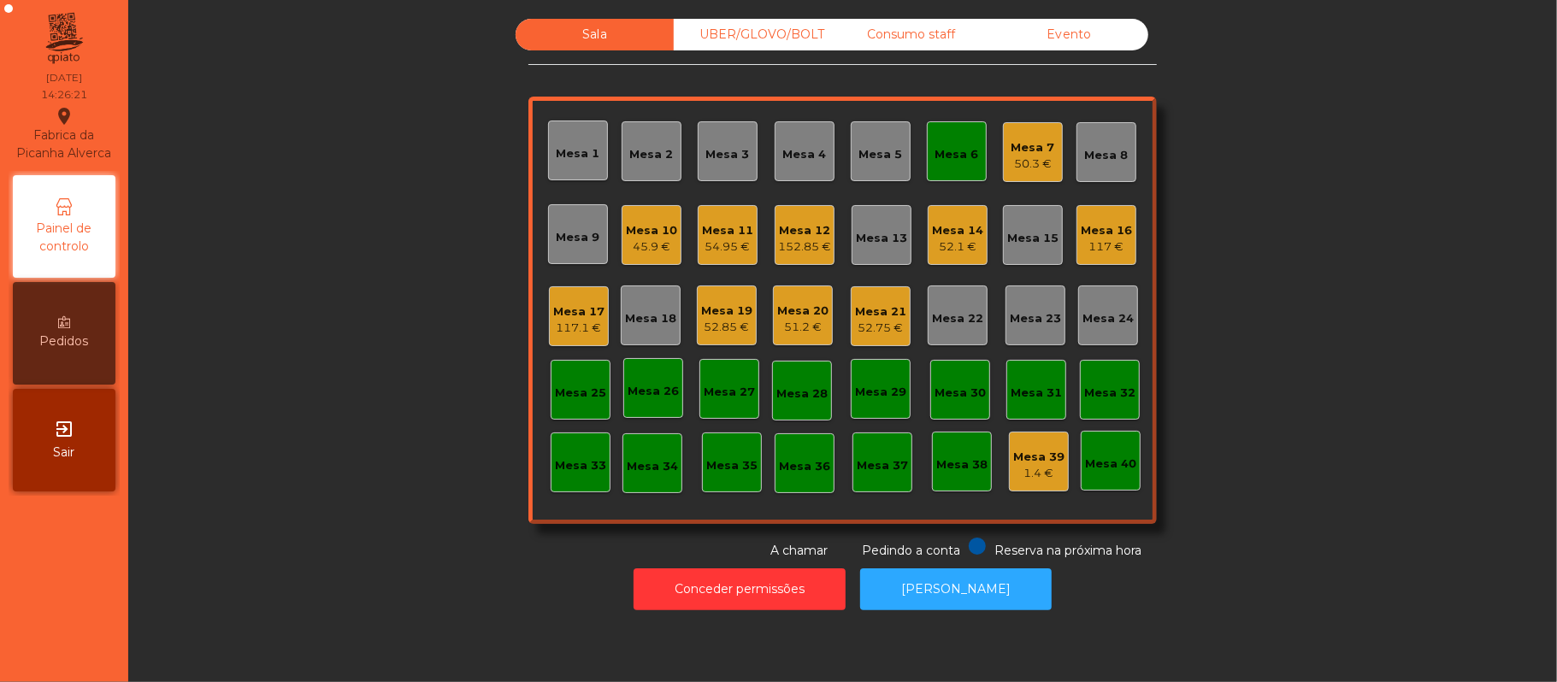
click at [961, 155] on div "Mesa 6" at bounding box center [957, 154] width 44 height 17
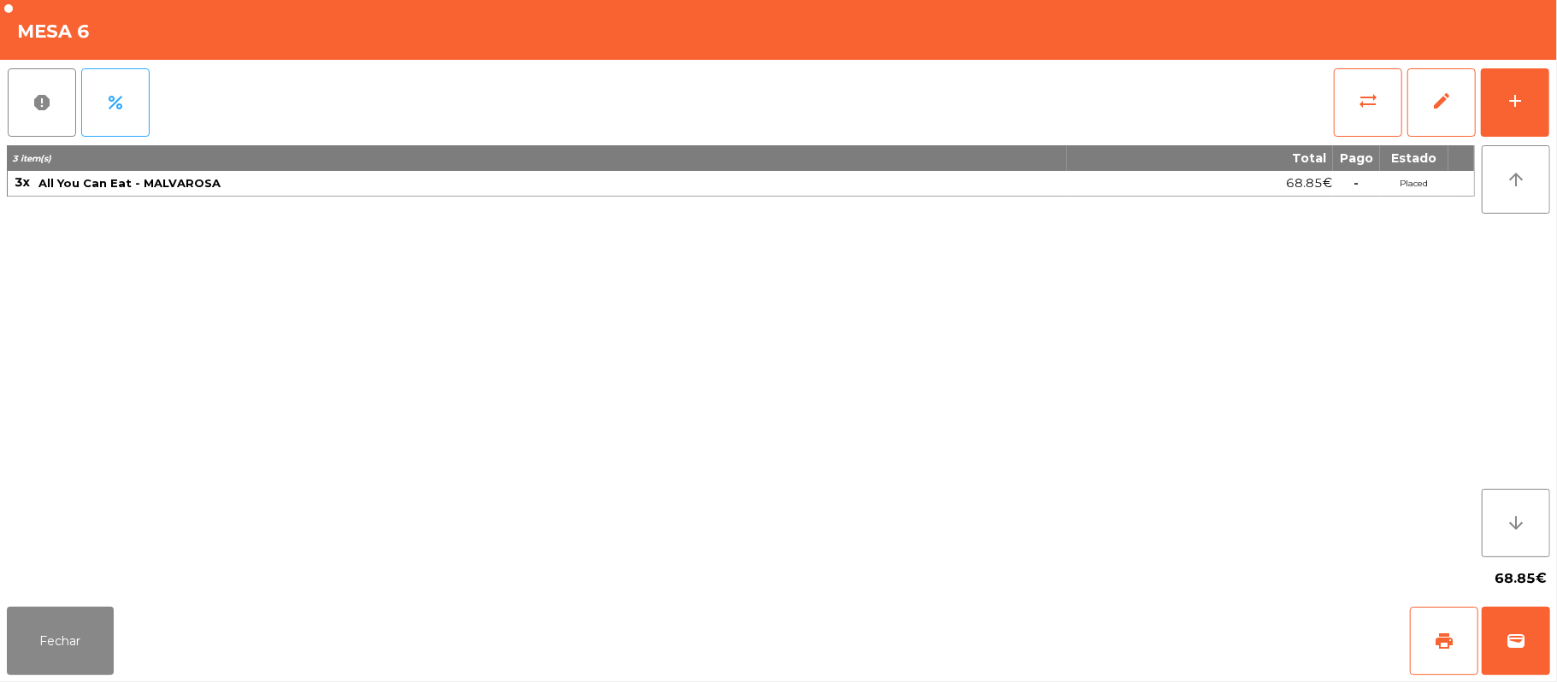
click at [780, 439] on div "3 item(s) Total Pago Estado 3x All You Can Eat - MALVAROSA 68.85€ - Placed" at bounding box center [741, 351] width 1468 height 412
click at [15, 651] on button "Fechar" at bounding box center [60, 641] width 107 height 68
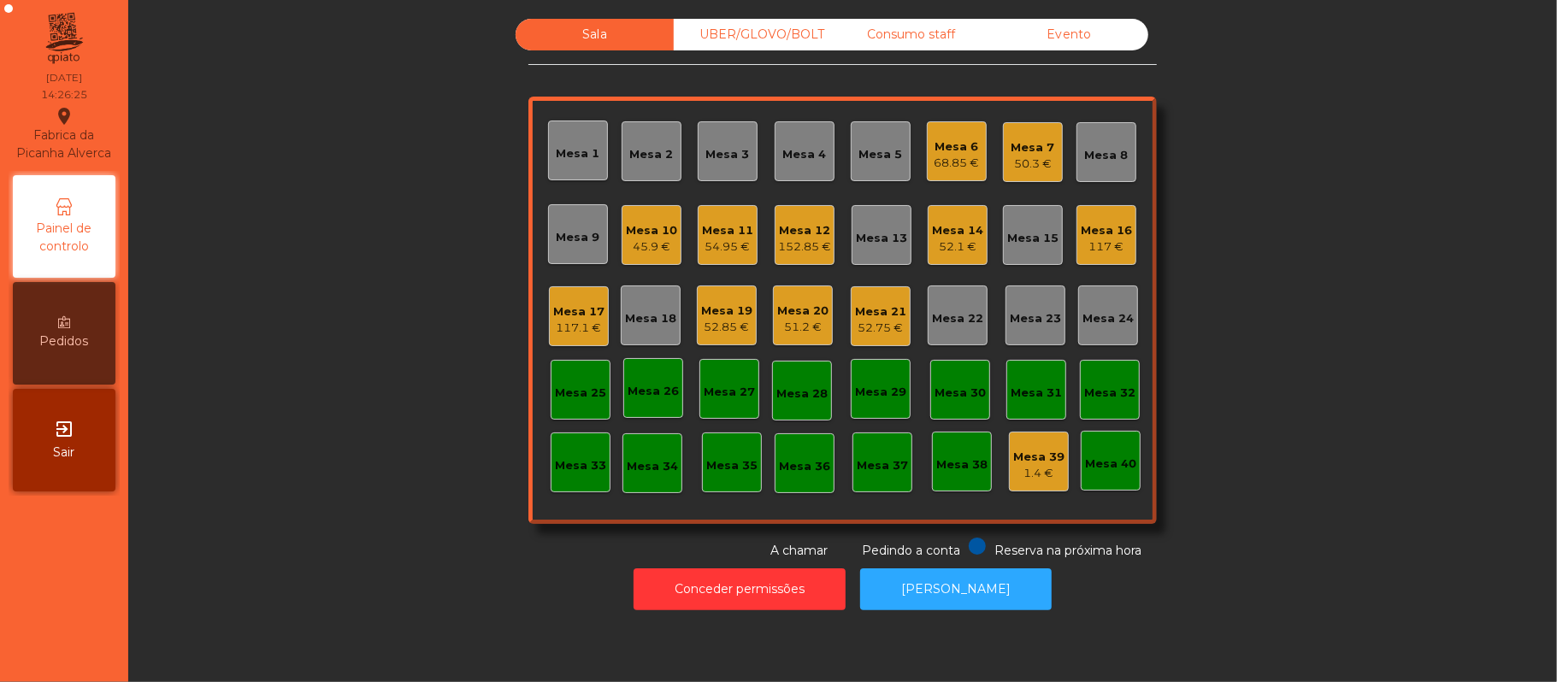
click at [1106, 291] on div "Mesa 24" at bounding box center [1108, 316] width 60 height 60
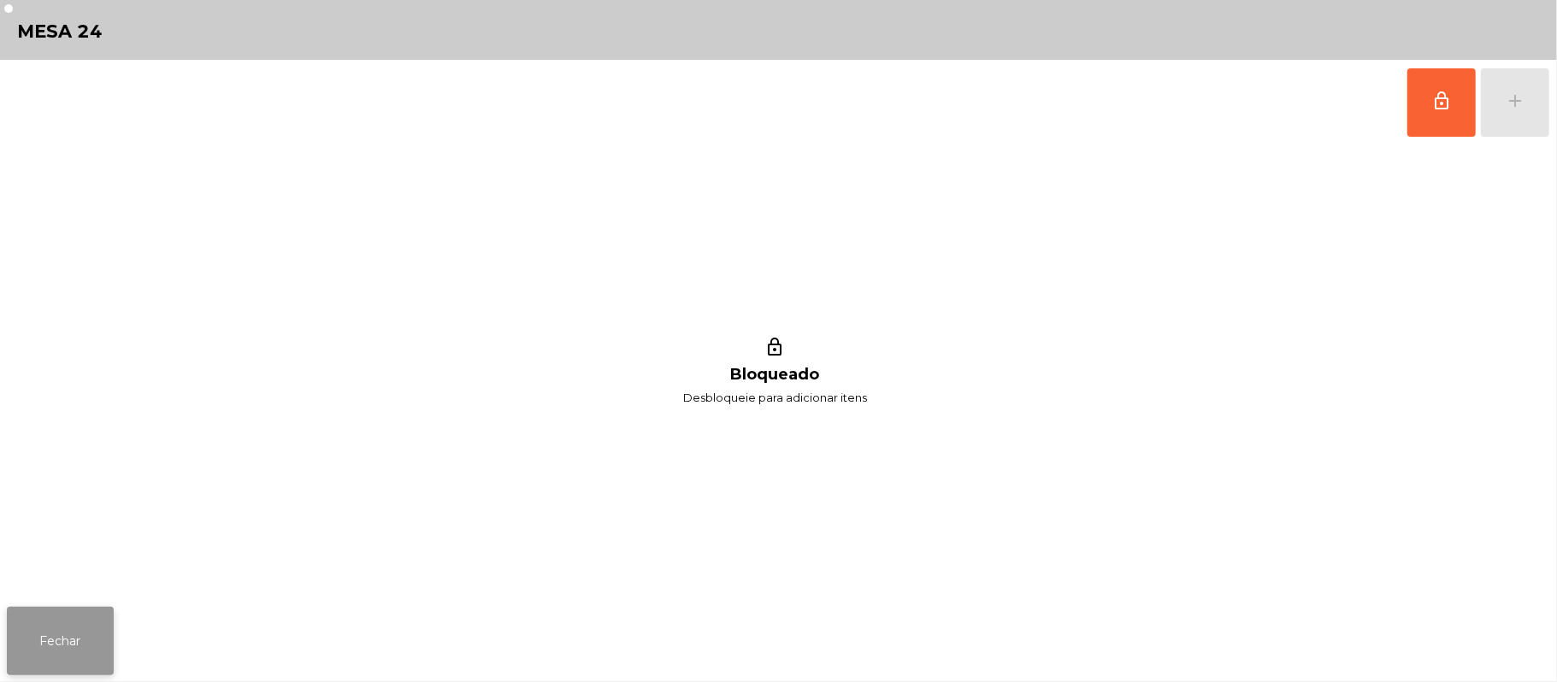
click at [93, 637] on button "Fechar" at bounding box center [60, 641] width 107 height 68
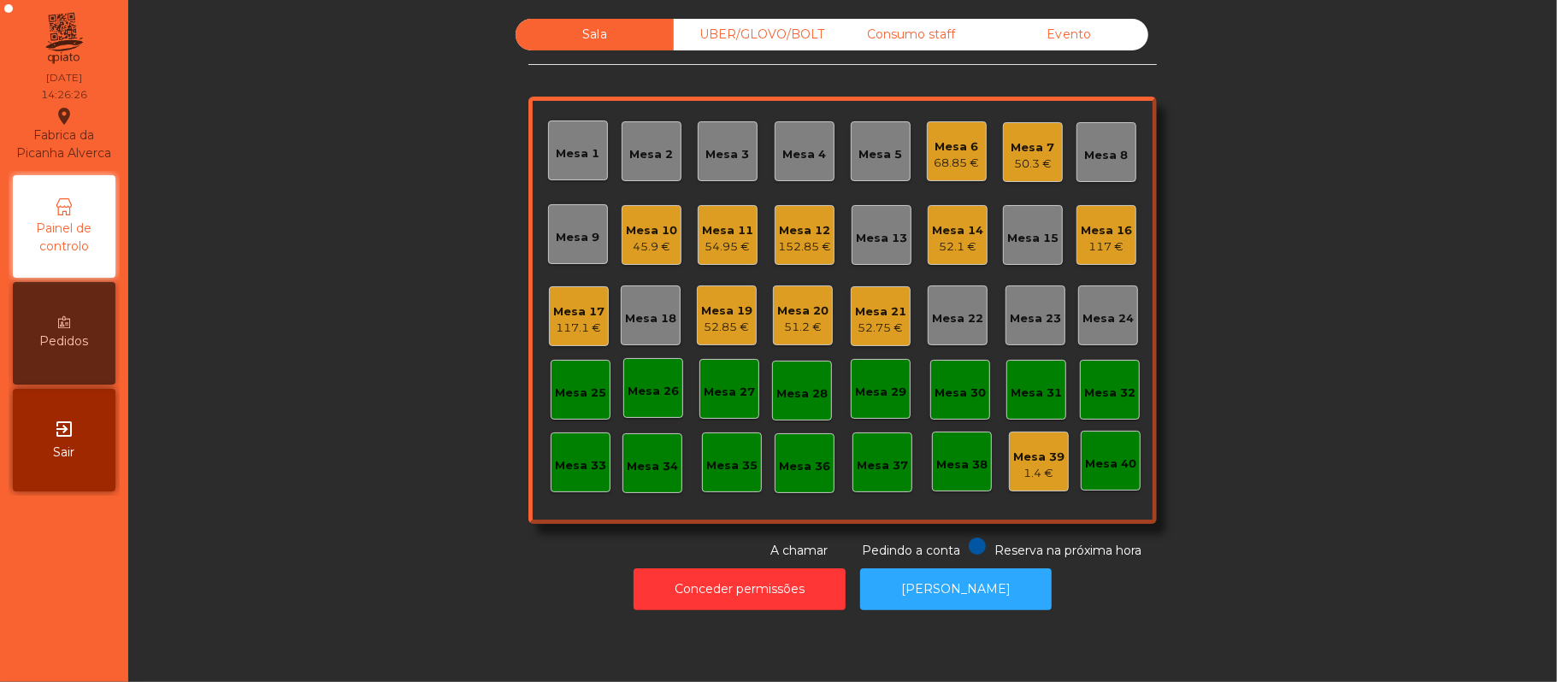
click at [1103, 246] on div "117 €" at bounding box center [1106, 247] width 51 height 17
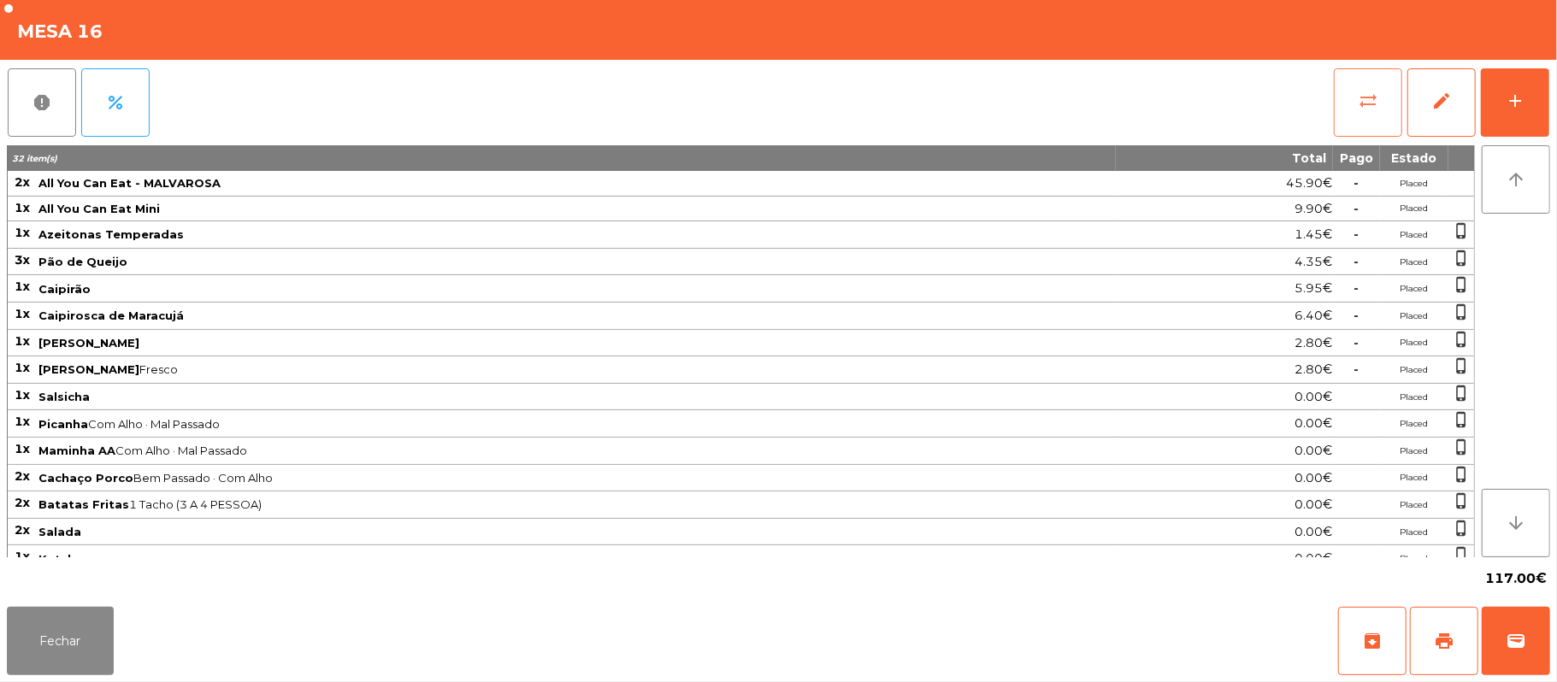
click at [1364, 114] on button "sync_alt" at bounding box center [1368, 102] width 68 height 68
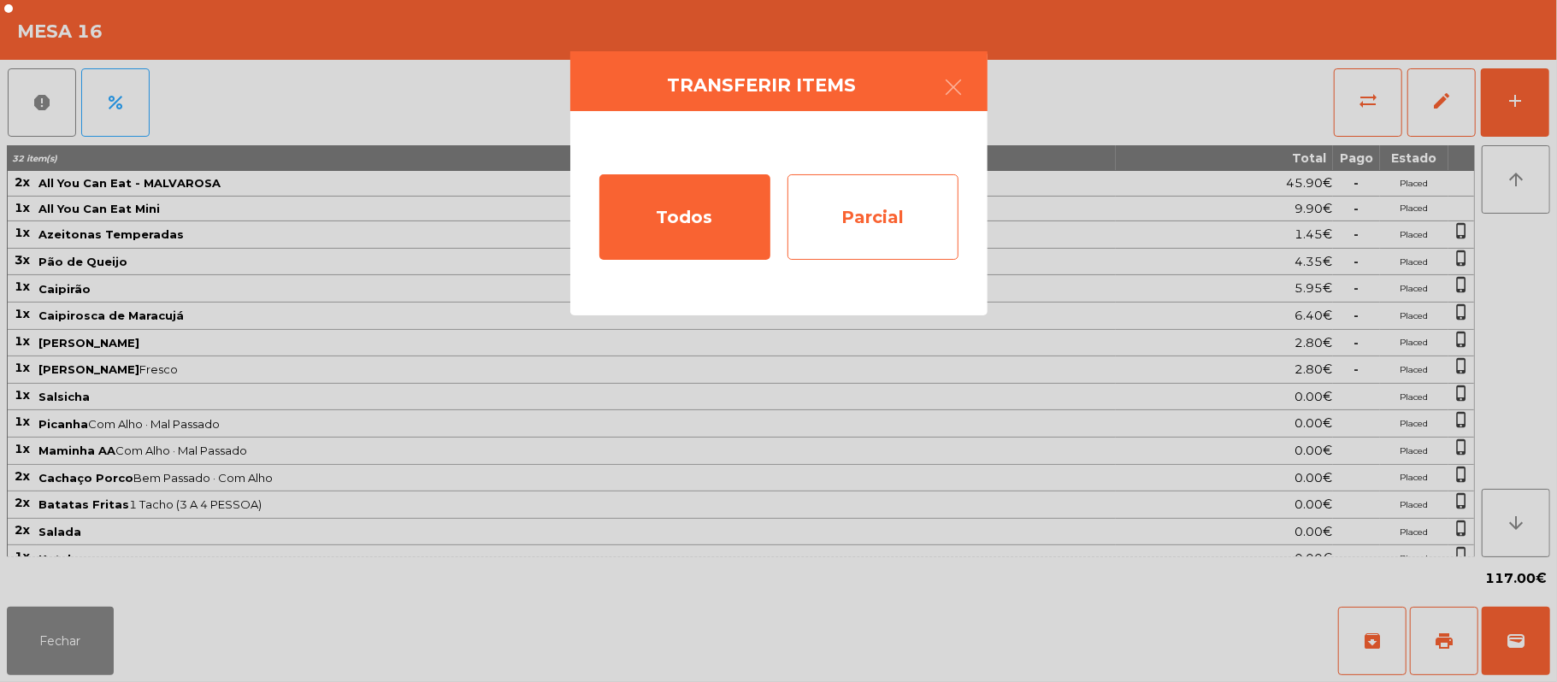
click at [903, 219] on div "Parcial" at bounding box center [872, 216] width 171 height 85
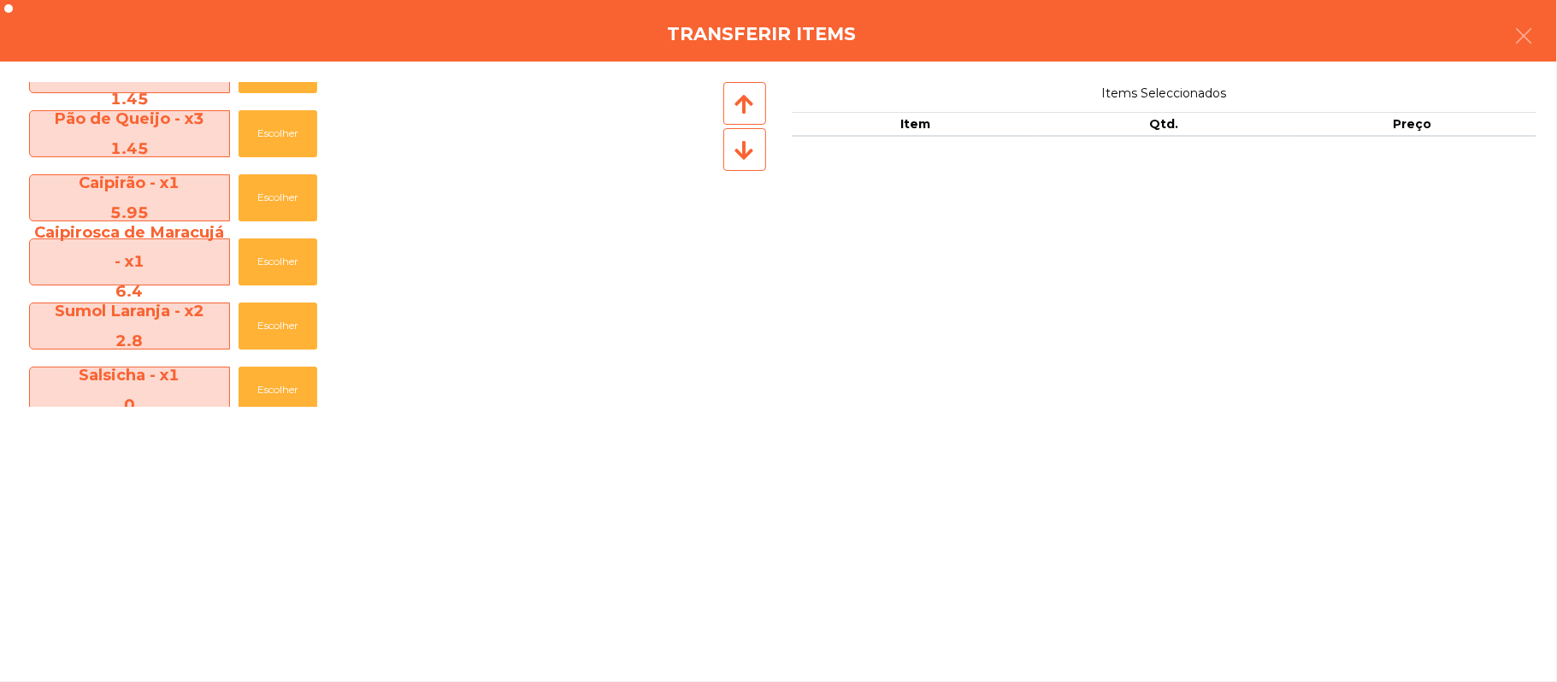
scroll to position [172, 0]
click at [282, 326] on button "Escolher" at bounding box center [278, 326] width 79 height 47
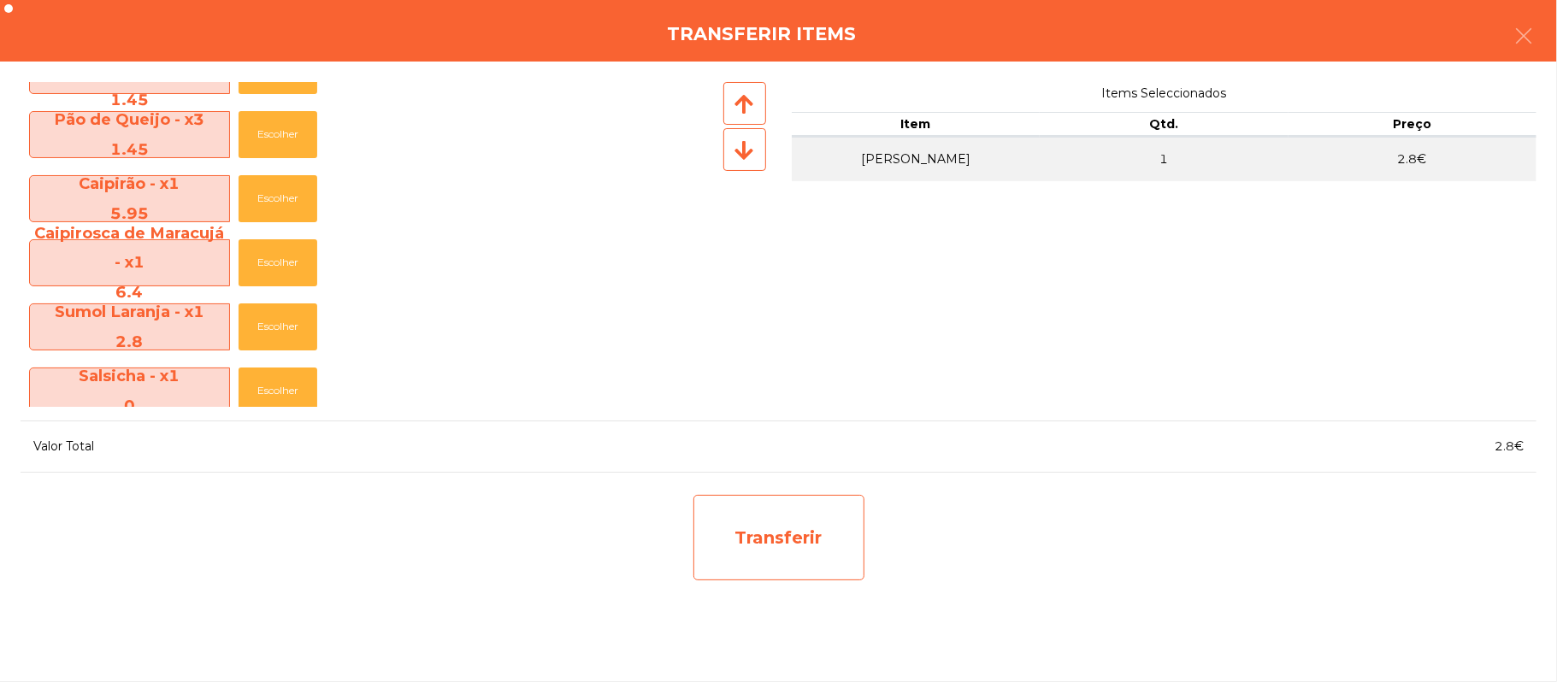
click at [745, 533] on div "Transferir" at bounding box center [778, 537] width 171 height 85
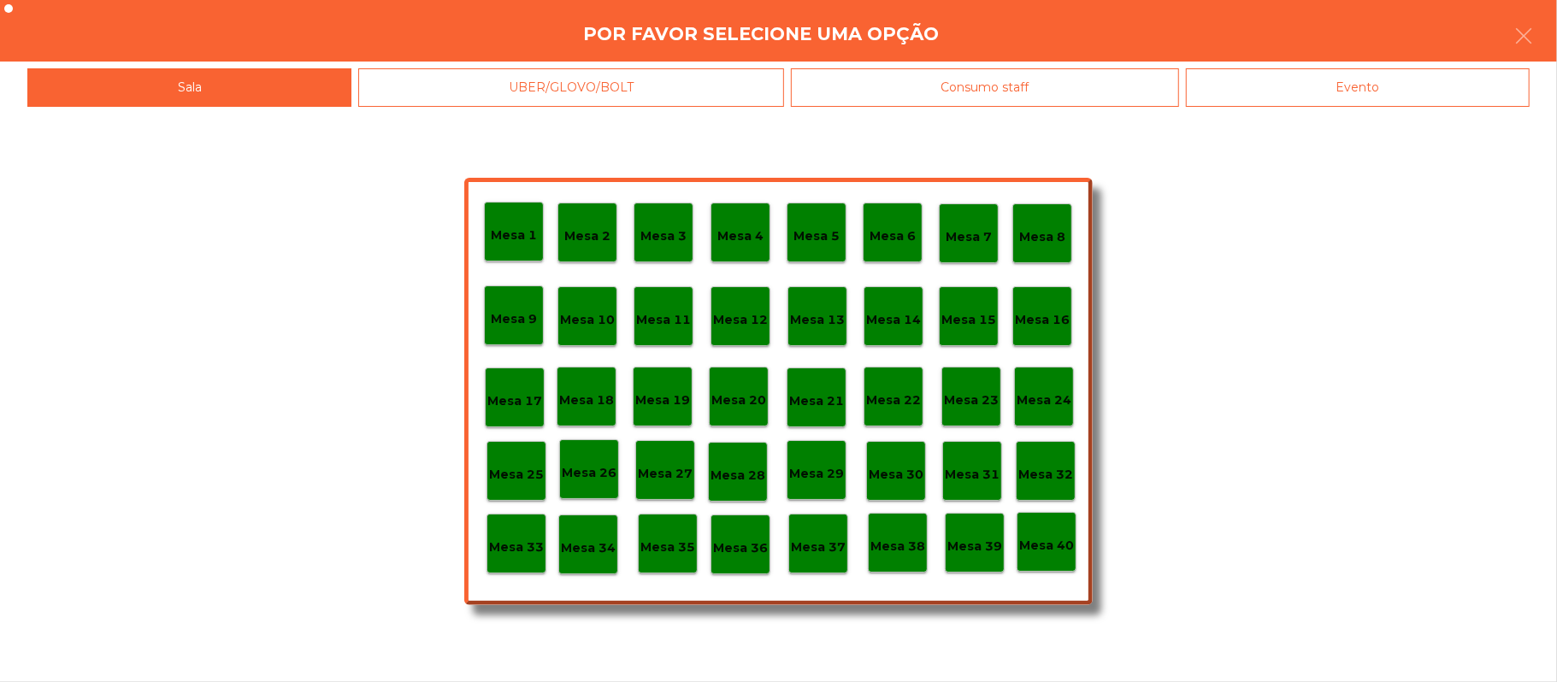
click at [819, 542] on p "Mesa 37" at bounding box center [818, 548] width 55 height 20
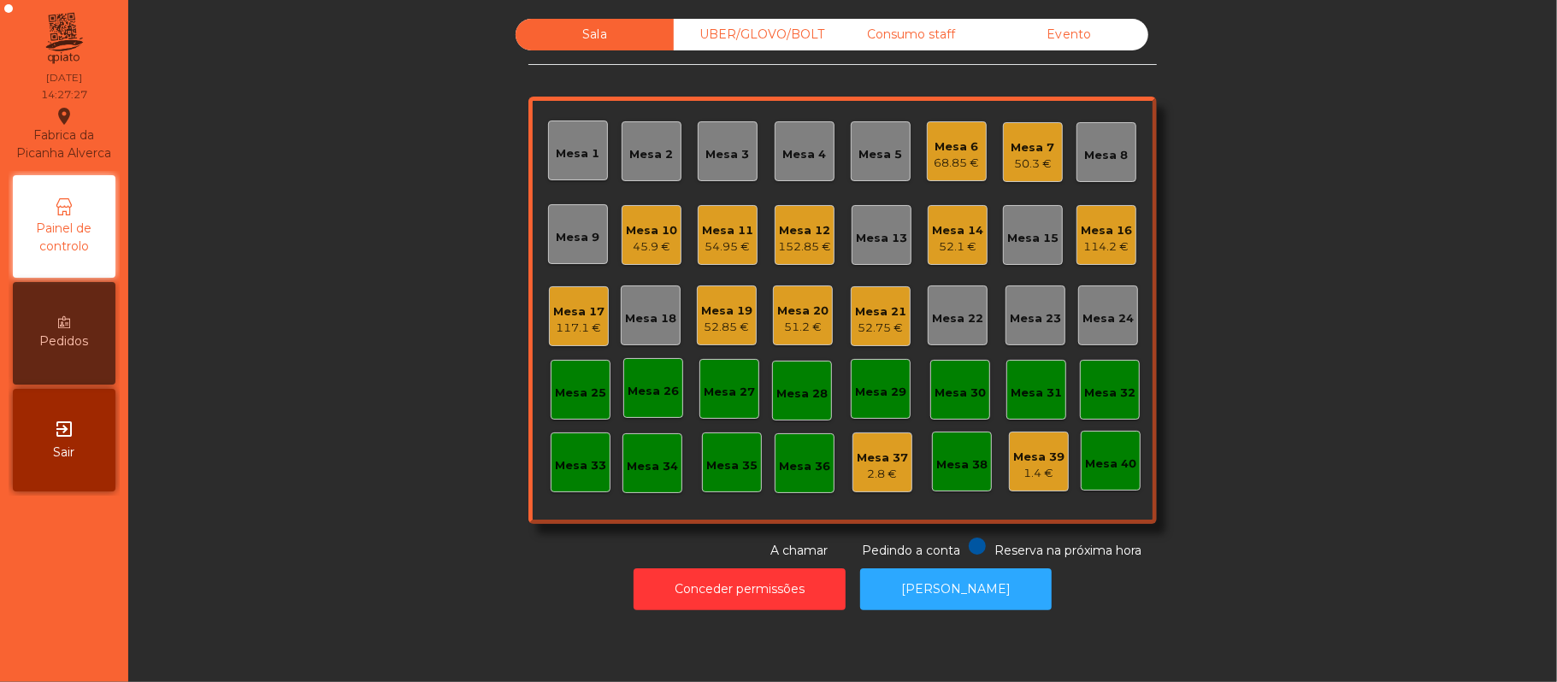
click at [739, 34] on div "UBER/GLOVO/BOLT" at bounding box center [753, 35] width 158 height 32
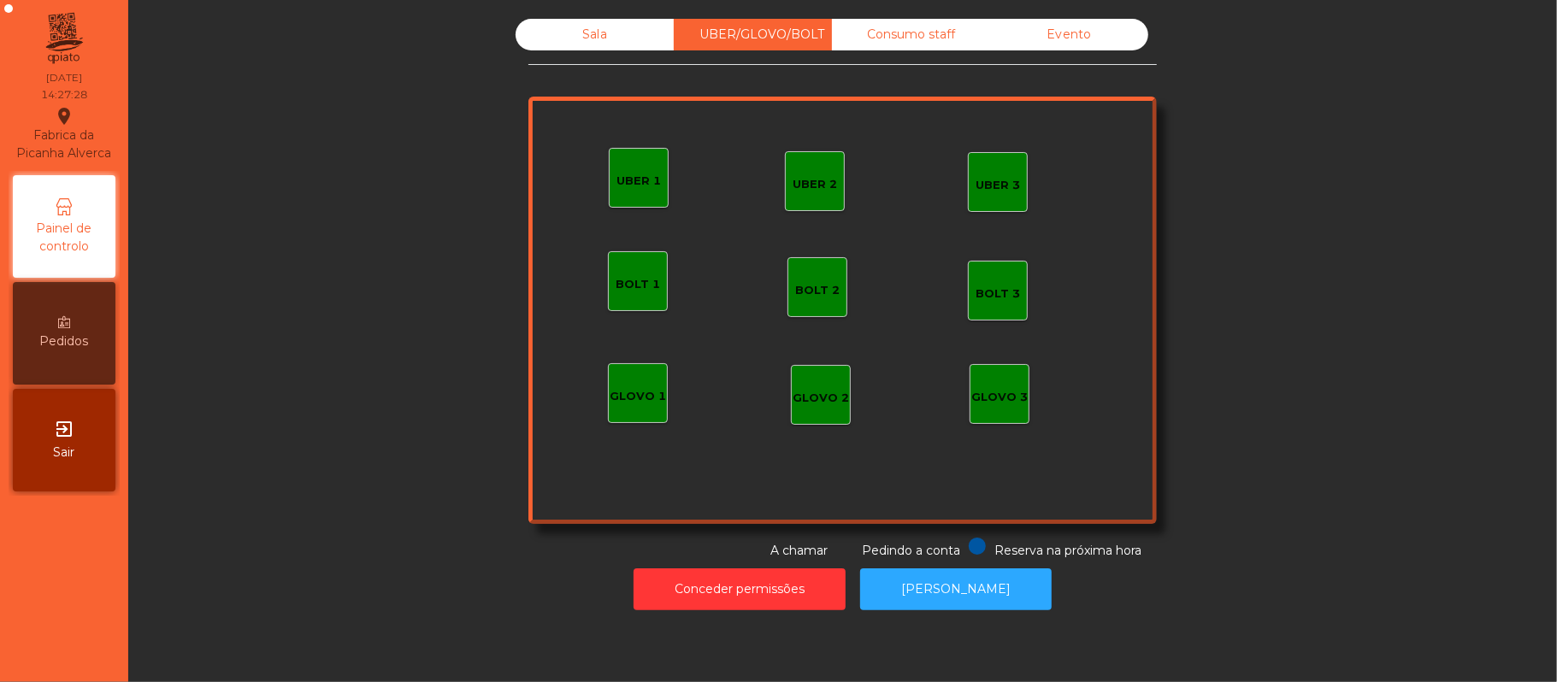
click at [1017, 196] on div "UBER 3" at bounding box center [998, 182] width 60 height 60
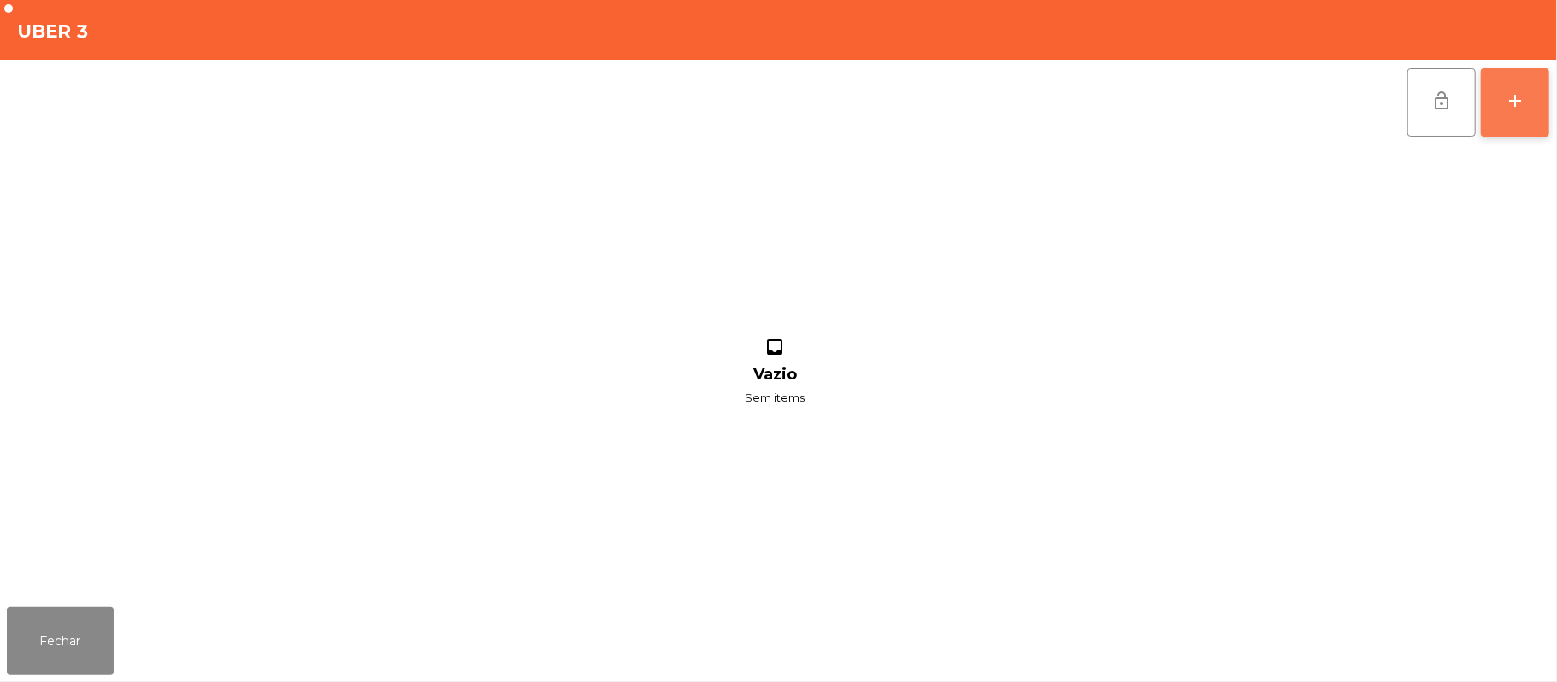
click at [1511, 110] on button "add" at bounding box center [1515, 102] width 68 height 68
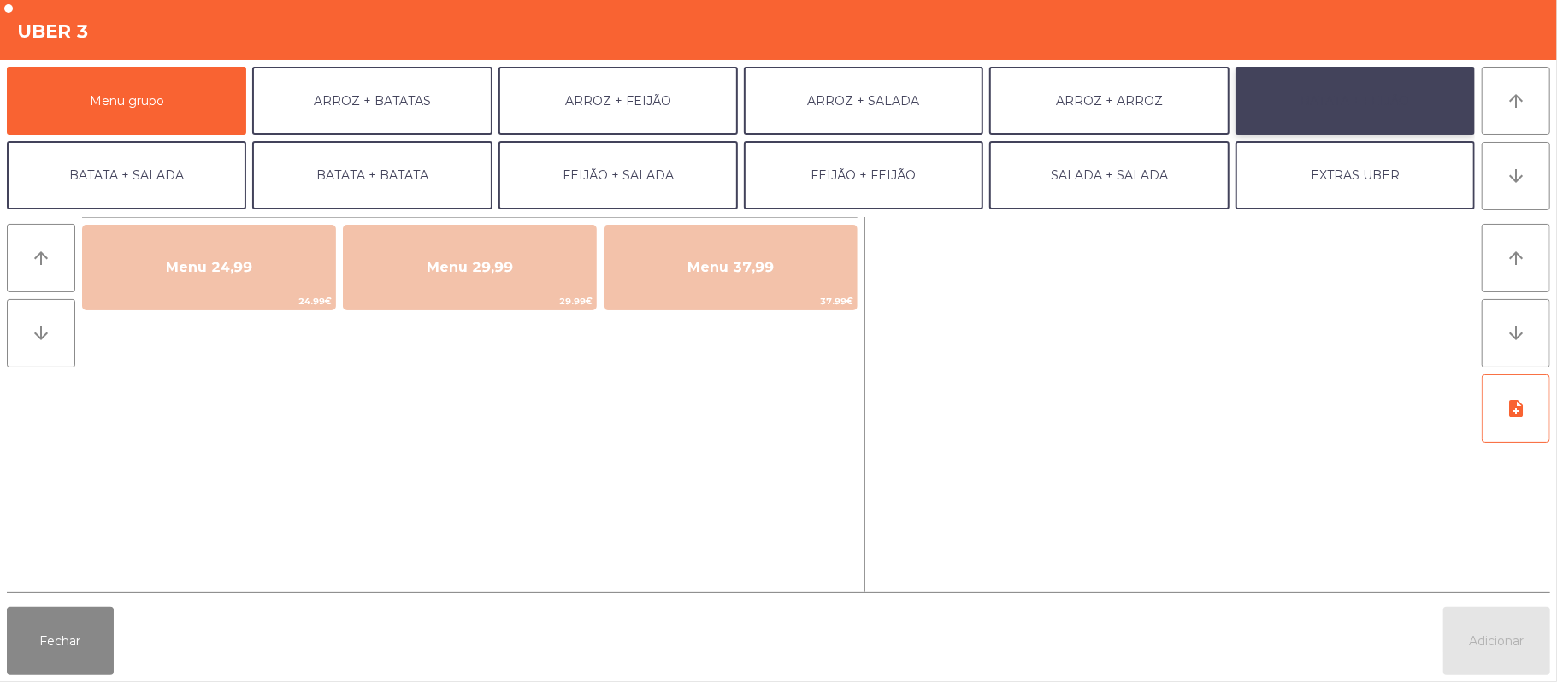
click at [1351, 101] on button "BATATA + FEIJÃO" at bounding box center [1354, 101] width 239 height 68
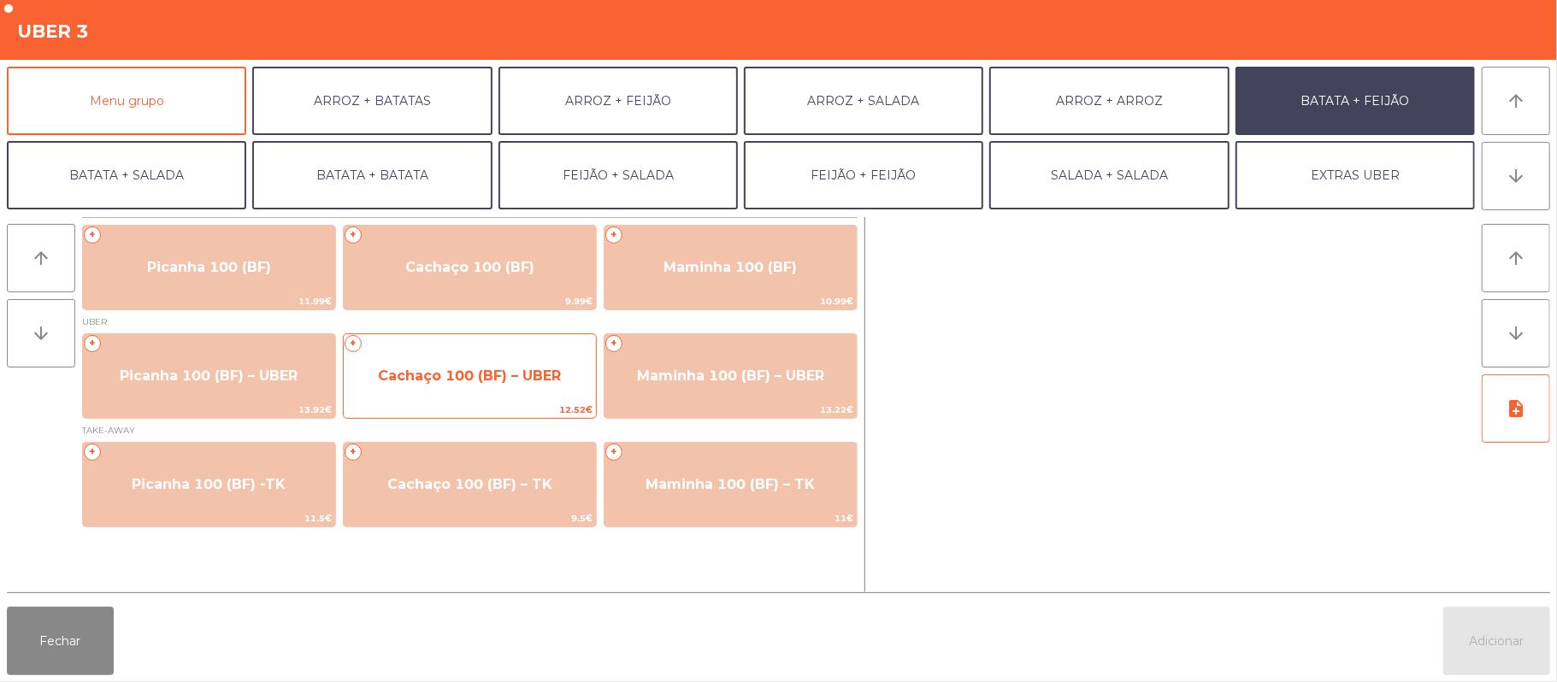
click at [468, 374] on span "Cachaço 100 (BF) – UBER" at bounding box center [469, 376] width 183 height 16
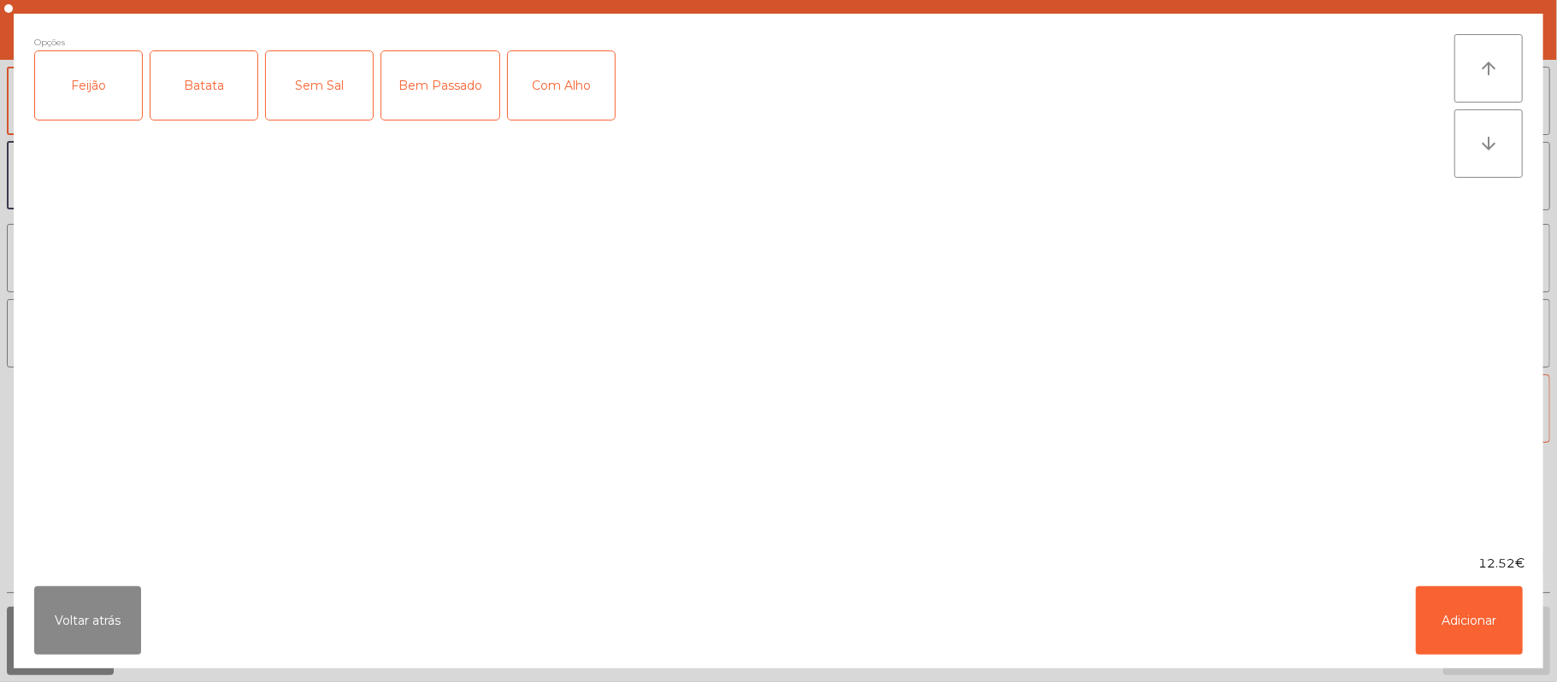
click at [84, 74] on div "Feijão" at bounding box center [88, 85] width 107 height 68
click at [197, 76] on div "Batata" at bounding box center [203, 85] width 107 height 68
click at [1469, 616] on button "Adicionar" at bounding box center [1469, 620] width 107 height 68
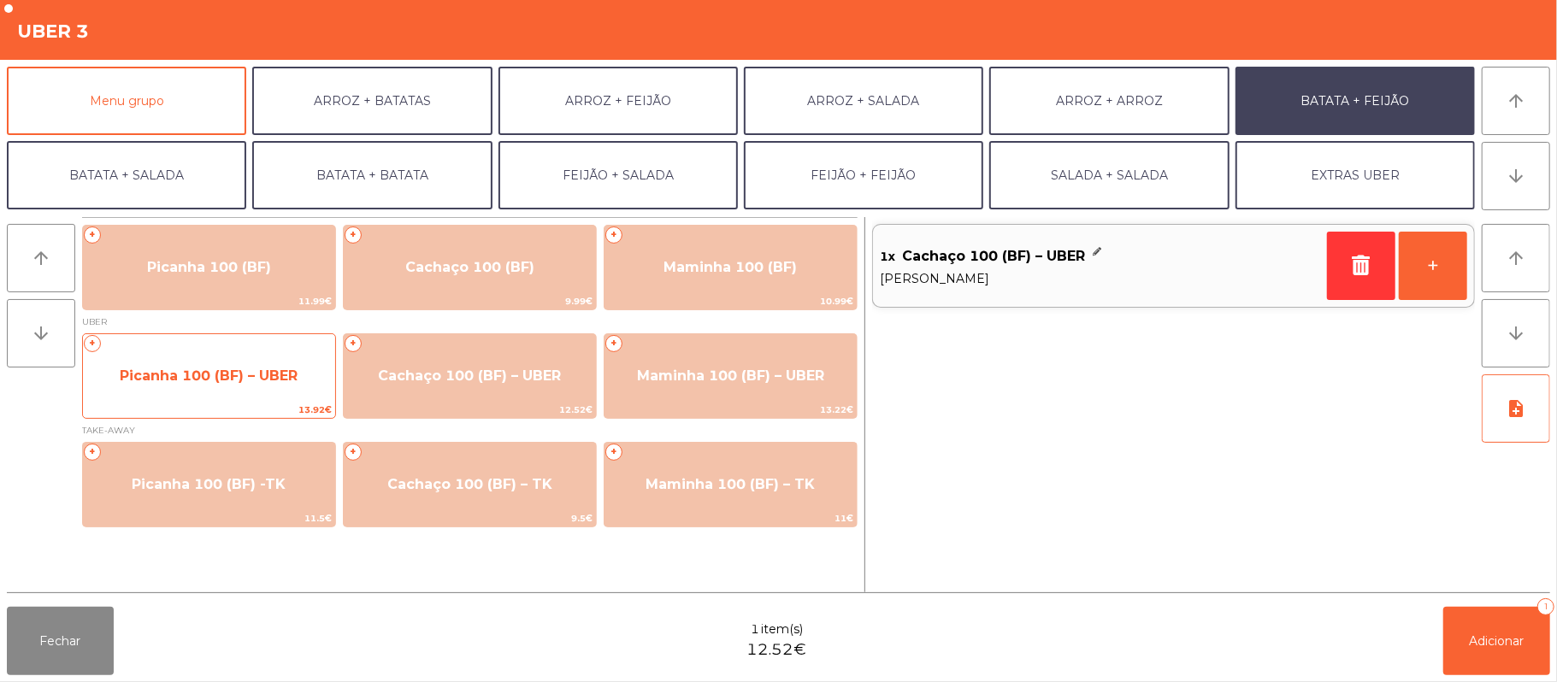
click at [243, 374] on span "Picanha 100 (BF) – UBER" at bounding box center [209, 376] width 178 height 16
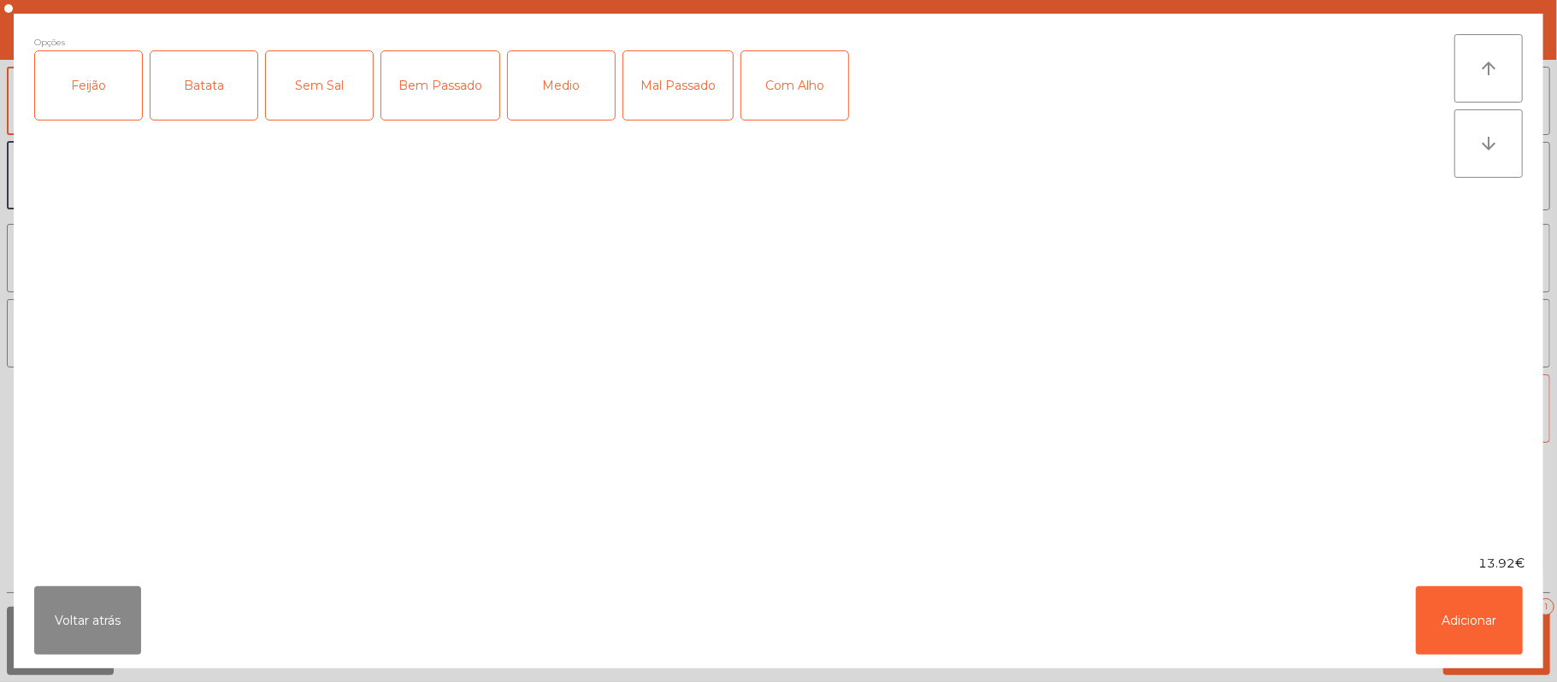
click at [97, 96] on div "Feijão" at bounding box center [88, 85] width 107 height 68
click at [209, 75] on div "Batata" at bounding box center [203, 85] width 107 height 68
click at [558, 70] on div "Medio" at bounding box center [561, 85] width 107 height 68
click at [1467, 617] on button "Adicionar" at bounding box center [1469, 620] width 107 height 68
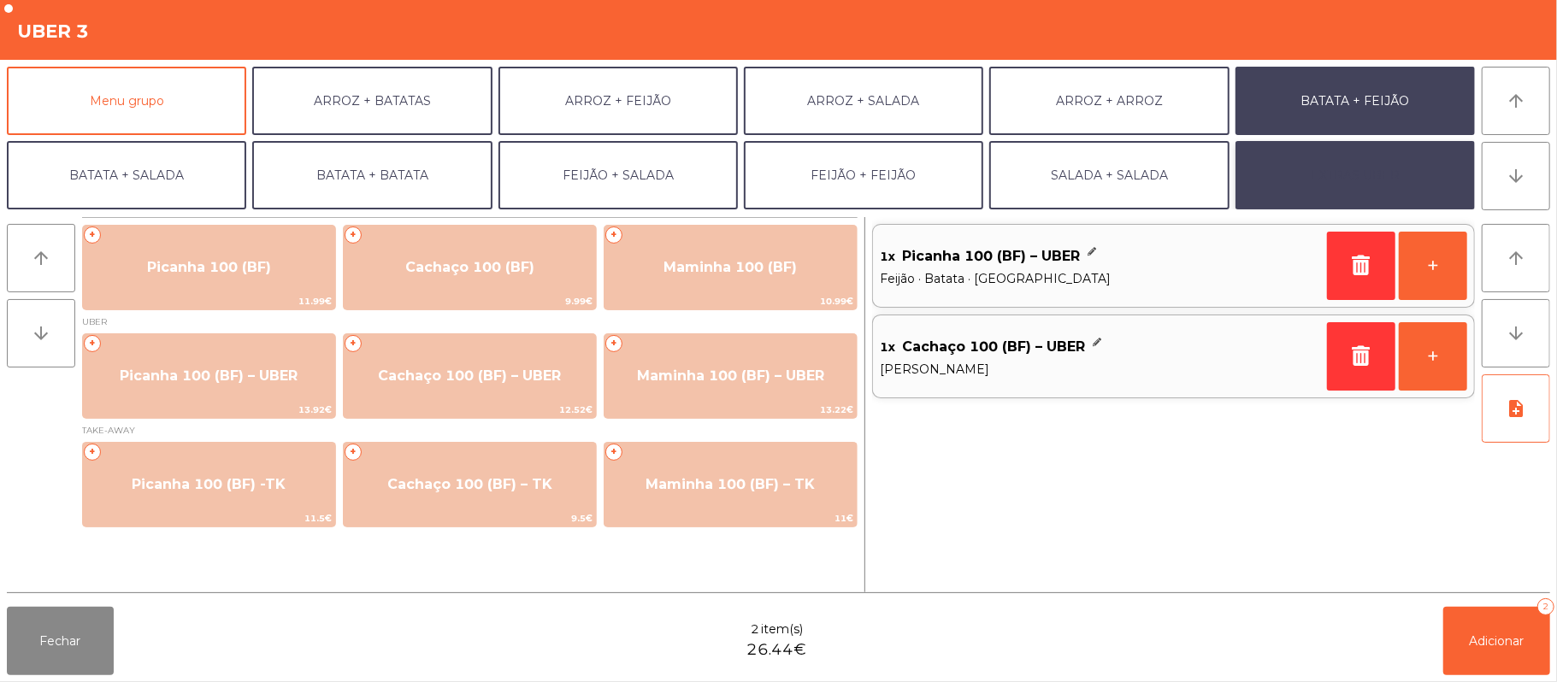
click at [1352, 172] on button "EXTRAS UBER" at bounding box center [1354, 175] width 239 height 68
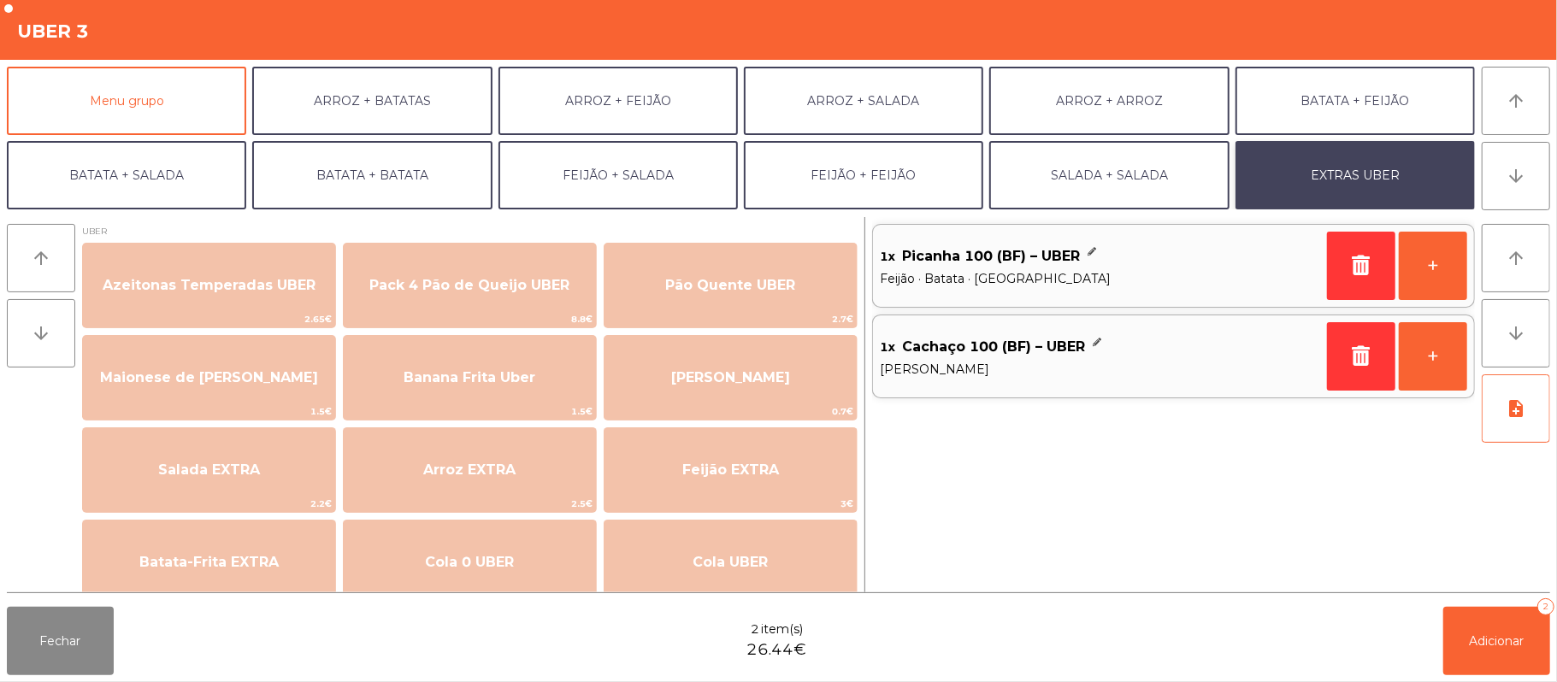
scroll to position [3, 0]
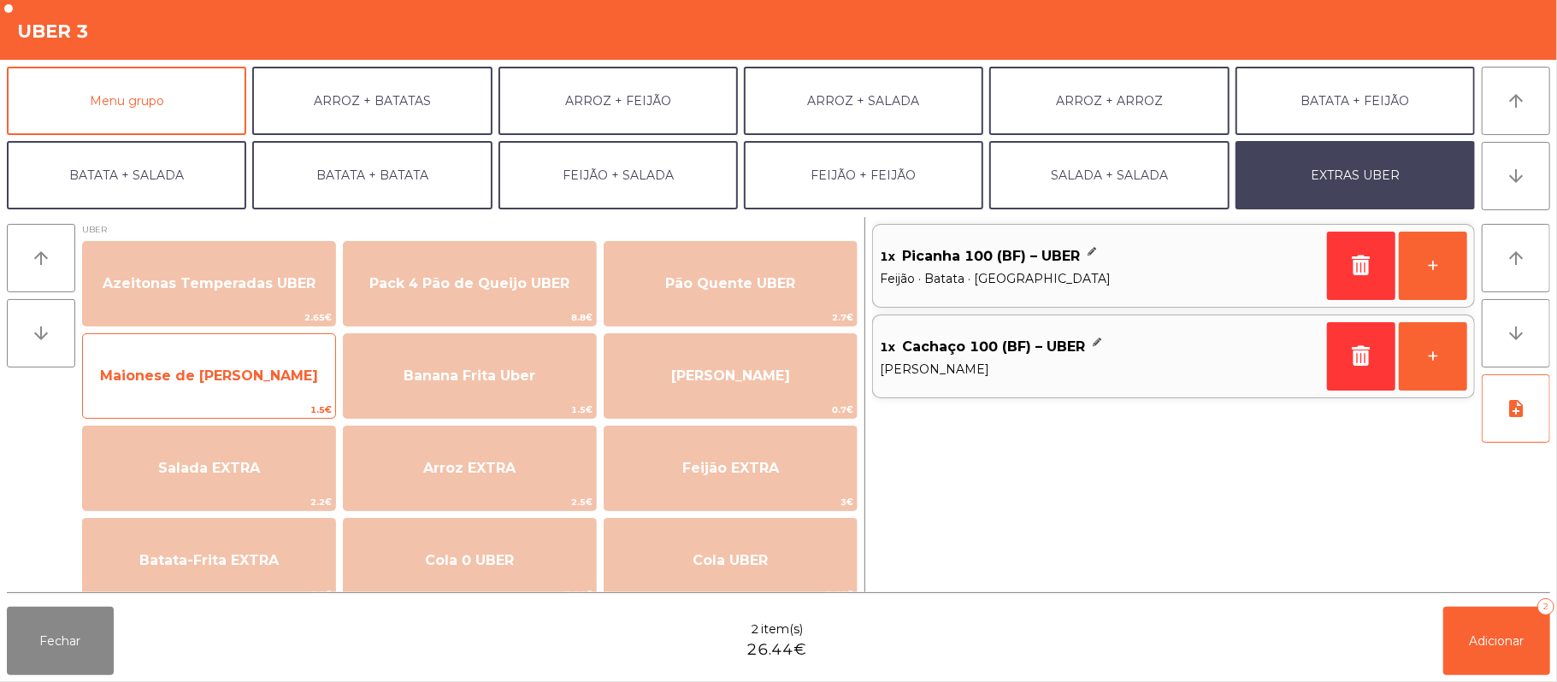
click at [286, 400] on div "Maionese de Alho UBER 1.5€" at bounding box center [209, 375] width 254 height 85
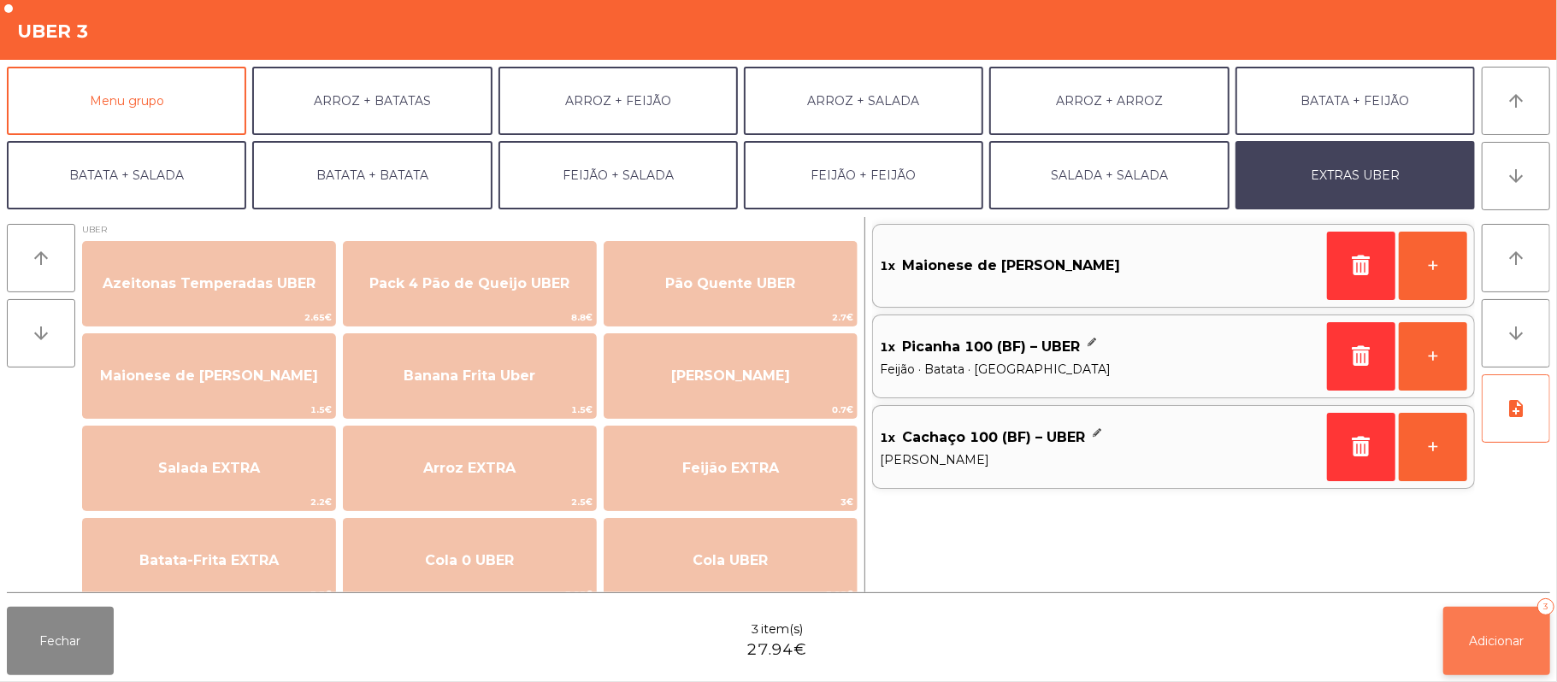
click at [1492, 646] on span "Adicionar" at bounding box center [1496, 640] width 55 height 15
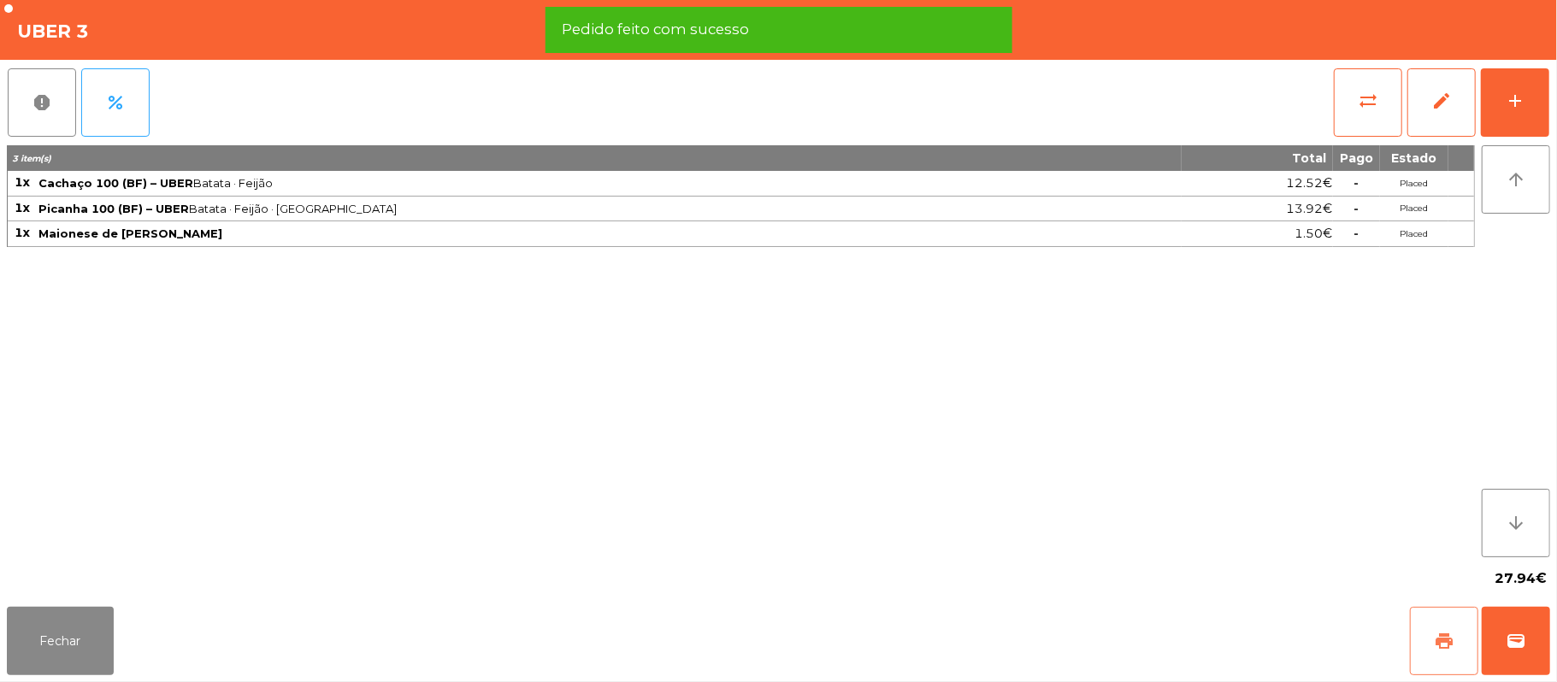
click at [1416, 641] on button "print" at bounding box center [1444, 641] width 68 height 68
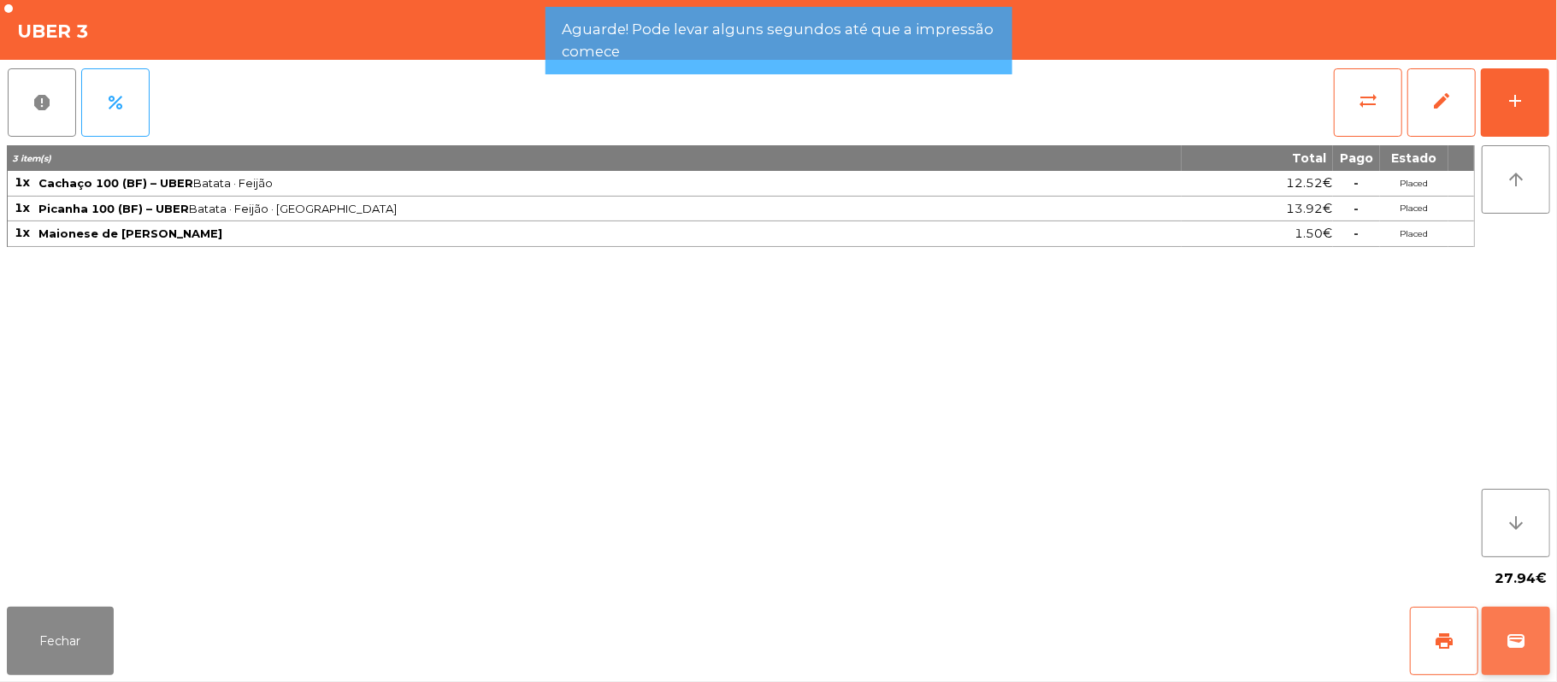
click at [1508, 633] on span "wallet" at bounding box center [1515, 641] width 21 height 21
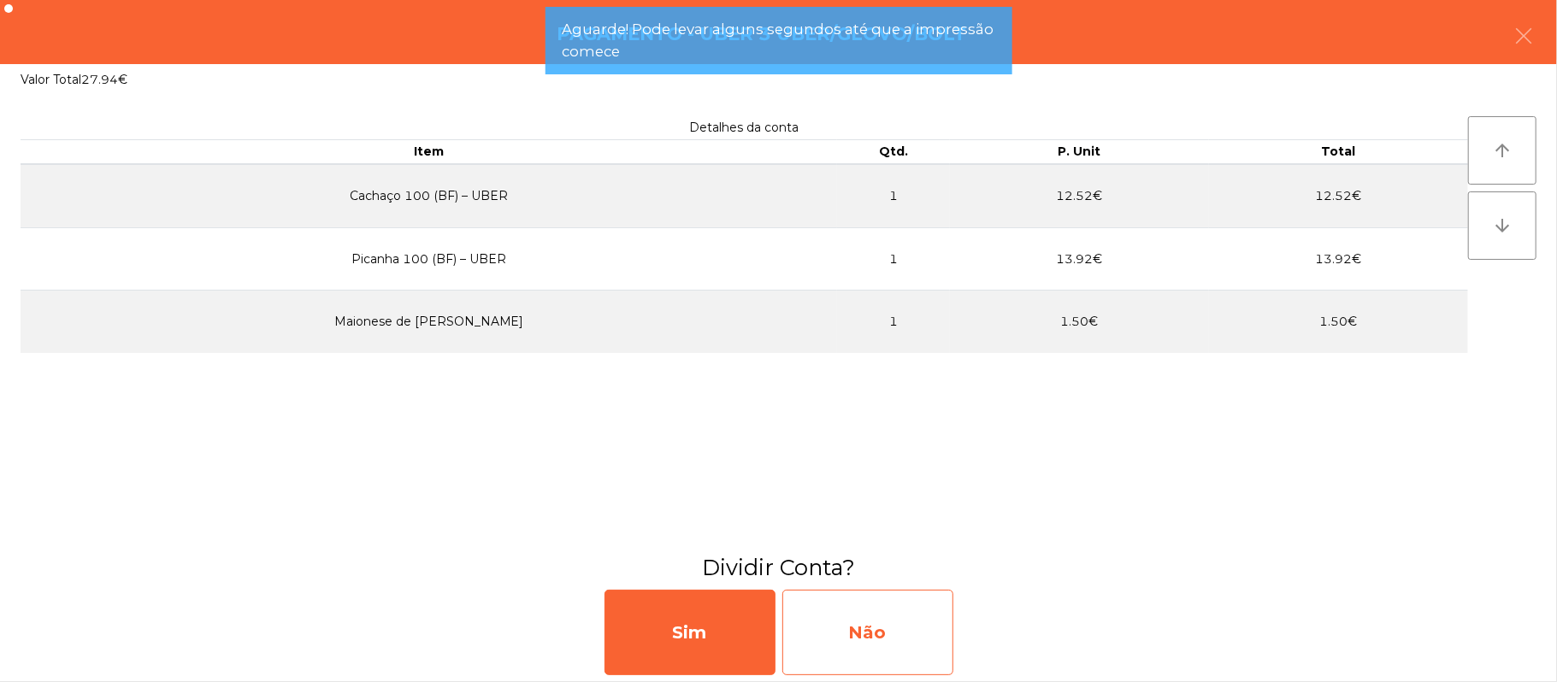
click at [857, 630] on div "Não" at bounding box center [867, 632] width 171 height 85
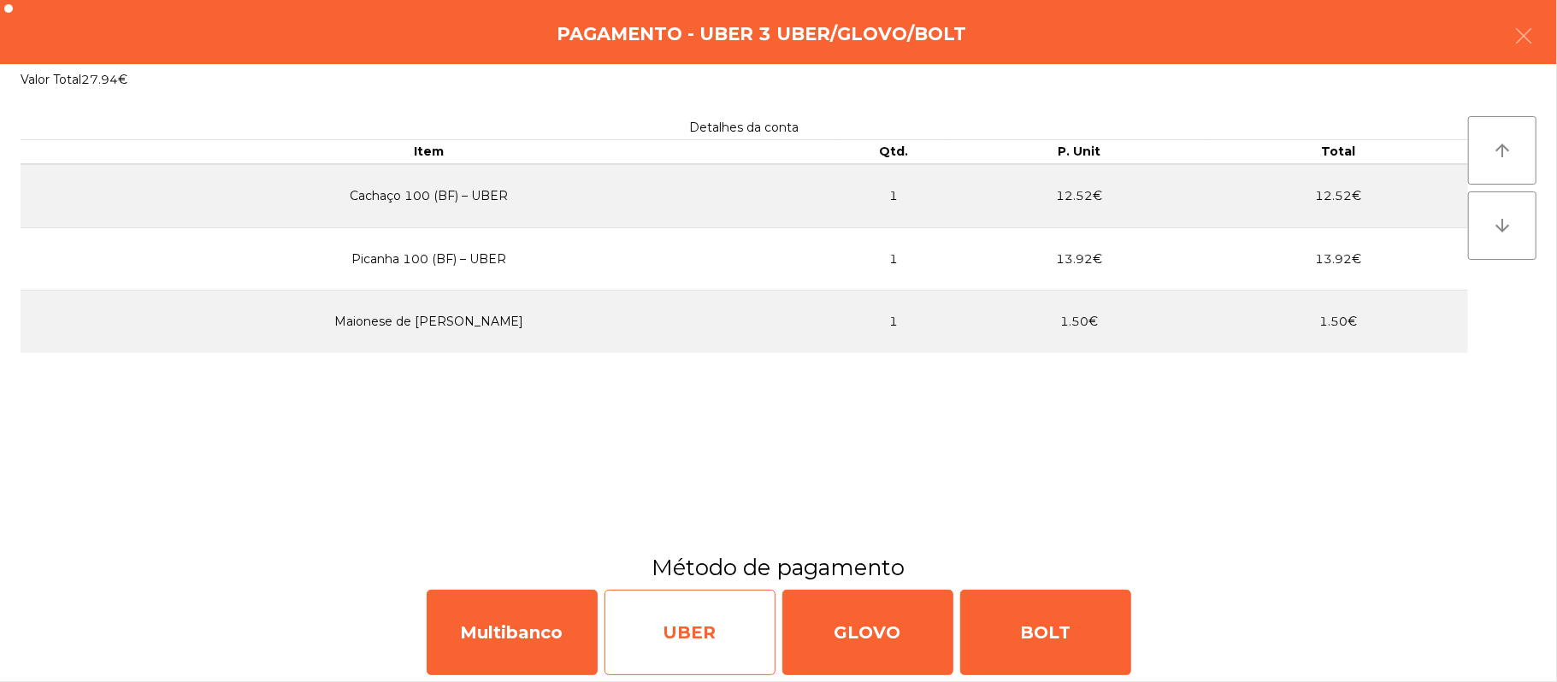
click at [712, 639] on div "UBER" at bounding box center [689, 632] width 171 height 85
select select "**"
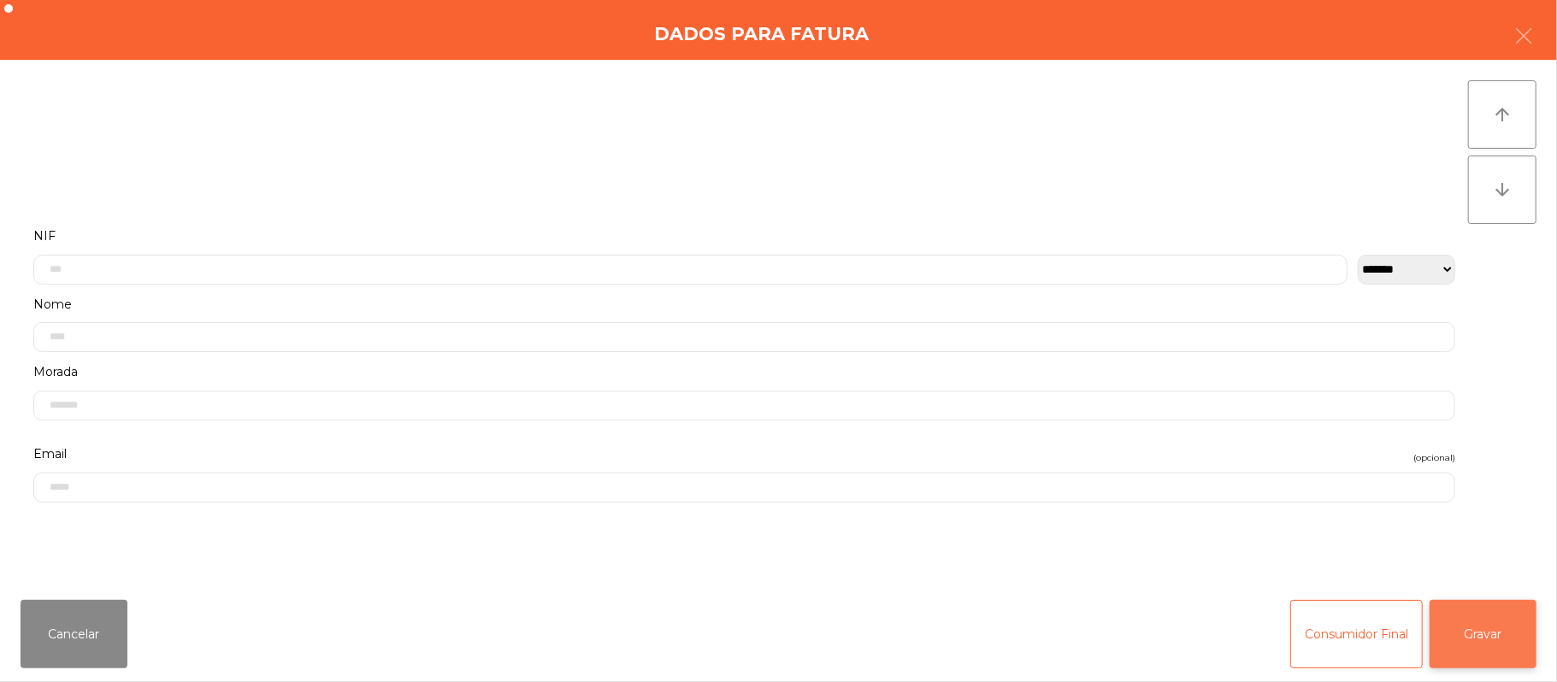
click at [1475, 641] on button "Gravar" at bounding box center [1482, 634] width 107 height 68
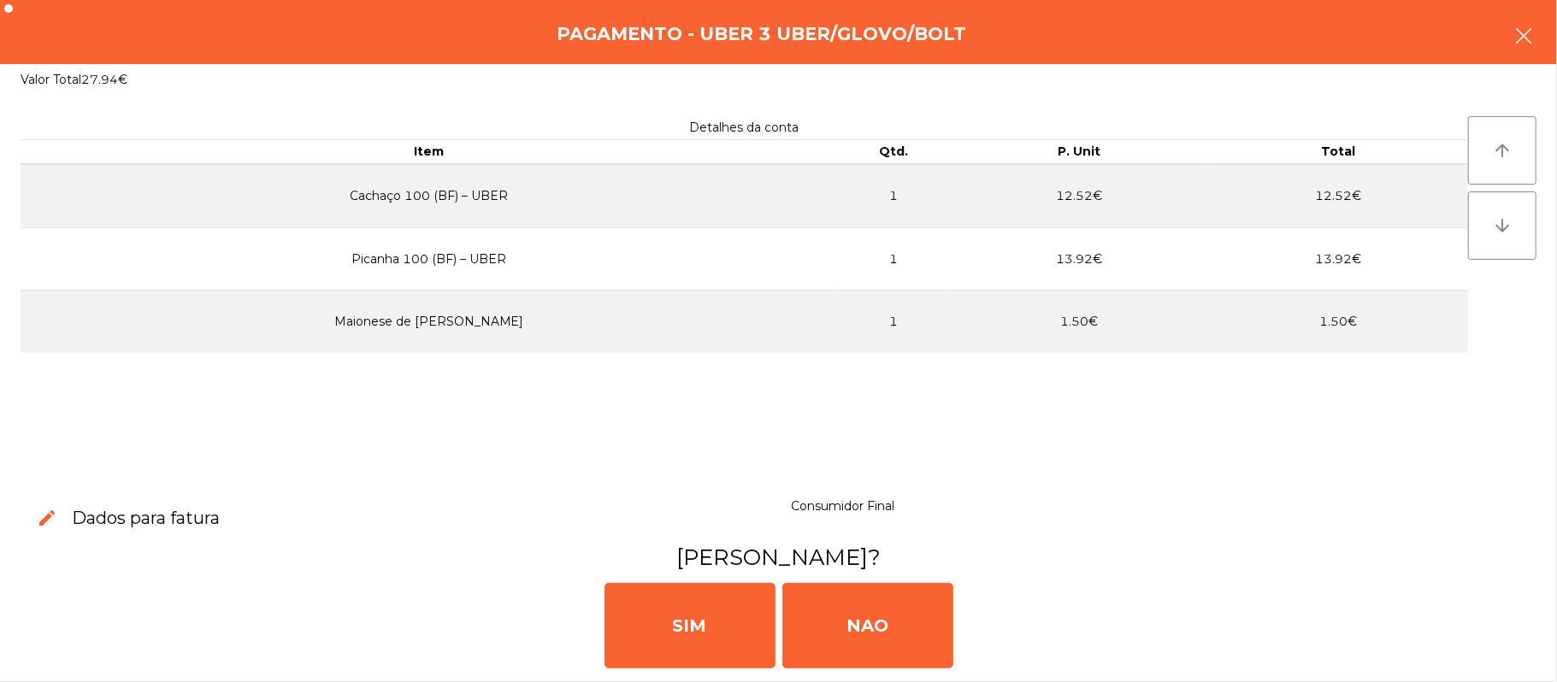
click at [1503, 43] on button "button" at bounding box center [1523, 37] width 48 height 51
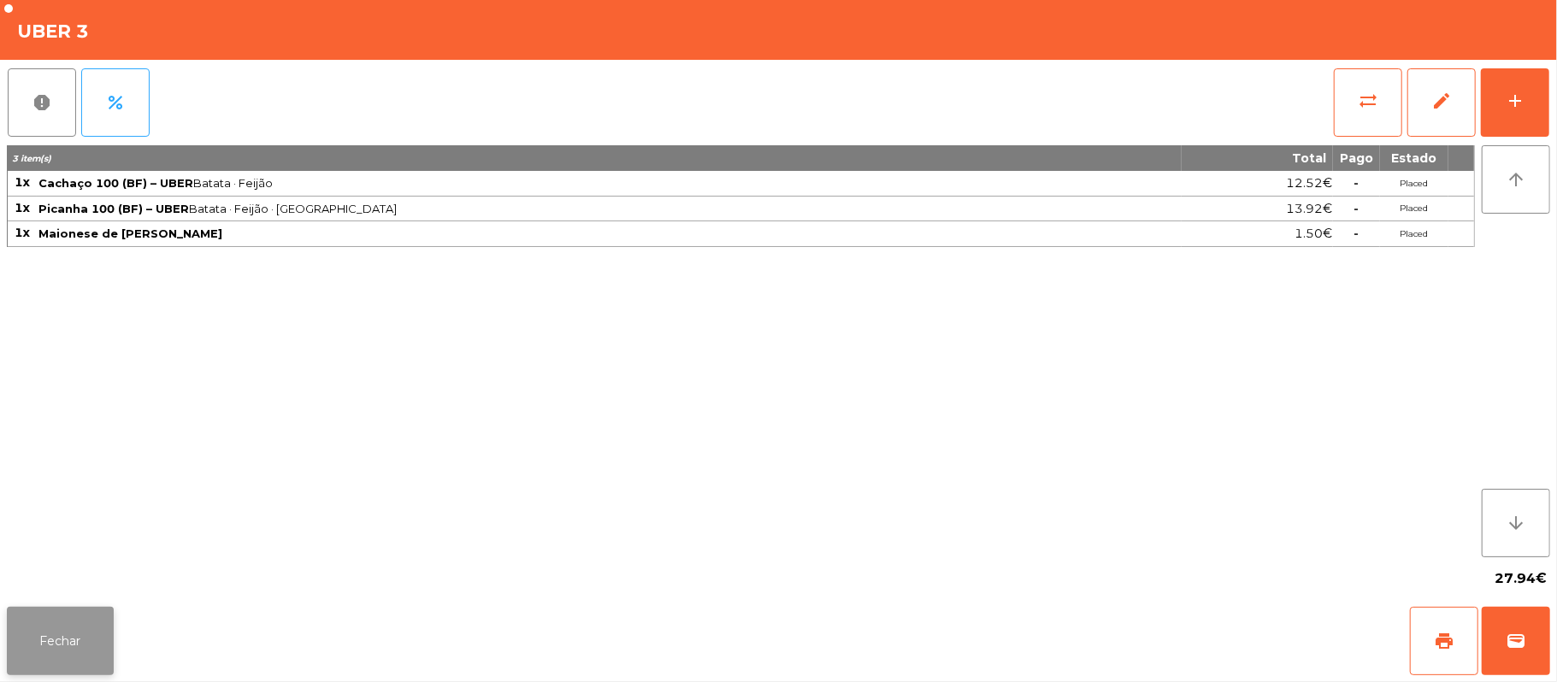
click at [41, 672] on button "Fechar" at bounding box center [60, 641] width 107 height 68
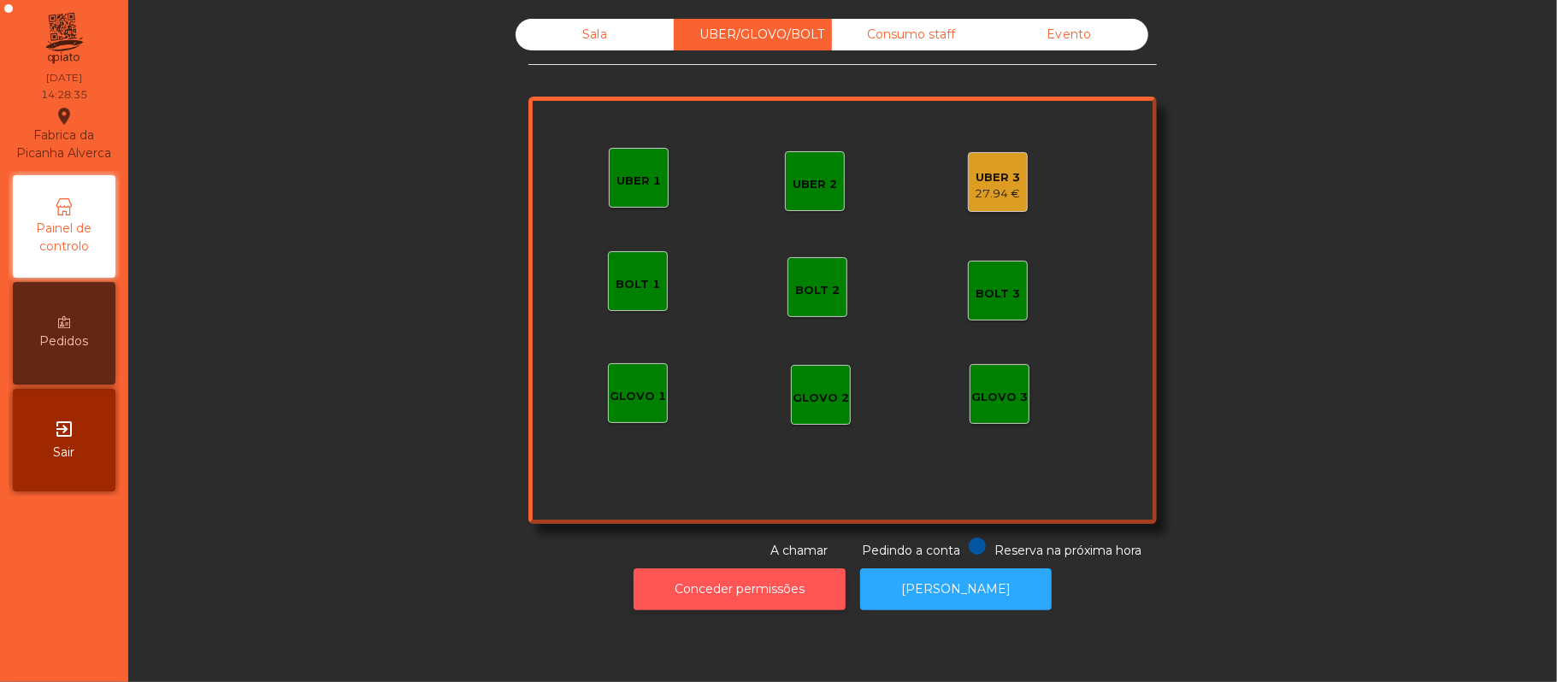
click at [770, 607] on button "Conceder permissões" at bounding box center [739, 589] width 212 height 42
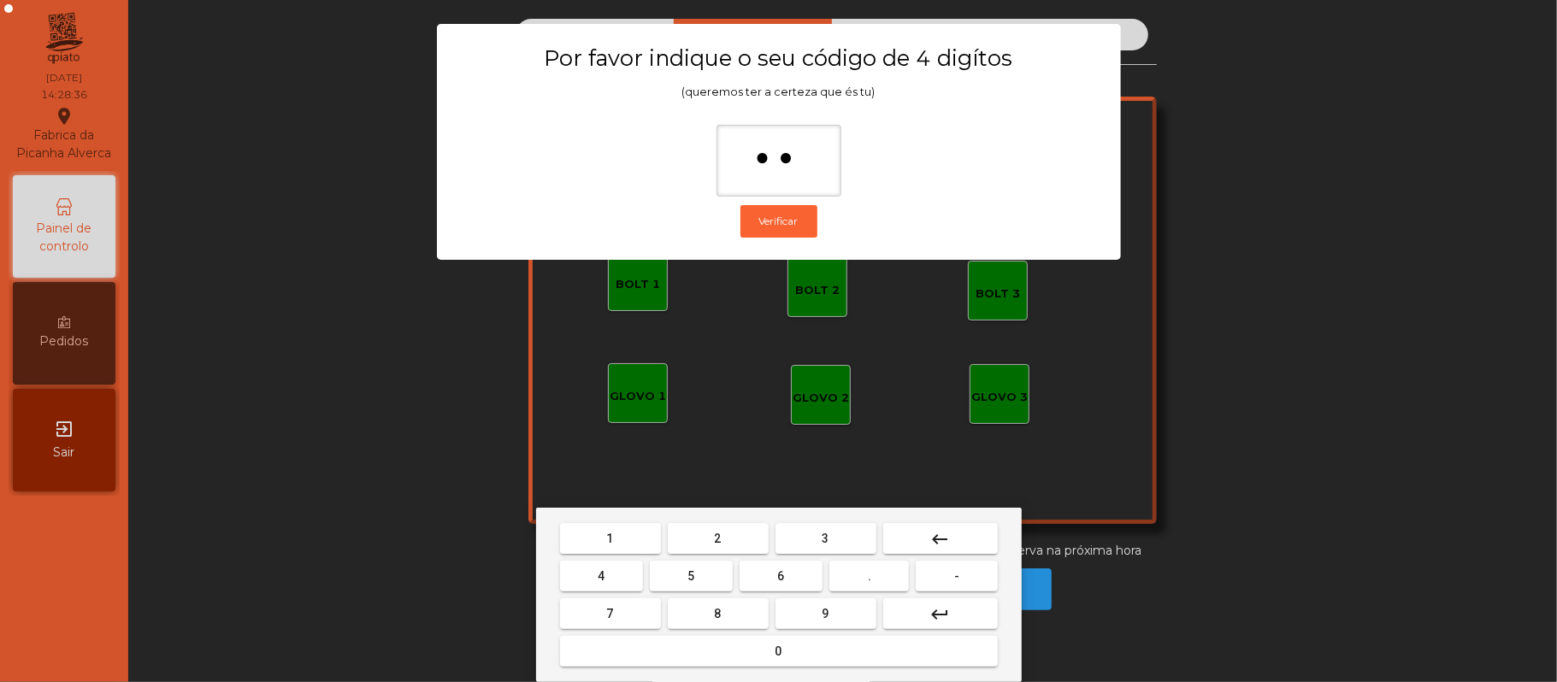
type input "***"
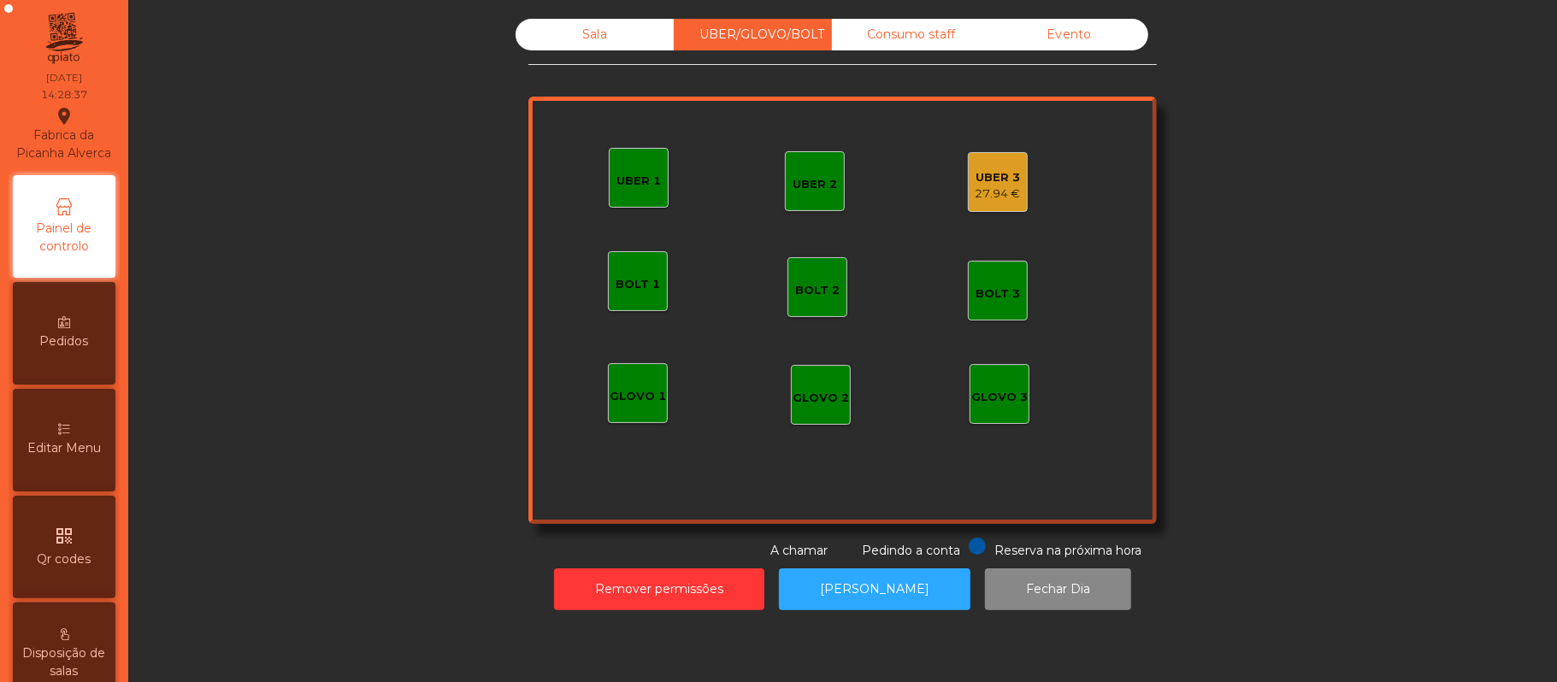
click at [982, 181] on div "UBER 3" at bounding box center [997, 177] width 45 height 17
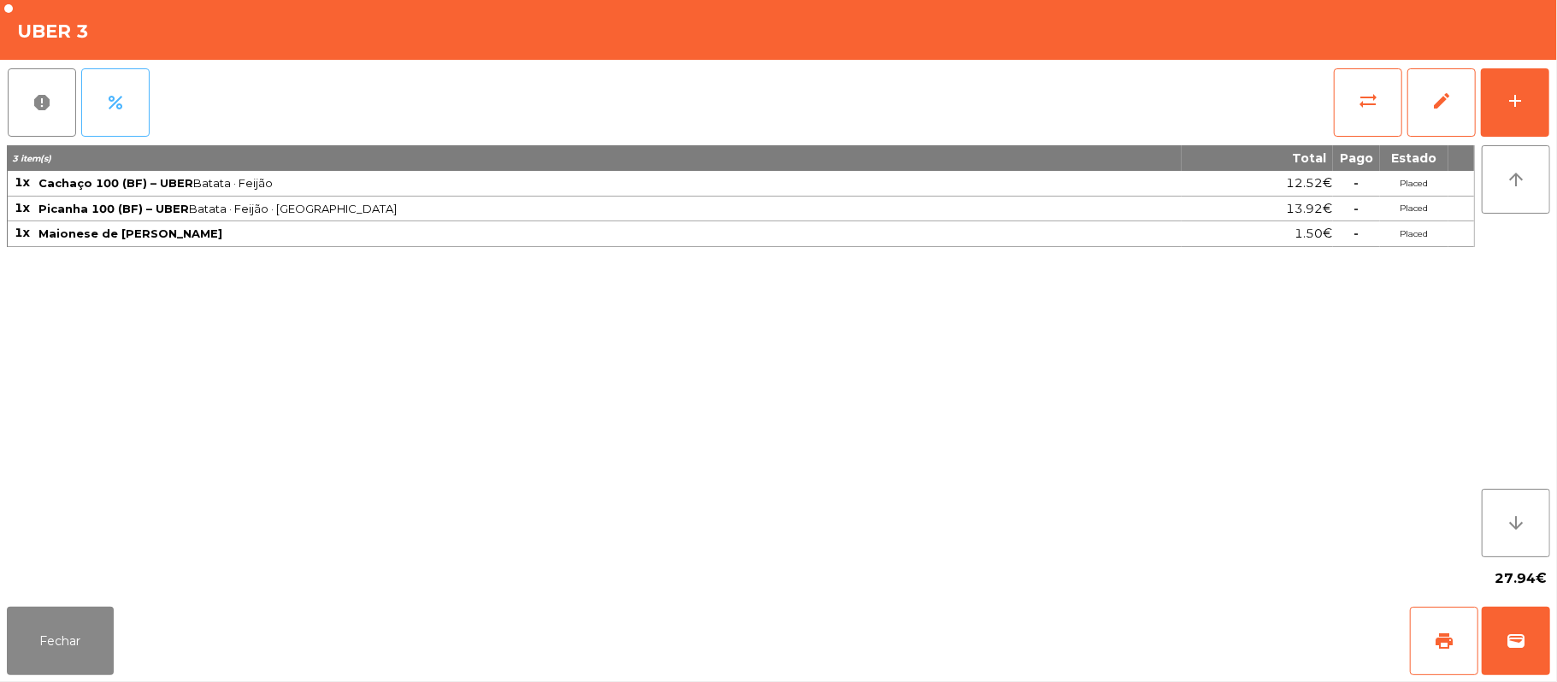
click at [117, 106] on span "percent" at bounding box center [115, 102] width 21 height 21
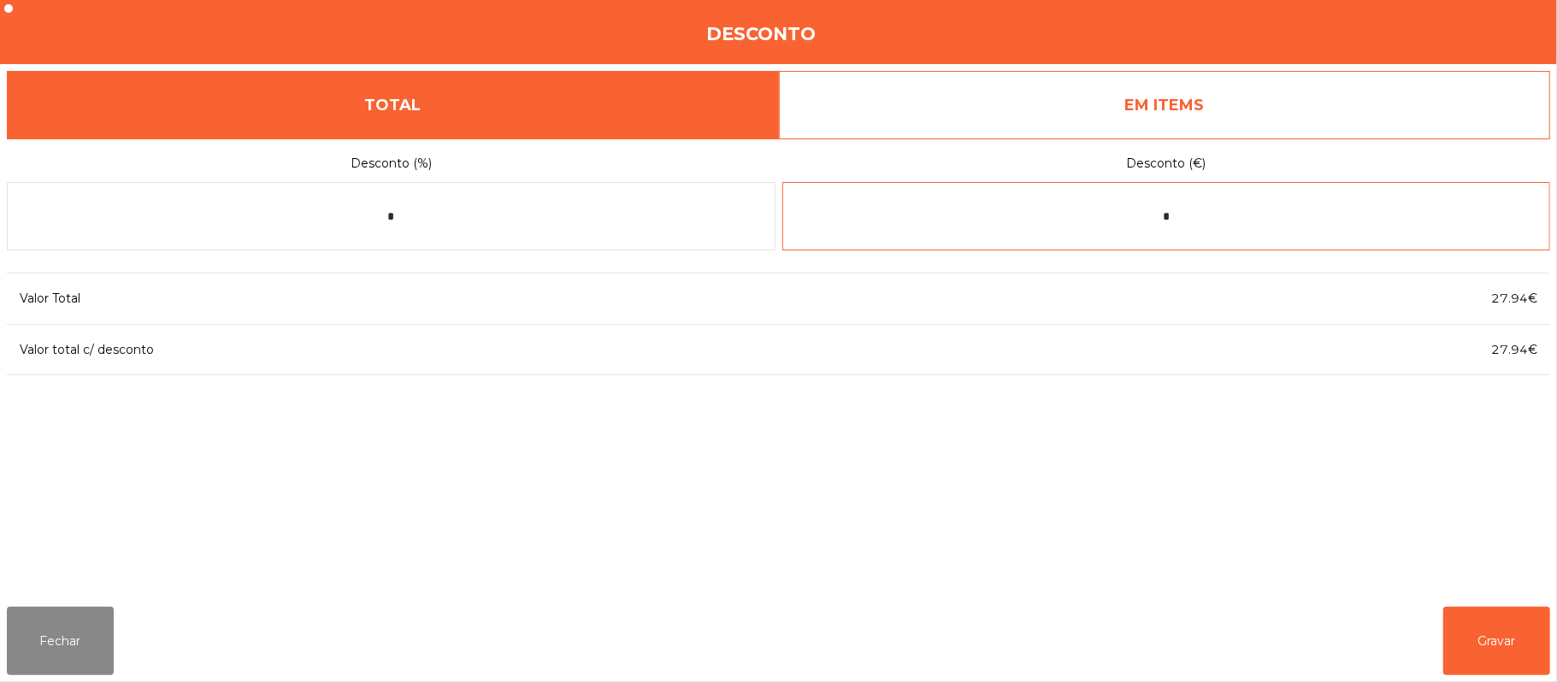
click at [1201, 221] on input "*" at bounding box center [1166, 216] width 769 height 68
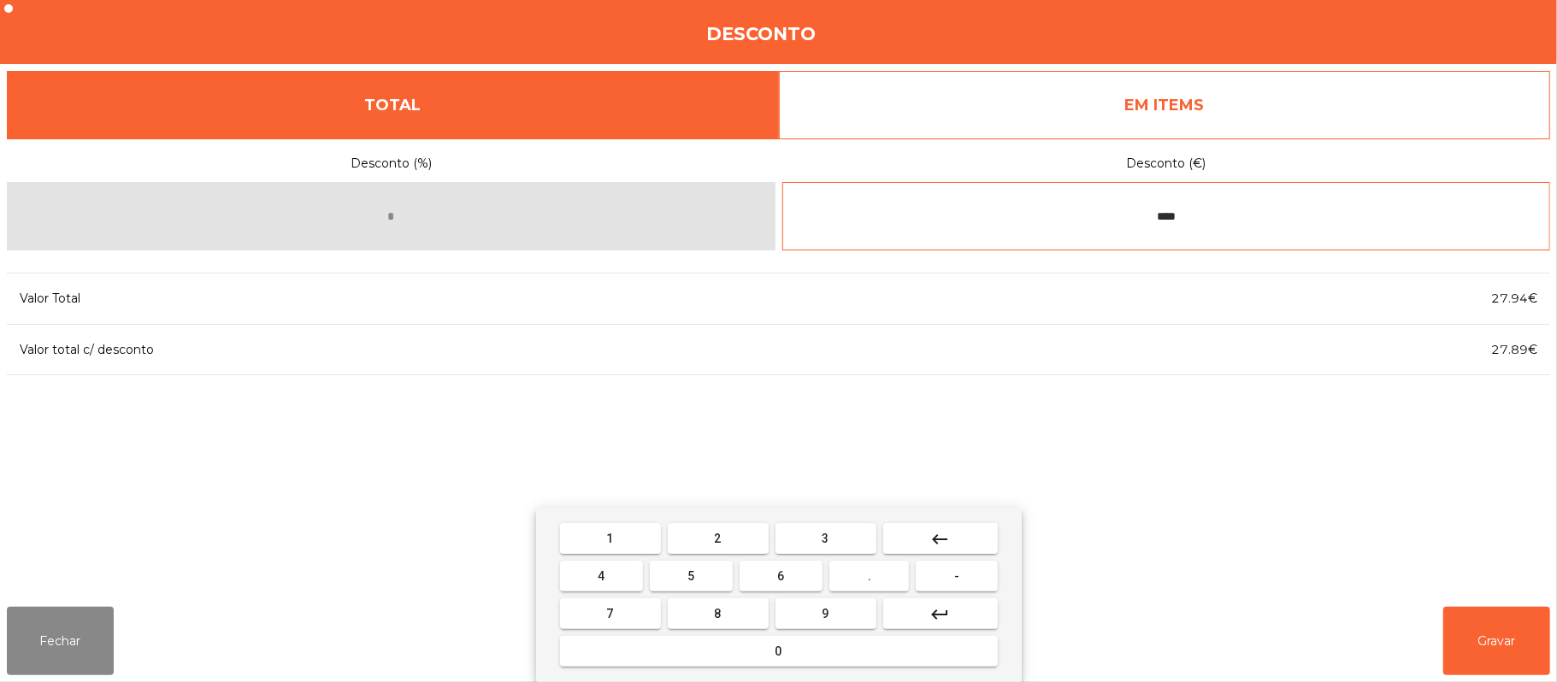
type input "****"
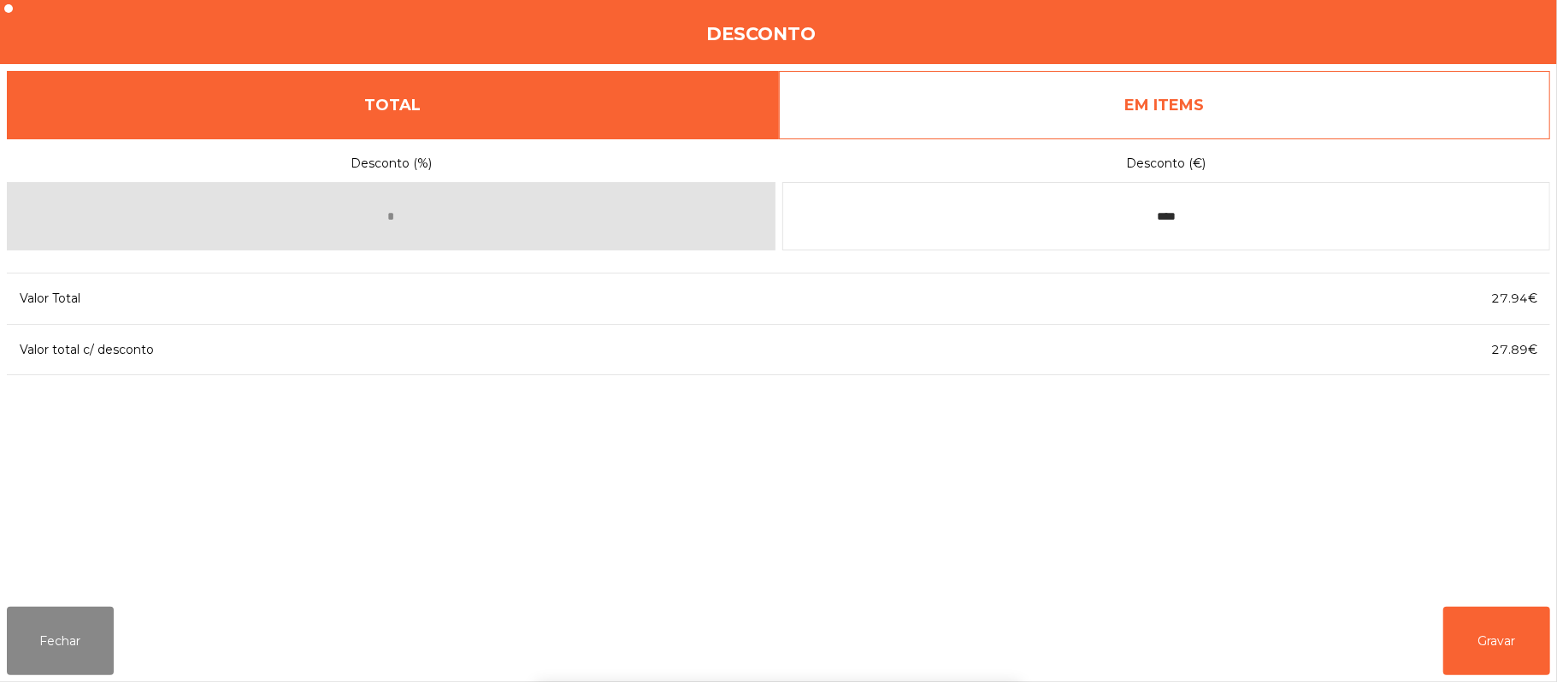
click at [1503, 640] on div "1 2 3 keyboard_backspace 4 5 6 . - 7 8 9 keyboard_return 0" at bounding box center [778, 595] width 1557 height 174
click at [1499, 627] on button "Gravar" at bounding box center [1496, 641] width 107 height 68
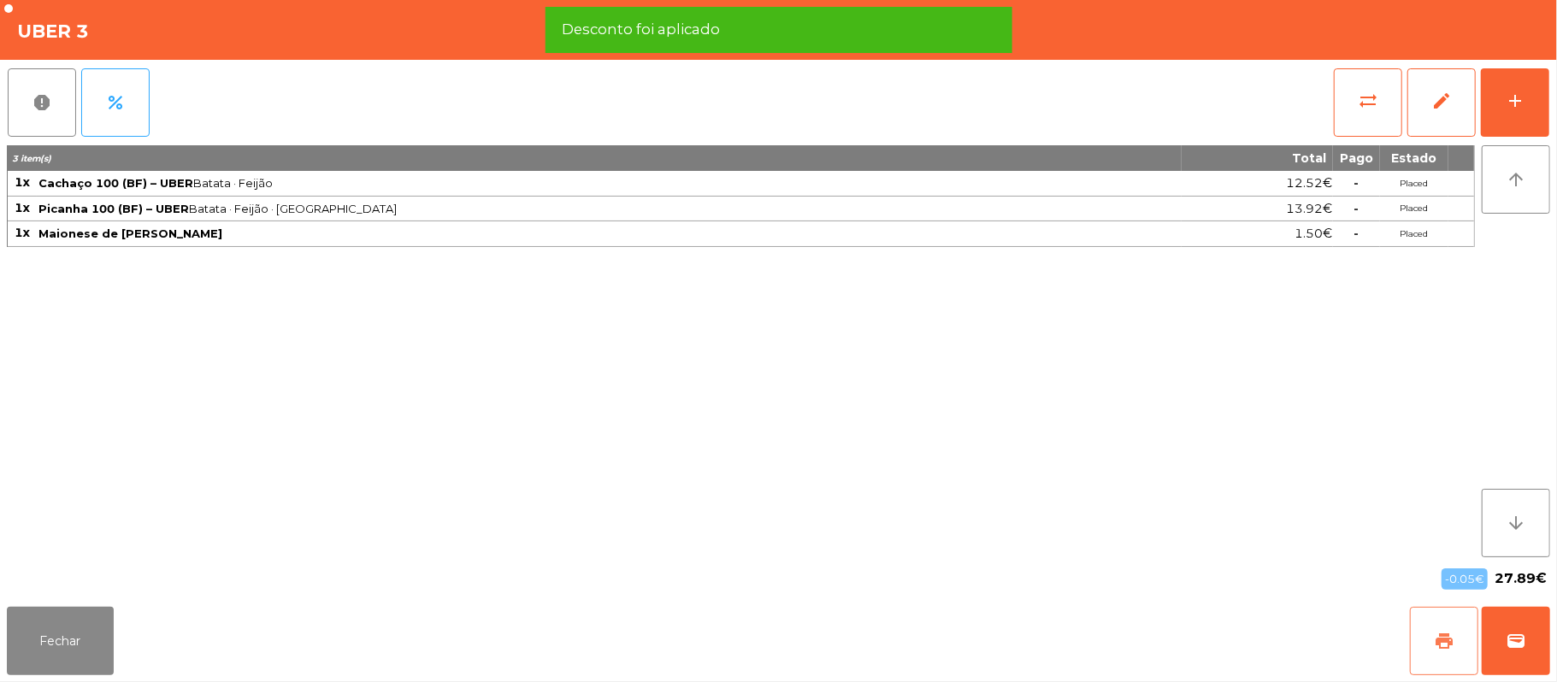
click at [1422, 648] on button "print" at bounding box center [1444, 641] width 68 height 68
click at [1506, 634] on span "wallet" at bounding box center [1515, 641] width 21 height 21
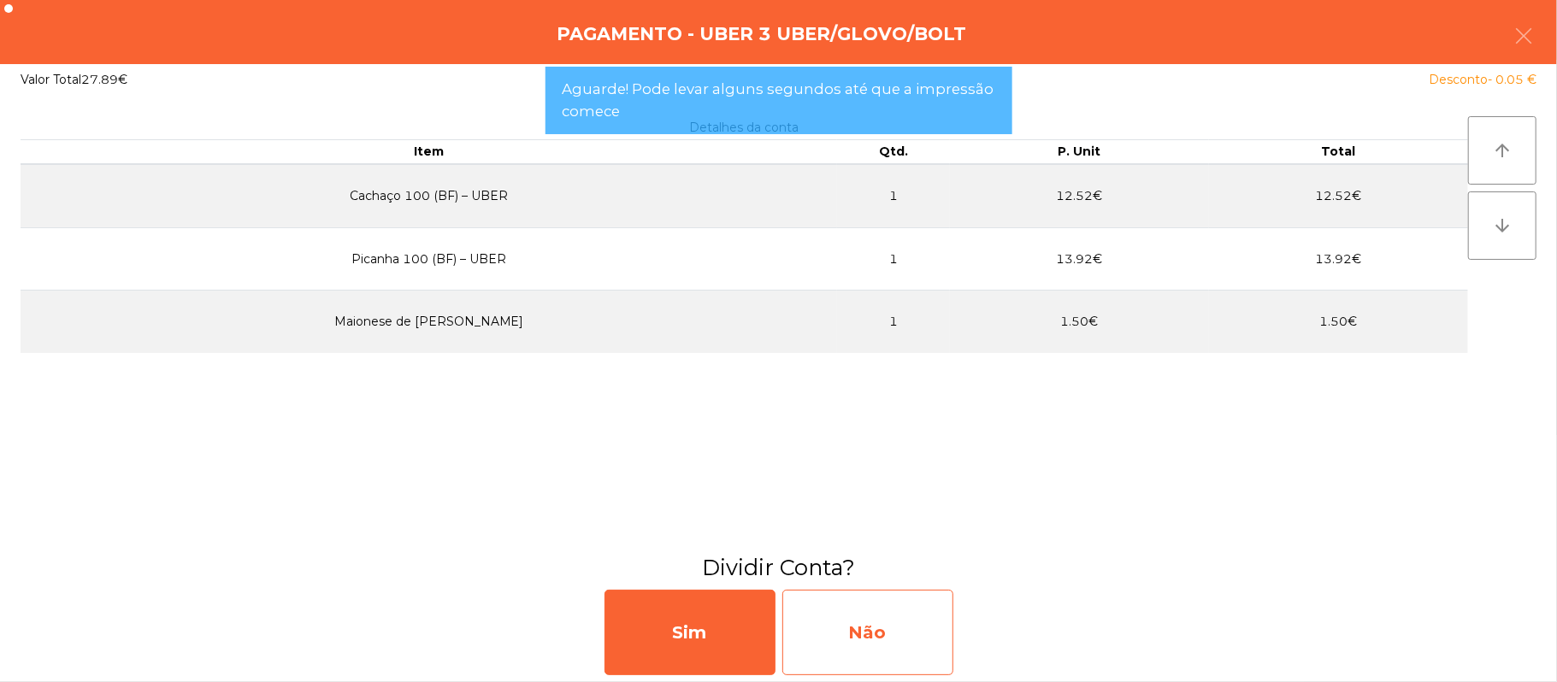
click at [846, 639] on div "Não" at bounding box center [867, 632] width 171 height 85
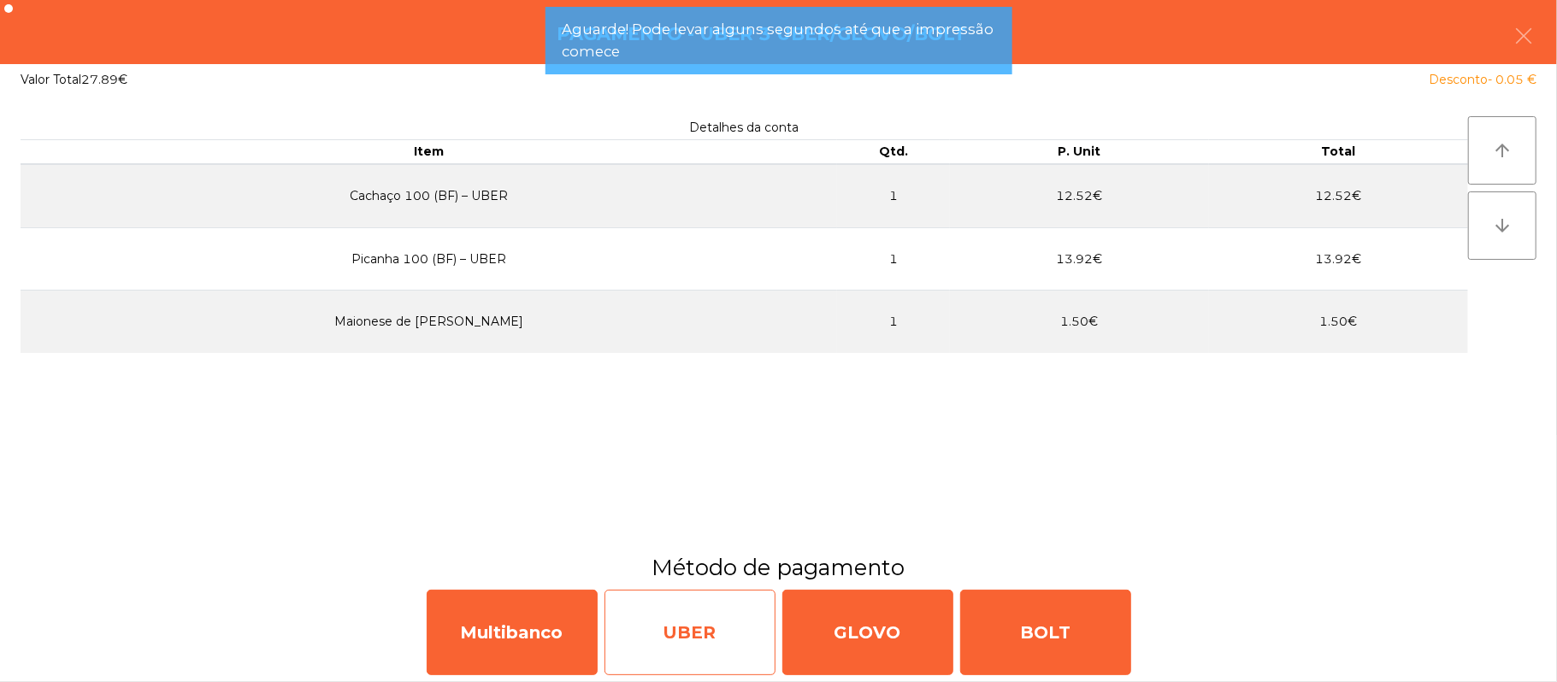
click at [710, 630] on div "UBER" at bounding box center [689, 632] width 171 height 85
select select "**"
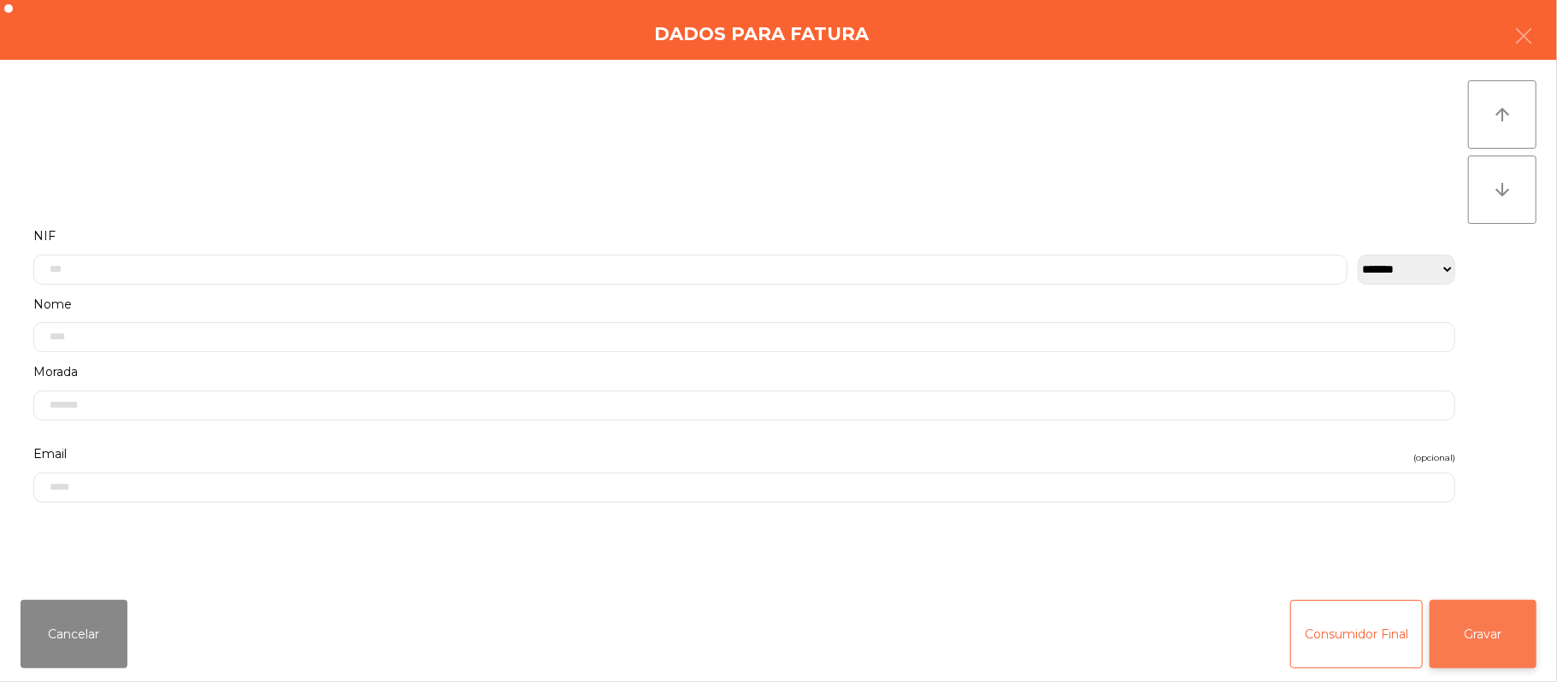
click at [1462, 622] on button "Gravar" at bounding box center [1482, 634] width 107 height 68
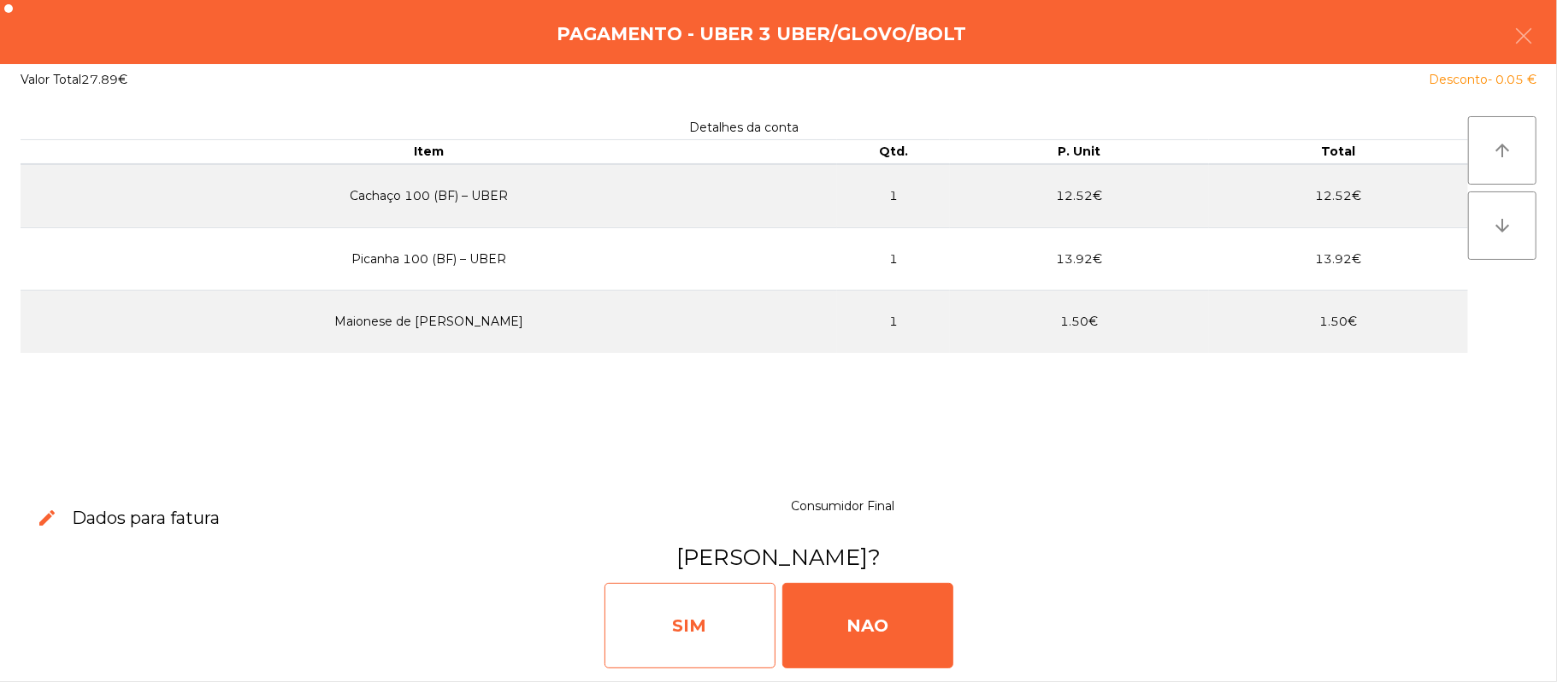
click at [699, 620] on div "SIM" at bounding box center [689, 625] width 171 height 85
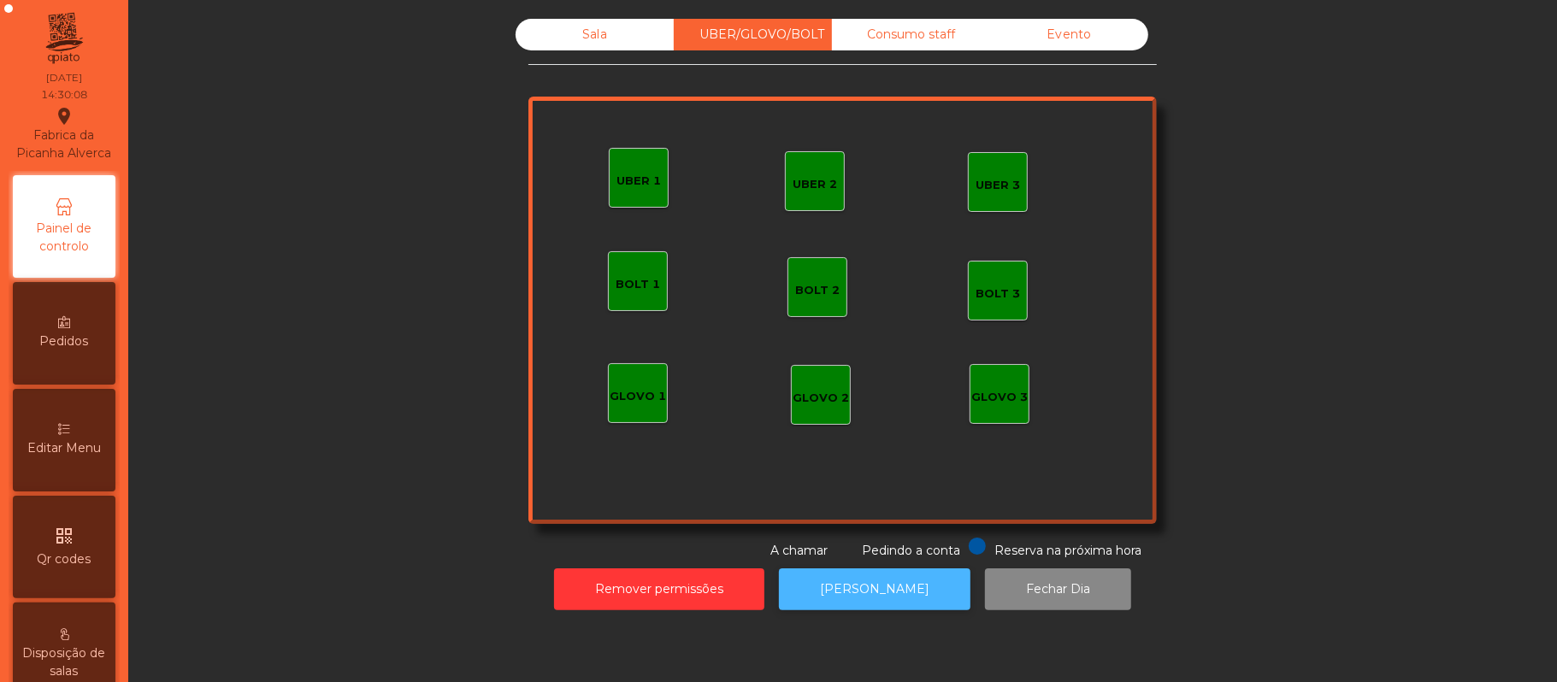
click at [892, 604] on button "[PERSON_NAME]" at bounding box center [874, 589] width 191 height 42
click at [1348, 407] on div "Sala warning UBER/GLOVO/BOLT Consumo staff Evento UBER 2 UBER 3 BOLT 1 BOLT 2 B…" at bounding box center [842, 289] width 1382 height 541
click at [582, 50] on div "Sala warning" at bounding box center [594, 35] width 158 height 32
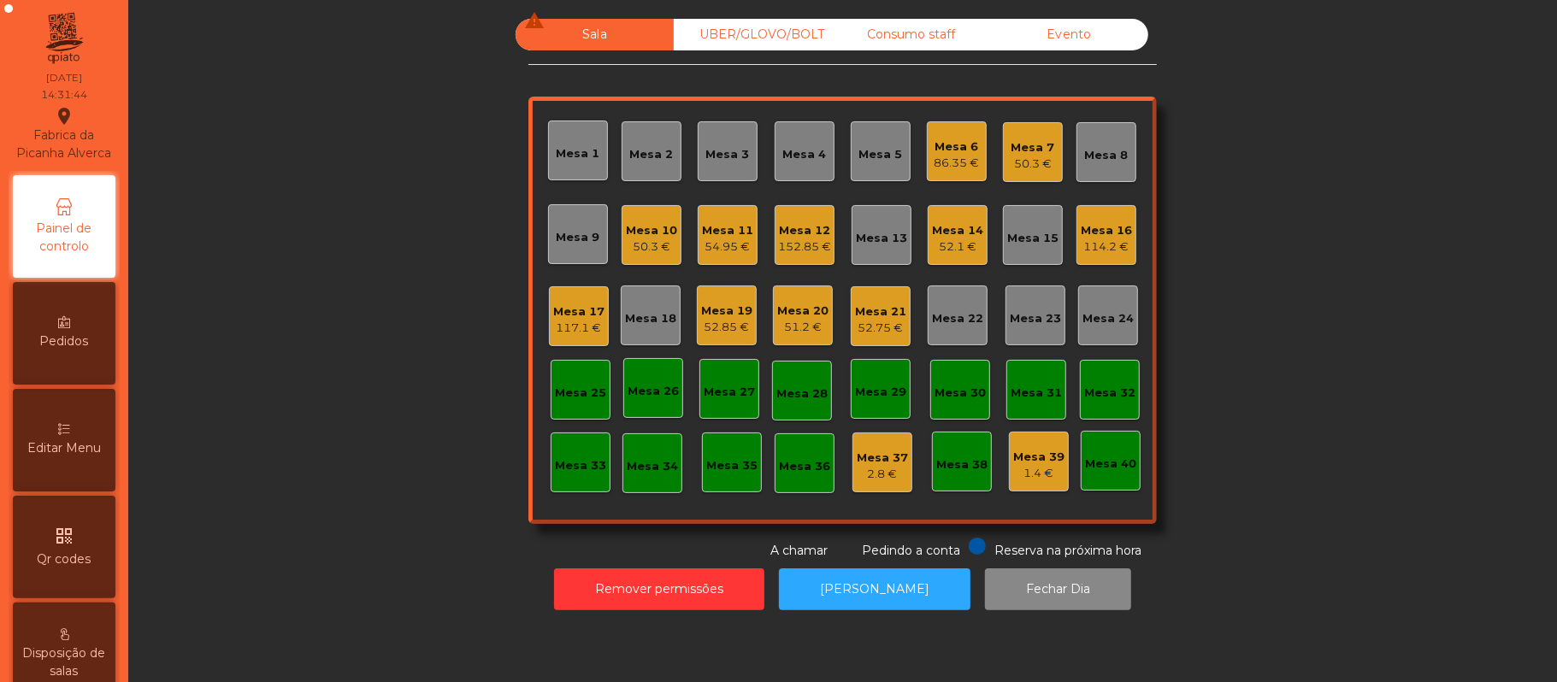
click at [1034, 152] on div "Mesa 7" at bounding box center [1033, 147] width 44 height 17
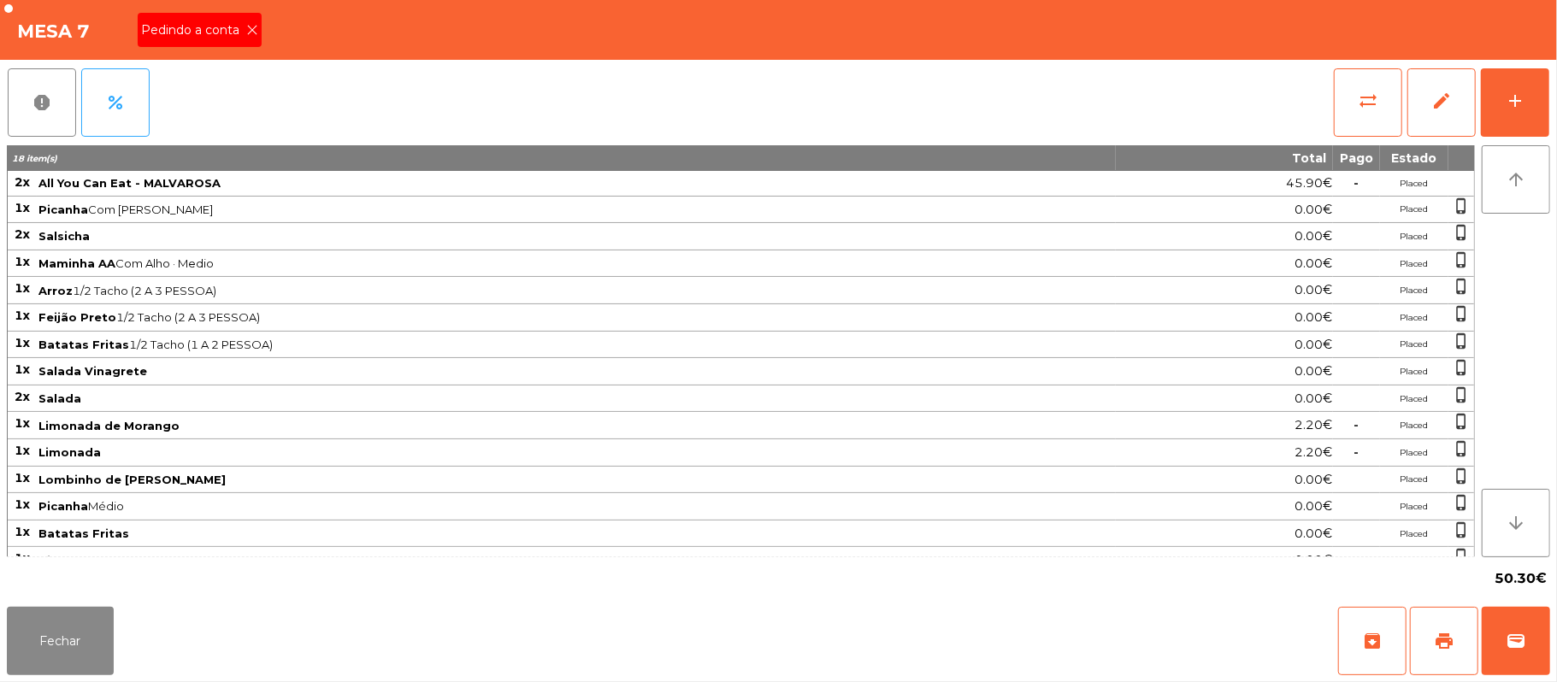
click at [224, 27] on span "Pedindo a conta" at bounding box center [193, 30] width 105 height 18
click at [1460, 620] on button "print" at bounding box center [1444, 641] width 68 height 68
click at [1434, 629] on button "print" at bounding box center [1444, 641] width 68 height 68
click at [1371, 96] on span "sync_alt" at bounding box center [1368, 101] width 21 height 21
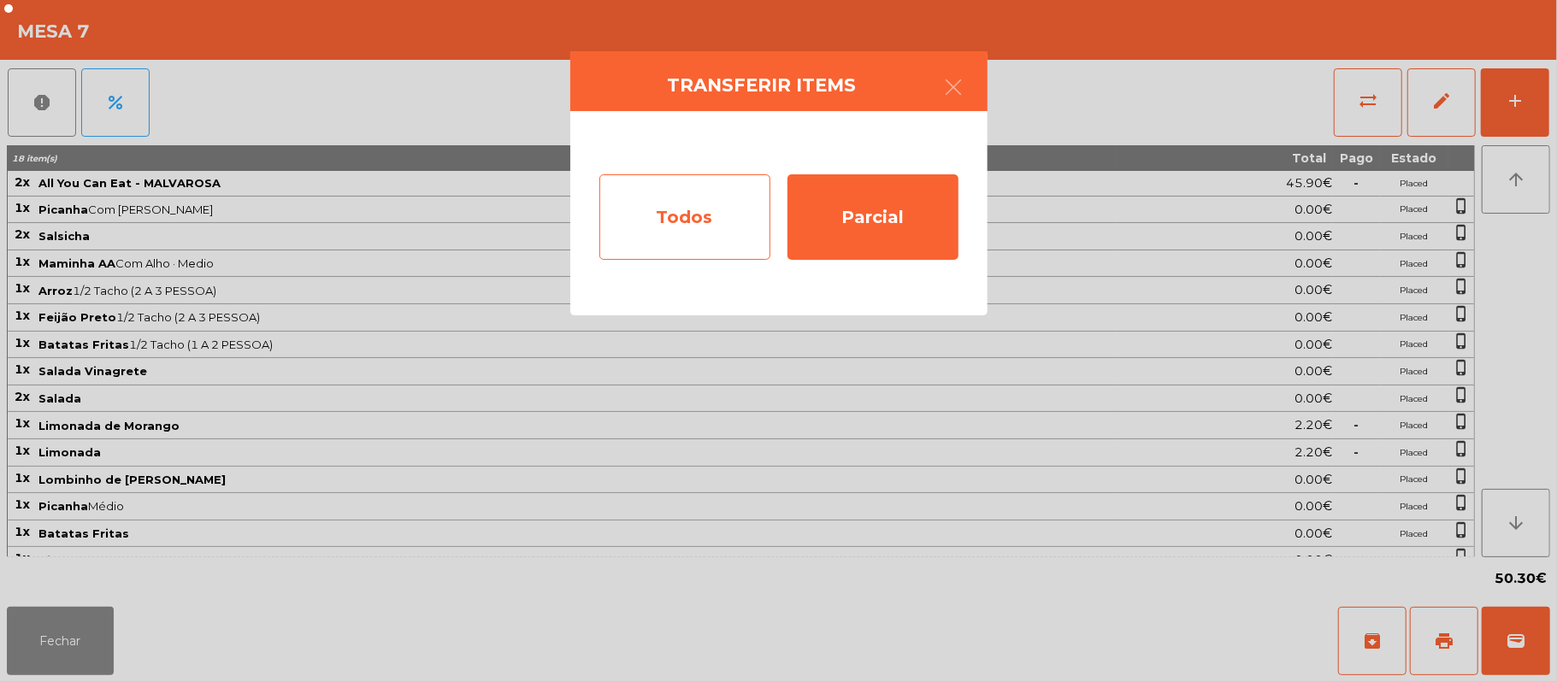
click at [699, 214] on div "Todos" at bounding box center [684, 216] width 171 height 85
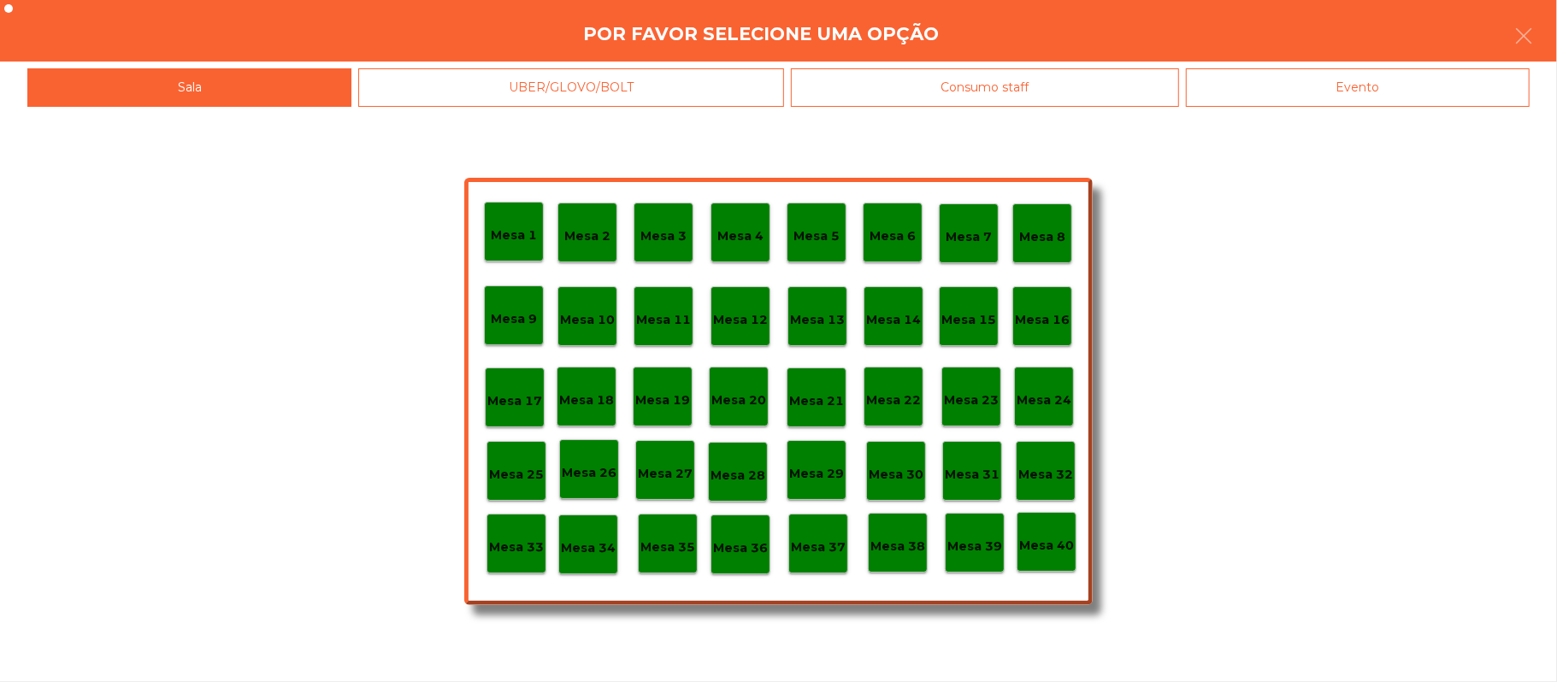
click at [1405, 85] on div "Evento" at bounding box center [1358, 87] width 344 height 38
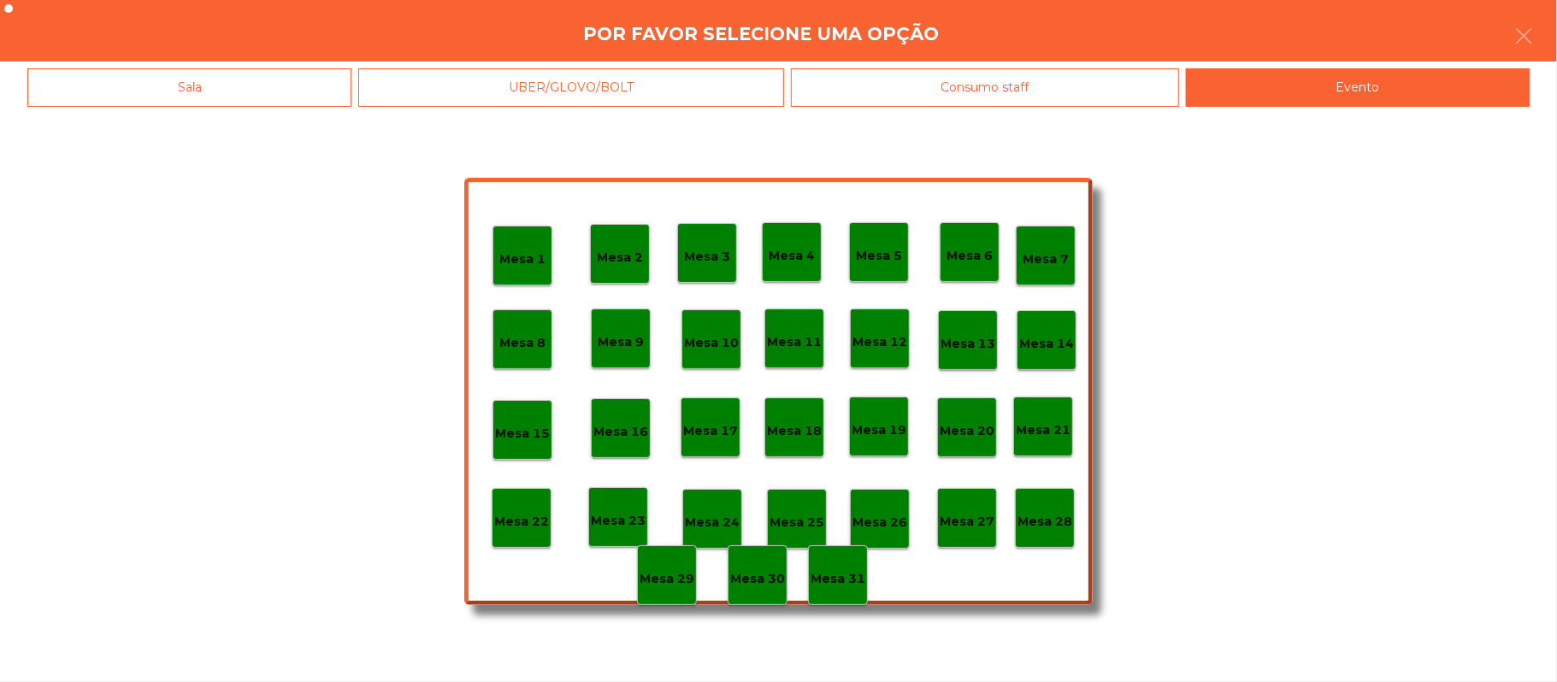
click at [1053, 520] on p "Mesa 28" at bounding box center [1044, 522] width 55 height 20
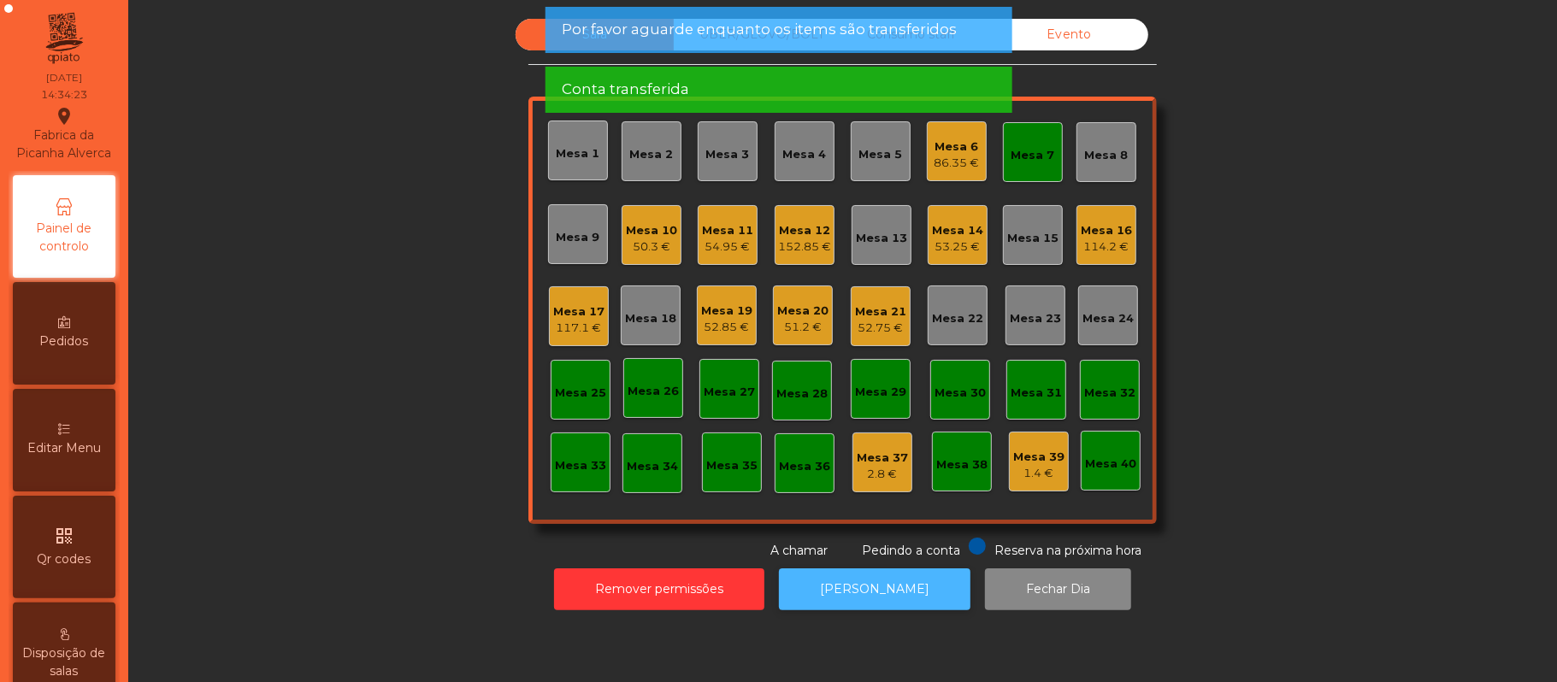
click at [883, 590] on button "[PERSON_NAME]" at bounding box center [874, 589] width 191 height 42
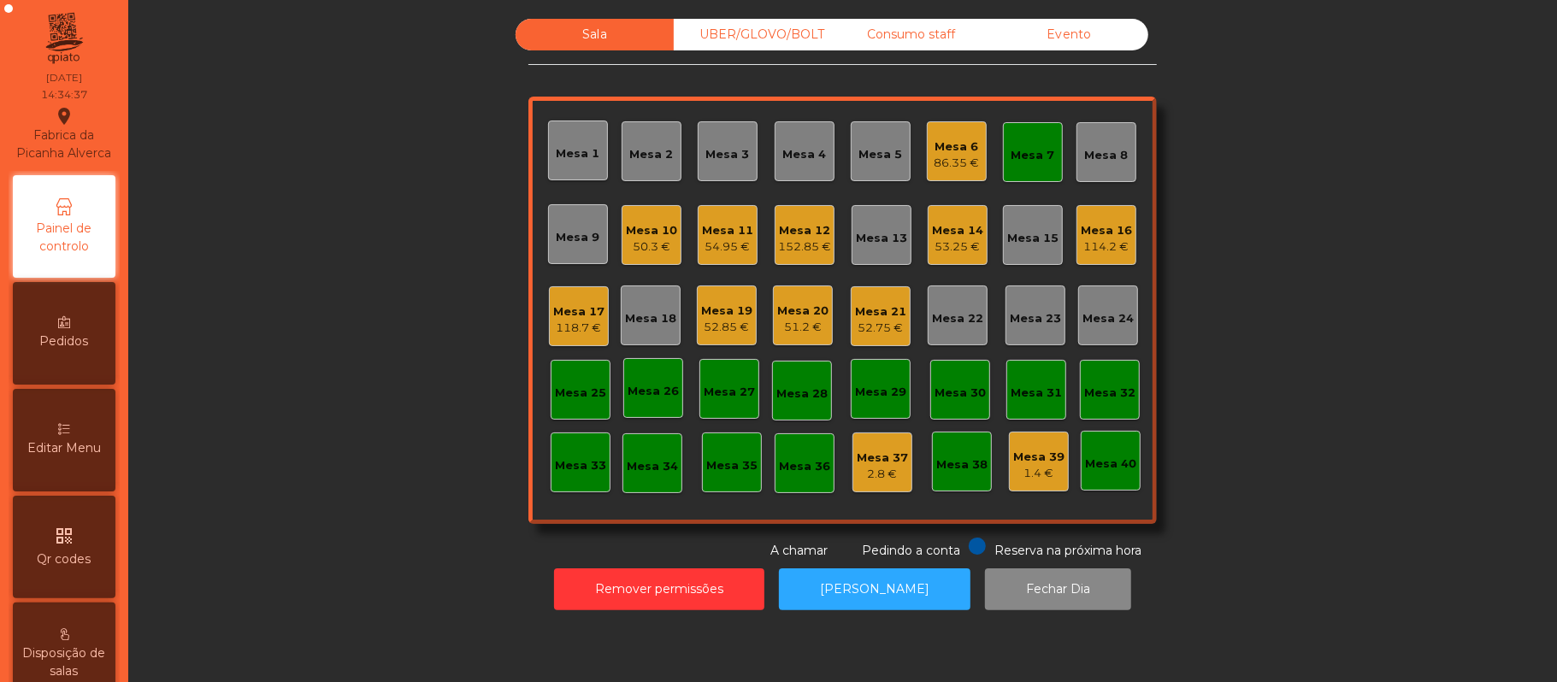
click at [1034, 159] on div "Mesa 7" at bounding box center [1033, 155] width 44 height 17
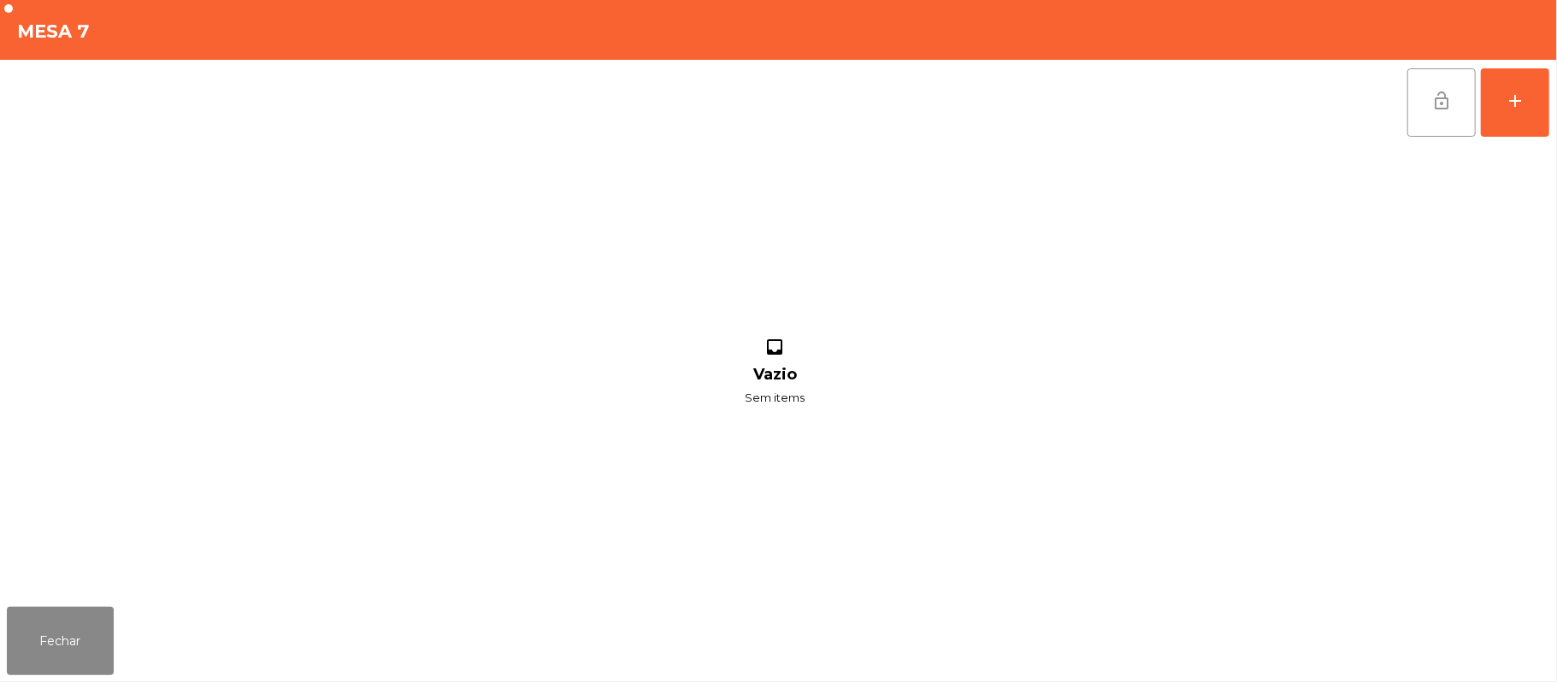
click at [1458, 100] on button "lock_open" at bounding box center [1441, 102] width 68 height 68
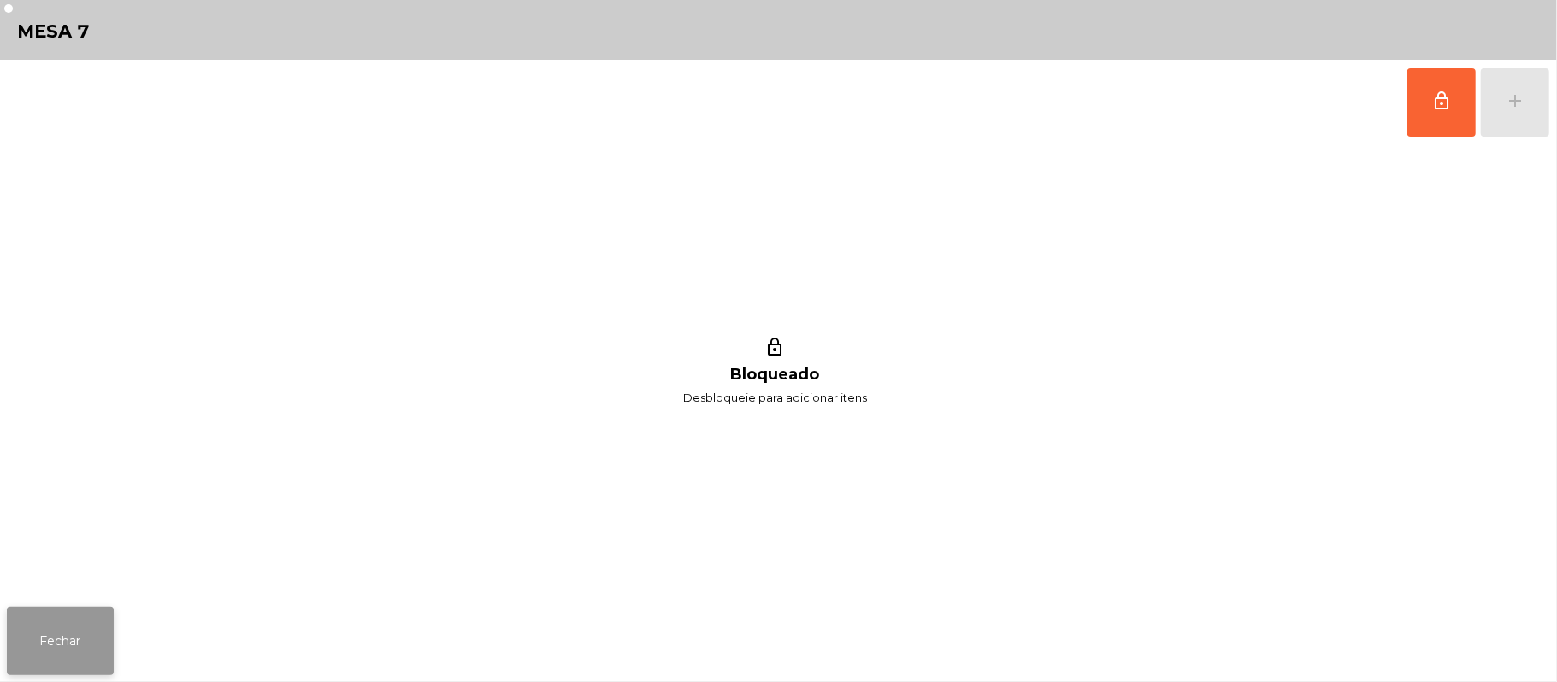
click at [39, 646] on button "Fechar" at bounding box center [60, 641] width 107 height 68
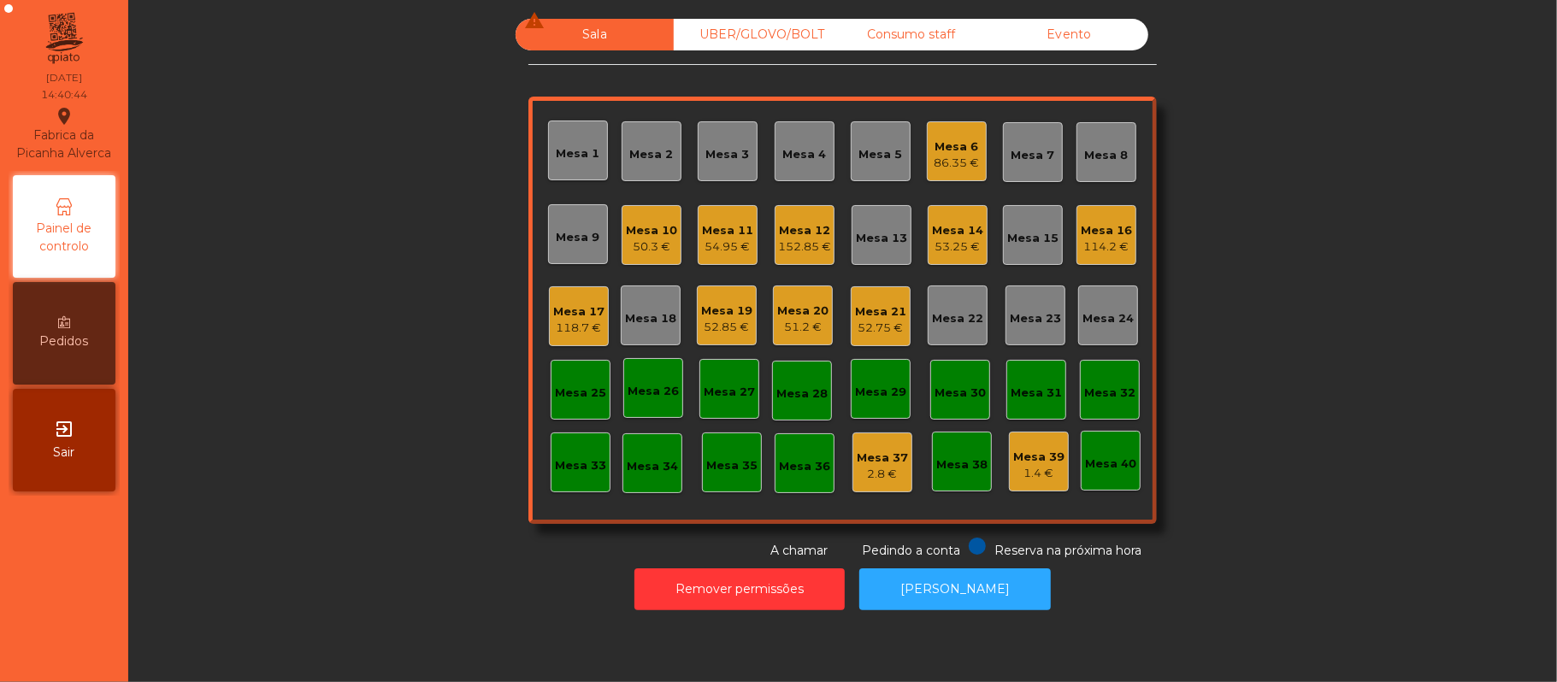
click at [807, 239] on div "152.85 €" at bounding box center [804, 247] width 53 height 17
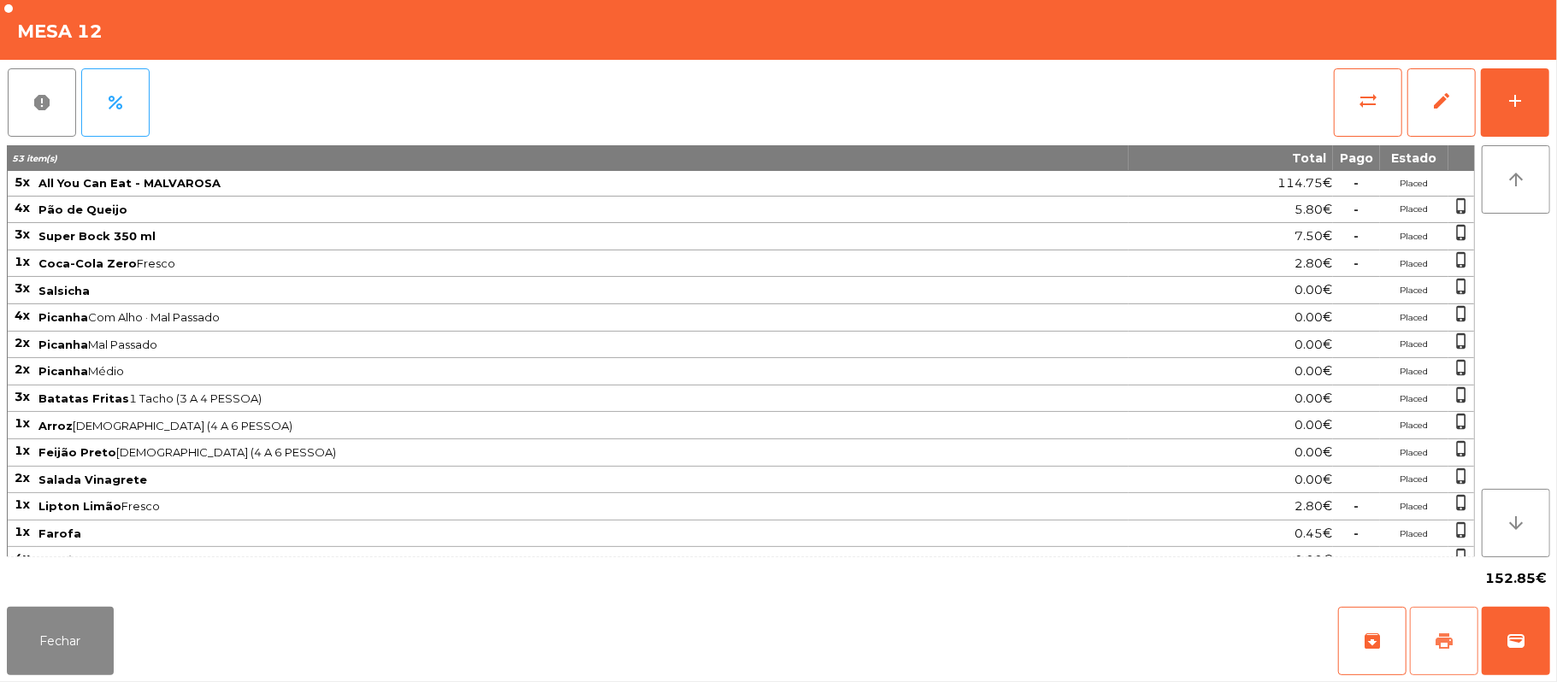
click at [1437, 653] on button "print" at bounding box center [1444, 641] width 68 height 68
click at [1539, 639] on button "wallet" at bounding box center [1515, 641] width 68 height 68
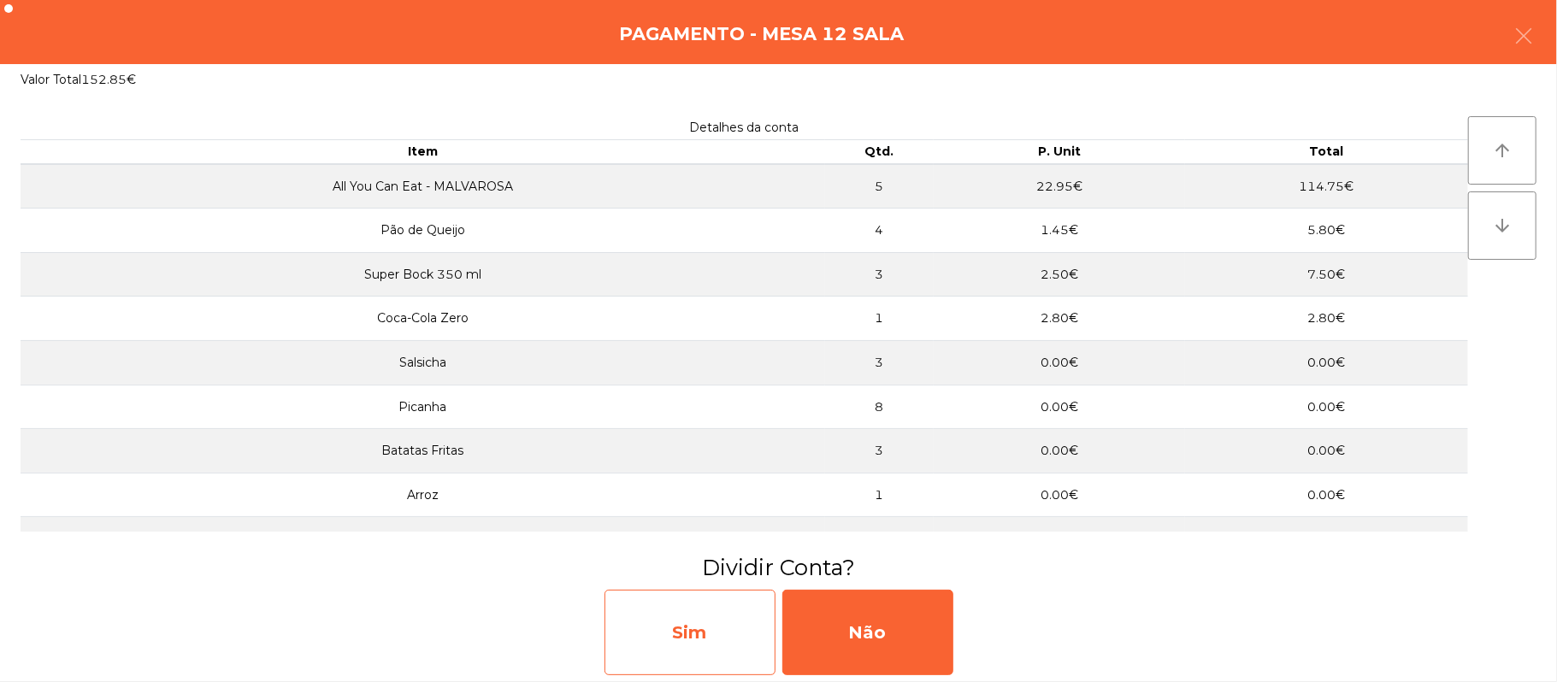
click at [664, 606] on div "Sim" at bounding box center [689, 632] width 171 height 85
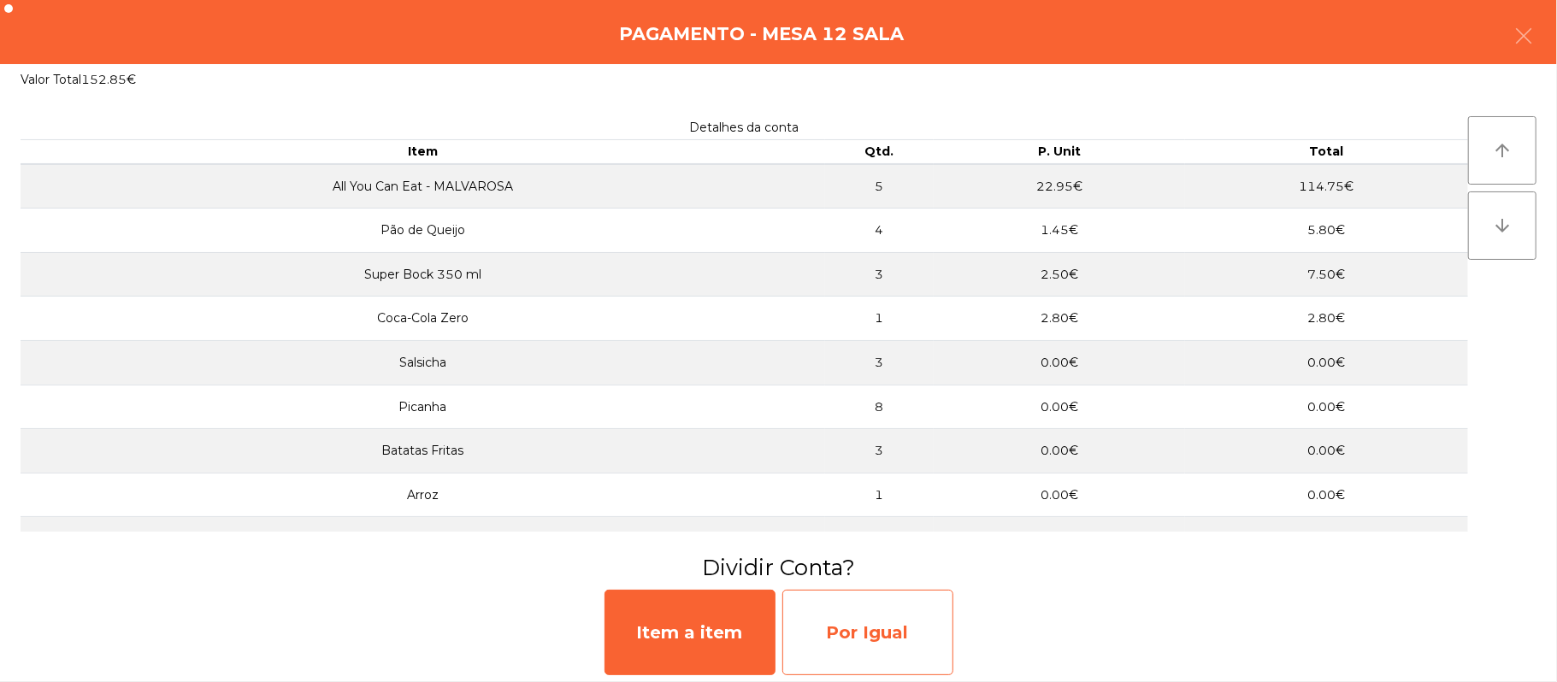
click at [891, 631] on div "Por Igual" at bounding box center [867, 632] width 171 height 85
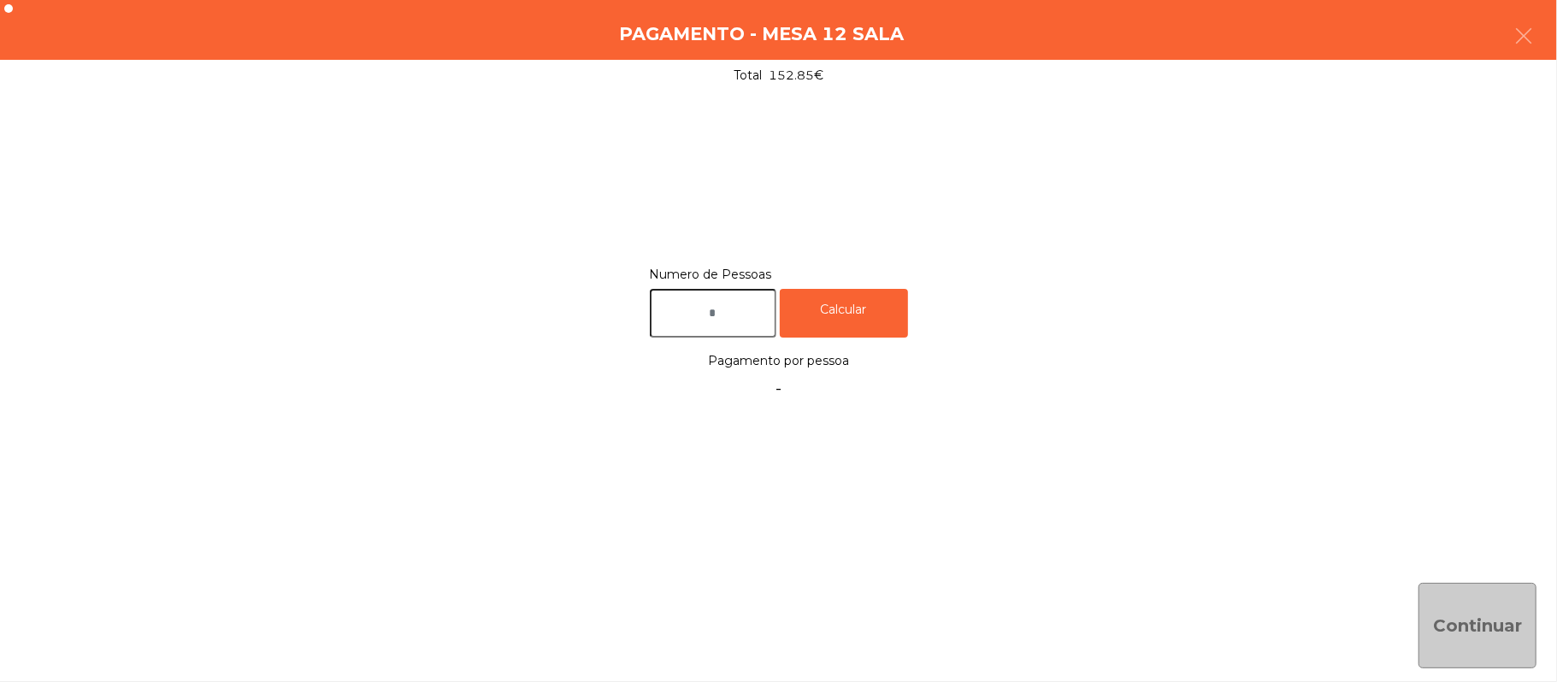
click at [736, 305] on input "text" at bounding box center [713, 313] width 127 height 49
type input "*"
click at [833, 303] on div "Calcular" at bounding box center [844, 313] width 128 height 49
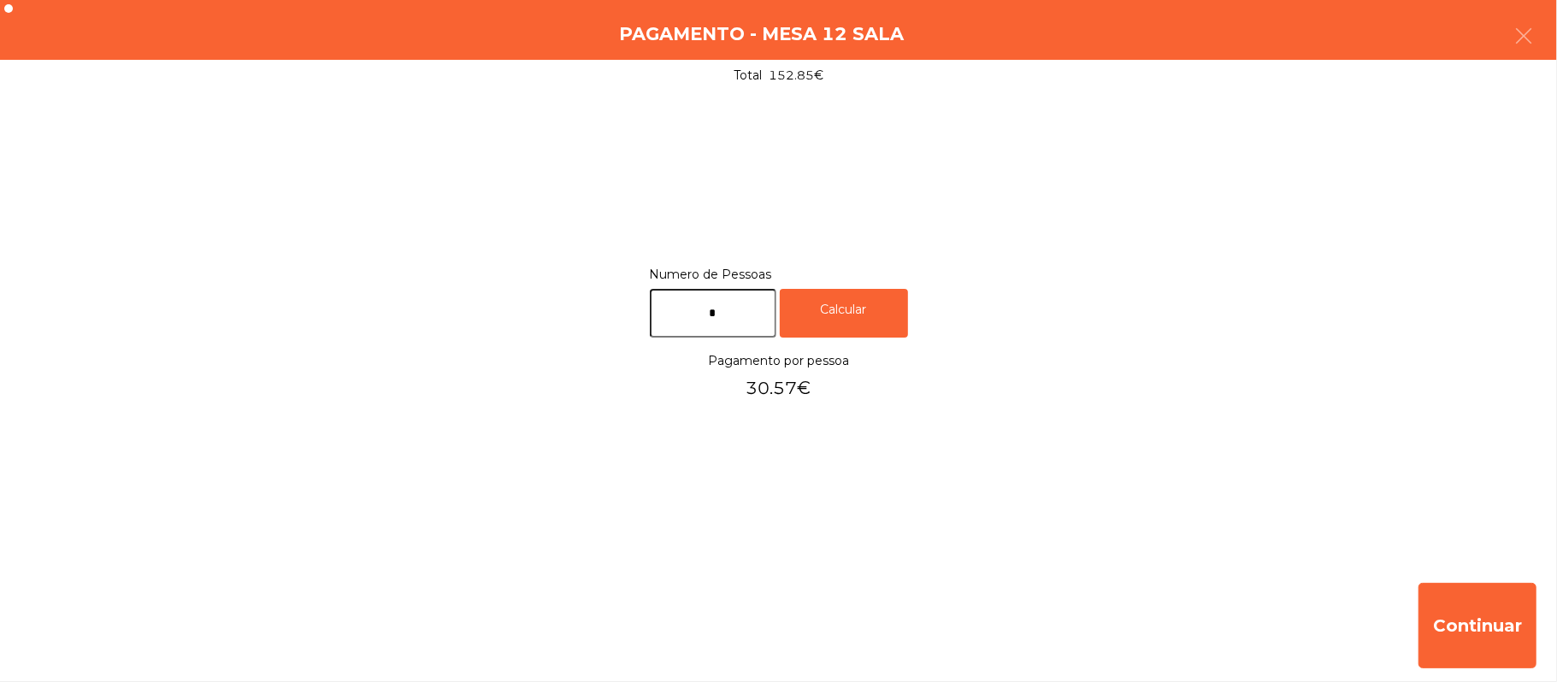
click at [1547, 35] on div "Pagamento - Mesa 12 Sala" at bounding box center [778, 30] width 1557 height 60
click at [1510, 32] on button "button" at bounding box center [1523, 37] width 48 height 51
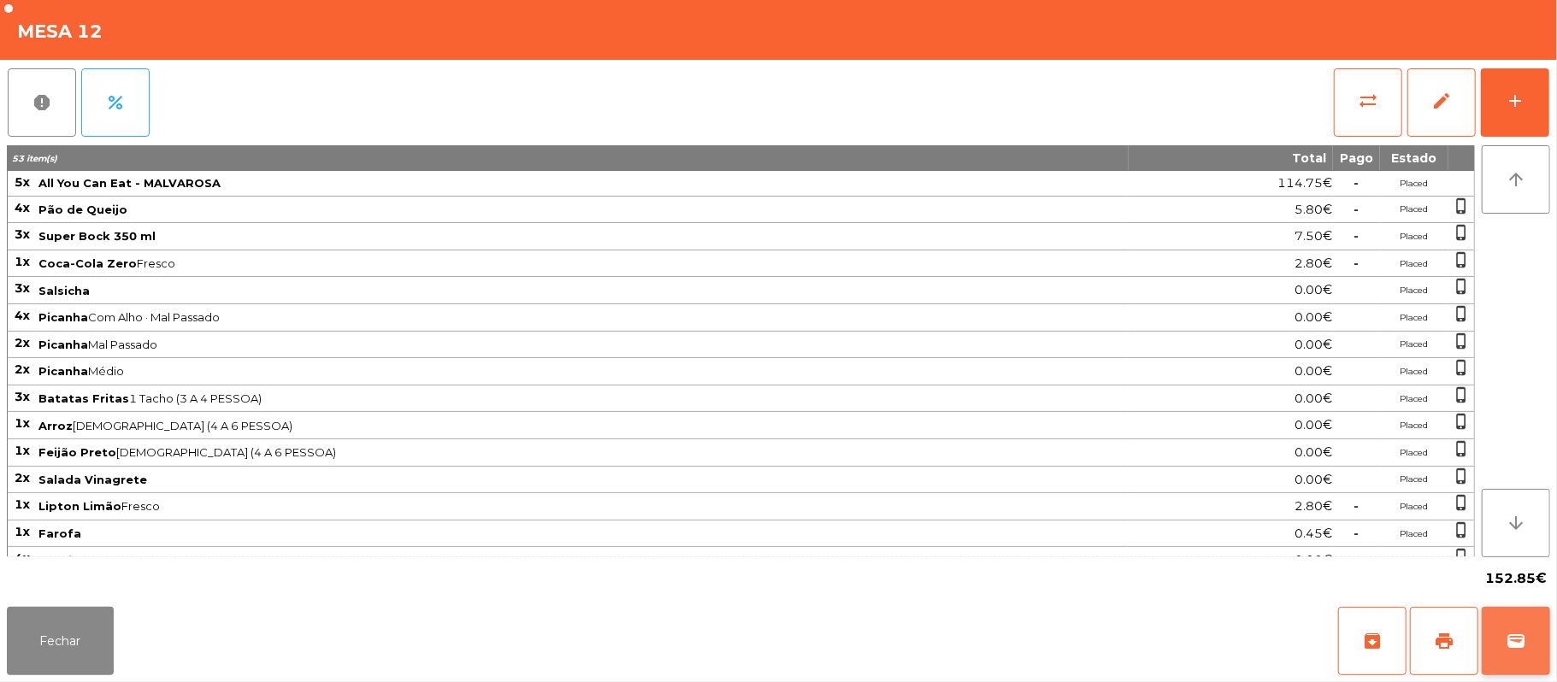
click at [1501, 631] on button "wallet" at bounding box center [1515, 641] width 68 height 68
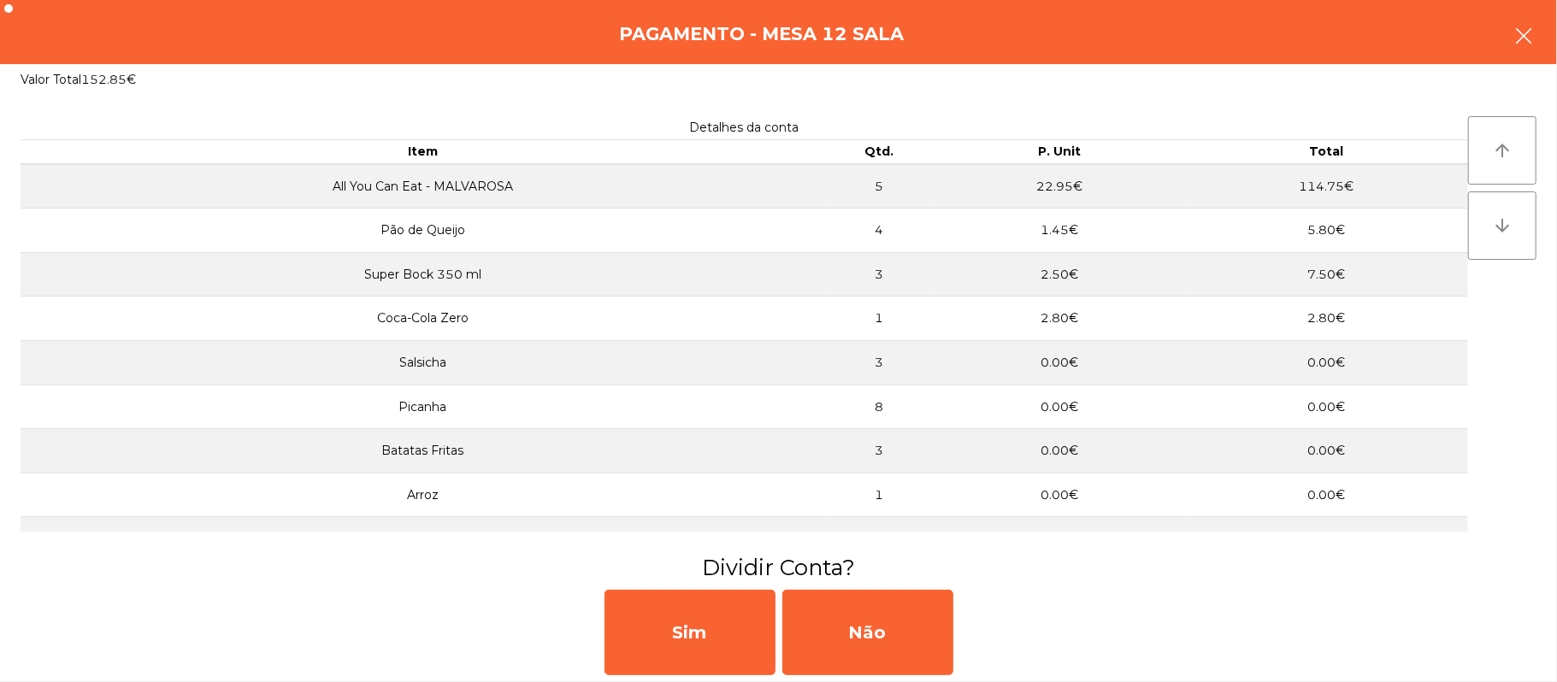
click at [1506, 38] on button "button" at bounding box center [1523, 37] width 48 height 51
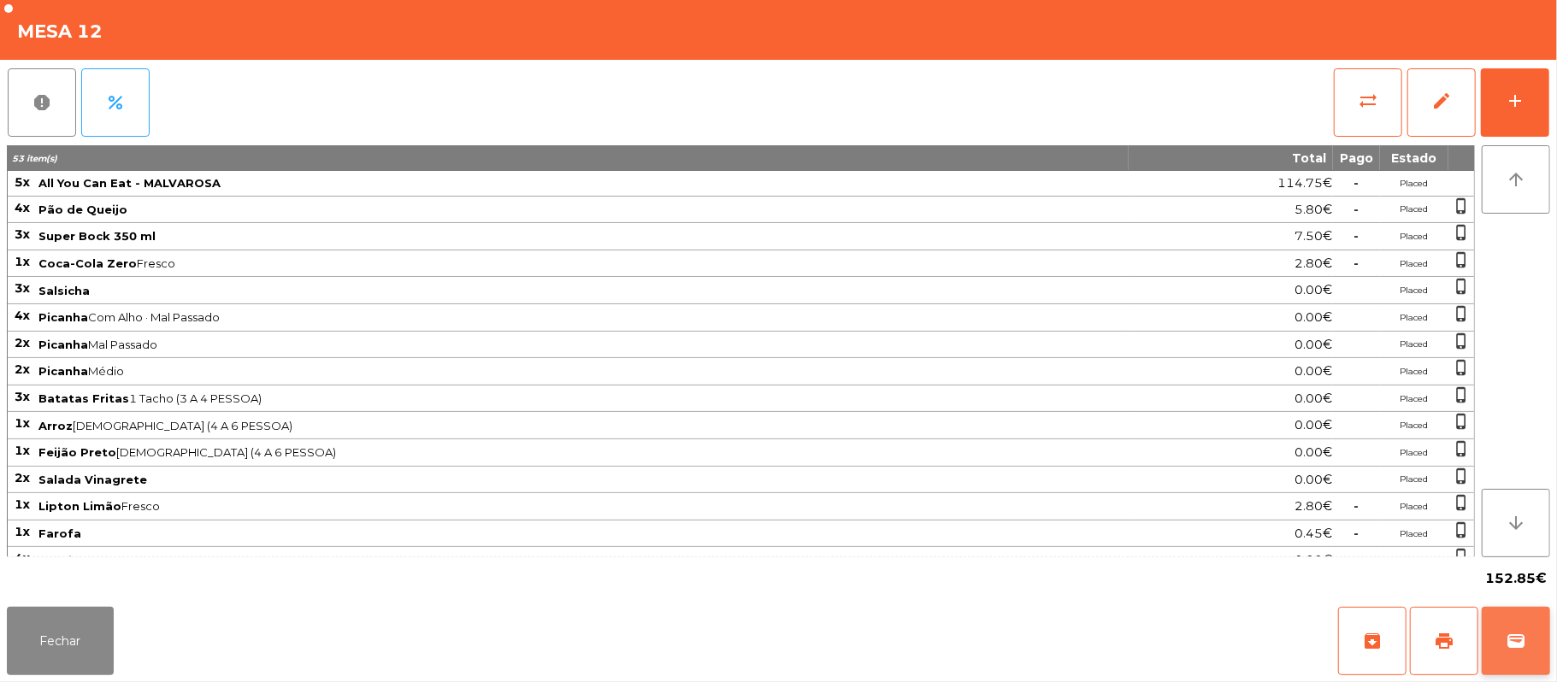
click at [1526, 640] on button "wallet" at bounding box center [1515, 641] width 68 height 68
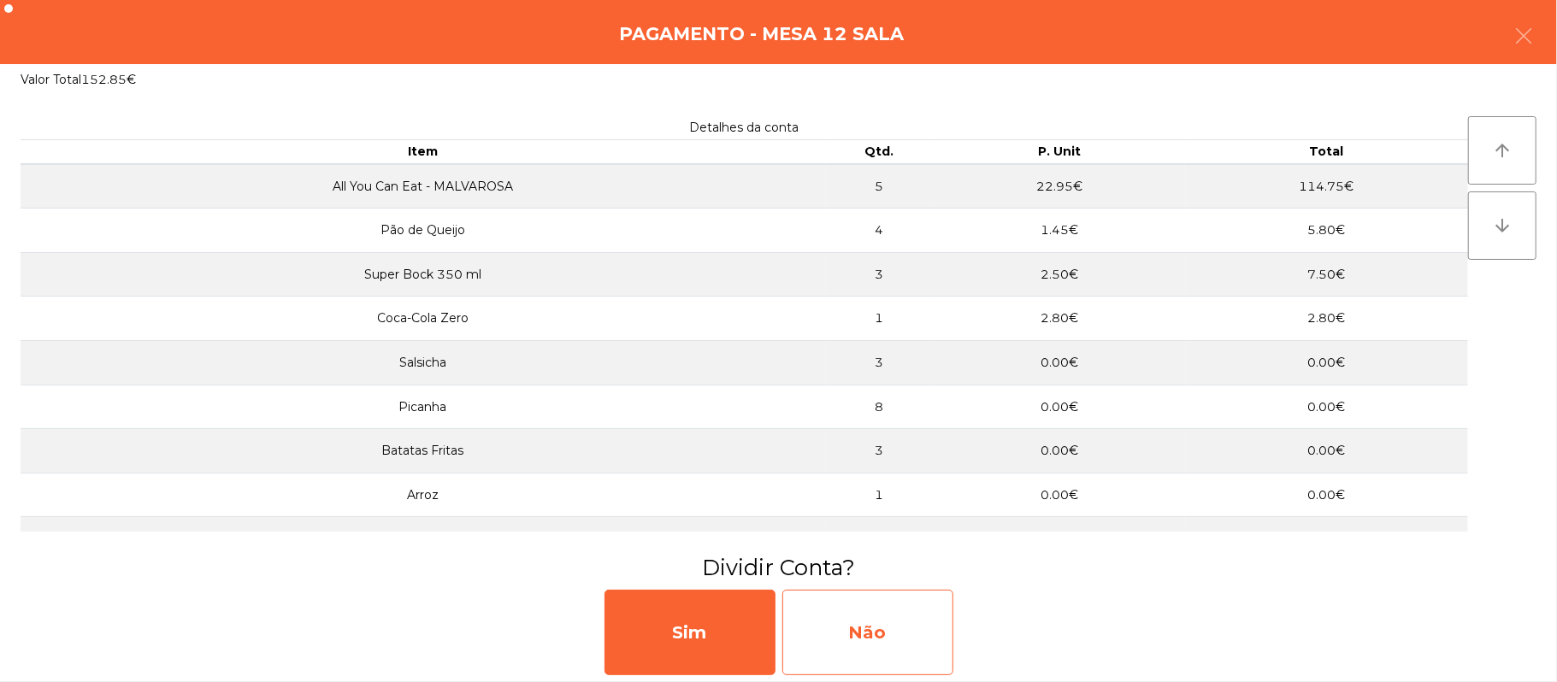
click at [859, 613] on div "Não" at bounding box center [867, 632] width 171 height 85
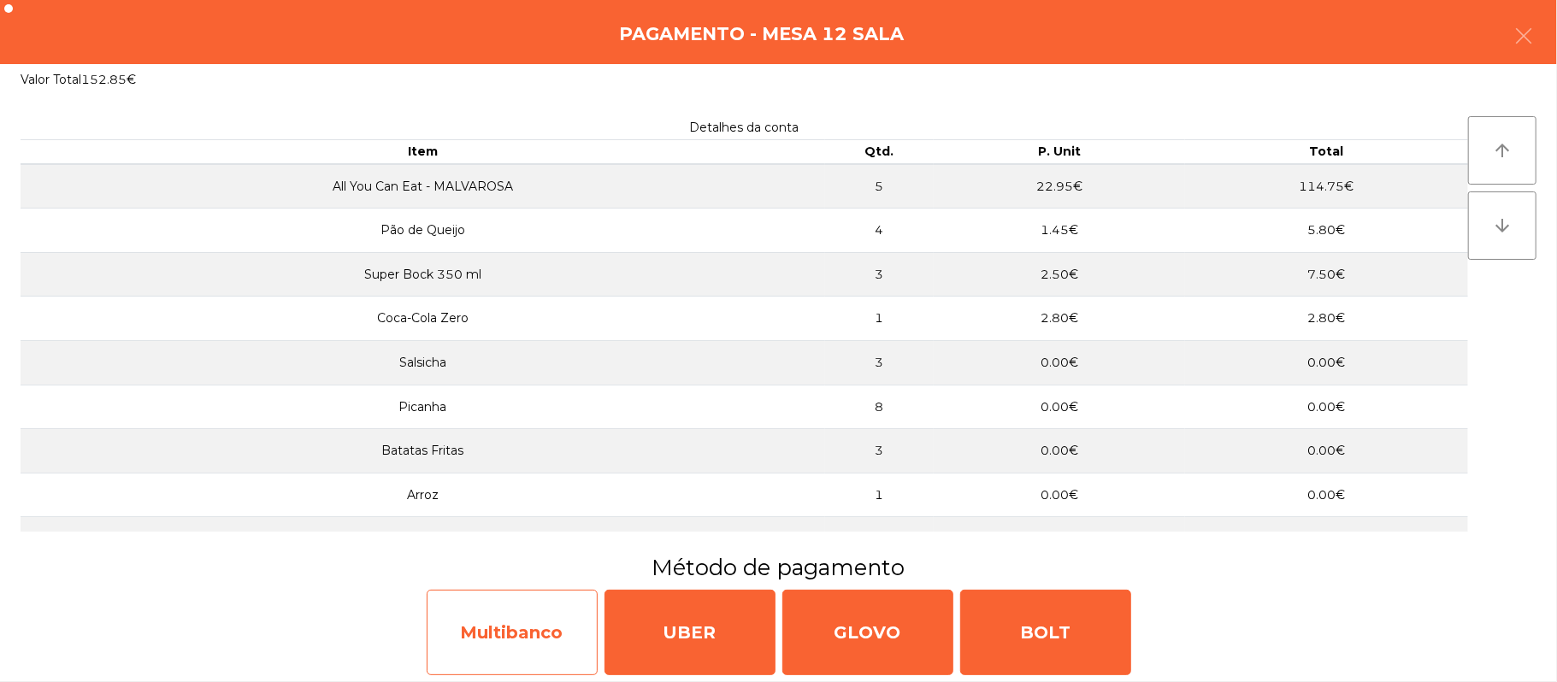
click at [506, 626] on div "Multibanco" at bounding box center [512, 632] width 171 height 85
select select "**"
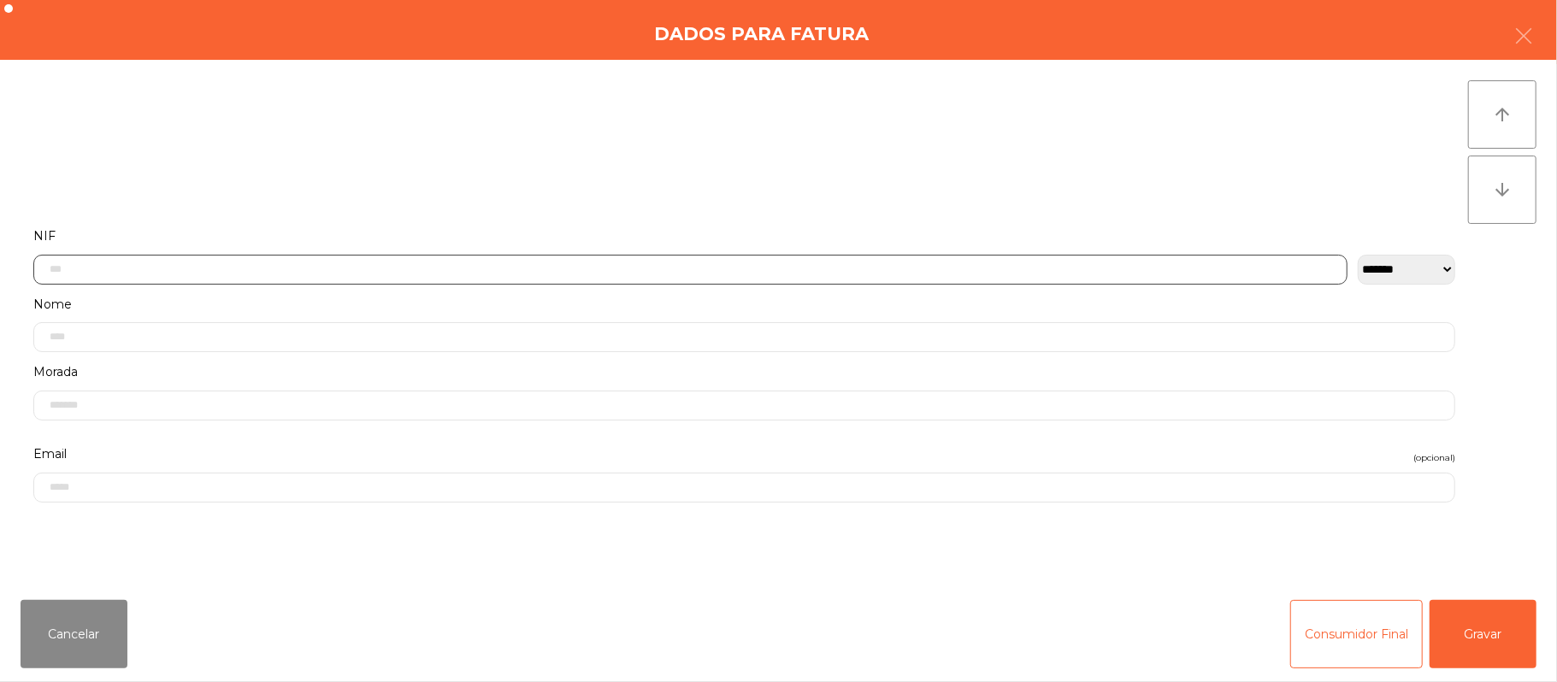
click at [557, 268] on input "text" at bounding box center [690, 270] width 1314 height 30
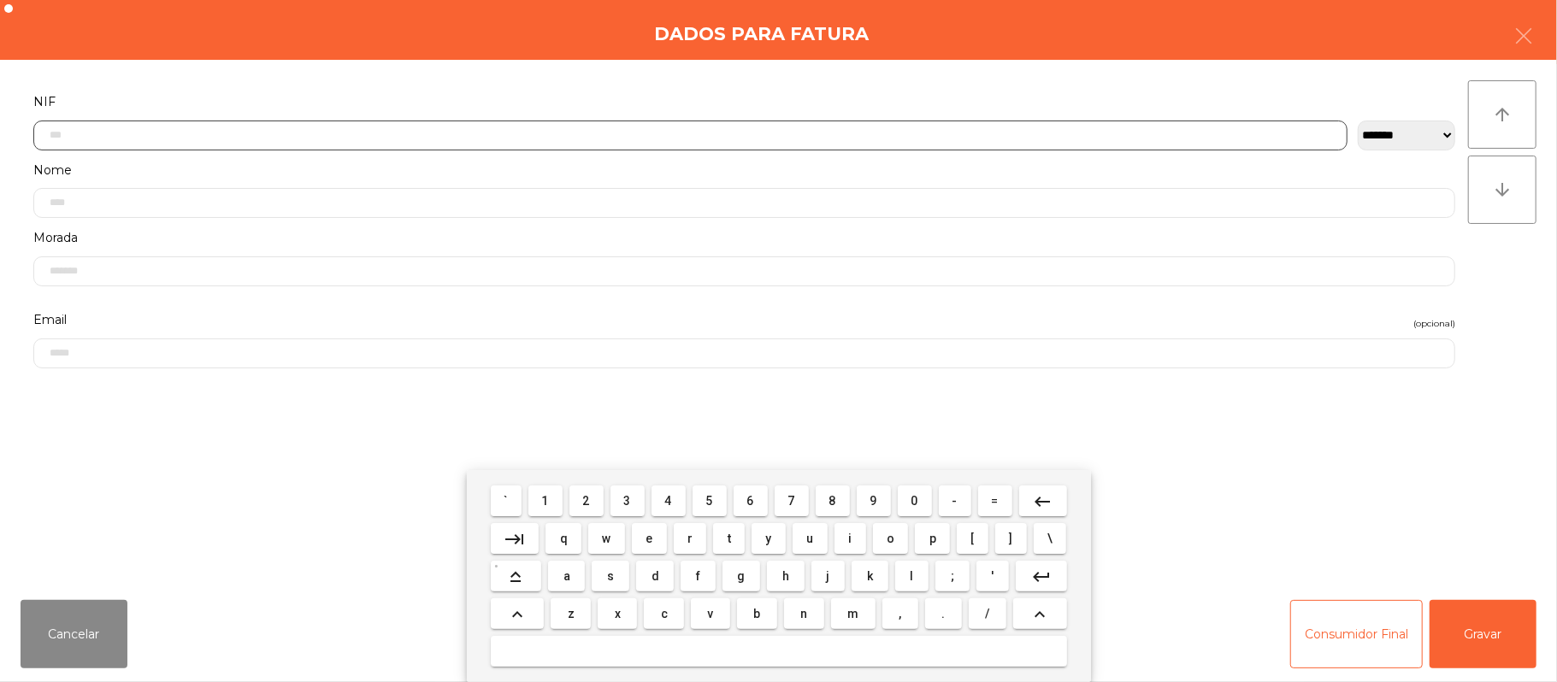
scroll to position [144, 0]
type input "*********"
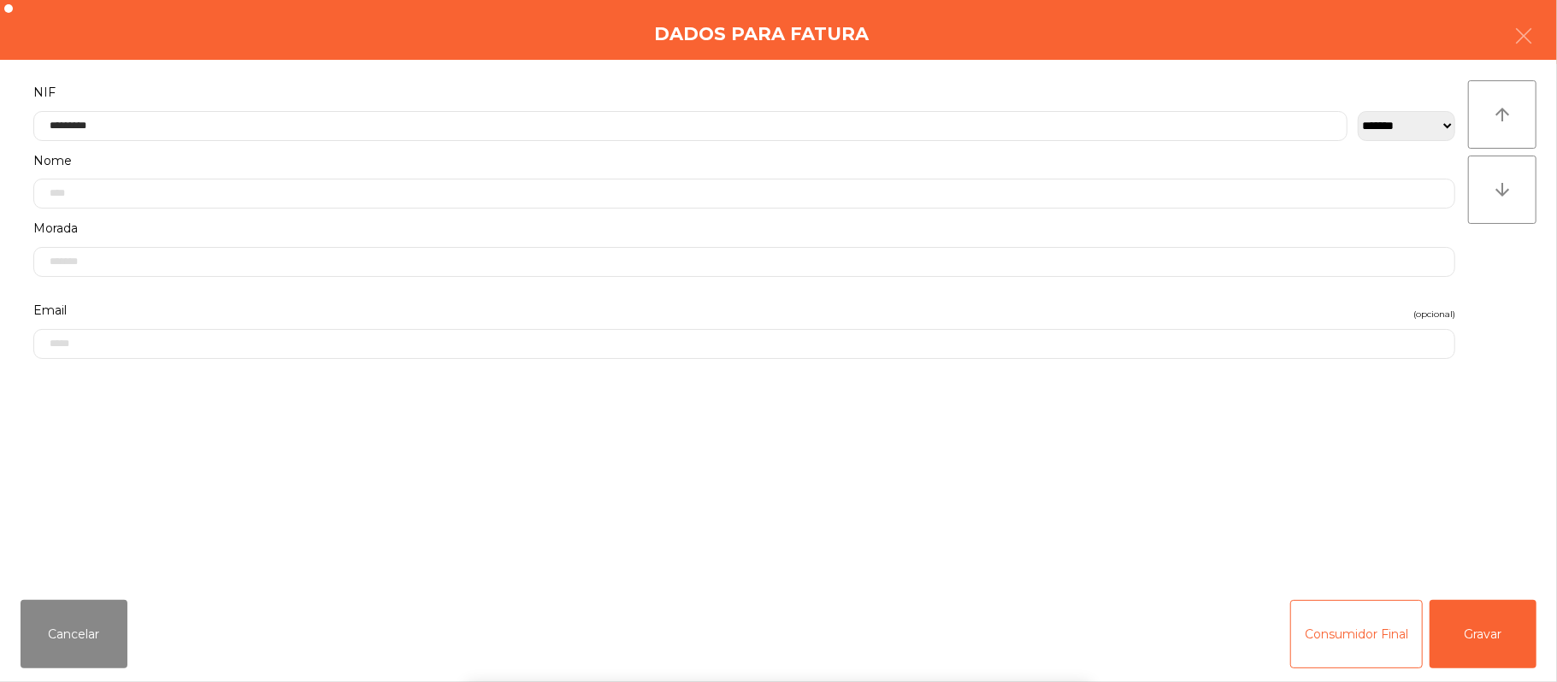
click at [1471, 622] on div "` 1 2 3 4 5 6 7 8 9 0 - = keyboard_backspace keyboard_tab q w e r t y u i o p […" at bounding box center [778, 576] width 1557 height 212
click at [1534, 643] on div "` 1 2 3 4 5 6 7 8 9 0 - = keyboard_backspace keyboard_tab q w e r t y u i o p […" at bounding box center [778, 576] width 1557 height 212
click at [1503, 620] on button "Gravar" at bounding box center [1482, 634] width 107 height 68
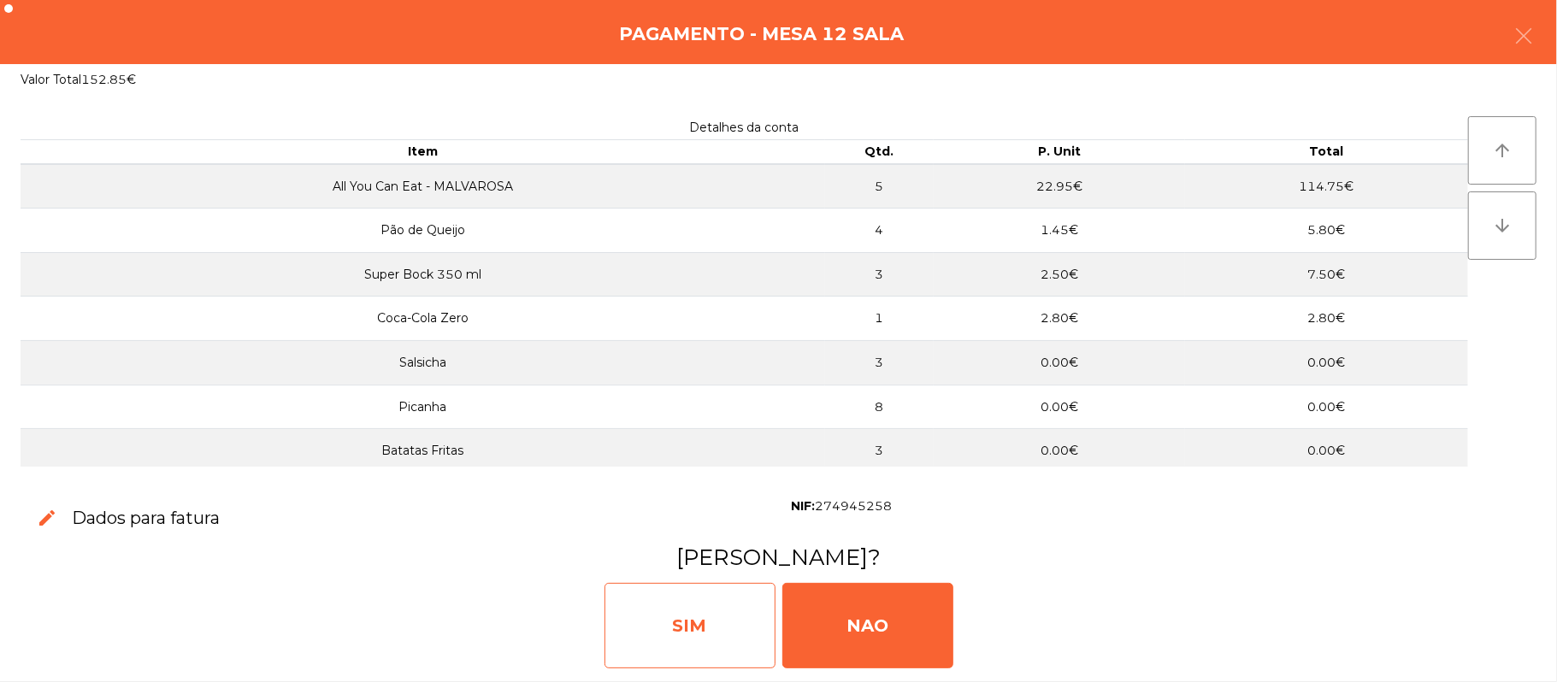
click at [616, 597] on div "SIM" at bounding box center [689, 625] width 171 height 85
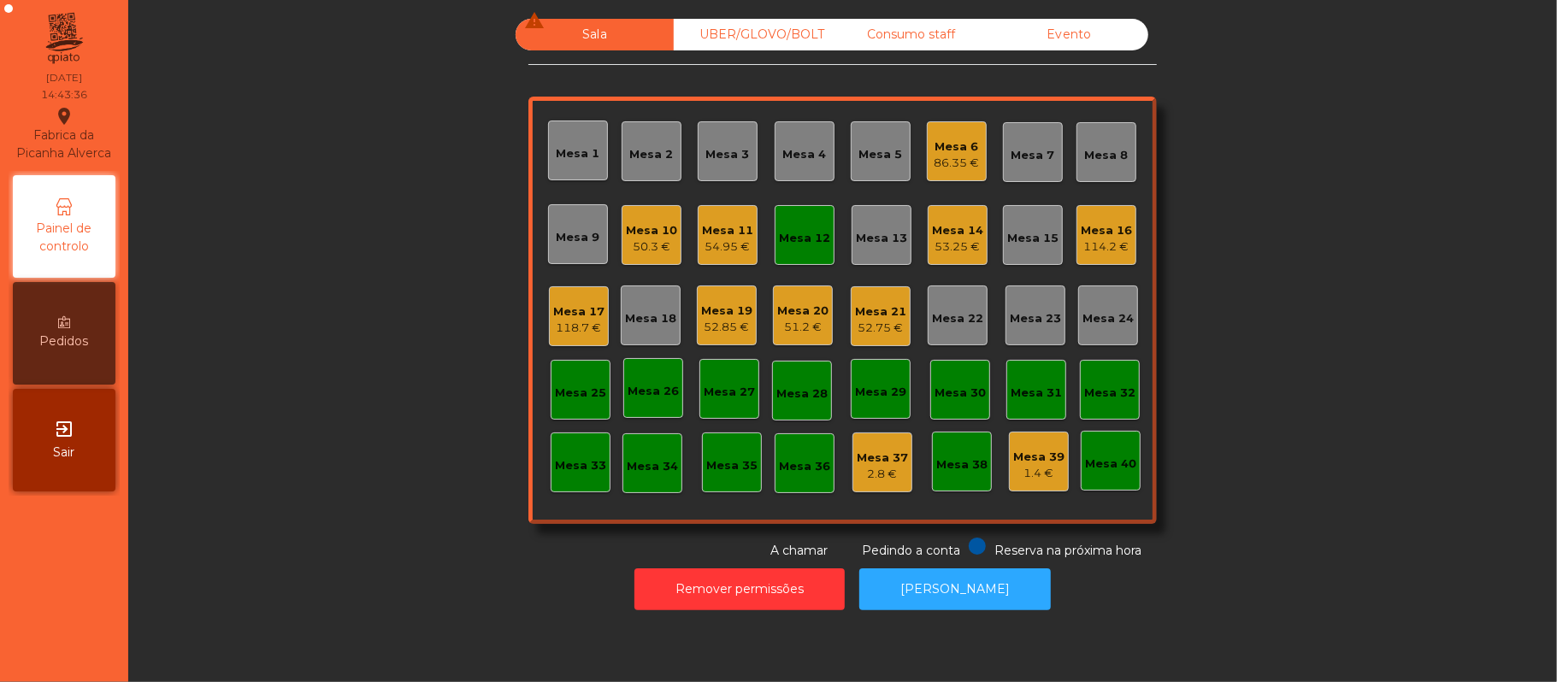
click at [786, 224] on div "Mesa 12" at bounding box center [804, 235] width 51 height 24
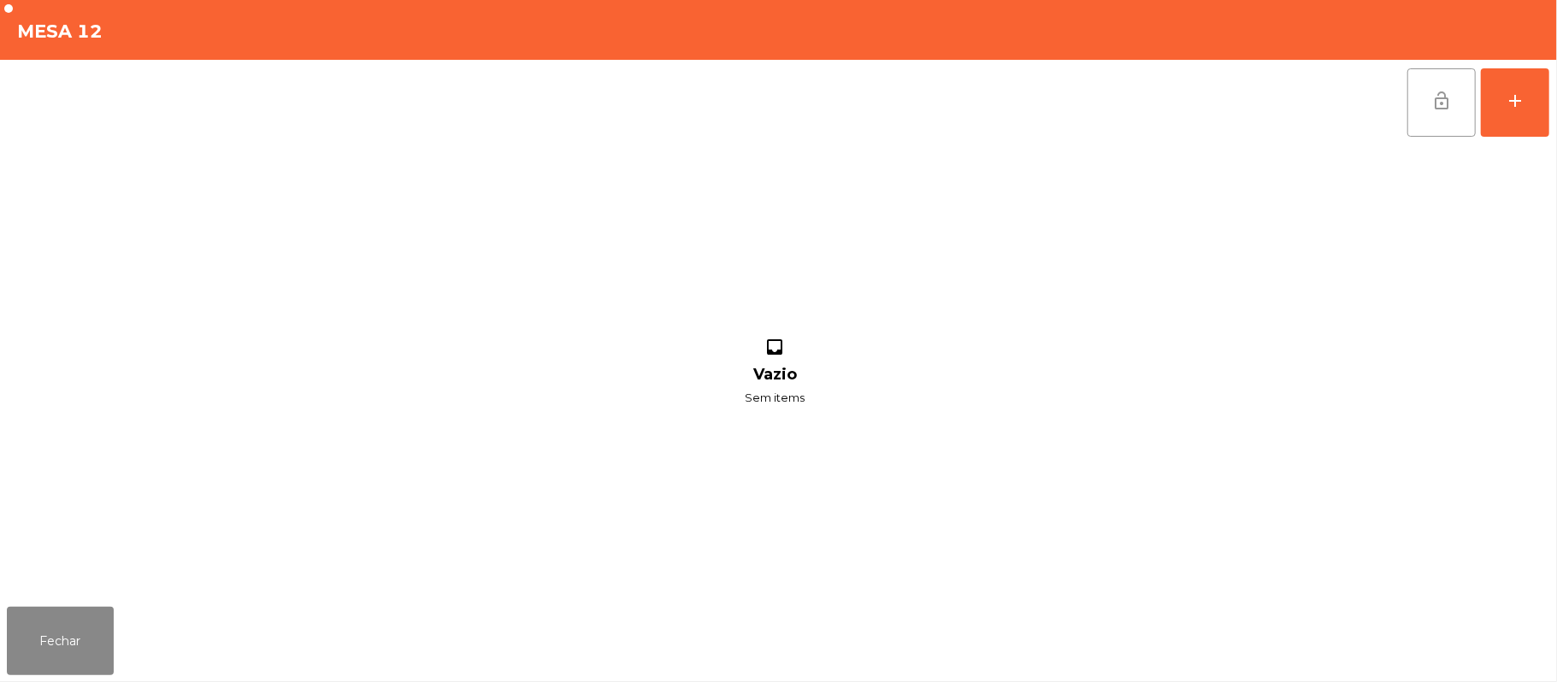
click at [1434, 103] on span "lock_open" at bounding box center [1441, 101] width 21 height 21
click at [50, 655] on button "Fechar" at bounding box center [60, 641] width 107 height 68
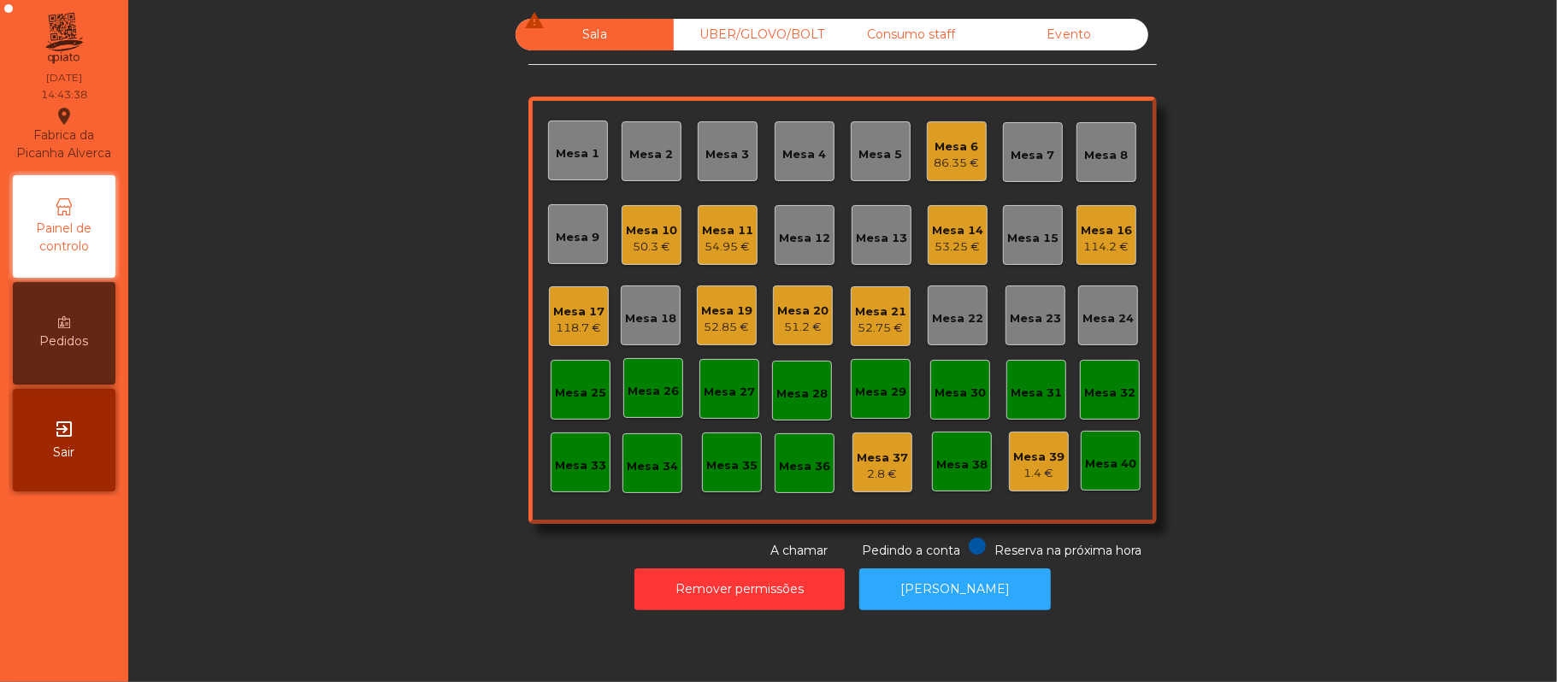
click at [958, 243] on div "53.25 €" at bounding box center [957, 247] width 51 height 17
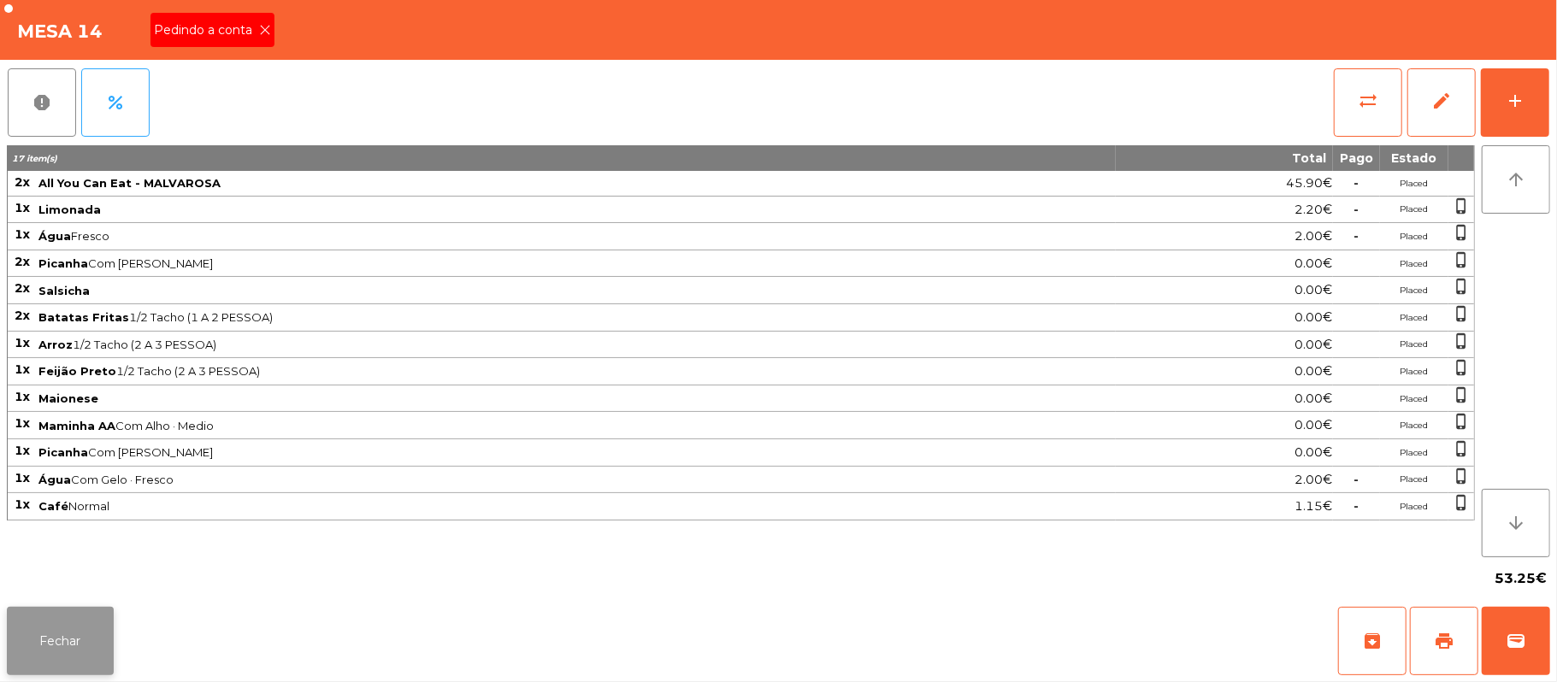
click at [55, 653] on button "Fechar" at bounding box center [60, 641] width 107 height 68
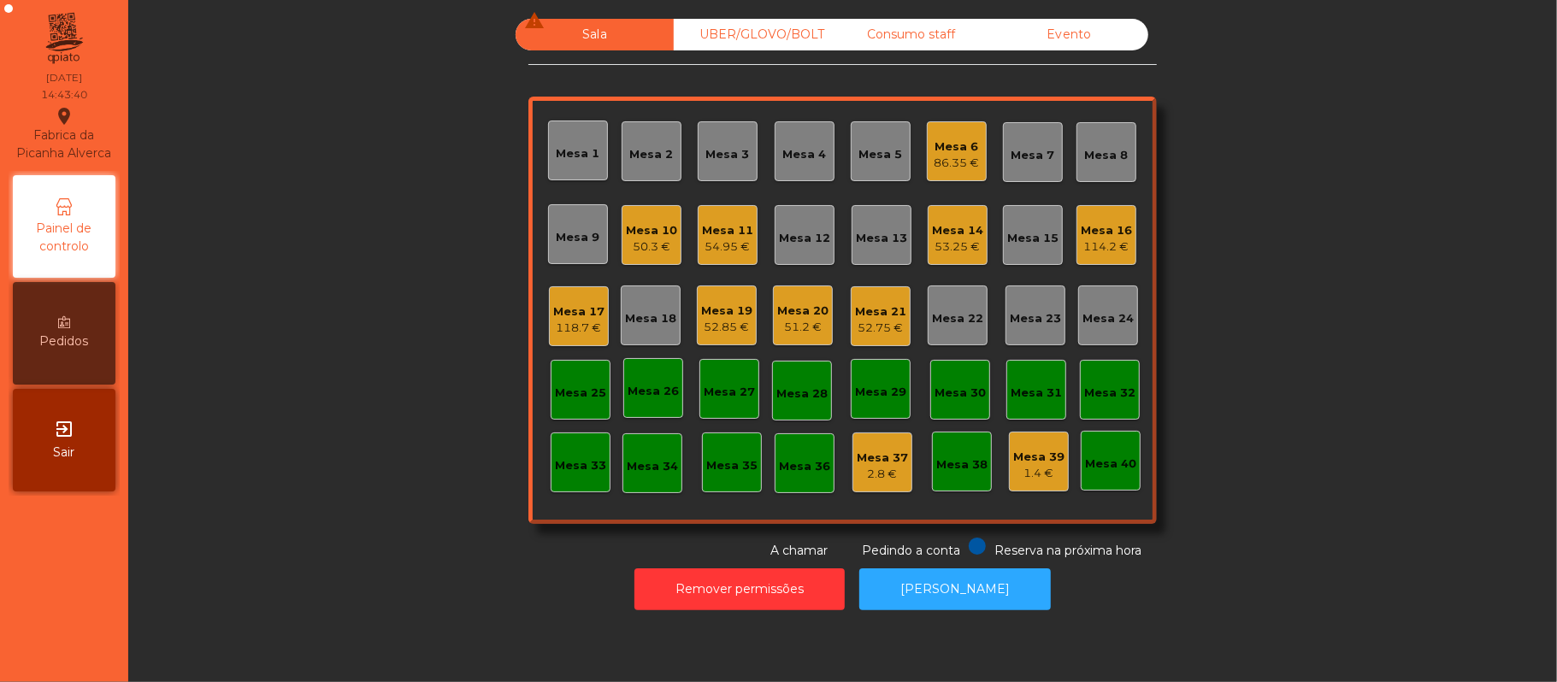
click at [816, 298] on div "Mesa 20 51.2 €" at bounding box center [802, 316] width 51 height 40
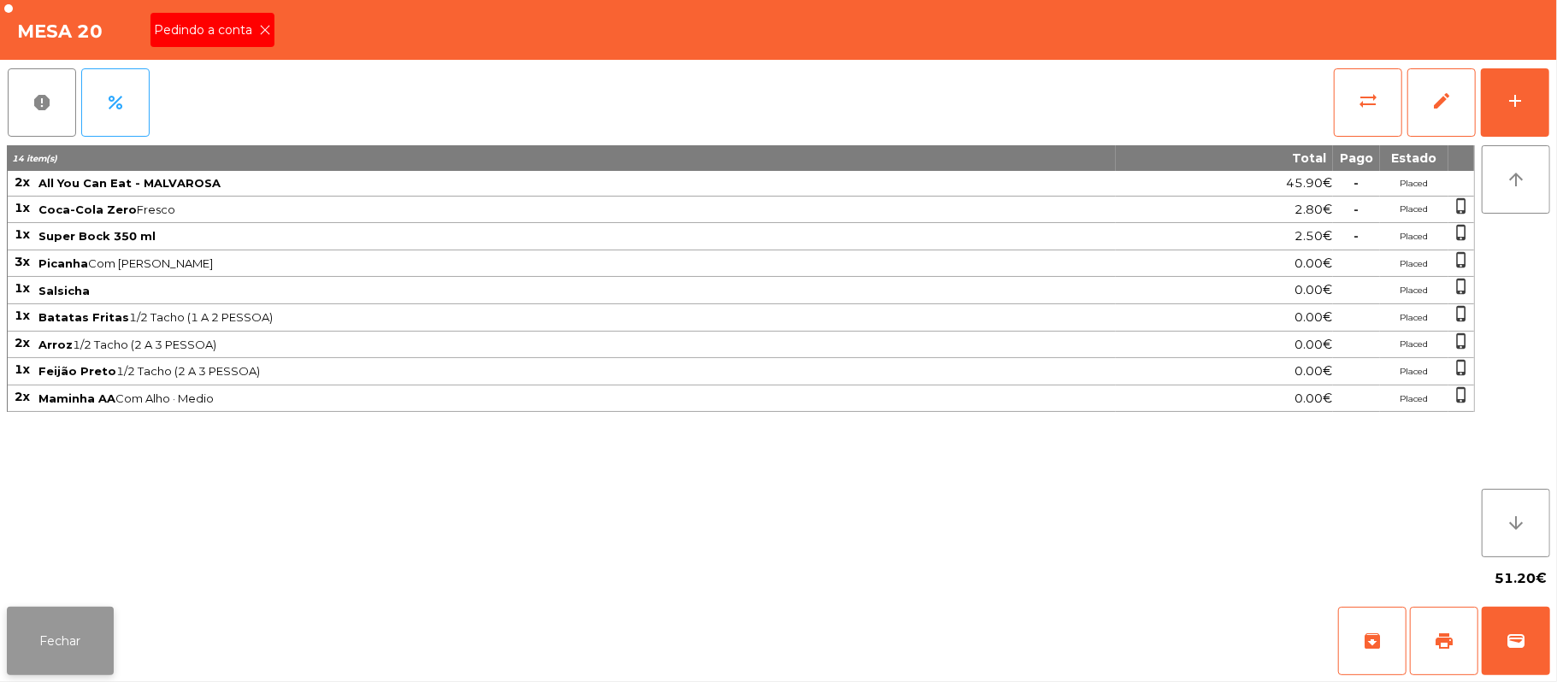
click at [49, 668] on button "Fechar" at bounding box center [60, 641] width 107 height 68
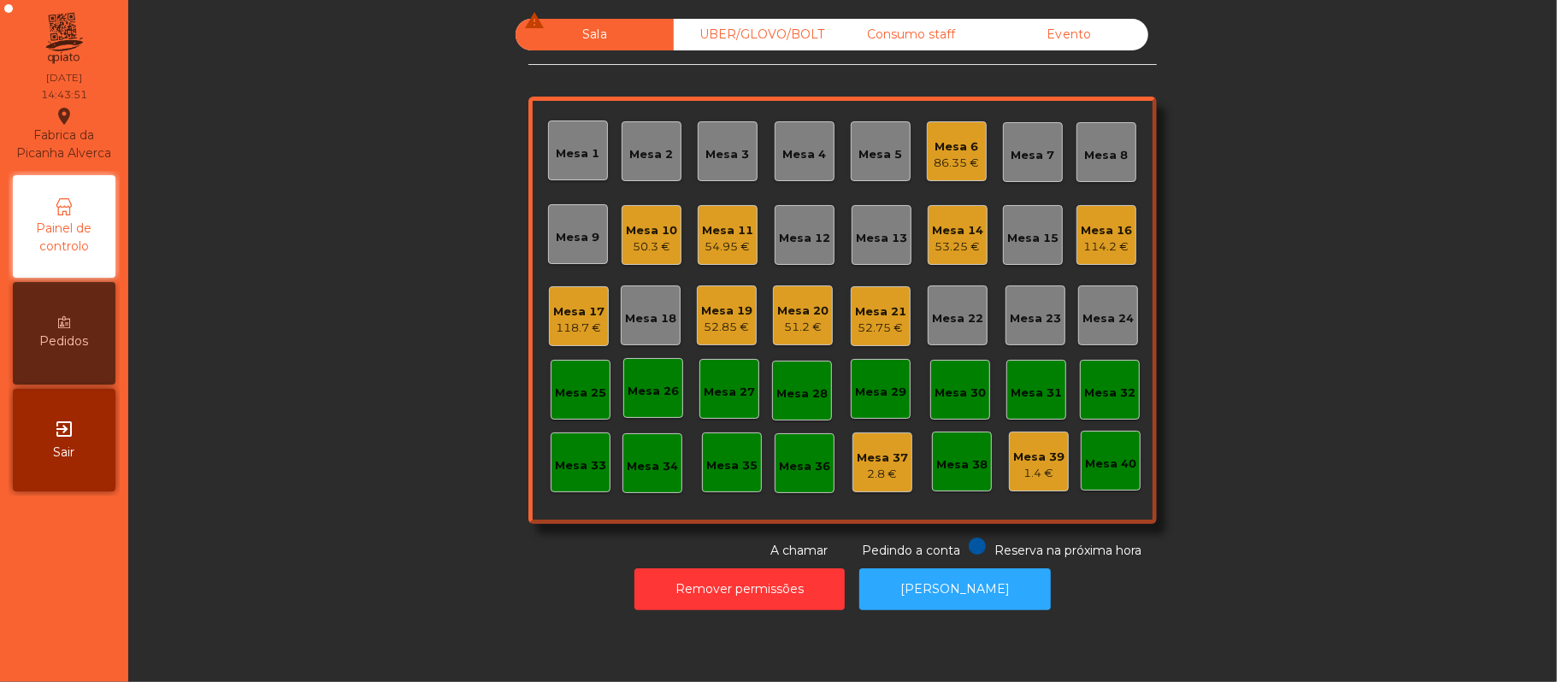
click at [963, 230] on div "Mesa 14" at bounding box center [957, 230] width 51 height 17
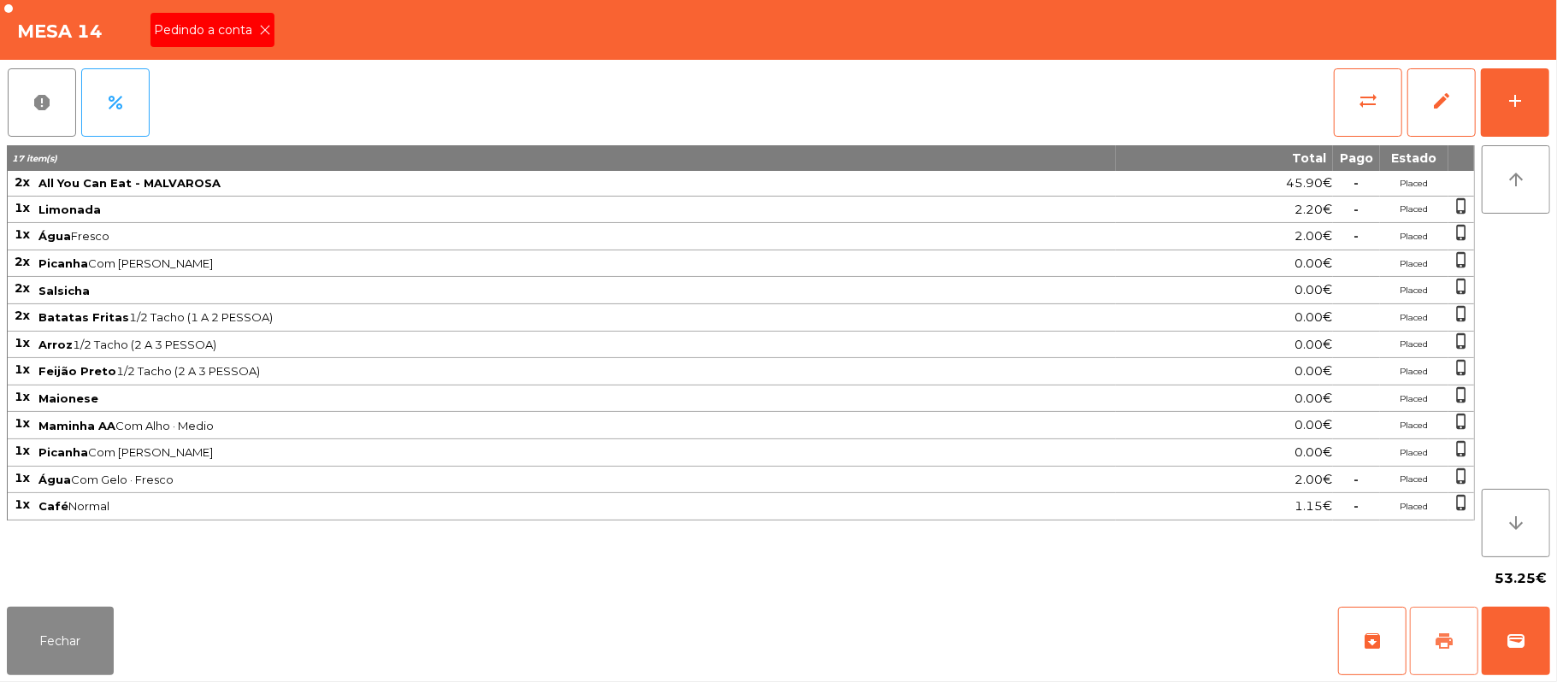
click at [1430, 615] on button "print" at bounding box center [1444, 641] width 68 height 68
click at [56, 629] on button "Fechar" at bounding box center [60, 641] width 107 height 68
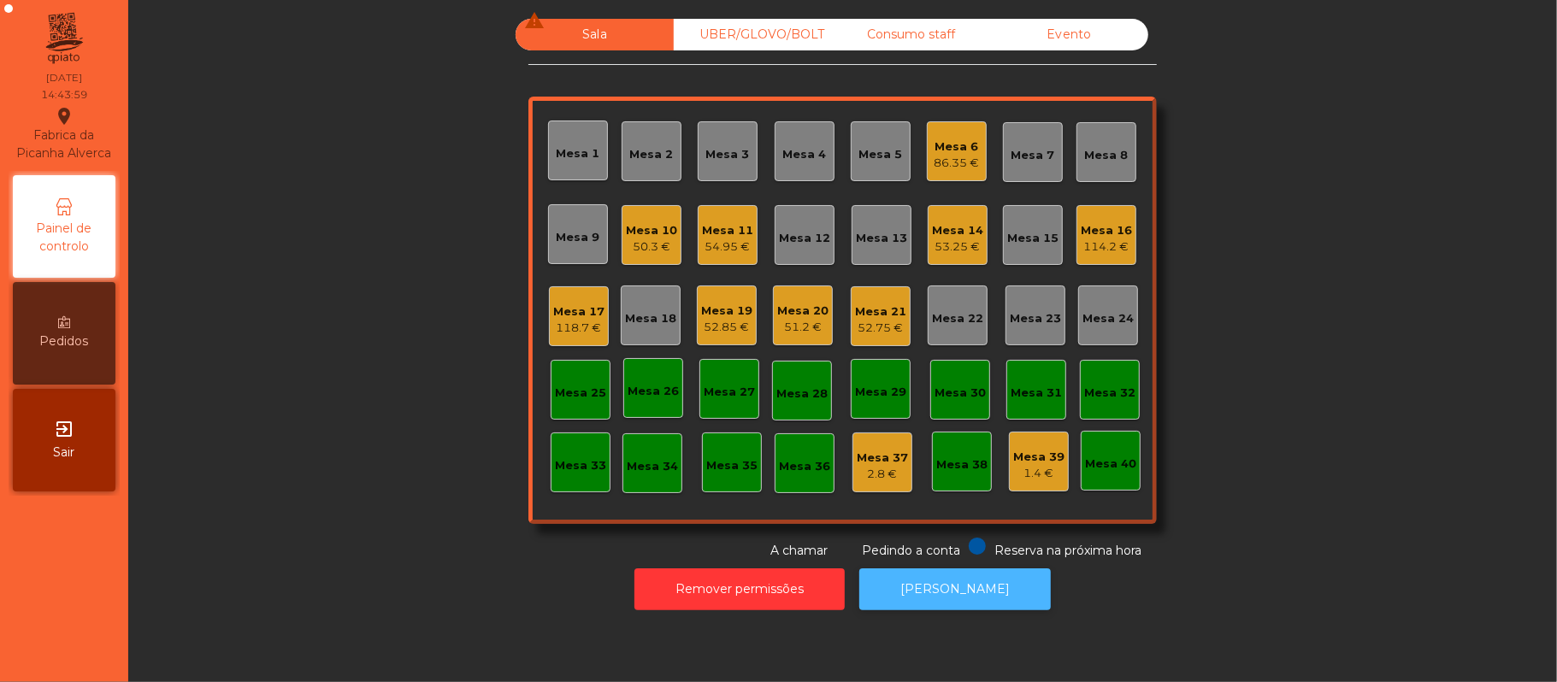
click at [965, 589] on button "[PERSON_NAME]" at bounding box center [954, 589] width 191 height 42
click at [969, 223] on div "Mesa 14" at bounding box center [957, 230] width 51 height 17
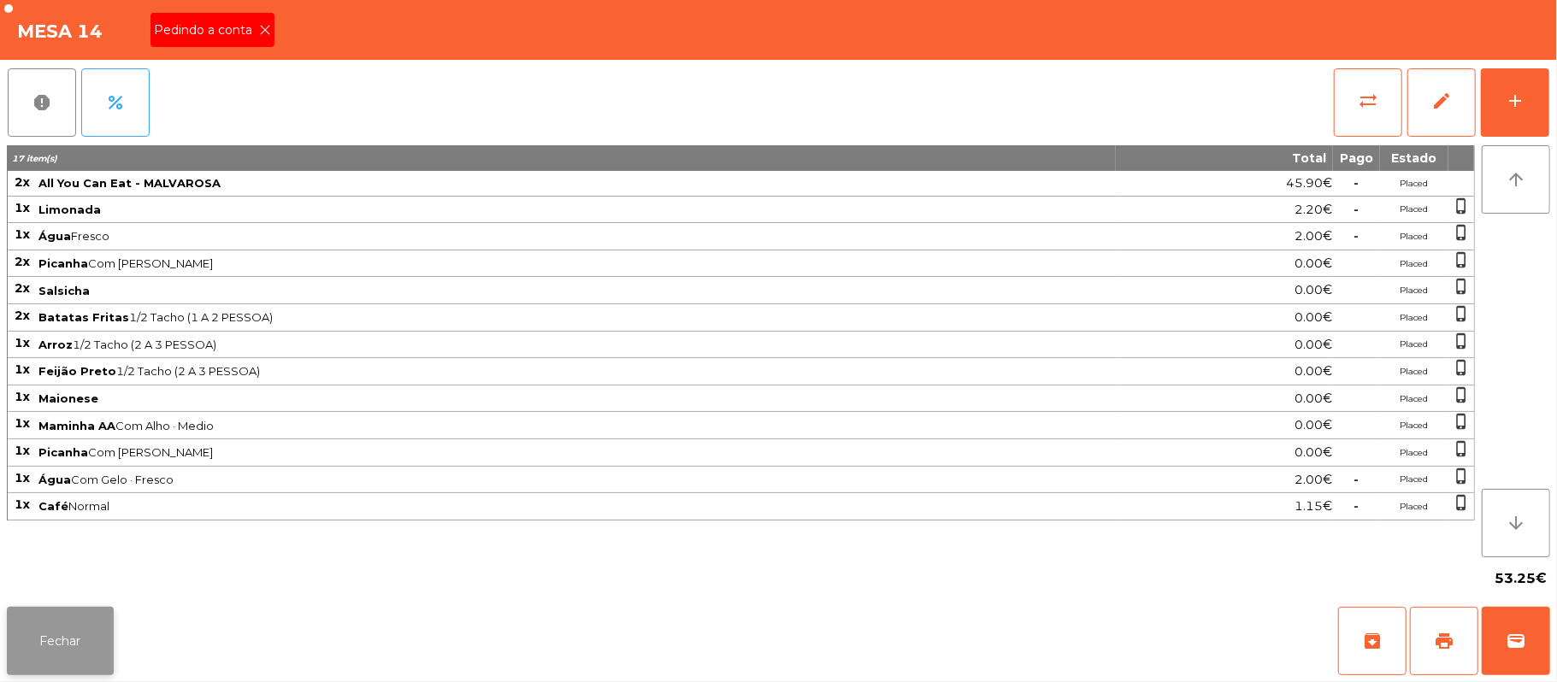
click at [59, 610] on button "Fechar" at bounding box center [60, 641] width 107 height 68
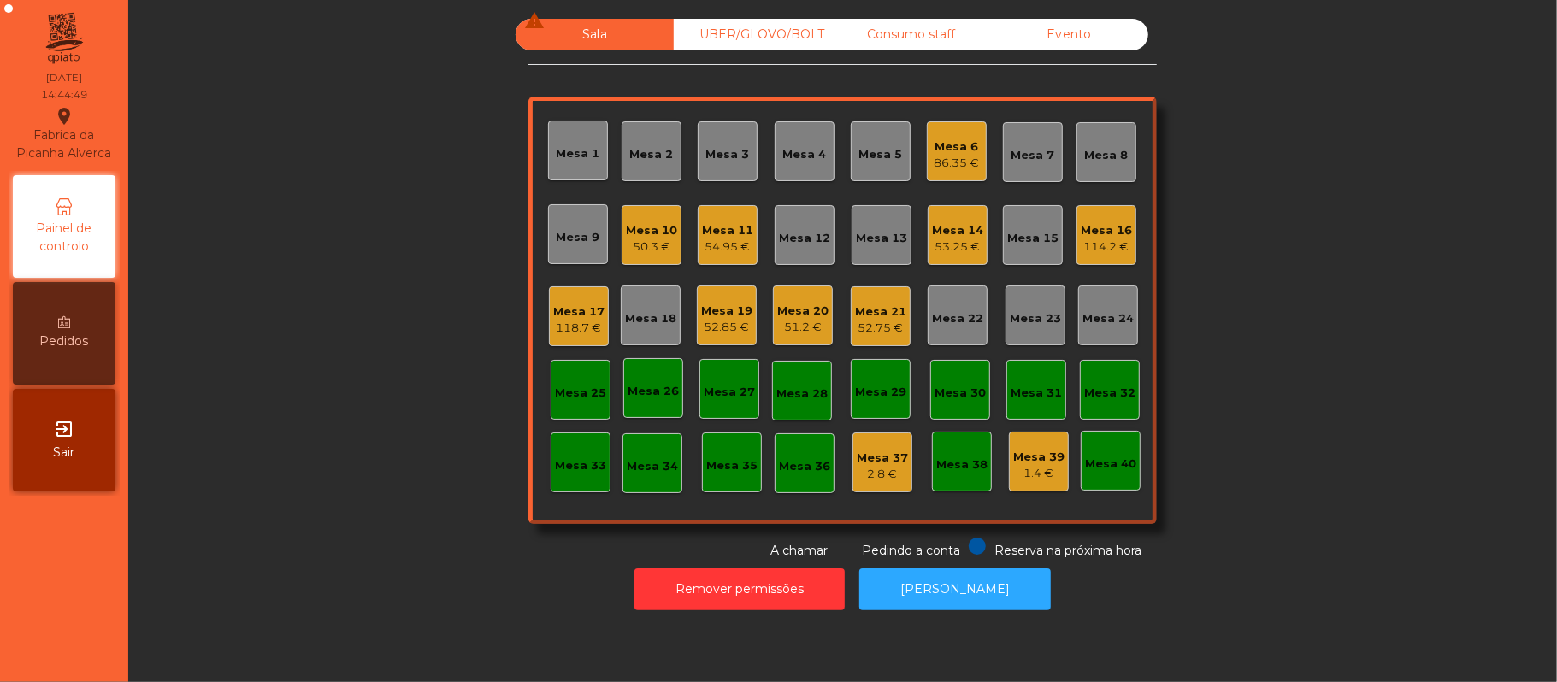
click at [948, 227] on div "Mesa 14" at bounding box center [957, 230] width 51 height 17
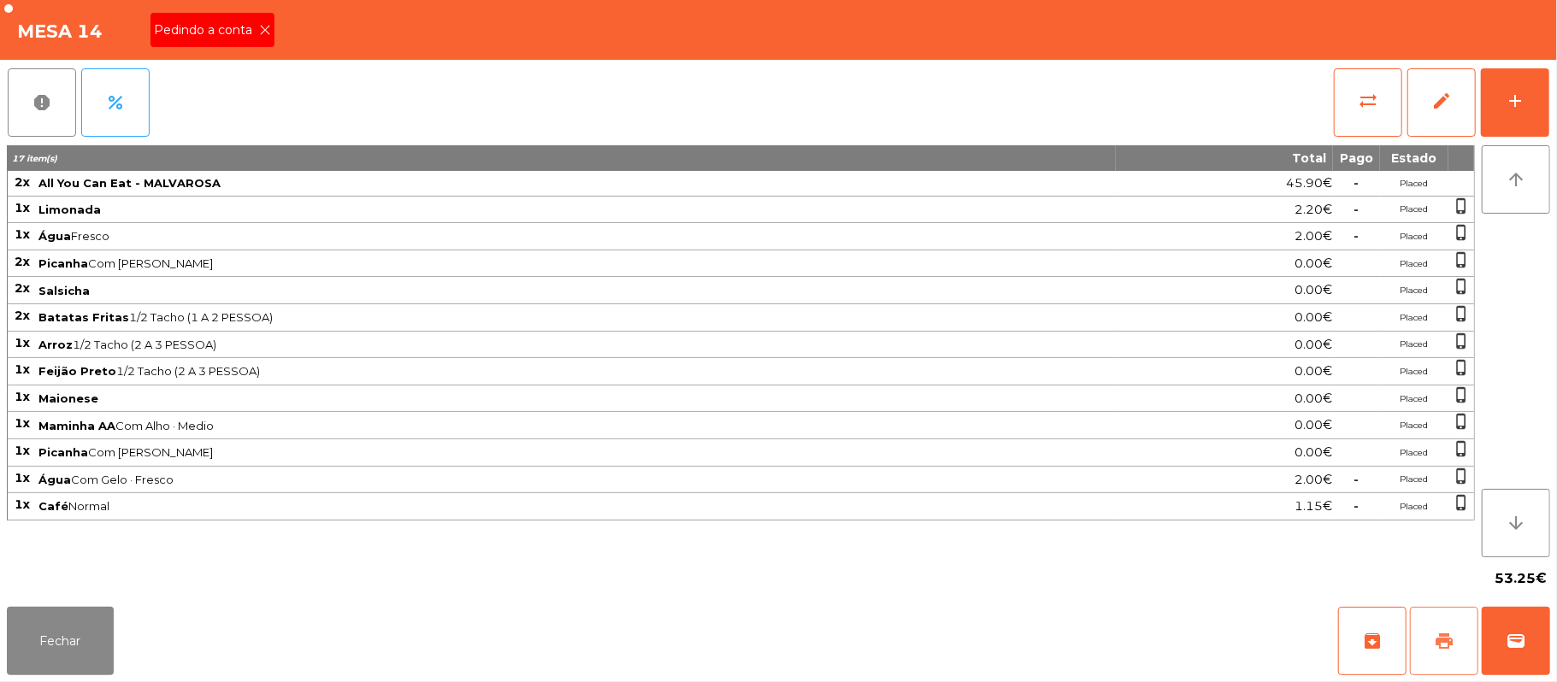
click at [1440, 623] on button "print" at bounding box center [1444, 641] width 68 height 68
click at [1375, 100] on span "sync_alt" at bounding box center [1368, 101] width 21 height 21
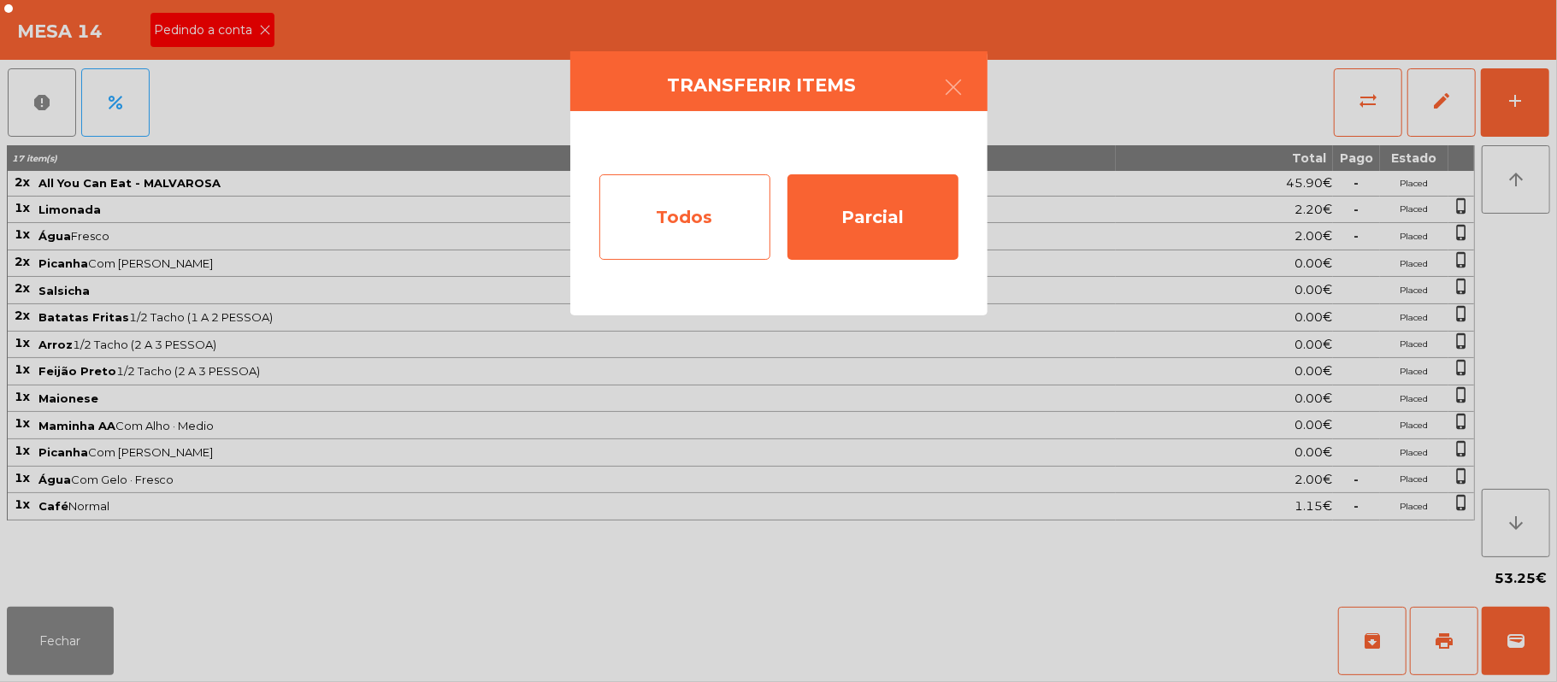
click at [671, 229] on div "Todos" at bounding box center [684, 216] width 171 height 85
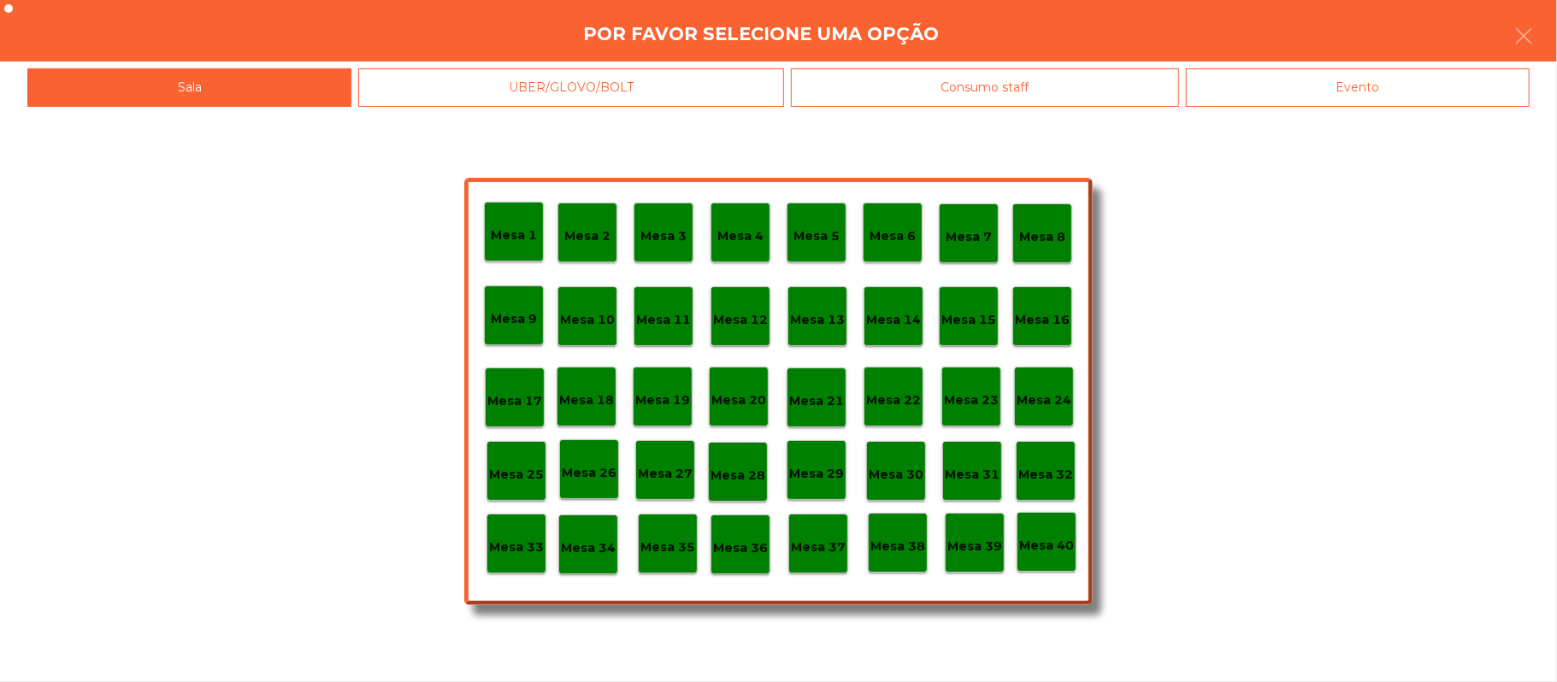
click at [1352, 93] on div "Evento" at bounding box center [1358, 87] width 344 height 38
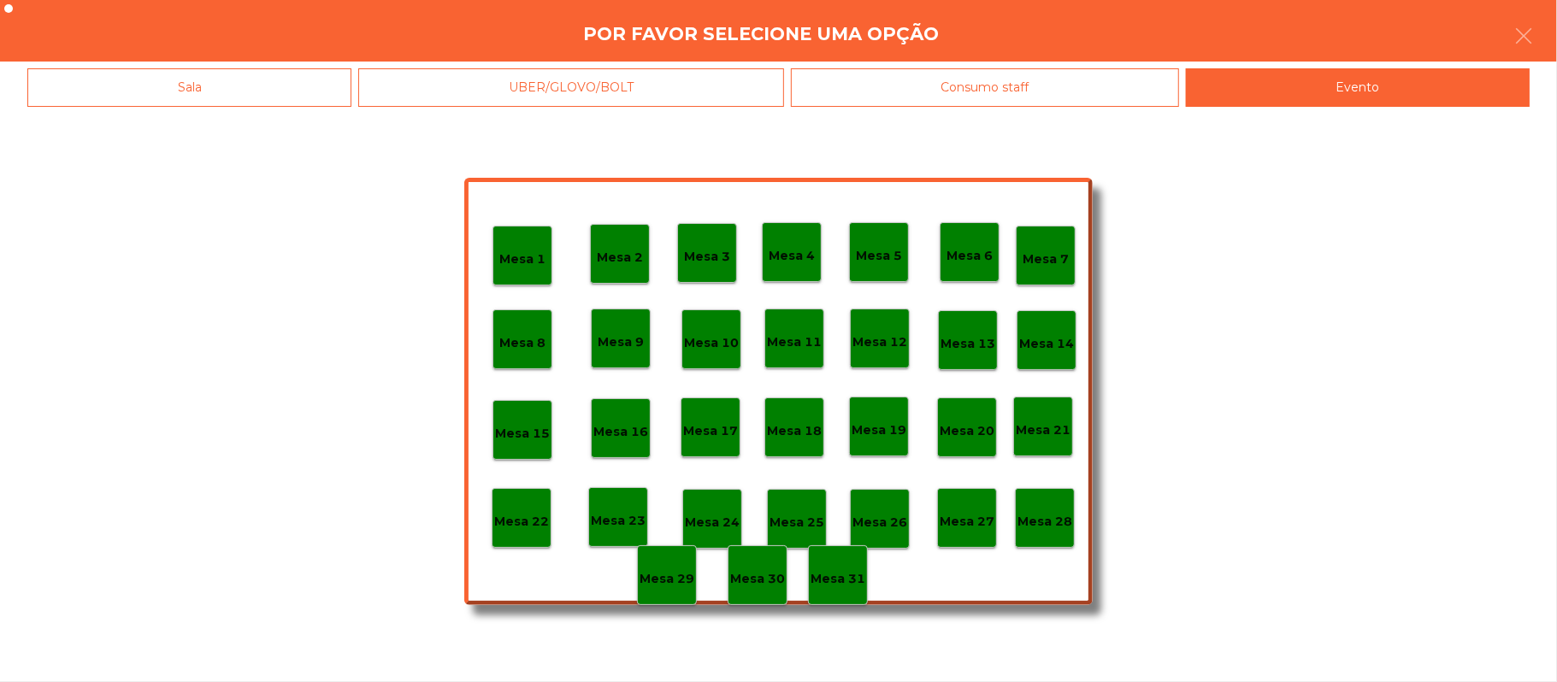
click at [1040, 512] on p "Mesa 28" at bounding box center [1044, 522] width 55 height 20
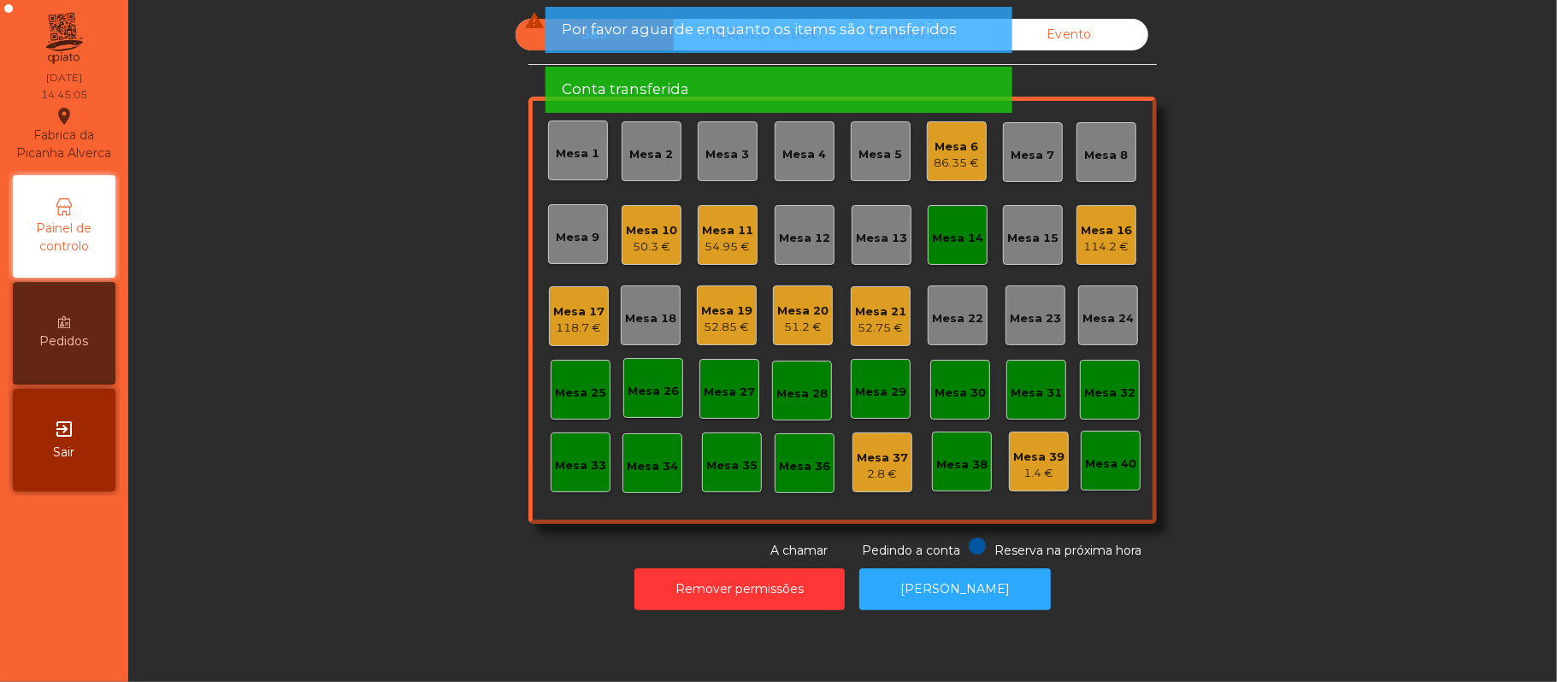
click at [935, 244] on div "Mesa 14" at bounding box center [957, 238] width 51 height 17
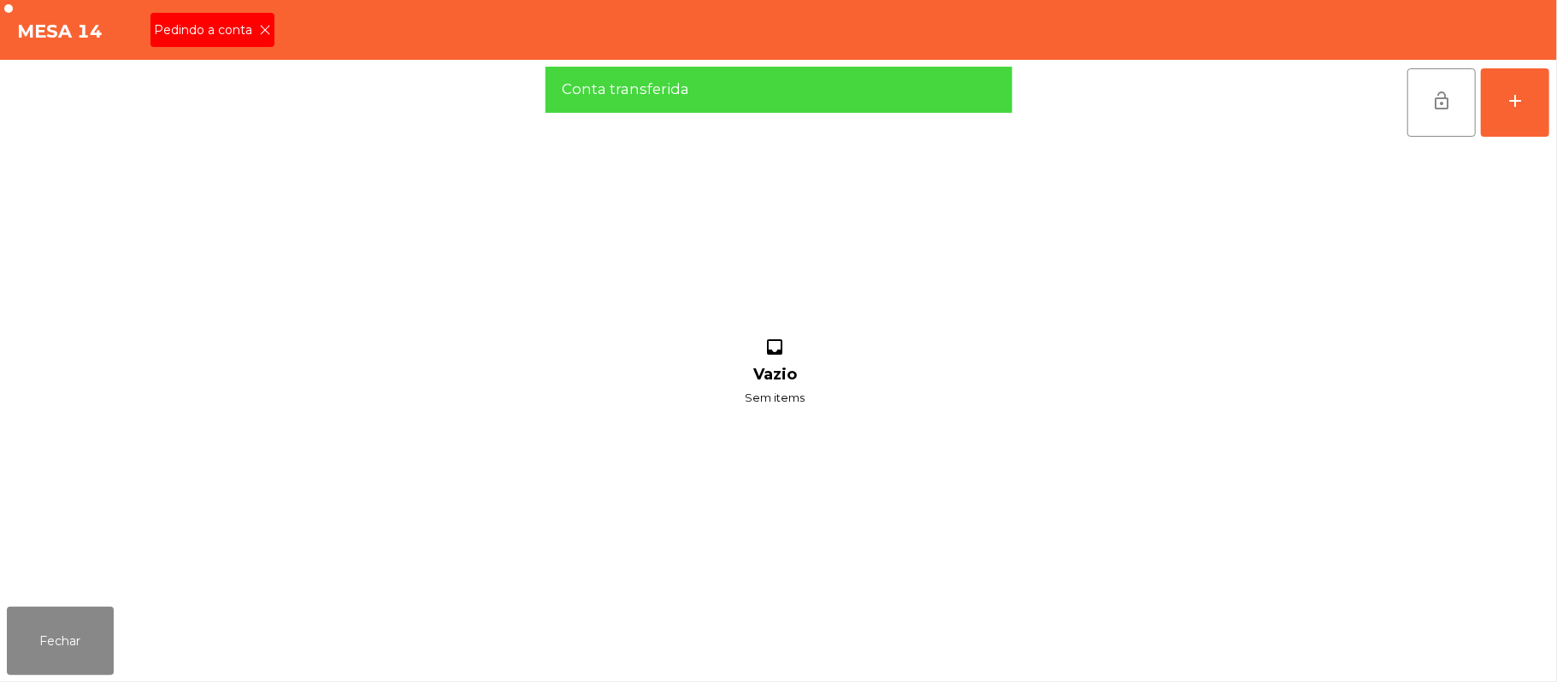
click at [268, 34] on icon at bounding box center [265, 30] width 12 height 12
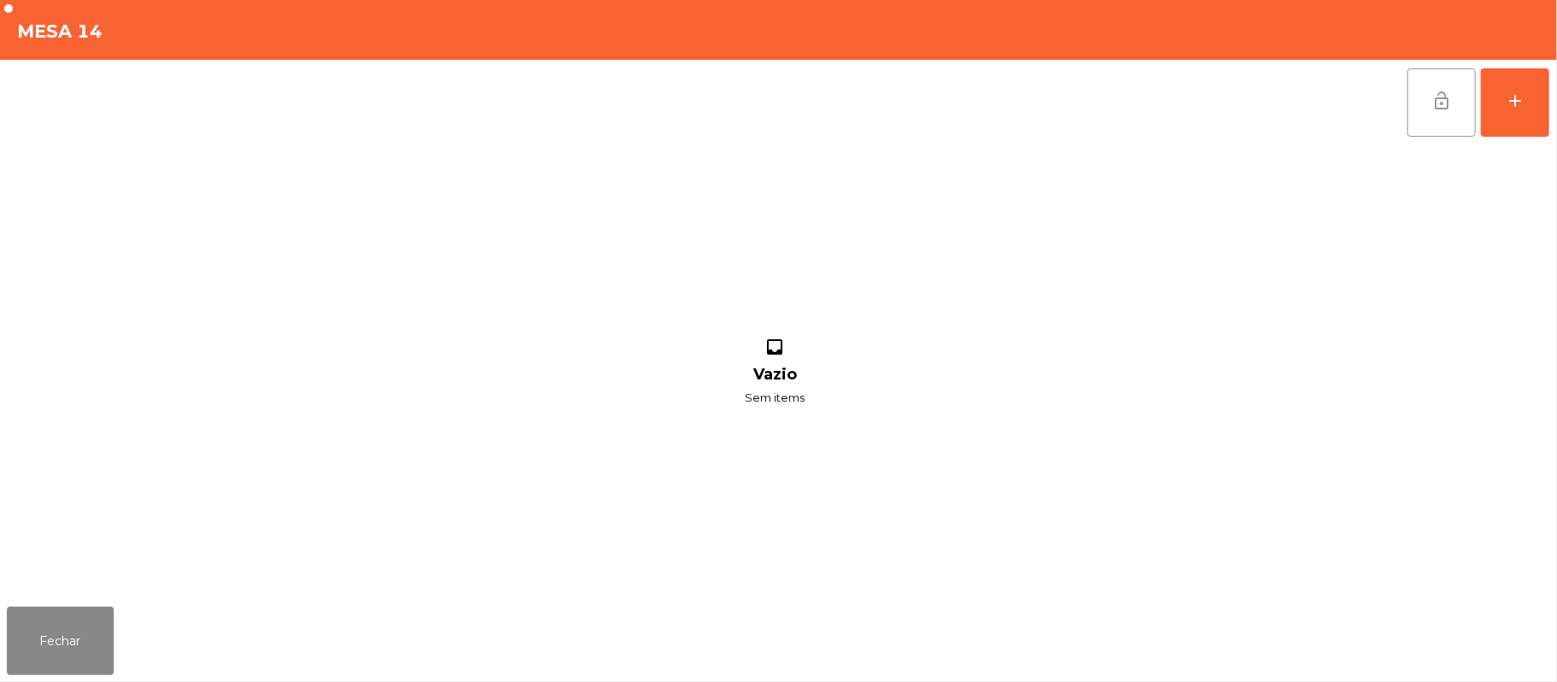
click at [1457, 108] on button "lock_open" at bounding box center [1441, 102] width 68 height 68
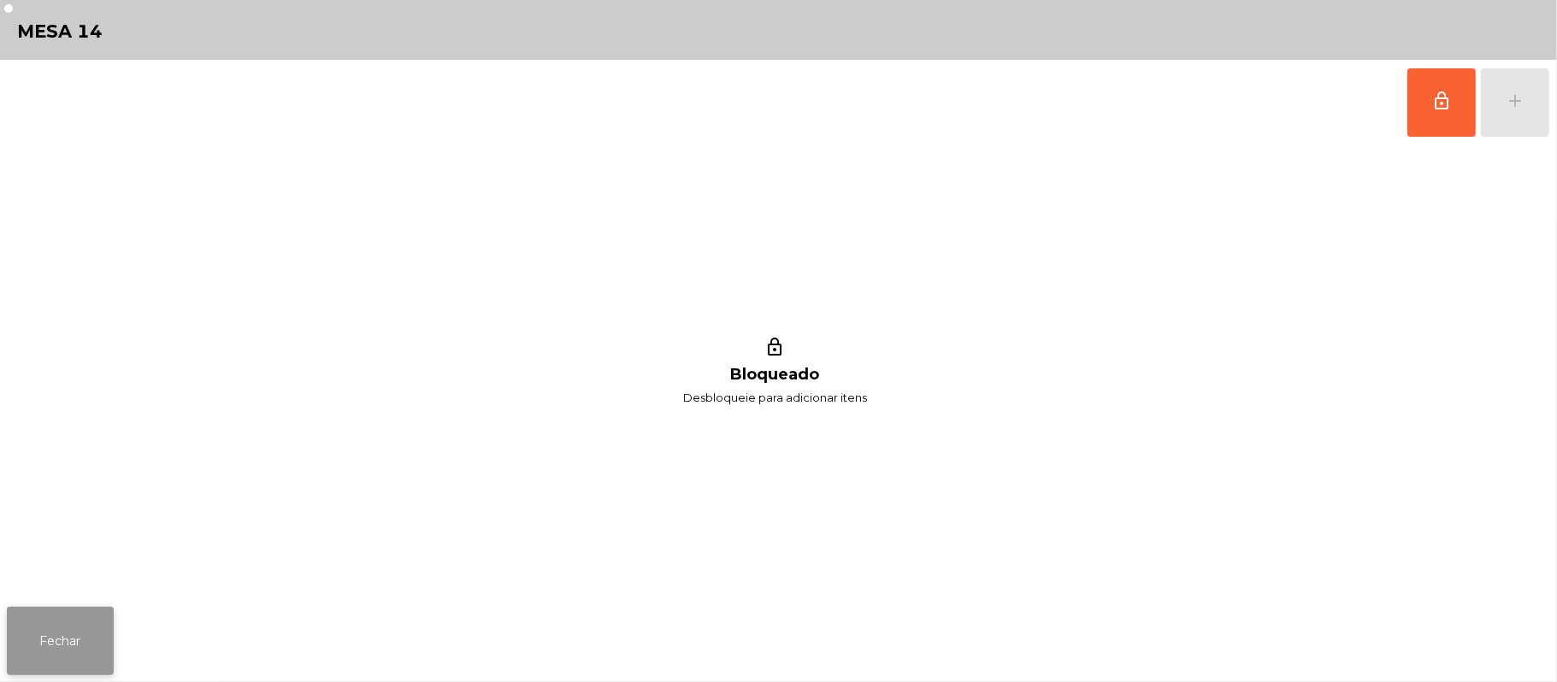
click at [75, 633] on button "Fechar" at bounding box center [60, 641] width 107 height 68
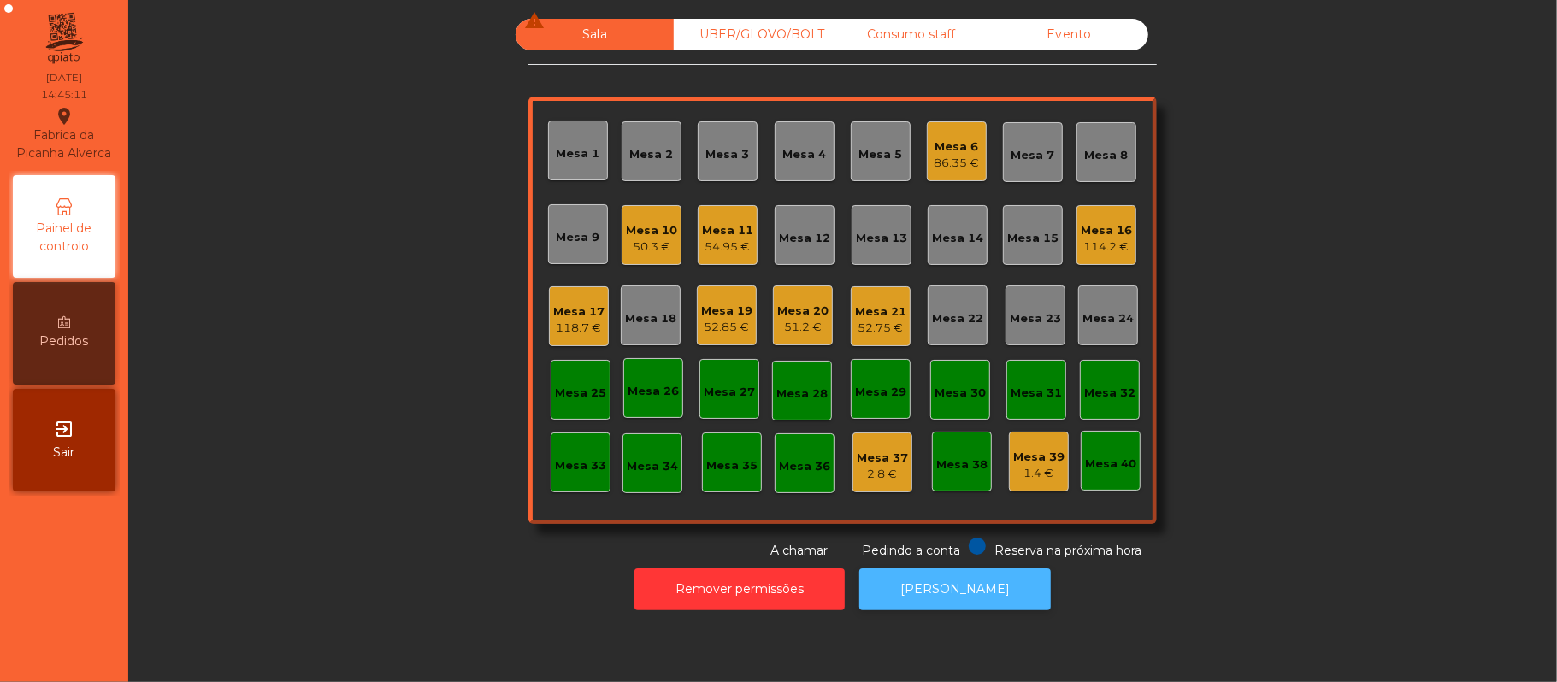
click at [945, 586] on button "[PERSON_NAME]" at bounding box center [954, 589] width 191 height 42
click at [784, 319] on div "51.2 €" at bounding box center [802, 327] width 51 height 17
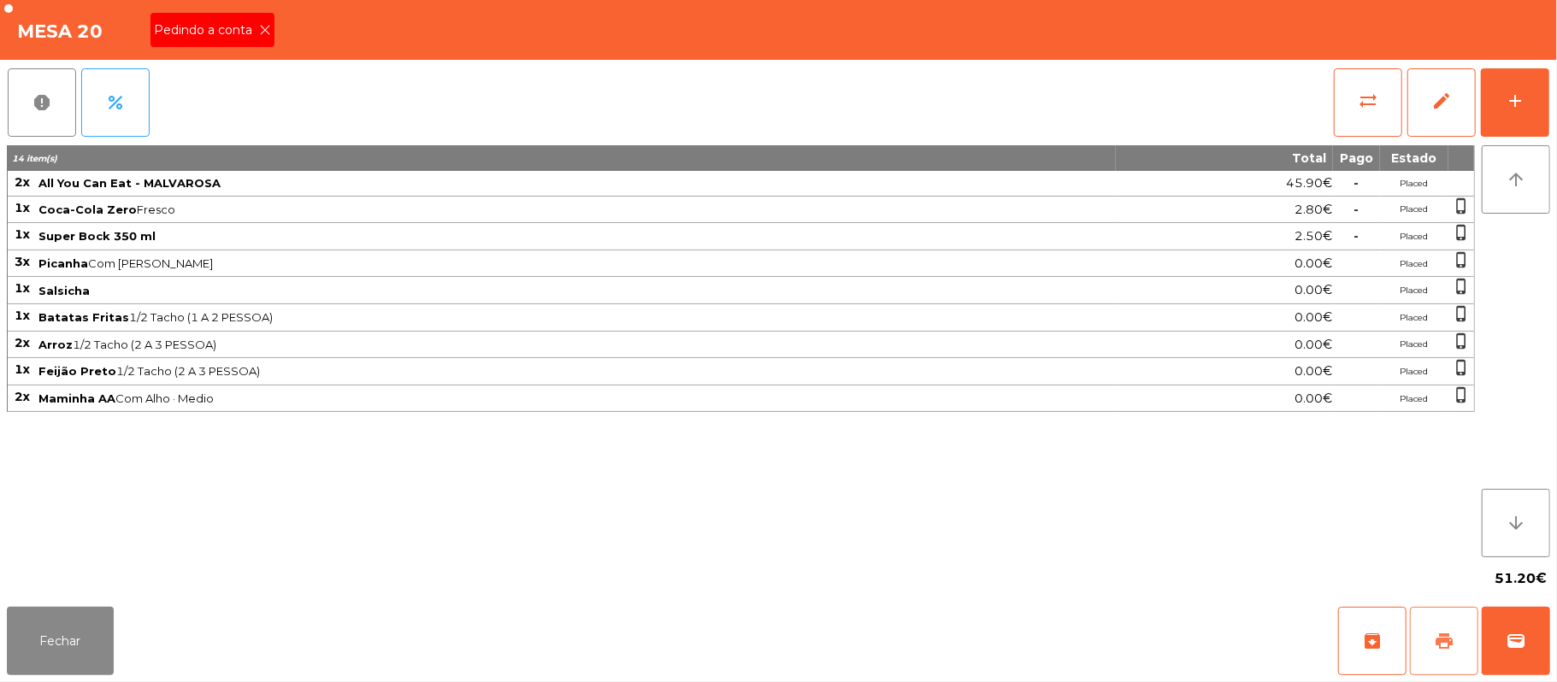
click at [1455, 645] on button "print" at bounding box center [1444, 641] width 68 height 68
click at [236, 21] on span "Pedindo a conta" at bounding box center [206, 30] width 105 height 18
click at [92, 671] on button "Fechar" at bounding box center [60, 641] width 107 height 68
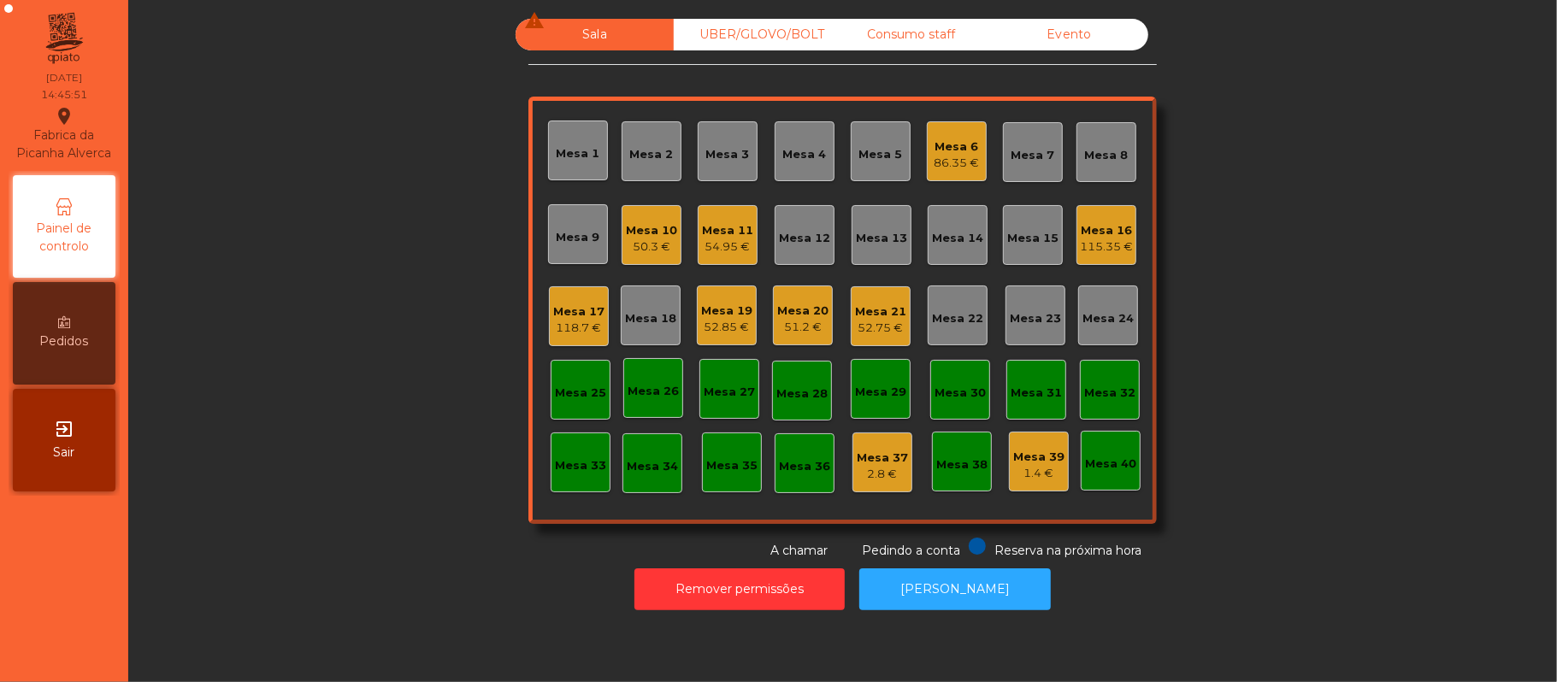
click at [1102, 233] on div "Mesa 16" at bounding box center [1106, 230] width 53 height 17
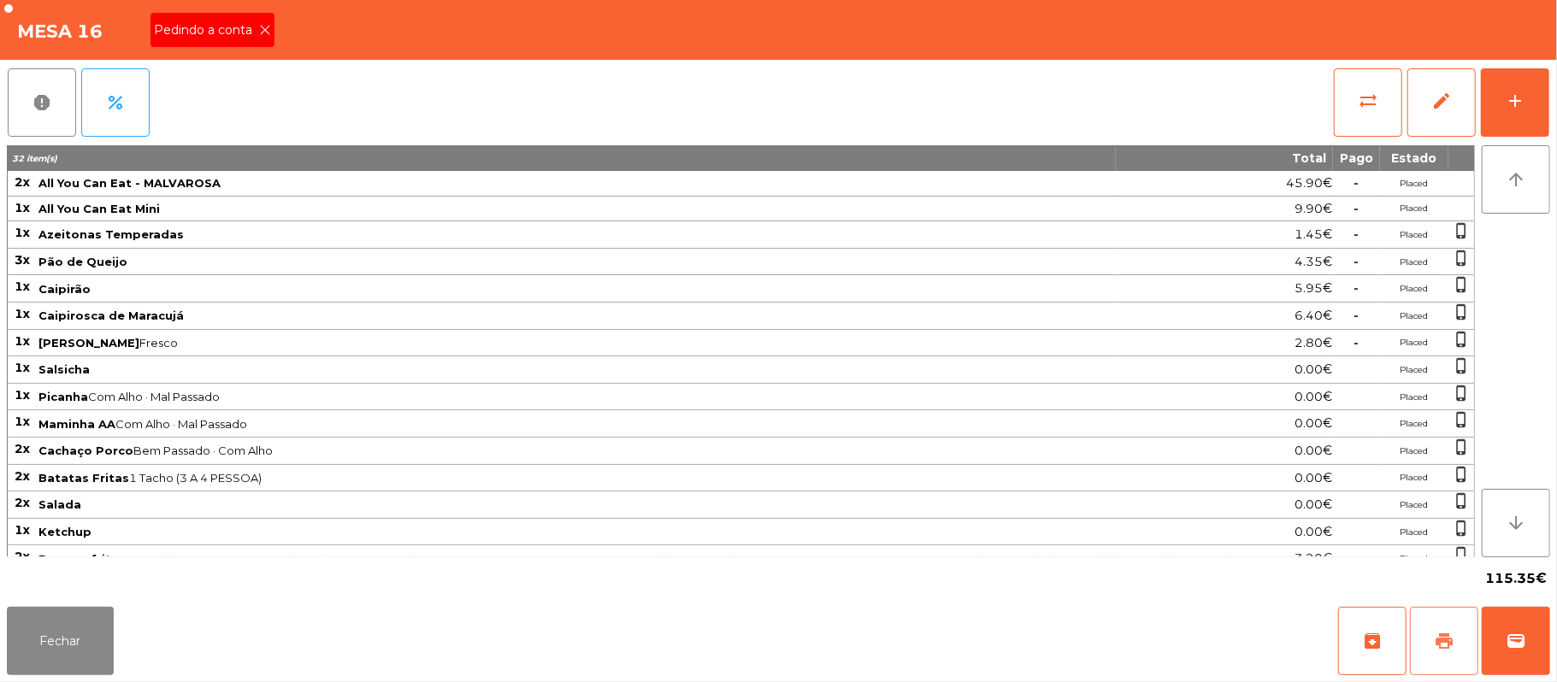
click at [1443, 655] on button "print" at bounding box center [1444, 641] width 68 height 68
click at [86, 651] on button "Fechar" at bounding box center [60, 641] width 107 height 68
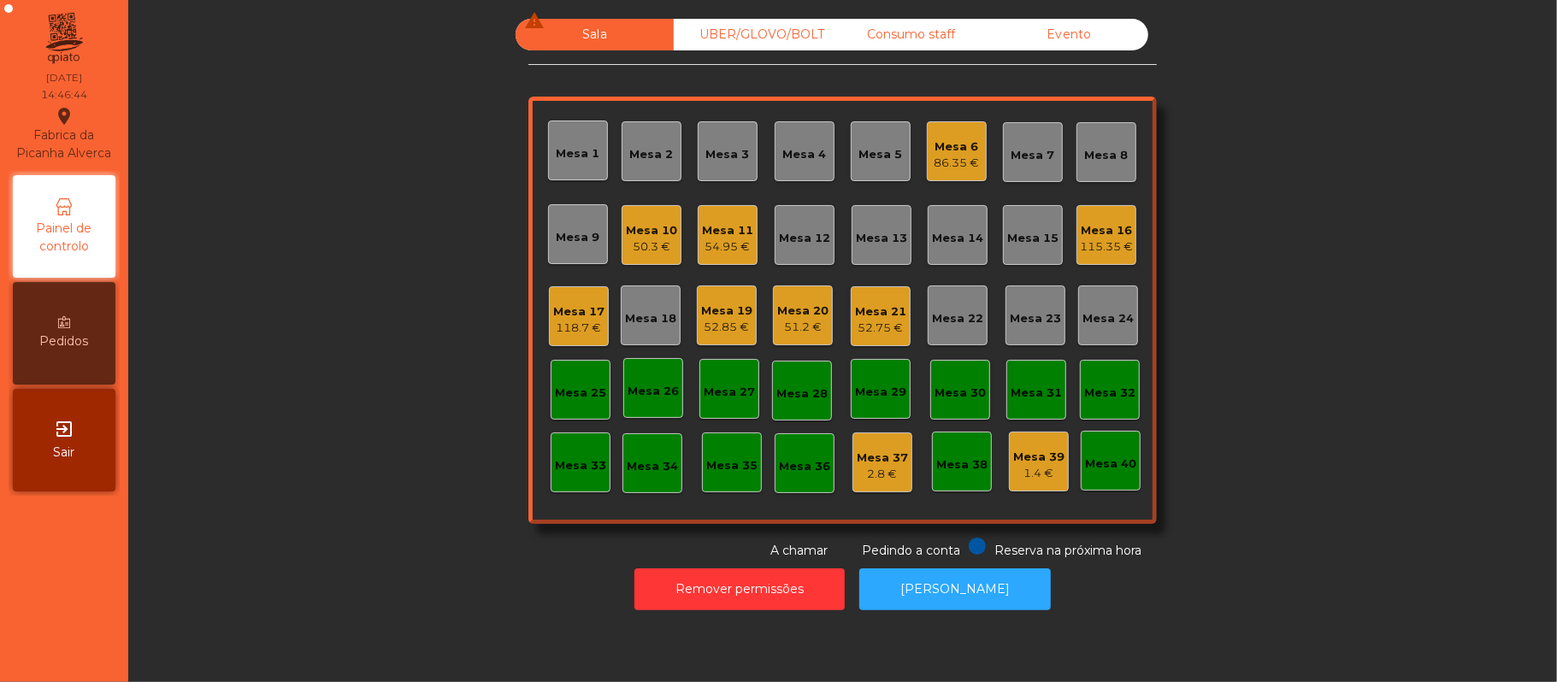
click at [804, 313] on div "Mesa 20" at bounding box center [802, 311] width 51 height 17
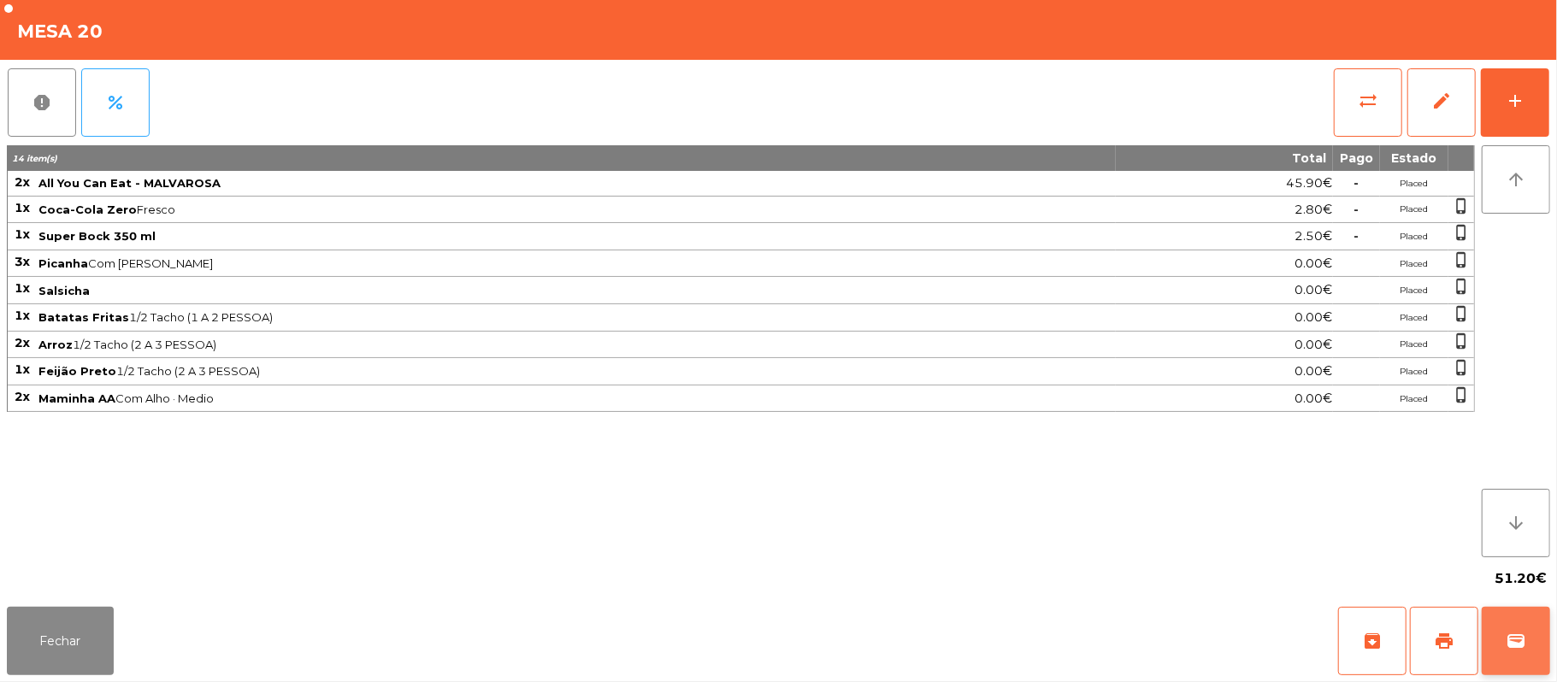
click at [1513, 655] on button "wallet" at bounding box center [1515, 641] width 68 height 68
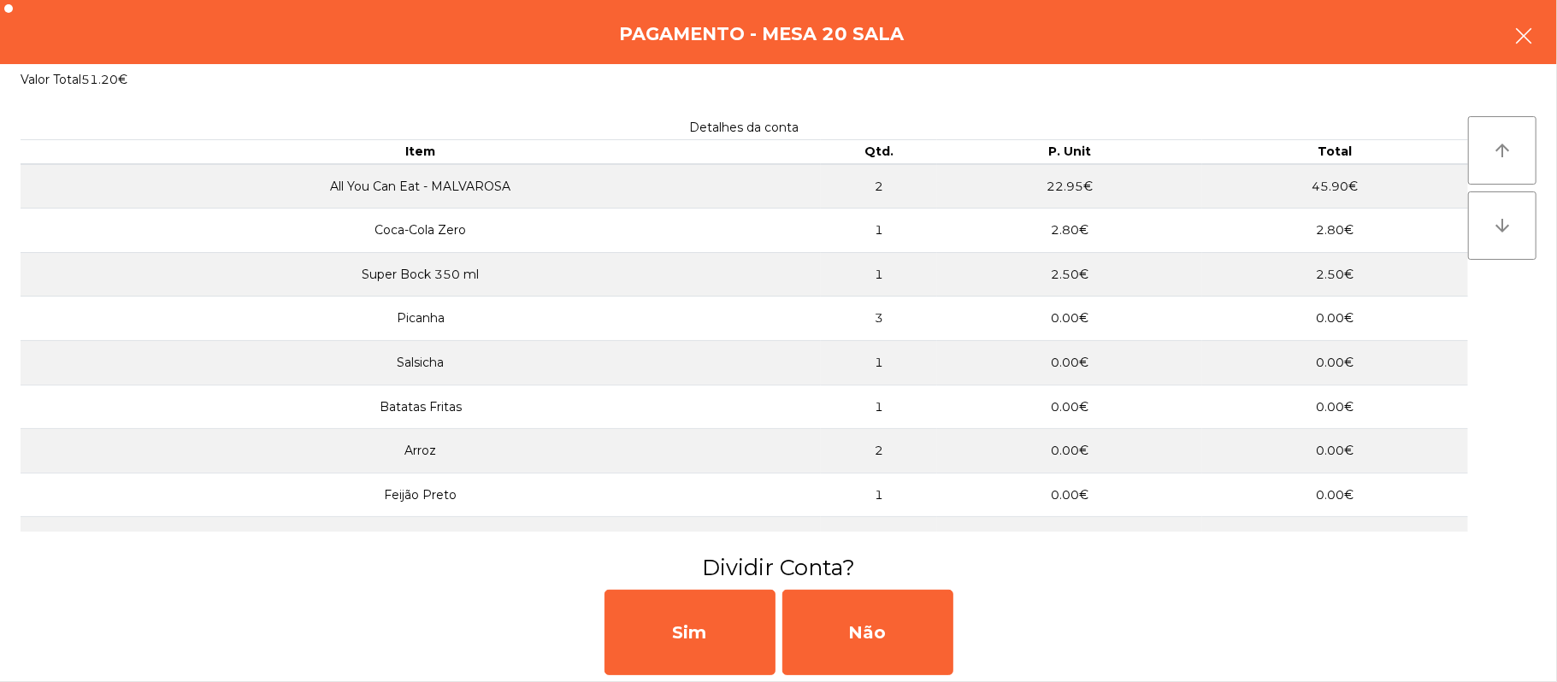
click at [1518, 31] on icon "button" at bounding box center [1523, 36] width 21 height 21
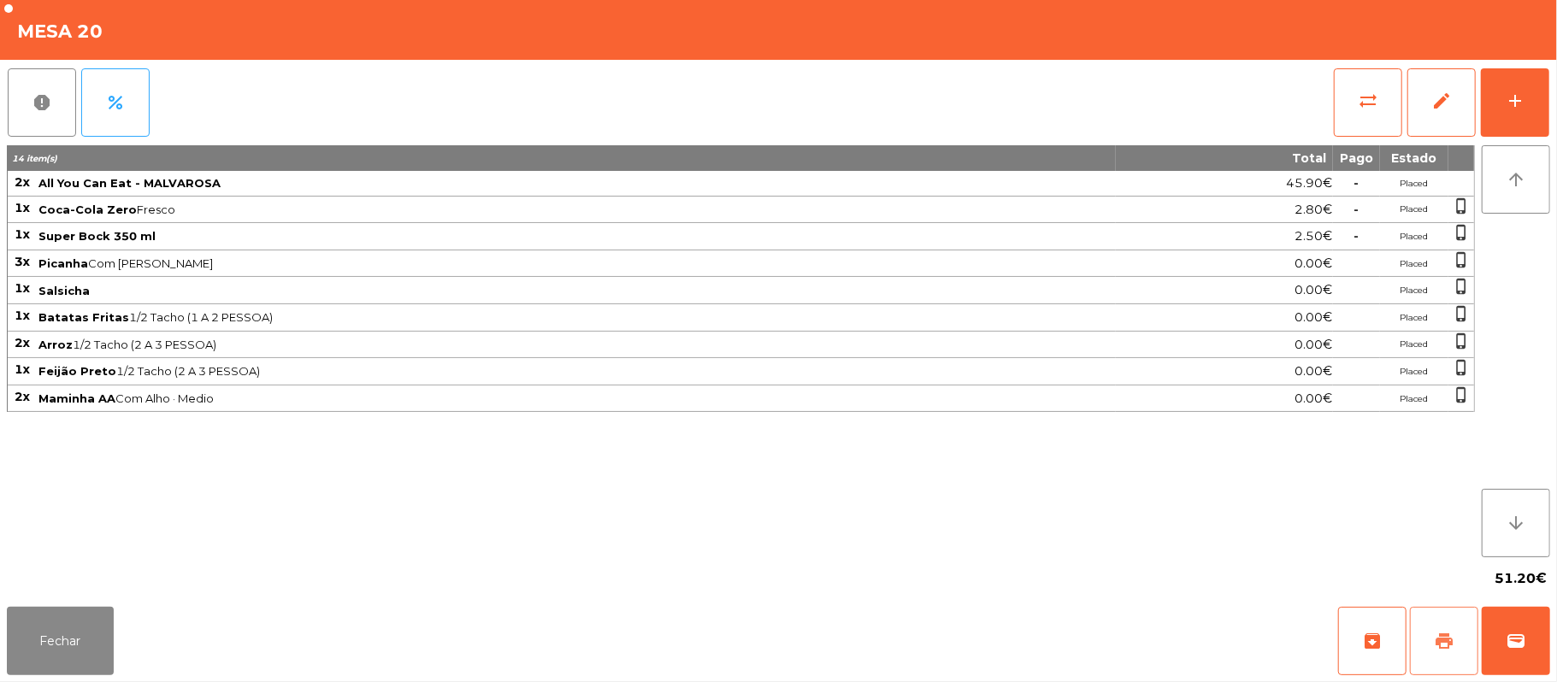
click at [1430, 633] on button "print" at bounding box center [1444, 641] width 68 height 68
click at [1513, 623] on button "wallet" at bounding box center [1515, 641] width 68 height 68
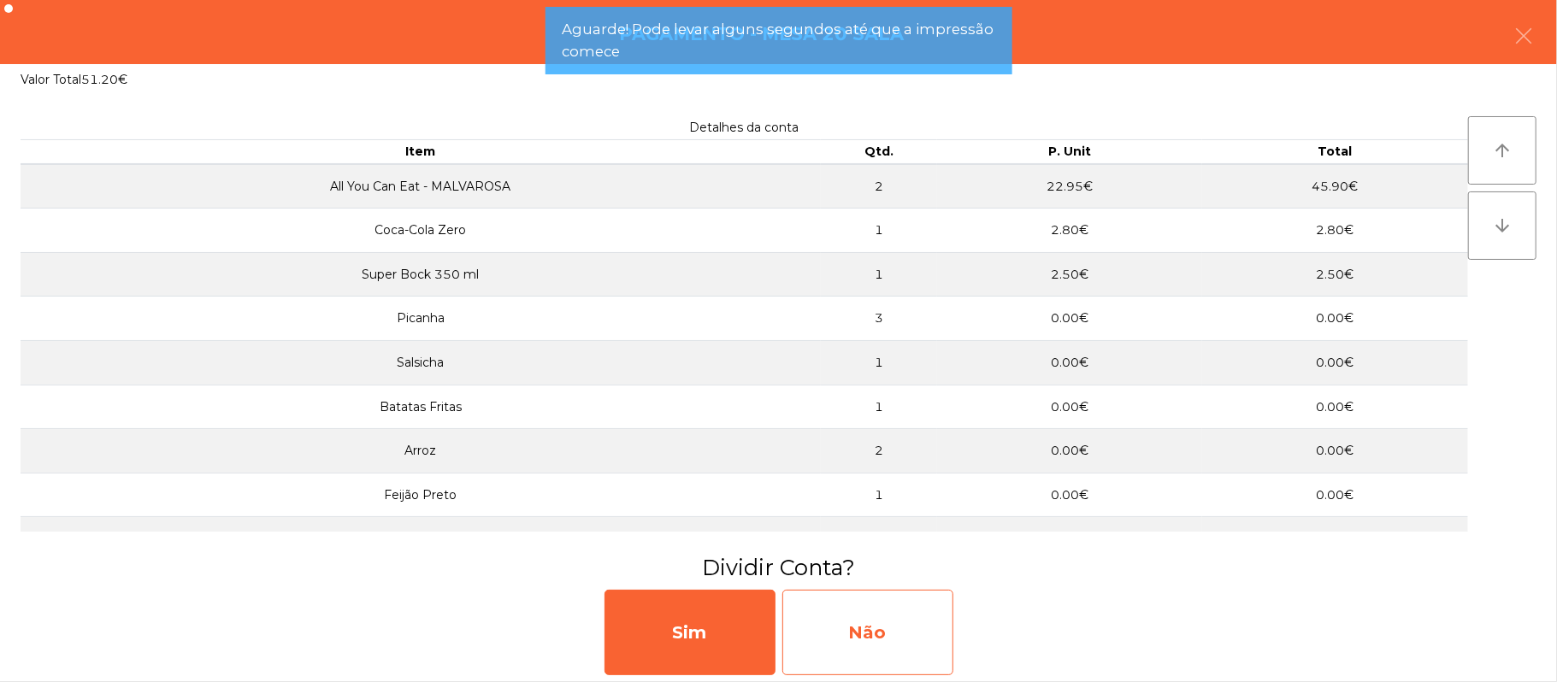
click at [891, 606] on div "Não" at bounding box center [867, 632] width 171 height 85
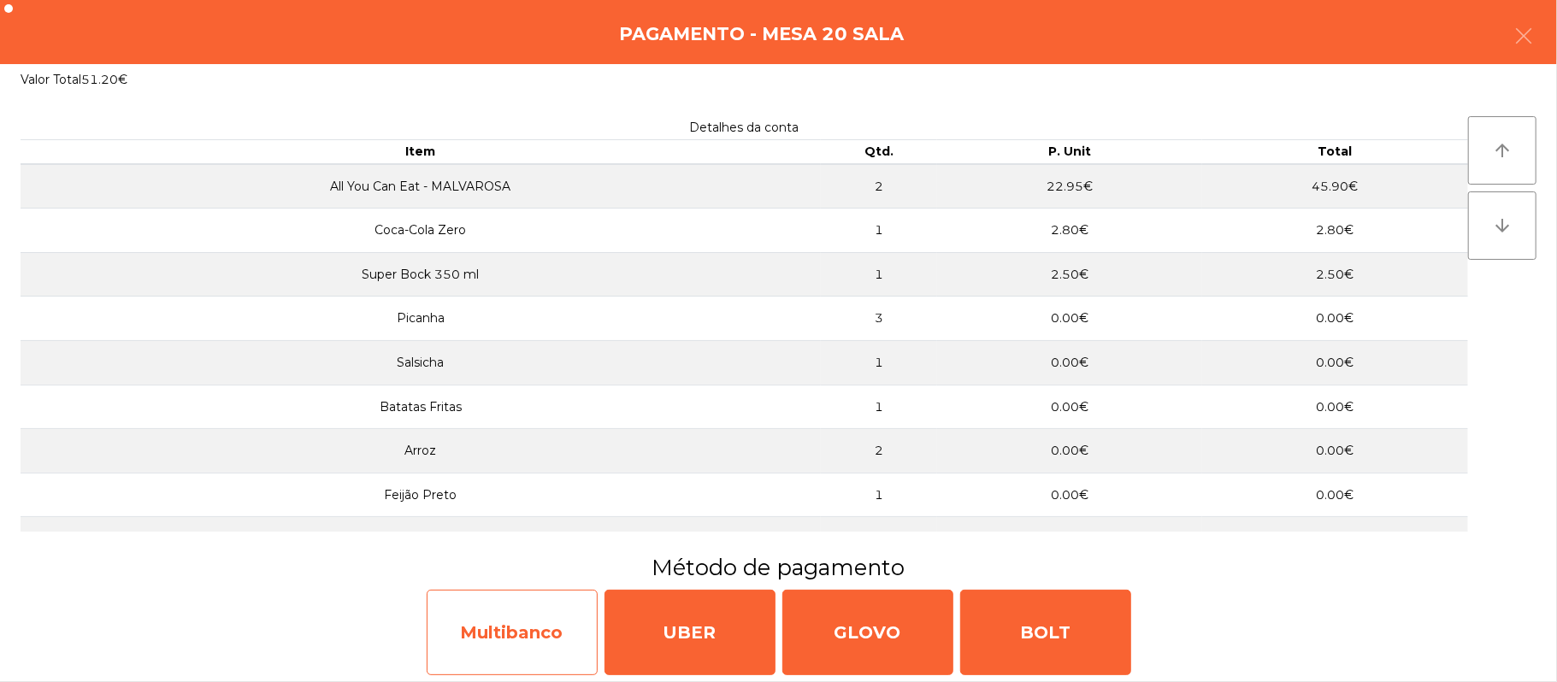
click at [544, 629] on div "Multibanco" at bounding box center [512, 632] width 171 height 85
select select "**"
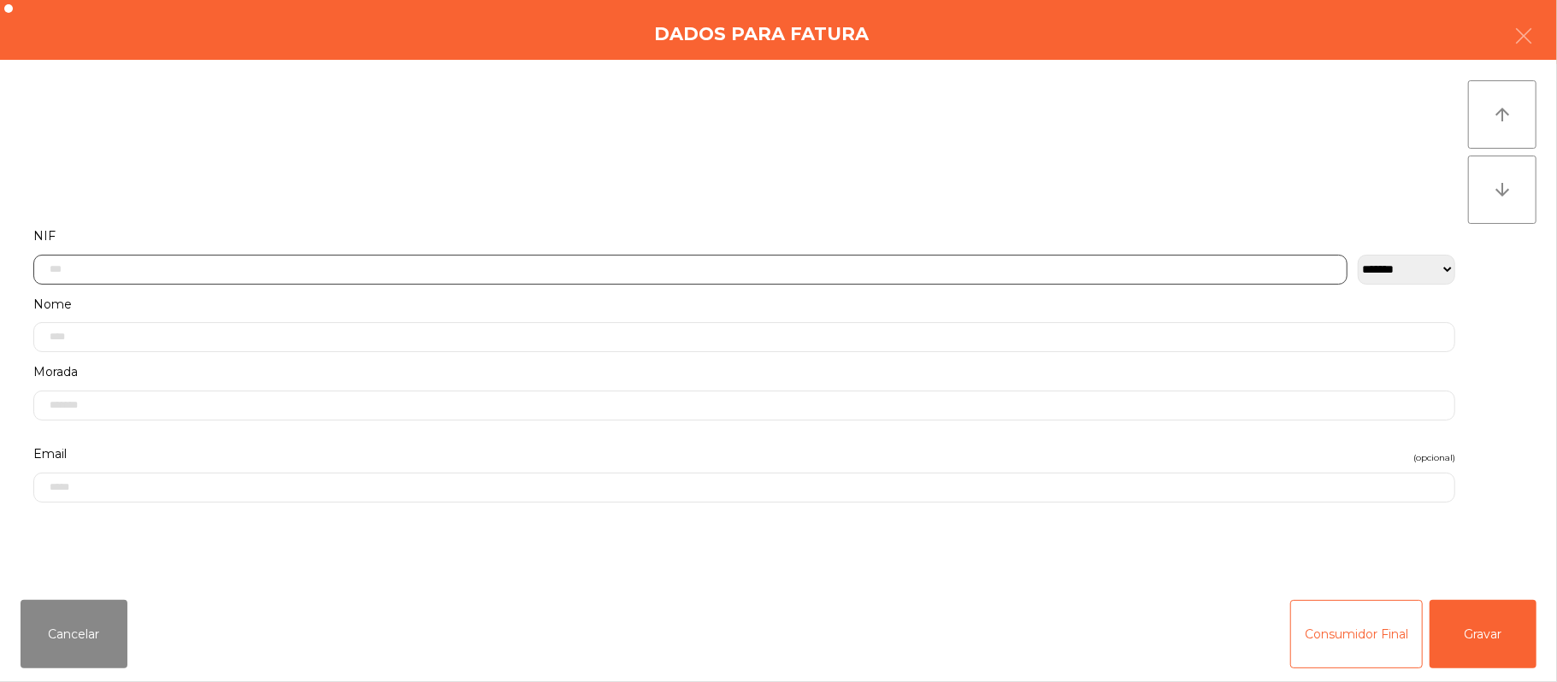
click at [767, 267] on input "text" at bounding box center [690, 270] width 1314 height 30
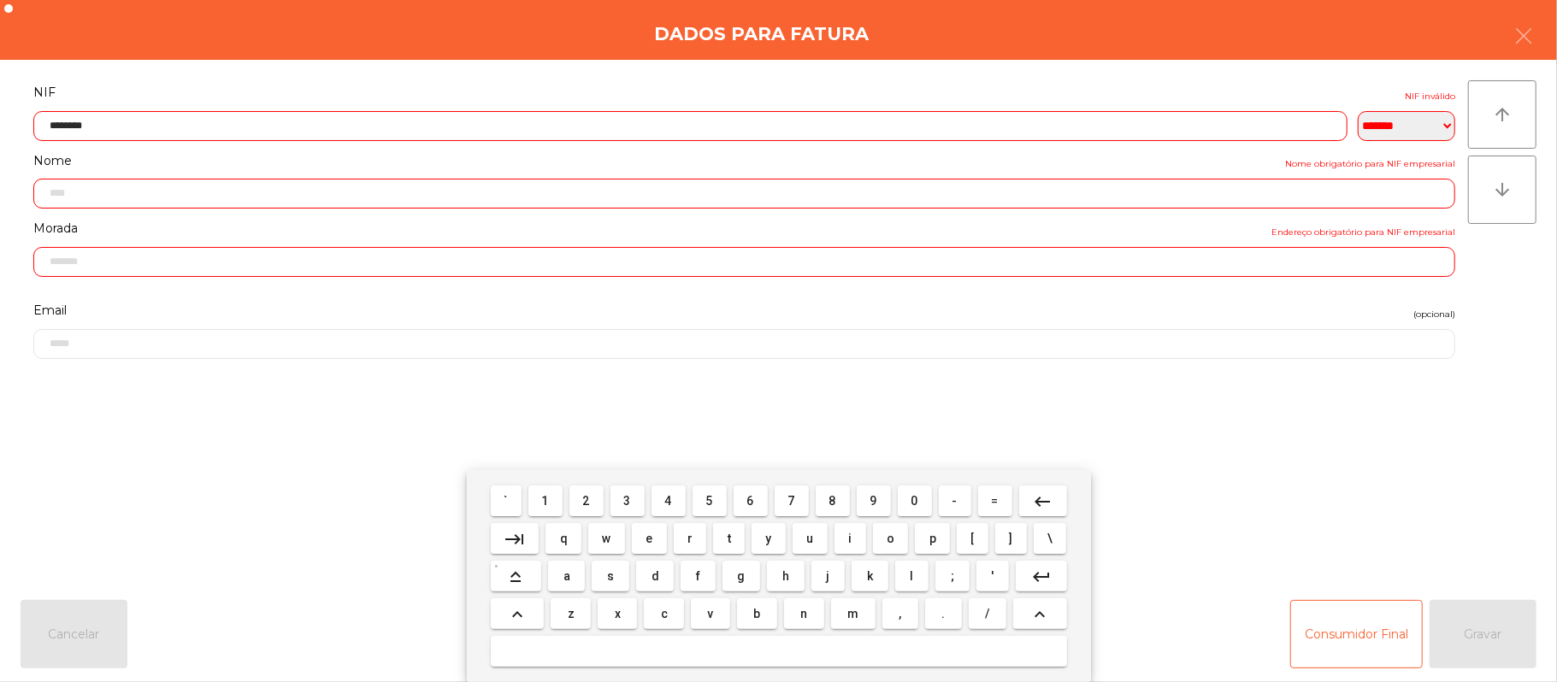
type input "*********"
type input "**********"
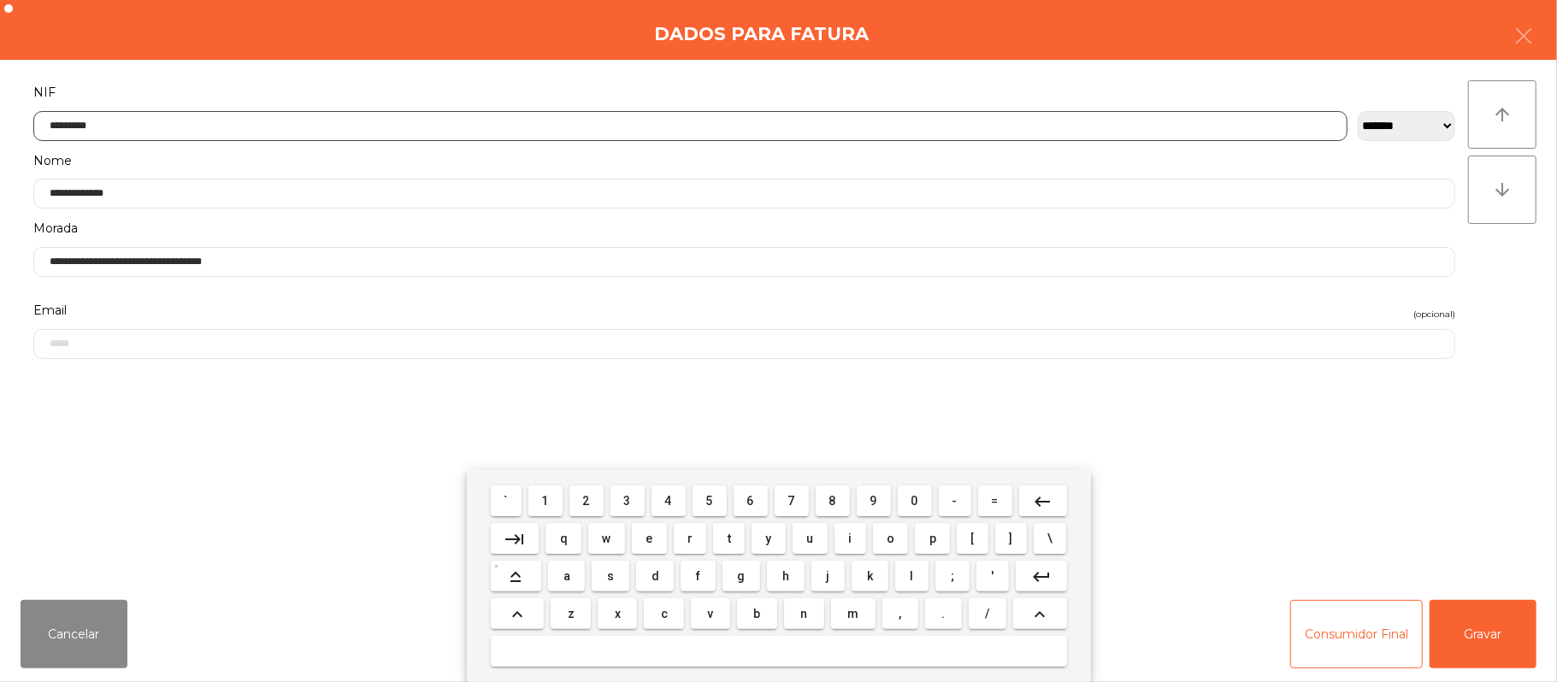
type input "*********"
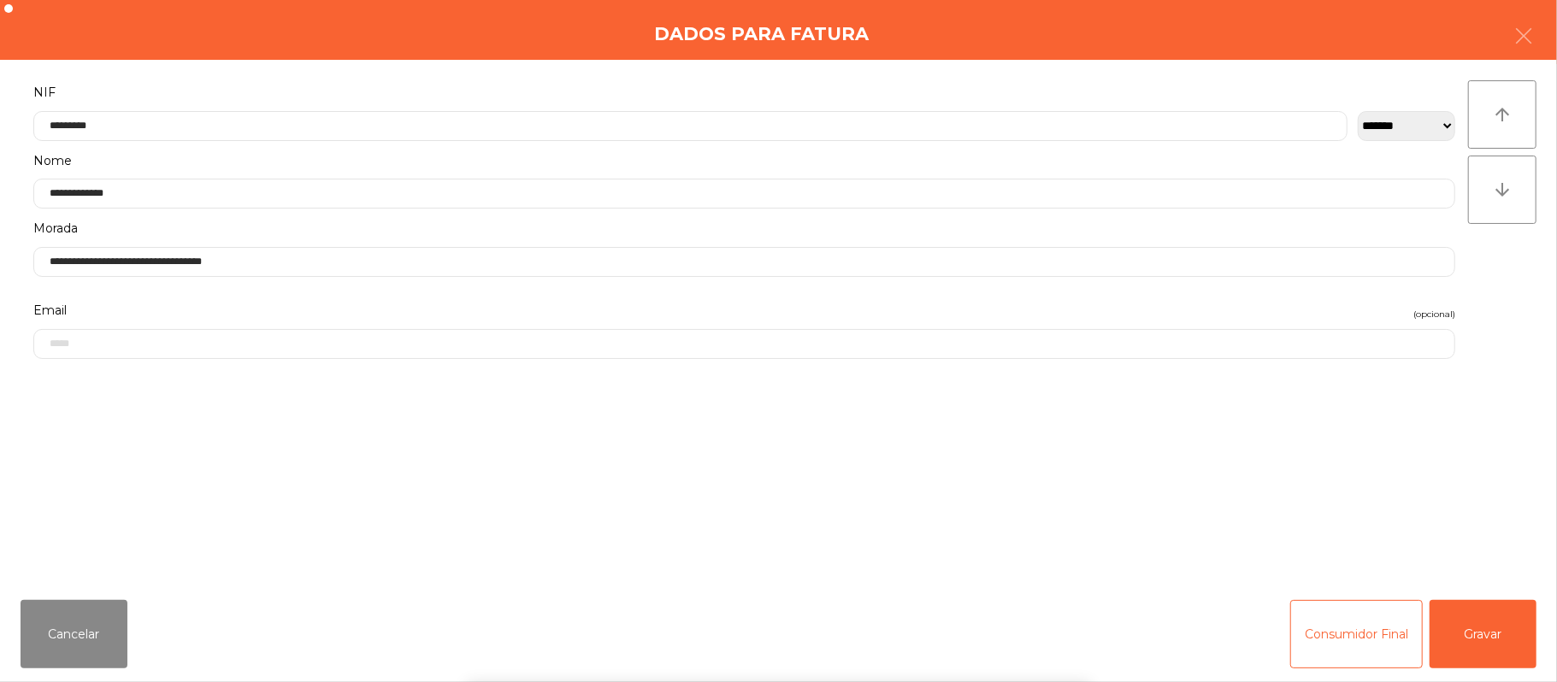
click at [1474, 619] on div "` 1 2 3 4 5 6 7 8 9 0 - = keyboard_backspace keyboard_tab q w e r t y u i o p […" at bounding box center [778, 576] width 1557 height 212
click at [1487, 624] on button "Gravar" at bounding box center [1482, 634] width 107 height 68
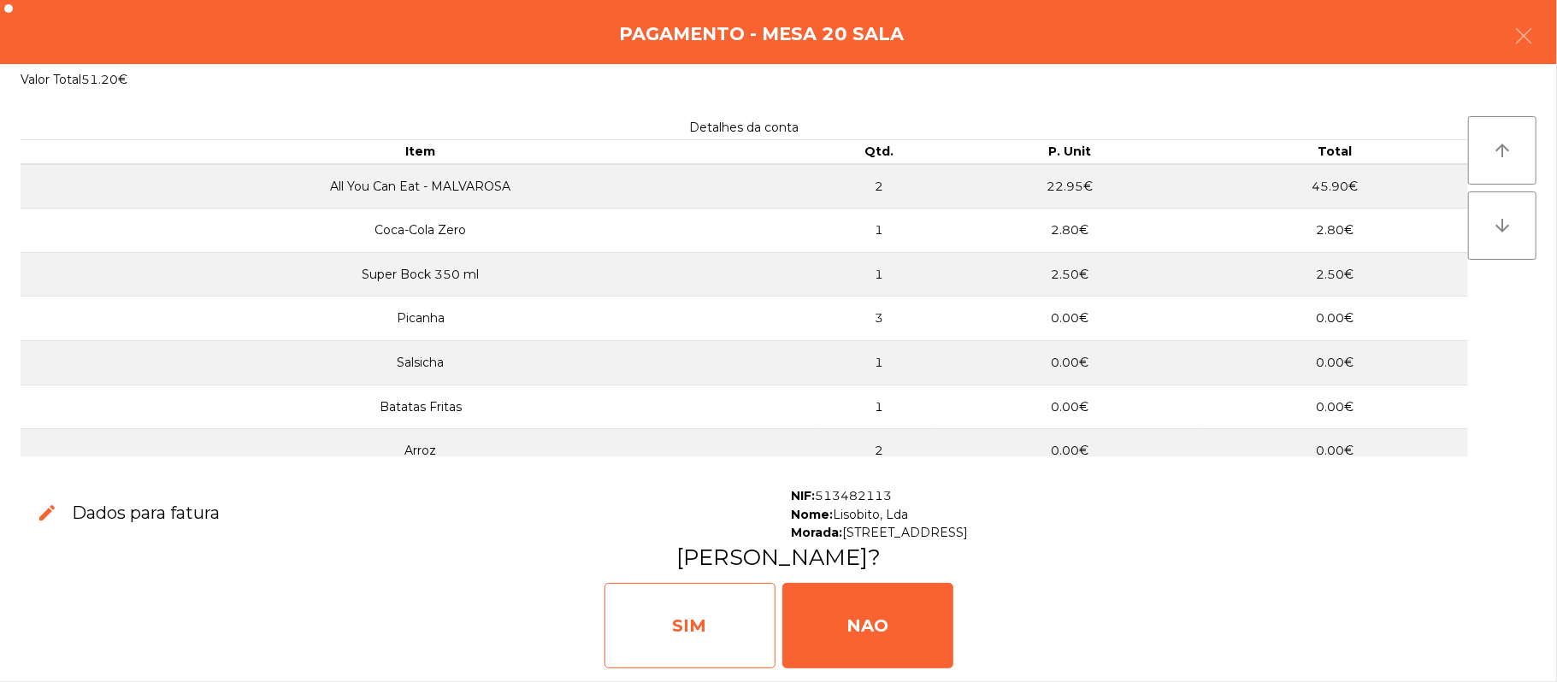
click at [726, 615] on div "SIM" at bounding box center [689, 625] width 171 height 85
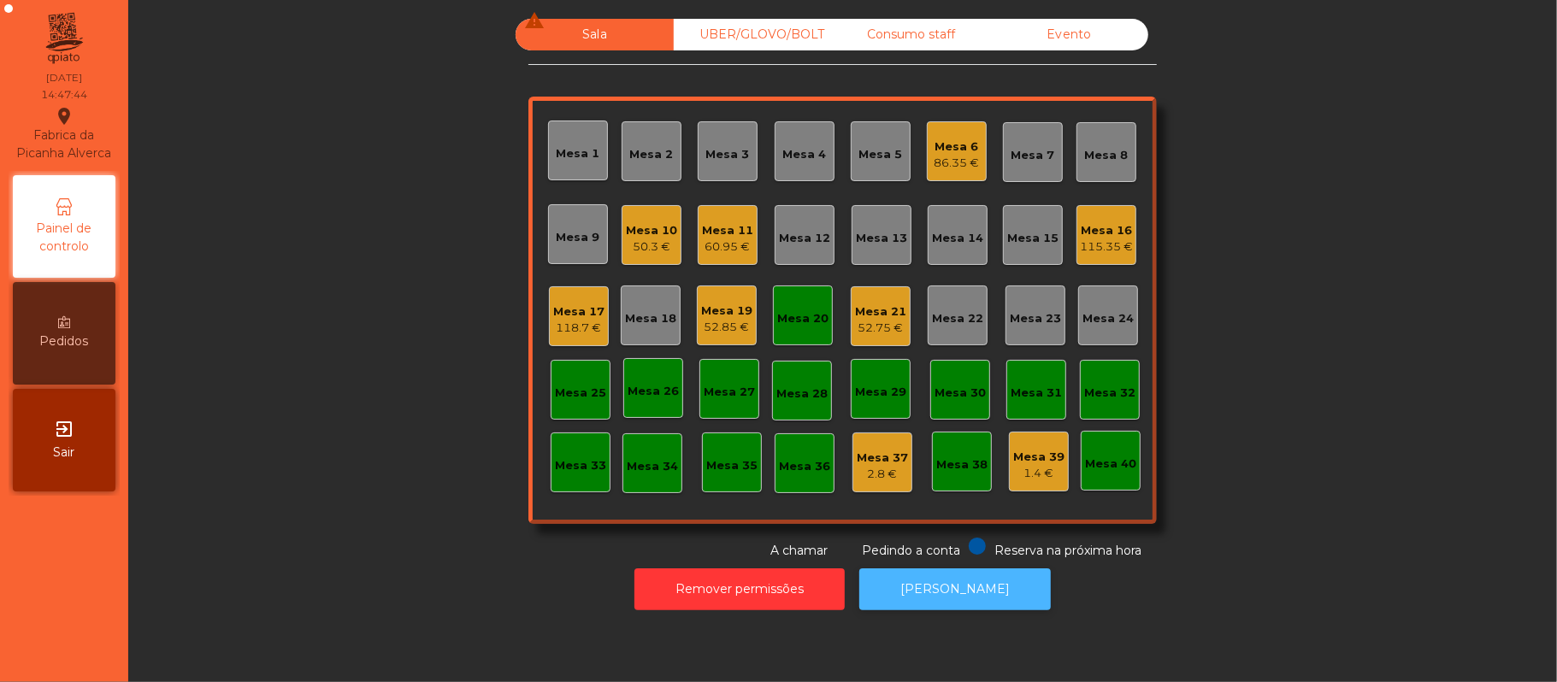
click at [935, 606] on button "[PERSON_NAME]" at bounding box center [954, 589] width 191 height 42
click at [814, 315] on div "Mesa 20" at bounding box center [802, 318] width 51 height 17
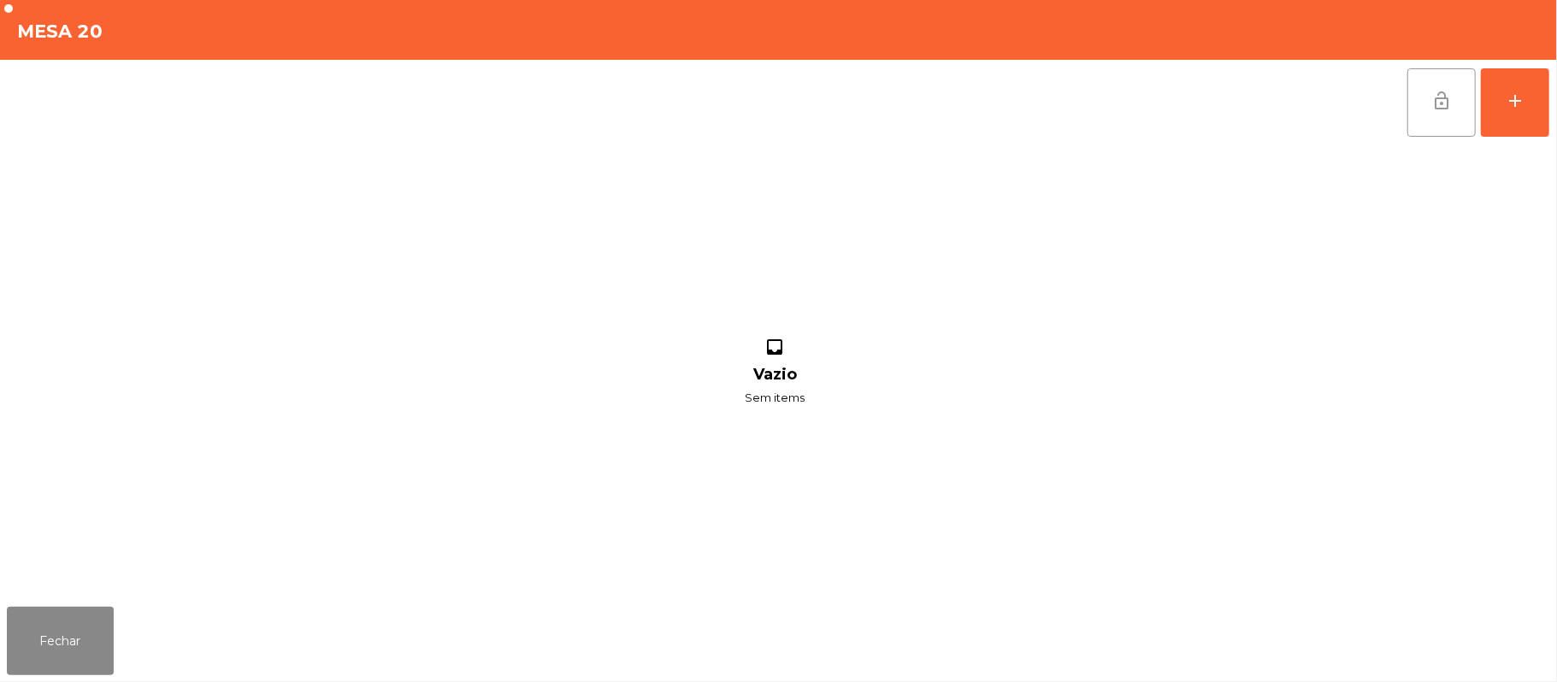
click at [1427, 104] on button "lock_open" at bounding box center [1441, 102] width 68 height 68
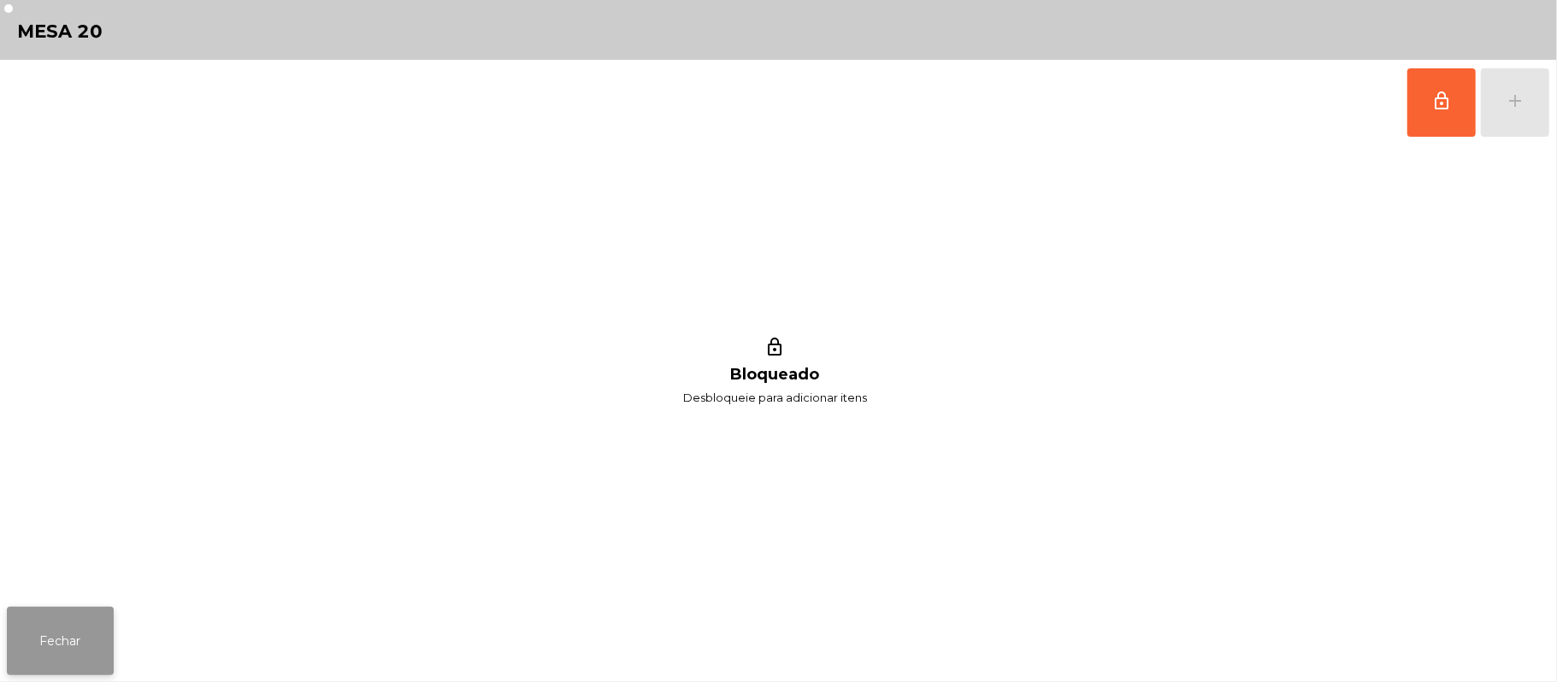
click at [62, 646] on button "Fechar" at bounding box center [60, 641] width 107 height 68
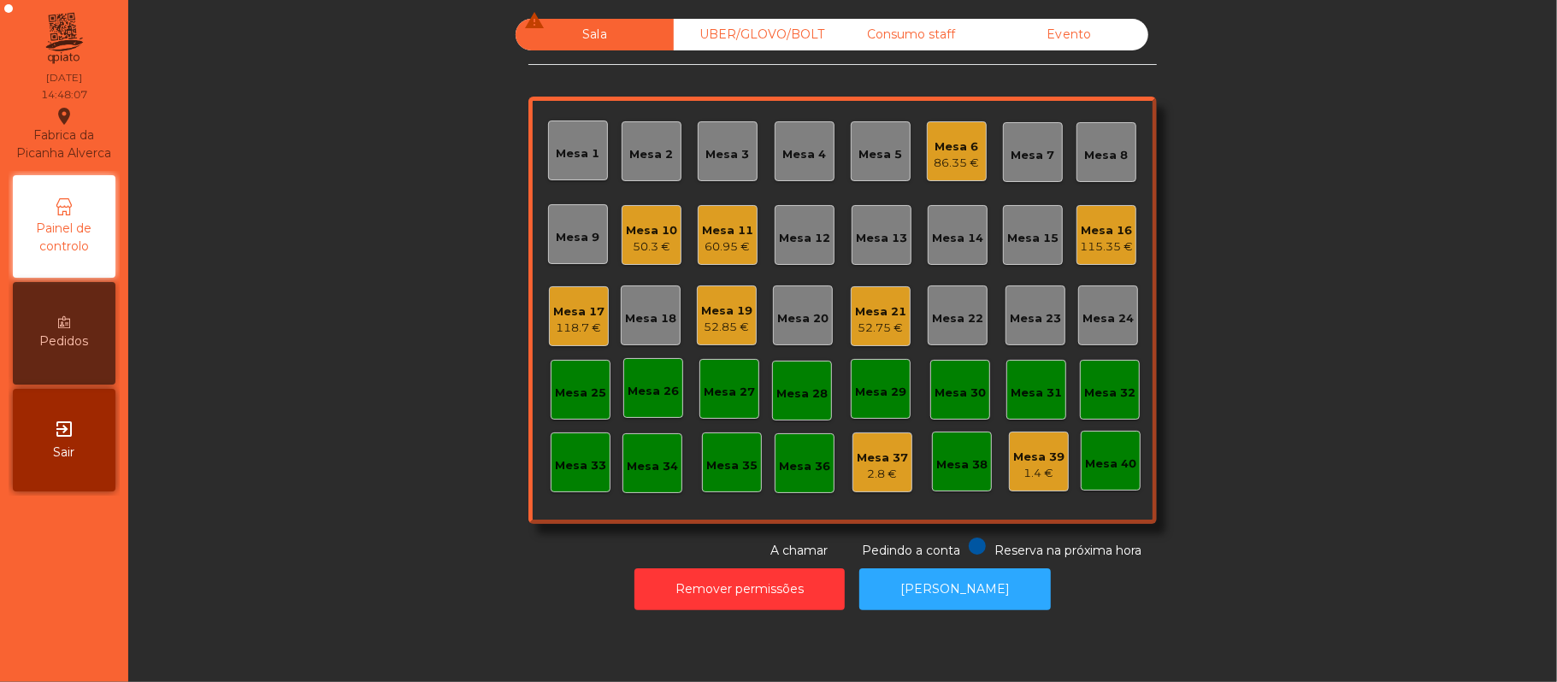
click at [1093, 223] on div "Mesa 16" at bounding box center [1106, 230] width 53 height 17
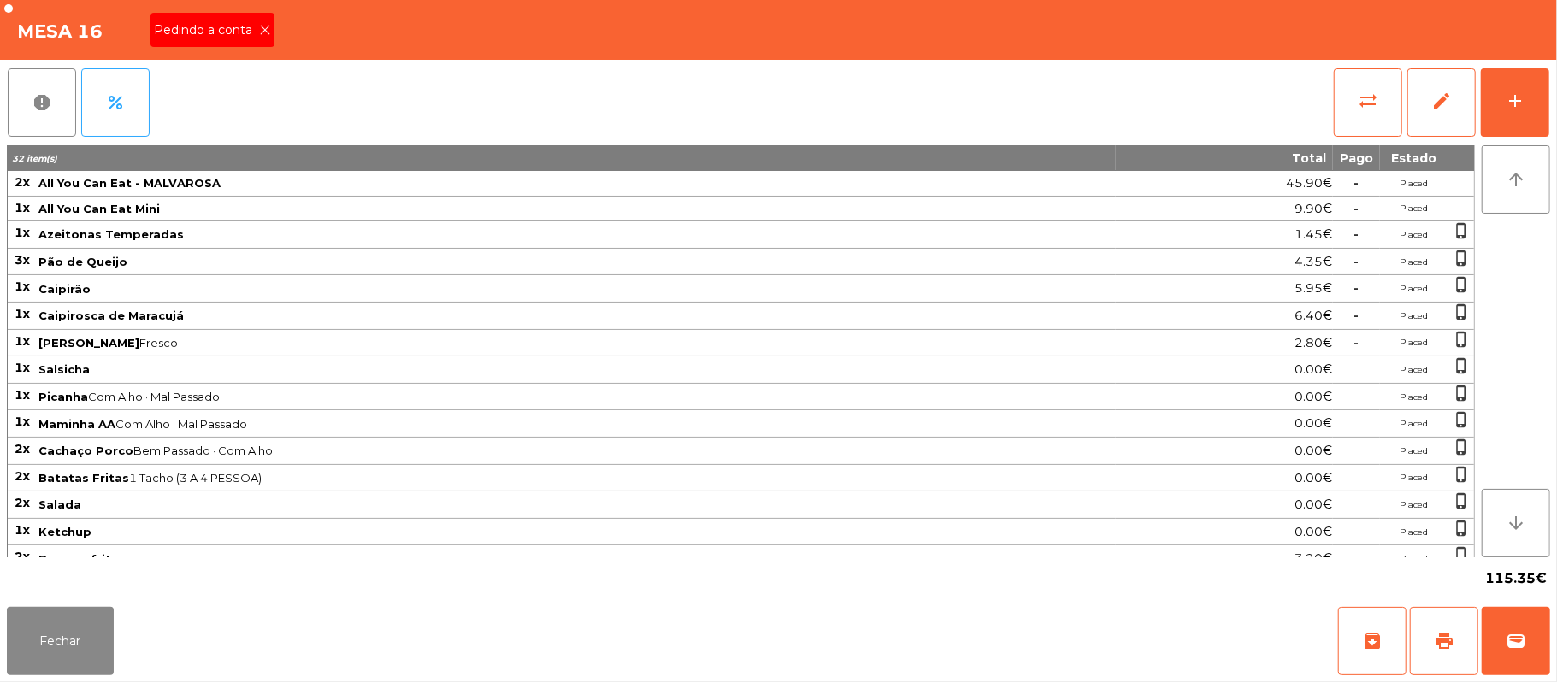
click at [263, 29] on icon at bounding box center [265, 30] width 12 height 12
click at [1523, 623] on button "wallet" at bounding box center [1515, 641] width 68 height 68
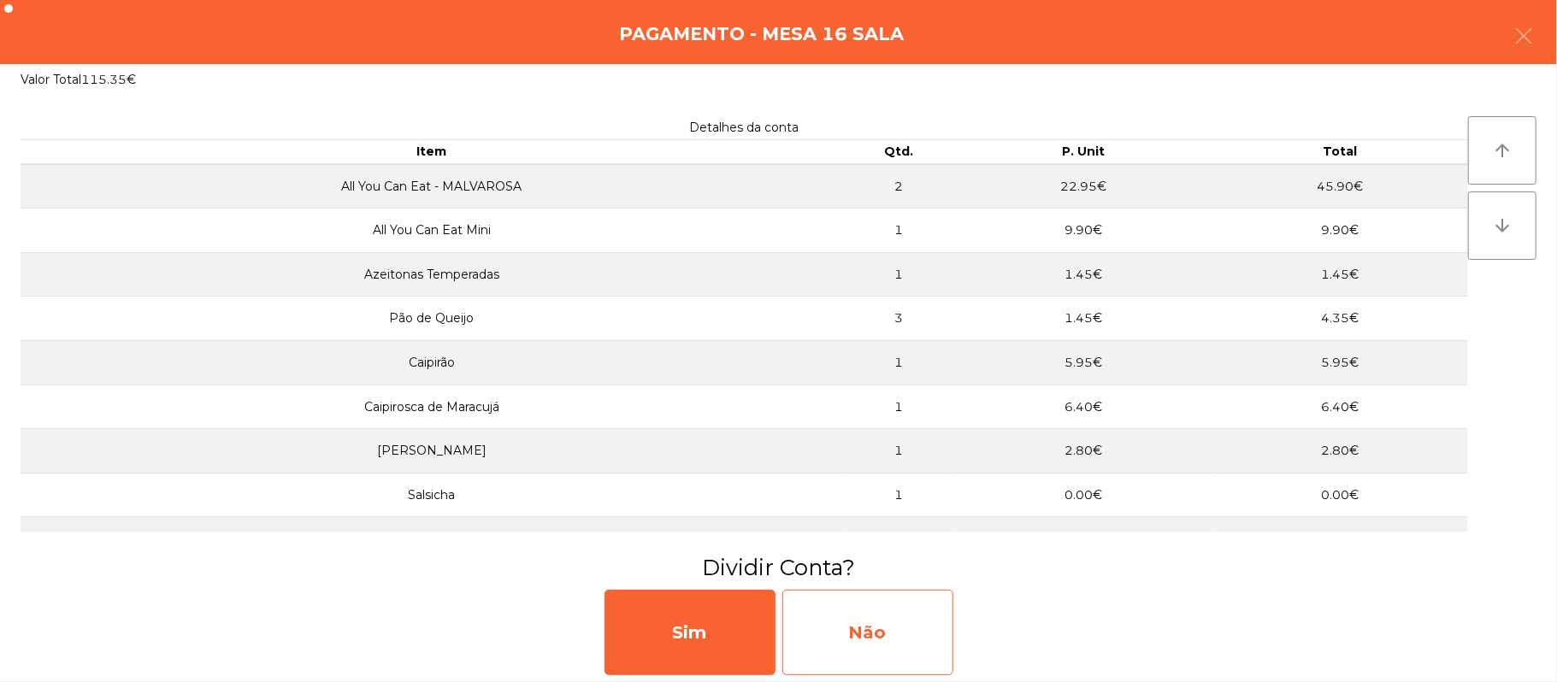
click at [881, 616] on div "Não" at bounding box center [867, 632] width 171 height 85
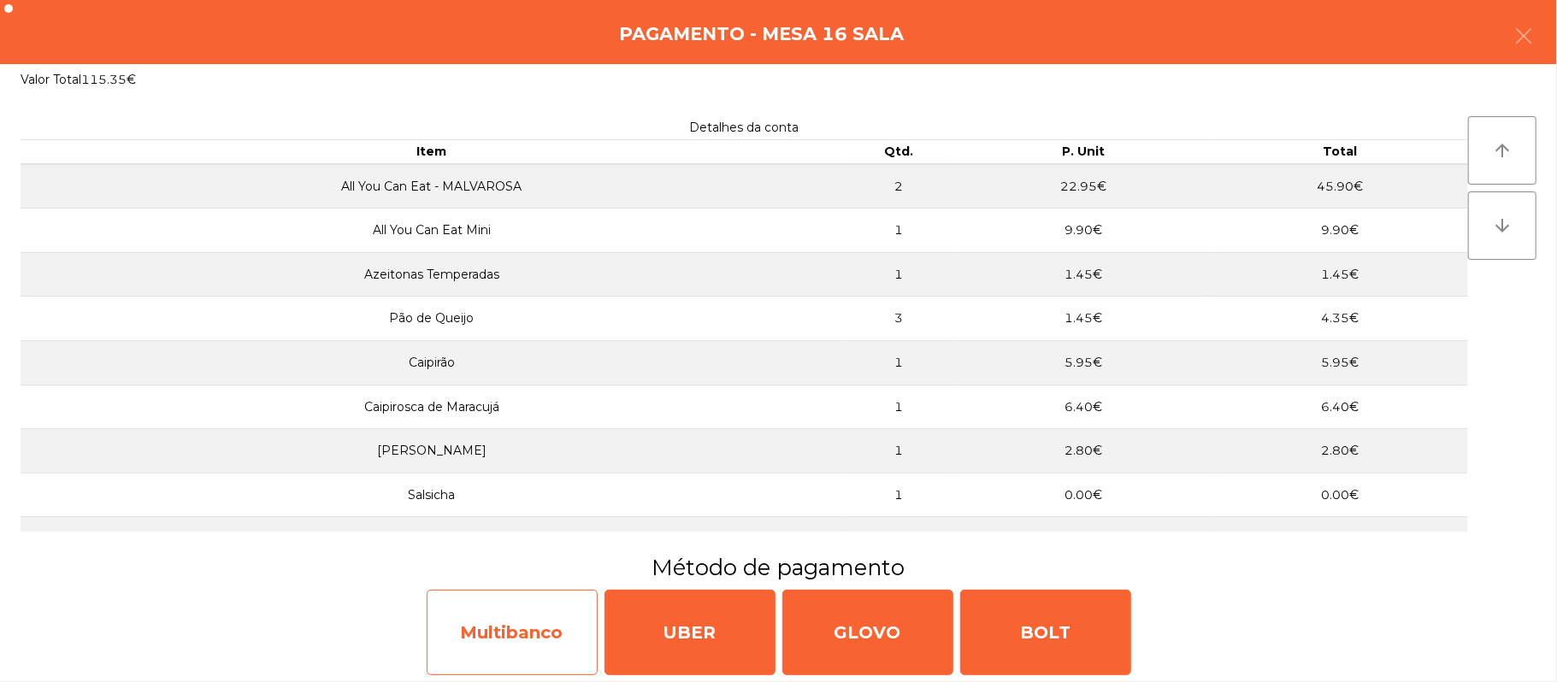
click at [503, 638] on div "Multibanco" at bounding box center [512, 632] width 171 height 85
select select "**"
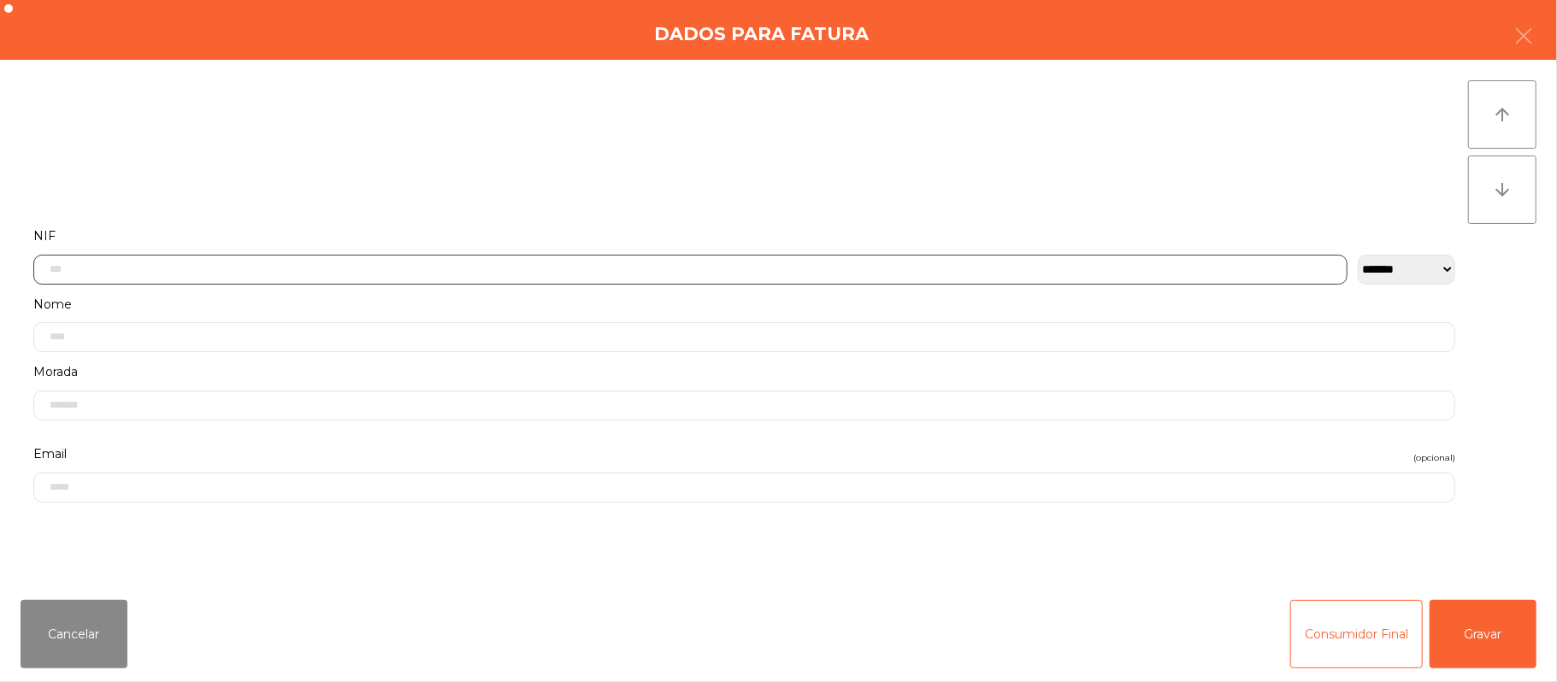
click at [333, 264] on input "text" at bounding box center [690, 270] width 1314 height 30
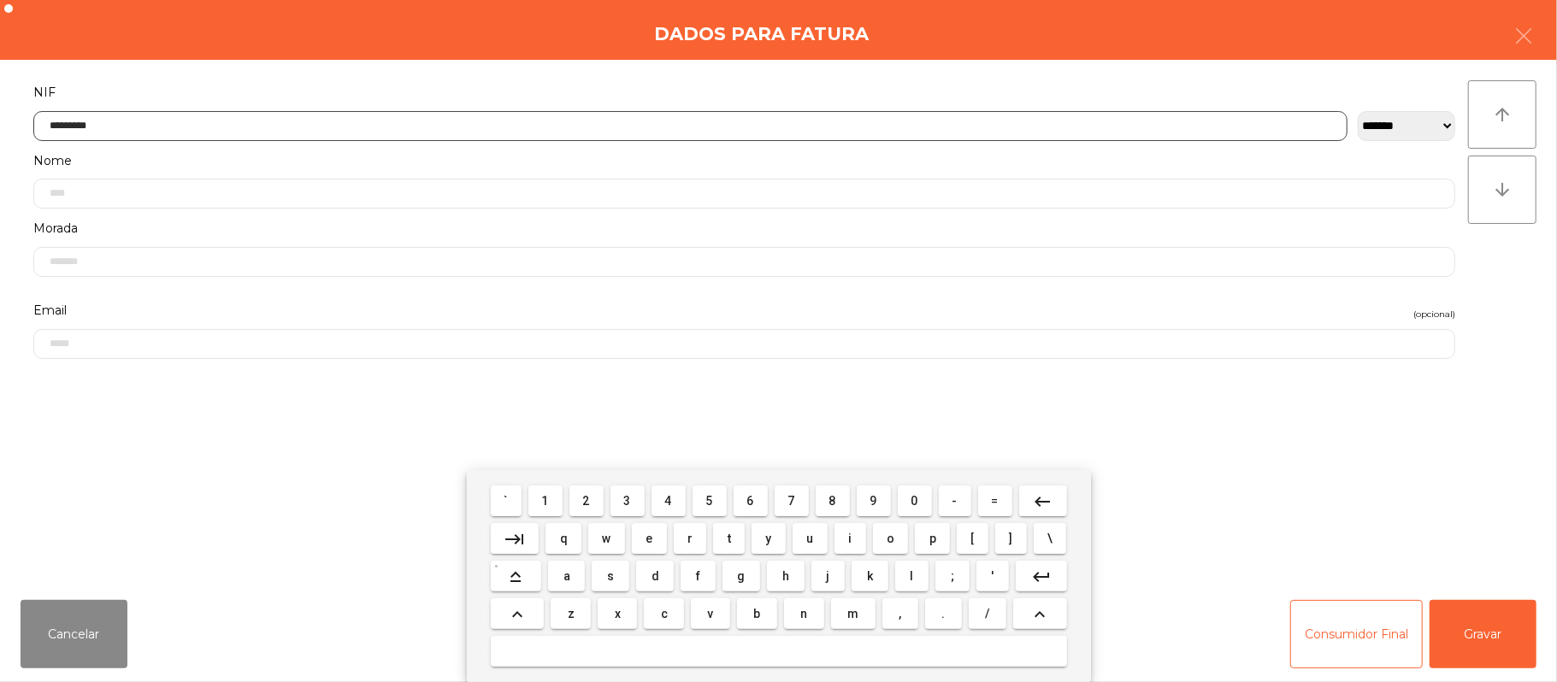
type input "*********"
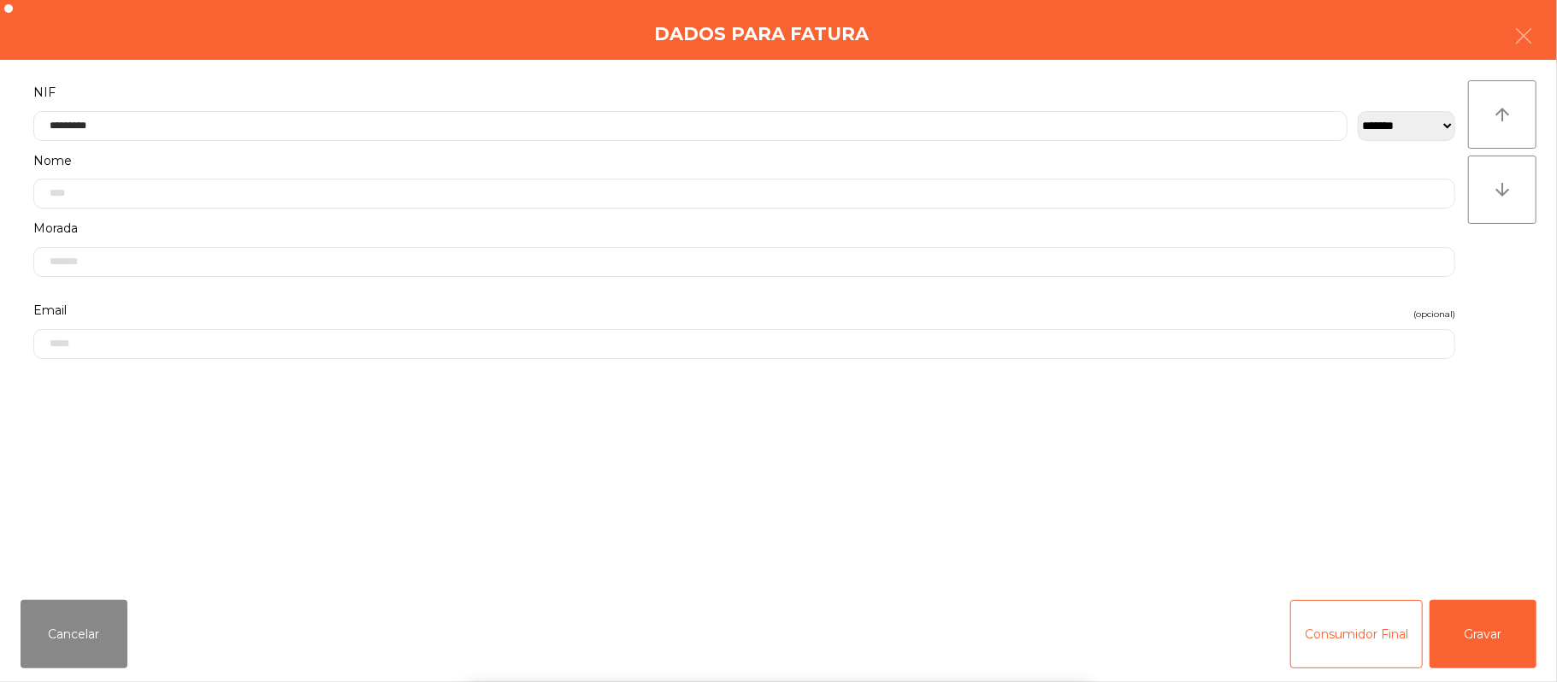
click at [1467, 617] on div "` 1 2 3 4 5 6 7 8 9 0 - = keyboard_backspace keyboard_tab q w e r t y u i o p […" at bounding box center [778, 576] width 1557 height 212
click at [1481, 612] on button "Gravar" at bounding box center [1482, 634] width 107 height 68
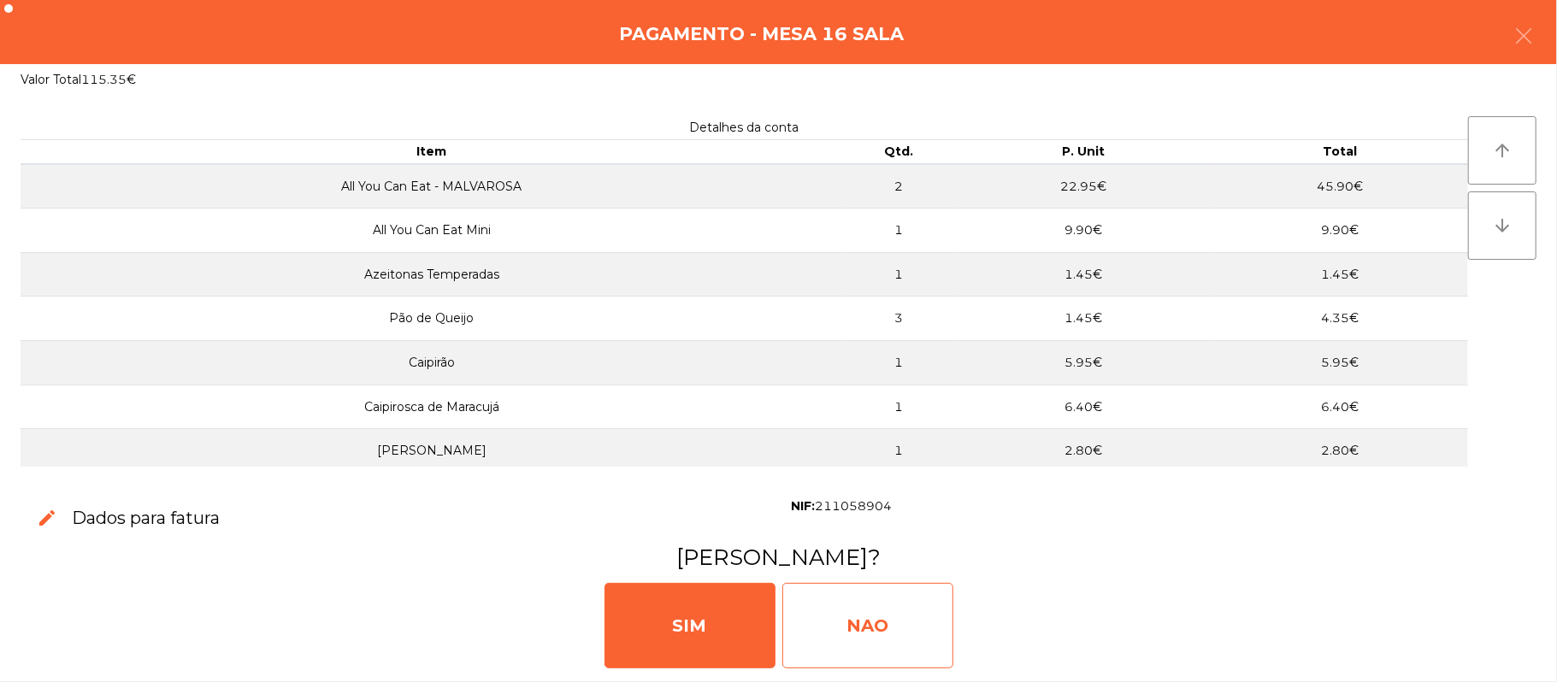
click at [891, 630] on div "NAO" at bounding box center [867, 625] width 171 height 85
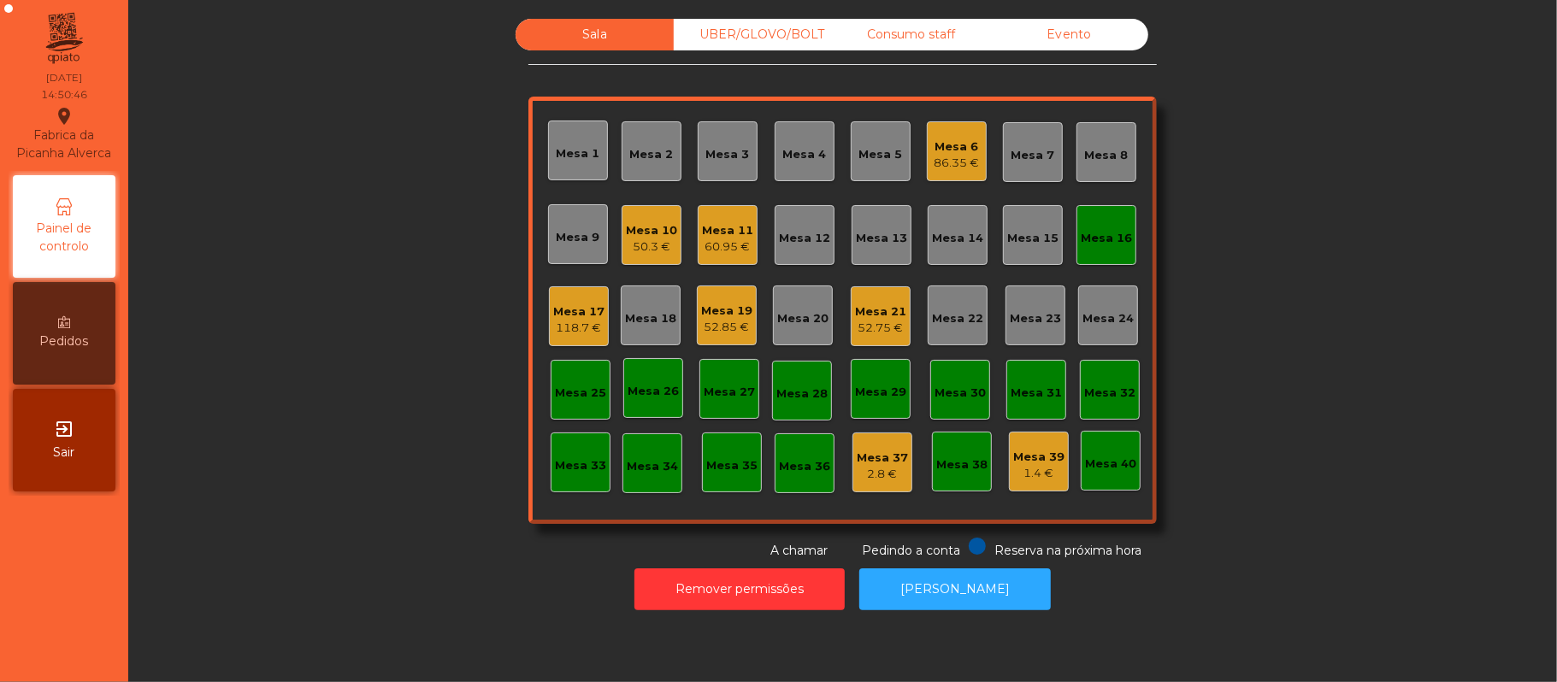
click at [1122, 233] on div "Mesa 16" at bounding box center [1106, 238] width 51 height 17
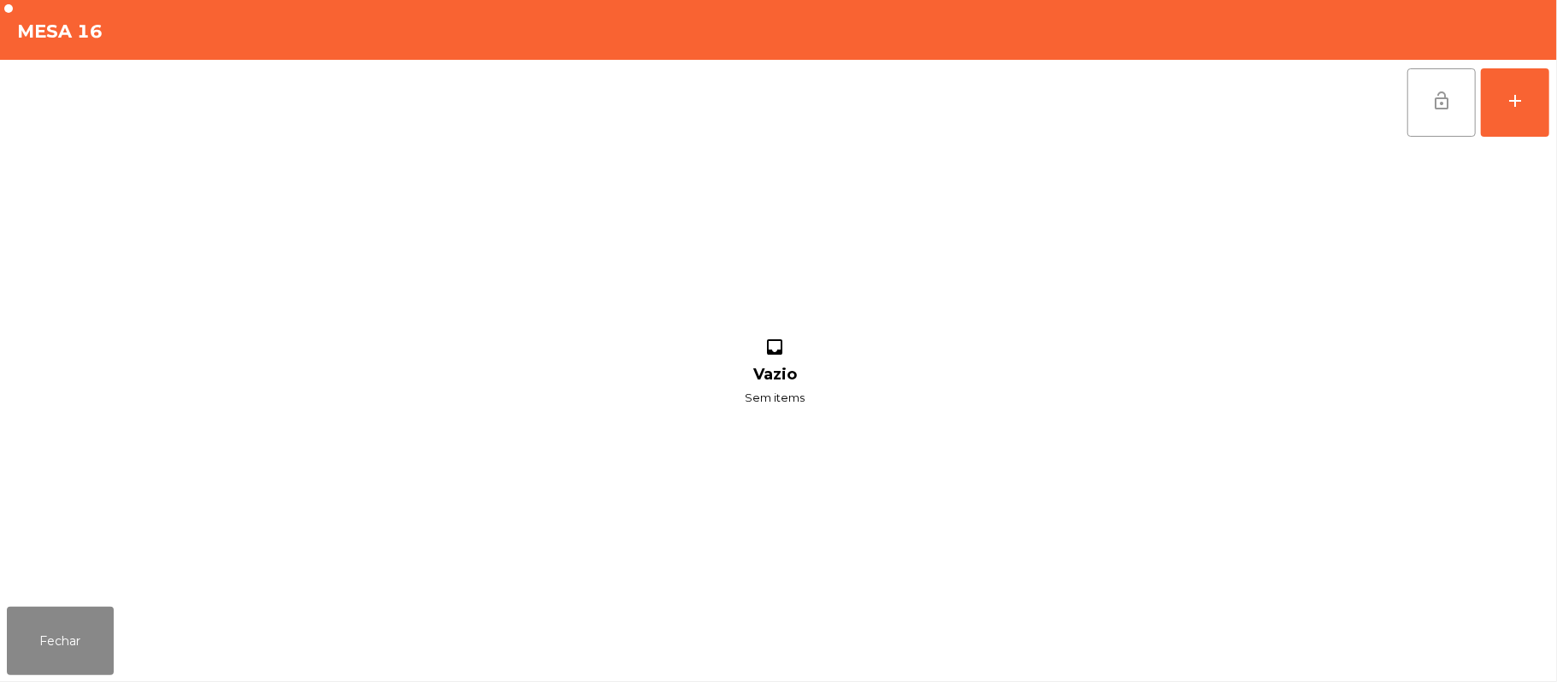
click at [1450, 93] on span "lock_open" at bounding box center [1441, 101] width 21 height 21
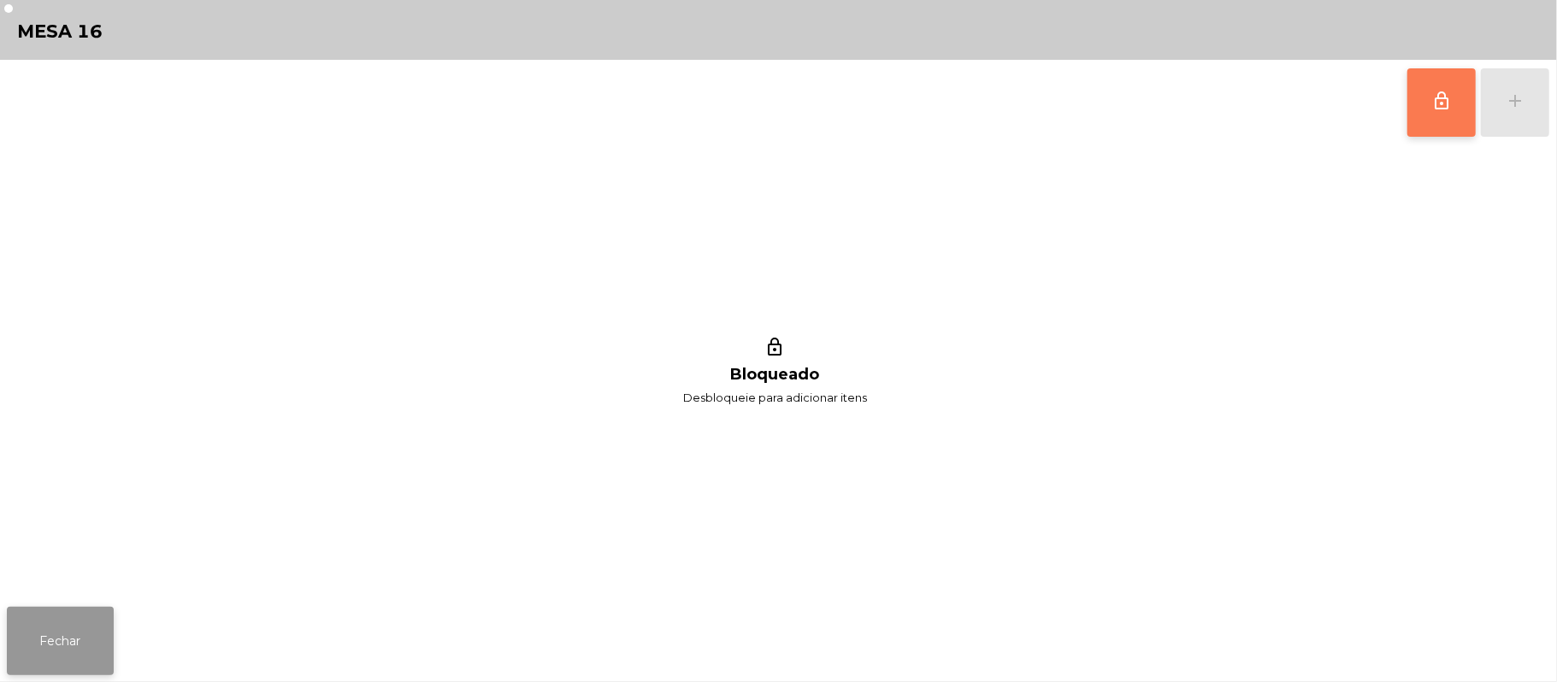
click at [80, 648] on button "Fechar" at bounding box center [60, 641] width 107 height 68
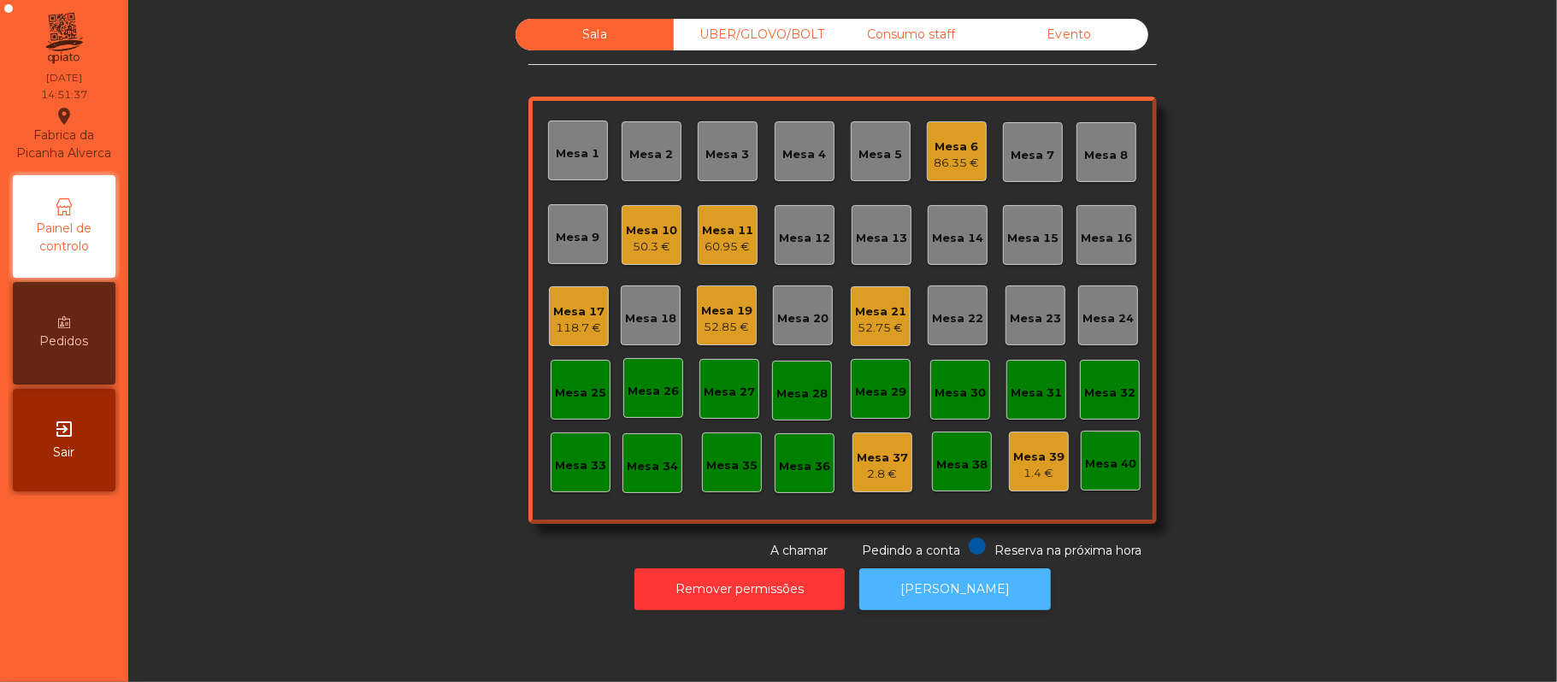
click at [968, 574] on button "[PERSON_NAME]" at bounding box center [954, 589] width 191 height 42
click at [729, 244] on div "60.95 €" at bounding box center [727, 247] width 51 height 17
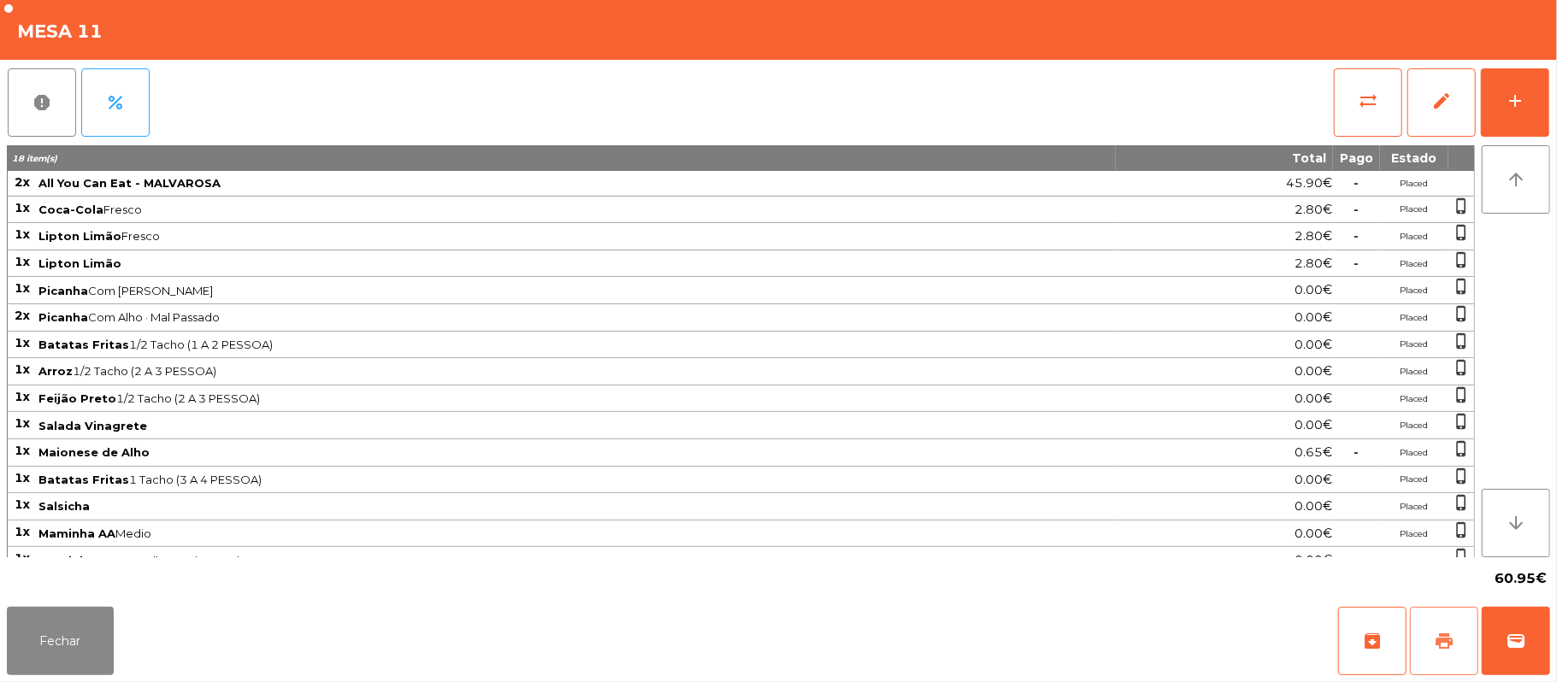
click at [1426, 616] on button "print" at bounding box center [1444, 641] width 68 height 68
click at [1440, 620] on button "print" at bounding box center [1444, 641] width 68 height 68
click at [1334, 76] on button "sync_alt" at bounding box center [1368, 102] width 68 height 68
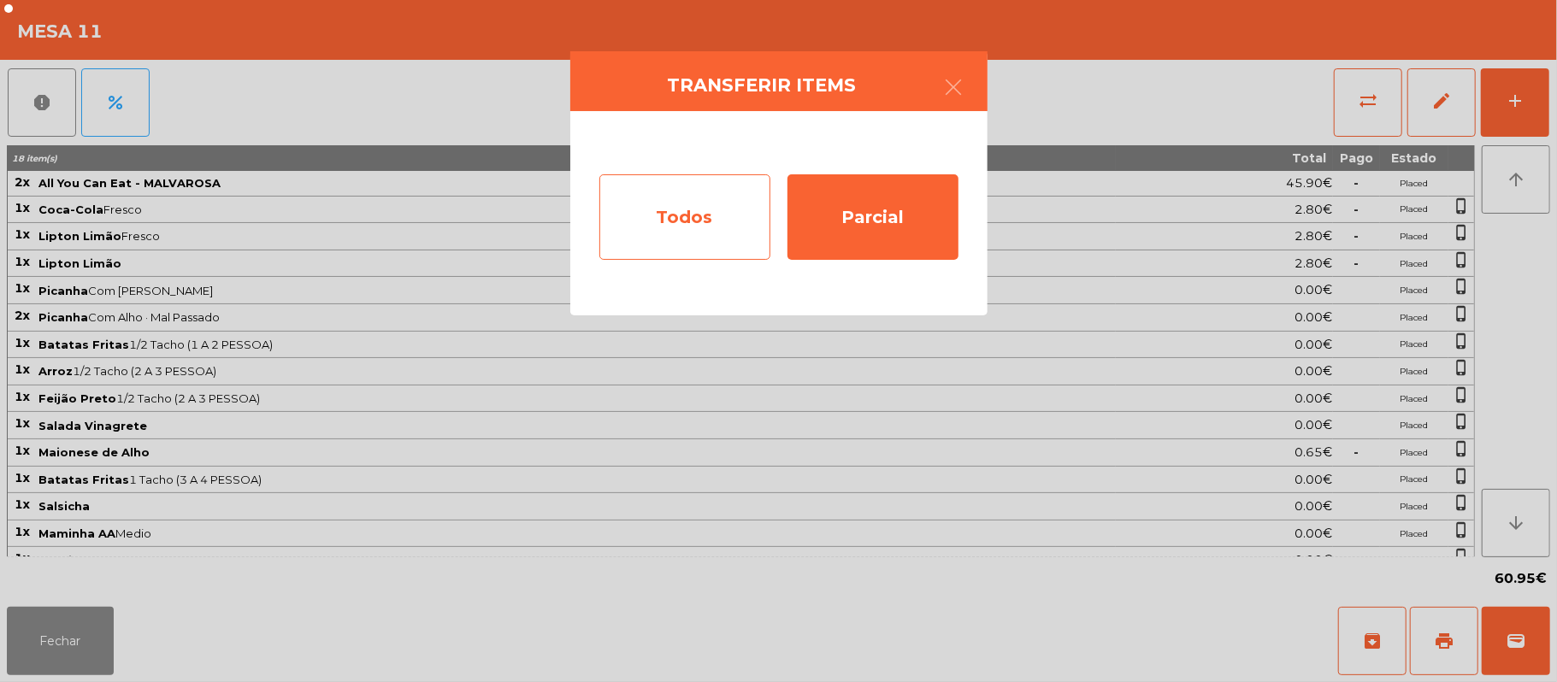
click at [701, 216] on div "Todos" at bounding box center [684, 216] width 171 height 85
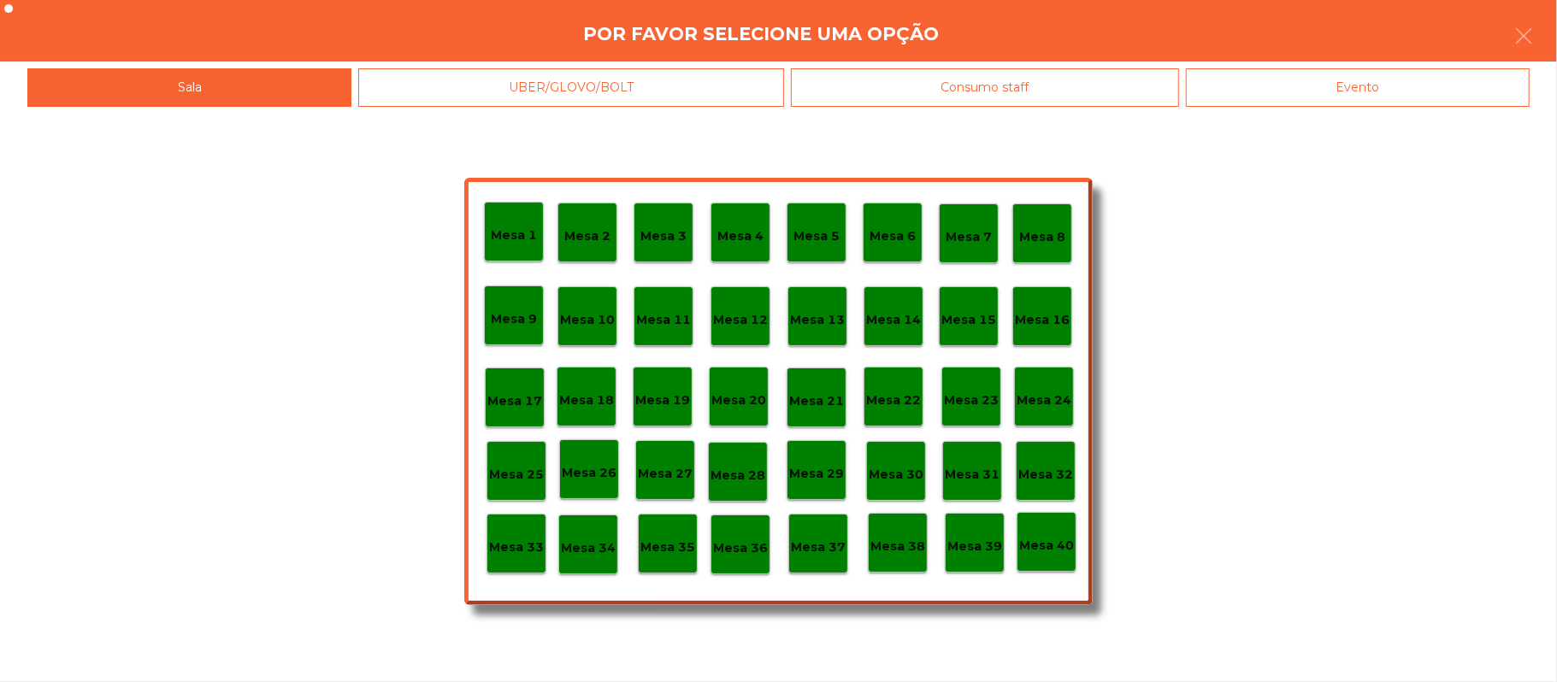
click at [1422, 97] on div "Evento" at bounding box center [1358, 87] width 344 height 38
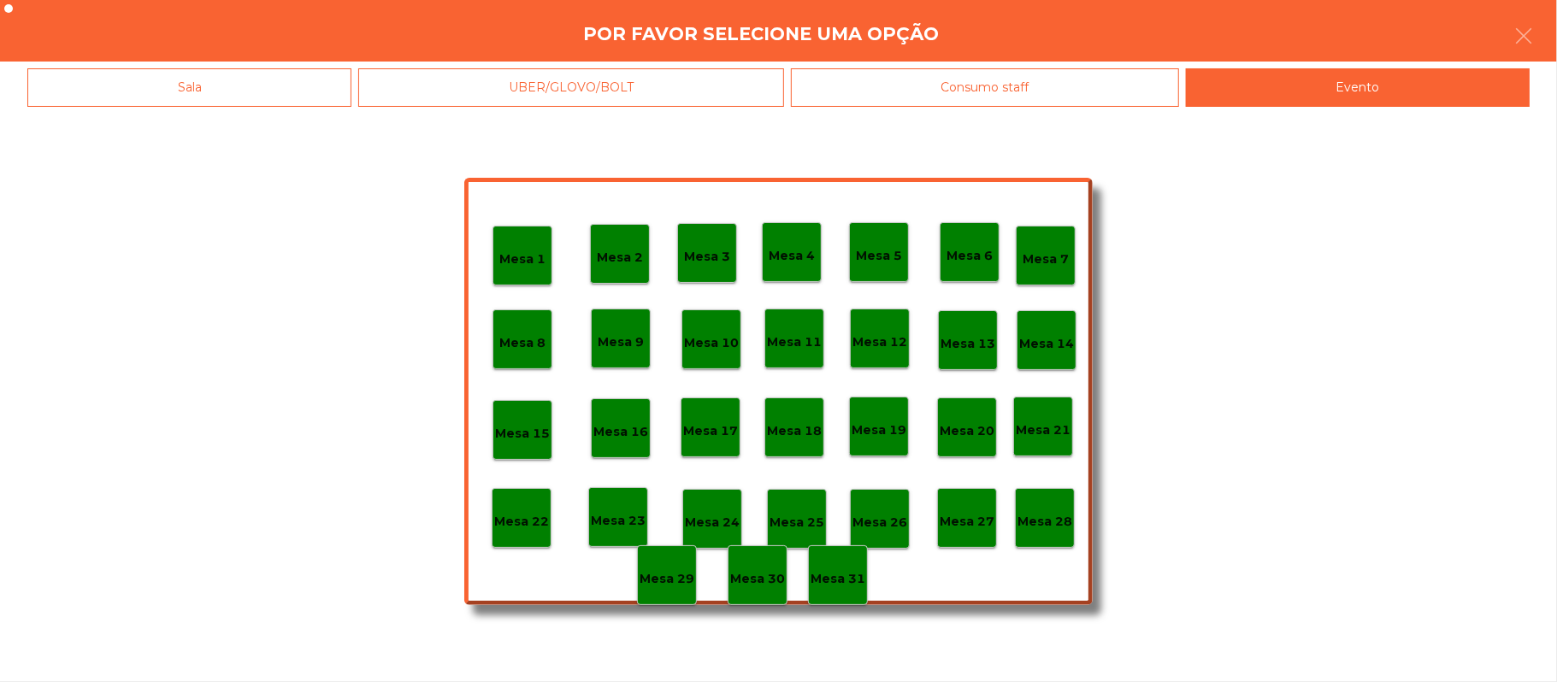
click at [1051, 508] on div "Mesa 28" at bounding box center [1044, 518] width 55 height 27
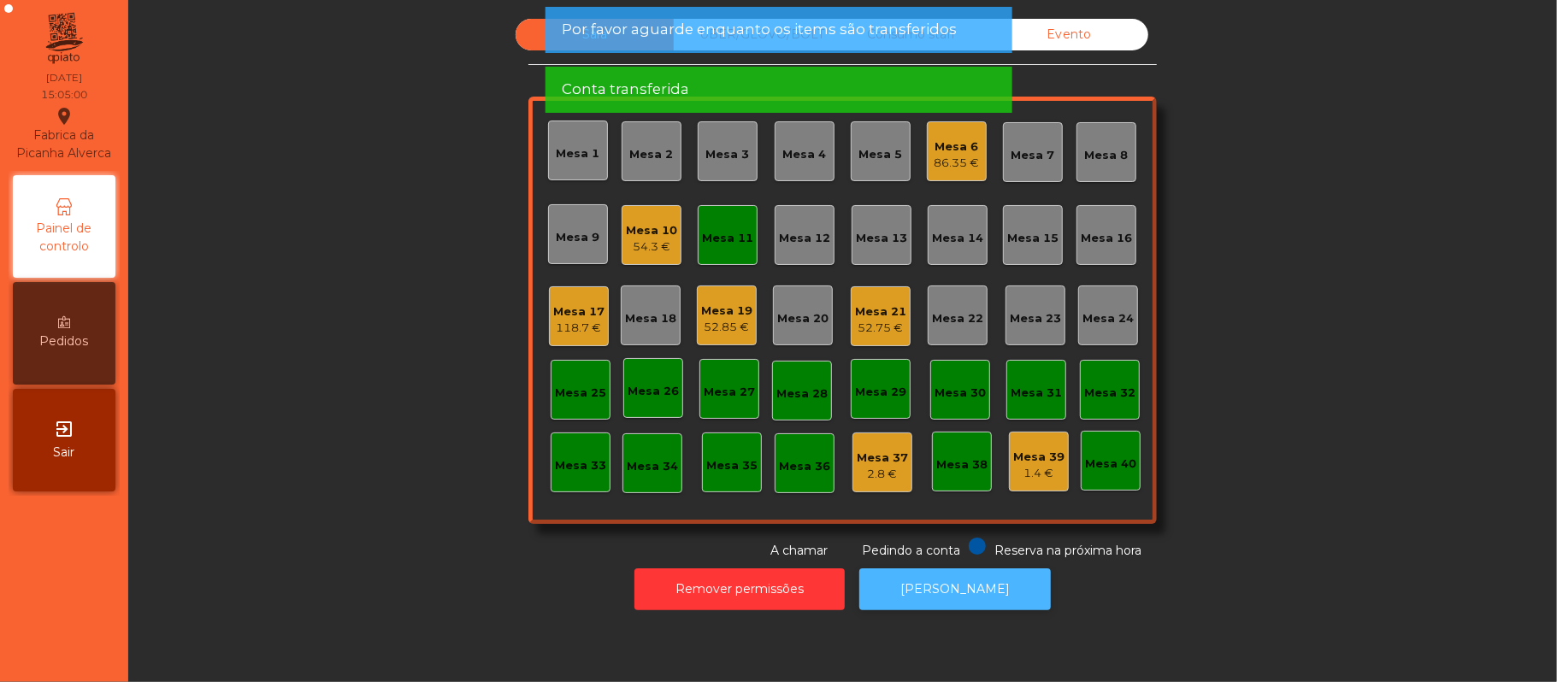
click at [964, 588] on button "[PERSON_NAME]" at bounding box center [954, 589] width 191 height 42
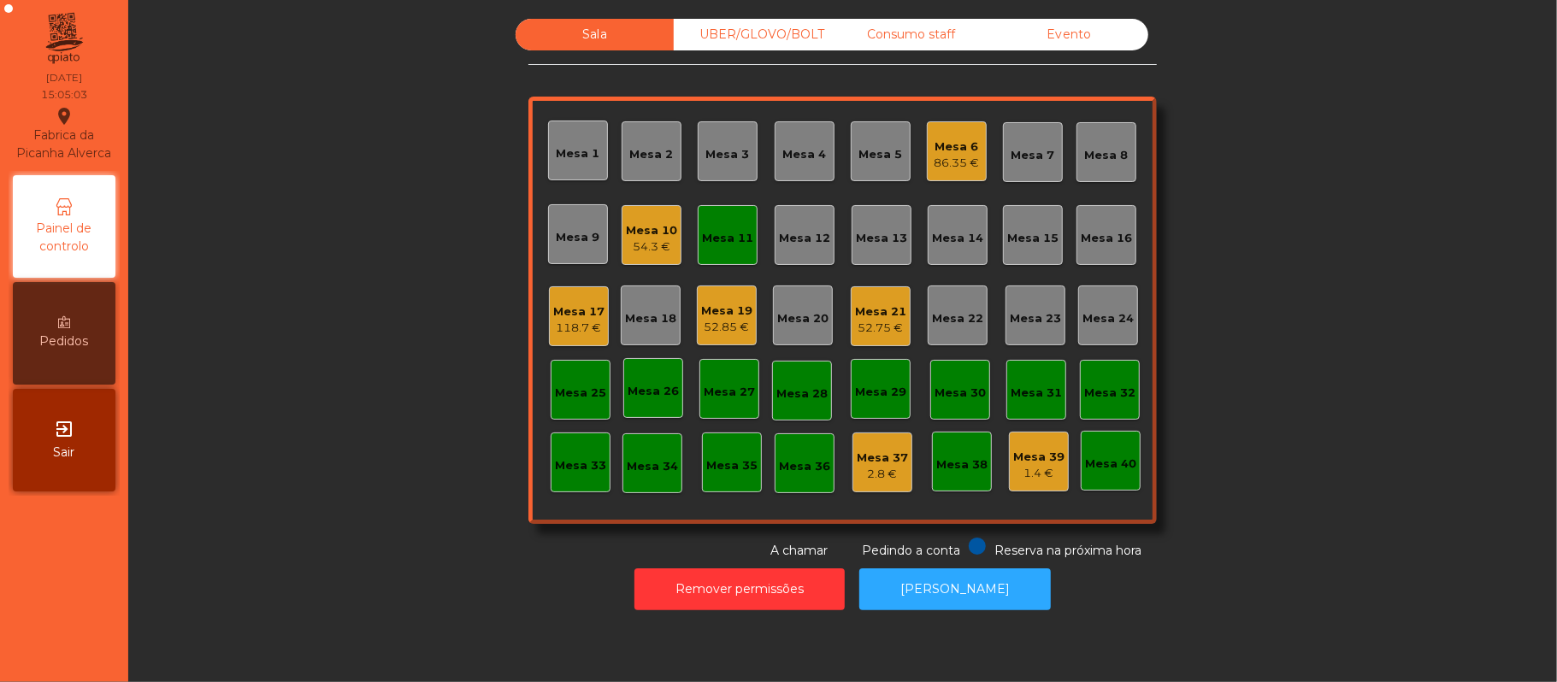
click at [739, 236] on div "Mesa 11" at bounding box center [727, 238] width 51 height 17
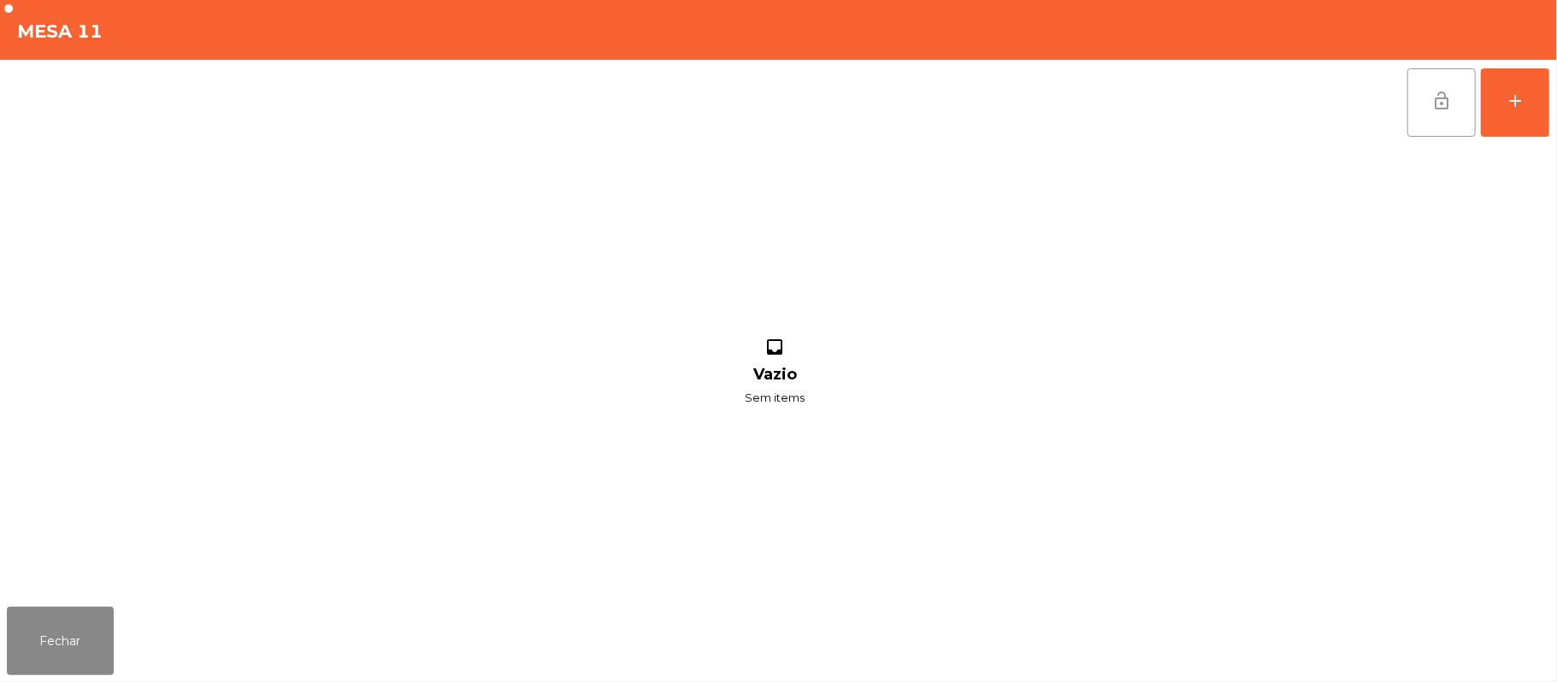
click at [1455, 111] on button "lock_open" at bounding box center [1441, 102] width 68 height 68
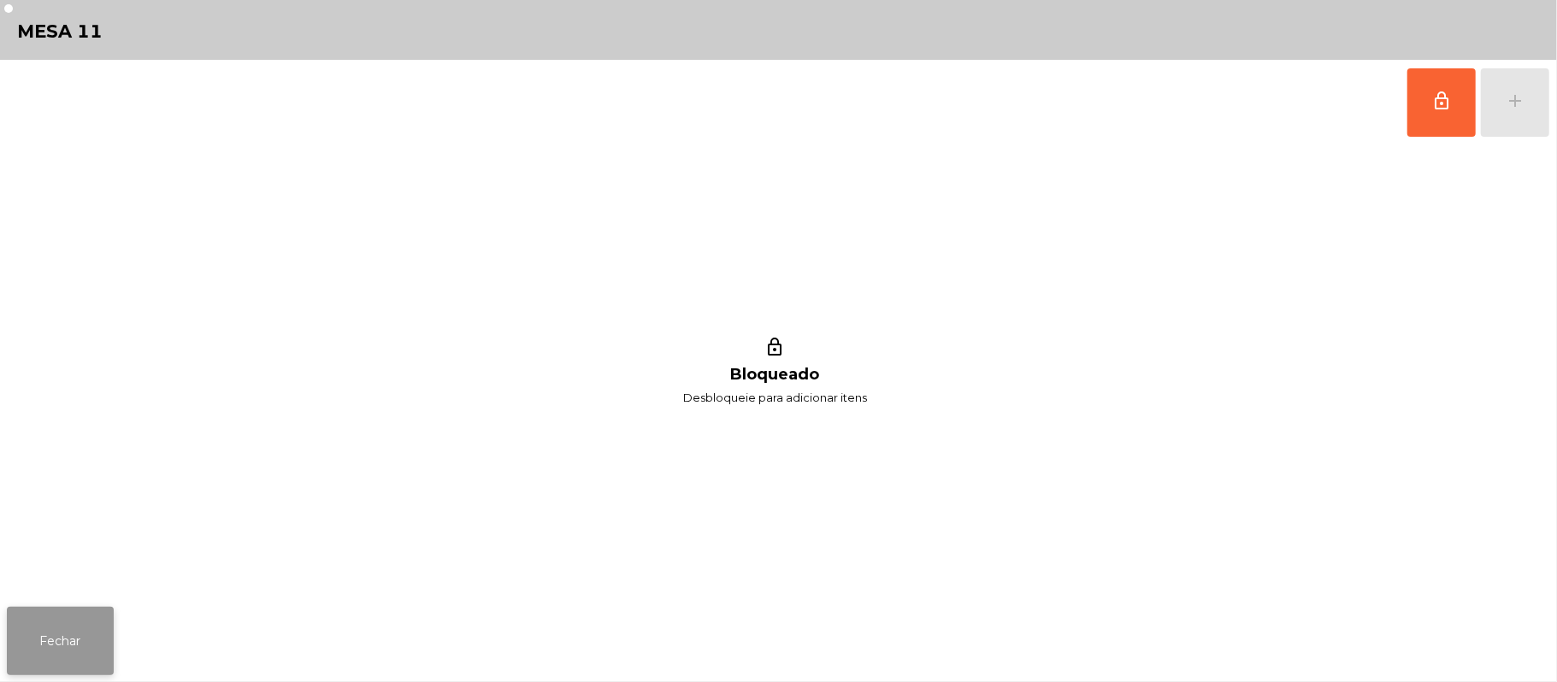
click at [56, 624] on button "Fechar" at bounding box center [60, 641] width 107 height 68
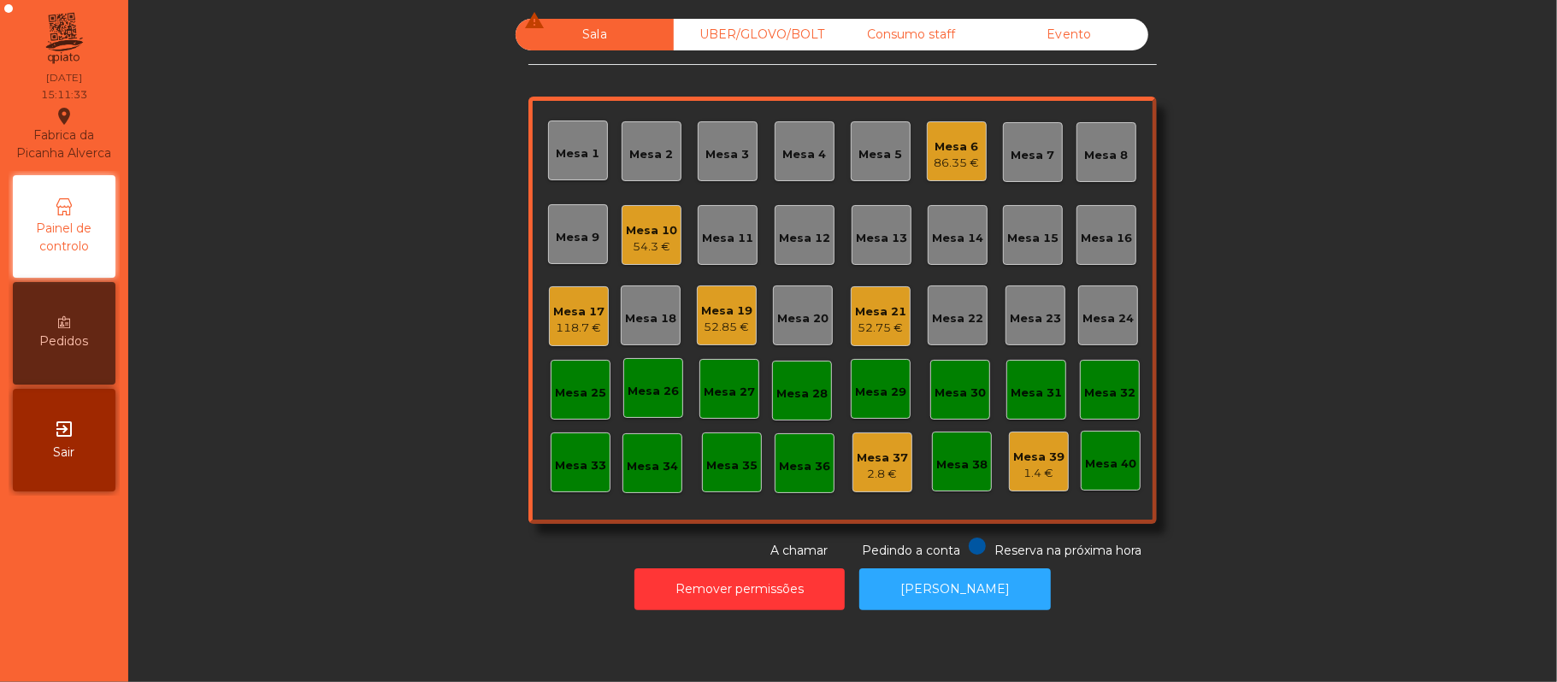
click at [727, 316] on div "Mesa 19" at bounding box center [726, 311] width 51 height 17
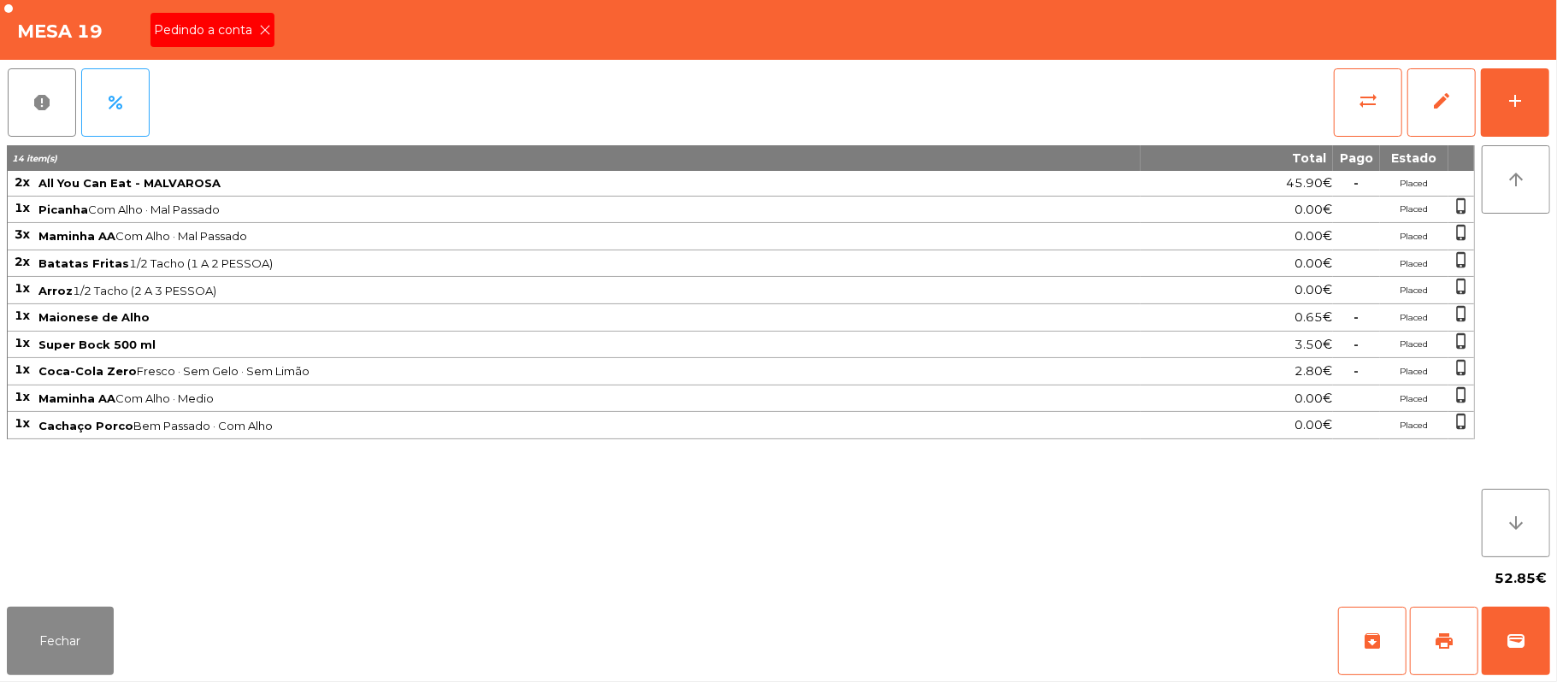
click at [263, 29] on icon at bounding box center [265, 30] width 12 height 12
click at [44, 661] on button "Fechar" at bounding box center [60, 641] width 107 height 68
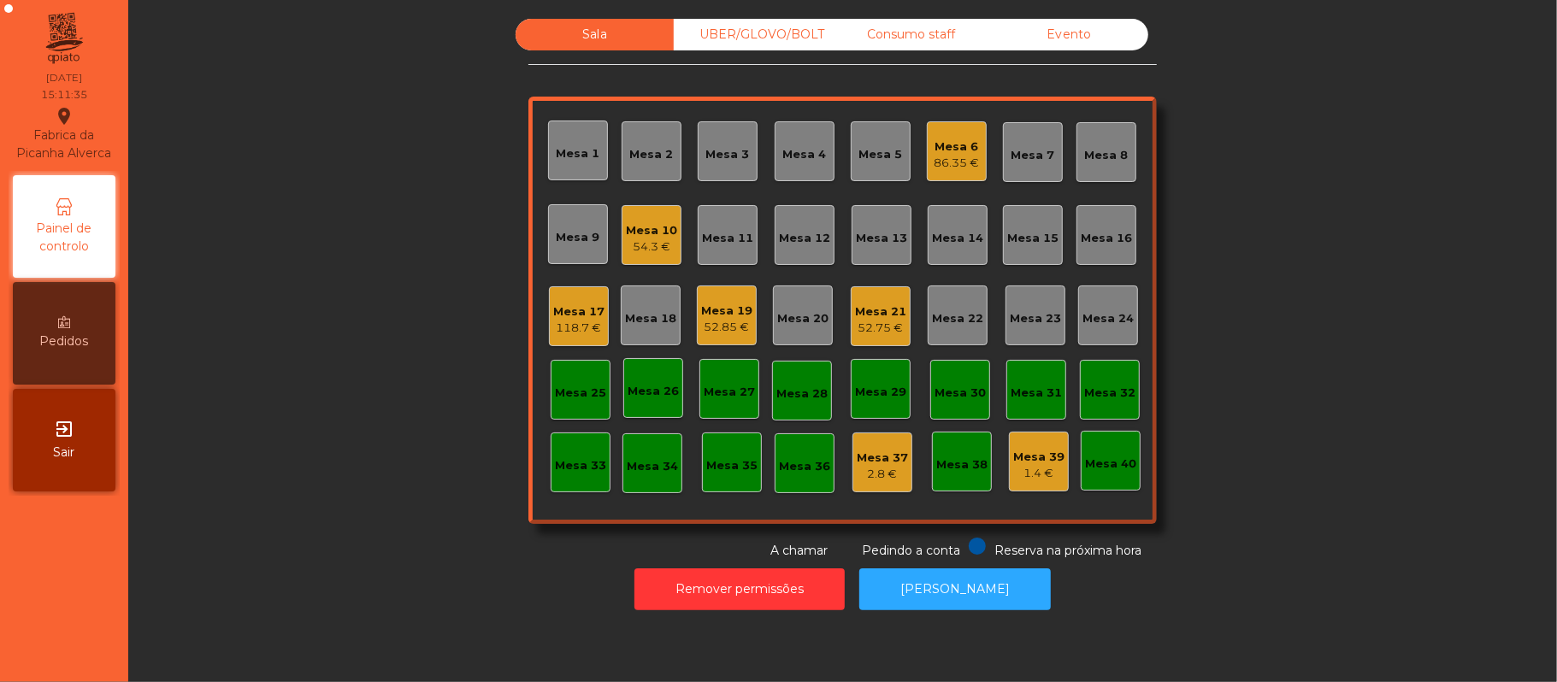
click at [583, 335] on div "118.7 €" at bounding box center [578, 328] width 51 height 17
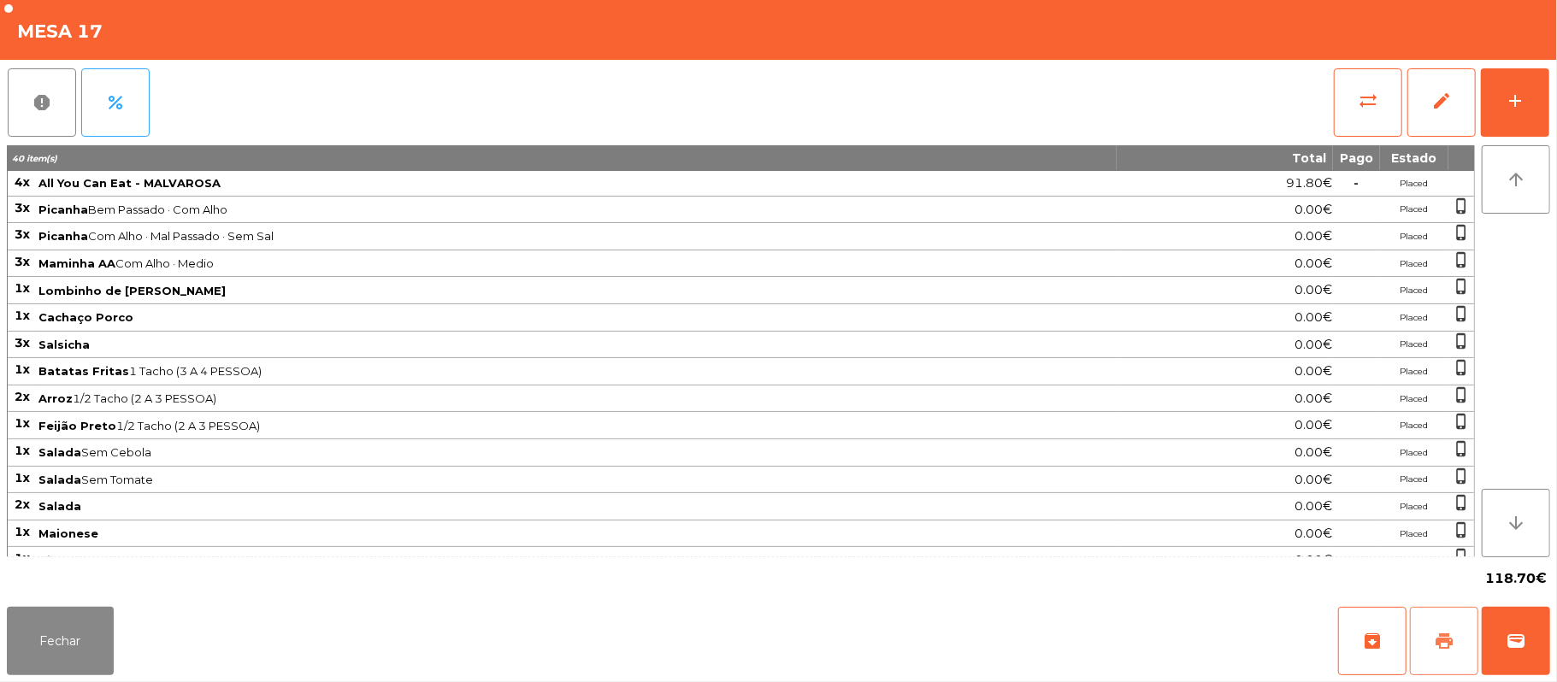
click at [1436, 633] on span "print" at bounding box center [1444, 641] width 21 height 21
click at [103, 661] on button "Fechar" at bounding box center [60, 641] width 107 height 68
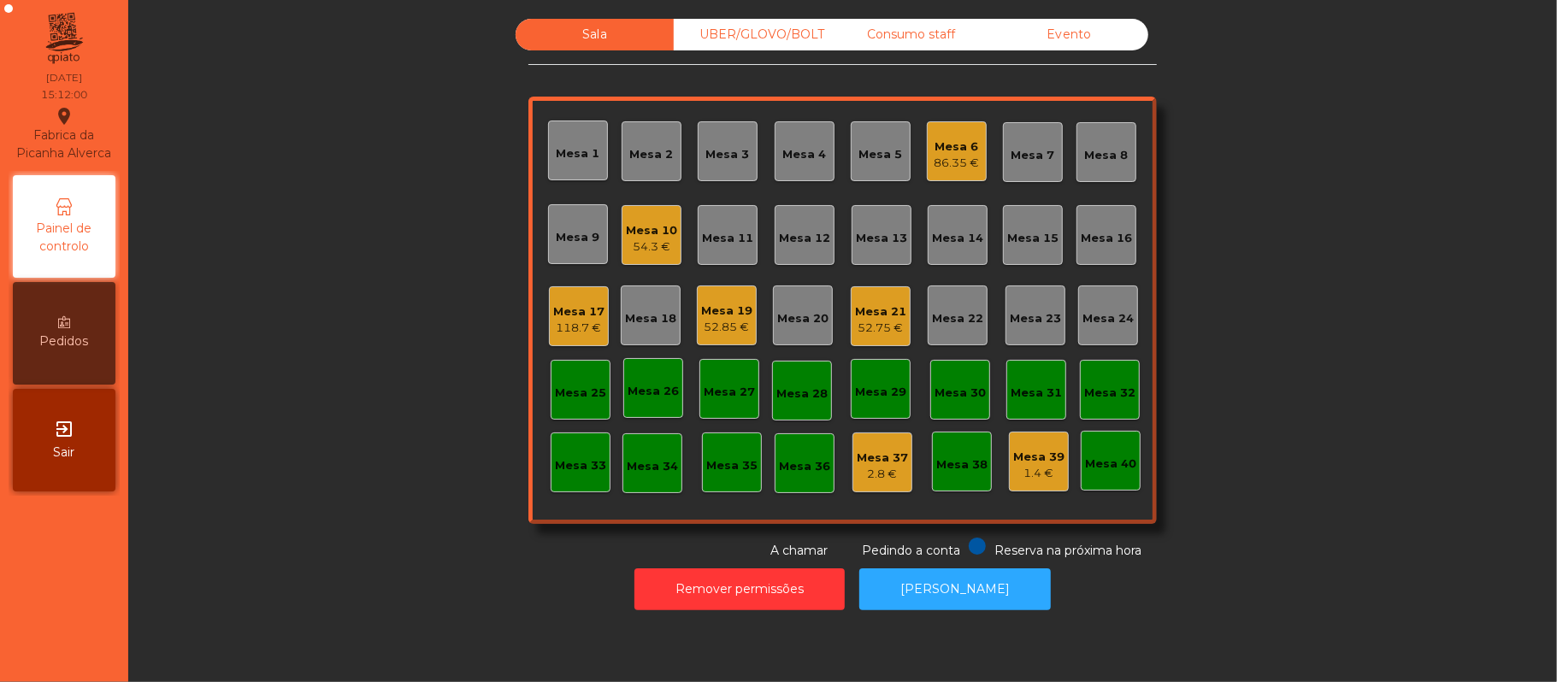
click at [728, 326] on div "52.85 €" at bounding box center [726, 327] width 51 height 17
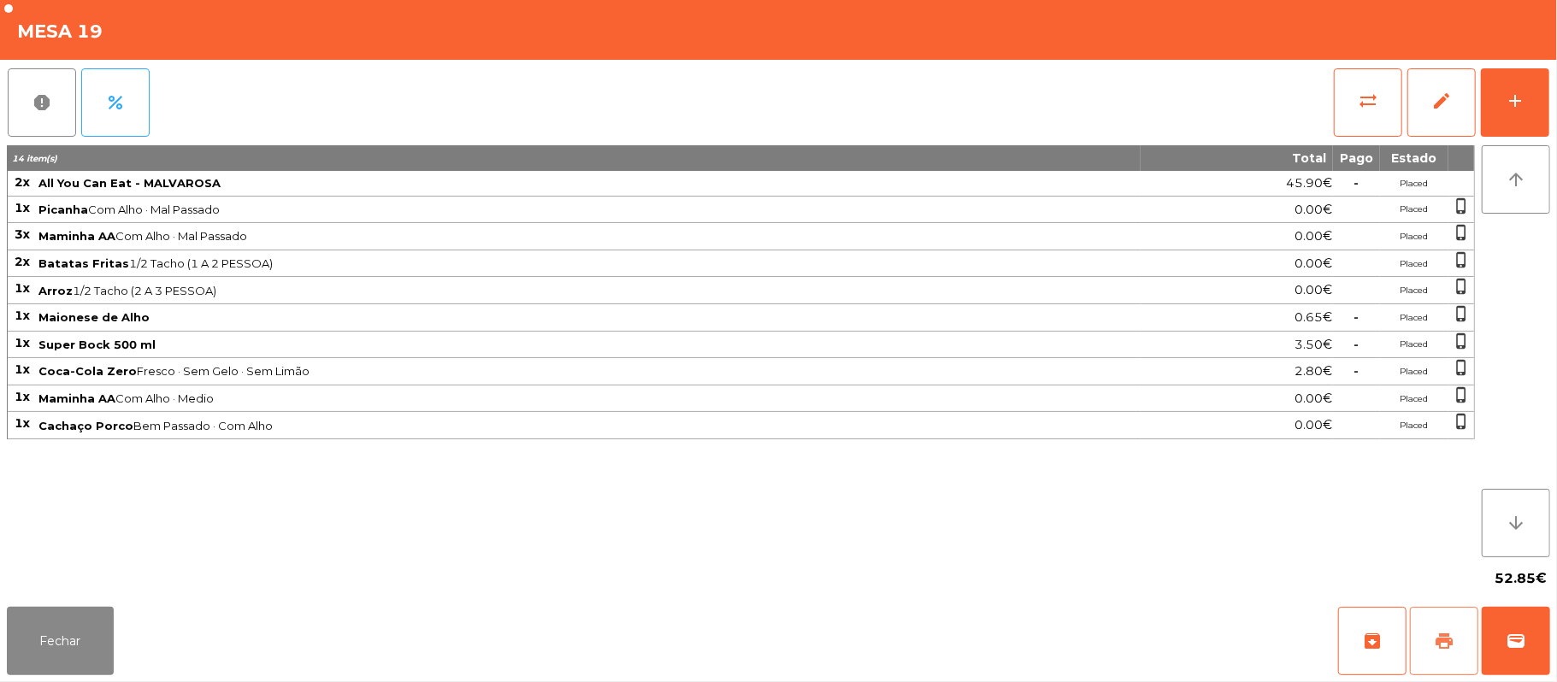
click at [1448, 616] on button "print" at bounding box center [1444, 641] width 68 height 68
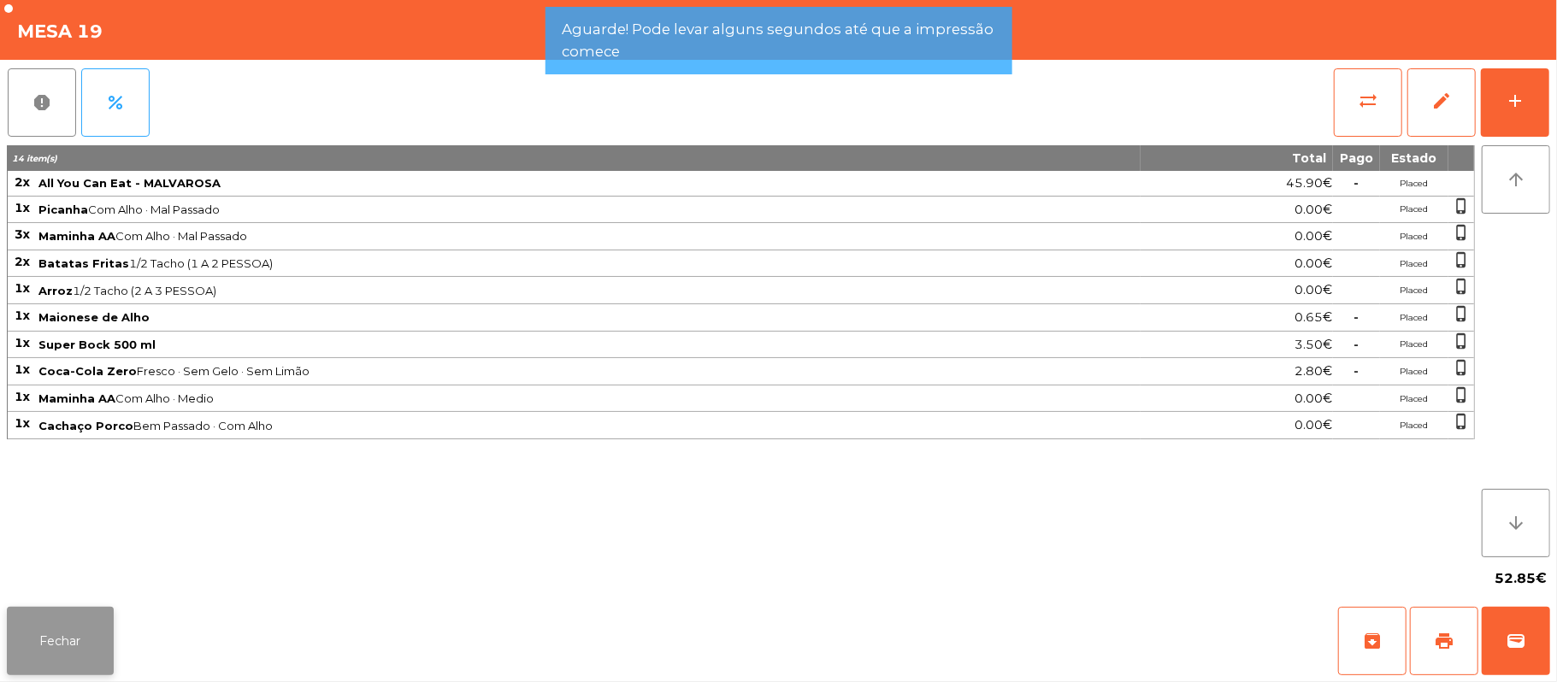
click at [107, 648] on button "Fechar" at bounding box center [60, 641] width 107 height 68
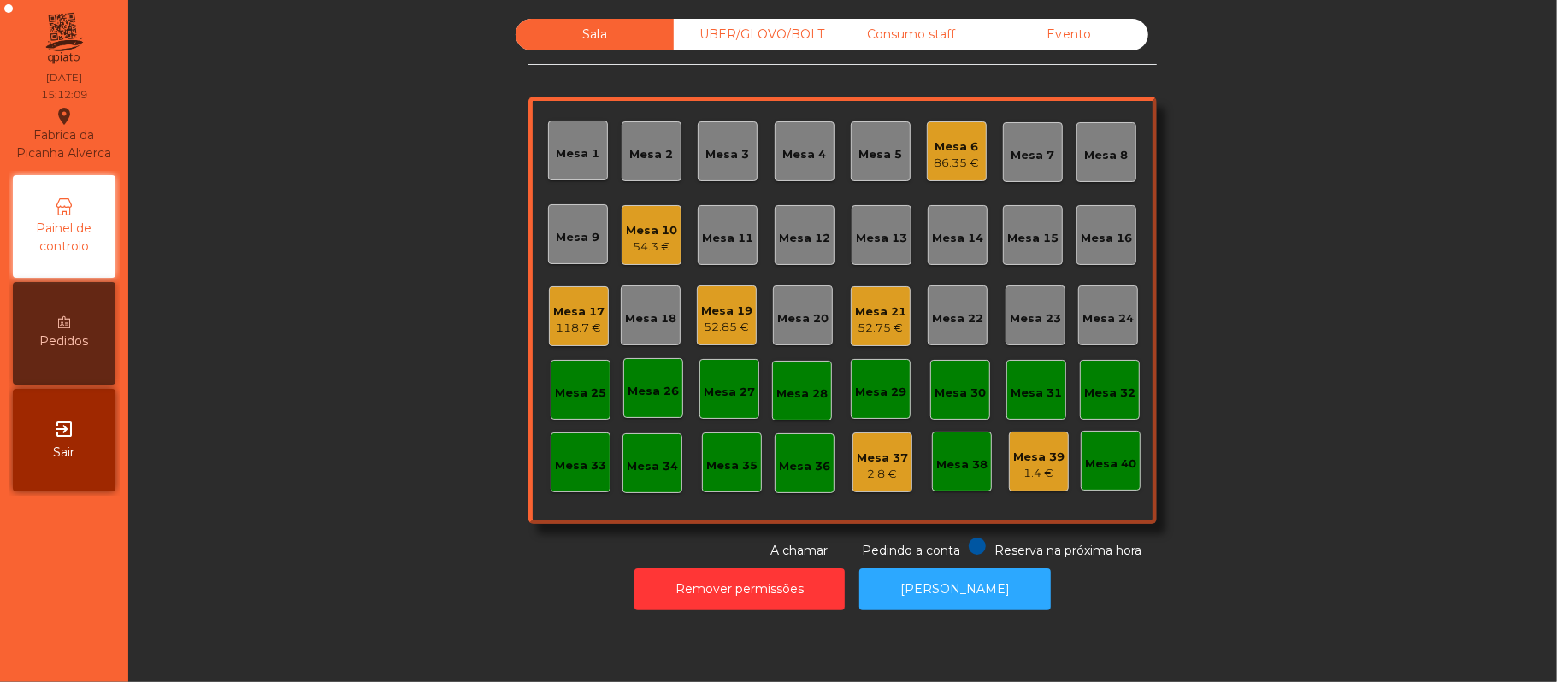
click at [739, 315] on div "Mesa 19" at bounding box center [726, 311] width 51 height 17
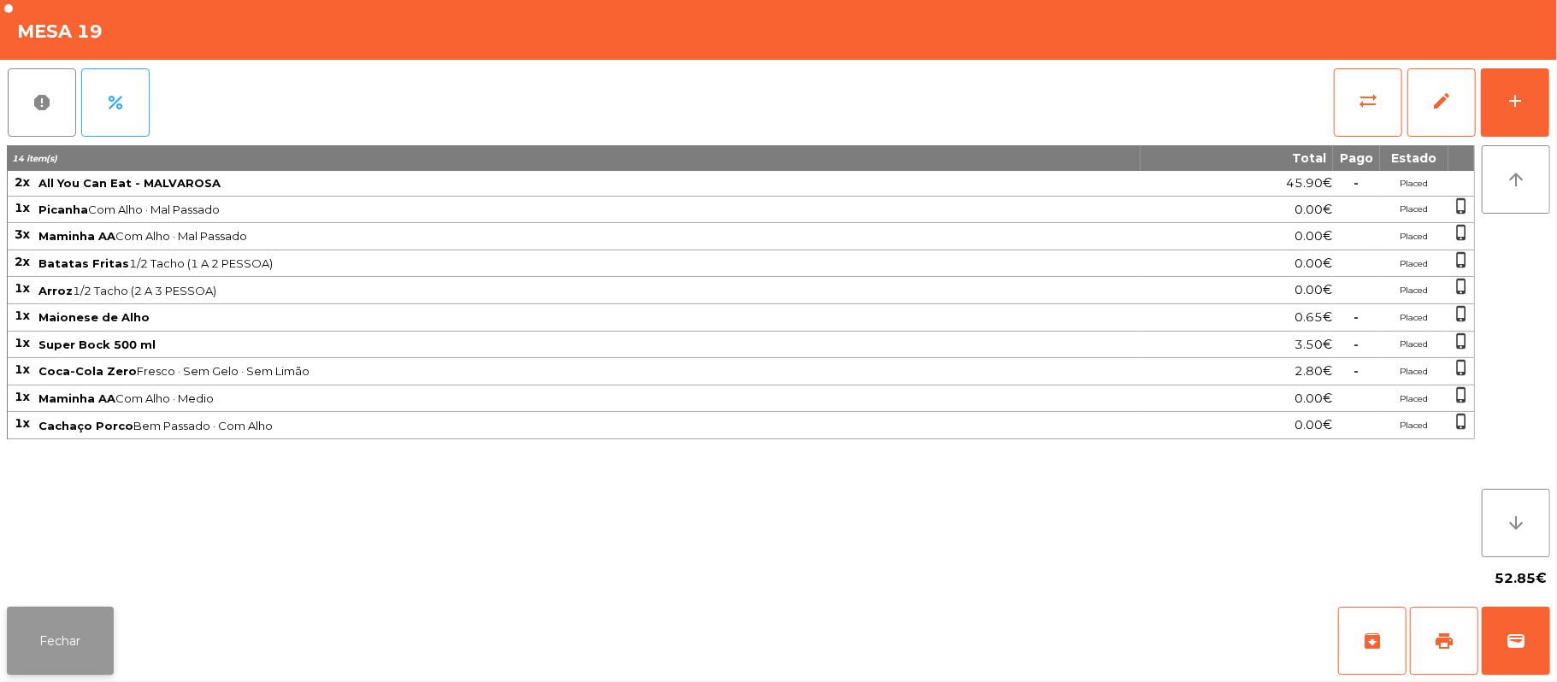
click at [73, 638] on button "Fechar" at bounding box center [60, 641] width 107 height 68
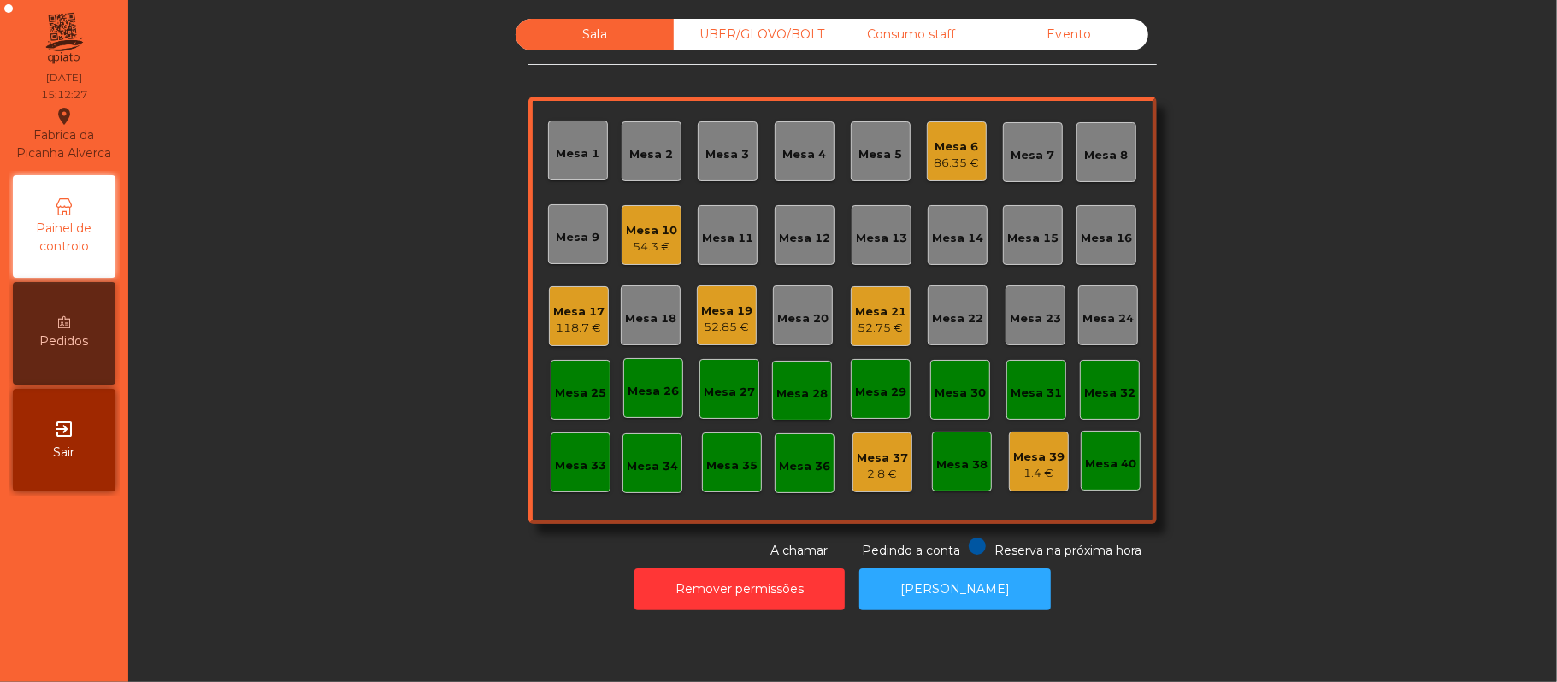
click at [862, 315] on div "Mesa 21" at bounding box center [880, 311] width 51 height 17
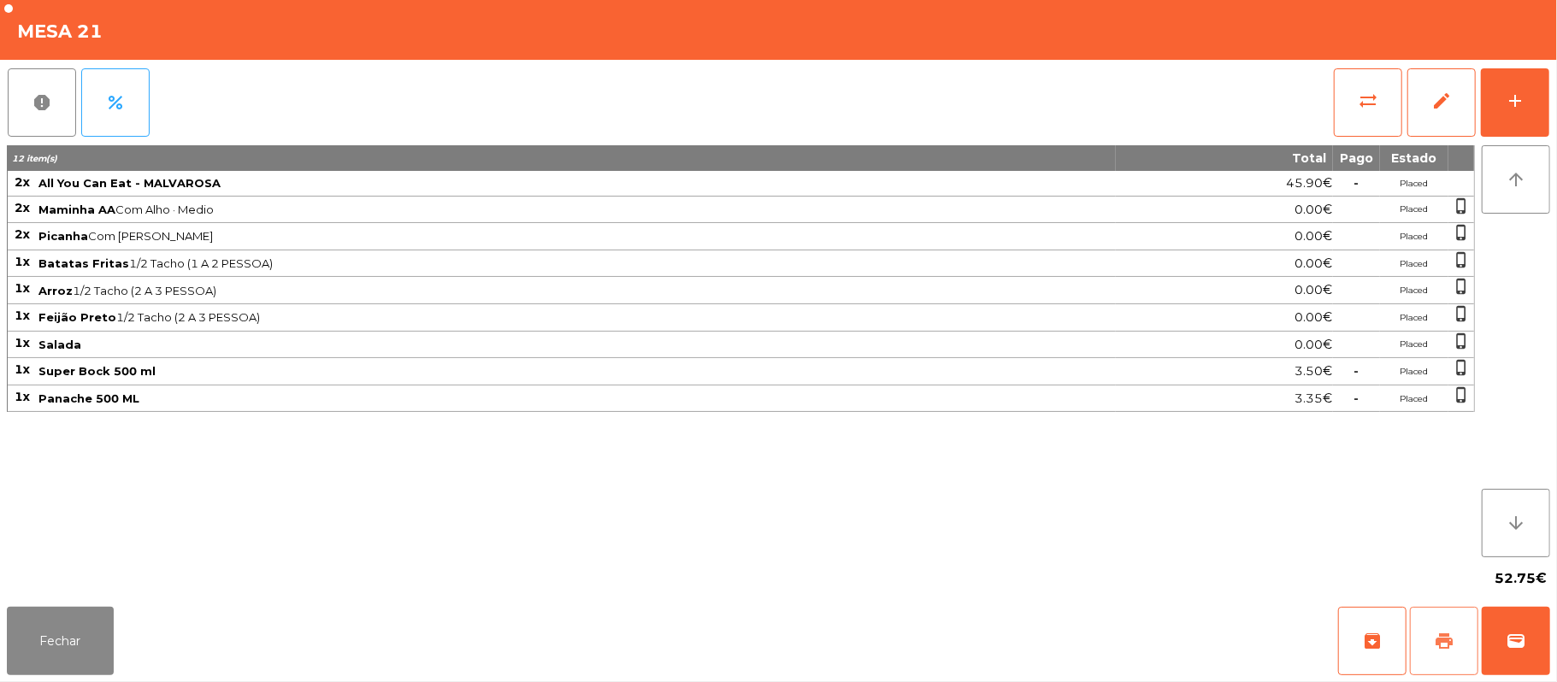
click at [1427, 627] on button "print" at bounding box center [1444, 641] width 68 height 68
click at [1430, 627] on button "print" at bounding box center [1444, 641] width 68 height 68
click at [1537, 638] on button "wallet" at bounding box center [1515, 641] width 68 height 68
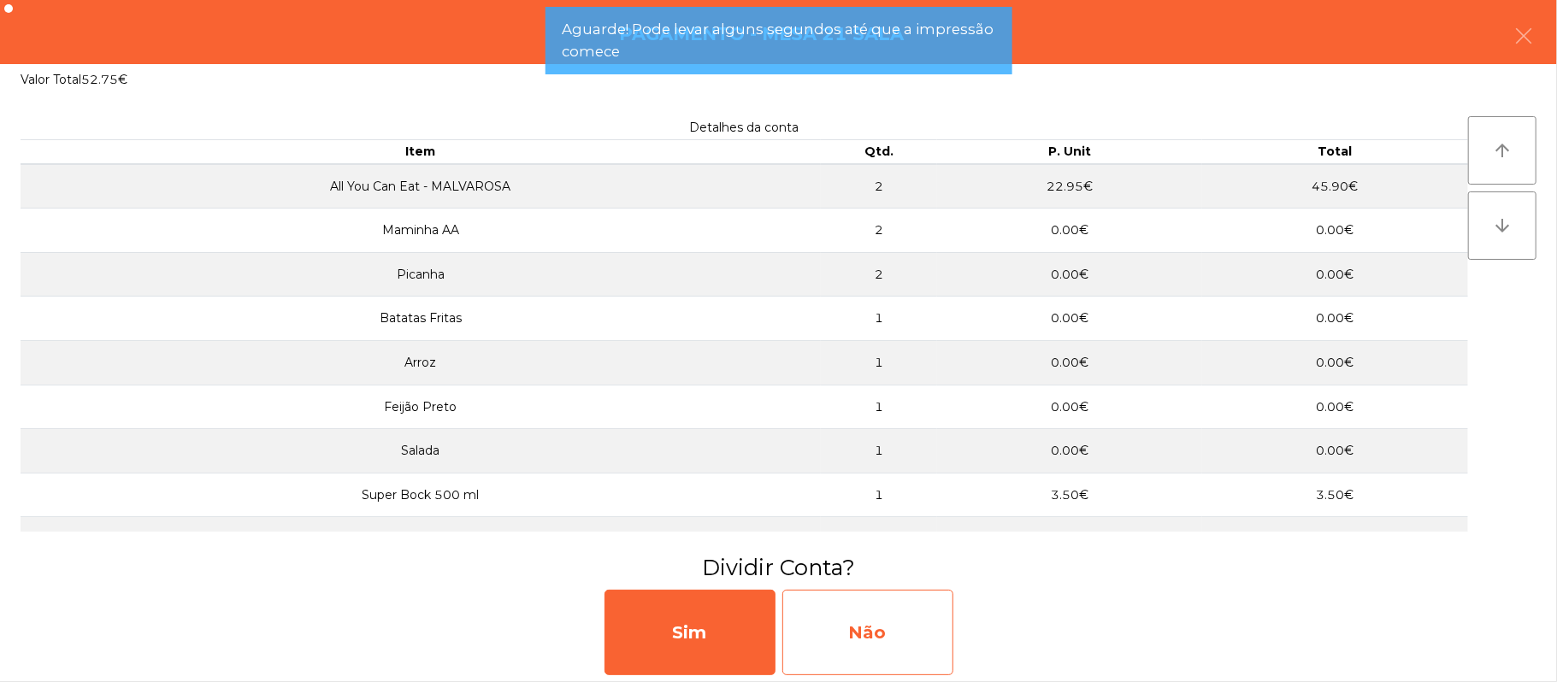
click at [855, 609] on div "Não" at bounding box center [867, 632] width 171 height 85
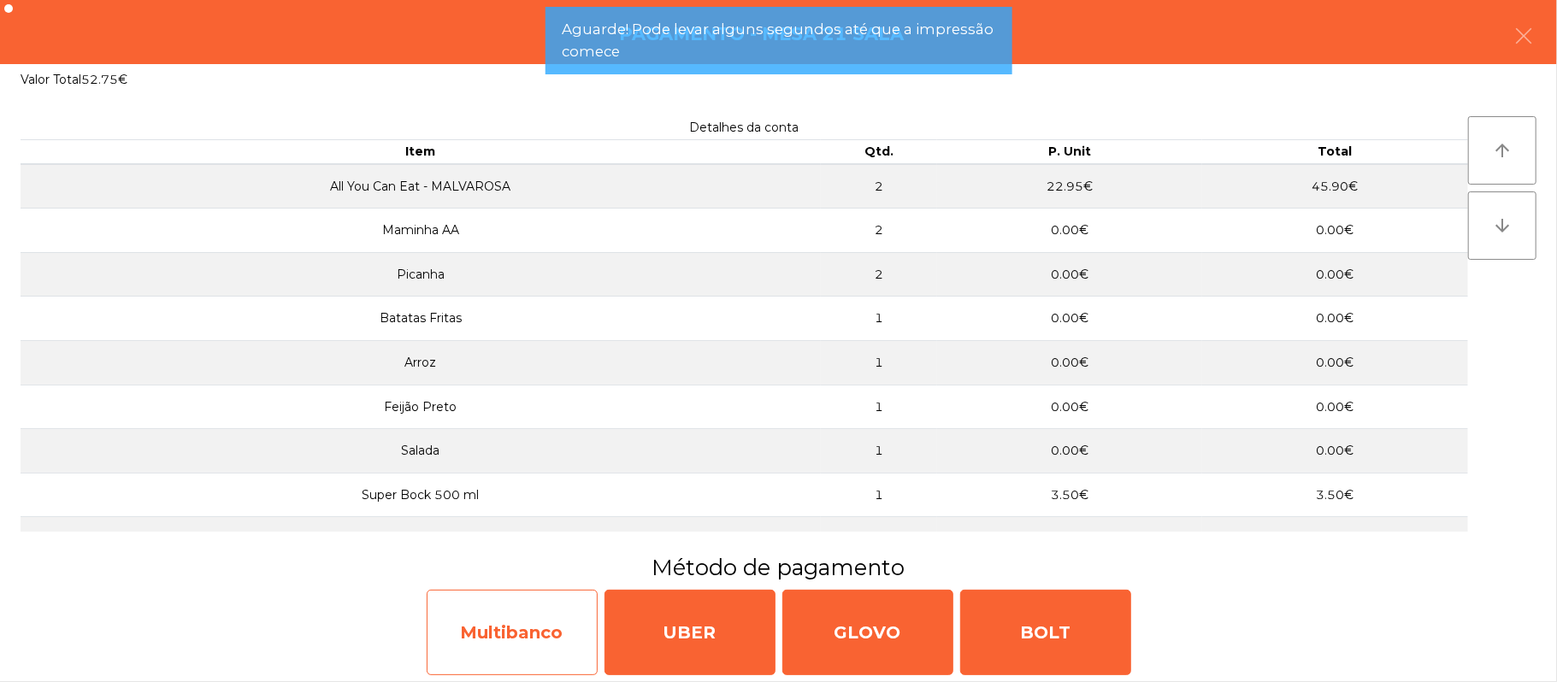
click at [514, 627] on div "Multibanco" at bounding box center [512, 632] width 171 height 85
select select "**"
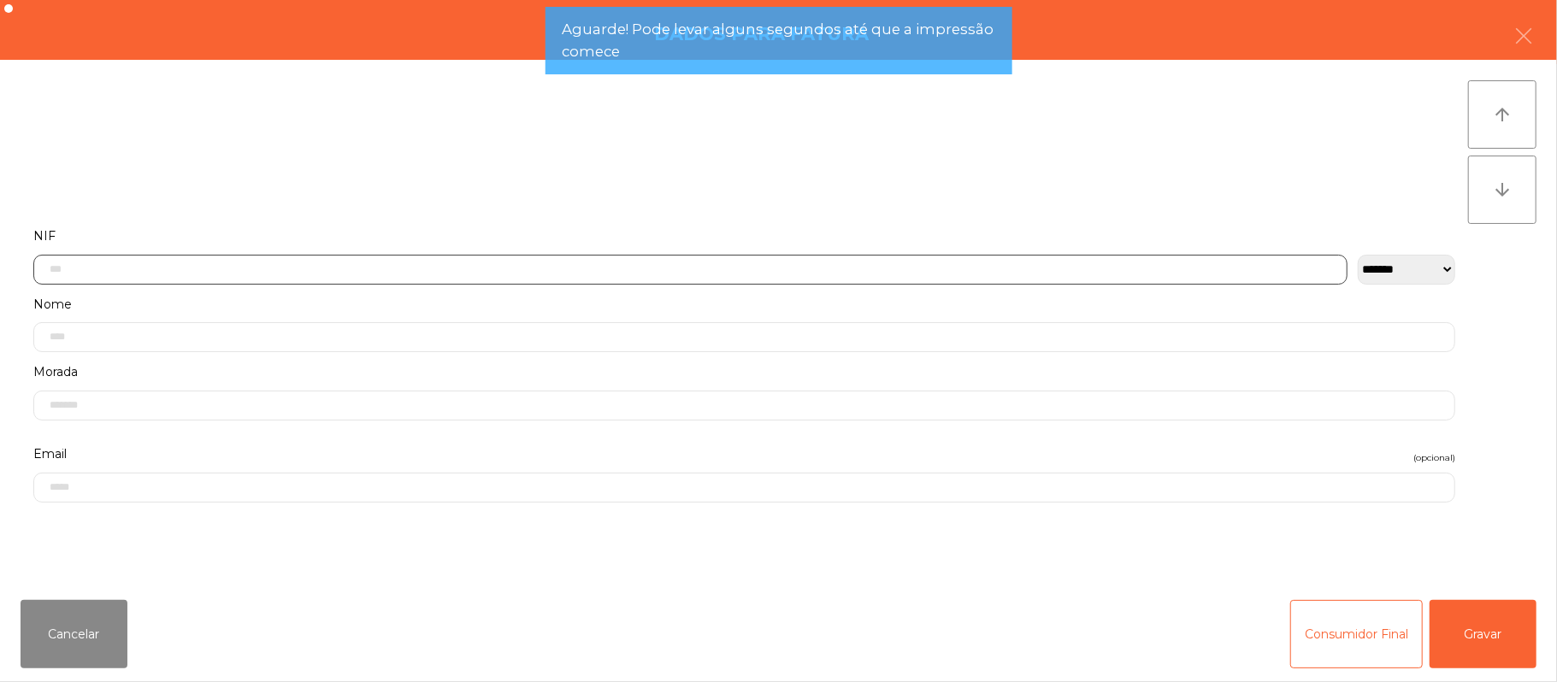
click at [465, 272] on input "text" at bounding box center [690, 270] width 1314 height 30
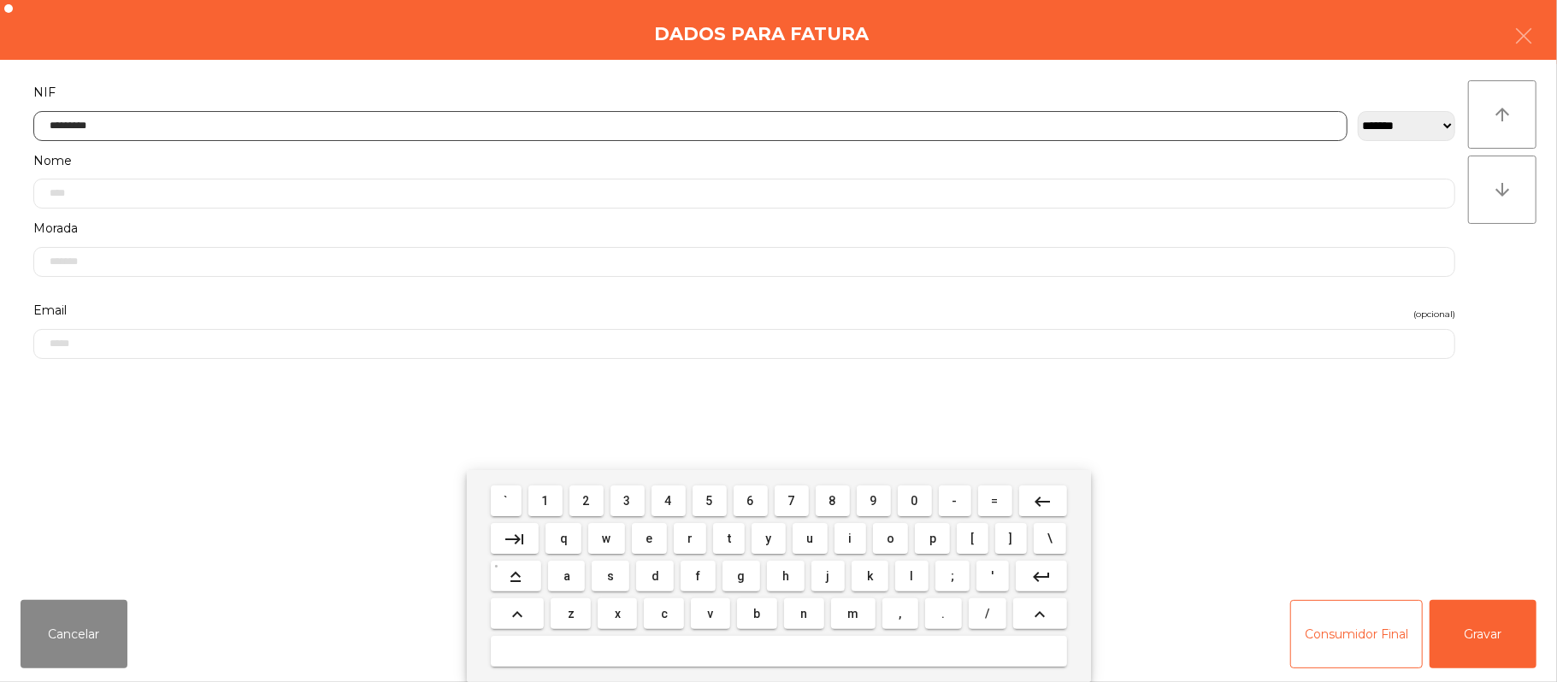
type input "*********"
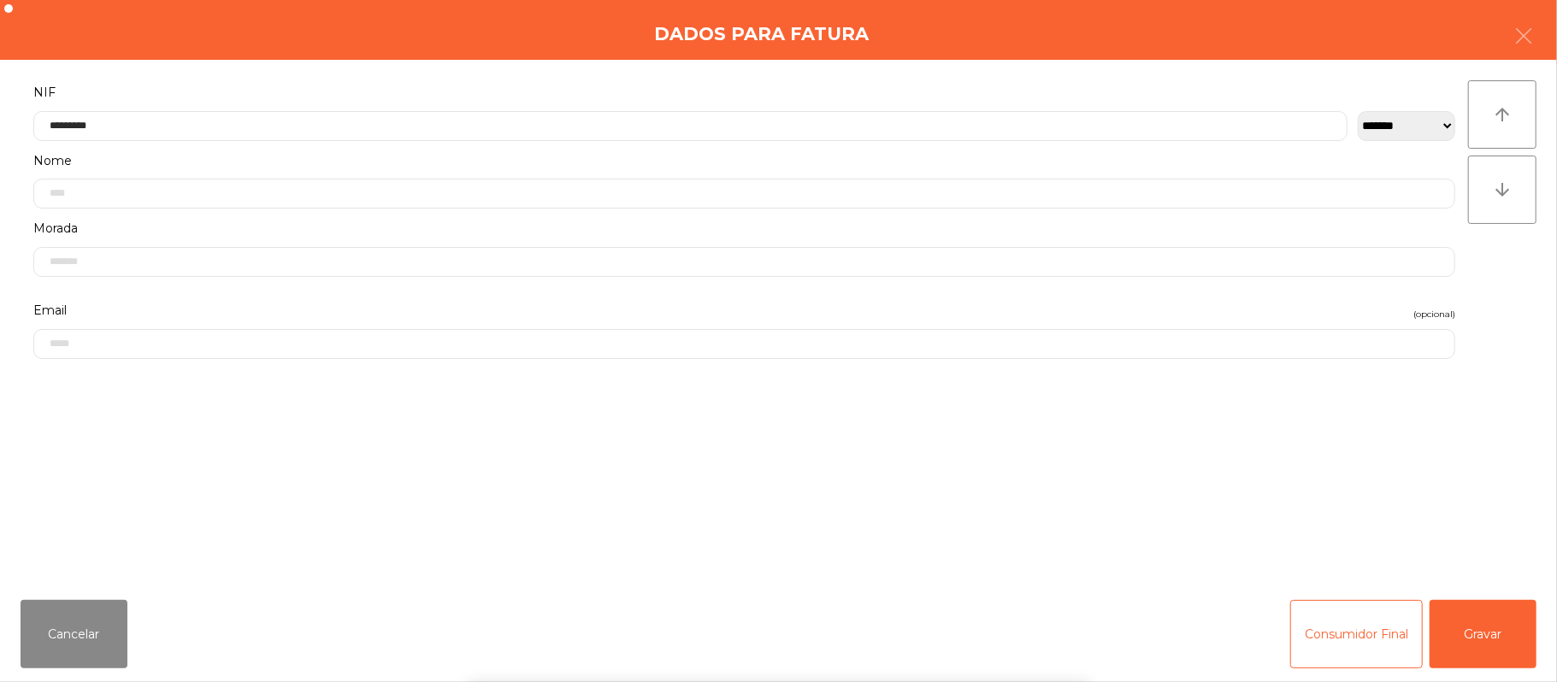
click at [1474, 630] on div "` 1 2 3 4 5 6 7 8 9 0 - = keyboard_backspace keyboard_tab q w e r t y u i o p […" at bounding box center [778, 576] width 1557 height 212
click at [1475, 629] on button "Gravar" at bounding box center [1482, 634] width 107 height 68
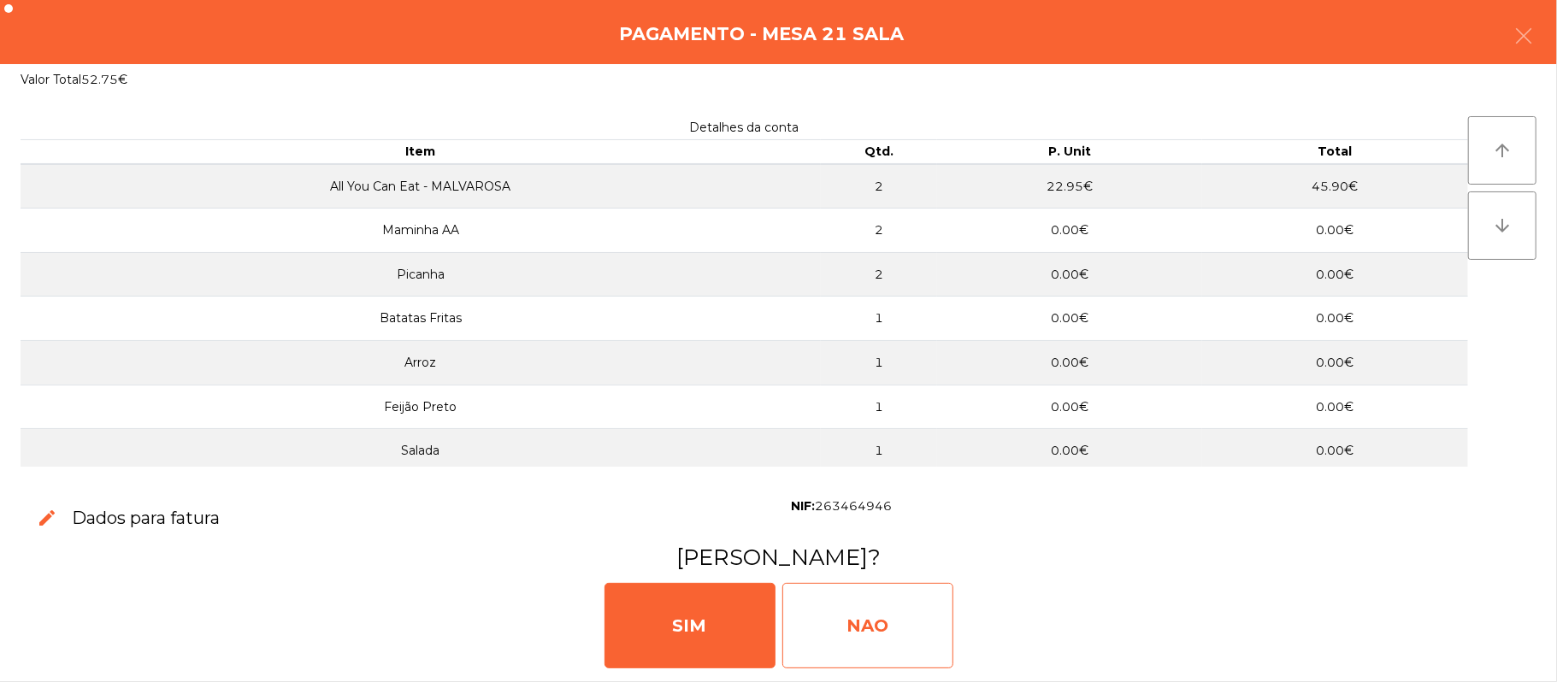
click at [886, 633] on div "NAO" at bounding box center [867, 625] width 171 height 85
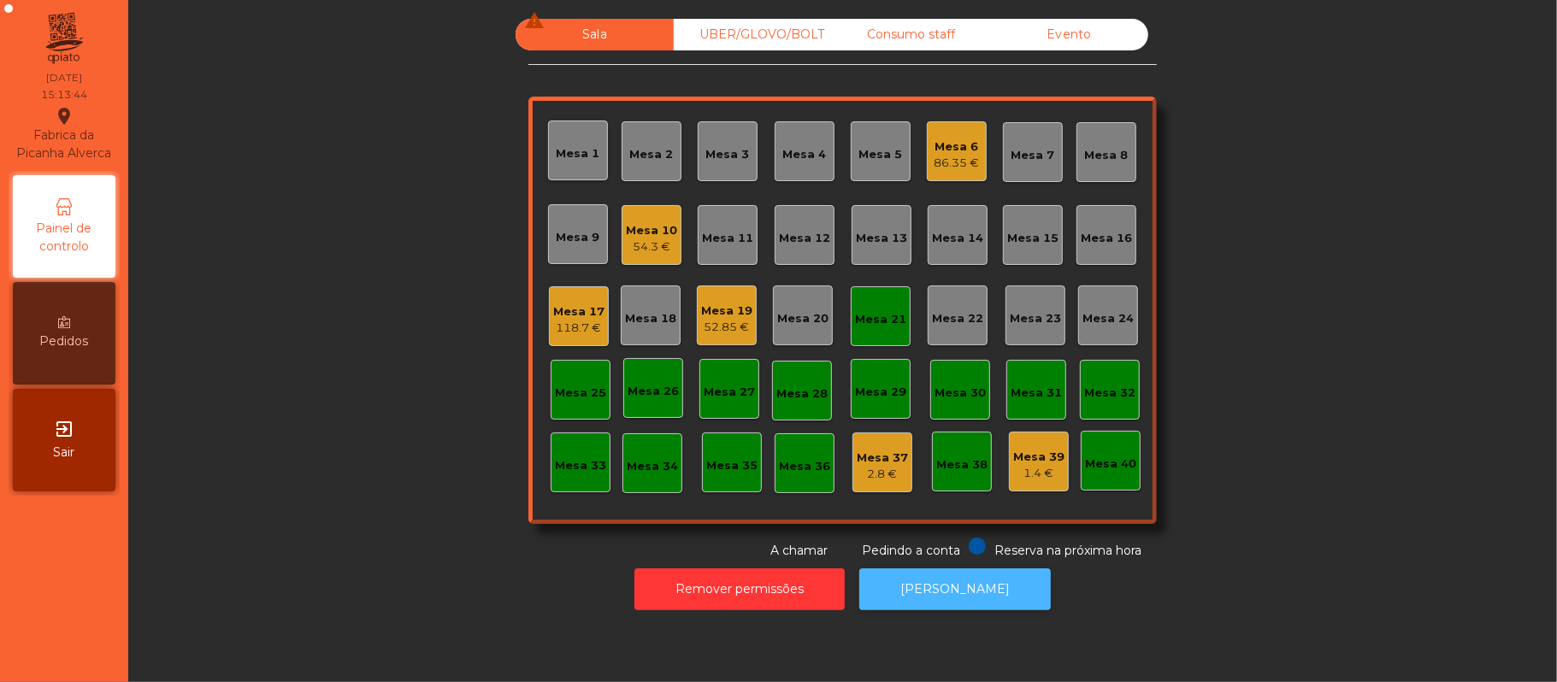
click at [996, 590] on button "[PERSON_NAME]" at bounding box center [954, 589] width 191 height 42
click at [965, 593] on button "[PERSON_NAME]" at bounding box center [954, 589] width 191 height 42
click at [576, 313] on div "Mesa 17" at bounding box center [578, 311] width 51 height 17
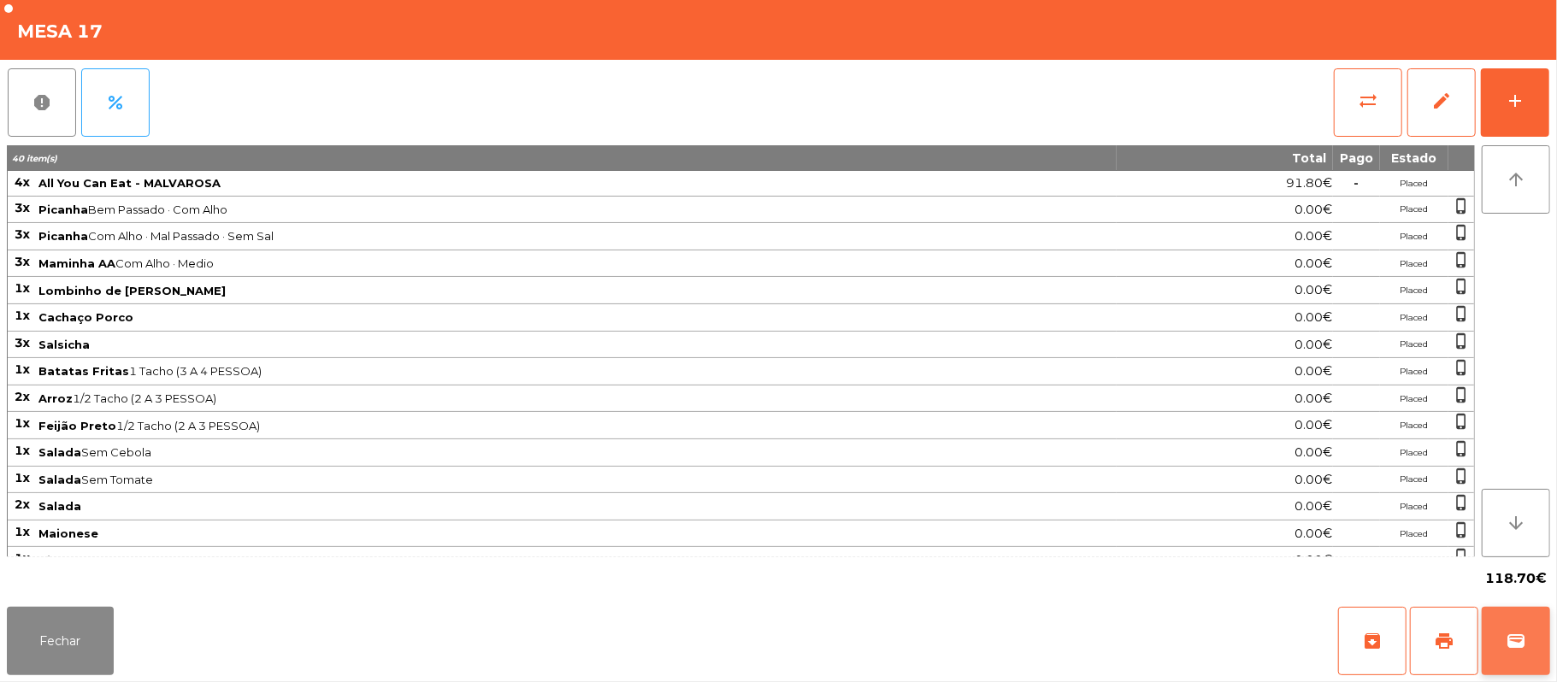
click at [1502, 641] on button "wallet" at bounding box center [1515, 641] width 68 height 68
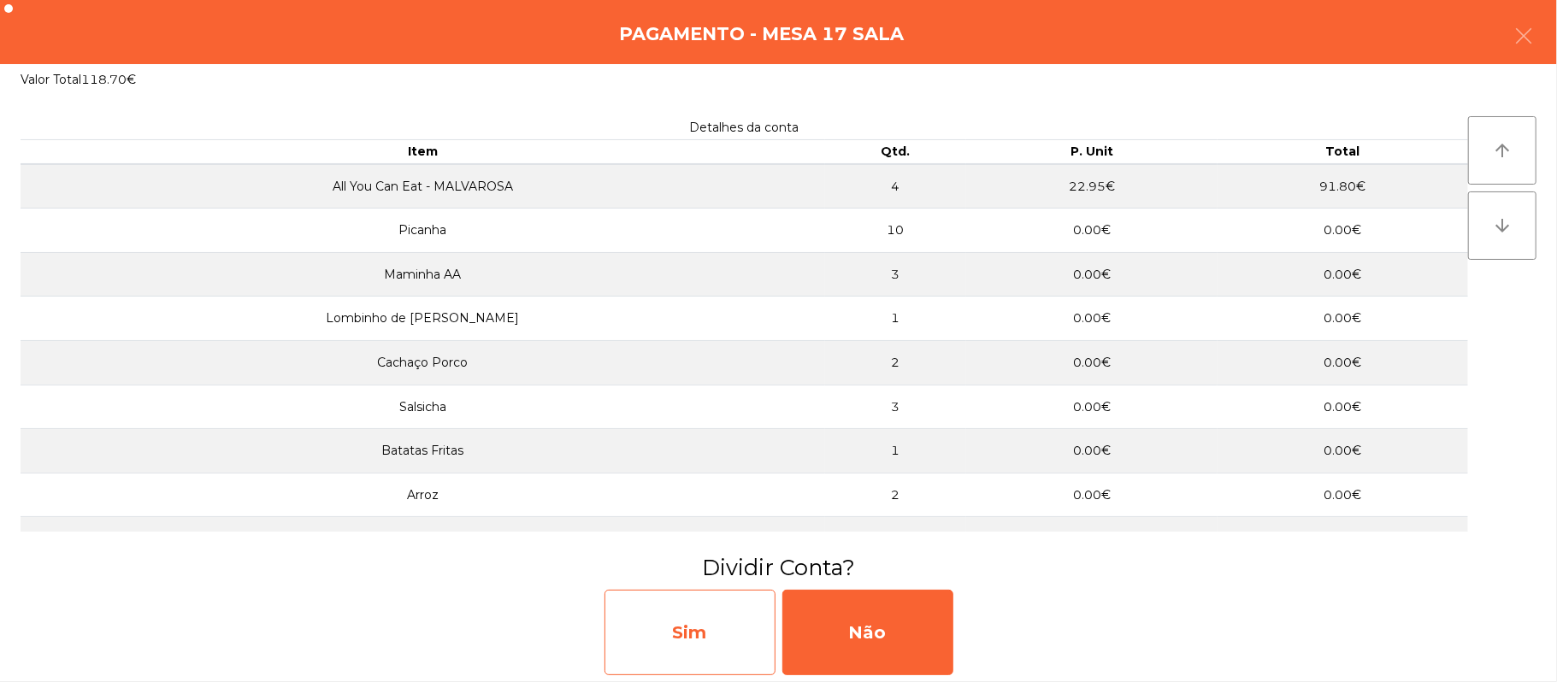
click at [703, 620] on div "Sim" at bounding box center [689, 632] width 171 height 85
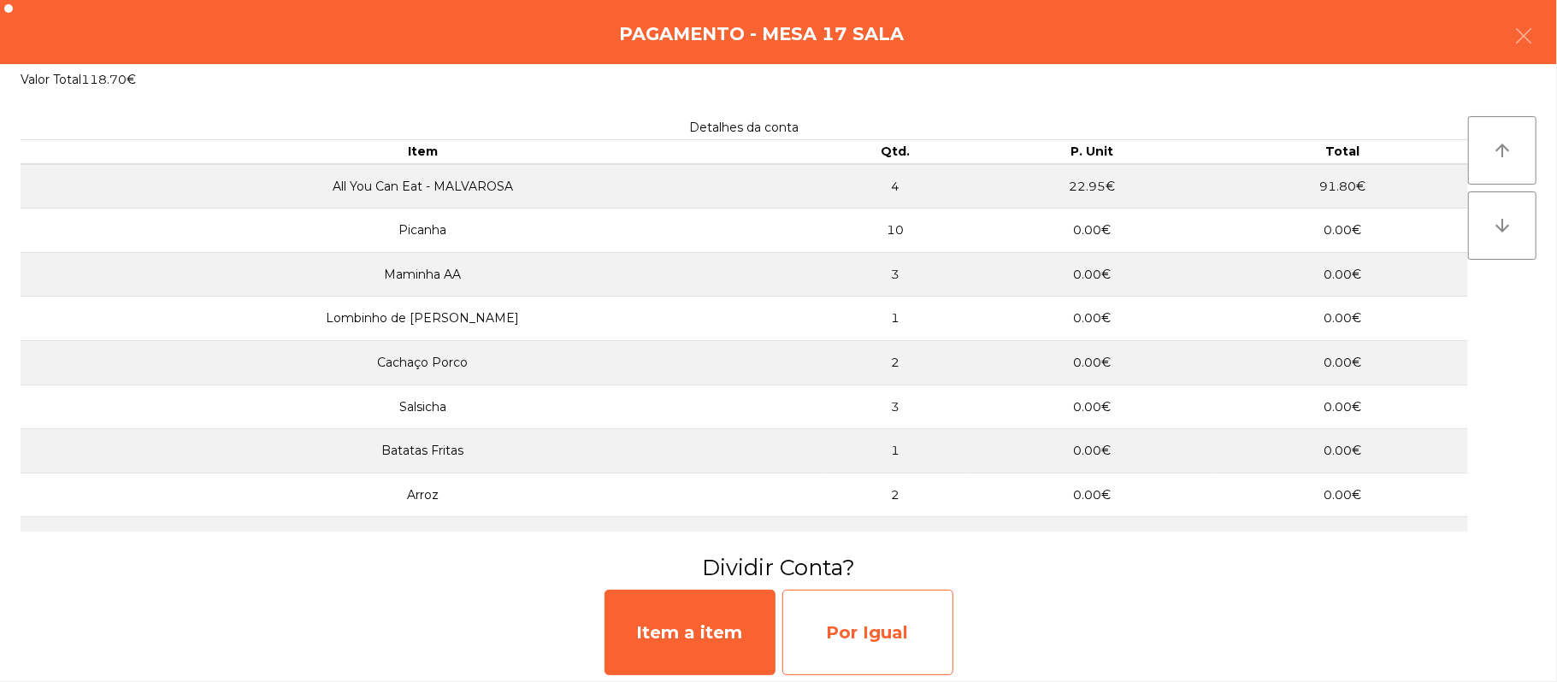
click at [887, 650] on div "Por Igual" at bounding box center [867, 632] width 171 height 85
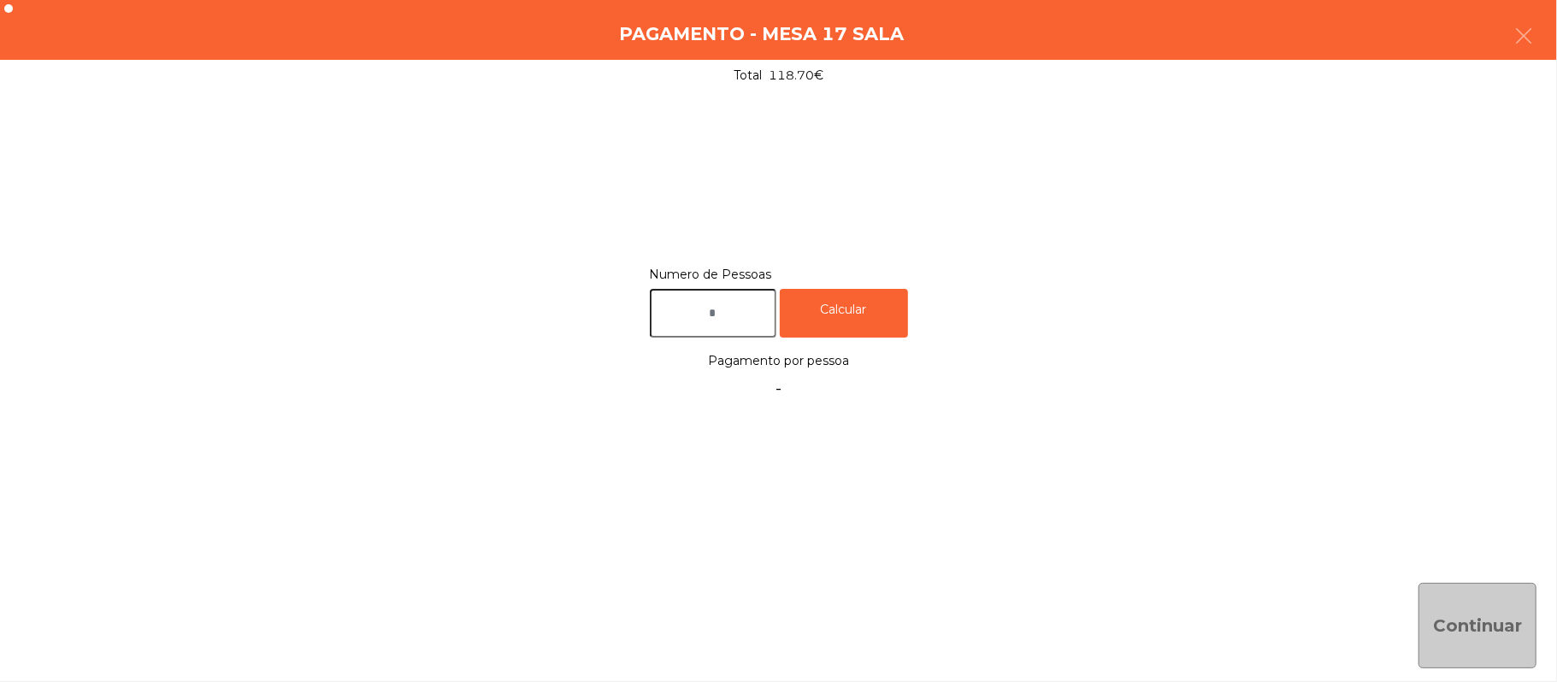
click at [743, 313] on input "text" at bounding box center [713, 313] width 127 height 49
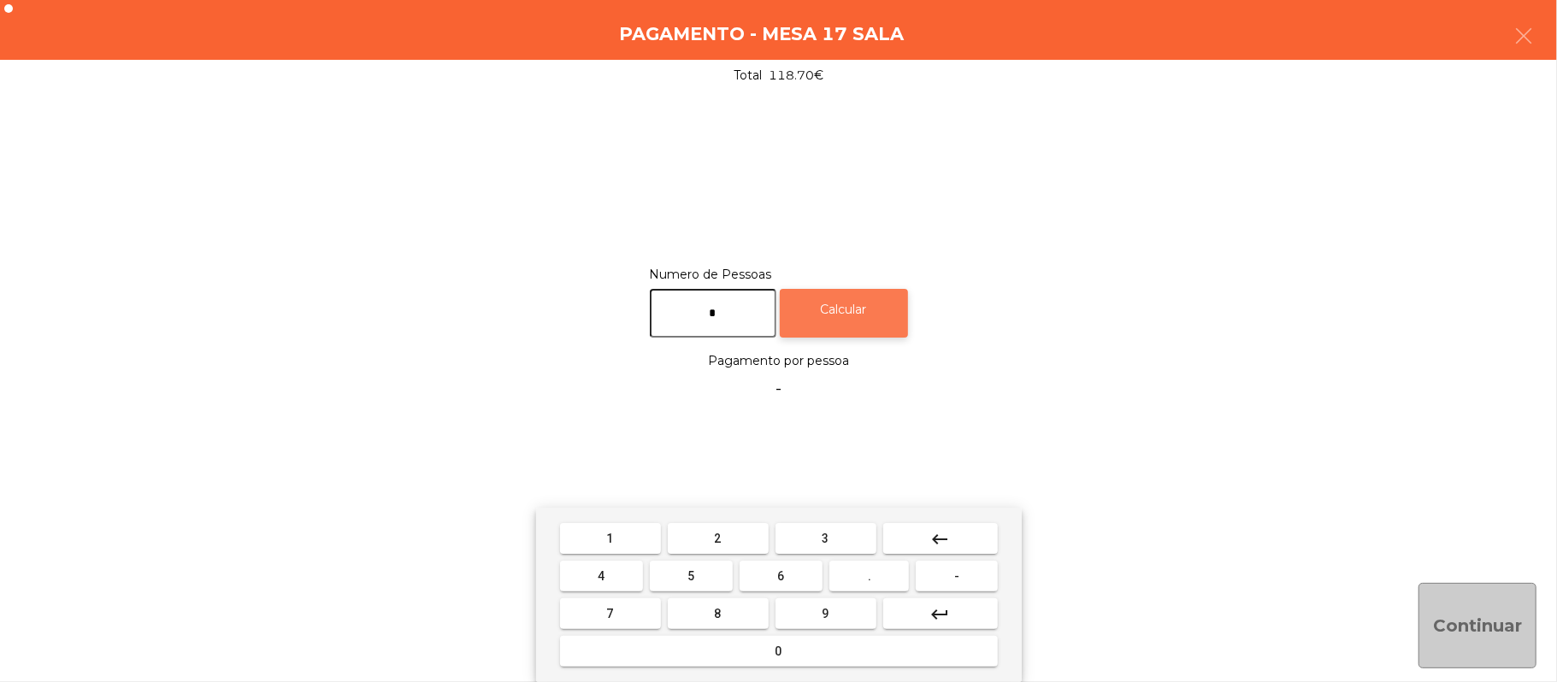
type input "*"
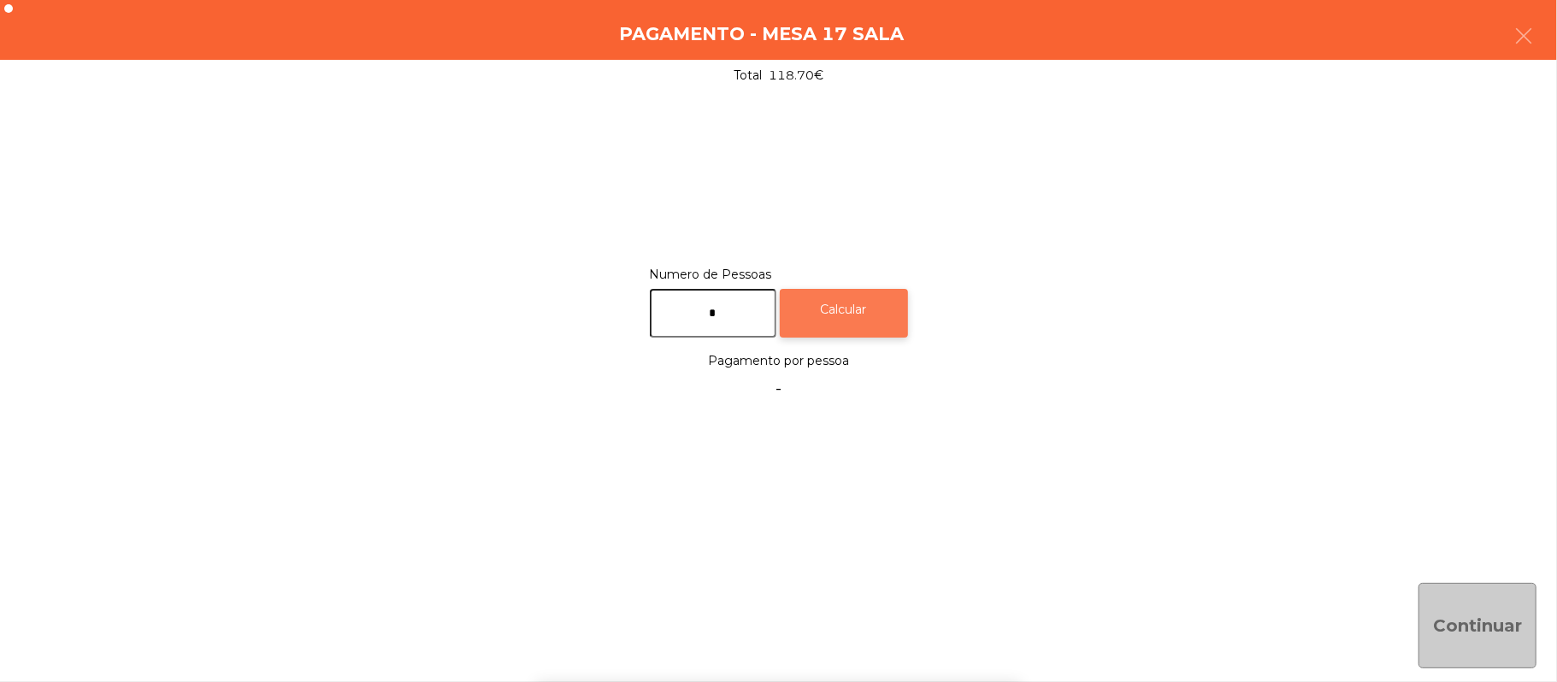
click at [890, 289] on div "Calcular" at bounding box center [844, 313] width 128 height 49
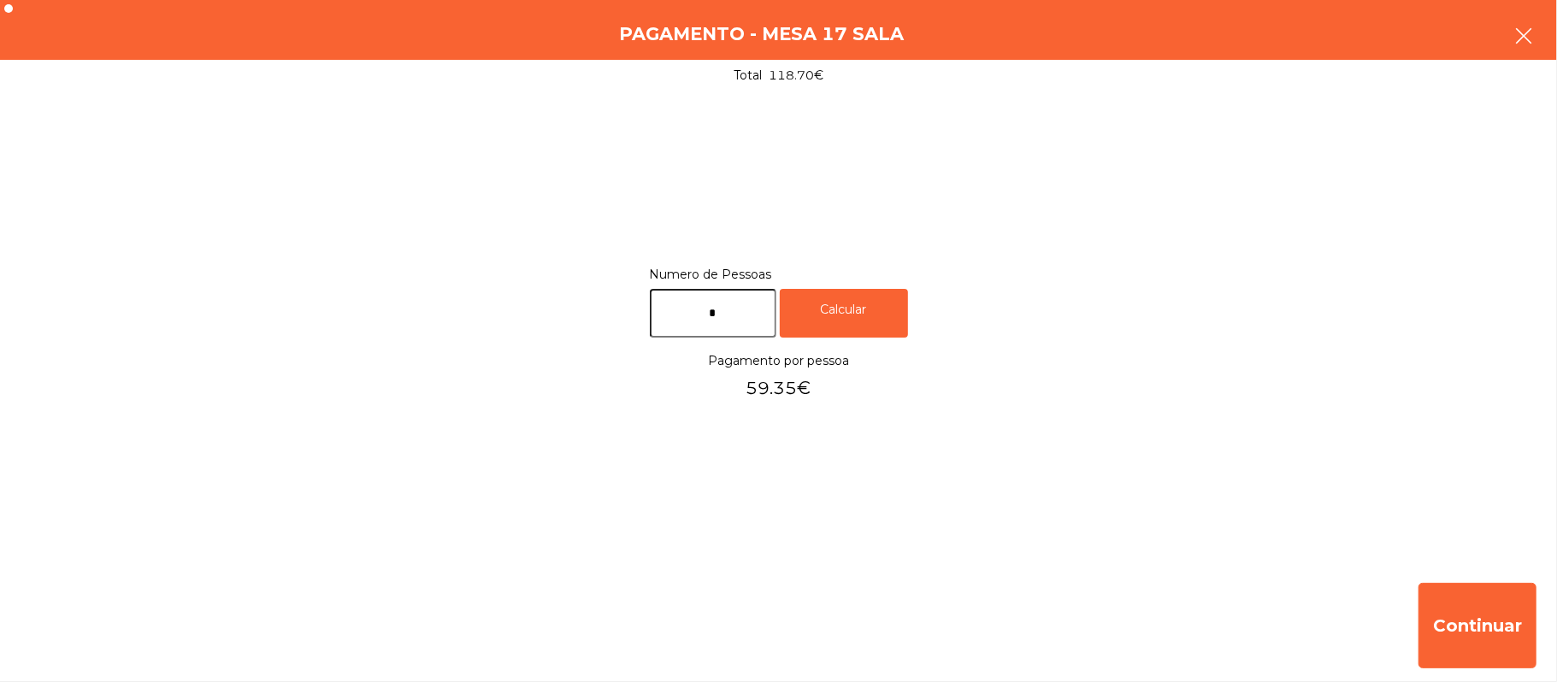
click at [1516, 45] on icon "button" at bounding box center [1523, 36] width 21 height 21
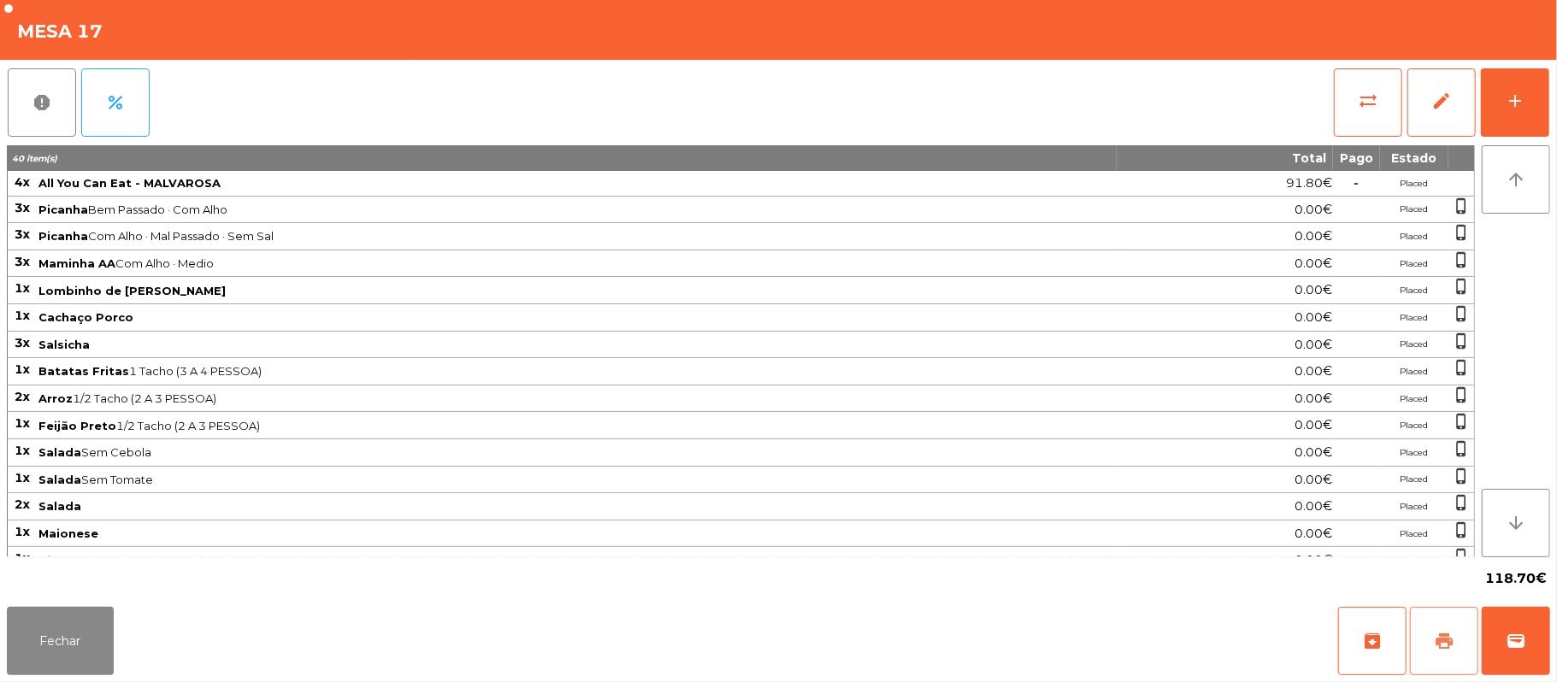
click at [1440, 633] on span "print" at bounding box center [1444, 641] width 21 height 21
click at [1389, 107] on button "sync_alt" at bounding box center [1368, 102] width 68 height 68
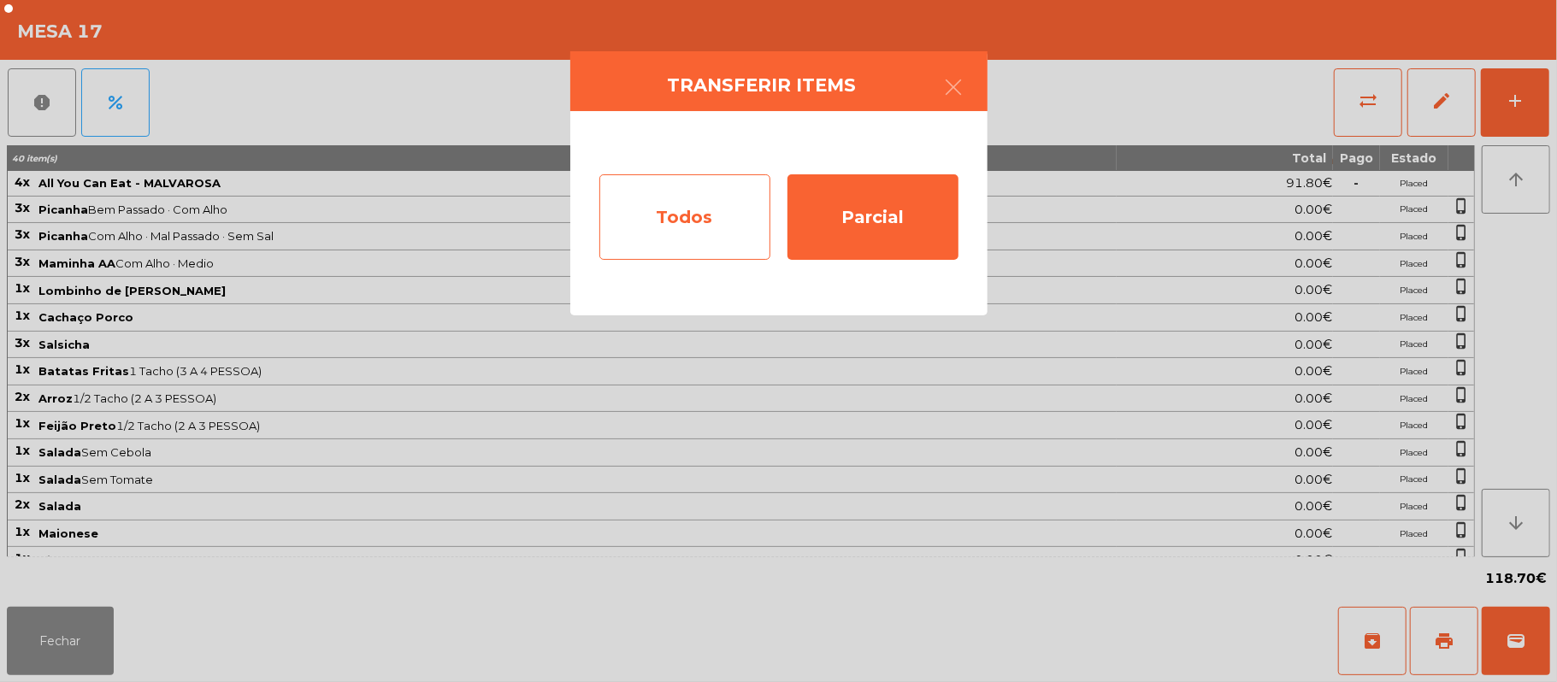
click at [668, 214] on div "Todos" at bounding box center [684, 216] width 171 height 85
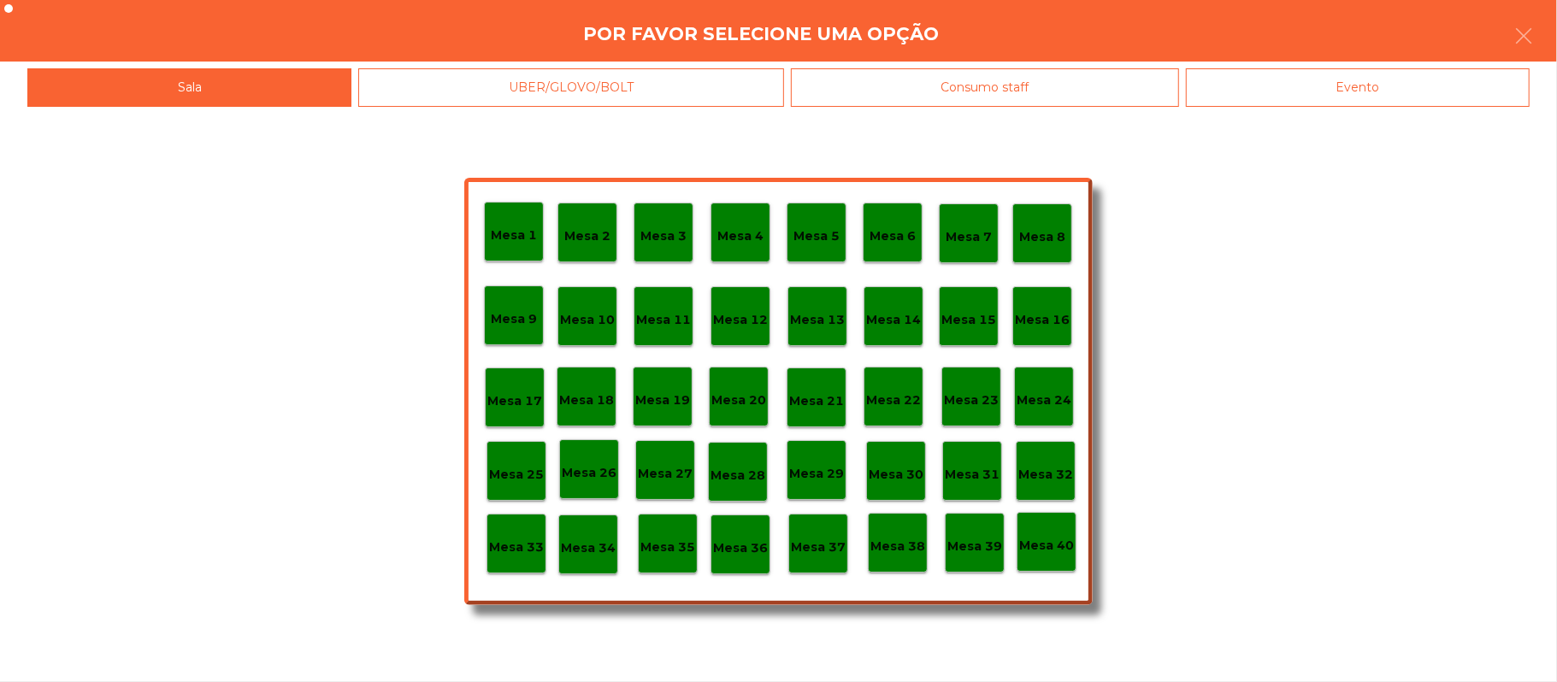
click at [1371, 85] on div "Evento" at bounding box center [1358, 87] width 344 height 38
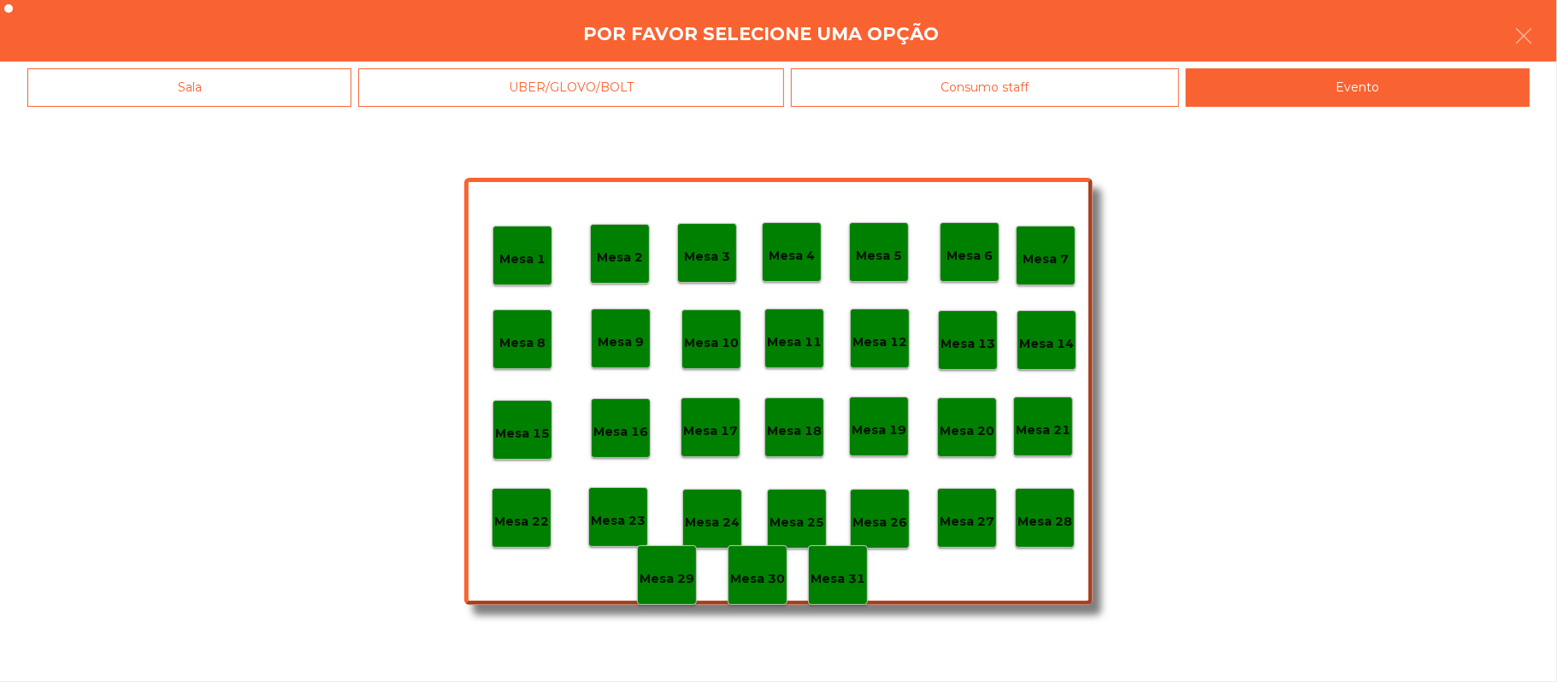
click at [1055, 512] on p "Mesa 28" at bounding box center [1044, 522] width 55 height 20
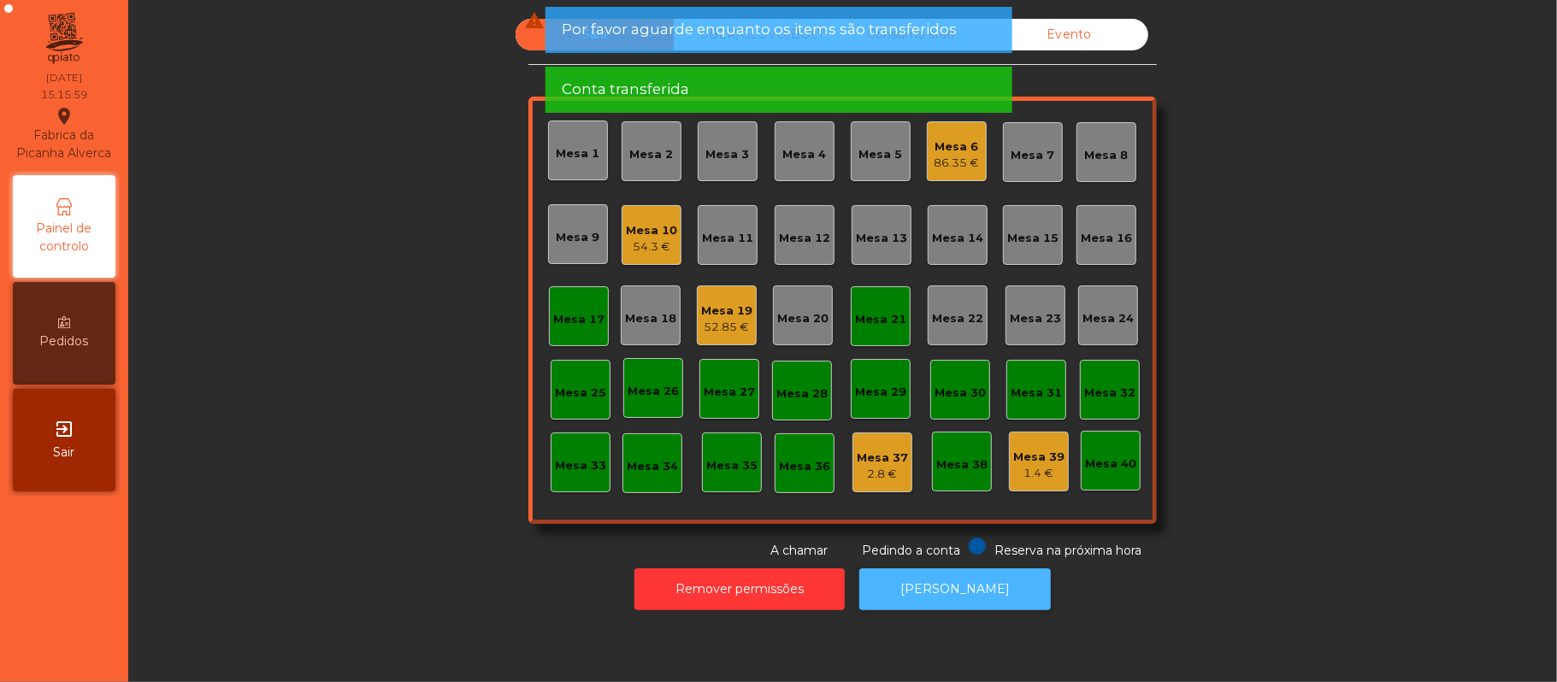
click at [972, 573] on button "[PERSON_NAME]" at bounding box center [954, 589] width 191 height 42
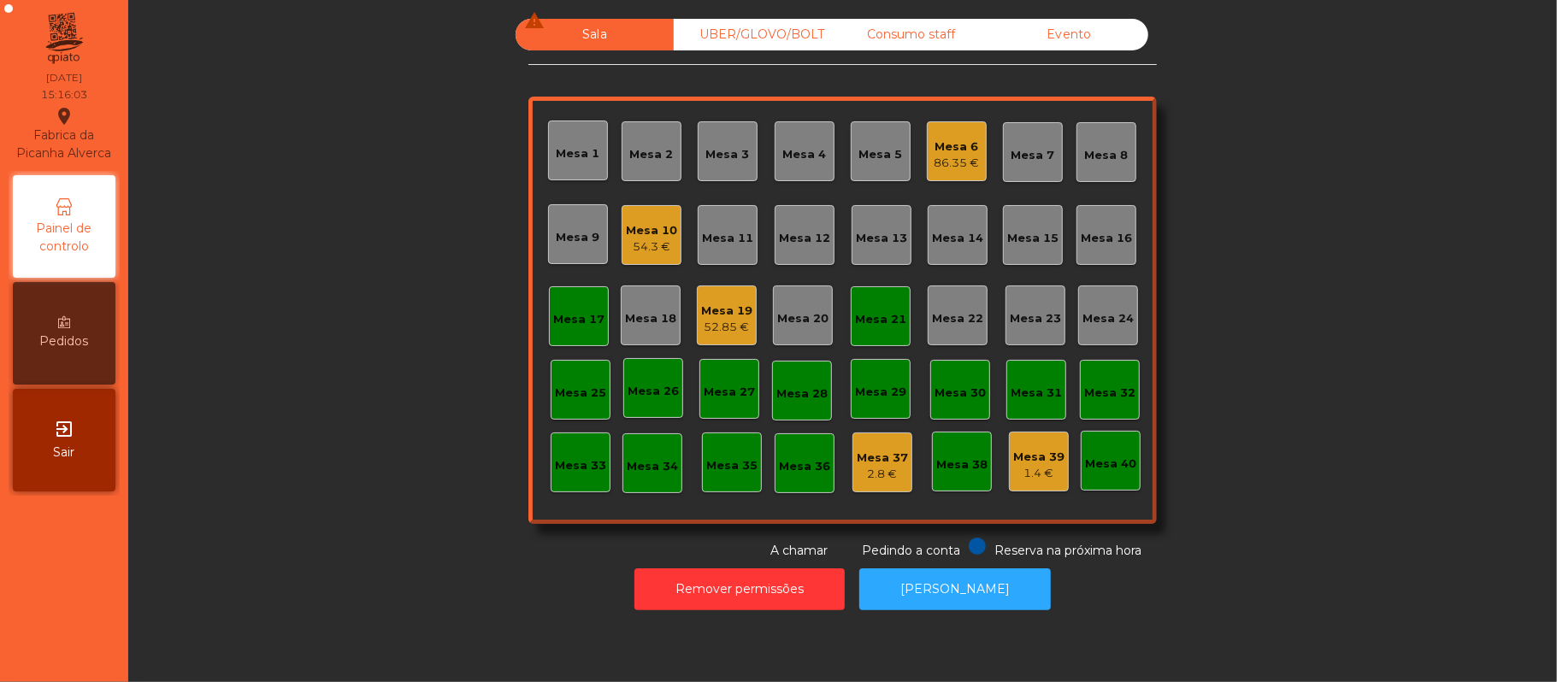
click at [867, 302] on div "Mesa 21" at bounding box center [881, 316] width 60 height 60
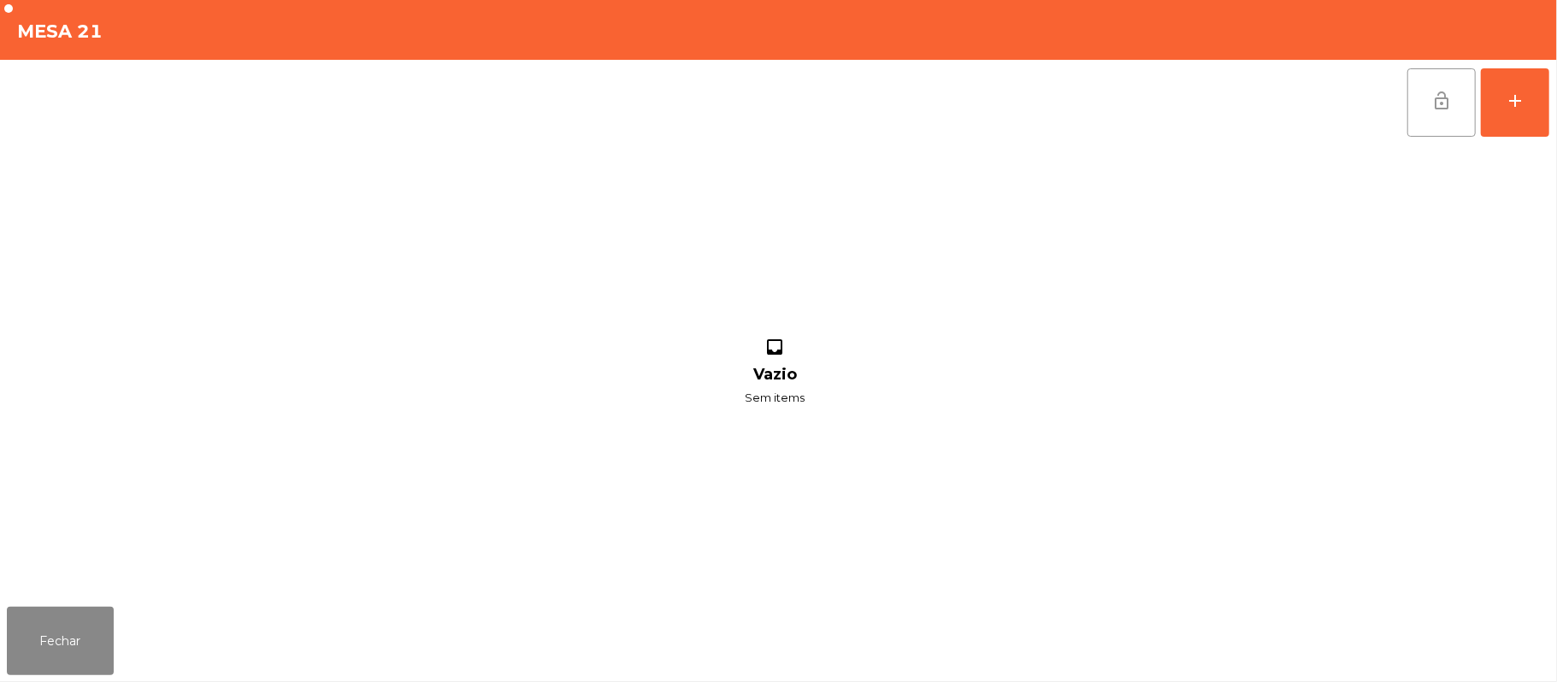
click at [1453, 101] on button "lock_open" at bounding box center [1441, 102] width 68 height 68
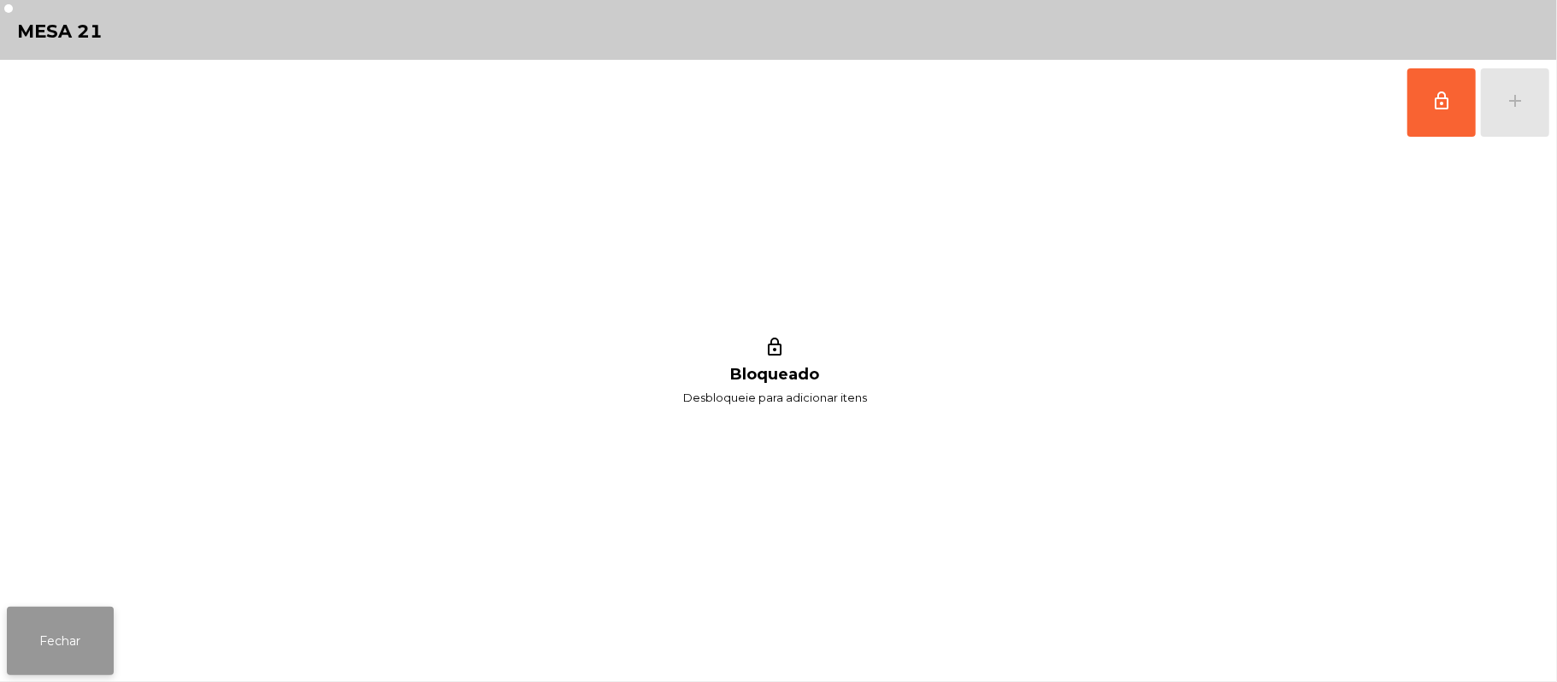
click at [86, 637] on button "Fechar" at bounding box center [60, 641] width 107 height 68
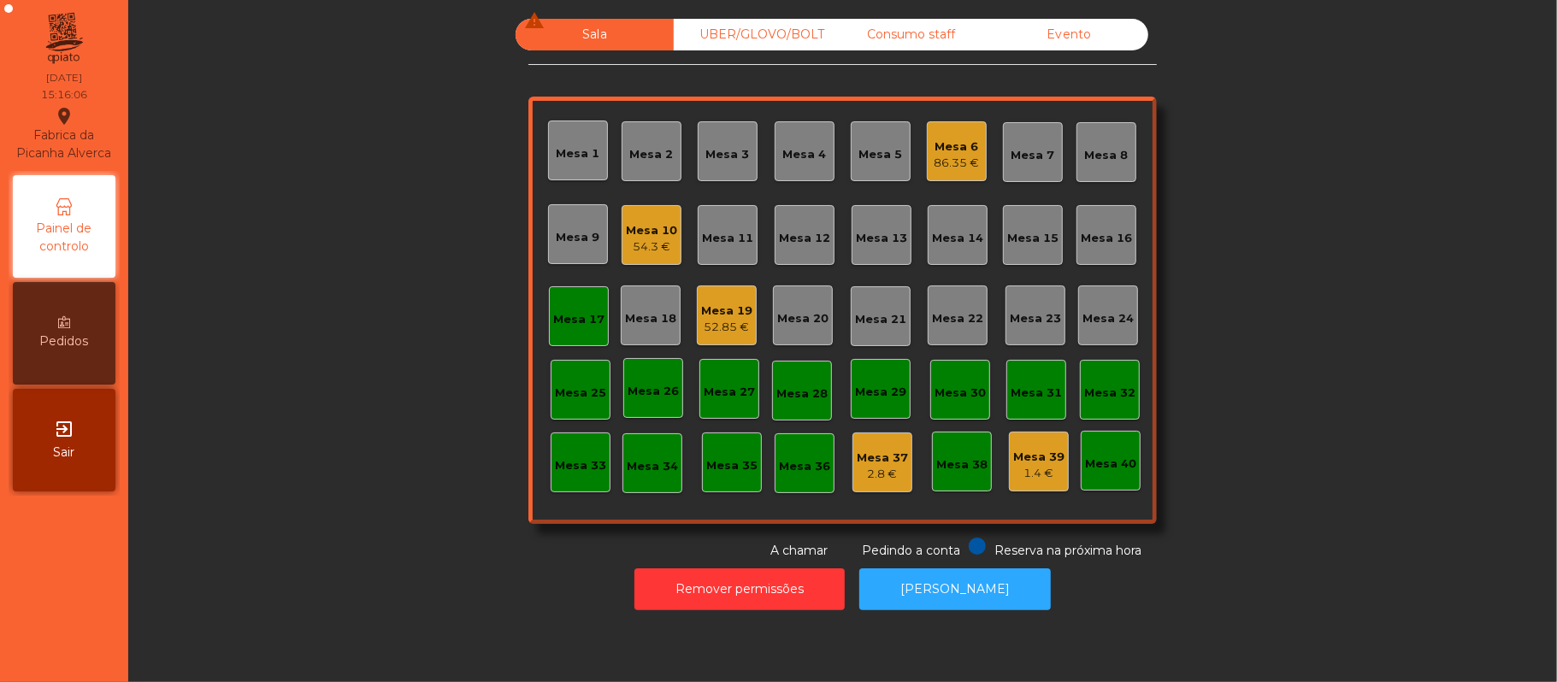
click at [588, 322] on div "Mesa 17" at bounding box center [578, 319] width 51 height 17
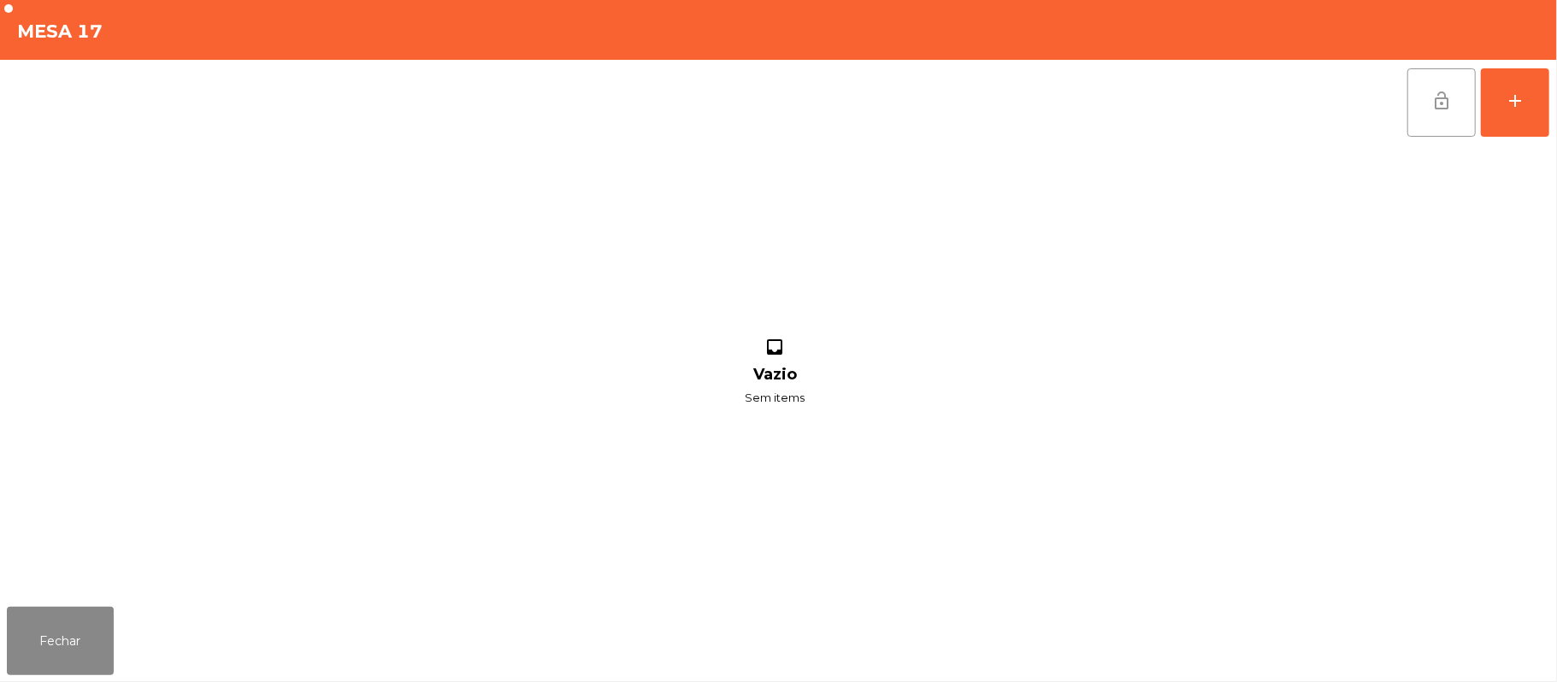
click at [1434, 94] on span "lock_open" at bounding box center [1441, 101] width 21 height 21
click at [48, 647] on button "Fechar" at bounding box center [60, 641] width 107 height 68
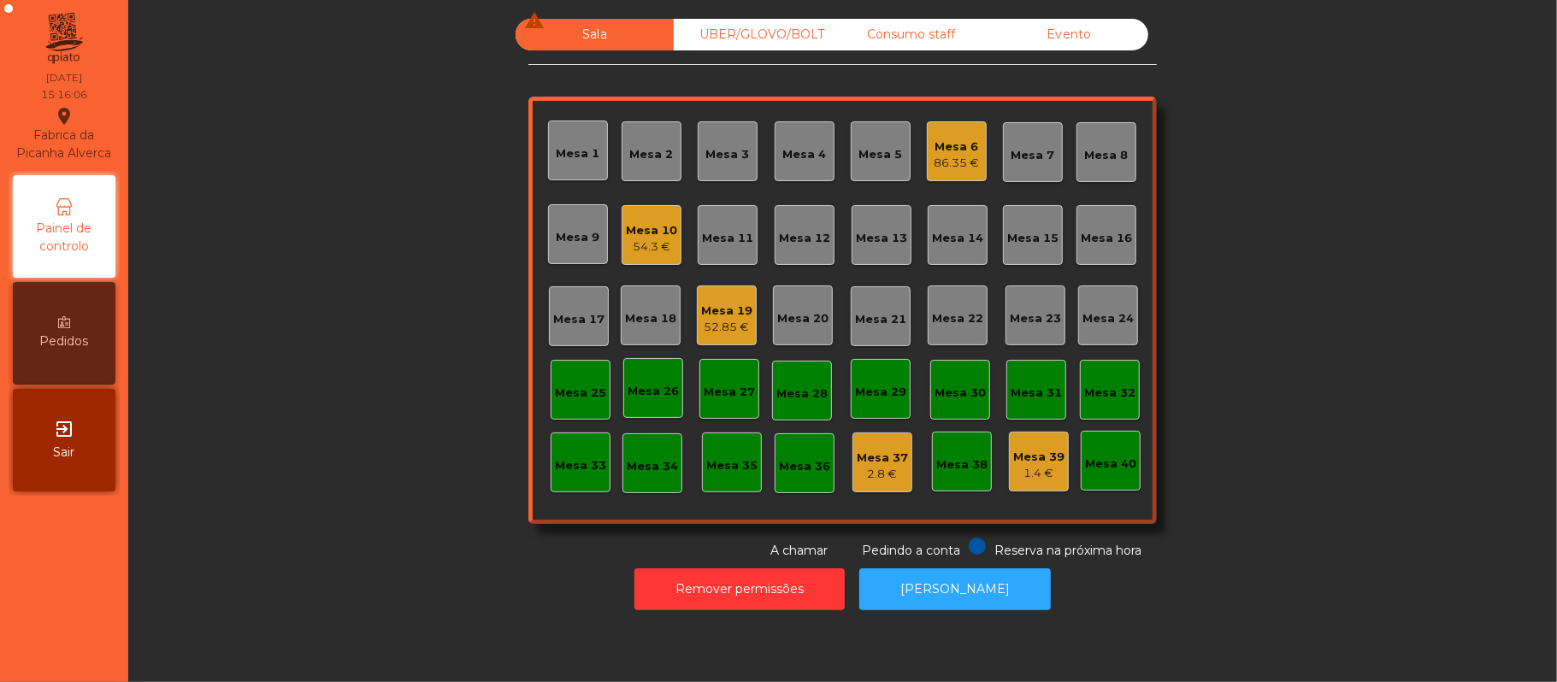
click at [658, 223] on div "Mesa 10" at bounding box center [651, 230] width 51 height 17
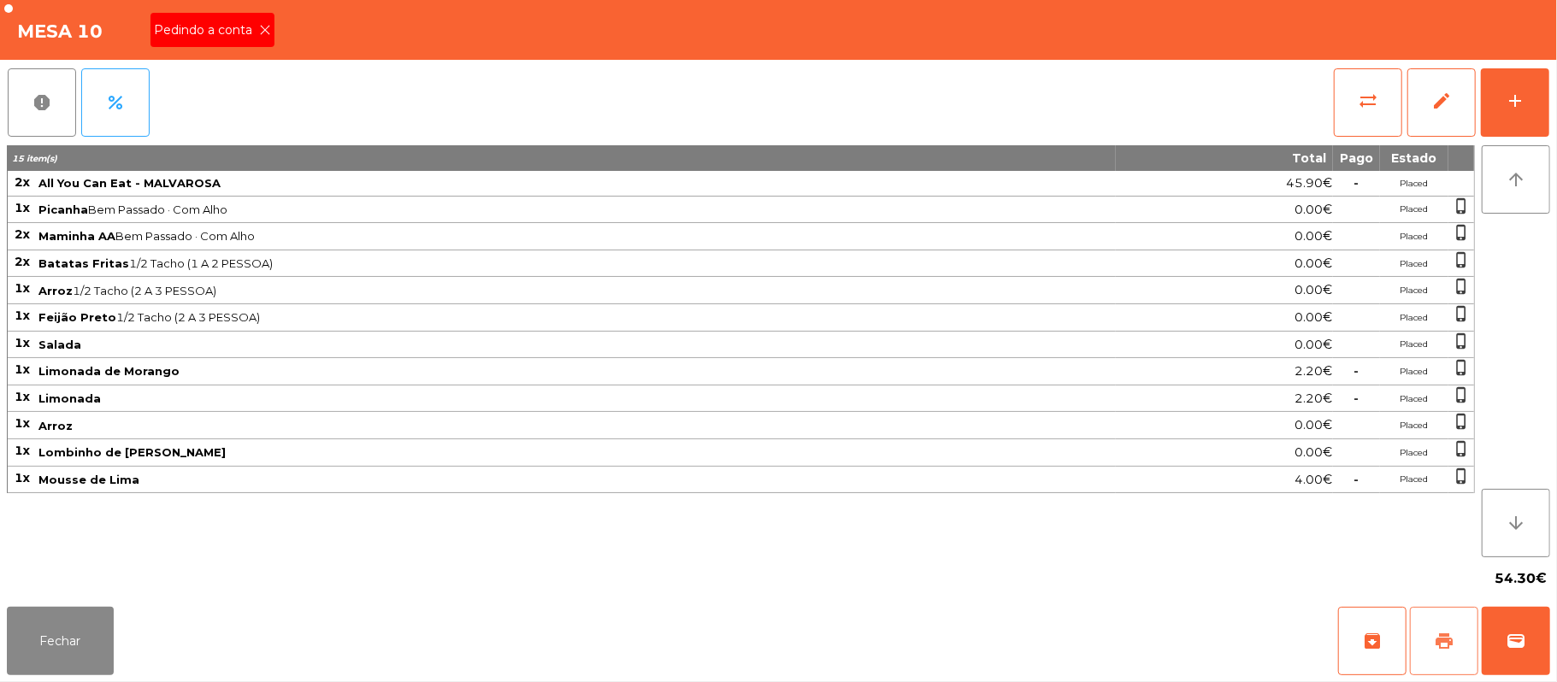
click at [1444, 624] on button "print" at bounding box center [1444, 641] width 68 height 68
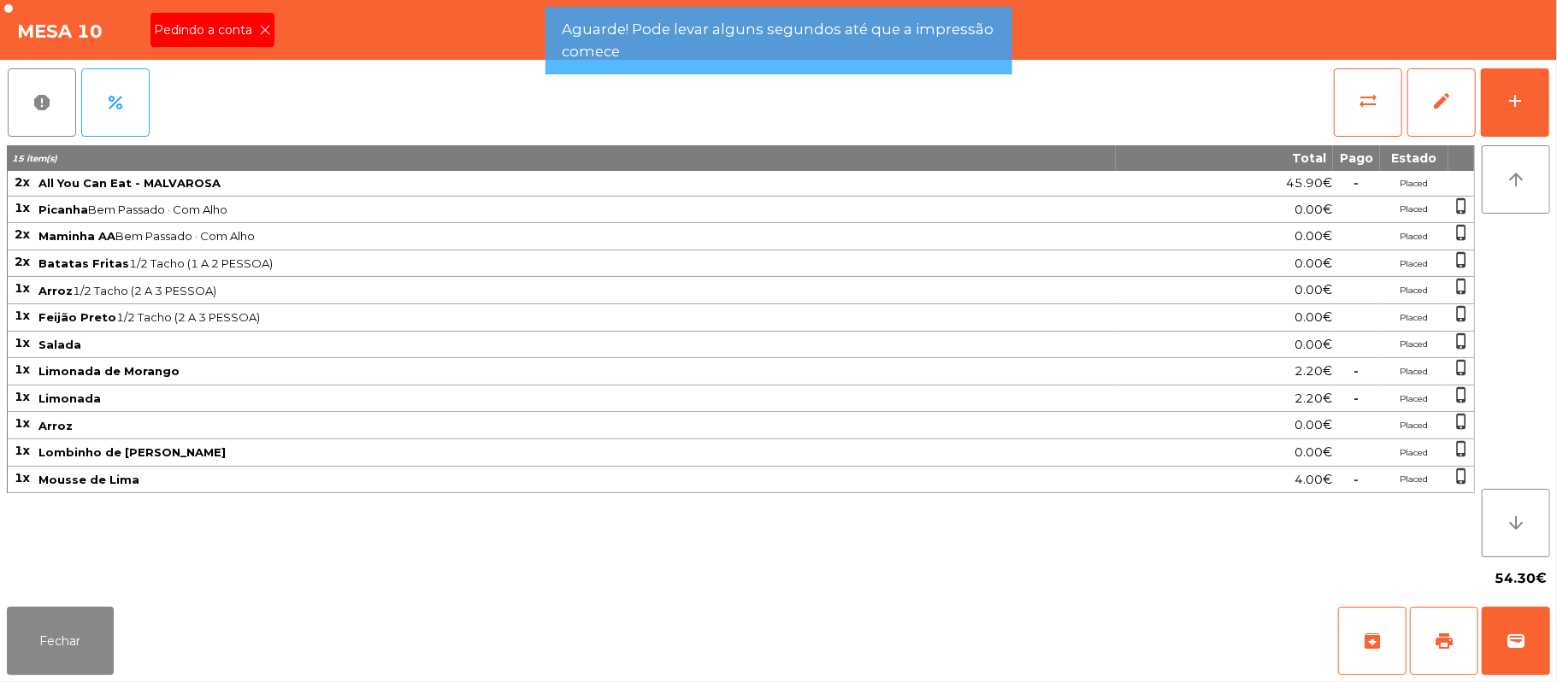
click at [250, 34] on span "Pedindo a conta" at bounding box center [206, 30] width 105 height 18
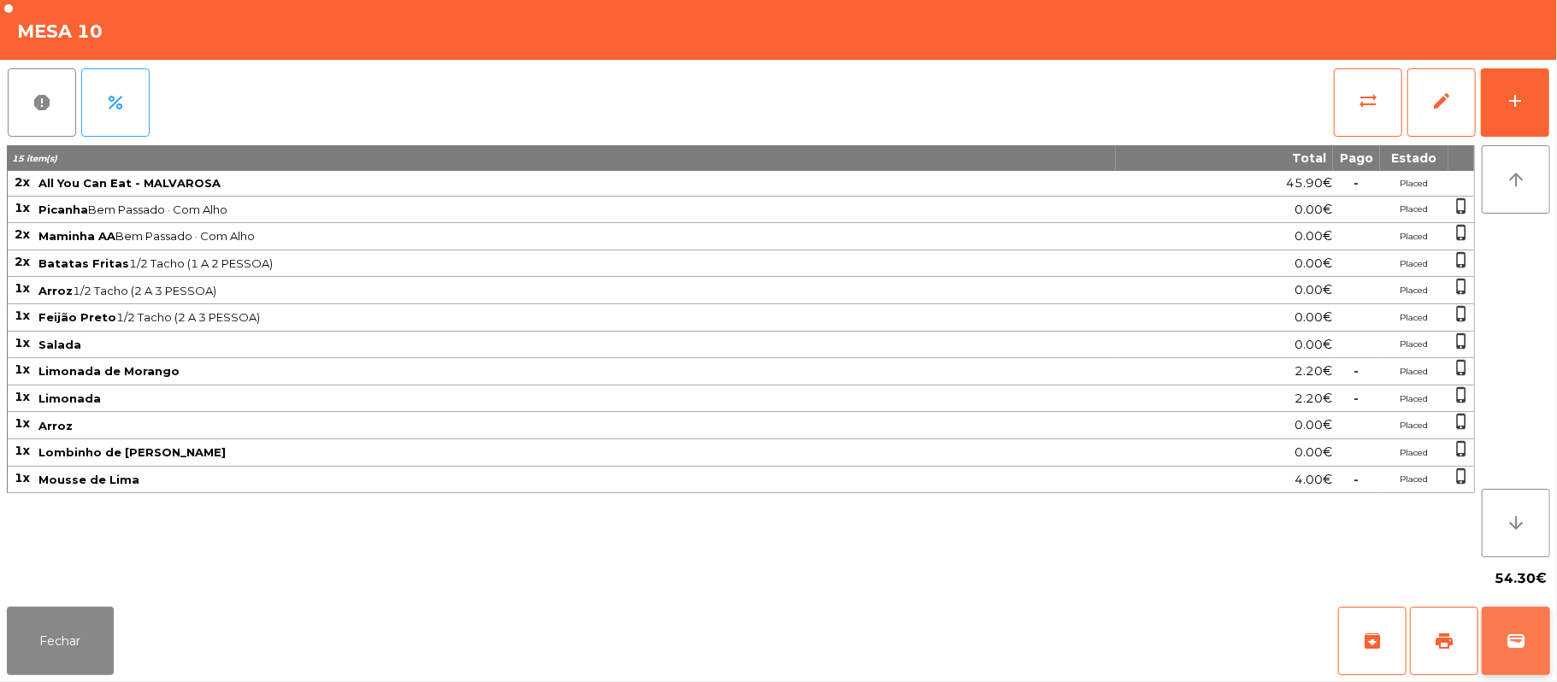
click at [1544, 640] on button "wallet" at bounding box center [1515, 641] width 68 height 68
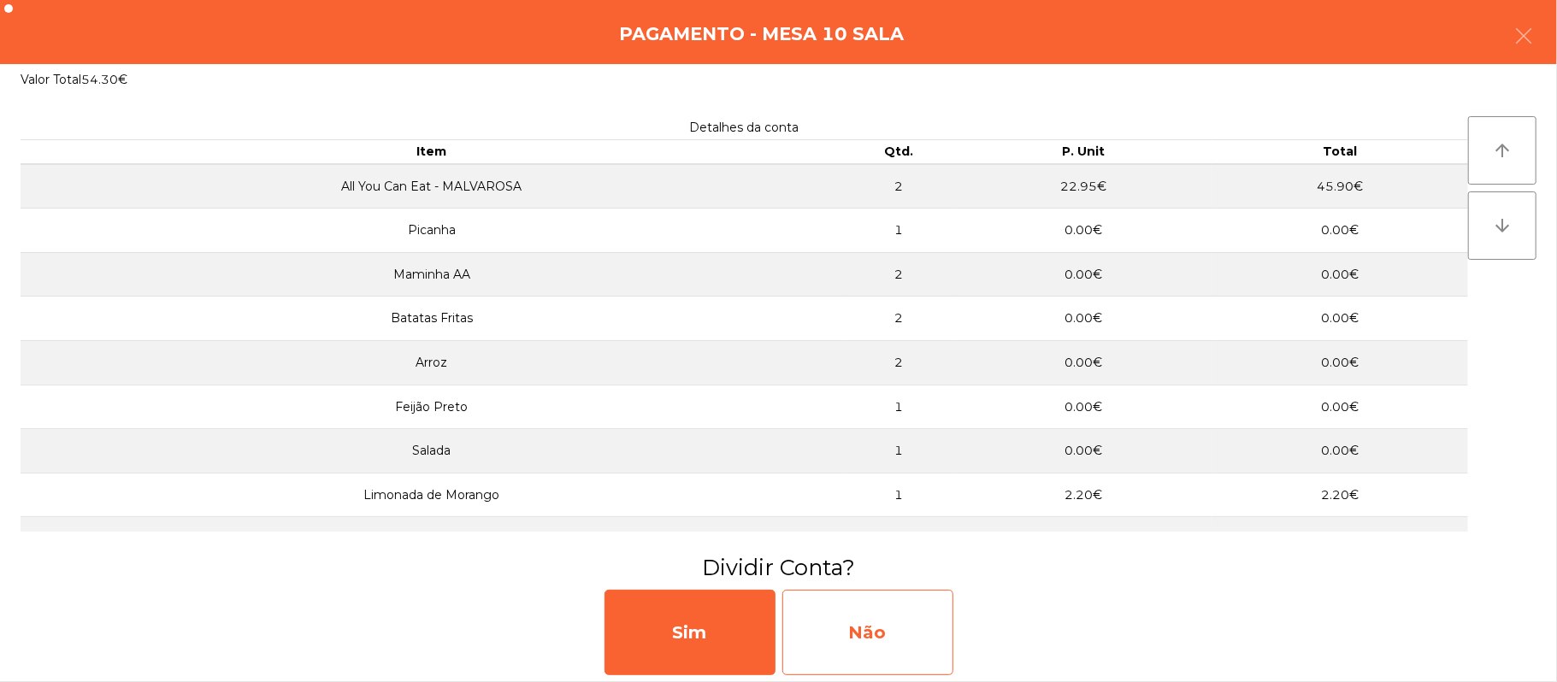
click at [865, 609] on div "Não" at bounding box center [867, 632] width 171 height 85
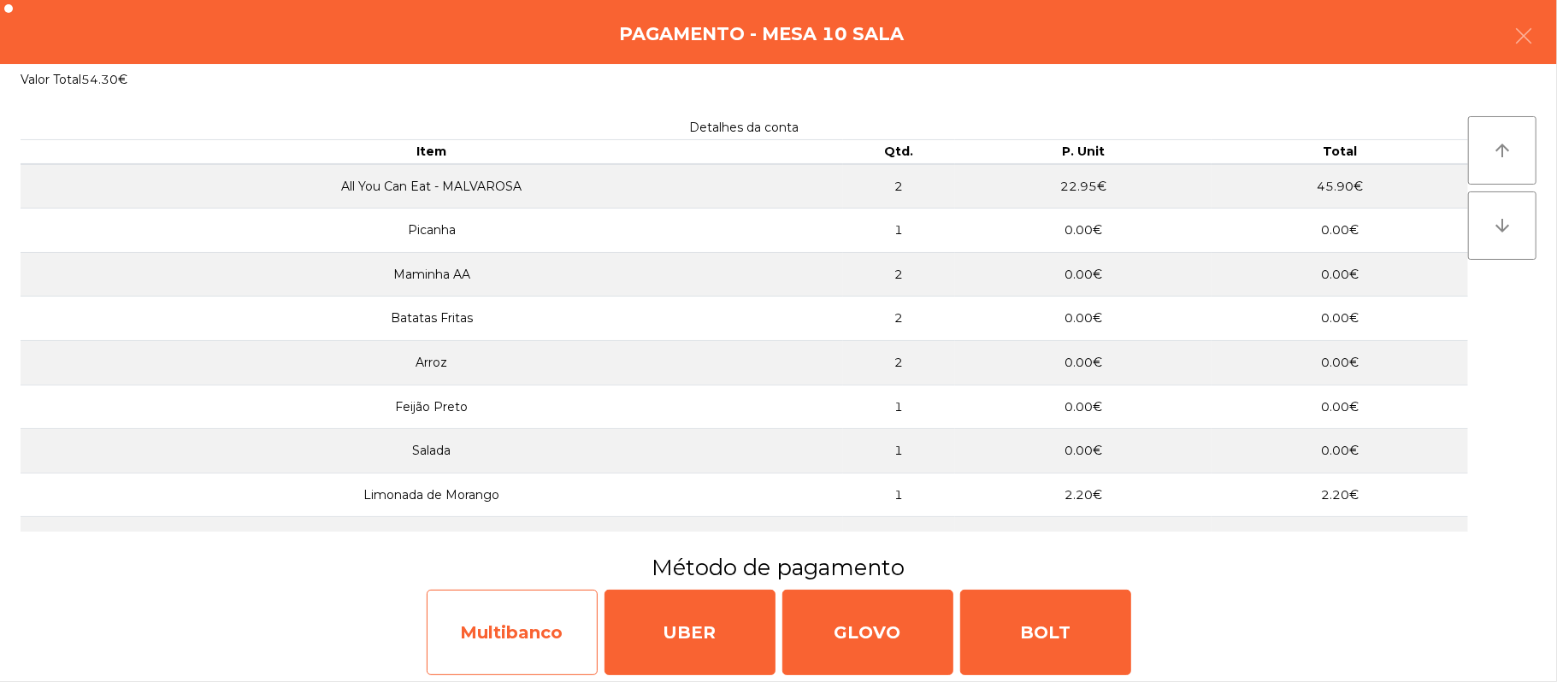
click at [527, 634] on div "Multibanco" at bounding box center [512, 632] width 171 height 85
select select "**"
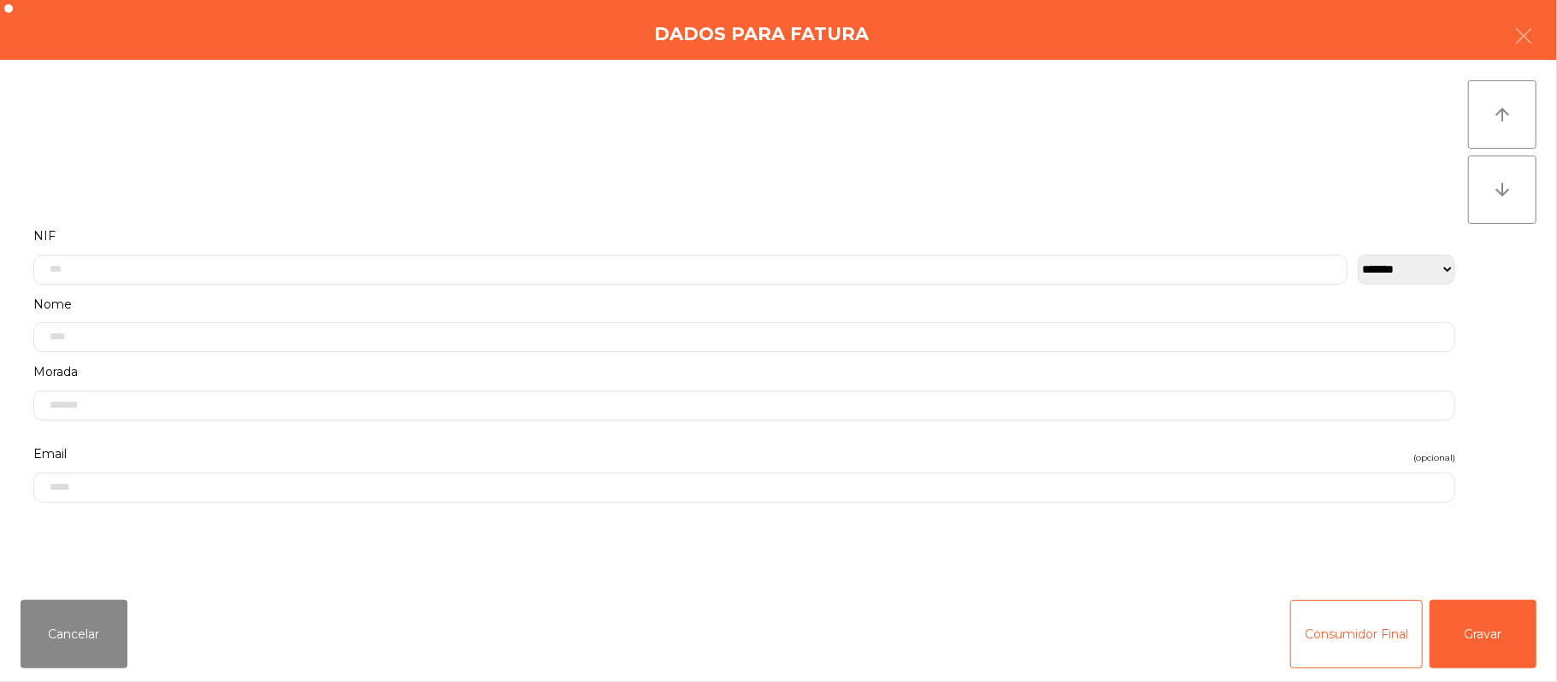
click at [410, 231] on label "NIF" at bounding box center [744, 236] width 1422 height 23
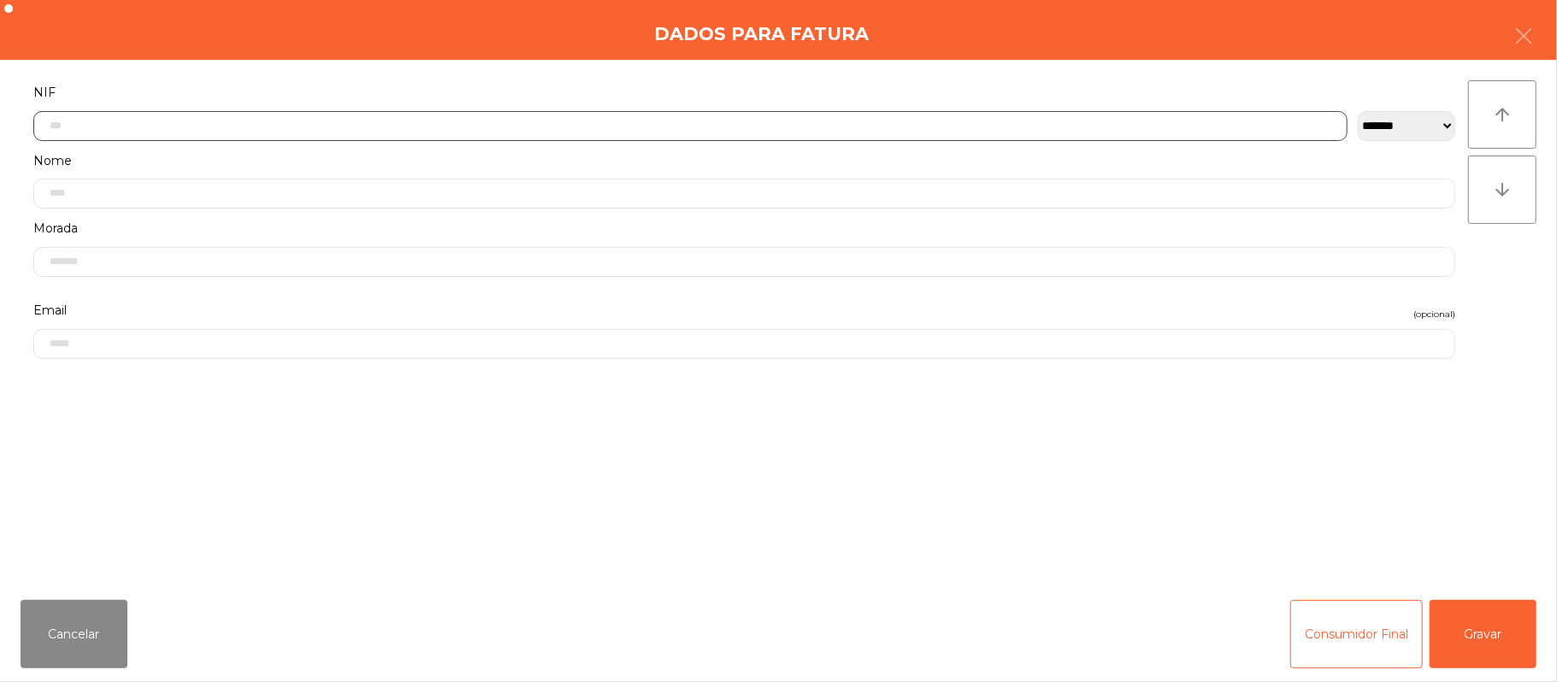
click at [359, 123] on input "text" at bounding box center [690, 126] width 1314 height 30
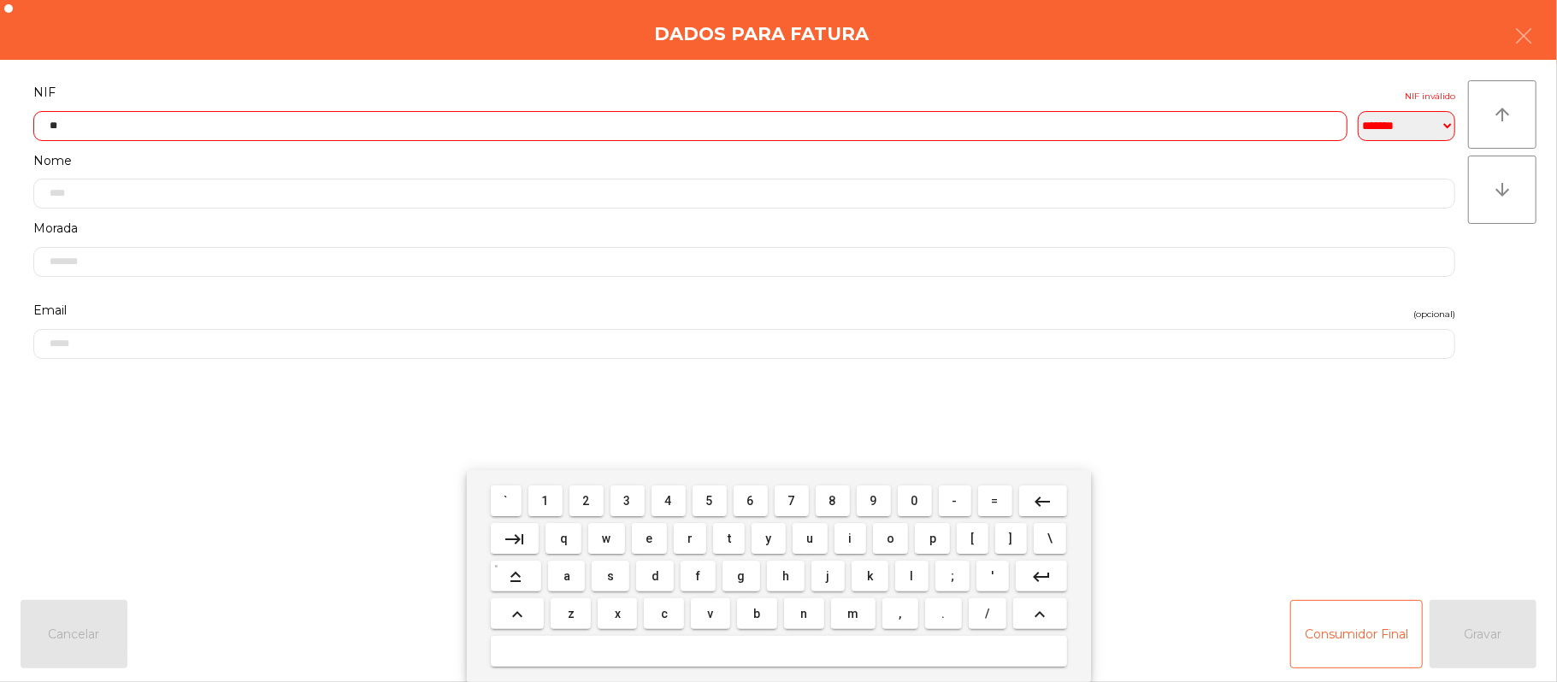
type input "*"
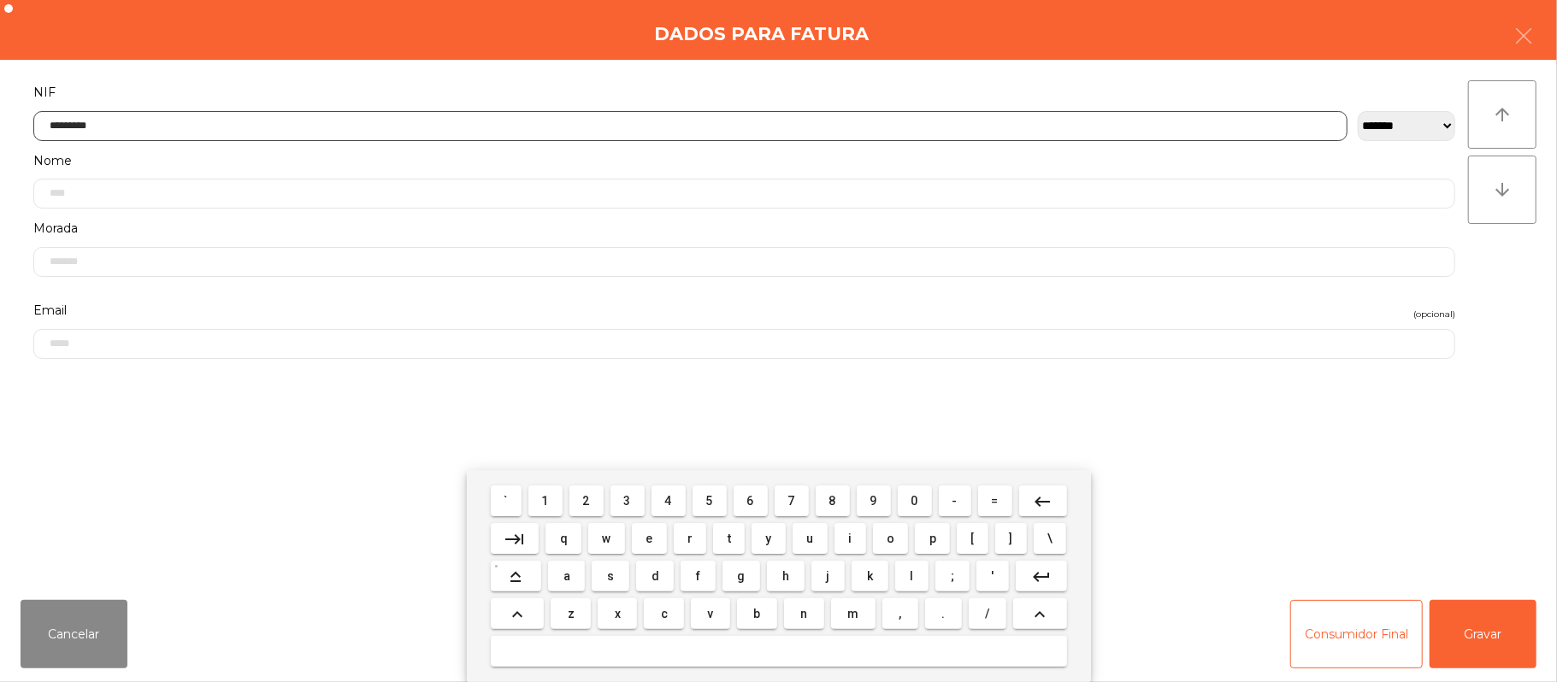
type input "*********"
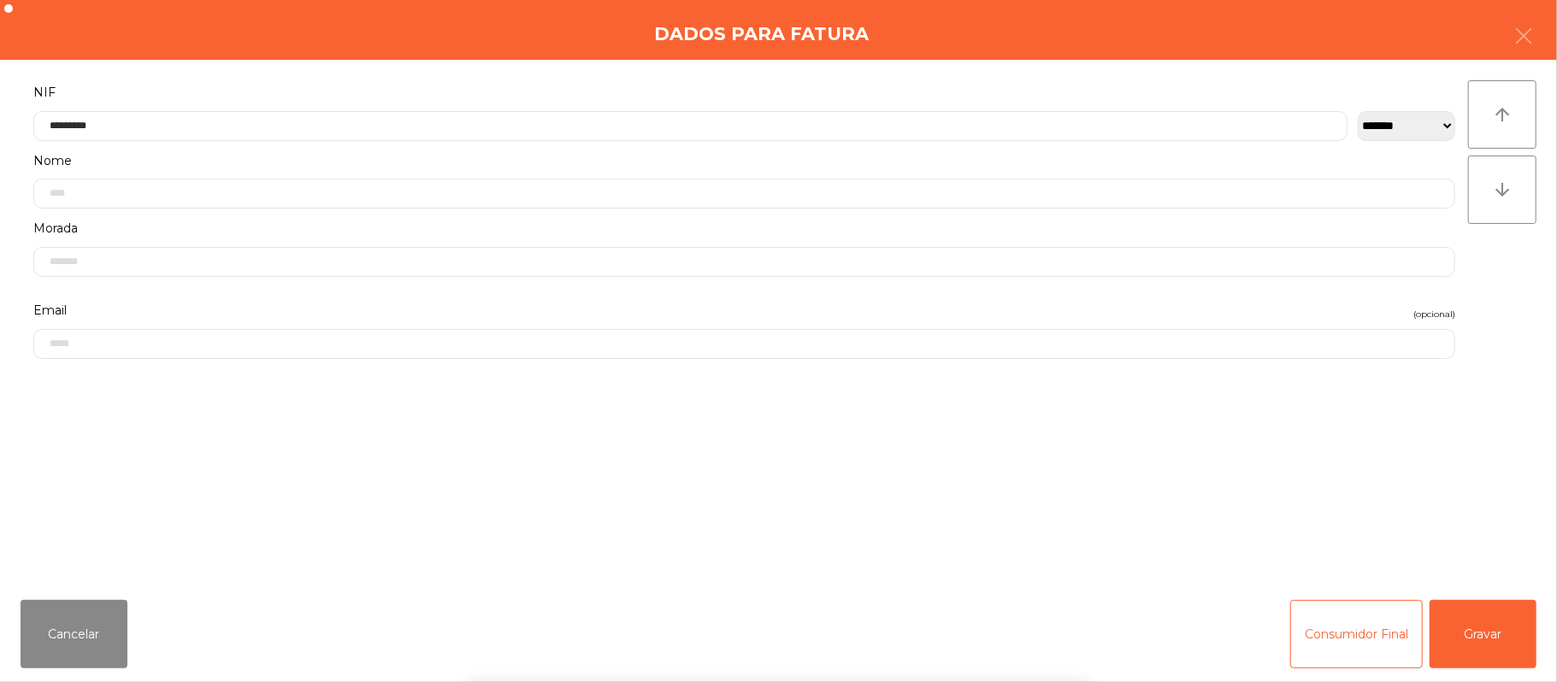
click at [1502, 612] on div "` 1 2 3 4 5 6 7 8 9 0 - = keyboard_backspace keyboard_tab q w e r t y u i o p […" at bounding box center [778, 576] width 1557 height 212
click at [1492, 645] on button "Gravar" at bounding box center [1482, 634] width 107 height 68
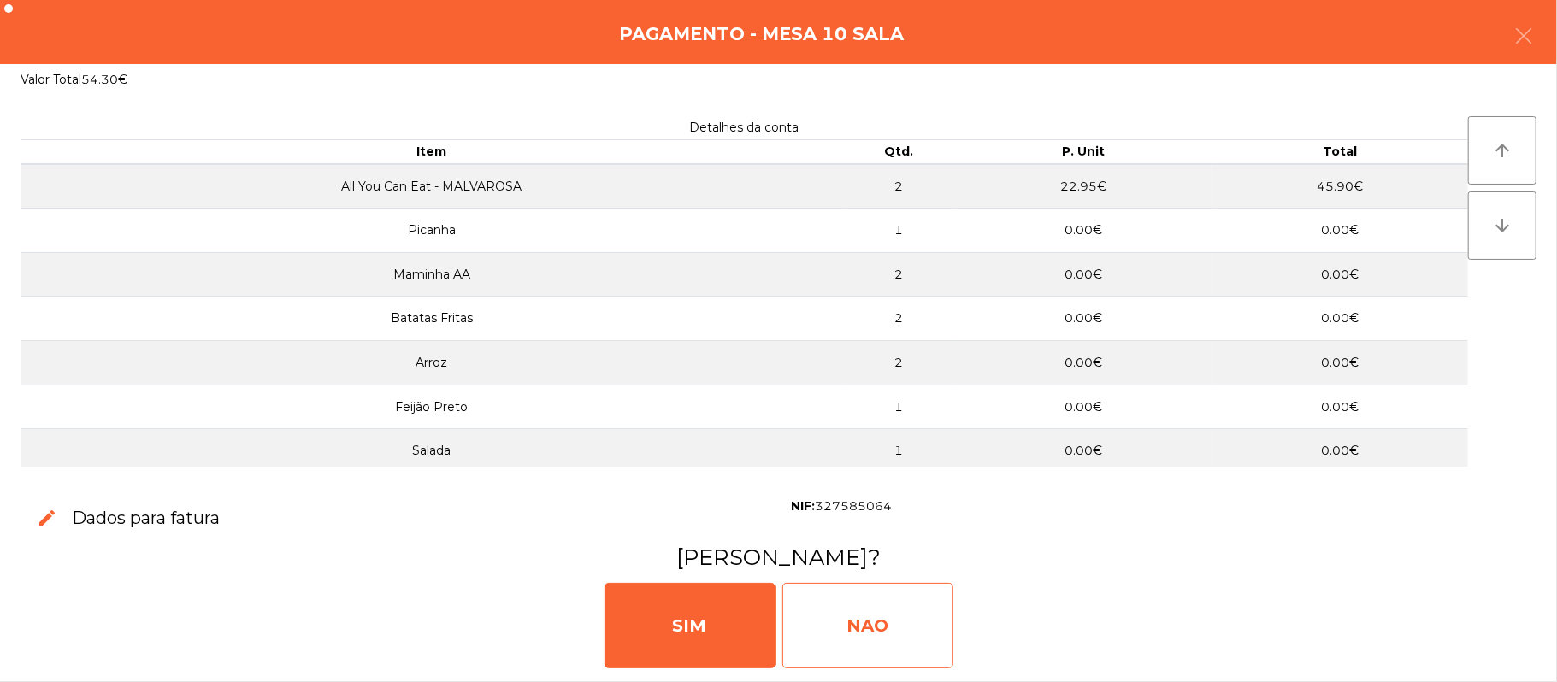
click at [884, 615] on div "NAO" at bounding box center [867, 625] width 171 height 85
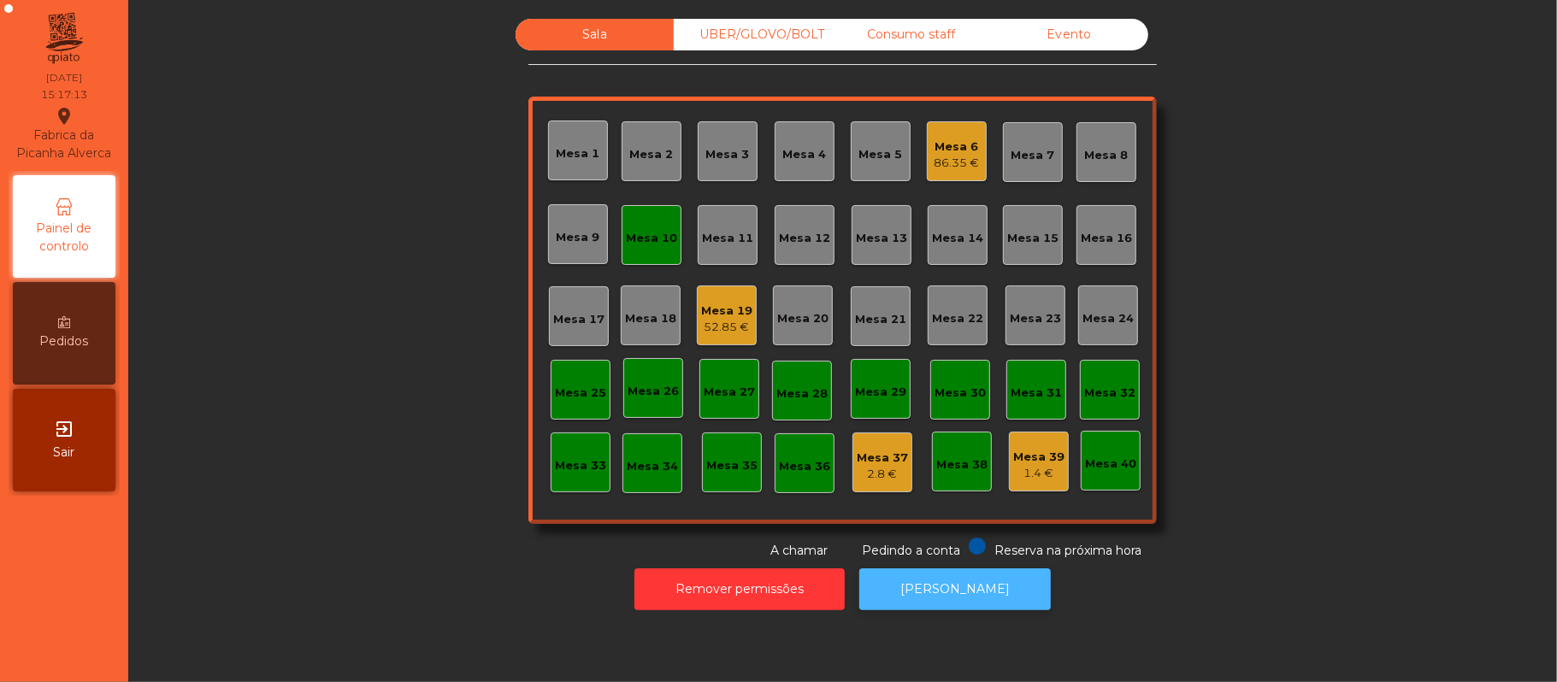
click at [934, 607] on button "[PERSON_NAME]" at bounding box center [954, 589] width 191 height 42
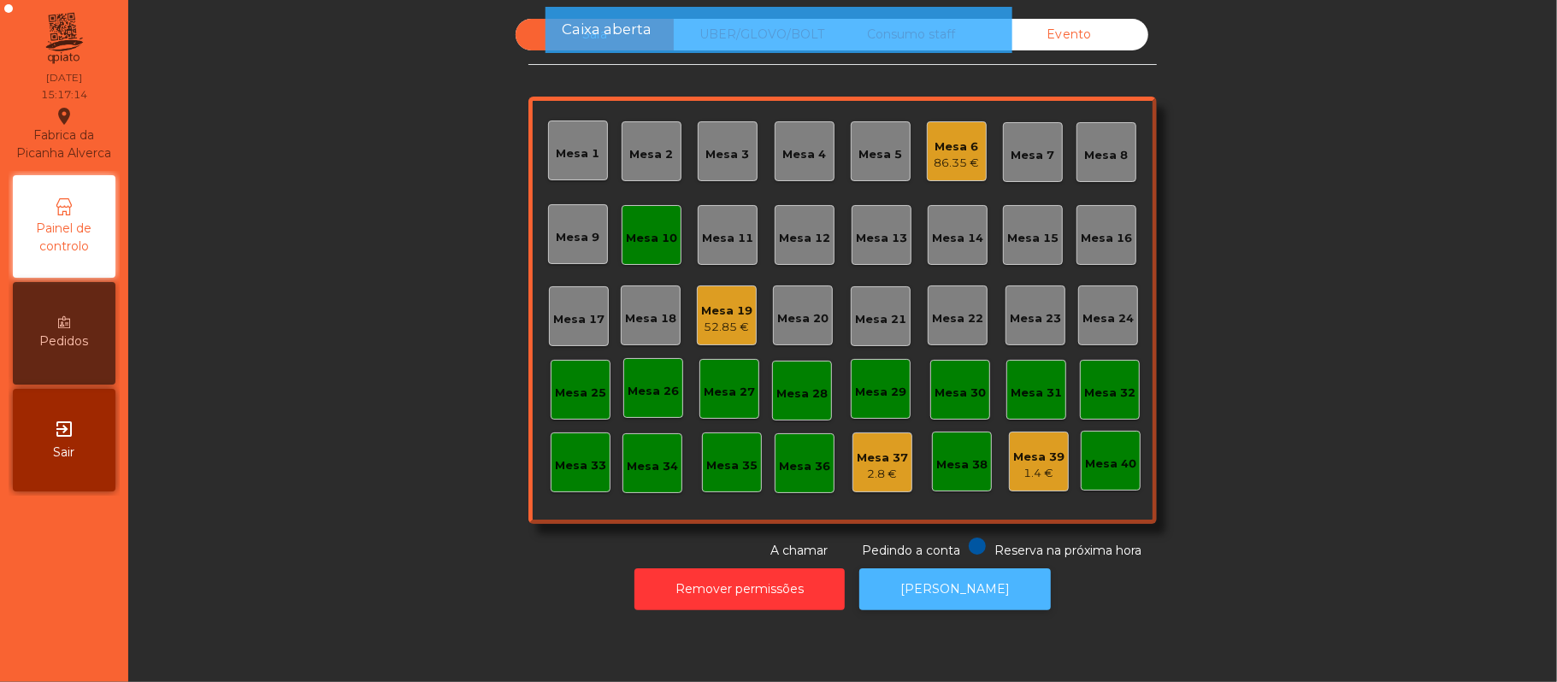
click at [934, 590] on button "[PERSON_NAME]" at bounding box center [954, 589] width 191 height 42
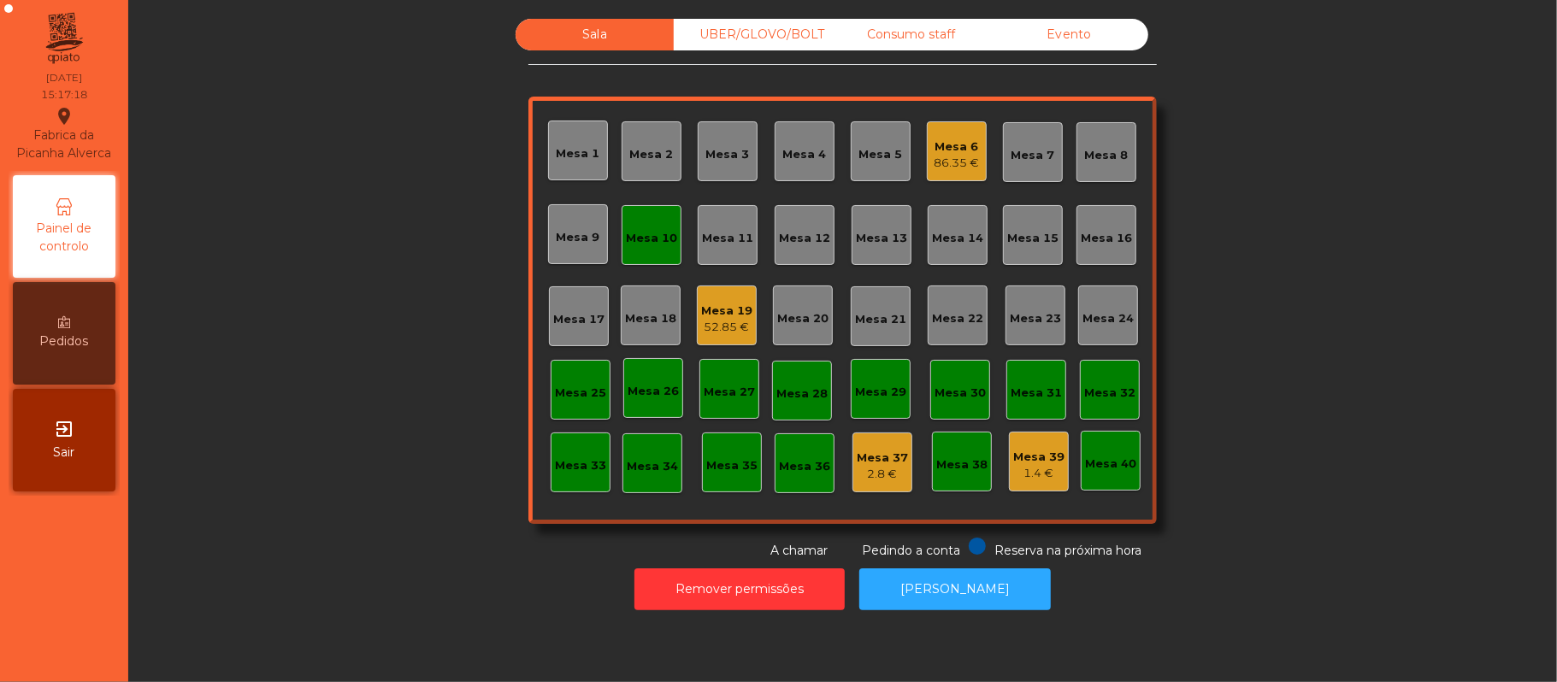
click at [660, 250] on div "Mesa 10" at bounding box center [651, 235] width 60 height 60
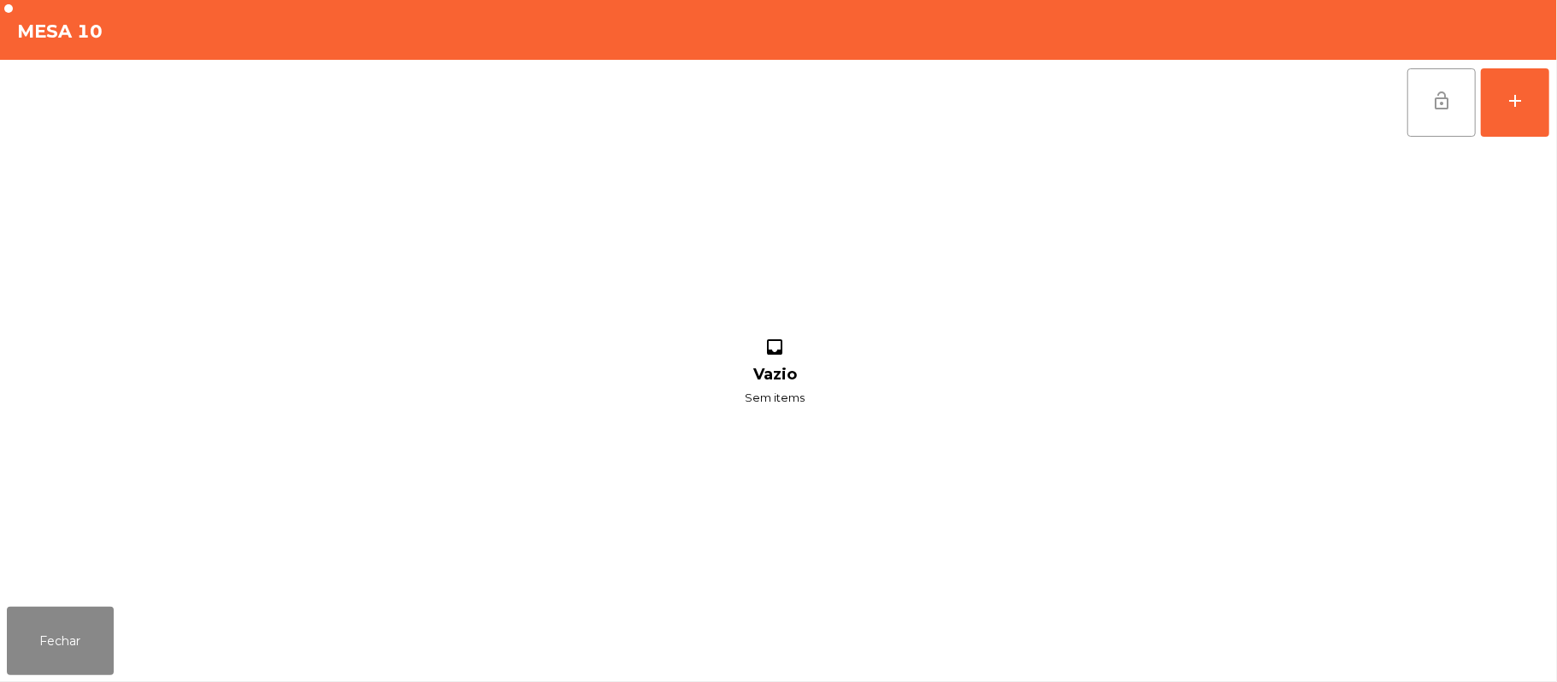
click at [1407, 106] on button "lock_open" at bounding box center [1441, 102] width 68 height 68
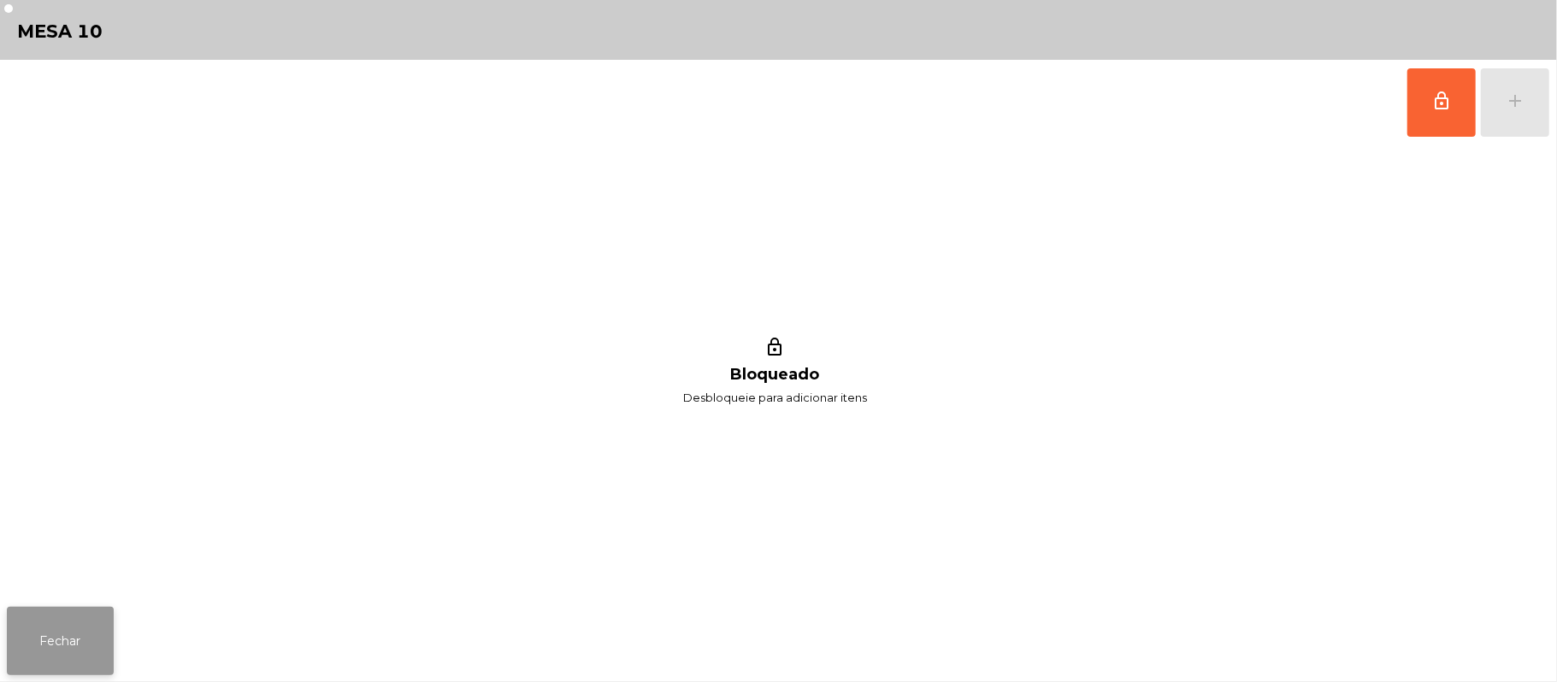
click at [65, 672] on button "Fechar" at bounding box center [60, 641] width 107 height 68
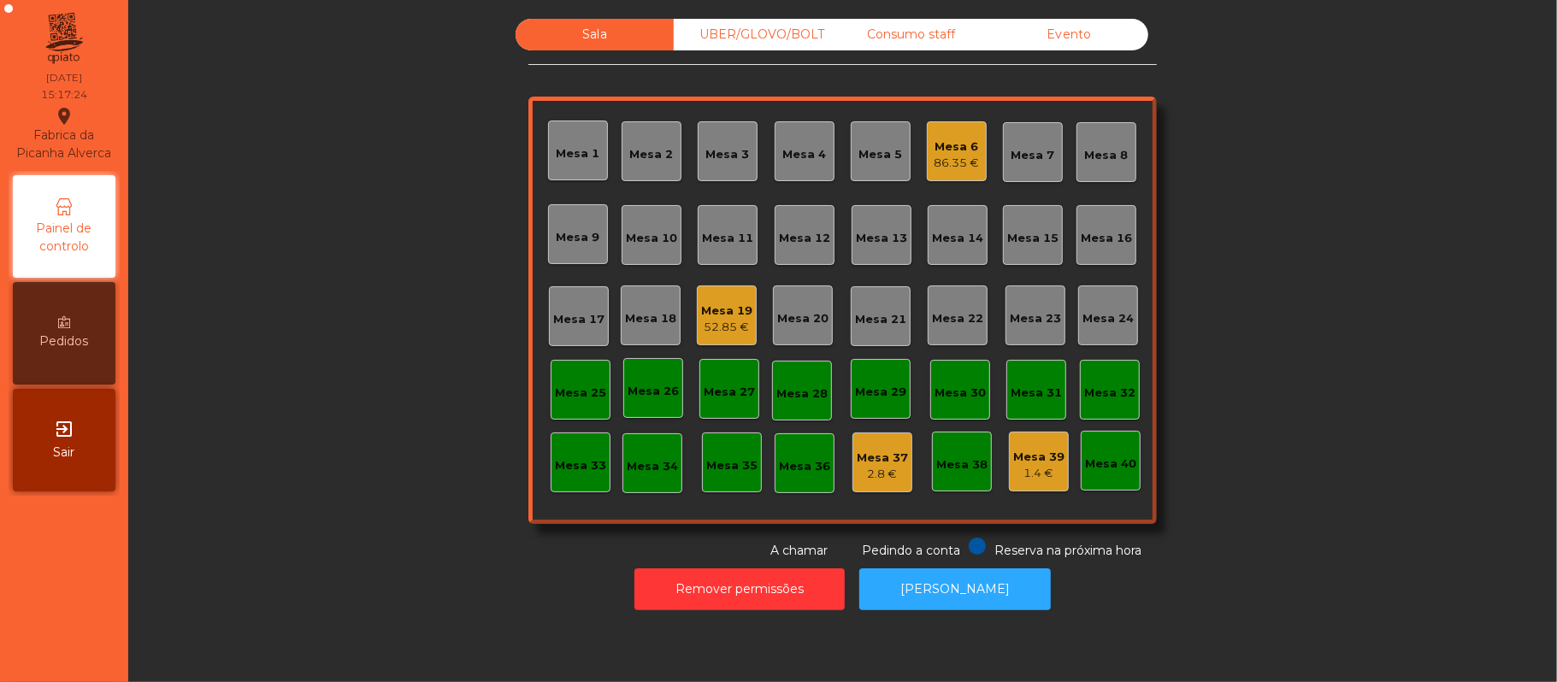
click at [735, 333] on div "52.85 €" at bounding box center [726, 327] width 51 height 17
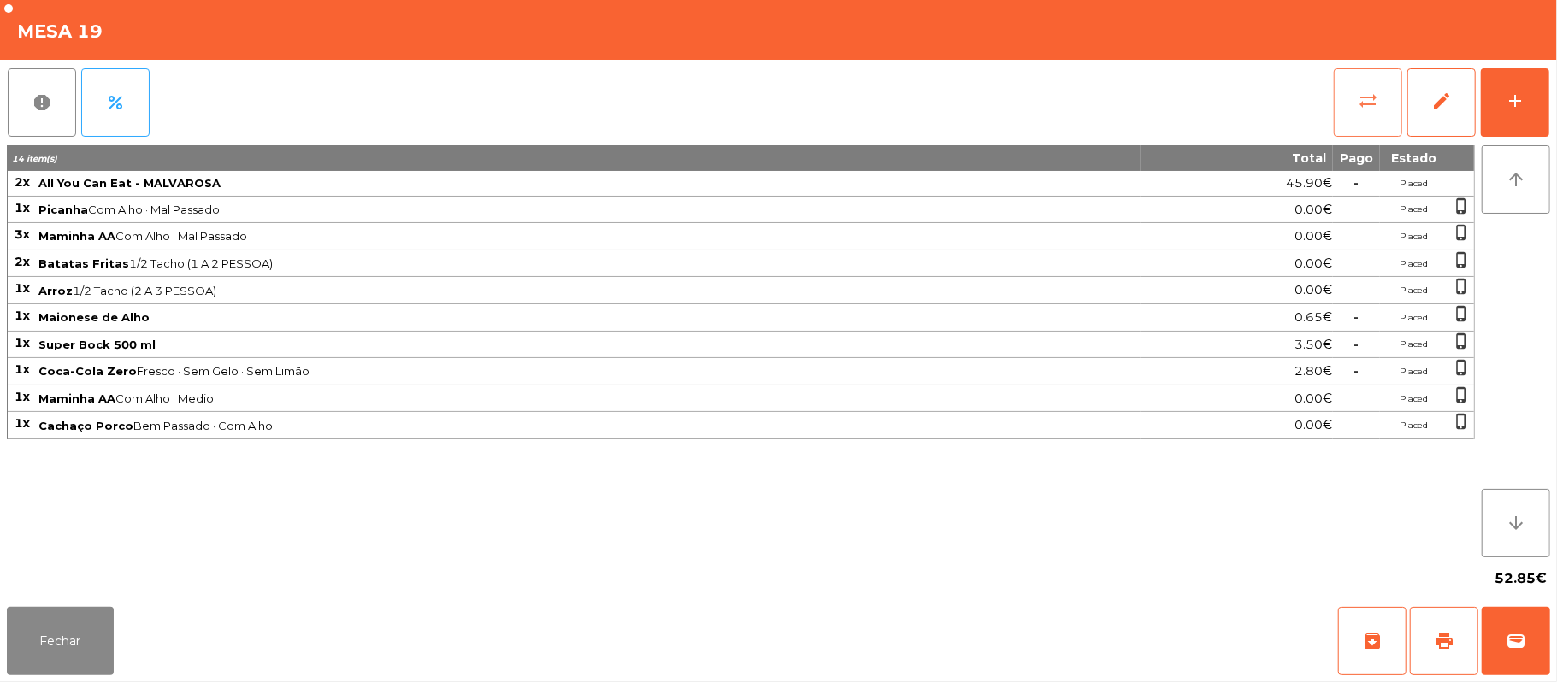
click at [1359, 110] on button "sync_alt" at bounding box center [1368, 102] width 68 height 68
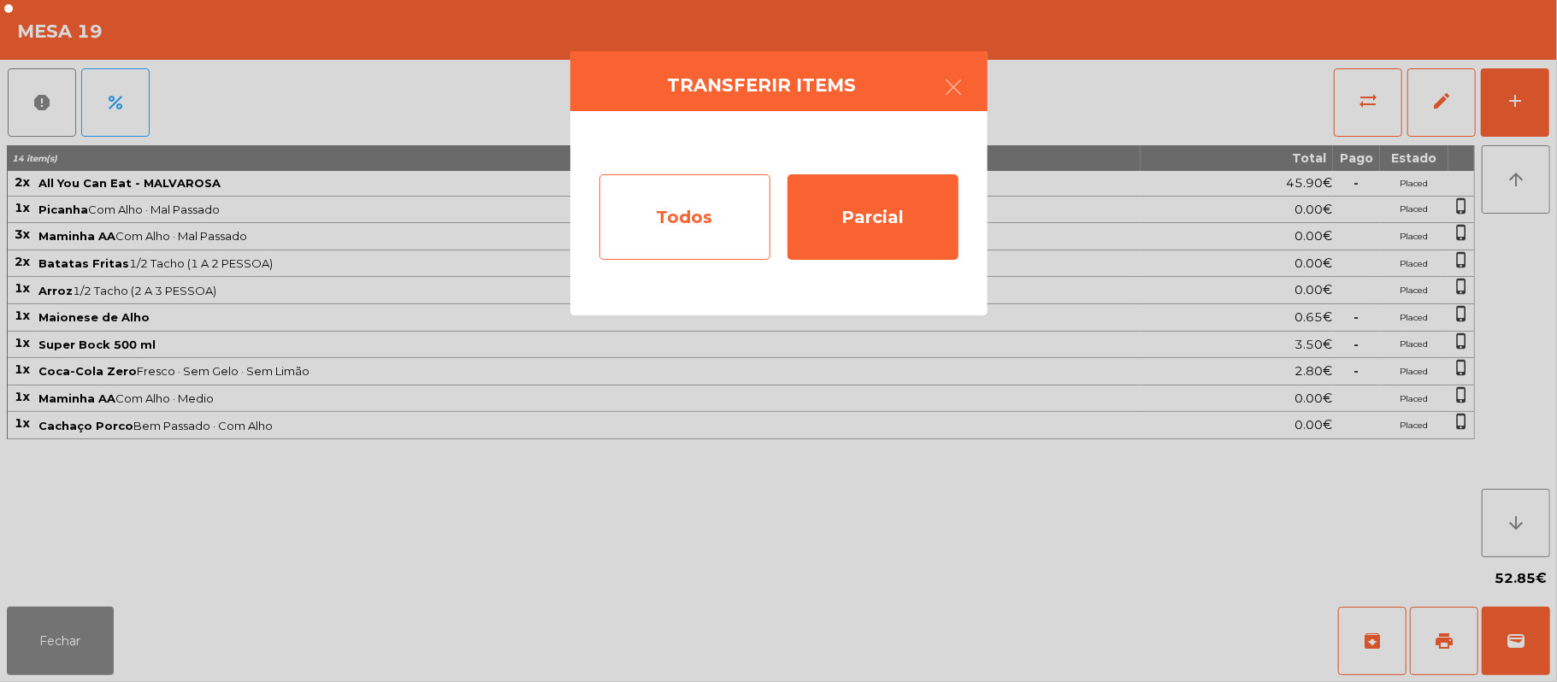
click at [670, 216] on div "Todos" at bounding box center [684, 216] width 171 height 85
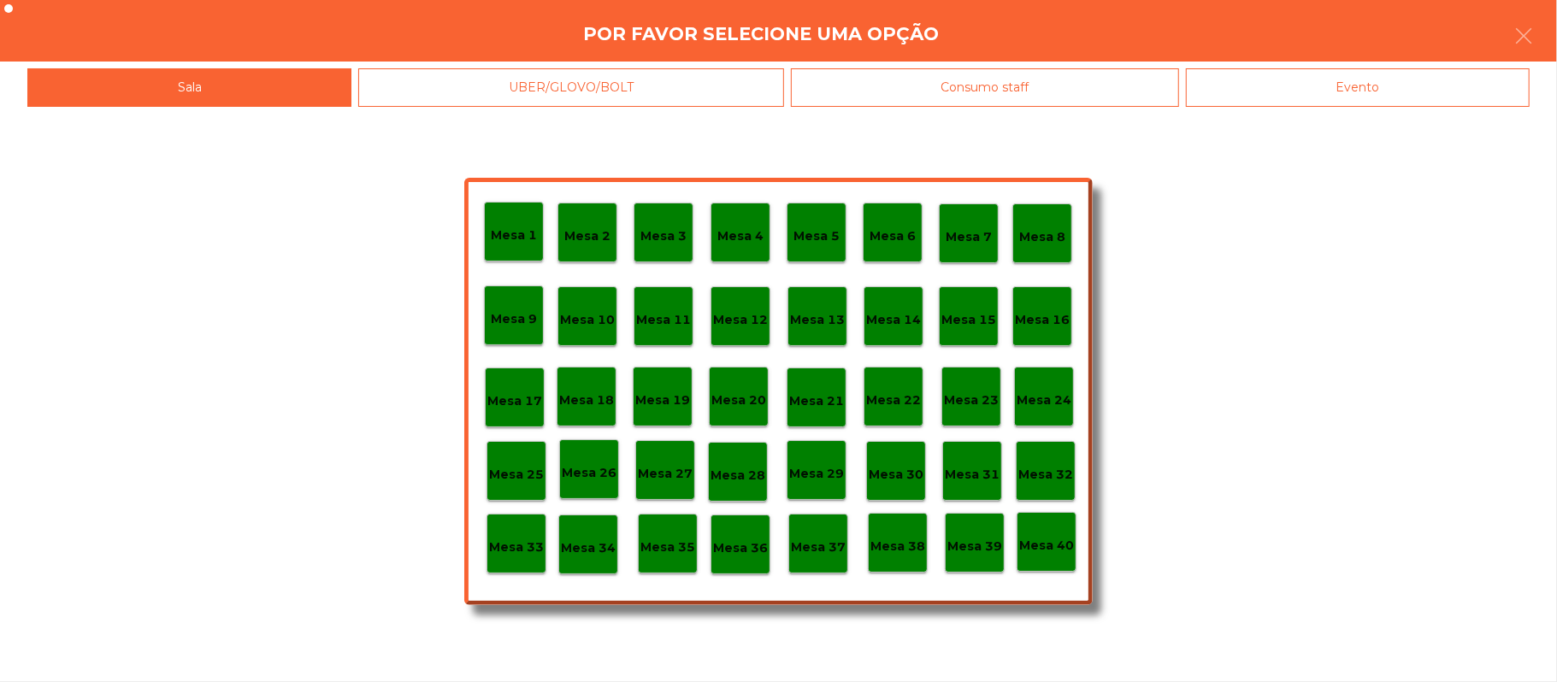
click at [1363, 103] on div "Evento" at bounding box center [1358, 87] width 344 height 38
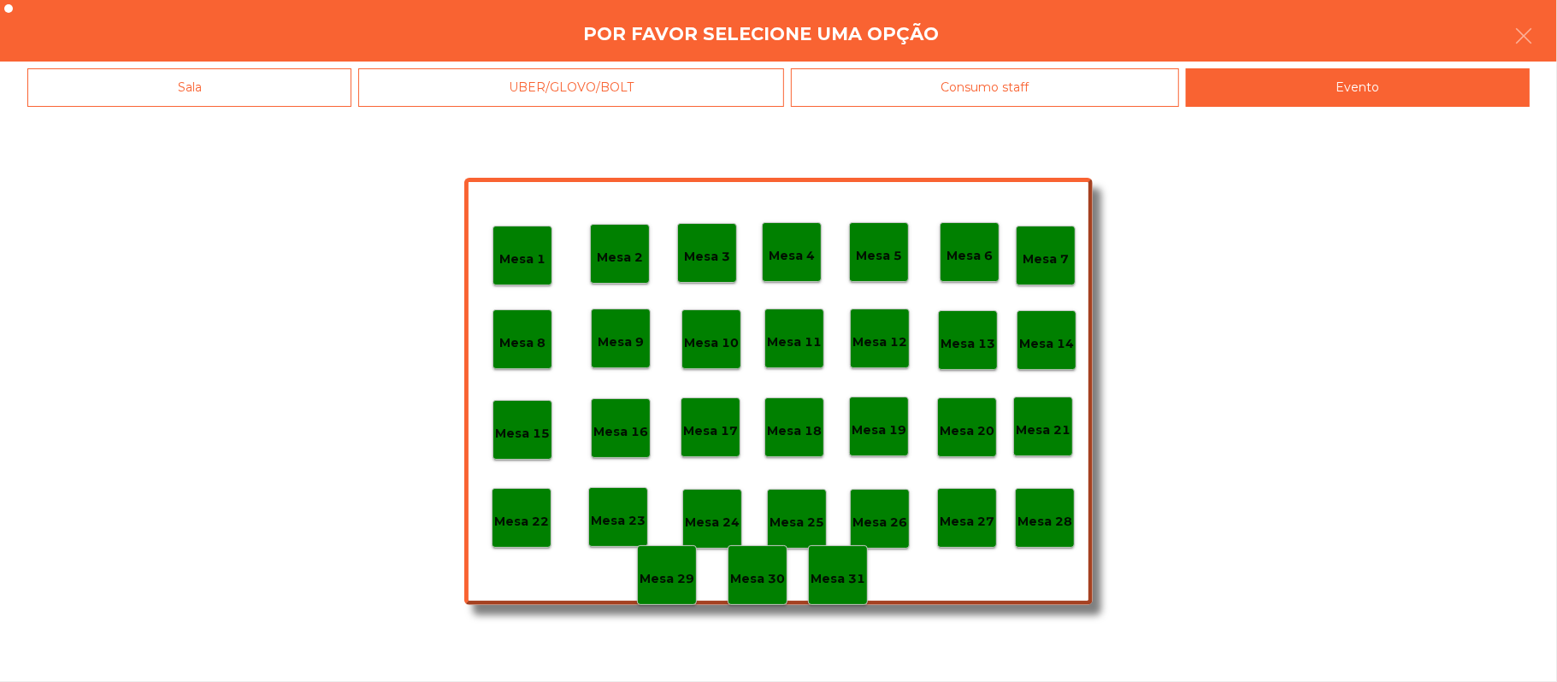
click at [1065, 525] on p "Mesa 28" at bounding box center [1044, 522] width 55 height 20
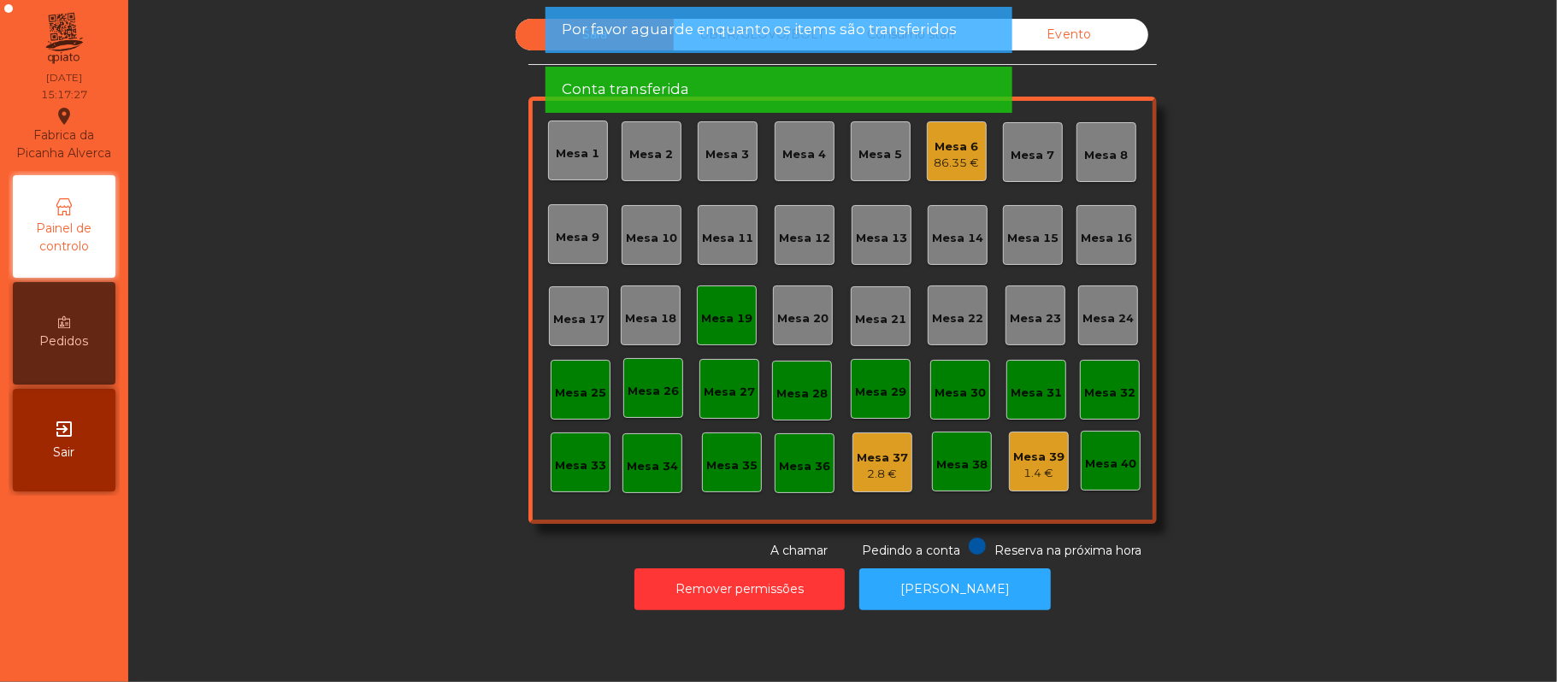
click at [722, 329] on div "Mesa 19" at bounding box center [727, 316] width 60 height 60
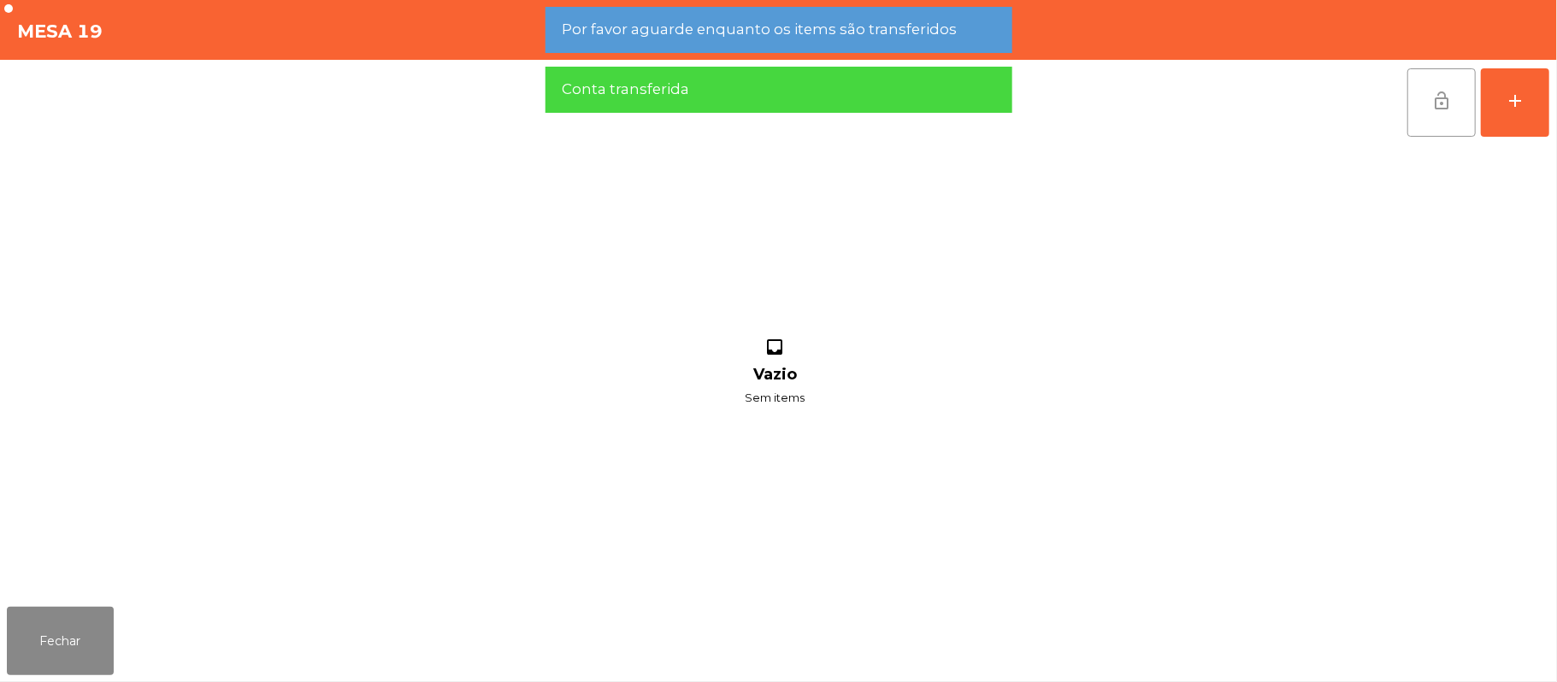
click at [1430, 115] on button "lock_open" at bounding box center [1441, 102] width 68 height 68
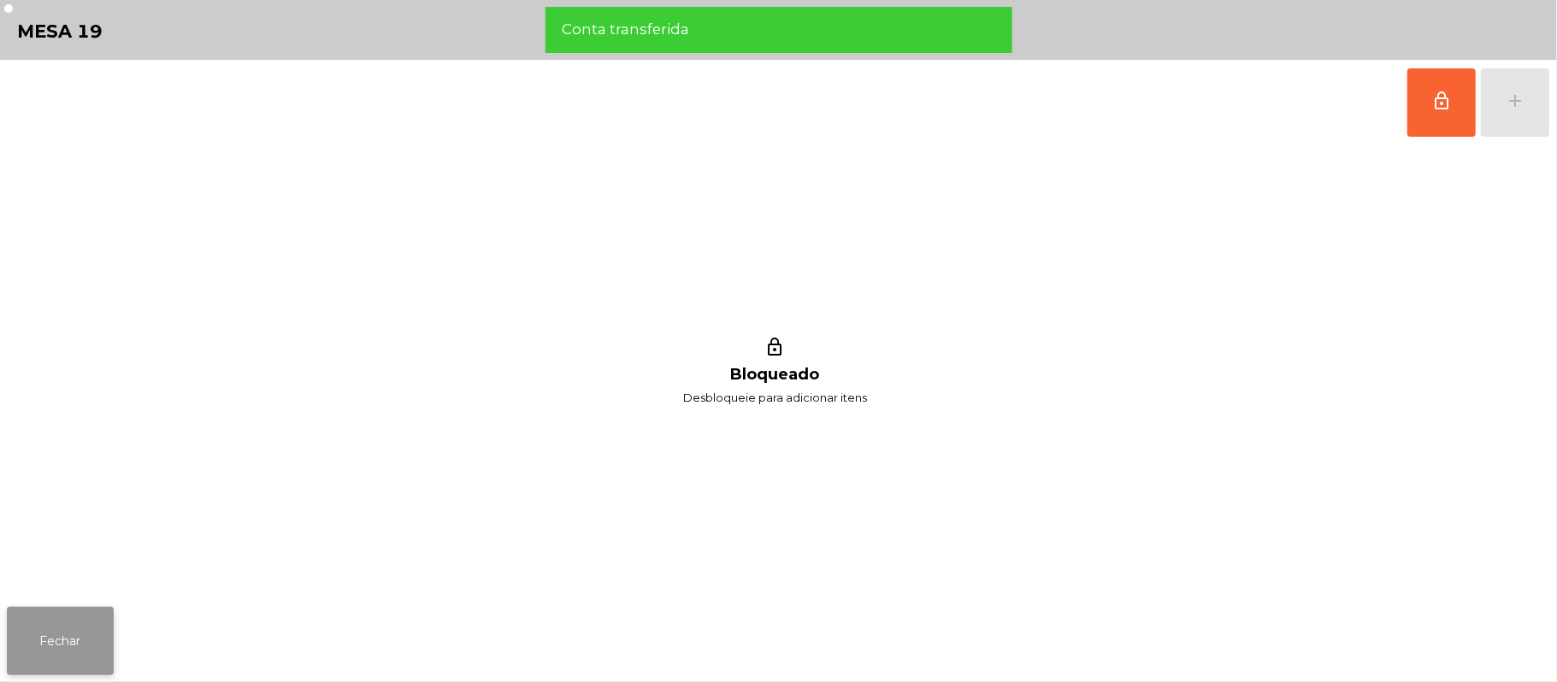
click at [66, 661] on button "Fechar" at bounding box center [60, 641] width 107 height 68
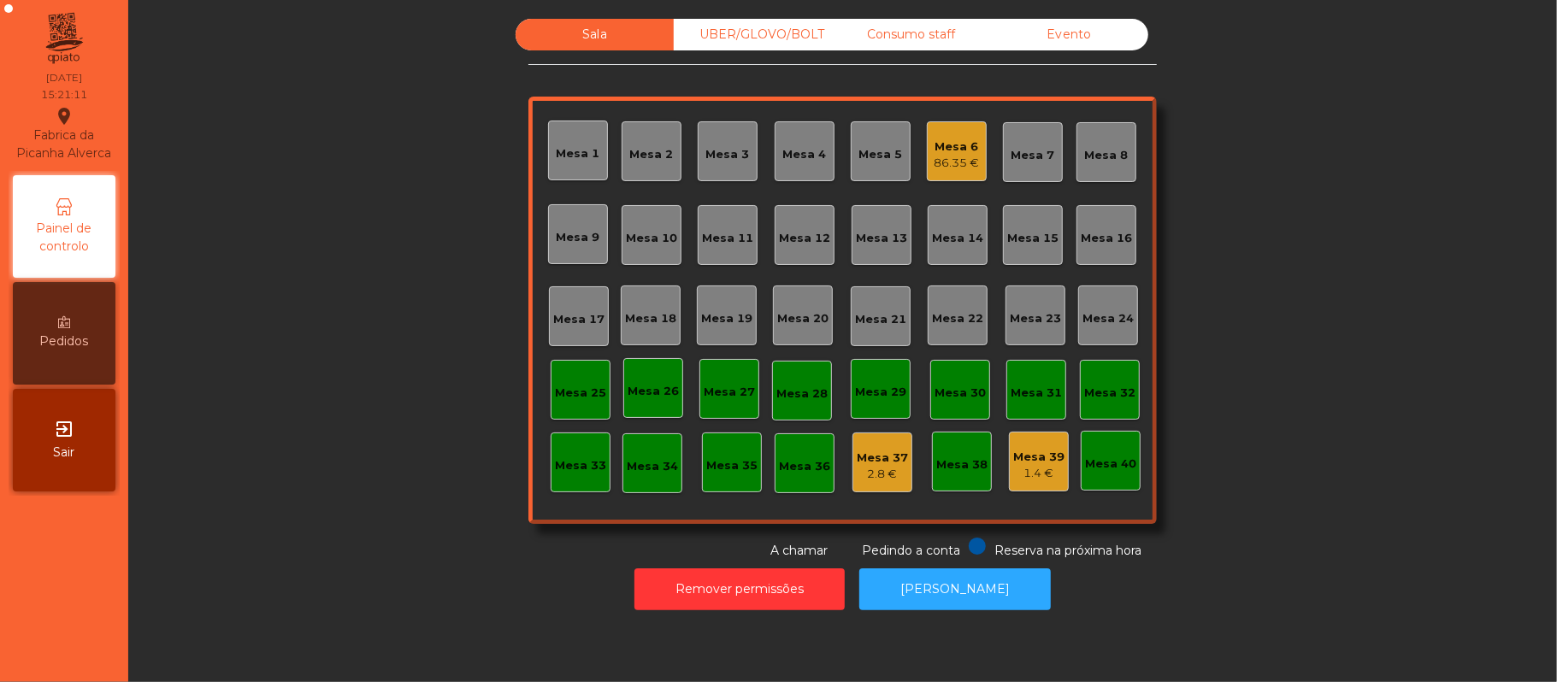
click at [892, 34] on div "Consumo staff" at bounding box center [911, 35] width 158 height 32
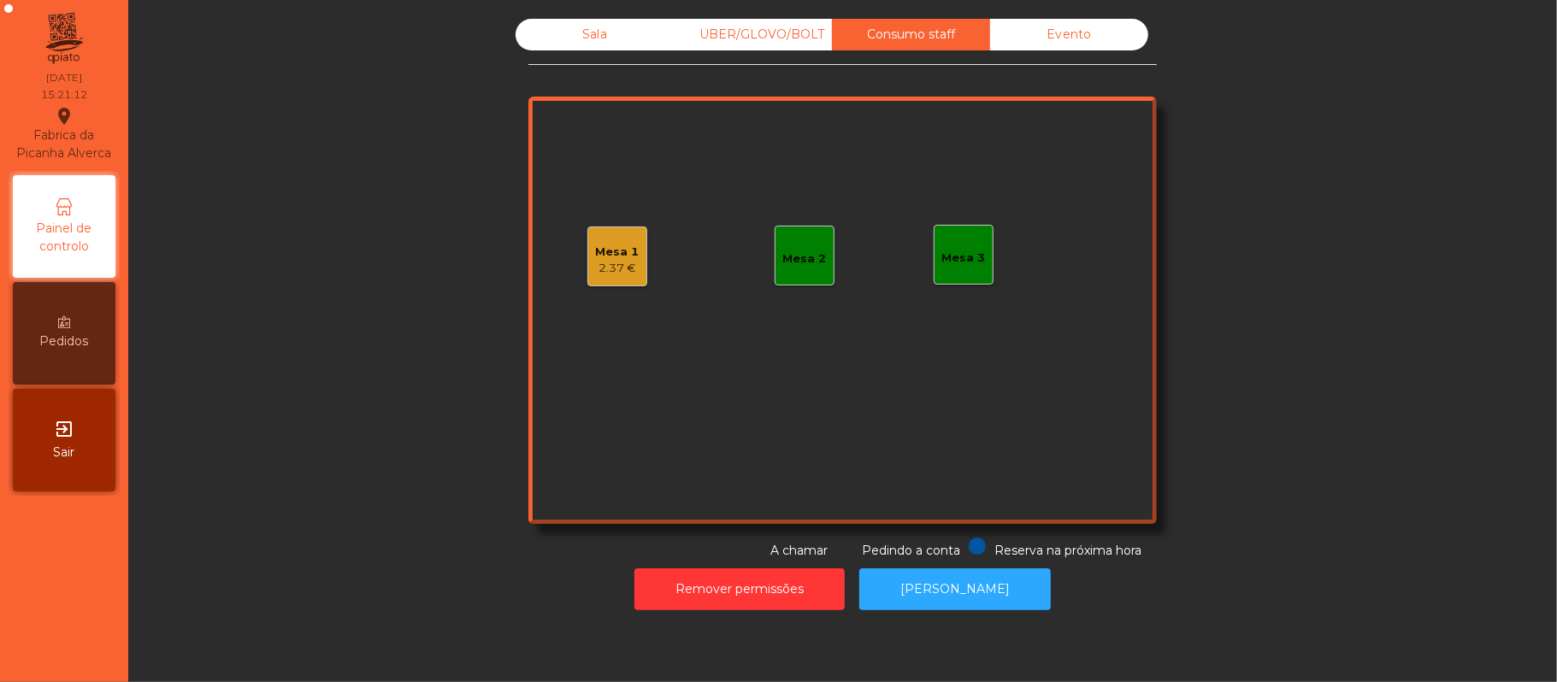
click at [962, 243] on div "Mesa 3" at bounding box center [964, 255] width 44 height 24
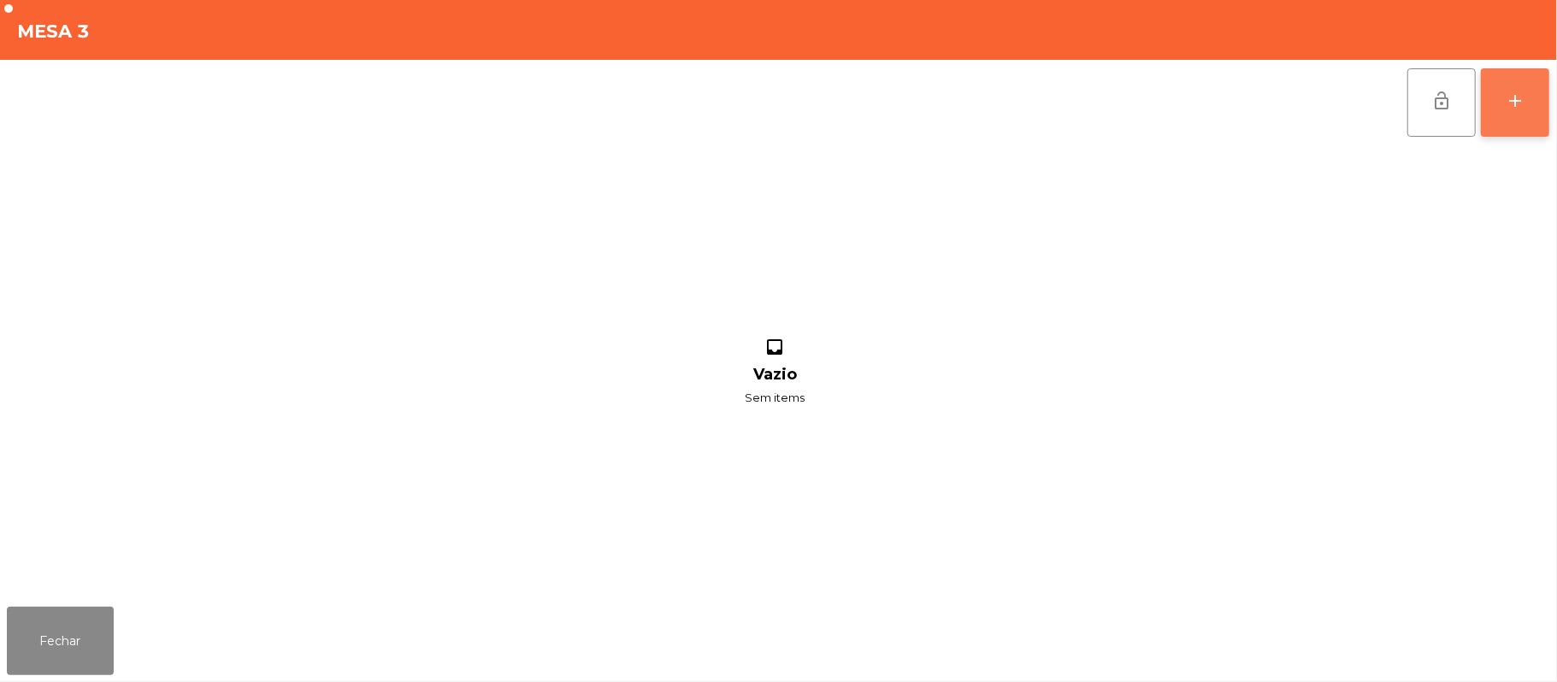
click at [1528, 107] on button "add" at bounding box center [1515, 102] width 68 height 68
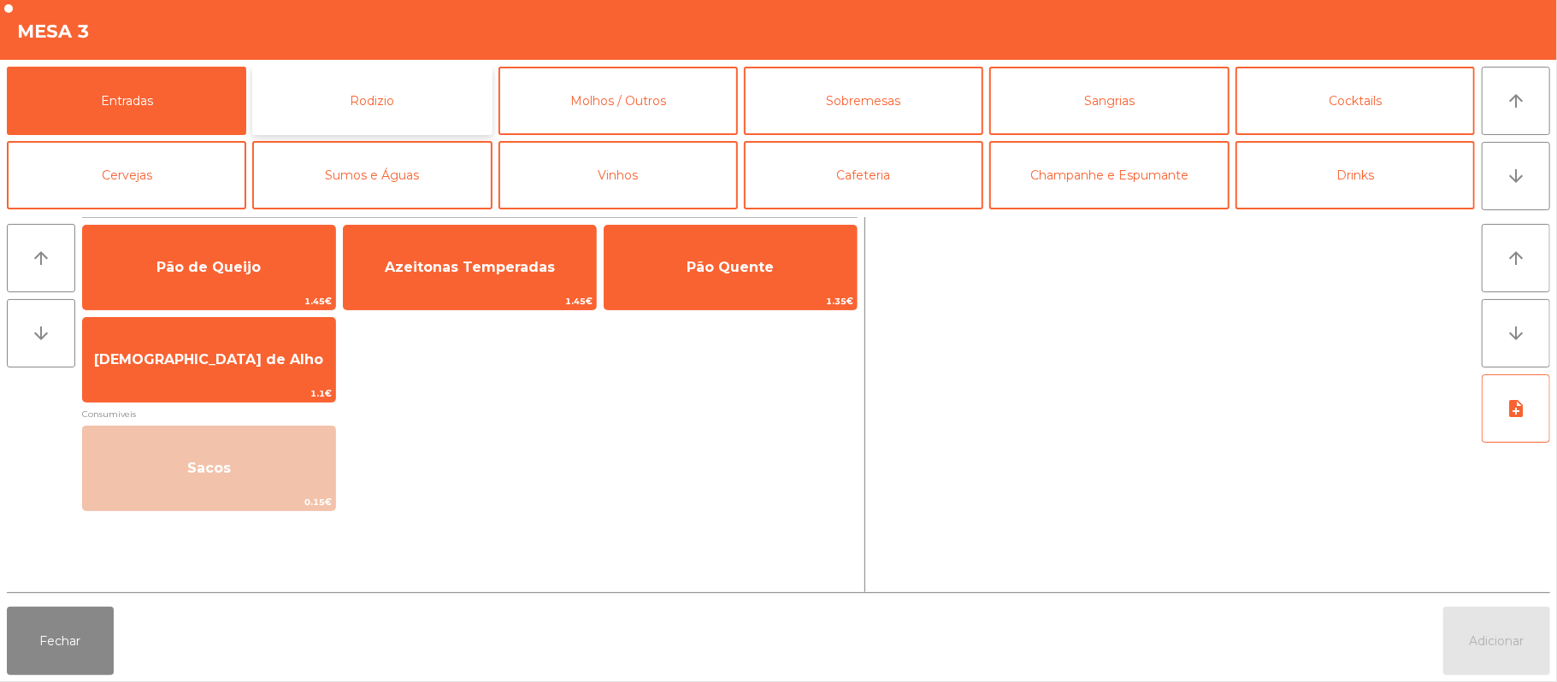
click at [455, 97] on button "Rodizio" at bounding box center [371, 101] width 239 height 68
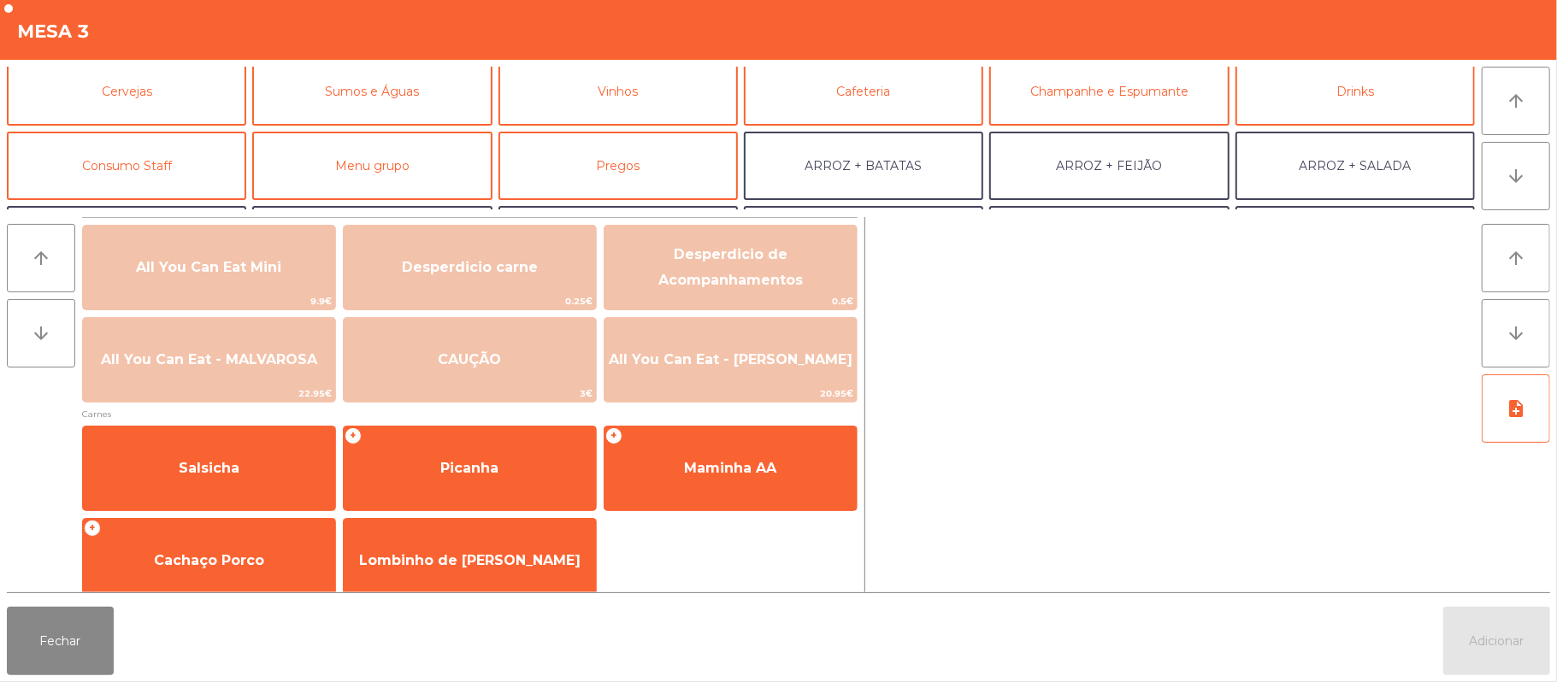
scroll to position [93, 0]
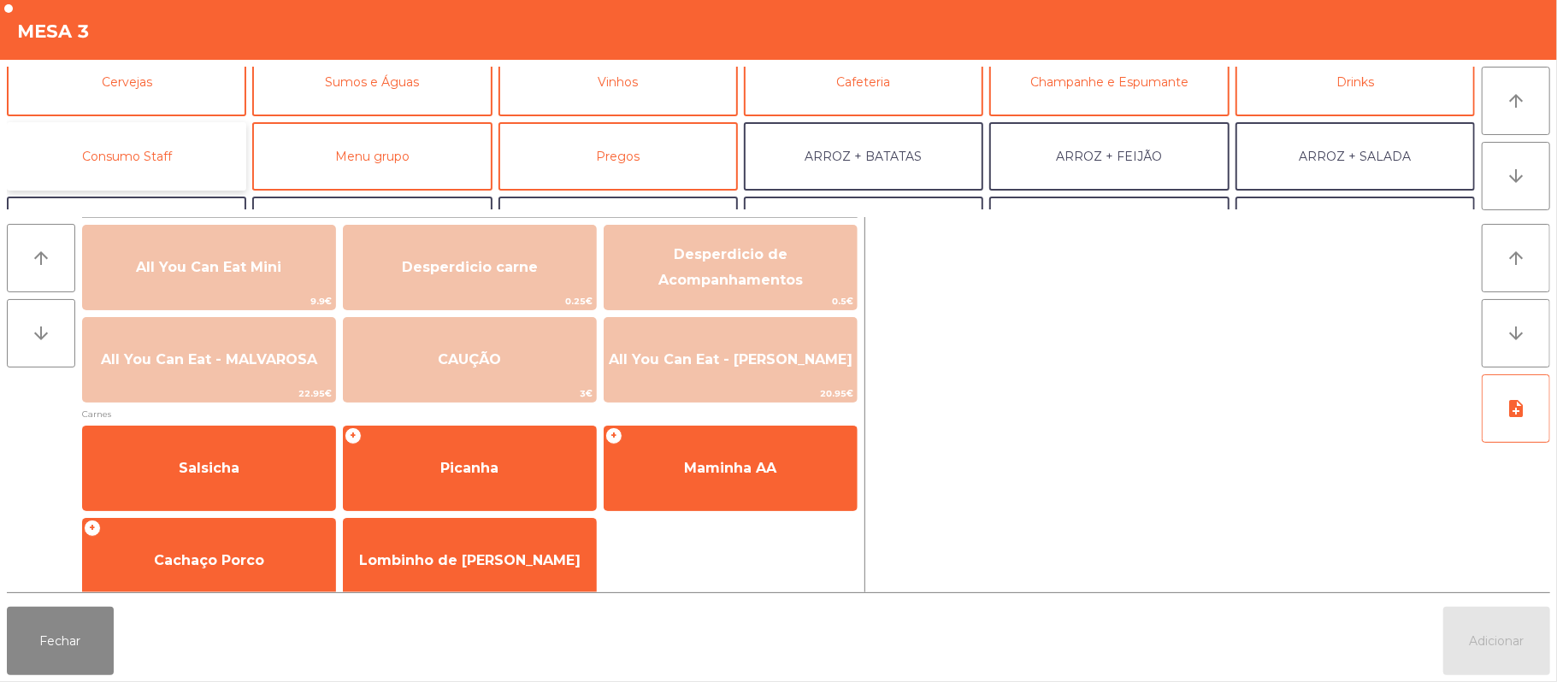
click at [182, 141] on button "Consumo Staff" at bounding box center [126, 156] width 239 height 68
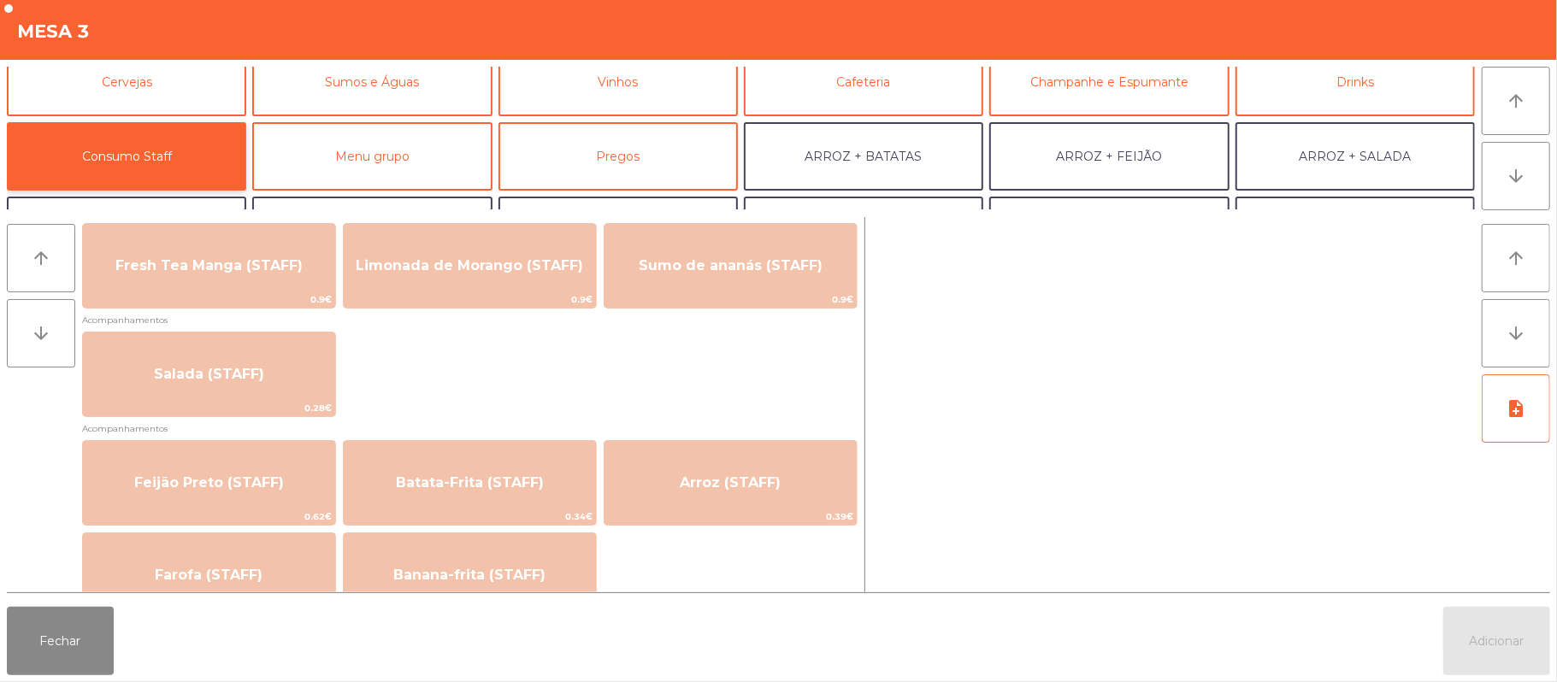
scroll to position [596, 0]
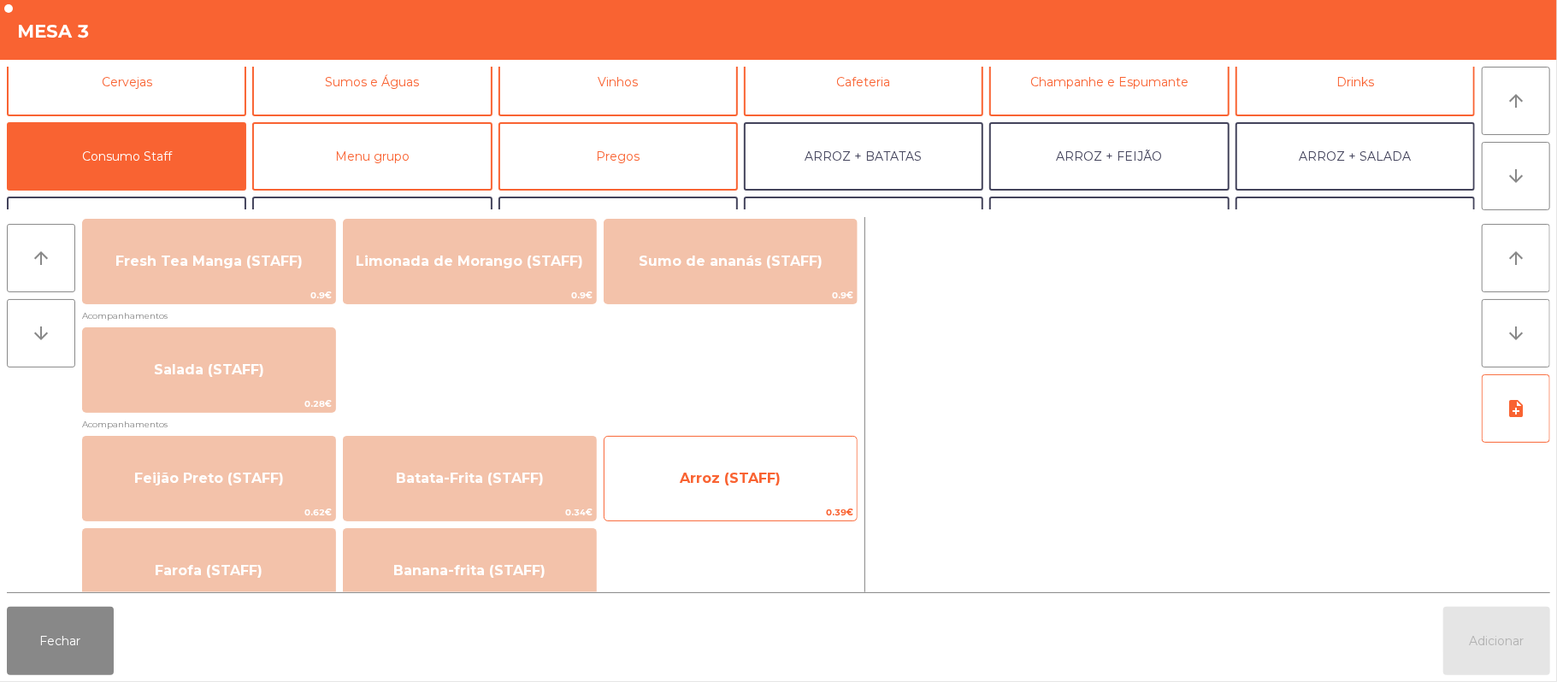
click at [698, 486] on span "Arroz (STAFF)" at bounding box center [730, 479] width 252 height 46
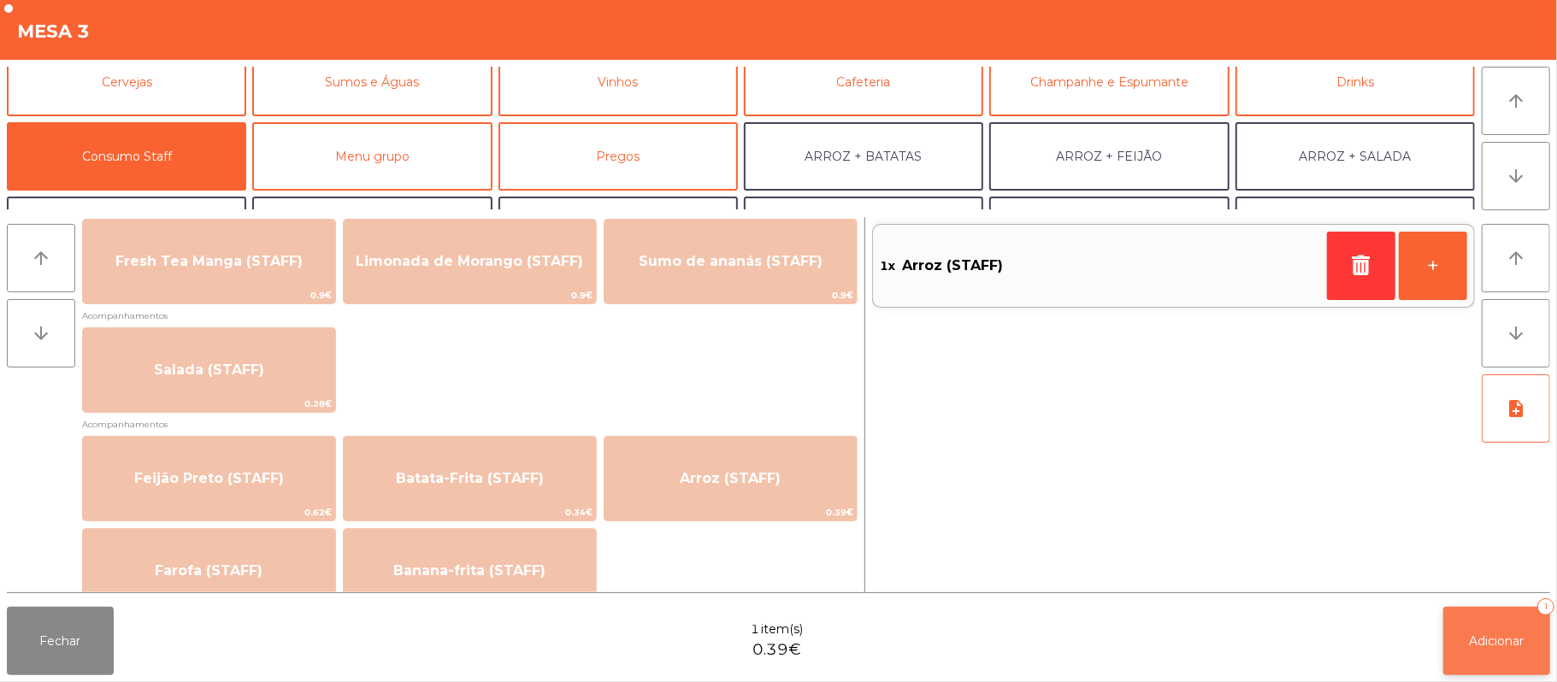
click at [1488, 640] on span "Adicionar" at bounding box center [1496, 640] width 55 height 15
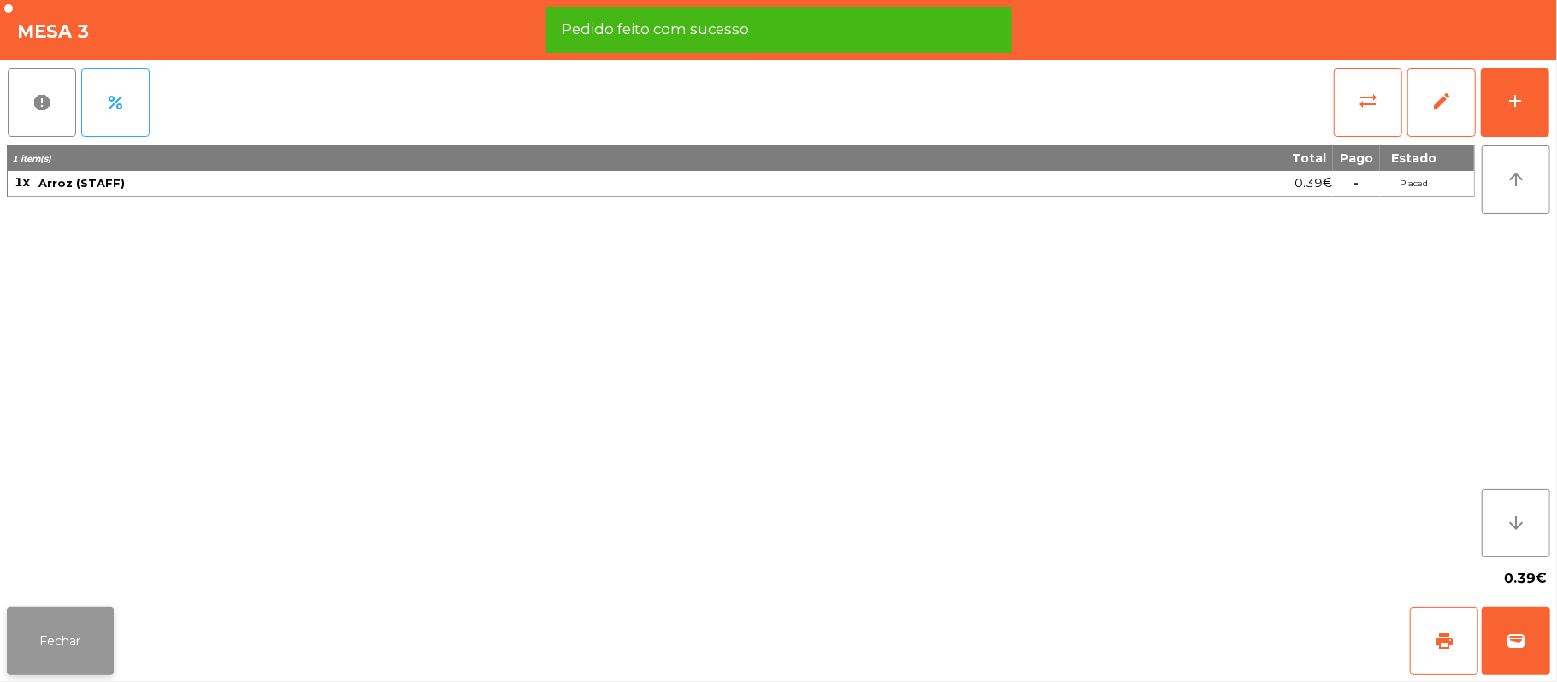
click at [32, 650] on button "Fechar" at bounding box center [60, 641] width 107 height 68
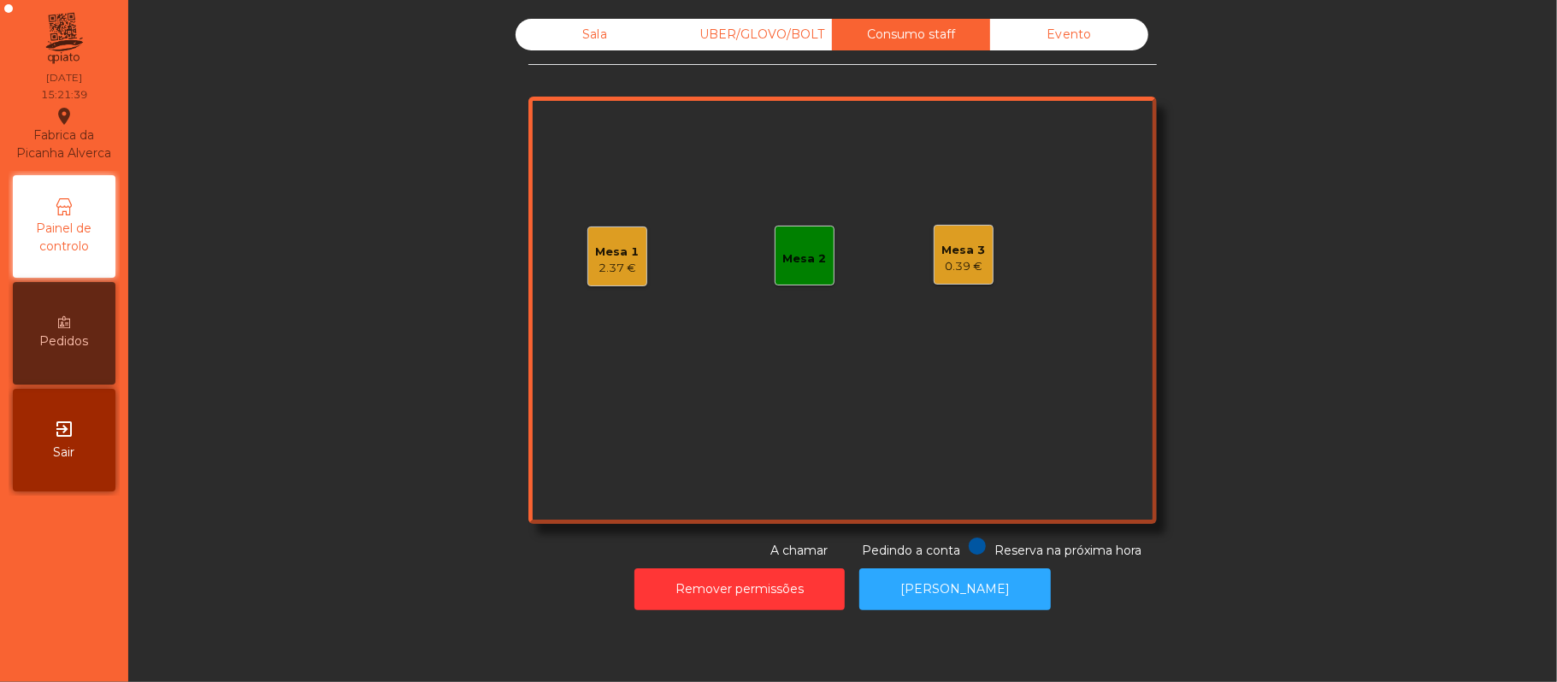
click at [816, 233] on div "Mesa 2" at bounding box center [804, 256] width 60 height 60
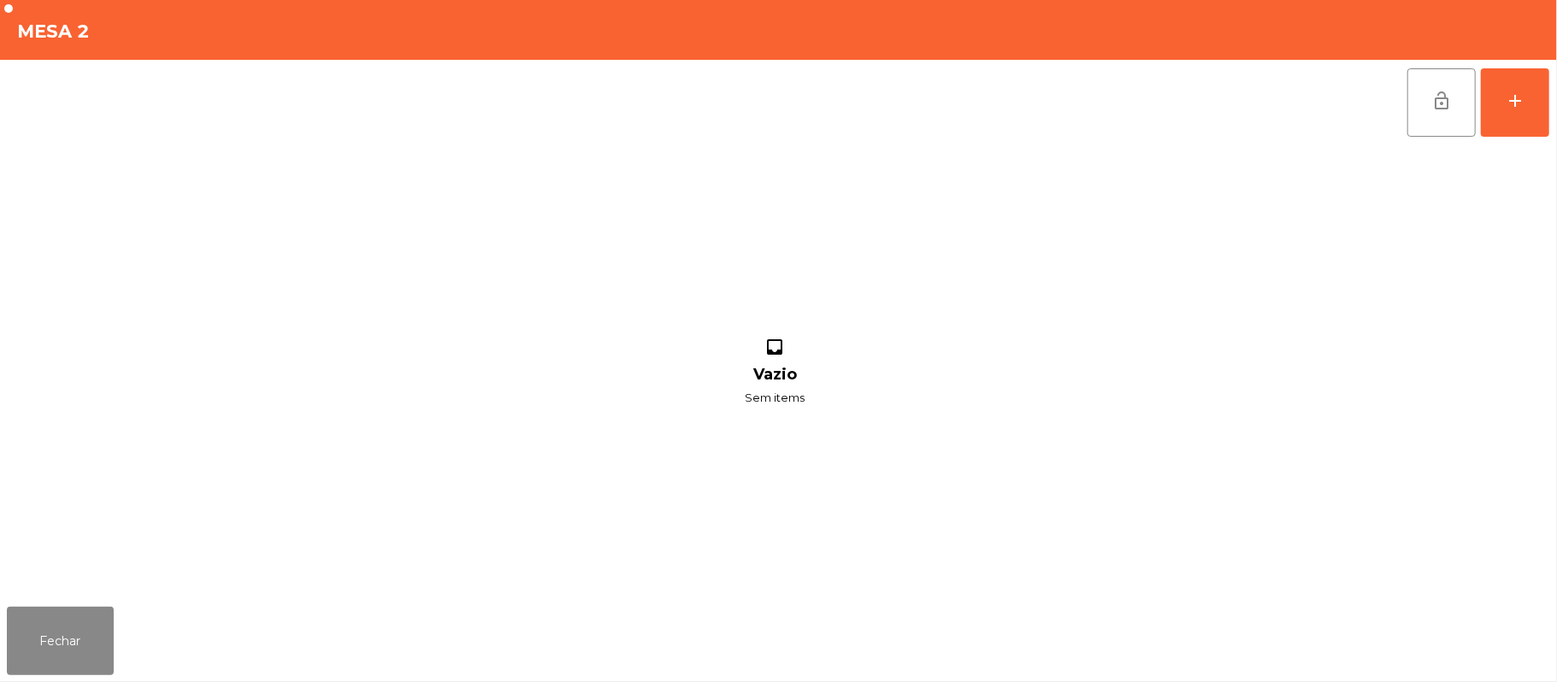
click at [1552, 97] on div "lock_open add inbox Vazio Sem items" at bounding box center [778, 330] width 1557 height 540
click at [1503, 107] on button "add" at bounding box center [1515, 102] width 68 height 68
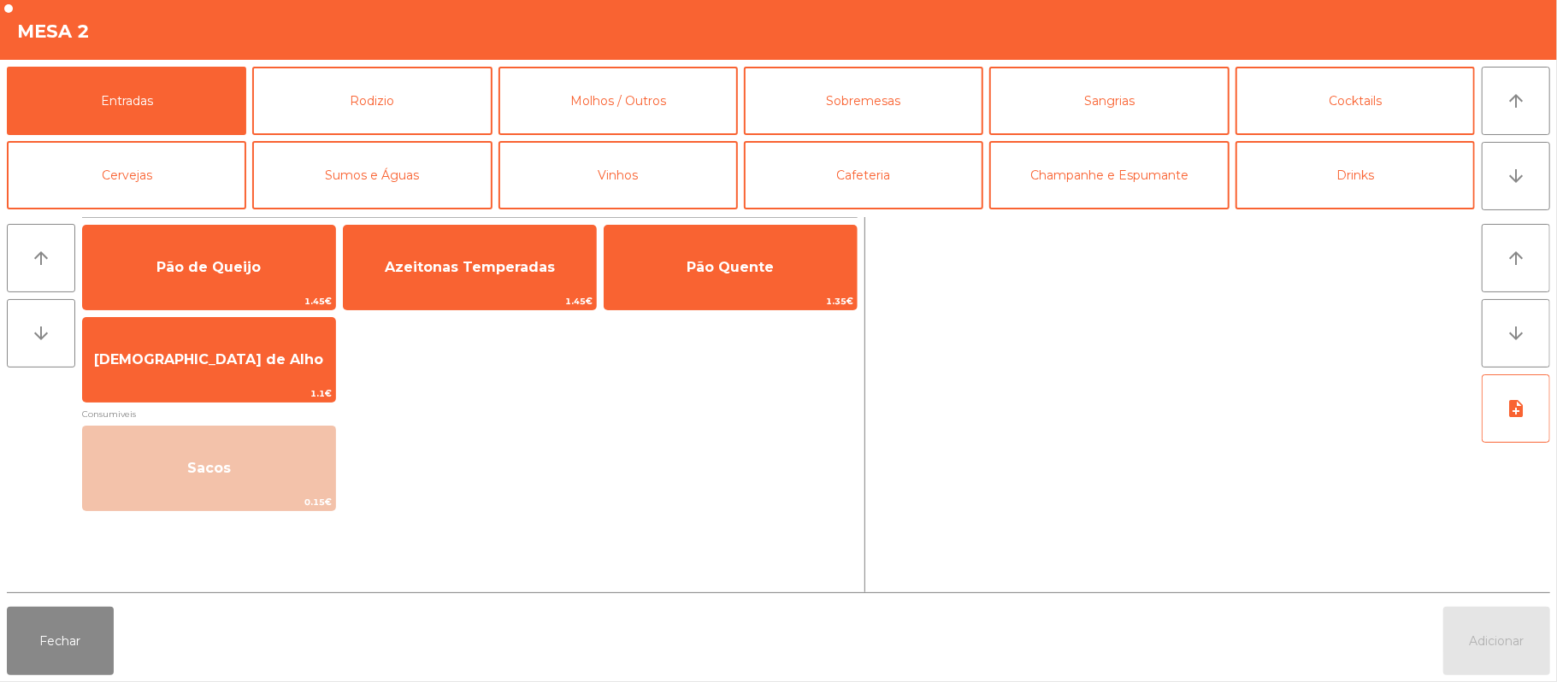
scroll to position [65, 0]
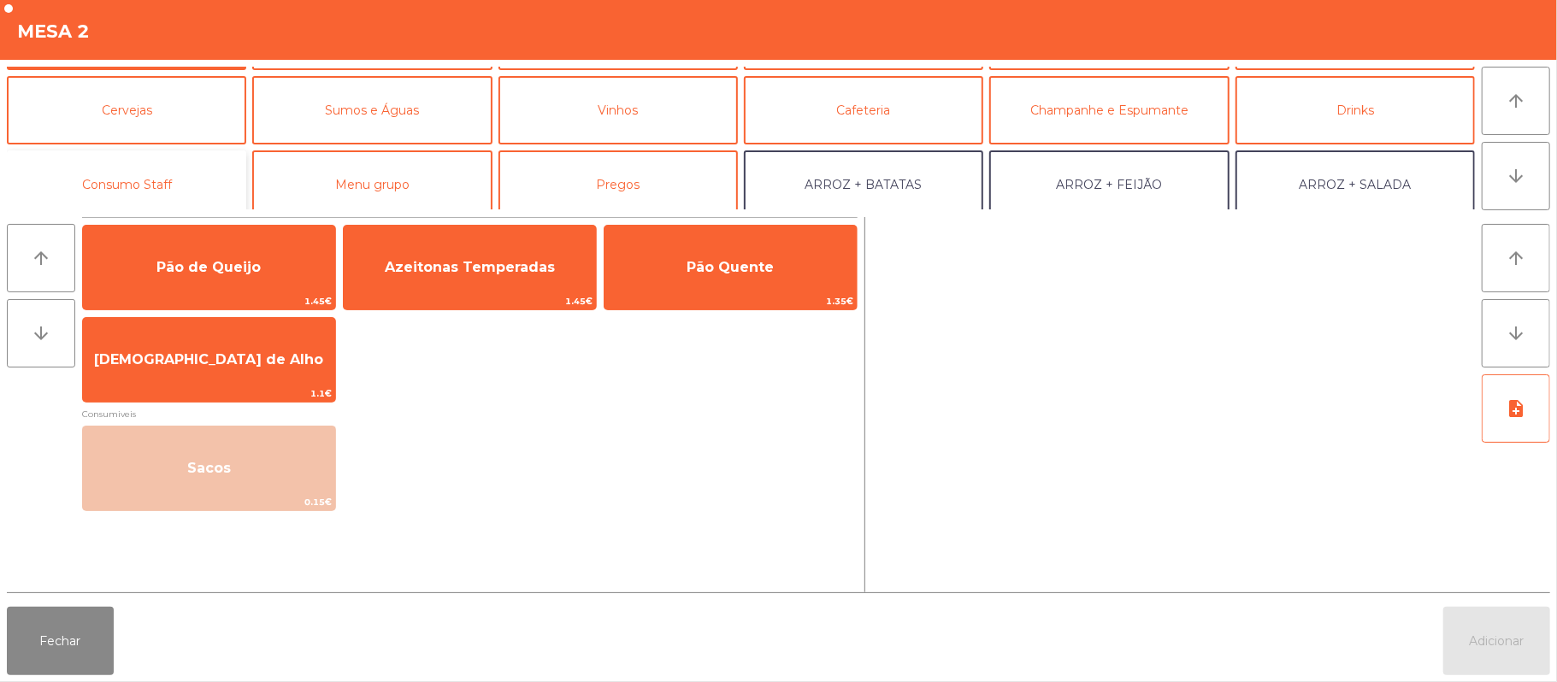
click at [210, 162] on button "Consumo Staff" at bounding box center [126, 184] width 239 height 68
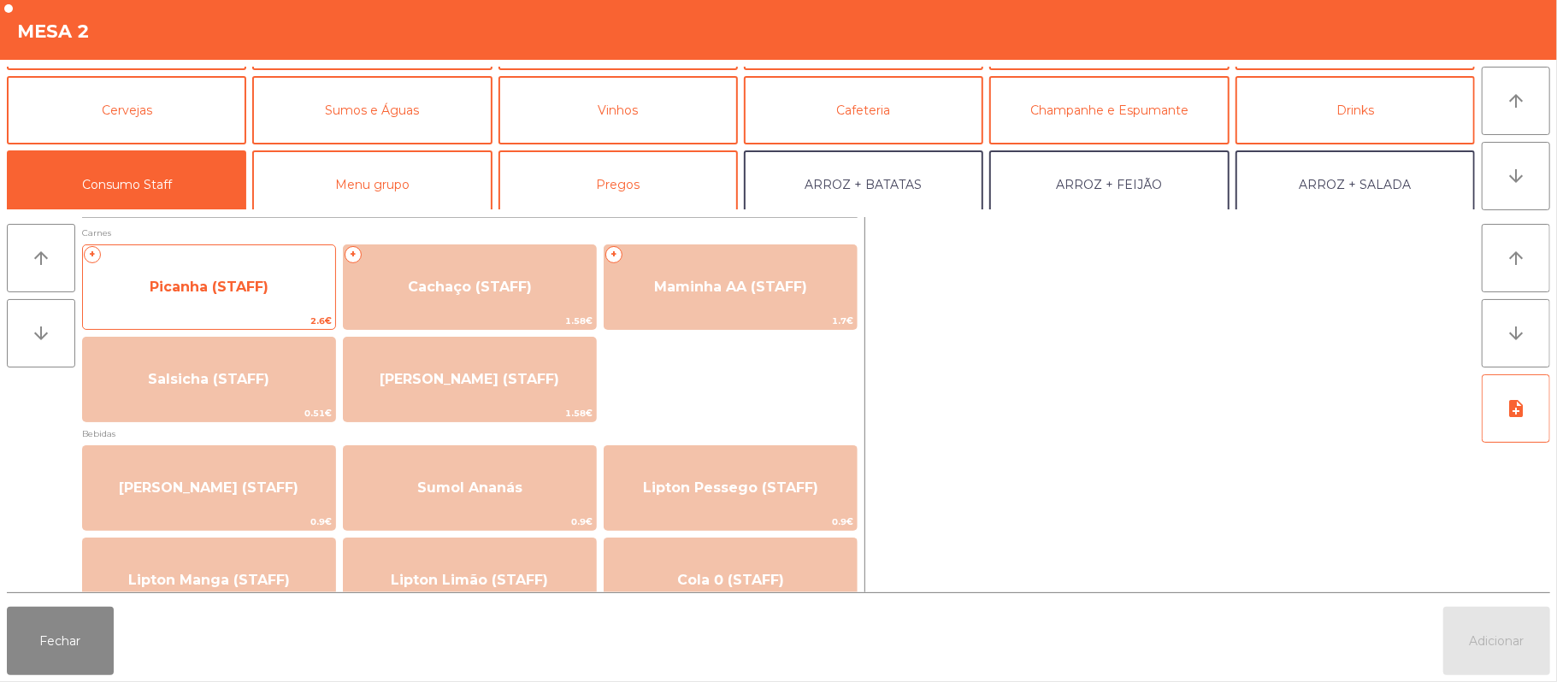
click at [318, 262] on div "+ Picanha (STAFF) 2.6€" at bounding box center [209, 286] width 254 height 85
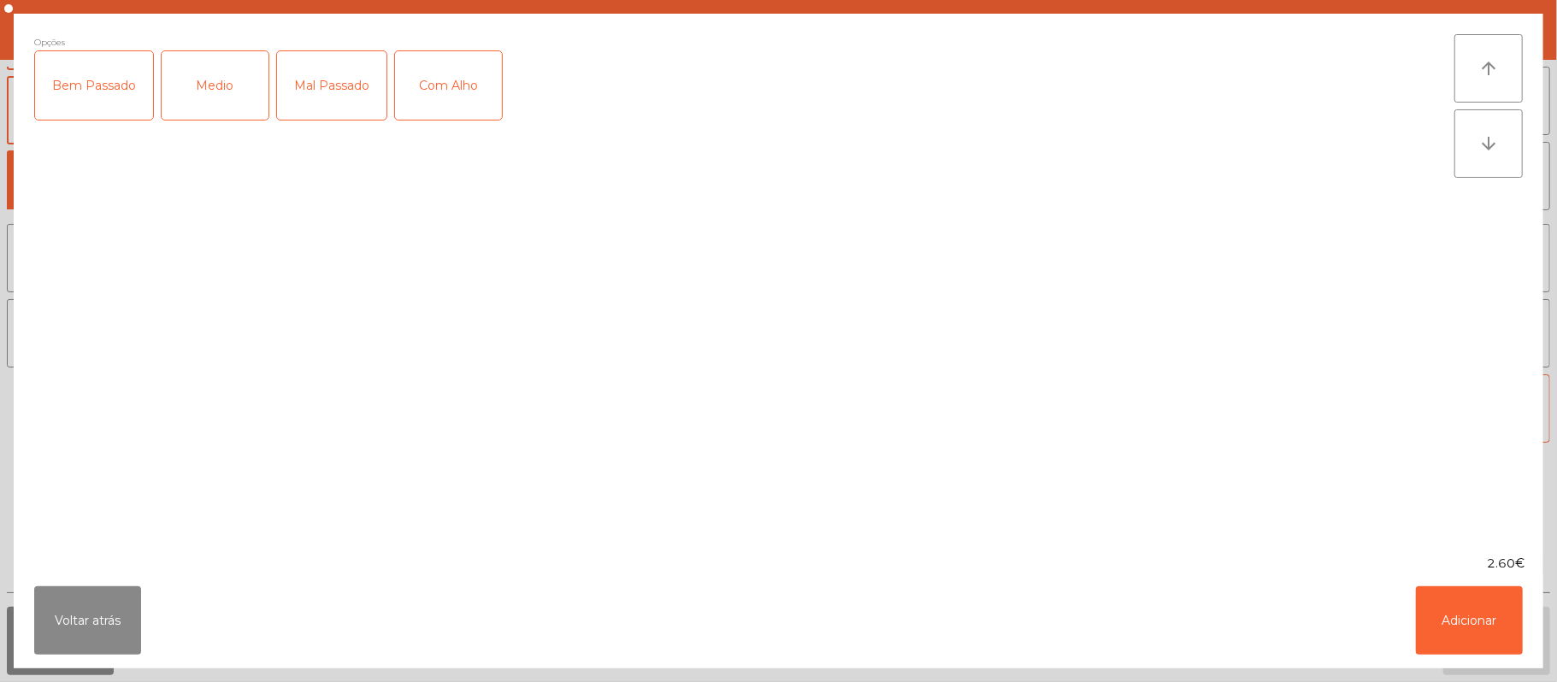
click at [356, 65] on div "Mal Passado" at bounding box center [331, 85] width 109 height 68
click at [451, 74] on div "Com Alho" at bounding box center [448, 85] width 107 height 68
click at [1429, 633] on button "Adicionar" at bounding box center [1469, 620] width 107 height 68
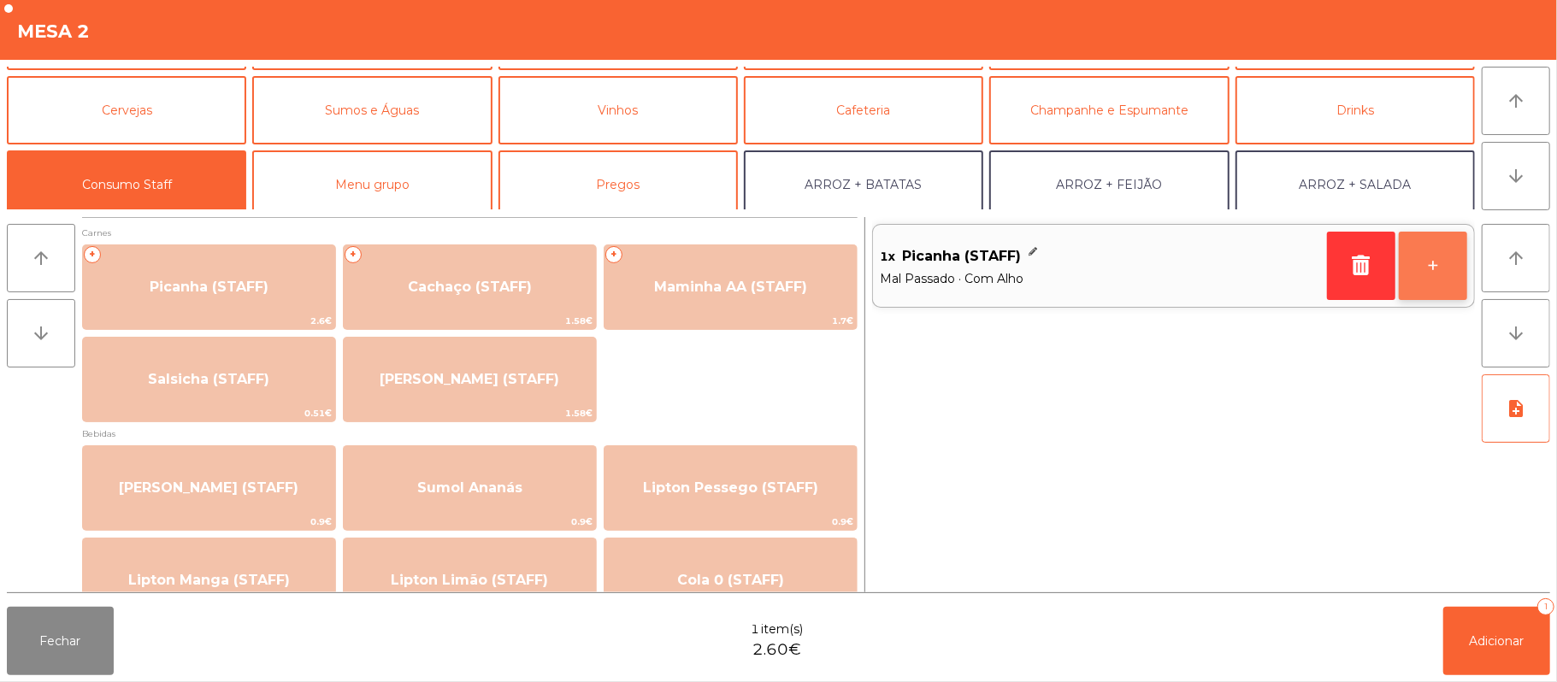
click at [1433, 268] on button "+" at bounding box center [1433, 266] width 68 height 68
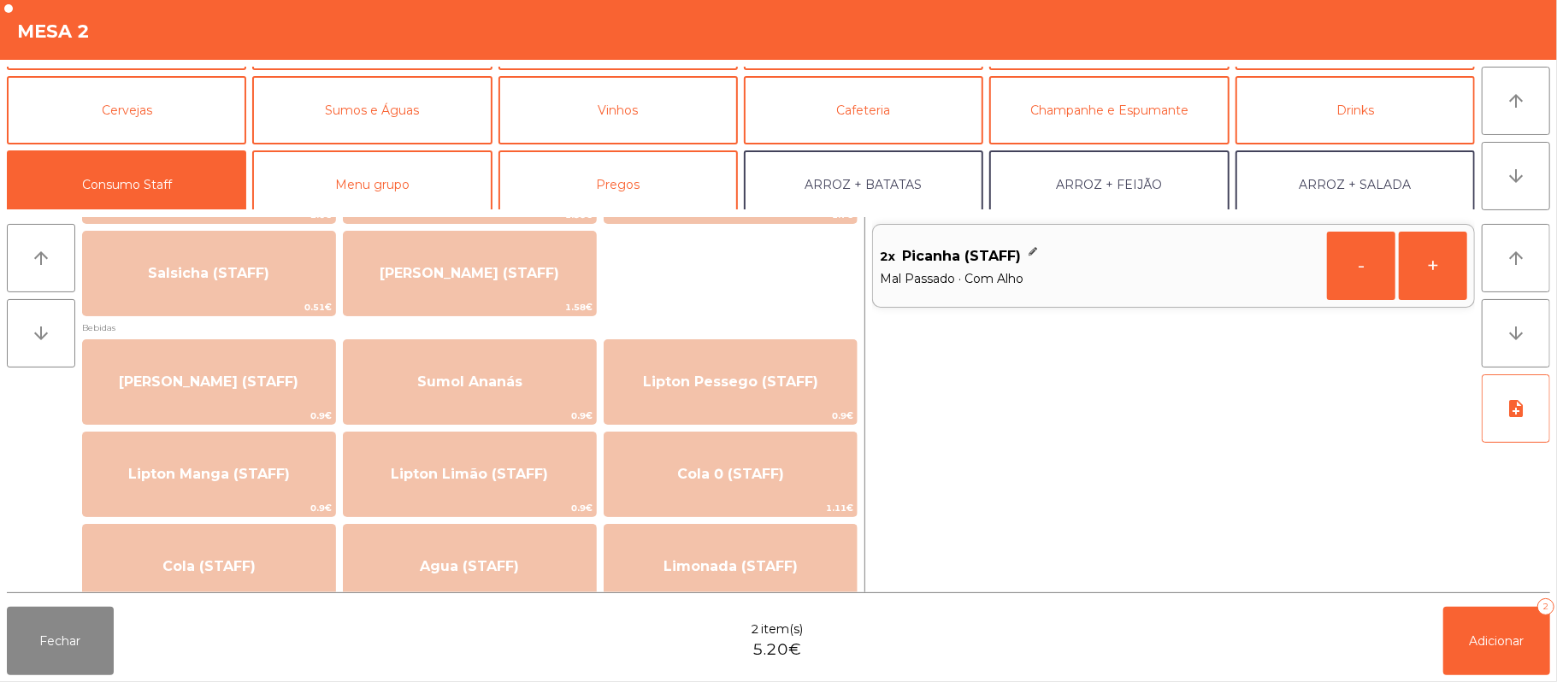
scroll to position [114, 0]
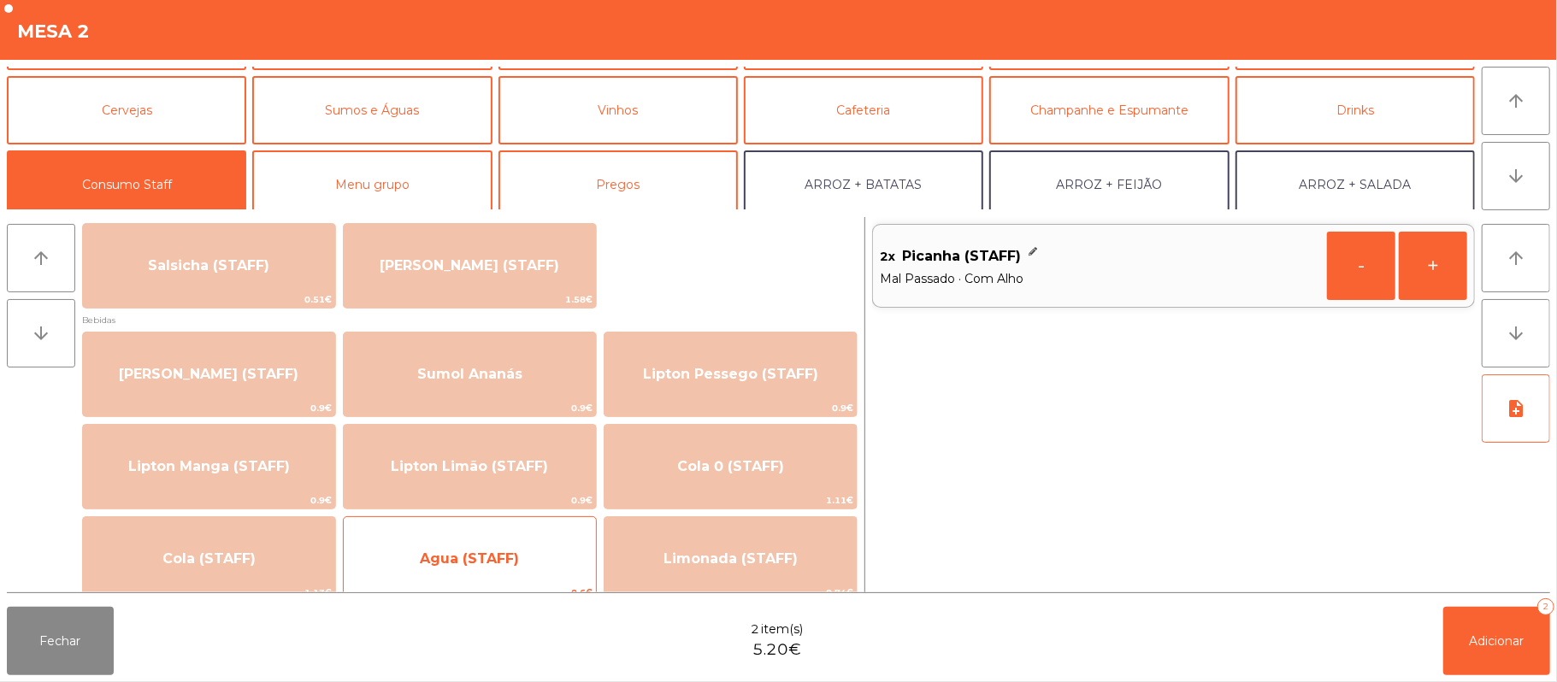
click at [439, 556] on span "Agua (STAFF)" at bounding box center [469, 559] width 99 height 16
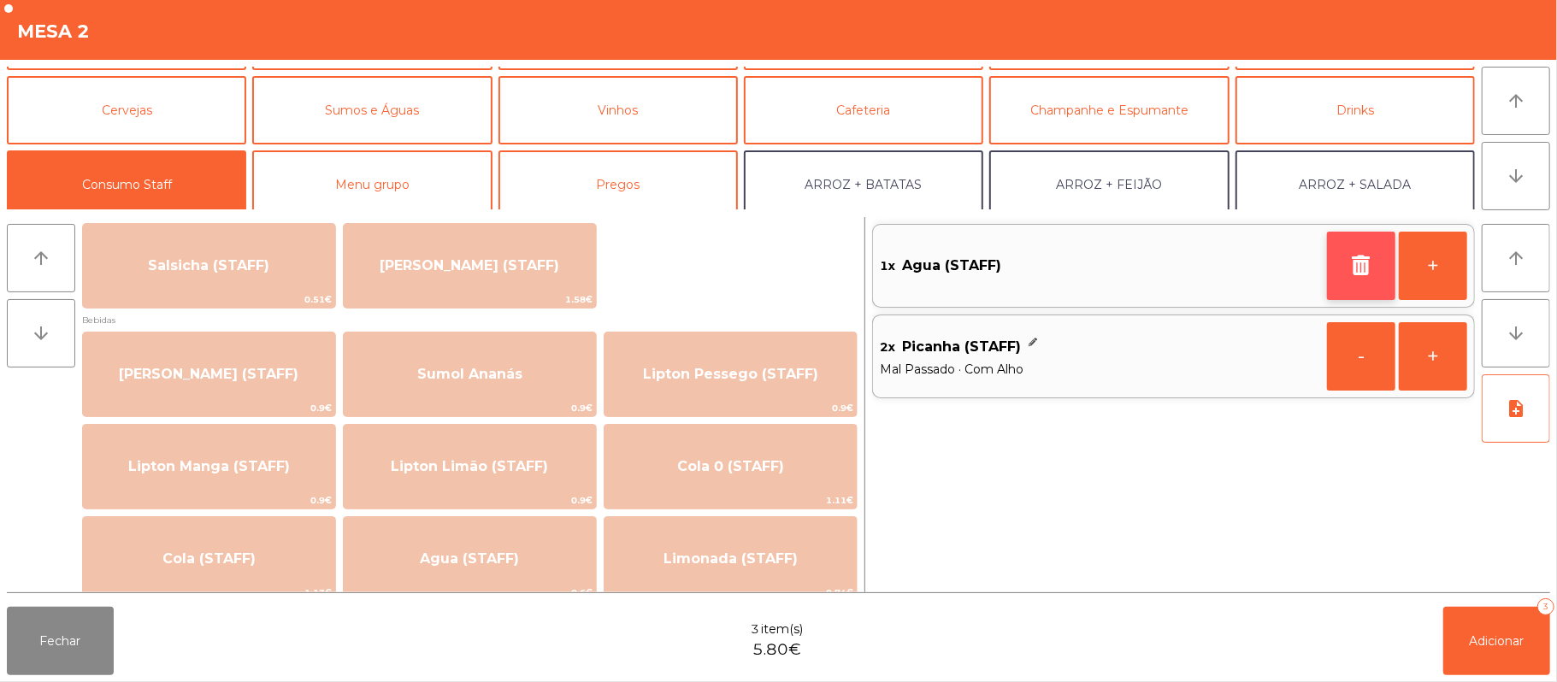
click at [1346, 270] on button "button" at bounding box center [1361, 266] width 68 height 68
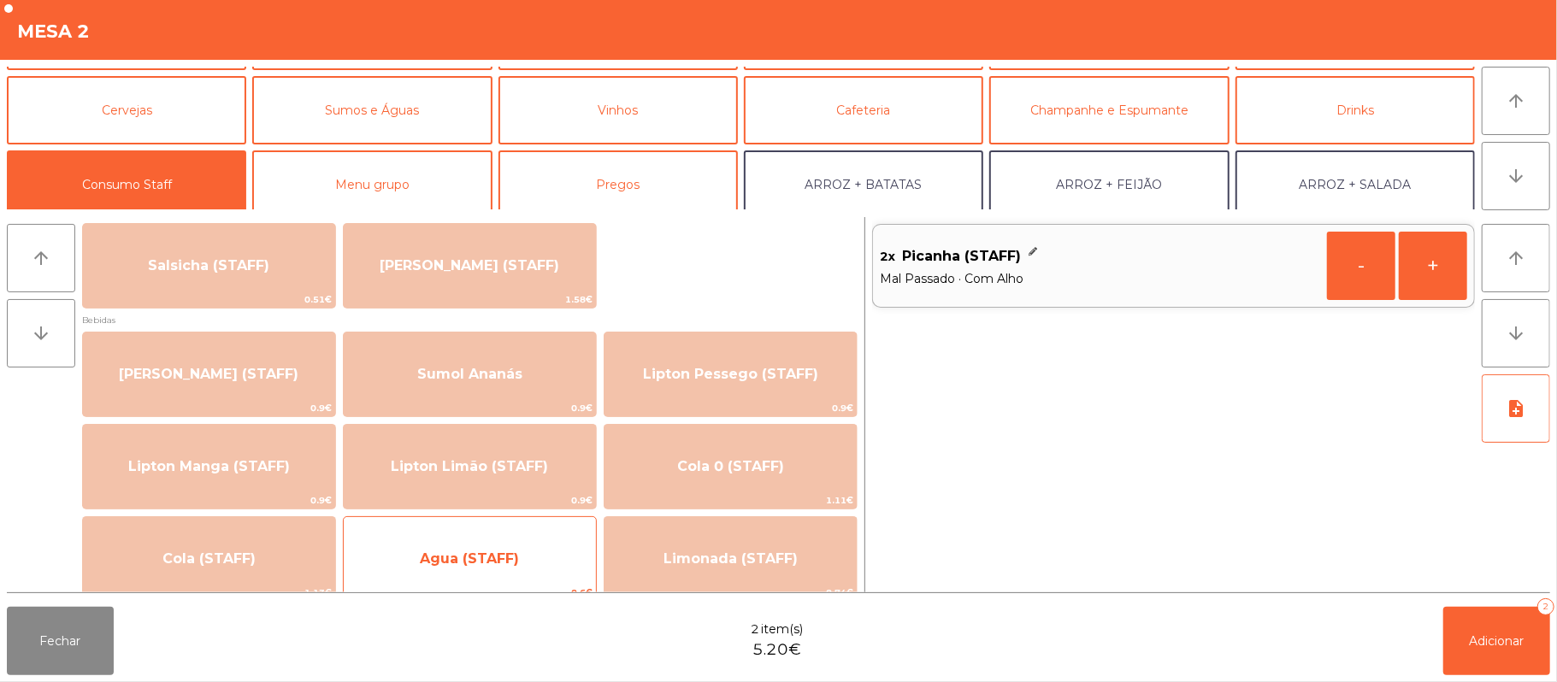
click at [548, 548] on span "Agua (STAFF)" at bounding box center [470, 559] width 252 height 46
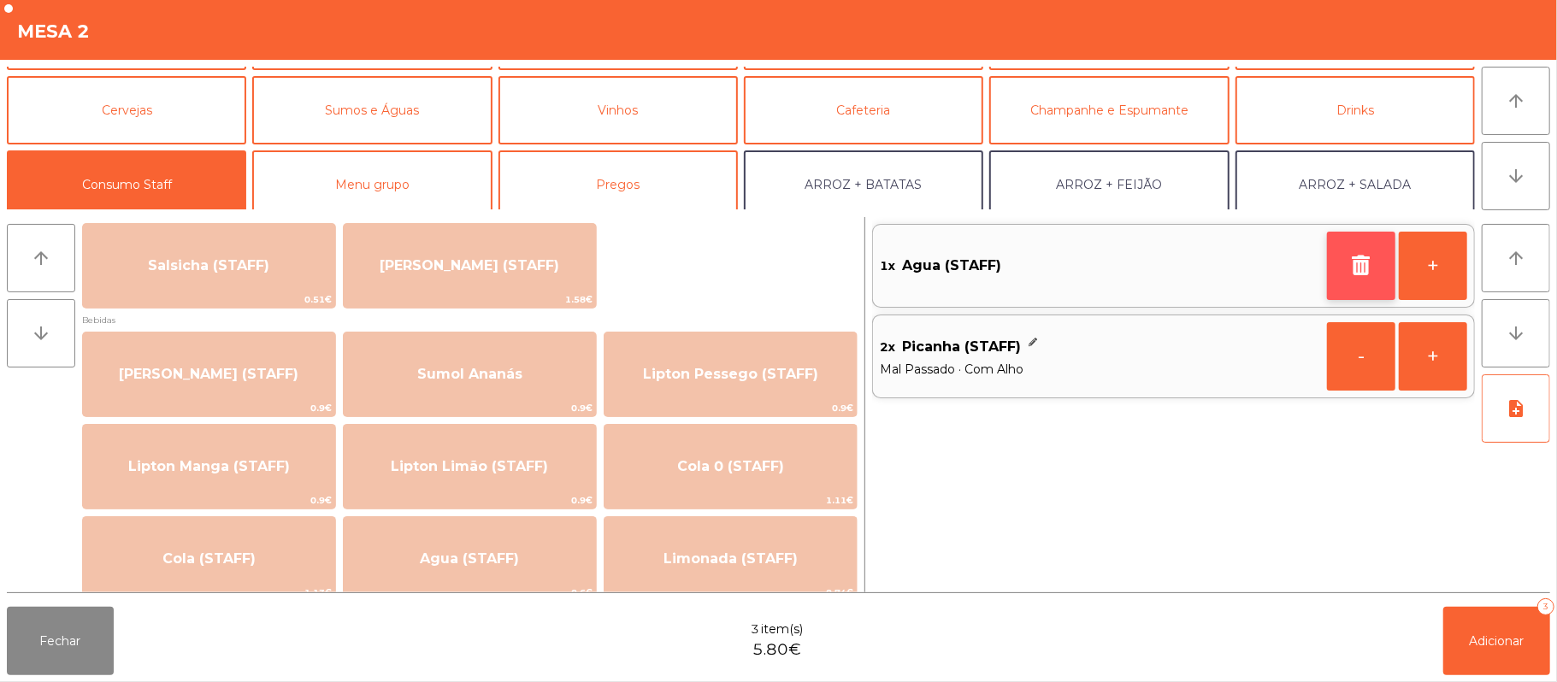
click at [1342, 274] on button "button" at bounding box center [1361, 266] width 68 height 68
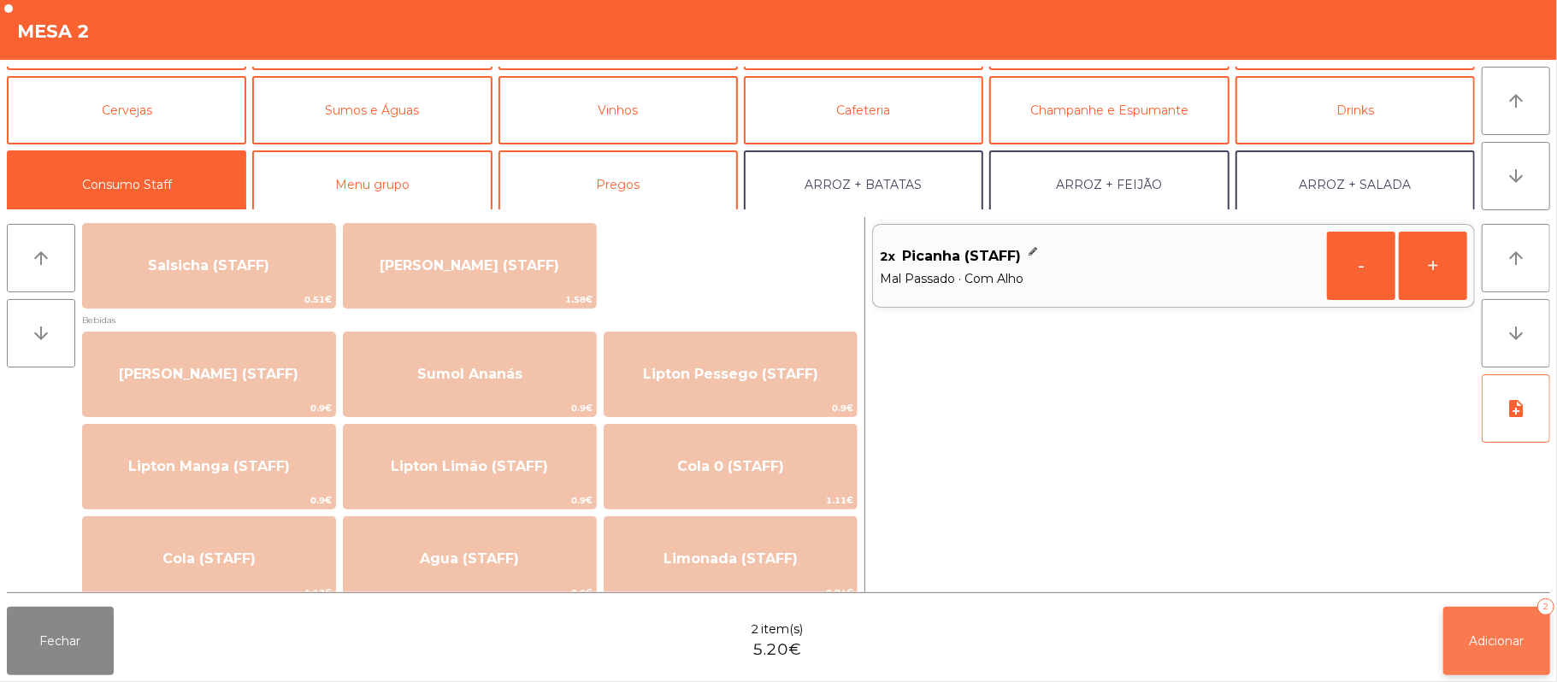
click at [1492, 672] on button "Adicionar 2" at bounding box center [1496, 641] width 107 height 68
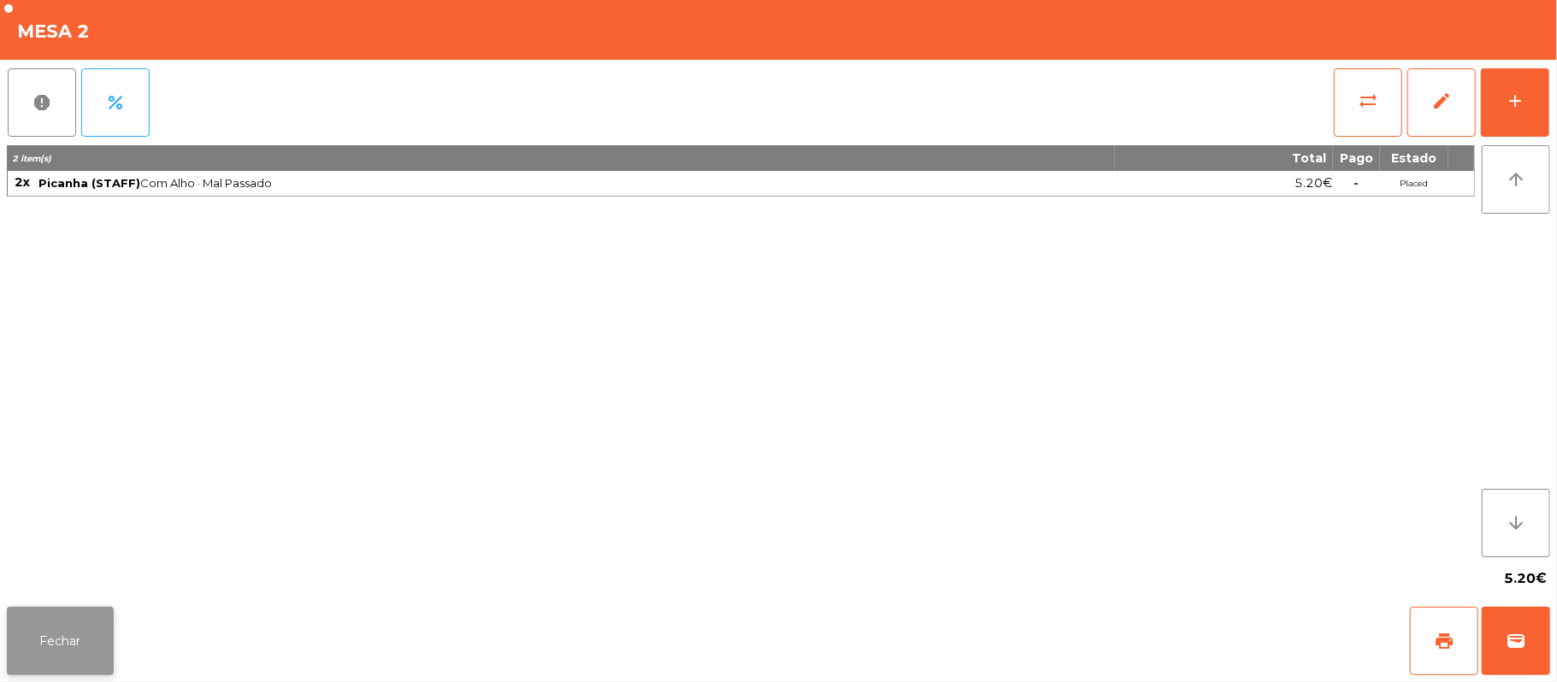
click at [65, 634] on button "Fechar" at bounding box center [60, 641] width 107 height 68
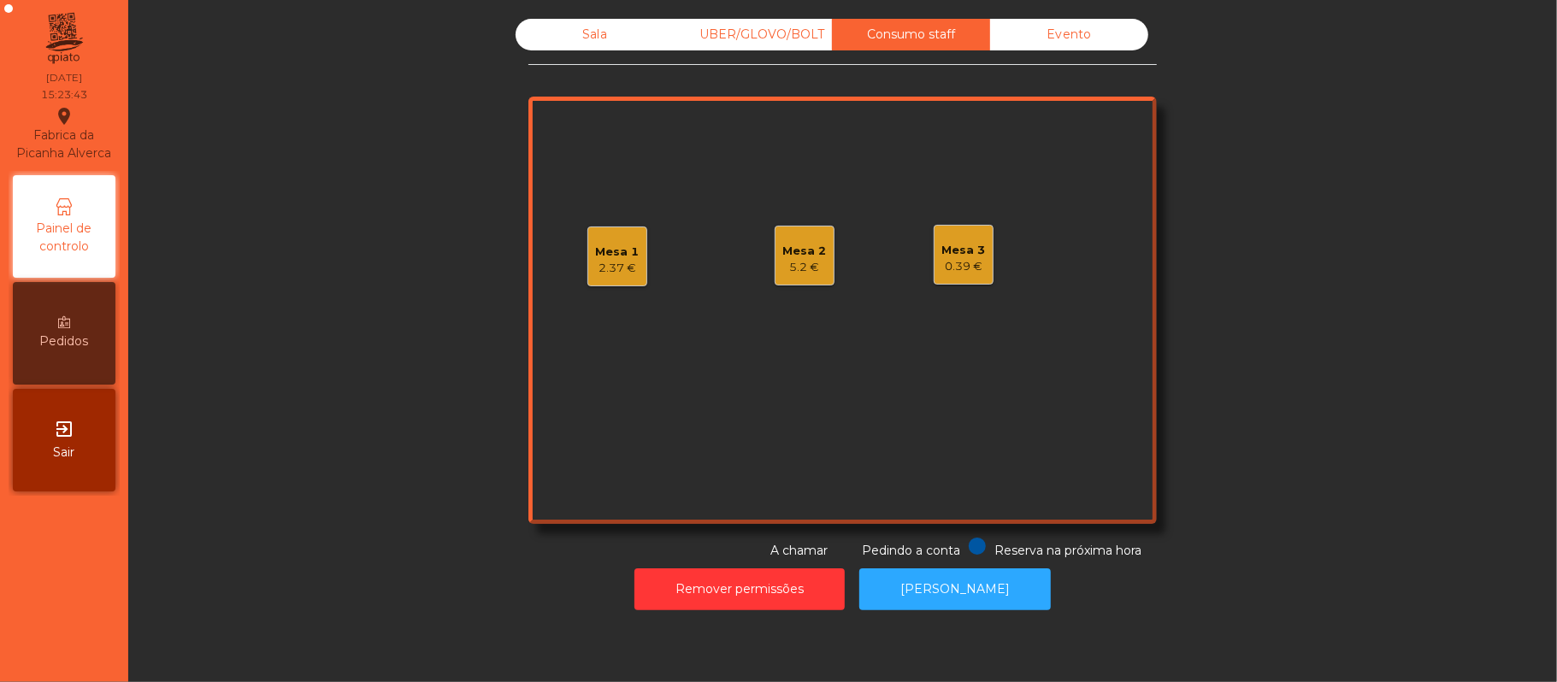
click at [586, 28] on div "Sala" at bounding box center [594, 35] width 158 height 32
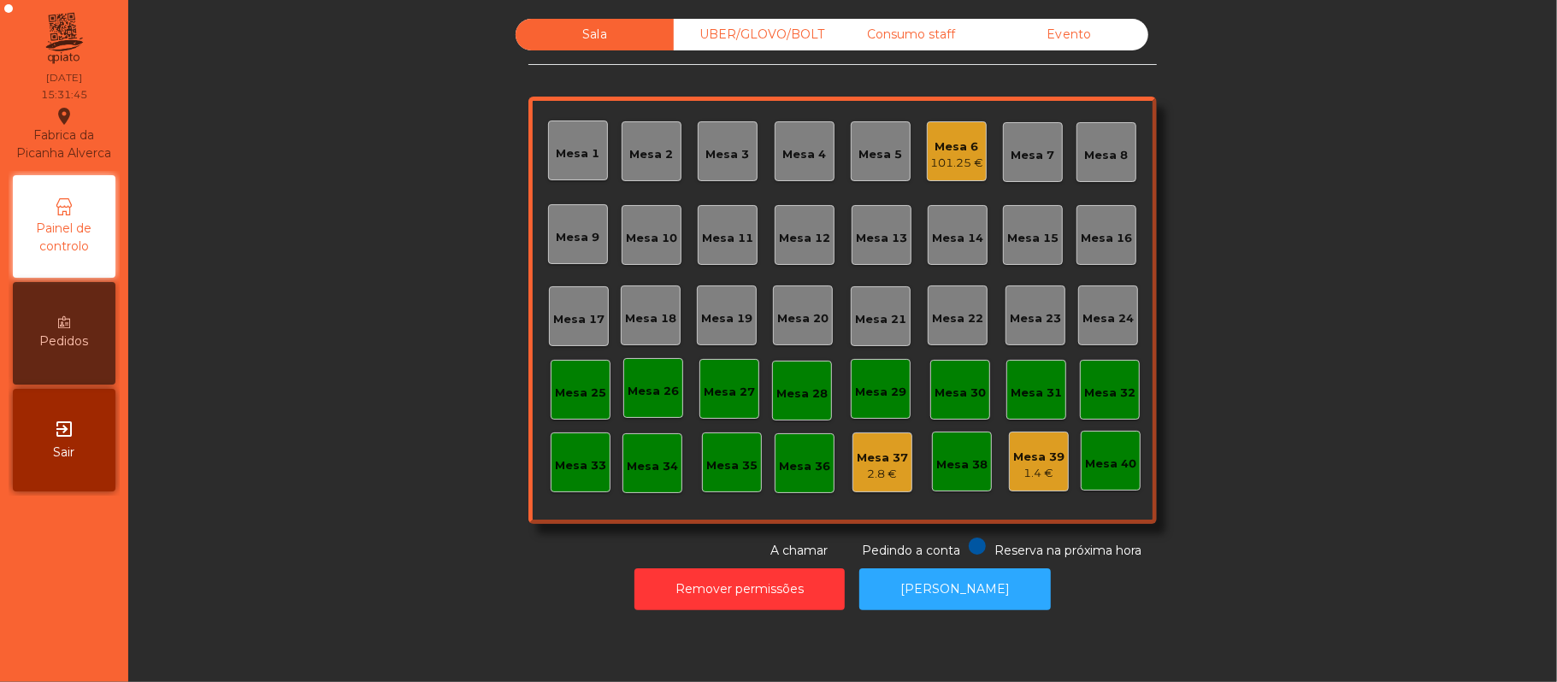
click at [783, 34] on div "UBER/GLOVO/BOLT" at bounding box center [753, 35] width 158 height 32
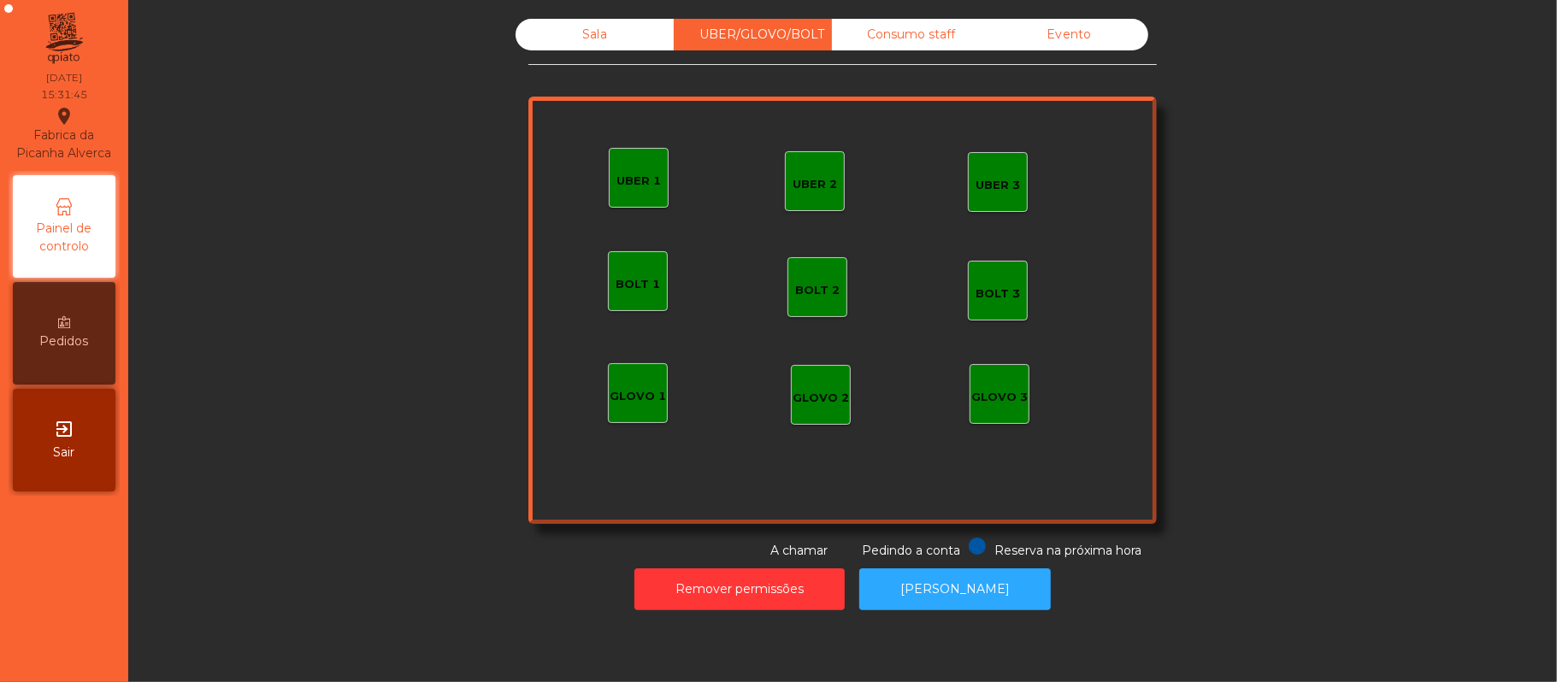
click at [637, 198] on div "UBER 1" at bounding box center [639, 178] width 60 height 60
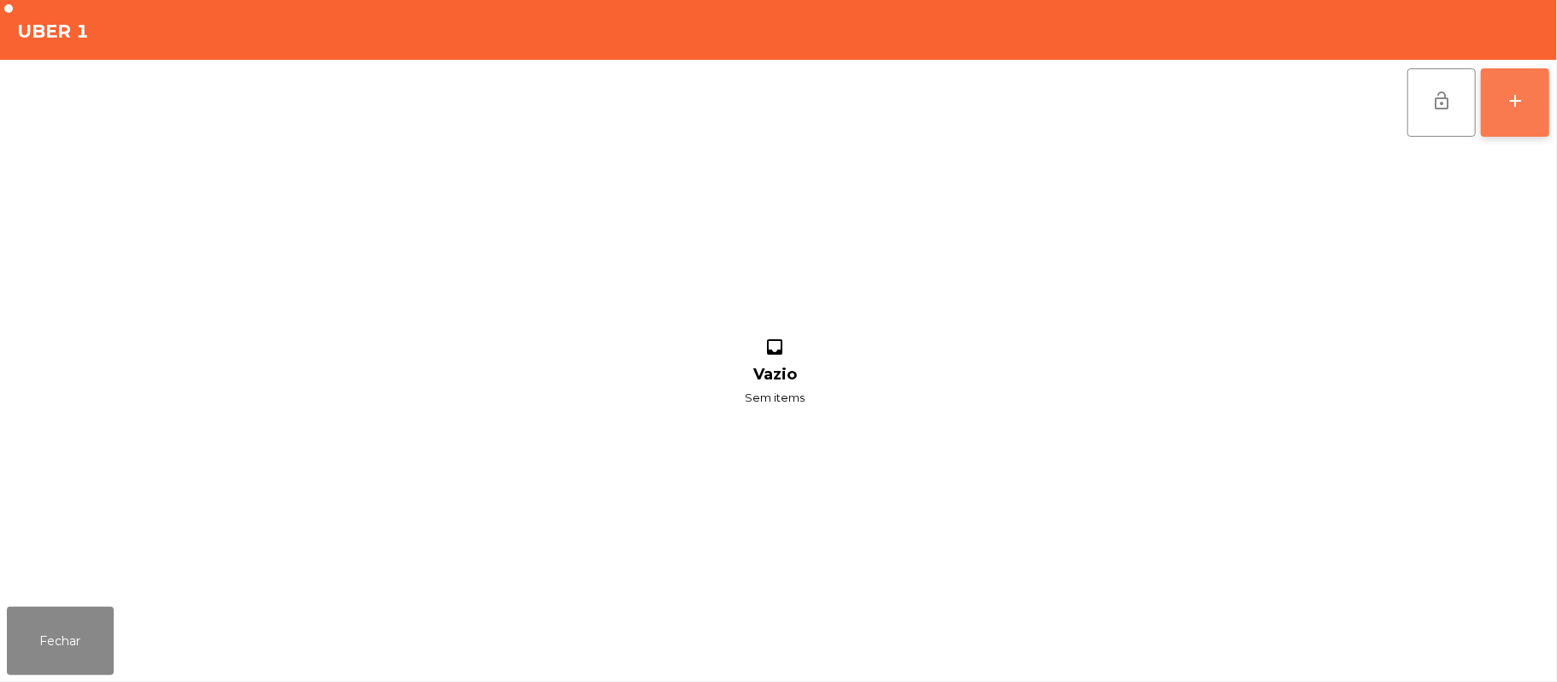
click at [1546, 107] on button "add" at bounding box center [1515, 102] width 68 height 68
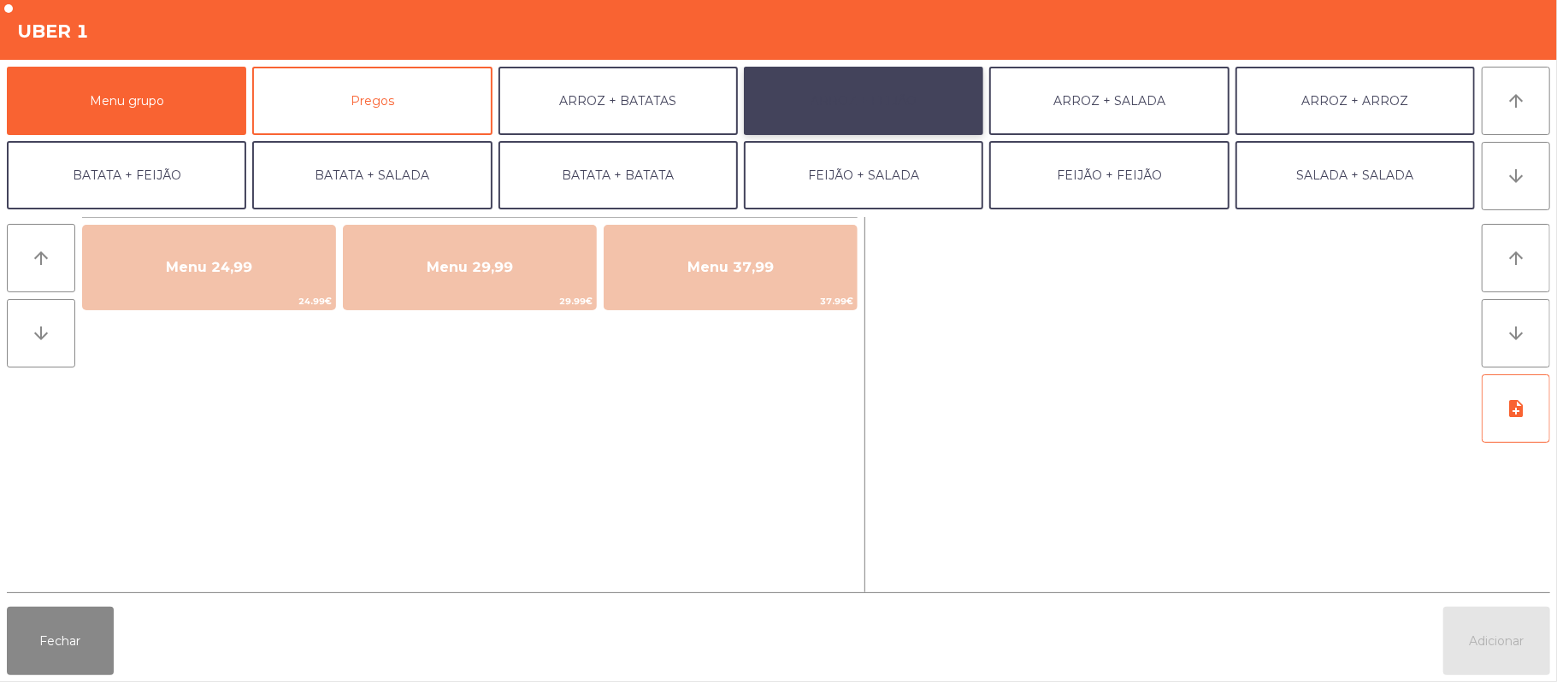
click at [890, 99] on button "ARROZ + FEIJÃO" at bounding box center [863, 101] width 239 height 68
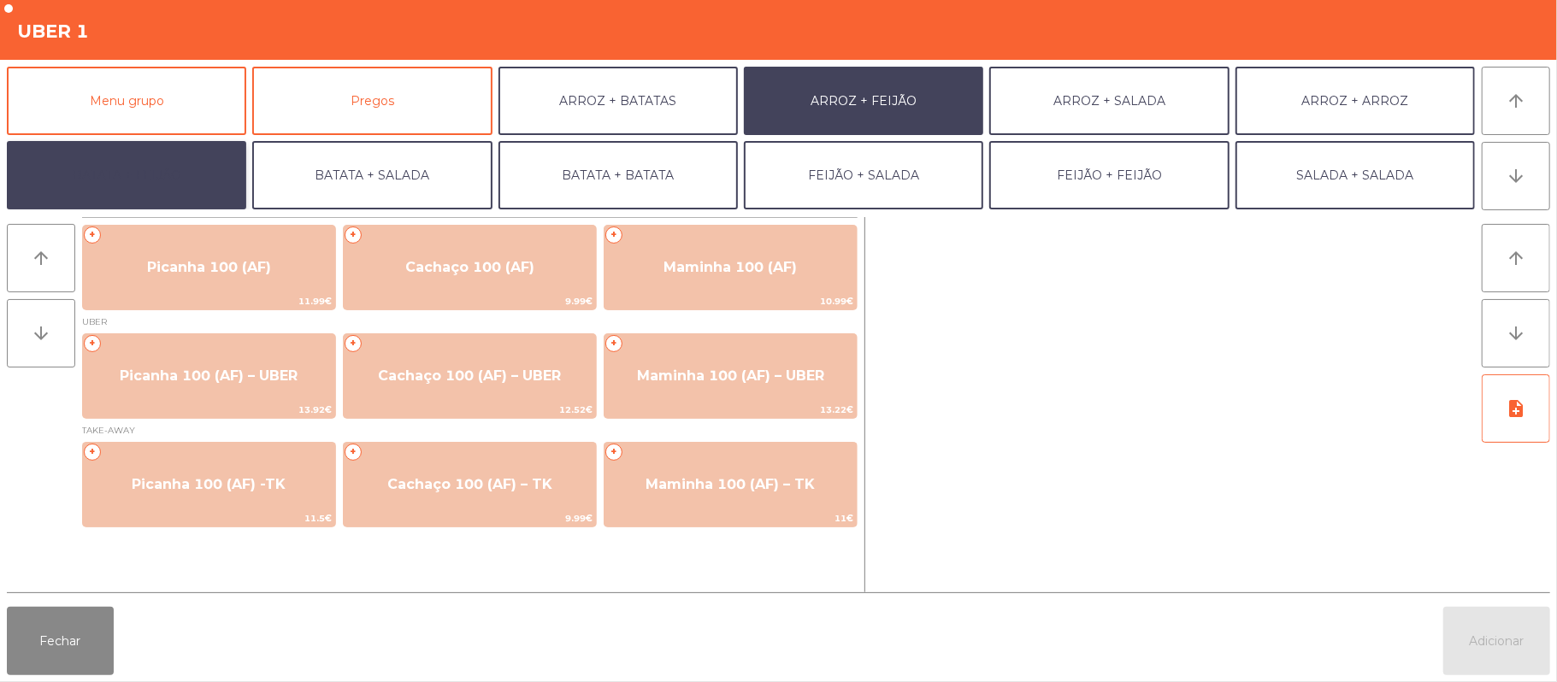
click at [134, 189] on button "BATATA + FEIJÃO" at bounding box center [126, 175] width 239 height 68
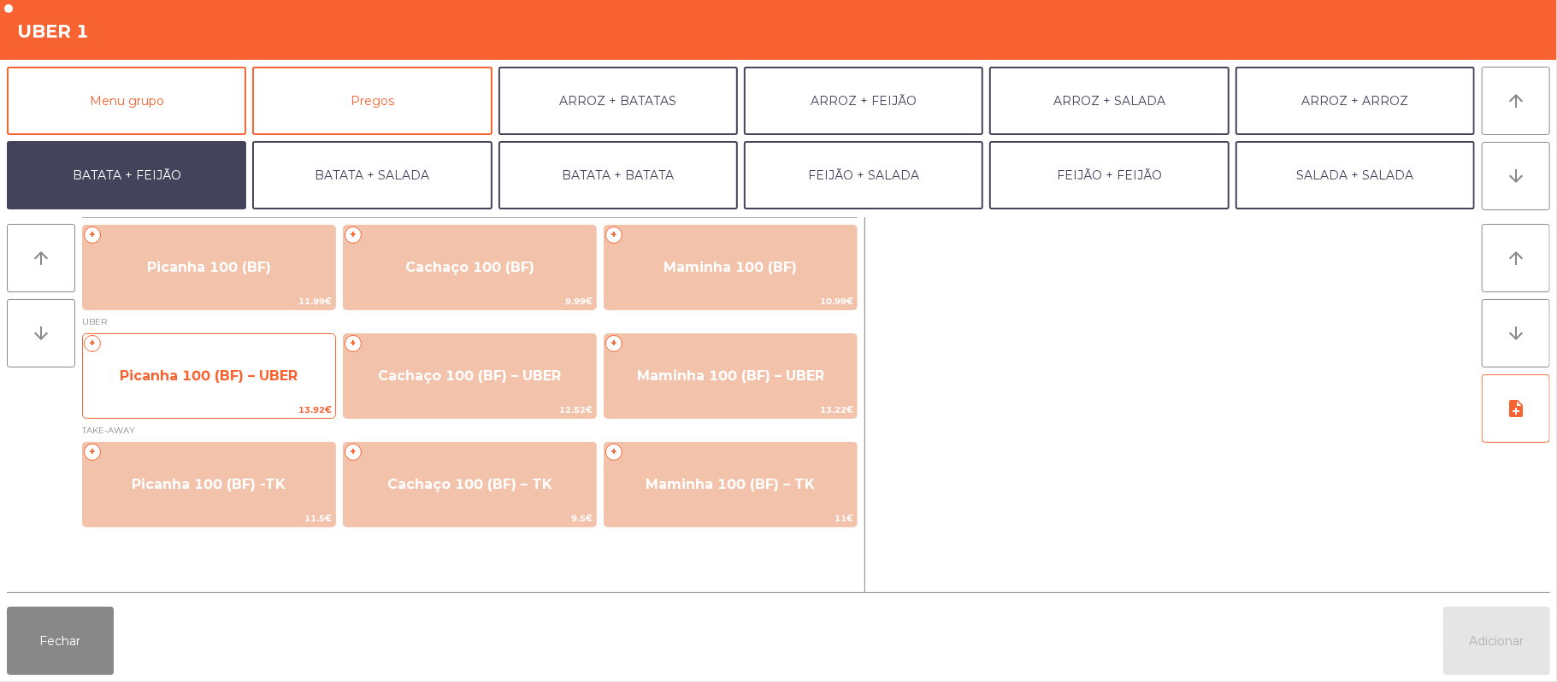
click at [234, 392] on span "Picanha 100 (BF) – UBER" at bounding box center [209, 376] width 252 height 46
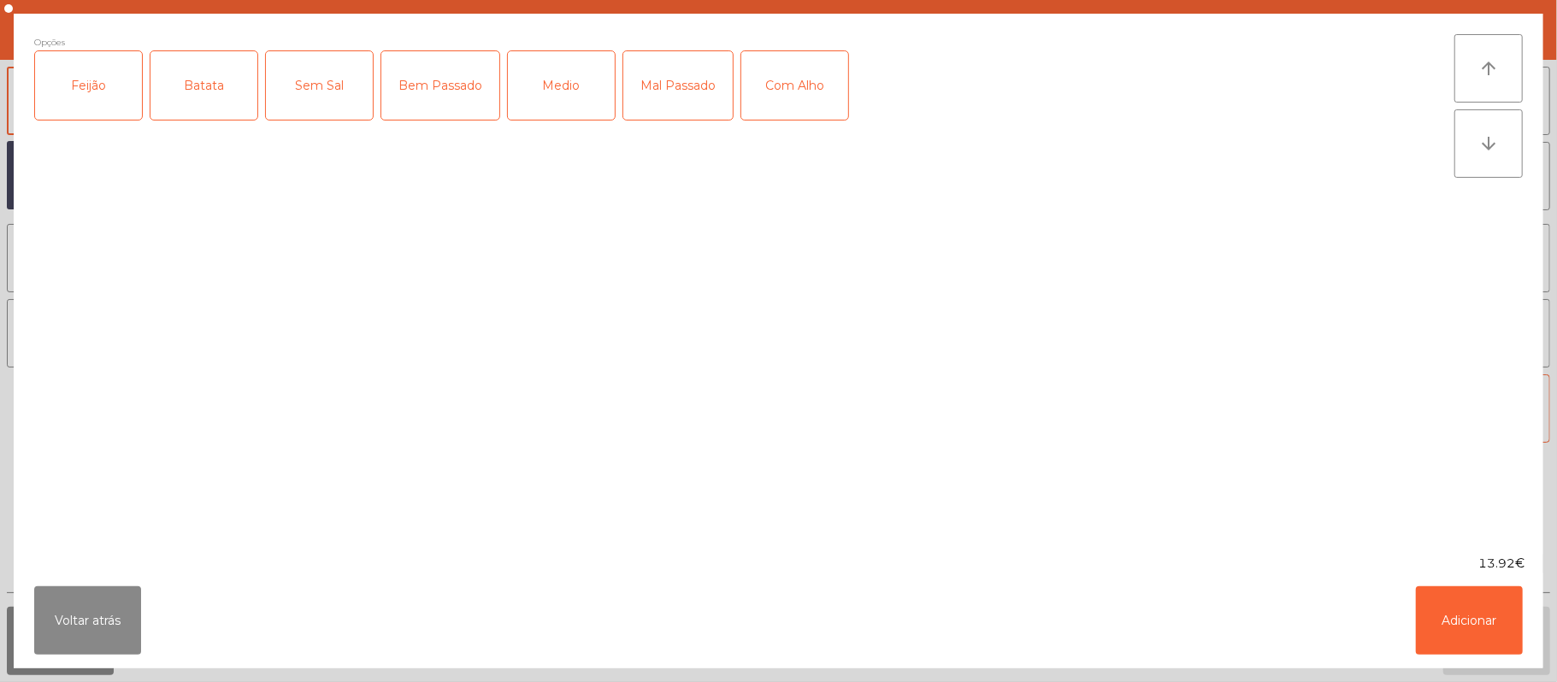
click at [76, 115] on div "Feijão" at bounding box center [88, 85] width 107 height 68
click at [209, 97] on div "Batata" at bounding box center [203, 85] width 107 height 68
click at [542, 97] on div "Medio" at bounding box center [561, 85] width 107 height 68
click at [1469, 610] on button "Adicionar" at bounding box center [1469, 620] width 107 height 68
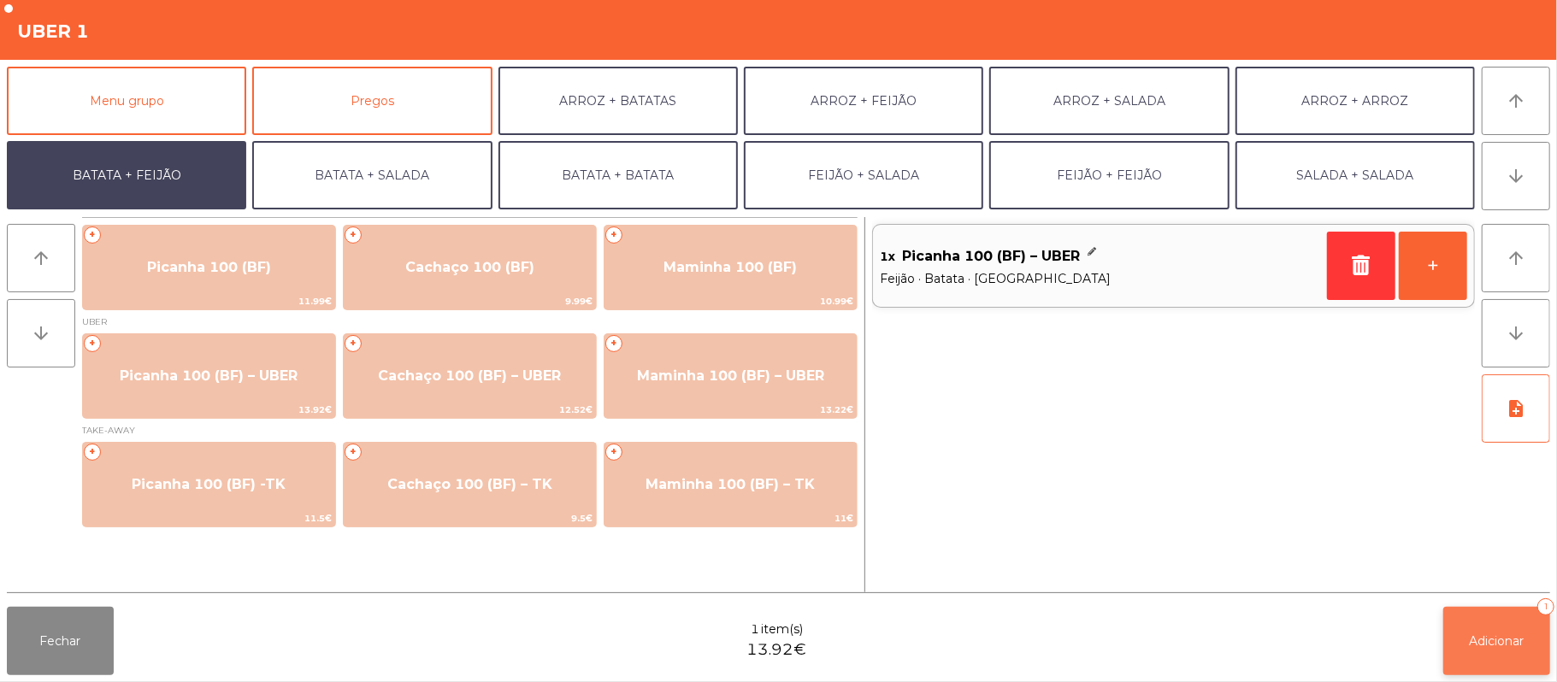
click at [1470, 634] on span "Adicionar" at bounding box center [1496, 640] width 55 height 15
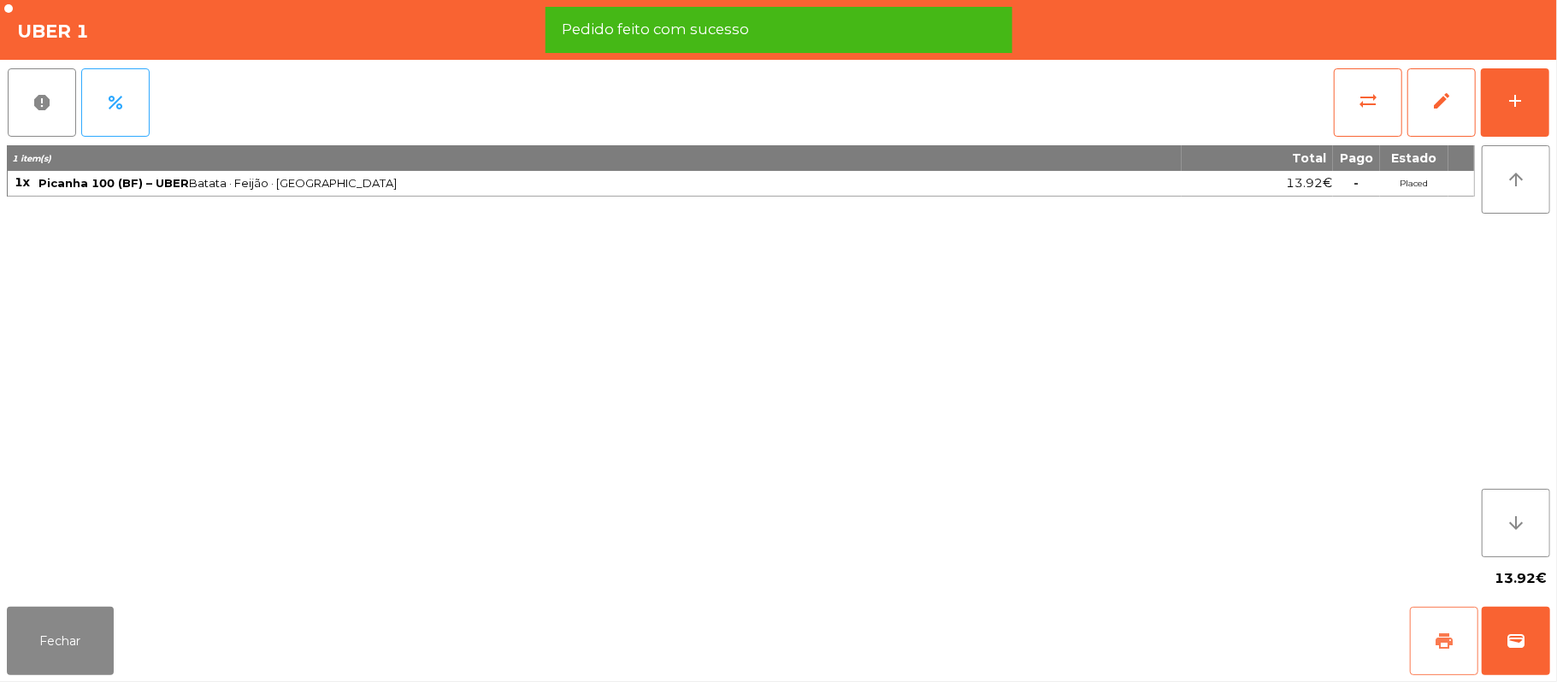
click at [1453, 633] on span "print" at bounding box center [1444, 641] width 21 height 21
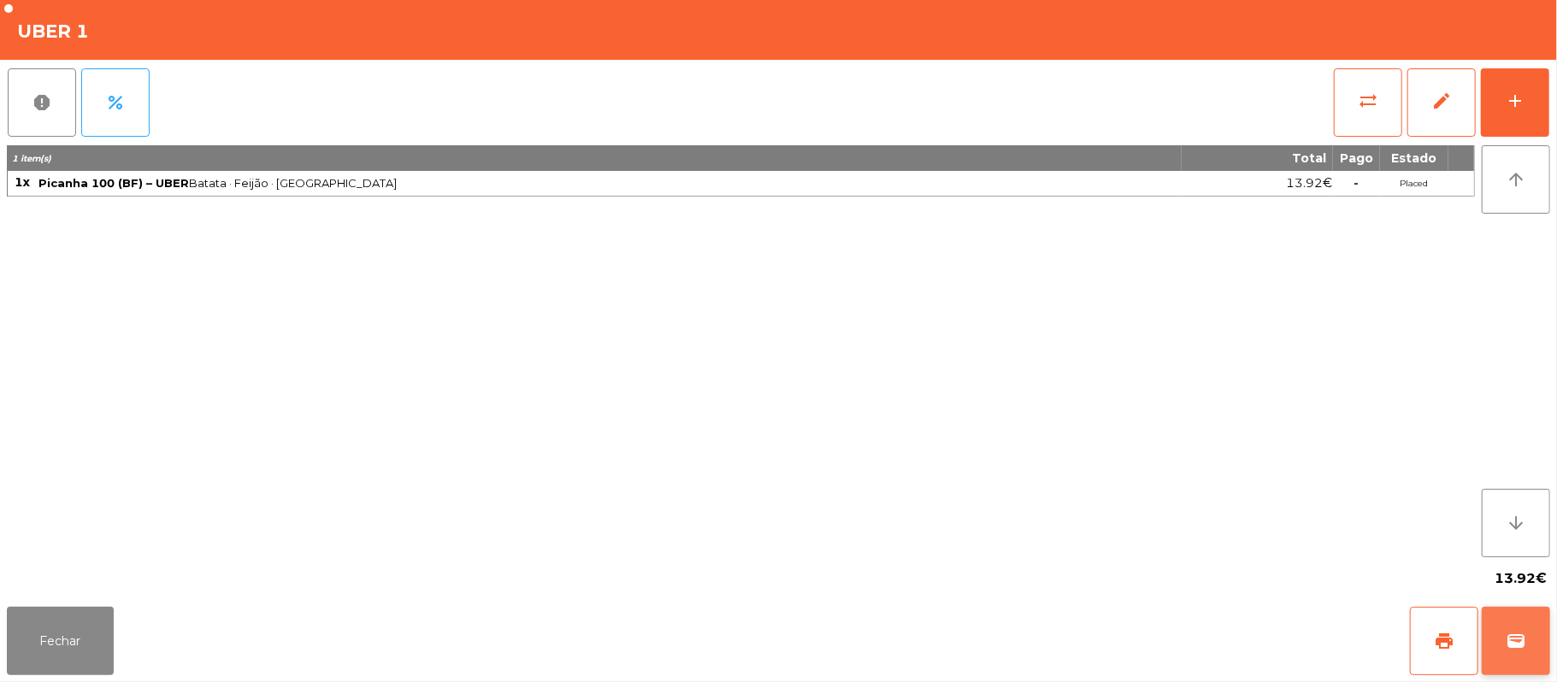
click at [1543, 610] on button "wallet" at bounding box center [1515, 641] width 68 height 68
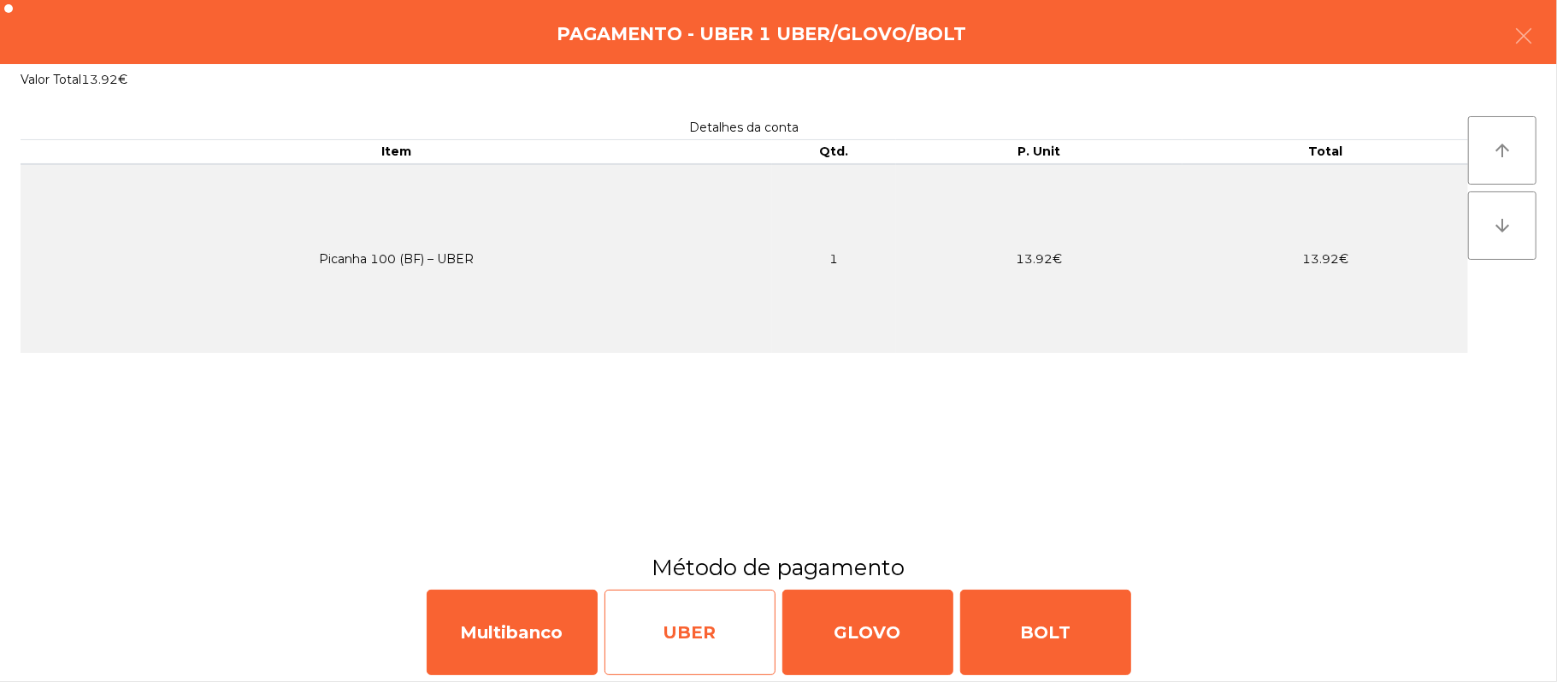
click at [671, 627] on div "UBER" at bounding box center [689, 632] width 171 height 85
select select "**"
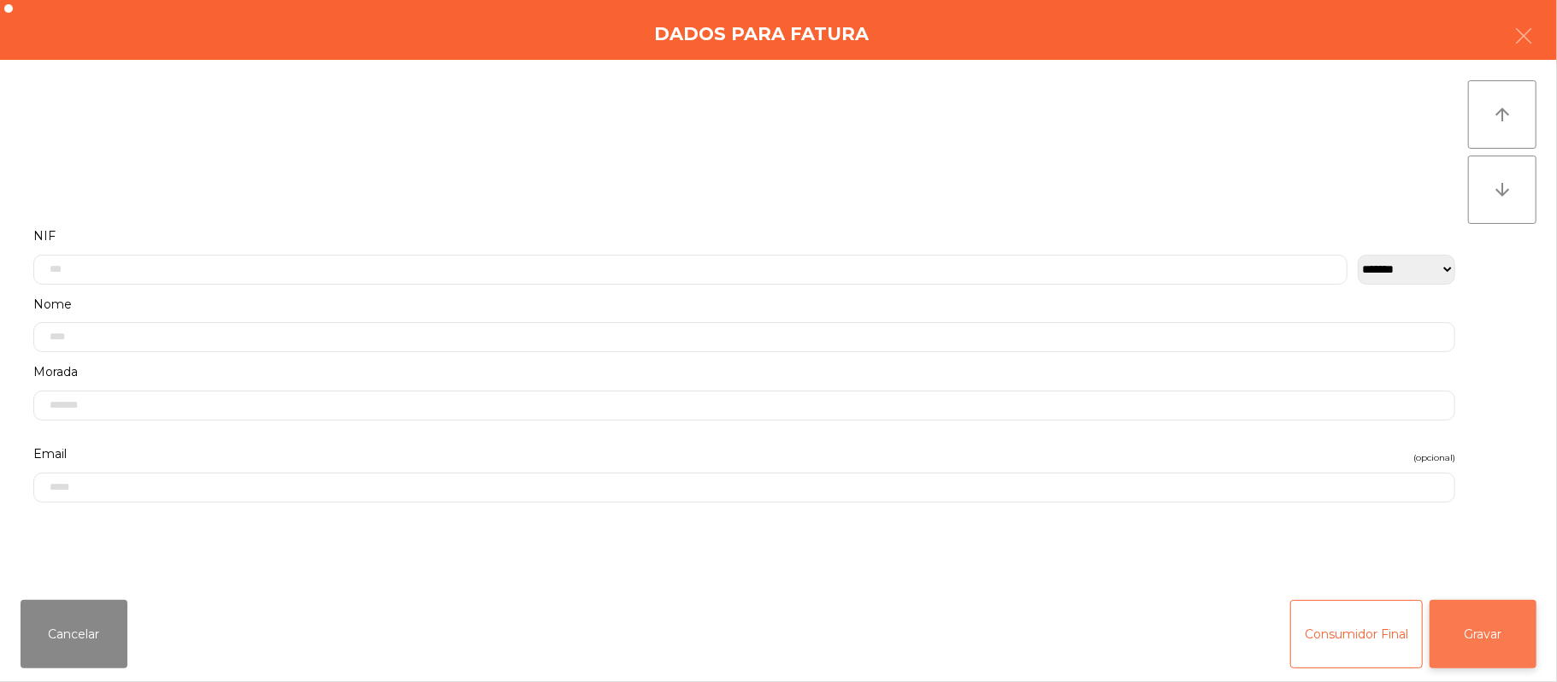
click at [1515, 623] on button "Gravar" at bounding box center [1482, 634] width 107 height 68
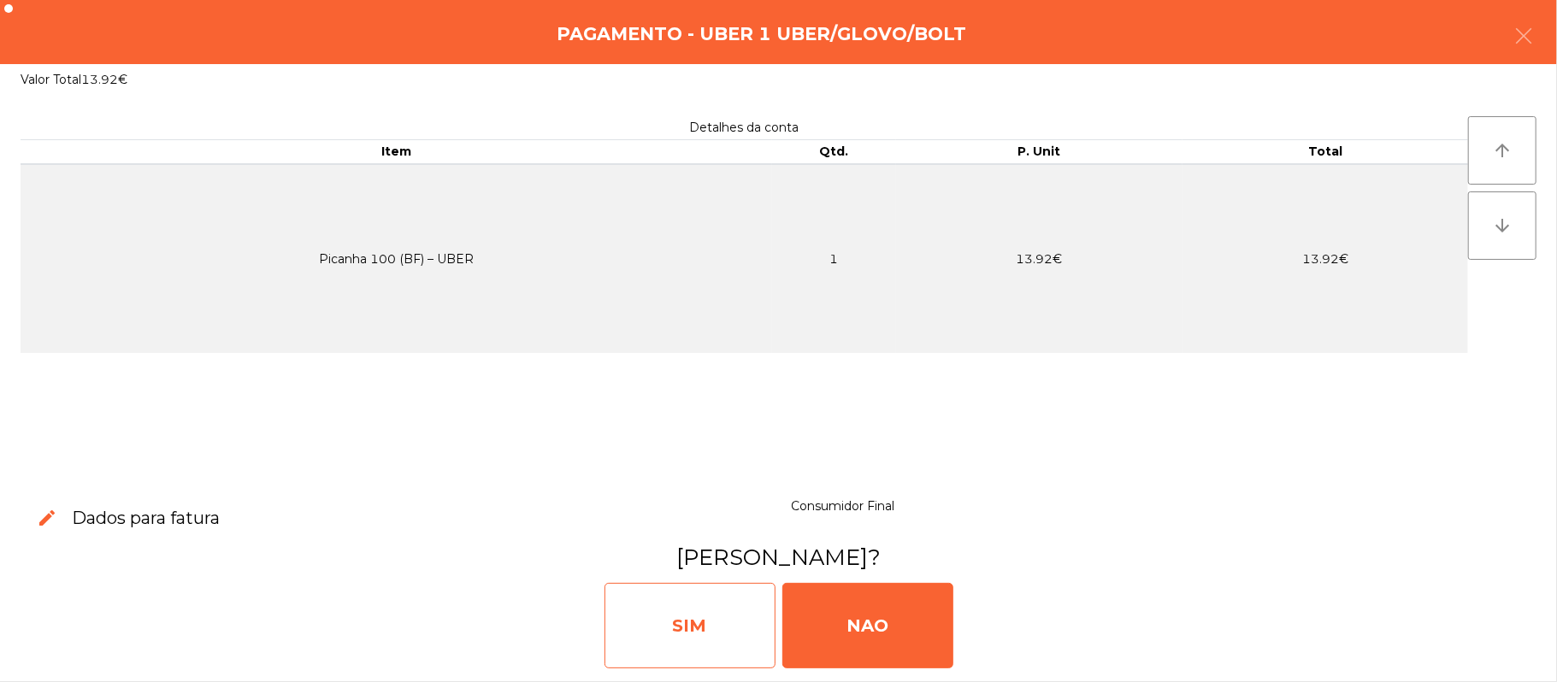
click at [721, 630] on div "SIM" at bounding box center [689, 625] width 171 height 85
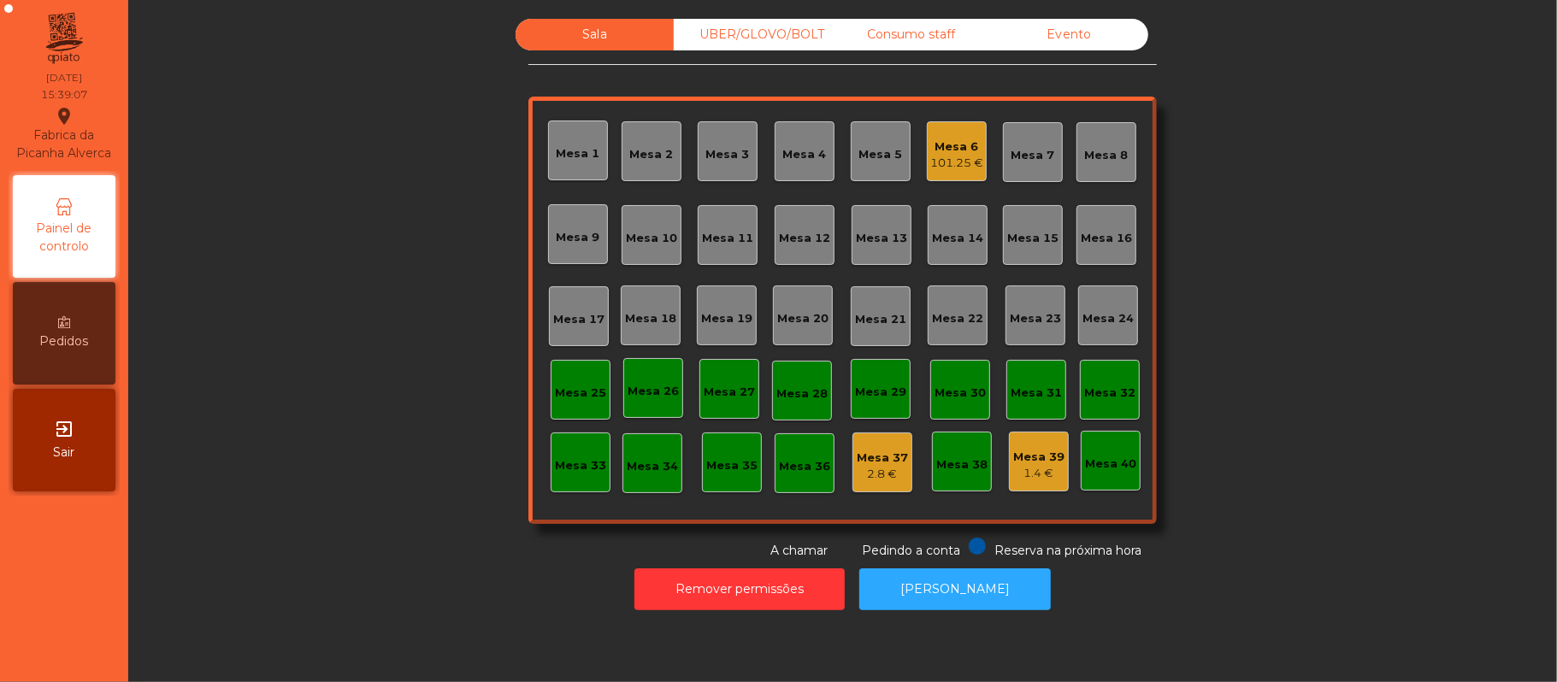
click at [956, 155] on div "101.25 €" at bounding box center [956, 163] width 53 height 17
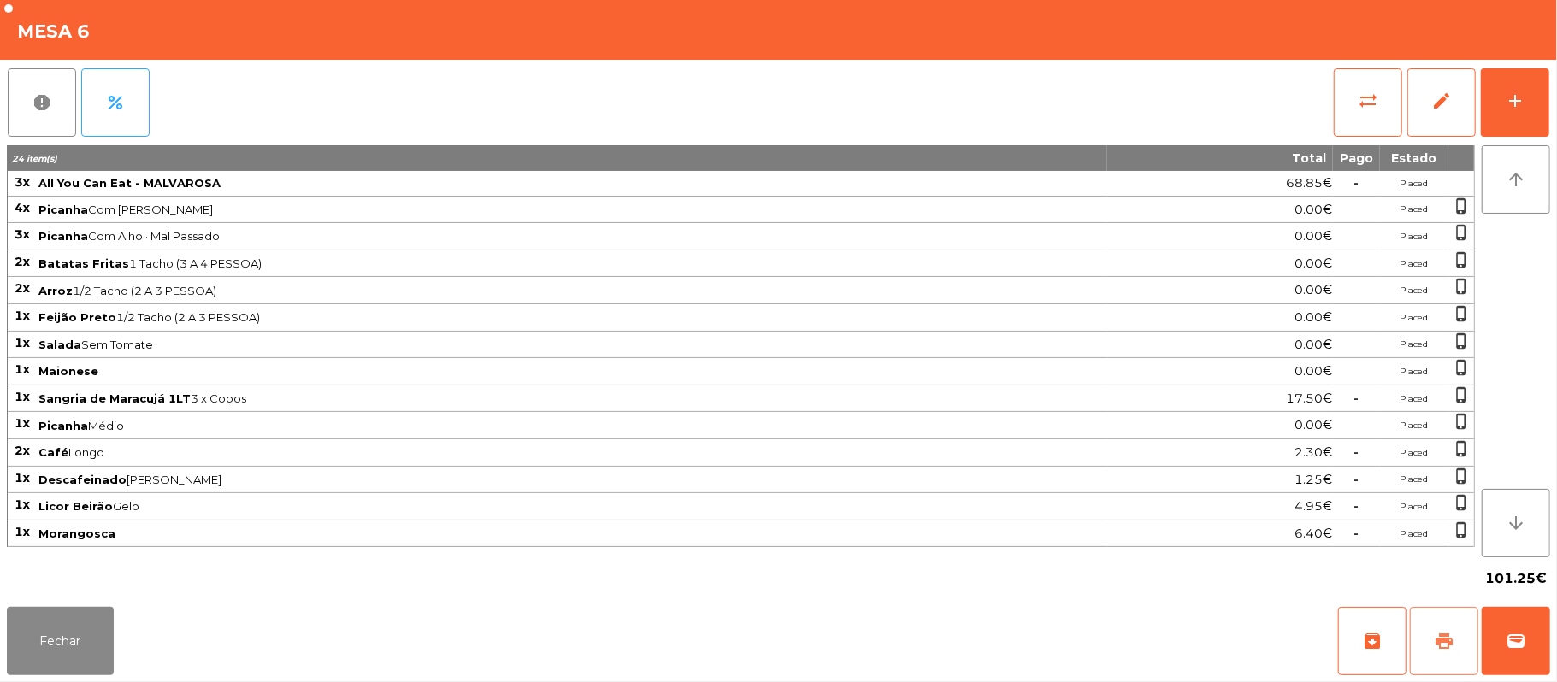
click at [1458, 630] on button "print" at bounding box center [1444, 641] width 68 height 68
click at [1502, 633] on button "wallet" at bounding box center [1515, 641] width 68 height 68
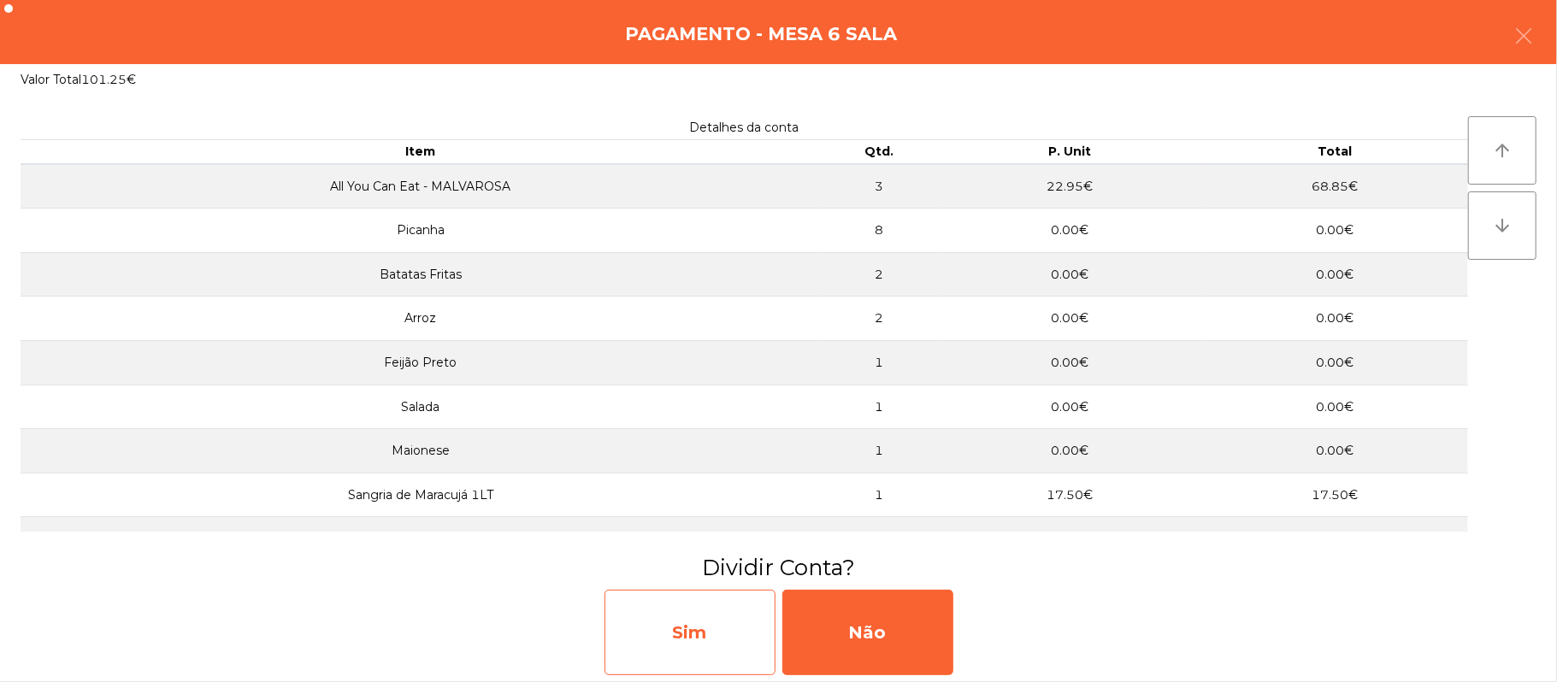
click at [702, 633] on div "Sim" at bounding box center [689, 632] width 171 height 85
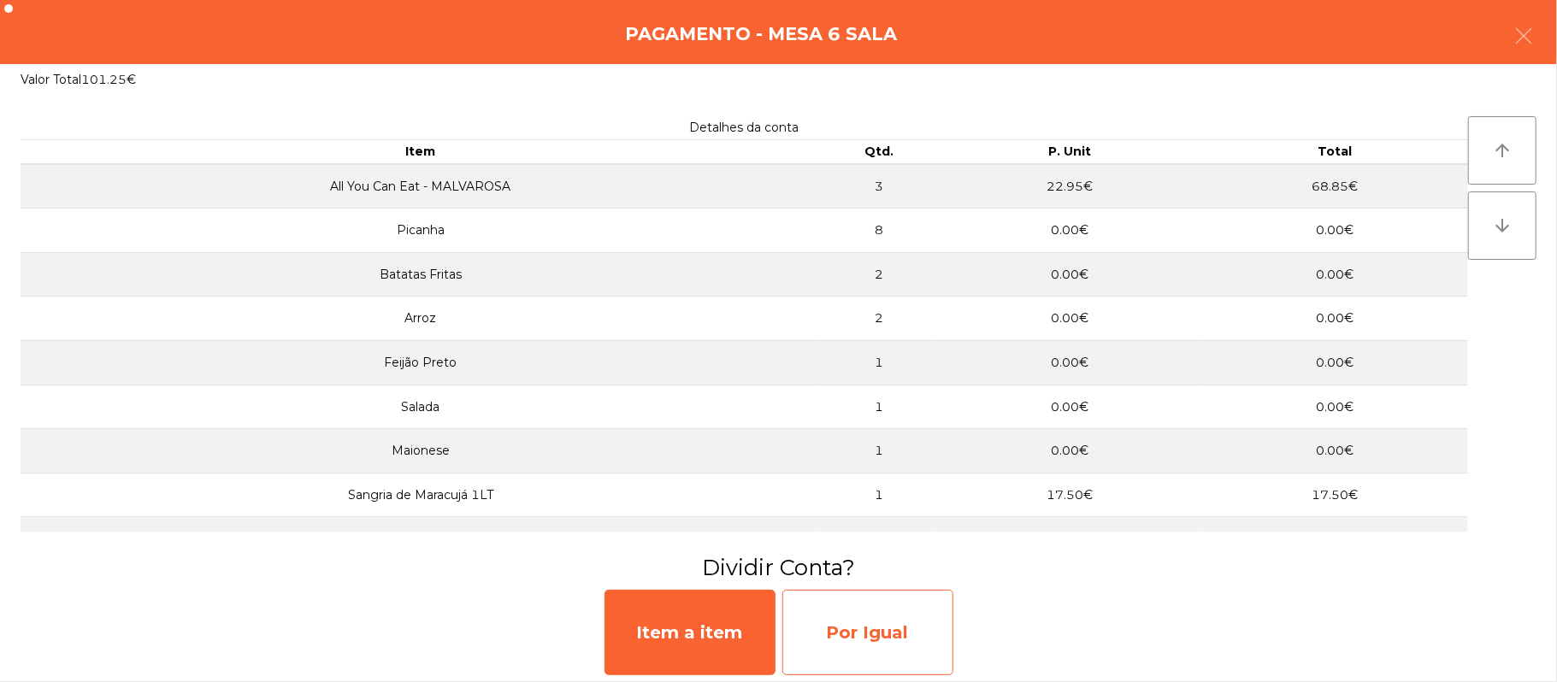
click at [869, 630] on div "Por Igual" at bounding box center [867, 632] width 171 height 85
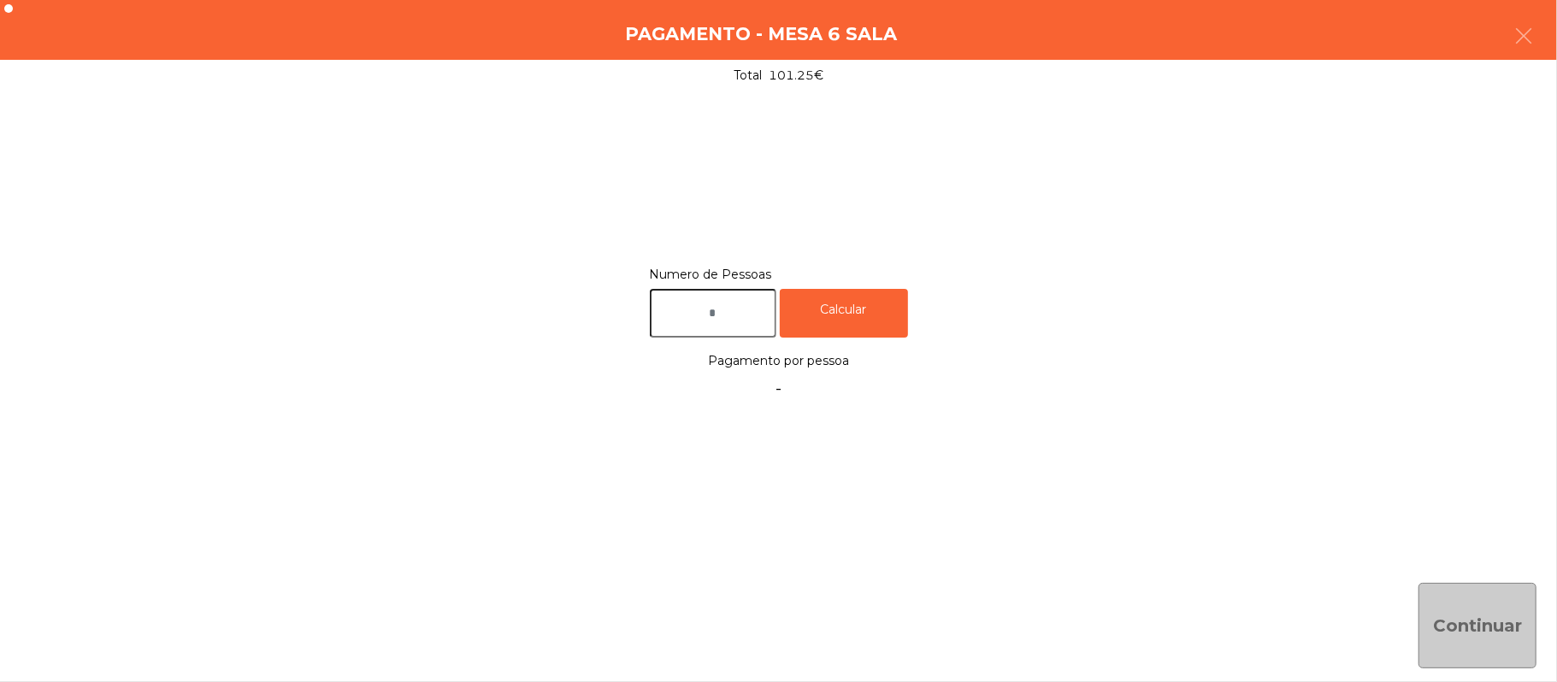
click at [730, 313] on input "text" at bounding box center [713, 313] width 127 height 49
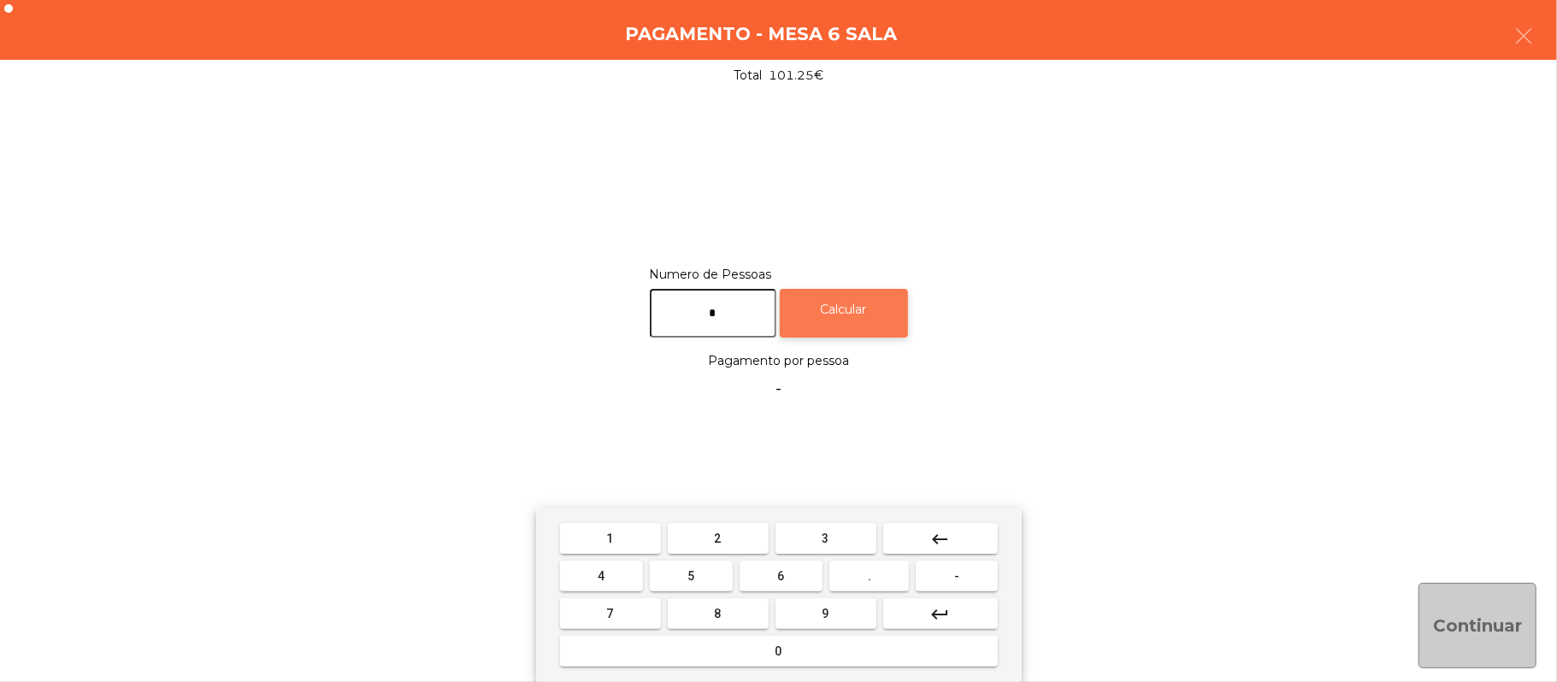
type input "*"
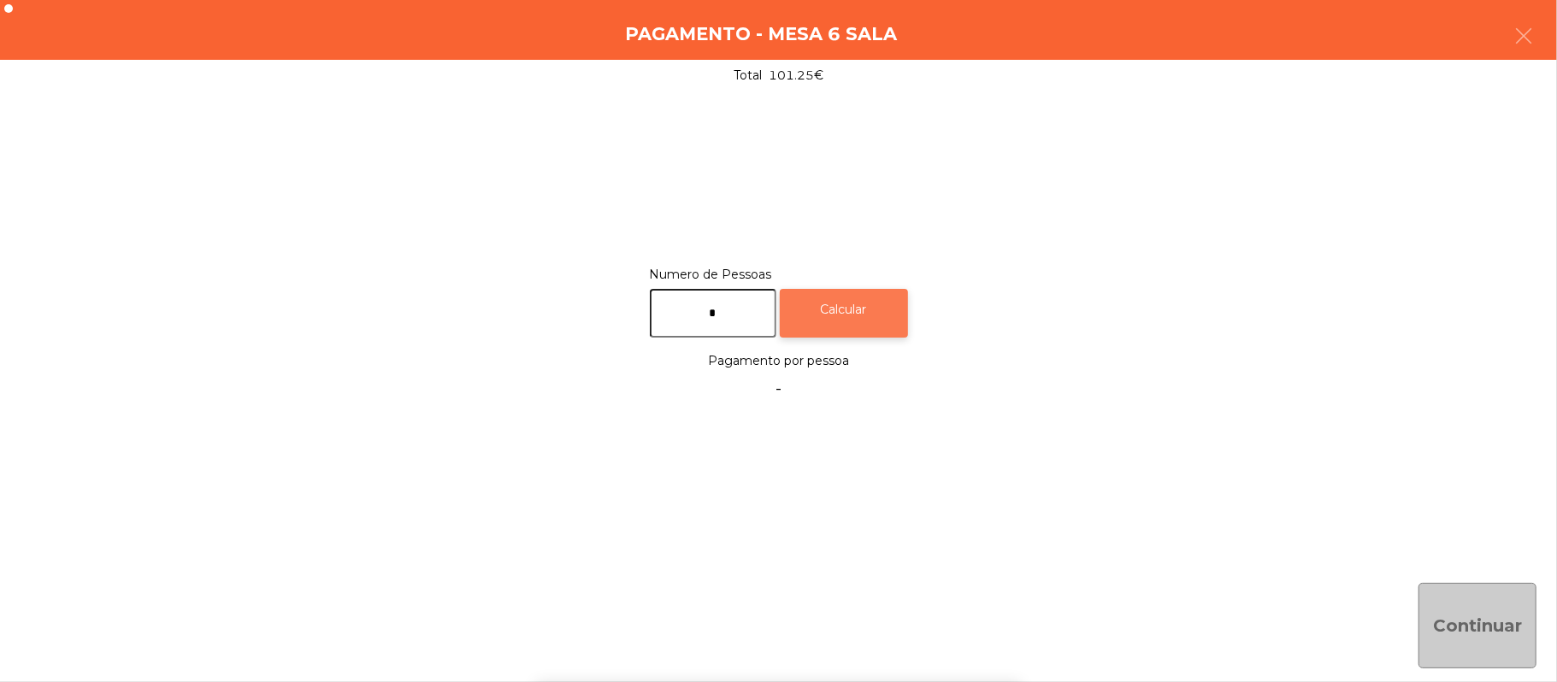
click at [887, 315] on div "Calcular" at bounding box center [844, 313] width 128 height 49
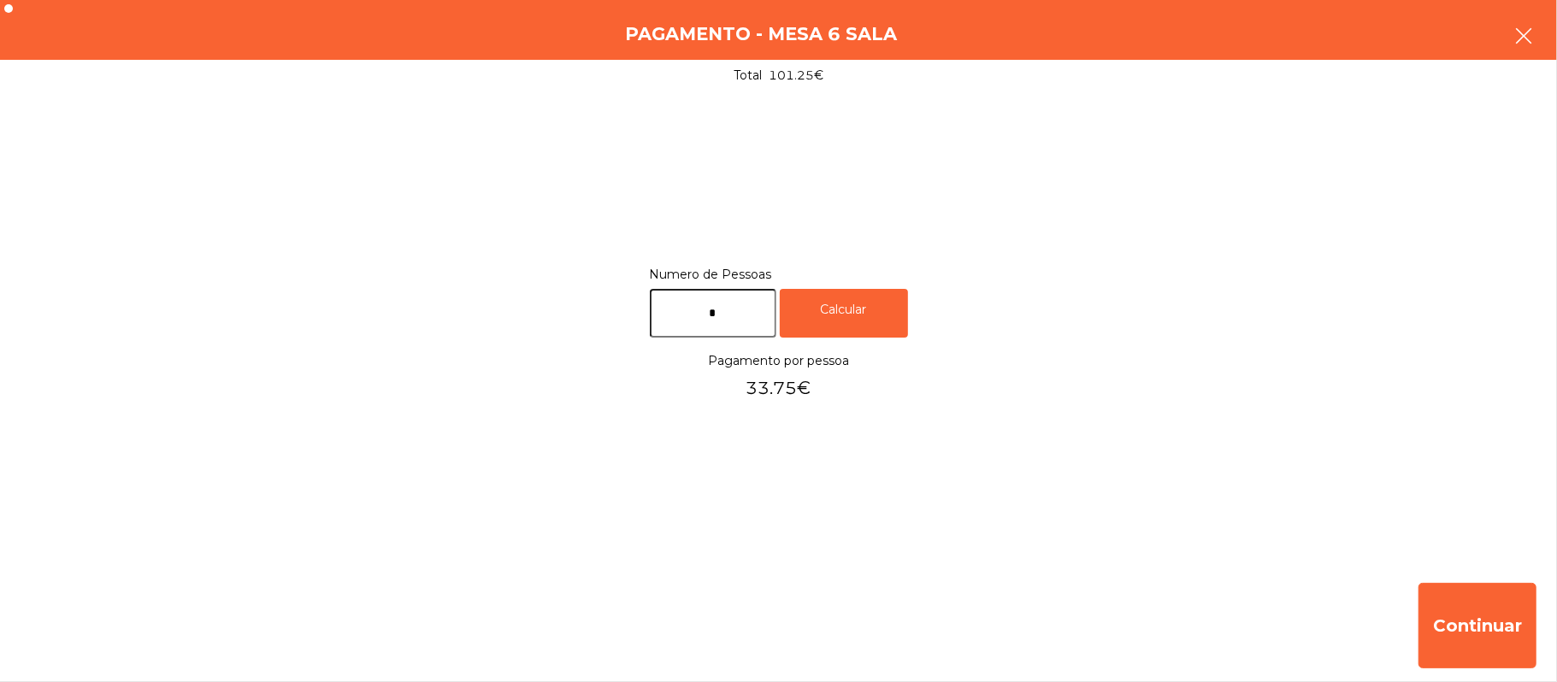
click at [1540, 35] on button "button" at bounding box center [1523, 37] width 48 height 51
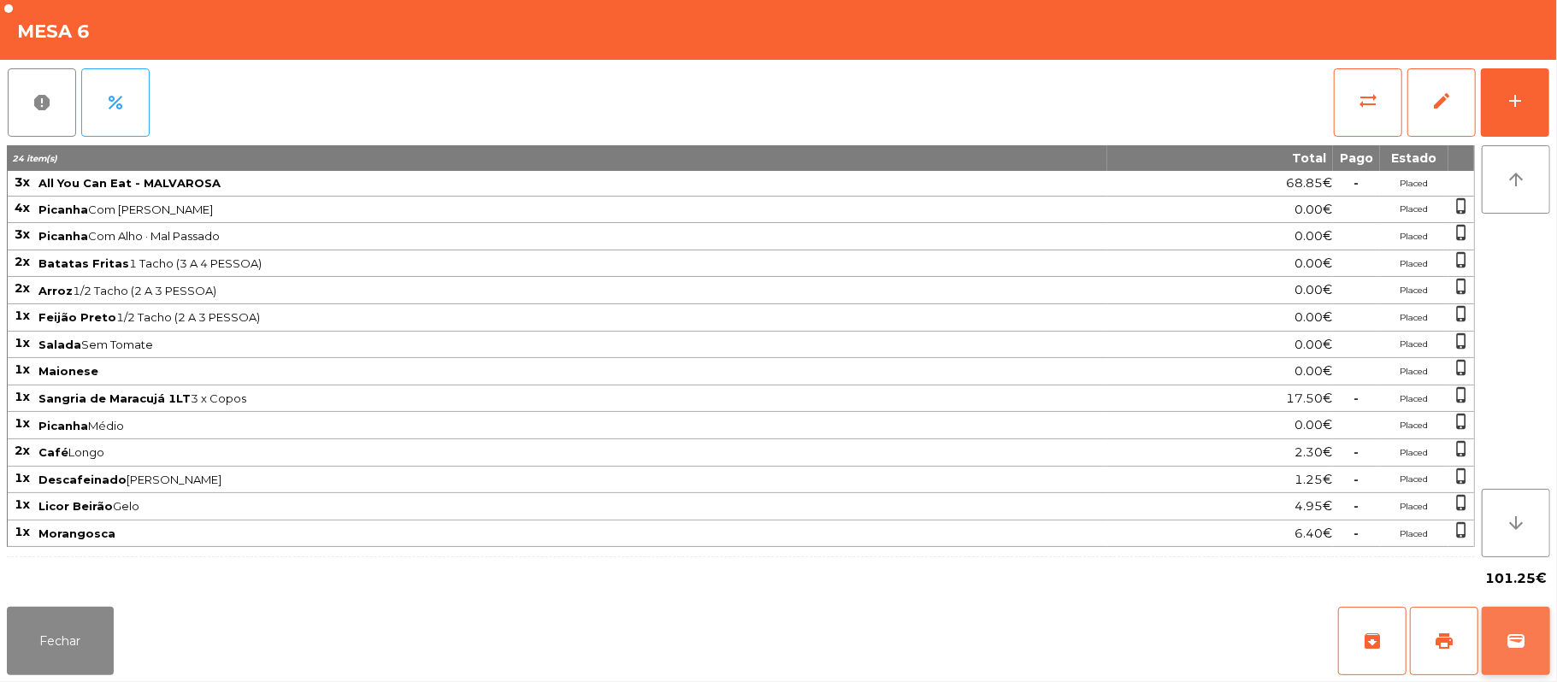
click at [1513, 624] on button "wallet" at bounding box center [1515, 641] width 68 height 68
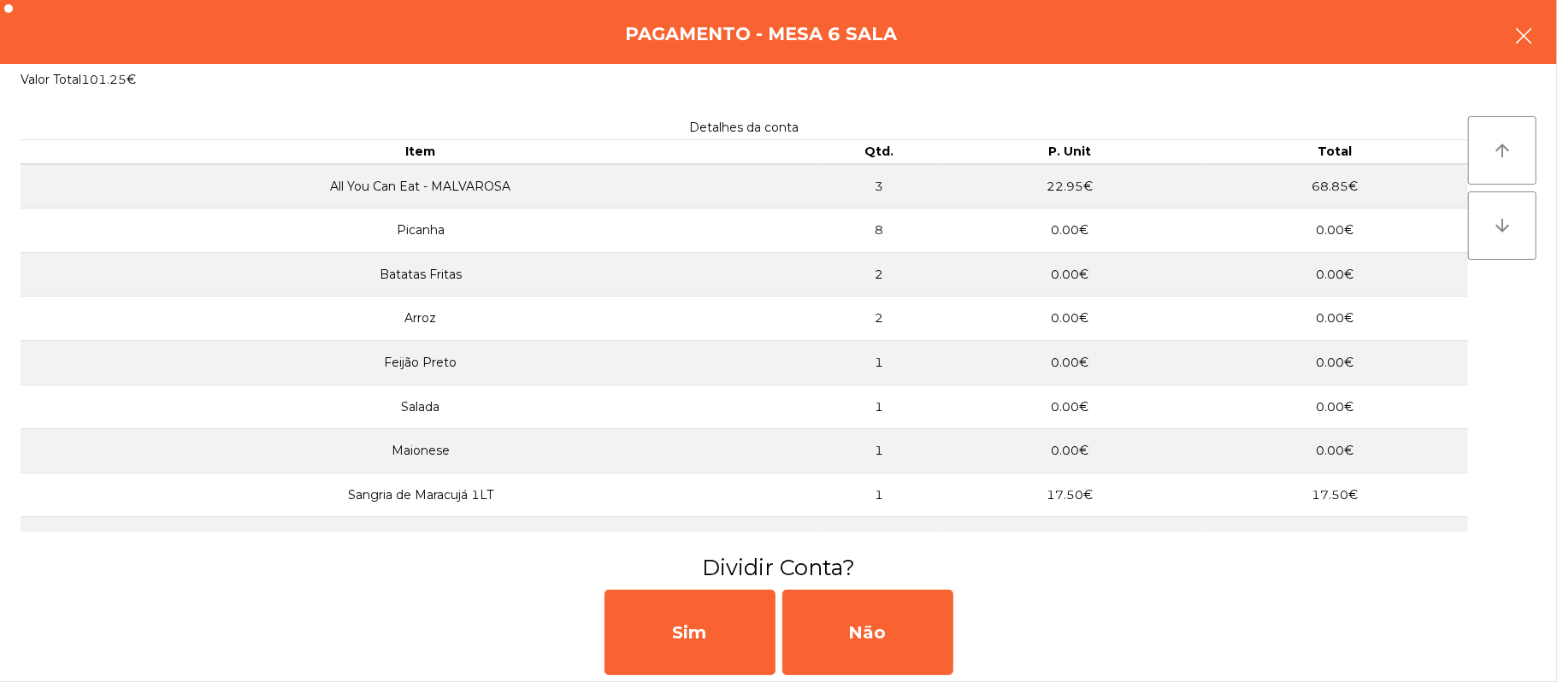
click at [1516, 27] on icon "button" at bounding box center [1523, 36] width 21 height 21
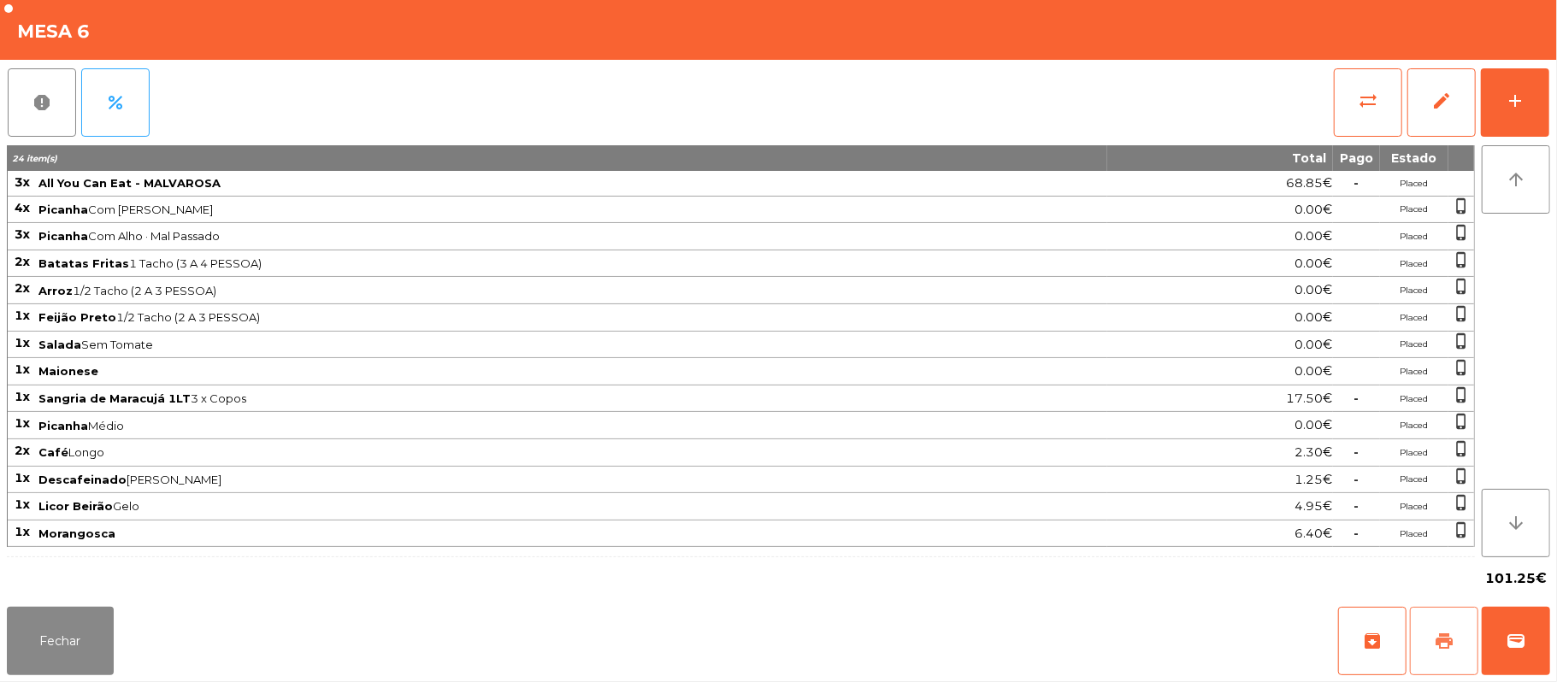
click at [1429, 623] on button "print" at bounding box center [1444, 641] width 68 height 68
click at [1546, 643] on button "wallet" at bounding box center [1515, 641] width 68 height 68
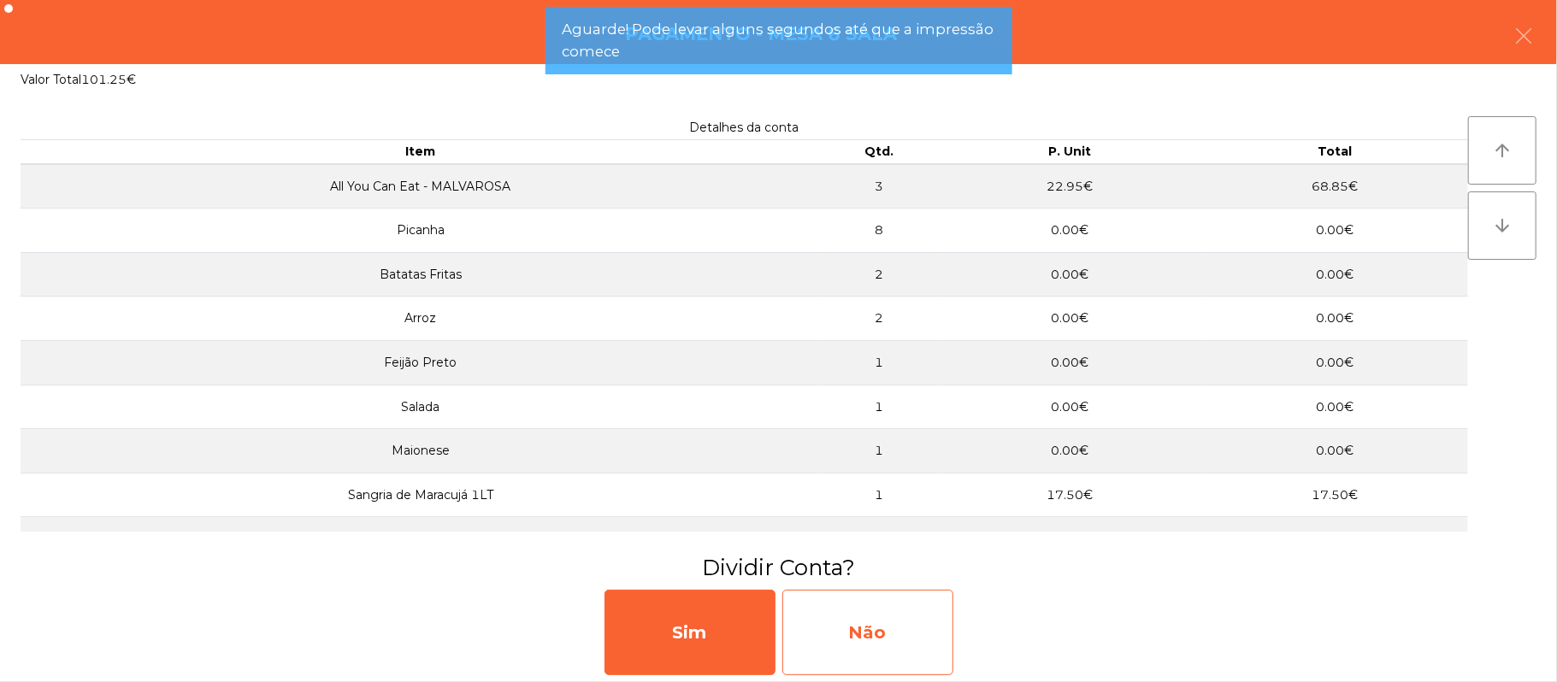
click at [872, 613] on div "Não" at bounding box center [867, 632] width 171 height 85
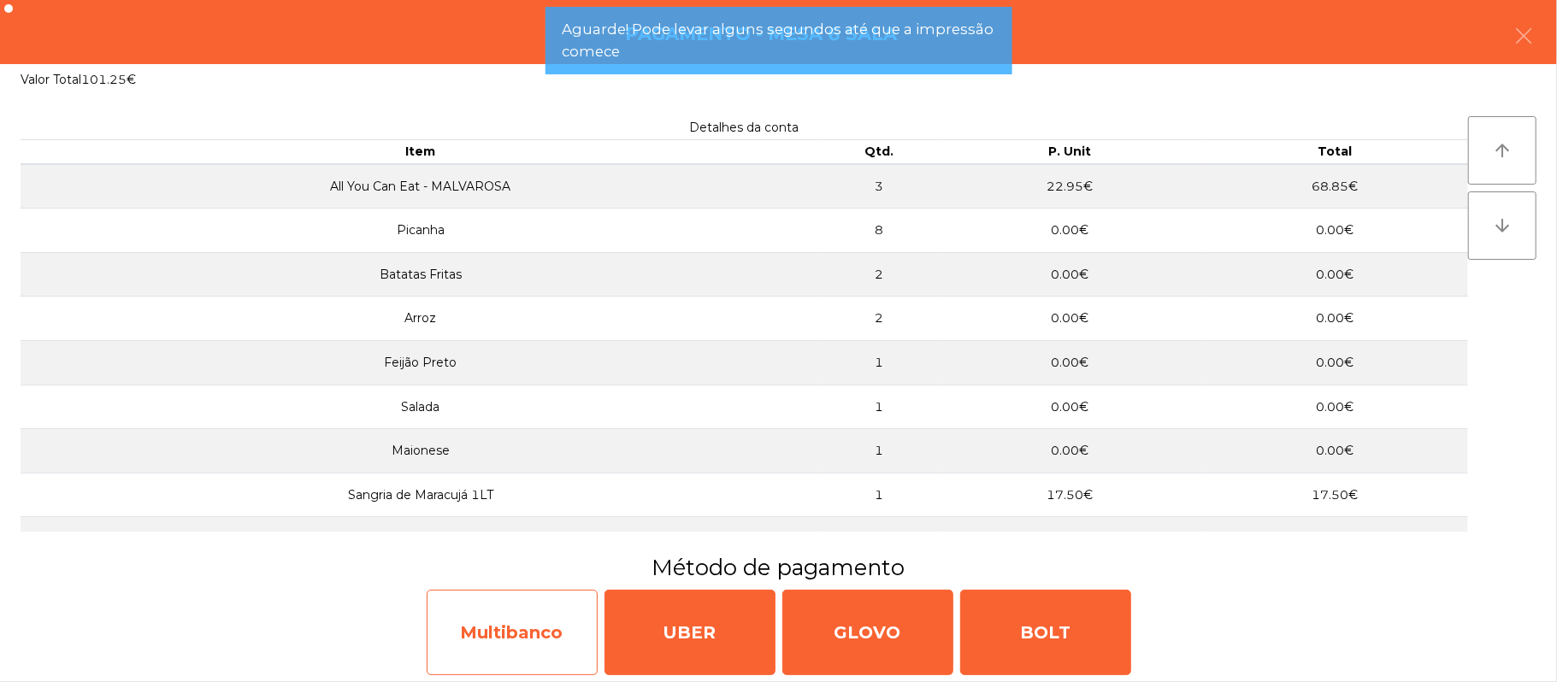
click at [506, 616] on div "Multibanco" at bounding box center [512, 632] width 171 height 85
select select "**"
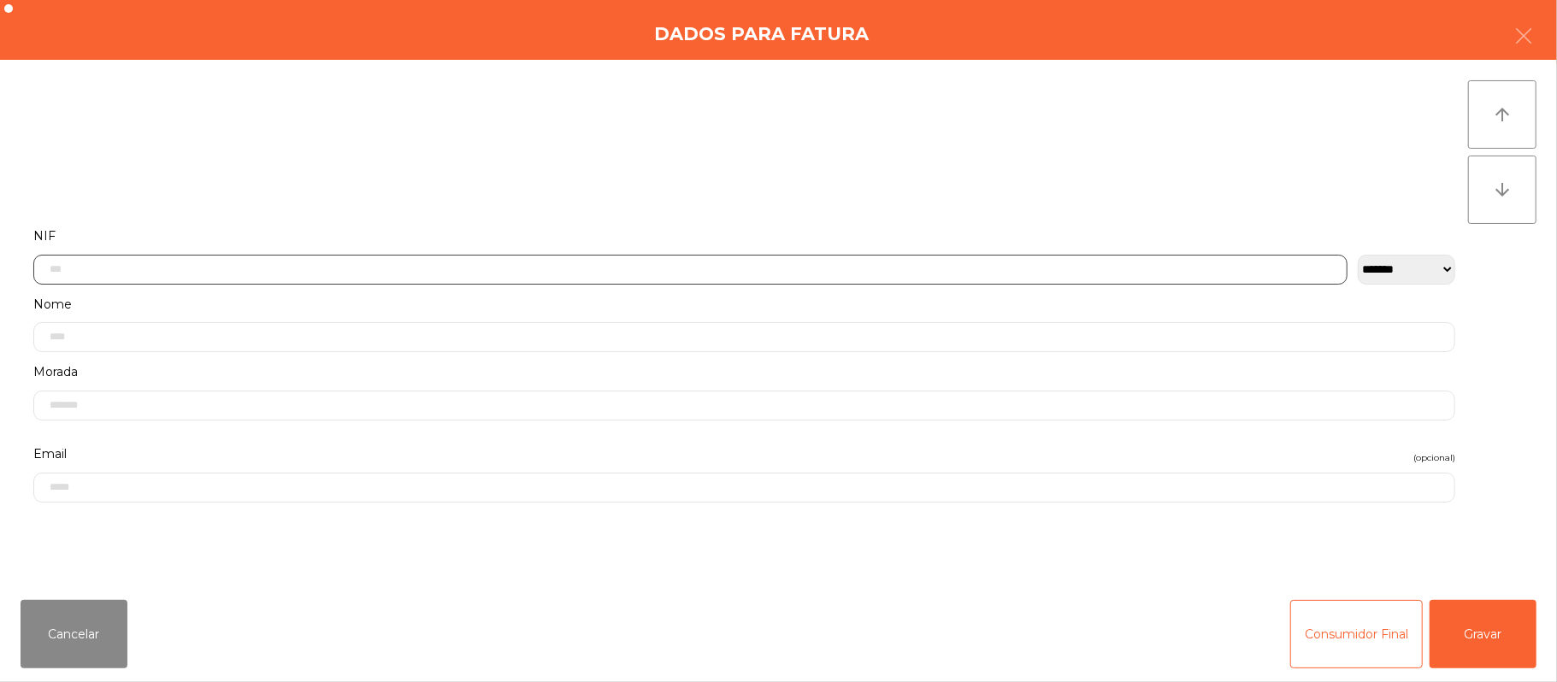
click at [400, 262] on input "text" at bounding box center [690, 270] width 1314 height 30
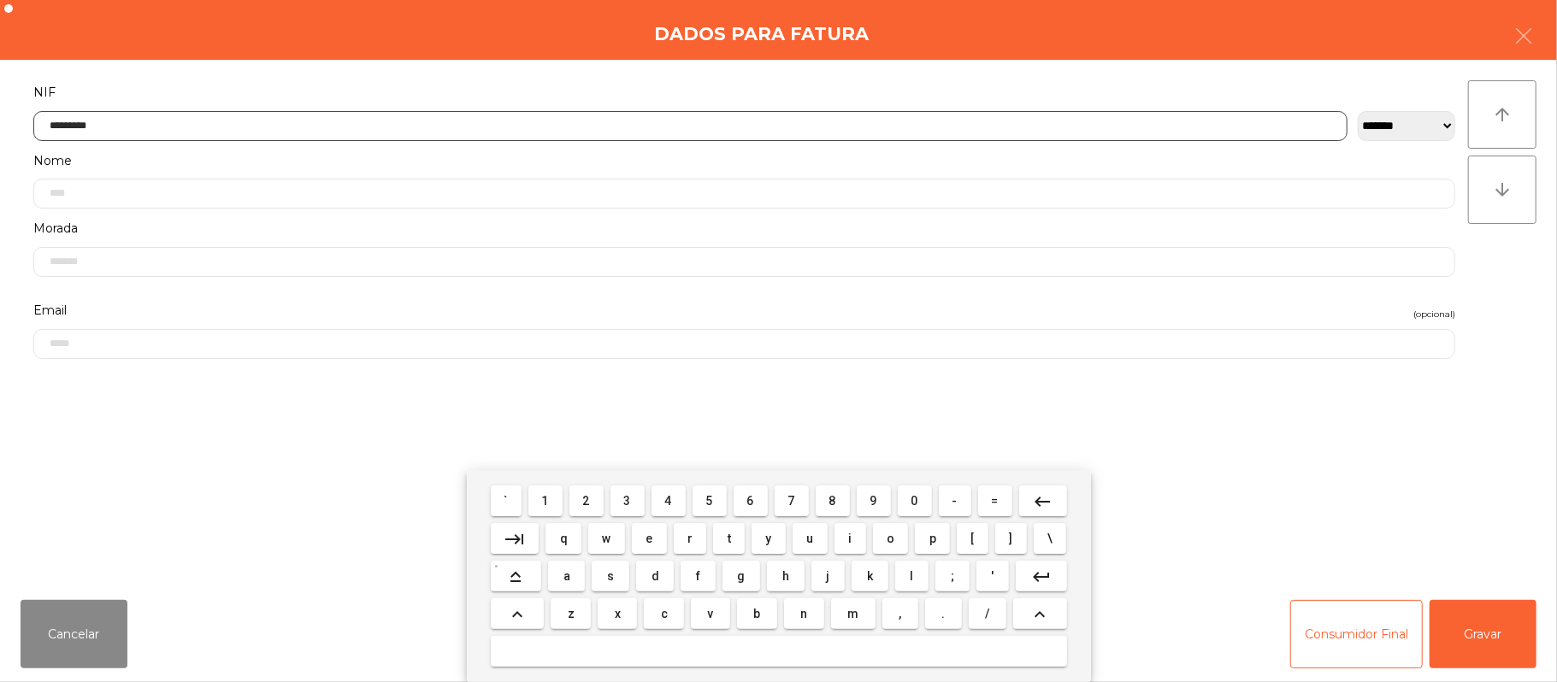
type input "*********"
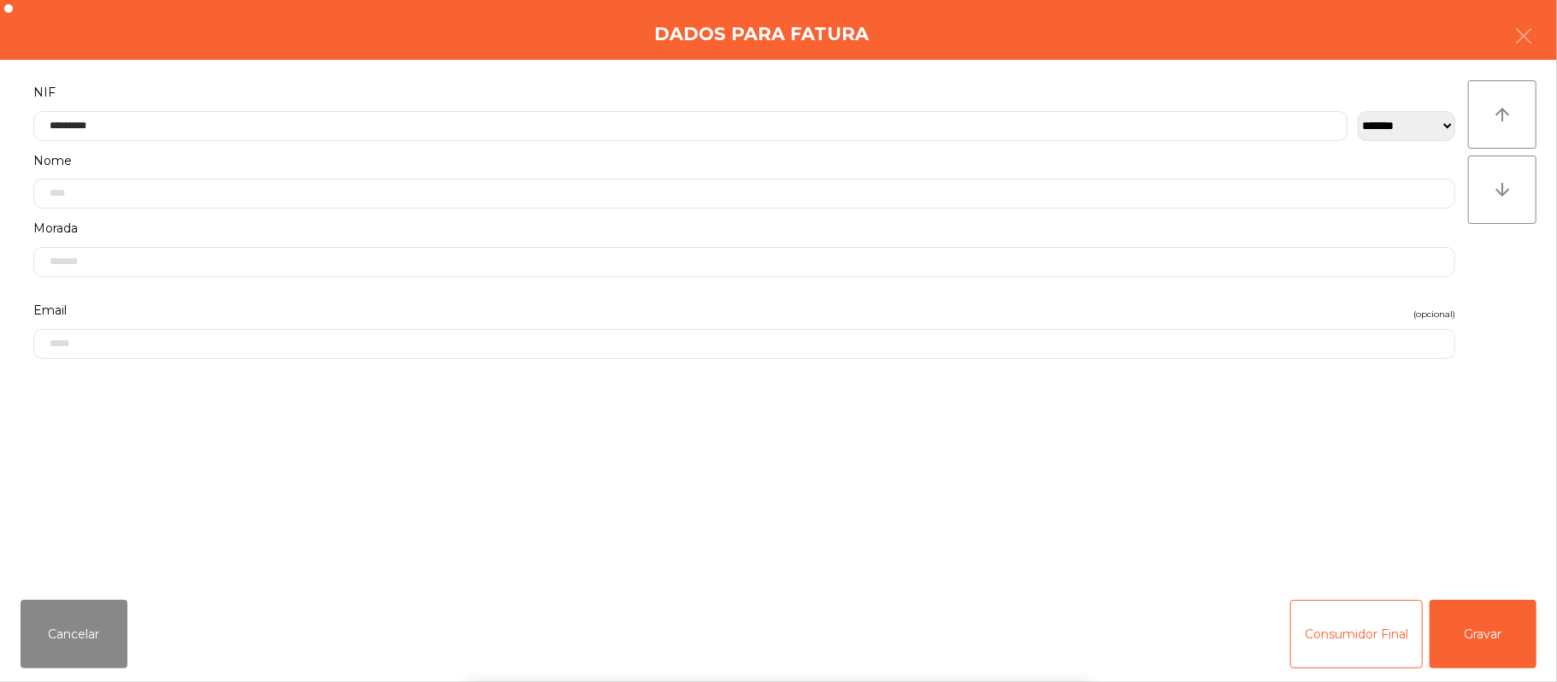
click at [1464, 604] on div "` 1 2 3 4 5 6 7 8 9 0 - = keyboard_backspace keyboard_tab q w e r t y u i o p […" at bounding box center [778, 576] width 1557 height 212
click at [1472, 615] on button "Gravar" at bounding box center [1482, 634] width 107 height 68
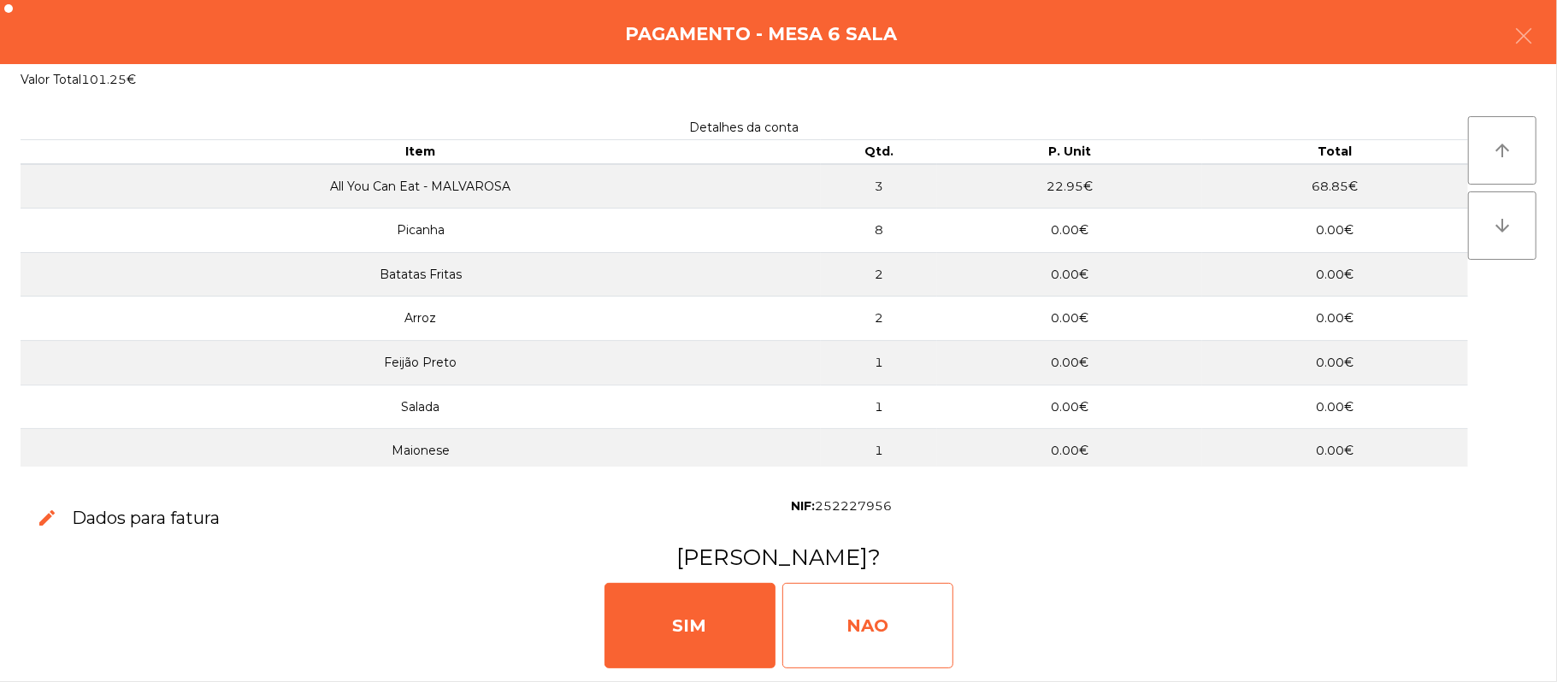
click at [910, 640] on div "NAO" at bounding box center [867, 625] width 171 height 85
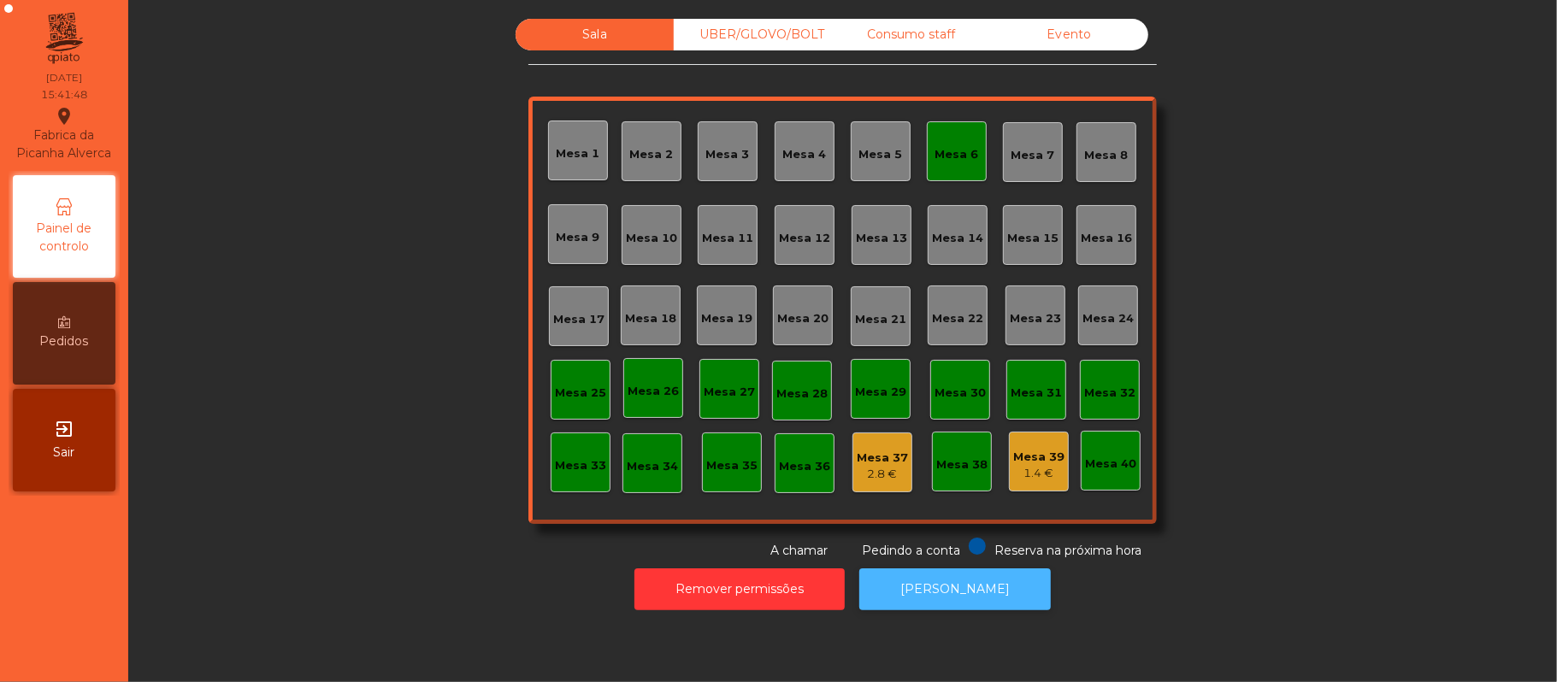
click at [964, 589] on button "[PERSON_NAME]" at bounding box center [954, 589] width 191 height 42
click at [920, 34] on div "Consumo staff" at bounding box center [911, 35] width 158 height 32
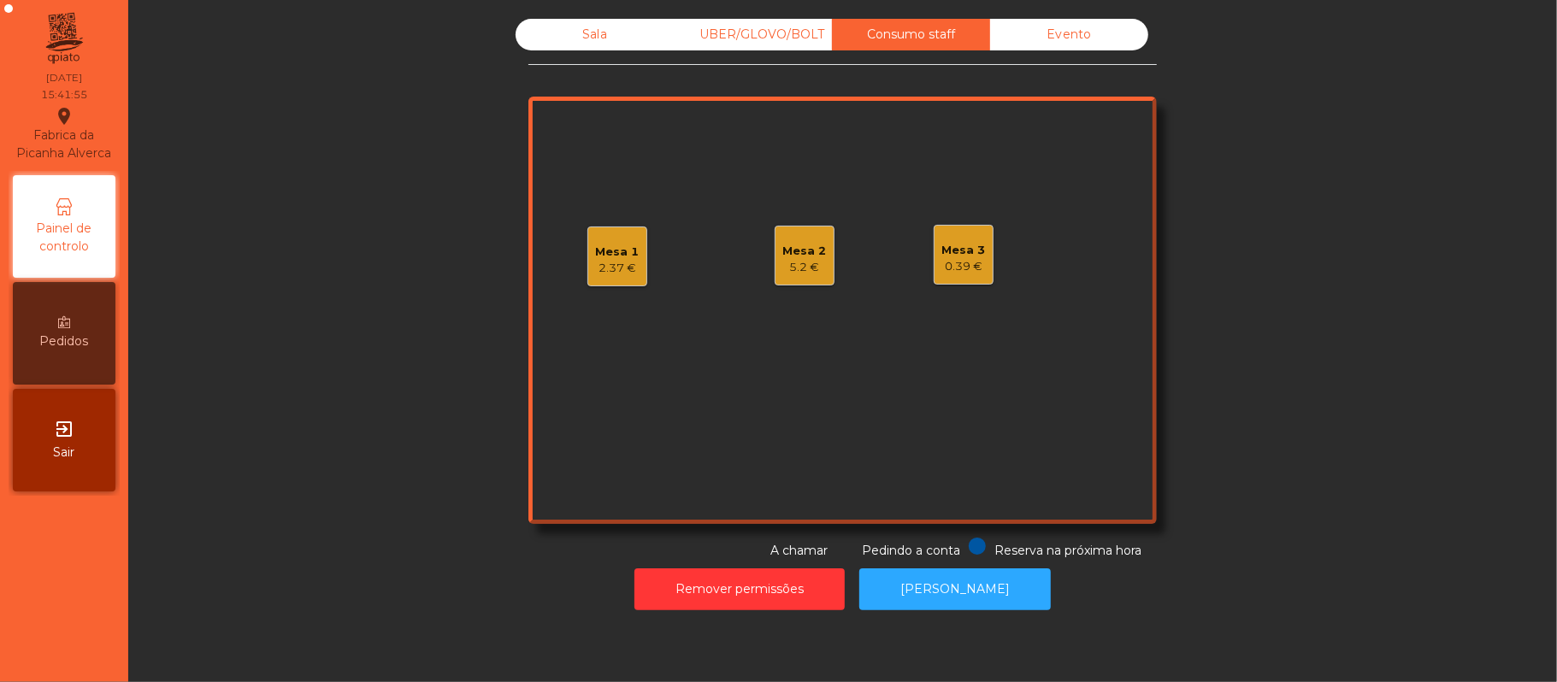
click at [609, 263] on div "2.37 €" at bounding box center [618, 268] width 44 height 17
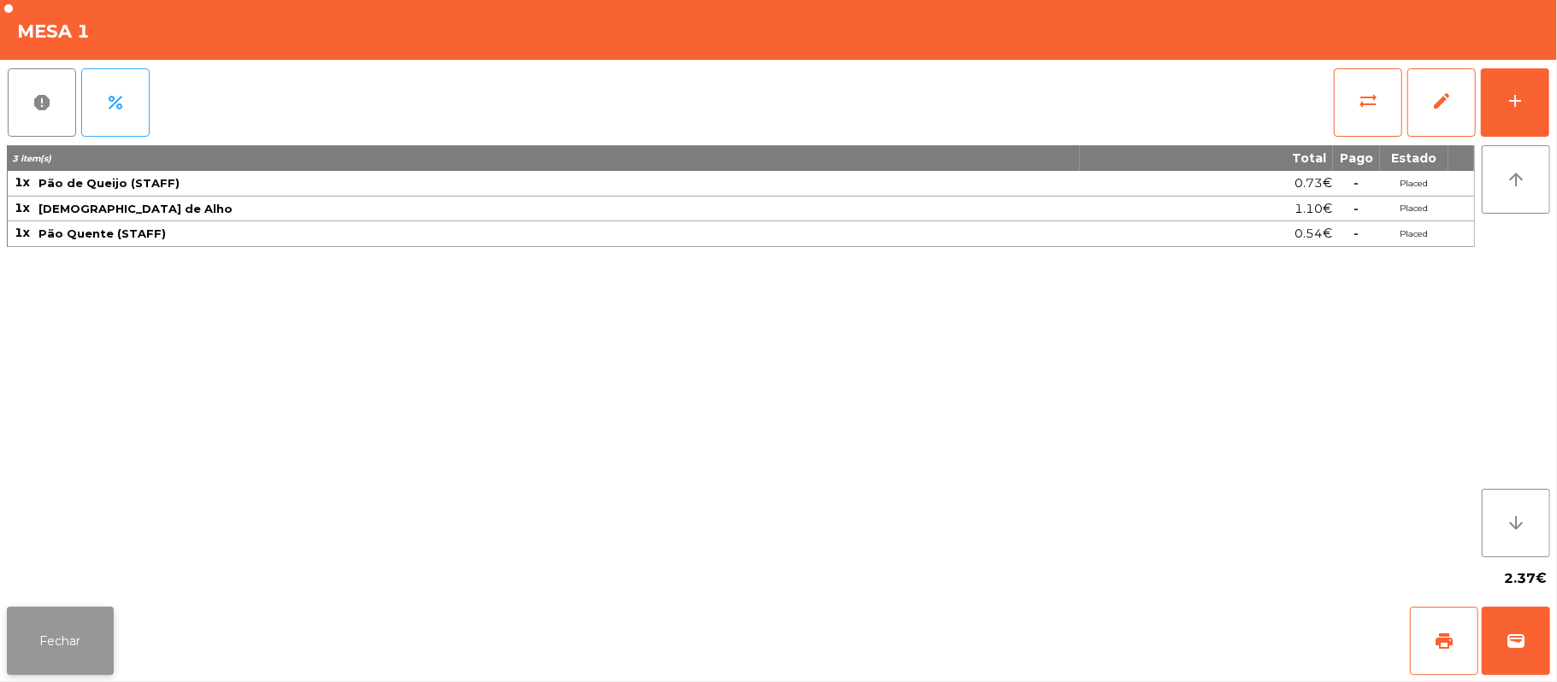
click at [51, 607] on button "Fechar" at bounding box center [60, 641] width 107 height 68
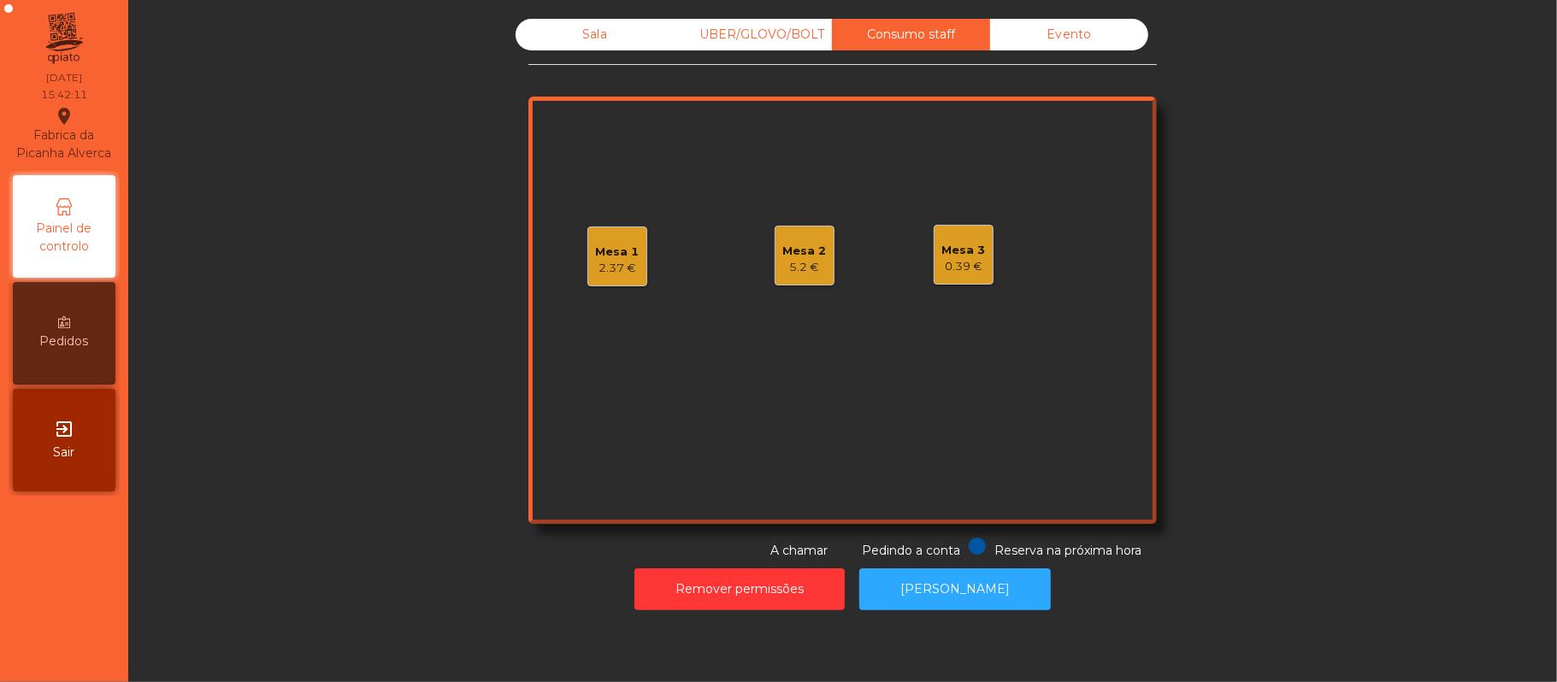
click at [807, 233] on div "Mesa 2 5.2 €" at bounding box center [804, 256] width 60 height 60
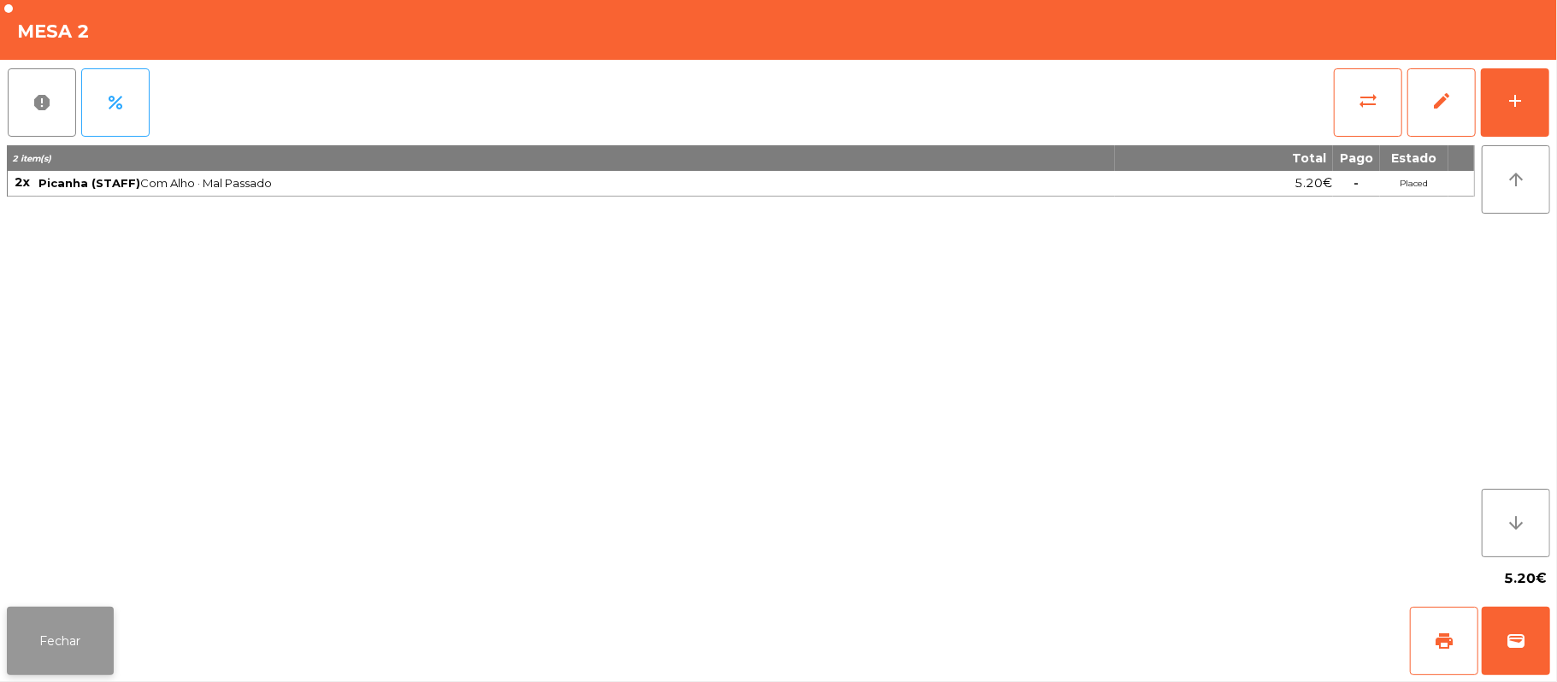
click at [92, 613] on button "Fechar" at bounding box center [60, 641] width 107 height 68
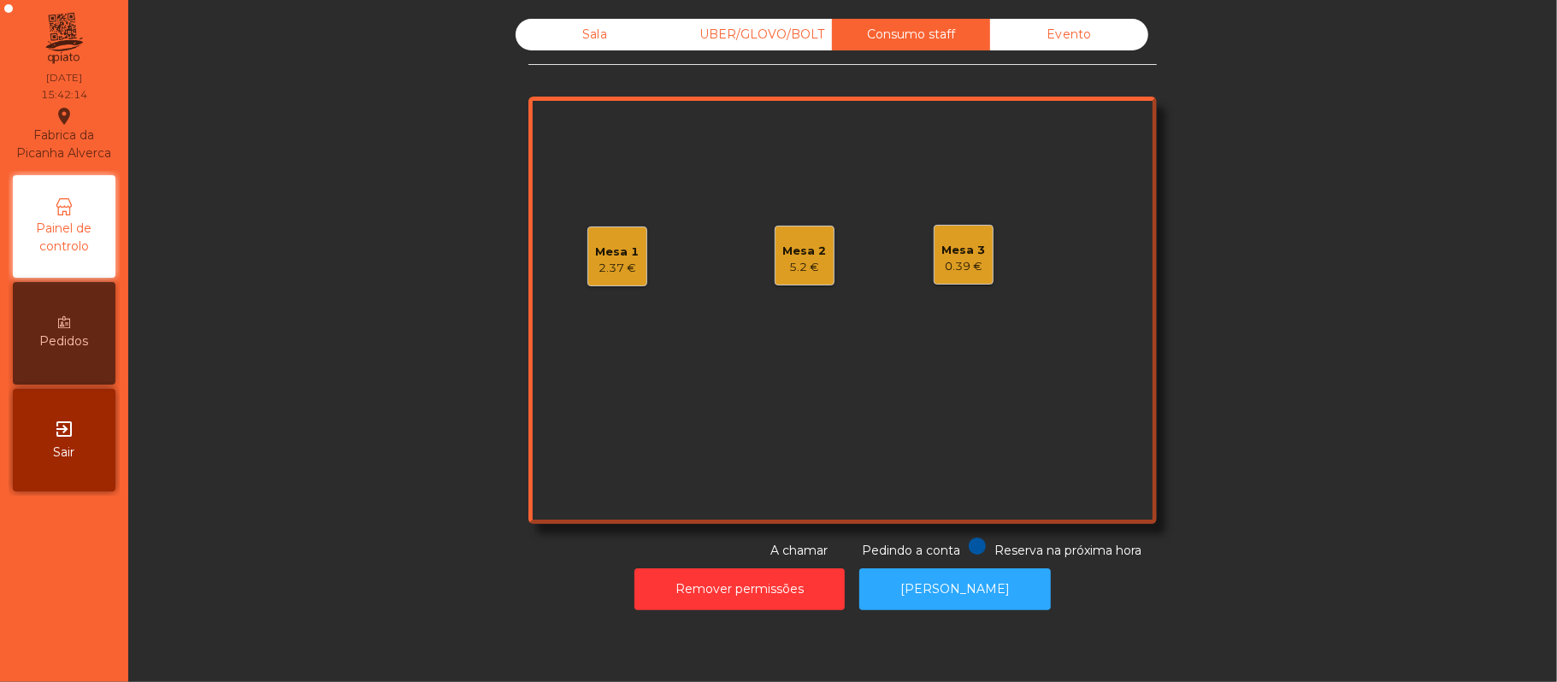
click at [609, 250] on div "Mesa 1" at bounding box center [618, 252] width 44 height 17
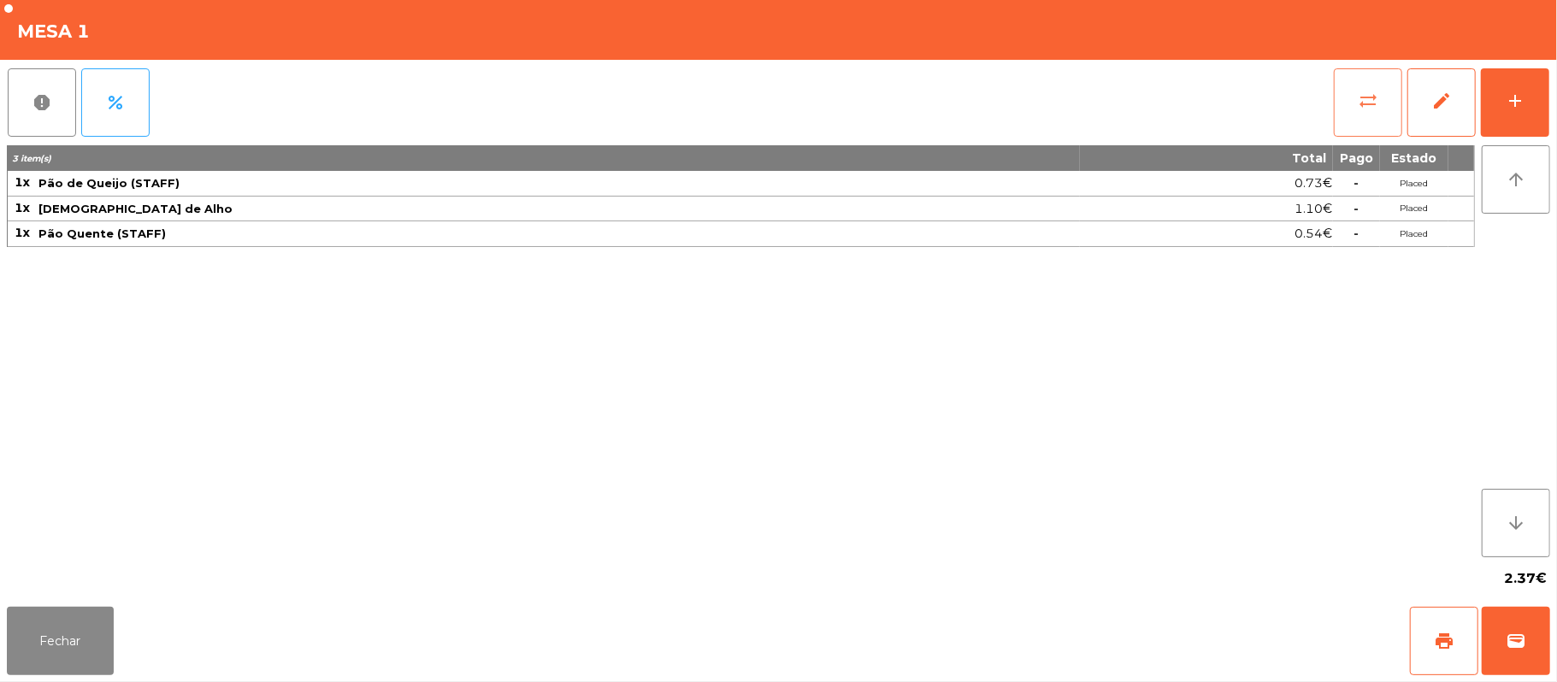
click at [1362, 110] on button "sync_alt" at bounding box center [1368, 102] width 68 height 68
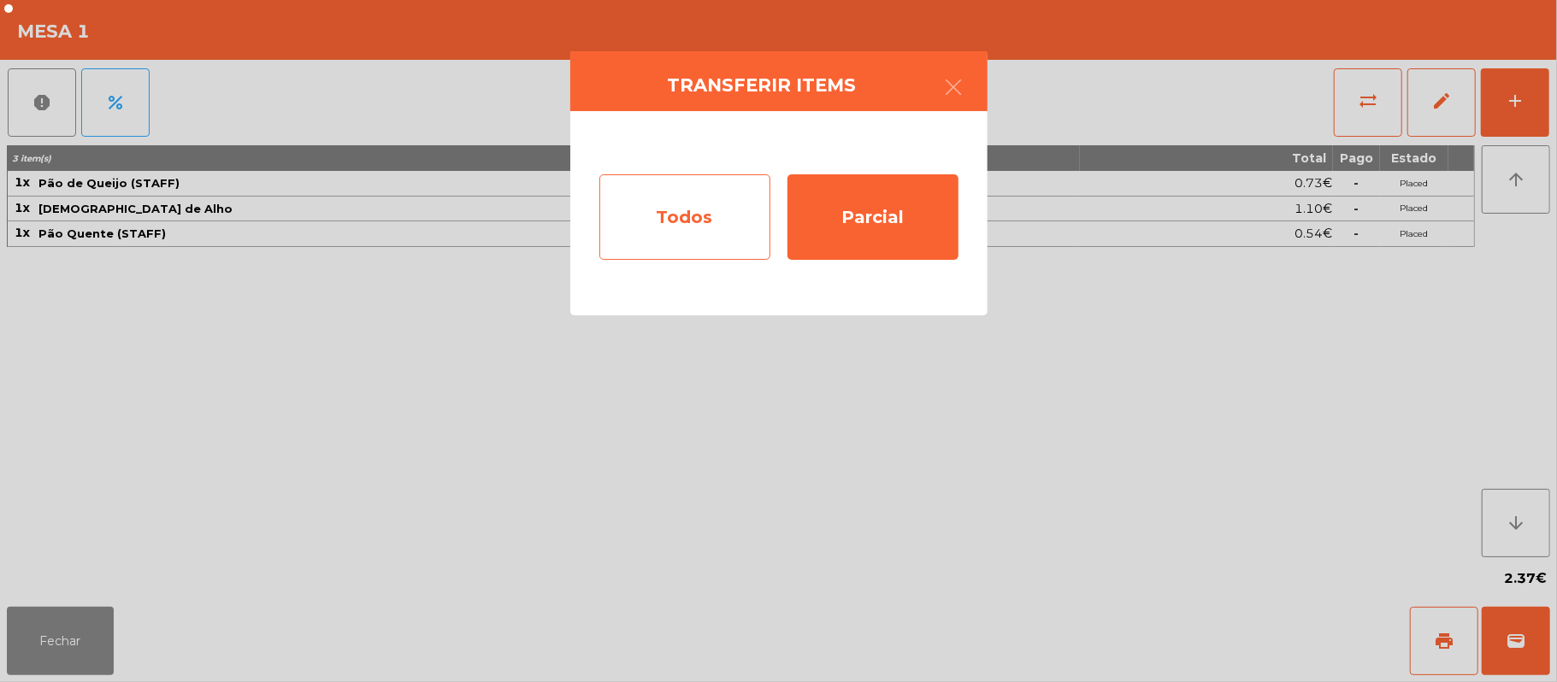
click at [737, 256] on div "Todos" at bounding box center [684, 216] width 171 height 85
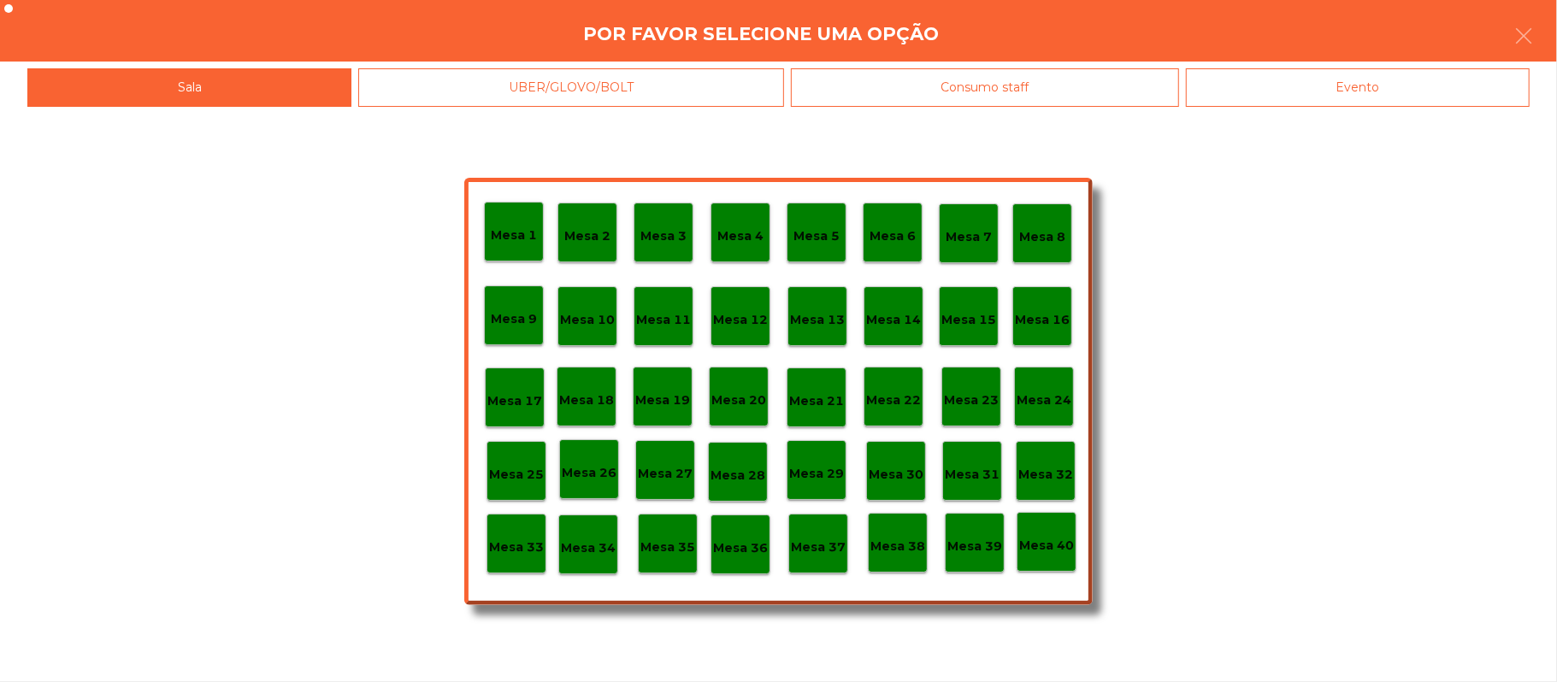
click at [1332, 86] on div "Evento" at bounding box center [1358, 87] width 344 height 38
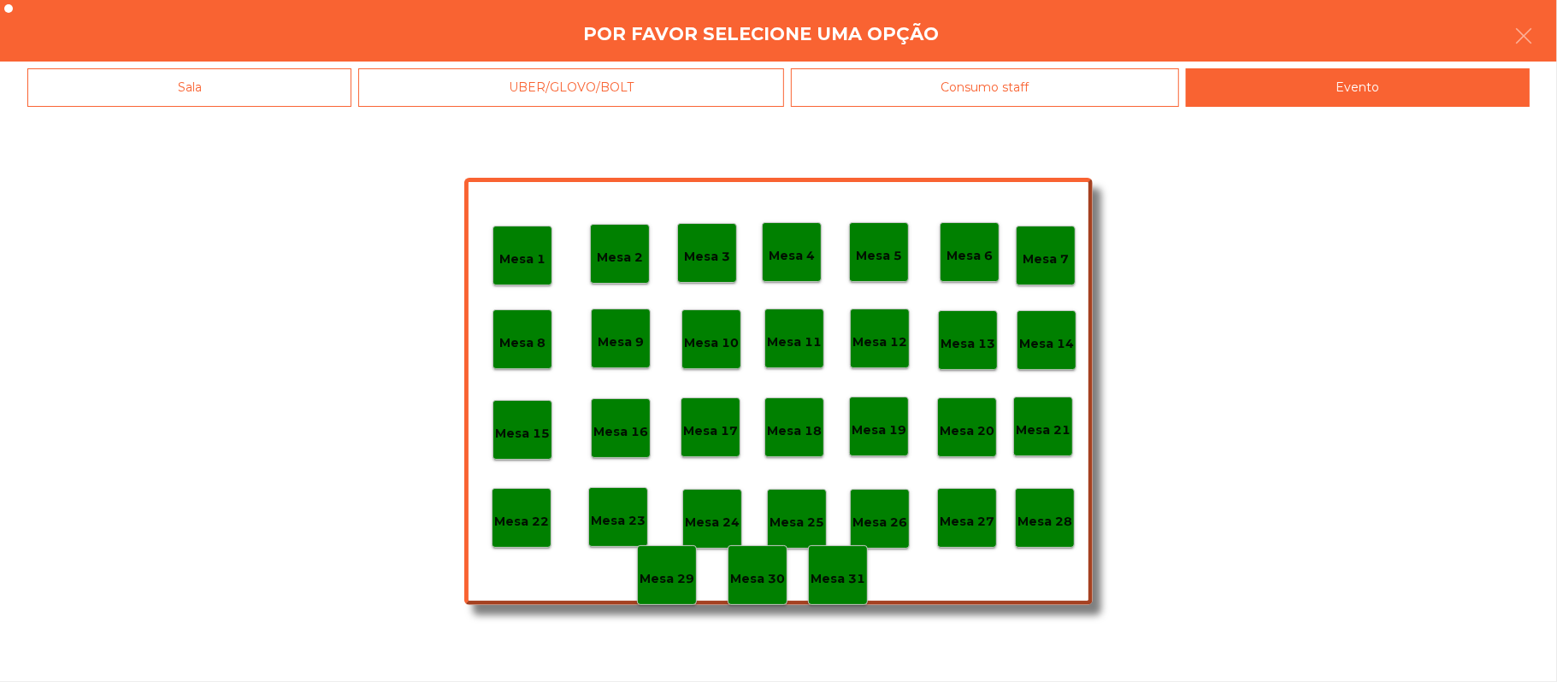
click at [1069, 503] on div "Mesa 28" at bounding box center [1045, 518] width 60 height 60
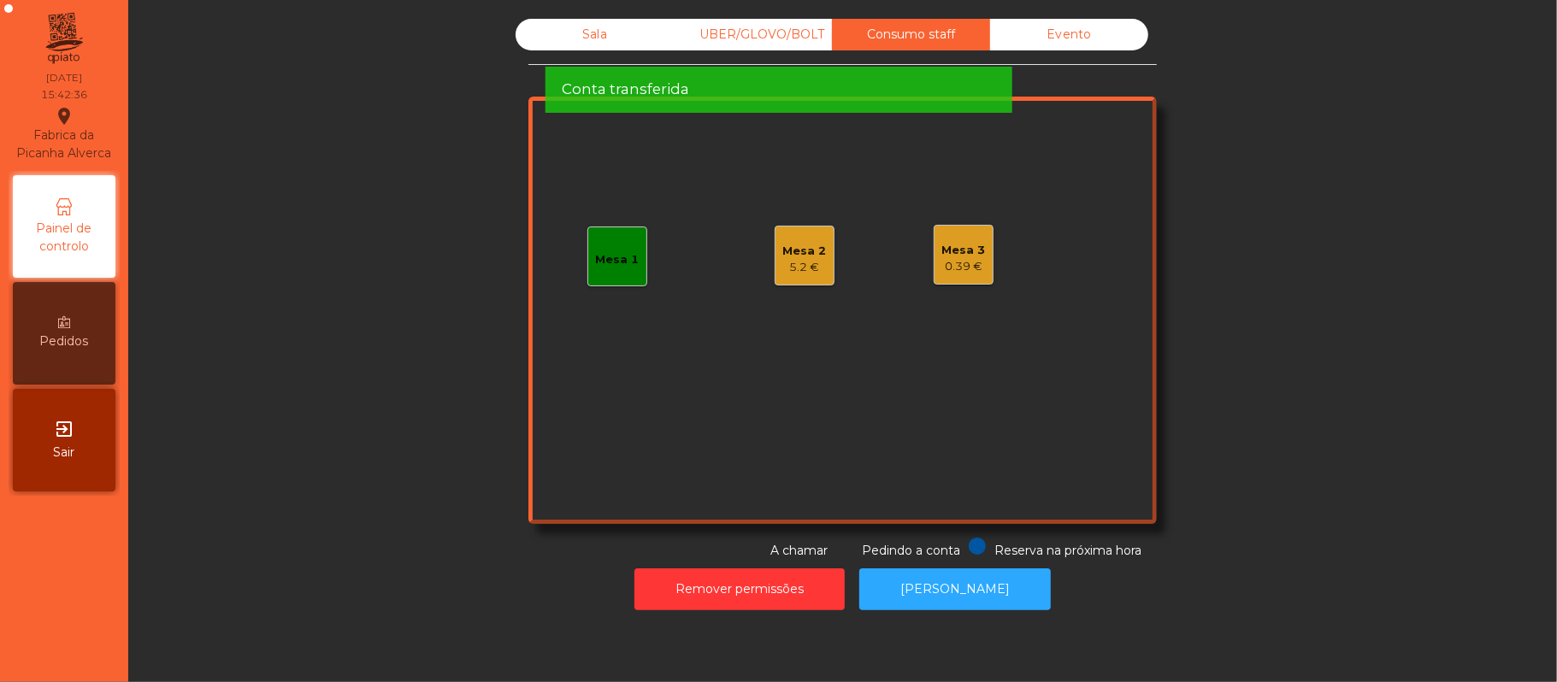
click at [962, 274] on div "0.39 €" at bounding box center [964, 266] width 44 height 17
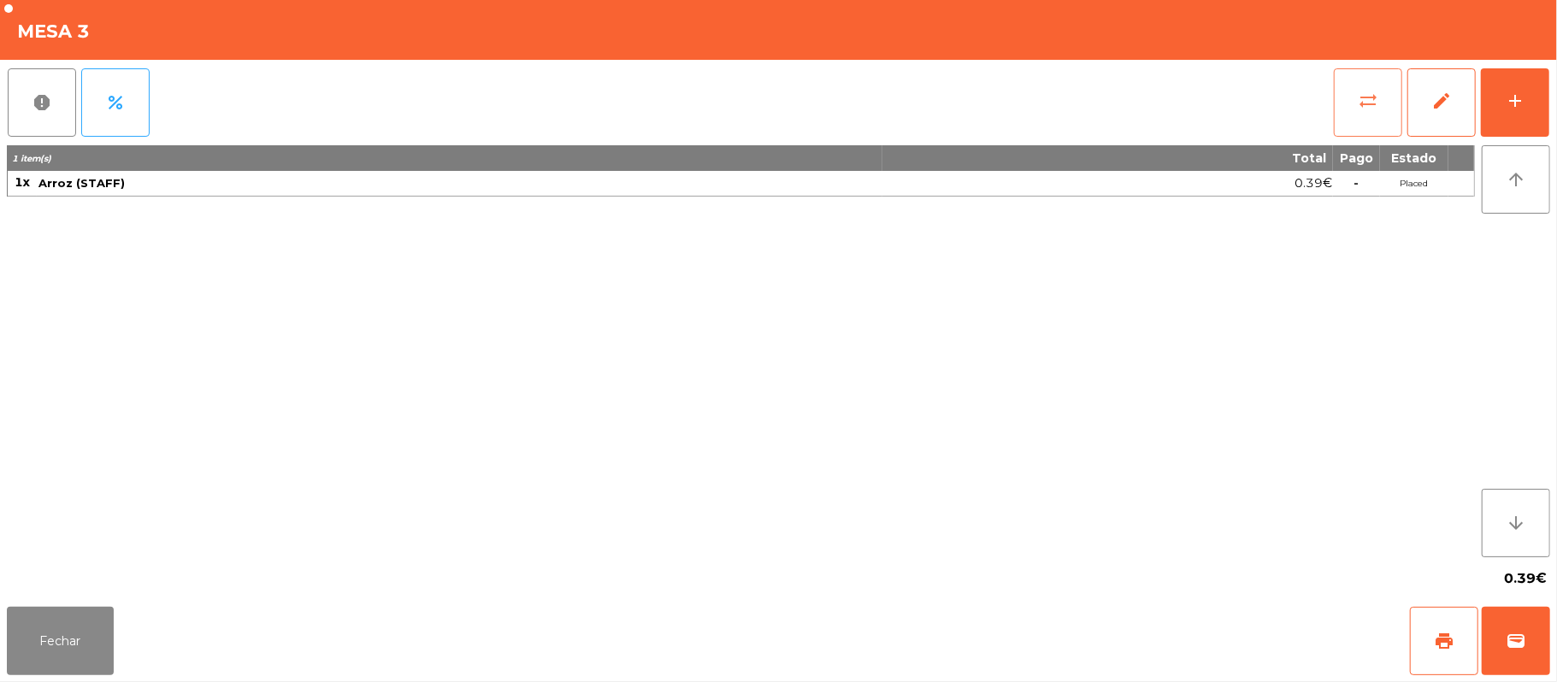
click at [1365, 121] on button "sync_alt" at bounding box center [1368, 102] width 68 height 68
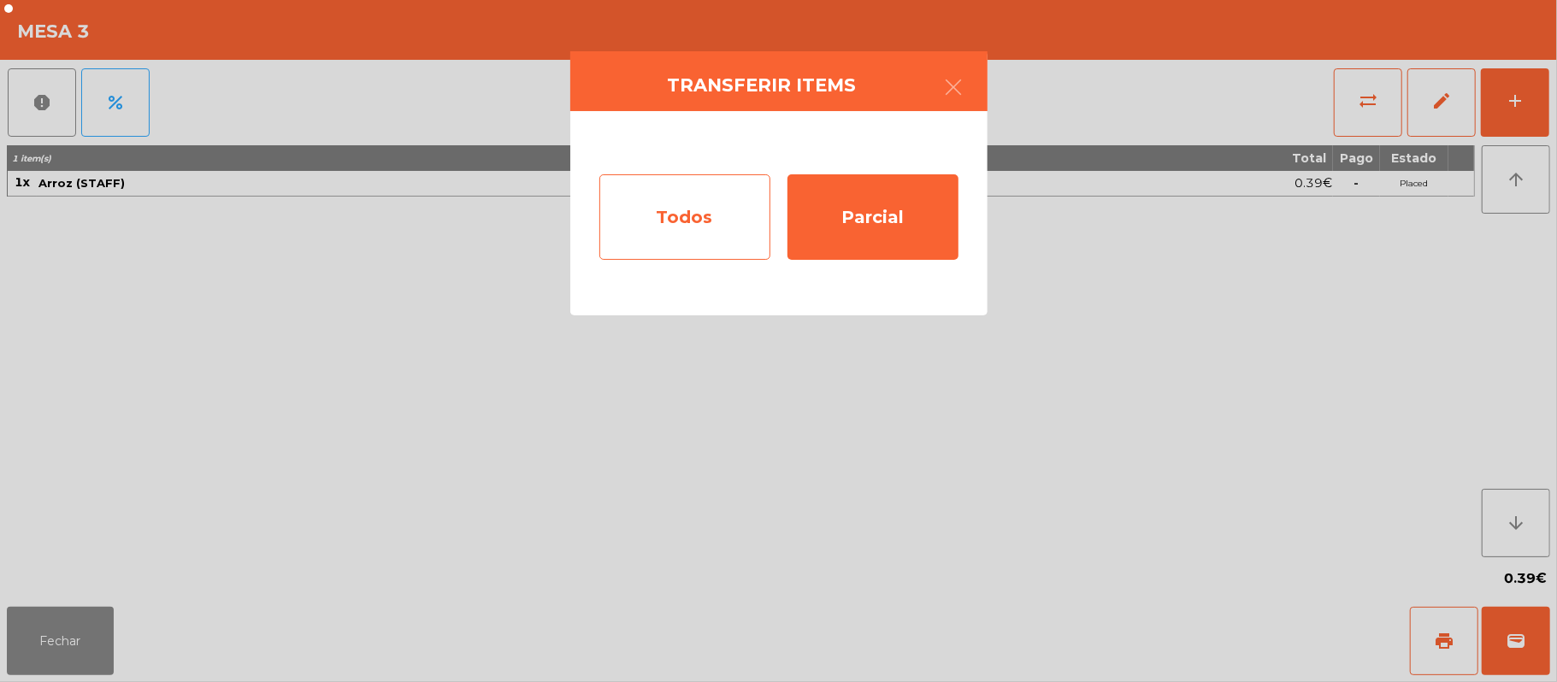
click at [678, 230] on div "Todos" at bounding box center [684, 216] width 171 height 85
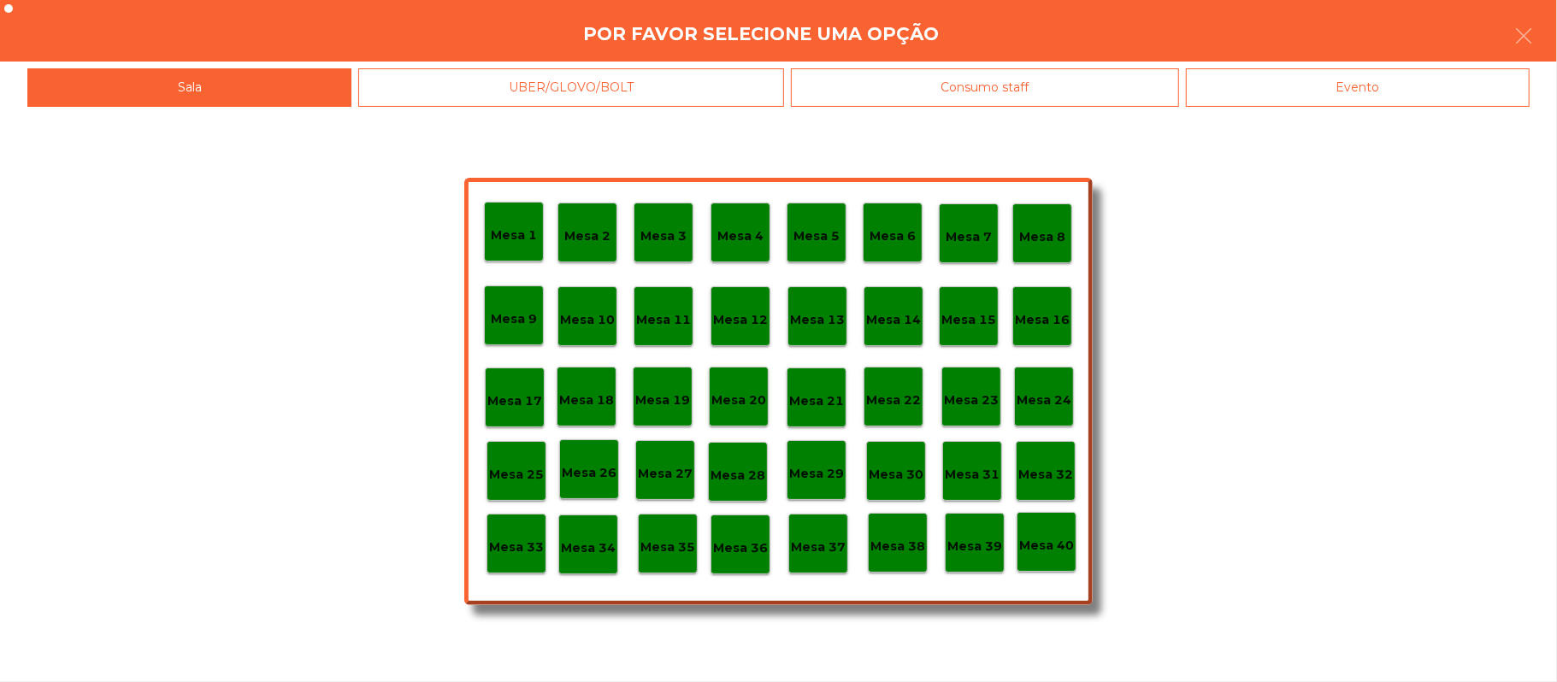
click at [1392, 89] on div "Evento" at bounding box center [1358, 87] width 344 height 38
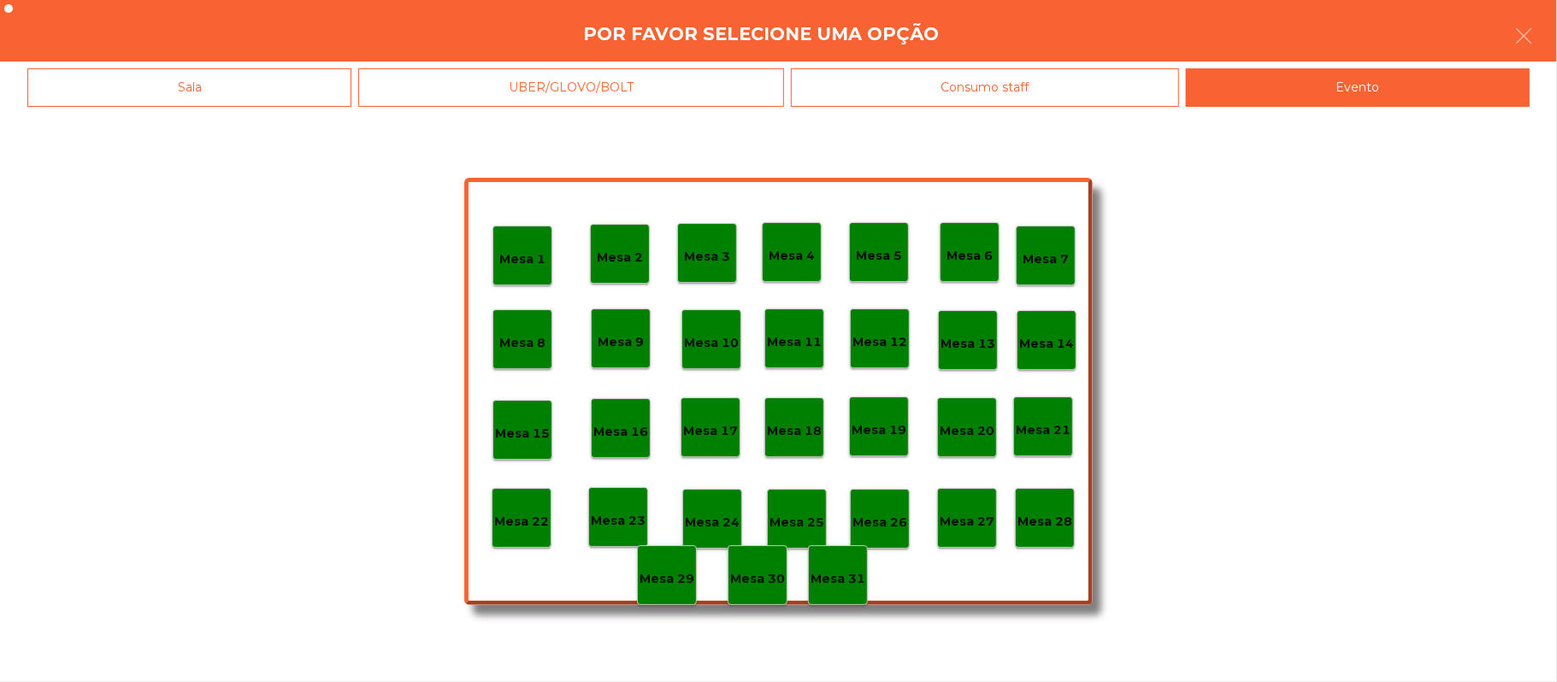
click at [1067, 508] on div "Mesa 28" at bounding box center [1044, 518] width 55 height 27
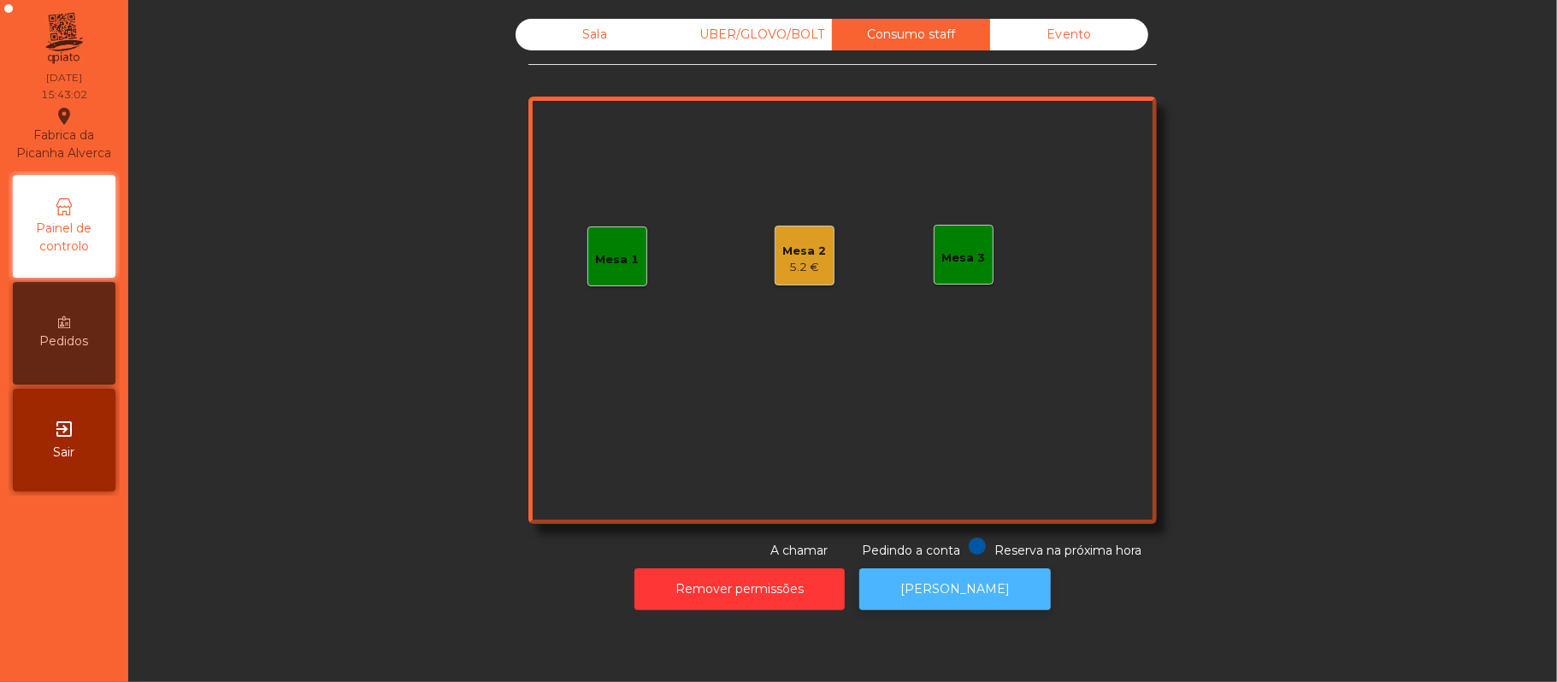
click at [938, 595] on button "[PERSON_NAME]" at bounding box center [954, 589] width 191 height 42
click at [610, 38] on div "Sala" at bounding box center [594, 35] width 158 height 32
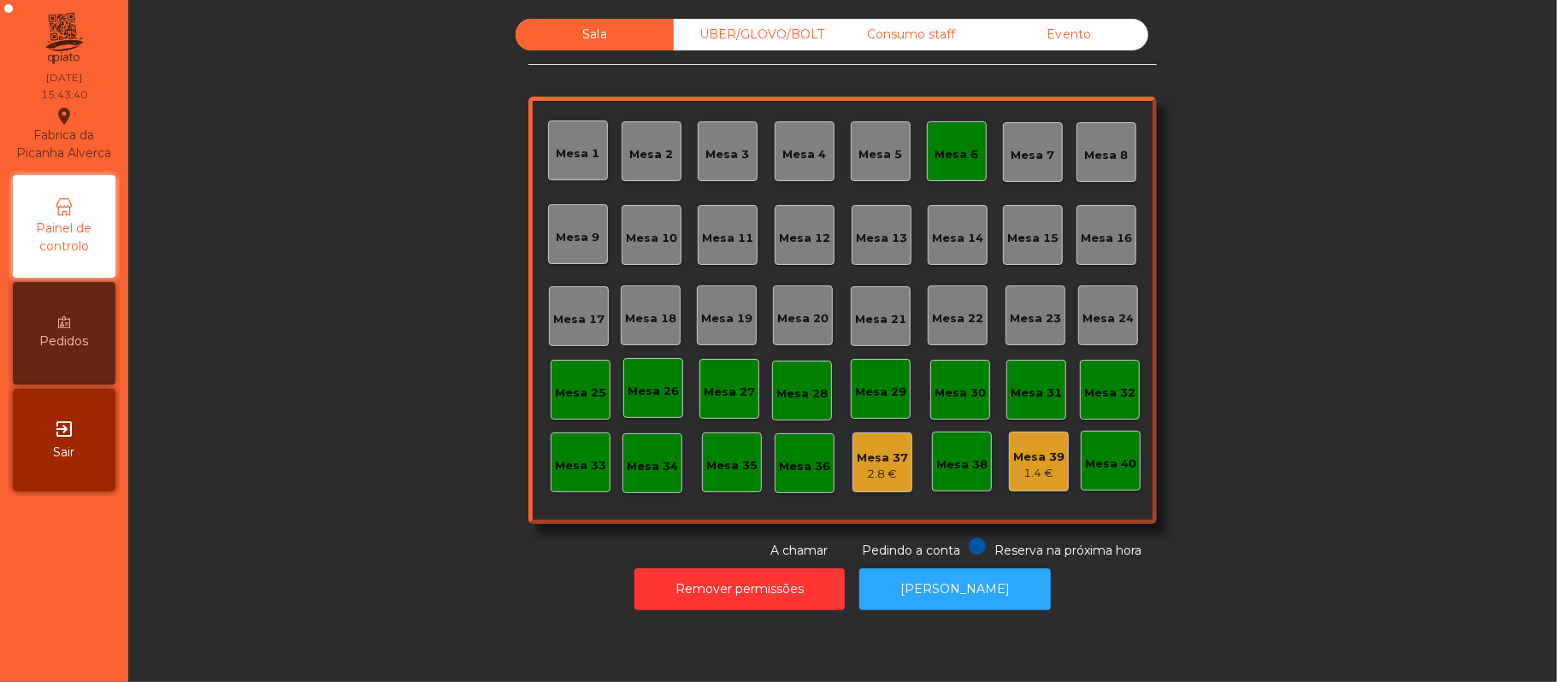
click at [952, 139] on div "Mesa 6" at bounding box center [957, 151] width 44 height 24
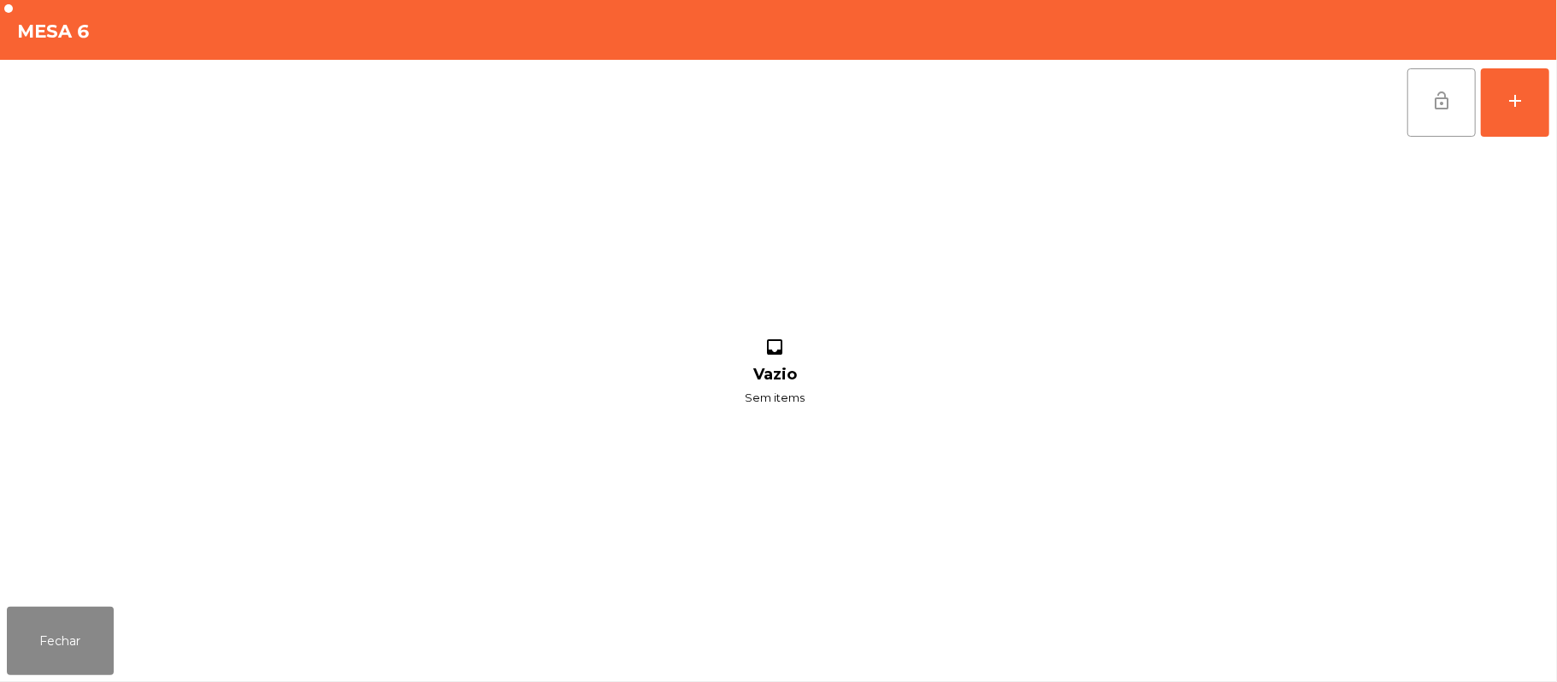
click at [1413, 101] on button "lock_open" at bounding box center [1441, 102] width 68 height 68
click at [46, 668] on button "Fechar" at bounding box center [60, 641] width 107 height 68
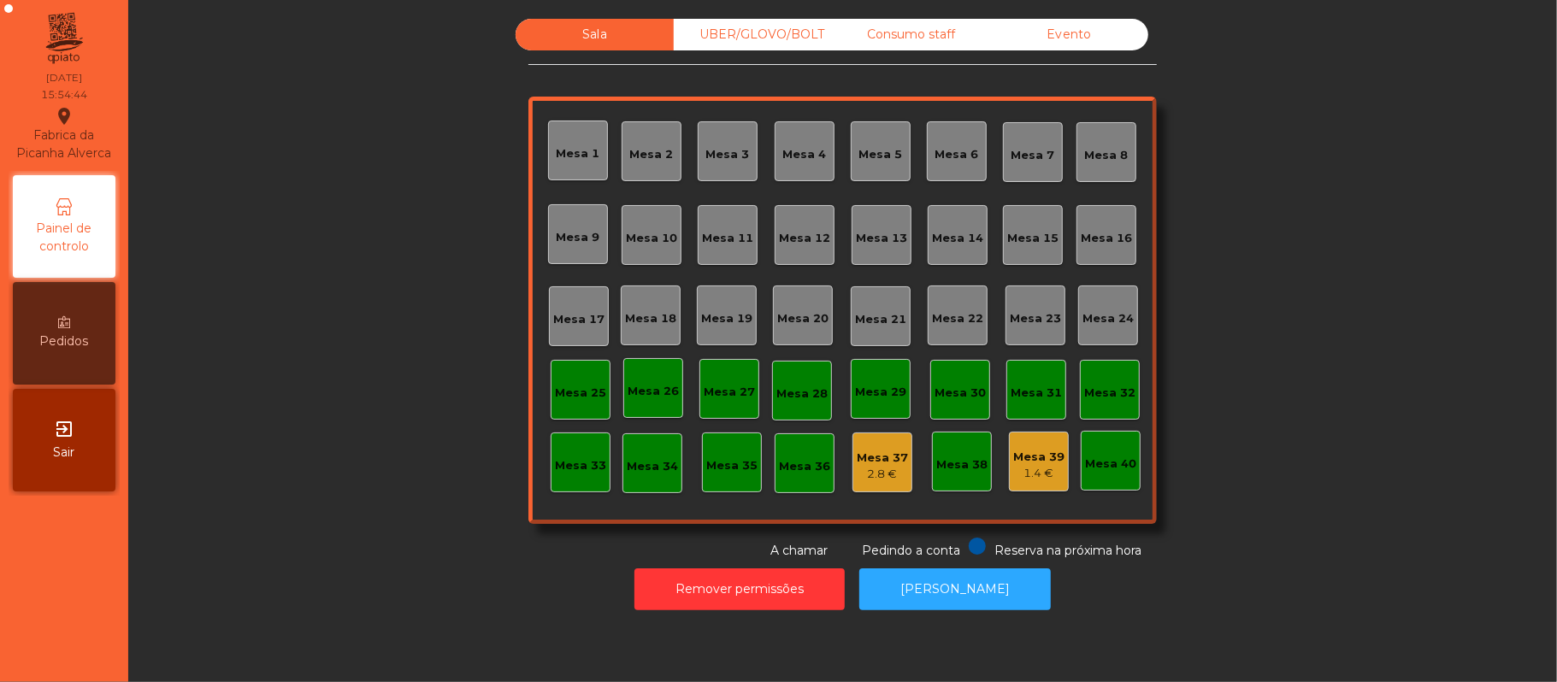
click at [791, 27] on div "UBER/GLOVO/BOLT" at bounding box center [753, 35] width 158 height 32
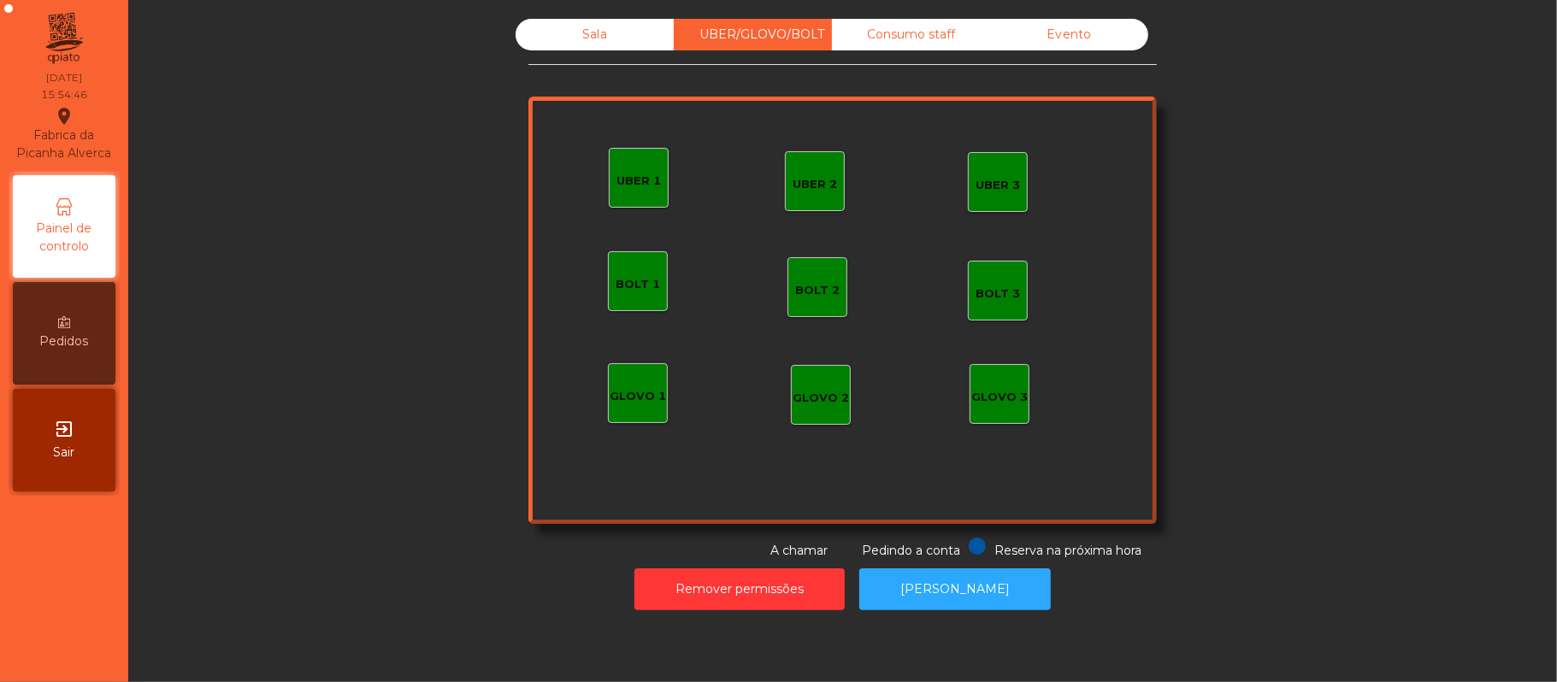
click at [904, 32] on div "Consumo staff" at bounding box center [911, 35] width 158 height 32
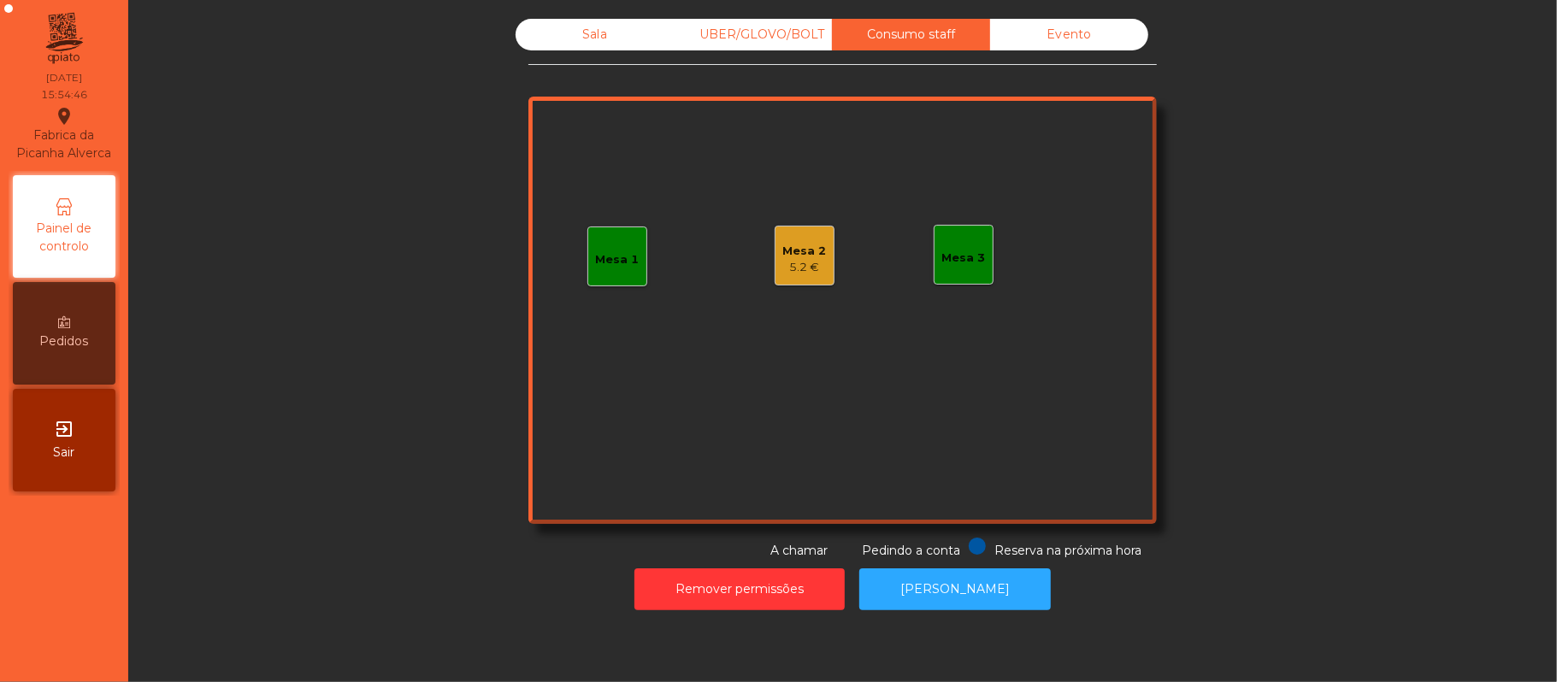
click at [1089, 43] on div "Evento" at bounding box center [1069, 35] width 158 height 32
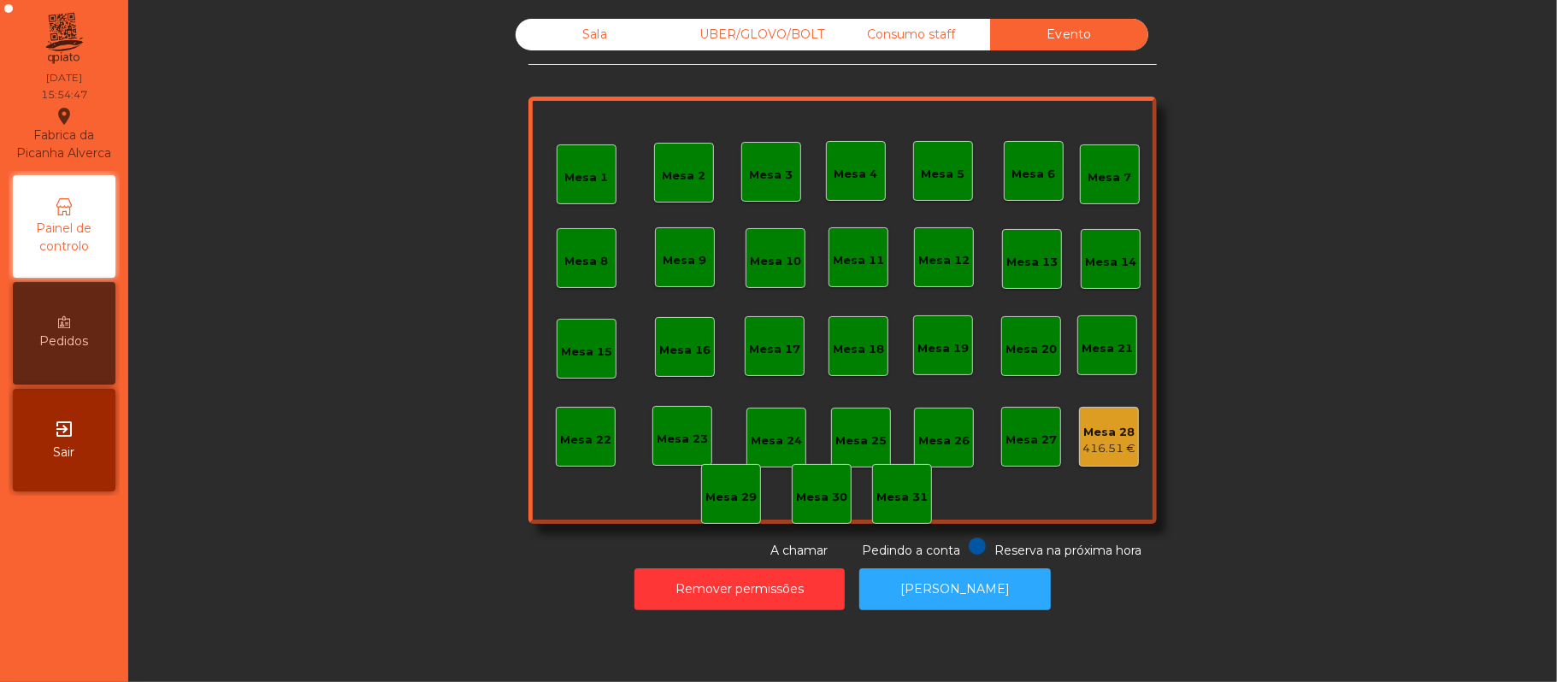
click at [605, 43] on div "Sala" at bounding box center [594, 35] width 158 height 32
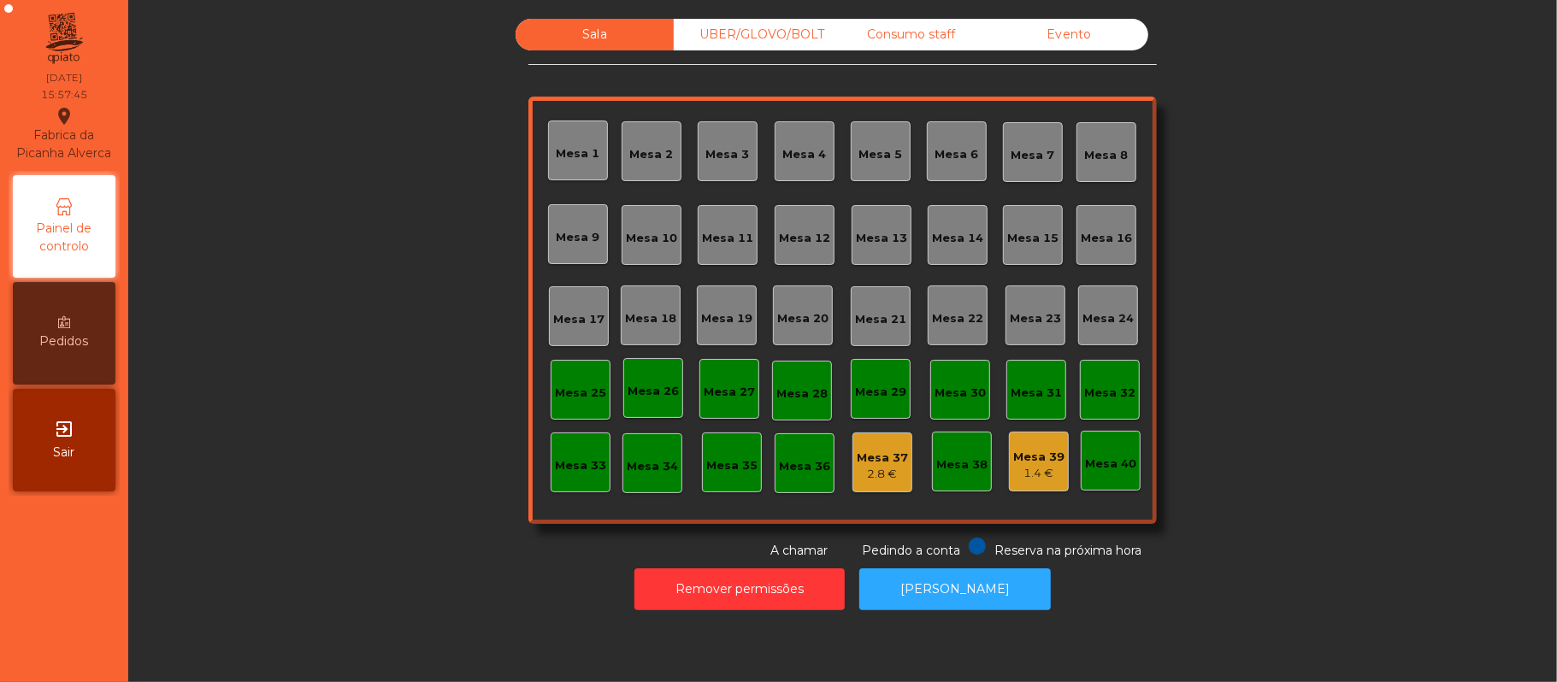
click at [1096, 27] on div "Evento" at bounding box center [1069, 35] width 158 height 32
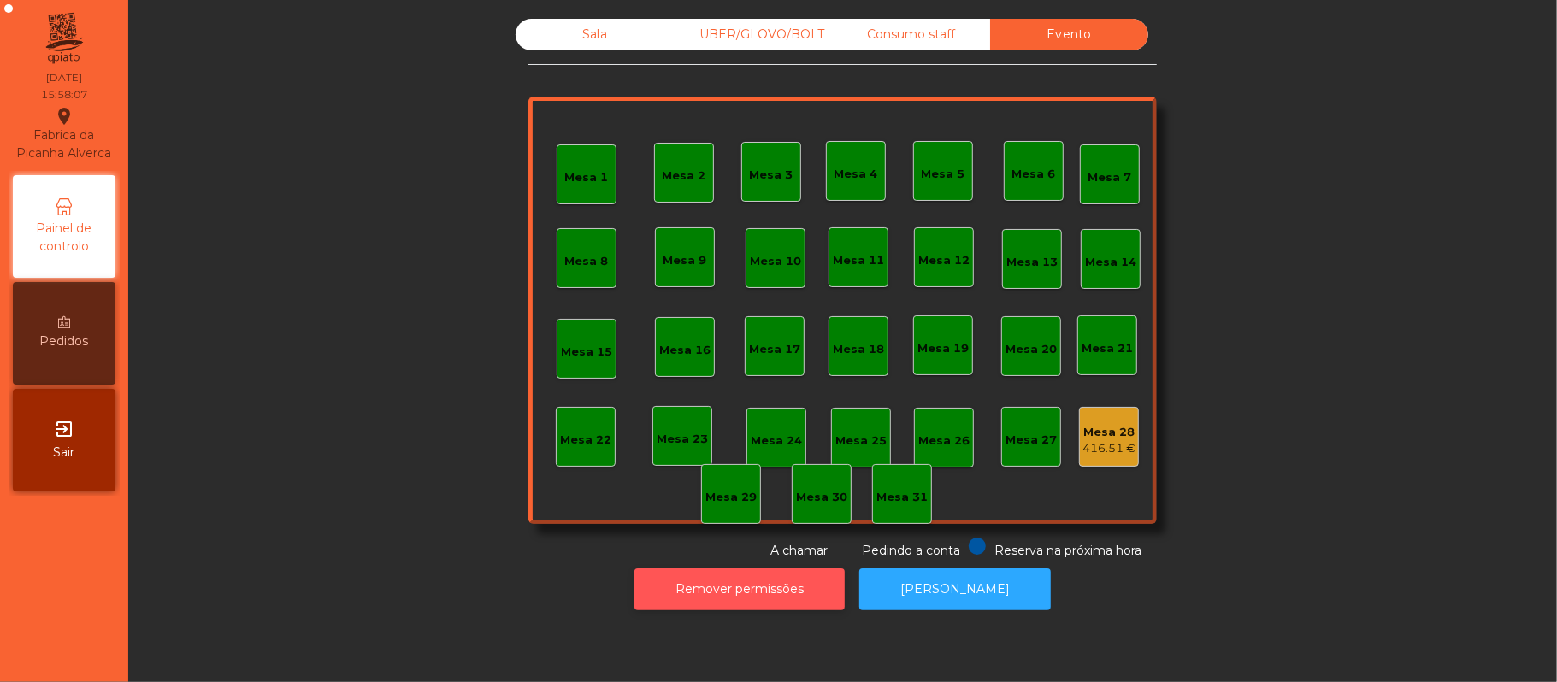
click at [730, 572] on button "Remover permissões" at bounding box center [739, 589] width 210 height 42
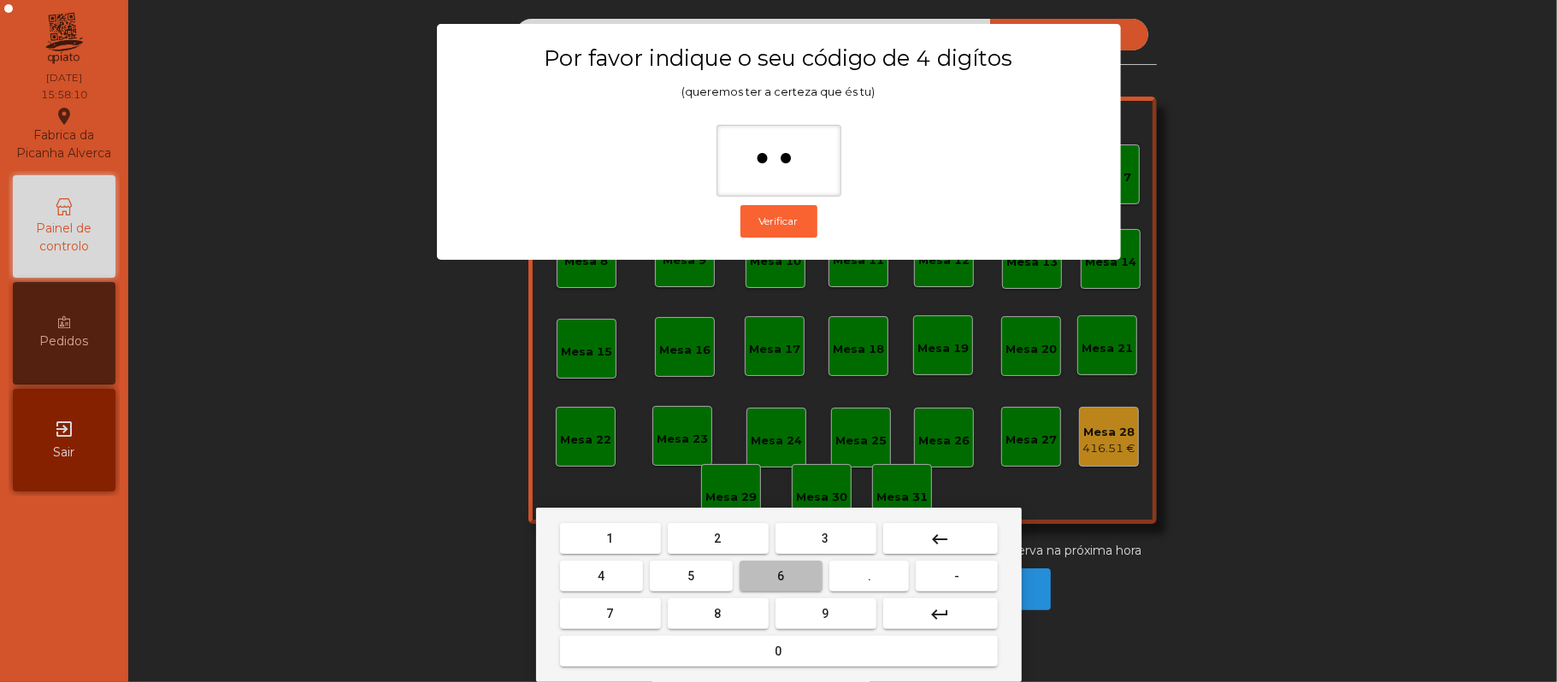
type input "***"
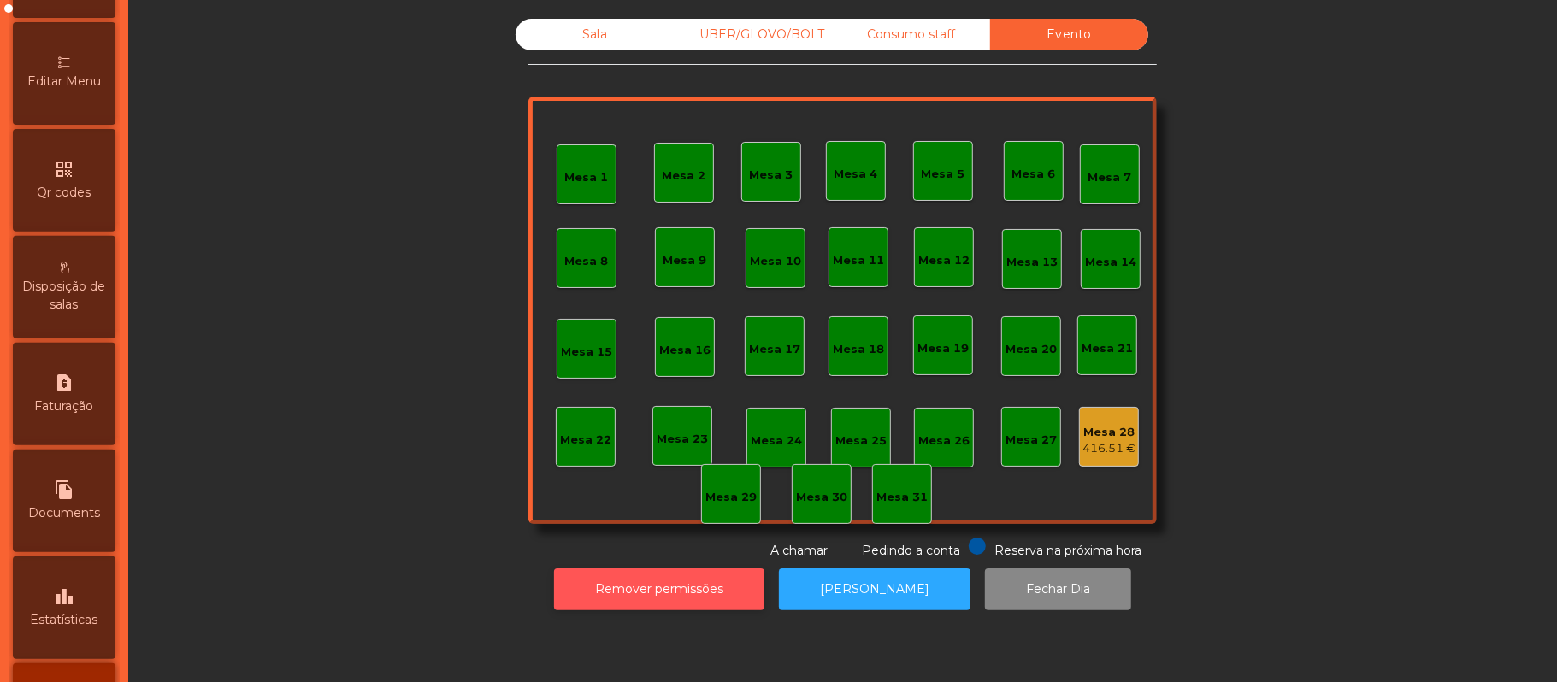
scroll to position [480, 0]
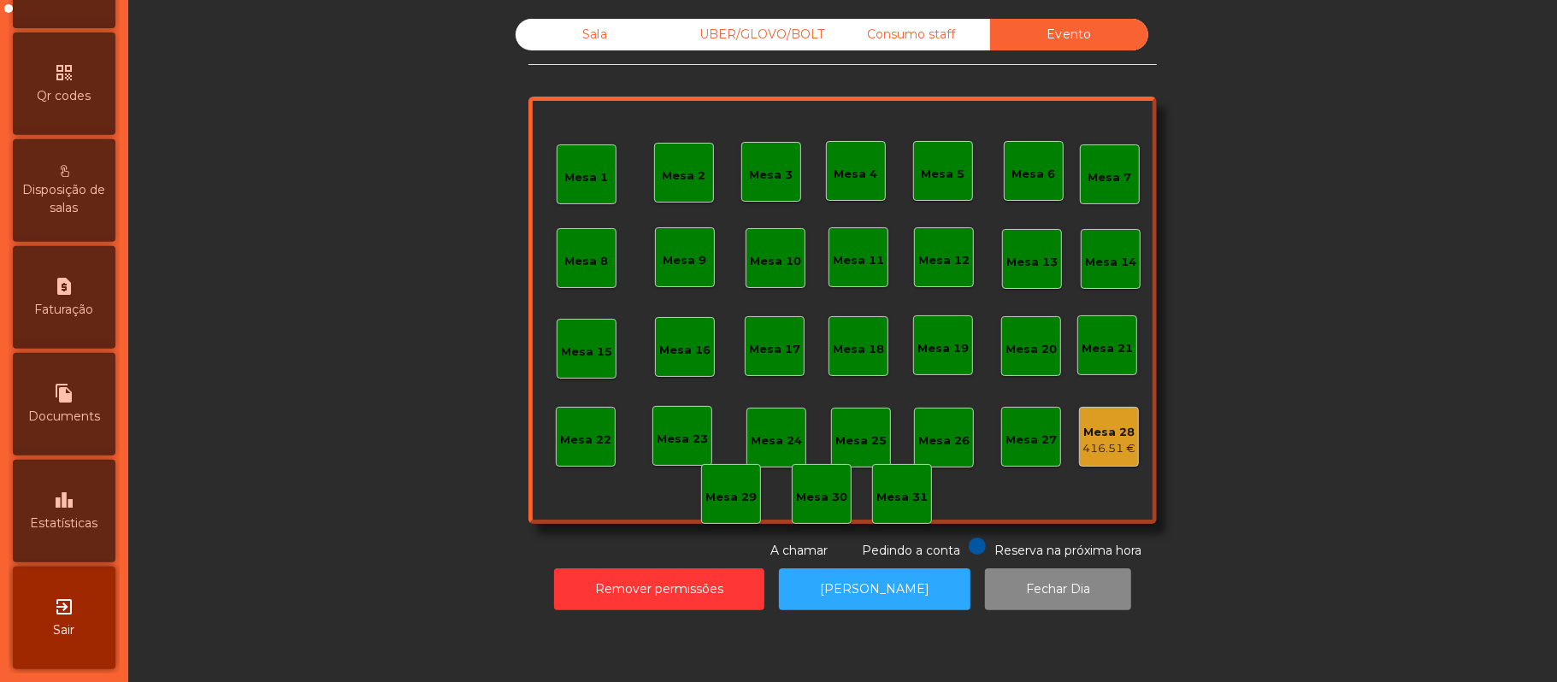
click at [97, 479] on div "leaderboard Estatísticas" at bounding box center [64, 511] width 103 height 103
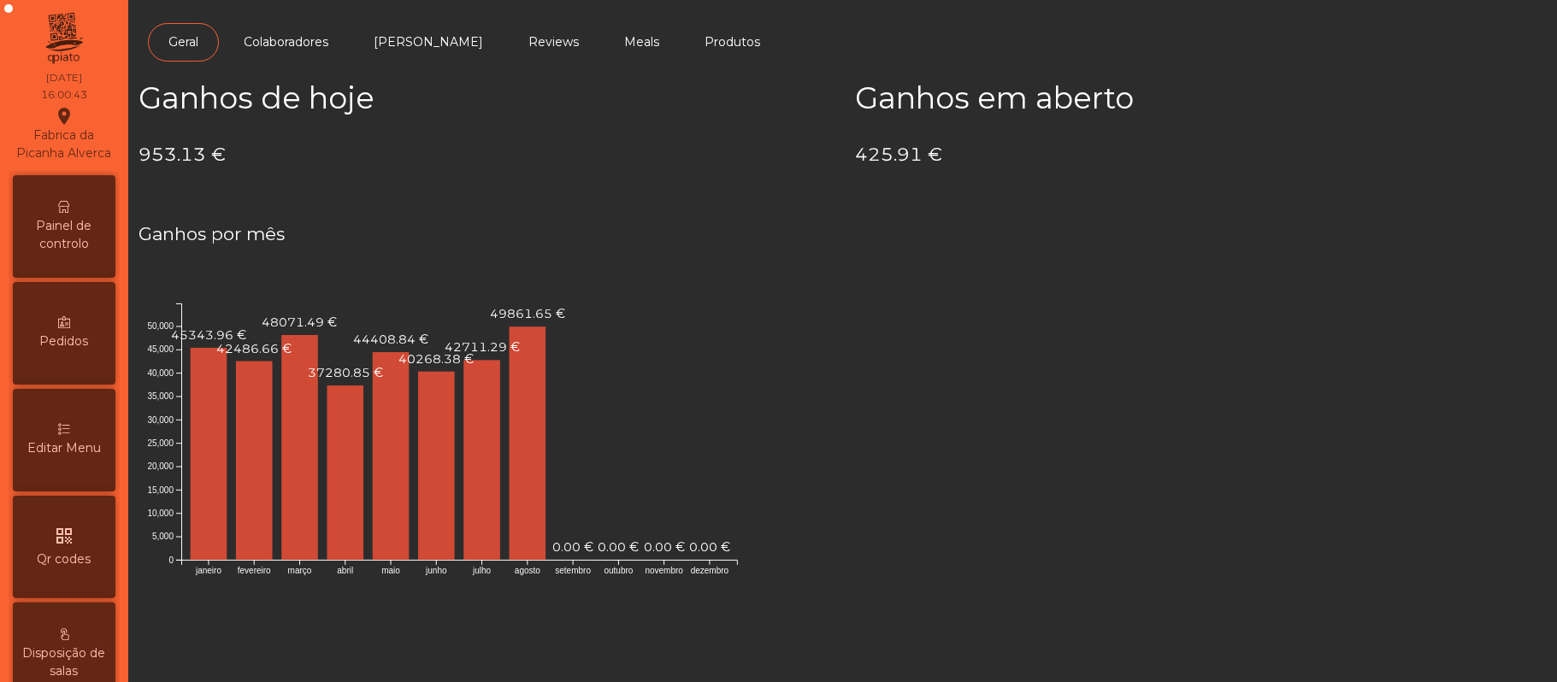
click at [70, 253] on span "Painel de controlo" at bounding box center [64, 235] width 94 height 36
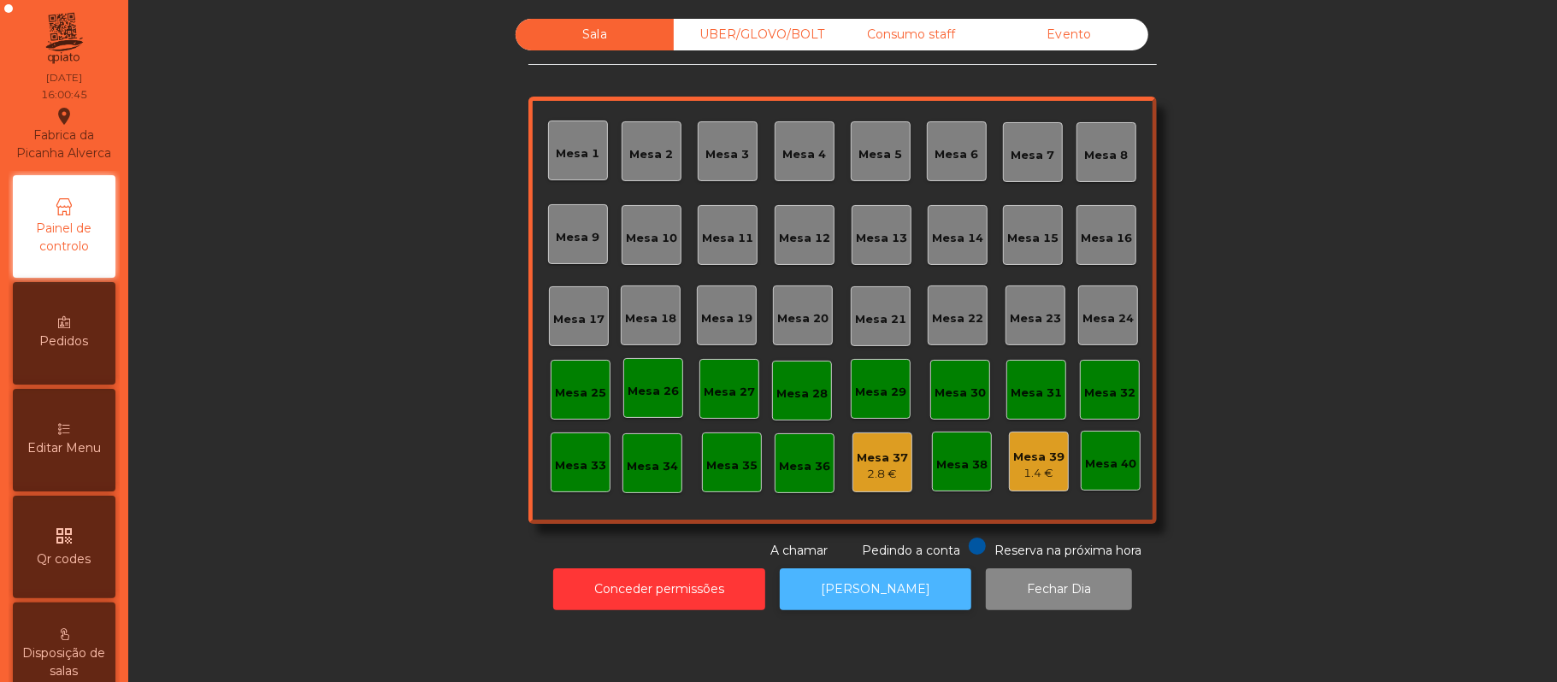
click at [822, 592] on button "[PERSON_NAME]" at bounding box center [875, 589] width 191 height 42
click at [863, 589] on button "[PERSON_NAME]" at bounding box center [875, 589] width 191 height 42
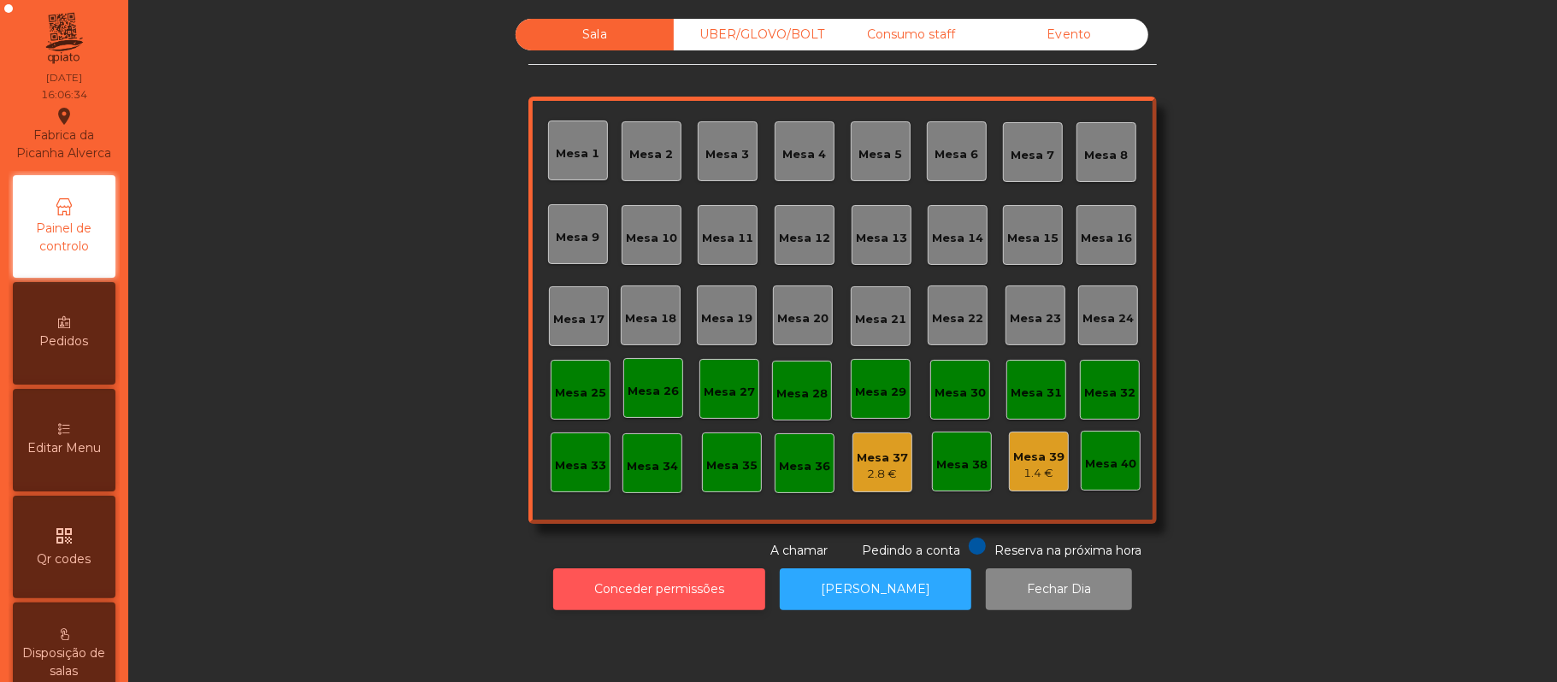
click at [653, 589] on button "Conceder permissões" at bounding box center [659, 589] width 212 height 42
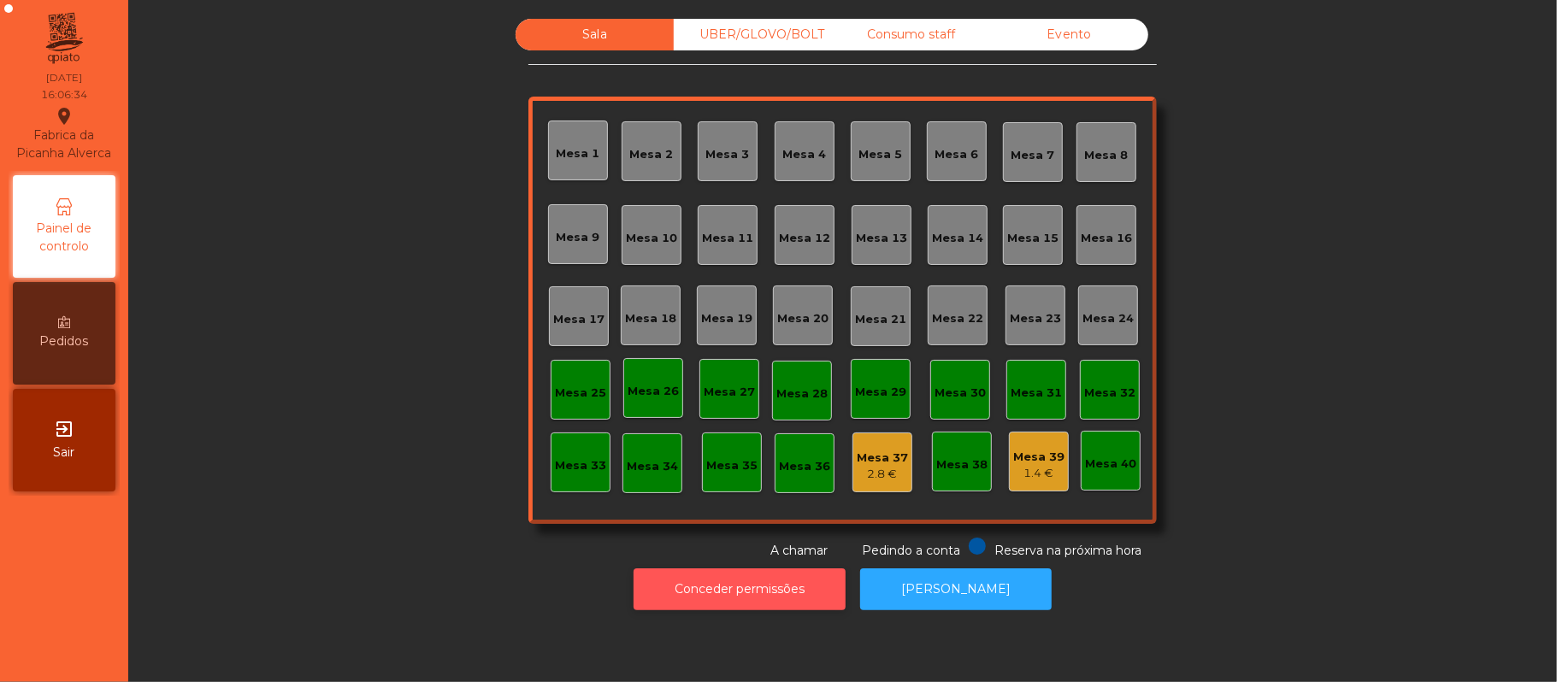
click at [747, 590] on button "Conceder permissões" at bounding box center [739, 589] width 212 height 42
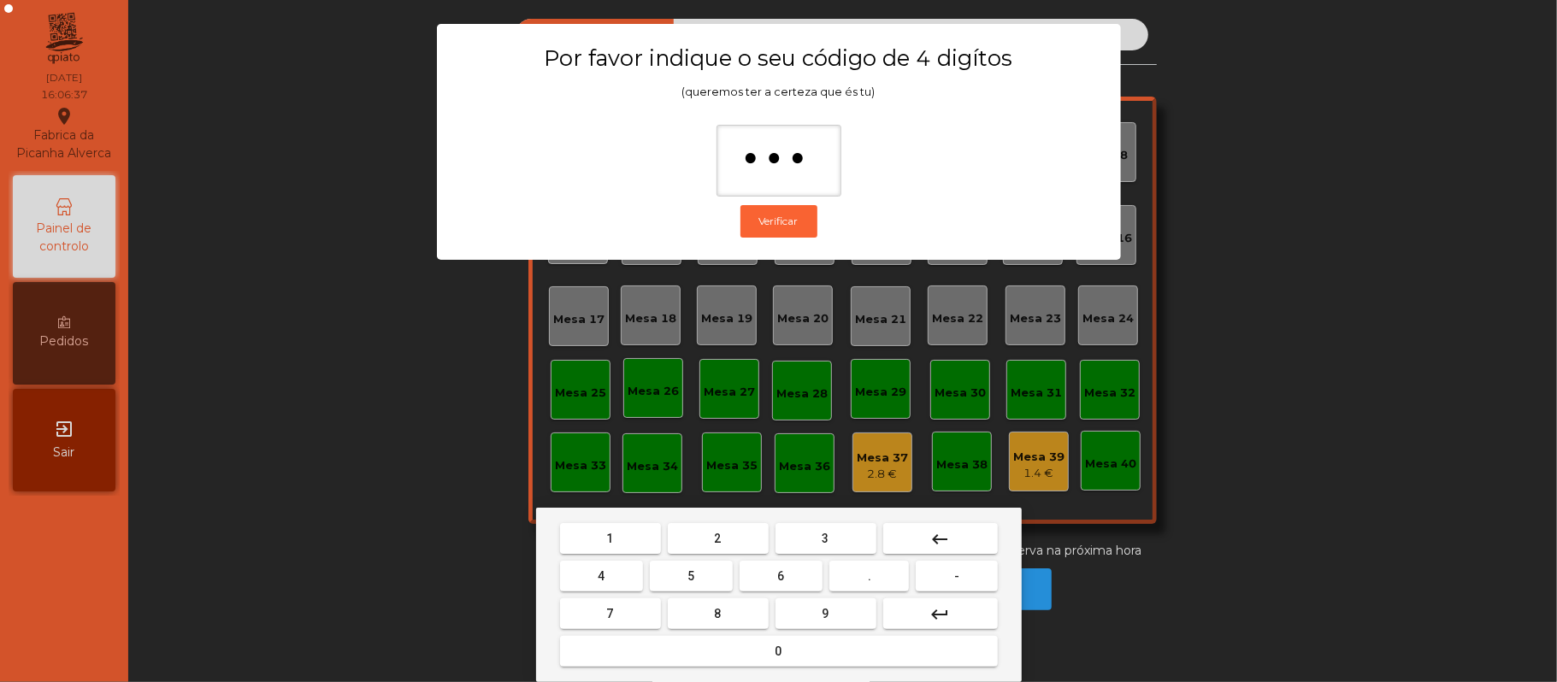
type input "****"
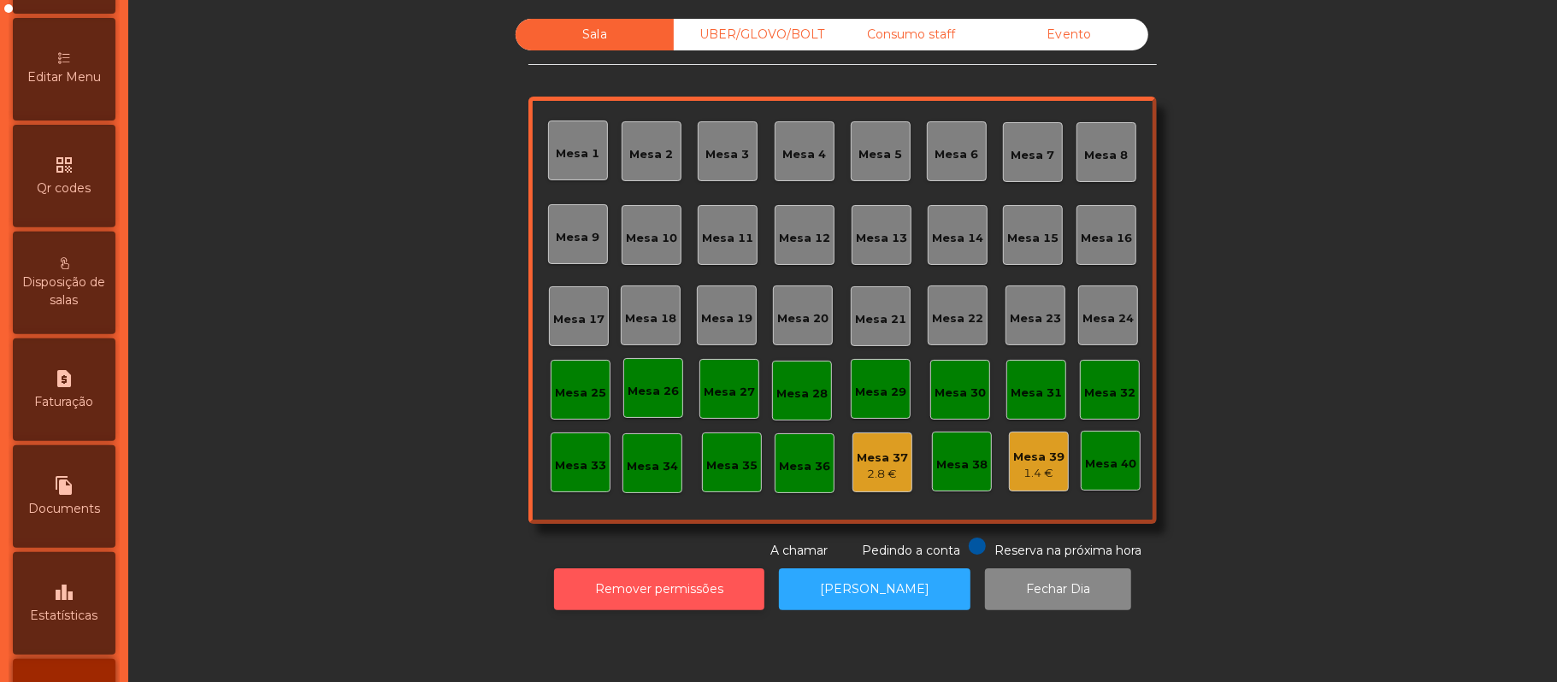
scroll to position [480, 0]
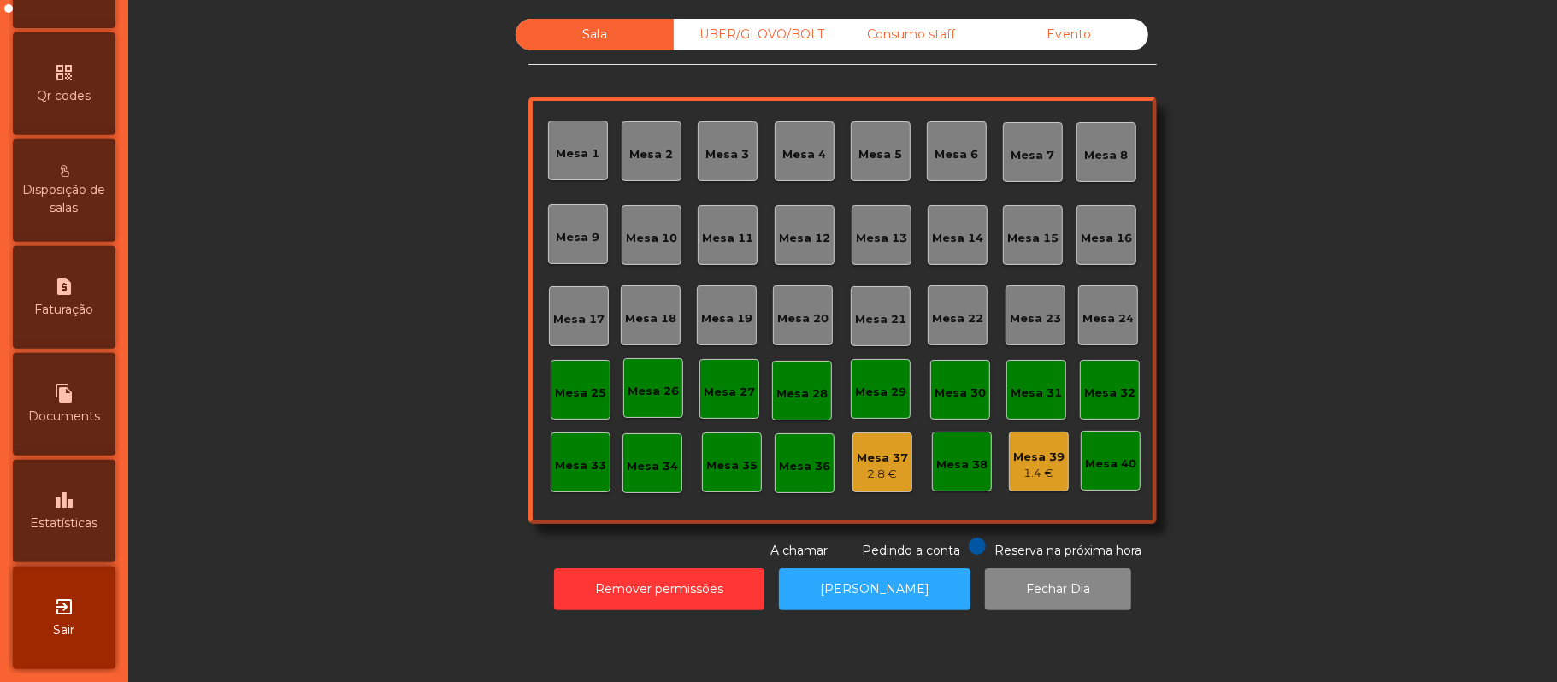
click at [63, 291] on icon "request_page" at bounding box center [64, 286] width 21 height 21
select select "*"
select select "****"
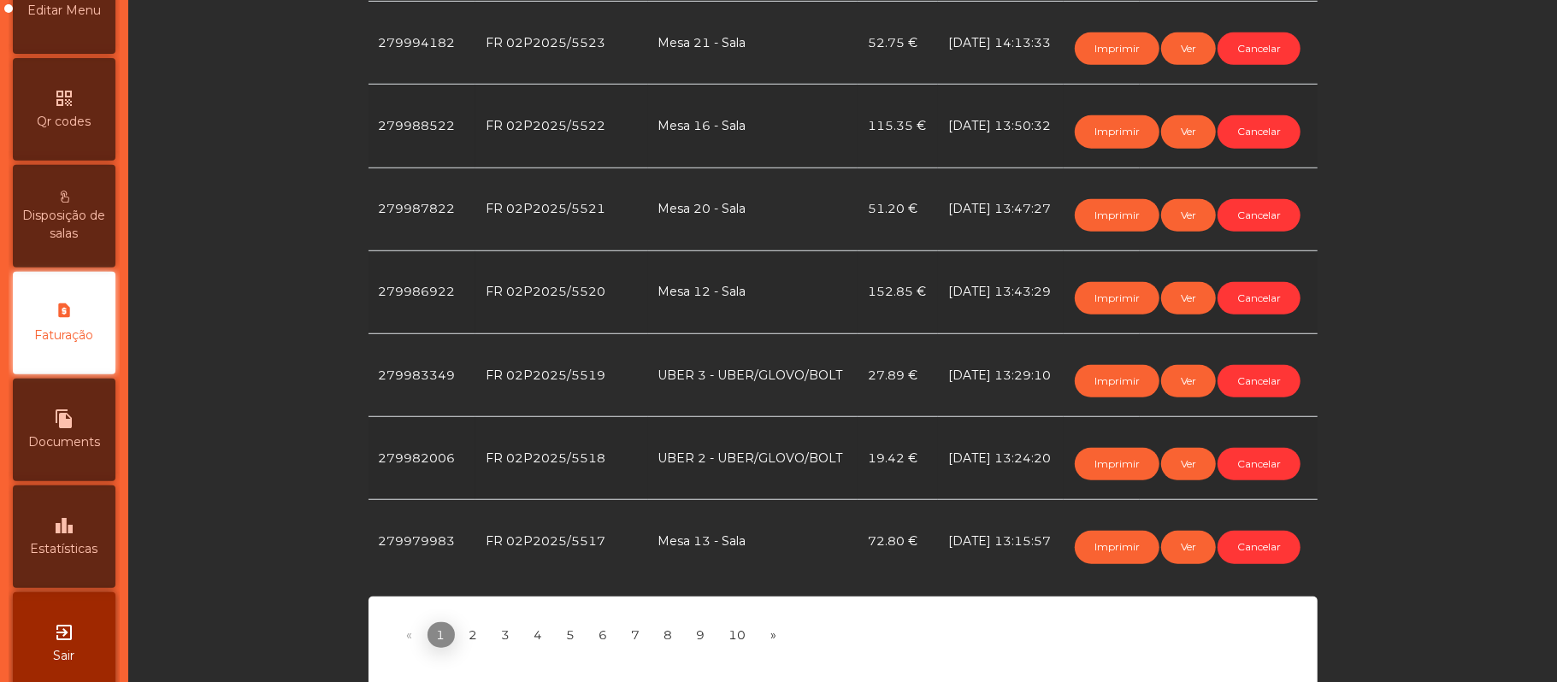
scroll to position [773, 0]
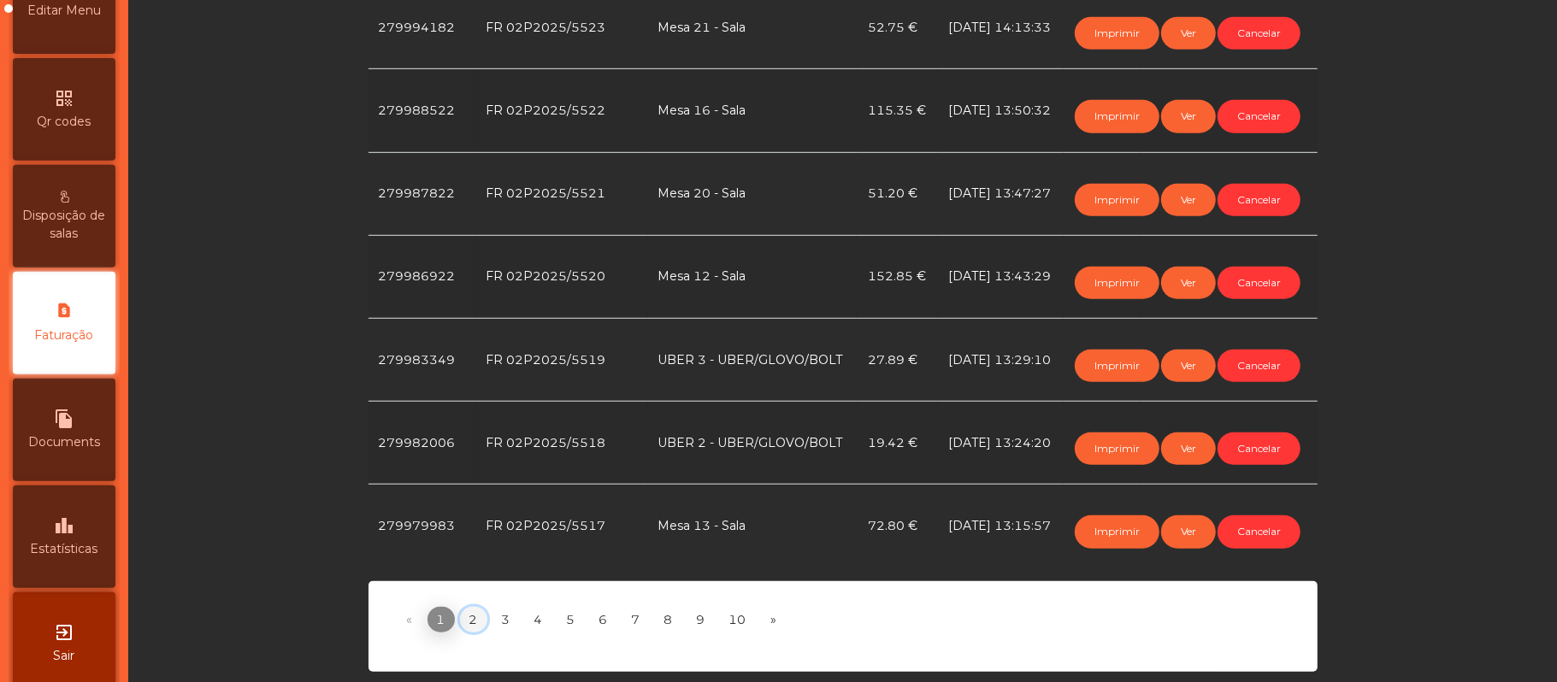
click at [463, 607] on link "2" at bounding box center [473, 620] width 27 height 26
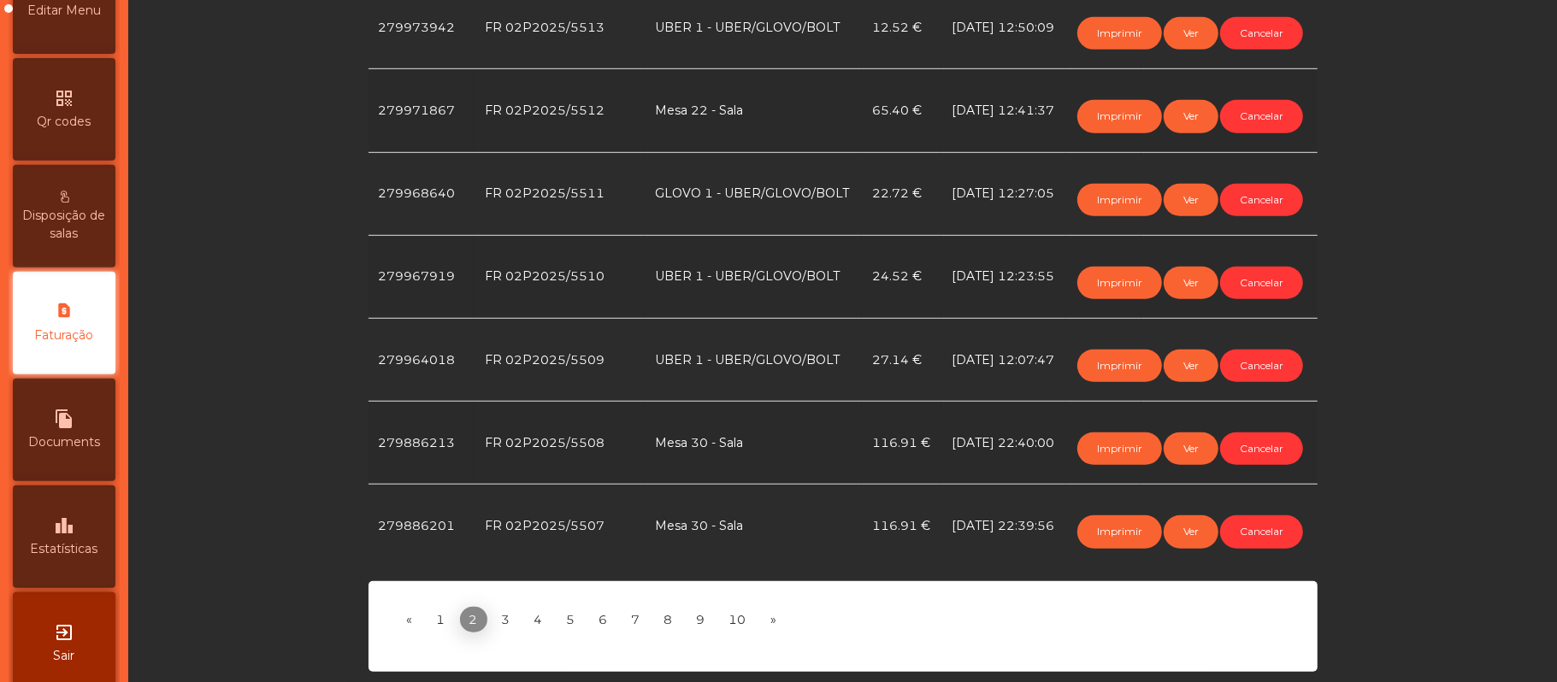
scroll to position [925, 0]
click at [1116, 216] on button "Imprimir" at bounding box center [1119, 200] width 85 height 32
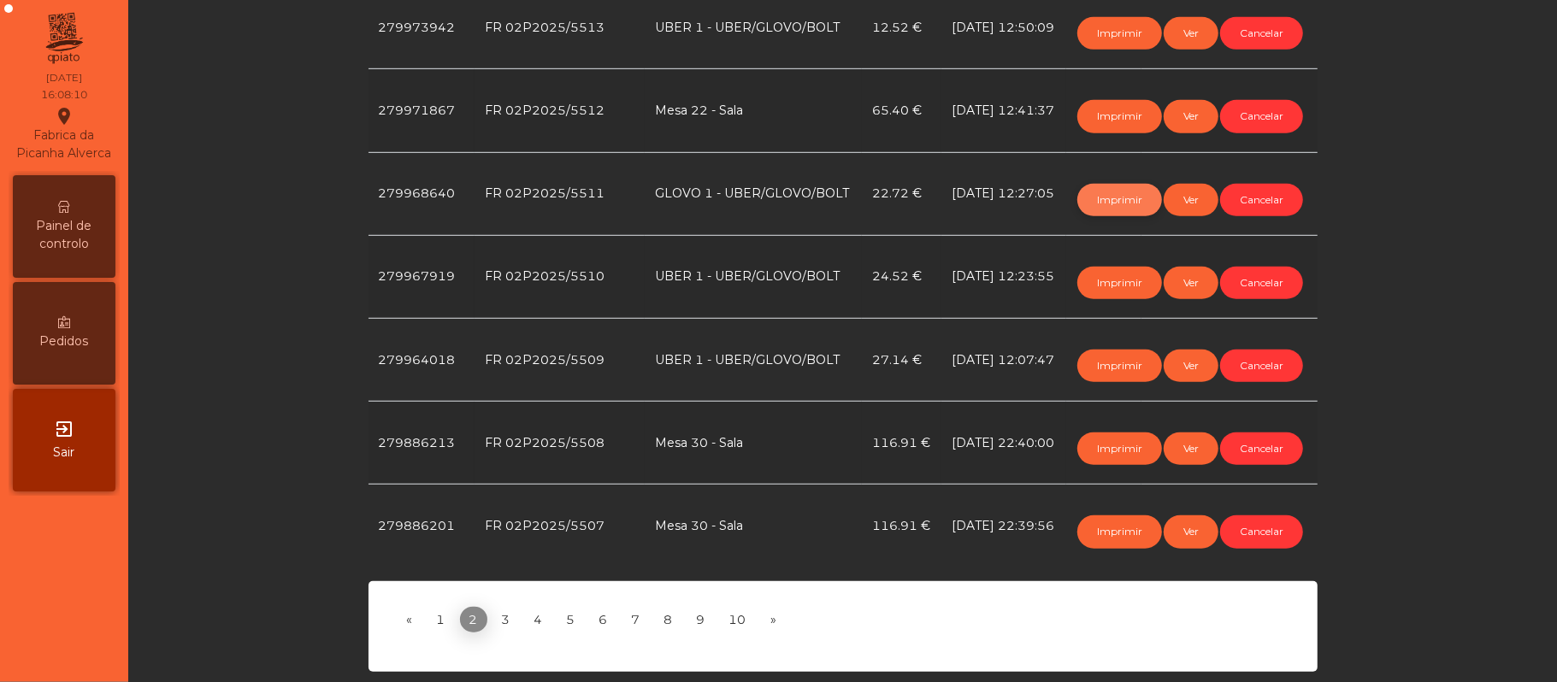
scroll to position [0, 0]
click at [56, 231] on span "Painel de controlo" at bounding box center [64, 235] width 94 height 36
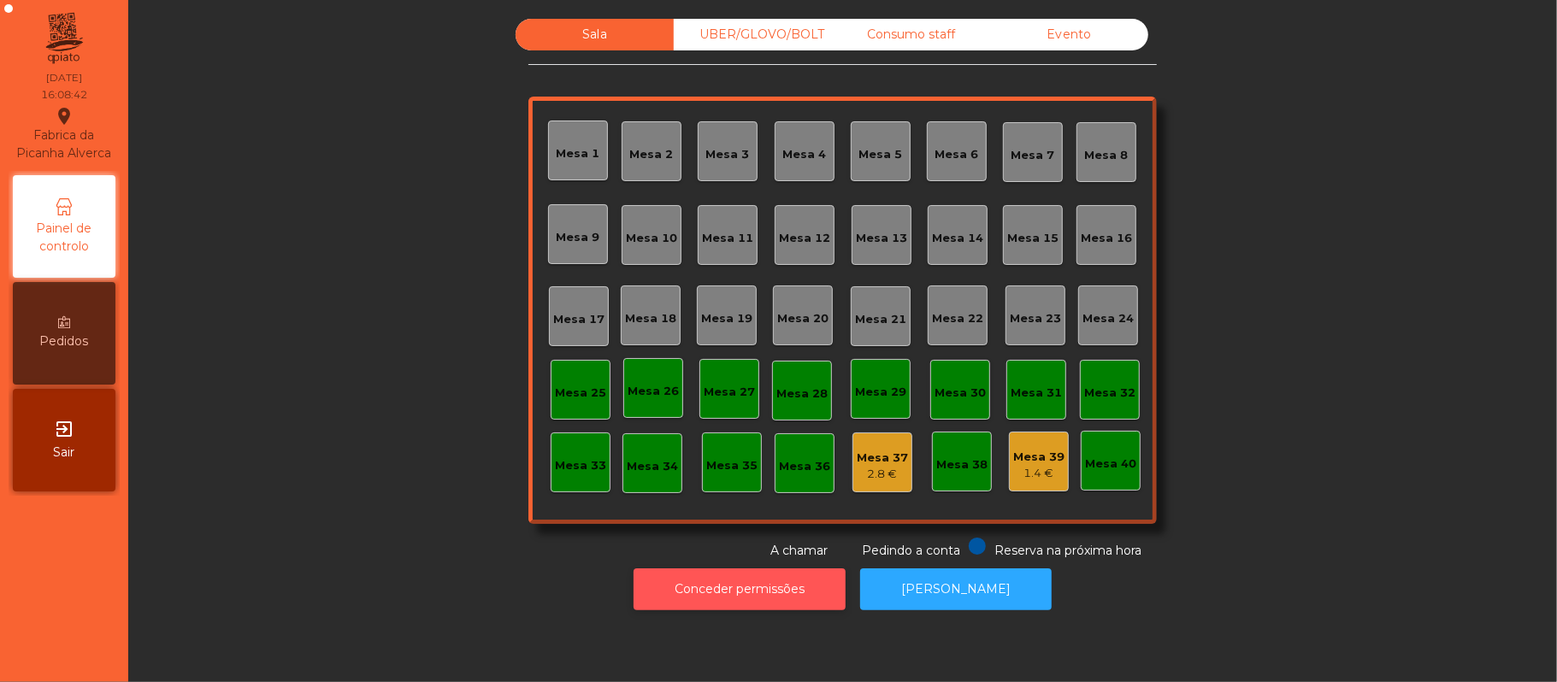
click at [668, 603] on button "Conceder permissões" at bounding box center [739, 589] width 212 height 42
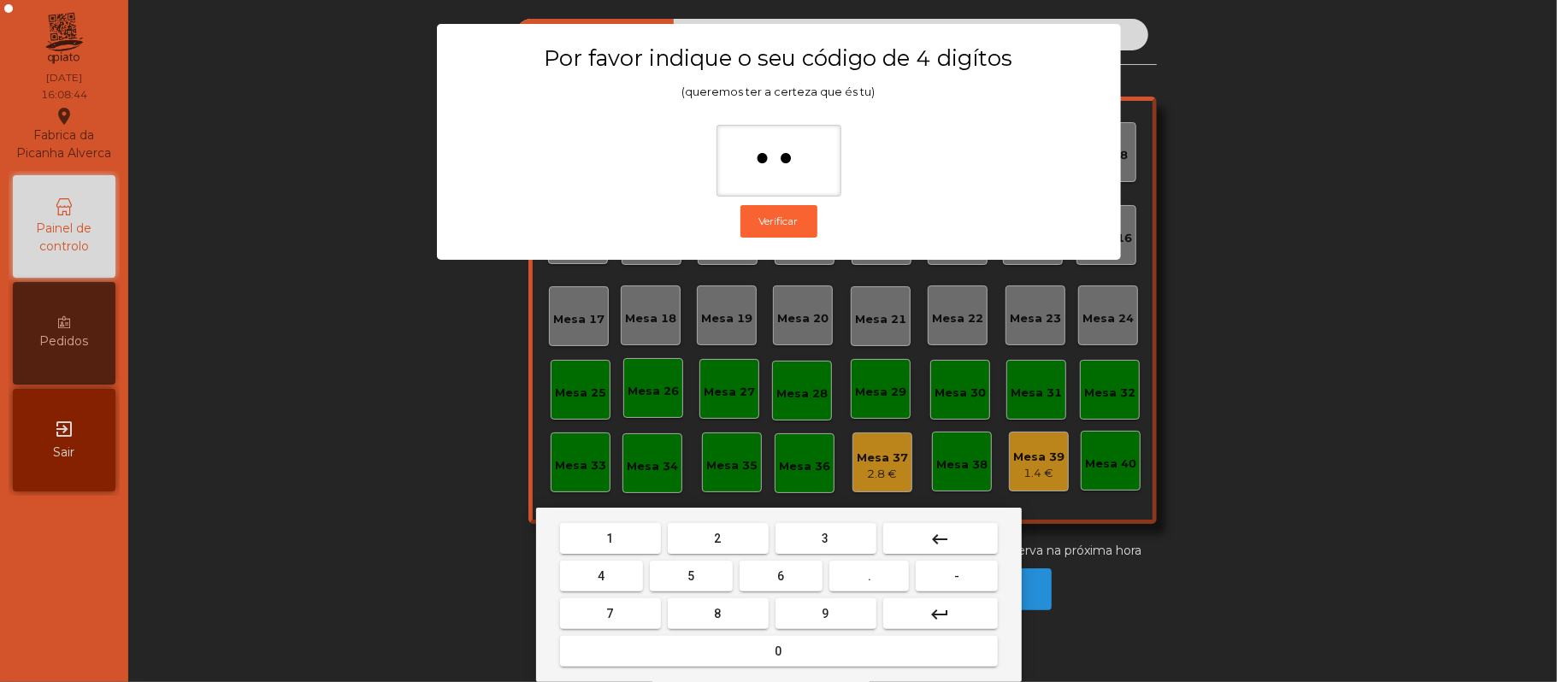
type input "***"
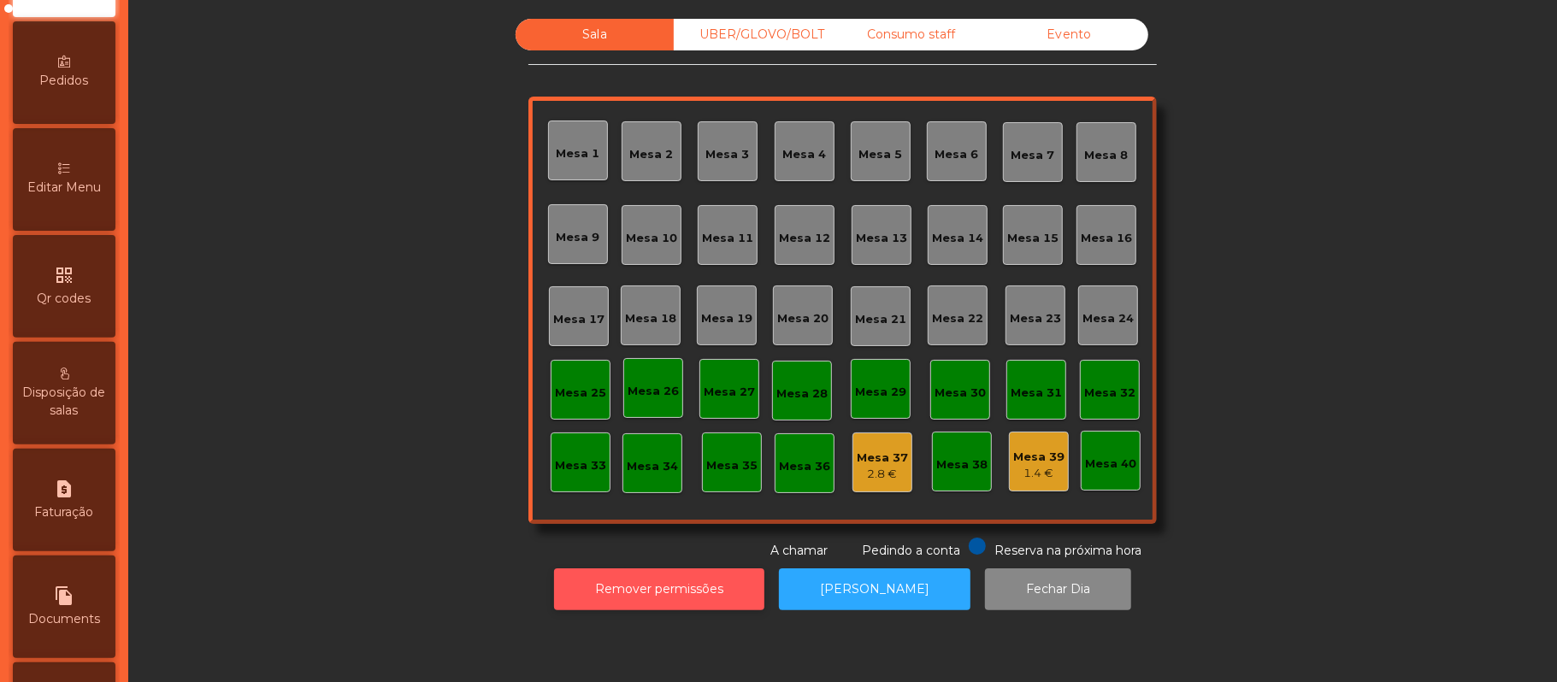
scroll to position [480, 0]
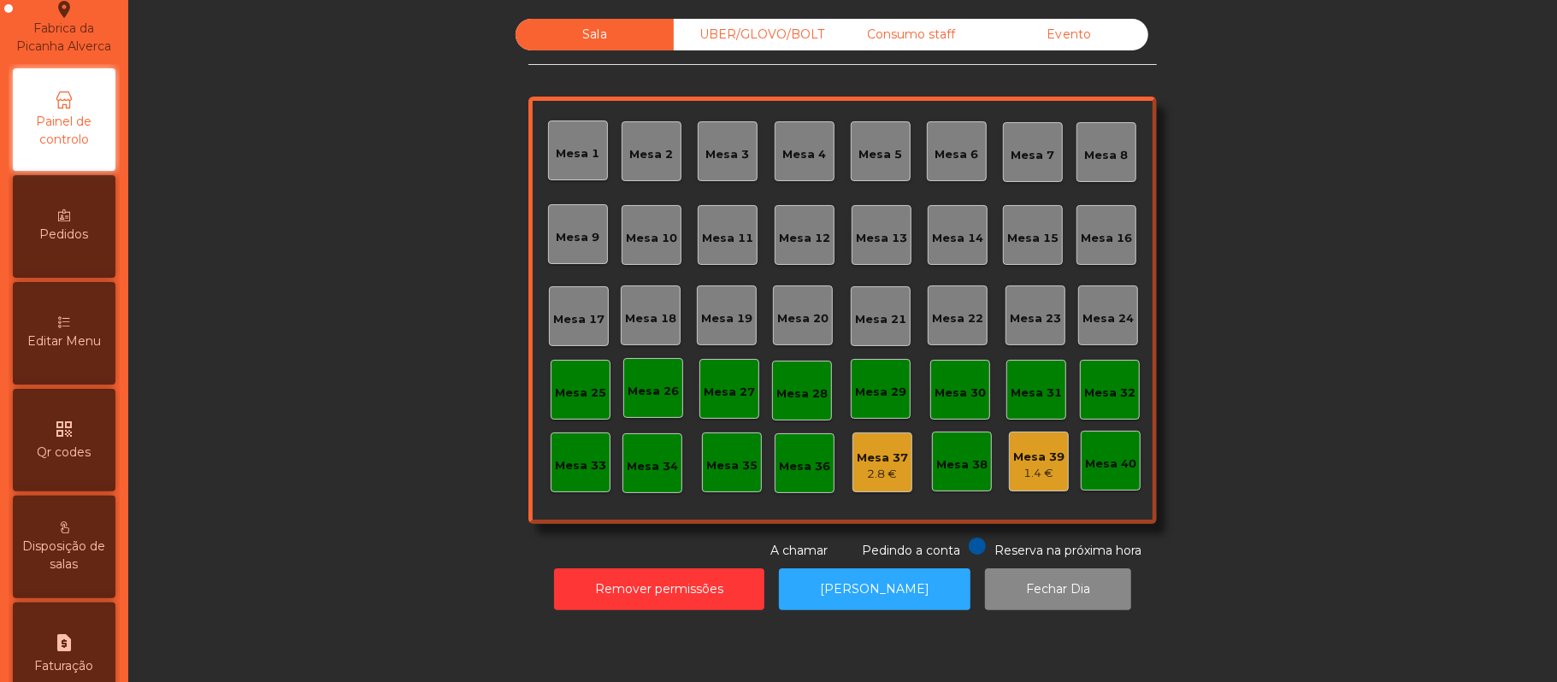
click at [90, 350] on span "Editar Menu" at bounding box center [64, 342] width 74 height 18
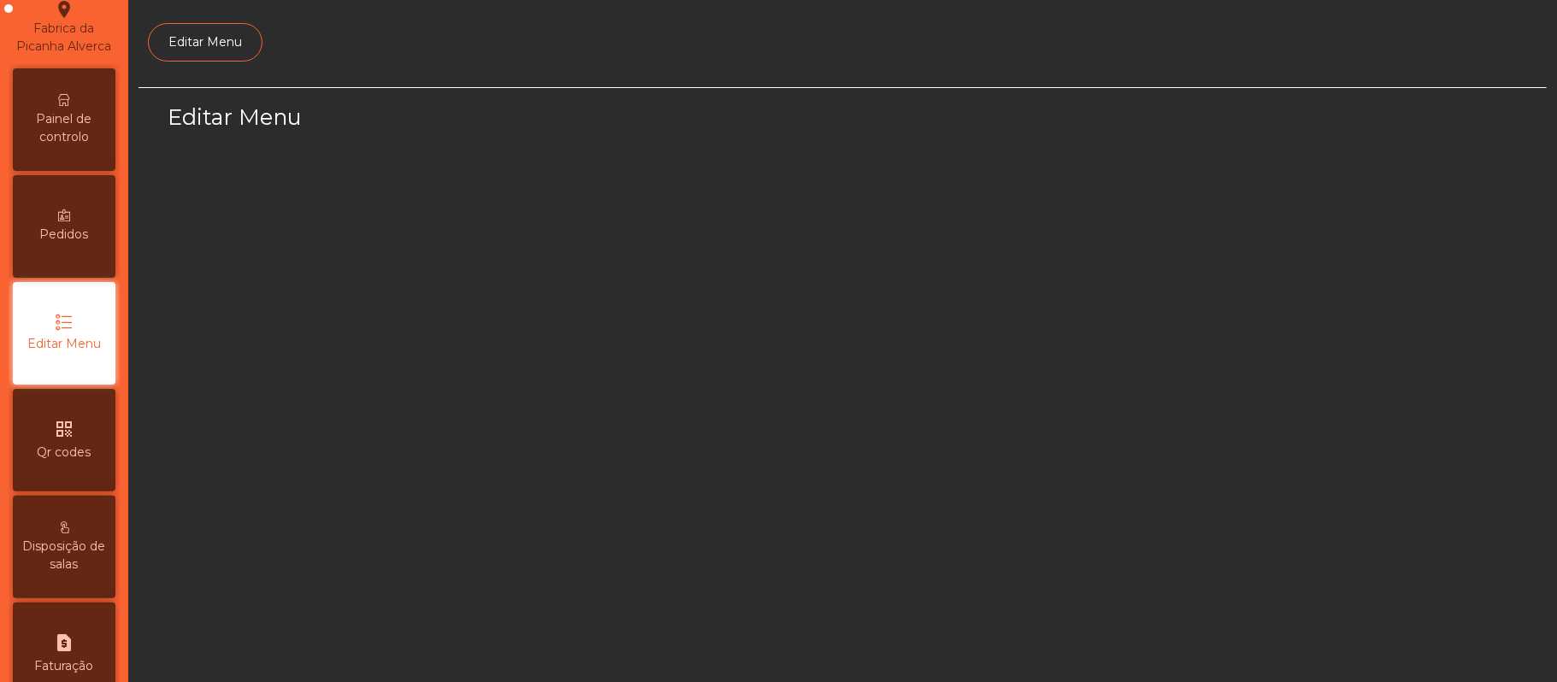
scroll to position [117, 0]
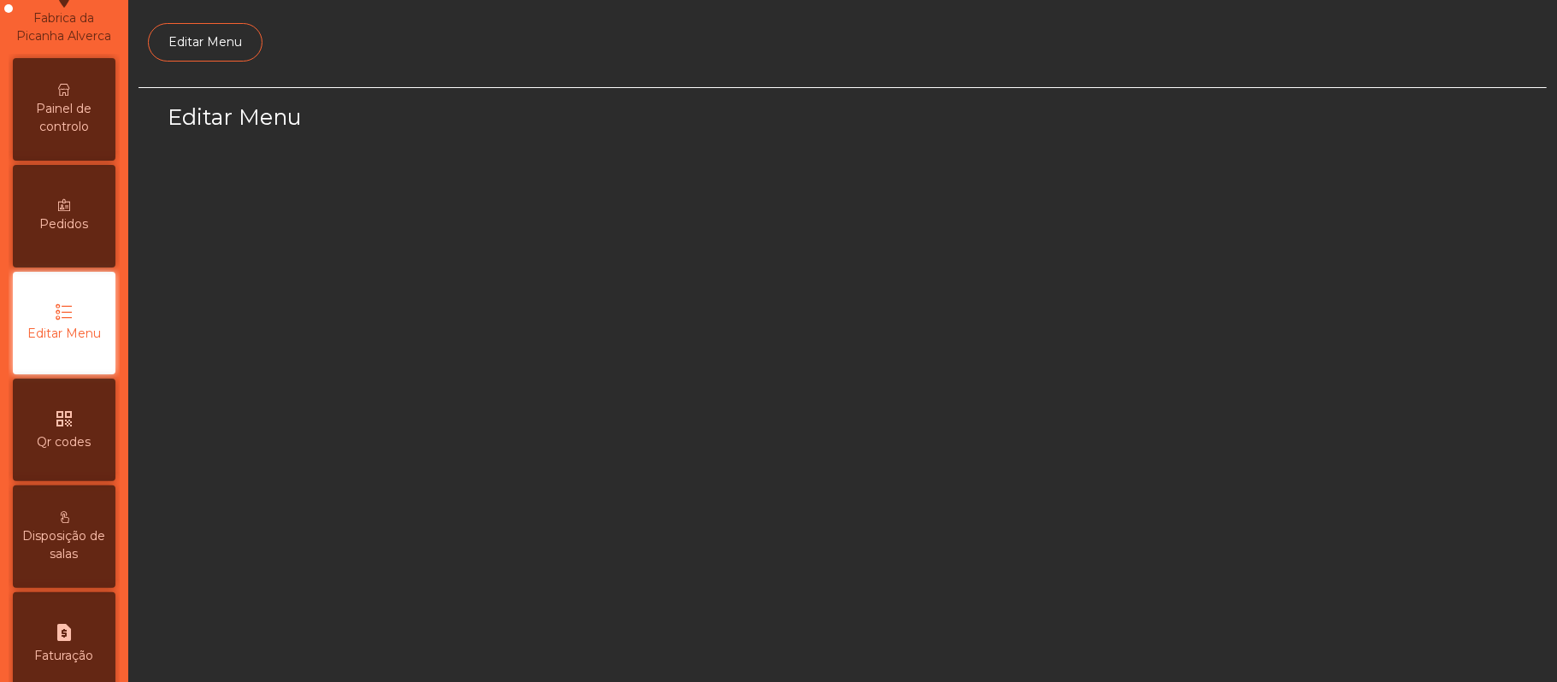
select select "*"
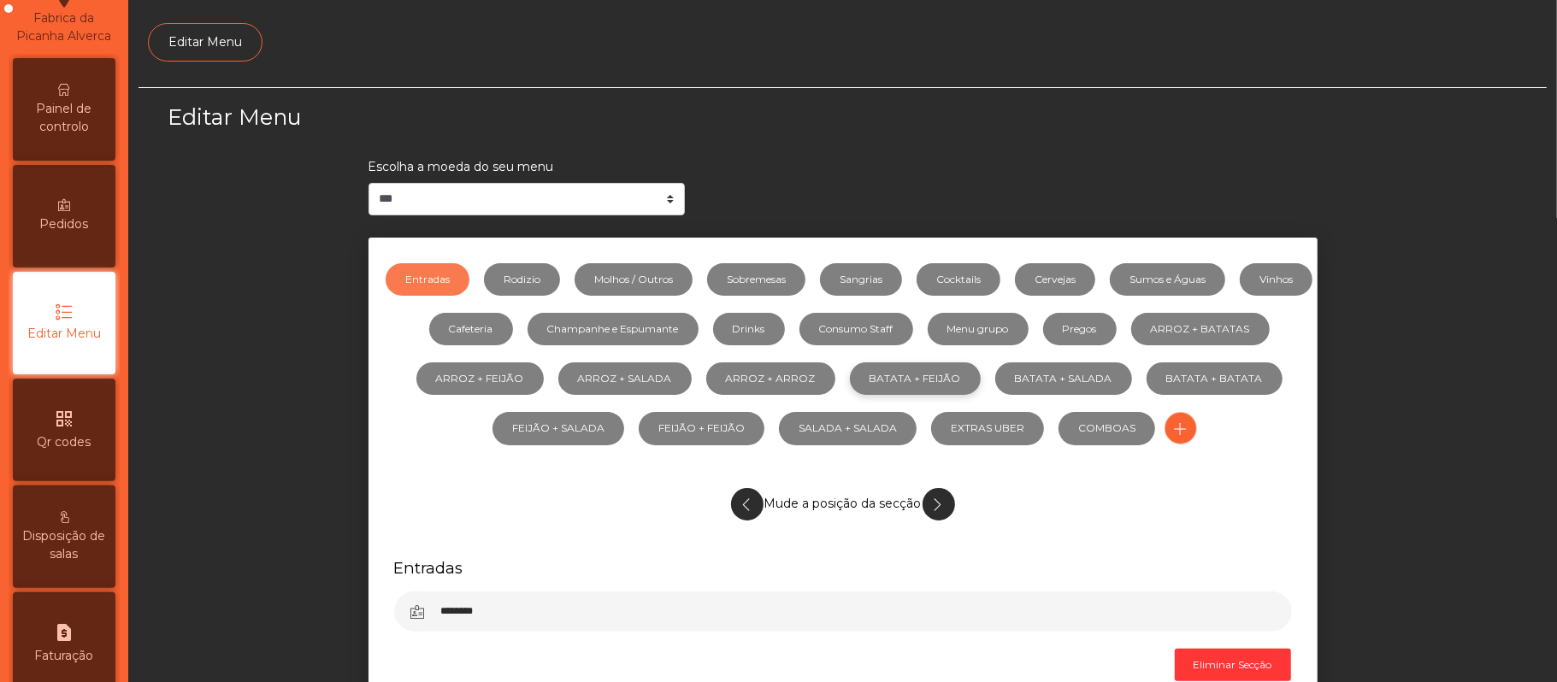
click at [981, 384] on link "BATATA + FEIJÃO" at bounding box center [915, 378] width 131 height 32
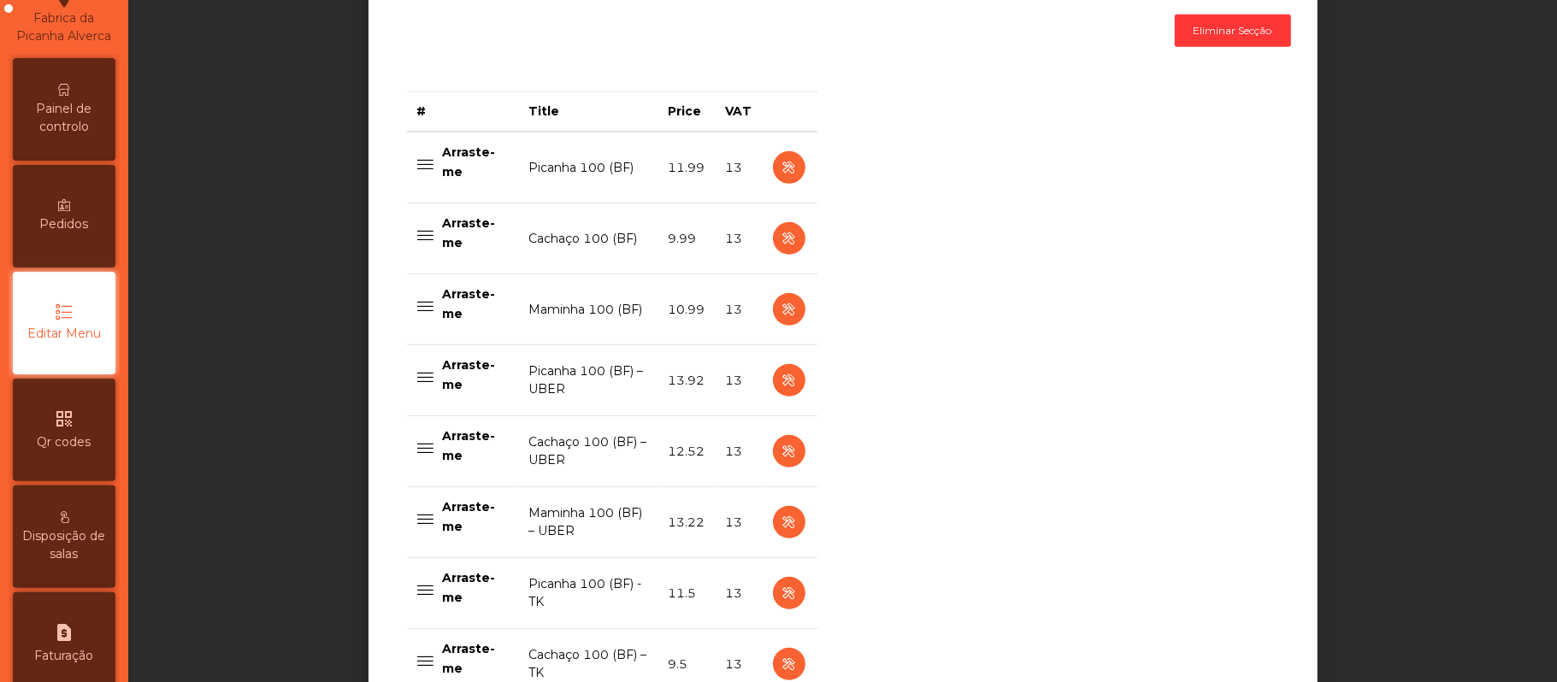
scroll to position [655, 0]
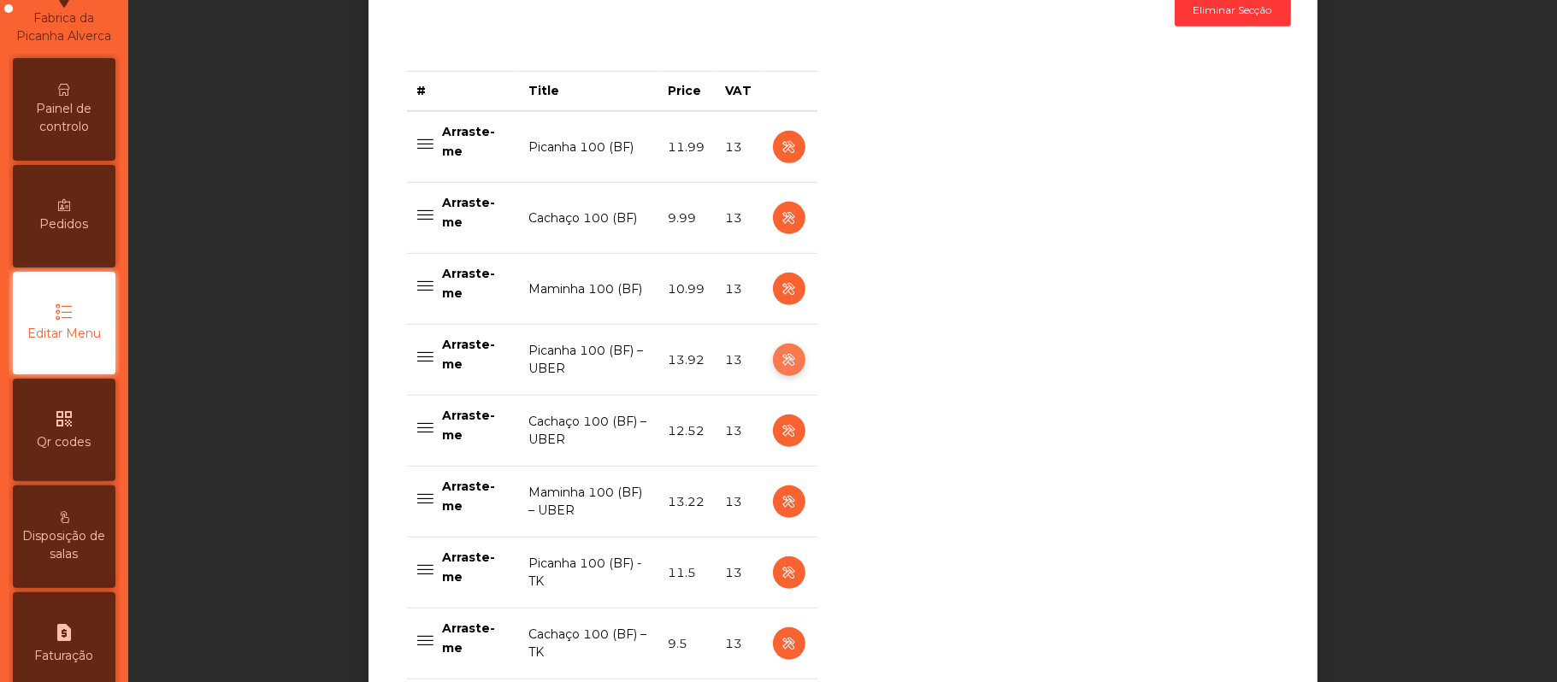
click at [780, 366] on icon "button" at bounding box center [789, 360] width 20 height 21
select select "**"
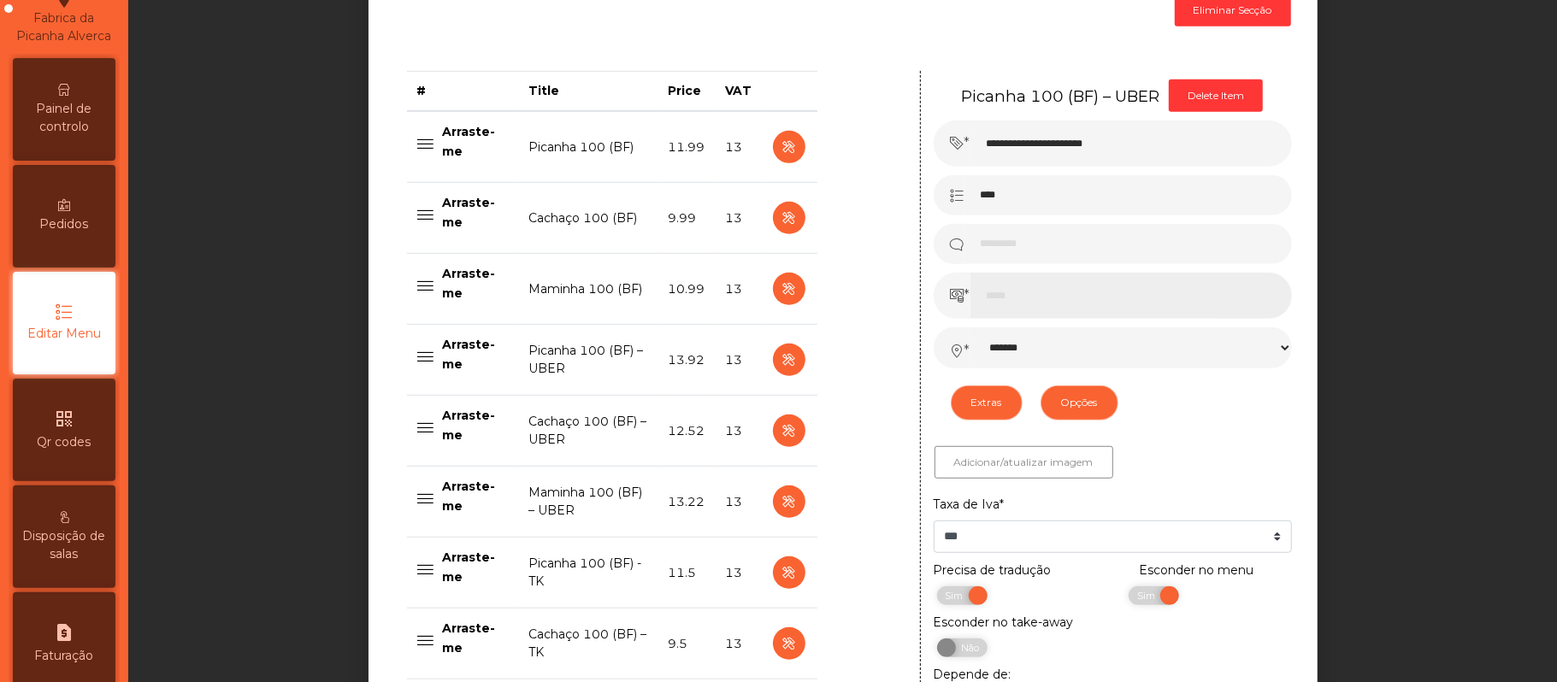
click at [1163, 306] on input "*****" at bounding box center [1130, 296] width 321 height 46
type input "**"
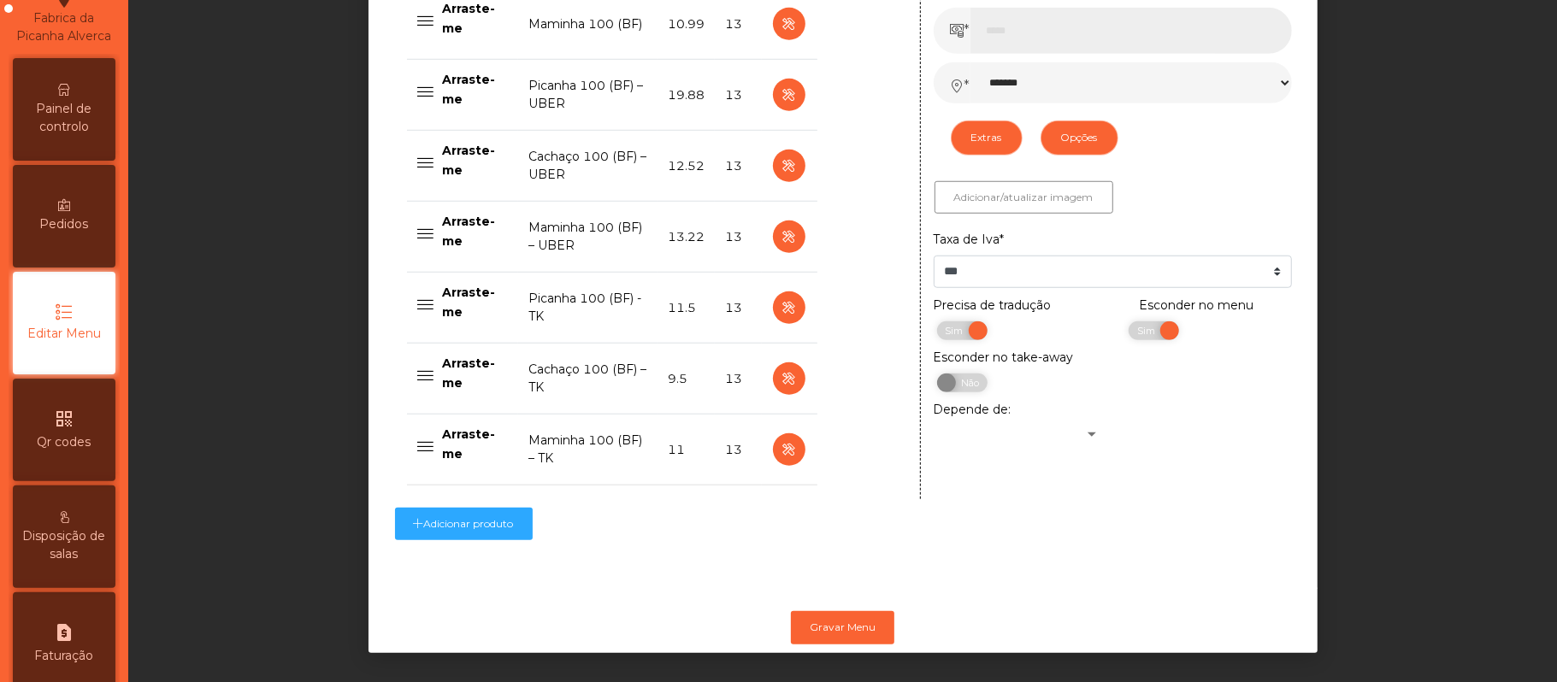
scroll to position [945, 0]
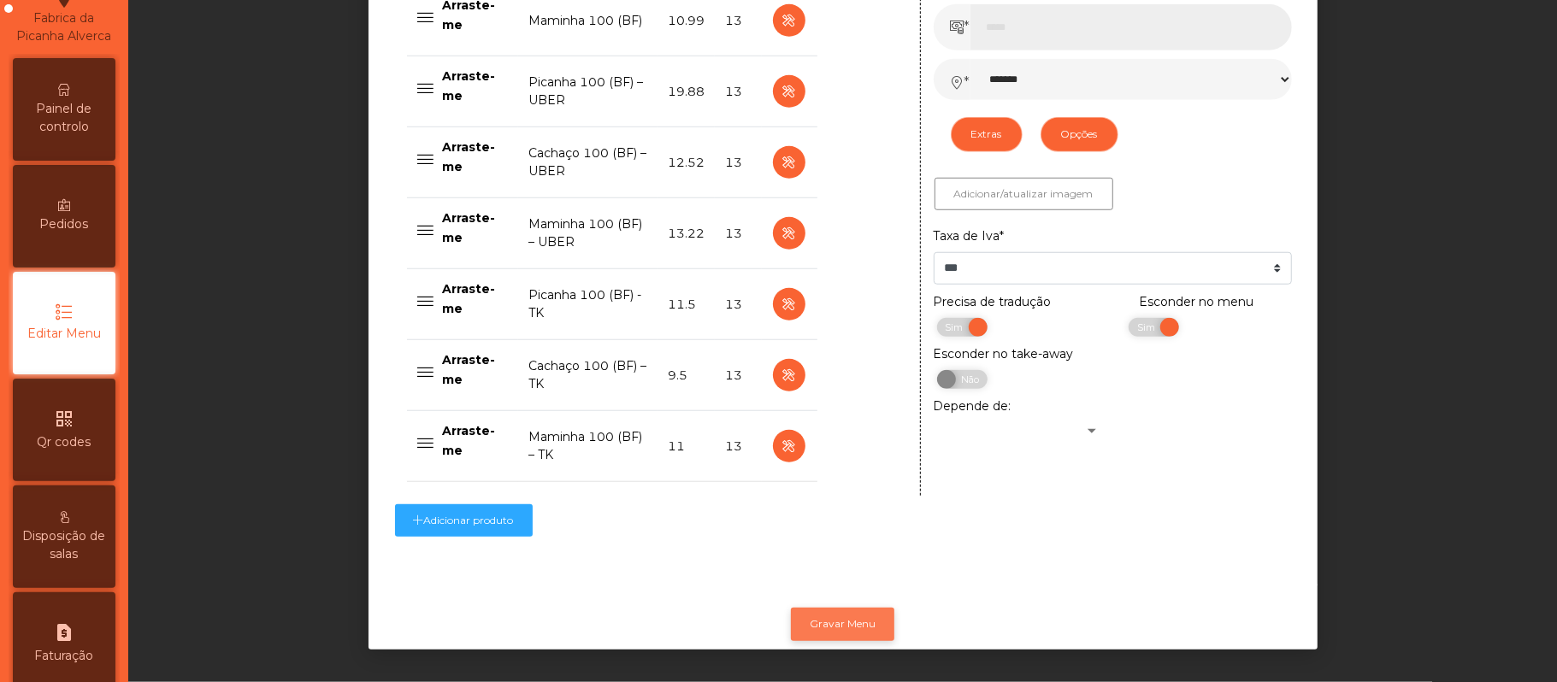
type input "*****"
click at [849, 608] on button "Gravar Menu" at bounding box center [842, 624] width 103 height 32
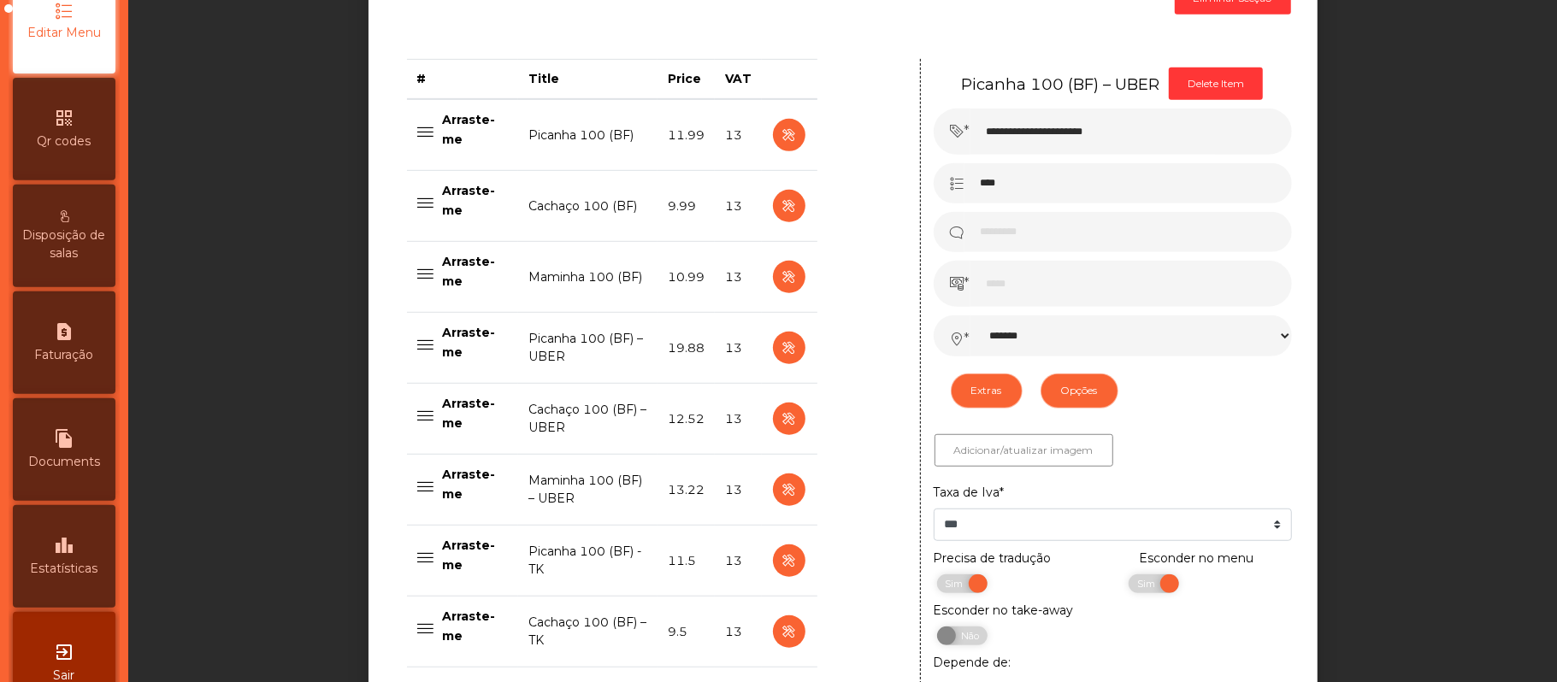
scroll to position [424, 0]
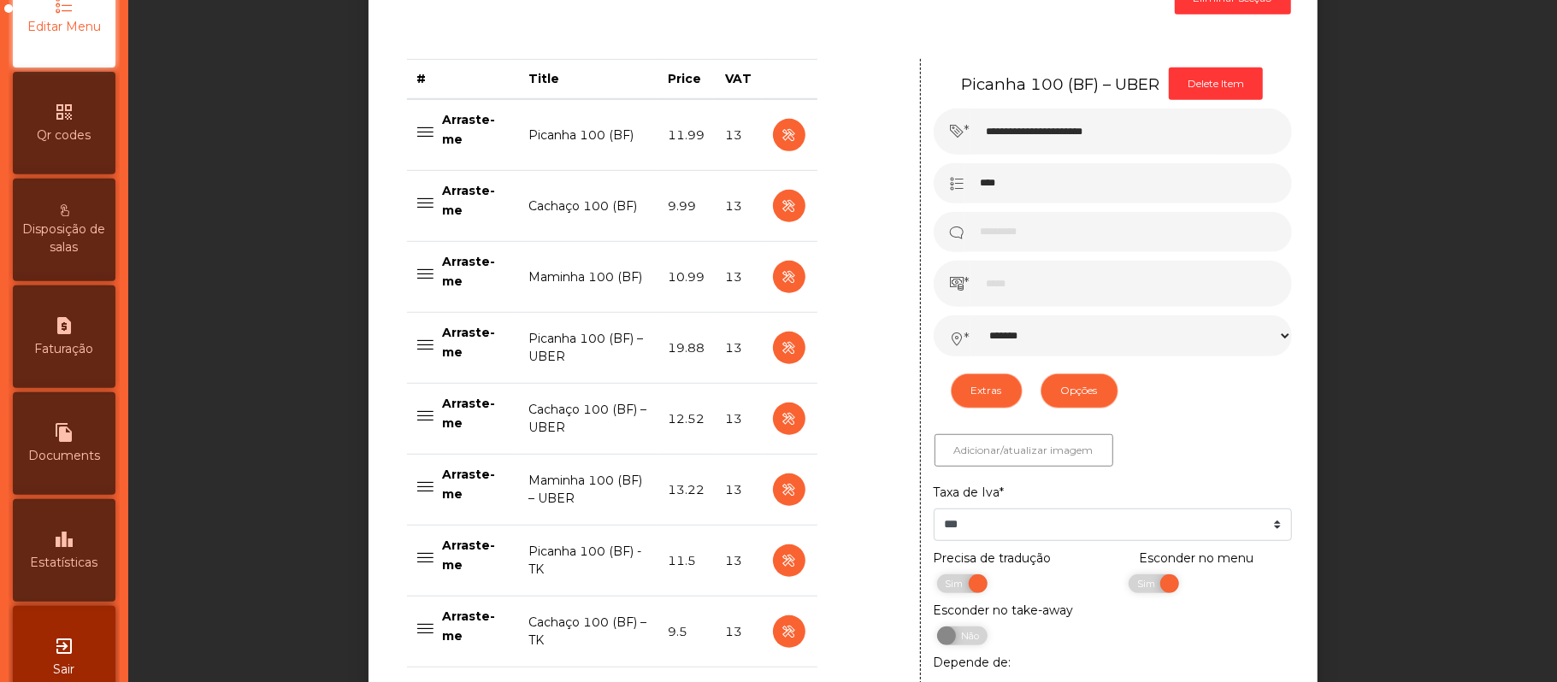
click at [94, 555] on div "leaderboard Estatísticas" at bounding box center [64, 550] width 103 height 103
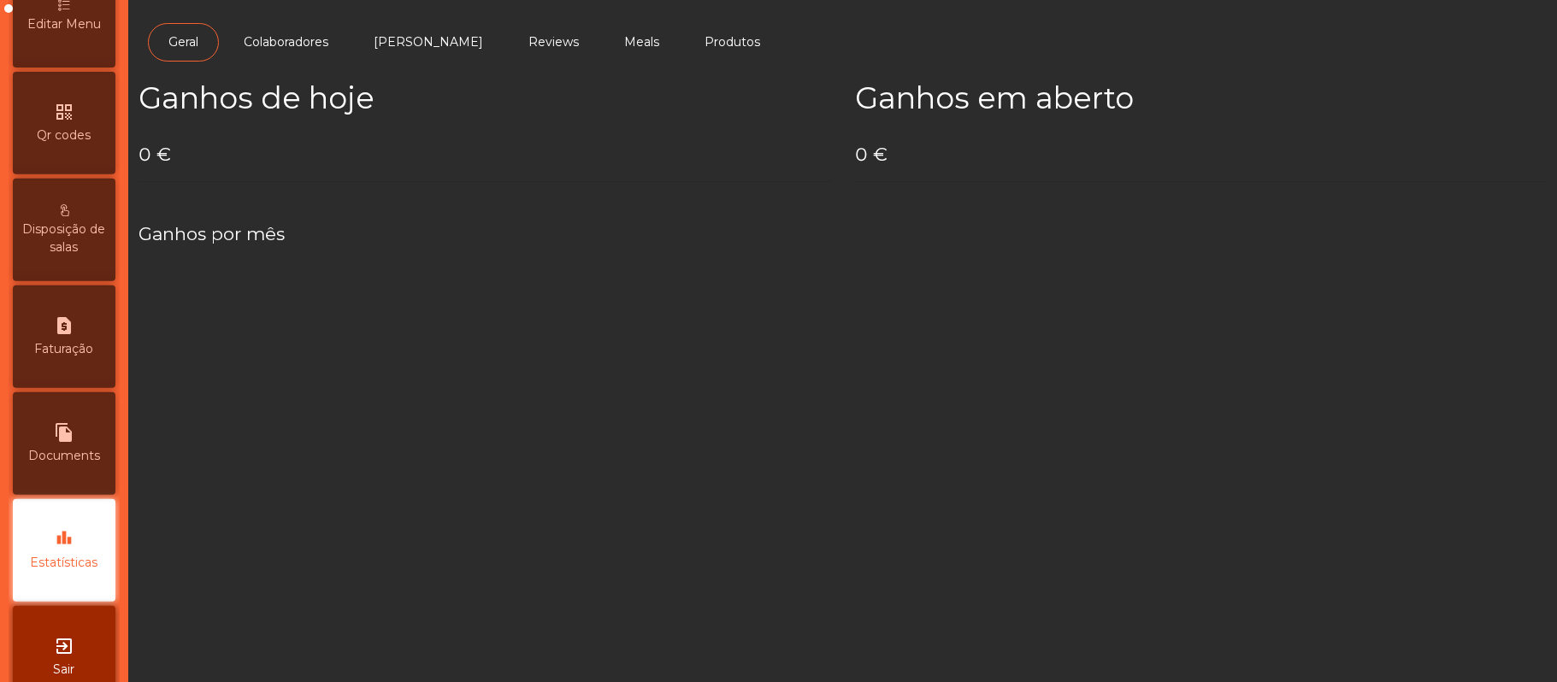
scroll to position [480, 0]
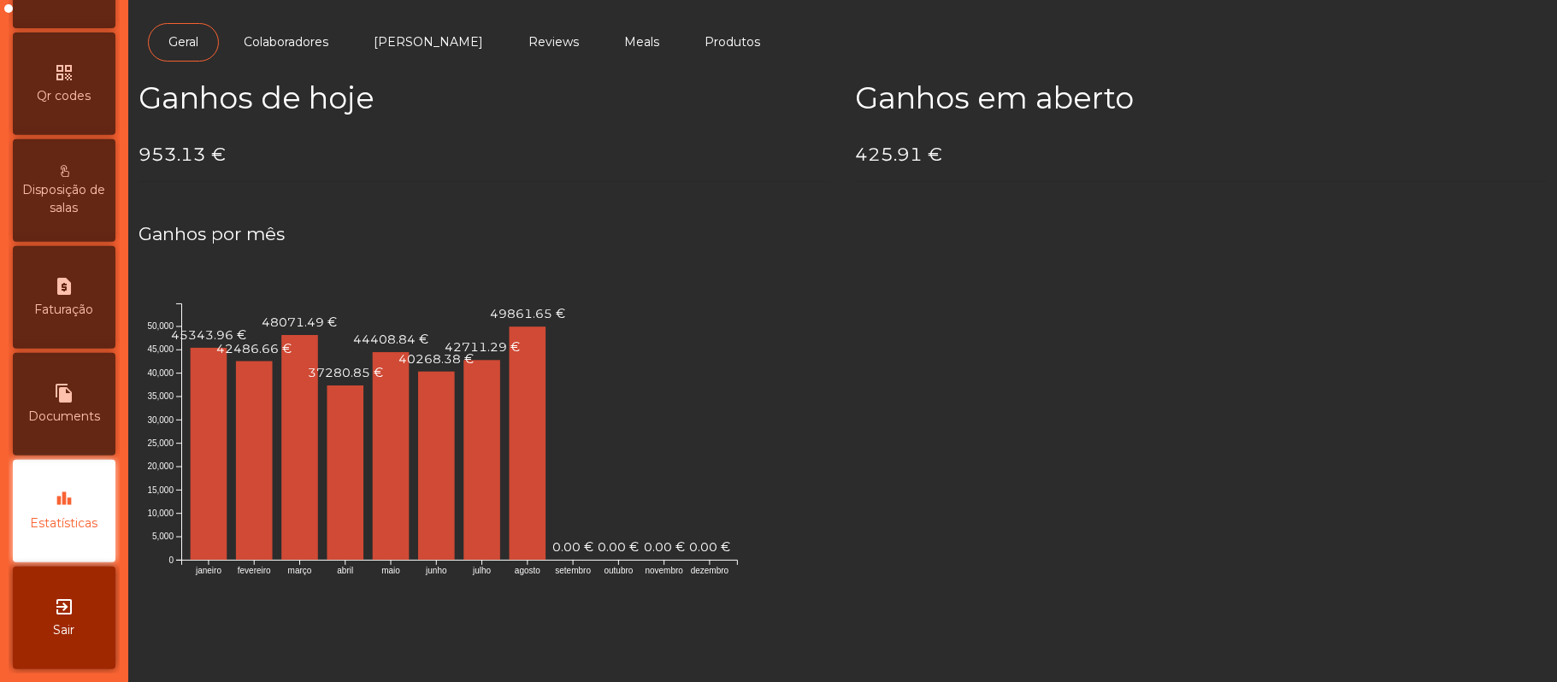
click at [94, 412] on span "Documents" at bounding box center [64, 417] width 72 height 18
select select "*"
select select "****"
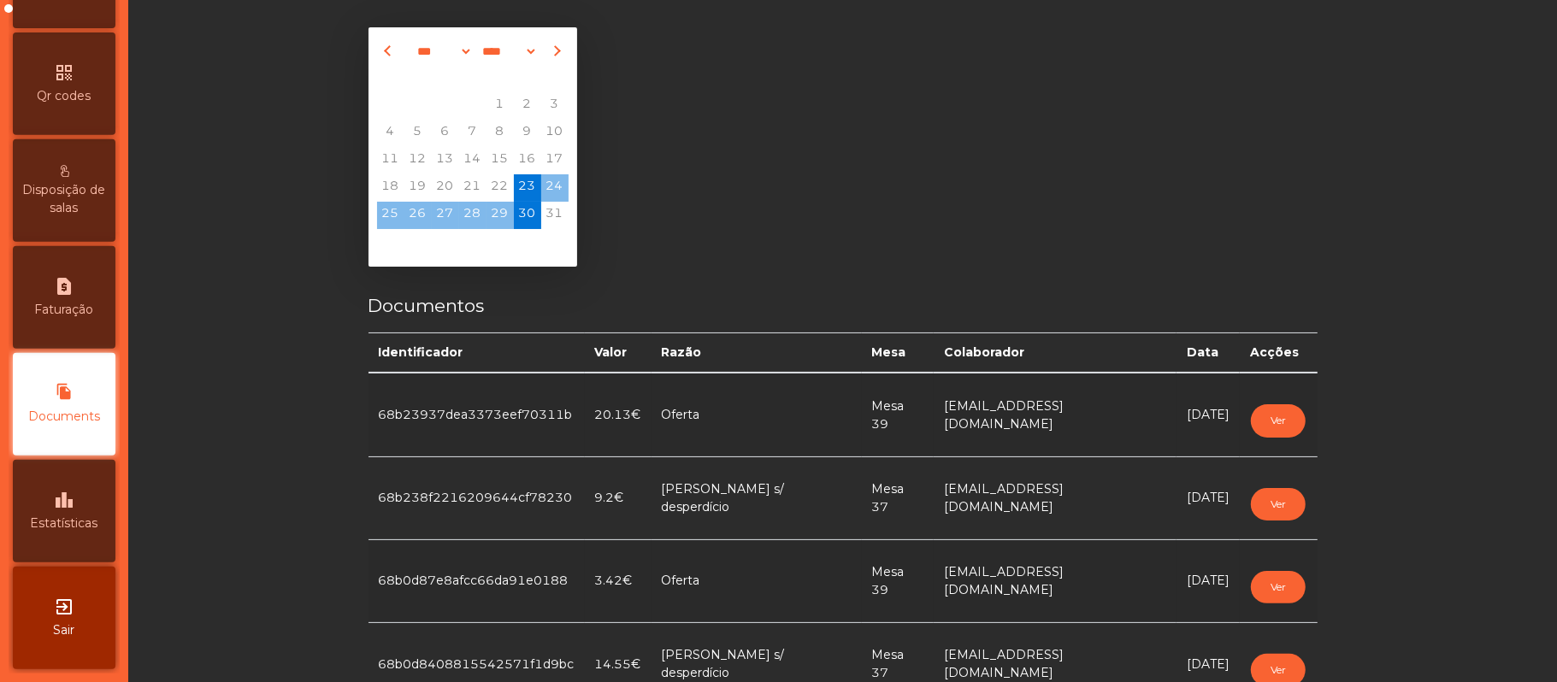
click at [91, 329] on div "request_page Faturação" at bounding box center [64, 297] width 103 height 103
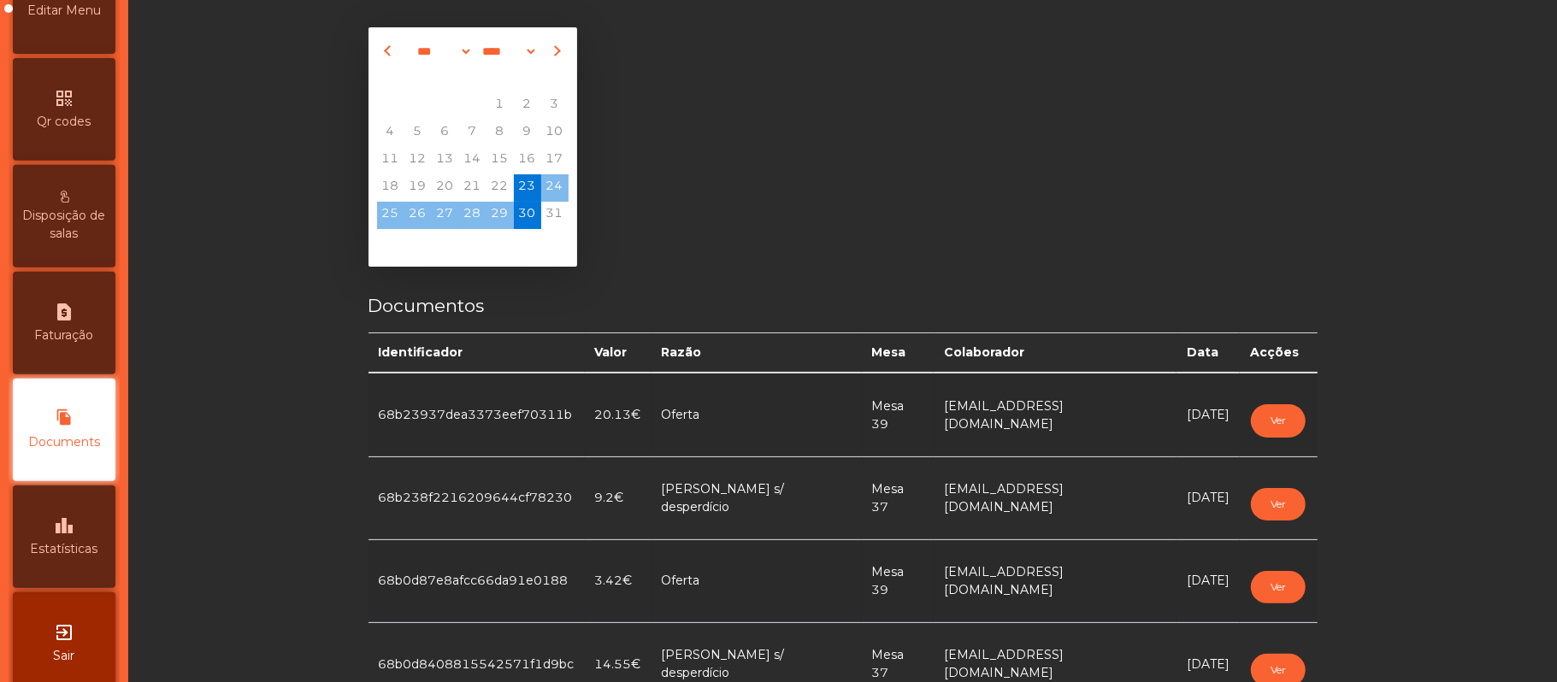
select select "*"
select select "****"
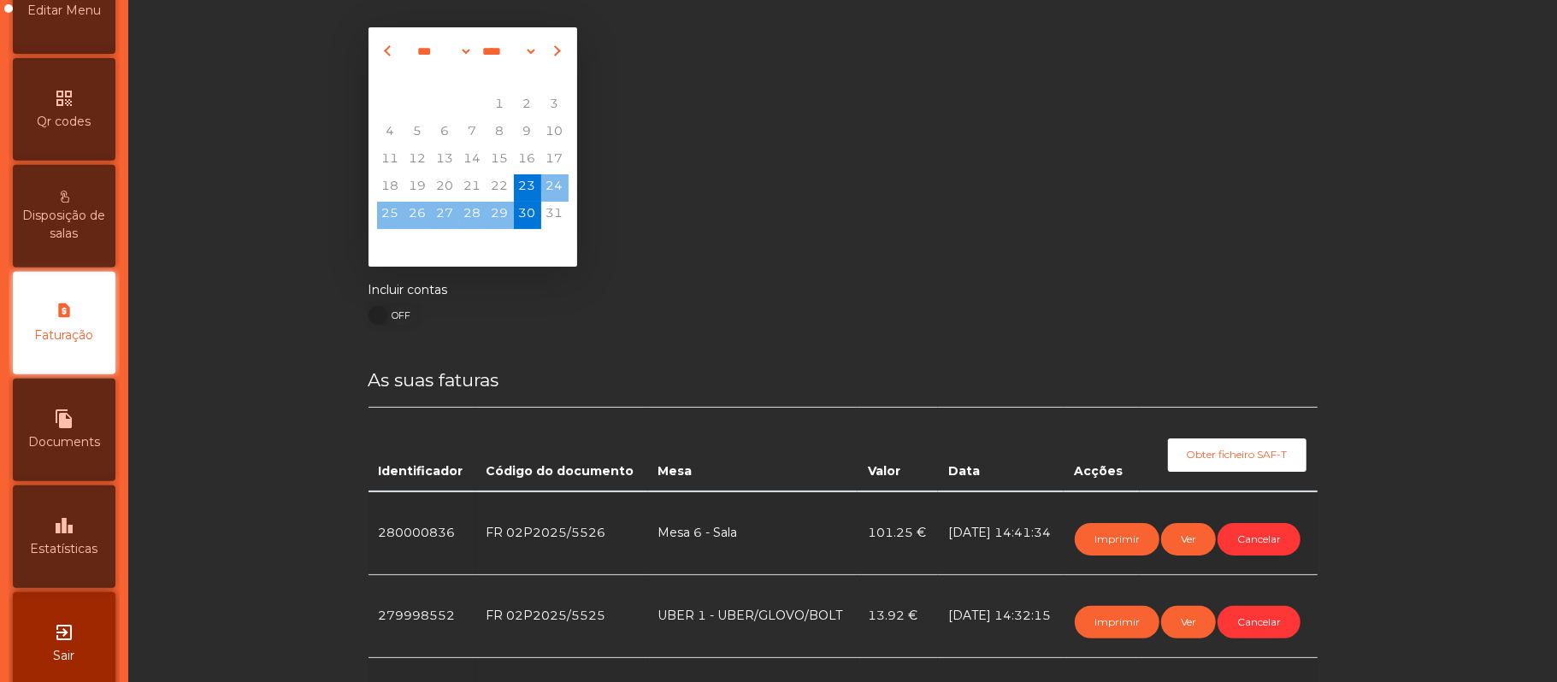
click at [86, 481] on div "file_copy Documents" at bounding box center [64, 430] width 103 height 103
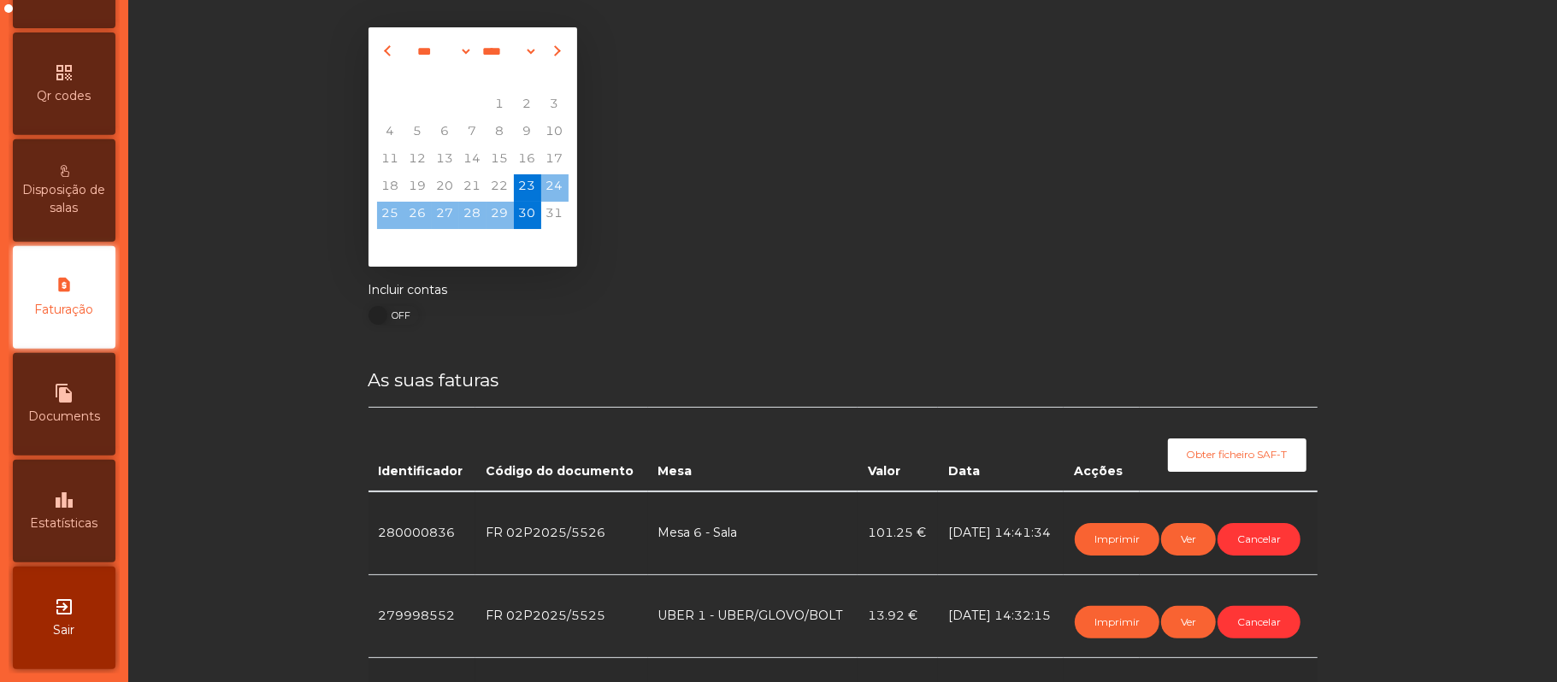
select select "*"
select select "****"
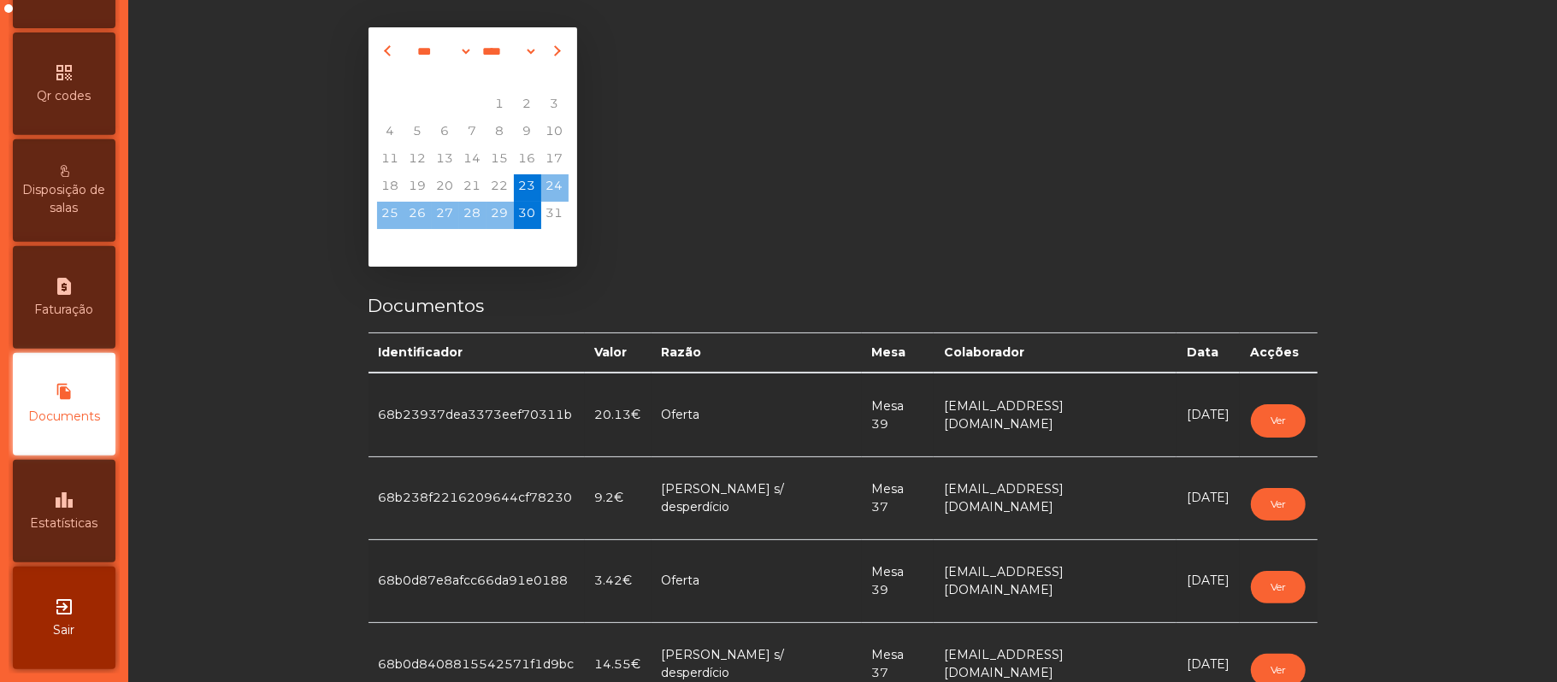
click at [103, 318] on div "request_page Faturação" at bounding box center [64, 297] width 103 height 103
select select "*"
select select "****"
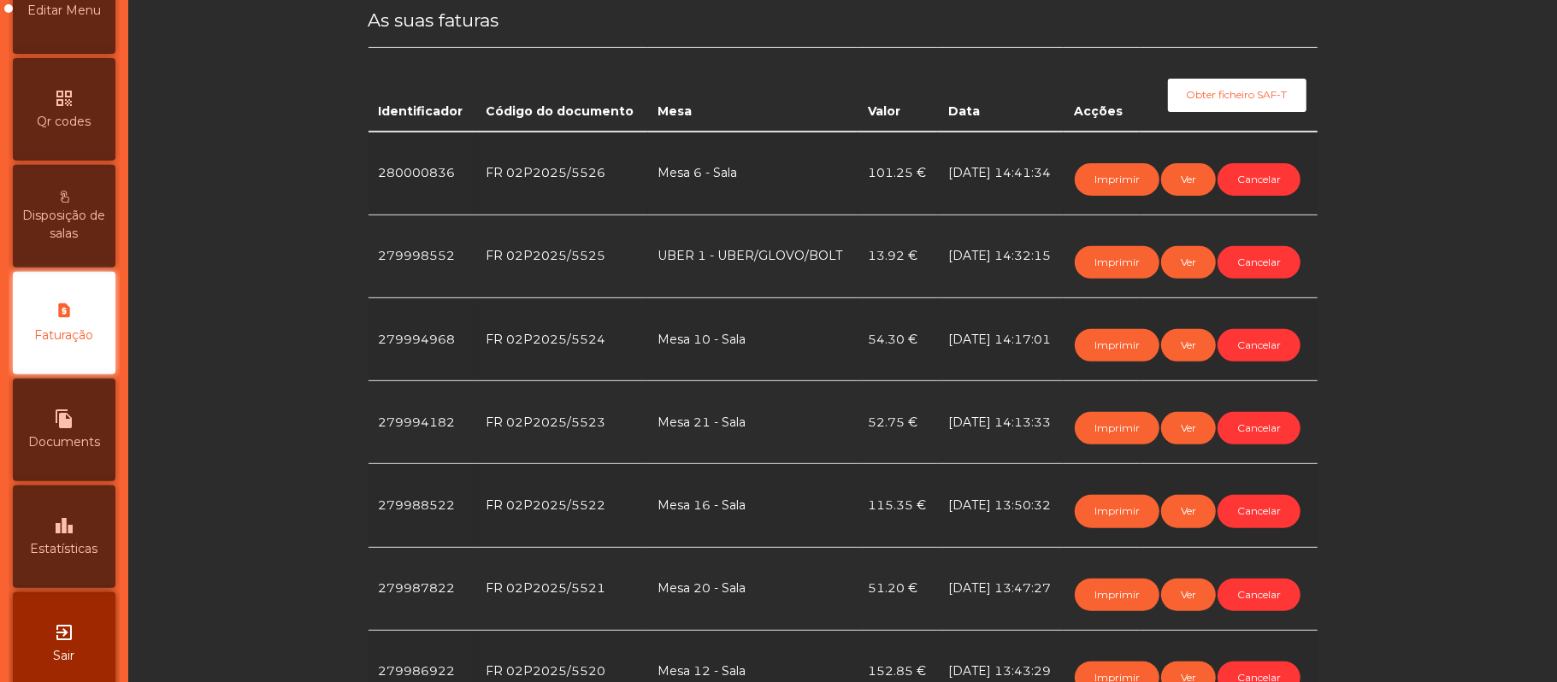
scroll to position [774, 0]
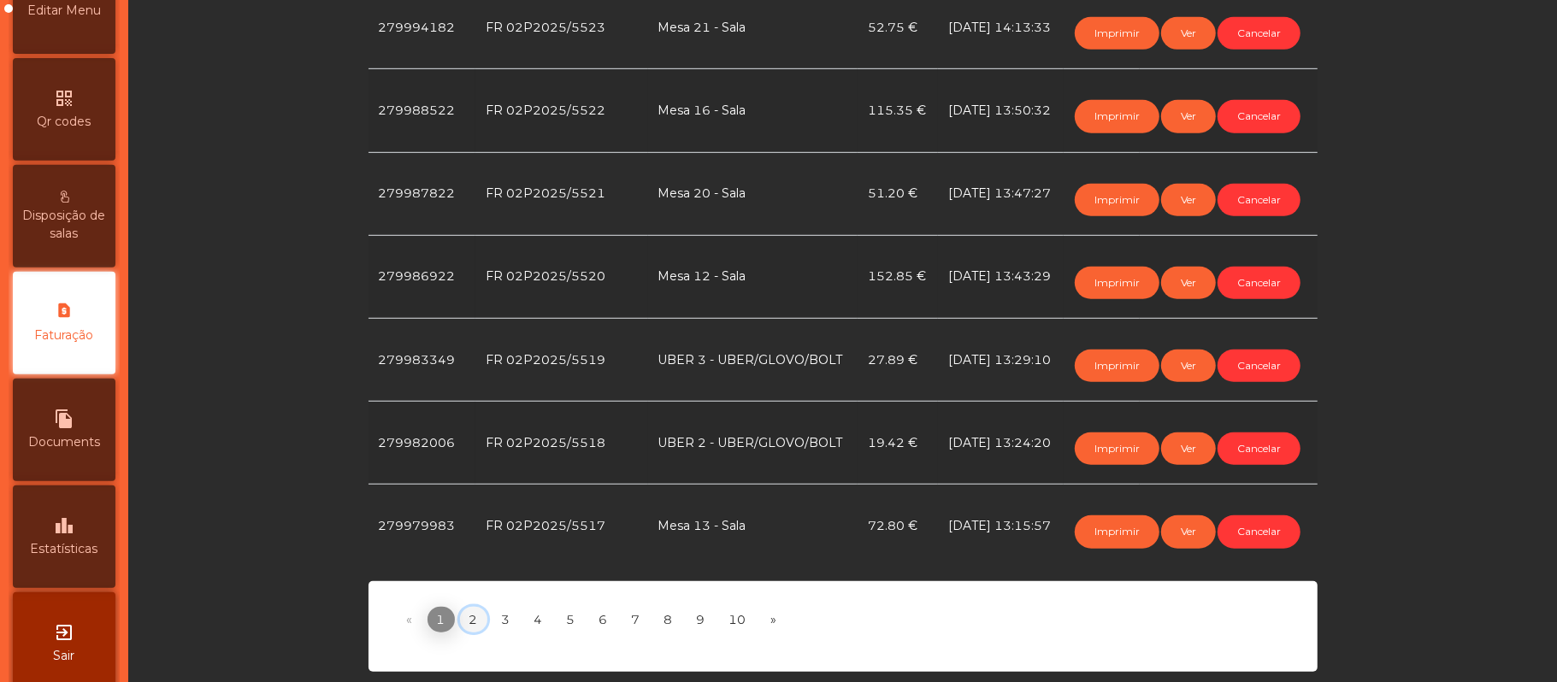
click at [465, 607] on link "2" at bounding box center [473, 620] width 27 height 26
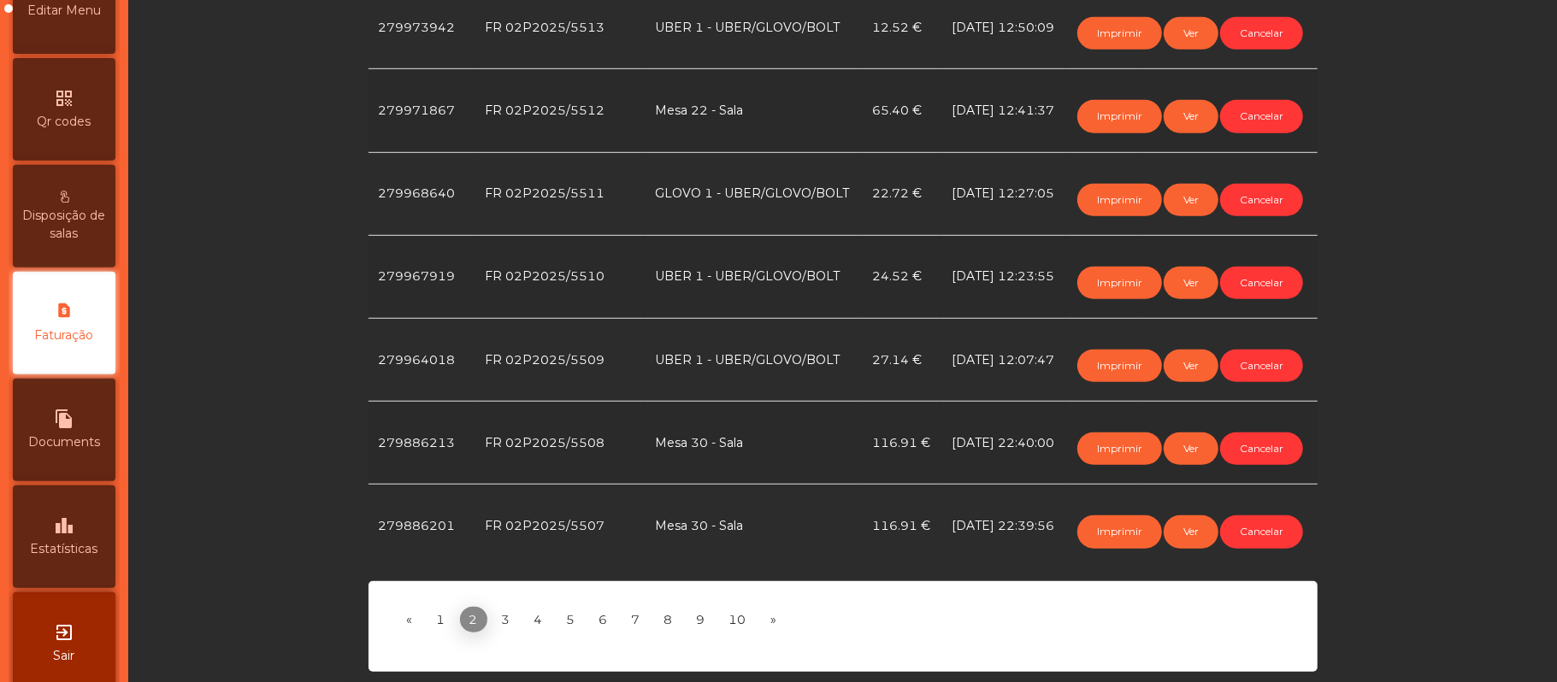
scroll to position [822, 0]
click at [1220, 216] on button "Cancelar" at bounding box center [1261, 200] width 83 height 32
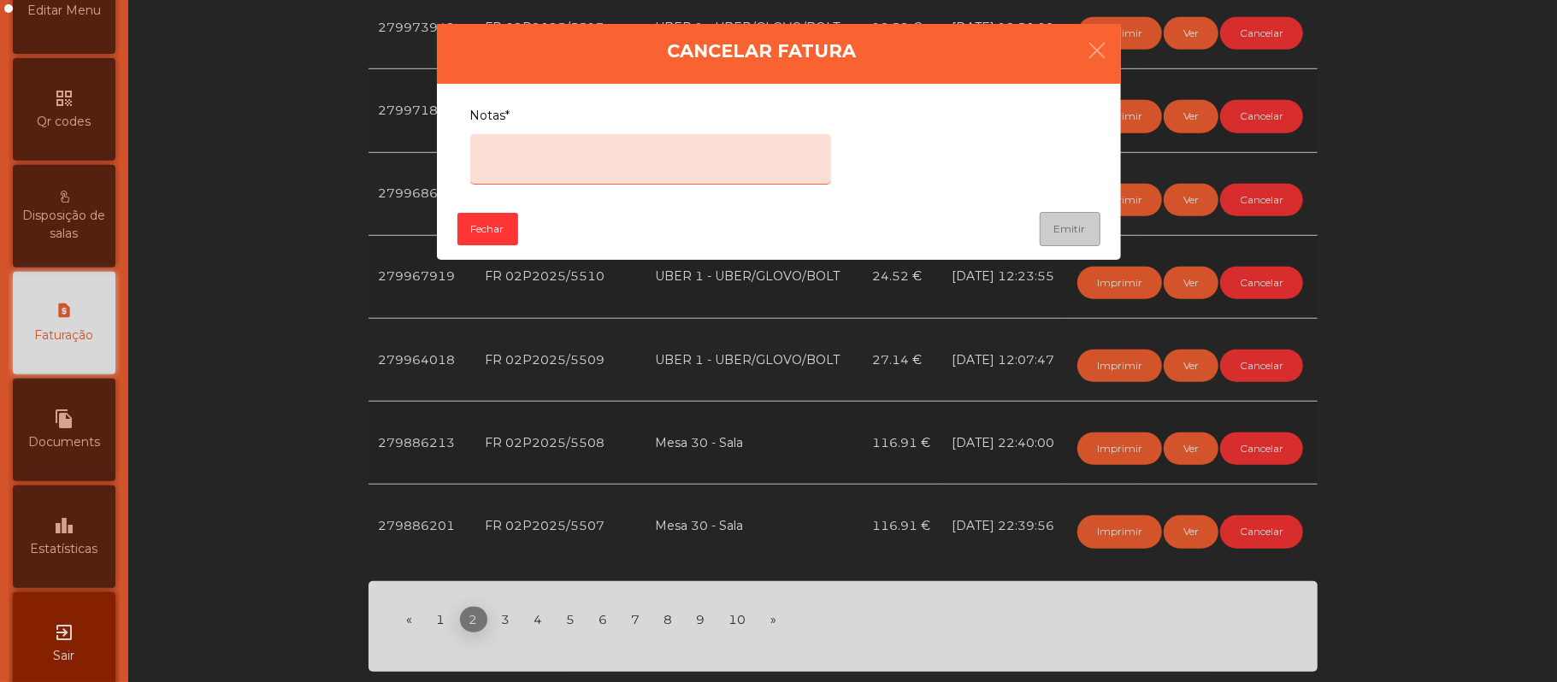
click at [698, 147] on textarea "Notas*" at bounding box center [650, 159] width 361 height 50
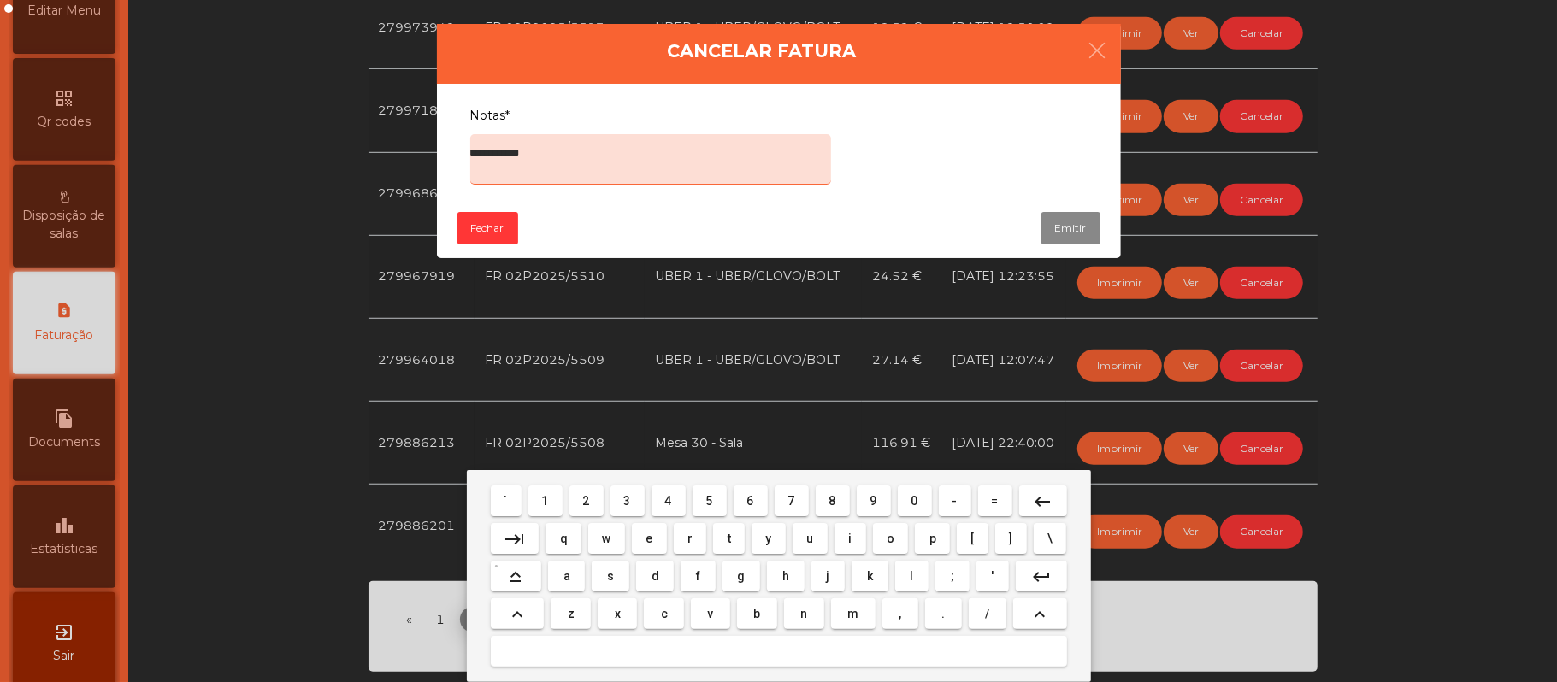
type textarea "**********"
click at [633, 145] on textarea "**********" at bounding box center [650, 159] width 361 height 50
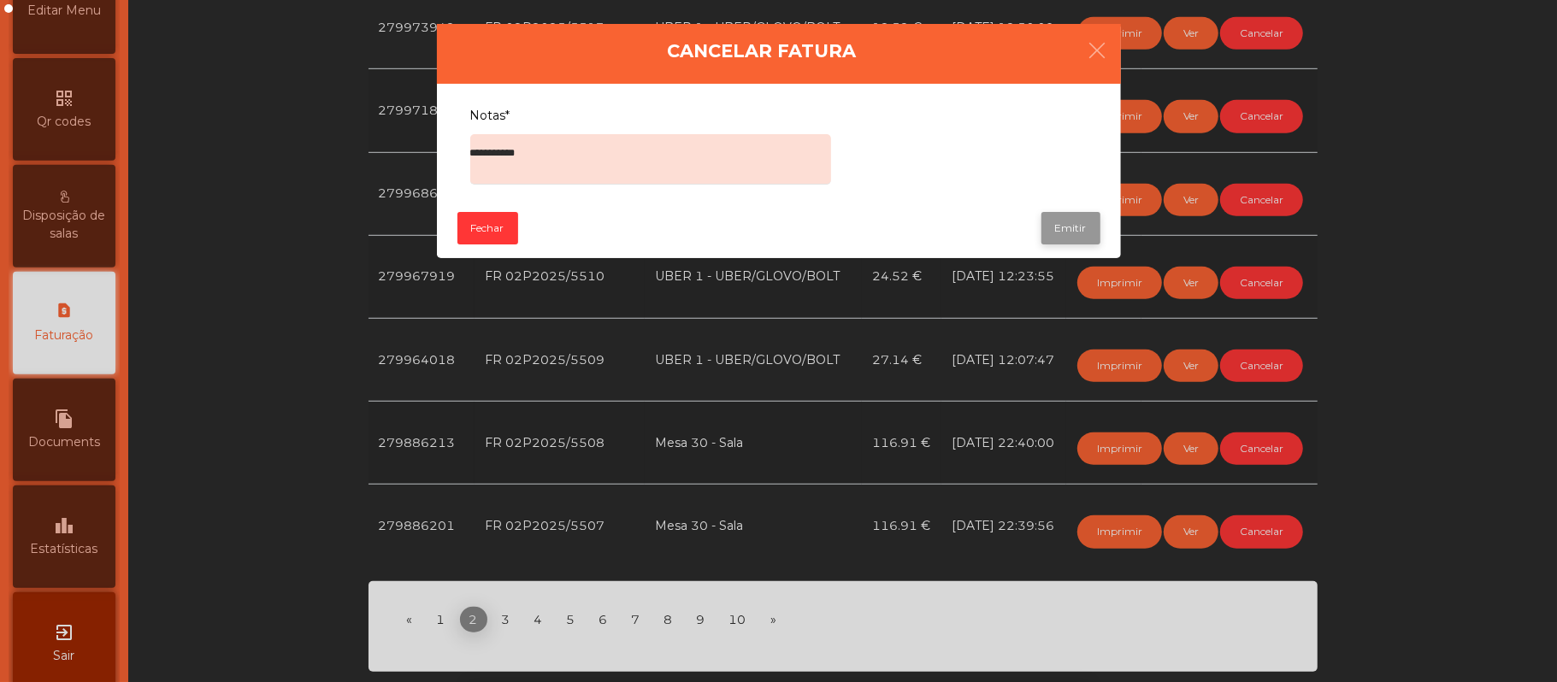
click at [1051, 229] on button "Emitir" at bounding box center [1070, 228] width 59 height 32
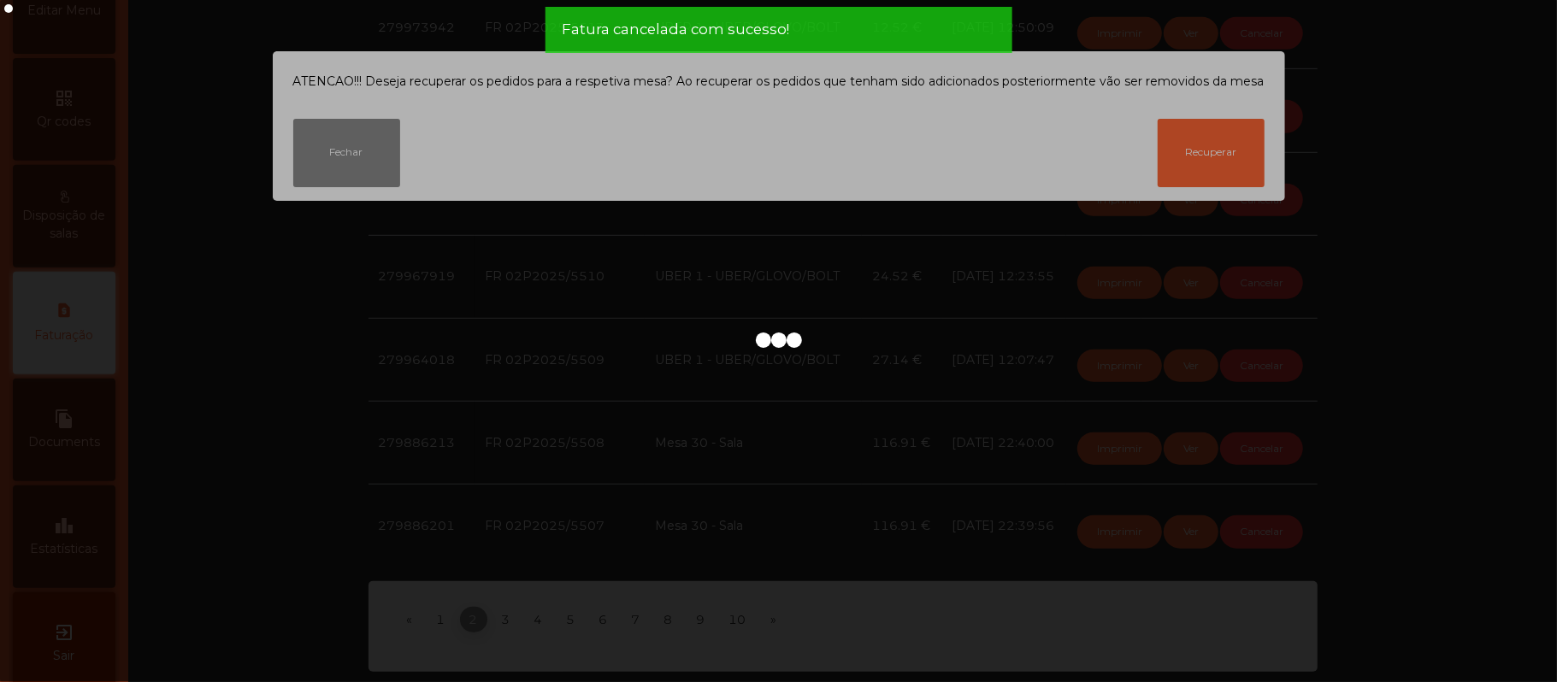
scroll to position [774, 0]
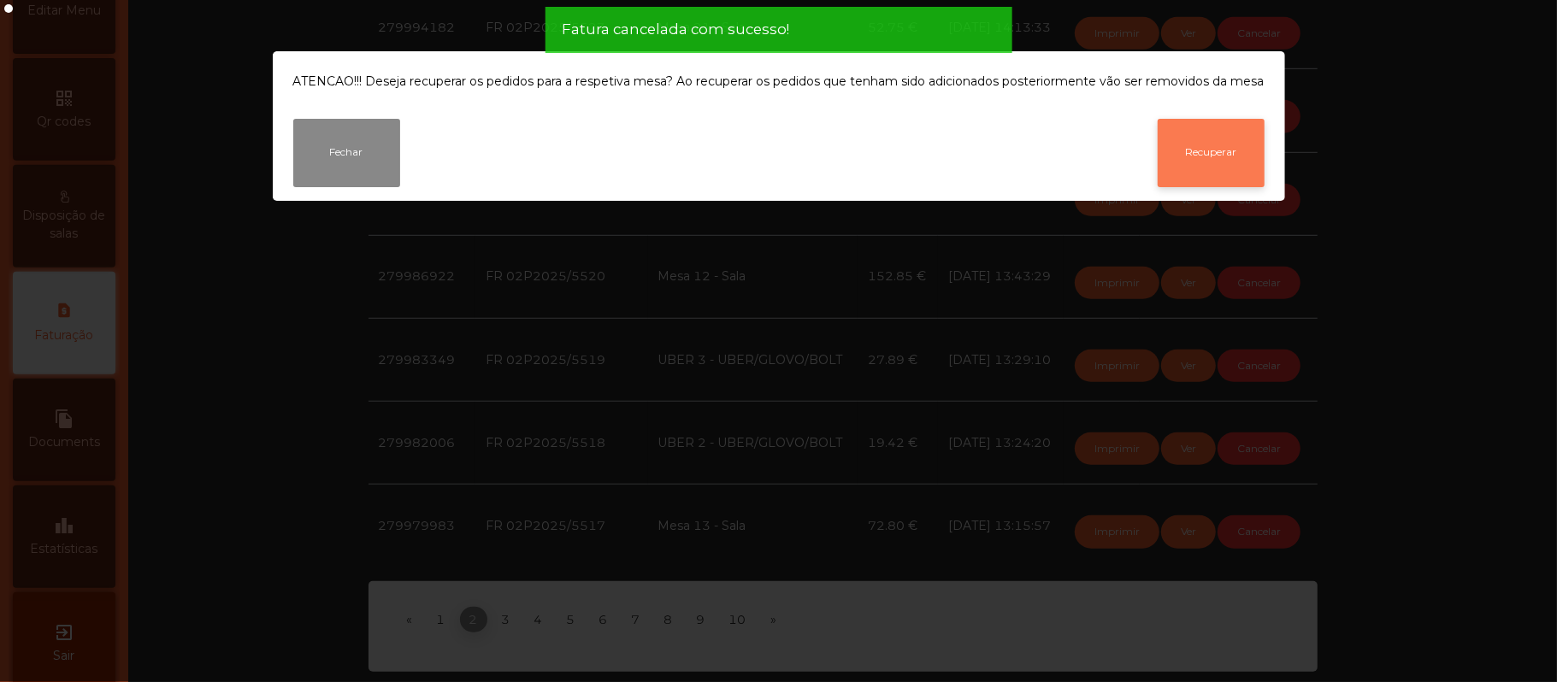
click at [1231, 148] on button "Recuperar" at bounding box center [1210, 153] width 107 height 68
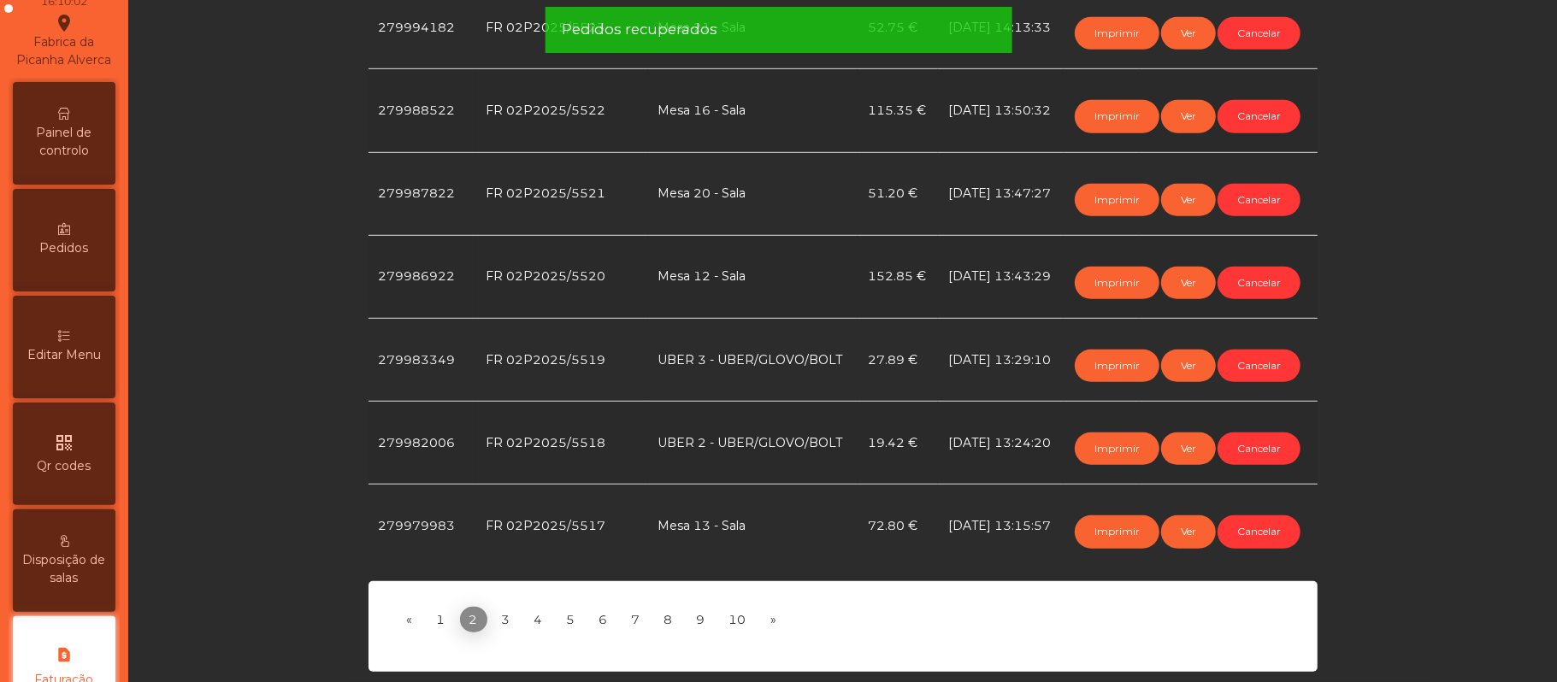
scroll to position [0, 0]
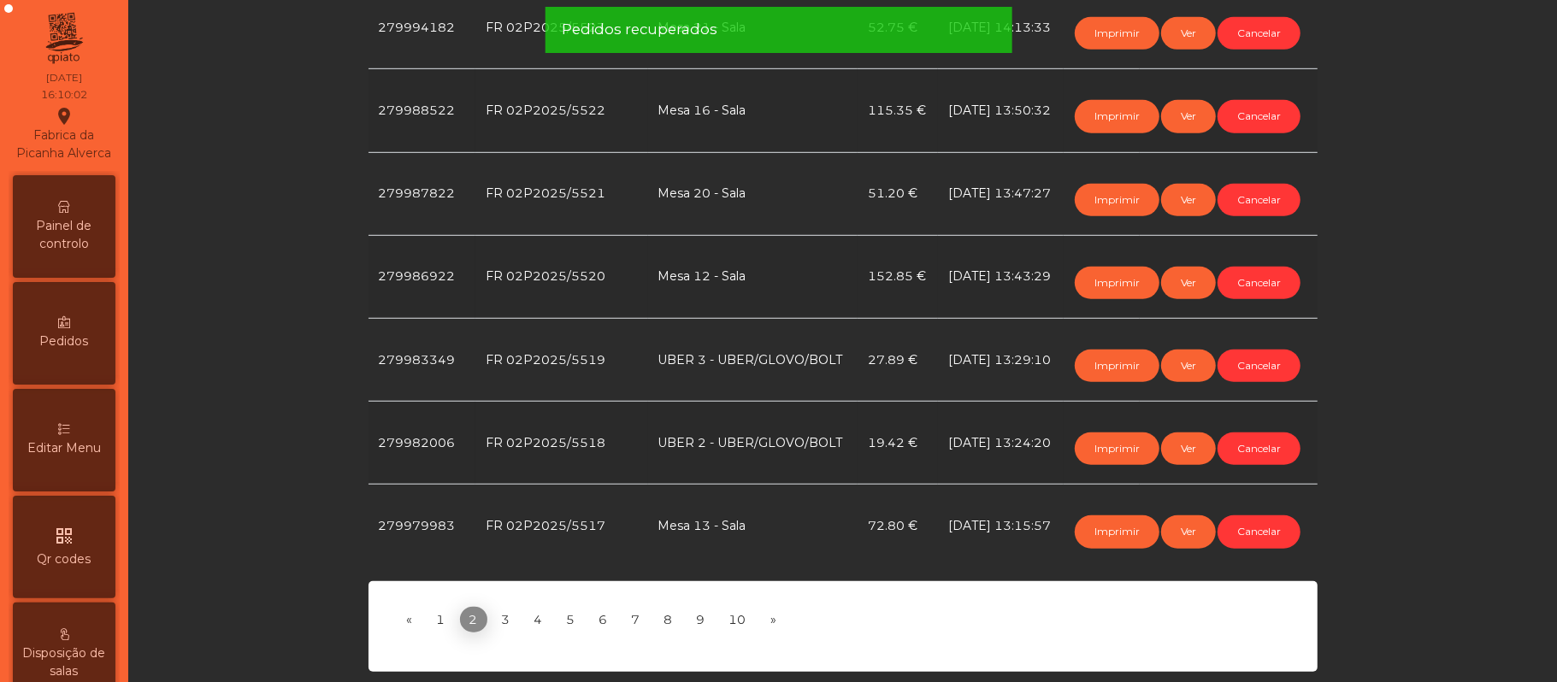
click at [77, 240] on span "Painel de controlo" at bounding box center [64, 235] width 94 height 36
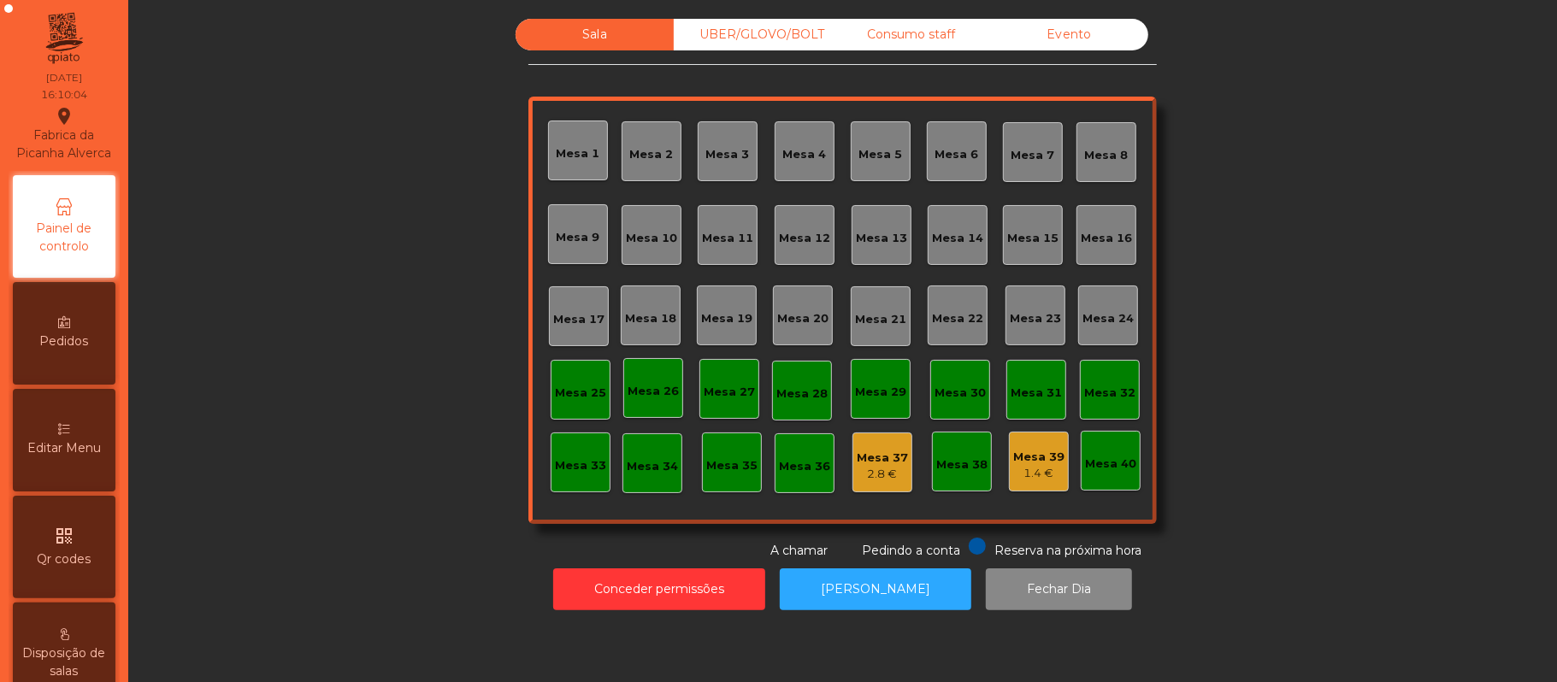
click at [784, 32] on div "Pedidos recuperados" at bounding box center [778, 29] width 433 height 21
click at [766, 36] on div "UBER/GLOVO/BOLT" at bounding box center [753, 35] width 158 height 32
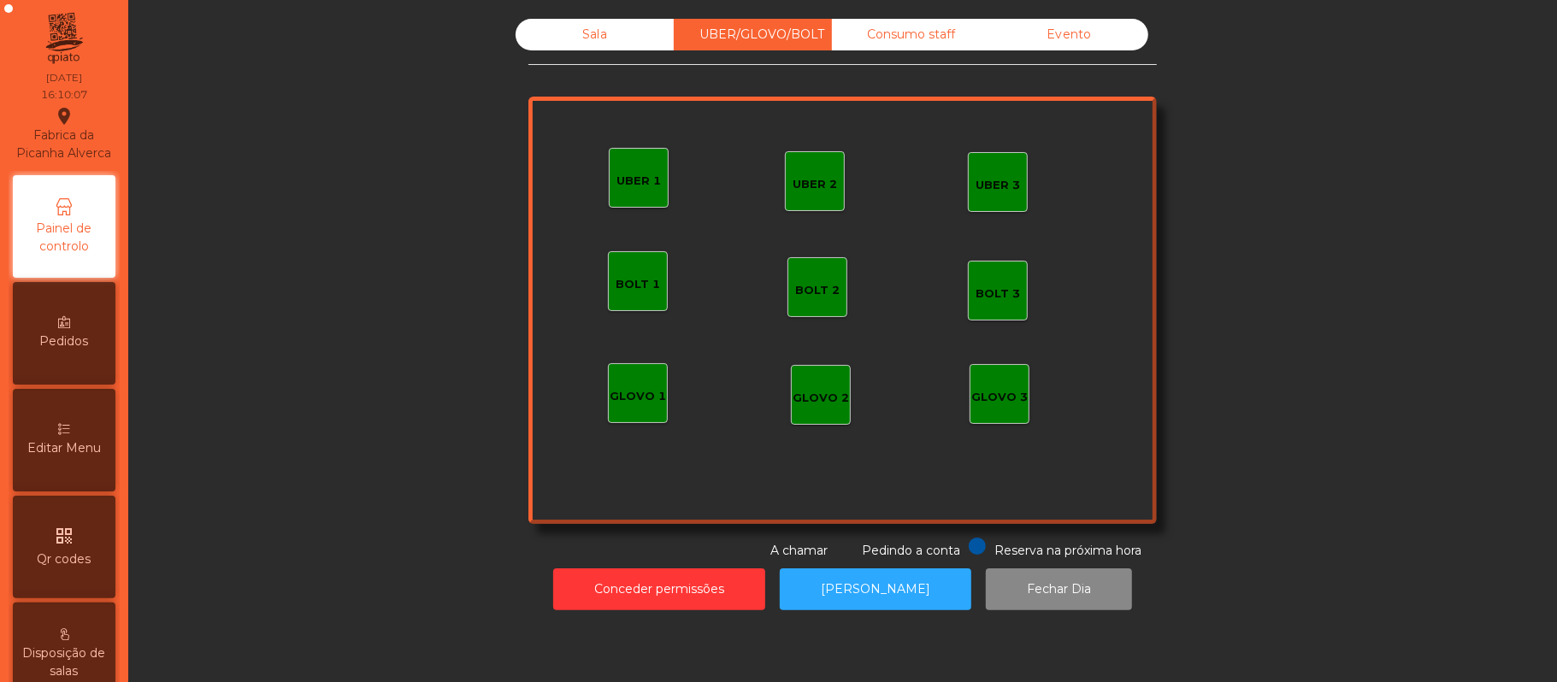
click at [557, 486] on div "UBER 2 UBER 3 BOLT 1 BOLT 2 BOLT 3 GLOVO 1 GLOVO 2 GLOVO 3 UBER 1" at bounding box center [842, 310] width 628 height 427
click at [630, 411] on div "28.68 €" at bounding box center [638, 405] width 56 height 17
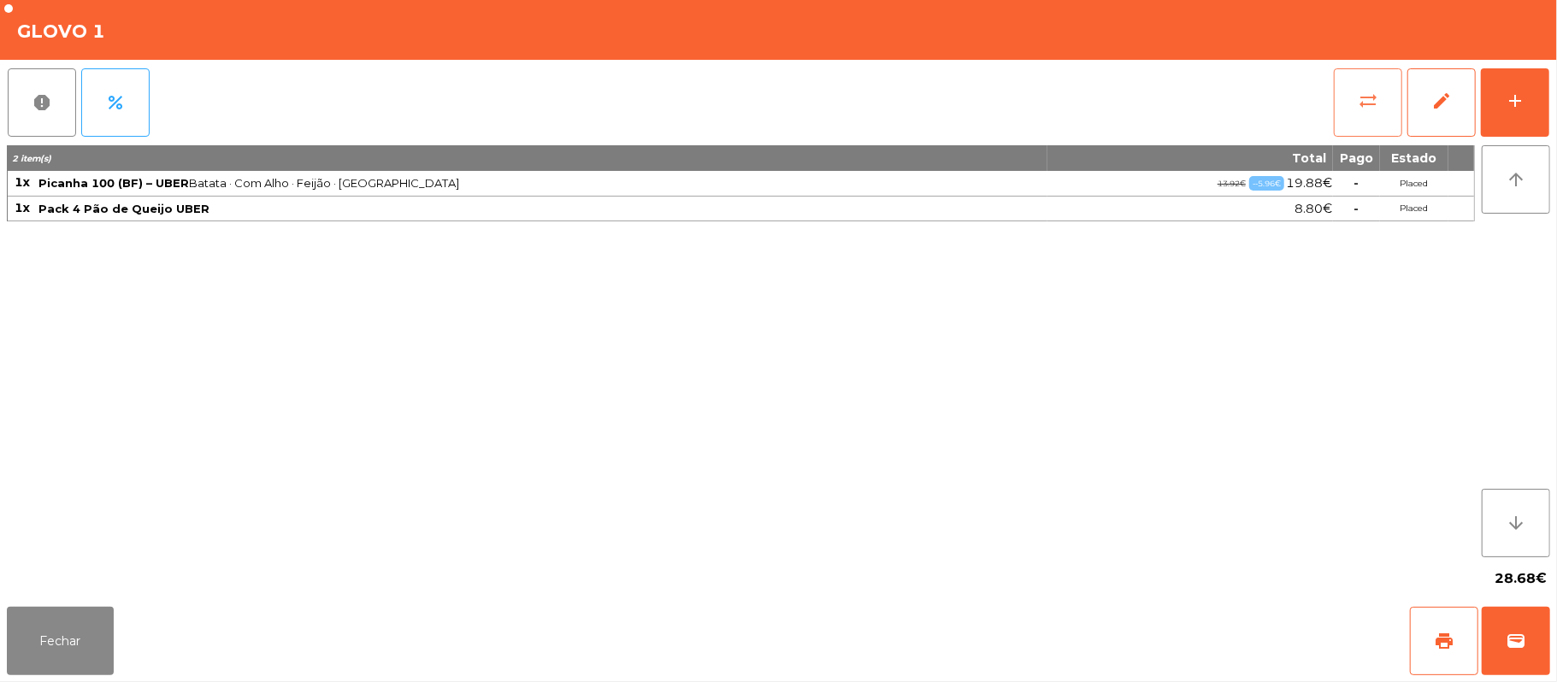
click at [1346, 130] on button "sync_alt" at bounding box center [1368, 102] width 68 height 68
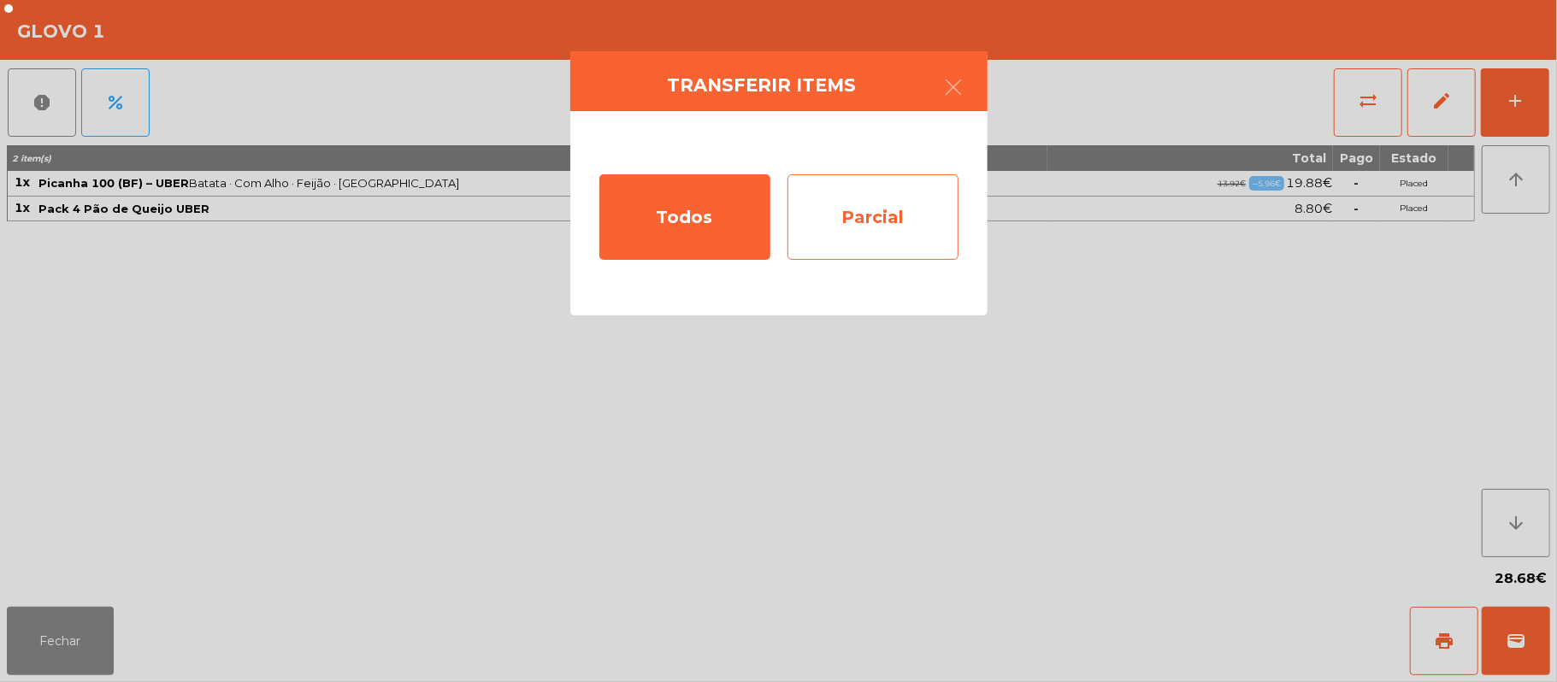
click at [911, 220] on div "Parcial" at bounding box center [872, 216] width 171 height 85
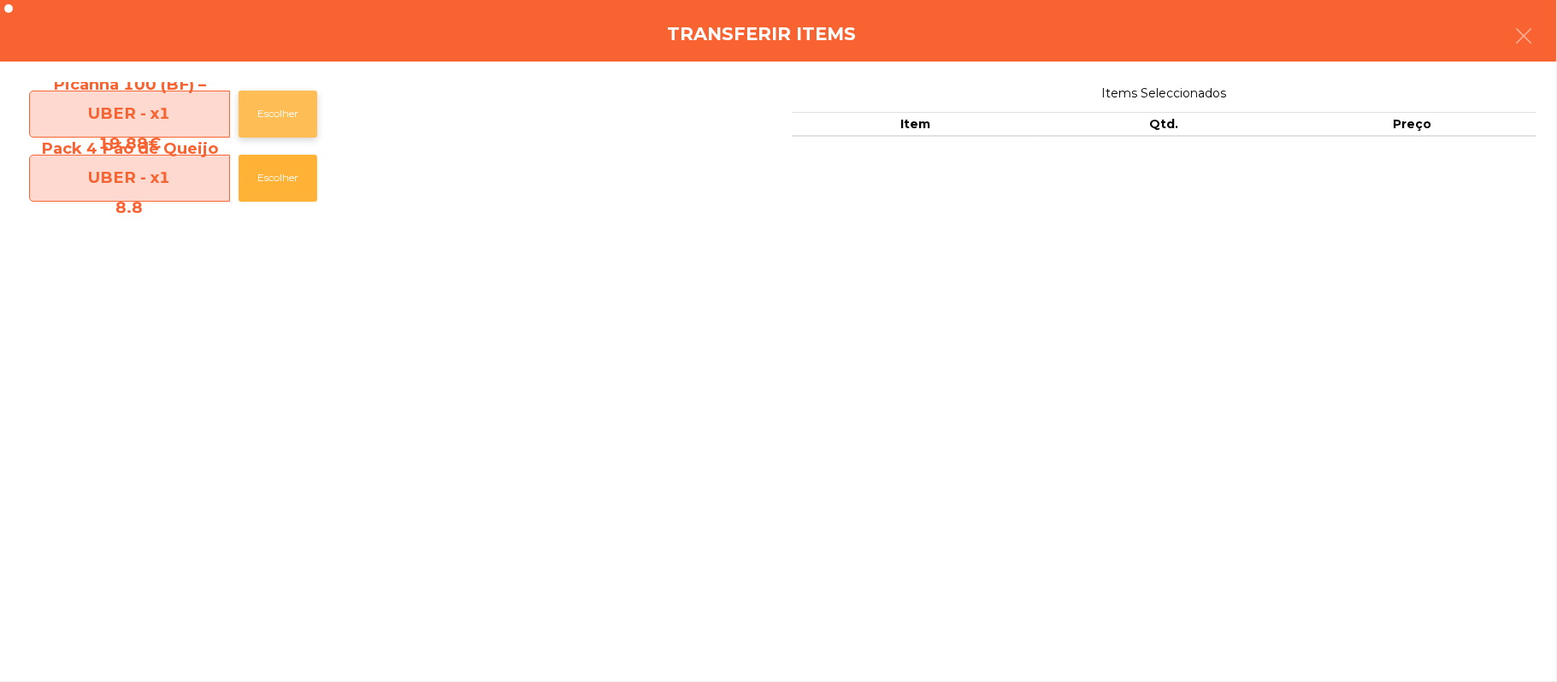
click at [285, 113] on button "Escolher" at bounding box center [278, 114] width 79 height 47
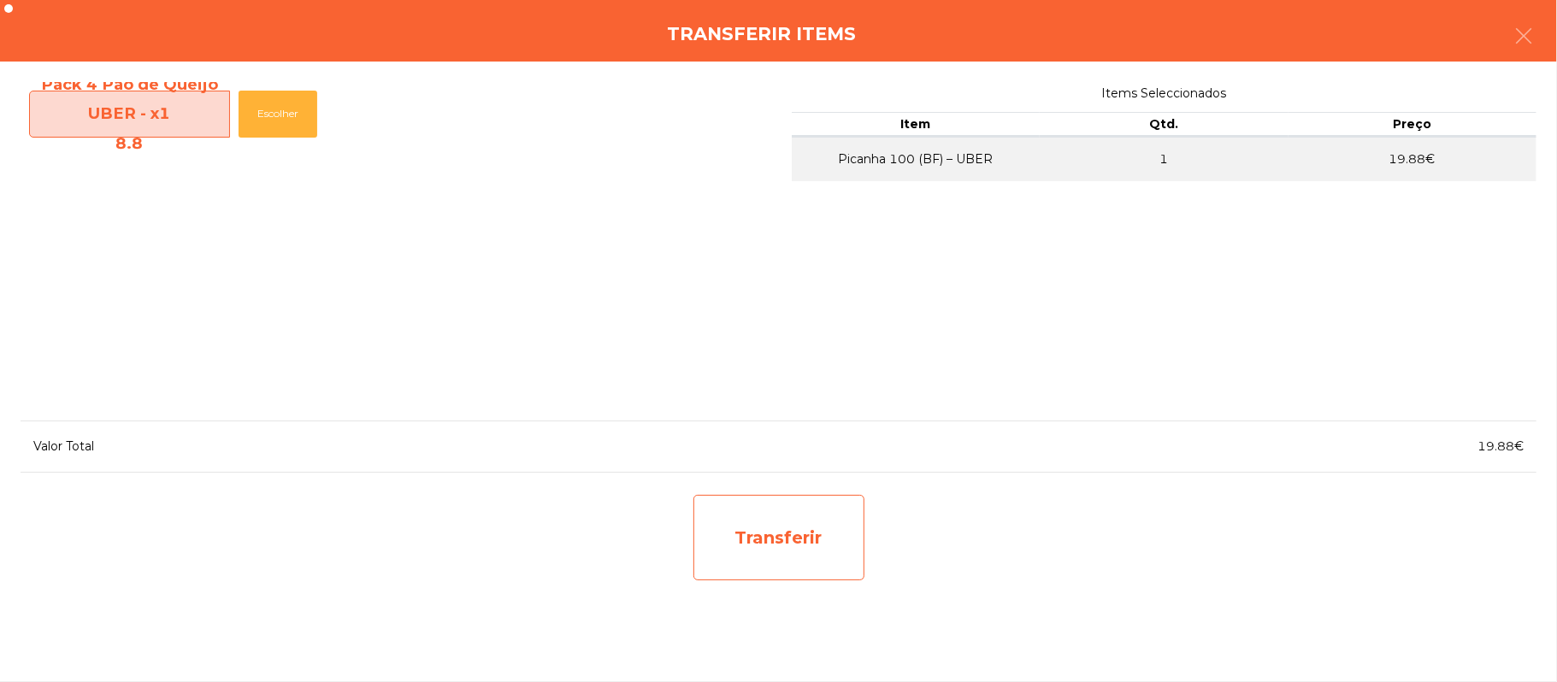
click at [807, 552] on div "Transferir" at bounding box center [778, 537] width 171 height 85
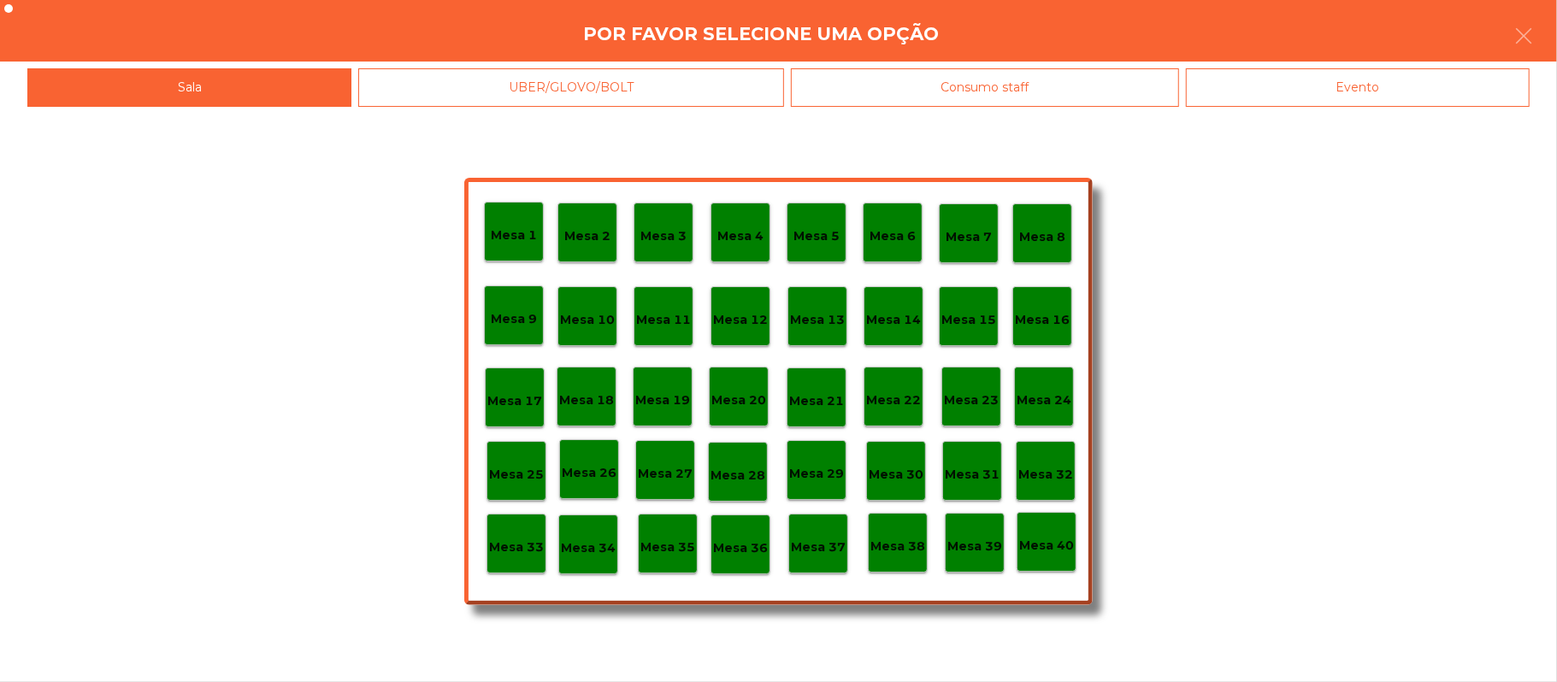
click at [817, 559] on div "Mesa 37" at bounding box center [818, 544] width 60 height 60
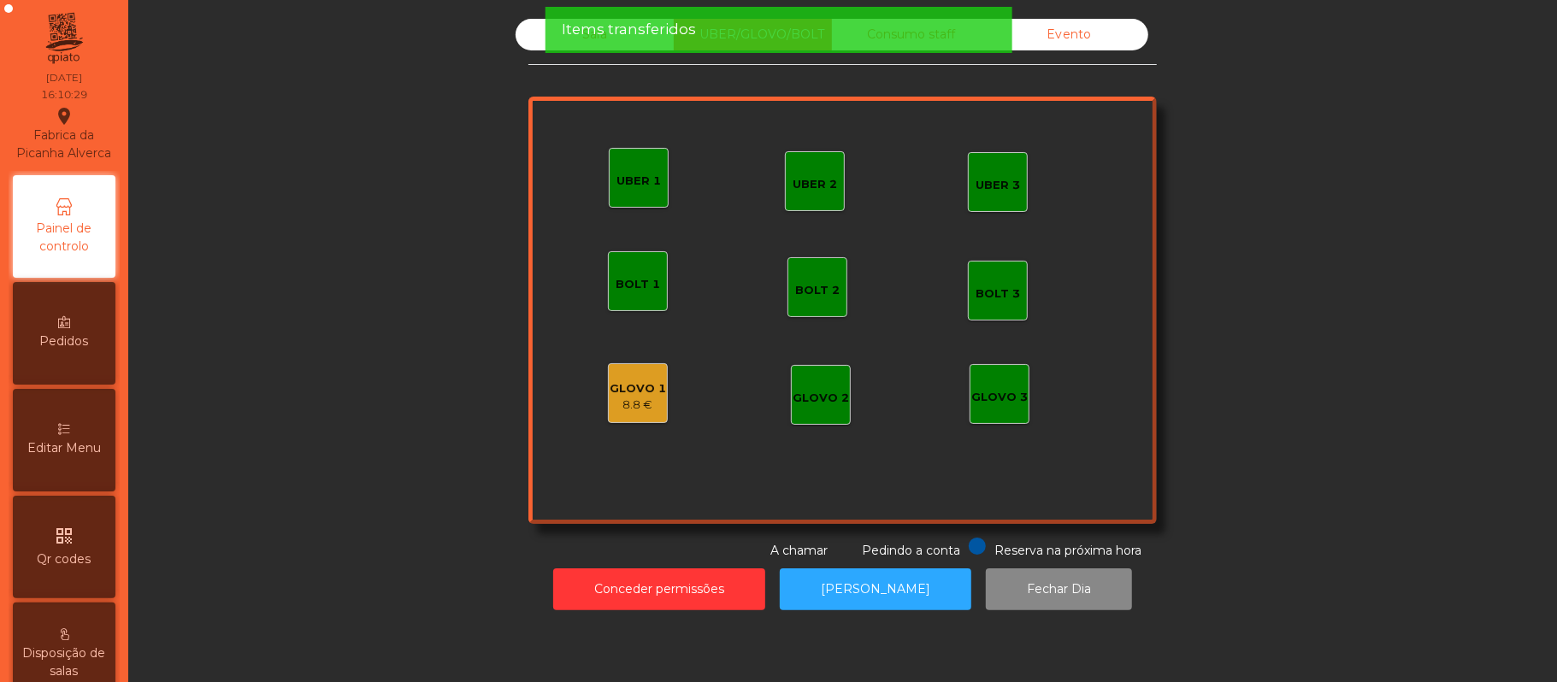
click at [638, 386] on div "GLOVO 1" at bounding box center [638, 388] width 56 height 17
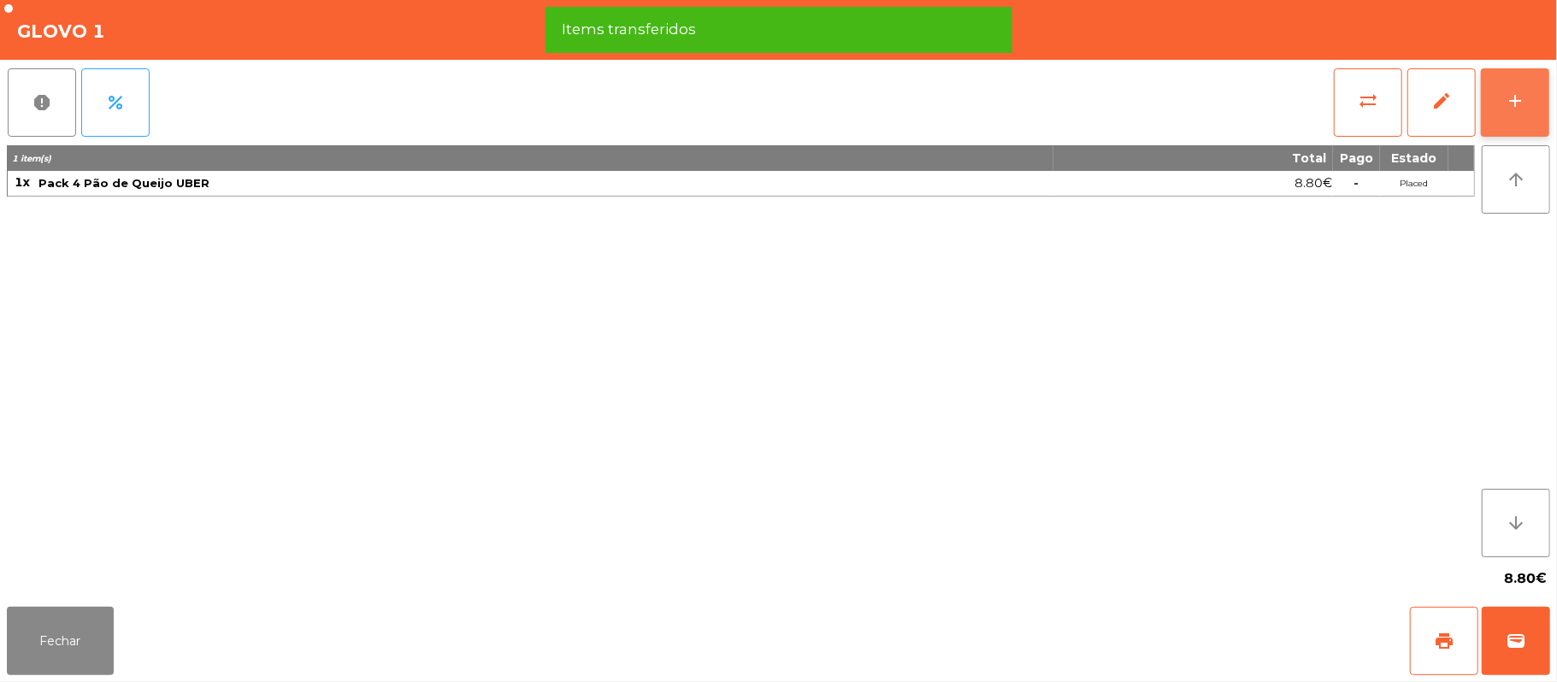
click at [1515, 108] on div "add" at bounding box center [1515, 101] width 21 height 21
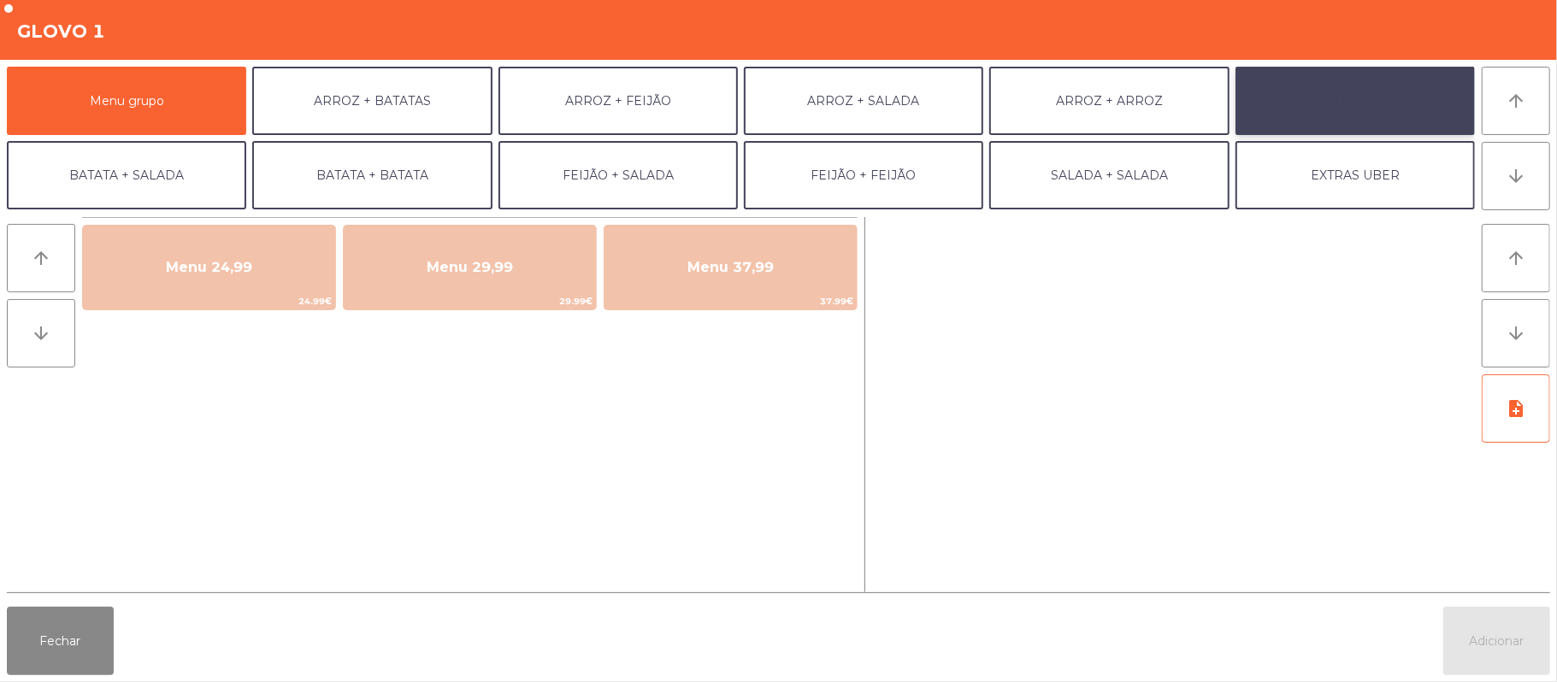
click at [1306, 113] on button "BATATA + FEIJÃO" at bounding box center [1354, 101] width 239 height 68
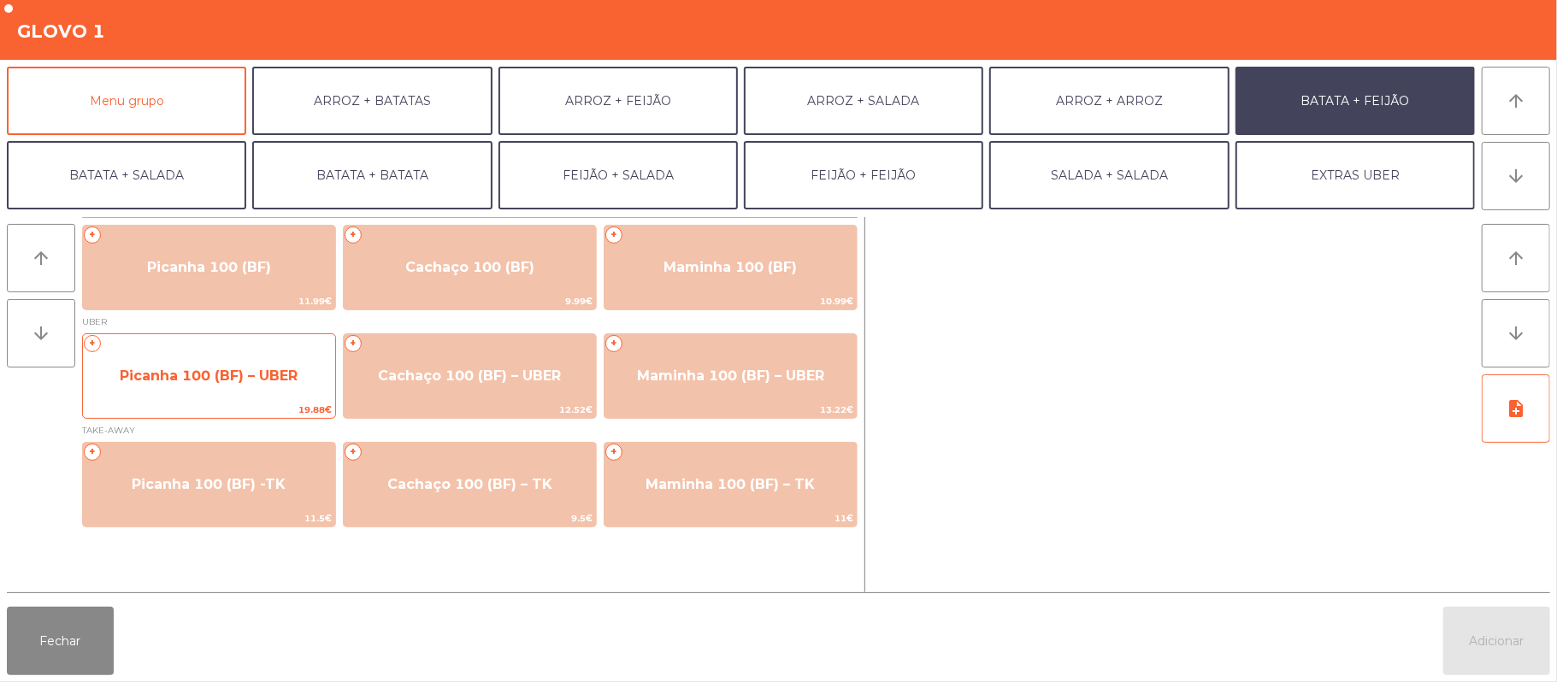
click at [246, 368] on span "Picanha 100 (BF) – UBER" at bounding box center [209, 376] width 178 height 16
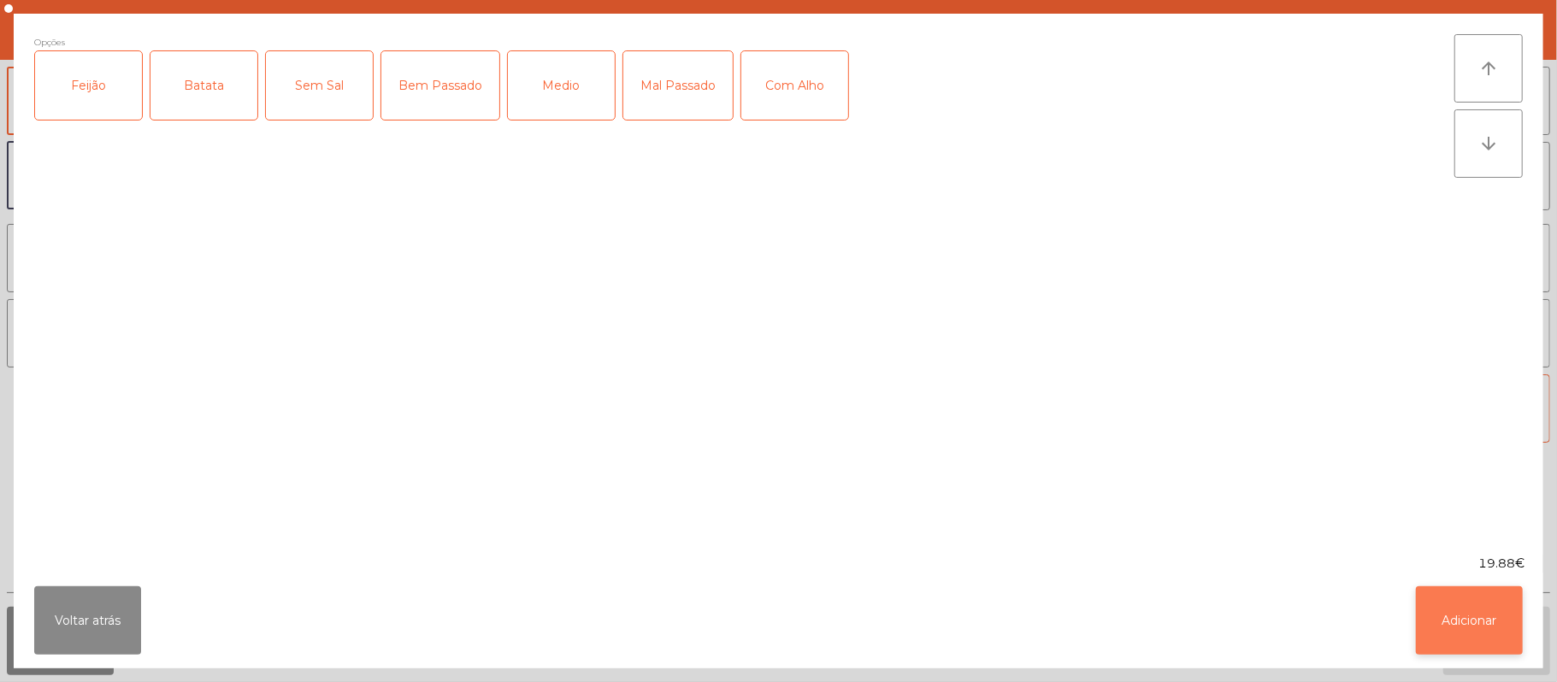
click at [1431, 617] on button "Adicionar" at bounding box center [1469, 620] width 107 height 68
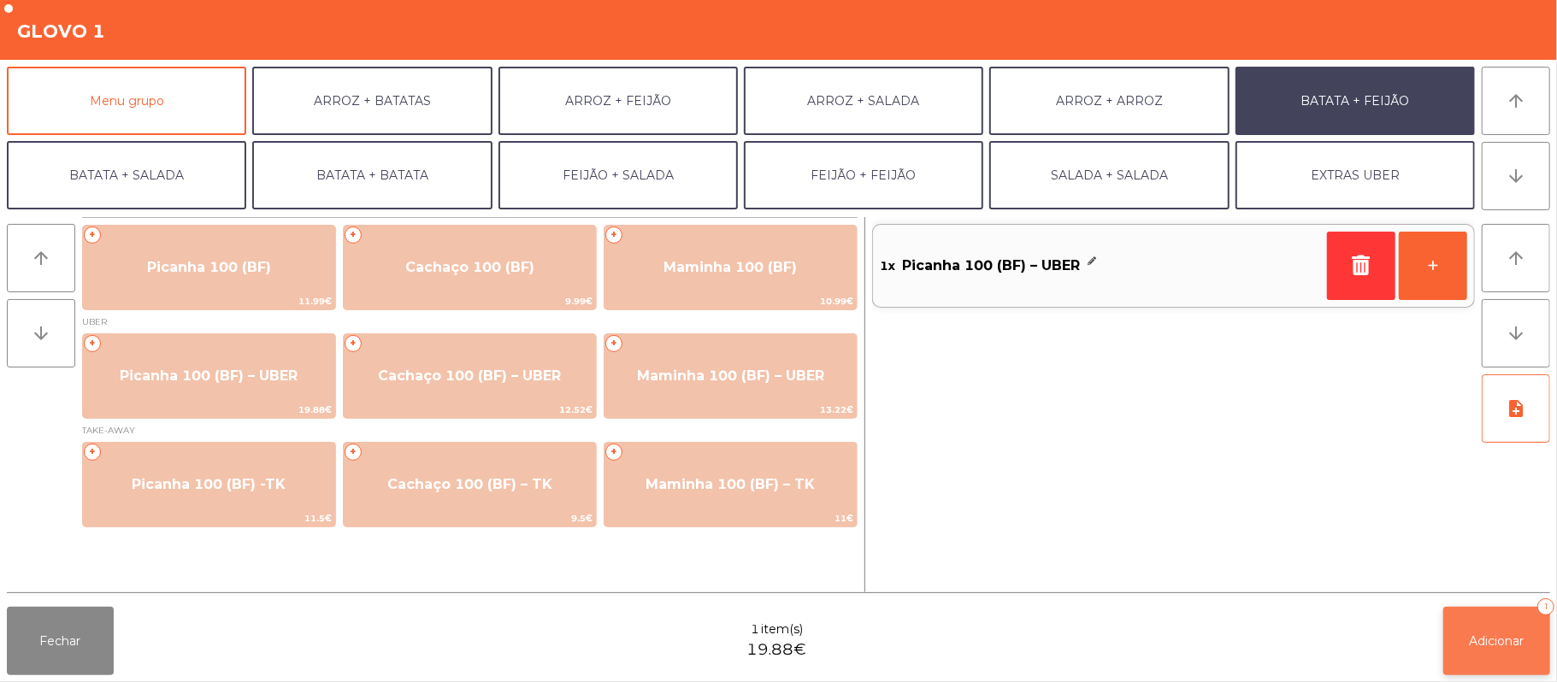
click at [1495, 627] on button "Adicionar 1" at bounding box center [1496, 641] width 107 height 68
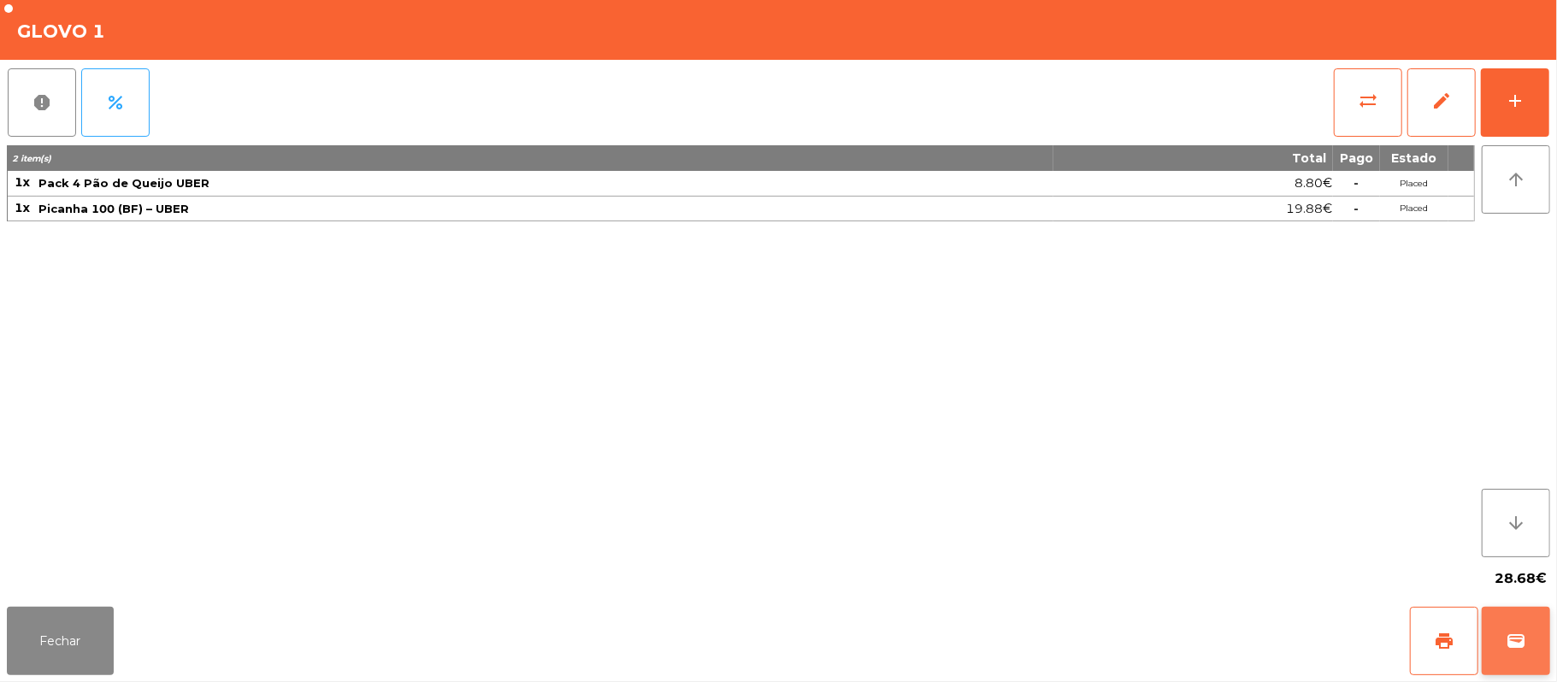
click at [1546, 647] on button "wallet" at bounding box center [1515, 641] width 68 height 68
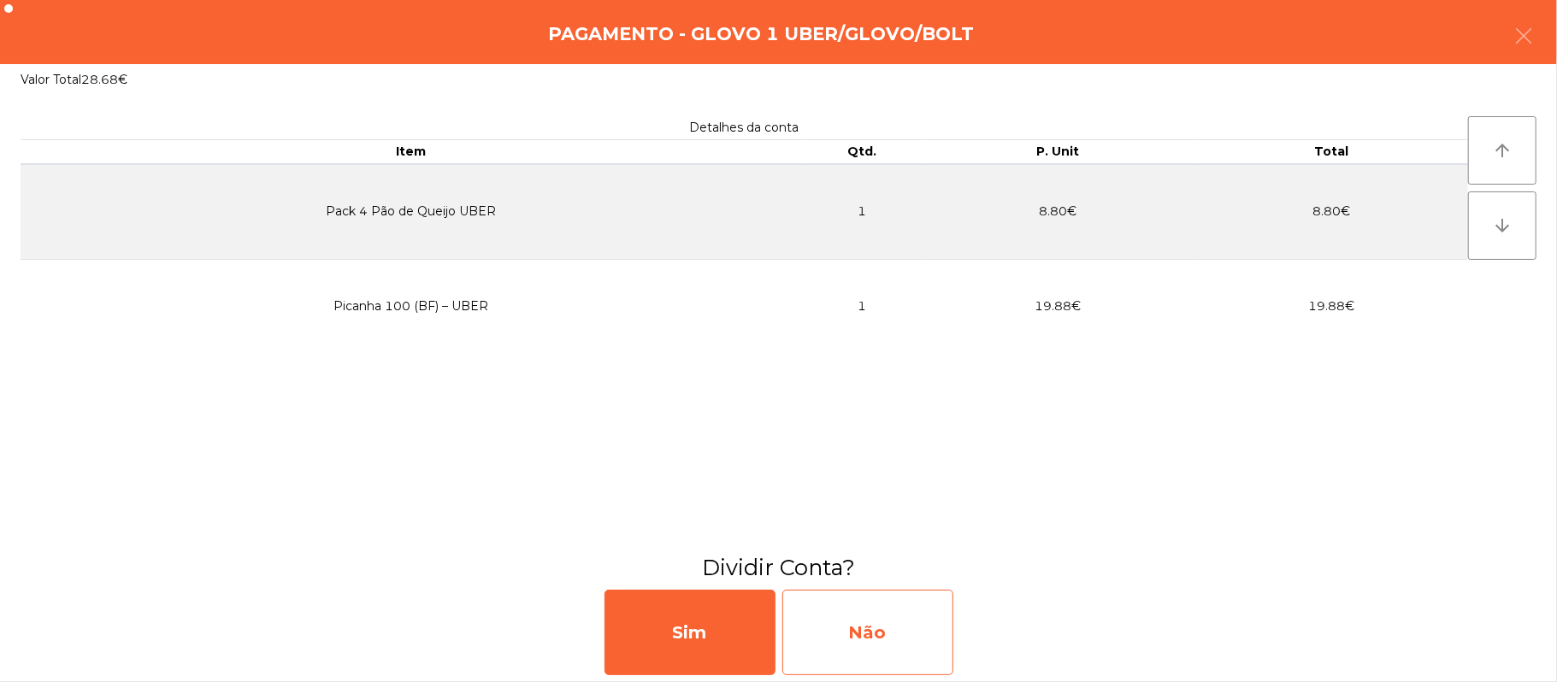
click at [893, 619] on div "Não" at bounding box center [867, 632] width 171 height 85
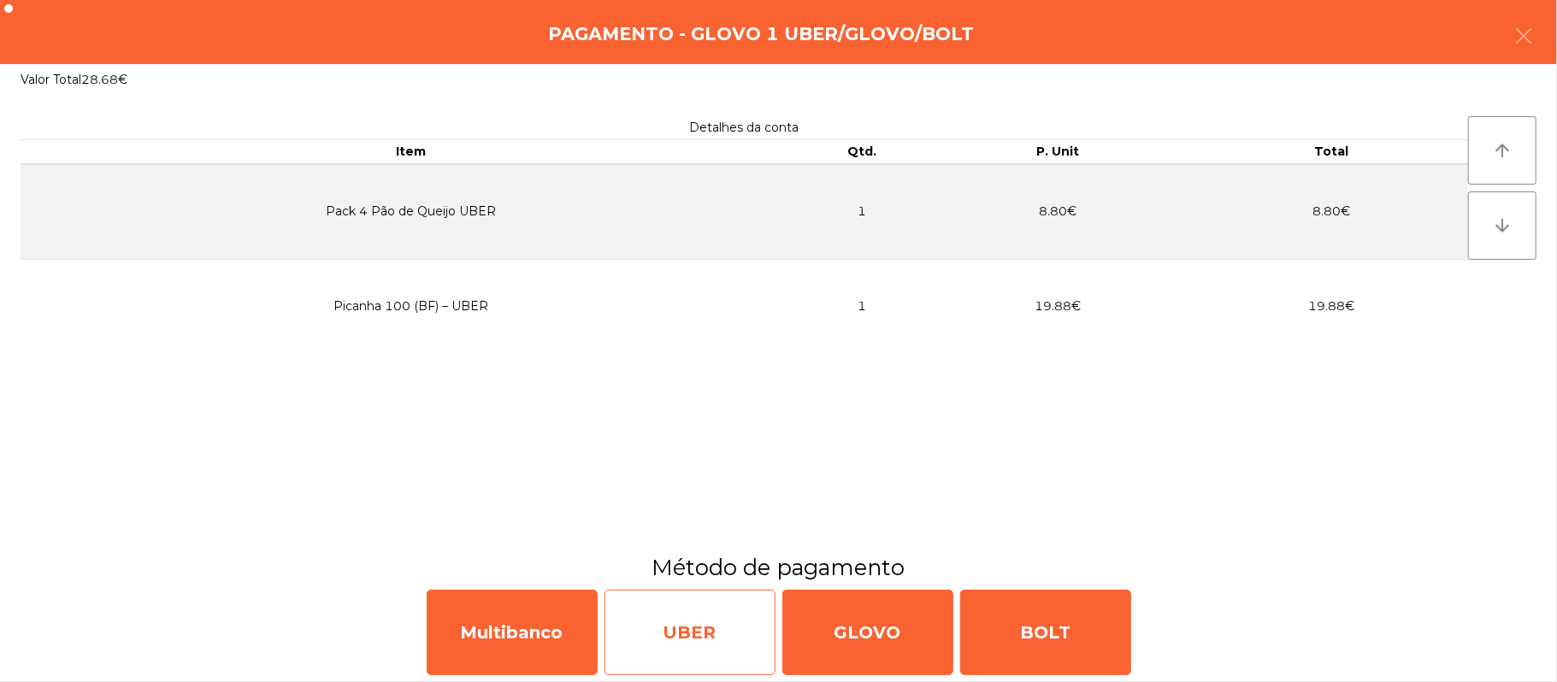
click at [674, 638] on div "UBER" at bounding box center [689, 632] width 171 height 85
select select "**"
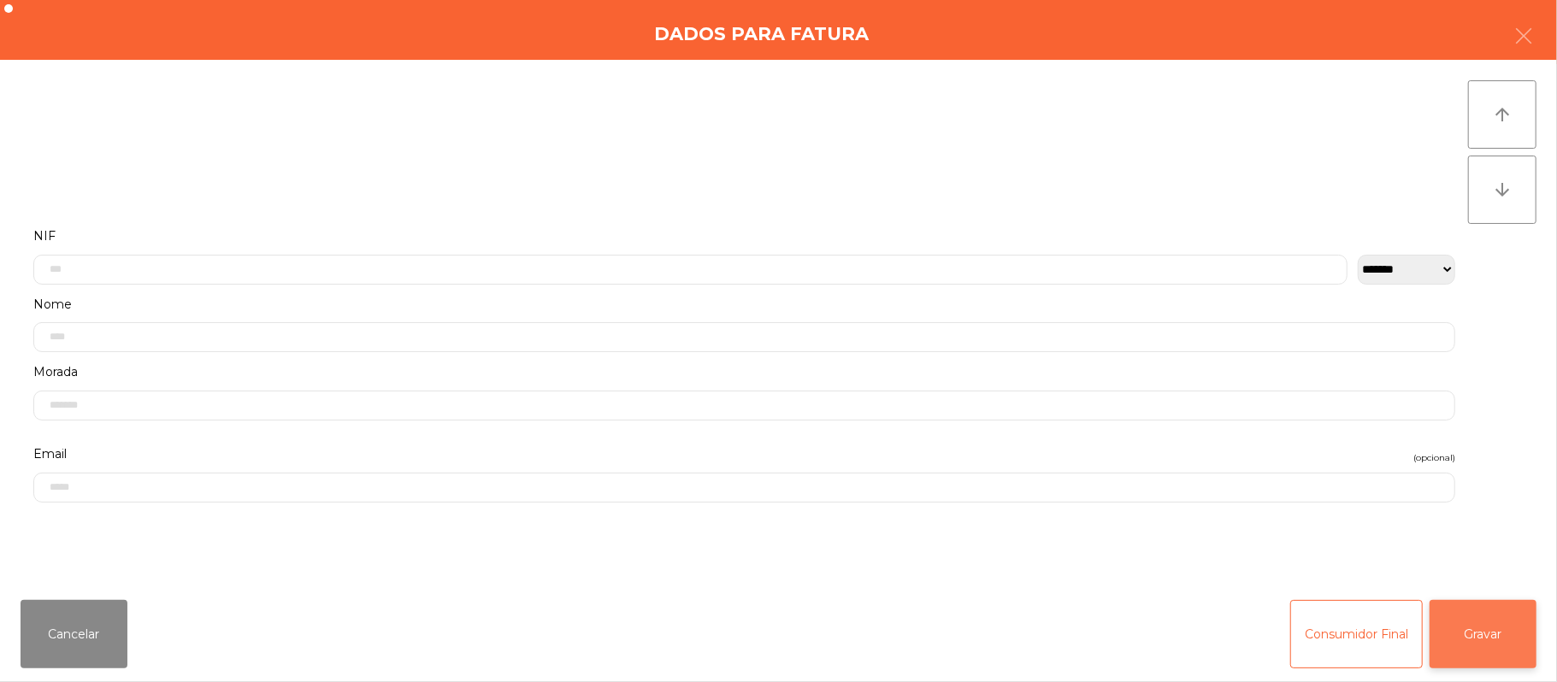
click at [1471, 631] on button "Gravar" at bounding box center [1482, 634] width 107 height 68
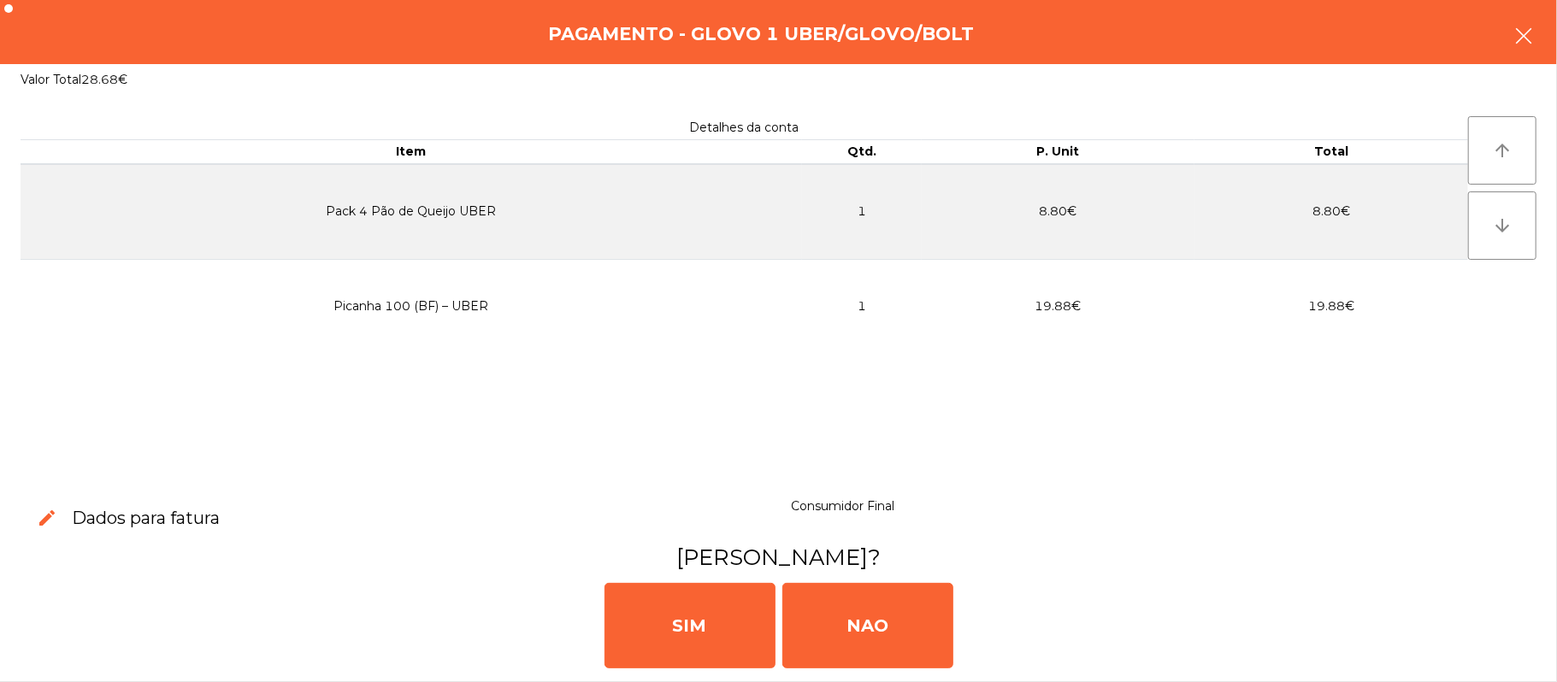
click at [1546, 34] on button "button" at bounding box center [1523, 37] width 48 height 51
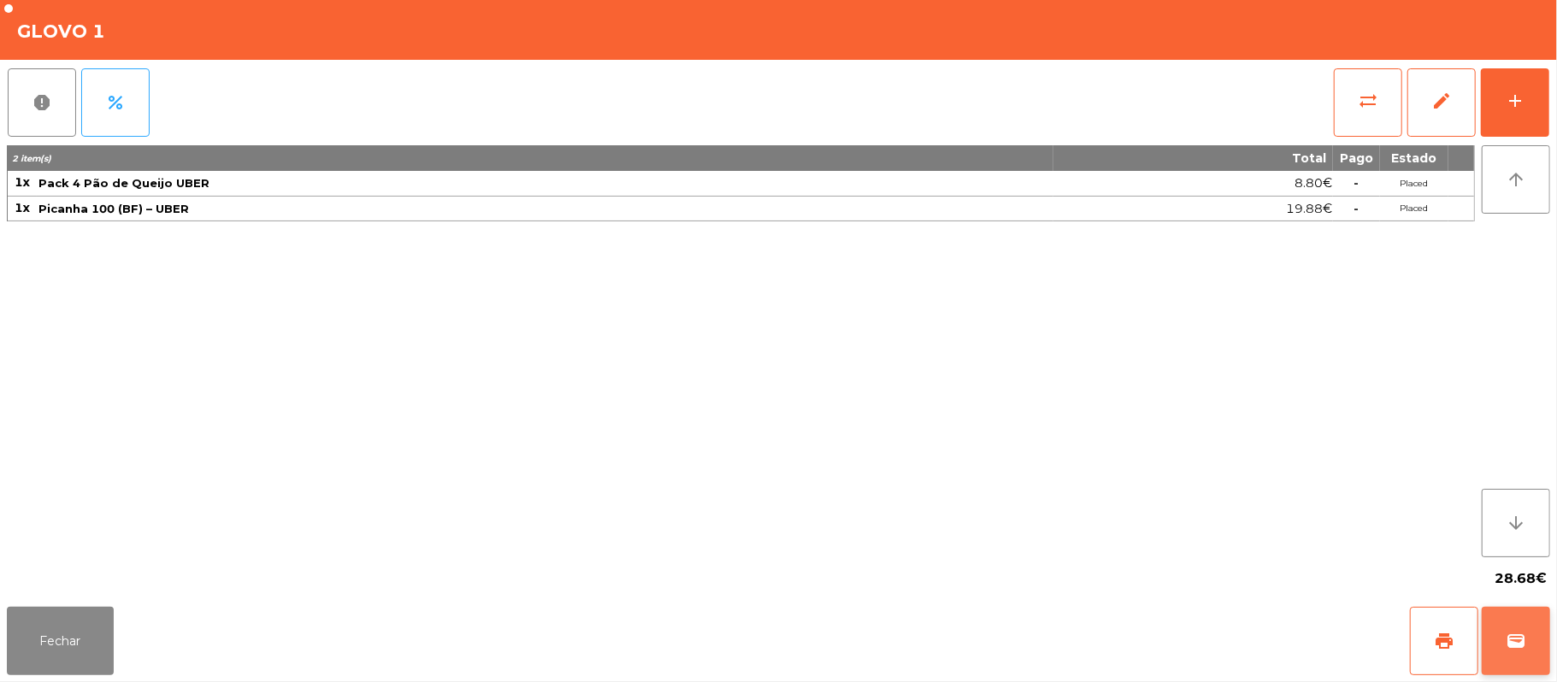
click at [1508, 640] on span "wallet" at bounding box center [1515, 641] width 21 height 21
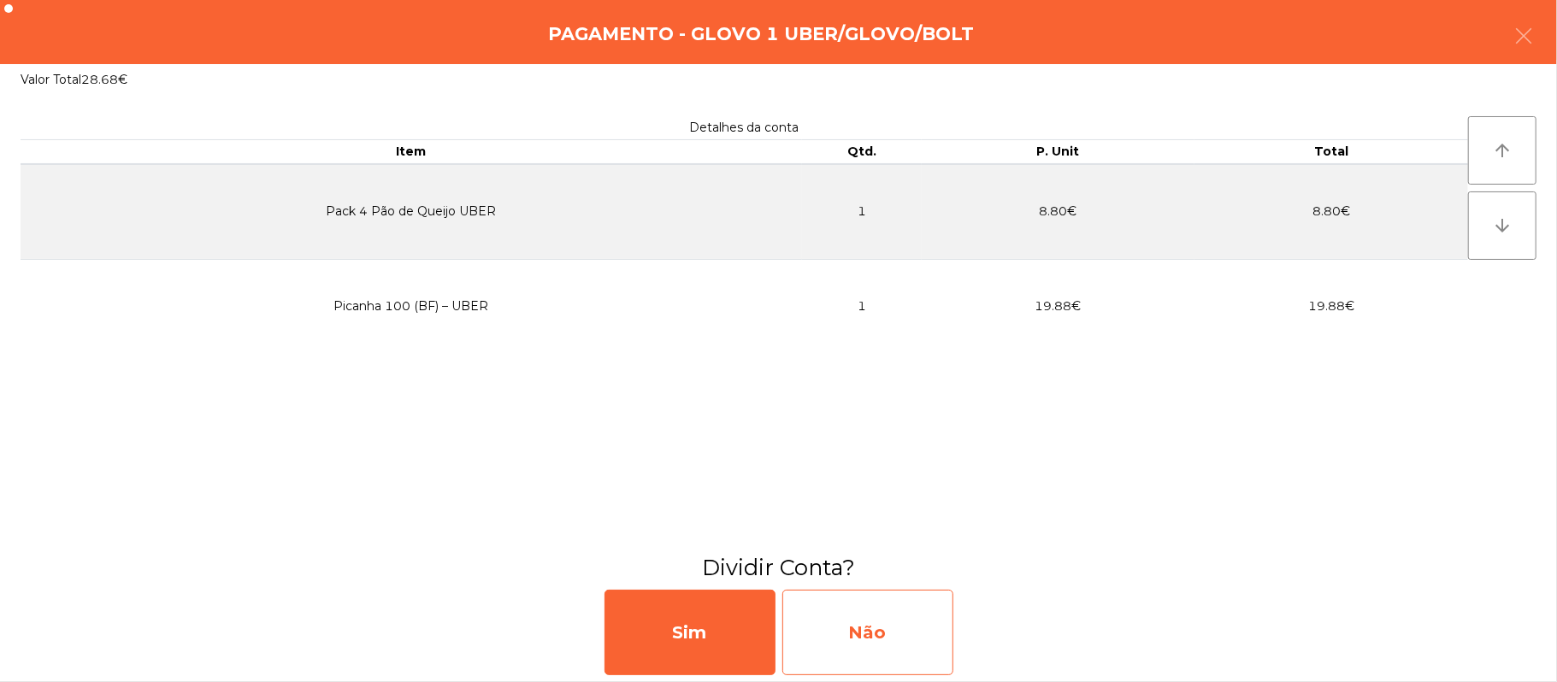
click at [883, 651] on div "Não" at bounding box center [867, 632] width 171 height 85
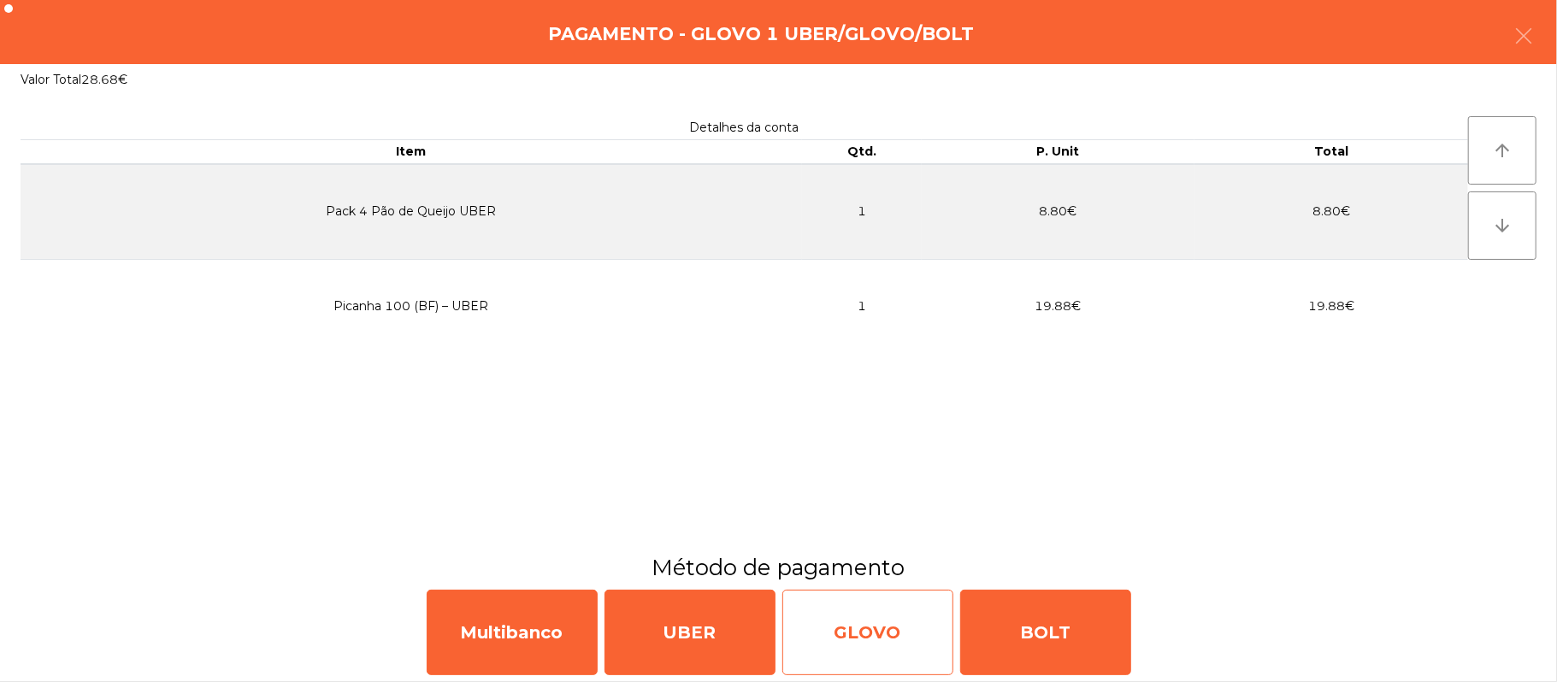
click at [892, 646] on div "GLOVO" at bounding box center [867, 632] width 171 height 85
select select "**"
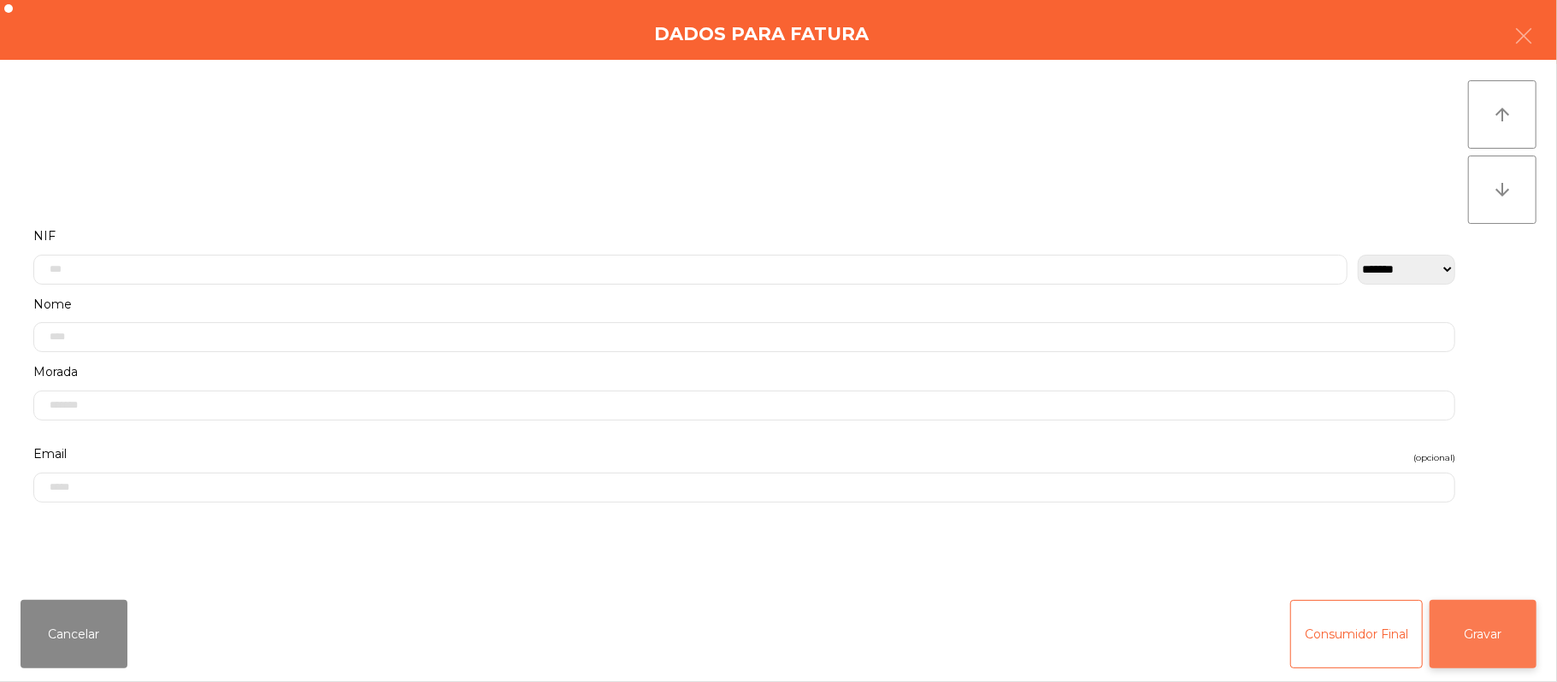
click at [1492, 614] on button "Gravar" at bounding box center [1482, 634] width 107 height 68
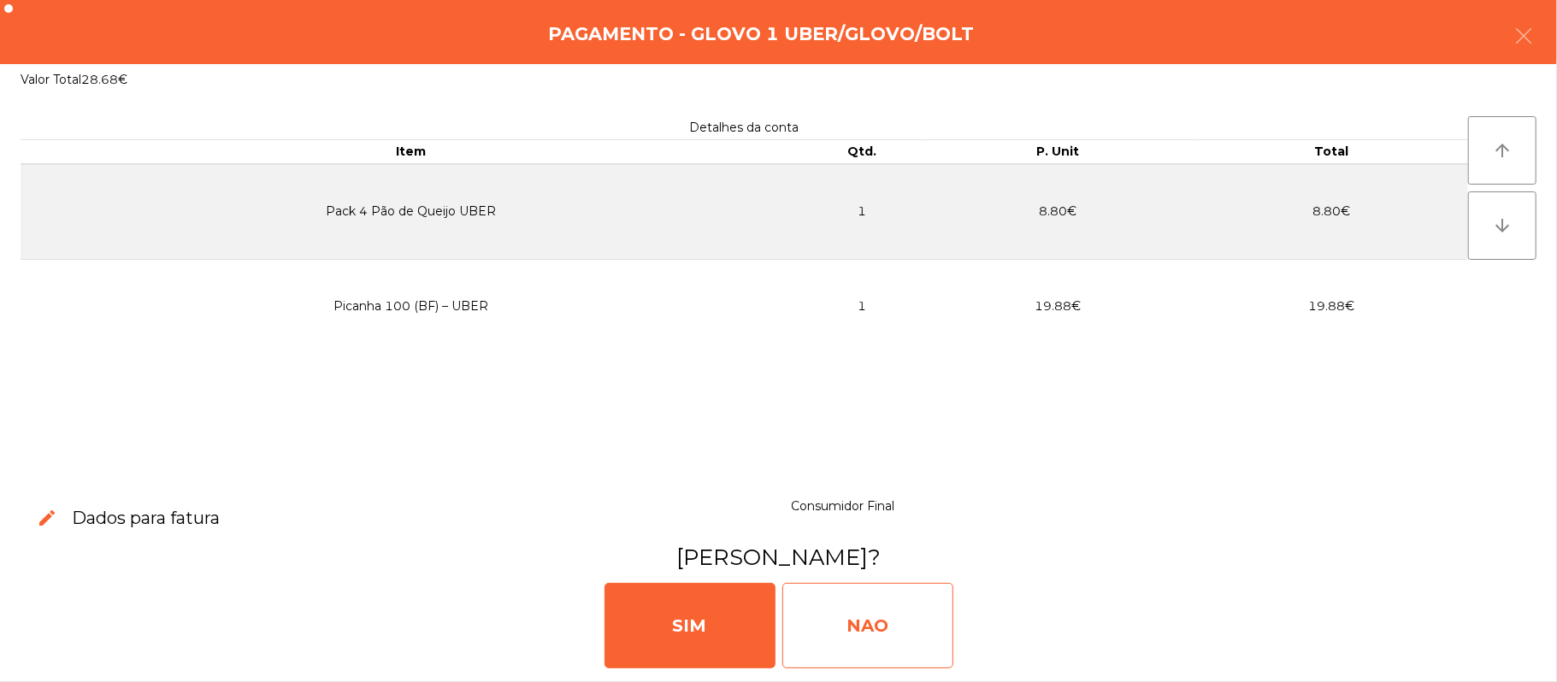
click at [882, 639] on div "NAO" at bounding box center [867, 625] width 171 height 85
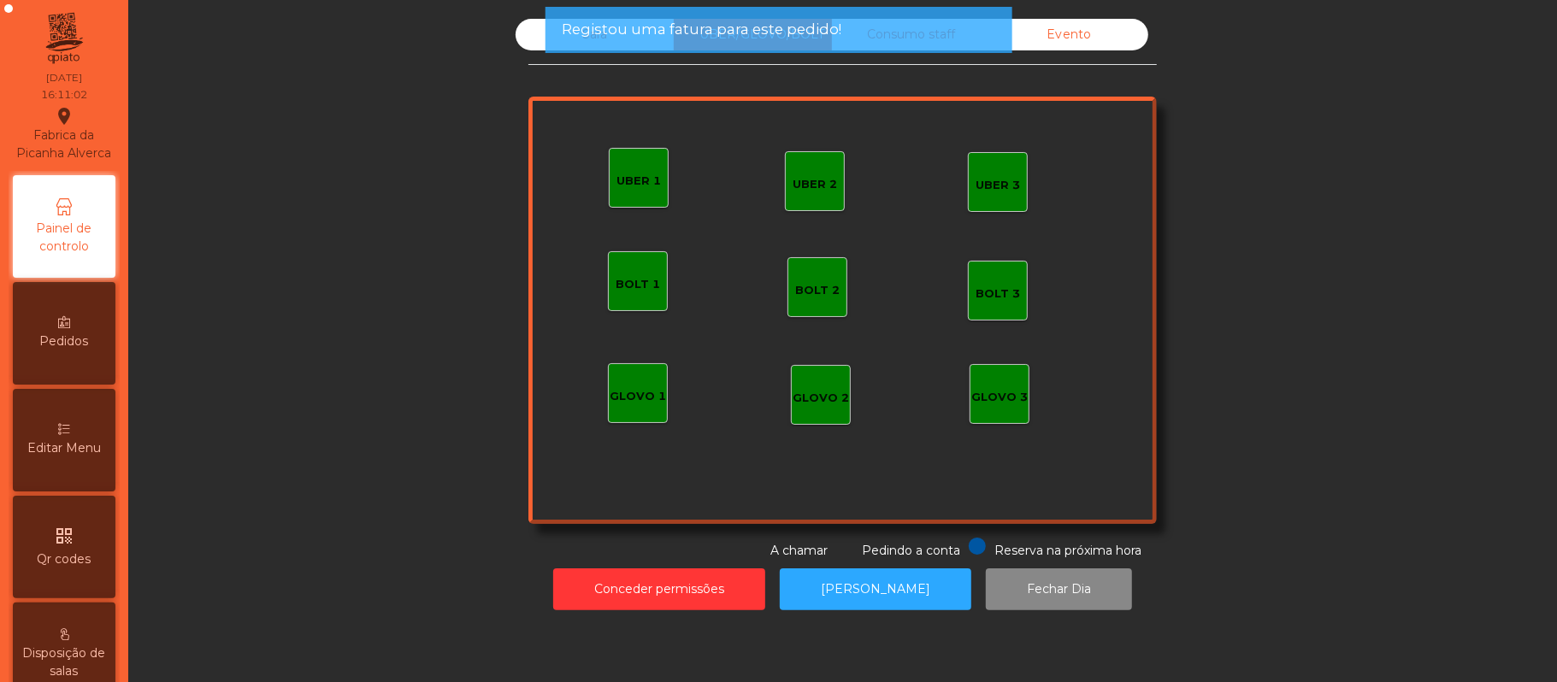
click at [651, 35] on span "Registou uma fatura para este pedido!" at bounding box center [702, 29] width 280 height 21
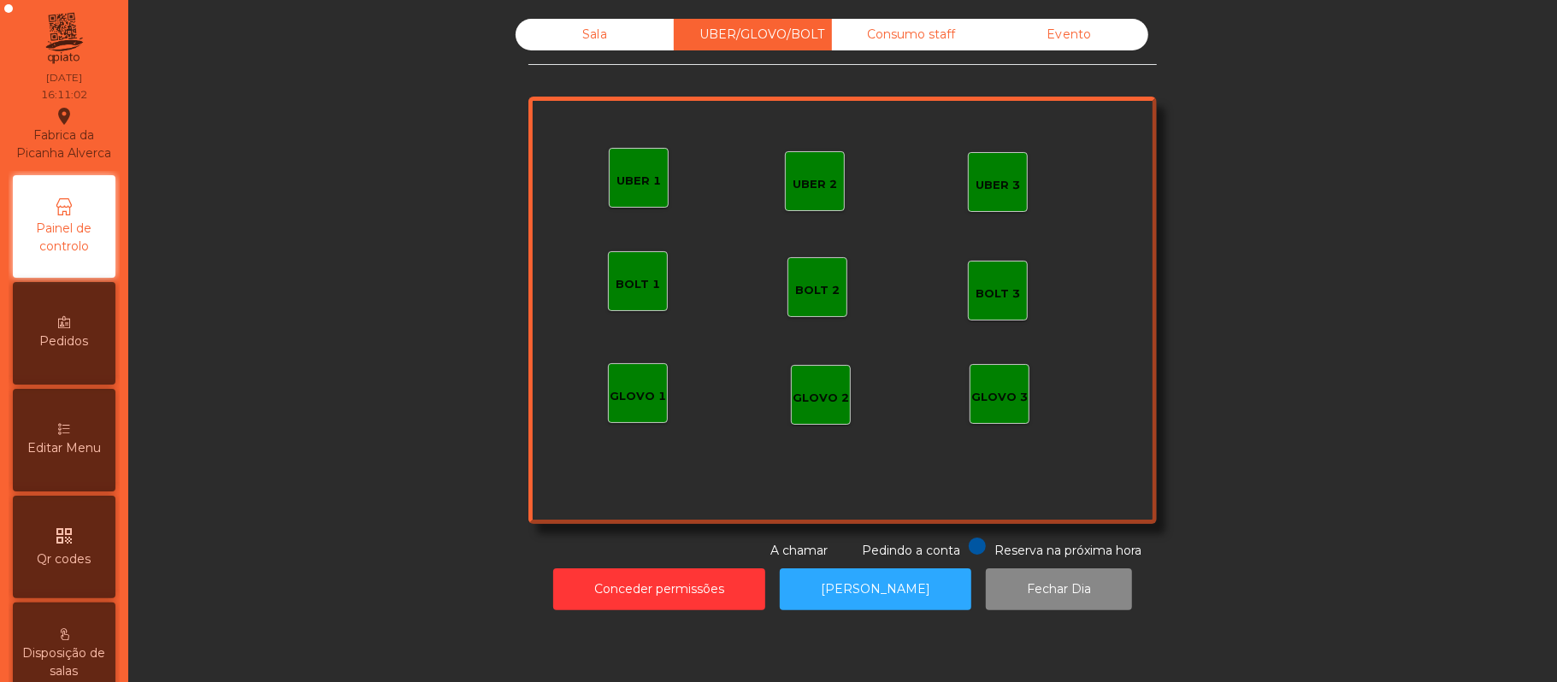
click at [596, 42] on div "Sala" at bounding box center [594, 35] width 158 height 32
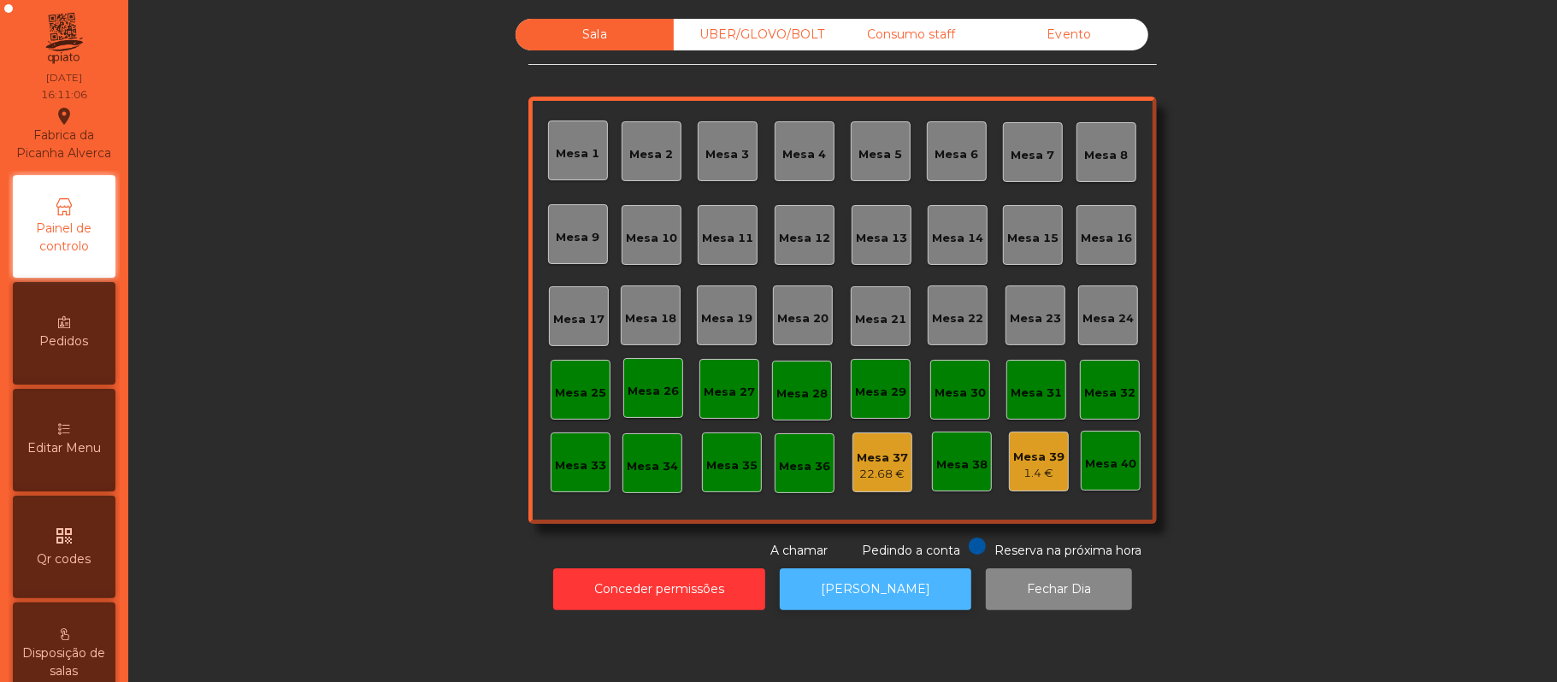
click at [904, 602] on button "[PERSON_NAME]" at bounding box center [875, 589] width 191 height 42
click at [777, 35] on div "UBER/GLOVO/BOLT" at bounding box center [753, 35] width 158 height 32
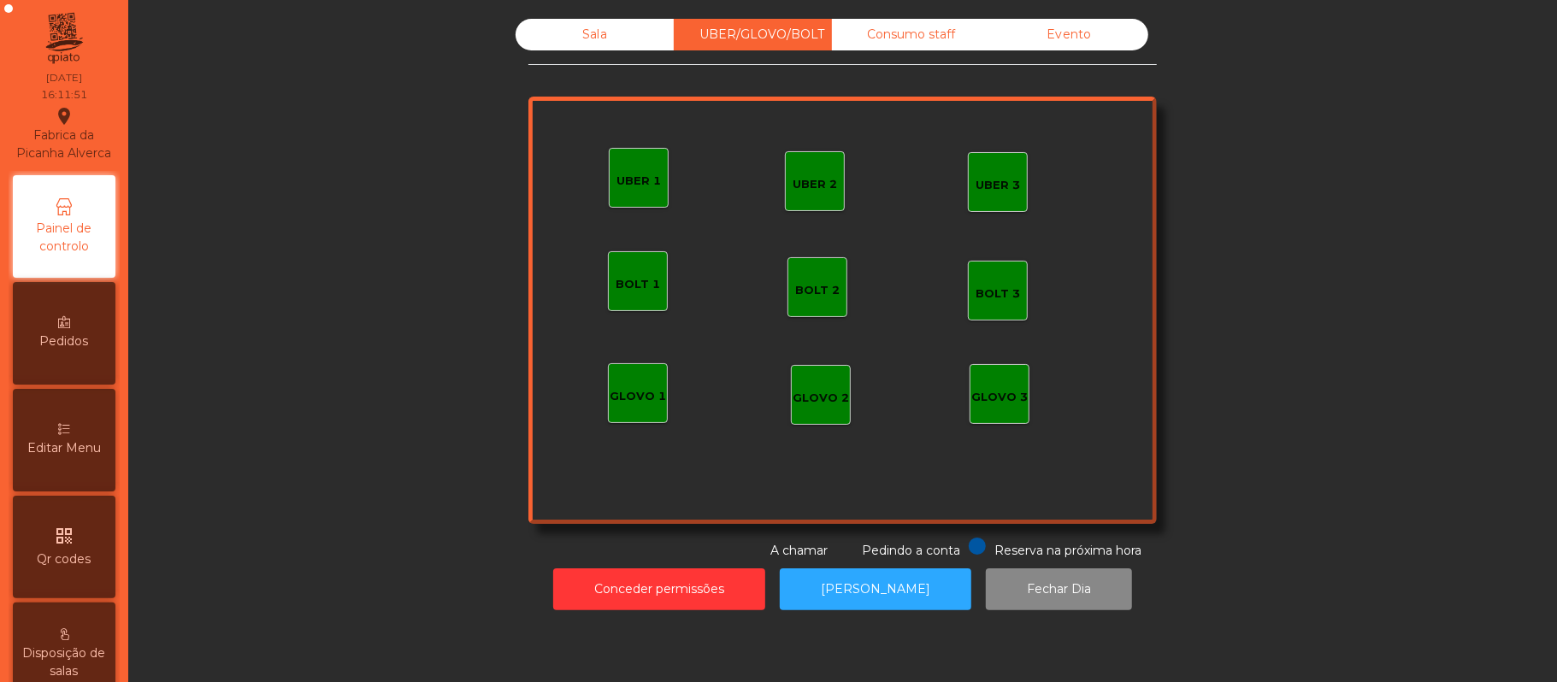
click at [891, 36] on div "Consumo staff" at bounding box center [911, 35] width 158 height 32
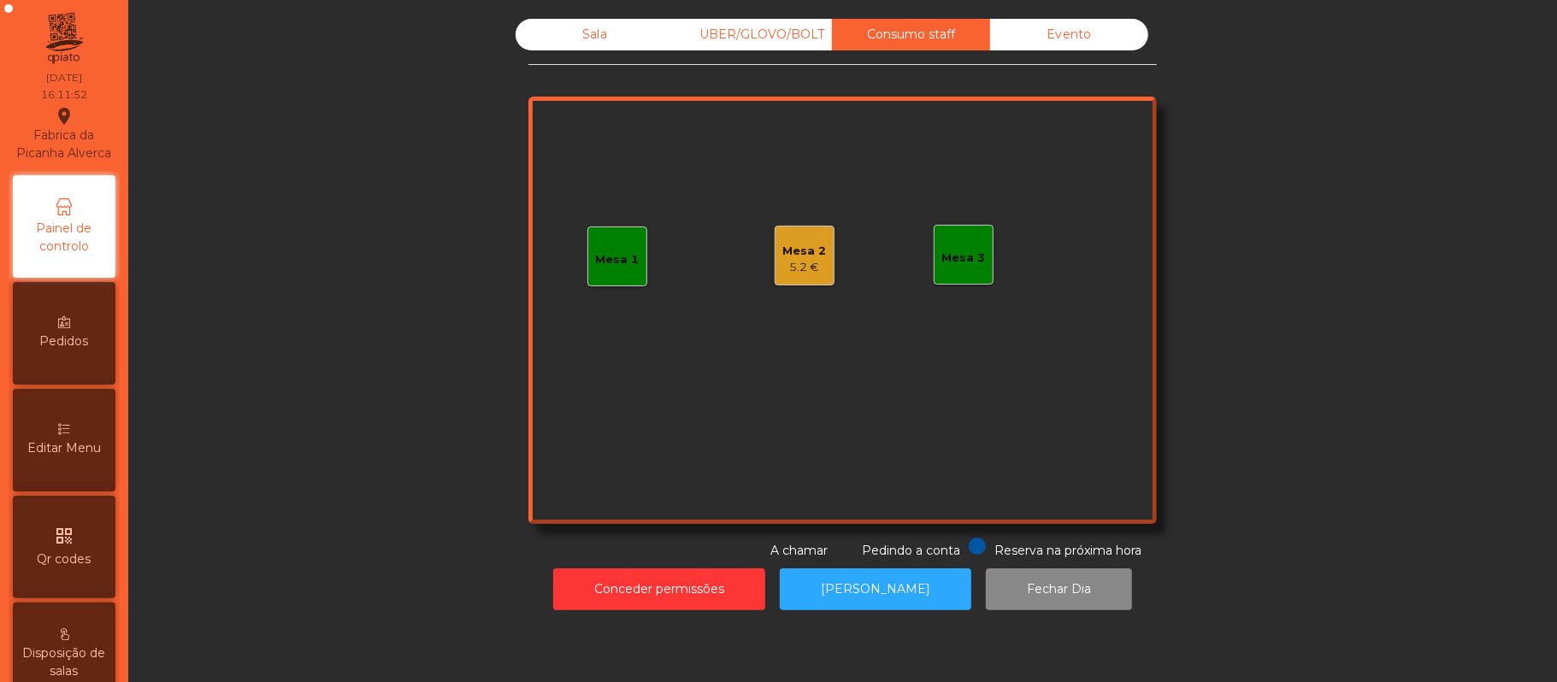
click at [814, 233] on div "Mesa 2 5.2 €" at bounding box center [804, 256] width 60 height 60
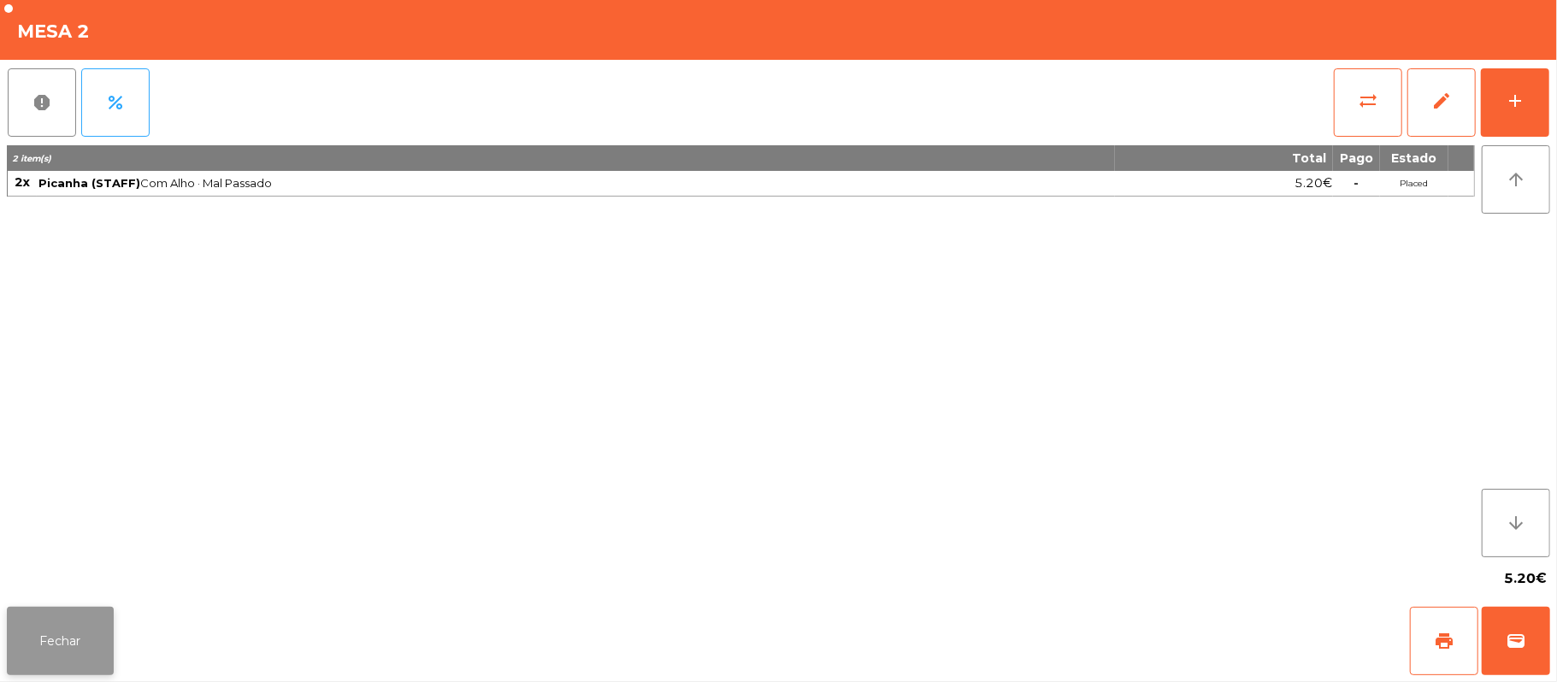
click at [97, 660] on button "Fechar" at bounding box center [60, 641] width 107 height 68
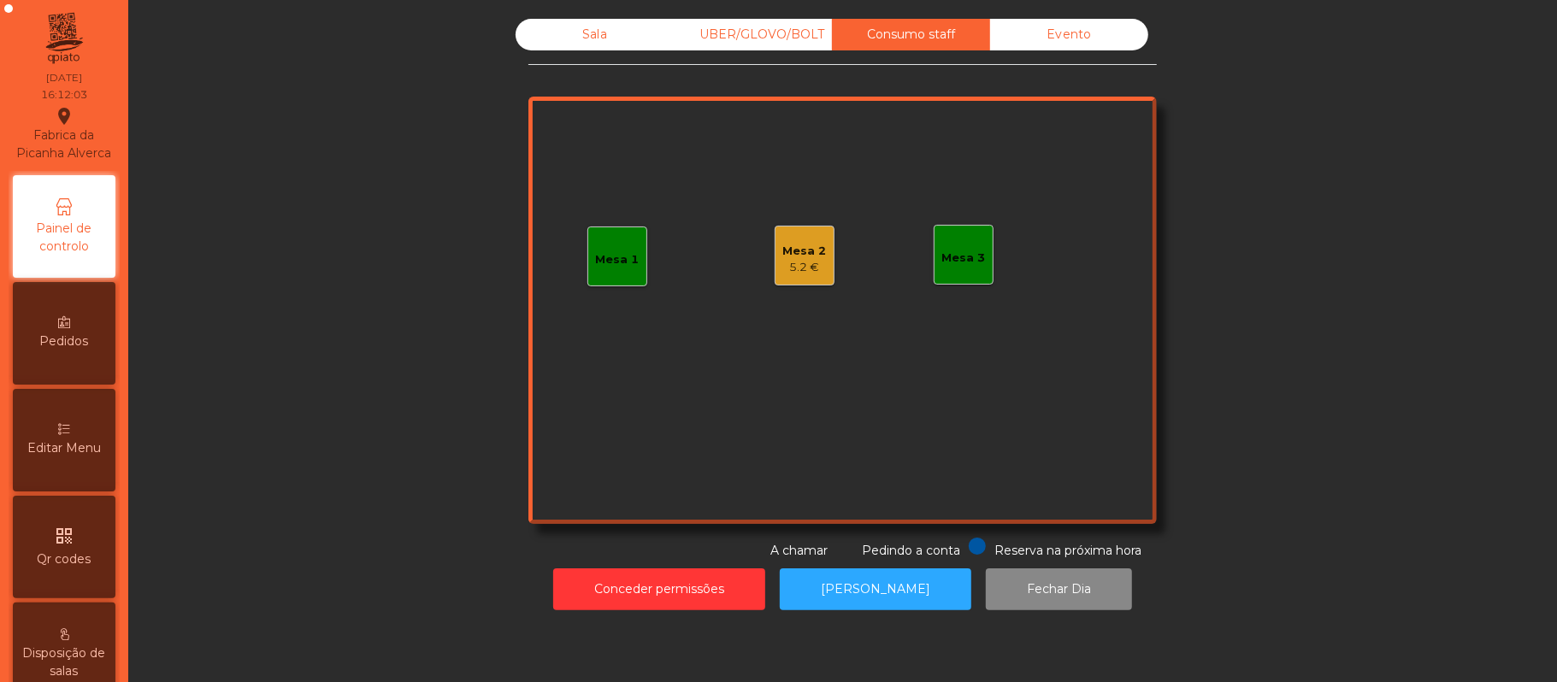
click at [809, 240] on div "Mesa 2 5.2 €" at bounding box center [805, 256] width 44 height 40
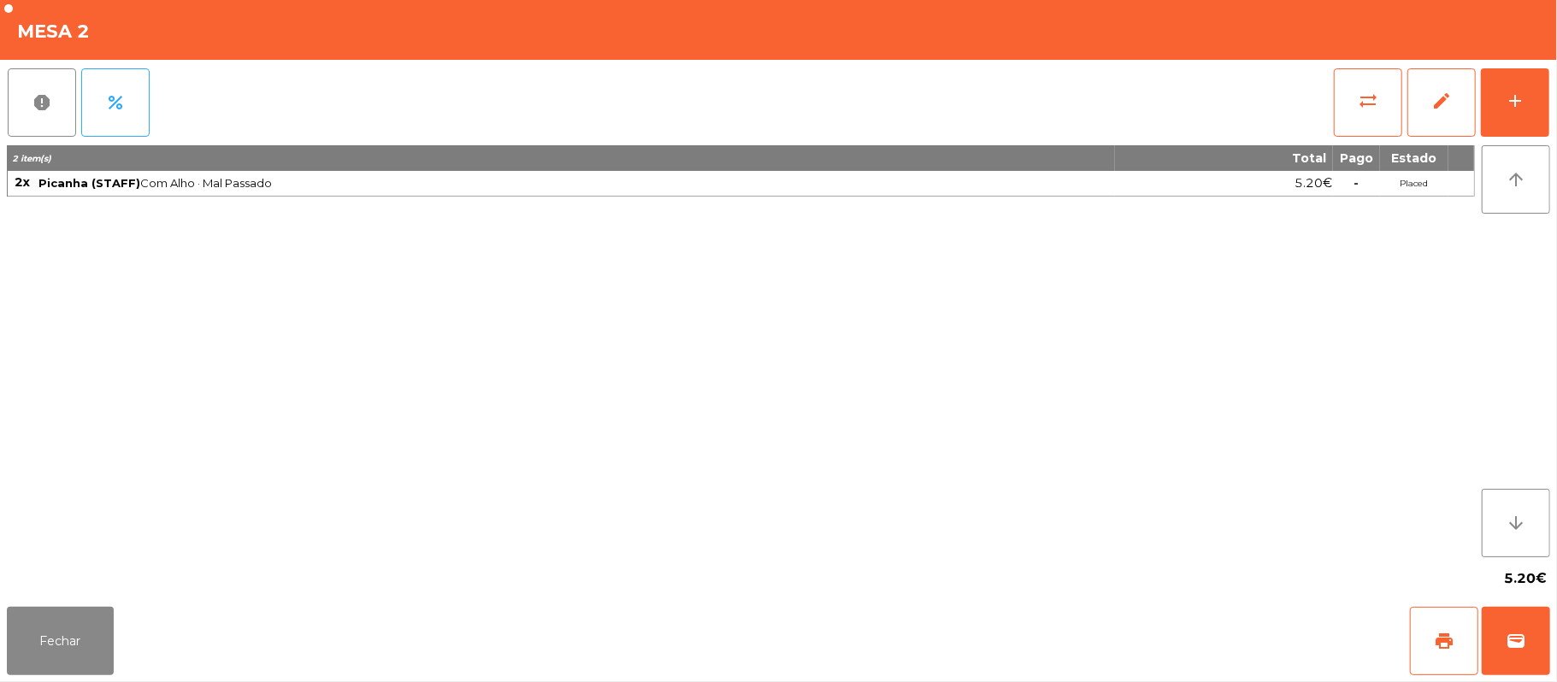
click at [172, 114] on div "report percent sync_alt edit add" at bounding box center [778, 102] width 1543 height 85
click at [202, 178] on span "Picanha (STAFF) Com Alho · Mal Passado" at bounding box center [575, 183] width 1075 height 14
click at [110, 106] on span "percent" at bounding box center [115, 102] width 21 height 21
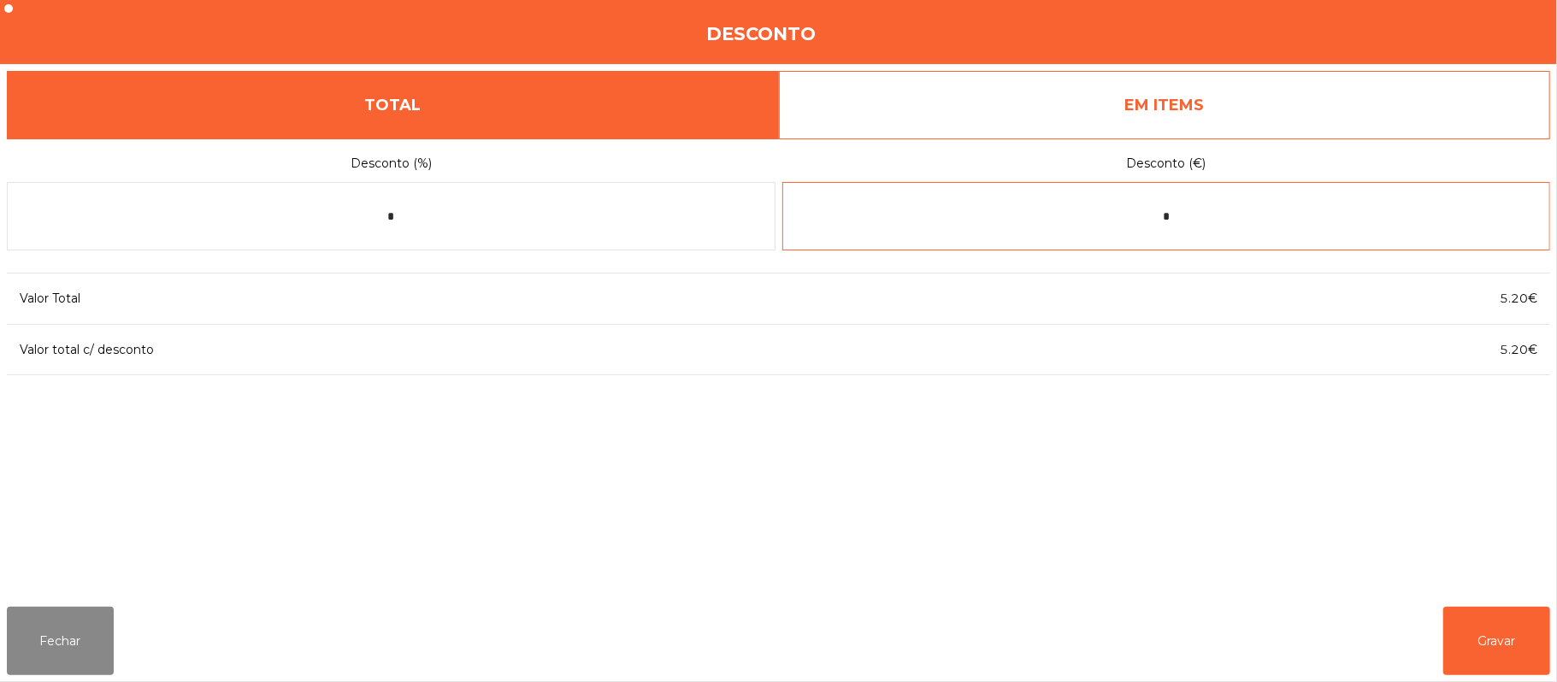
click at [1183, 217] on input "*" at bounding box center [1166, 216] width 769 height 68
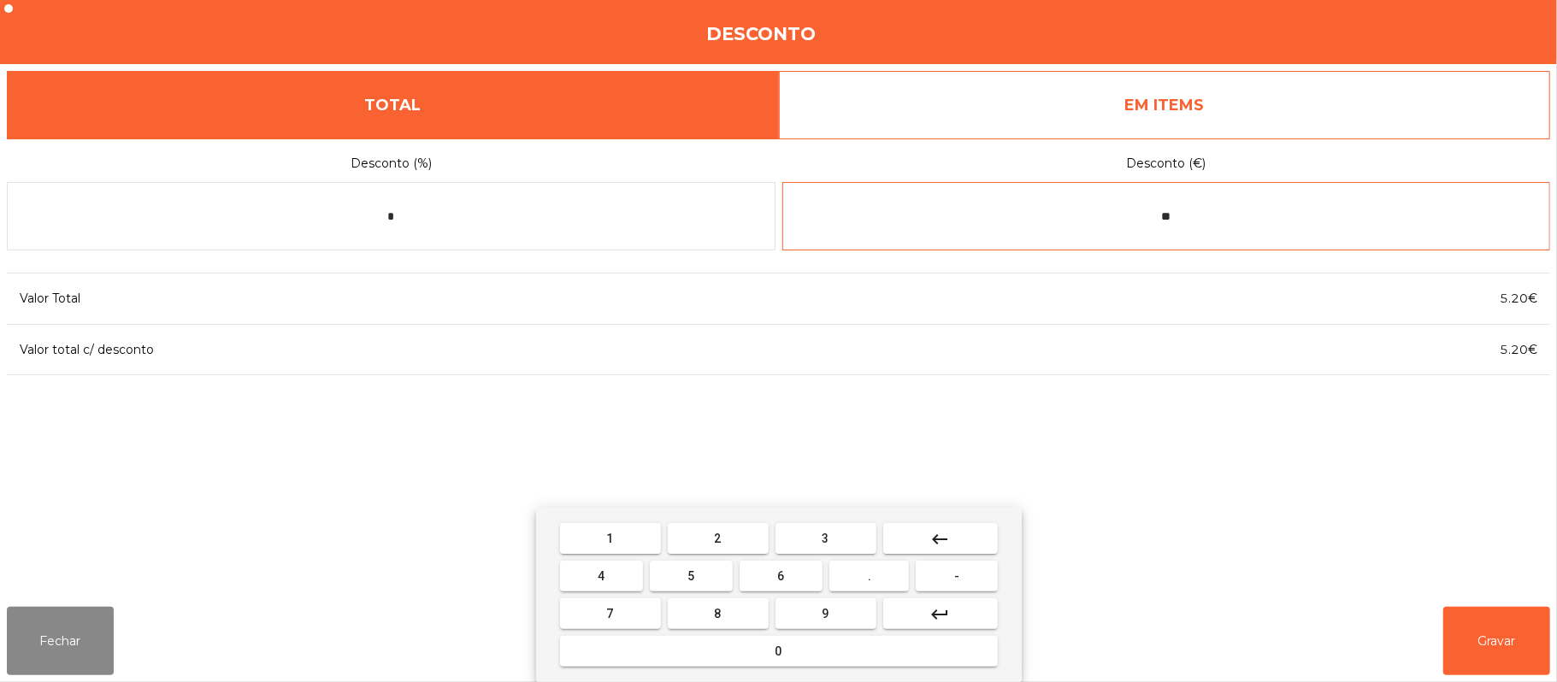
type input "*"
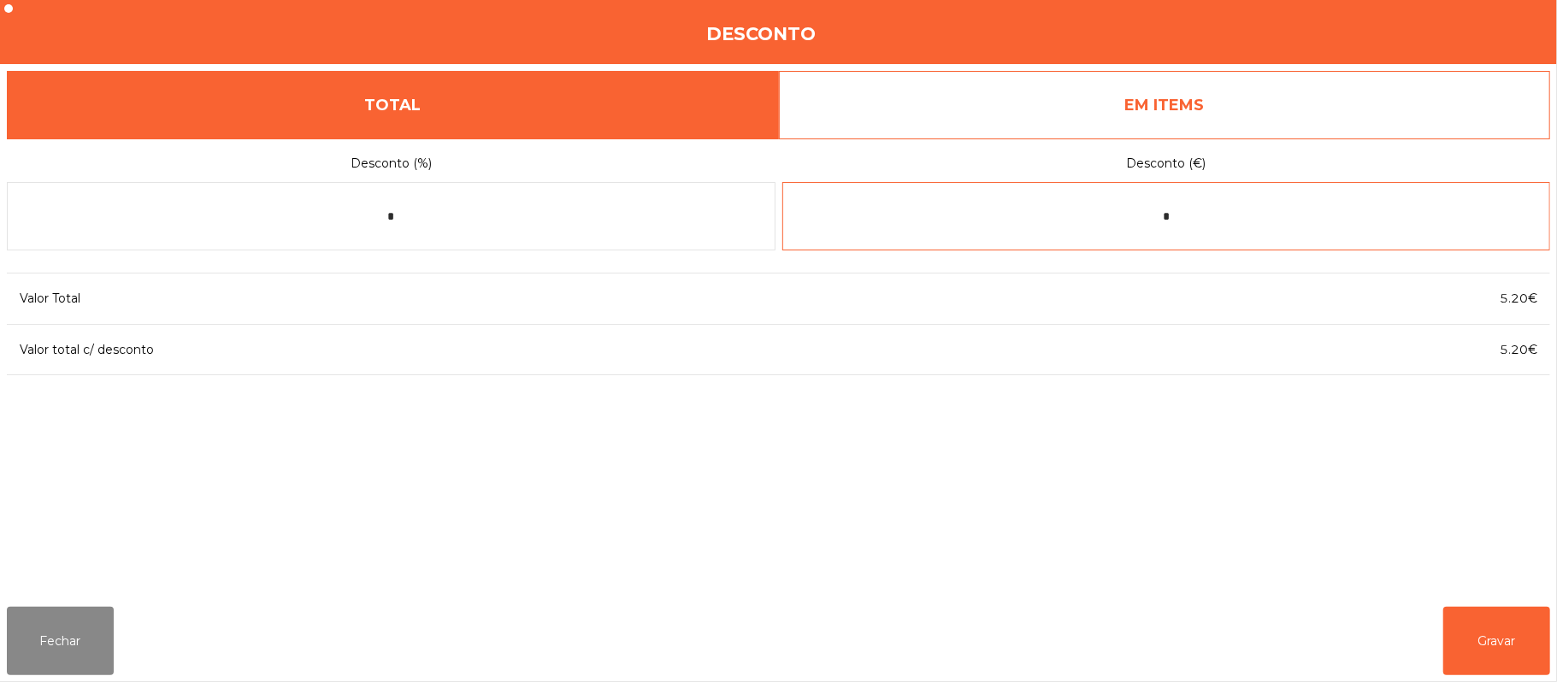
click at [1228, 216] on input "*" at bounding box center [1166, 216] width 769 height 68
click at [1272, 115] on link "EM ITEMS" at bounding box center [1165, 105] width 772 height 68
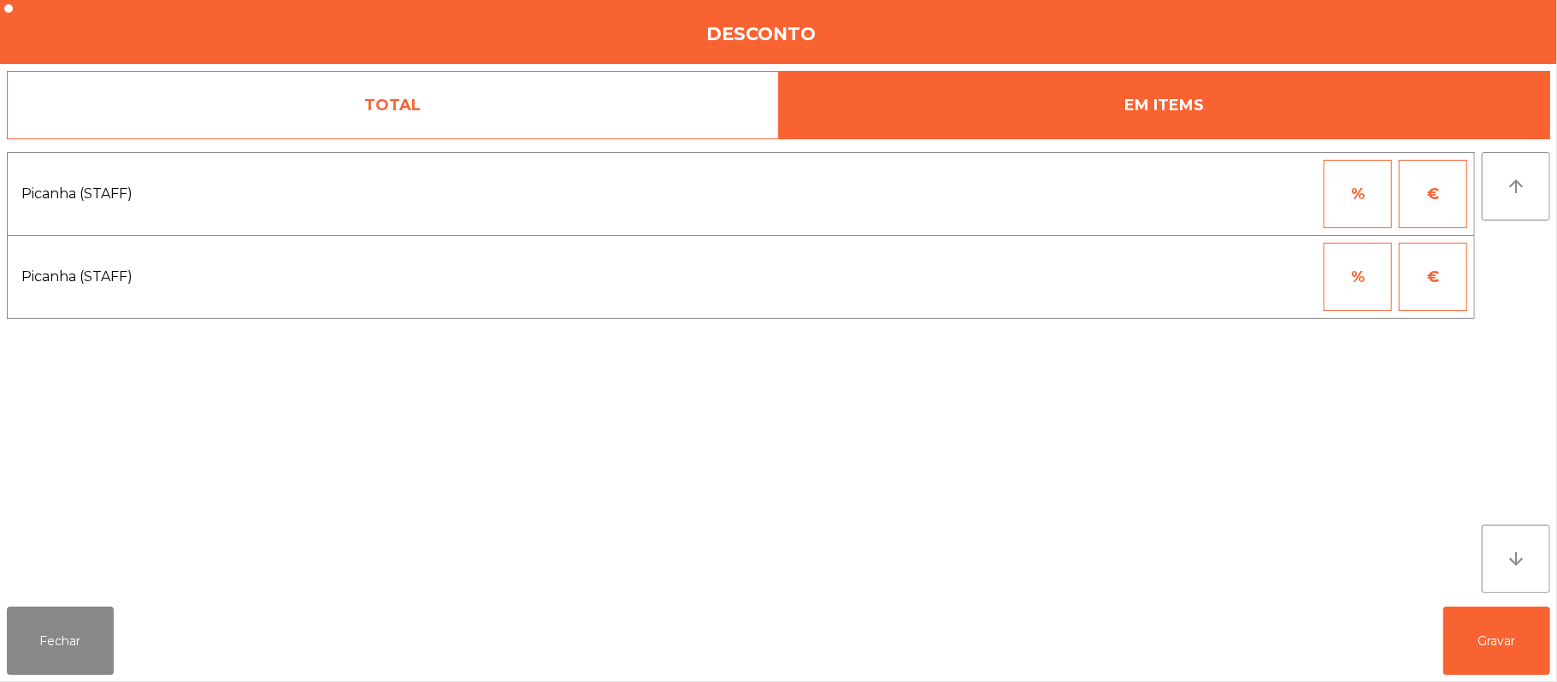
click at [1556, 45] on div "Desconto" at bounding box center [778, 32] width 1557 height 64
click at [1423, 200] on button "€" at bounding box center [1433, 194] width 68 height 68
click at [1356, 191] on button "%" at bounding box center [1357, 194] width 68 height 68
click at [1424, 191] on button "€" at bounding box center [1433, 194] width 68 height 68
click at [1282, 196] on input "*" at bounding box center [1273, 194] width 85 height 68
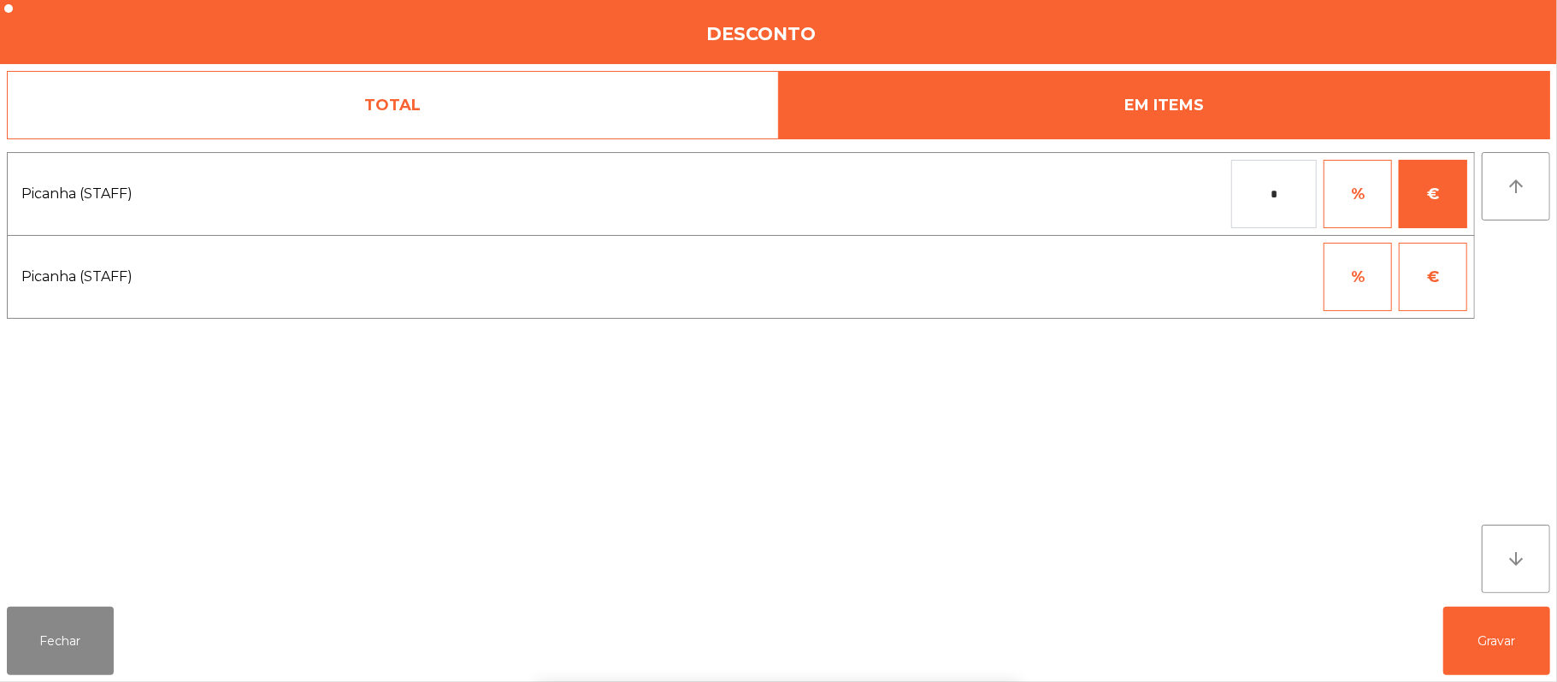
click at [86, 630] on div "1 2 3 keyboard_backspace 4 5 6 . - 7 8 9 keyboard_return 0" at bounding box center [778, 595] width 1557 height 174
click at [36, 617] on button "Fechar" at bounding box center [60, 641] width 107 height 68
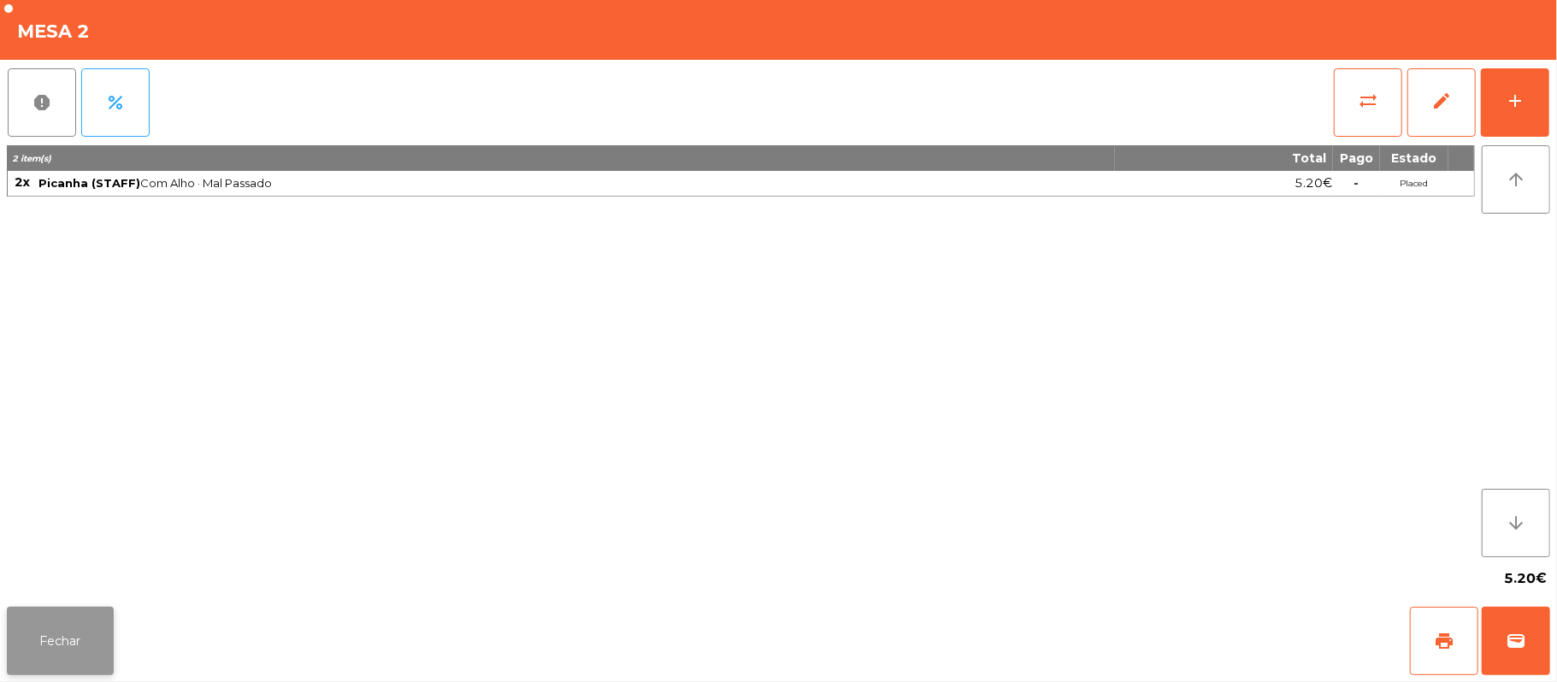
click at [67, 655] on button "Fechar" at bounding box center [60, 641] width 107 height 68
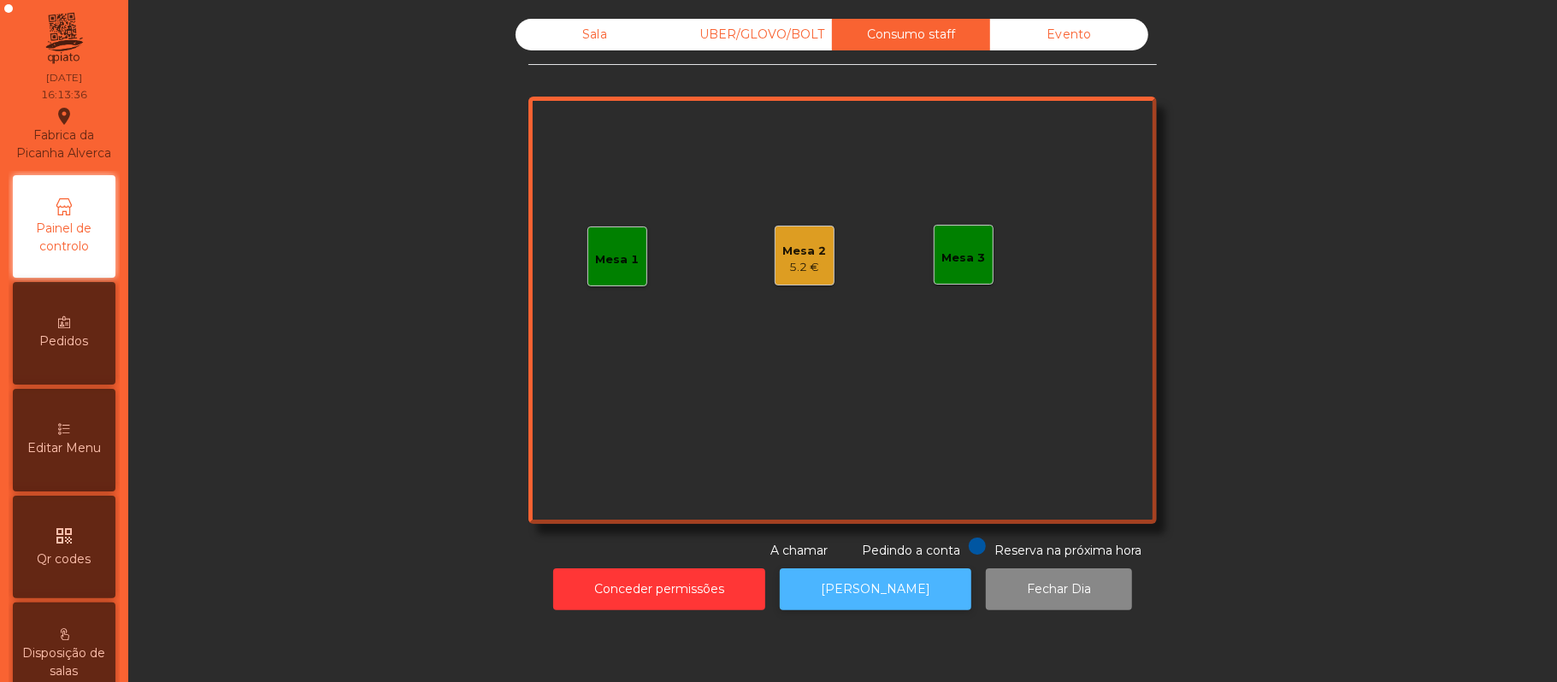
click at [877, 585] on button "[PERSON_NAME]" at bounding box center [875, 589] width 191 height 42
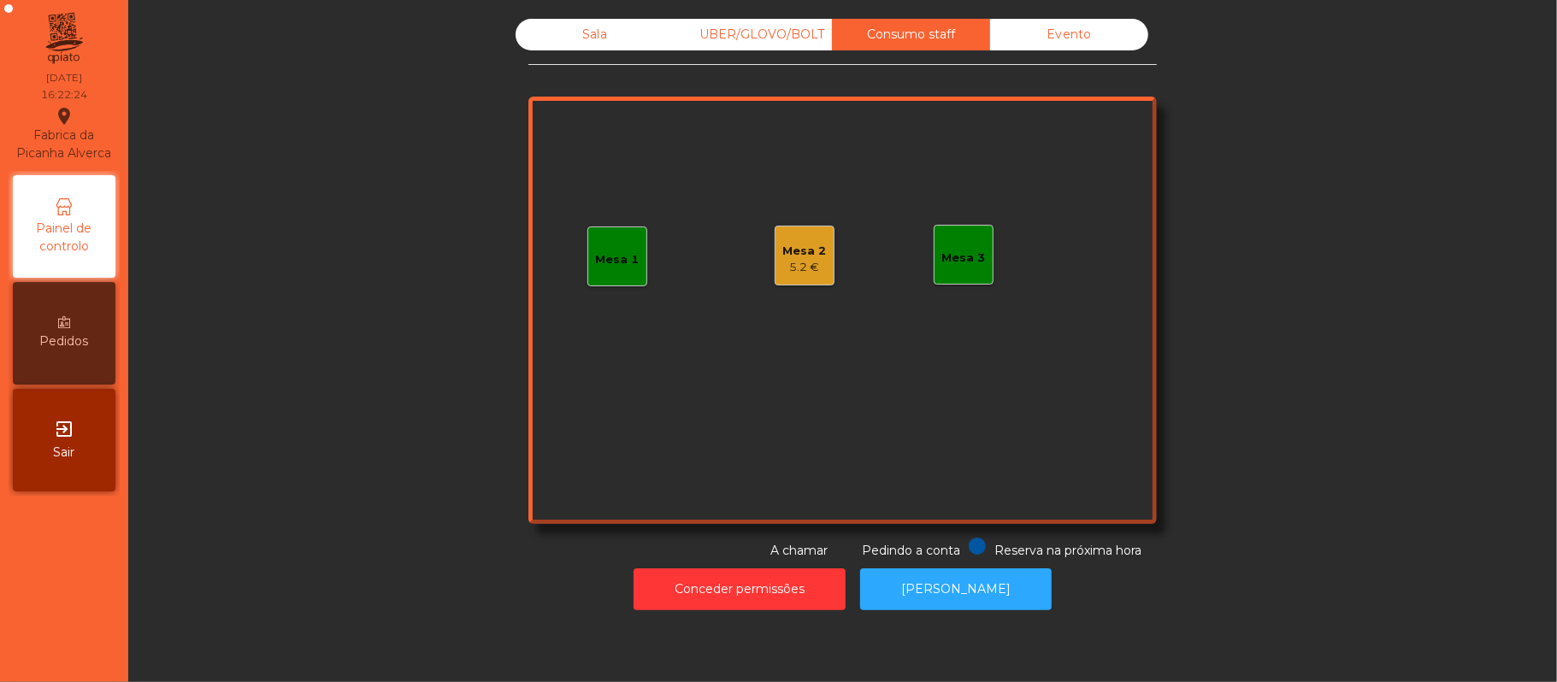
click at [541, 31] on div "Sala" at bounding box center [594, 35] width 158 height 32
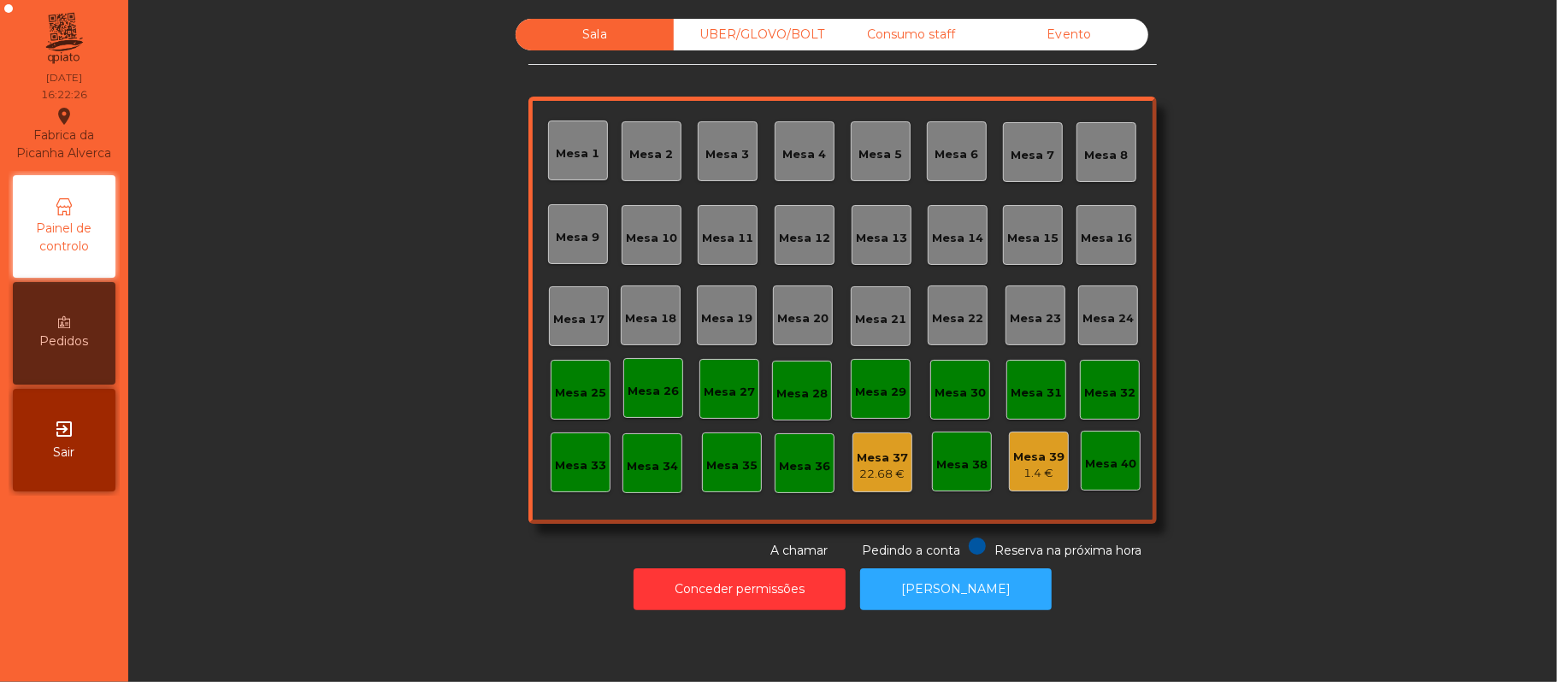
click at [898, 44] on div "Consumo staff" at bounding box center [911, 35] width 158 height 32
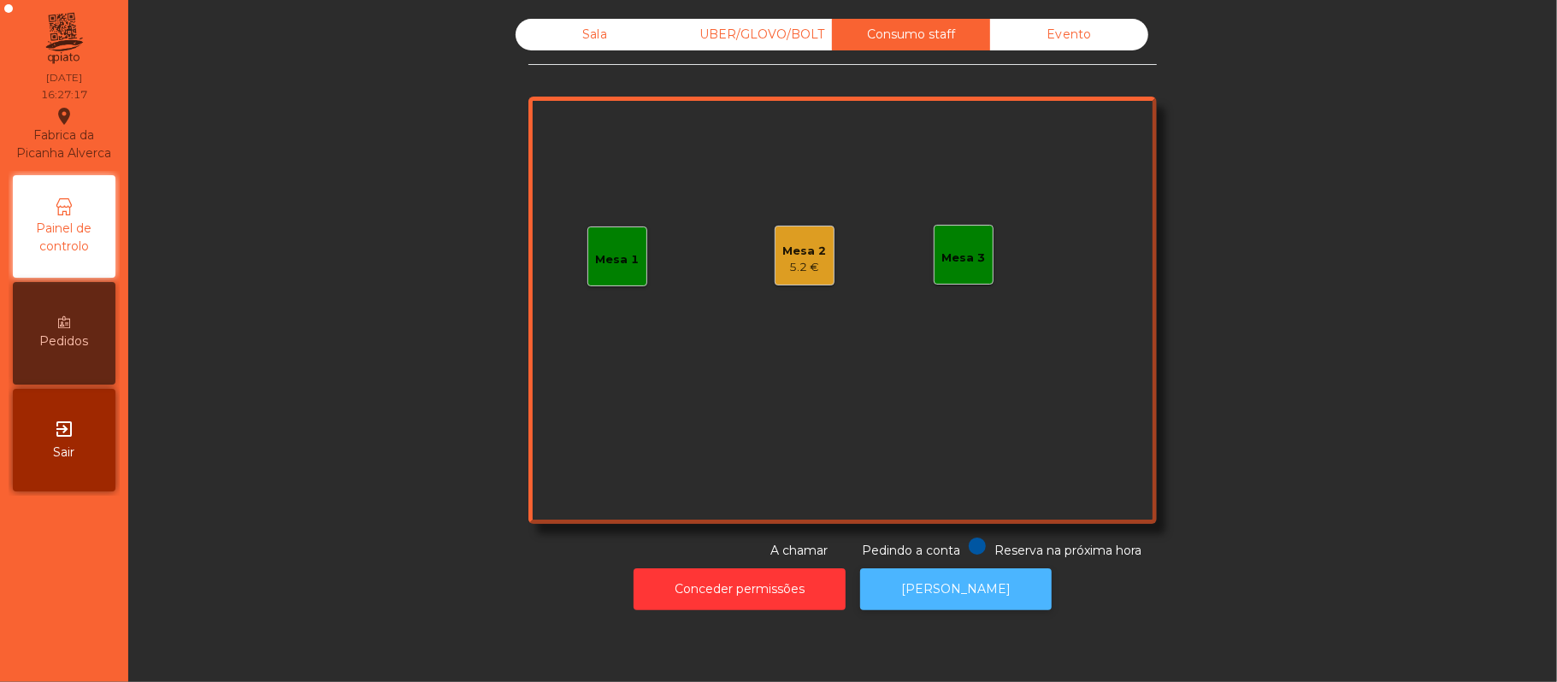
click at [957, 588] on button "[PERSON_NAME]" at bounding box center [955, 589] width 191 height 42
click at [956, 592] on button "[PERSON_NAME]" at bounding box center [955, 589] width 191 height 42
